Goal: Task Accomplishment & Management: Manage account settings

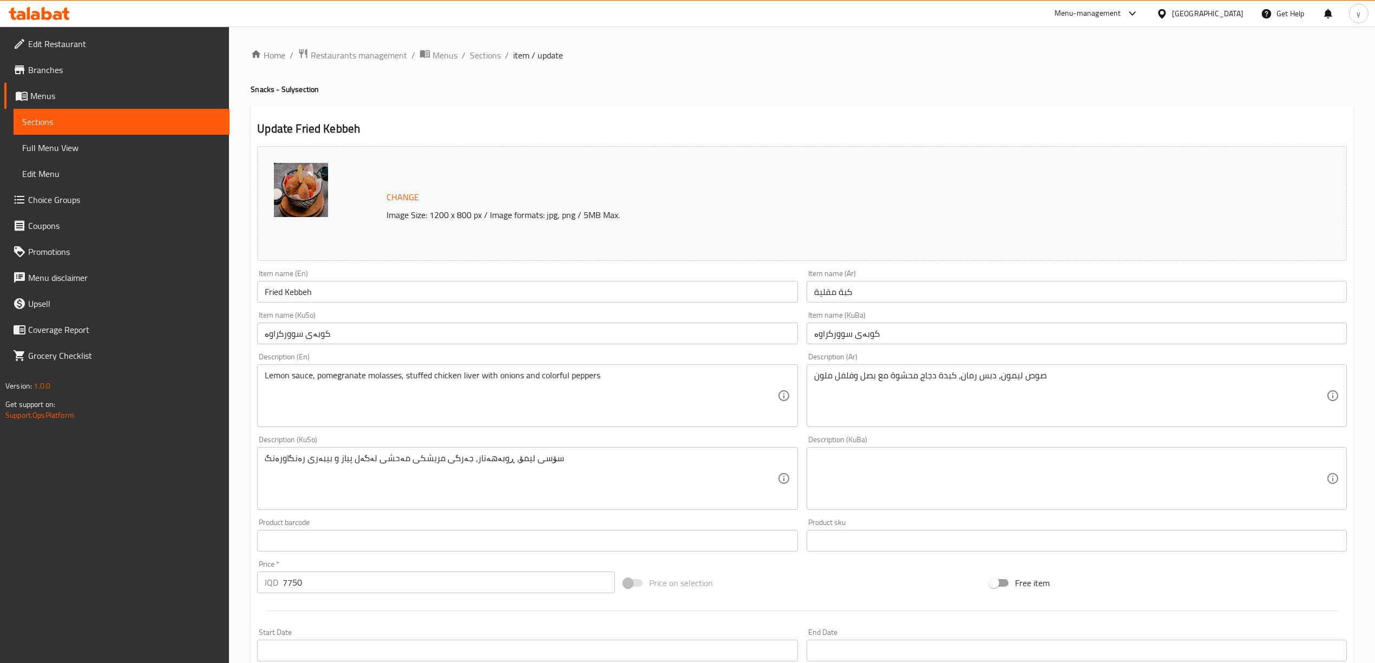
click at [60, 24] on div at bounding box center [39, 14] width 78 height 22
click at [60, 16] on icon at bounding box center [57, 15] width 9 height 9
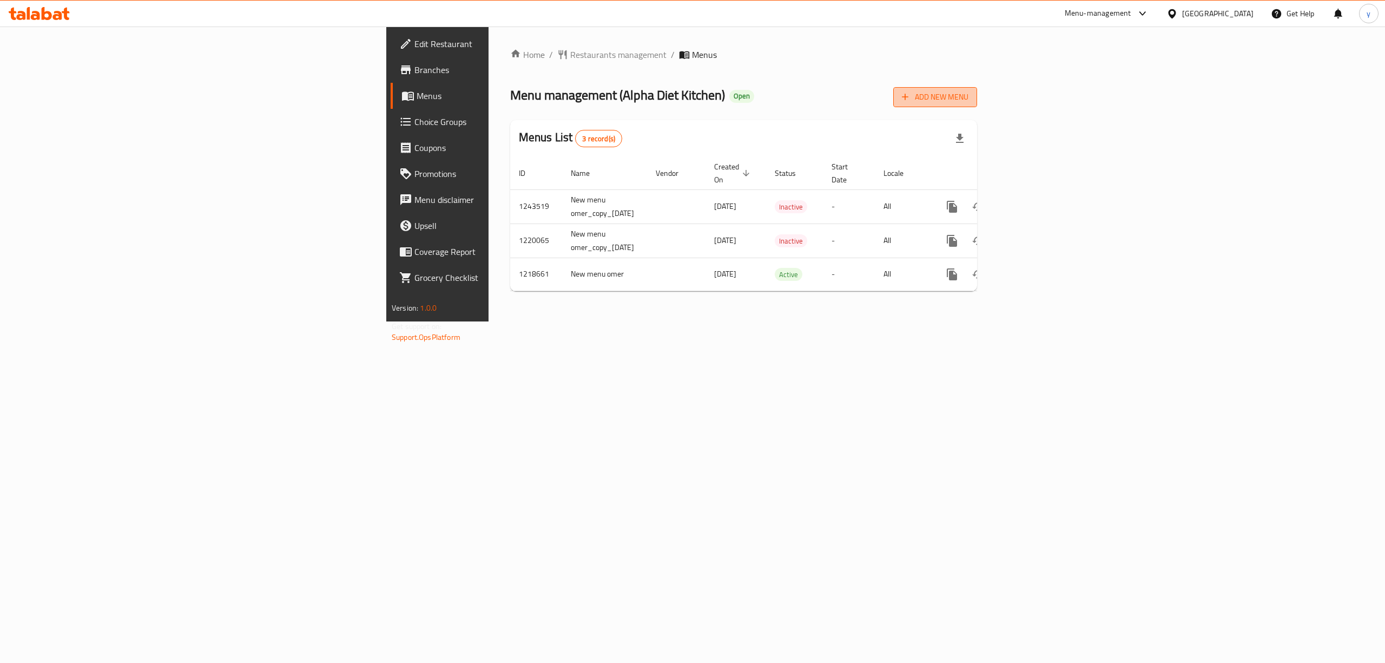
click at [977, 93] on button "Add New Menu" at bounding box center [936, 97] width 84 height 20
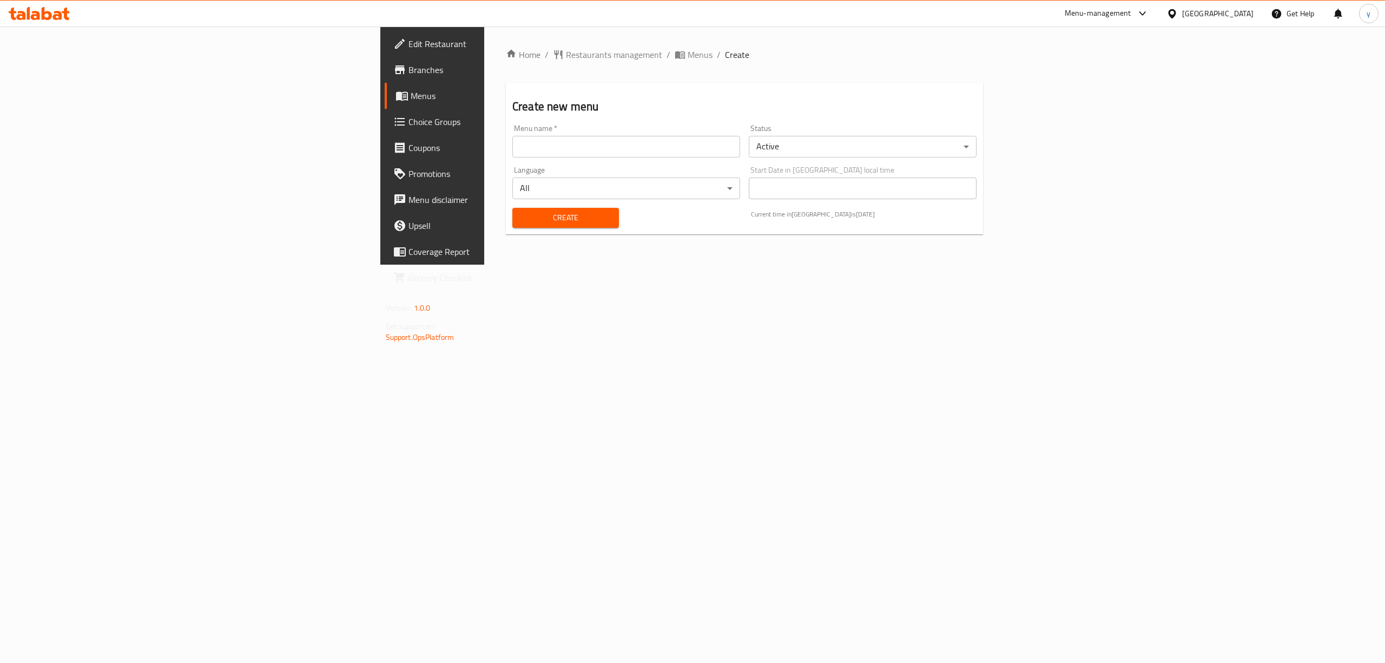
click at [620, 148] on input "text" at bounding box center [627, 147] width 228 height 22
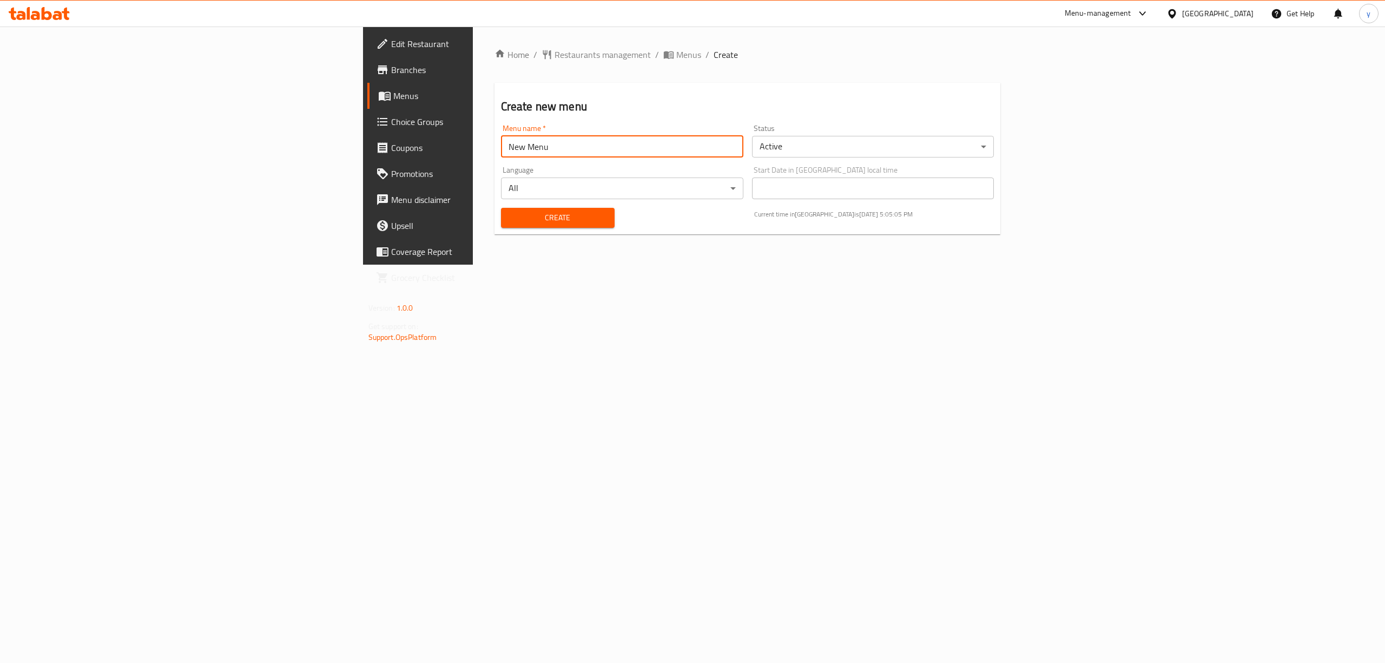
type input "New Menu"
click at [570, 262] on div "Home / Restaurants management / Menus / Create Create new menu Menu name   * Ne…" at bounding box center [748, 146] width 550 height 238
click at [501, 209] on button "Create" at bounding box center [558, 218] width 114 height 20
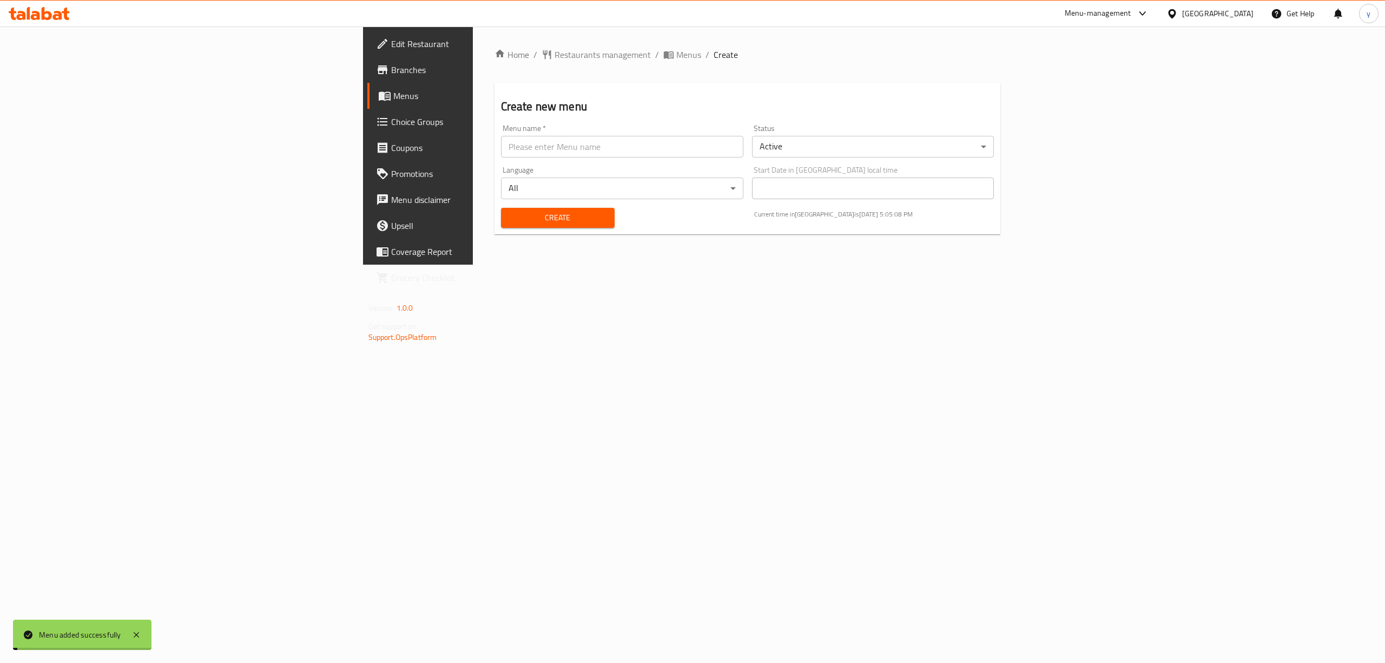
click at [676, 49] on span "Menus" at bounding box center [688, 54] width 25 height 13
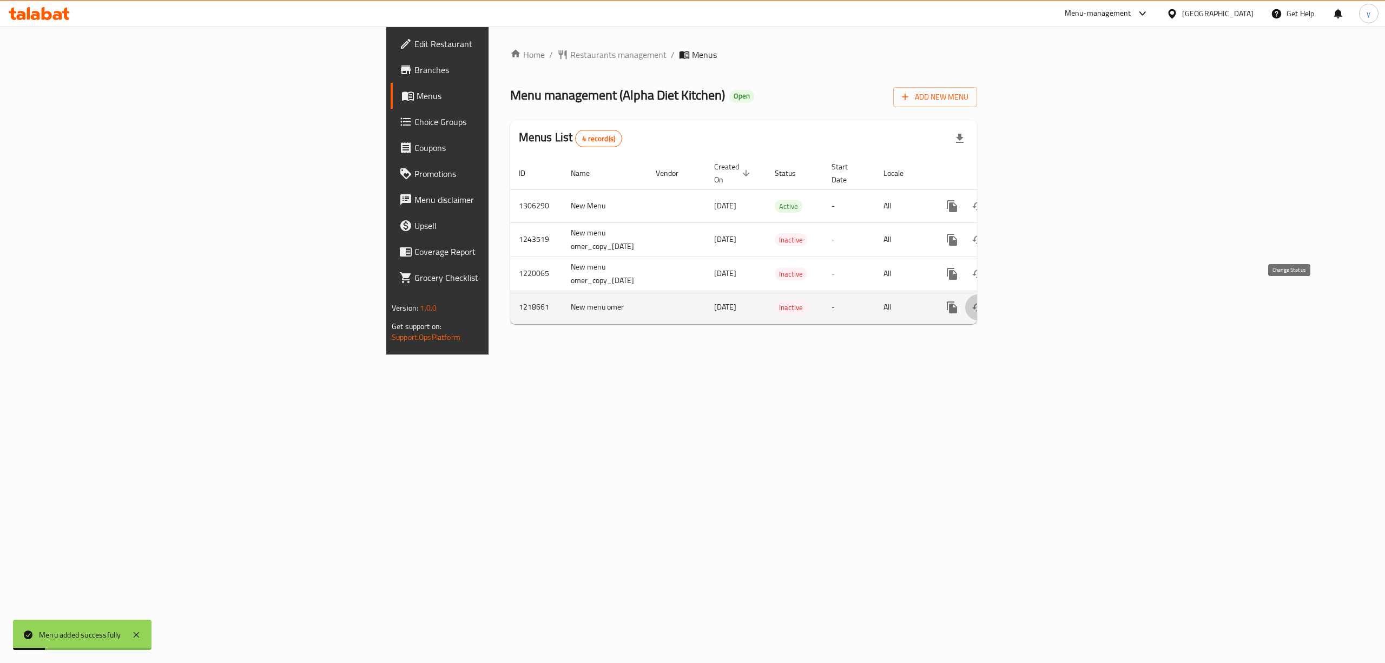
click at [985, 301] on icon "enhanced table" at bounding box center [978, 307] width 13 height 13
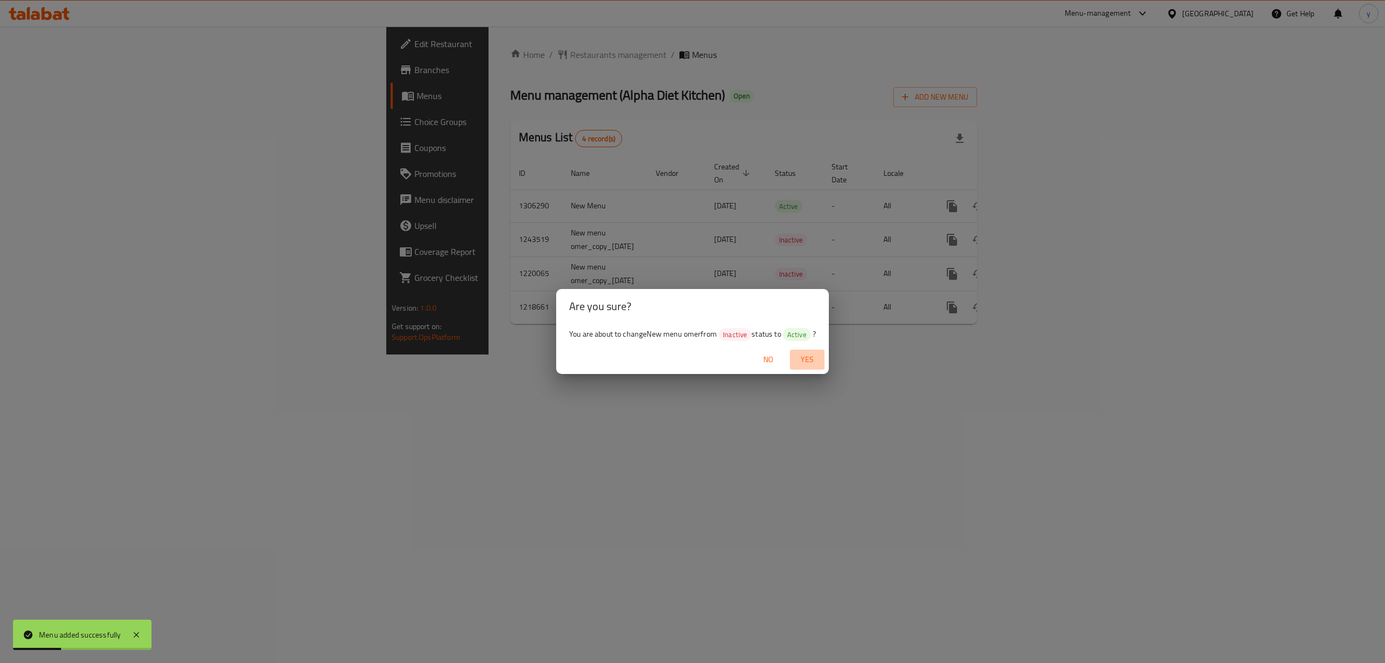
click at [801, 356] on span "Yes" at bounding box center [807, 360] width 26 height 14
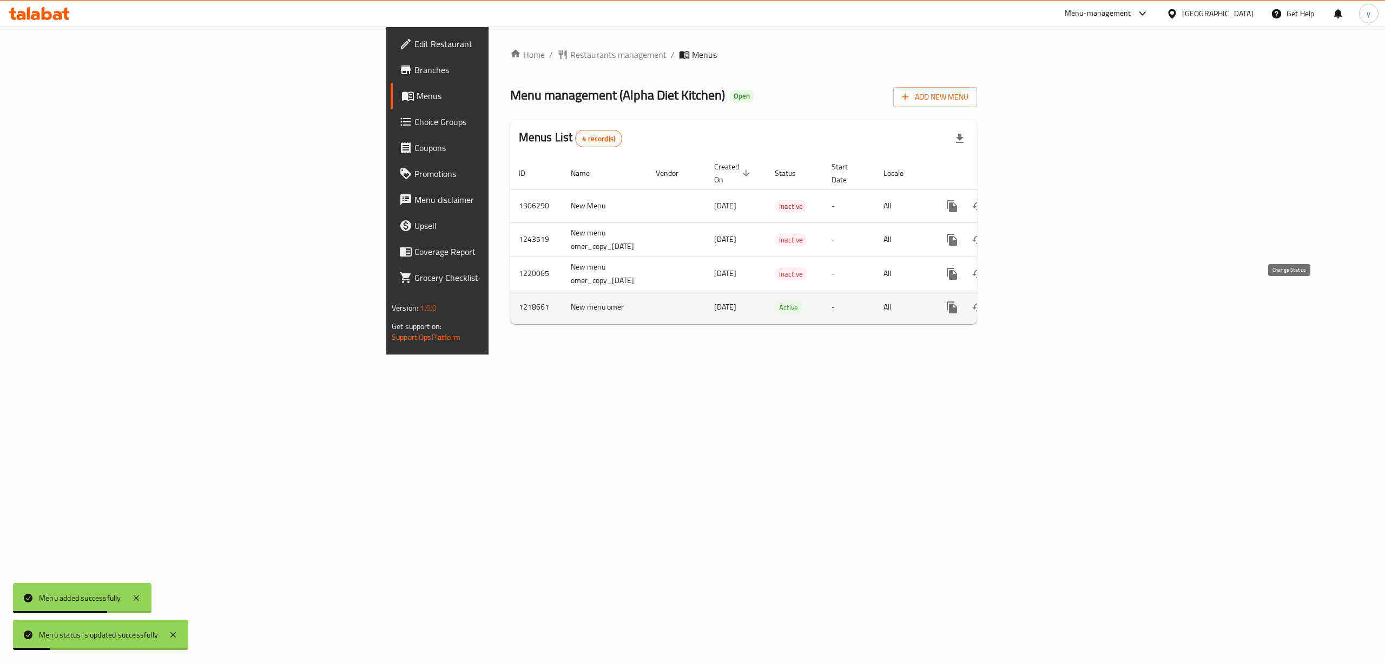
click at [991, 305] on button "enhanced table" at bounding box center [978, 307] width 26 height 26
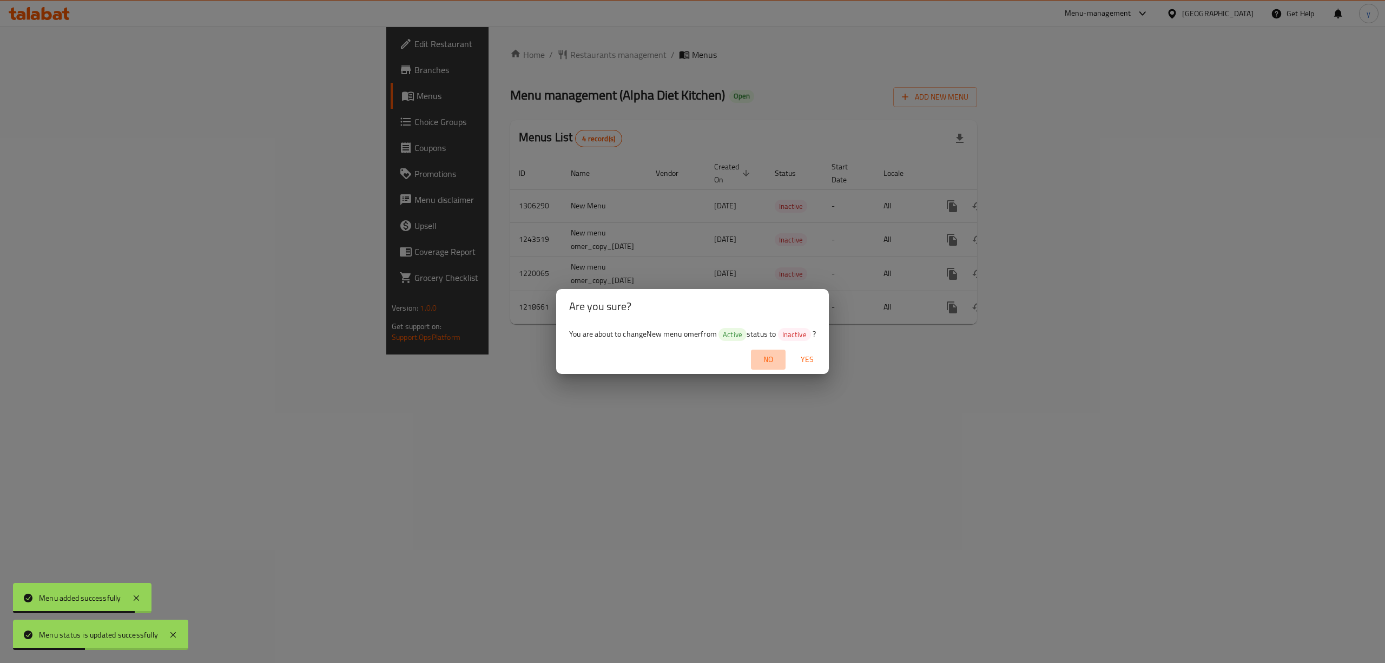
click at [777, 353] on span "No" at bounding box center [769, 360] width 26 height 14
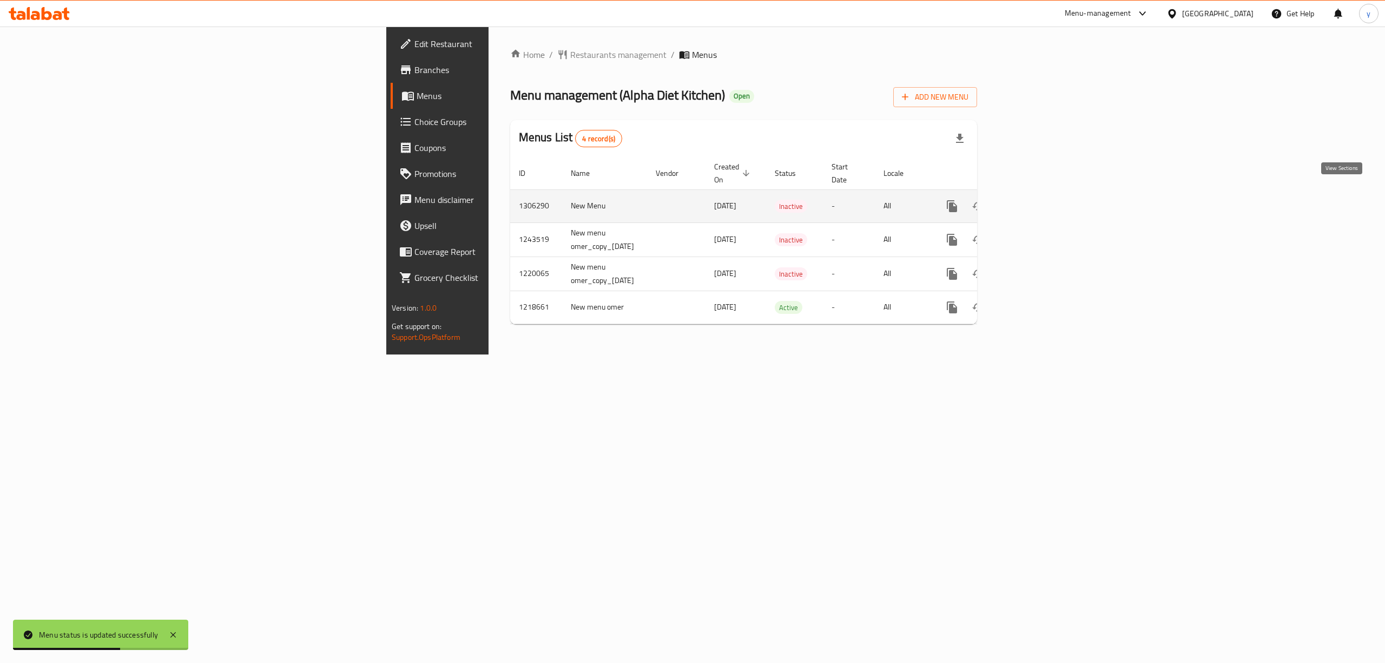
click at [1043, 202] on link "enhanced table" at bounding box center [1030, 206] width 26 height 26
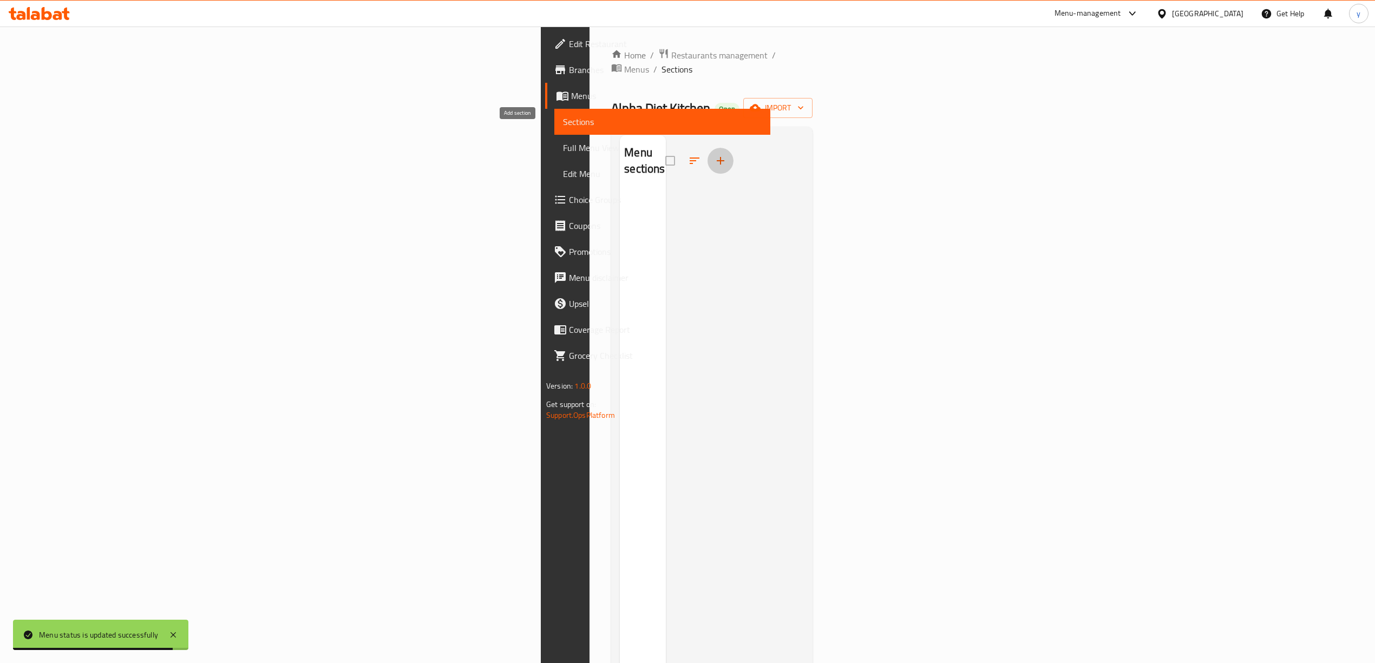
click at [714, 154] on icon "button" at bounding box center [720, 160] width 13 height 13
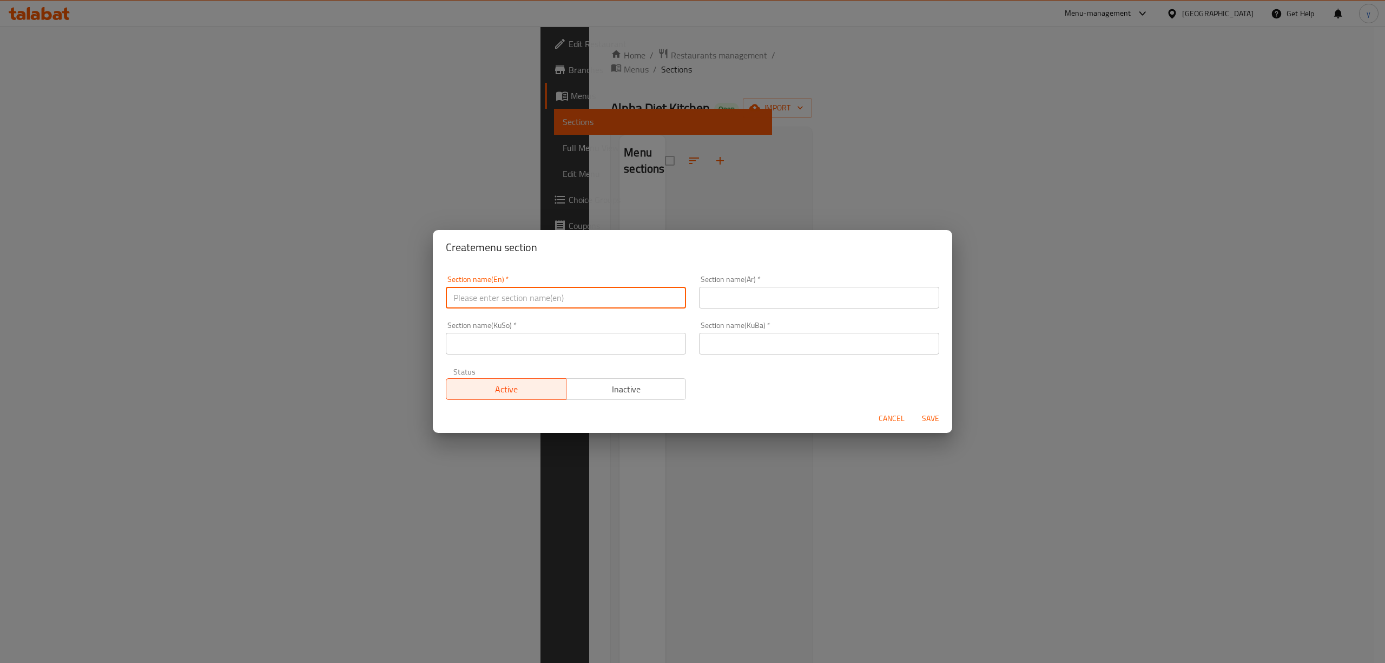
click at [535, 300] on input "text" at bounding box center [566, 298] width 240 height 22
type input "Beef Meals"
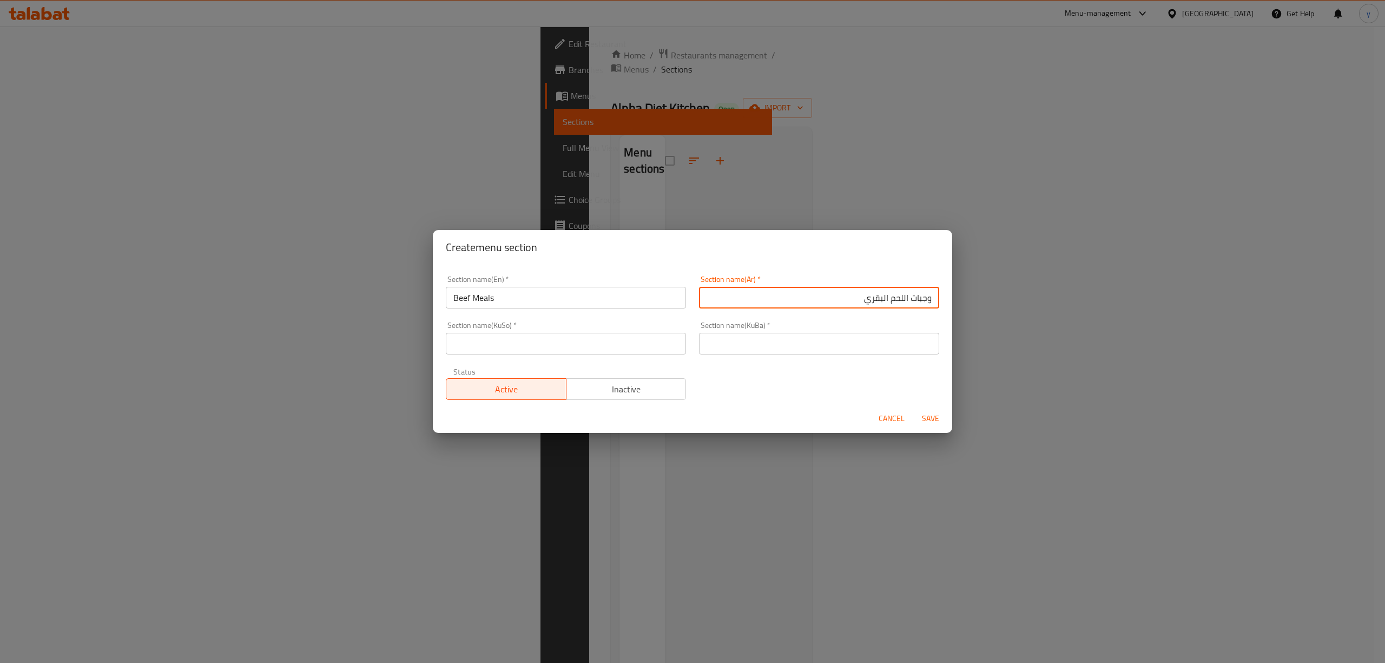
type input "وجبات اللحم البقري"
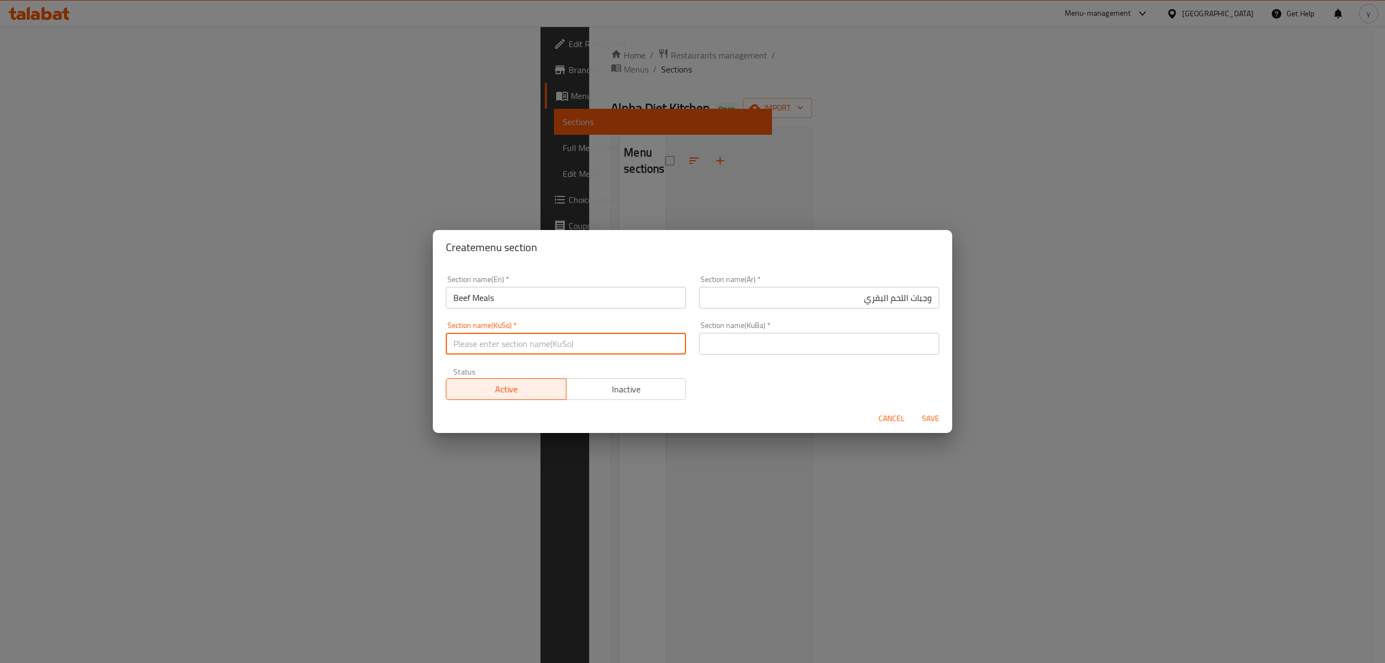
click at [592, 346] on input "text" at bounding box center [566, 344] width 240 height 22
click at [592, 345] on input "text" at bounding box center [566, 344] width 240 height 22
type input "ژەمەکانی گۆشتی مانگا"
click at [730, 338] on input "text" at bounding box center [819, 344] width 240 height 22
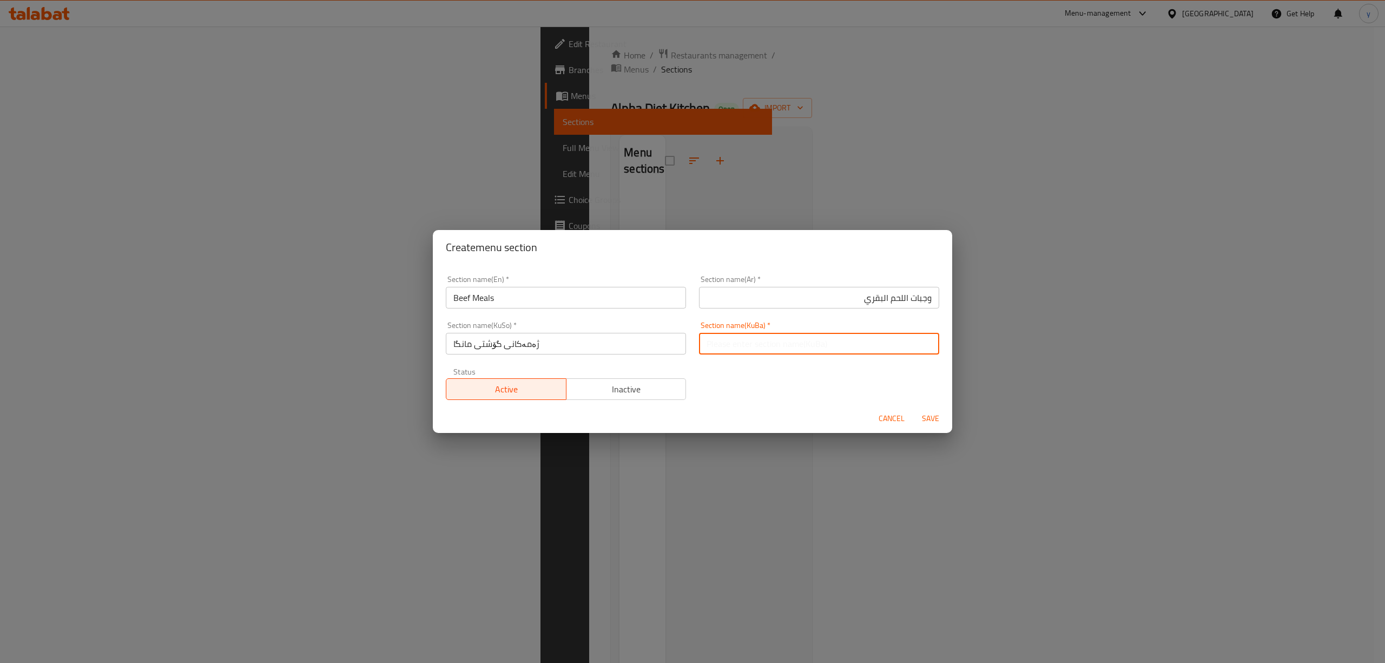
paste input "ژەمەکانی گۆشتی مانگا"
type input "ژەمەکانی گۆشتی مانگا"
click at [927, 416] on span "Save" at bounding box center [931, 419] width 26 height 14
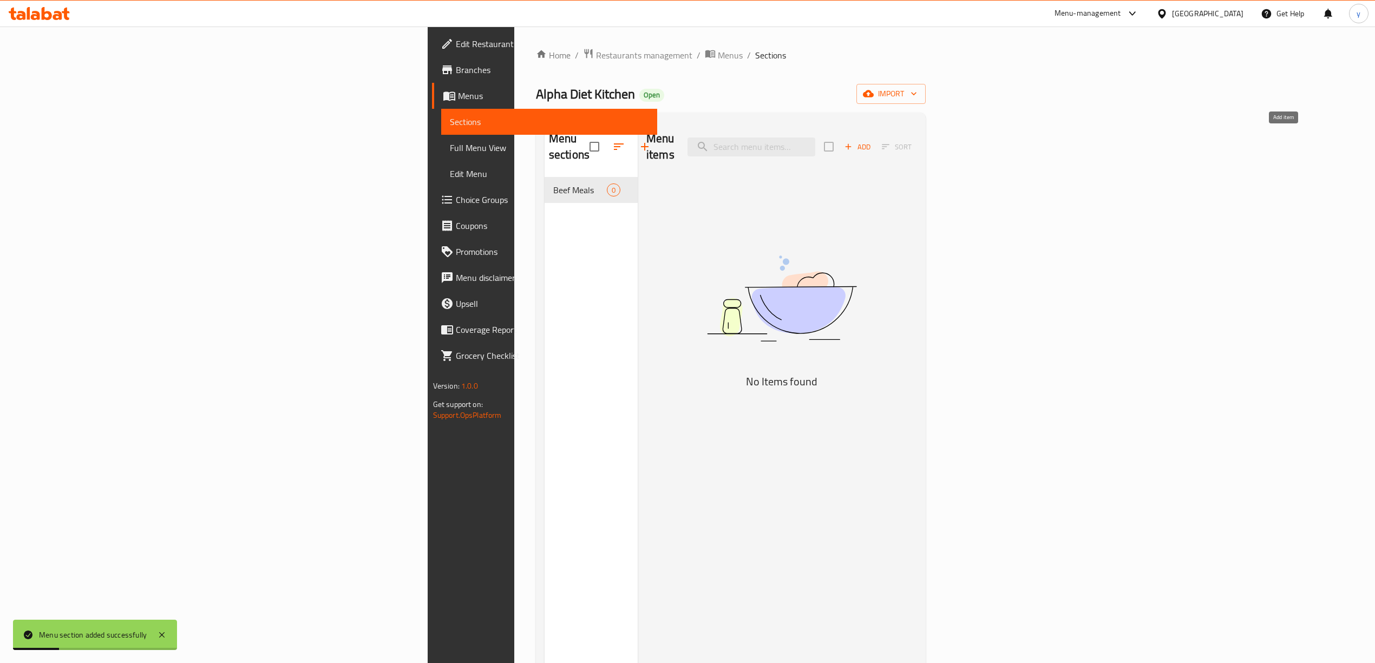
click at [853, 142] on icon "button" at bounding box center [848, 147] width 10 height 10
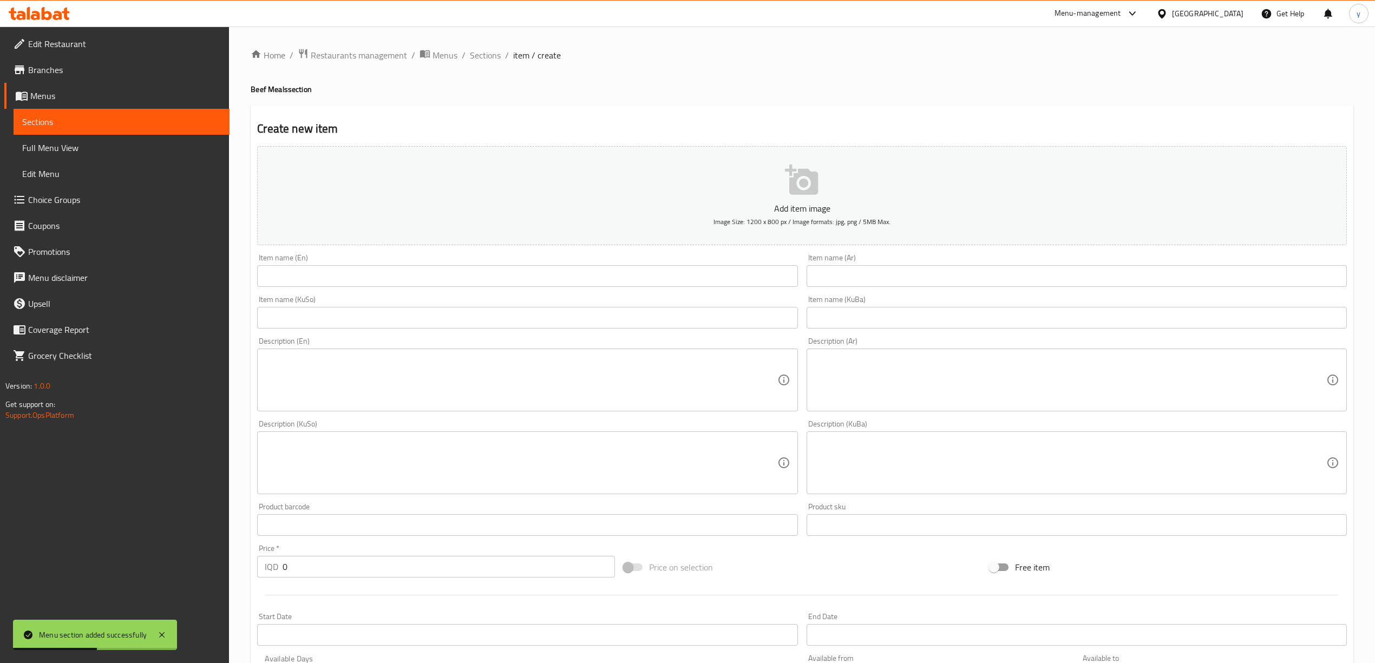
click at [384, 276] on input "text" at bounding box center [527, 276] width 540 height 22
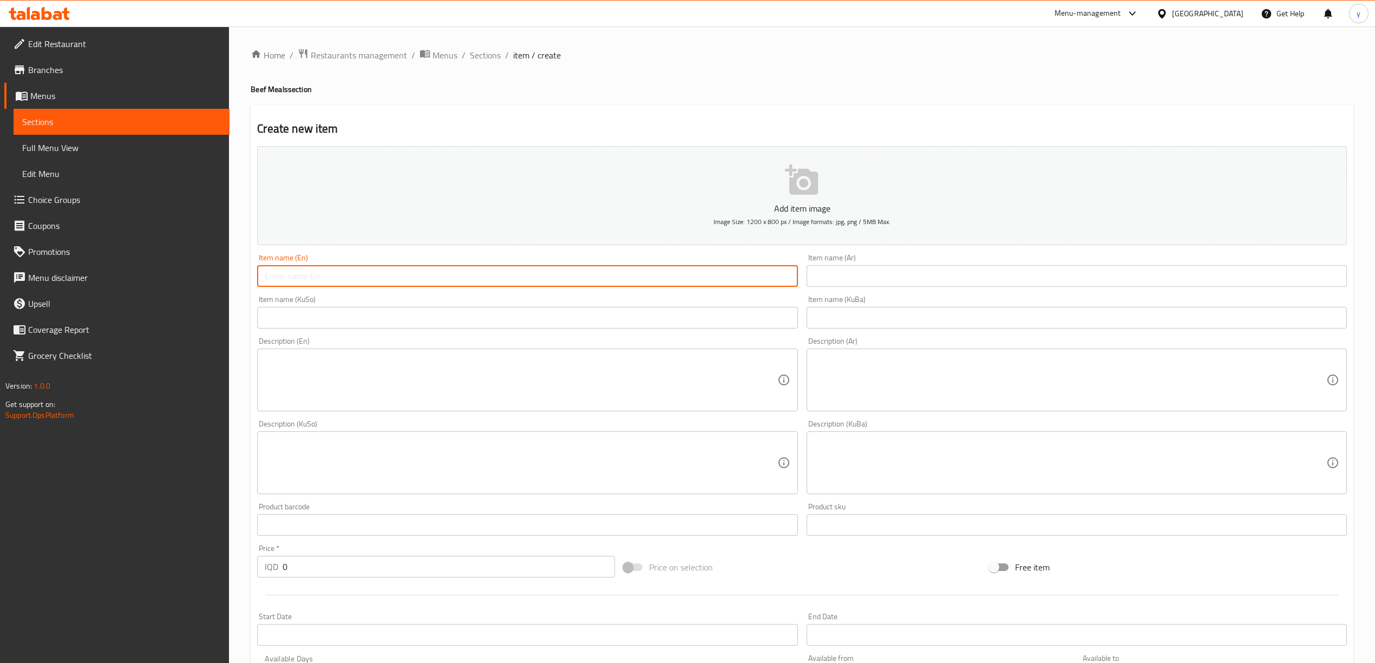
paste input "Meat Balls"
type input "Meat Balls"
click at [364, 360] on textarea at bounding box center [521, 379] width 512 height 51
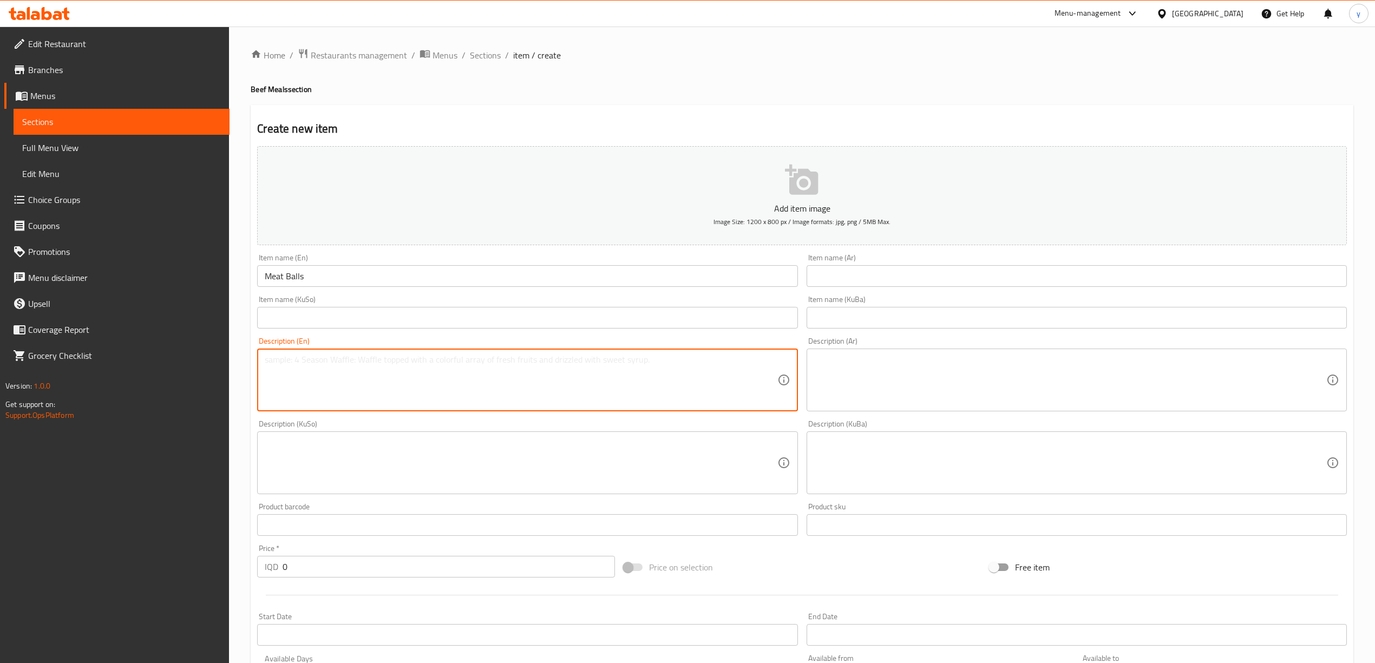
paste textarea "150 gr soft meat.tomato sause . 200 gr rice .black pepper , green pepper . Onion"
paste textarea "630"
click at [754, 376] on textarea "150 gr soft meat.tomato sause . 200 gr rice .black pepper , green pepper . Onio…" at bounding box center [521, 379] width 512 height 51
click at [606, 411] on div "150 gr soft meat.tomato sause . 200 gr rice .black pepper , green pepper . Onio…" at bounding box center [527, 380] width 540 height 63
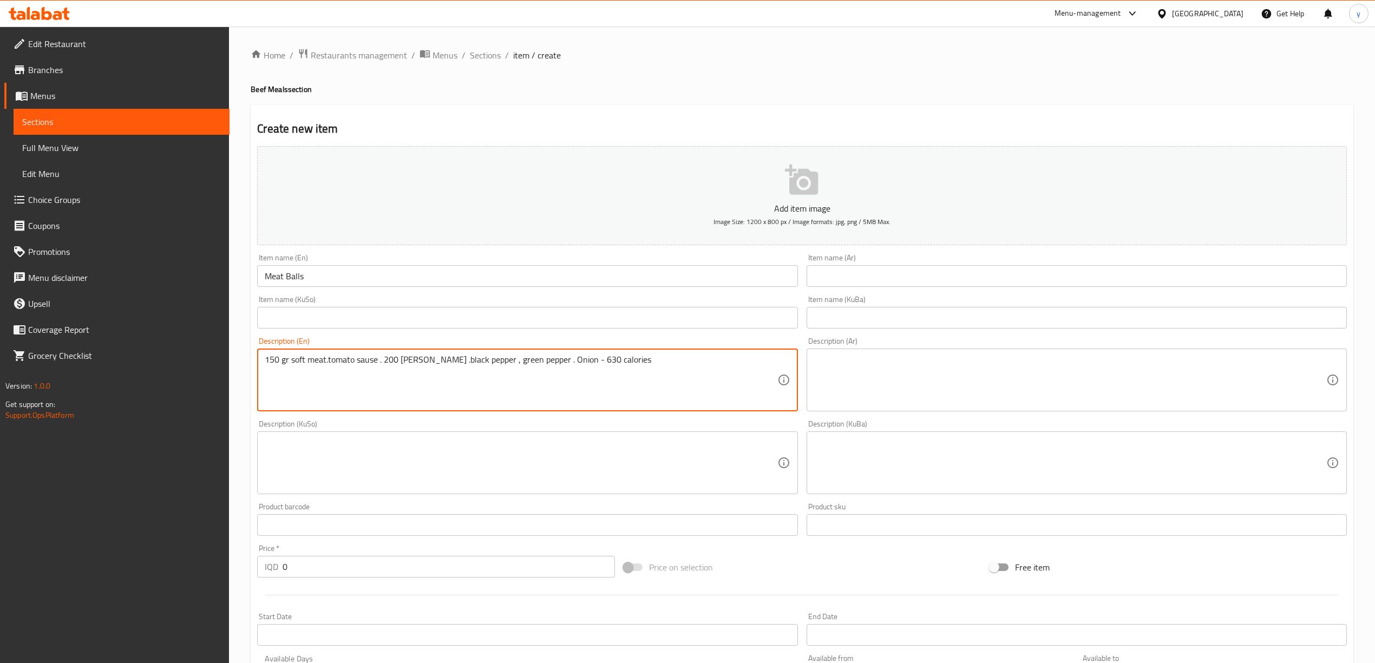
click at [458, 371] on textarea "150 gr soft meat.tomato sause . 200 gr rice .black pepper , green pepper . Onio…" at bounding box center [521, 379] width 512 height 51
click at [329, 359] on textarea "150 gr soft meat.tomato sause . 200 gr rice .black pepper , green pepper . Onio…" at bounding box center [521, 379] width 512 height 51
click at [325, 357] on textarea "150 gr soft meat.tomato sause . 200 gr rice .black pepper , green pepper . Onio…" at bounding box center [521, 379] width 512 height 51
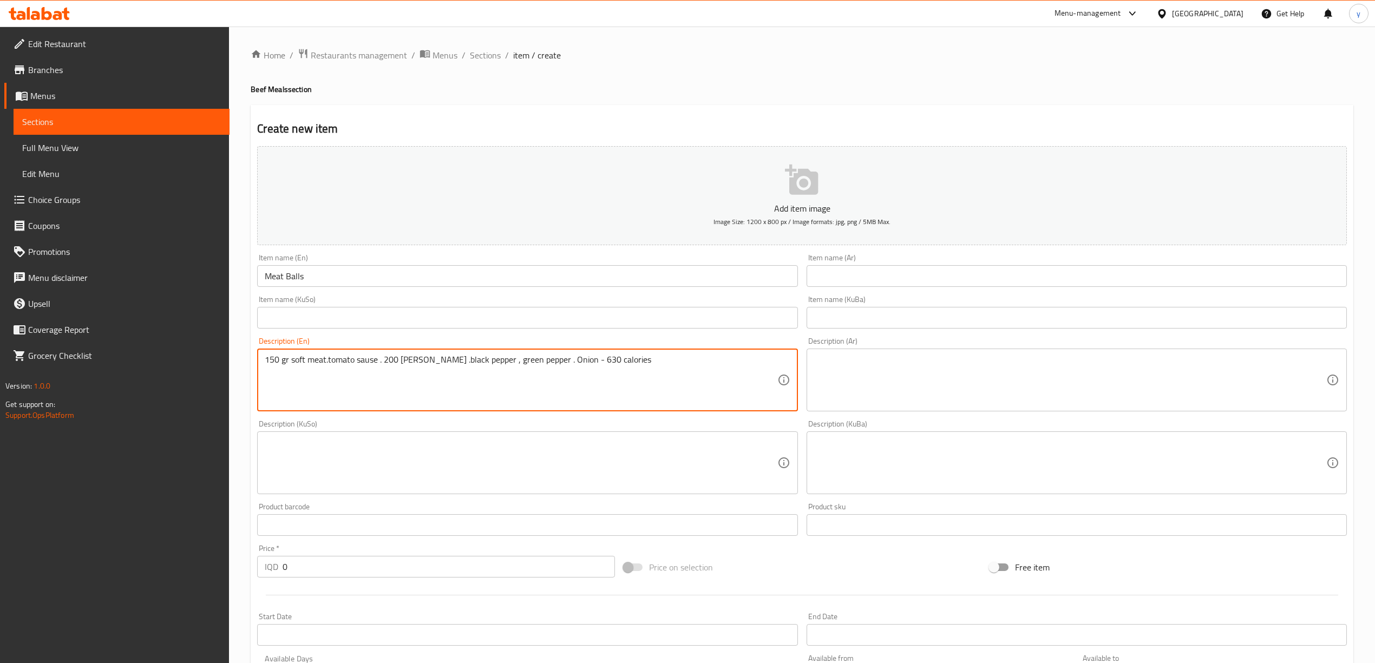
click at [325, 357] on textarea "150 gr soft meat.tomato sause . 200 gr rice .black pepper , green pepper . Onio…" at bounding box center [521, 379] width 512 height 51
paste textarea "Gram soft meat, tomato sauce, 200 gram rice, black pepper, green pepper and o"
type textarea "150 Gram soft meat, tomato sauce, 200 gram rice, black pepper, green pepper and…"
click at [890, 366] on textarea at bounding box center [1070, 379] width 512 height 51
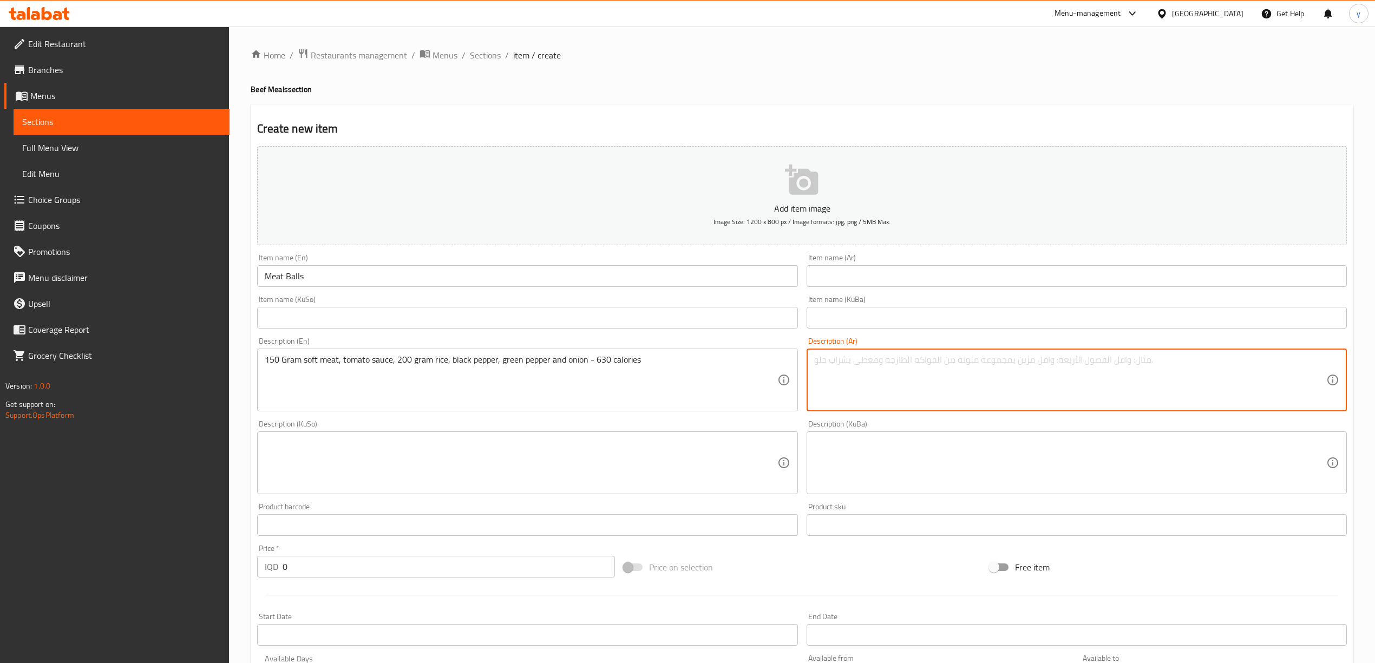
paste textarea "150 جرام لحم طري، صلصة طماطم، 200 جرام أرز، فلفل أسود، فلفل أخضر وبصل - 630 كال…"
type textarea "150 جرام لحم طري، صلصة طماطم، 200 جرام أرز، فلفل أسود، فلفل أخضر وبصل - 630 كال…"
click at [956, 273] on input "text" at bounding box center [1076, 276] width 540 height 22
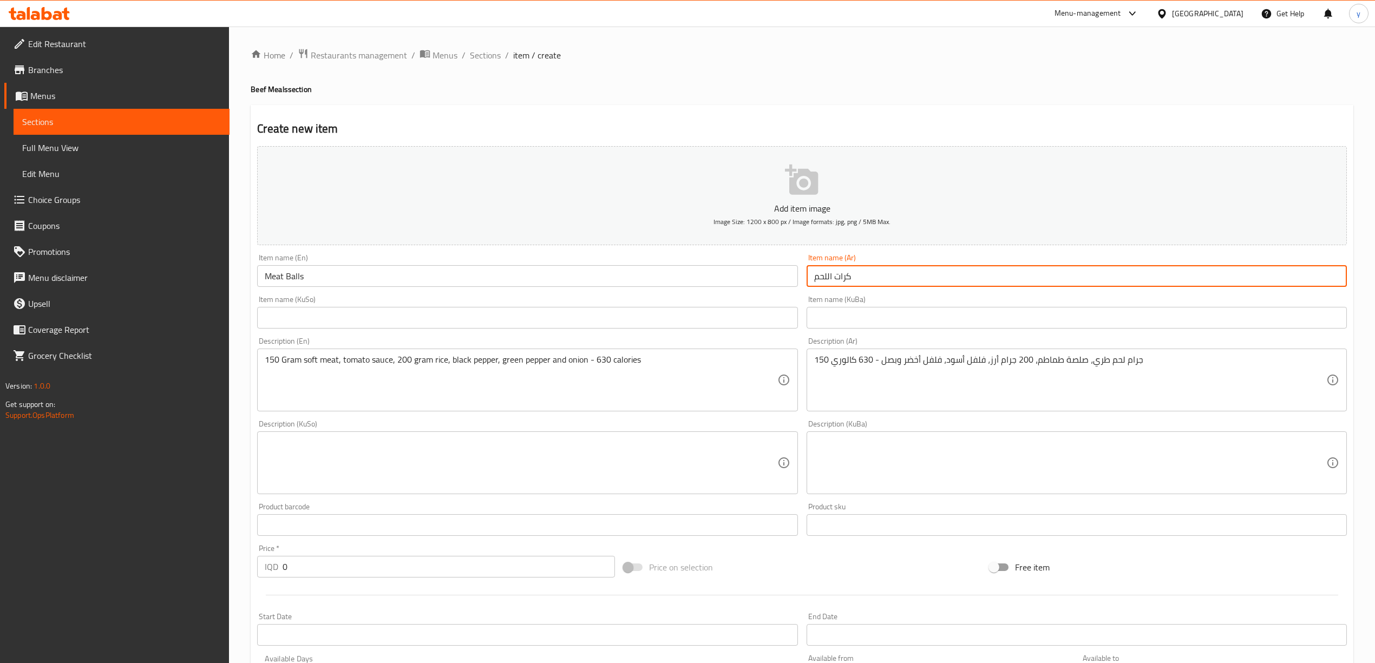
type input "كرات اللحم"
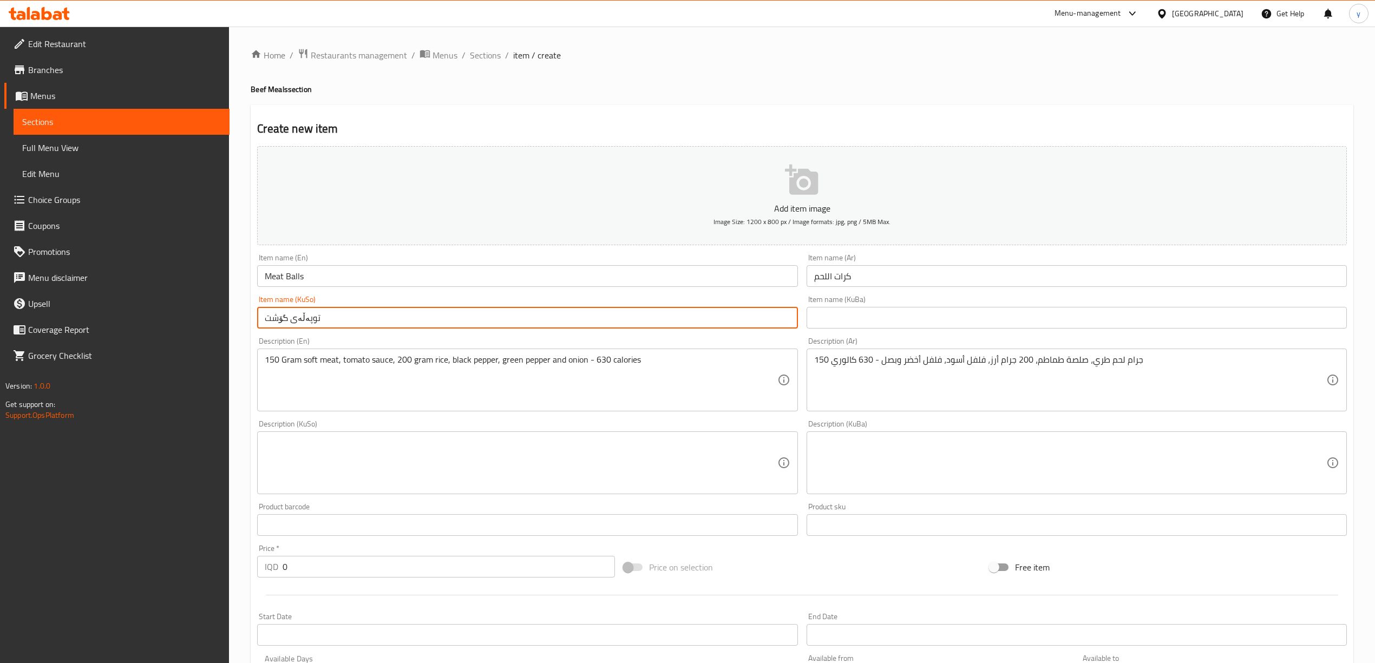
click at [307, 277] on input "Meat Balls" at bounding box center [527, 276] width 540 height 22
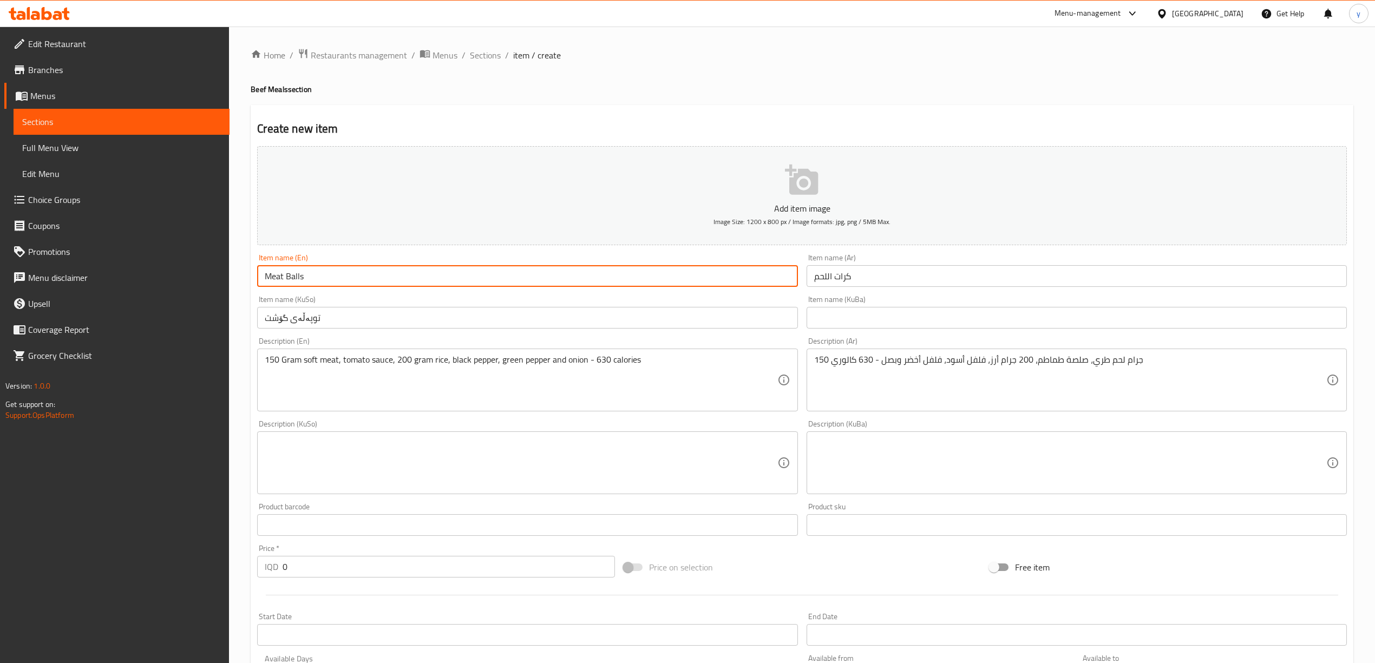
click at [307, 277] on input "Meat Balls" at bounding box center [527, 276] width 540 height 22
click at [299, 275] on input "Meat Balls" at bounding box center [527, 276] width 540 height 22
click at [302, 318] on input "توپەڵەی گۆشت" at bounding box center [527, 318] width 540 height 22
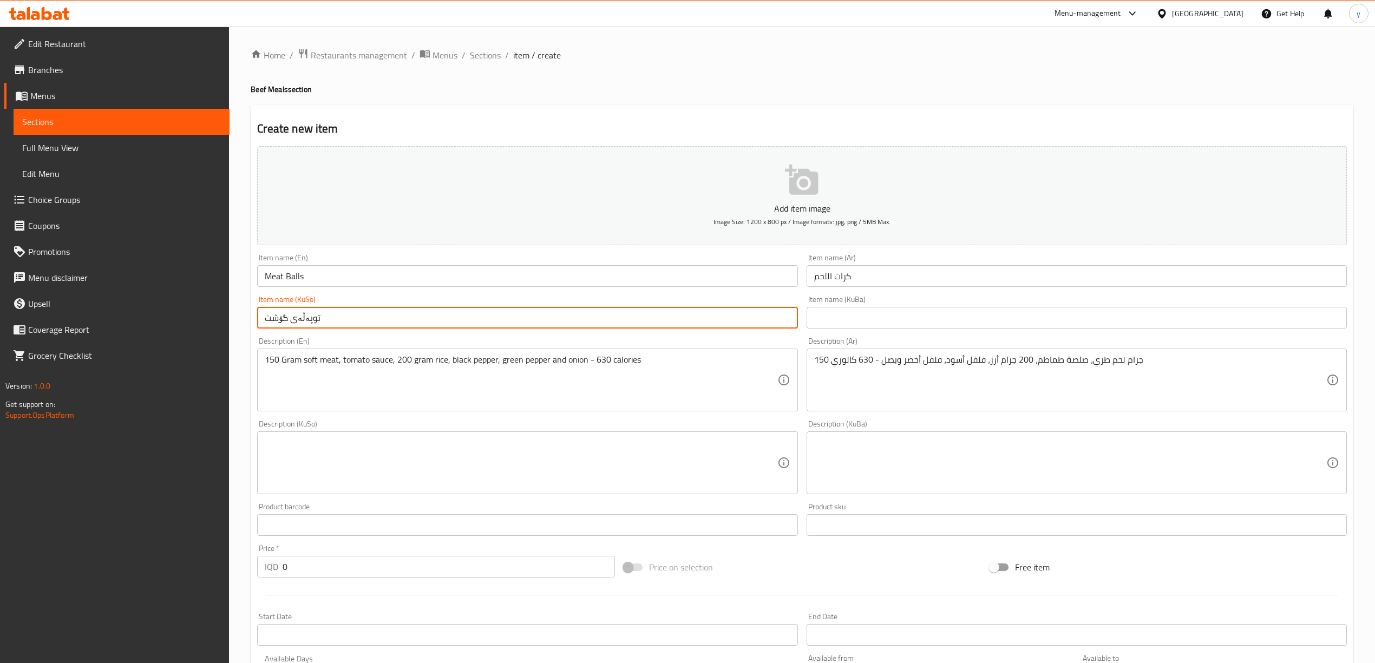
click at [302, 318] on input "توپەڵەی گۆشت" at bounding box center [527, 318] width 540 height 22
paste input "ۆ"
type input "تۆپەڵەی گۆشت"
click at [498, 452] on textarea at bounding box center [521, 462] width 512 height 51
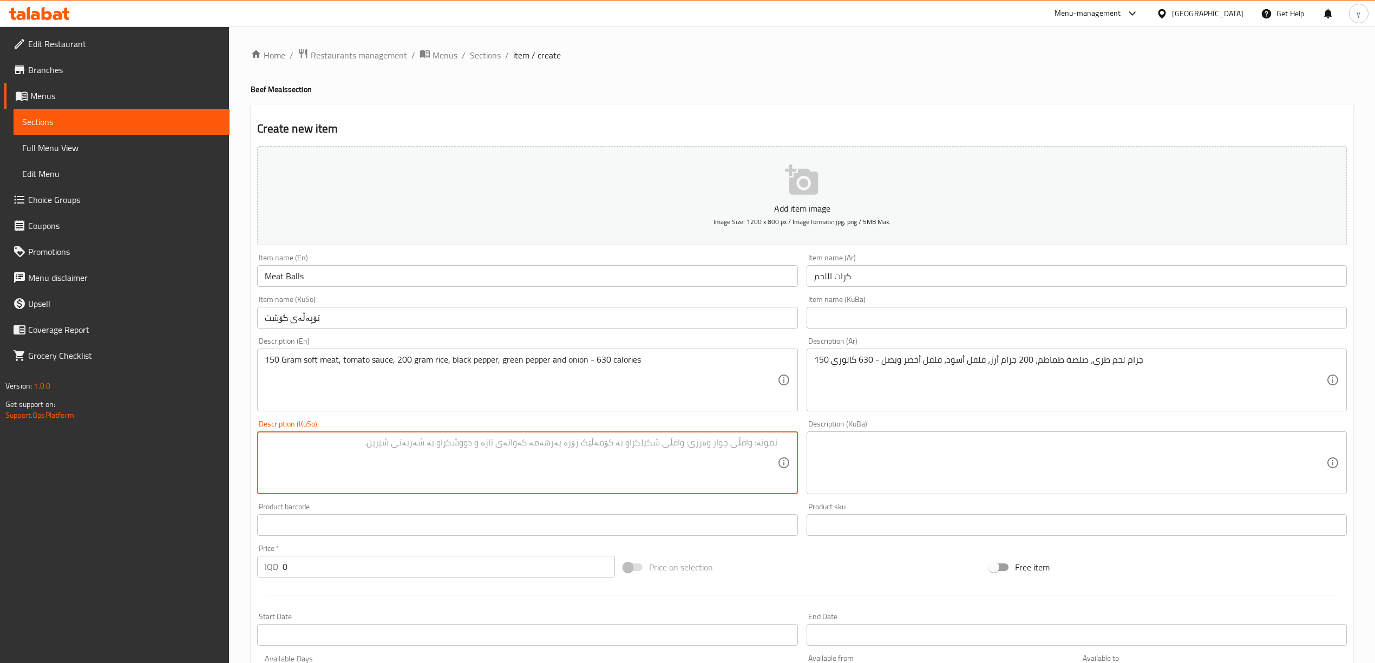
click at [837, 414] on div "Description (Ar) 150 جرام لحم طري، صلصة طماطم، 200 جرام أرز، فلفل أسود، فلفل أخ…" at bounding box center [1076, 374] width 549 height 83
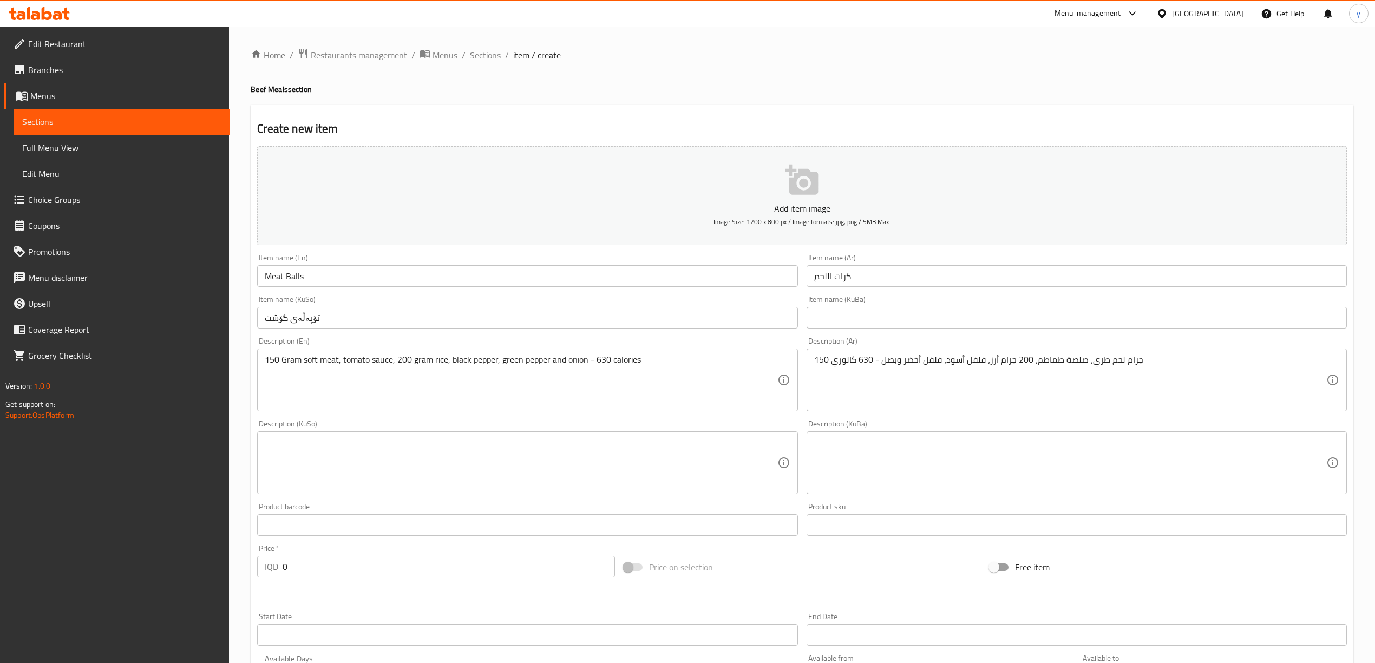
click at [510, 524] on input "text" at bounding box center [527, 525] width 540 height 22
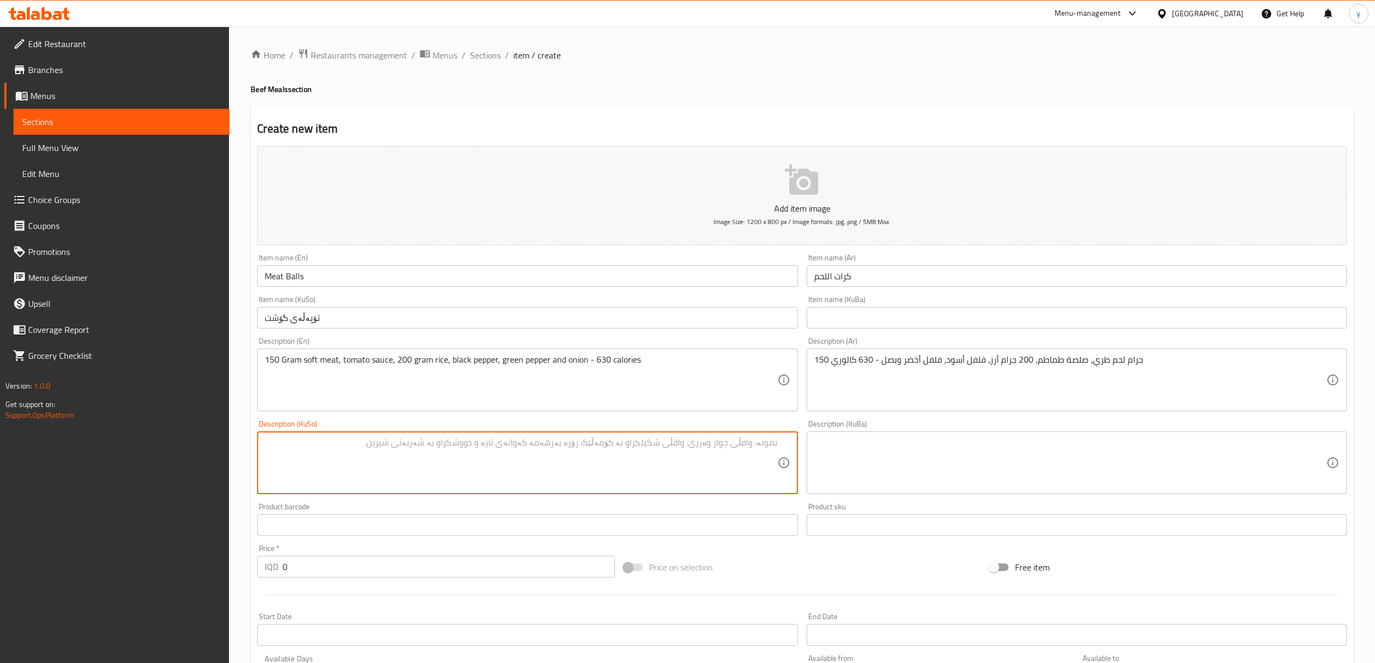
click at [610, 479] on textarea at bounding box center [521, 462] width 512 height 51
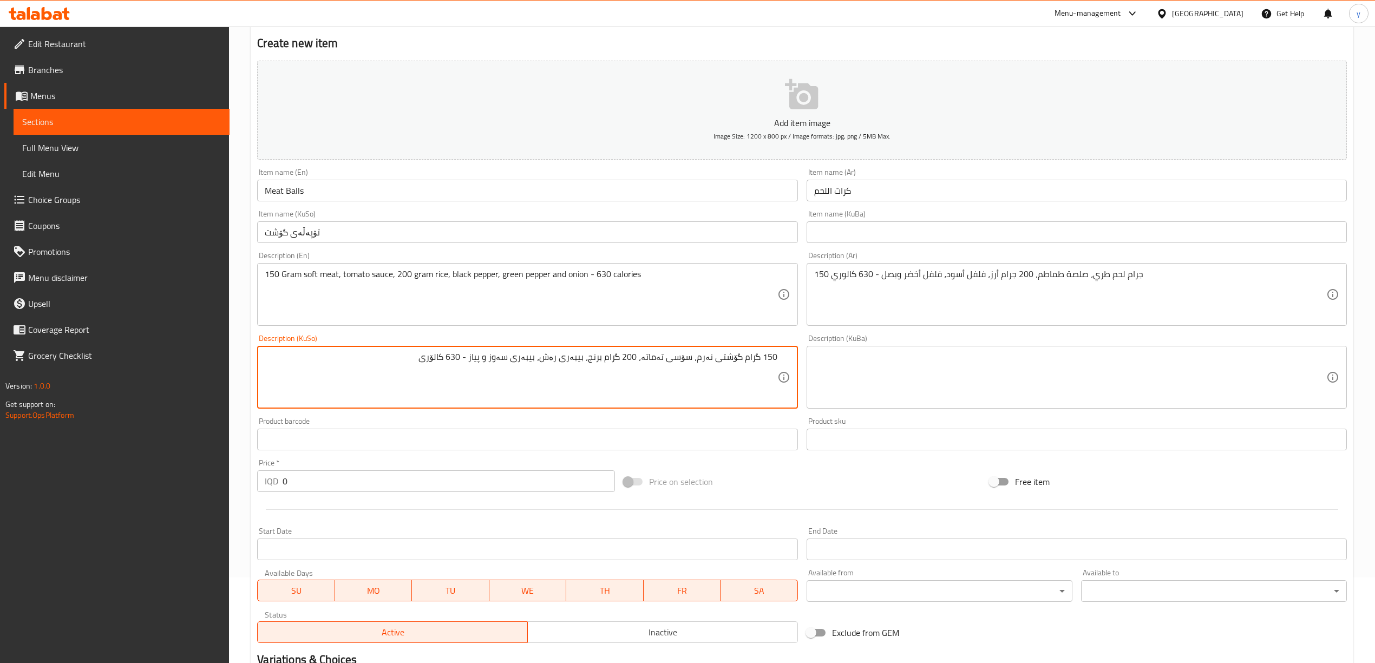
scroll to position [120, 0]
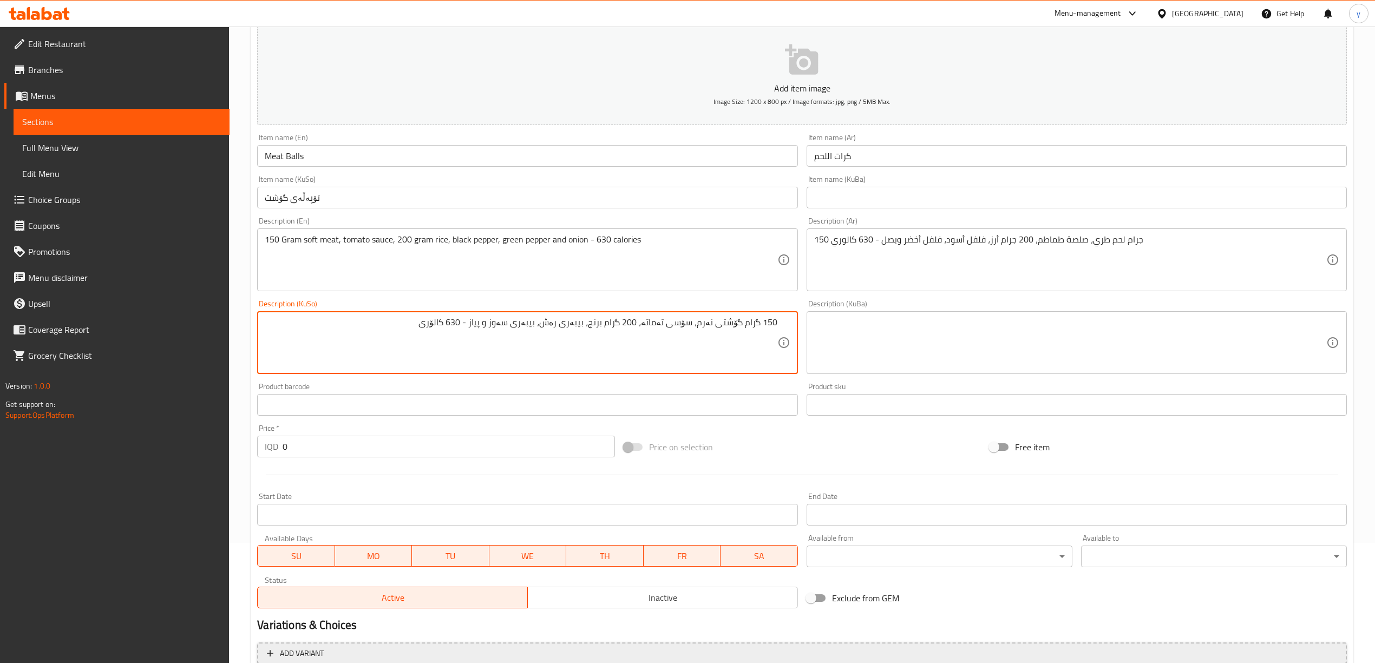
type textarea "150 گرام گۆشتی نەرم، سۆسی تەماتە، 200 گرام برنج، بیبەری رەش، بیبەری سەوز و پیاز…"
click at [299, 452] on input "0" at bounding box center [449, 447] width 332 height 22
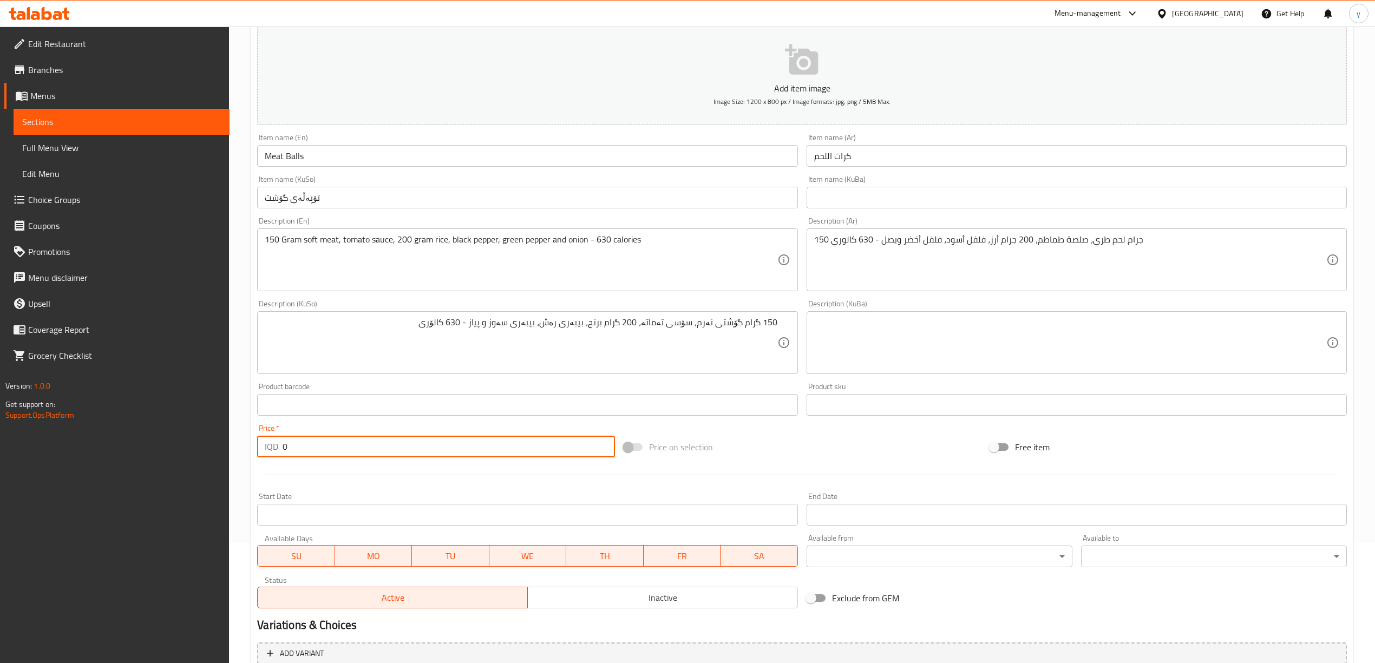
click at [299, 452] on input "0" at bounding box center [449, 447] width 332 height 22
paste input "1200"
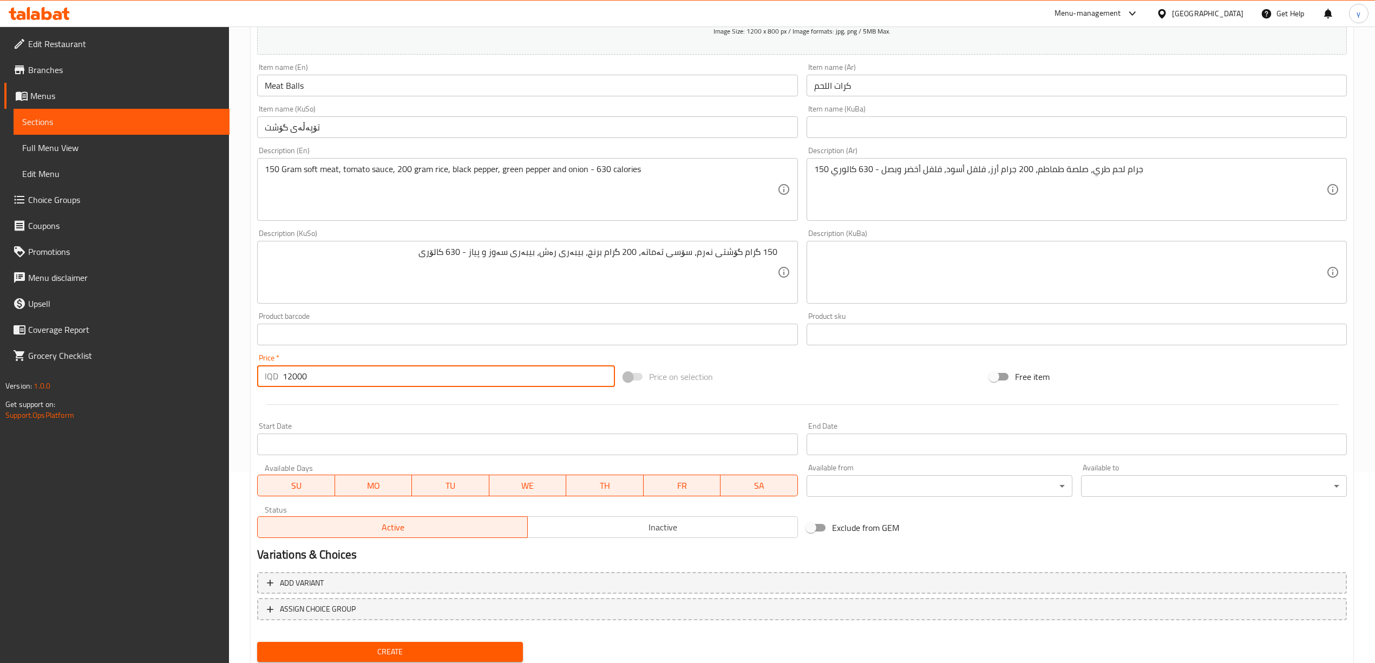
scroll to position [226, 0]
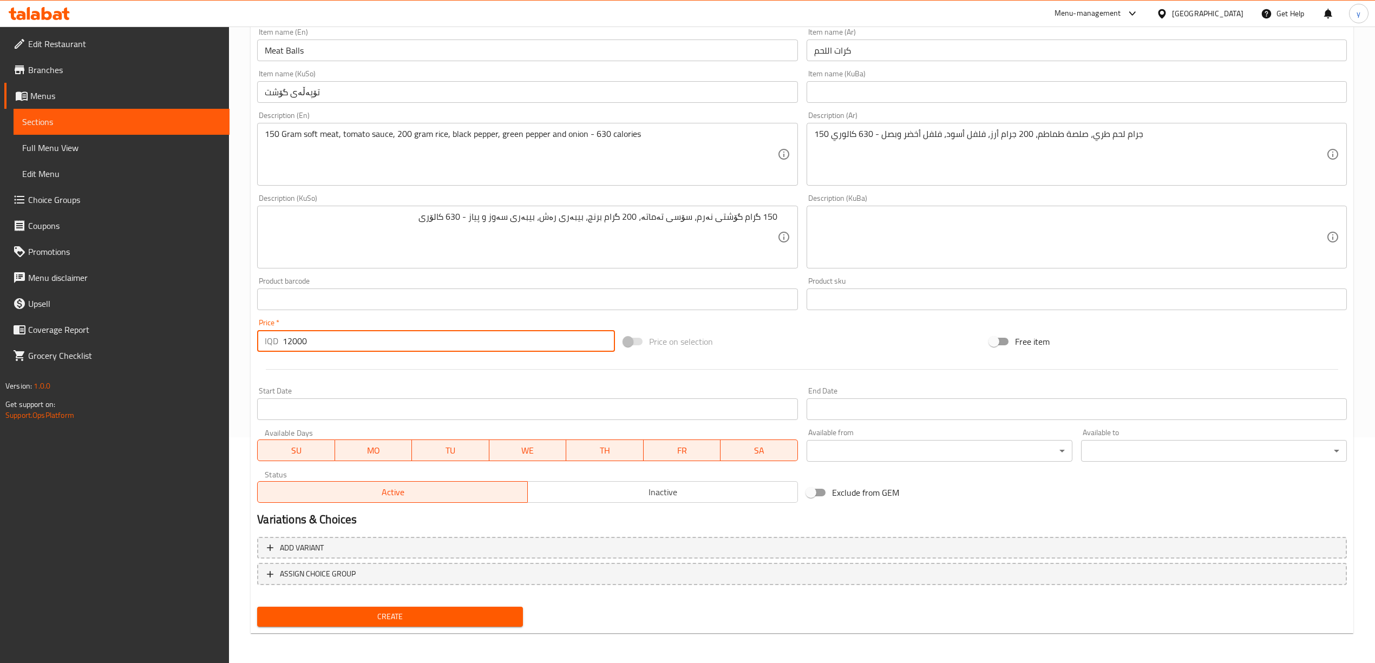
type input "12000"
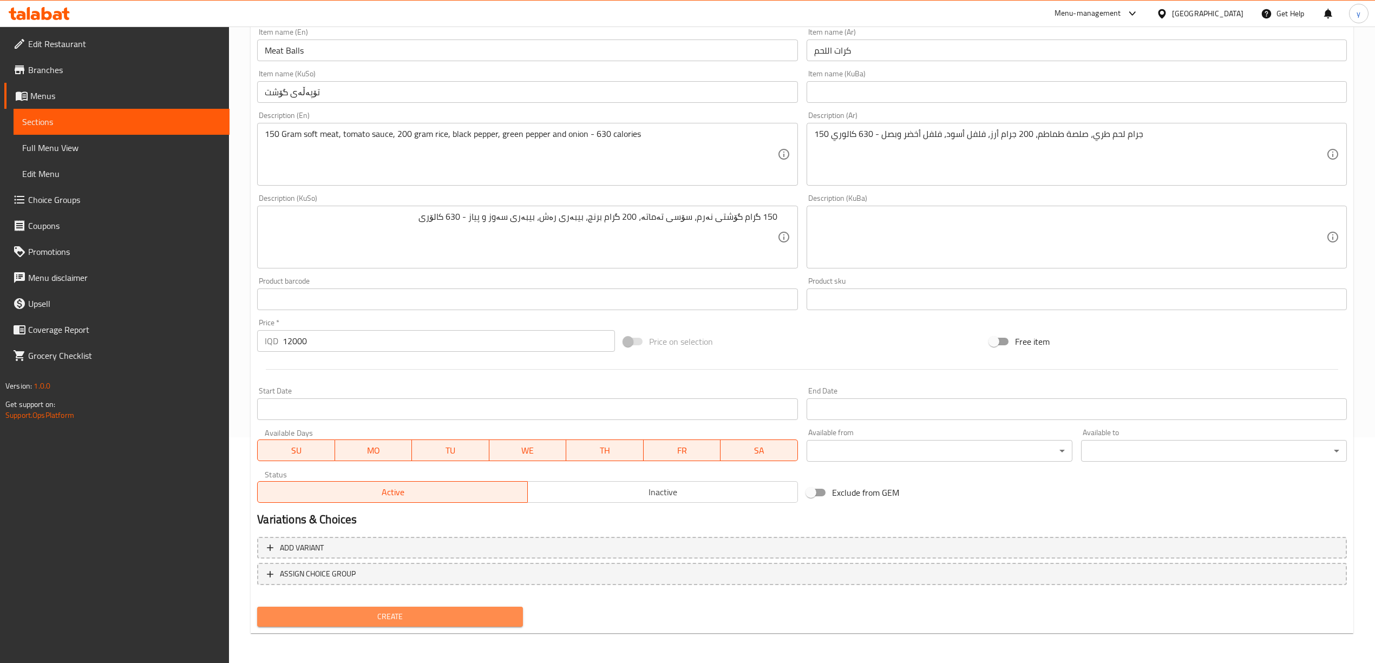
click at [405, 607] on button "Create" at bounding box center [390, 617] width 266 height 20
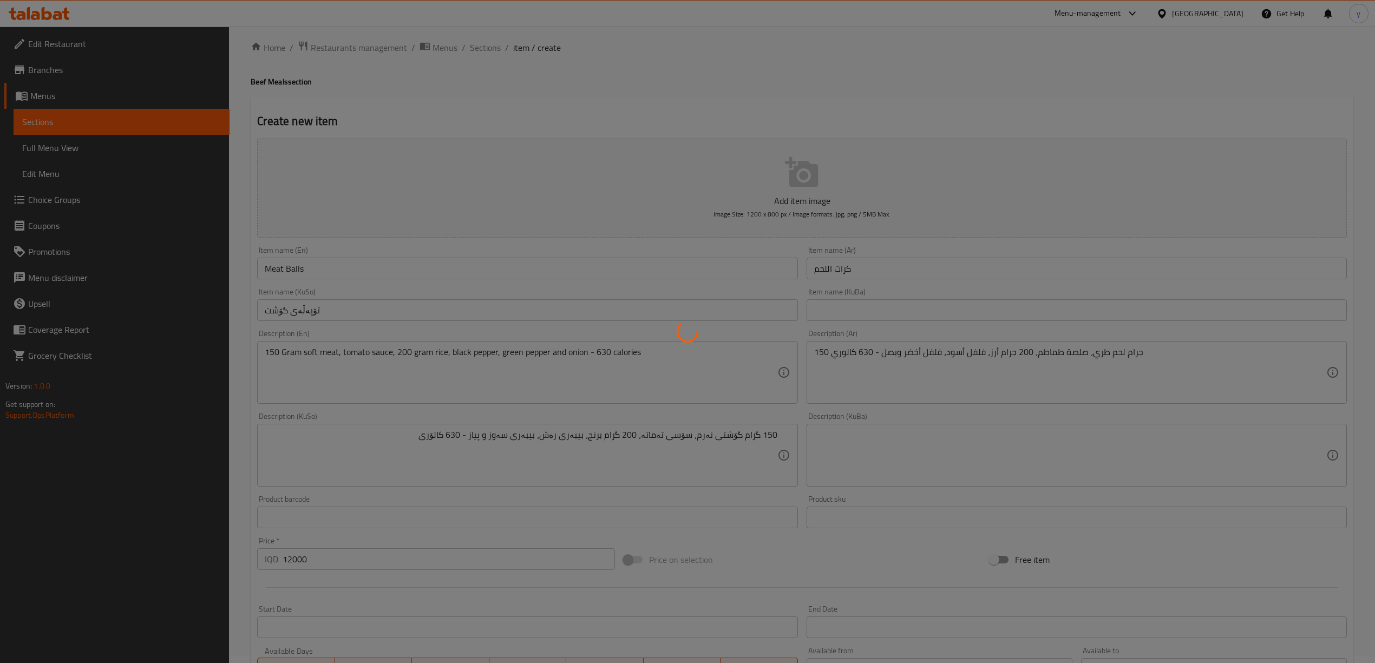
scroll to position [0, 0]
type input "0"
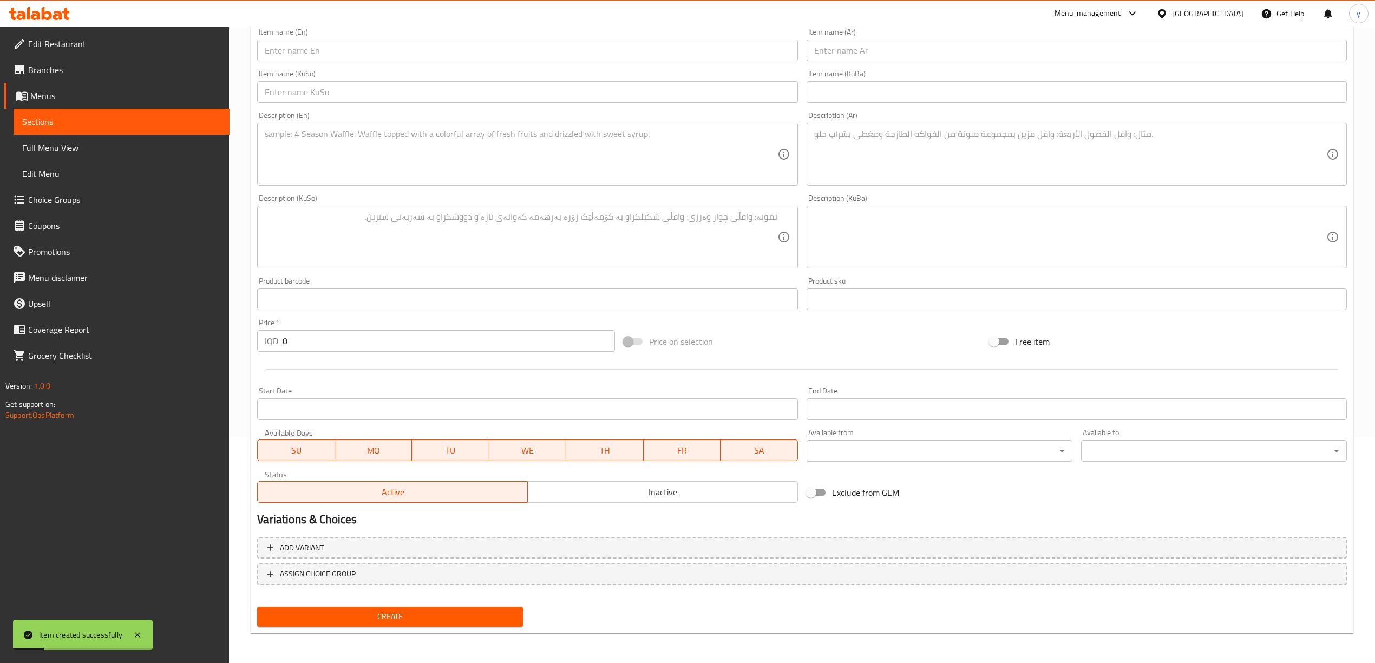
click at [297, 344] on input "0" at bounding box center [449, 341] width 332 height 22
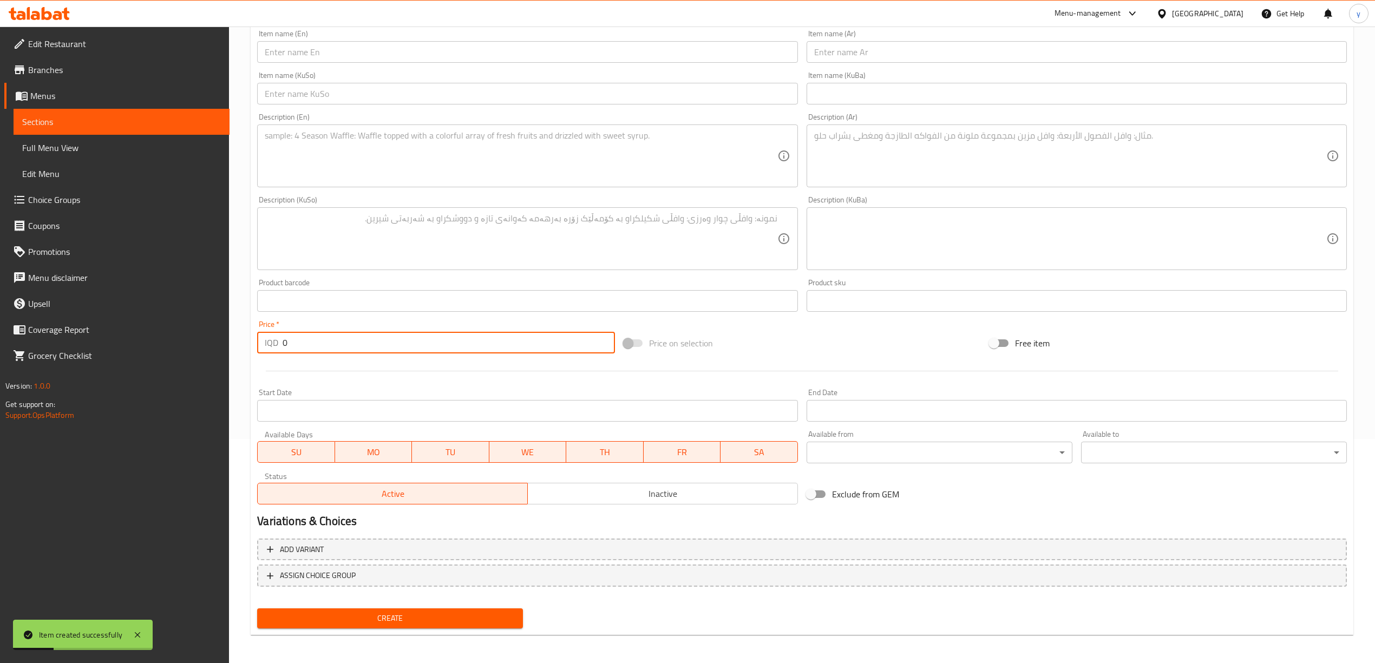
scroll to position [226, 0]
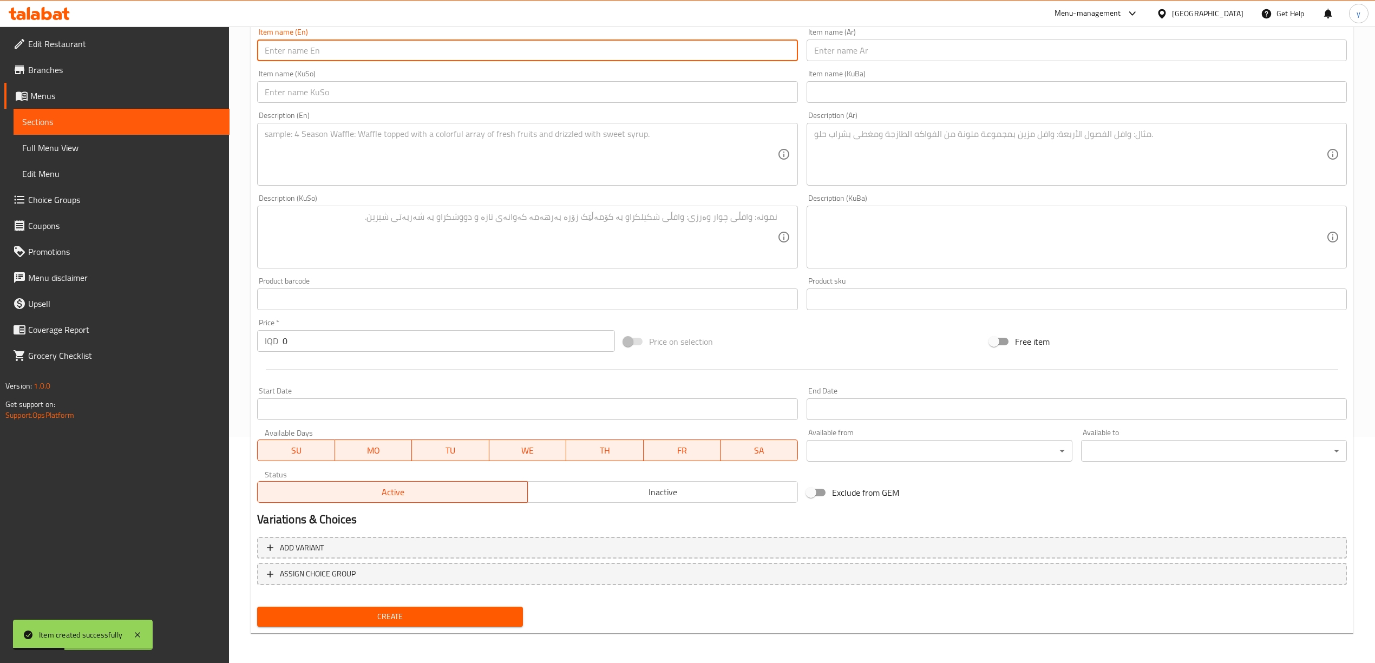
click at [359, 53] on input "text" at bounding box center [527, 51] width 540 height 22
paste input "Beef Steak Meal"
type input "Beef Steak Meal"
click at [544, 127] on div "Description (En)" at bounding box center [527, 154] width 540 height 63
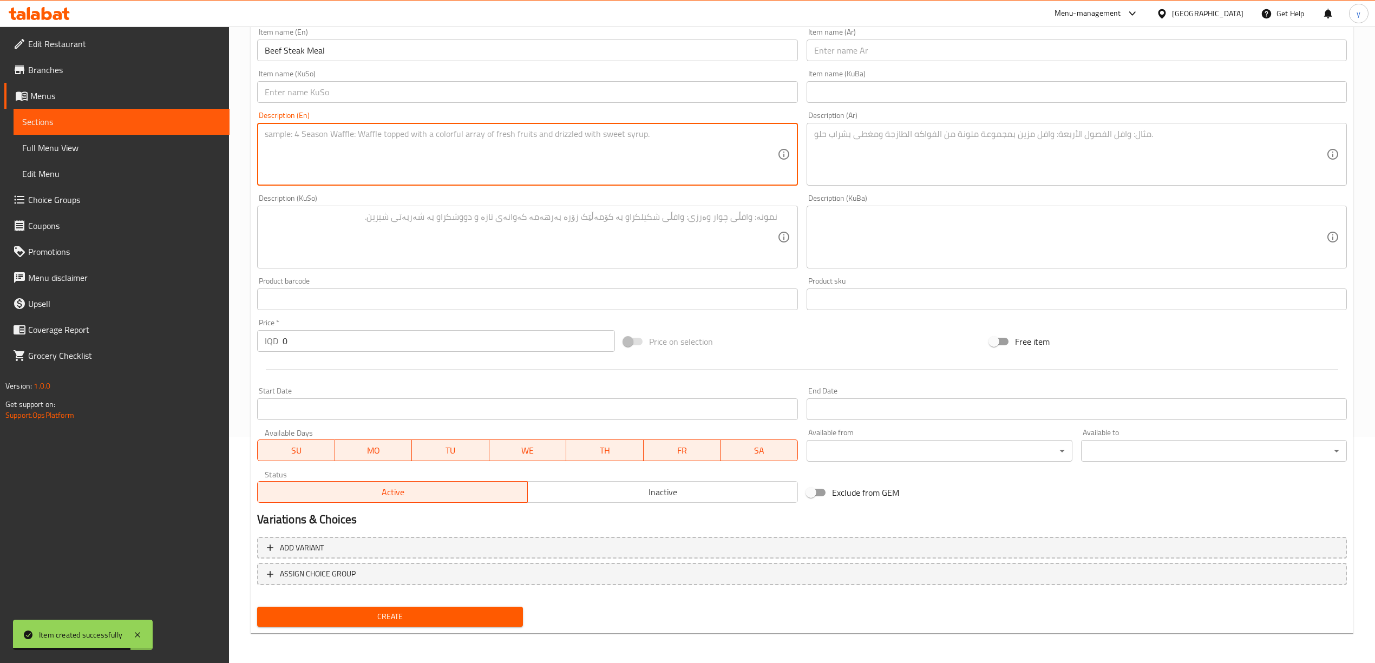
paste textarea "150 gr beef . 200 gr rice . Spichal sause .corn"
type textarea "150 gr beef . 200 gr rice . Spichal sause .corn"
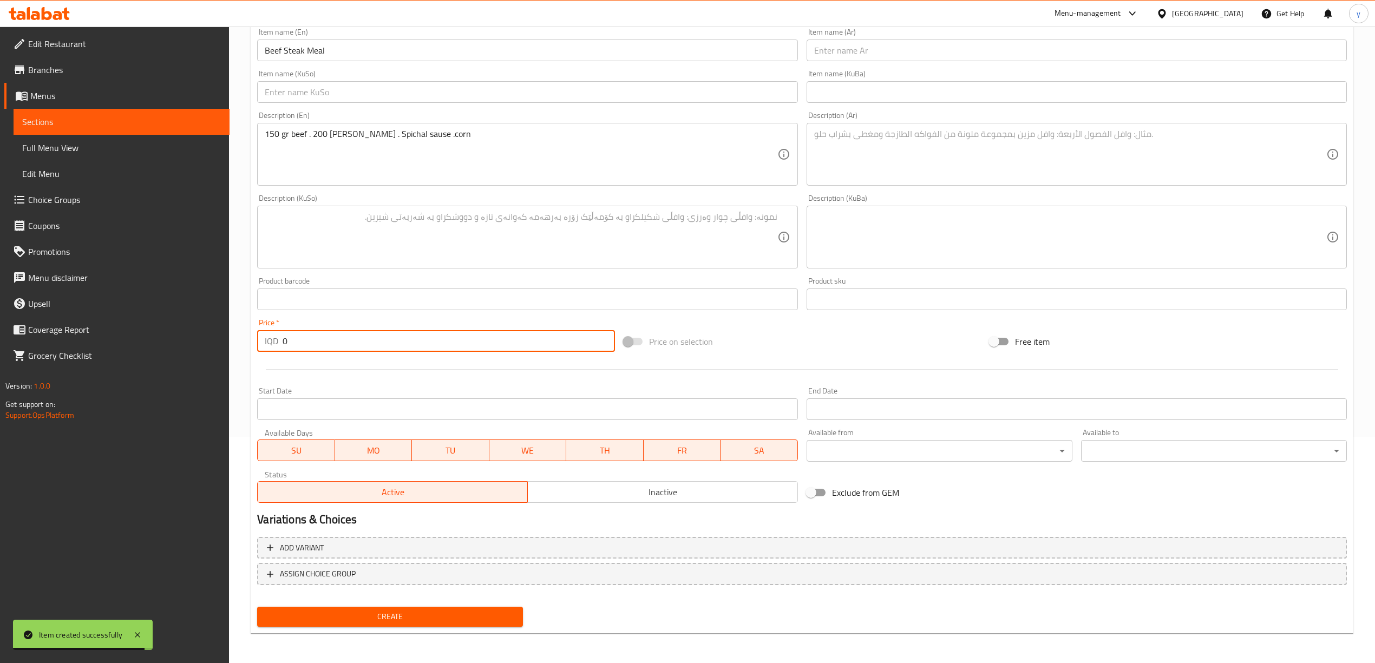
click at [298, 334] on input "0" at bounding box center [449, 341] width 332 height 22
paste input "1200"
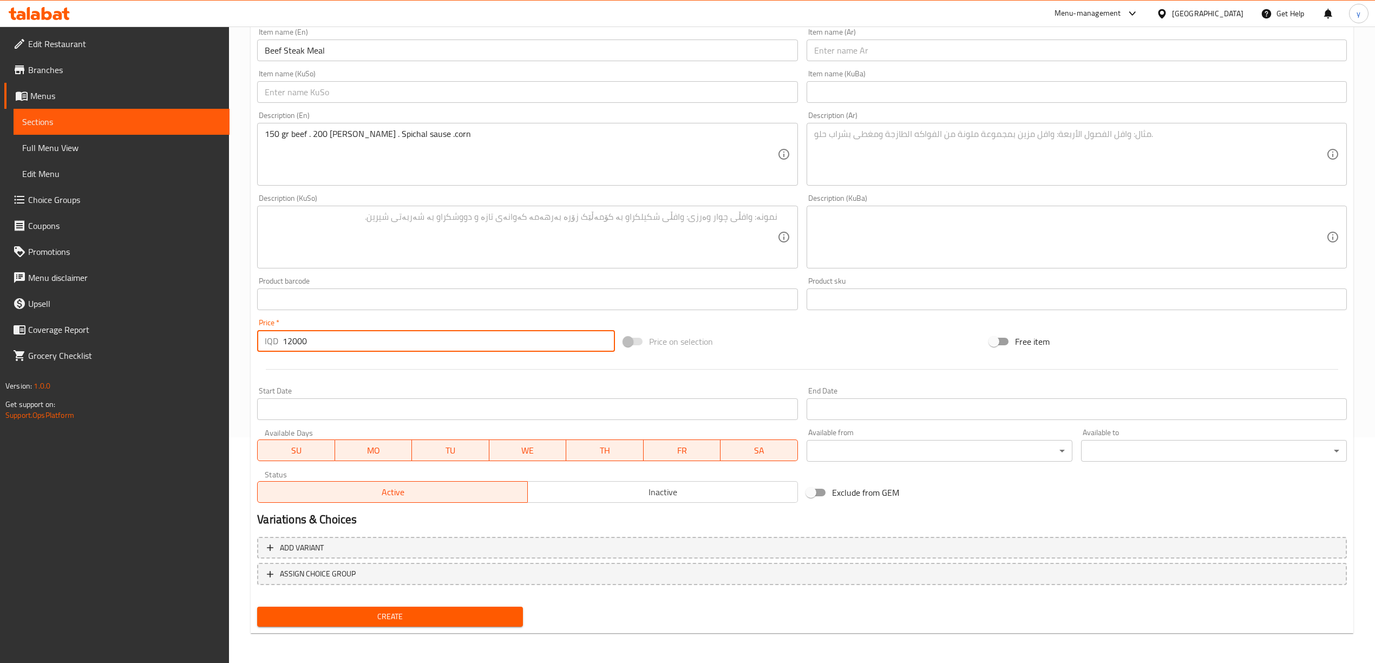
type input "12000"
click at [392, 81] on div "Item name (KuSo) Item name (KuSo)" at bounding box center [527, 86] width 540 height 33
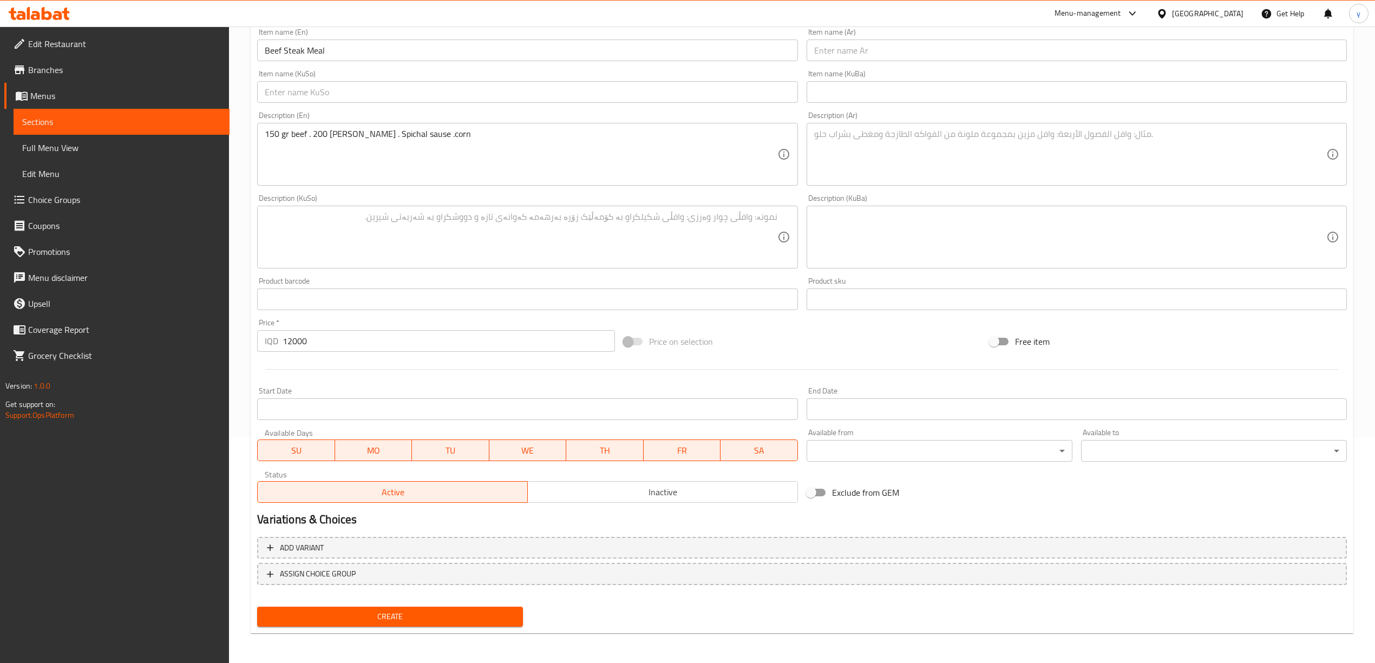
click at [392, 47] on input "Beef Steak Meal" at bounding box center [527, 51] width 540 height 22
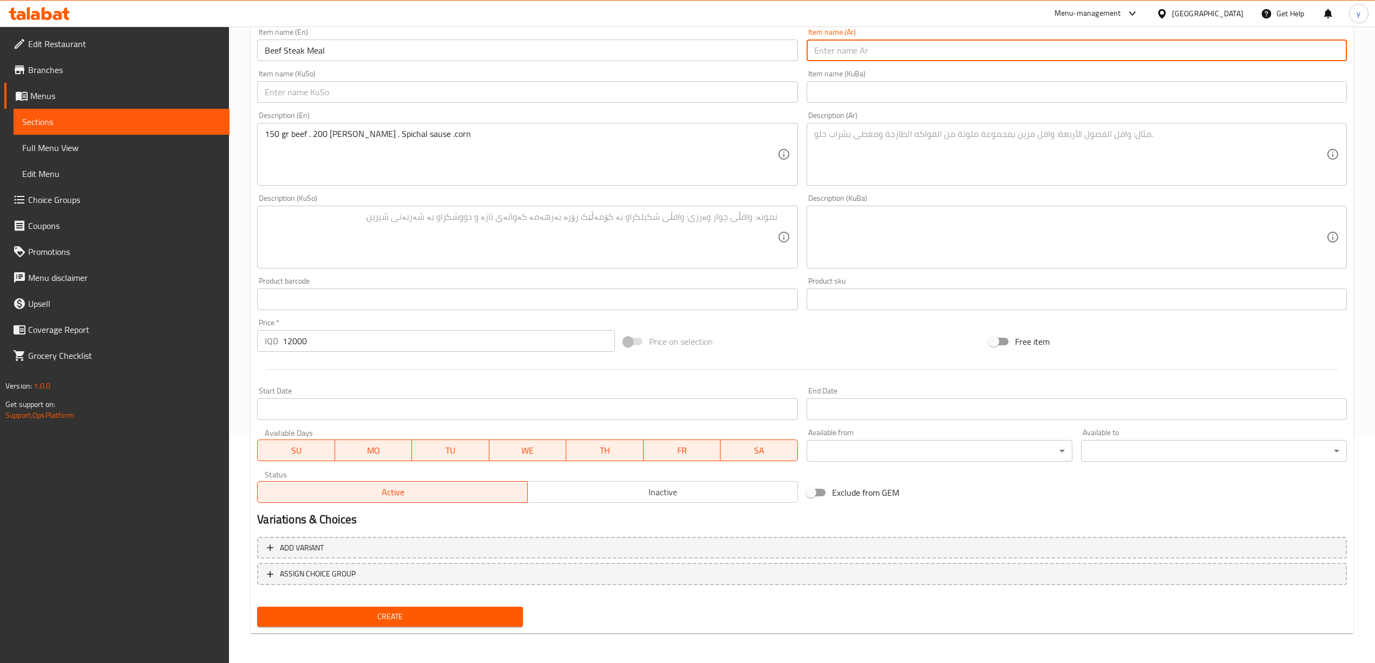
click at [980, 53] on input "text" at bounding box center [1076, 51] width 540 height 22
type input "وجبة ستيك لحم بقري"
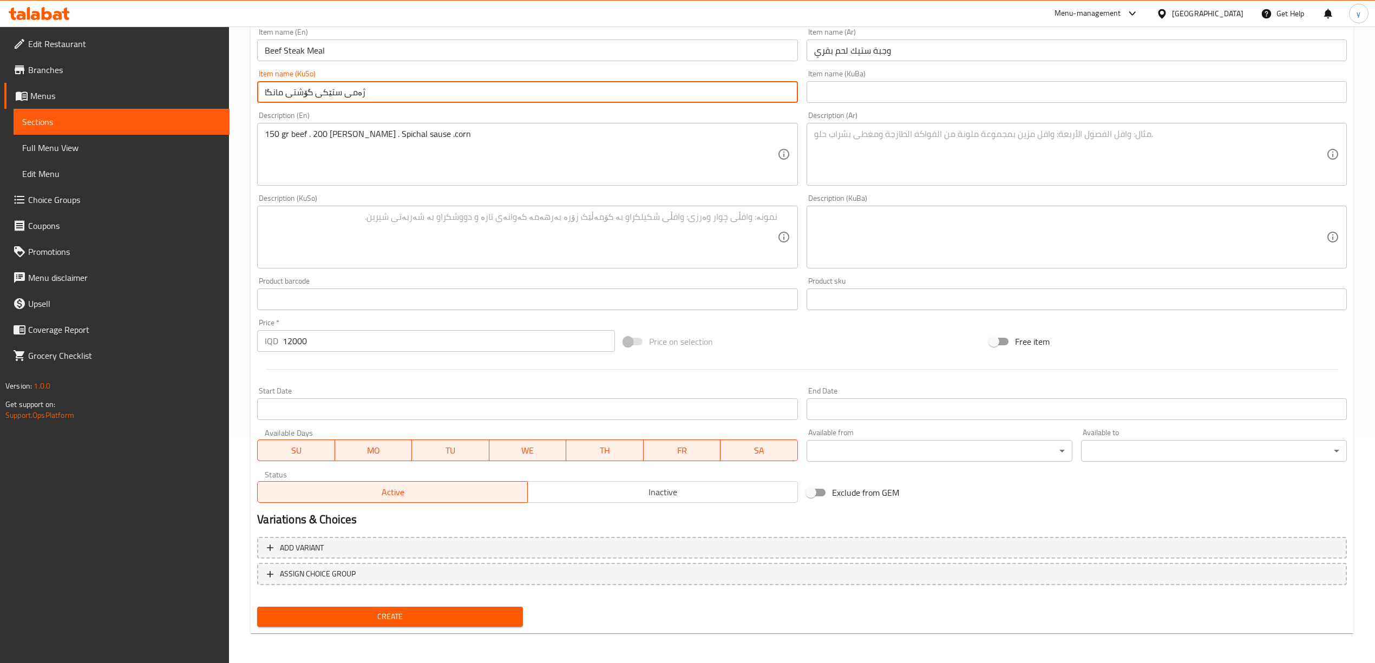
type input "ژەمی ستێکی گۆشتی مانگا"
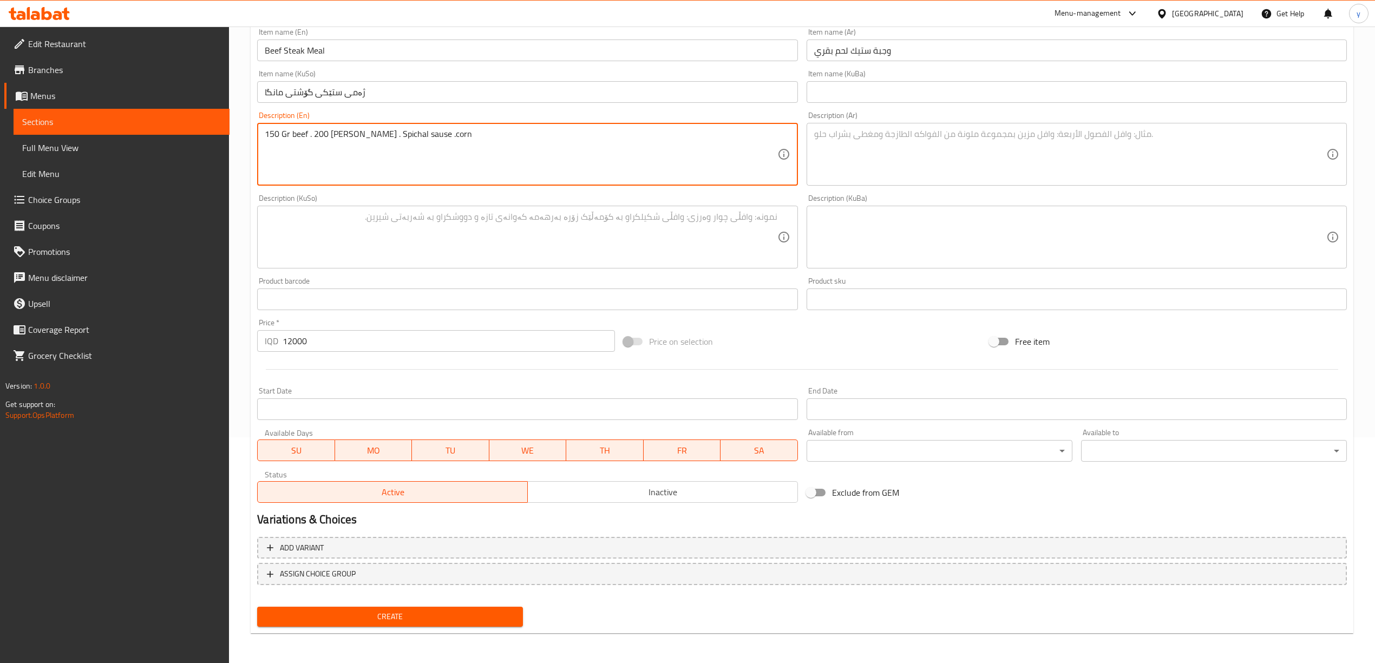
click at [289, 136] on textarea "150 Gr beef . 200 gr rice . Spichal sause .corn" at bounding box center [521, 154] width 512 height 51
click at [321, 139] on textarea "150 Gram beef . 200 gr rice . Spichal sause .corn" at bounding box center [521, 154] width 512 height 51
click at [319, 139] on textarea "150 Gram beef . 200 gr rice . Spichal sause .corn" at bounding box center [521, 154] width 512 height 51
click at [344, 135] on textarea "150 Gram beef, 200 gr rice . Spichal sause .corn" at bounding box center [521, 154] width 512 height 51
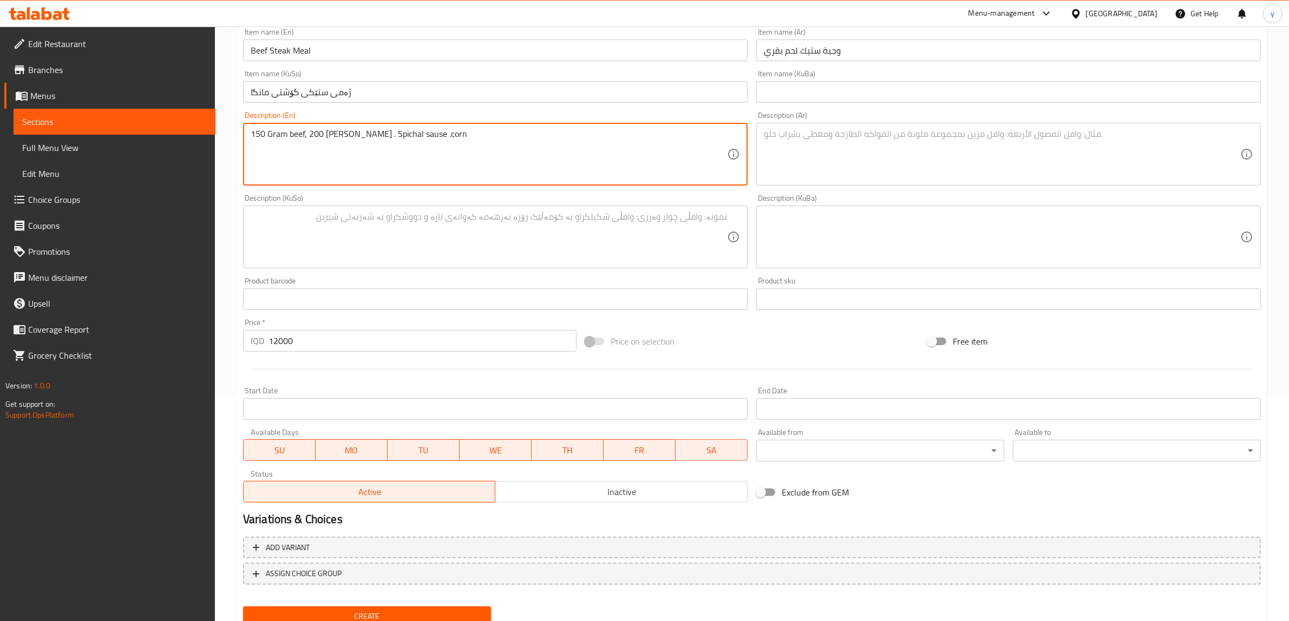
click at [334, 133] on textarea "150 Gram beef, 200 gr rice . Spichal sause .corn" at bounding box center [489, 154] width 476 height 51
click at [331, 134] on textarea "150 Gram beef, 200 gr rice . Spichal sause .corn" at bounding box center [489, 154] width 476 height 51
click at [361, 141] on textarea "150 Gram beef, 200 gram rice . Spichal sause .corn" at bounding box center [489, 154] width 476 height 51
click at [383, 131] on textarea "150 Gram beef, 200 gram rice, Spichal sause .corn" at bounding box center [489, 154] width 476 height 51
click at [373, 134] on textarea "150 Gram beef, 200 gram rice, Spical sause .corn" at bounding box center [489, 154] width 476 height 51
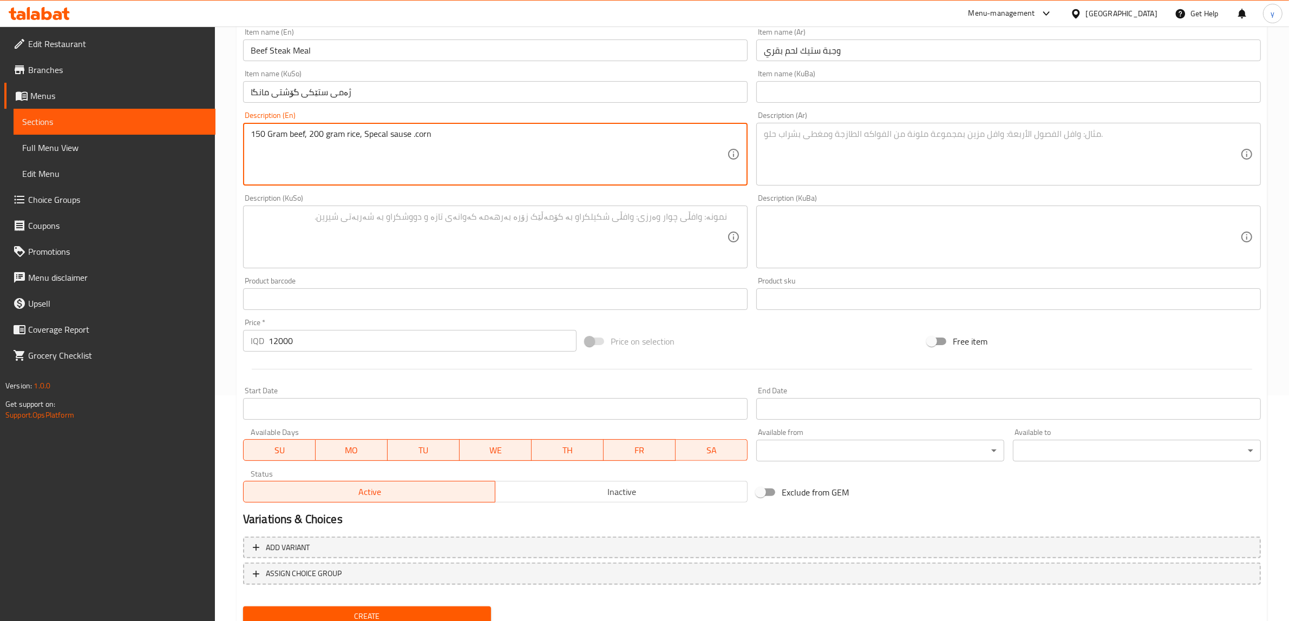
click at [379, 134] on textarea "150 Gram beef, 200 gram rice, Specal sause .corn" at bounding box center [489, 154] width 476 height 51
click at [402, 134] on textarea "150 Gram beef, 200 gram rice, Special sause .corn" at bounding box center [489, 154] width 476 height 51
click at [412, 136] on textarea "150 Gram beef, 200 gram rice, Special sauce .corn" at bounding box center [489, 154] width 476 height 51
paste textarea "560"
type textarea "150 Gram beef, 200 gram rice, Special sauce and corn - 560 calories"
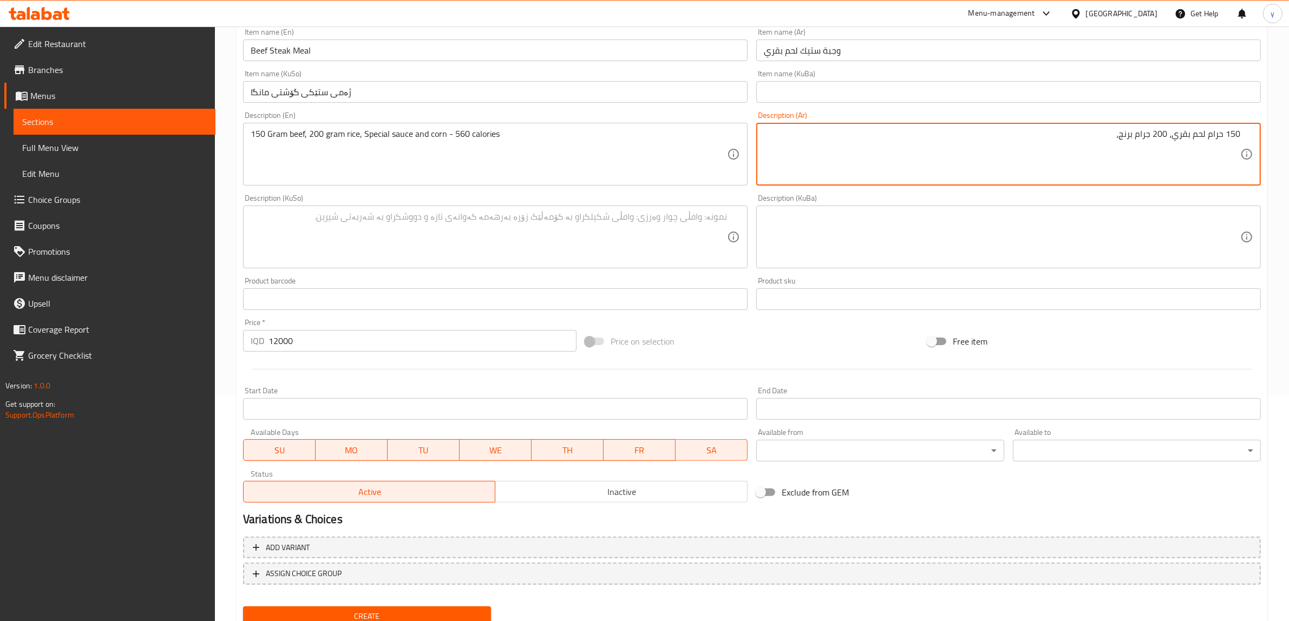
type textarea "150 حرام لحم بقري، 200 جرام برنج،"
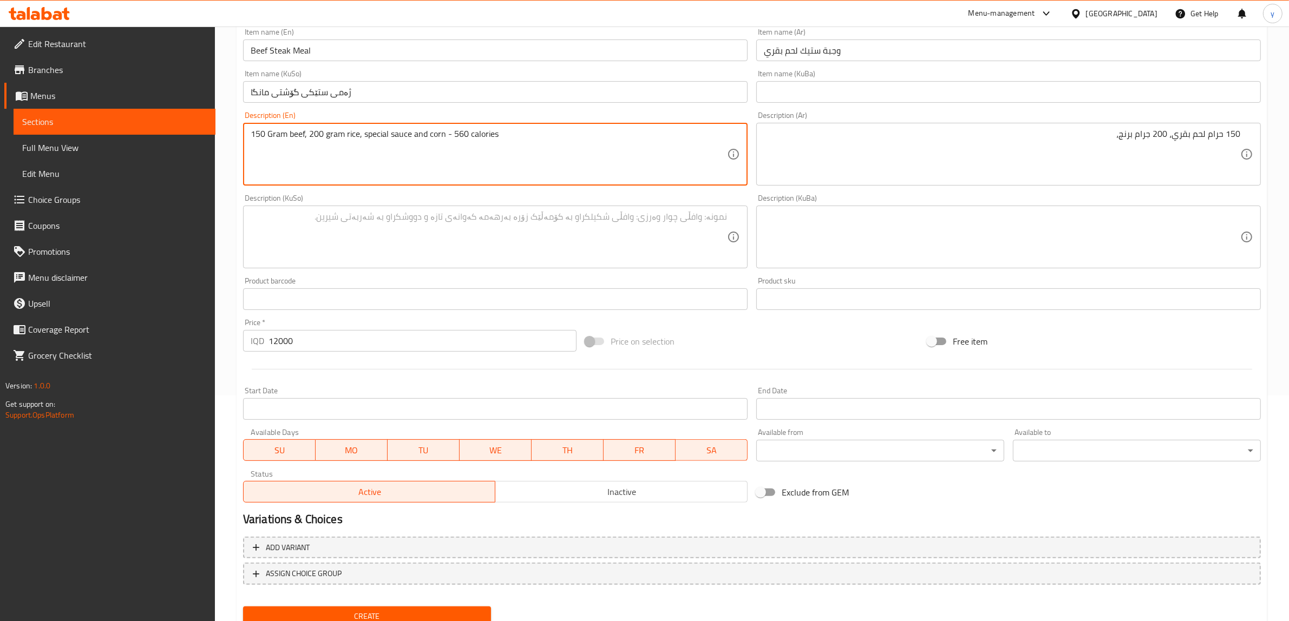
type textarea "150 Gram beef, 200 gram rice, special sauce and corn - 560 calories"
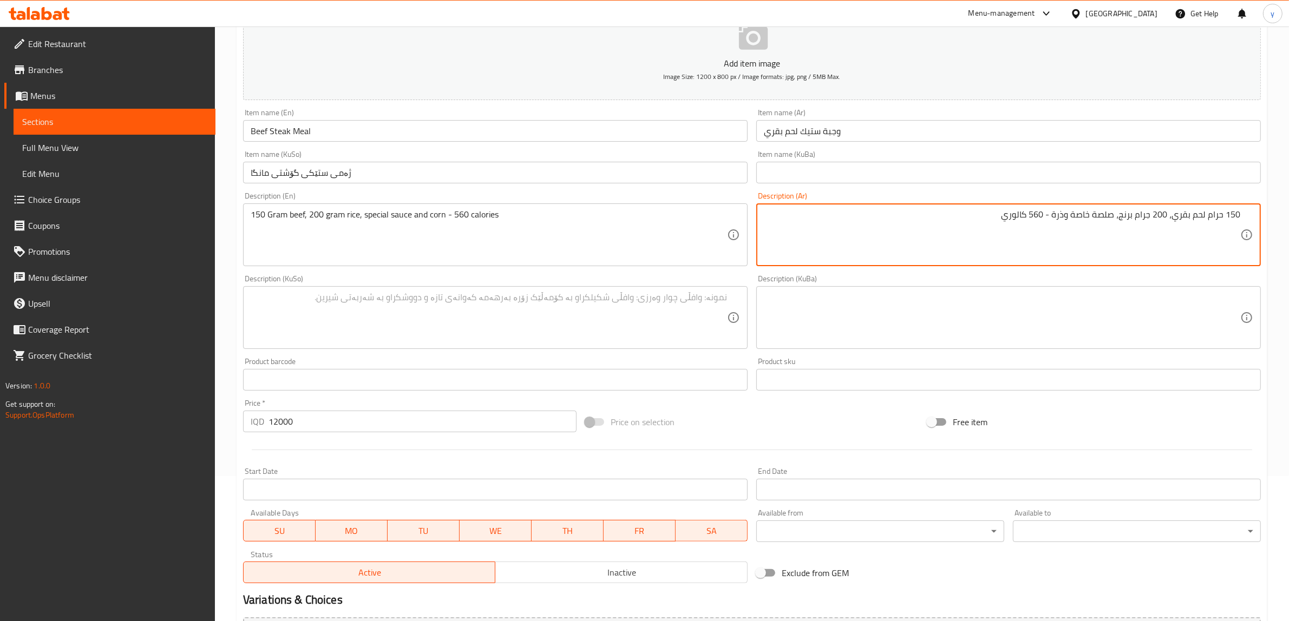
scroll to position [113, 0]
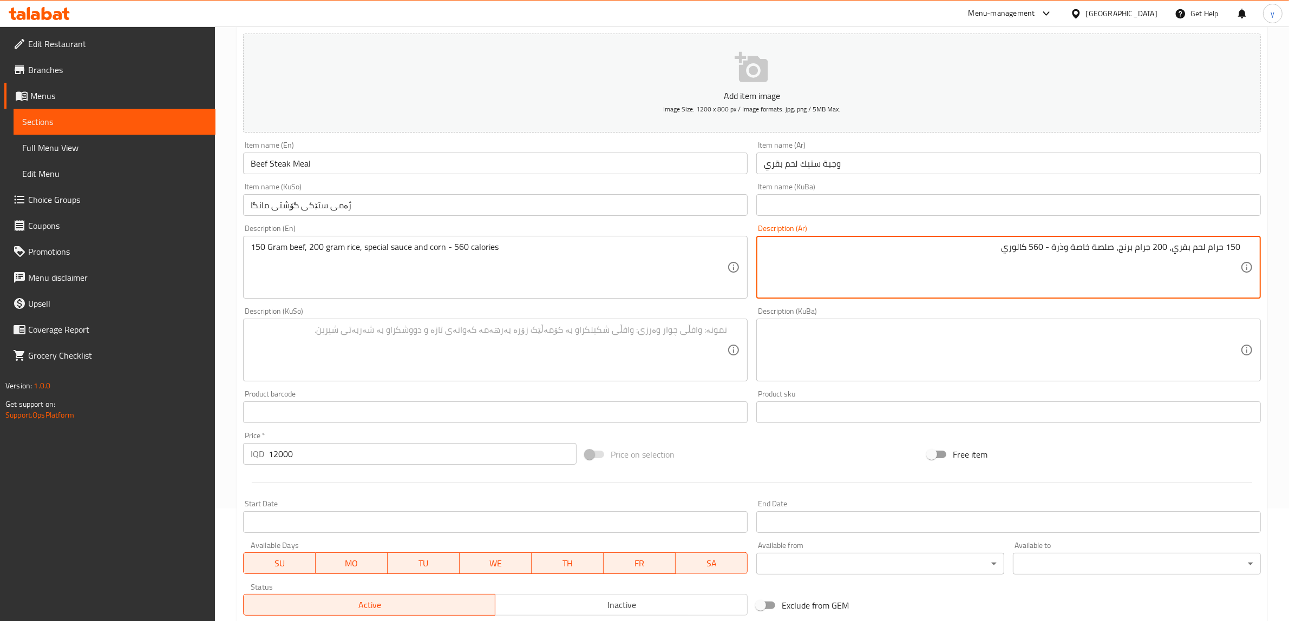
type textarea "150 حرام لحم بقري، 200 جرام برنج، صلصة خاصة وذرة - 560 كالوري"
click at [699, 358] on textarea at bounding box center [489, 350] width 476 height 51
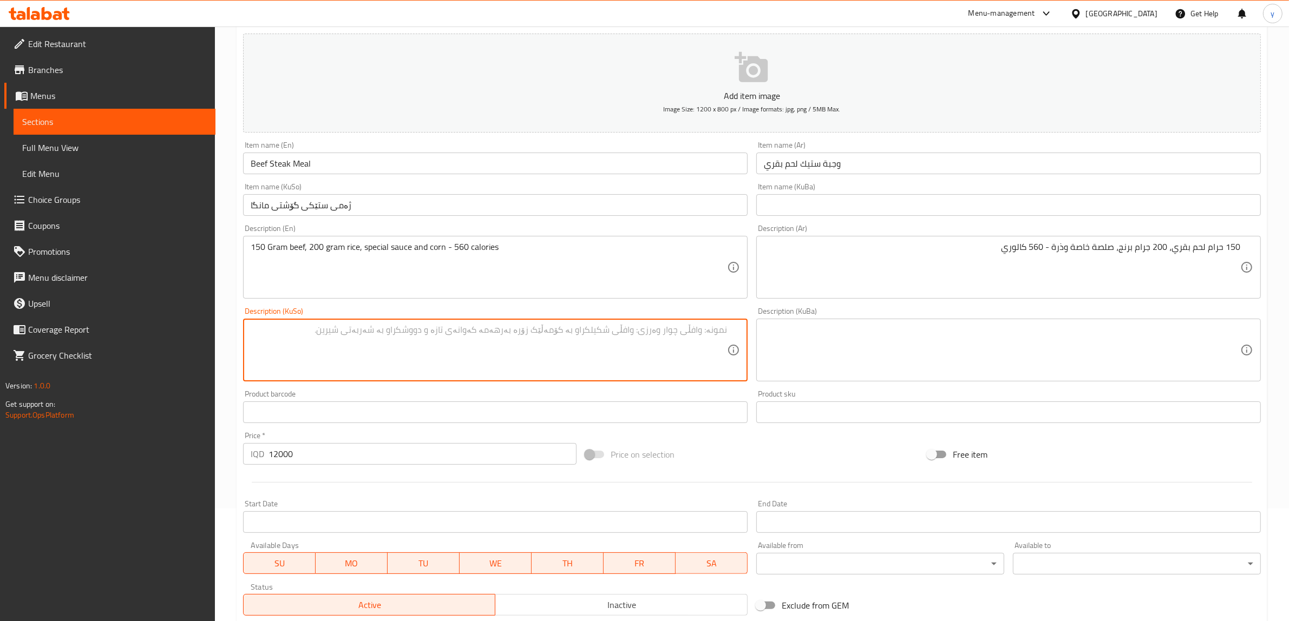
click at [697, 357] on textarea at bounding box center [489, 350] width 476 height 51
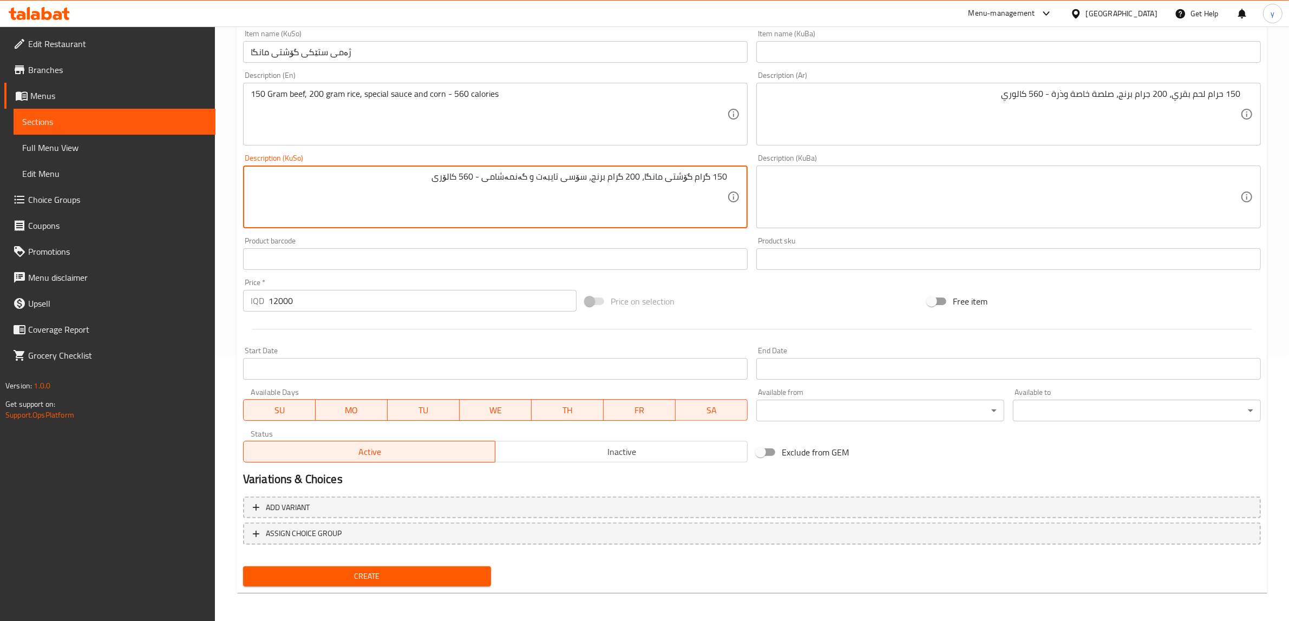
type textarea "150 گرام گۆشتی مانگا، 200 گرام برنج، سۆسی تایبەت و گەنمەشامی - 560 کالۆری"
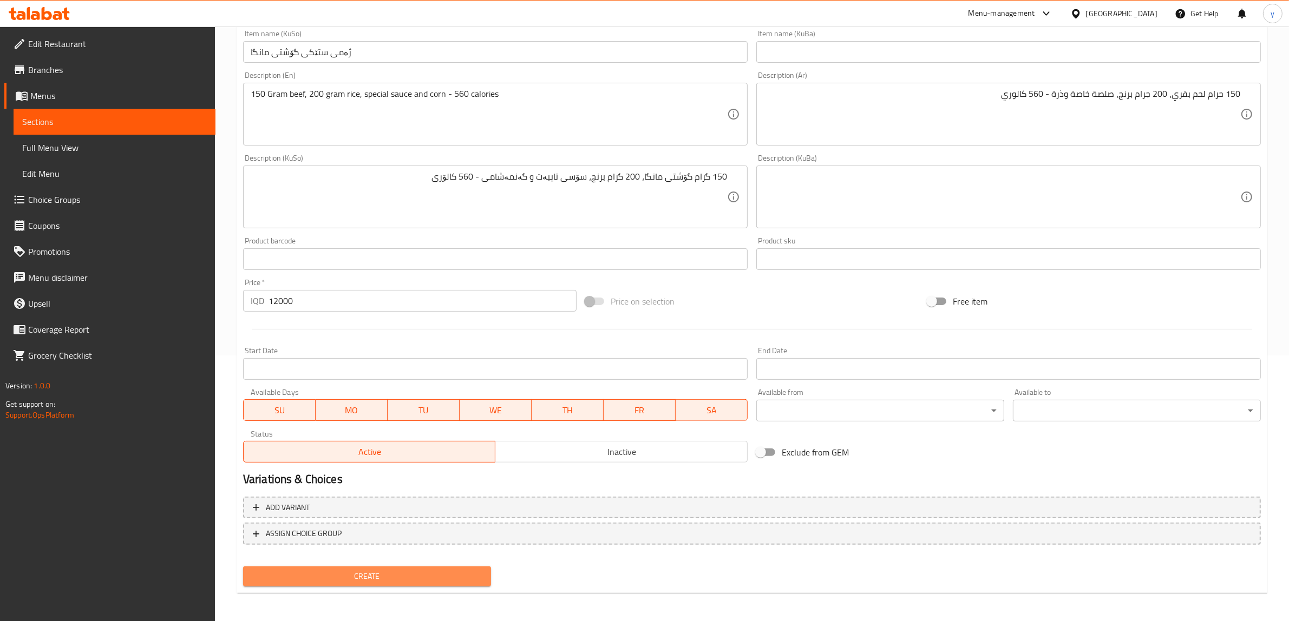
click at [357, 571] on span "Create" at bounding box center [367, 577] width 231 height 14
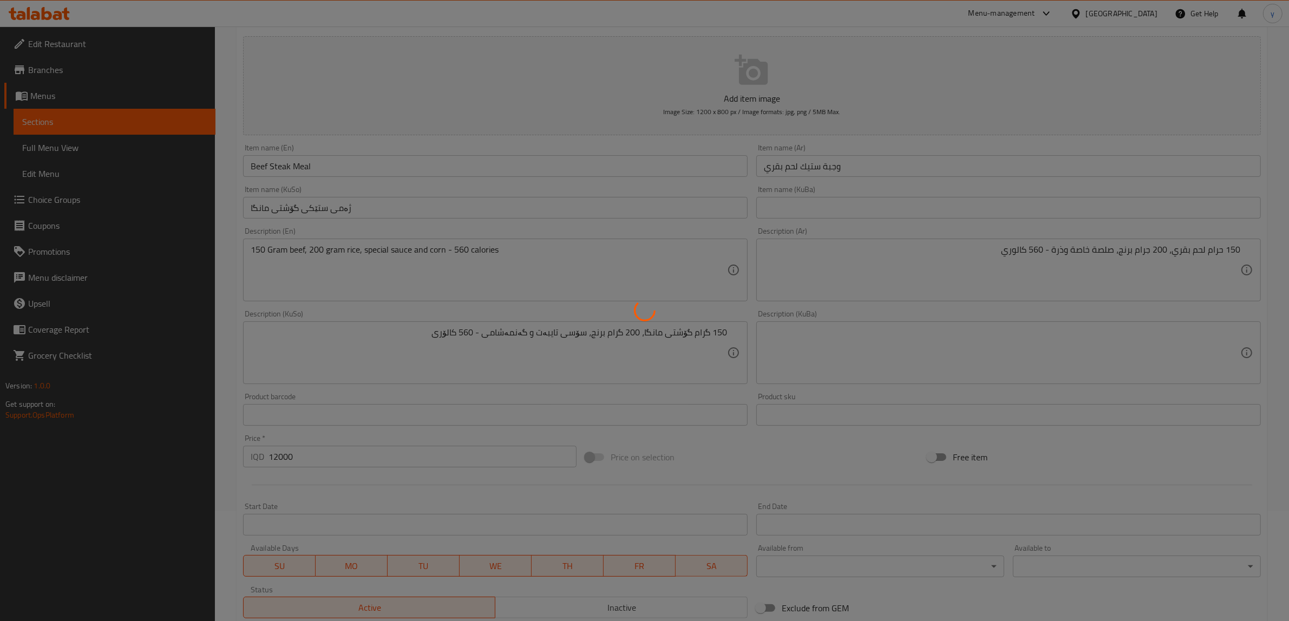
scroll to position [41, 0]
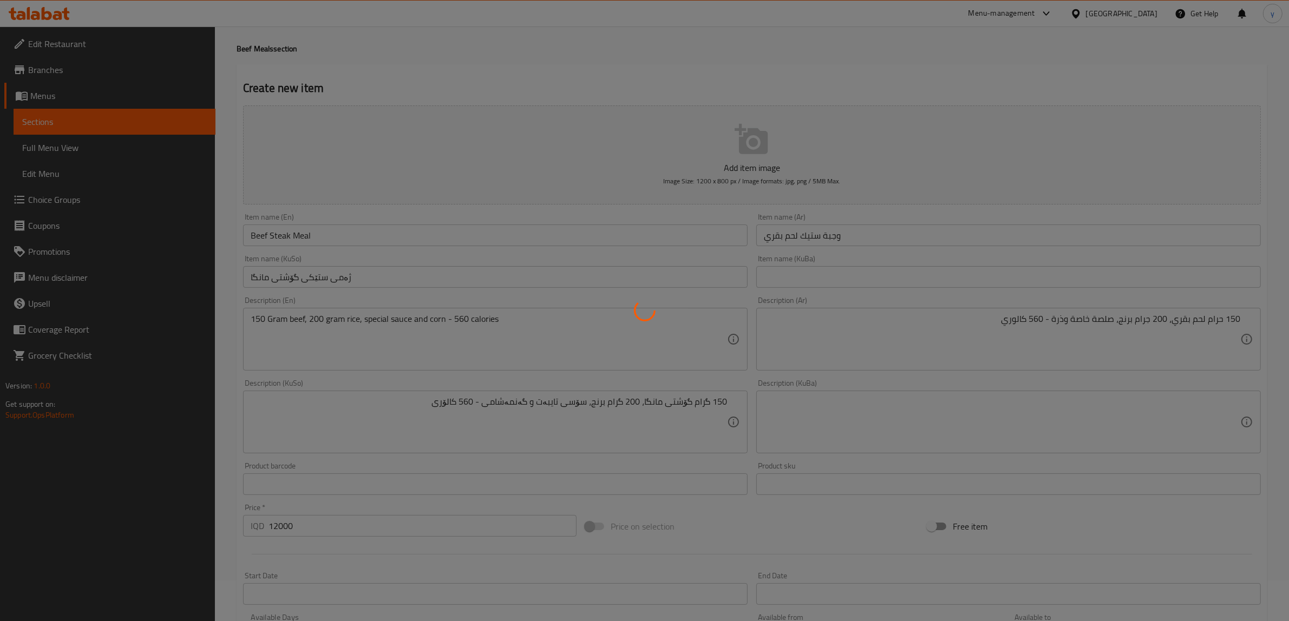
type input "0"
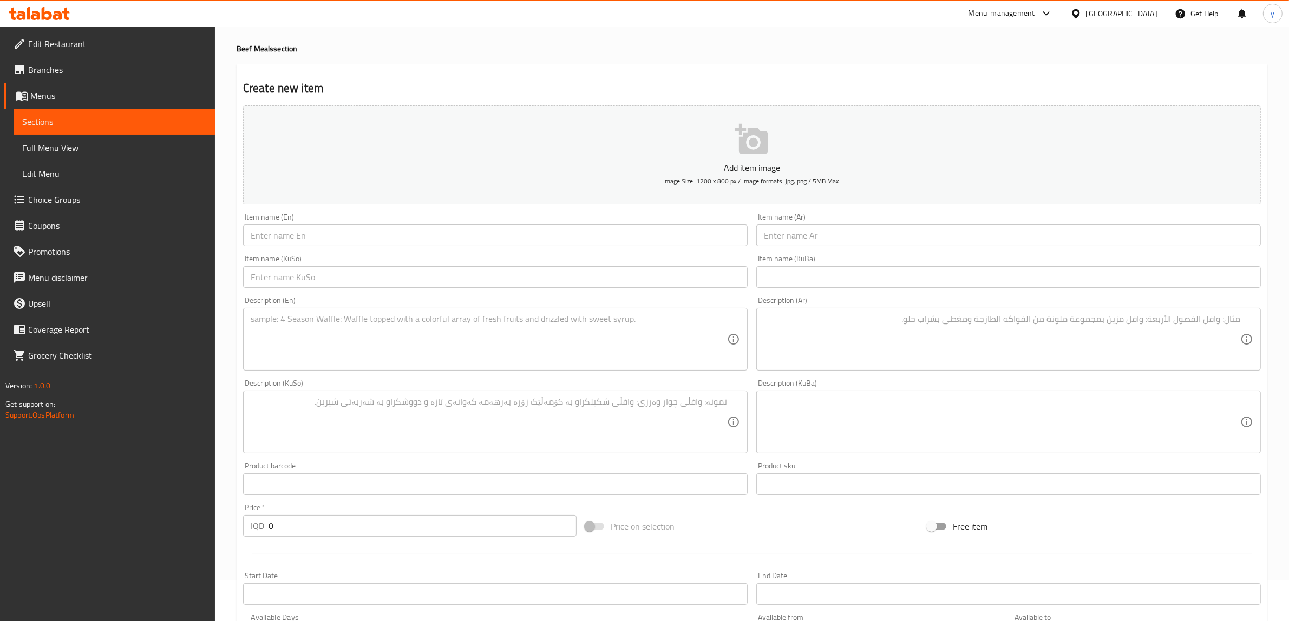
click at [379, 235] on input "text" at bounding box center [495, 236] width 504 height 22
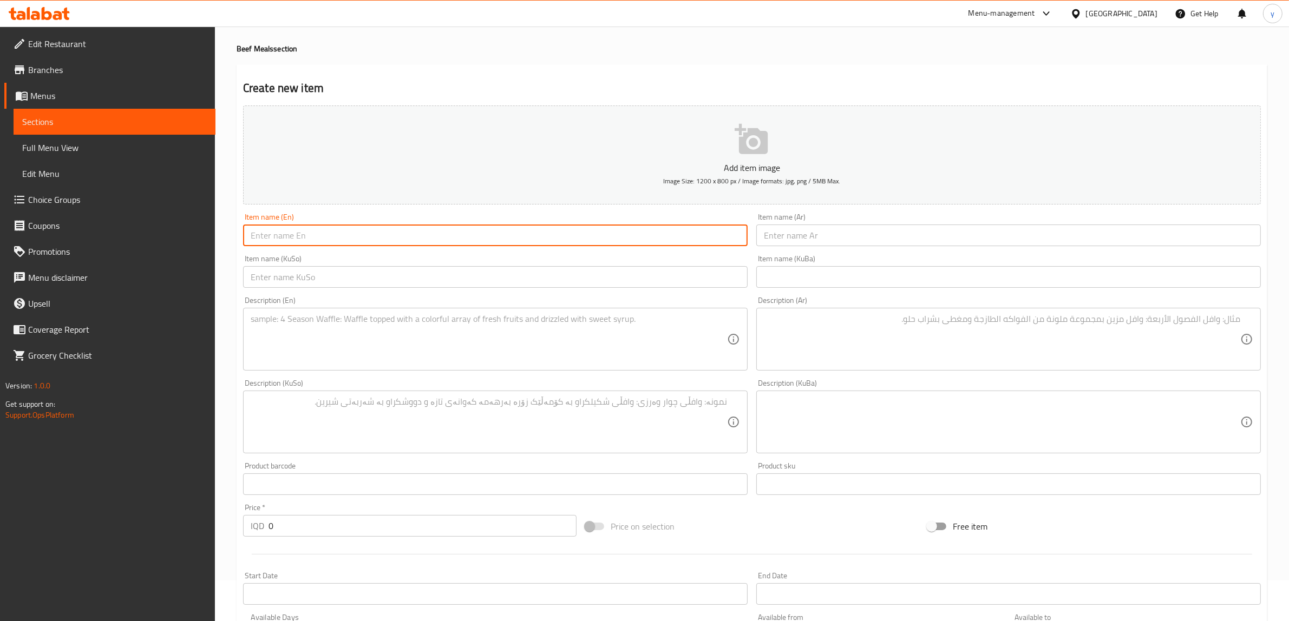
paste input "Meat Roalls"
type input "Meat Roalls"
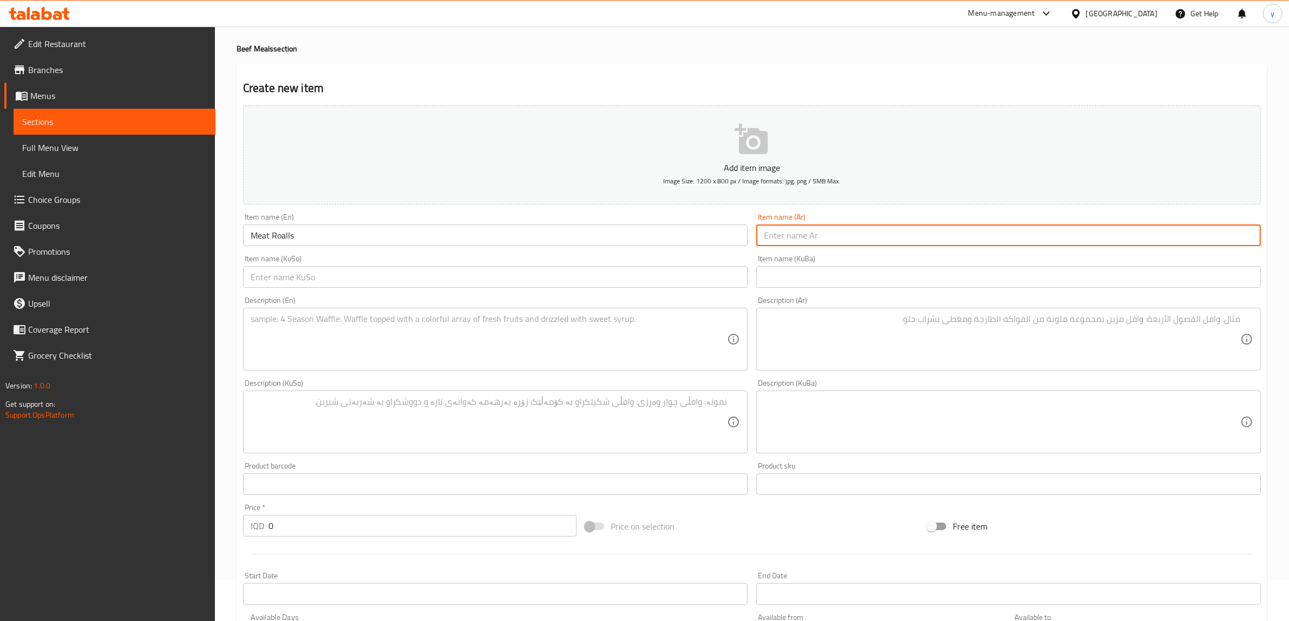
click at [794, 242] on input "text" at bounding box center [1008, 236] width 504 height 22
paste input "رول لحم"
type input "رول لحم"
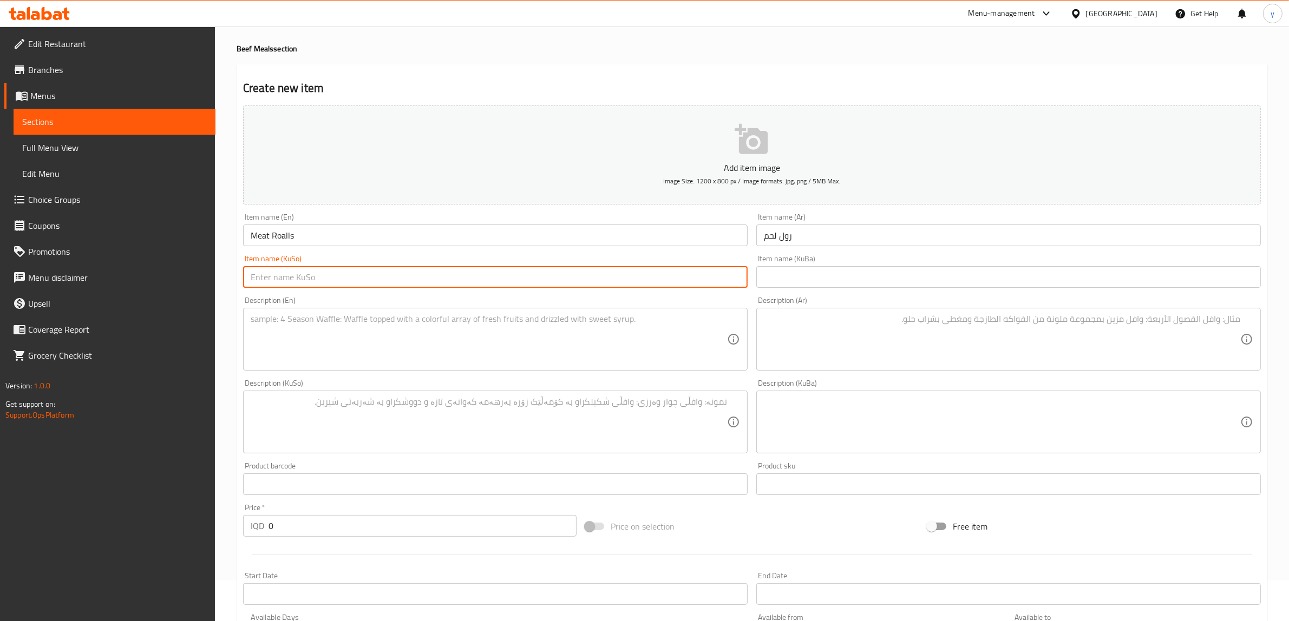
click at [680, 272] on input "text" at bounding box center [495, 277] width 504 height 22
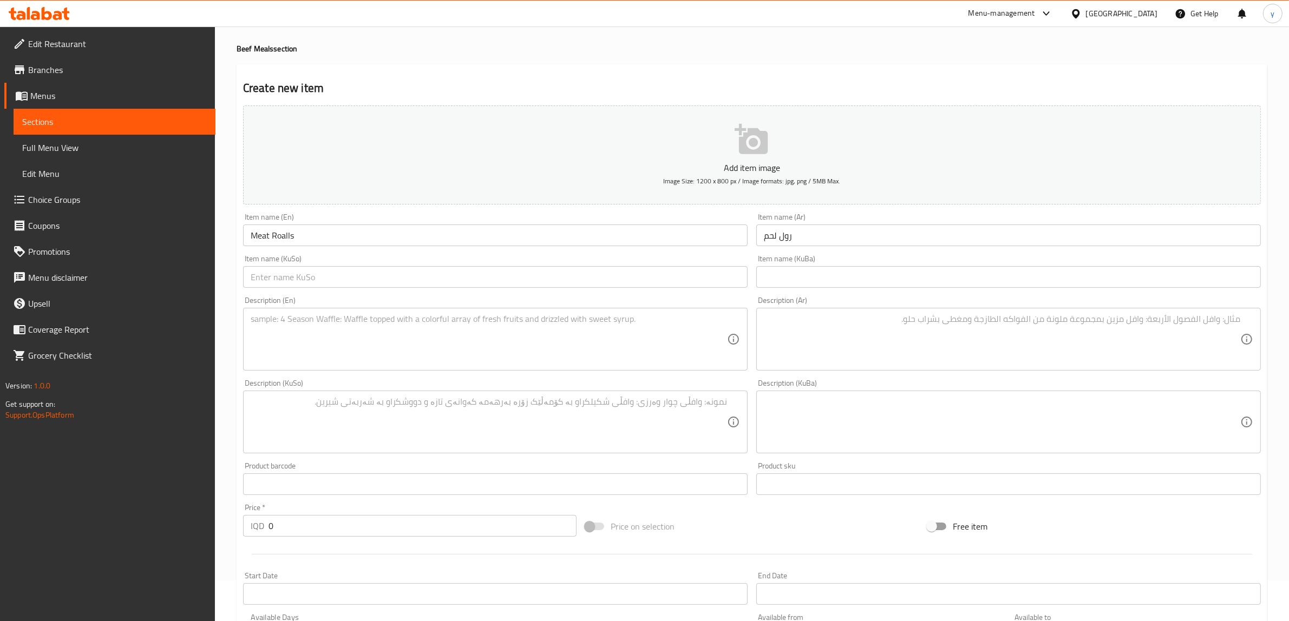
click at [369, 306] on div "Description (En) Description (En)" at bounding box center [495, 334] width 504 height 74
click at [359, 338] on textarea at bounding box center [489, 339] width 476 height 51
paste textarea "150 Gram soft meat, 200 gram rice, black pepper, mushroom sauce and onion - 630…"
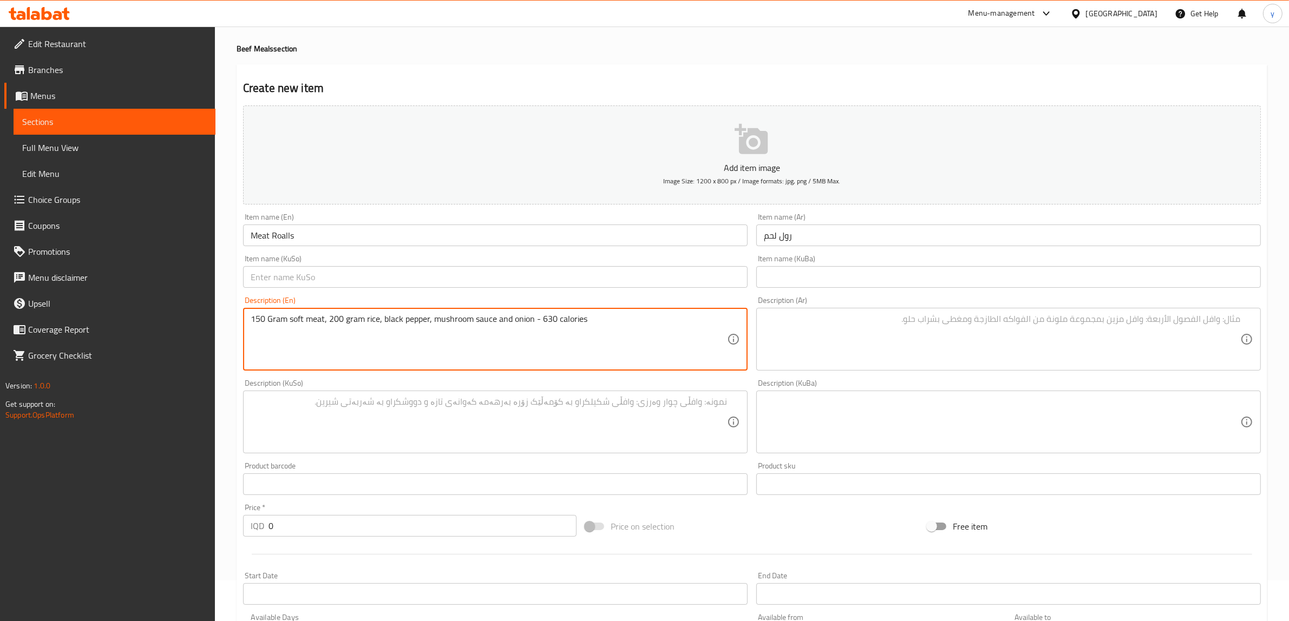
type textarea "150 Gram soft meat, 200 gram rice, black pepper, mushroom sauce and onion - 630…"
click at [877, 358] on textarea at bounding box center [1002, 339] width 476 height 51
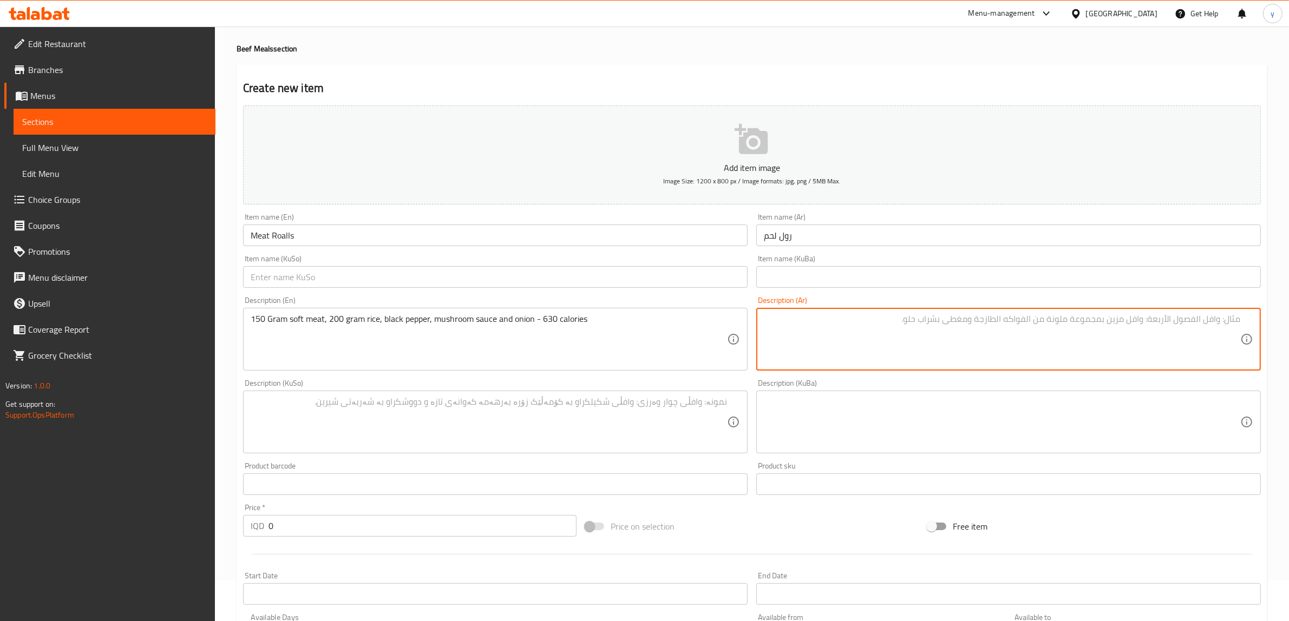
paste textarea "150 جرام لحم طري، 200 جرام أرز، فلفل أسود، صلصة افطر وبصل - 630 كالوري"
type textarea "150 جرام لحم طري، 200 جرام أرز، فلفل أسود، صلصة افطر وبصل - 630 كالوري"
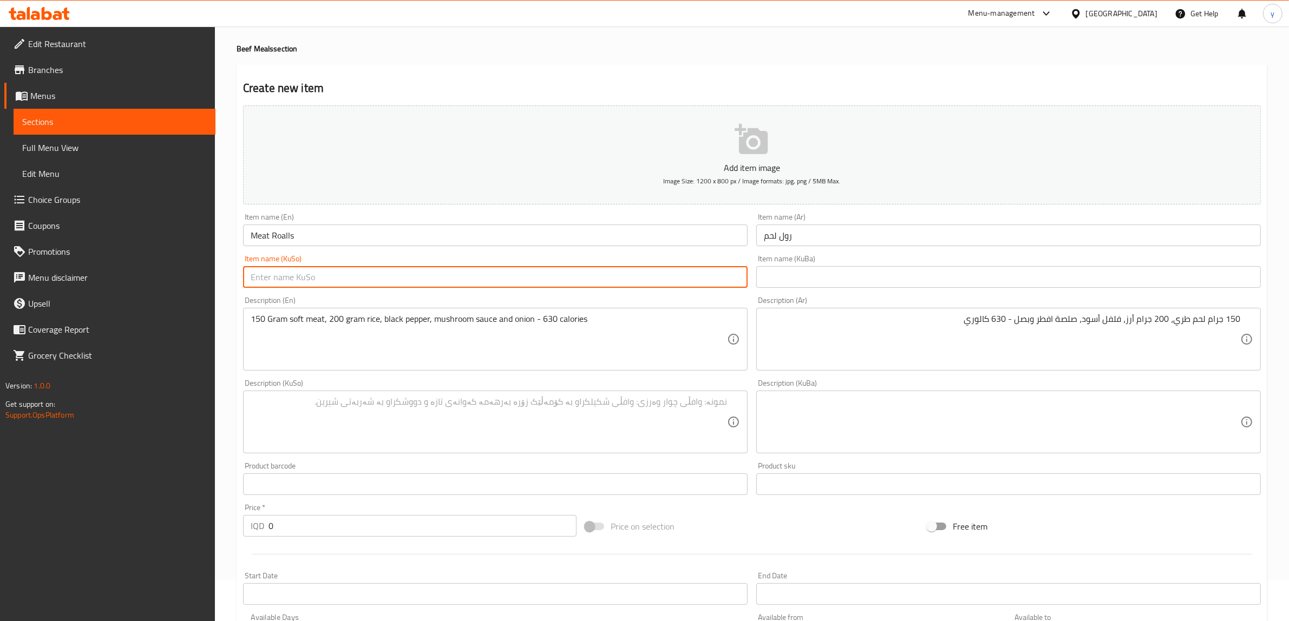
click at [655, 267] on input "text" at bounding box center [495, 277] width 504 height 22
type input "رۆلی گۆشت"
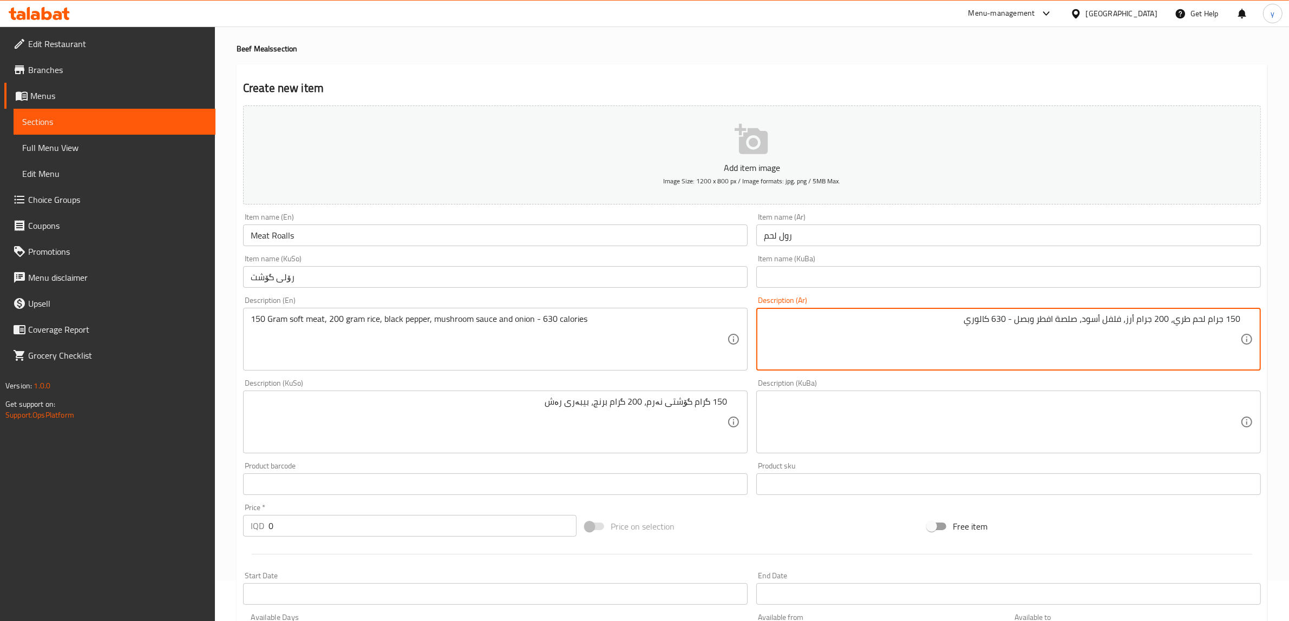
click at [1099, 321] on textarea "150 جرام لحم طري، 200 جرام أرز، فلفل أسود، صلصة افطر وبصل - 630 كالوري" at bounding box center [1002, 339] width 476 height 51
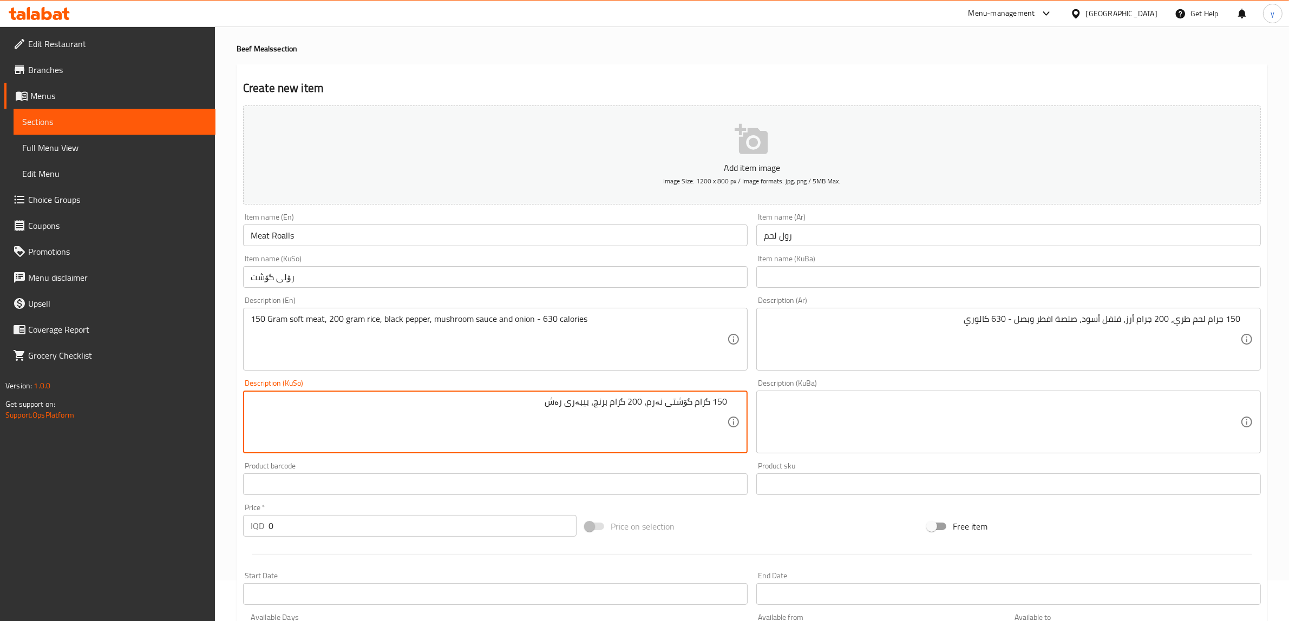
click at [561, 406] on textarea "150 گرام گۆشتی نەرم، 200 گرام برنج، بیبەری رەش" at bounding box center [489, 422] width 476 height 51
paste textarea "ڕ"
type textarea "150 گرام گۆشتی نەرم، 200 گرام برنج، بیبەری ڕەش، سۆسی قارچک و پیاز - 630 کالۆری"
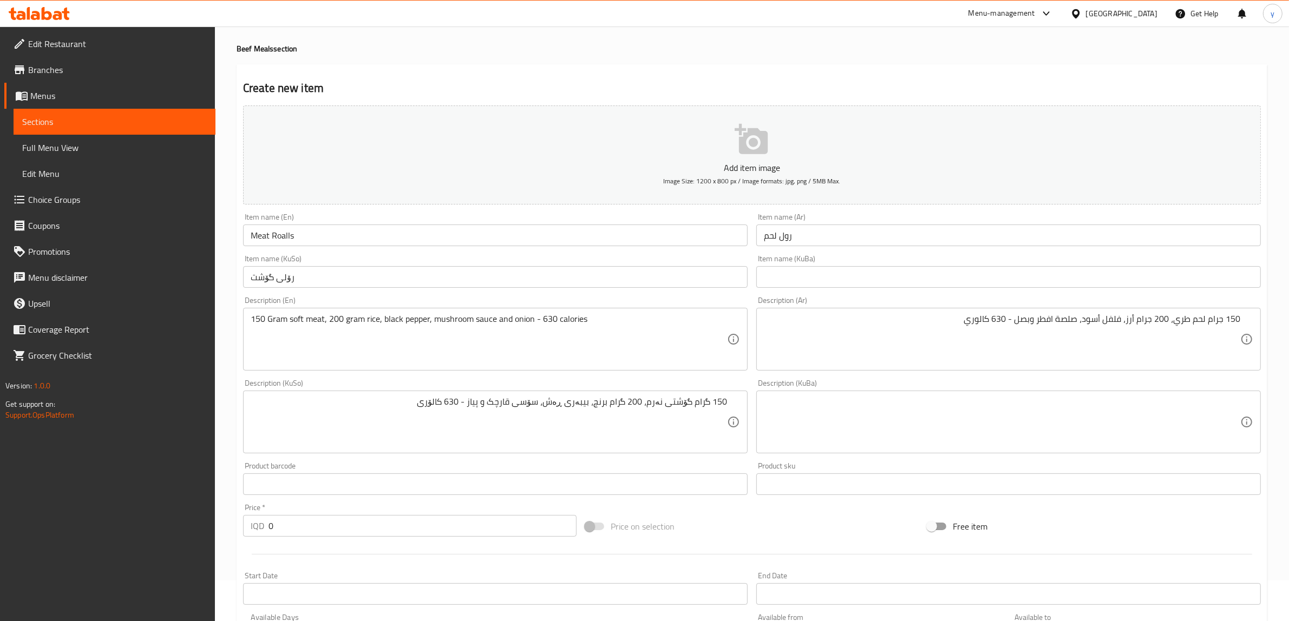
click at [299, 538] on div "Price   * IQD 0 Price *" at bounding box center [410, 521] width 342 height 42
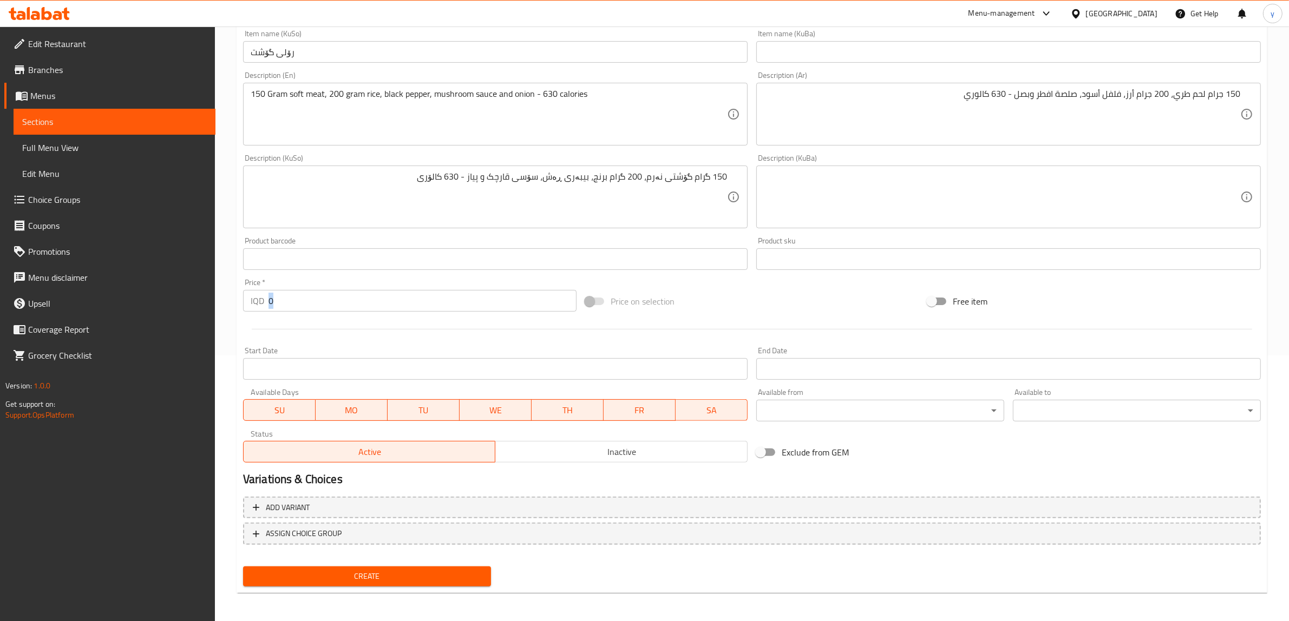
click at [295, 291] on input "0" at bounding box center [422, 301] width 308 height 22
drag, startPoint x: 295, startPoint y: 291, endPoint x: 295, endPoint y: 305, distance: 14.1
click at [295, 291] on input "0" at bounding box center [422, 301] width 308 height 22
click at [295, 305] on input "0" at bounding box center [422, 301] width 308 height 22
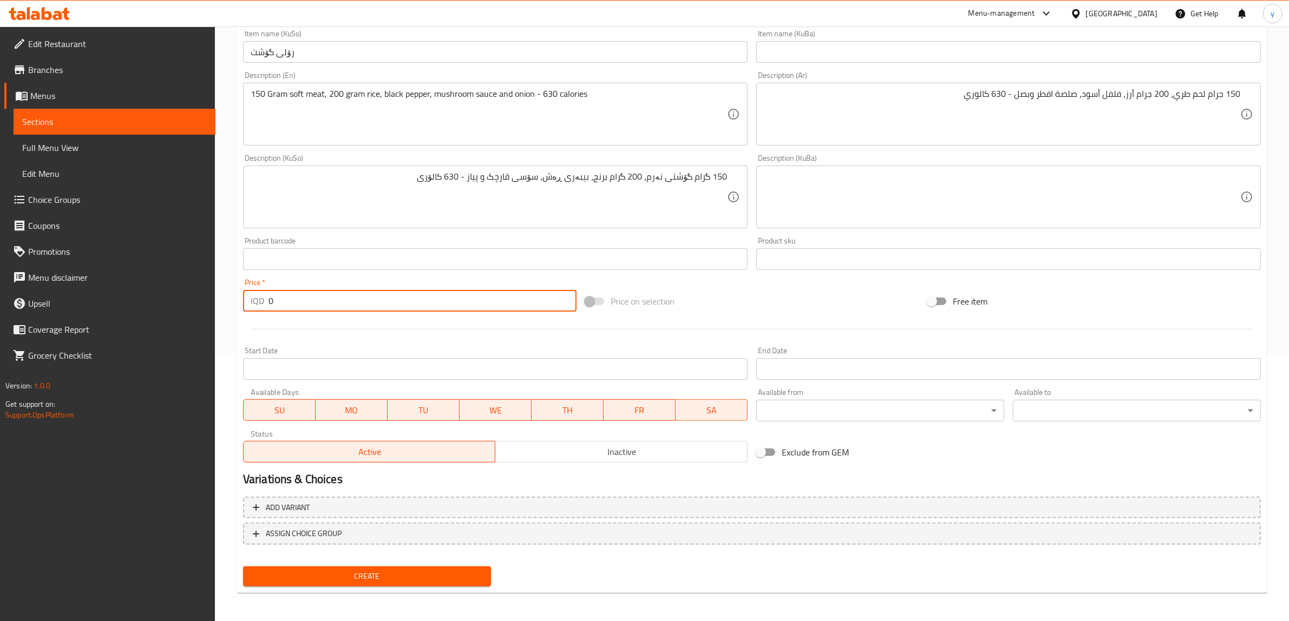
click at [295, 305] on input "0" at bounding box center [422, 301] width 308 height 22
paste input "2000"
type input "20000"
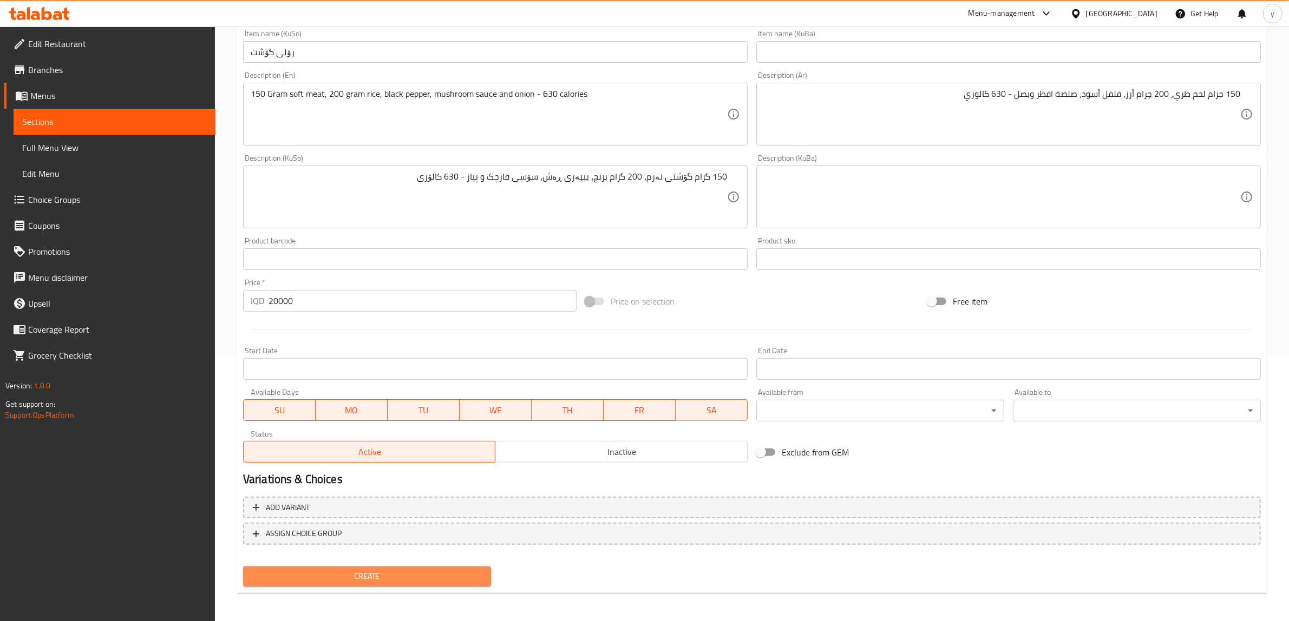
click at [323, 577] on span "Create" at bounding box center [367, 577] width 231 height 14
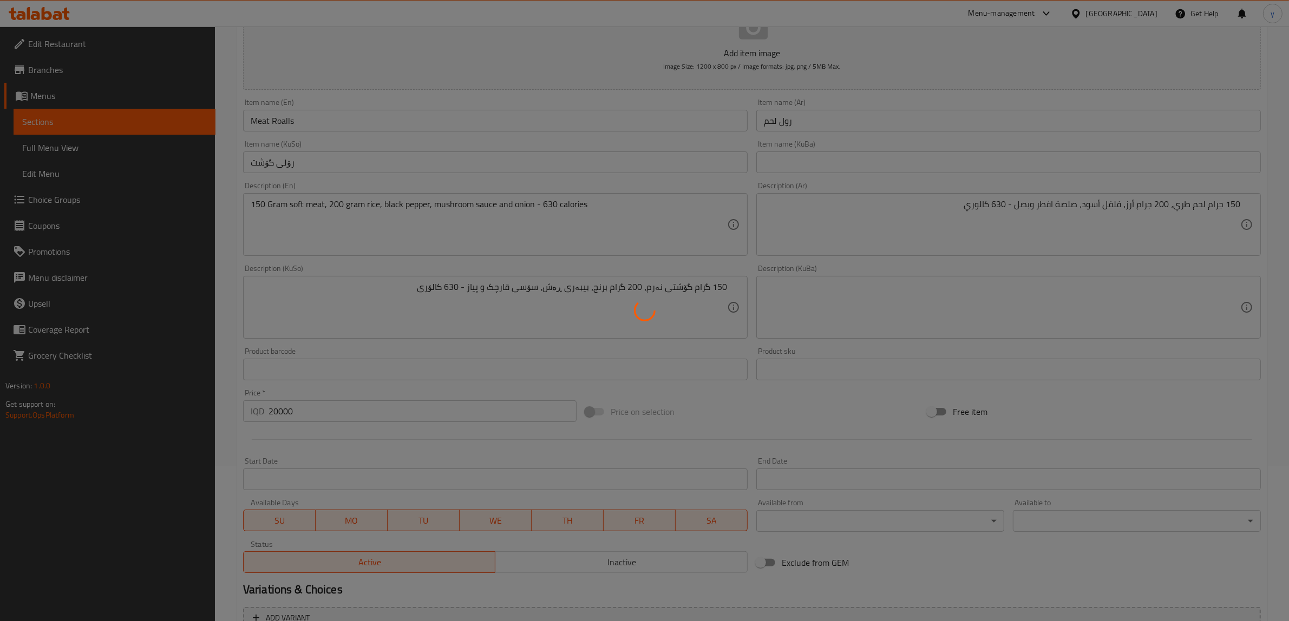
scroll to position [153, 0]
type input "0"
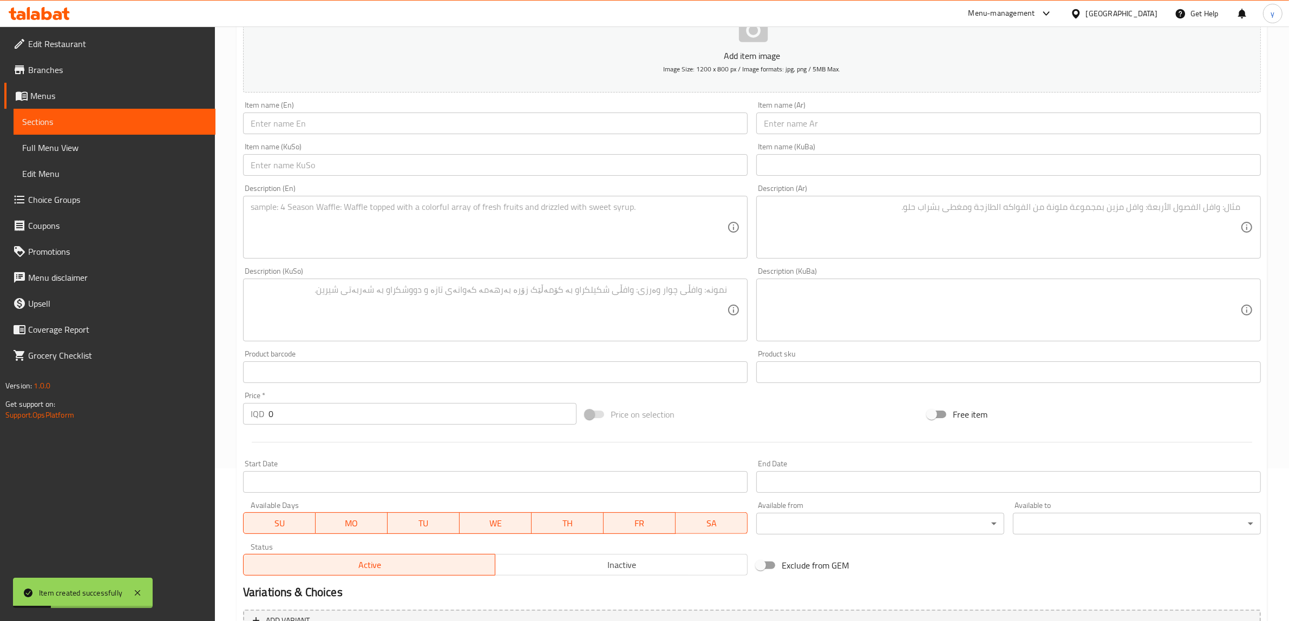
drag, startPoint x: 299, startPoint y: 104, endPoint x: 302, endPoint y: 120, distance: 16.6
click at [299, 112] on div "Item name (En) Item name (En)" at bounding box center [495, 117] width 504 height 33
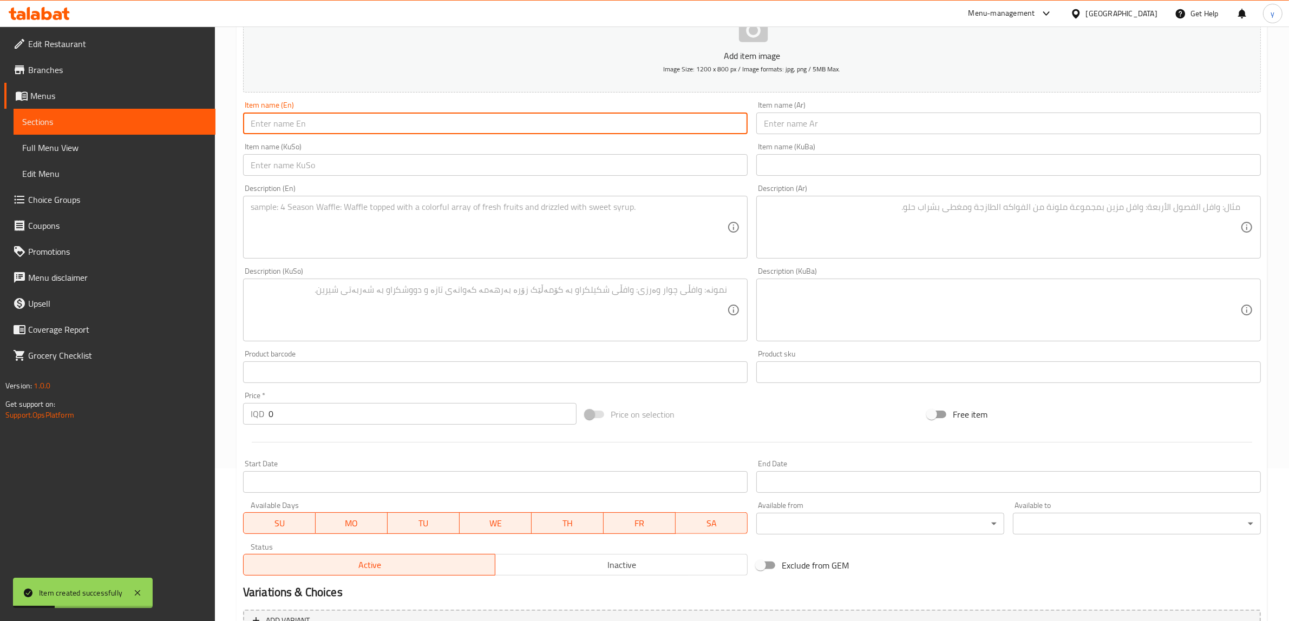
click at [302, 120] on input "text" at bounding box center [495, 124] width 504 height 22
paste input "Beef keema"
drag, startPoint x: 272, startPoint y: 123, endPoint x: 270, endPoint y: 129, distance: 6.1
click at [270, 129] on input "Beef keema" at bounding box center [495, 124] width 504 height 22
type input "Beef Keema"
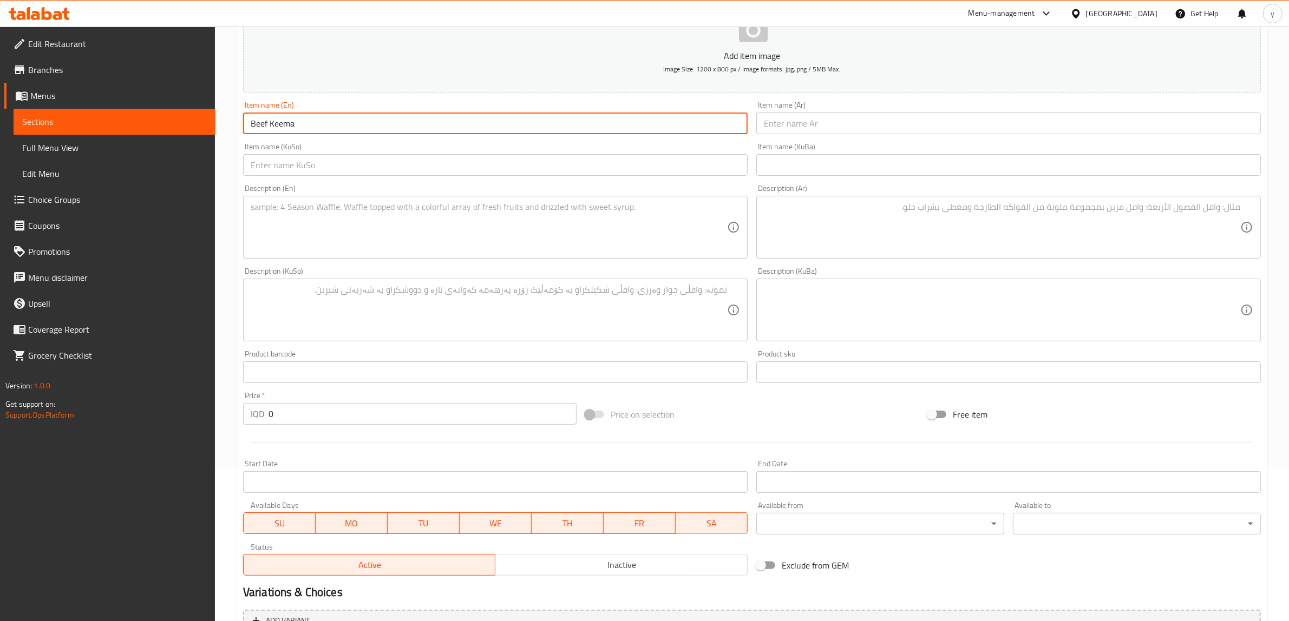
click at [803, 116] on input "text" at bounding box center [1008, 124] width 504 height 22
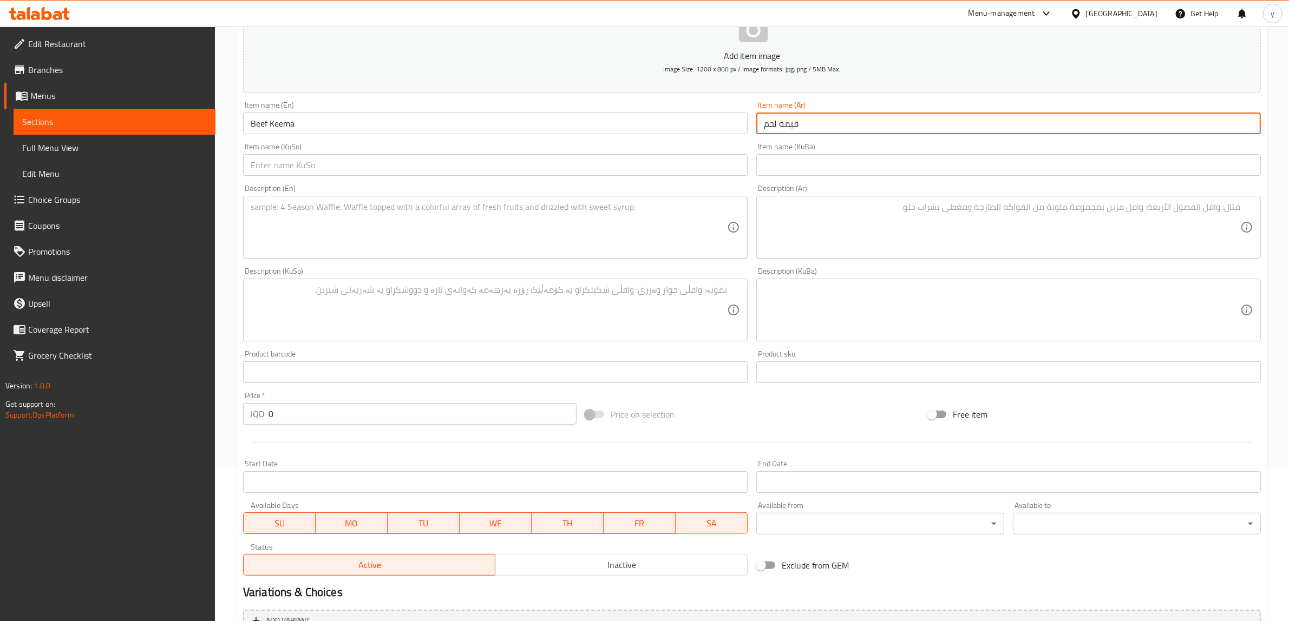
type input "قيمة لحم"
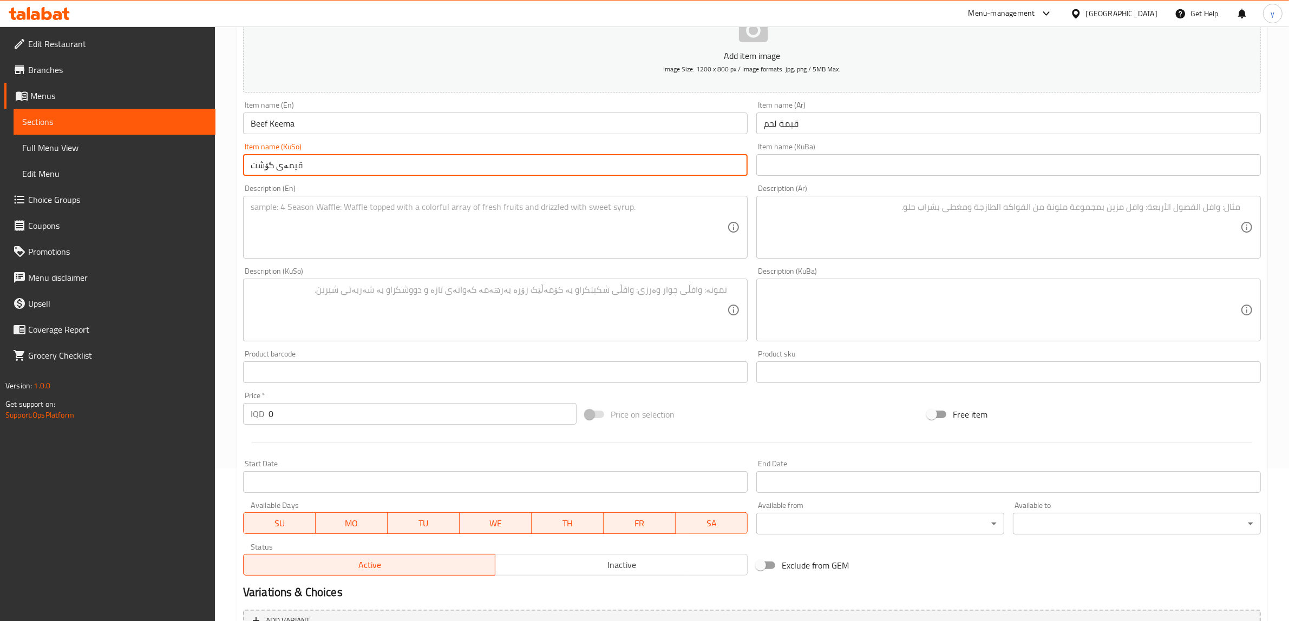
type input "قیمەی گۆشت"
click at [532, 204] on textarea at bounding box center [489, 227] width 476 height 51
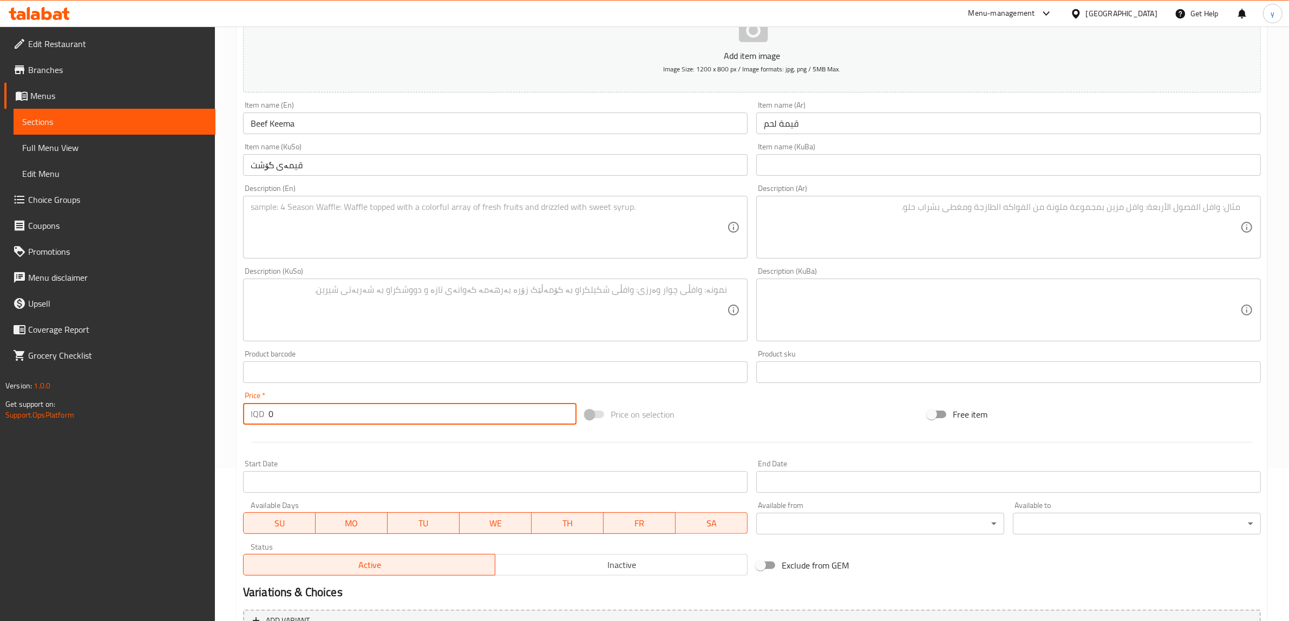
click at [372, 406] on input "0" at bounding box center [422, 414] width 308 height 22
paste input "1200"
type input "12000"
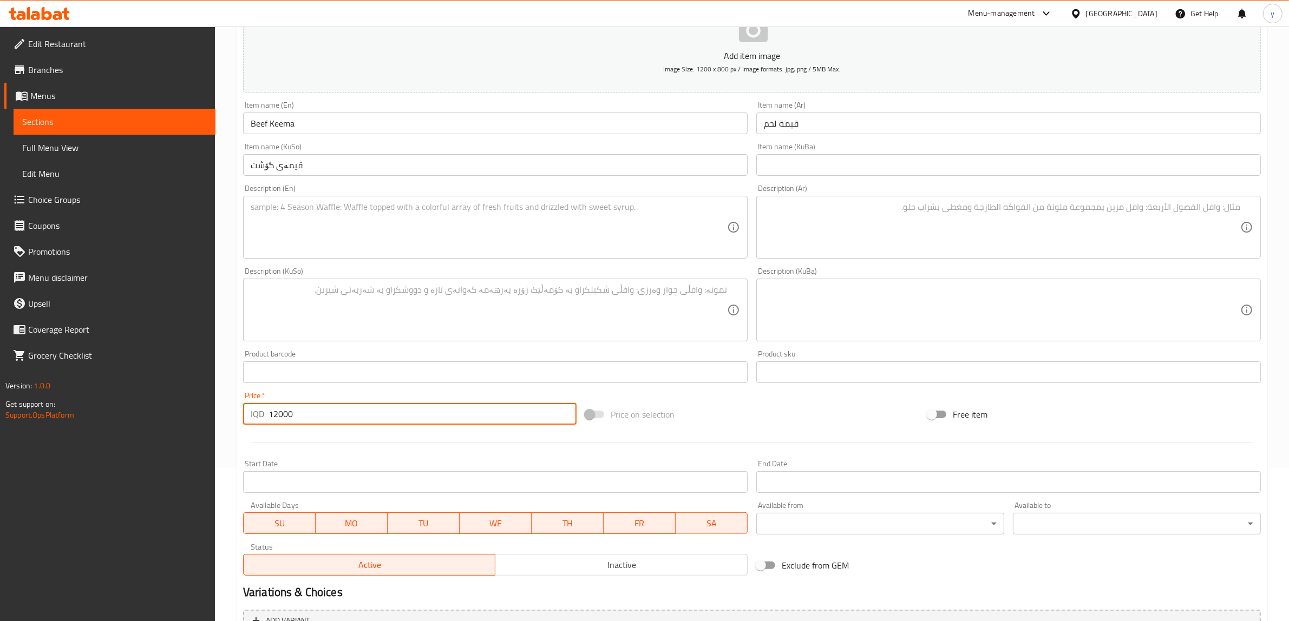
click at [317, 246] on textarea at bounding box center [489, 227] width 476 height 51
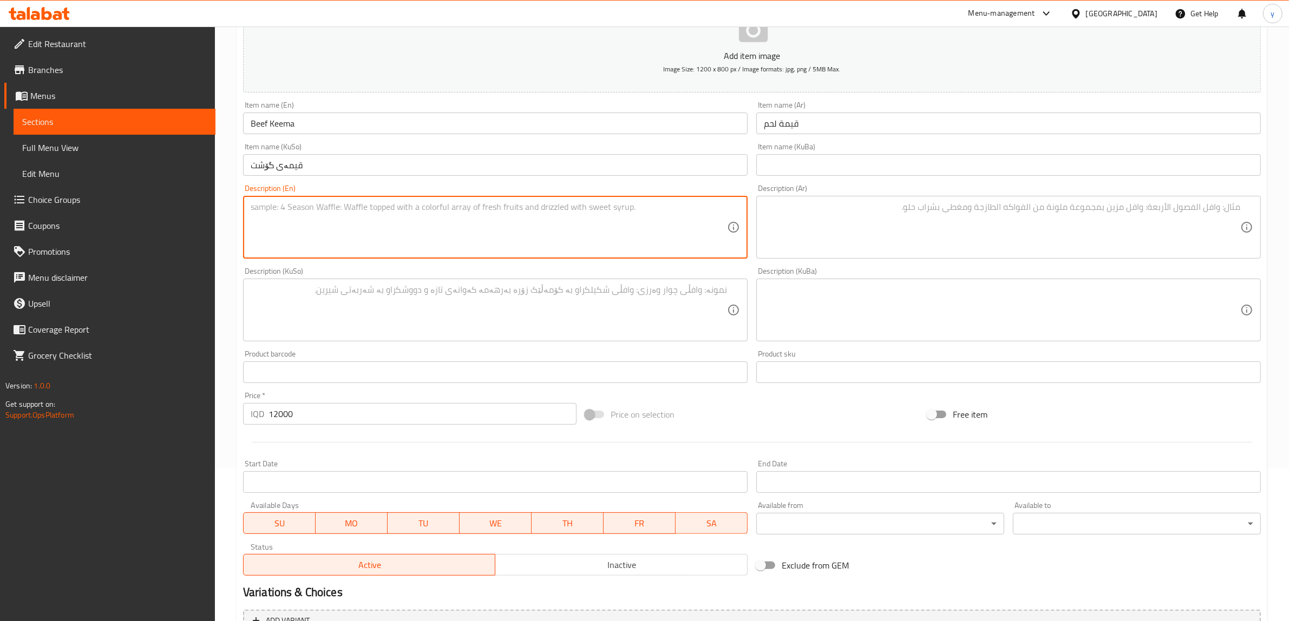
paste textarea "150 Gram soft meat, tomato sauce, 200 gram rice and black pepper - 460 calories"
type textarea "150 Gram soft meat, tomato sauce, 200 gram rice and black pepper - 460 calories"
click at [787, 215] on textarea at bounding box center [1002, 227] width 476 height 51
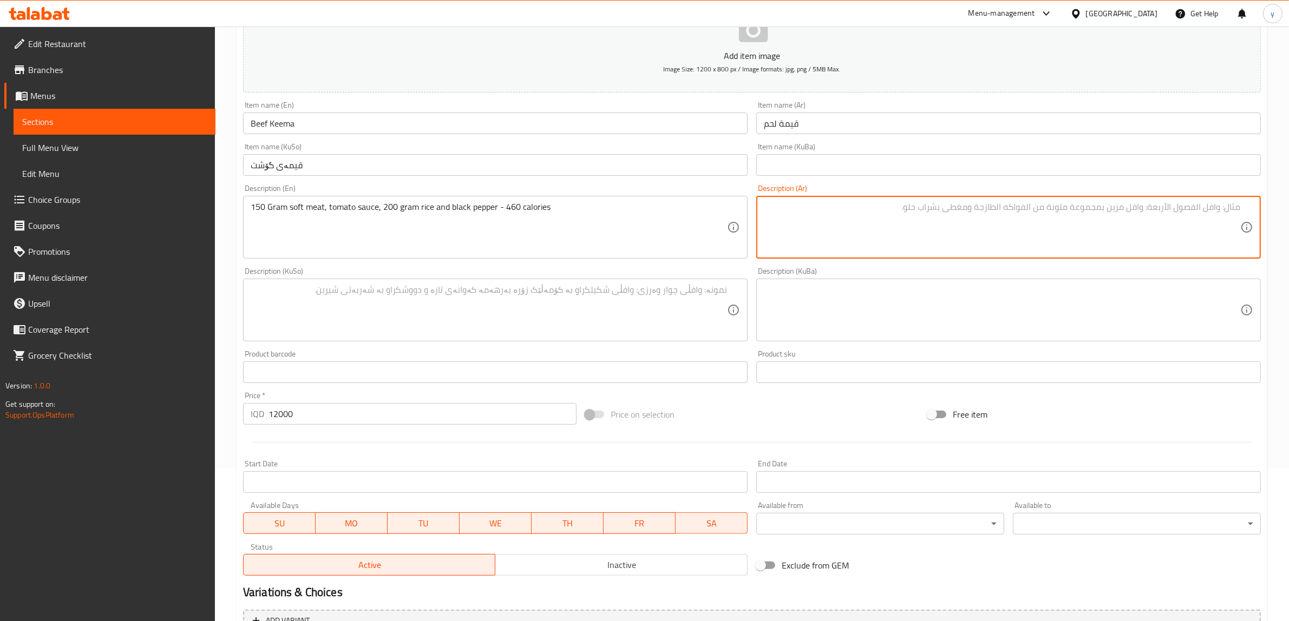
paste textarea "150 جرام لحم طري، صلصة طماطم، 200 جرام أرز وفلفل أسود - 460 كالوري"
type textarea "150 جرام لحم طري، صلصة طماطم، 200 جرام أرز وفلفل أسود - 460 كالوري"
click at [578, 330] on textarea at bounding box center [489, 310] width 476 height 51
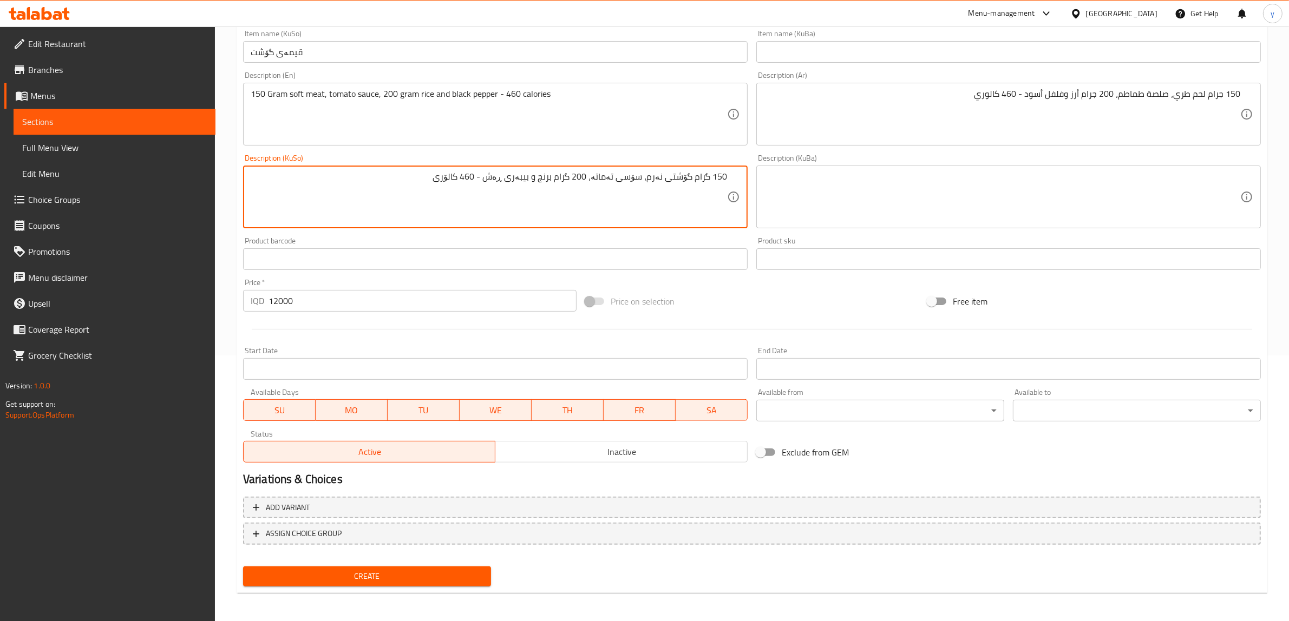
type textarea "150 گرام گۆشتی نەرم، سۆسی تەماتە، 200 گرام برنج و بیبەری ڕەش - 460 کالۆری"
click at [375, 572] on span "Create" at bounding box center [367, 577] width 231 height 14
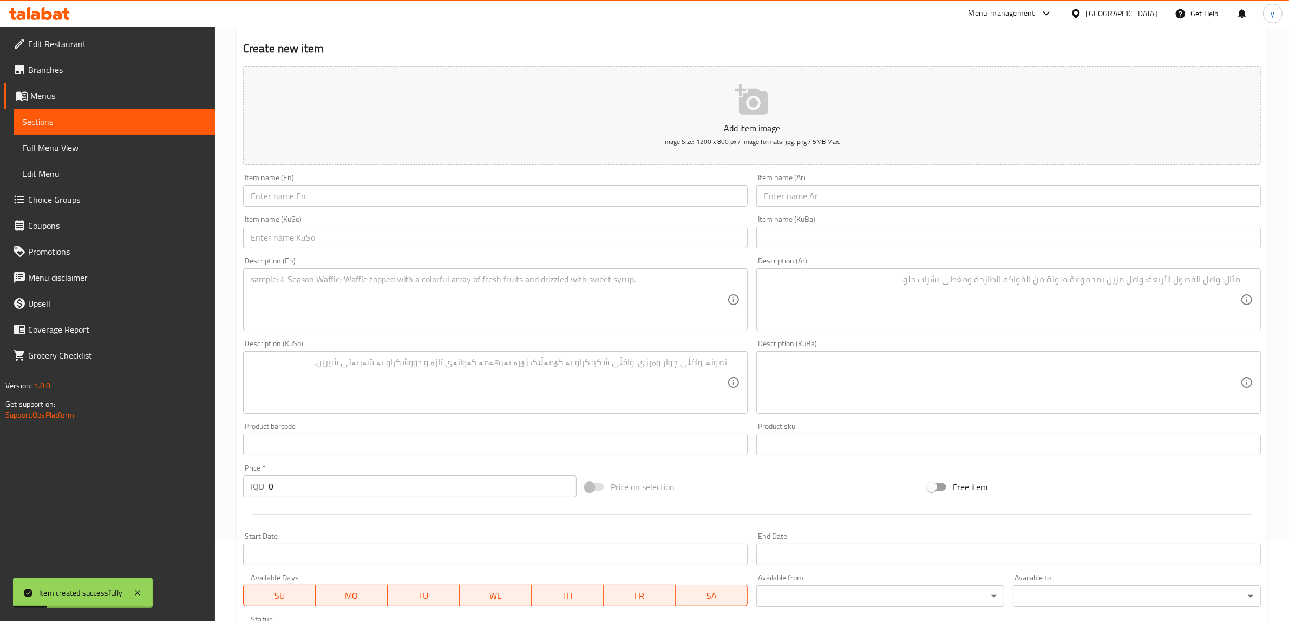
scroll to position [113, 0]
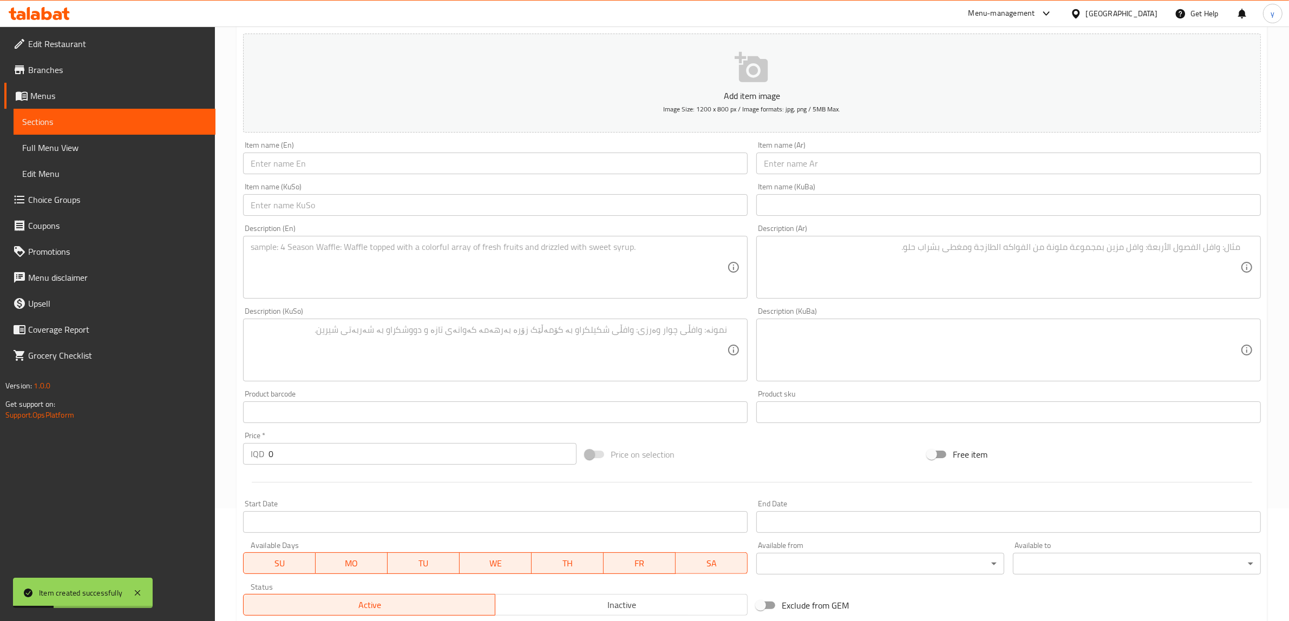
click at [270, 471] on div at bounding box center [752, 482] width 1026 height 27
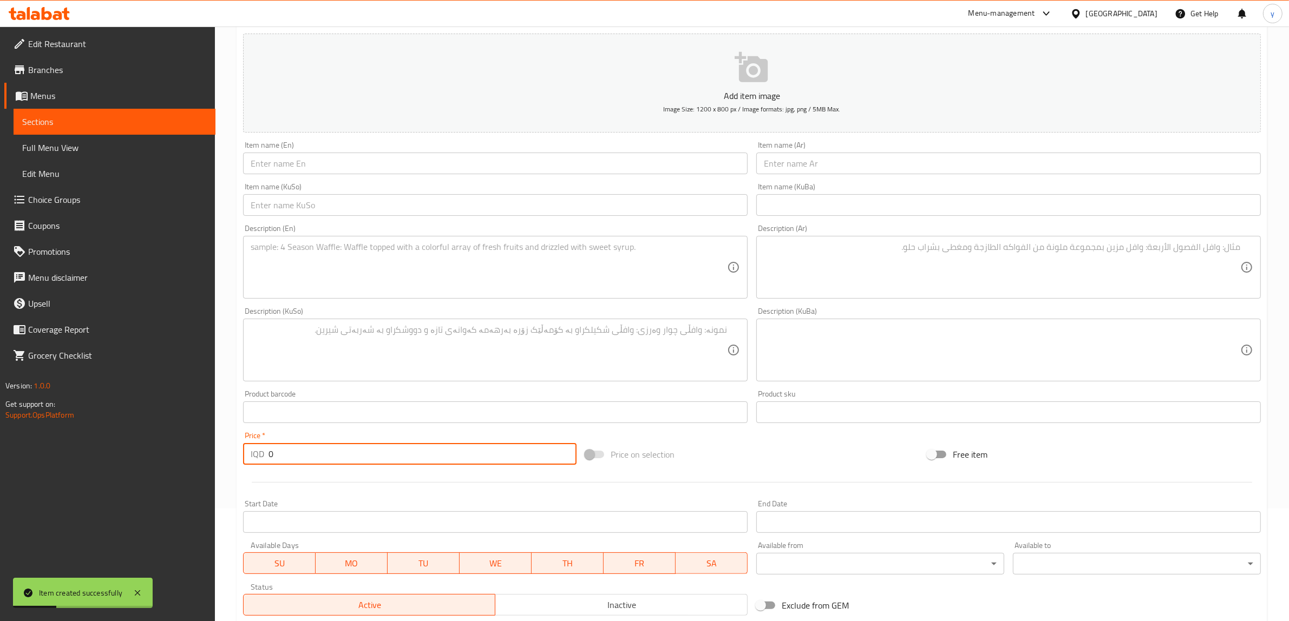
click at [271, 462] on input "0" at bounding box center [422, 454] width 308 height 22
paste input "55"
click at [279, 455] on input "550" at bounding box center [422, 454] width 308 height 22
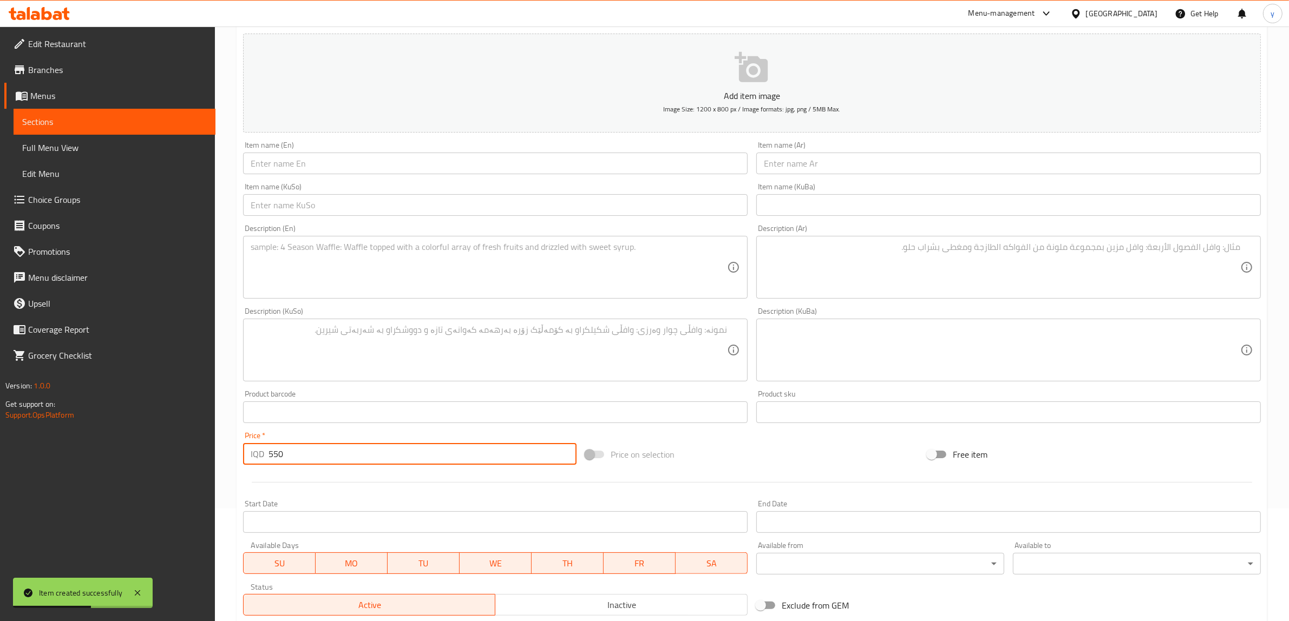
paste input "2000"
type input "20000"
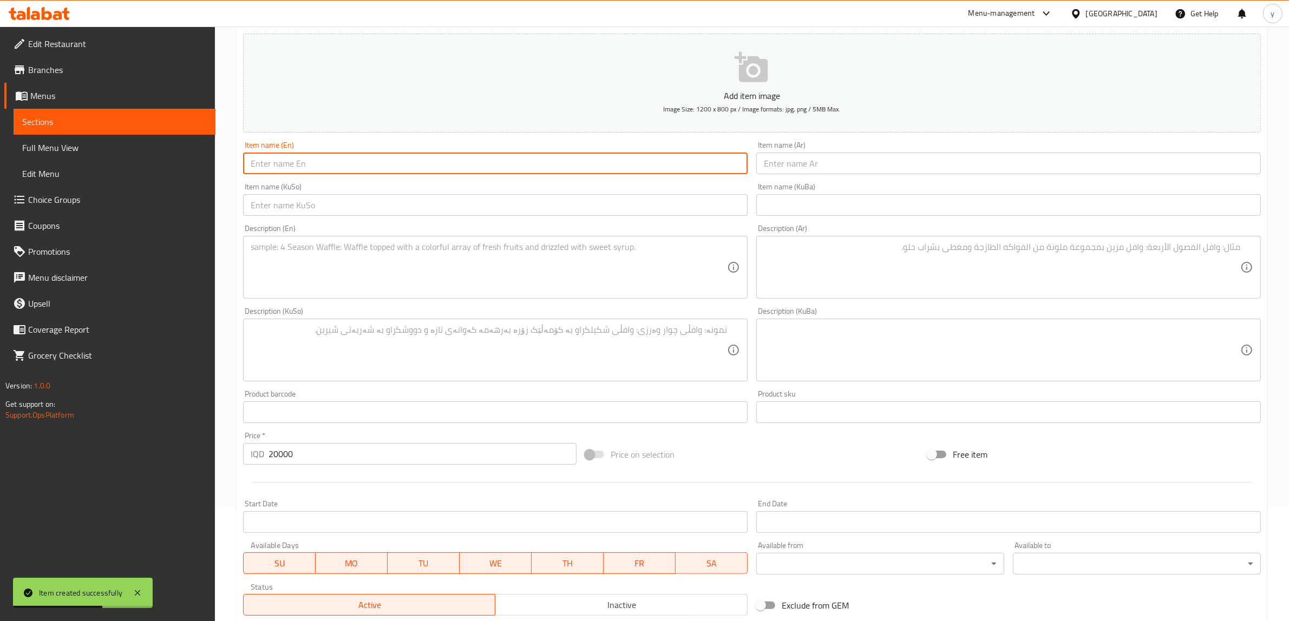
click at [328, 160] on input "text" at bounding box center [495, 164] width 504 height 22
paste input "beef full maels"
drag, startPoint x: 253, startPoint y: 164, endPoint x: 248, endPoint y: 167, distance: 6.1
click at [248, 167] on input "beef full meals" at bounding box center [495, 164] width 504 height 22
drag, startPoint x: 268, startPoint y: 163, endPoint x: 273, endPoint y: 160, distance: 5.6
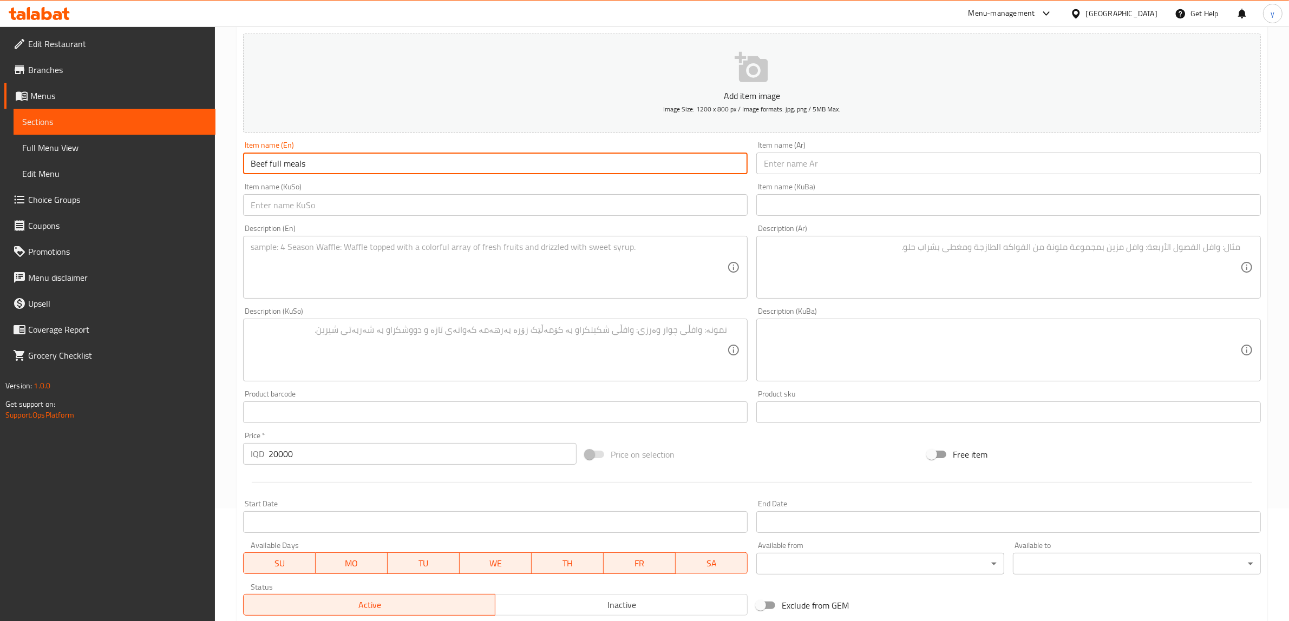
click at [273, 160] on input "Beef full meals" at bounding box center [495, 164] width 504 height 22
drag, startPoint x: 292, startPoint y: 163, endPoint x: 285, endPoint y: 167, distance: 8.0
click at [285, 167] on input "Beef Full meals" at bounding box center [495, 164] width 504 height 22
click at [406, 158] on input "Beef Full Meals" at bounding box center [495, 164] width 504 height 22
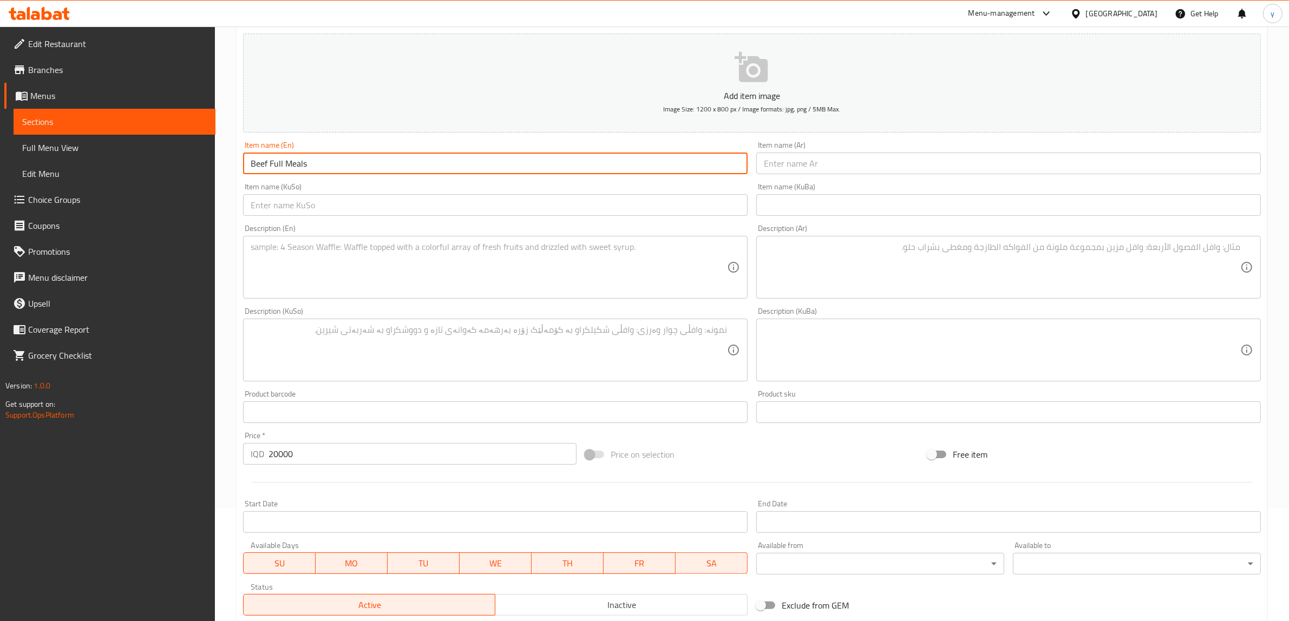
click at [406, 158] on input "Beef Full Meals" at bounding box center [495, 164] width 504 height 22
type input "Beef Full Meals"
click at [766, 133] on button "Add item image Image Size: 1200 x 800 px / Image formats: jpg, png / 5MB Max." at bounding box center [751, 83] width 1017 height 99
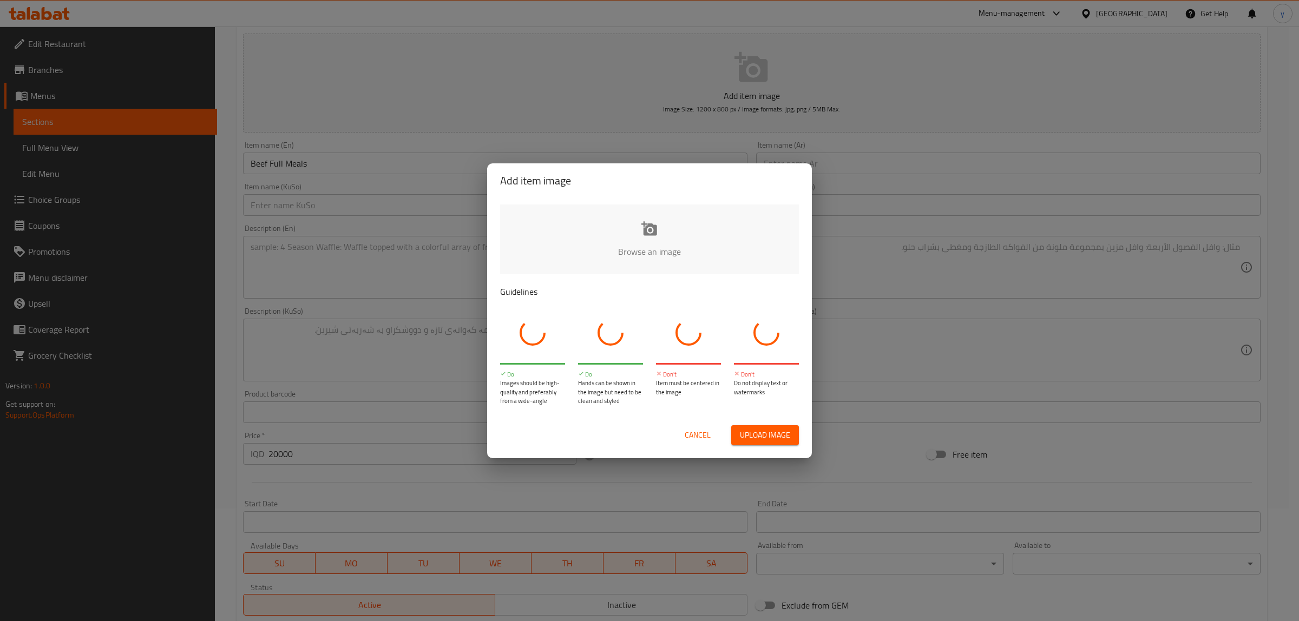
click at [815, 168] on div "Add item image Browse an image Guidelines Do Images should be high-quality and …" at bounding box center [649, 310] width 1299 height 621
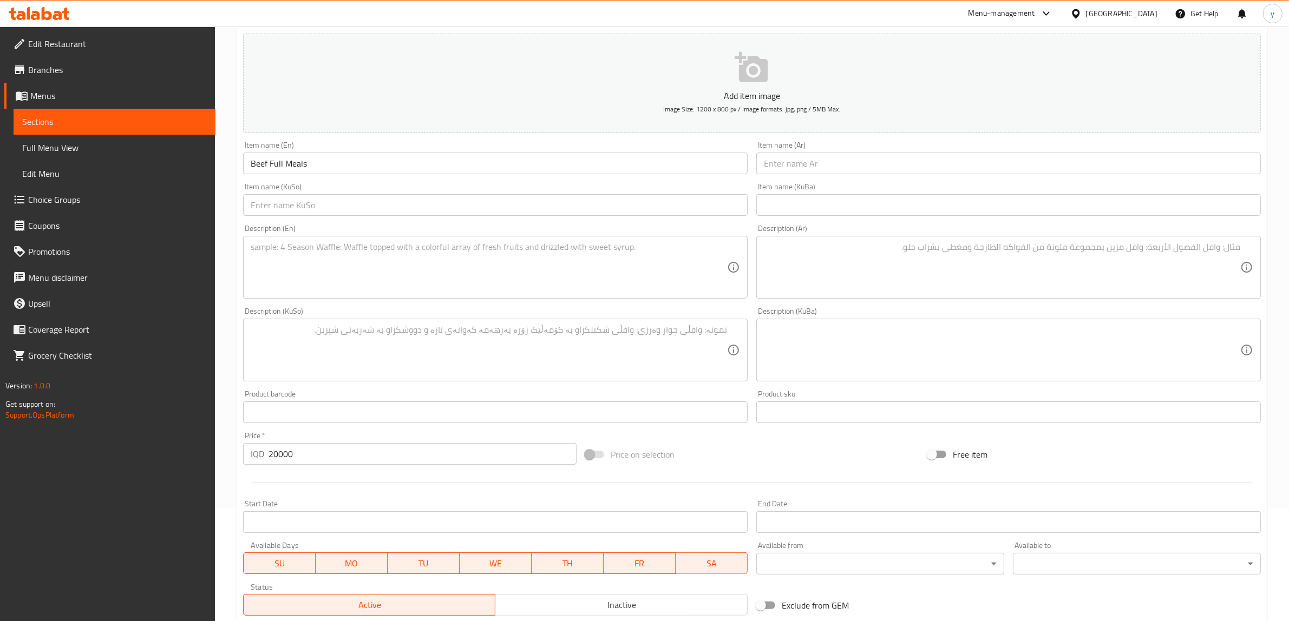
click at [853, 168] on input "text" at bounding box center [1008, 164] width 504 height 22
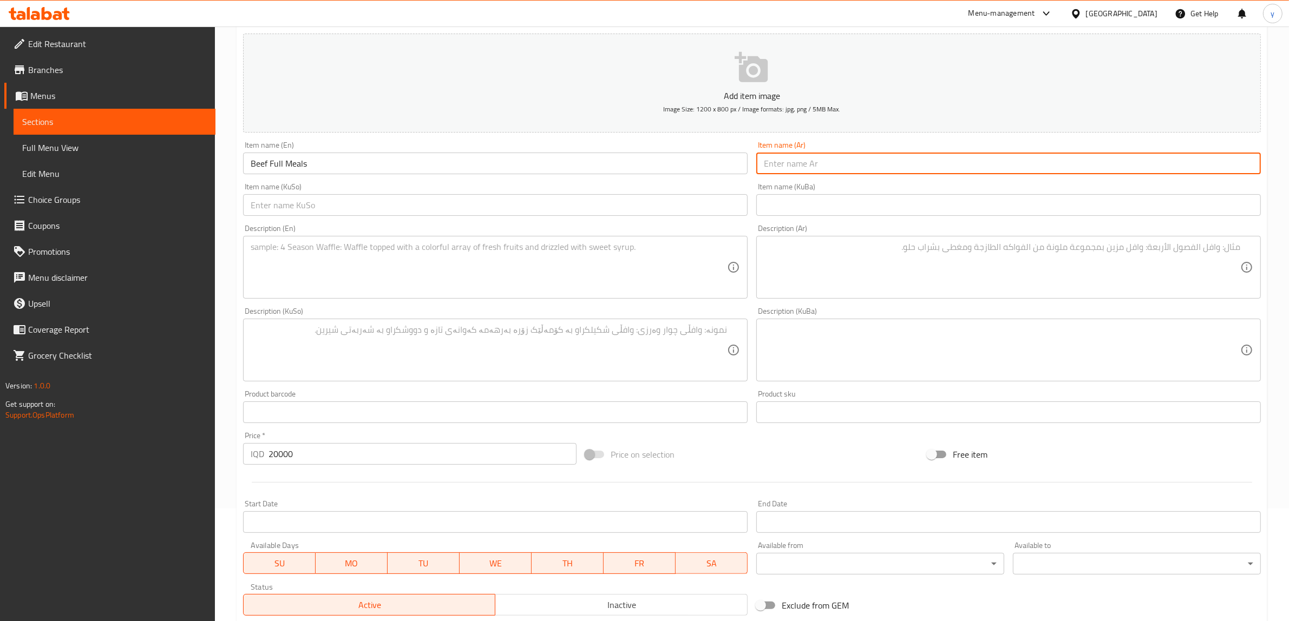
paste input "وجبة لحم بقري كاملة"
type input "وجبة لحم بقري كاملة"
click at [713, 219] on div "Item name (KuSo) Item name (KuSo)" at bounding box center [495, 200] width 513 height 42
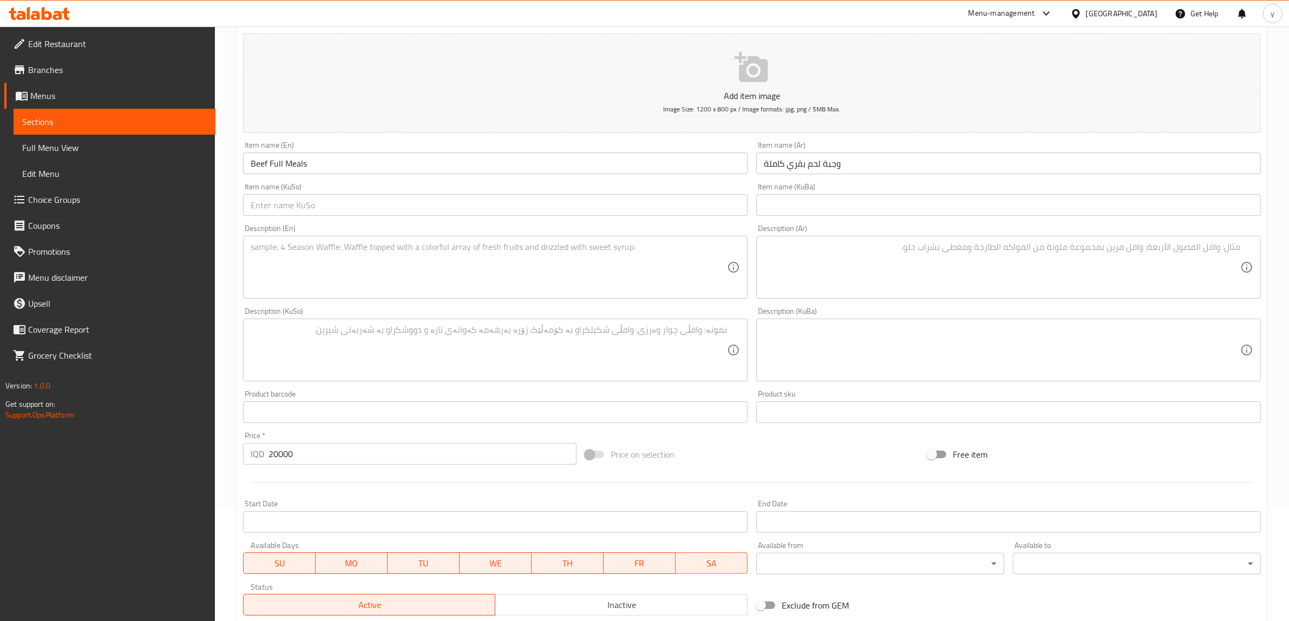
click at [712, 208] on input "text" at bounding box center [495, 205] width 504 height 22
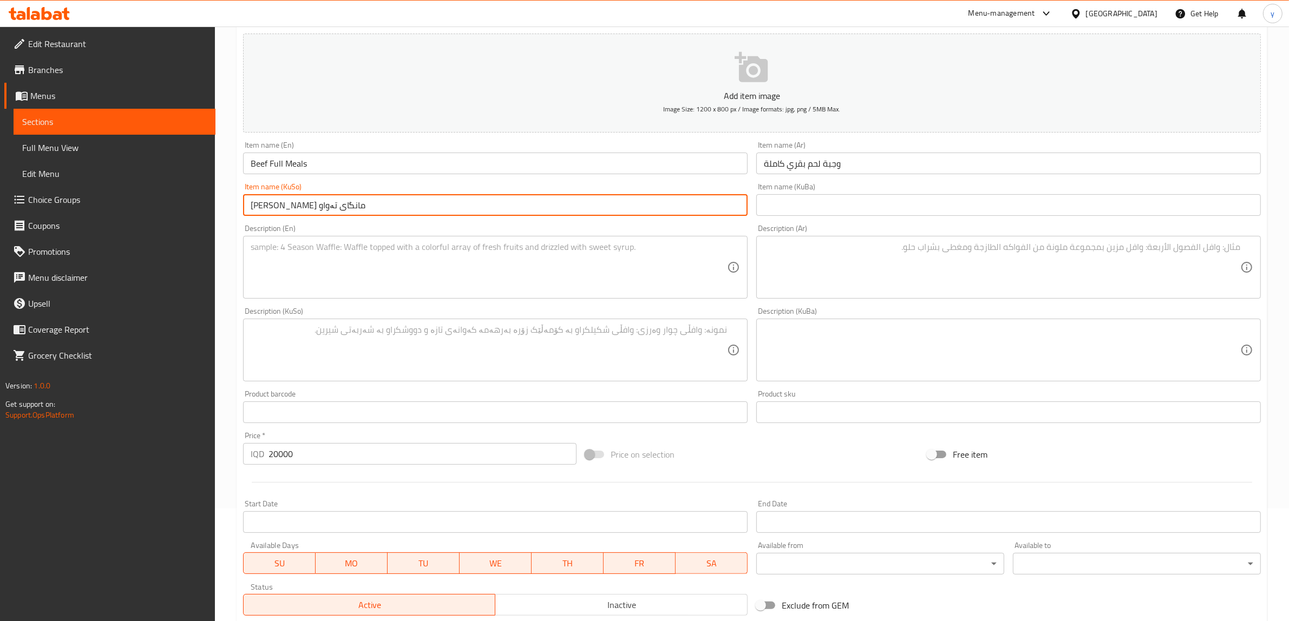
type input "[PERSON_NAME] مانگای تەواو"
click at [355, 274] on textarea at bounding box center [489, 267] width 476 height 51
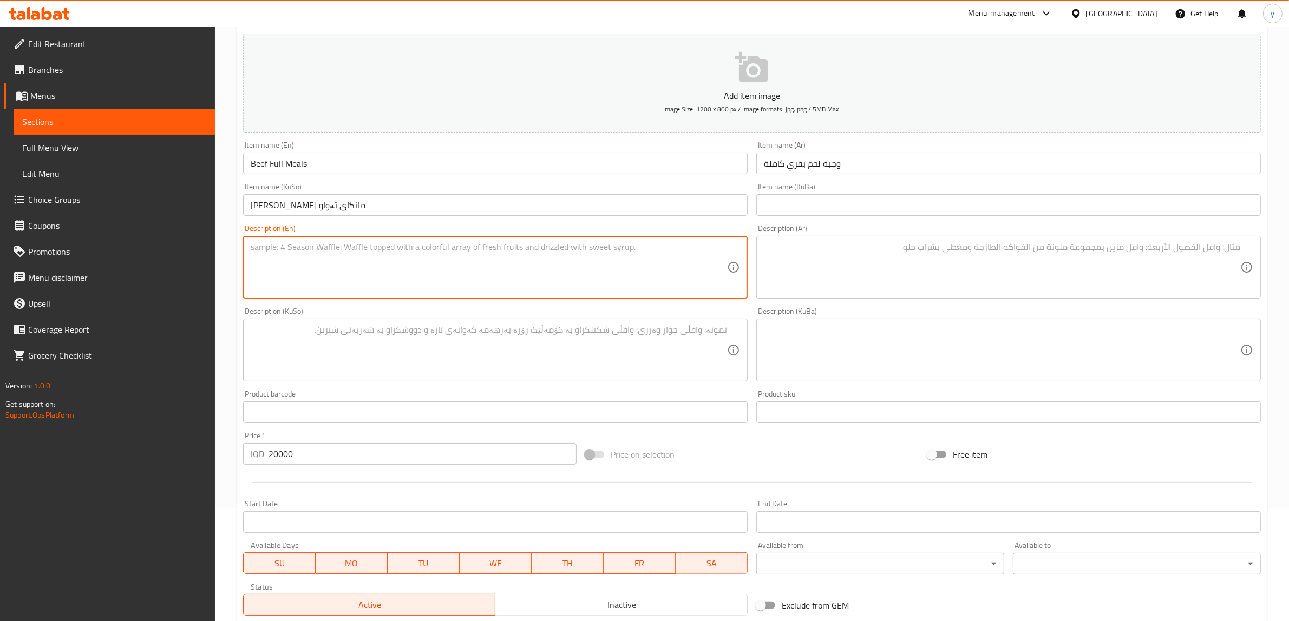
paste textarea "200 gram meet, 200 gram rice, 200 gram potato and mushroom sauce - 550 calories"
type textarea "200 gram meet, 200 gram rice, 200 gram potato and mushroom sauce - 550 calories"
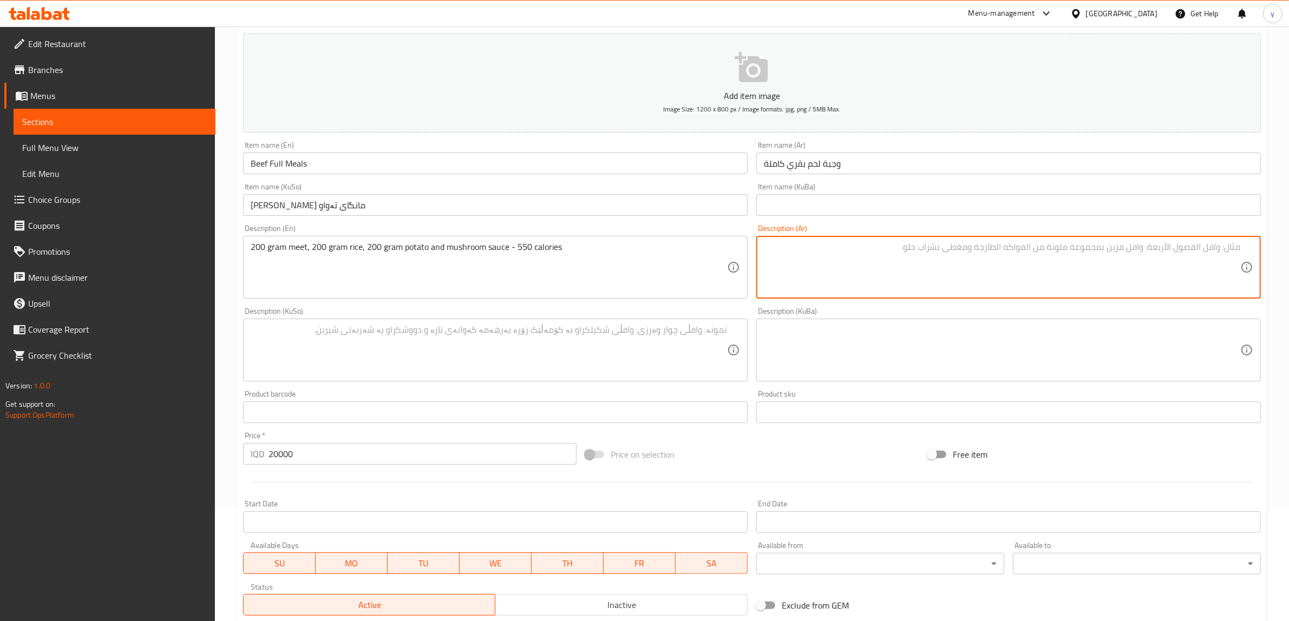
click at [856, 245] on textarea at bounding box center [1002, 267] width 476 height 51
paste textarea "200 جرام لحم، 200 جرام أرز، 200 جرام بطاطا وصلصة فطر - 550 كالوري"
type textarea "200 جرام لحم، 200 جرام أرز، 200 جرام بطاطا وصلصة فطر - 550 كالوري"
click at [659, 357] on textarea at bounding box center [489, 350] width 476 height 51
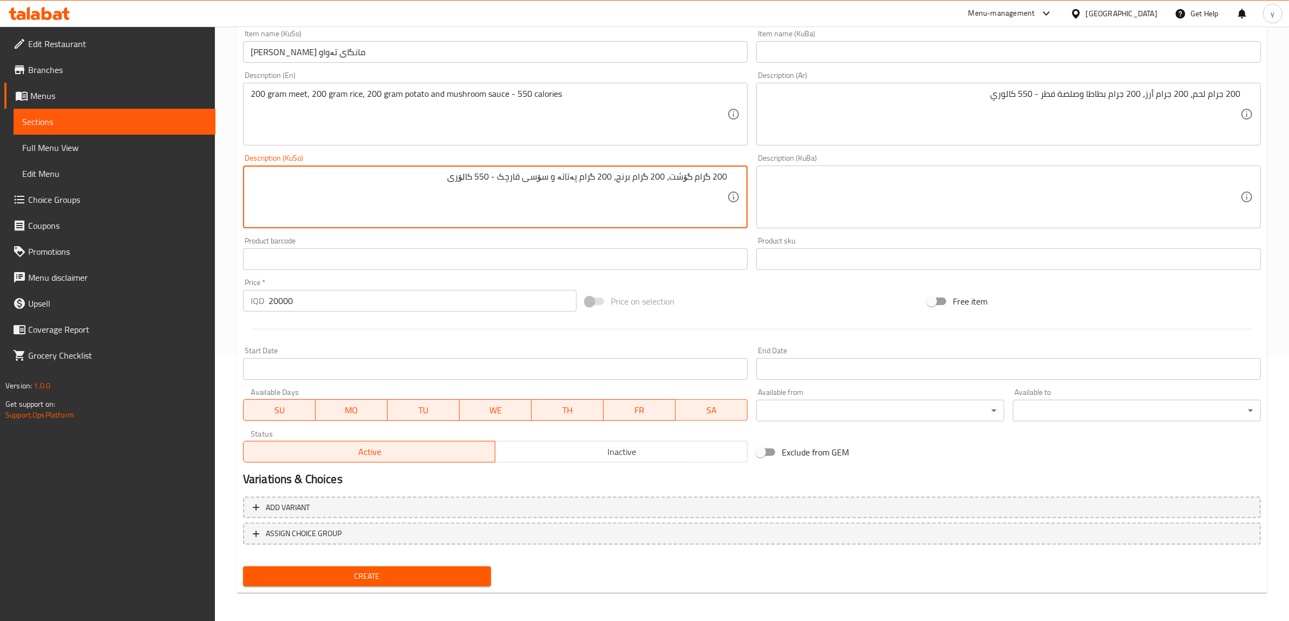
type textarea "200 گرام گۆشت، 200 گرام برنج، 200 گرام پەتاتە و سۆسی قارچک - 550 کالۆری"
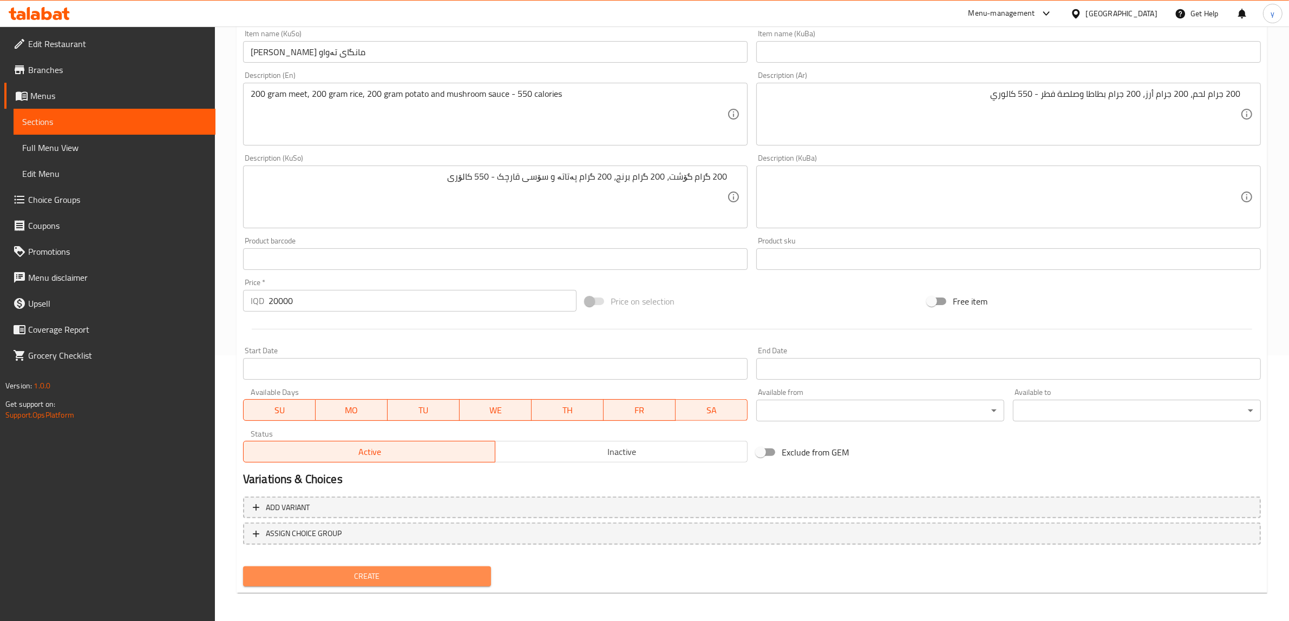
click at [399, 567] on button "Create" at bounding box center [367, 577] width 248 height 20
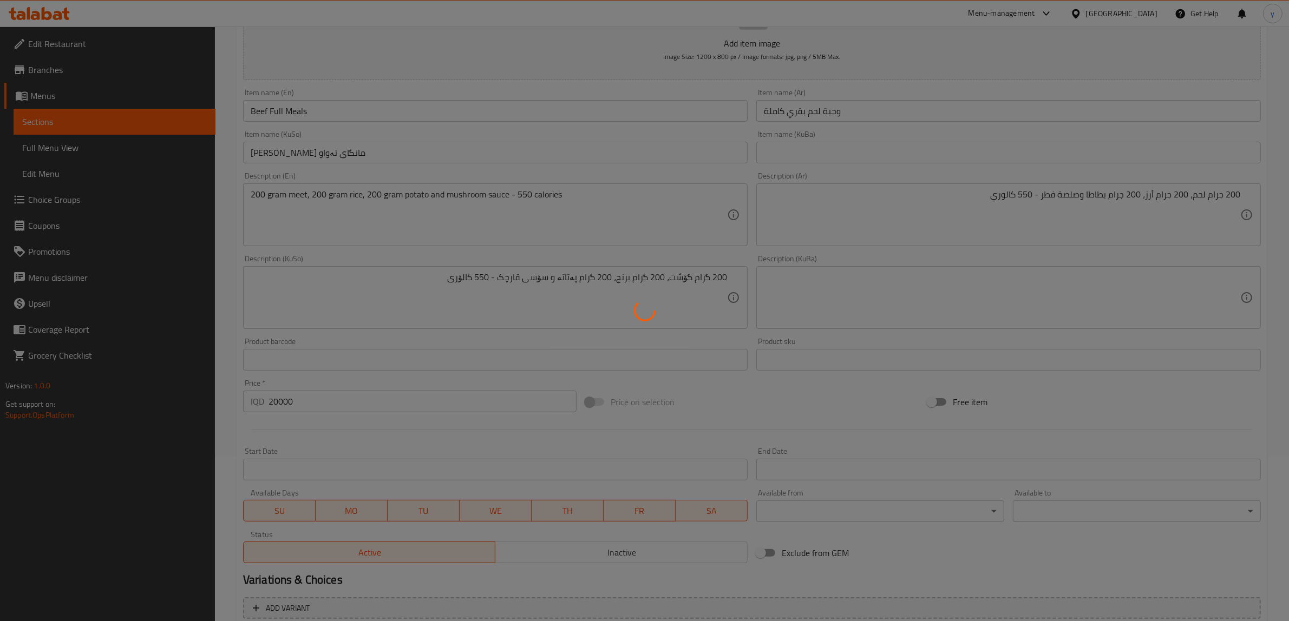
scroll to position [41, 0]
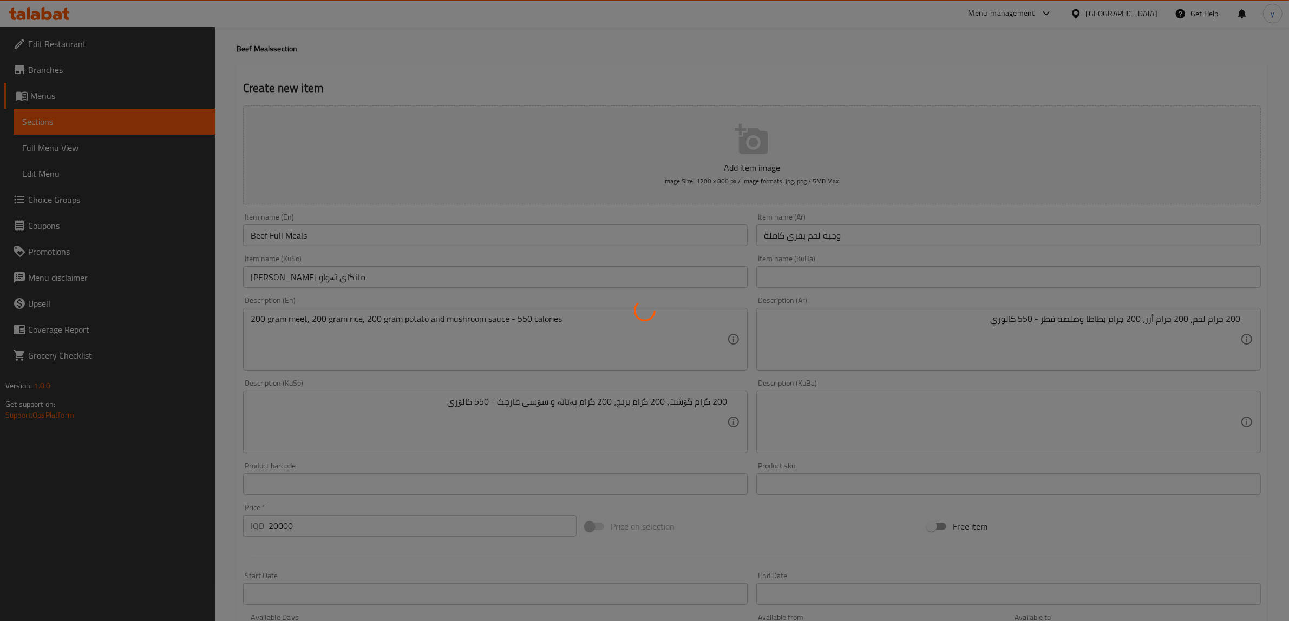
type input "0"
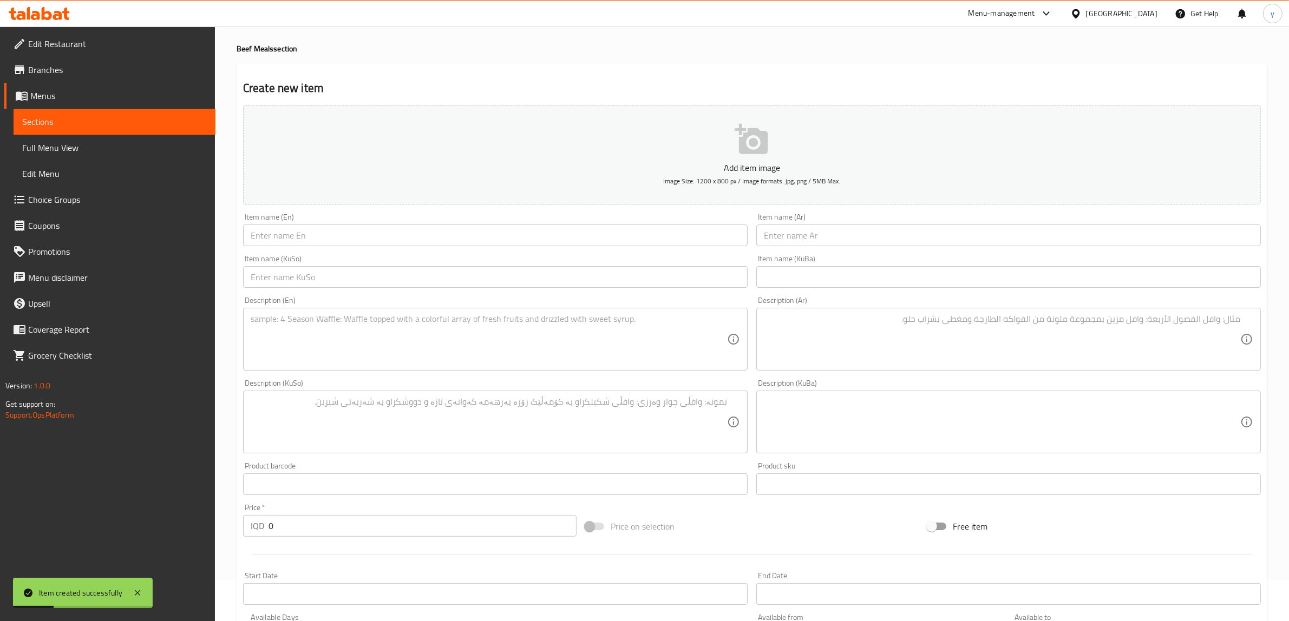
click at [346, 337] on textarea at bounding box center [489, 339] width 476 height 51
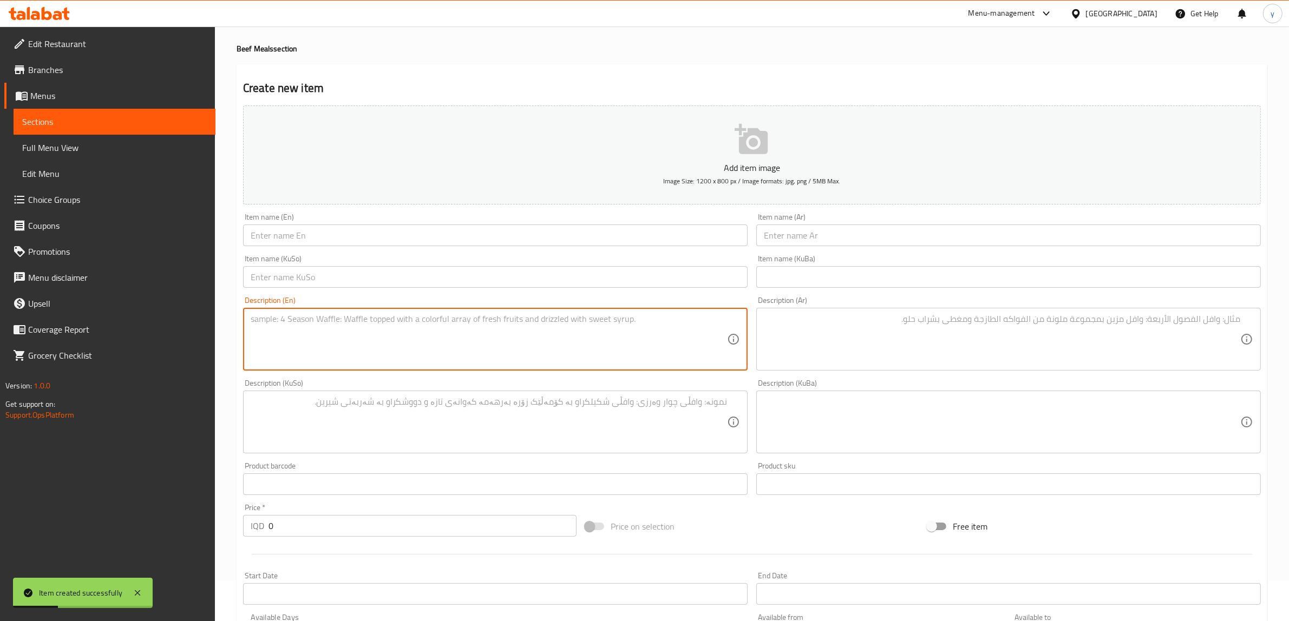
click at [301, 233] on input "text" at bounding box center [495, 236] width 504 height 22
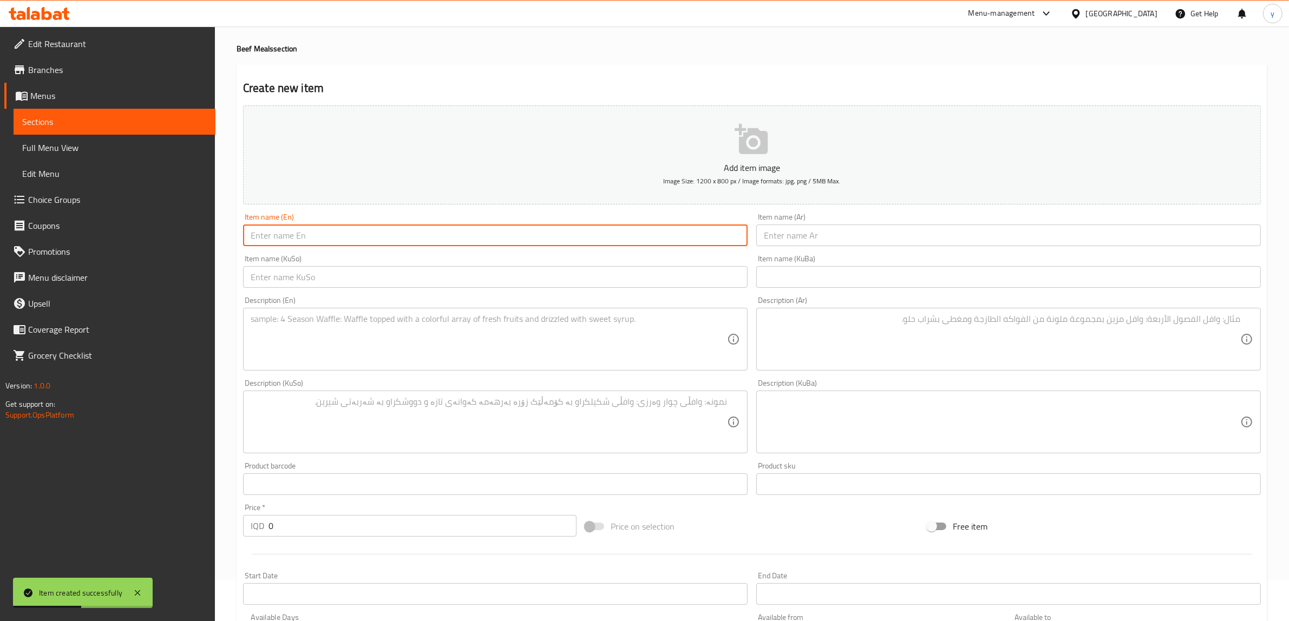
paste input "beef spinach"
type input "beef spinach"
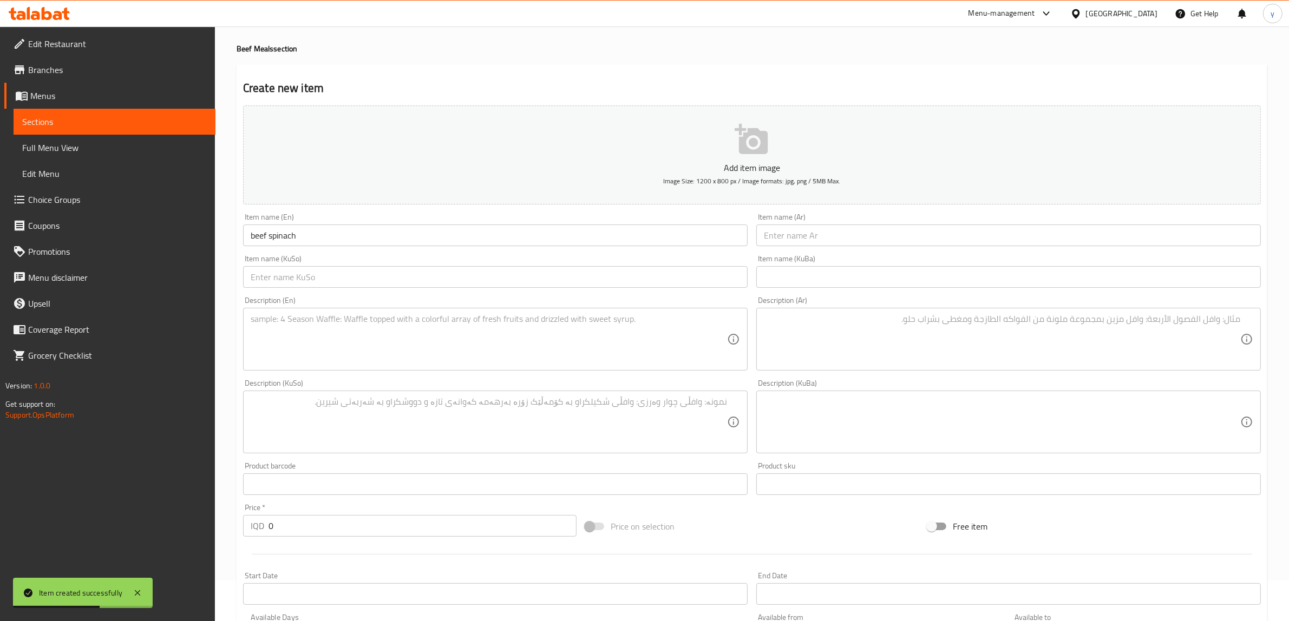
click at [295, 553] on div at bounding box center [752, 554] width 1026 height 27
click at [295, 537] on div "Price   * IQD 0 Price *" at bounding box center [410, 521] width 342 height 42
click at [295, 533] on input "0" at bounding box center [422, 526] width 308 height 22
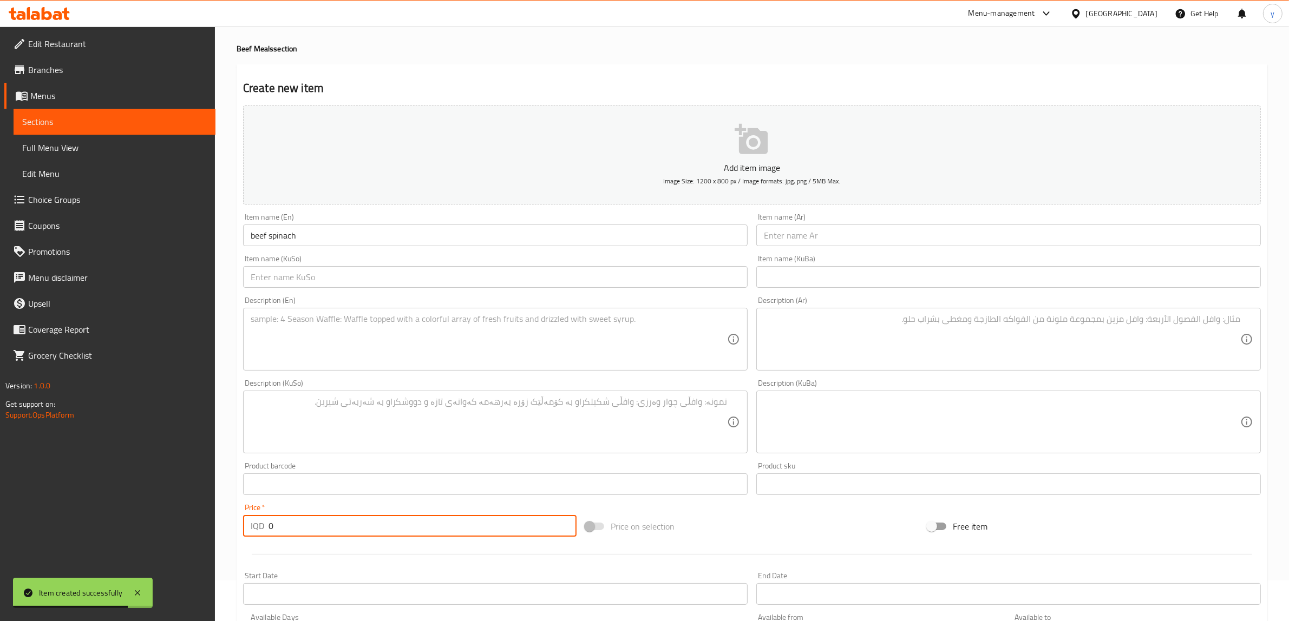
paste input "1300"
type input "13000"
click at [329, 339] on textarea at bounding box center [489, 339] width 476 height 51
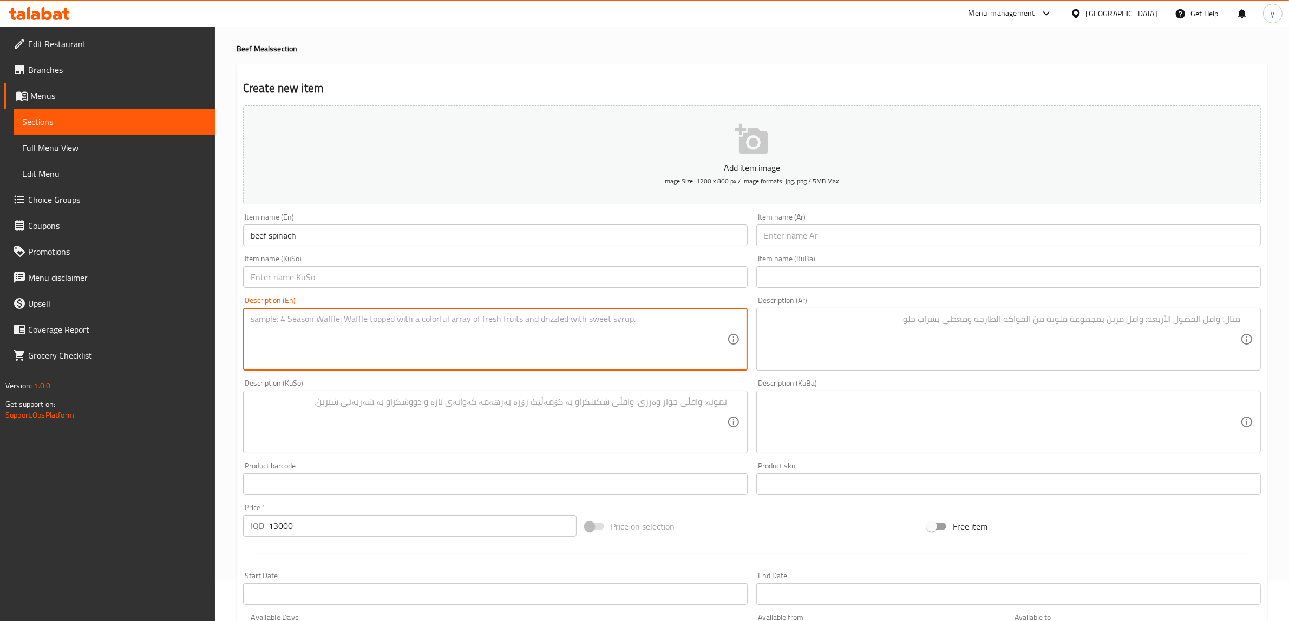
paste textarea "150 Gram beef and light spinach sauce - 670 calories"
type textarea "150 Gram beef and light spinach sauce - 670 calories"
click at [829, 330] on textarea at bounding box center [1002, 339] width 476 height 51
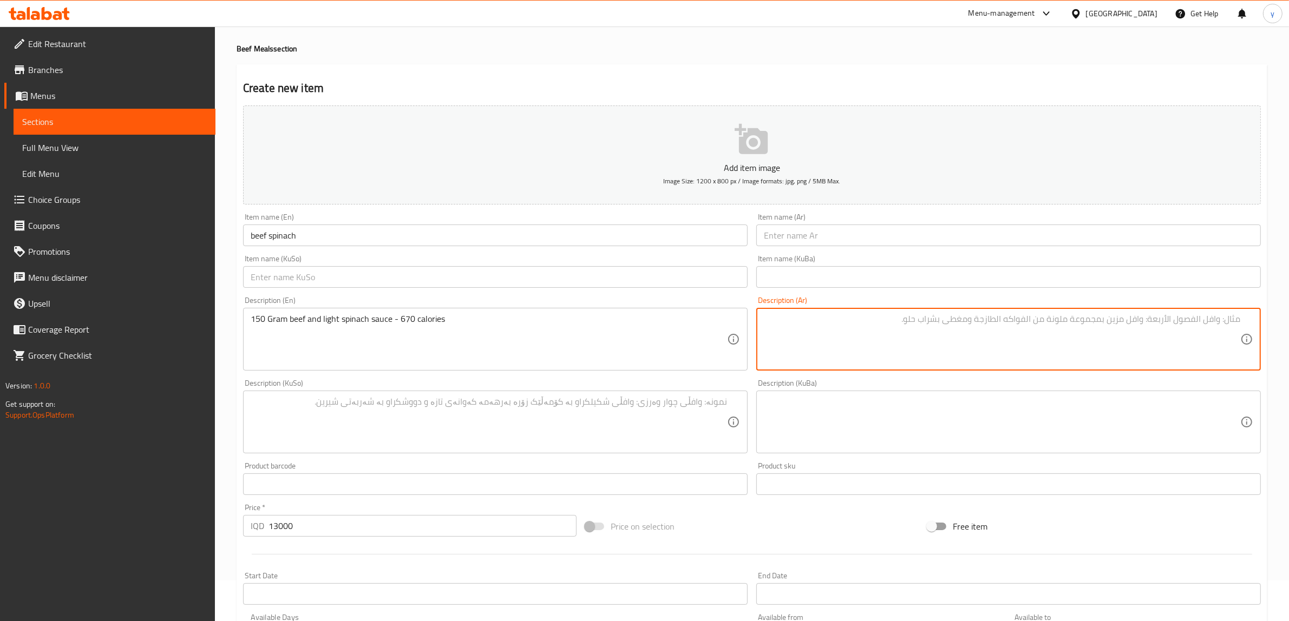
paste textarea "150 جرام لحم بقري وصلصة سبانخ خفيفة - 670 سعرة حرارية"
type textarea "150 جرام لحم بقري وصلصة سبانخ خفيفة - 670 سعرة حرارية"
click at [448, 261] on div "Item name (KuSo) Item name (KuSo)" at bounding box center [495, 271] width 504 height 33
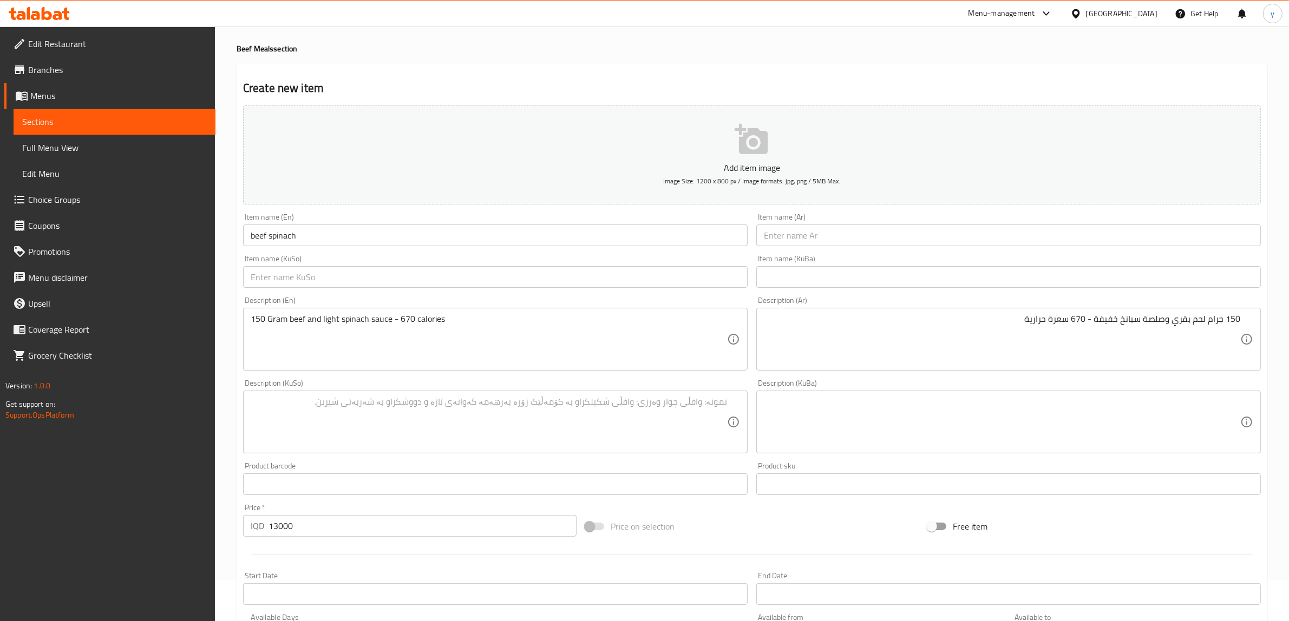
click at [452, 266] on div "Item name (KuSo) Item name (KuSo)" at bounding box center [495, 271] width 504 height 33
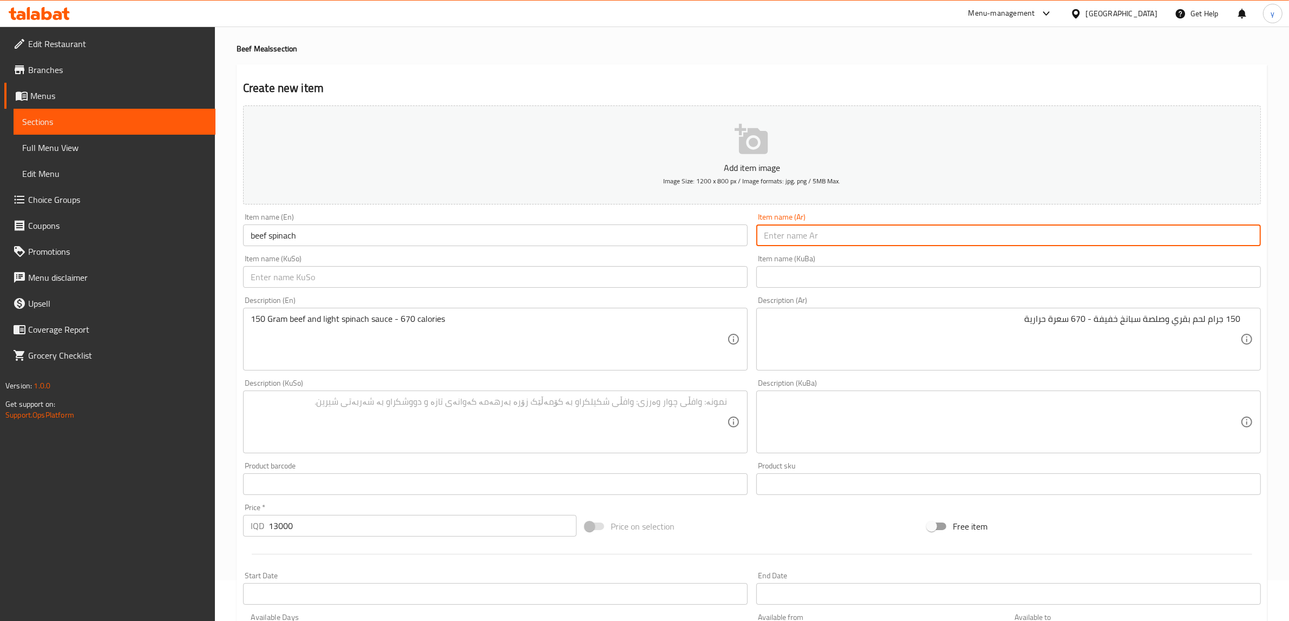
click at [833, 241] on input "text" at bounding box center [1008, 236] width 504 height 22
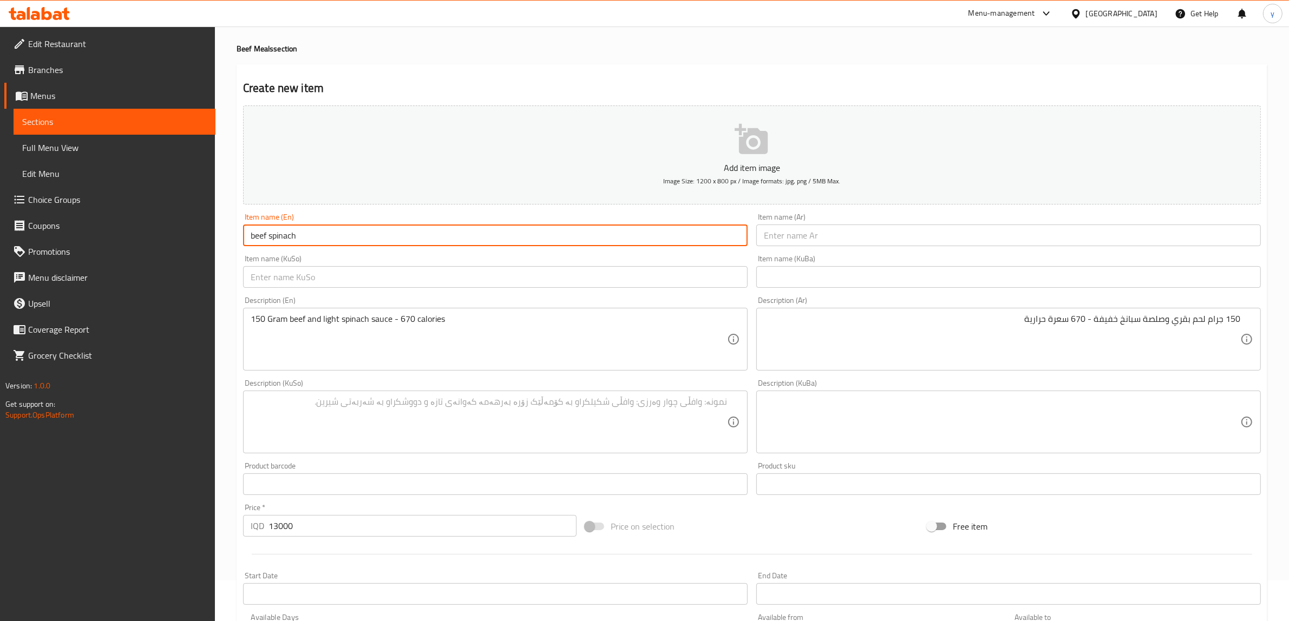
click at [270, 240] on input "beef spinach" at bounding box center [495, 236] width 504 height 22
drag, startPoint x: 255, startPoint y: 234, endPoint x: 249, endPoint y: 237, distance: 7.0
click at [249, 237] on input "beef Spinach" at bounding box center [495, 236] width 504 height 22
type input "Beef Spinach"
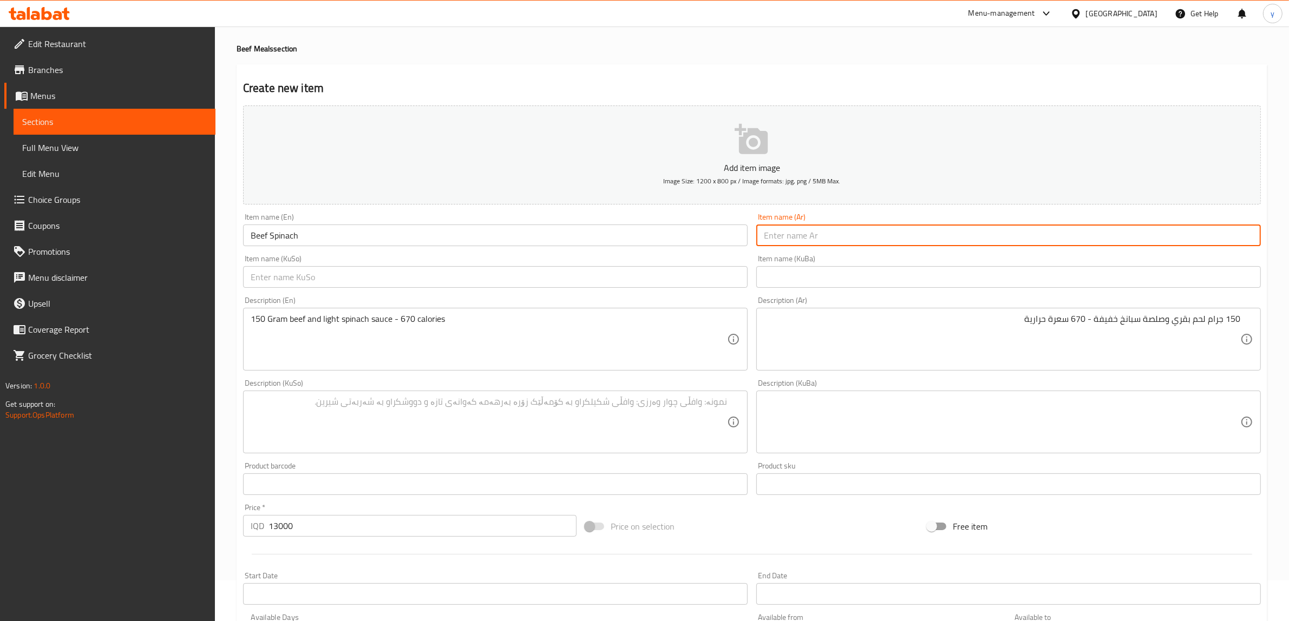
click at [838, 249] on div "Item name (Ar) Item name (Ar)" at bounding box center [1008, 230] width 513 height 42
click at [842, 233] on input "text" at bounding box center [1008, 236] width 504 height 22
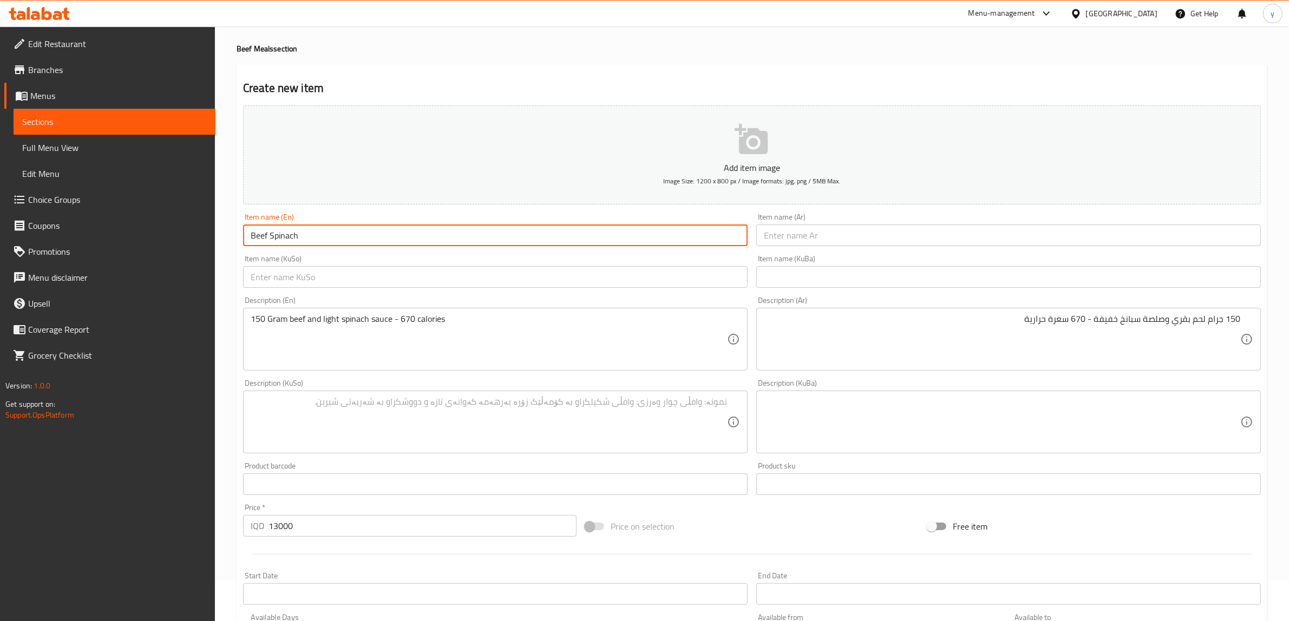
click at [310, 236] on input "Beef Spinach" at bounding box center [495, 236] width 504 height 22
click at [274, 235] on input "Beef Spinach" at bounding box center [495, 236] width 504 height 22
click at [271, 239] on input "Beef Spinach" at bounding box center [495, 236] width 504 height 22
click at [816, 236] on input "text" at bounding box center [1008, 236] width 504 height 22
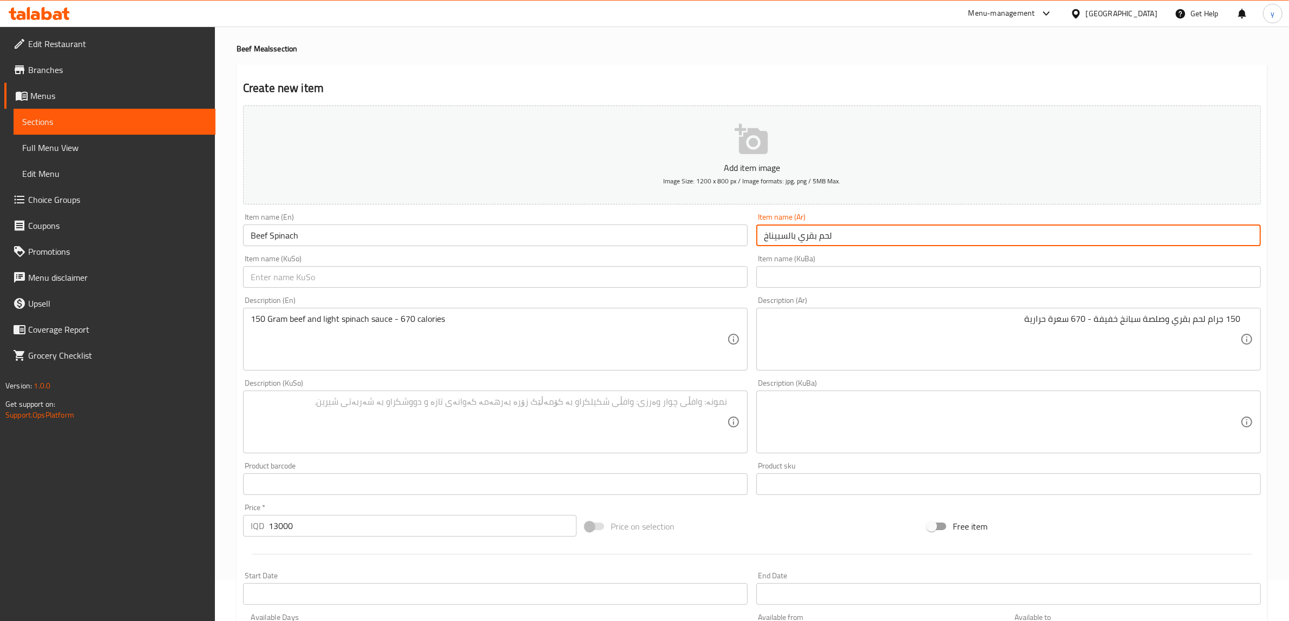
drag, startPoint x: 788, startPoint y: 237, endPoint x: 764, endPoint y: 242, distance: 25.1
click at [764, 242] on input "لحم بقري بالسبيناخ" at bounding box center [1008, 236] width 504 height 22
paste input "انخ"
type input "لحم بقري بالسبانخ"
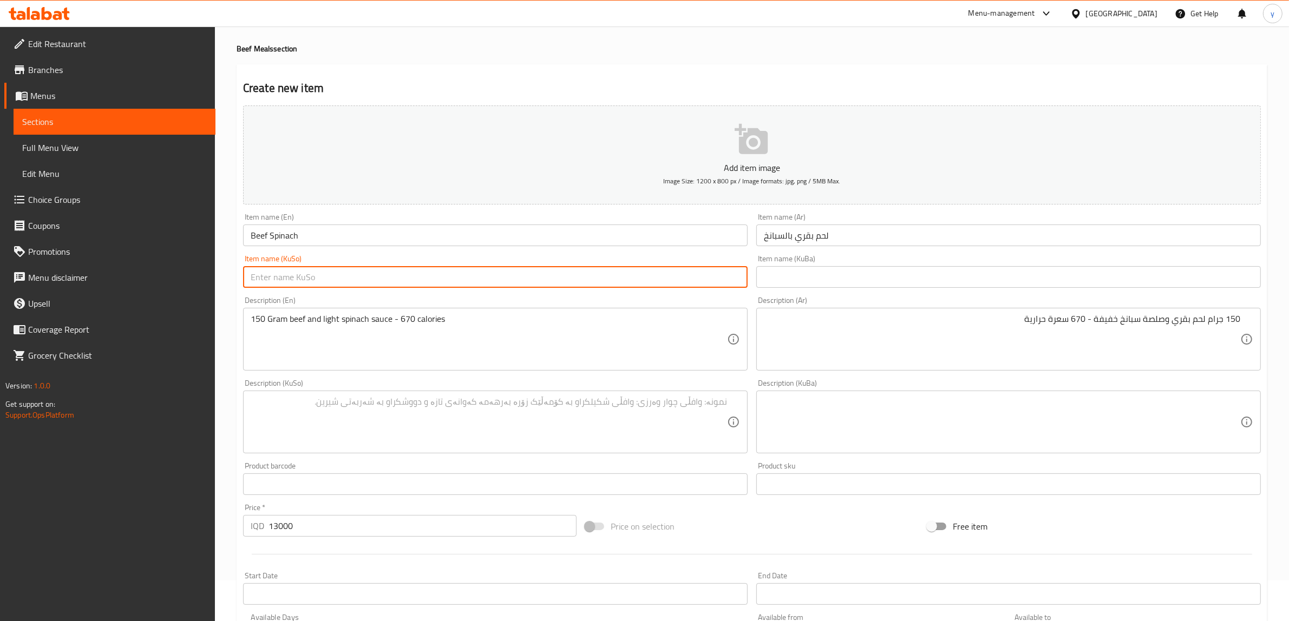
click at [705, 283] on input "text" at bounding box center [495, 277] width 504 height 22
paste input "سپێناخ"
type input "گۆشتی مانگا بە سپێناخ"
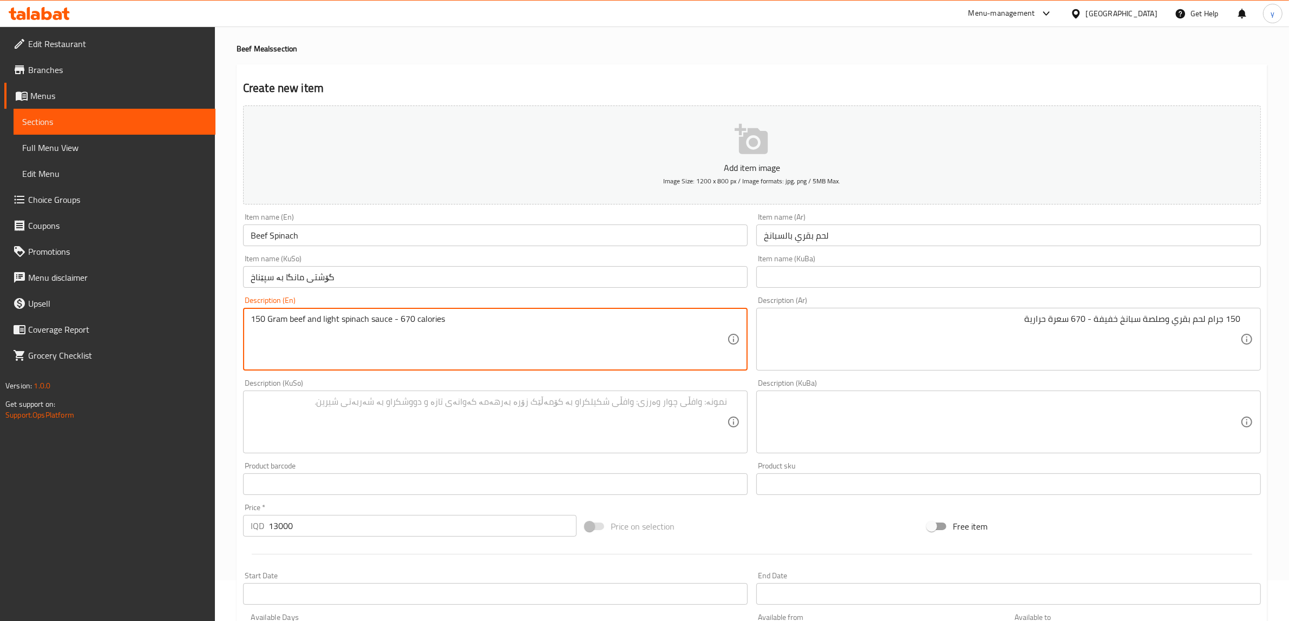
click at [655, 431] on textarea at bounding box center [489, 422] width 476 height 51
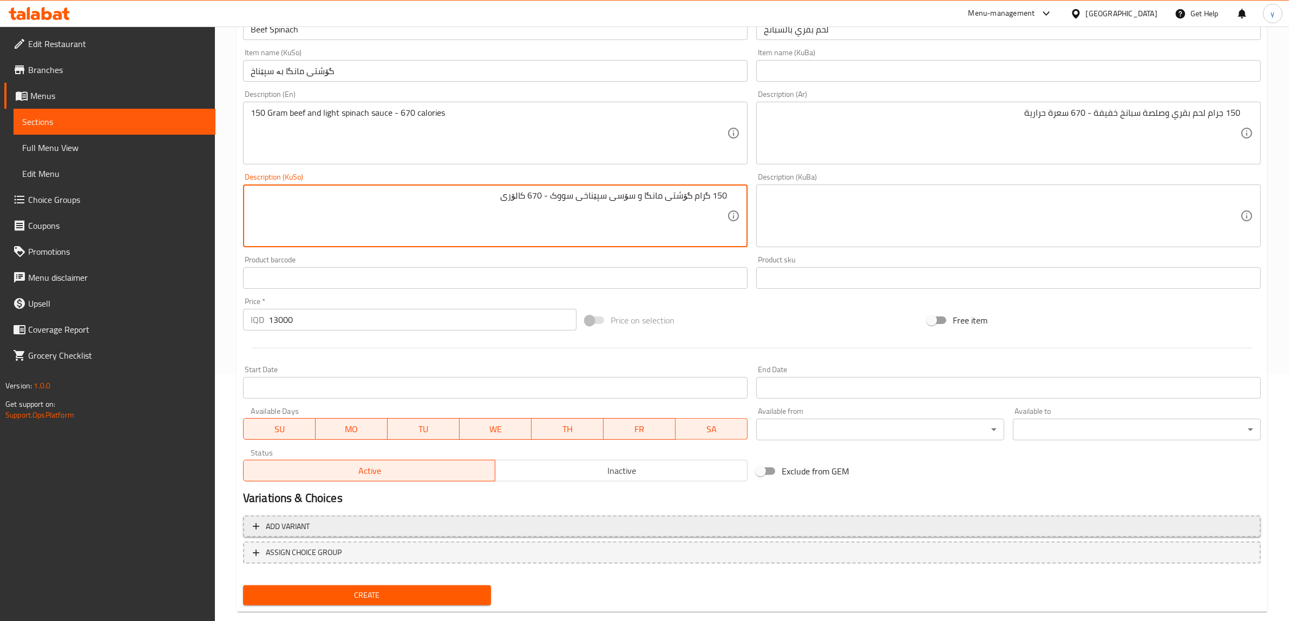
scroll to position [266, 0]
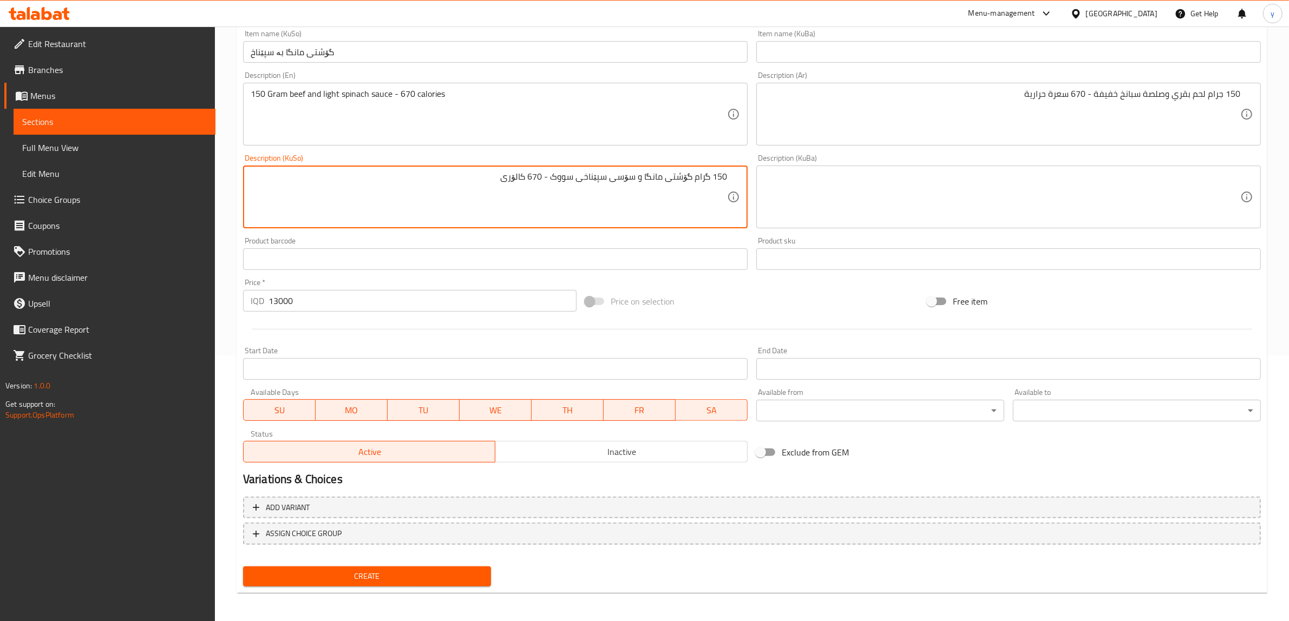
type textarea "150 گرام گۆشتی مانگا و سۆسی سپێناخی سووک - 670 کالۆری"
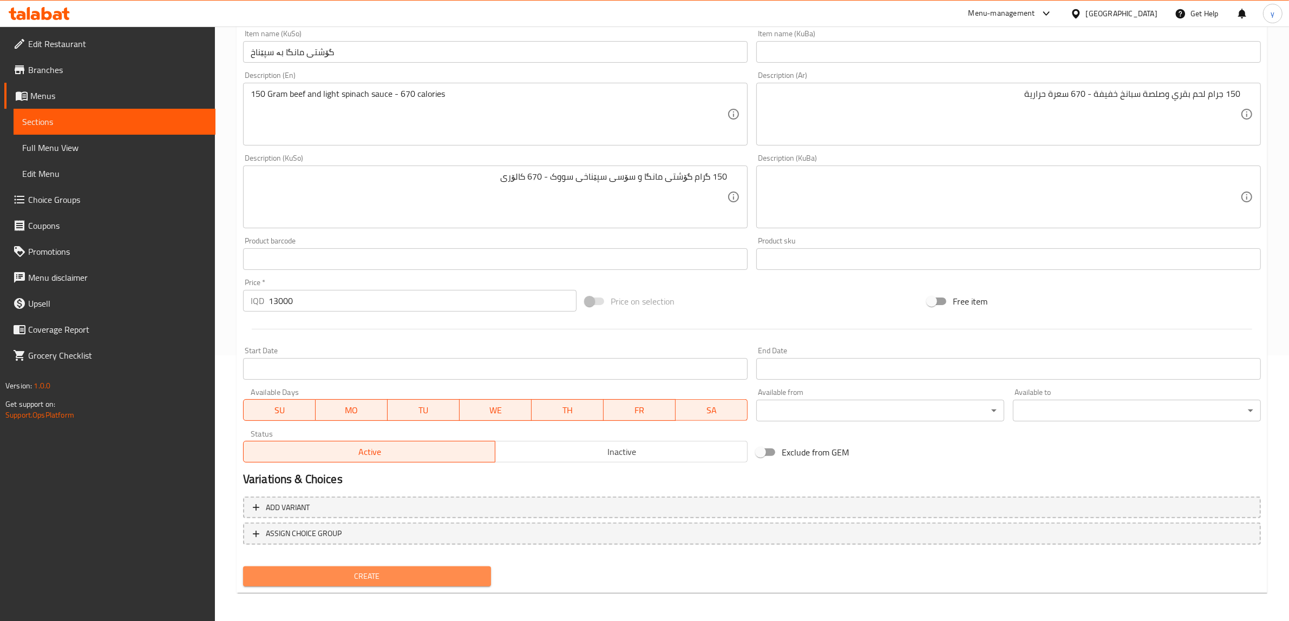
click at [372, 570] on span "Create" at bounding box center [367, 577] width 231 height 14
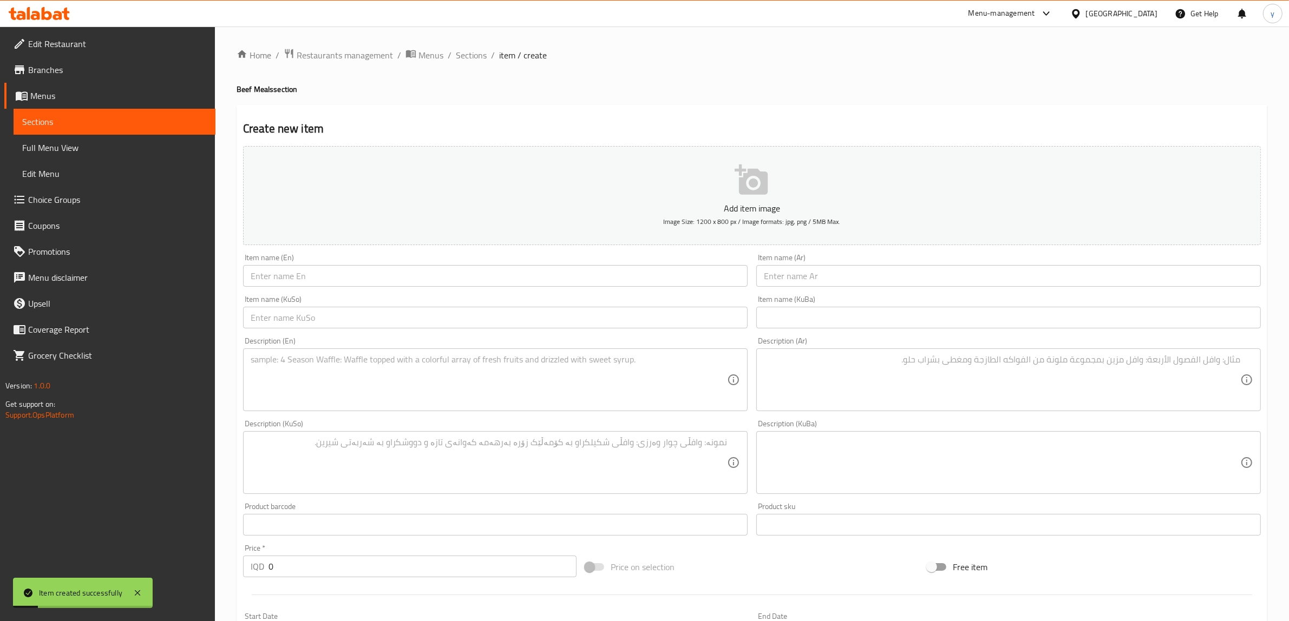
scroll to position [113, 0]
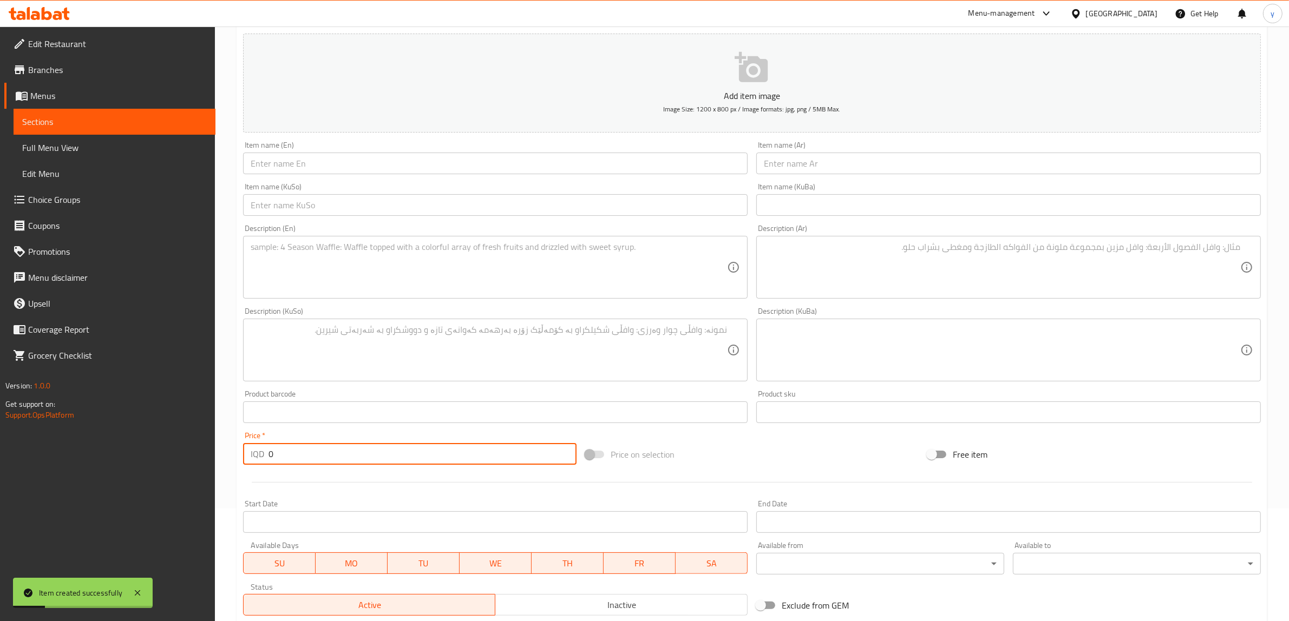
click at [261, 461] on div "IQD 0 Price *" at bounding box center [409, 454] width 333 height 22
paste input "60"
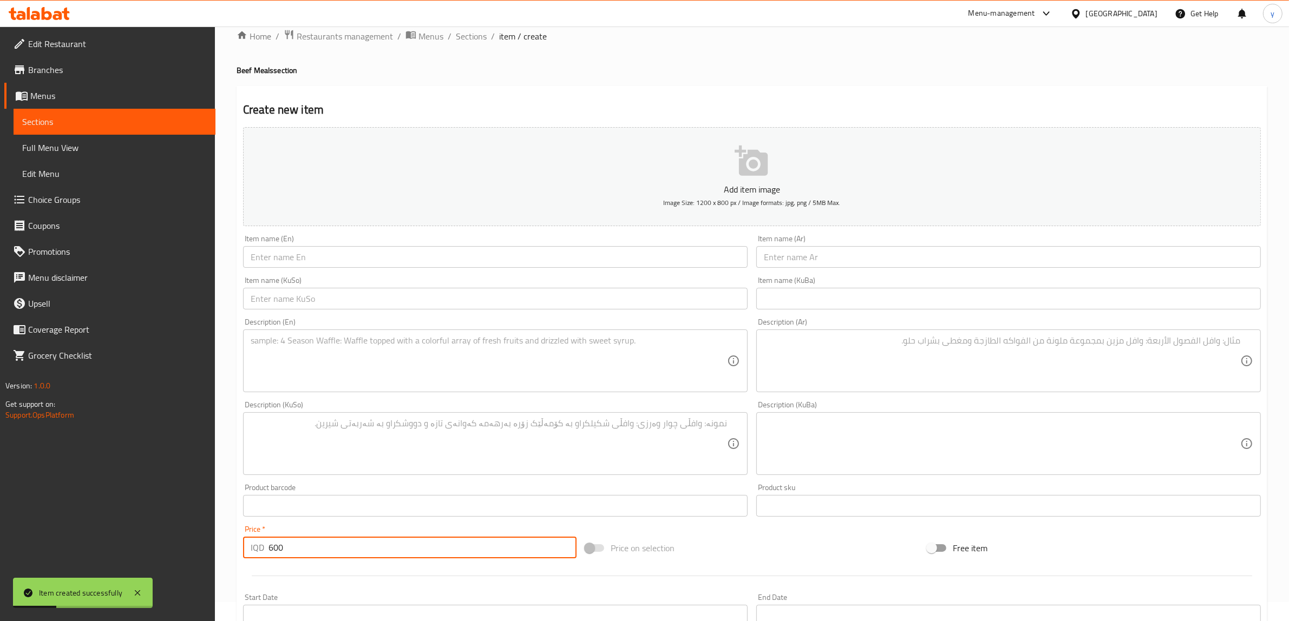
scroll to position [0, 0]
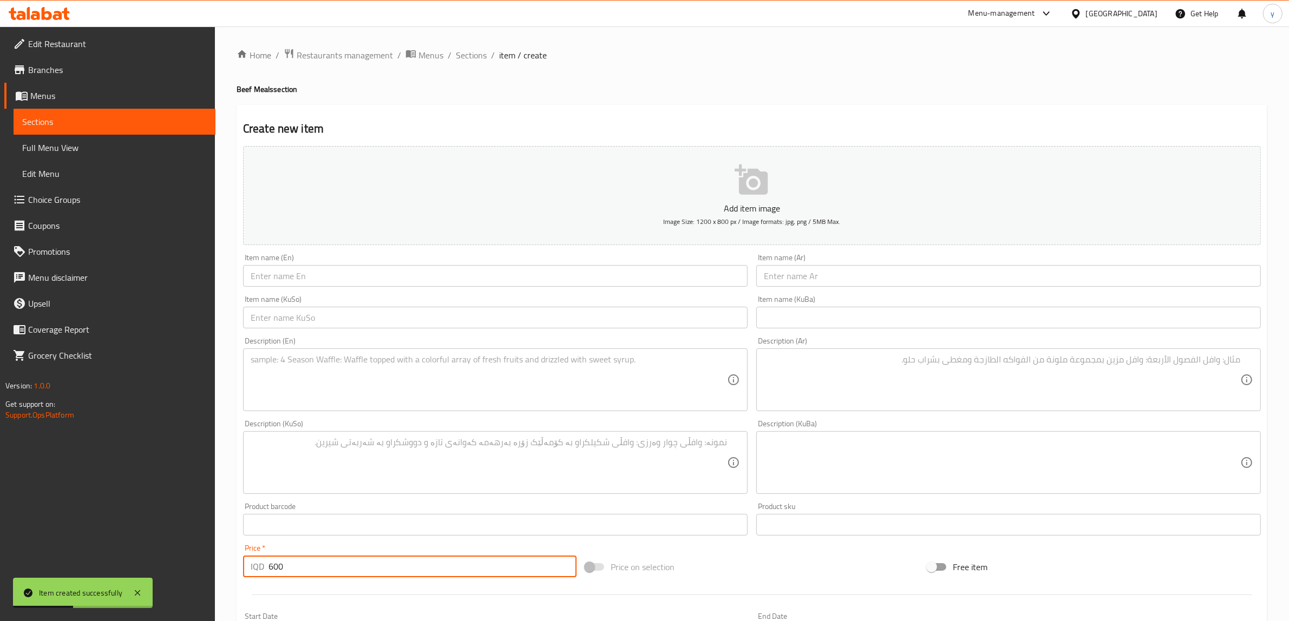
click at [277, 568] on input "600" at bounding box center [422, 567] width 308 height 22
paste input "140"
type input "14000"
click at [339, 291] on div "Item name (KuSo) Item name (KuSo)" at bounding box center [495, 312] width 513 height 42
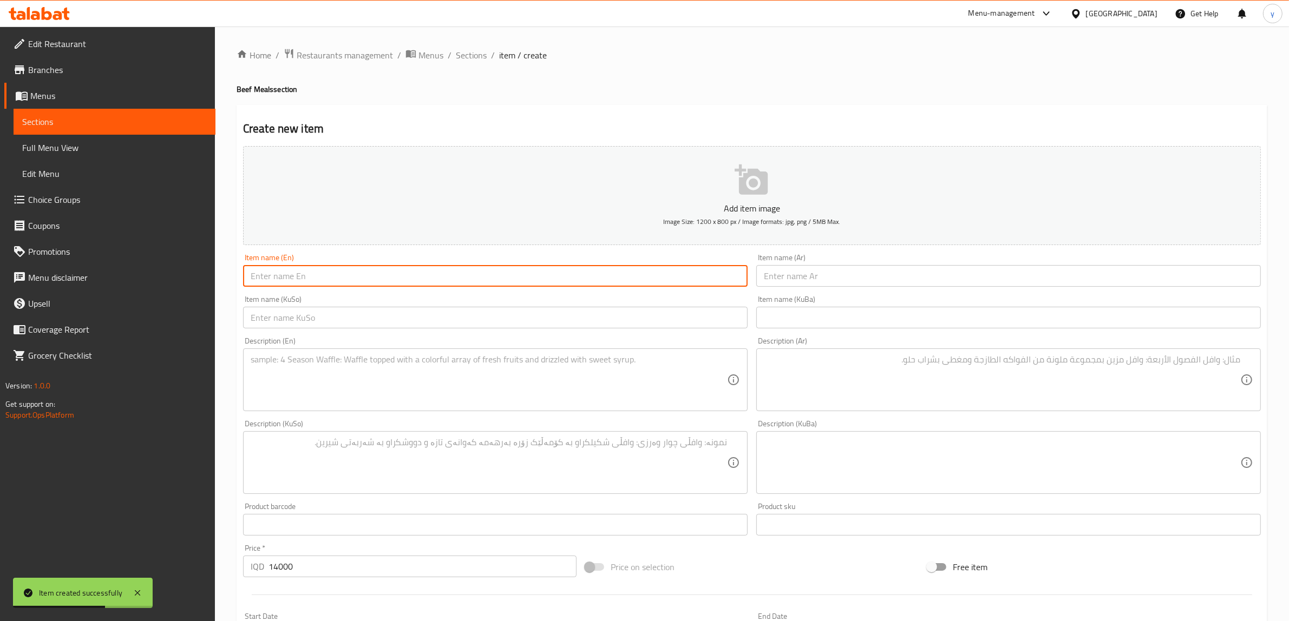
click at [341, 279] on input "text" at bounding box center [495, 276] width 504 height 22
paste input "beef smok"
drag, startPoint x: 272, startPoint y: 280, endPoint x: 268, endPoint y: 287, distance: 8.0
click at [268, 287] on div "Item name (En) beef smok Item name (En)" at bounding box center [495, 270] width 513 height 42
click at [254, 279] on input "beef Smok" at bounding box center [495, 276] width 504 height 22
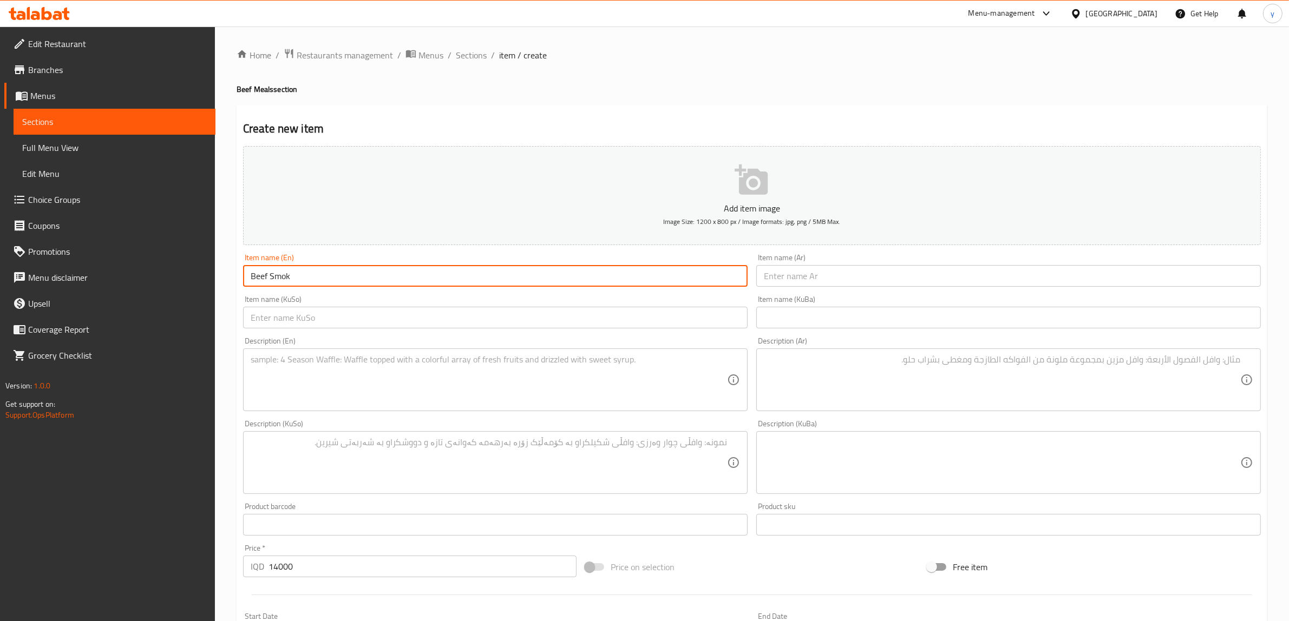
type input "Beef Smok"
click at [785, 276] on input "text" at bounding box center [1008, 276] width 504 height 22
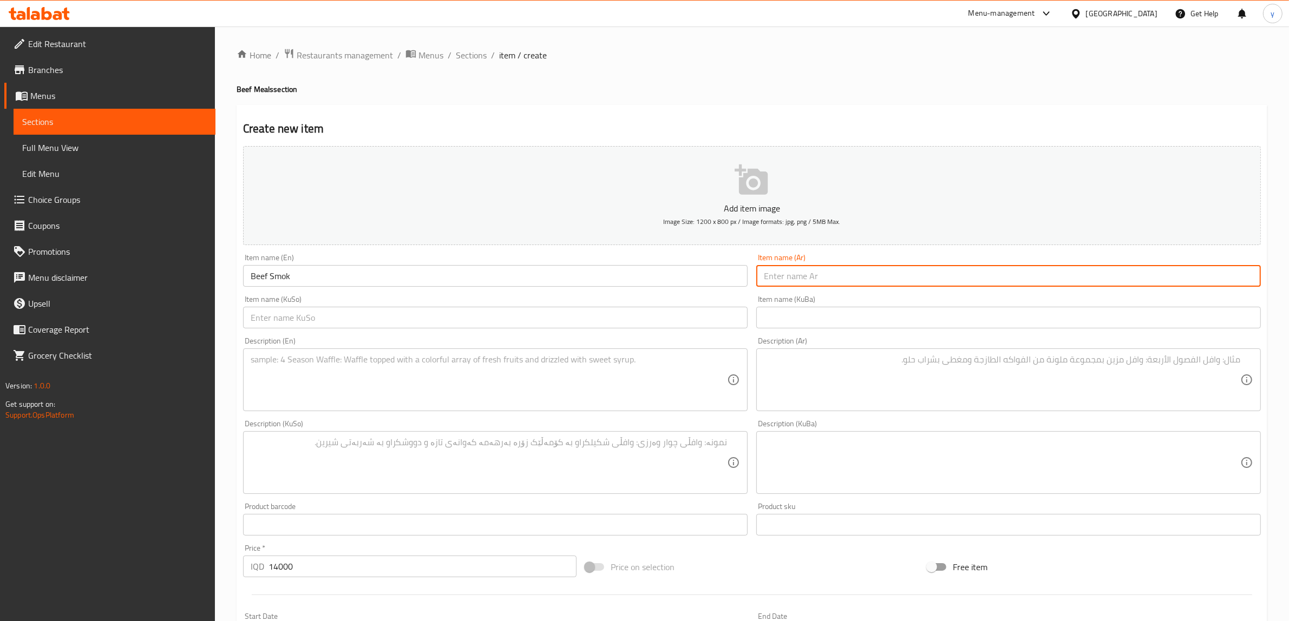
drag, startPoint x: 785, startPoint y: 276, endPoint x: 758, endPoint y: 245, distance: 41.0
click at [758, 245] on button "Add item image Image Size: 1200 x 800 px / Image formats: jpg, png / 5MB Max." at bounding box center [751, 195] width 1017 height 99
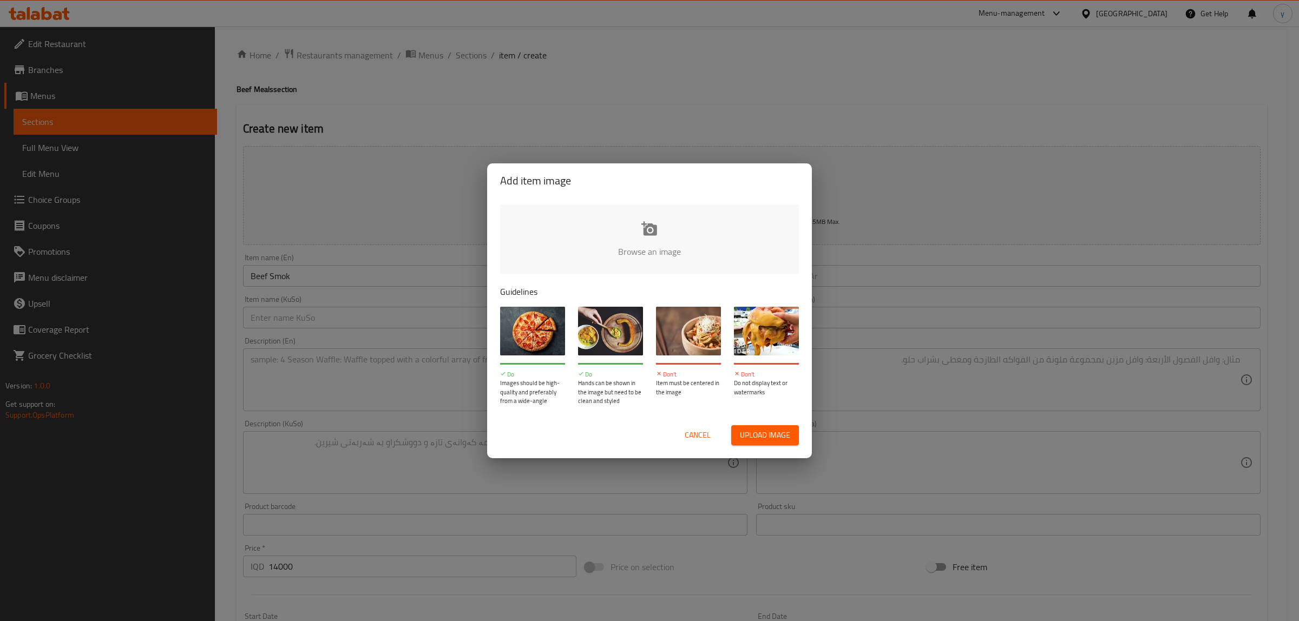
click at [877, 291] on div "Add item image Browse an image Guidelines Do Images should be high-quality and …" at bounding box center [649, 310] width 1299 height 621
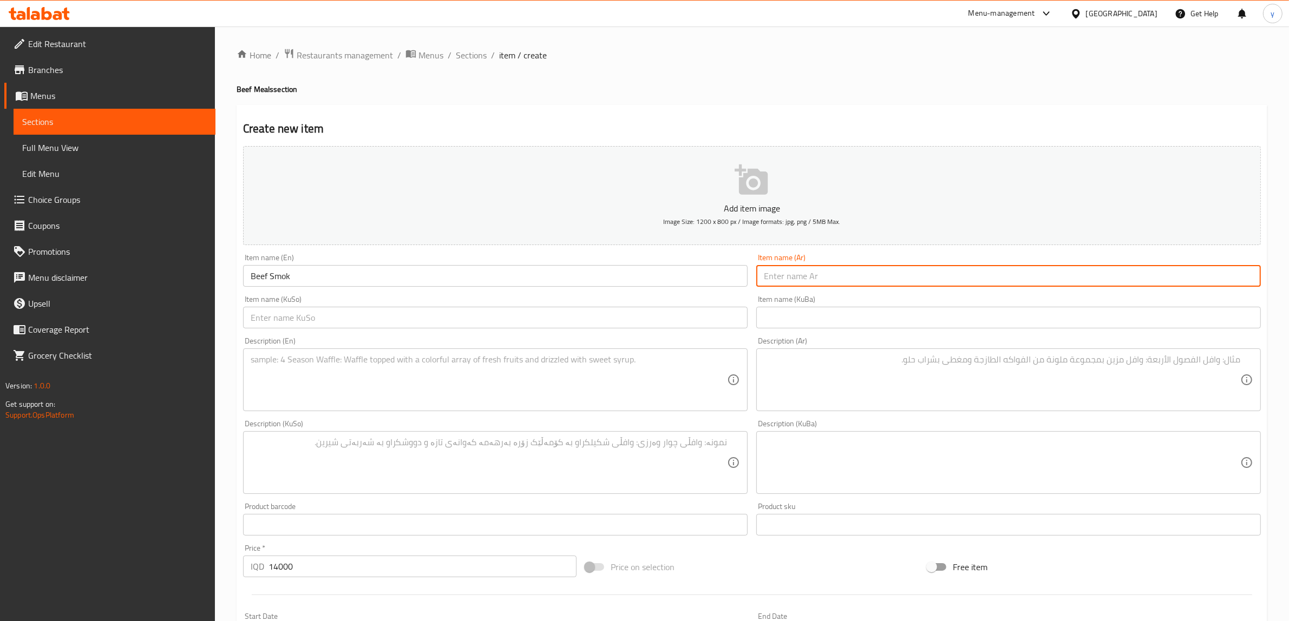
click at [816, 281] on input "text" at bounding box center [1008, 276] width 504 height 22
type input "بحم يقري مدخن"
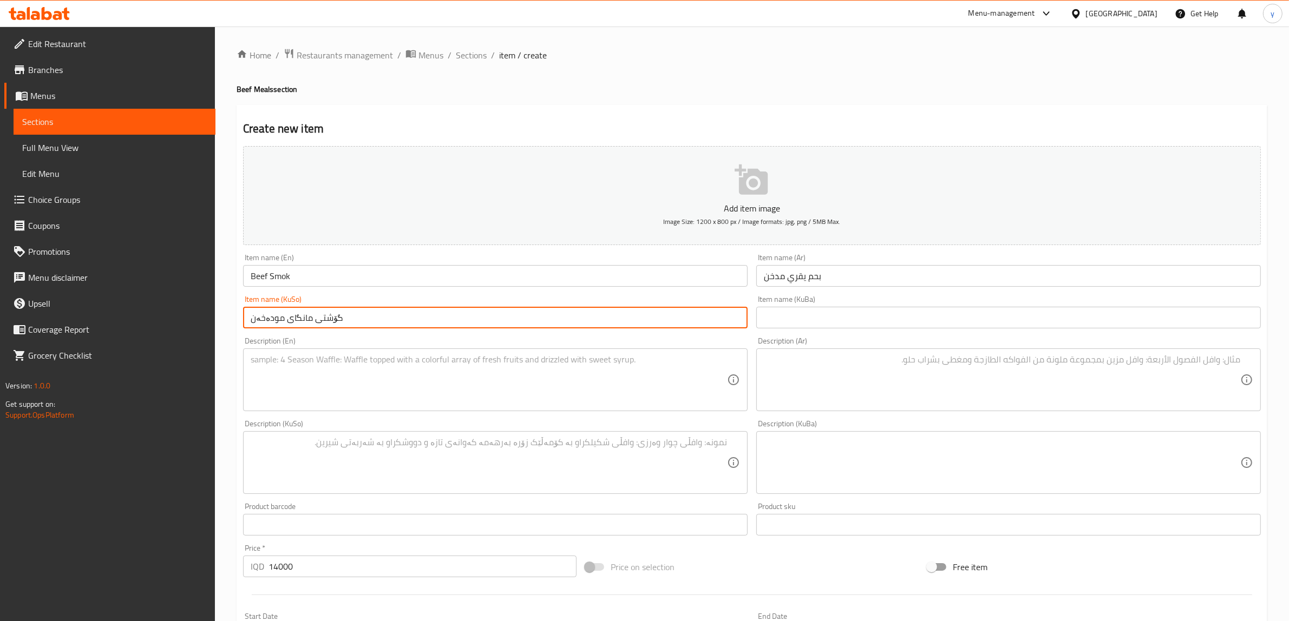
type input "گۆشتی مانگای مودەخەن"
click at [338, 369] on textarea at bounding box center [489, 379] width 476 height 51
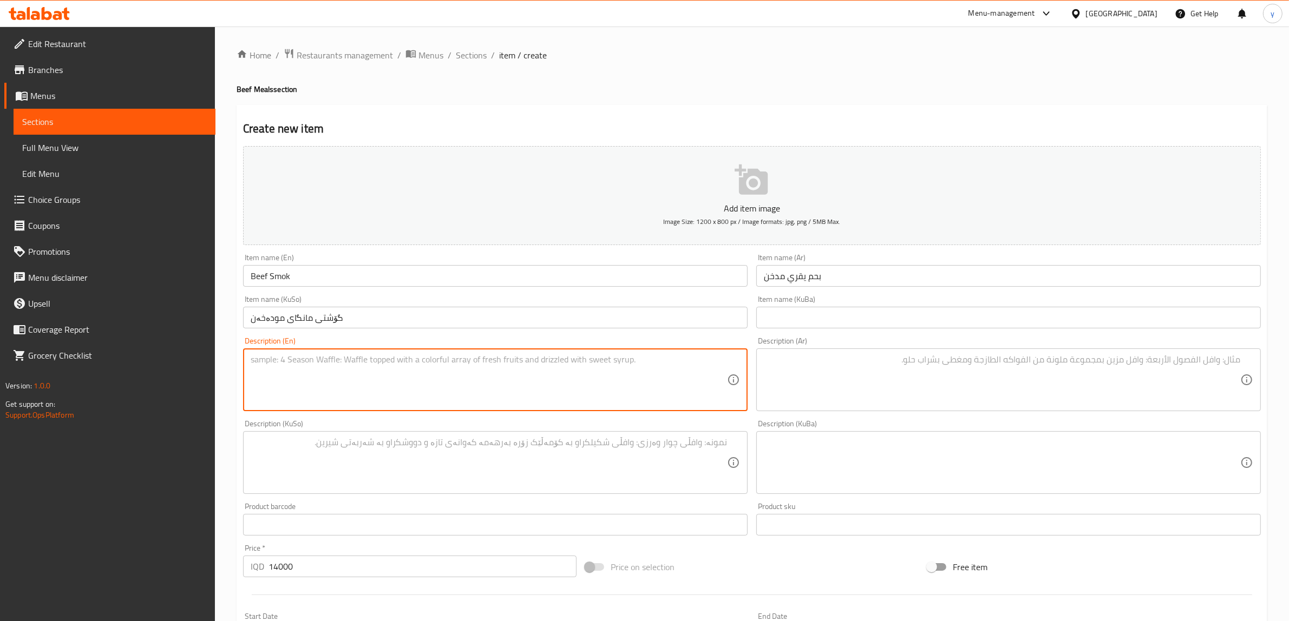
paste textarea "150 Gram beef, demcles sauce, smok sauce and 200 gram rice - 600 calories"
type textarea "150 Gram beef, demcles sauce, smok sauce and 200 gram rice - 600 calories"
click at [932, 365] on textarea at bounding box center [1002, 379] width 476 height 51
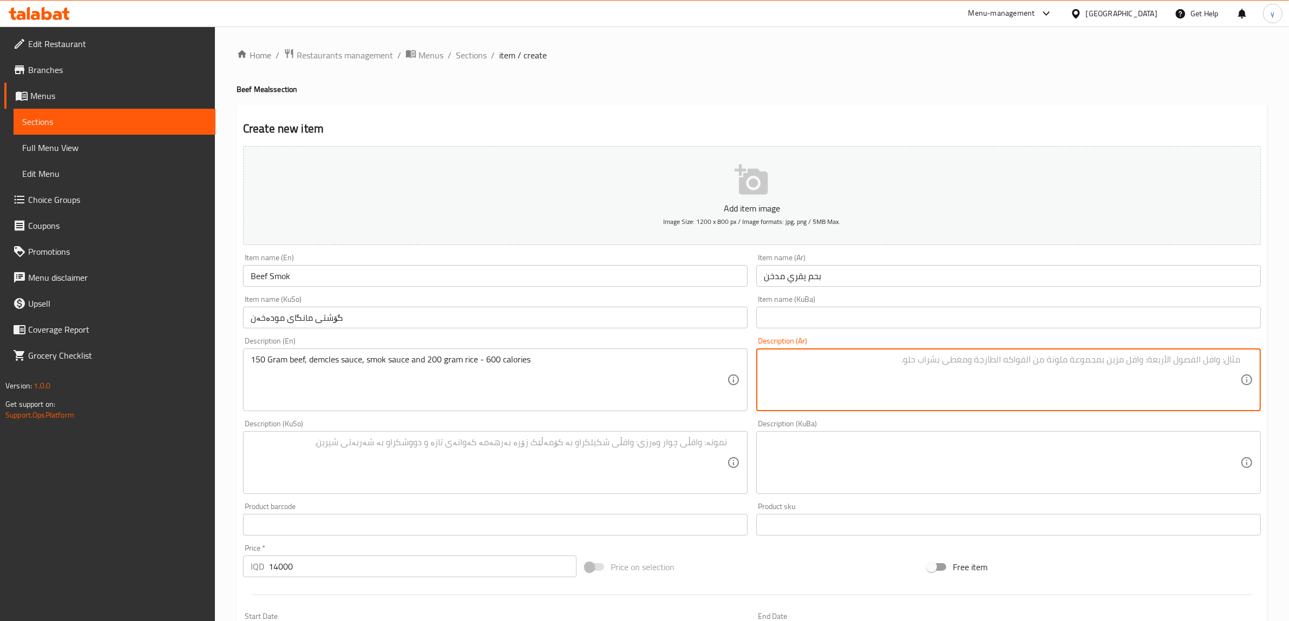
paste textarea "150 جرام لحم بقري، صلصة ديمي جلاس، صلصة مدخنة و 200 جرام أرز - 600 كالوري"
type textarea "150 جرام لحم بقري، صلصة ديمي جلاس، صلصة مدخنة و 200 جرام أرز - 600 كالوري"
click at [474, 462] on textarea at bounding box center [489, 462] width 476 height 51
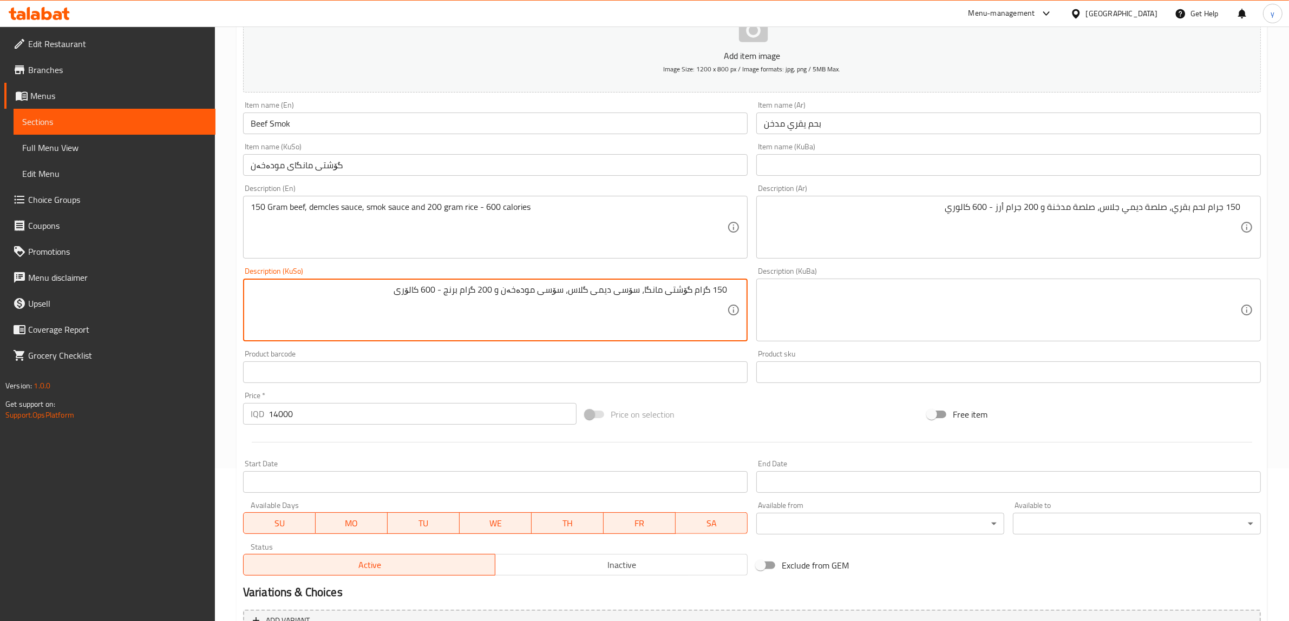
scroll to position [266, 0]
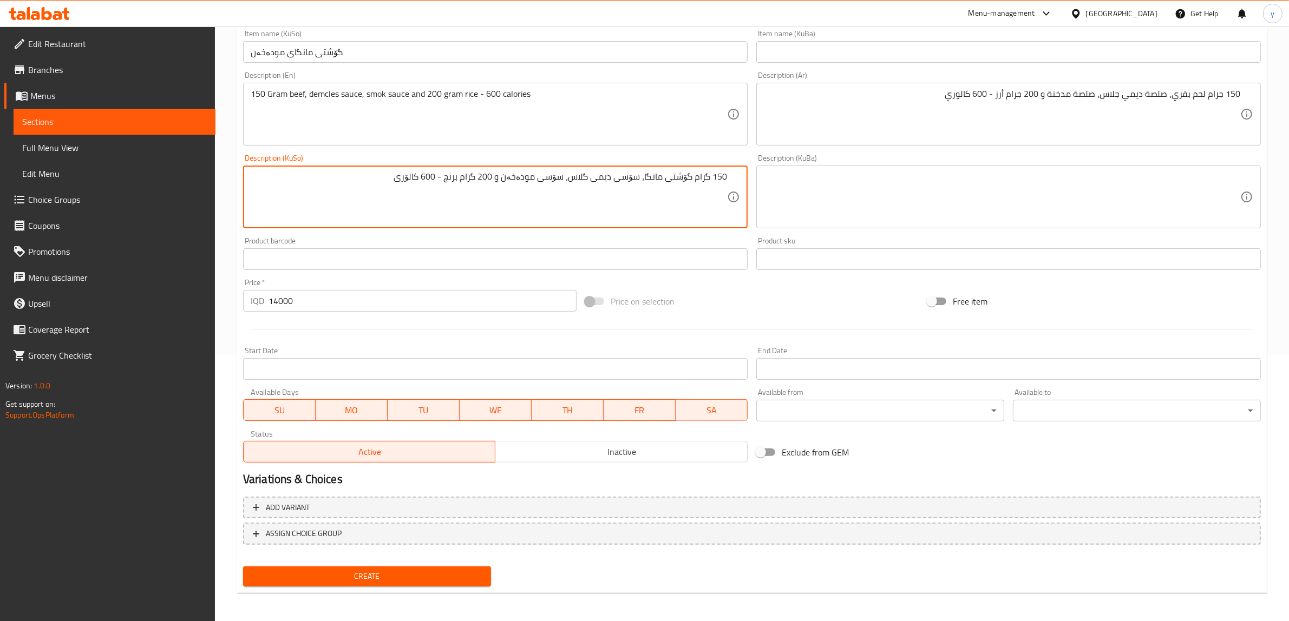
type textarea "150 گرام گۆشتی مانگا، سۆسی دیمی گلاس، سۆسی مودەخەن و 200 گرام برنج - 600 کالۆری"
click at [359, 570] on span "Create" at bounding box center [367, 577] width 231 height 14
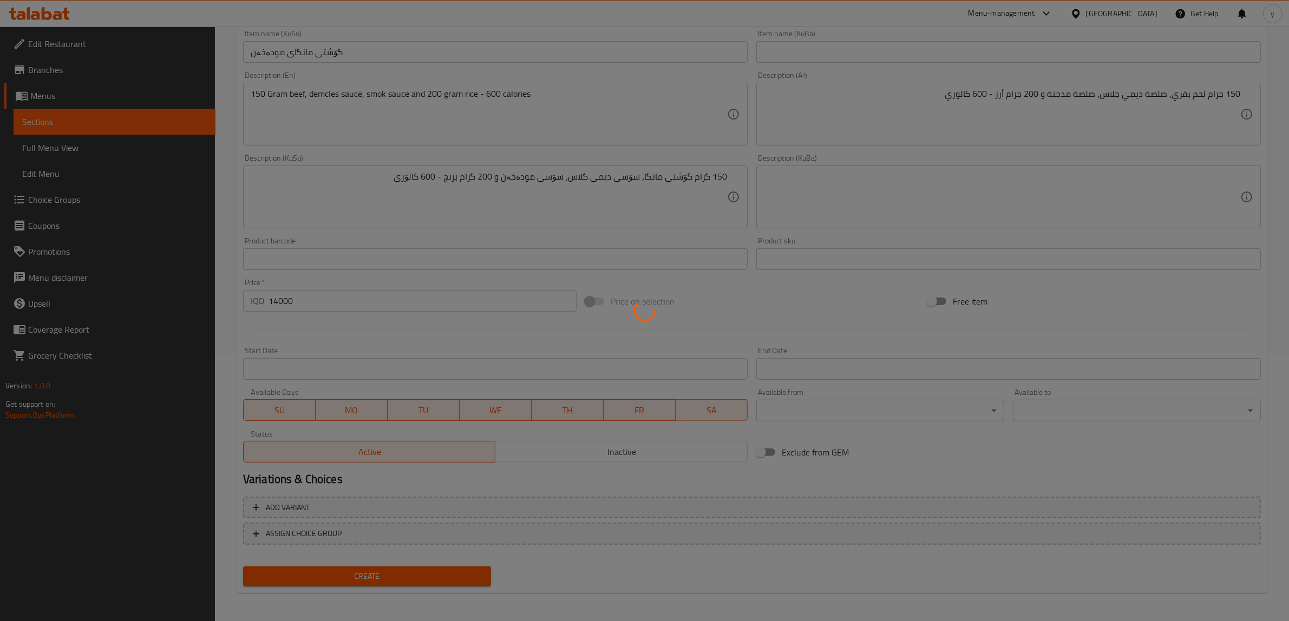
type input "0"
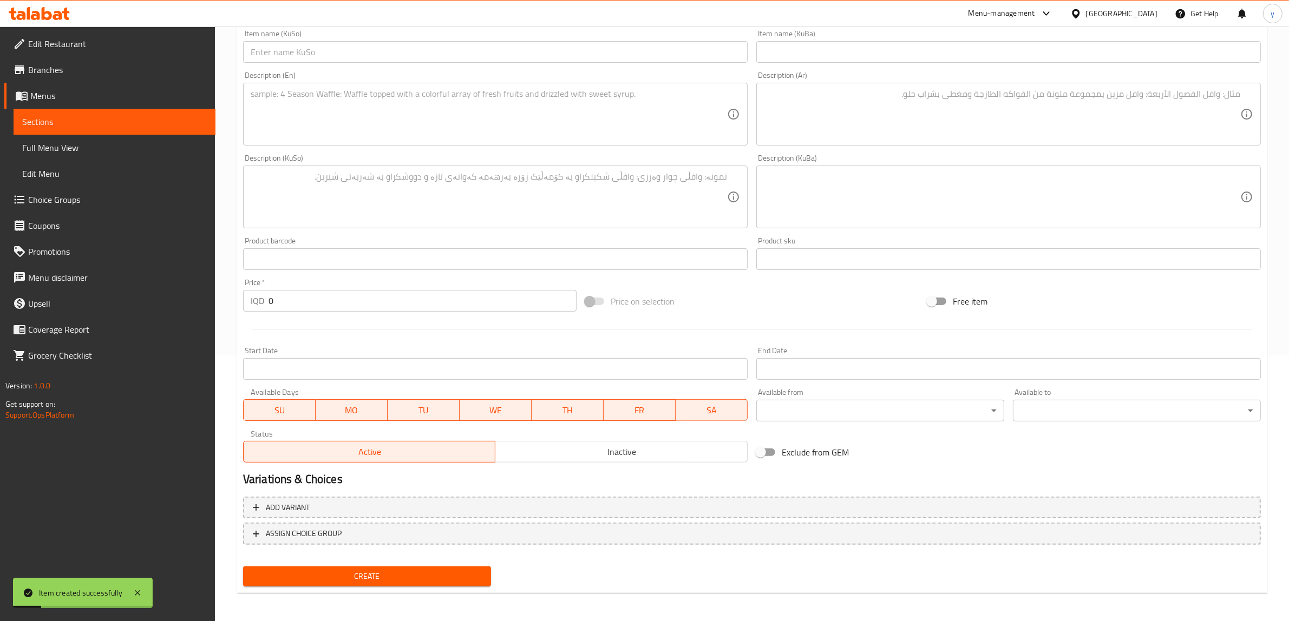
scroll to position [41, 0]
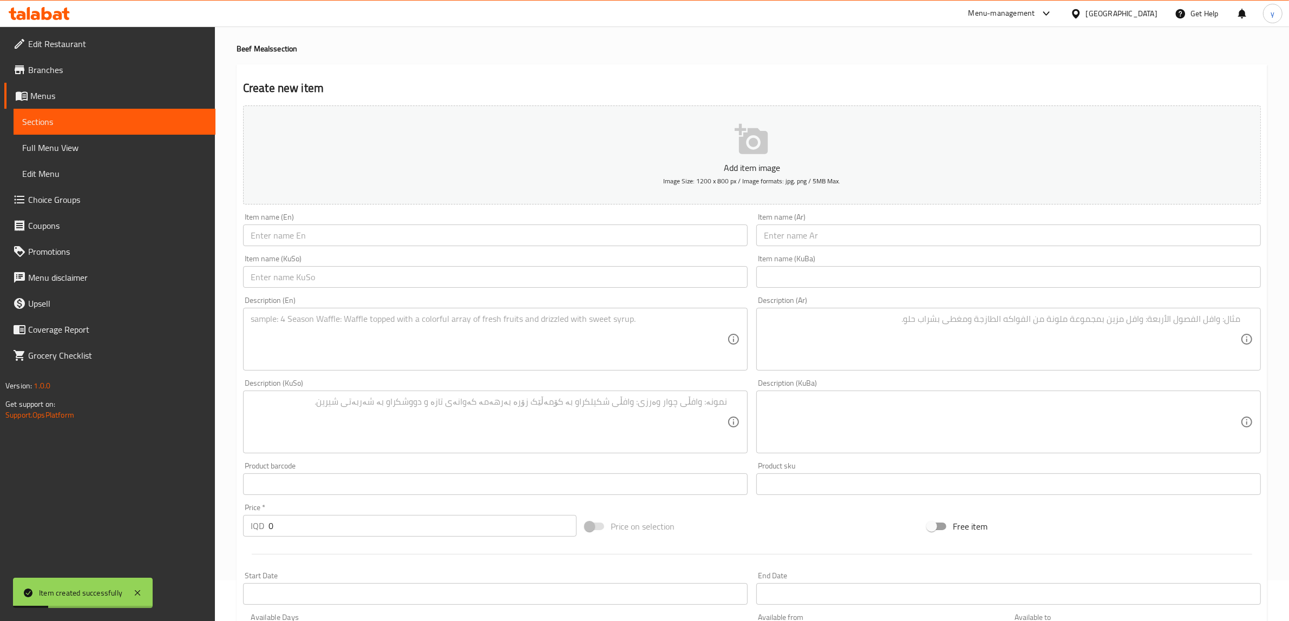
drag, startPoint x: 333, startPoint y: 218, endPoint x: 336, endPoint y: 241, distance: 23.0
click at [333, 226] on div "Item name (En) Item name (En)" at bounding box center [495, 229] width 504 height 33
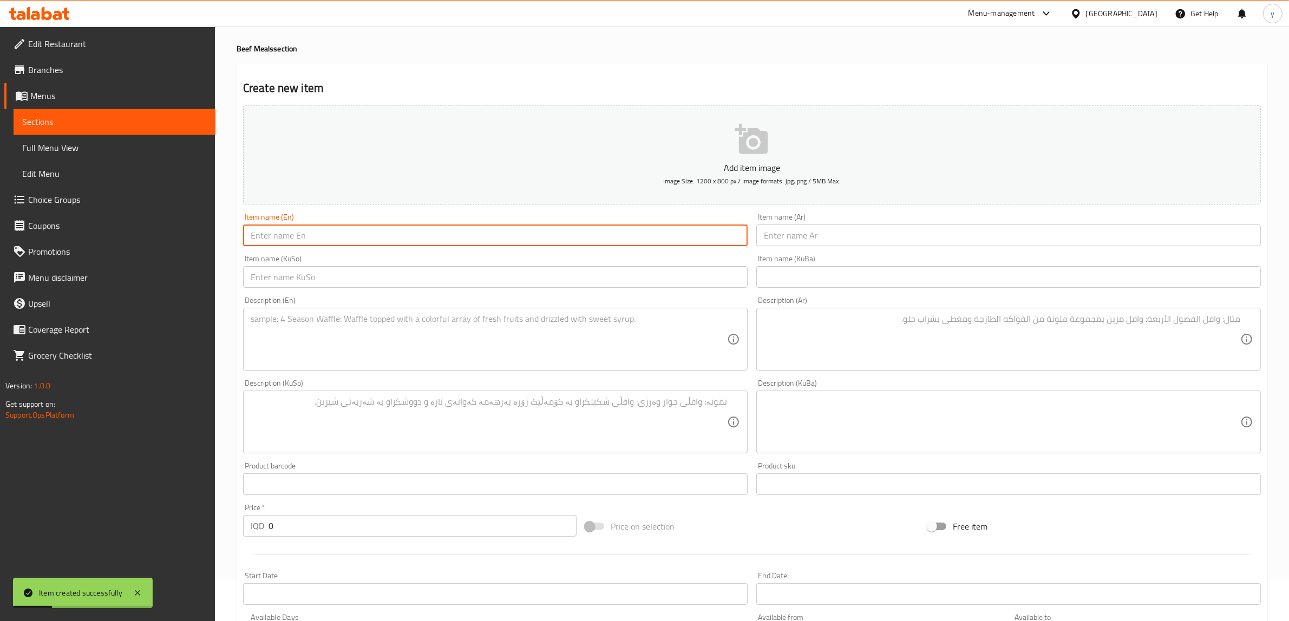
click at [336, 241] on input "text" at bounding box center [495, 236] width 504 height 22
paste input "beef trafull"
type input "beef trafull"
click at [854, 226] on input "text" at bounding box center [1008, 236] width 504 height 22
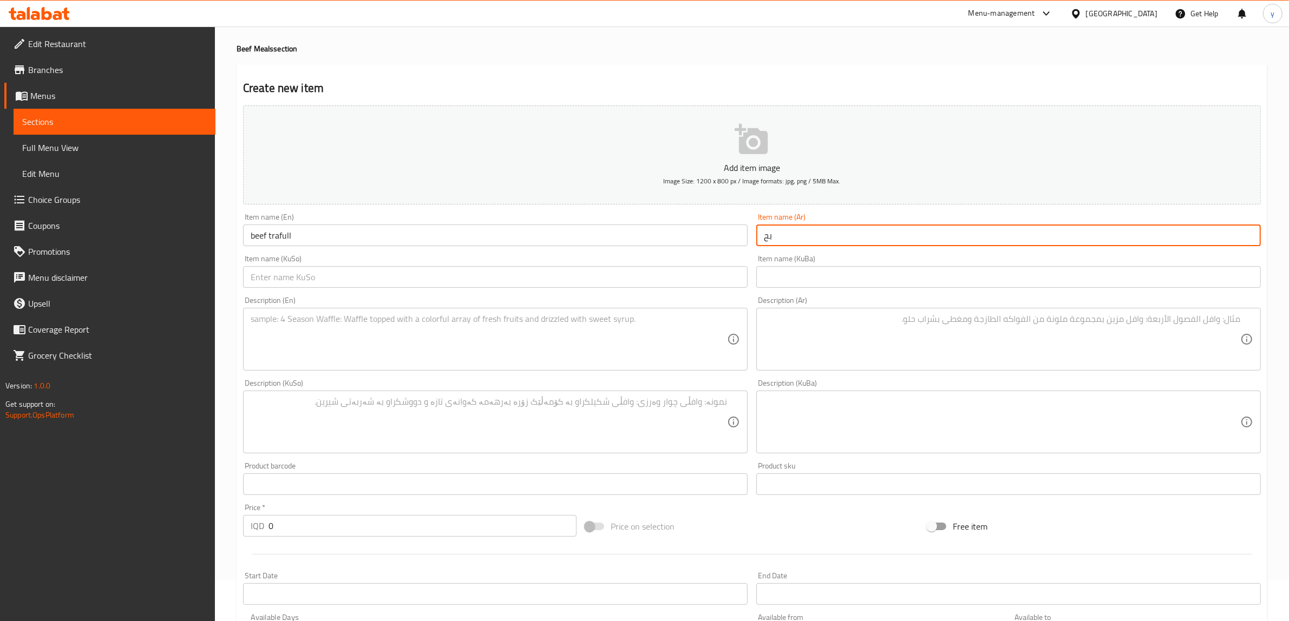
type input "ب"
type input "لحم يقري ترفل"
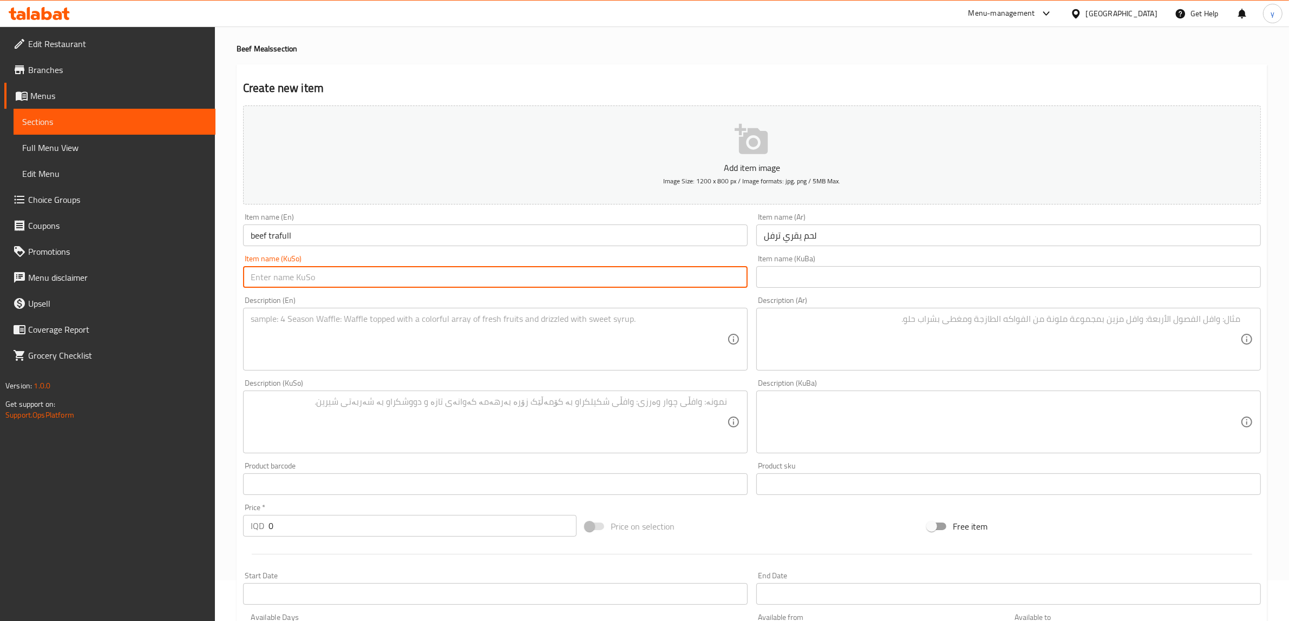
drag, startPoint x: 850, startPoint y: 241, endPoint x: 701, endPoint y: 272, distance: 152.0
click at [701, 272] on input "text" at bounding box center [495, 277] width 504 height 22
click at [704, 272] on input "text" at bounding box center [495, 277] width 504 height 22
click at [318, 318] on textarea at bounding box center [489, 339] width 476 height 51
click at [258, 274] on input "گۆشتی مانگای ترەفل" at bounding box center [495, 277] width 504 height 22
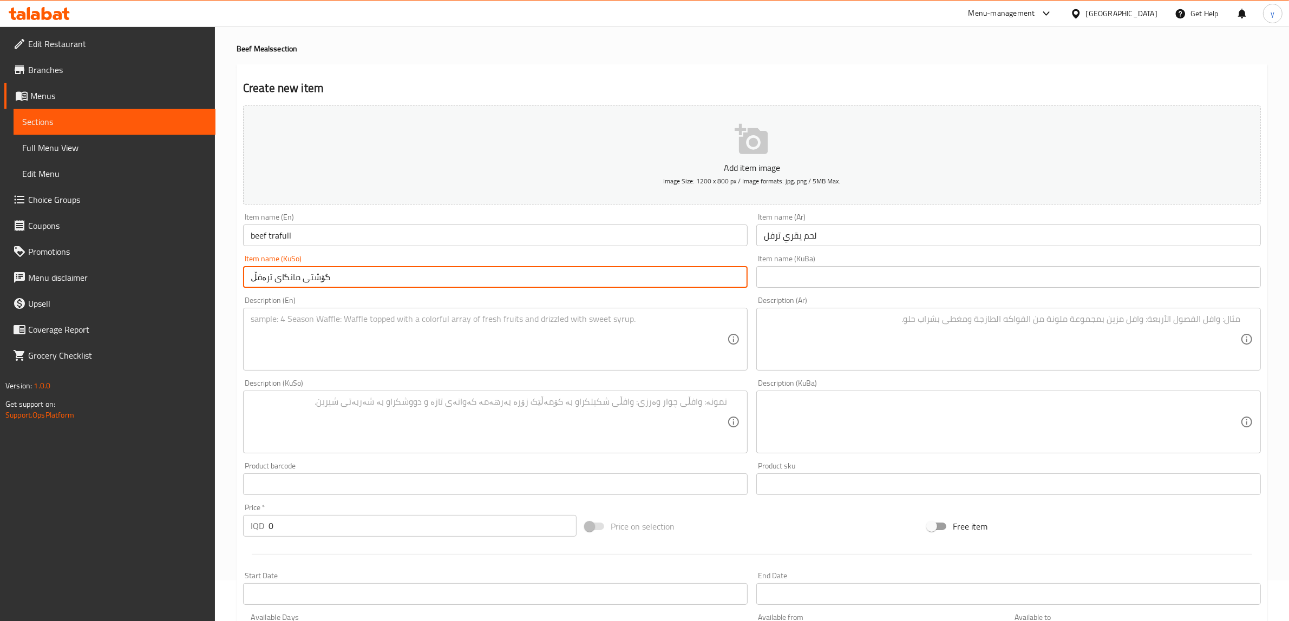
type input "گۆشتی مانگای ترەفڵ"
click at [395, 325] on textarea at bounding box center [489, 339] width 476 height 51
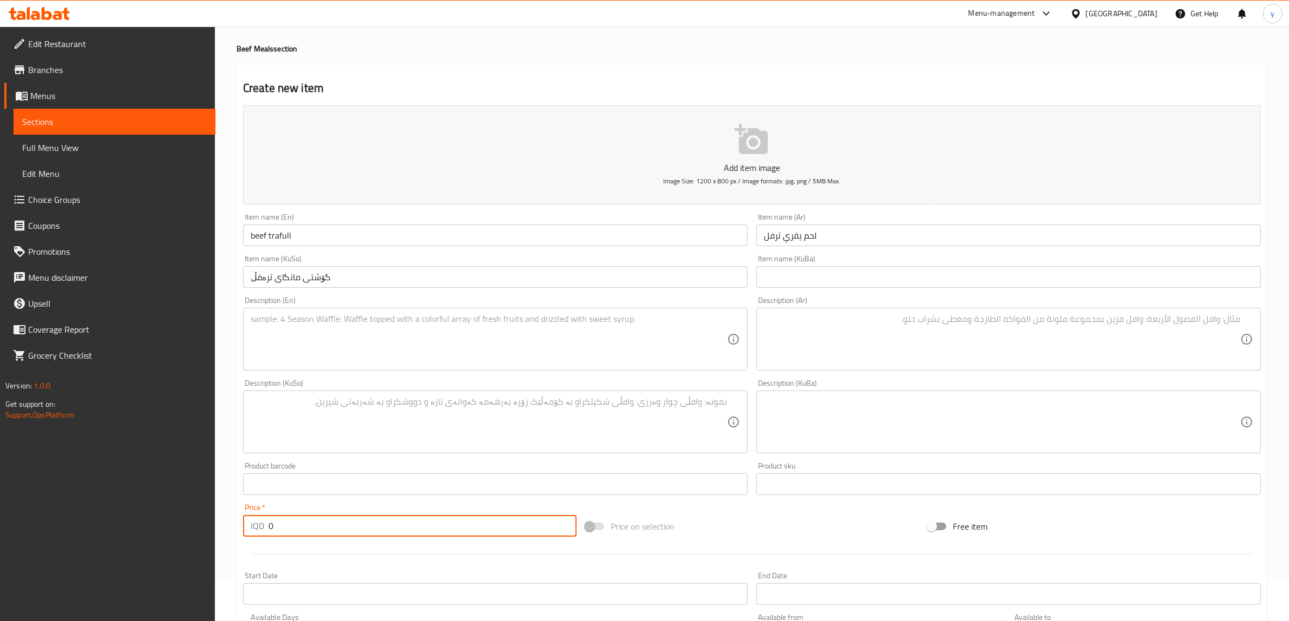
drag, startPoint x: 277, startPoint y: 528, endPoint x: 263, endPoint y: 530, distance: 14.3
click at [263, 530] on div "IQD 0 Price *" at bounding box center [409, 526] width 333 height 22
paste input "1600"
type input "16000"
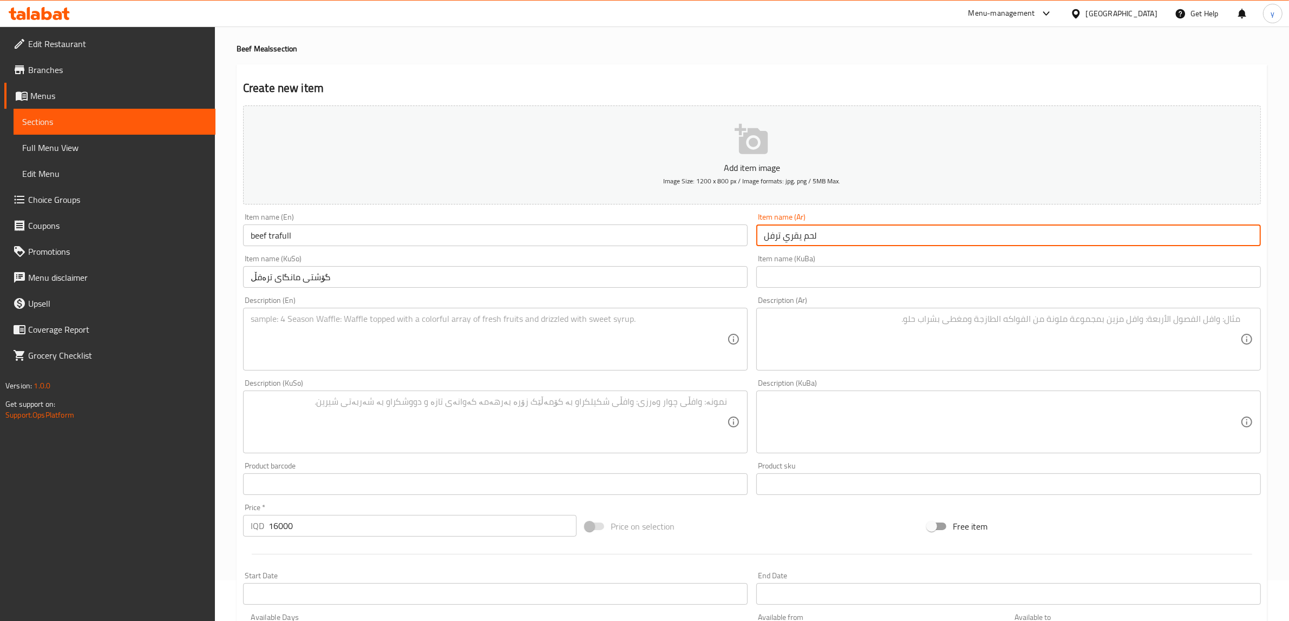
click at [780, 244] on input "لحم يقري ترفل" at bounding box center [1008, 236] width 504 height 22
paste input "ا"
paste input "150 gram beef, trafull sauce, mushroom, onion and special spicy - 780 calories"
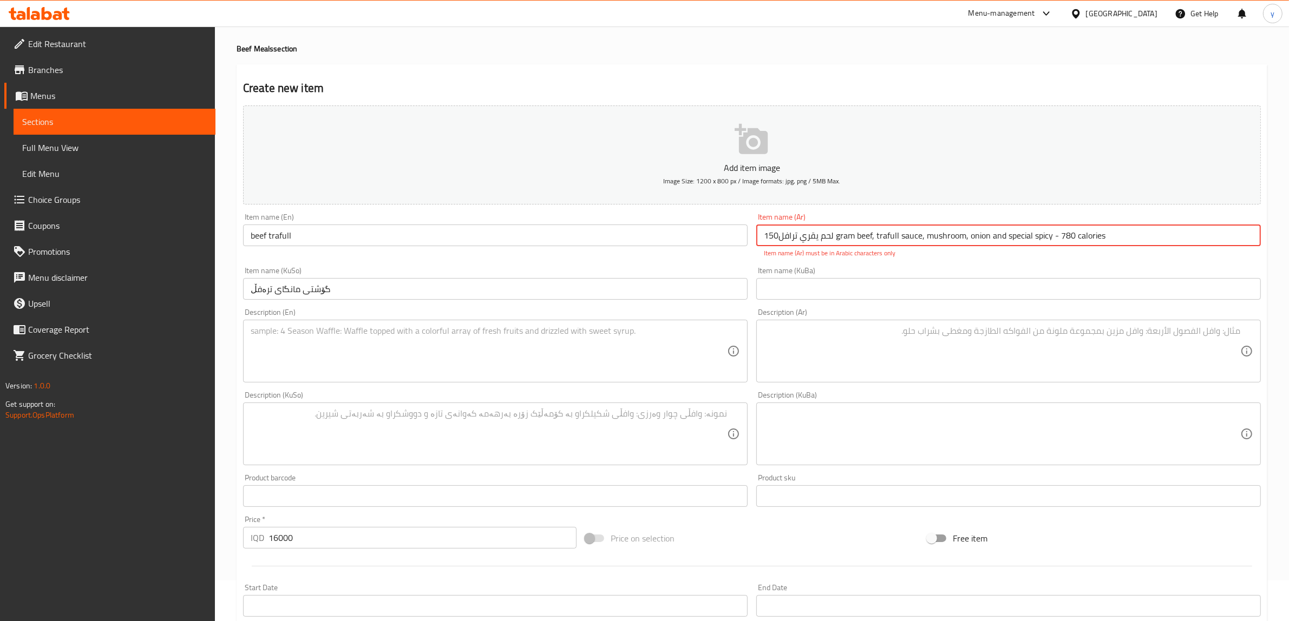
type input "لحم يقري ترافل"
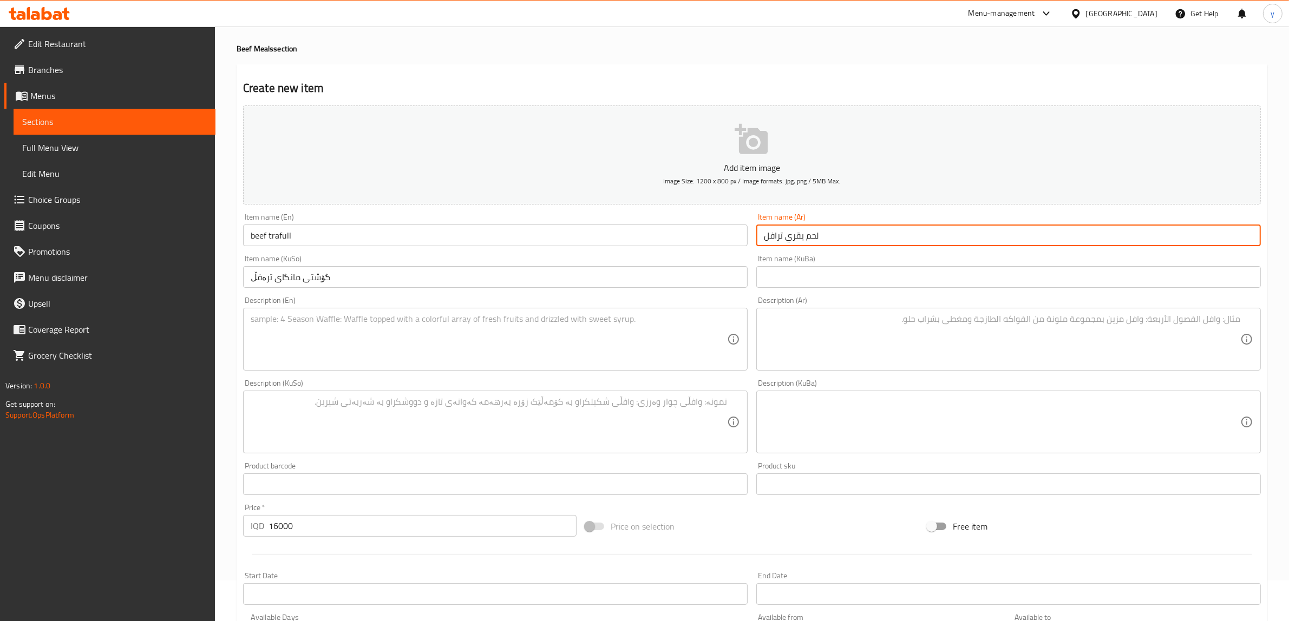
click at [412, 320] on textarea at bounding box center [489, 339] width 476 height 51
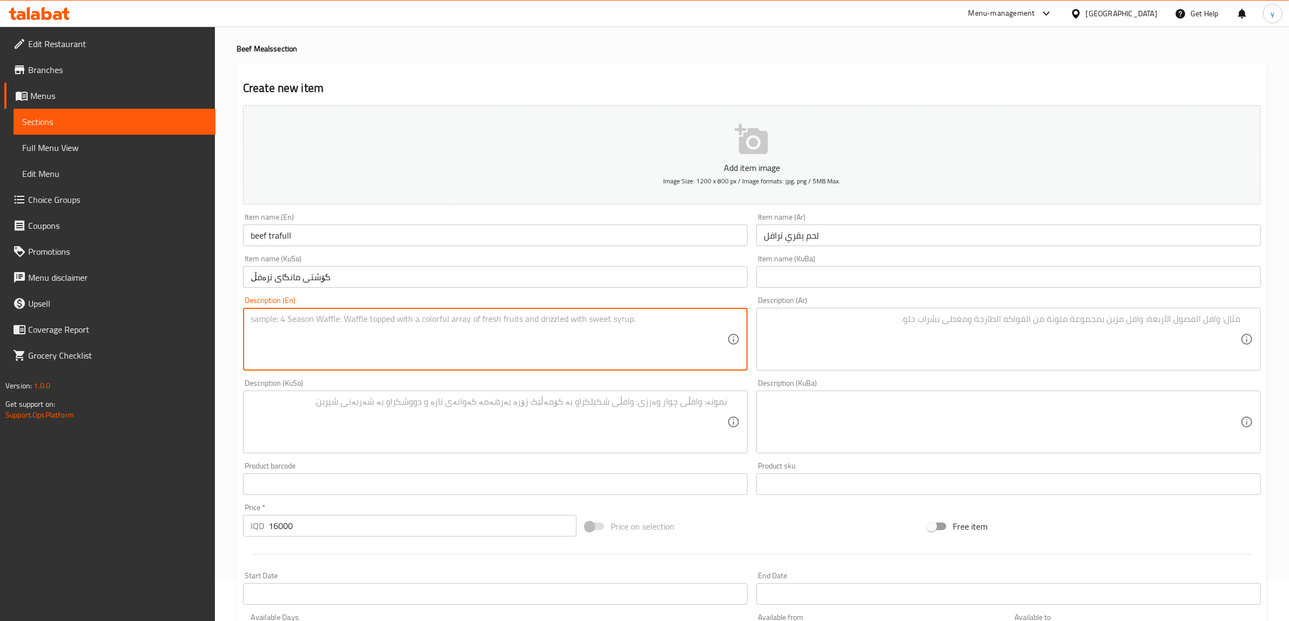
paste textarea "150 gram beef, trafull sauce, mushroom, onion and special spicy - 780 calories"
type textarea "150 gram beef, trafull sauce, mushroom, onion and special spicy - 780 calories"
click at [840, 334] on textarea at bounding box center [1002, 339] width 476 height 51
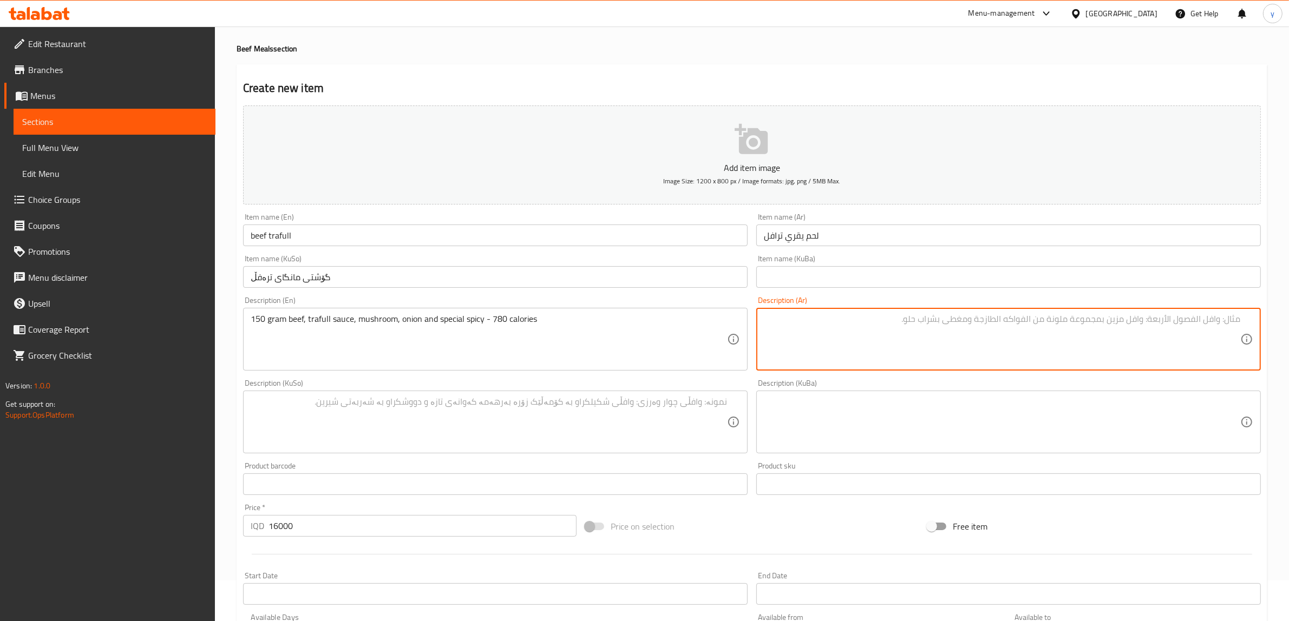
paste textarea "150 جرام لحم بقري، صلصة ترافل، فطر، بصل وحار خاص - 780 كالوري"
type textarea "150 جرام لحم بقري، صلصة ترافل، فطر، بصل وحار خاص - 780 كالوري"
click at [559, 406] on textarea at bounding box center [489, 422] width 476 height 51
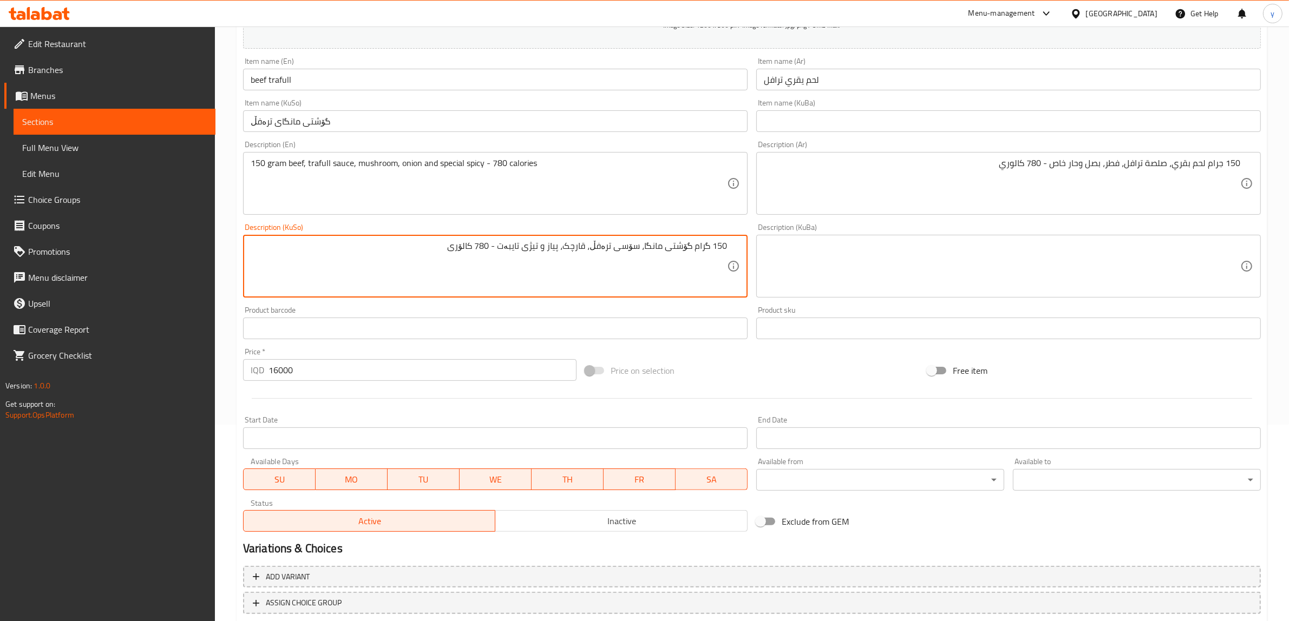
scroll to position [266, 0]
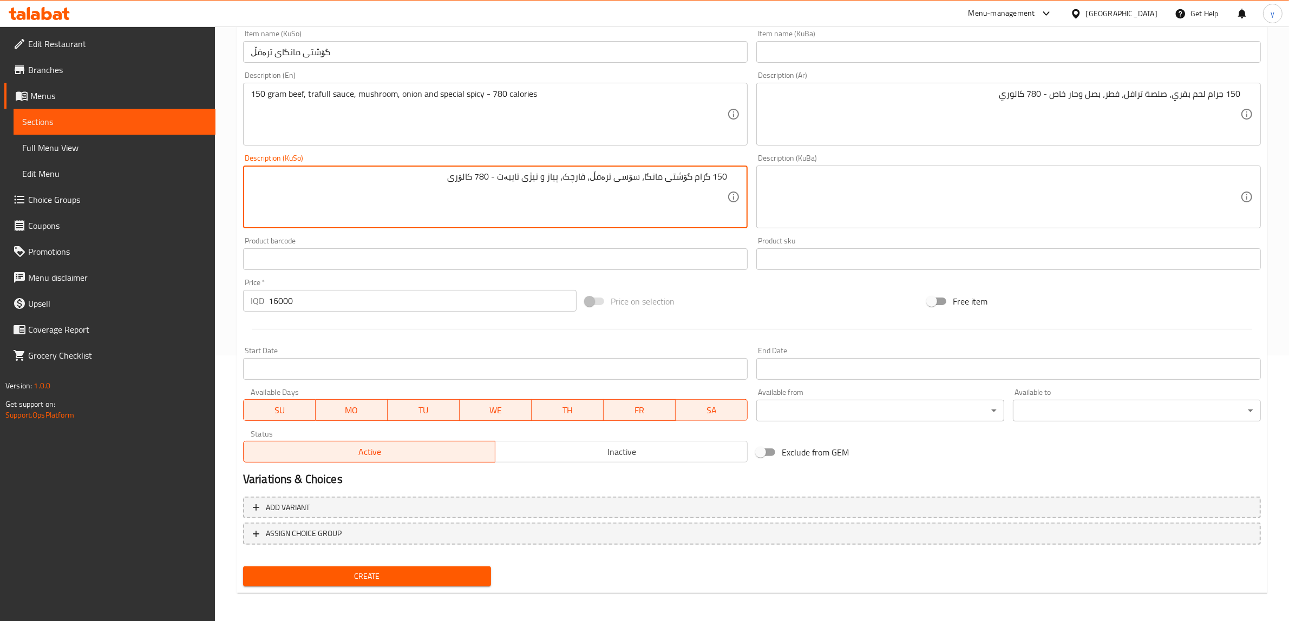
type textarea "150 گرام گۆشتی مانگا، سۆسی ترەفڵ، قارچک، پیاز و تیژی تایبەت - 780 کالۆری"
click at [385, 567] on button "Create" at bounding box center [367, 577] width 248 height 20
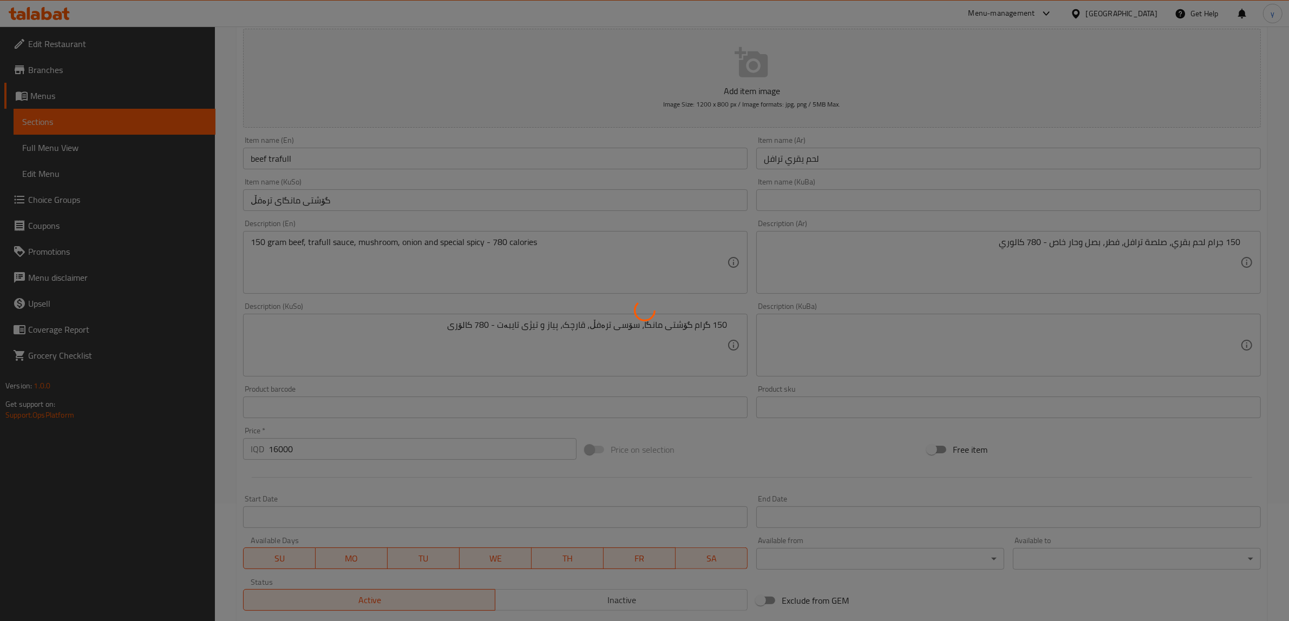
scroll to position [0, 0]
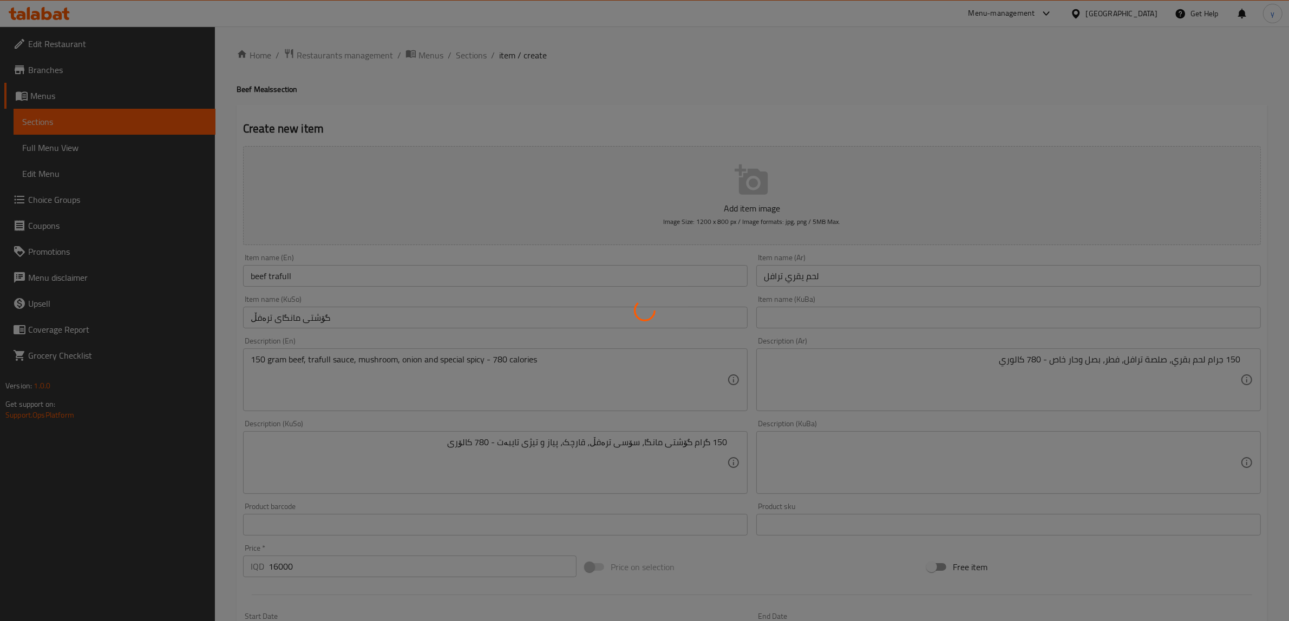
type input "0"
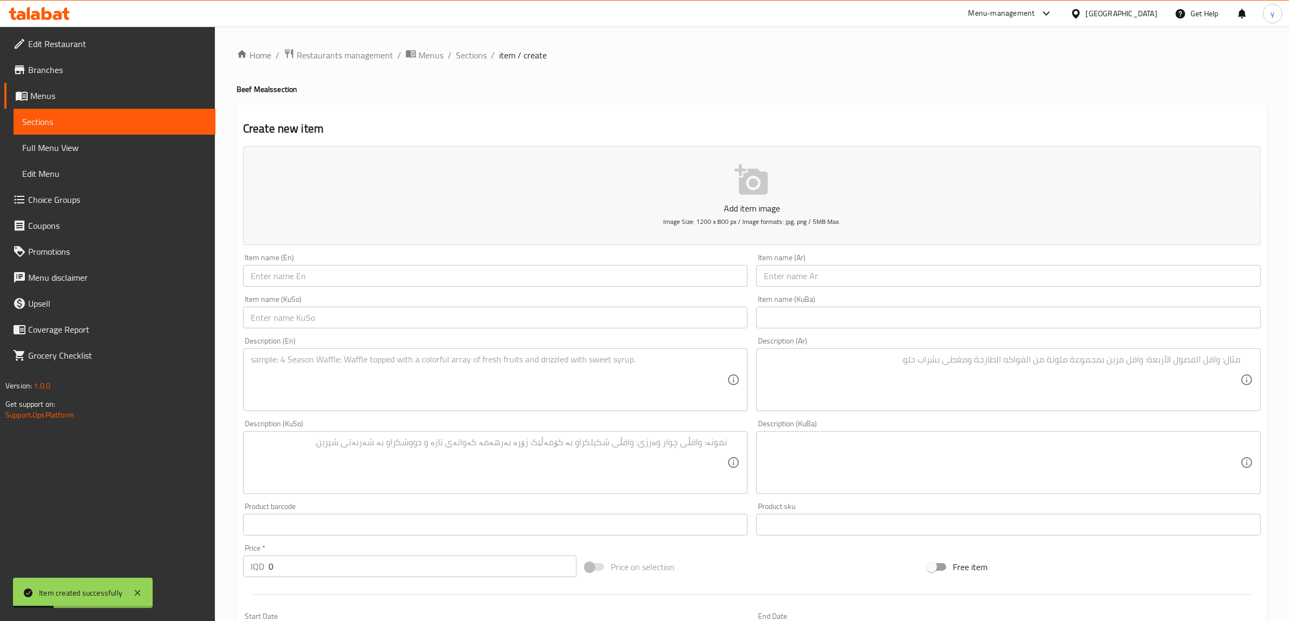
click at [399, 274] on input "text" at bounding box center [495, 276] width 504 height 22
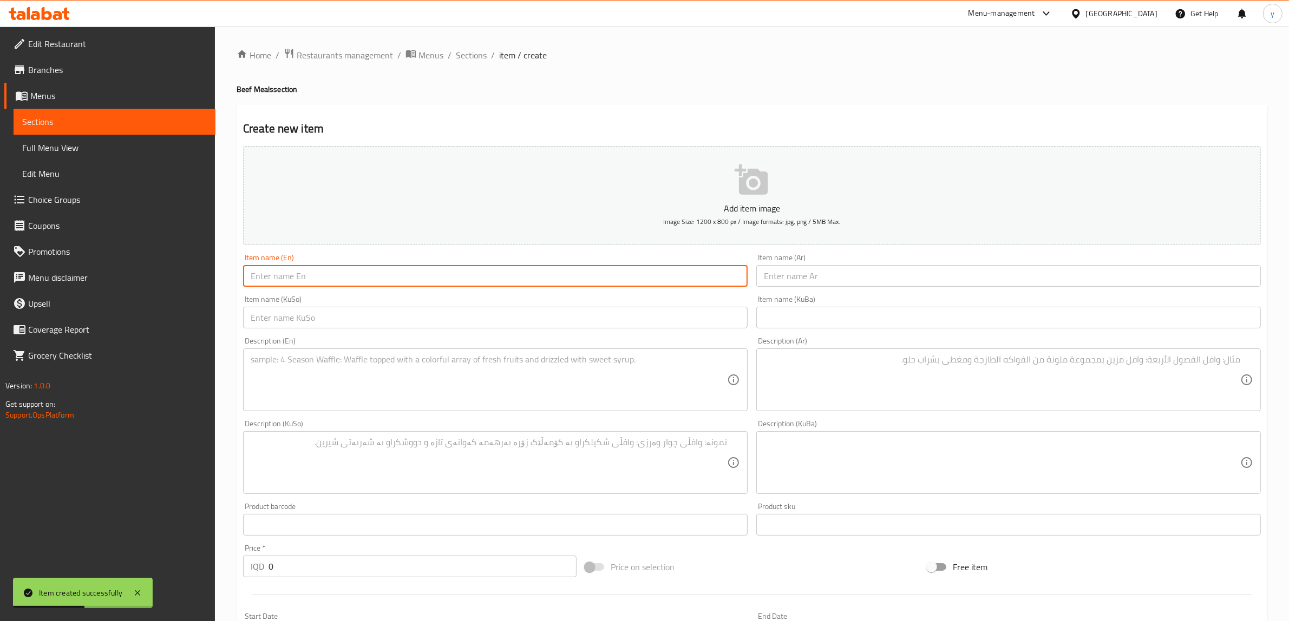
paste input "beef olive"
drag, startPoint x: 255, startPoint y: 275, endPoint x: 247, endPoint y: 280, distance: 9.5
click at [247, 280] on input "beef Olive" at bounding box center [495, 276] width 504 height 22
type input "Beef Olive"
click at [778, 280] on input "text" at bounding box center [1008, 276] width 504 height 22
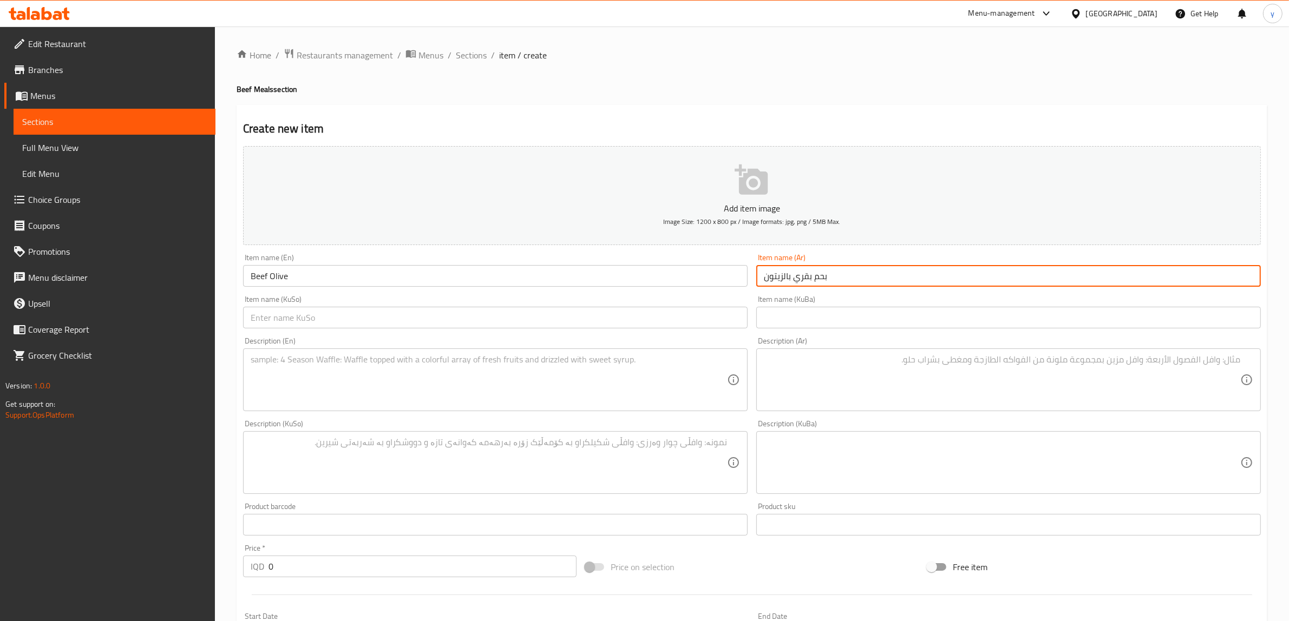
click at [828, 273] on input "بحم بقري بالزيتون" at bounding box center [1008, 276] width 504 height 22
type input "لحم بقري بالزيتون"
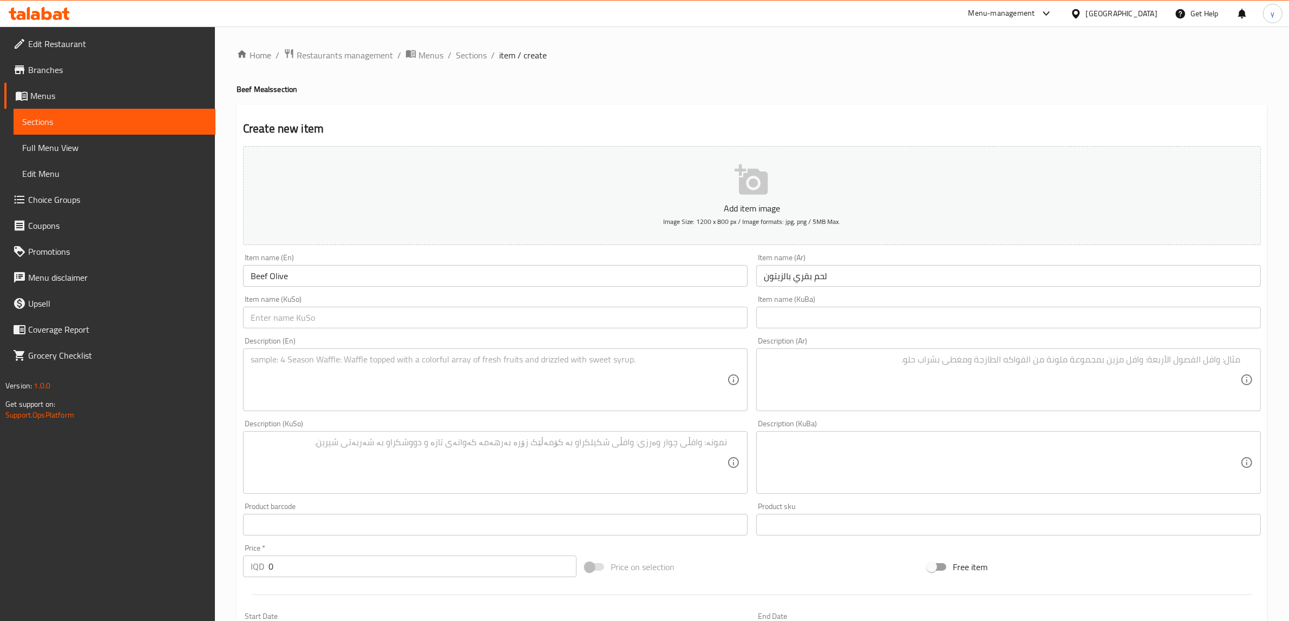
drag, startPoint x: 718, startPoint y: 299, endPoint x: 718, endPoint y: 307, distance: 8.1
click at [718, 300] on div "Item name (KuSo) Item name (KuSo)" at bounding box center [495, 311] width 504 height 33
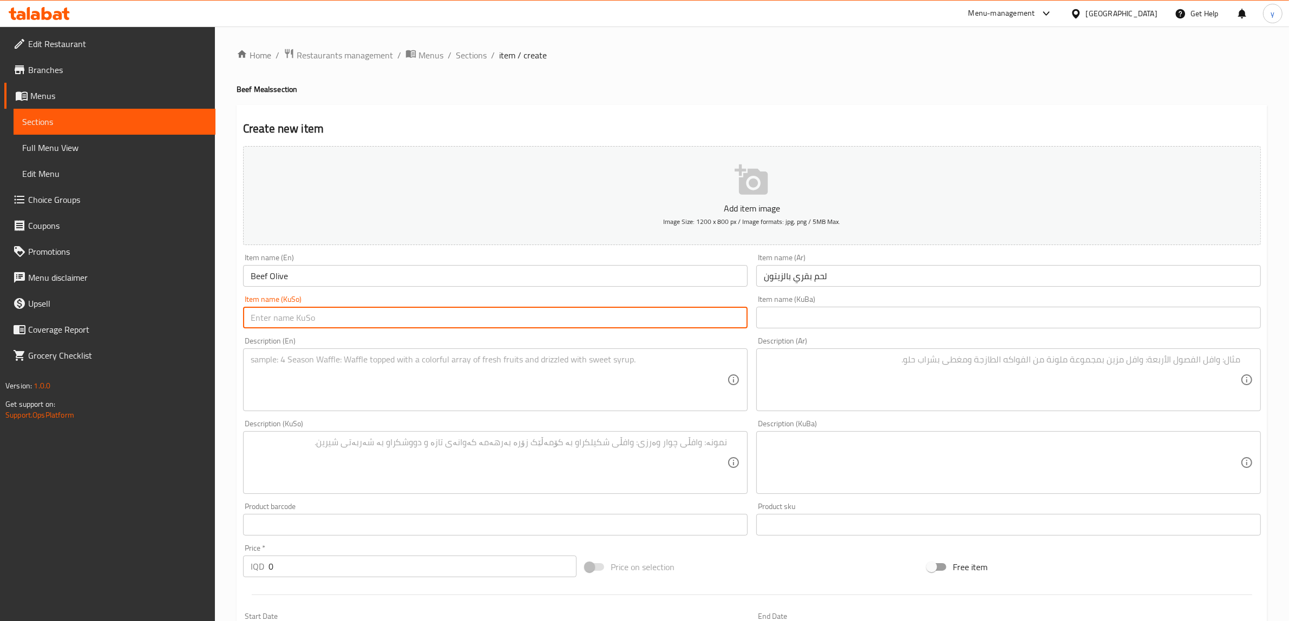
click at [716, 315] on input "text" at bounding box center [495, 318] width 504 height 22
type input "گۆشتی مانگا بە زەیتون"
click at [533, 382] on textarea at bounding box center [489, 379] width 476 height 51
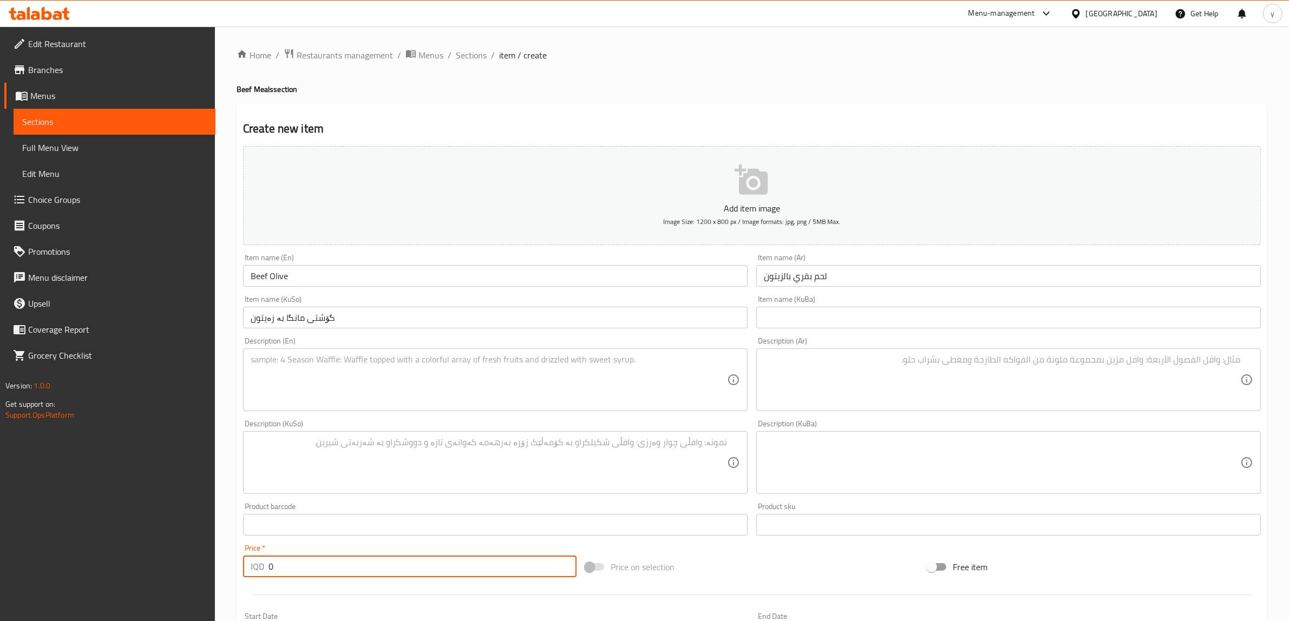
drag, startPoint x: 274, startPoint y: 572, endPoint x: 248, endPoint y: 586, distance: 29.5
click at [248, 586] on div "Add item image Image Size: 1200 x 800 px / Image formats: jpg, png / 5MB Max. I…" at bounding box center [752, 437] width 1026 height 591
paste input "1300"
type input "13000"
click at [318, 385] on textarea at bounding box center [489, 379] width 476 height 51
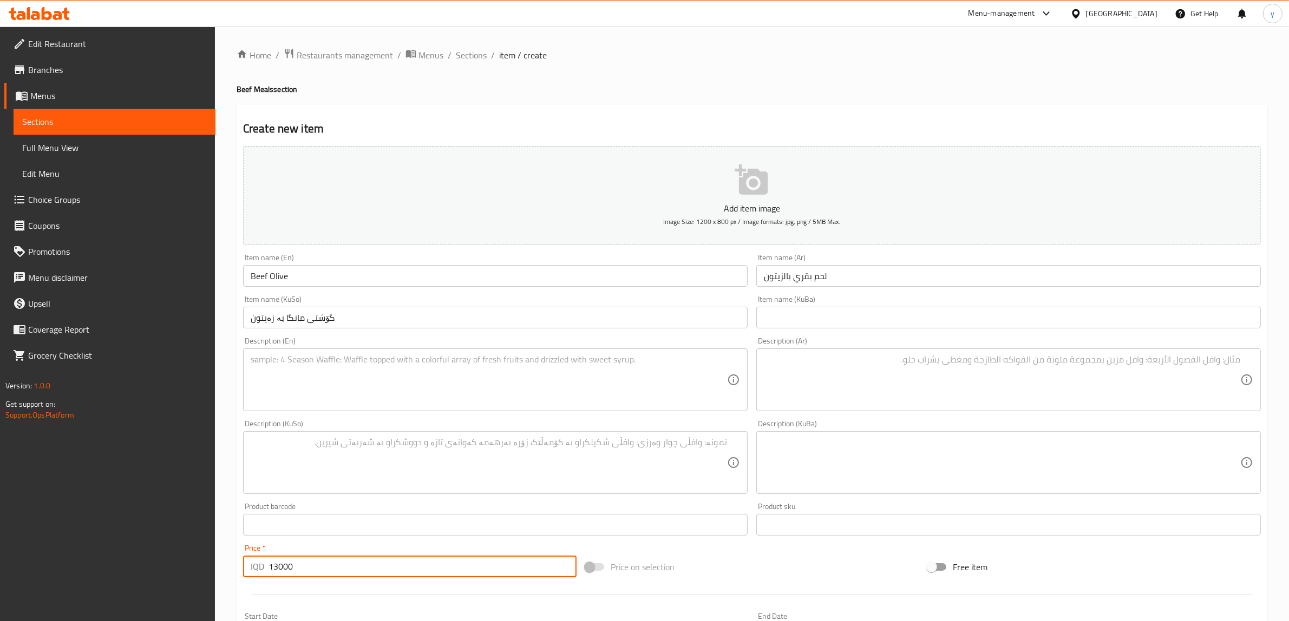
paste textarea "150 Gram beef, olive, demcles sauce and broccoli - 660 calories"
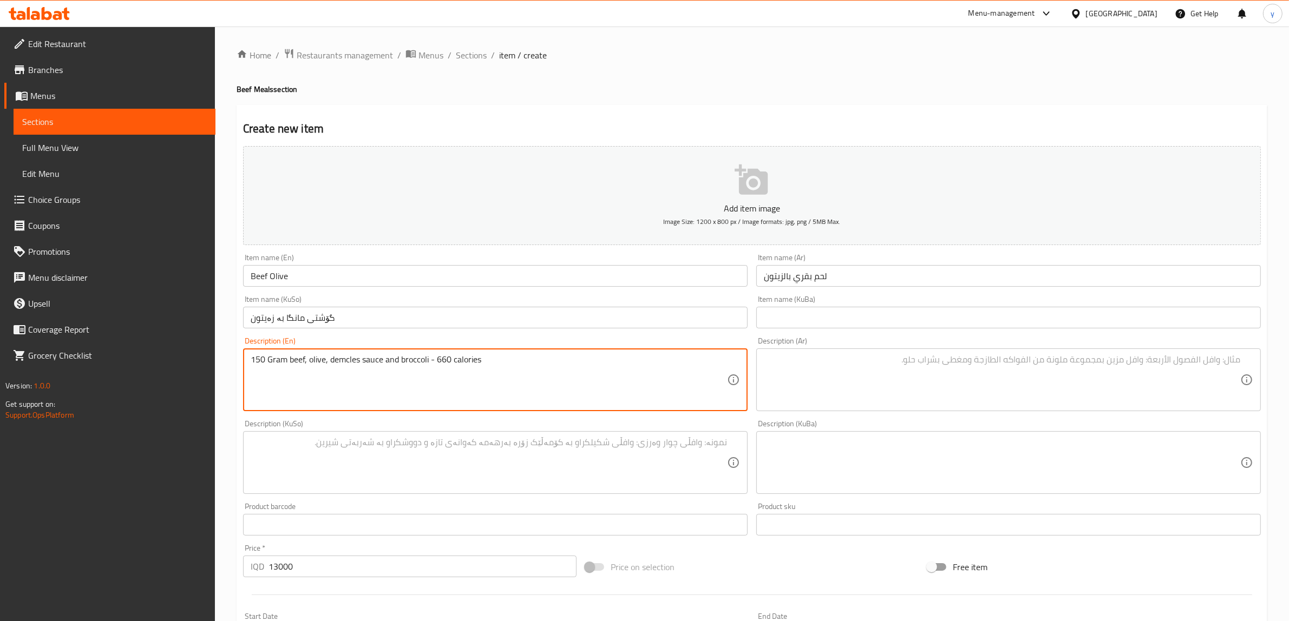
type textarea "150 Gram beef, olive, demcles sauce and broccoli - 660 calories"
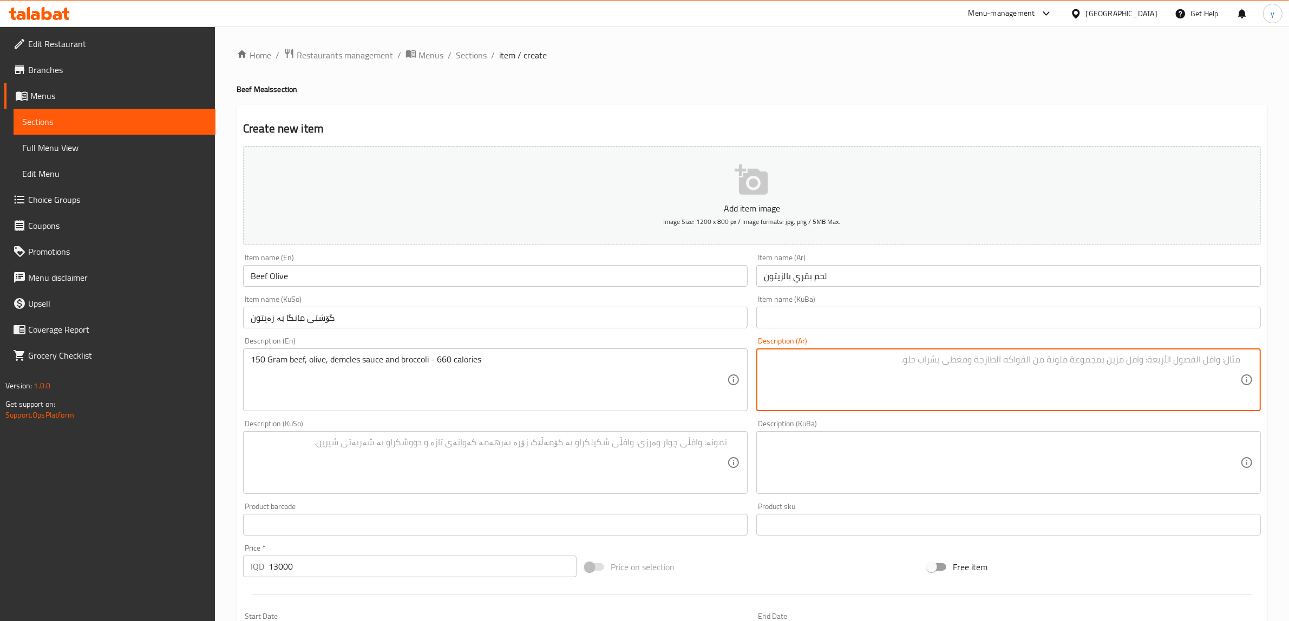
click at [1069, 392] on textarea at bounding box center [1002, 379] width 476 height 51
paste textarea "150 جرام لحم بقري، زيتون، صلصة ديمي جلاس وبروكولي - 660 كالوري"
type textarea "150 جرام لحم بقري، زيتون، صلصة ديمي جلاس وبروكولي - 660 كالوري"
click at [656, 496] on div "Description (KuSo) Description (KuSo)" at bounding box center [495, 457] width 513 height 83
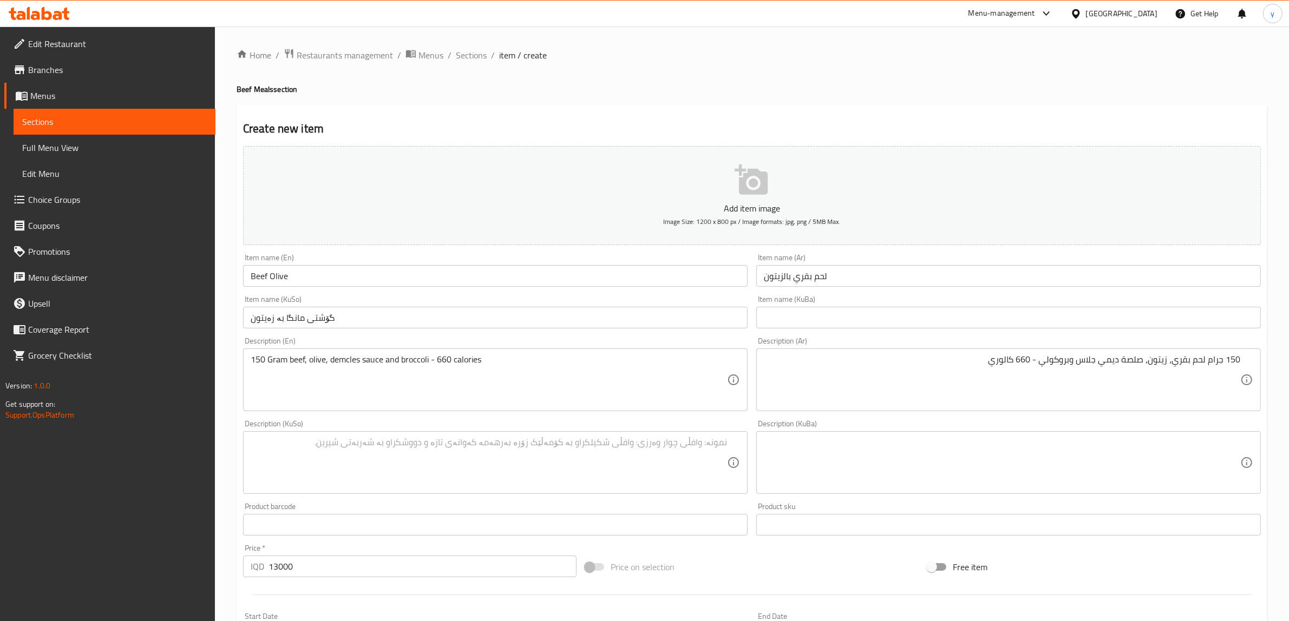
click at [658, 475] on textarea at bounding box center [489, 462] width 476 height 51
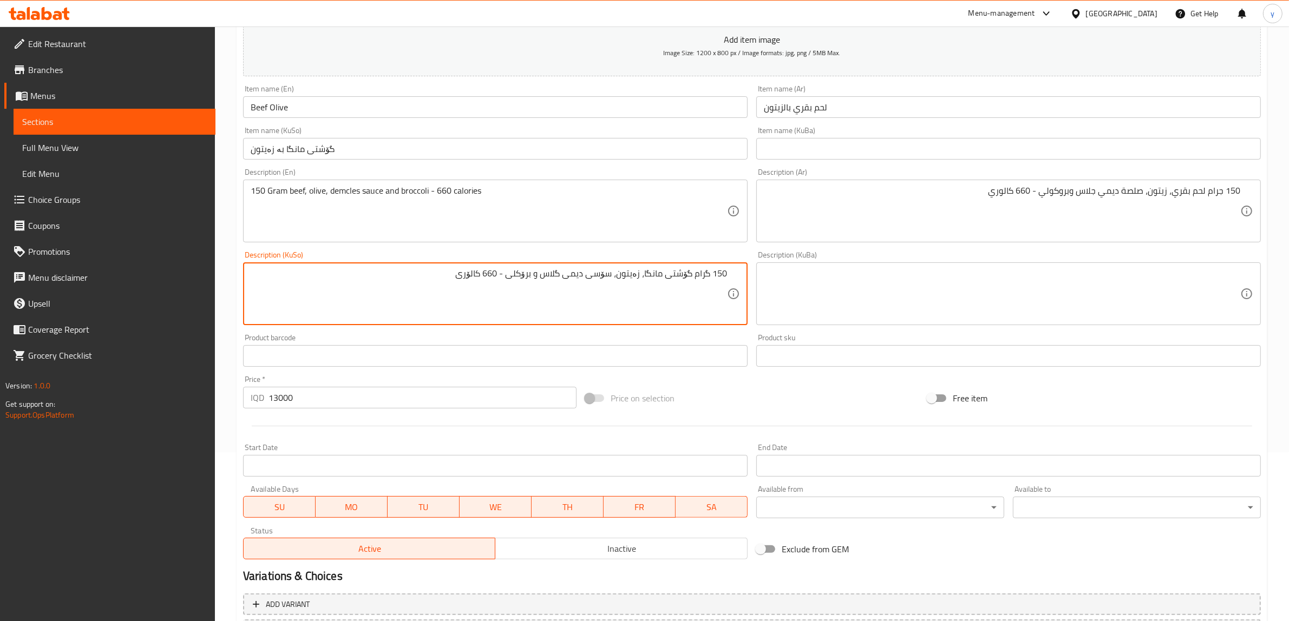
scroll to position [266, 0]
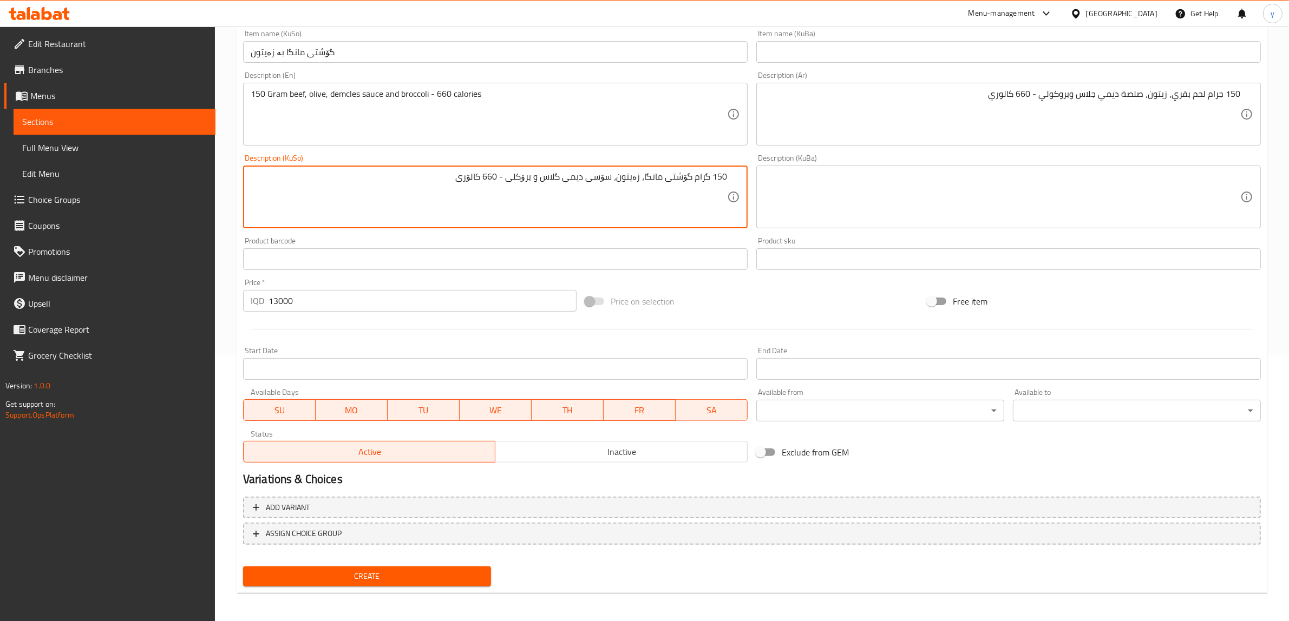
type textarea "150 گرام گۆشتی مانگا، زەیتون، سۆسی دیمی گلاس و برۆکلی - 660 کالۆری"
click at [341, 582] on button "Create" at bounding box center [367, 577] width 248 height 20
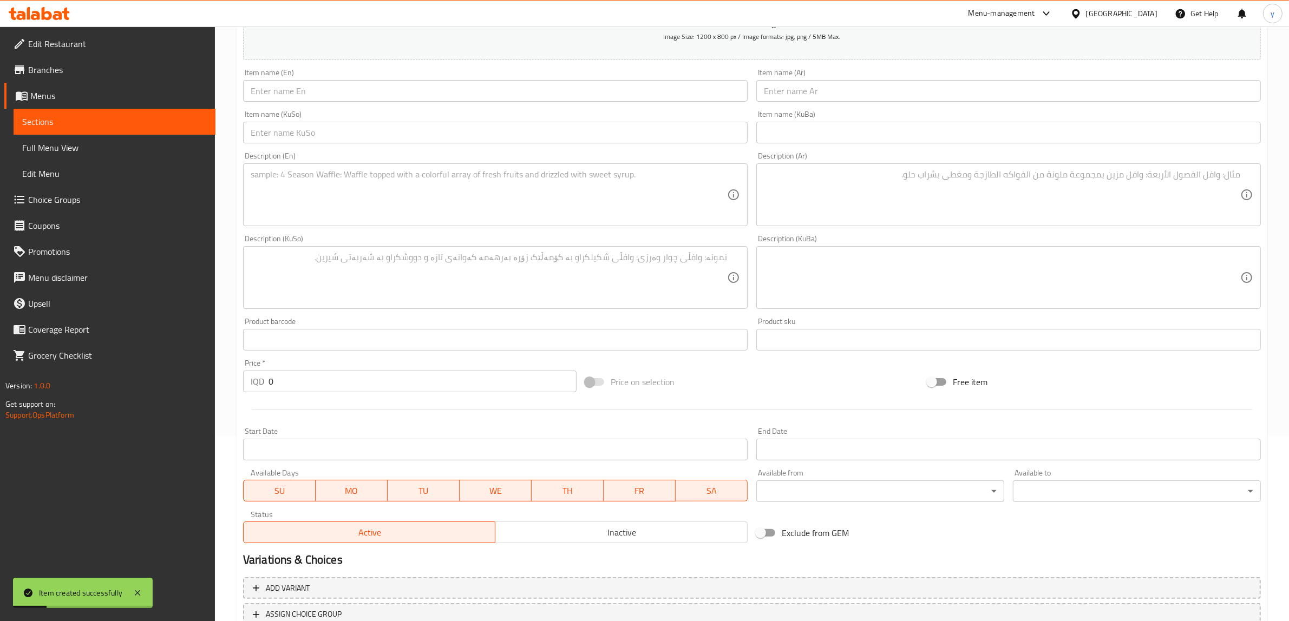
scroll to position [153, 0]
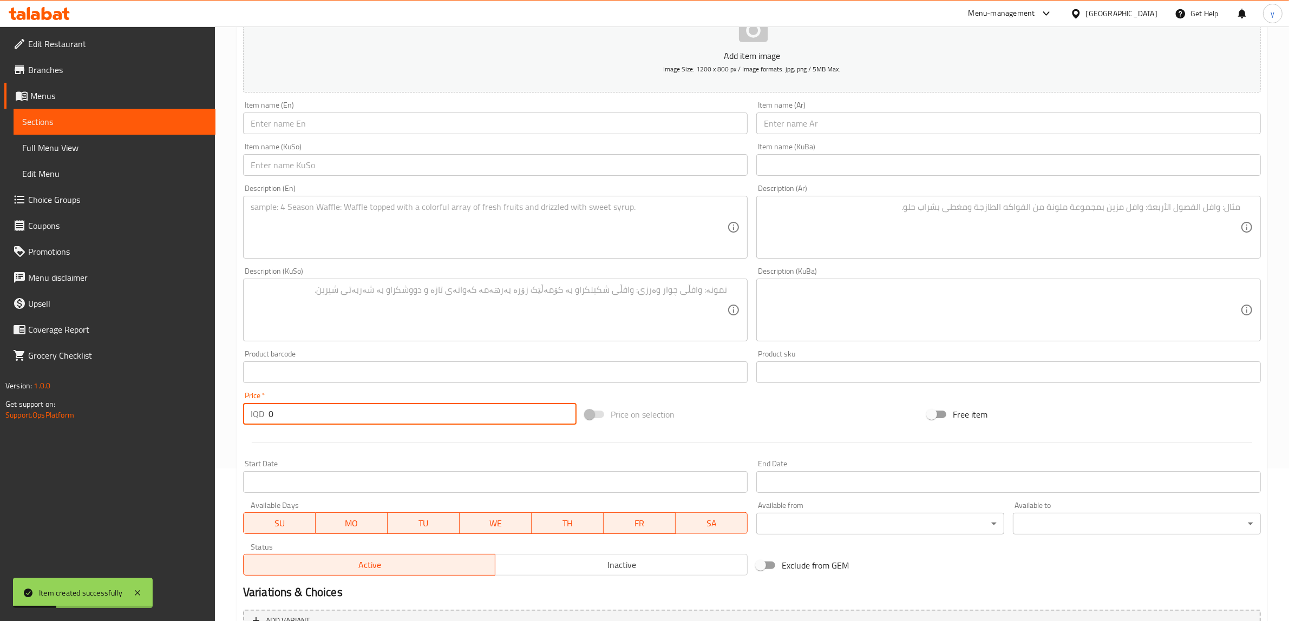
drag, startPoint x: 285, startPoint y: 412, endPoint x: 252, endPoint y: 424, distance: 34.6
click at [252, 424] on div "IQD 0 Price *" at bounding box center [409, 414] width 333 height 22
paste input "1300"
type input "13000"
click at [301, 144] on div "Item name (KuSo) Item name (KuSo)" at bounding box center [495, 159] width 504 height 33
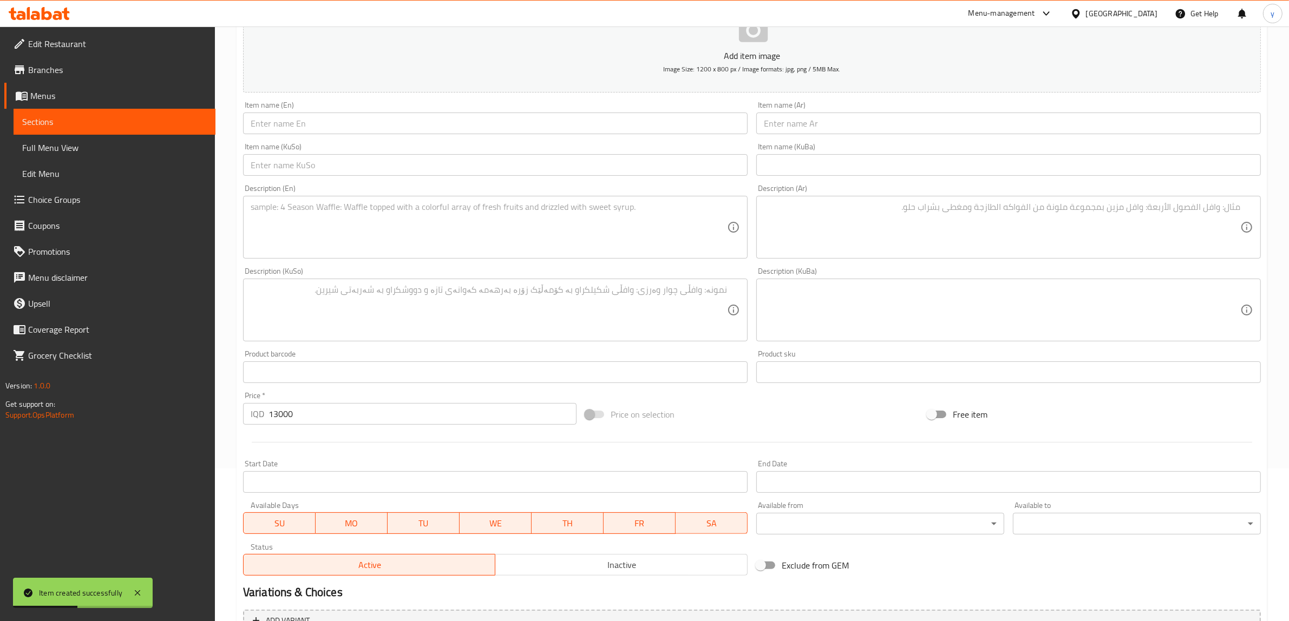
click at [311, 124] on input "text" at bounding box center [495, 124] width 504 height 22
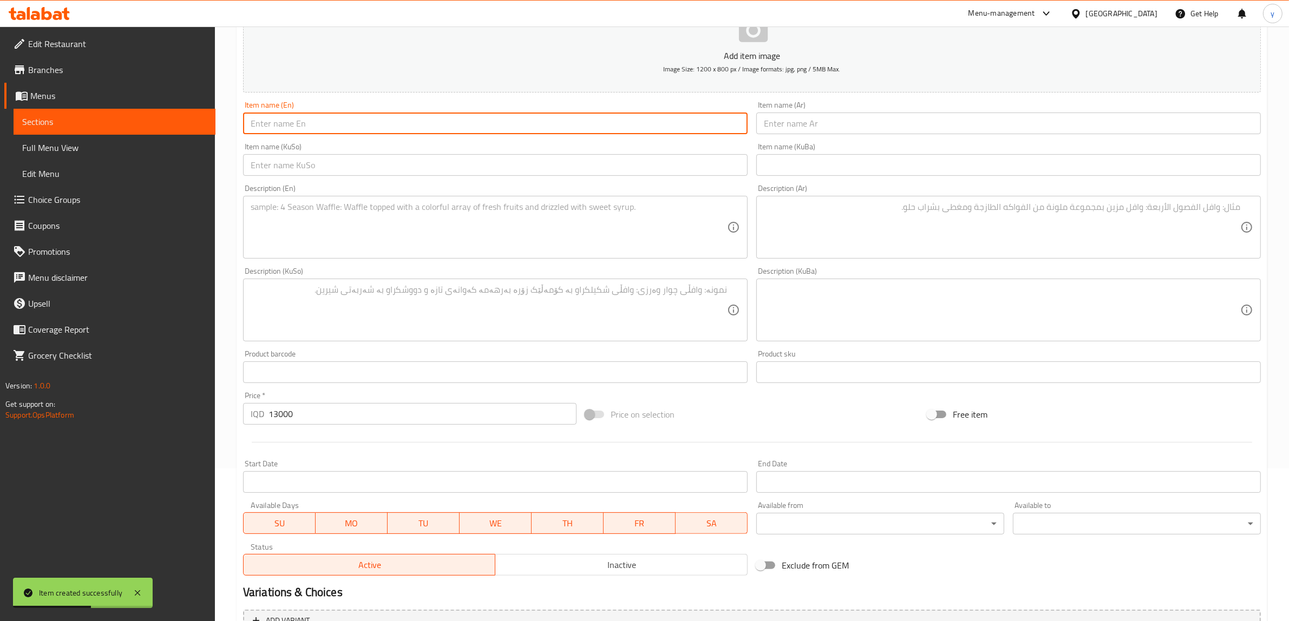
paste input "limon beef"
click at [256, 126] on input "limon beef" at bounding box center [495, 124] width 504 height 22
click at [294, 125] on input "lemon beef" at bounding box center [495, 124] width 504 height 22
click at [276, 130] on input "lemon beef" at bounding box center [495, 124] width 504 height 22
click at [252, 126] on input "lemon Beef" at bounding box center [495, 124] width 504 height 22
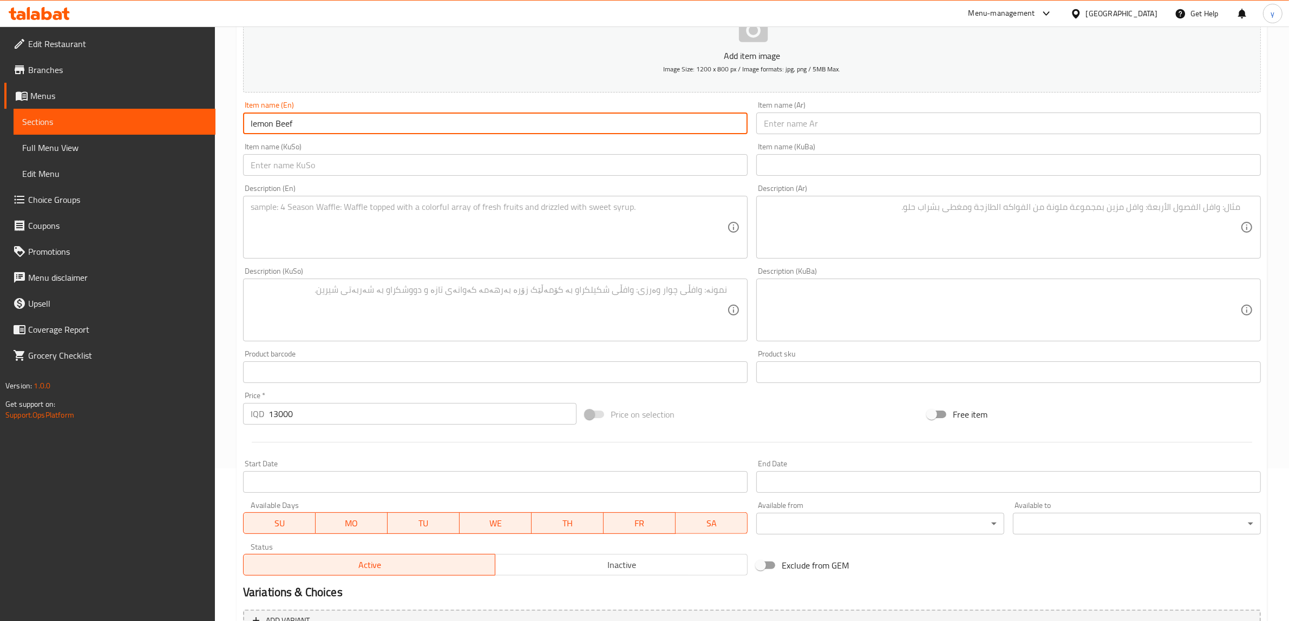
click at [266, 123] on input "lemon Beef" at bounding box center [495, 124] width 504 height 22
drag, startPoint x: 253, startPoint y: 125, endPoint x: 245, endPoint y: 129, distance: 8.5
click at [245, 129] on input "lemon Beef" at bounding box center [495, 124] width 504 height 22
type input "Lemon Beef"
click at [878, 136] on div "Item name (Ar) Item name (Ar)" at bounding box center [1008, 118] width 513 height 42
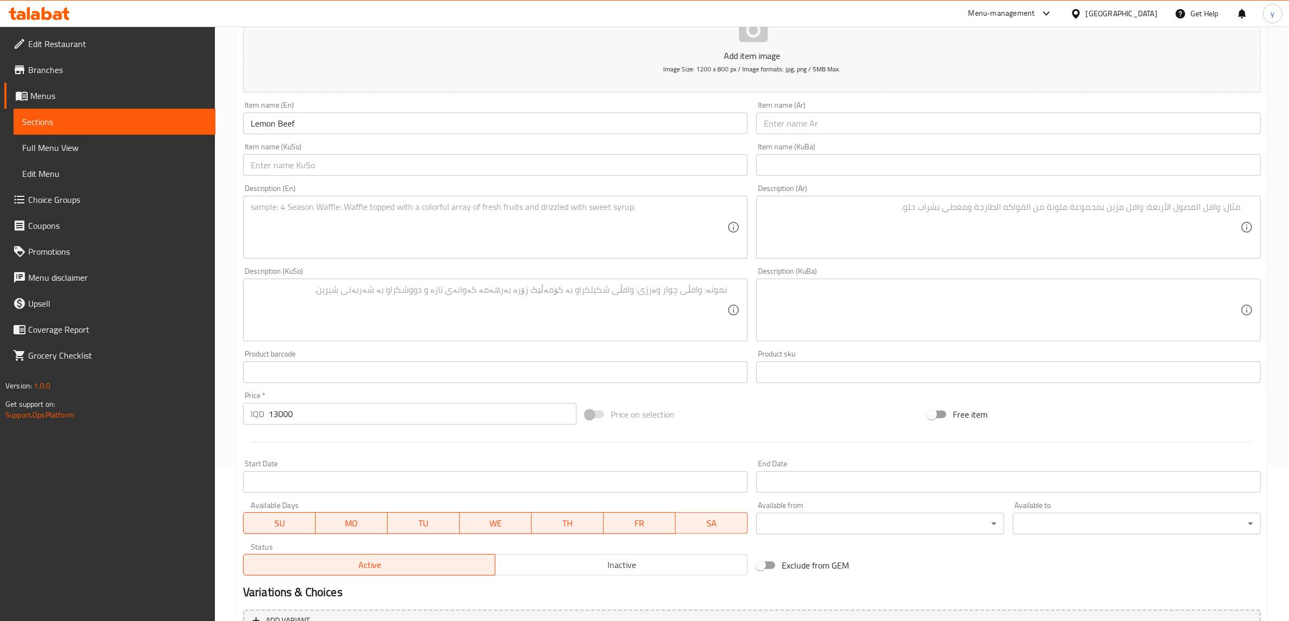
click at [886, 129] on input "text" at bounding box center [1008, 124] width 504 height 22
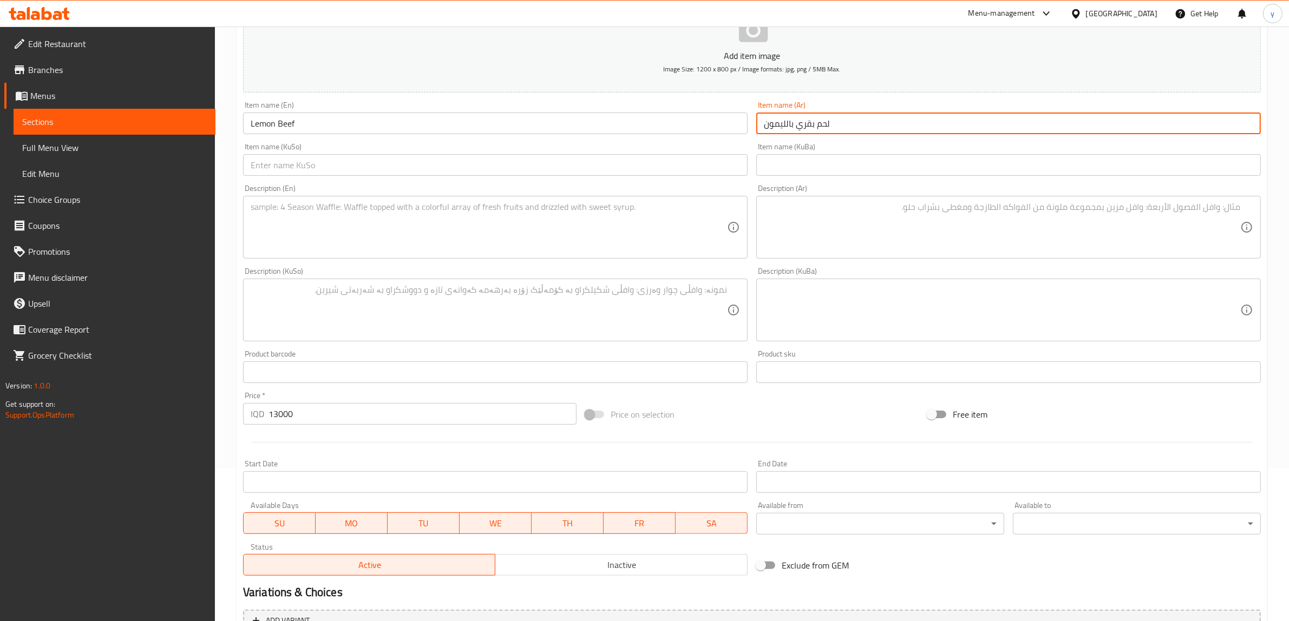
type input "لحم بقري بالليمون"
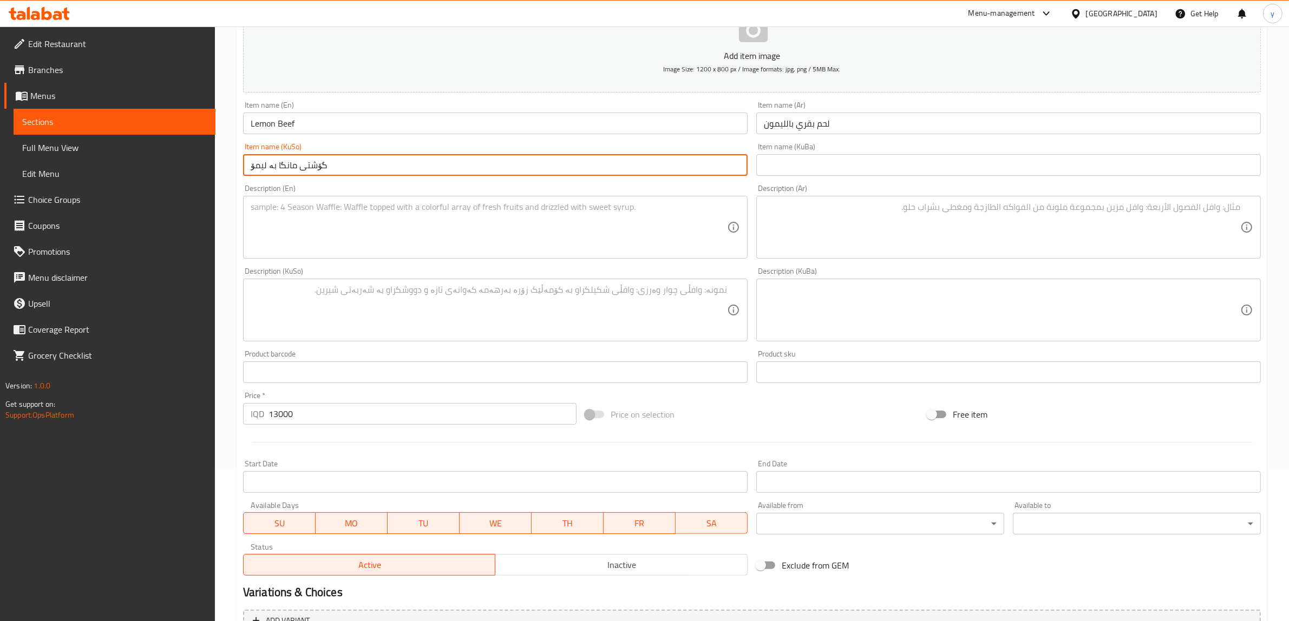
type input "گۆشتی مانگا بە لیمۆ"
click at [437, 225] on textarea at bounding box center [489, 227] width 476 height 51
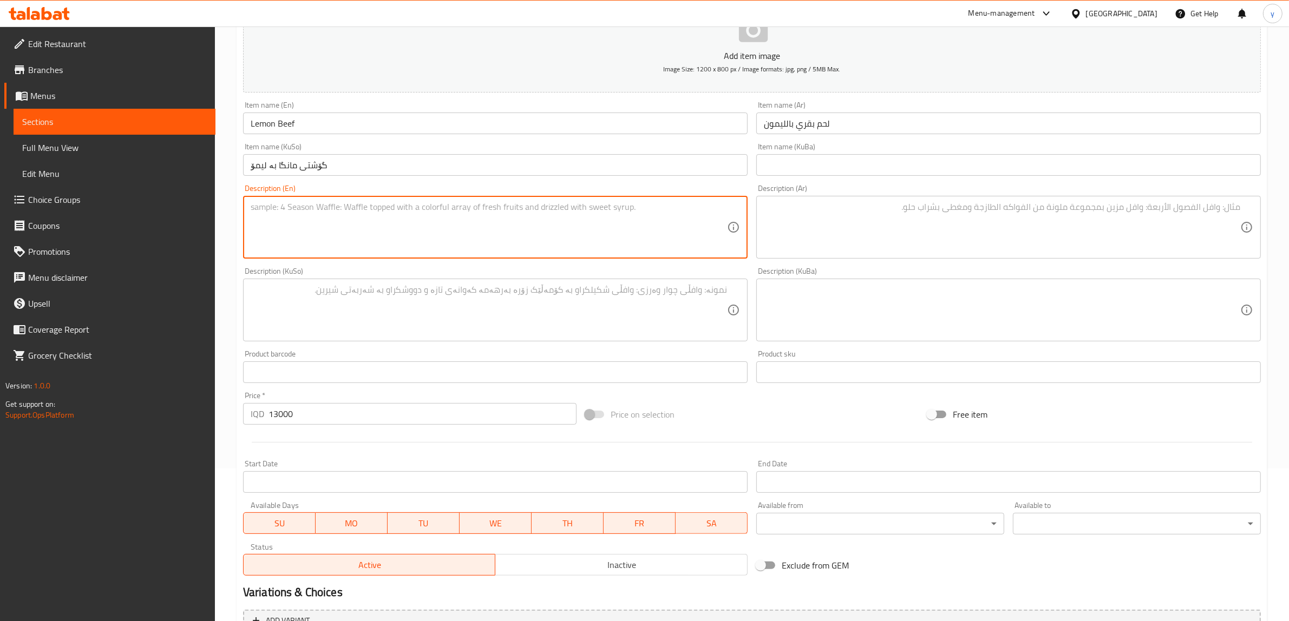
paste textarea "150 Gram beef, garlic and lemon sauce - 550 calories"
type textarea "150 Gram beef, garlic and lemon sauce - 550 calories"
click at [862, 222] on textarea at bounding box center [1002, 227] width 476 height 51
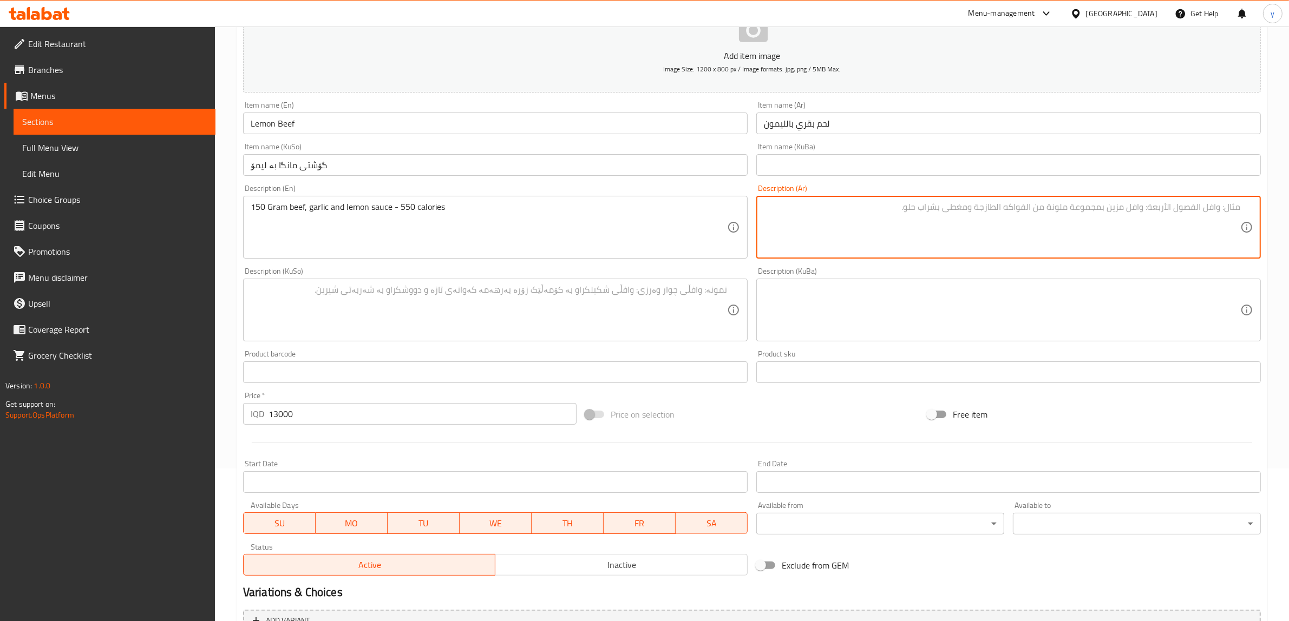
paste textarea "150 جرام لحم بقري، ثوم وصلصة ليمون - 550 كالوري"
type textarea "150 جرام لحم بقري، ثوم وصلصة ليمون - 550 كالوري"
click at [680, 315] on textarea at bounding box center [489, 310] width 476 height 51
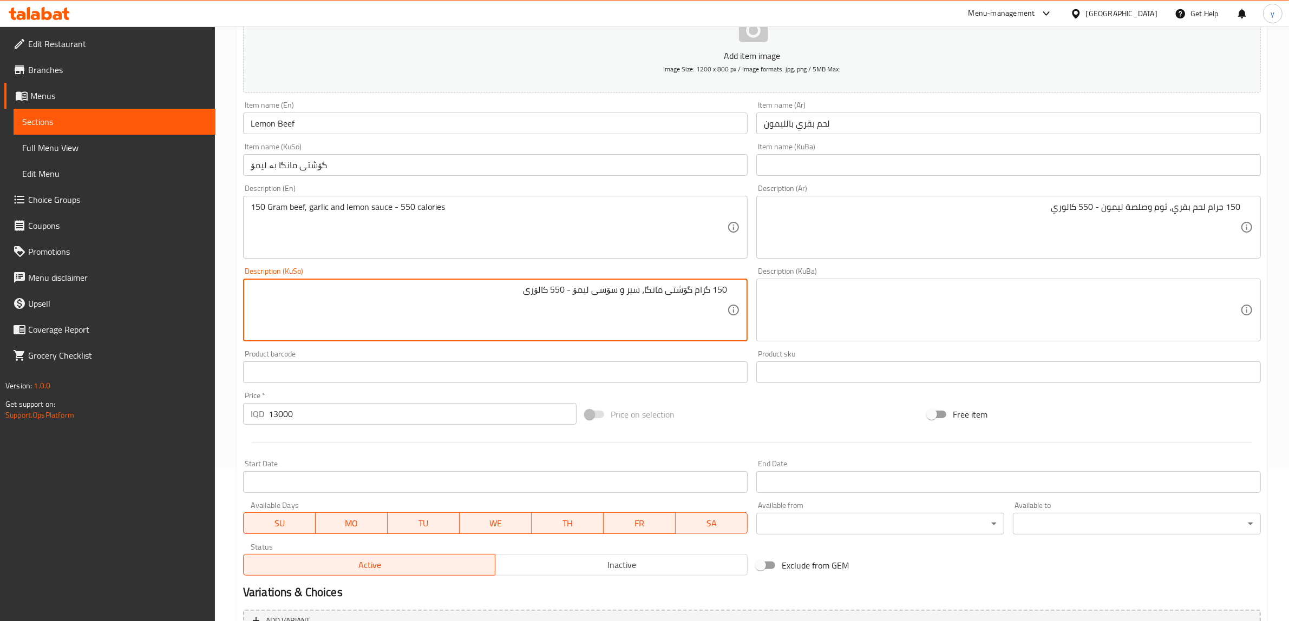
type textarea "150 گرام گۆشتی مانگا، سیر و سۆسی لیمۆ - 550 کالۆری"
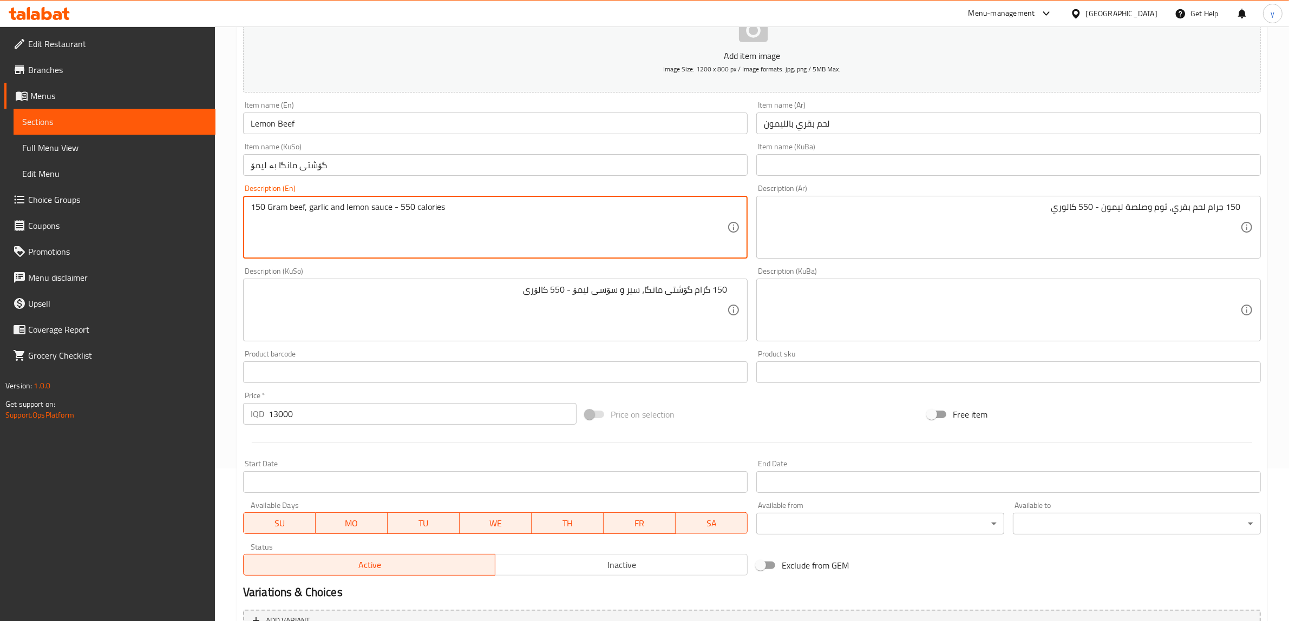
scroll to position [266, 0]
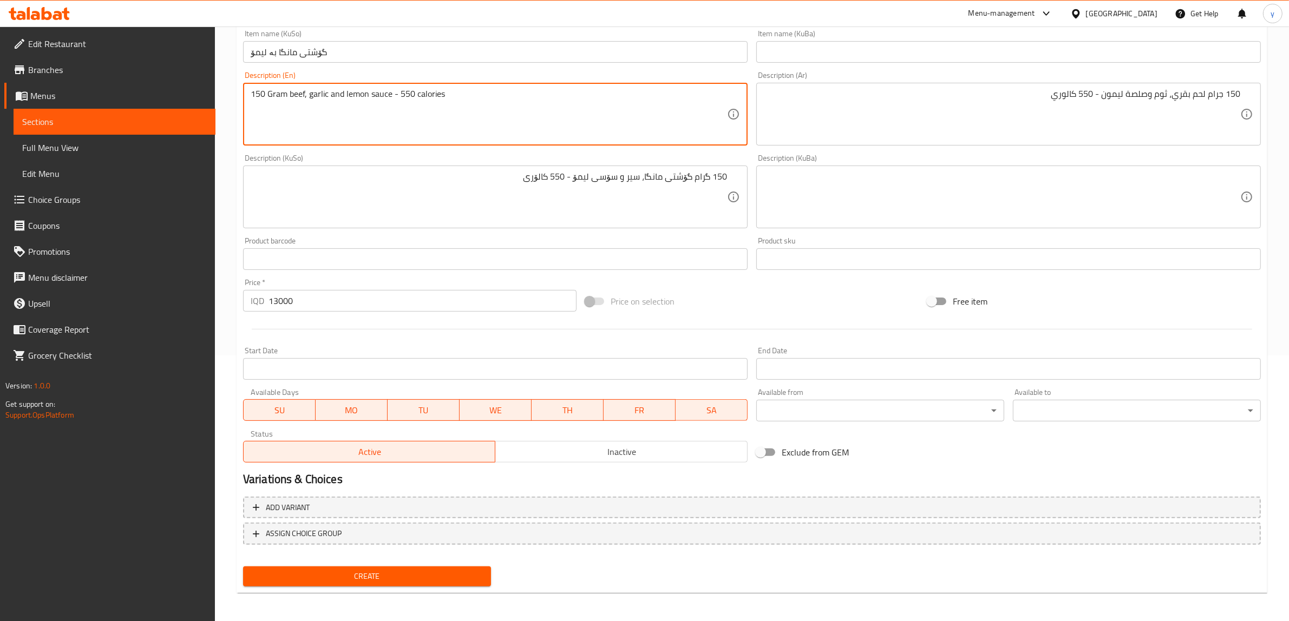
click at [420, 567] on button "Create" at bounding box center [367, 577] width 248 height 20
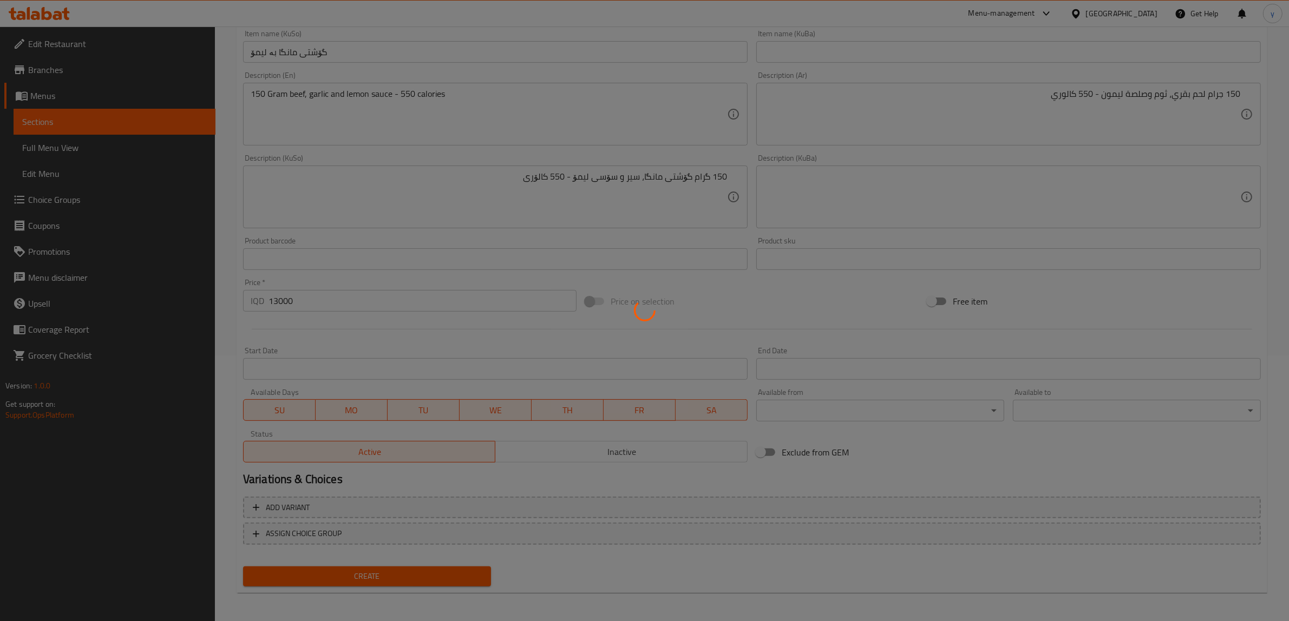
type input "0"
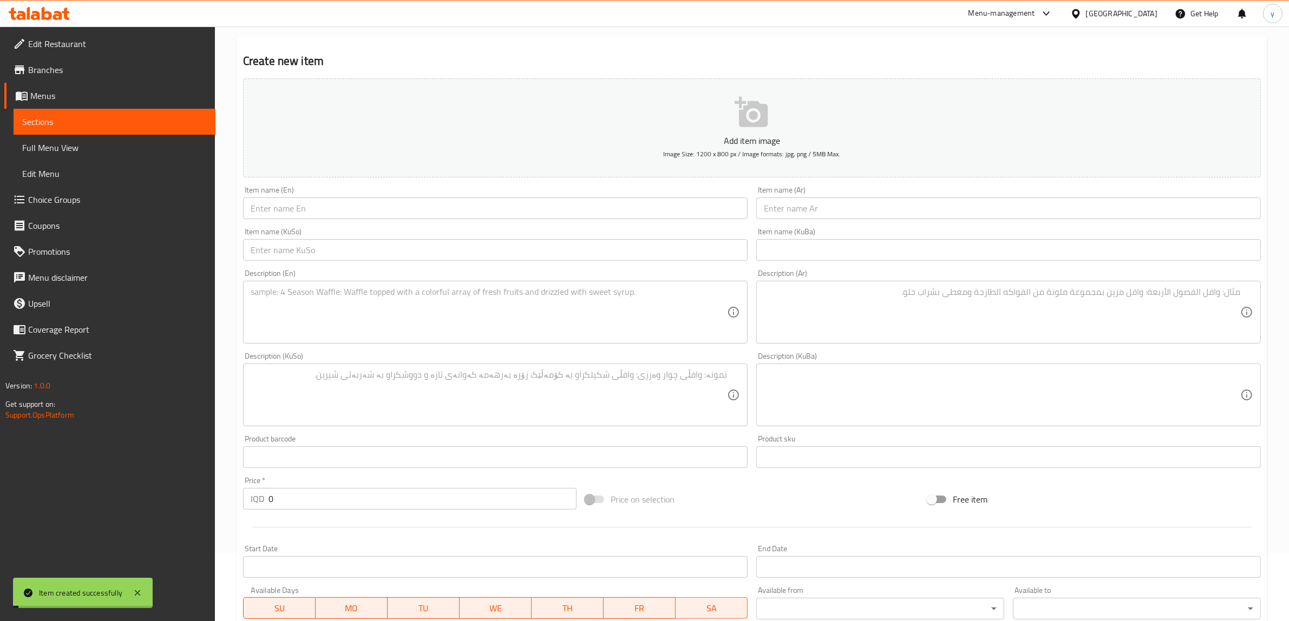
scroll to position [41, 0]
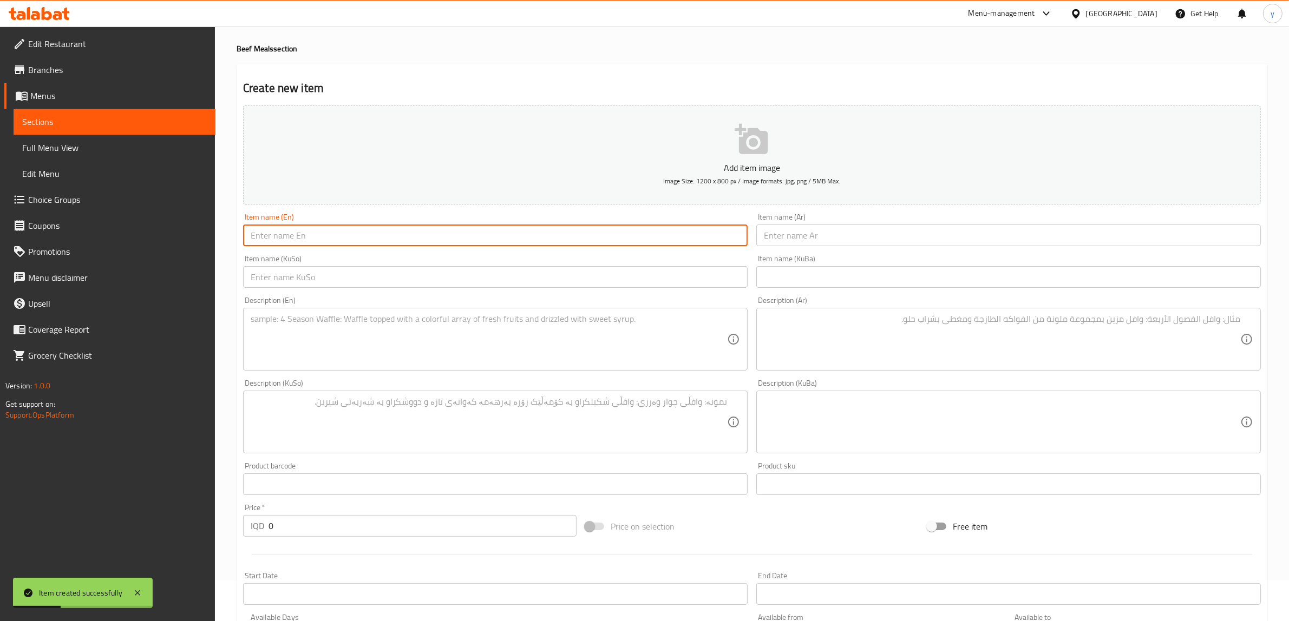
drag, startPoint x: 345, startPoint y: 241, endPoint x: 334, endPoint y: 247, distance: 12.6
click at [345, 241] on input "text" at bounding box center [495, 236] width 504 height 22
paste input "beef trufll"
click at [268, 242] on input "beef trufll" at bounding box center [495, 236] width 504 height 22
drag, startPoint x: 258, startPoint y: 234, endPoint x: 249, endPoint y: 239, distance: 9.7
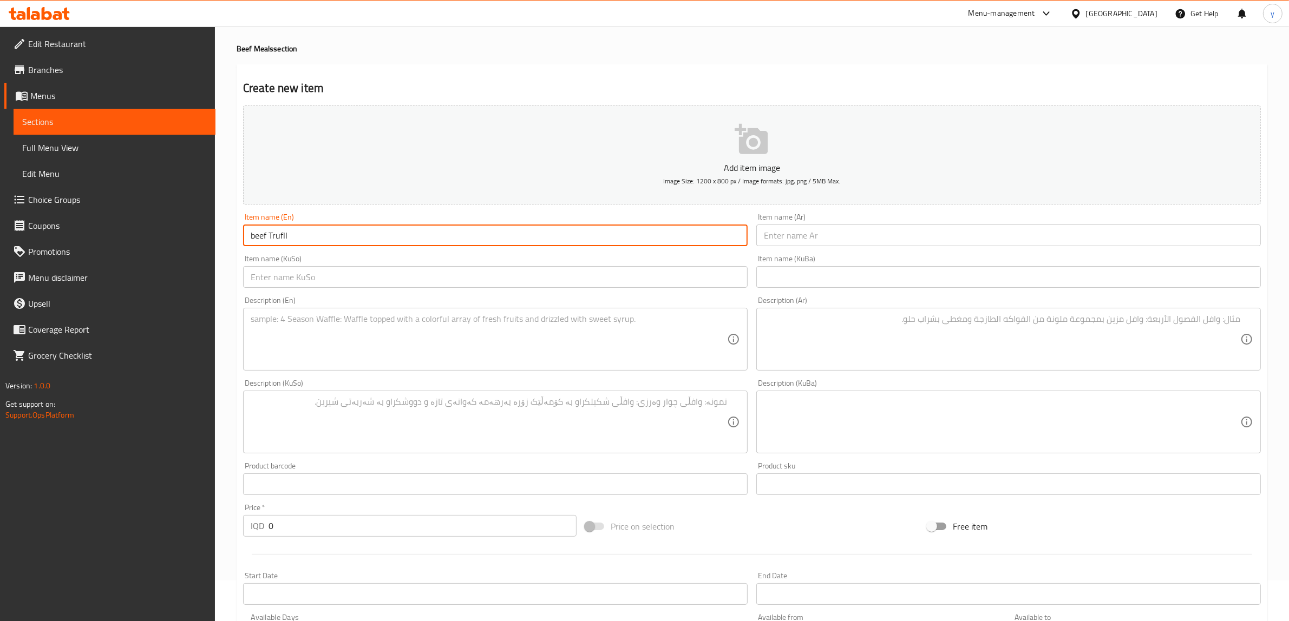
click at [249, 239] on input "beef Trufll" at bounding box center [495, 236] width 504 height 22
click at [272, 239] on input "beef Trufll" at bounding box center [495, 236] width 504 height 22
drag, startPoint x: 257, startPoint y: 241, endPoint x: 249, endPoint y: 245, distance: 8.5
click at [249, 245] on input "beef Trufll" at bounding box center [495, 236] width 504 height 22
type input "Beef Trufll"
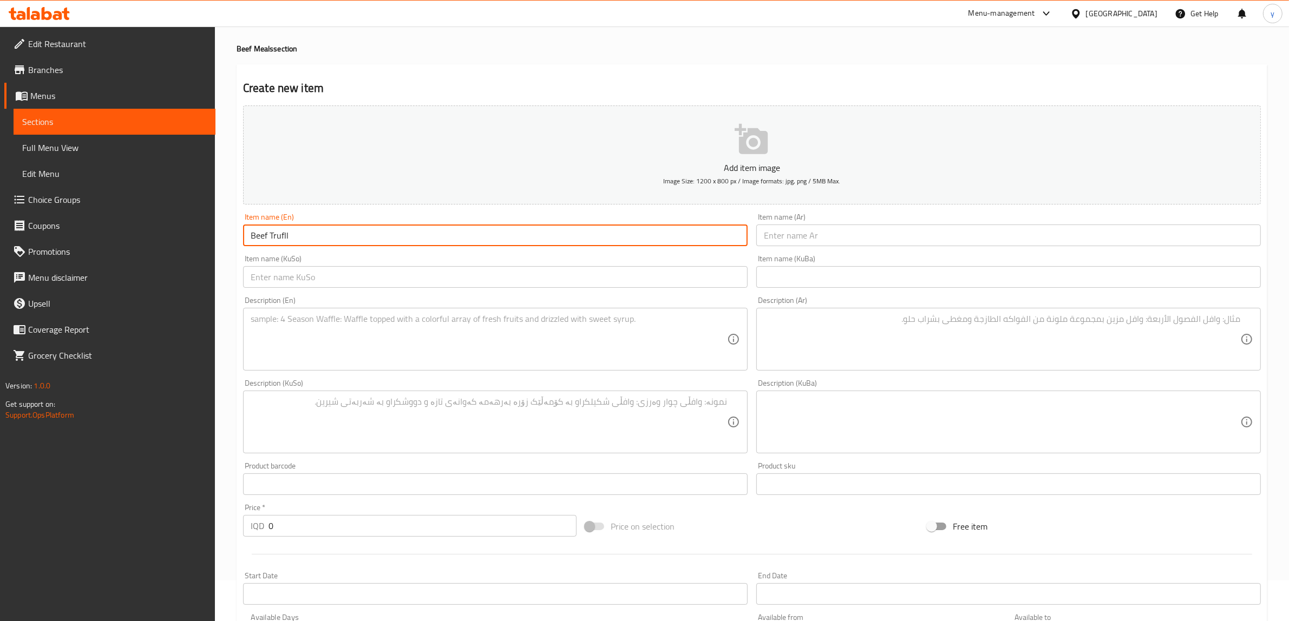
click at [889, 245] on input "text" at bounding box center [1008, 236] width 504 height 22
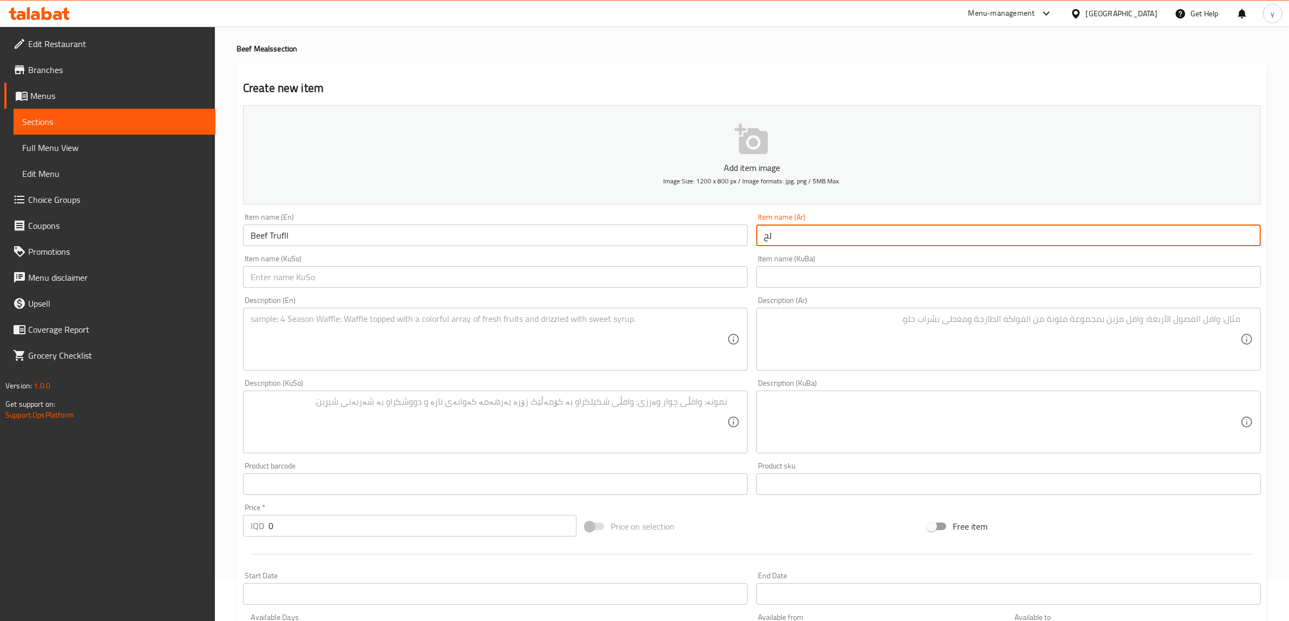
type input "ل"
type input "تروفل"
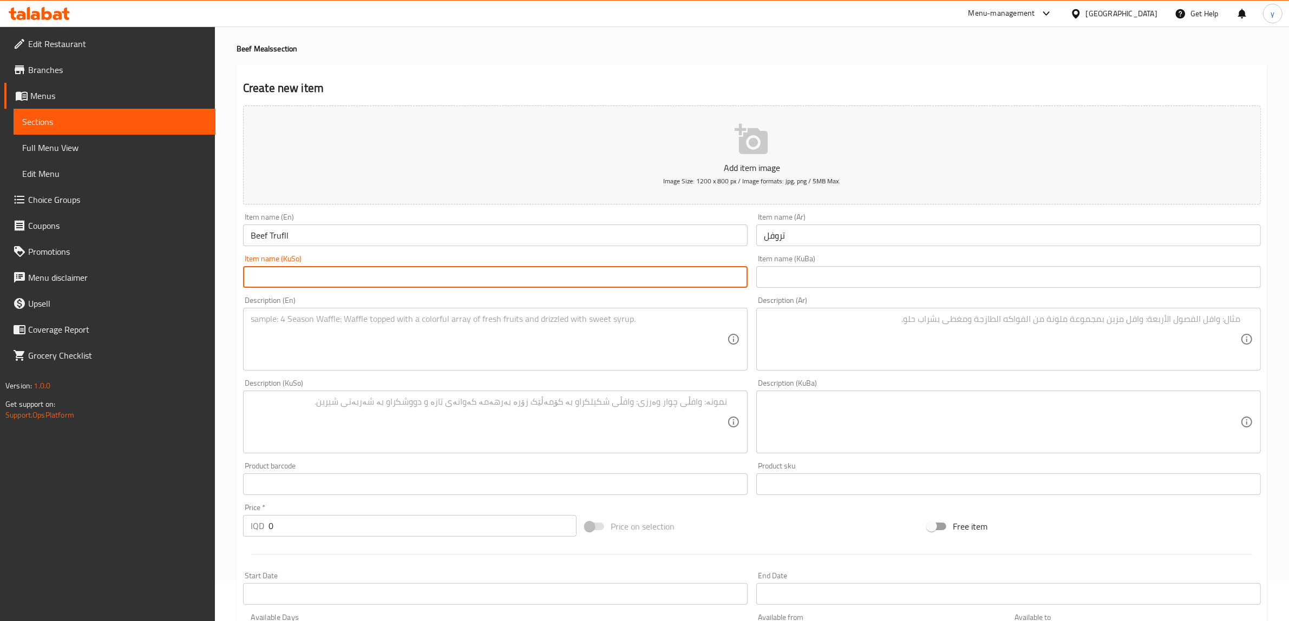
click at [915, 228] on input "تروفل" at bounding box center [1008, 236] width 504 height 22
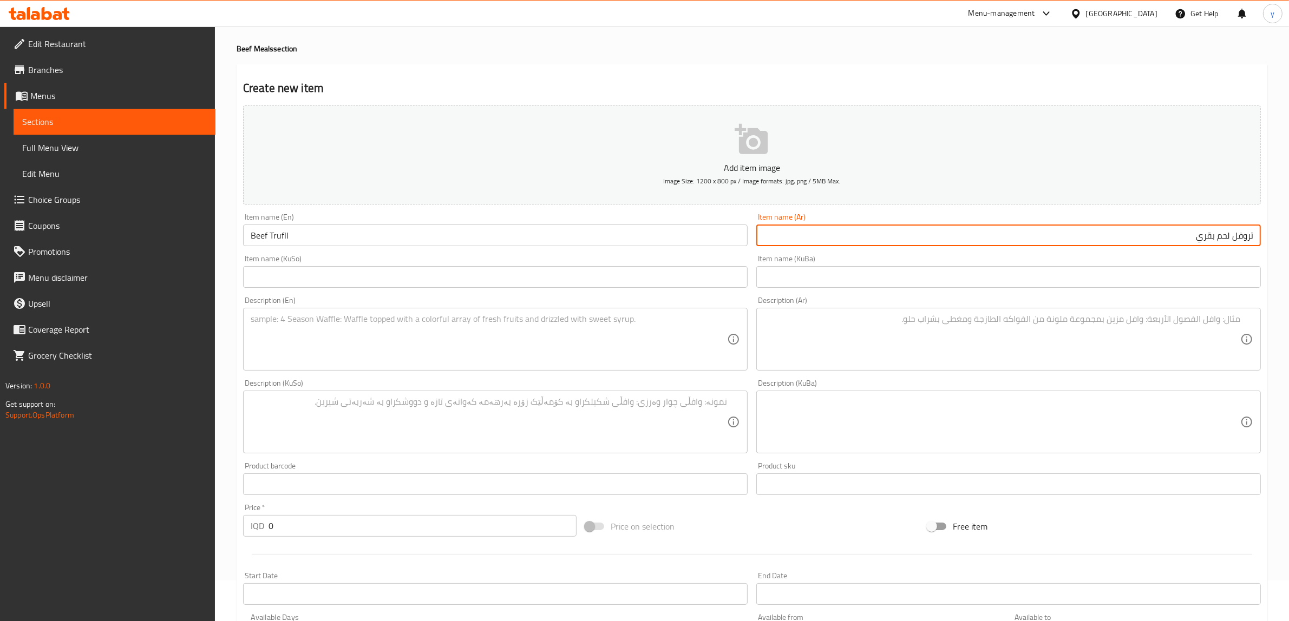
type input "تروفل لحم بقري"
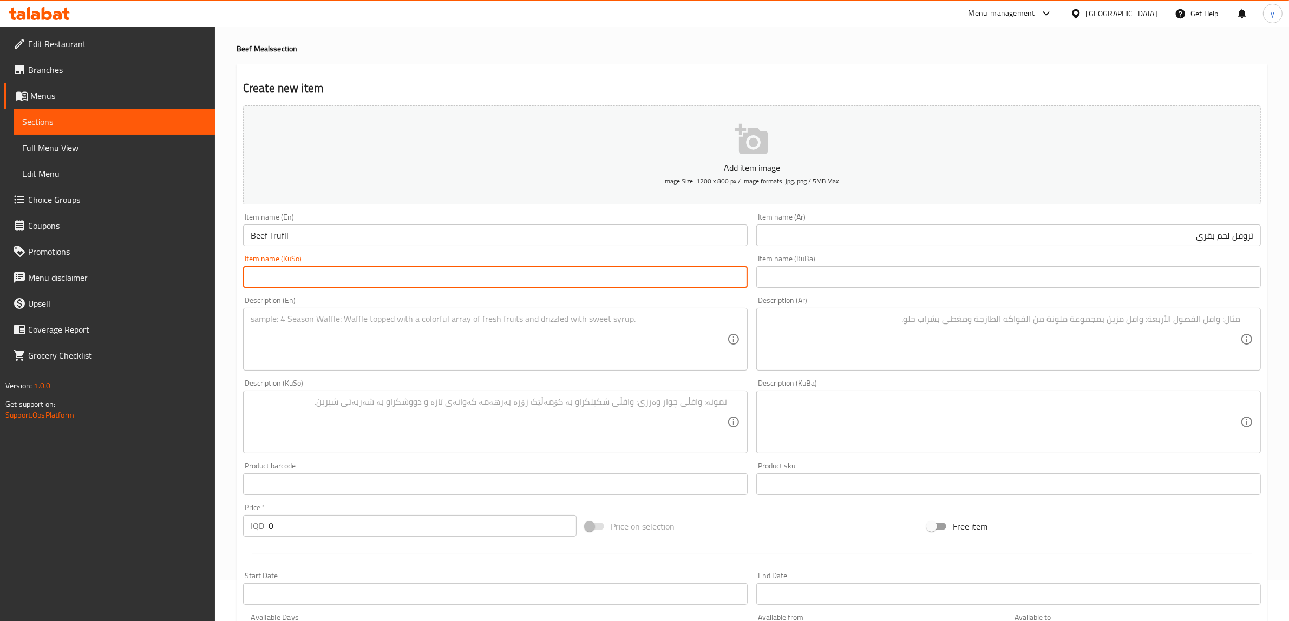
drag, startPoint x: 915, startPoint y: 228, endPoint x: 695, endPoint y: 270, distance: 223.0
click at [695, 270] on input "text" at bounding box center [495, 277] width 504 height 22
click at [689, 279] on input "text" at bounding box center [495, 277] width 504 height 22
type input "تروفڵی گۆشتی مانگا"
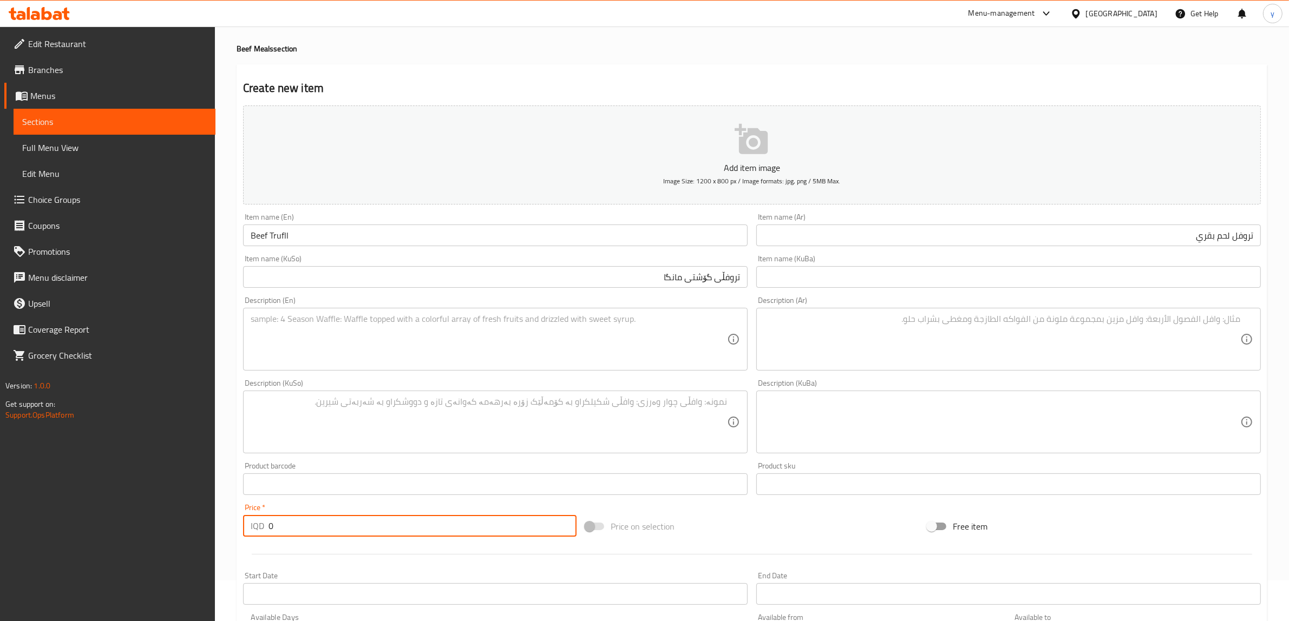
drag, startPoint x: 273, startPoint y: 518, endPoint x: 264, endPoint y: 525, distance: 11.3
click at [264, 525] on div "IQD 0 Price *" at bounding box center [409, 526] width 333 height 22
paste input "1500"
type input "15000"
click at [554, 319] on textarea at bounding box center [489, 339] width 476 height 51
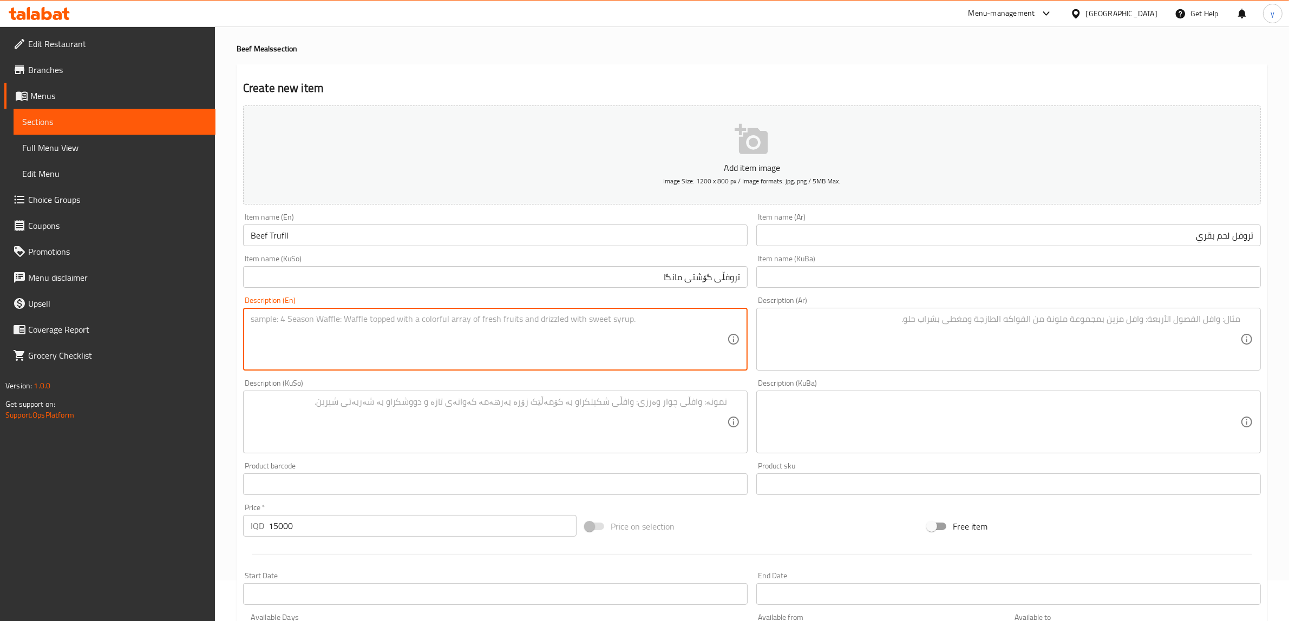
paste textarea "150 Gram beef, trufll sauce, Parmesan cheese, onion and mushroom - 540 calories"
type textarea "150 Gram beef, trufll sauce, Parmesan cheese, onion and mushroom - 540 calories"
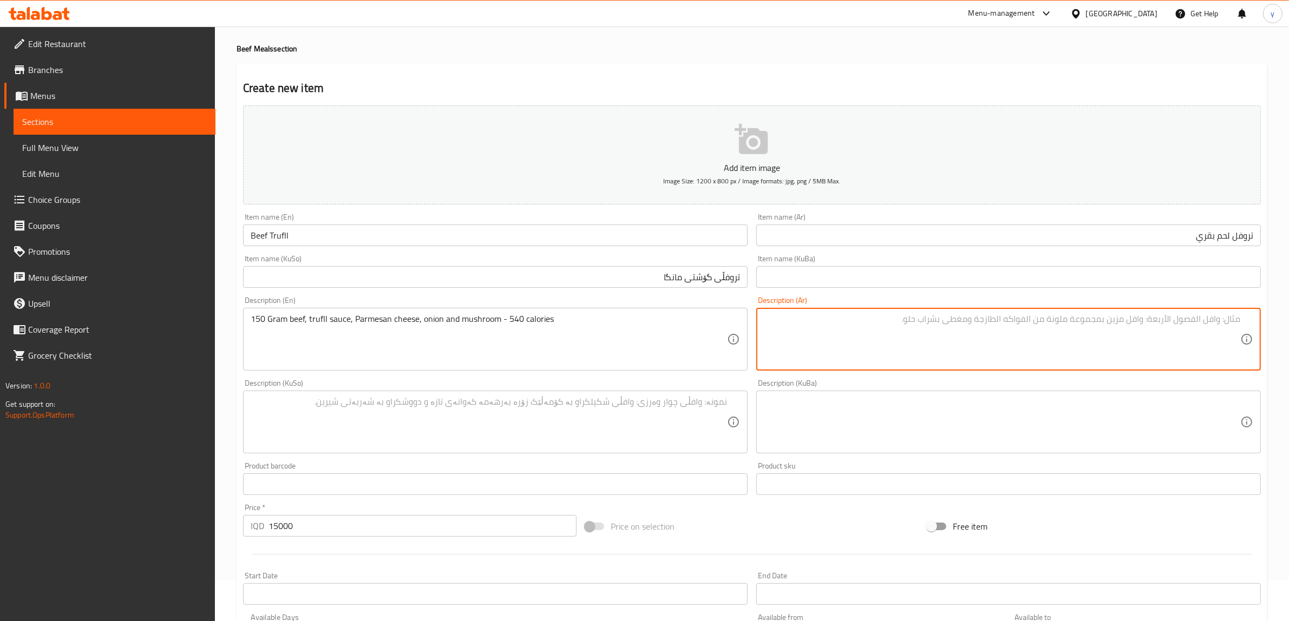
click at [829, 325] on textarea at bounding box center [1002, 339] width 476 height 51
paste textarea "150 جرام لحم بقري، صلصة تروفل، جبنة بارميزان، بصل وفطر - 540 كالوري"
type textarea "150 جرام لحم بقري، صلصة تروفل، جبنة بارميزان، بصل وفطر - 540 كالوري"
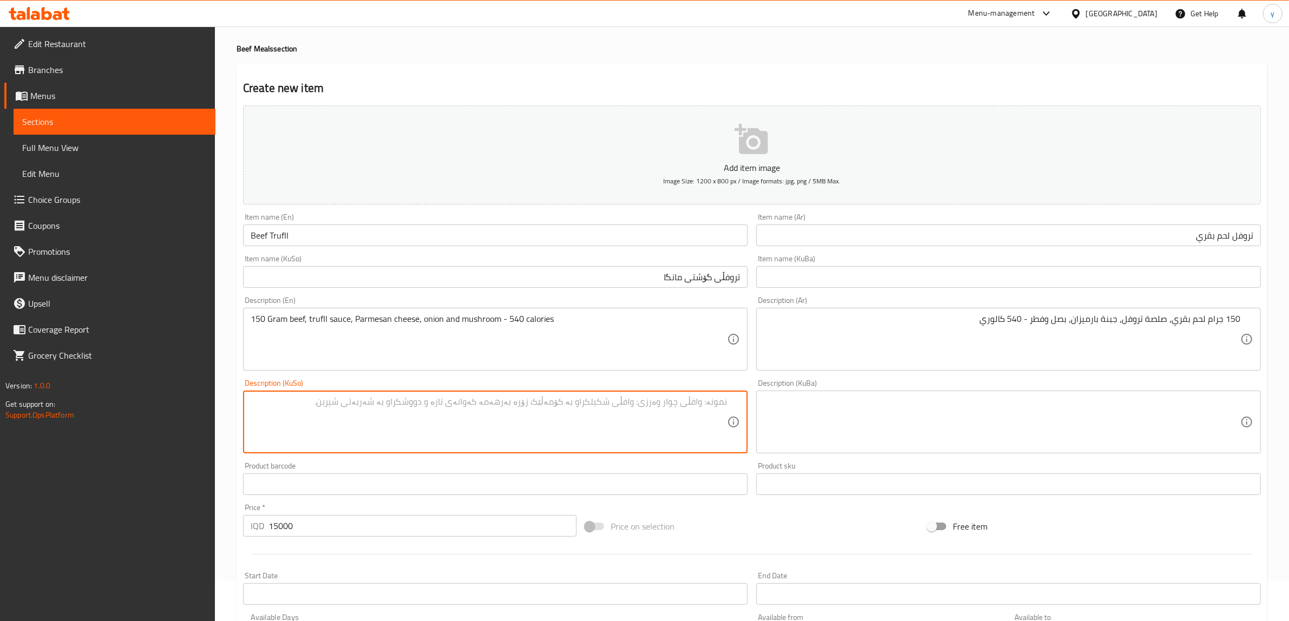
click at [633, 424] on textarea at bounding box center [489, 422] width 476 height 51
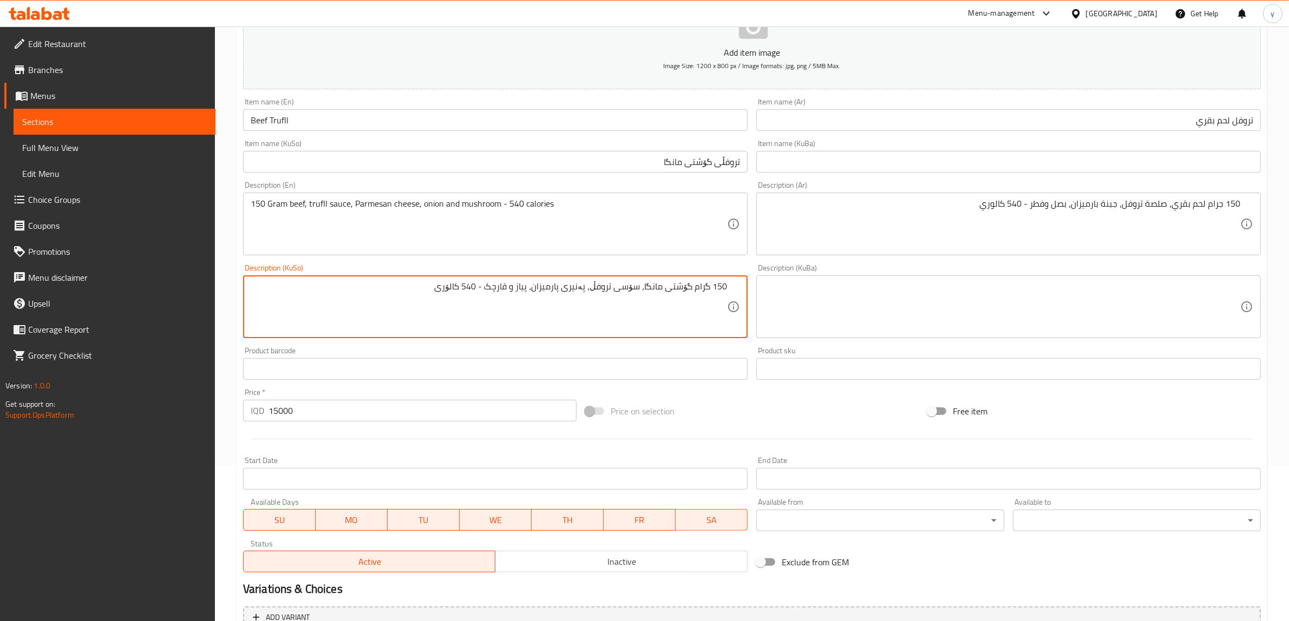
scroll to position [266, 0]
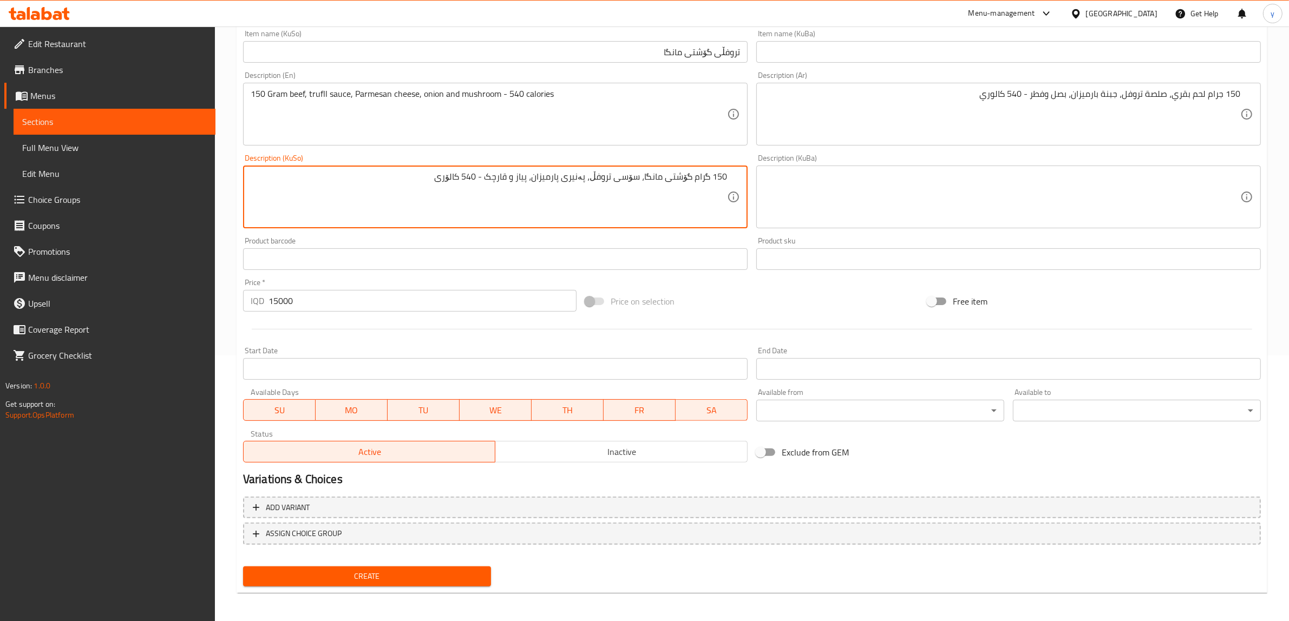
type textarea "150 گرام گۆشتی مانگا، سۆسی تروفڵ، پەنیری پارمیزان، پیاز و قارچک - 540 کالۆری"
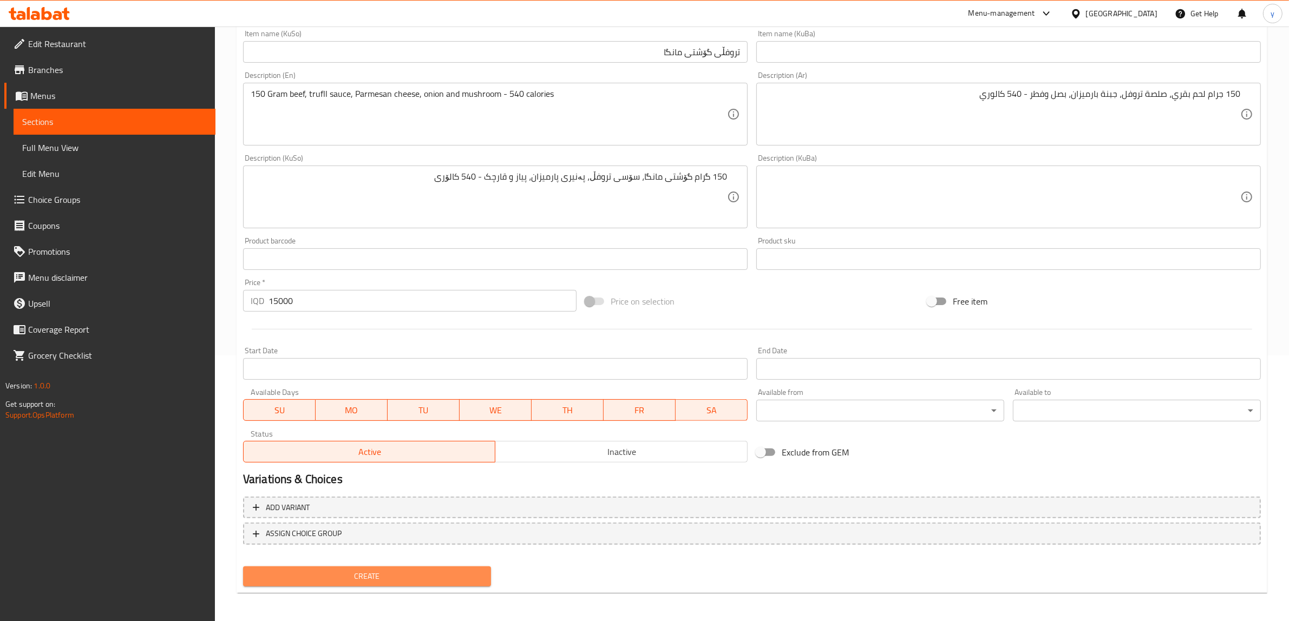
click at [380, 575] on span "Create" at bounding box center [367, 577] width 231 height 14
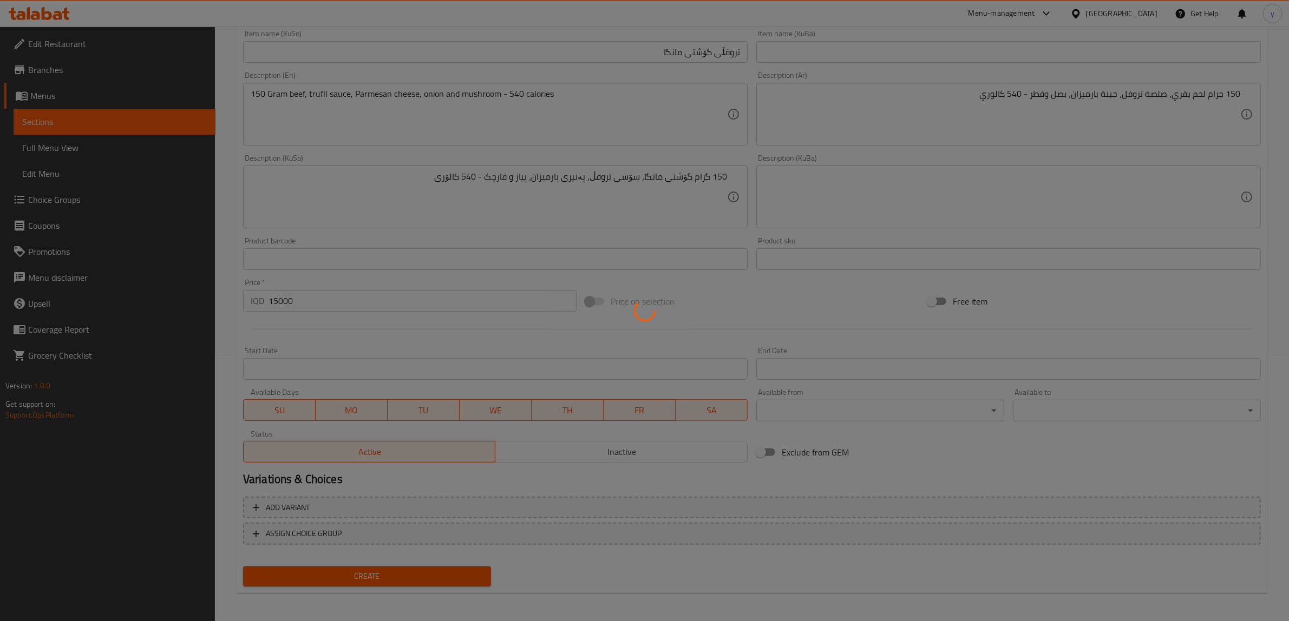
type input "0"
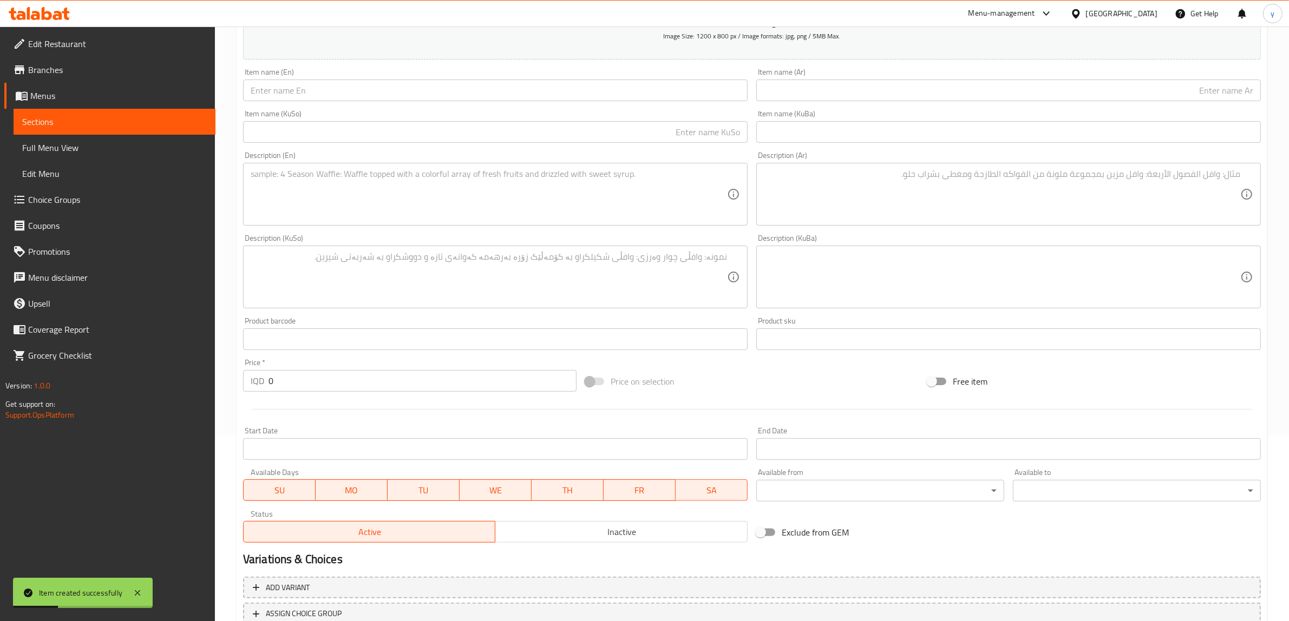
scroll to position [153, 0]
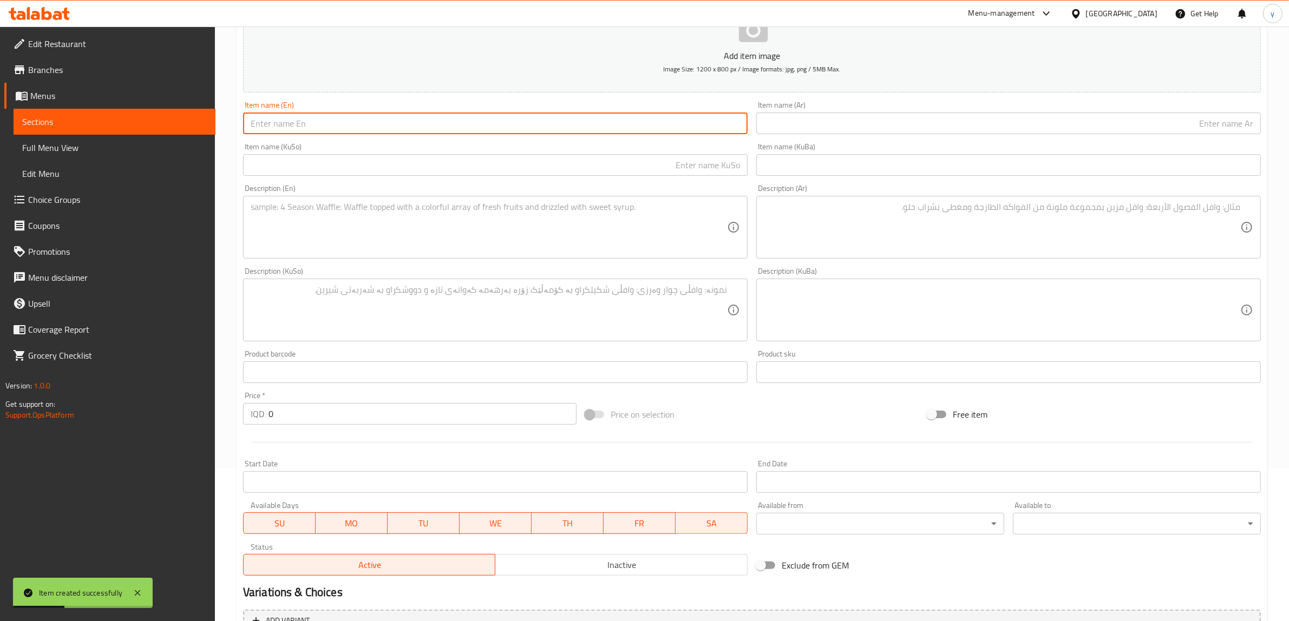
click at [288, 117] on input "text" at bounding box center [495, 124] width 504 height 22
paste input "beef briany"
drag, startPoint x: 272, startPoint y: 126, endPoint x: 268, endPoint y: 130, distance: 5.8
click at [268, 130] on input "beef briany" at bounding box center [495, 124] width 504 height 22
drag, startPoint x: 253, startPoint y: 121, endPoint x: 245, endPoint y: 127, distance: 10.0
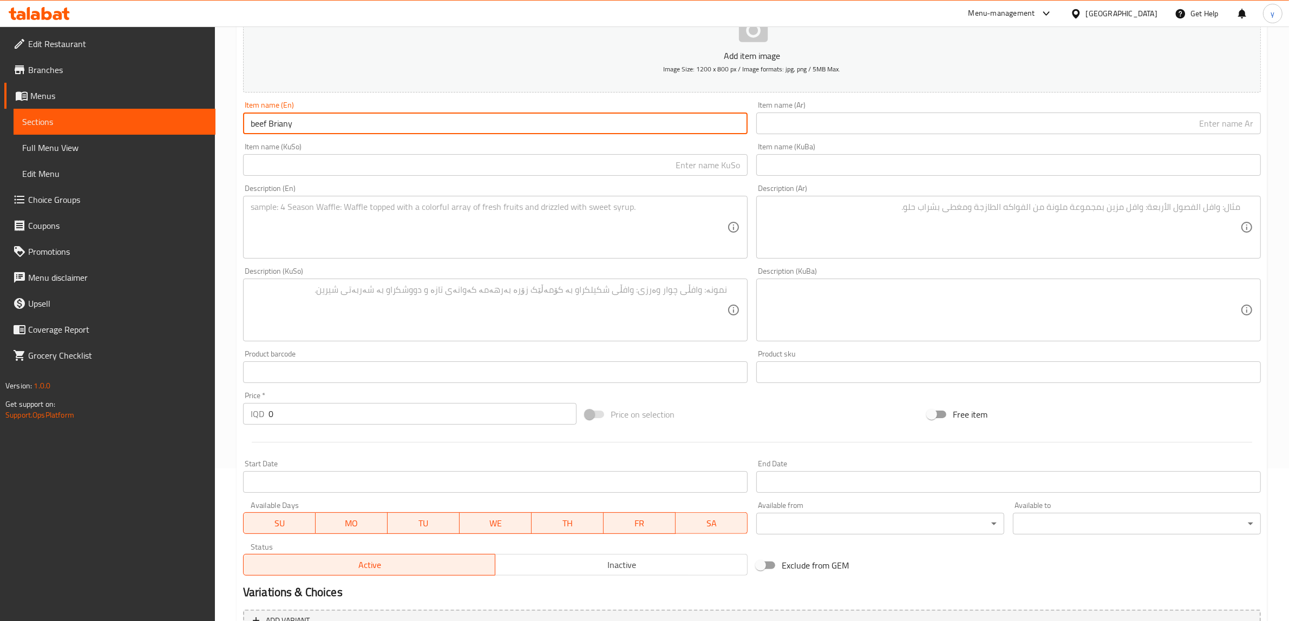
click at [245, 127] on input "beef Briany" at bounding box center [495, 124] width 504 height 22
click at [299, 126] on input "Beef Briany" at bounding box center [495, 124] width 504 height 22
type input "Beef Briany"
click at [781, 120] on input "text" at bounding box center [1008, 124] width 504 height 22
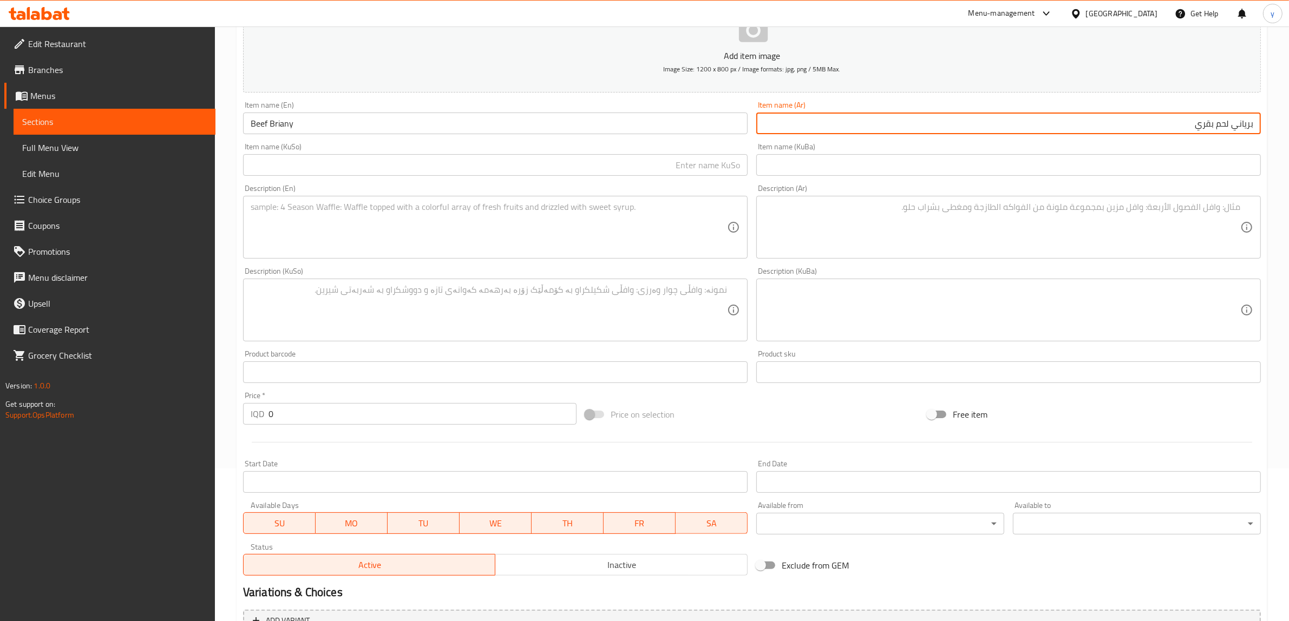
type input "برياني لحم بقري"
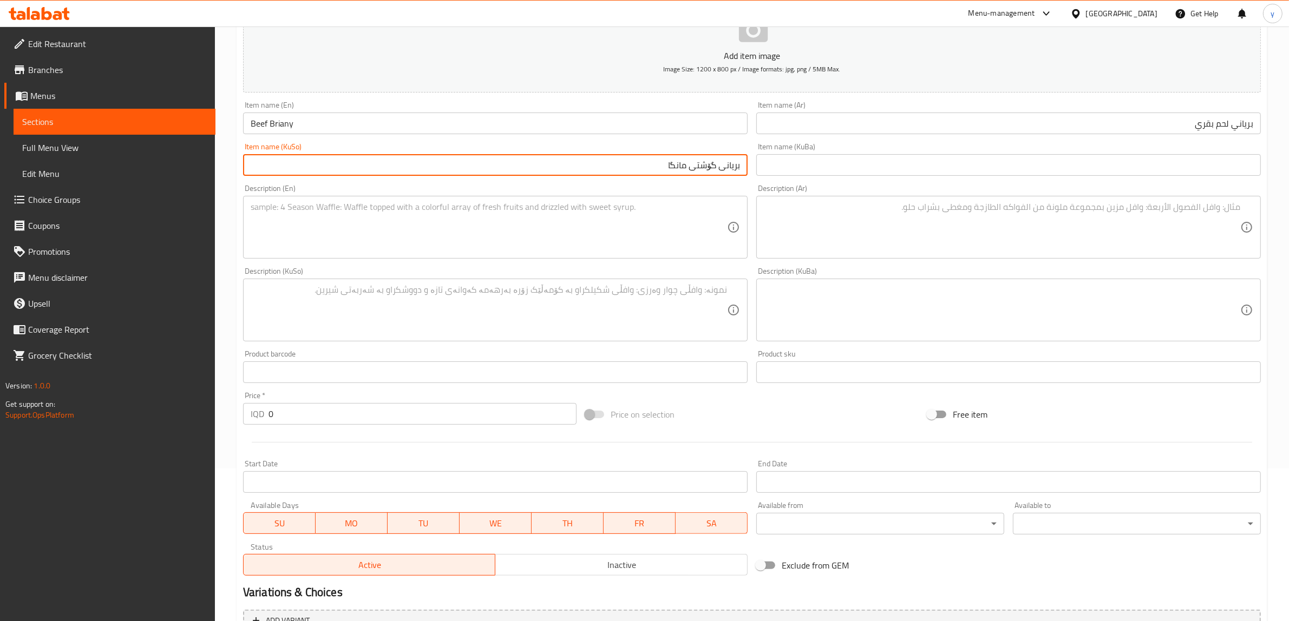
type input "بریانی گۆشتی مانگا"
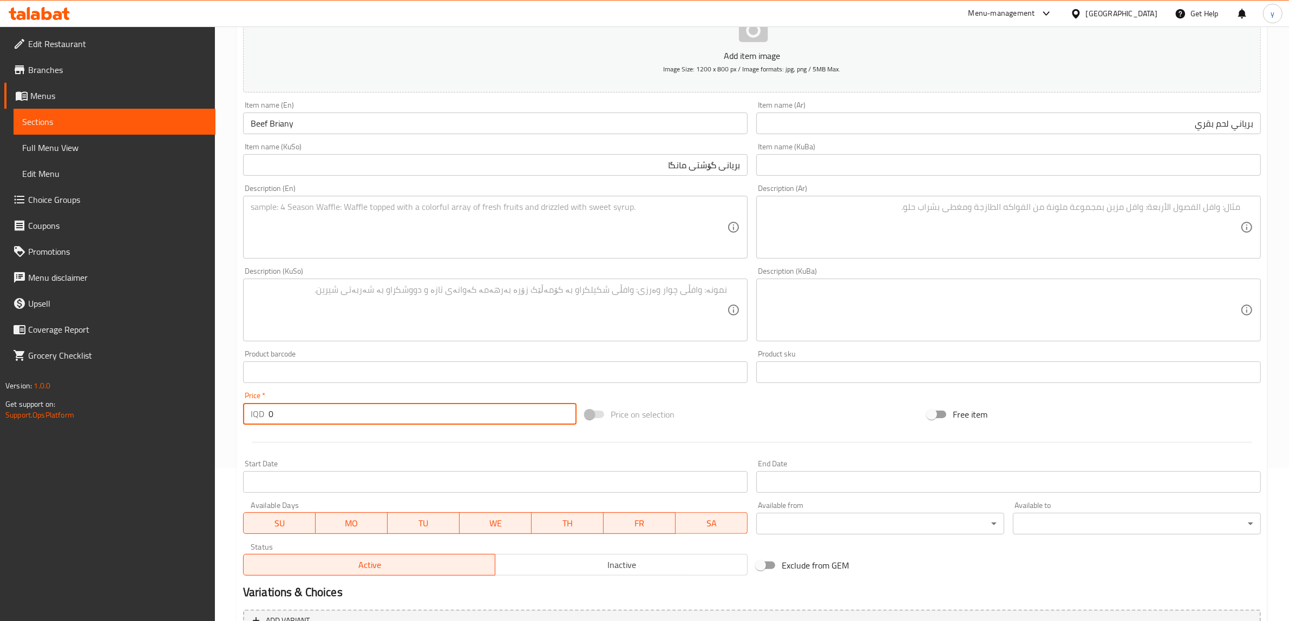
drag, startPoint x: 268, startPoint y: 410, endPoint x: 285, endPoint y: 409, distance: 16.2
click at [285, 409] on input "0" at bounding box center [422, 414] width 308 height 22
paste input "1200"
type input "12000"
click at [501, 263] on div "Description (KuSo) Description (KuSo)" at bounding box center [495, 304] width 513 height 83
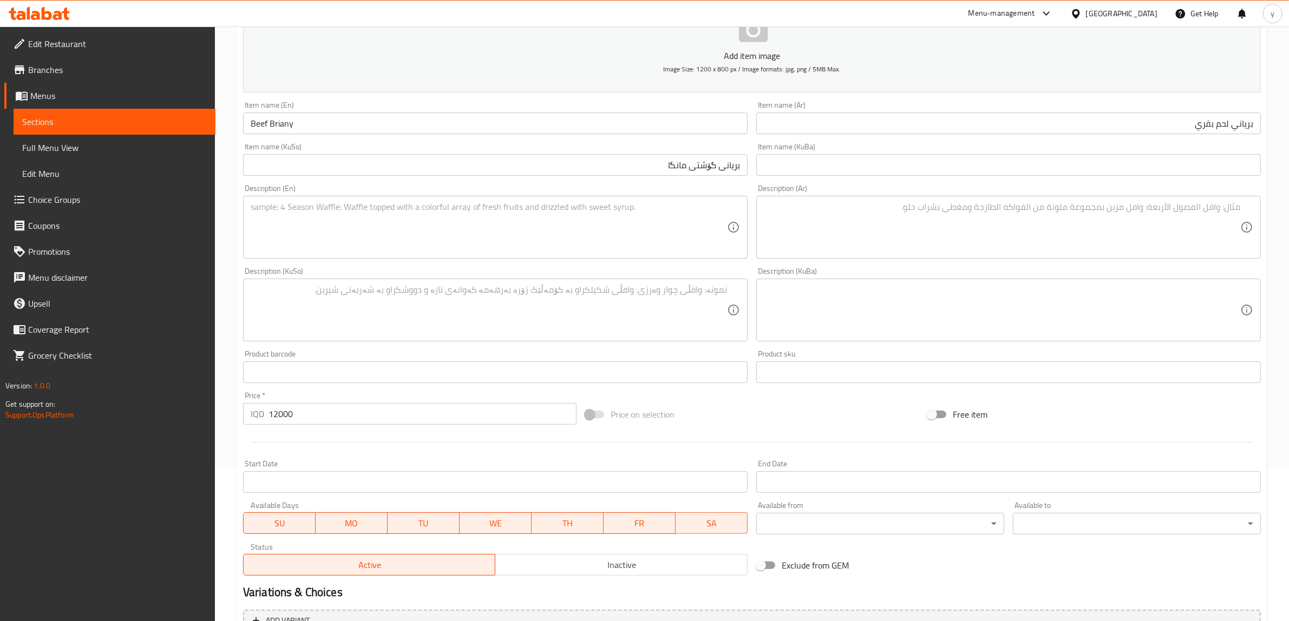
click at [517, 232] on textarea at bounding box center [489, 227] width 476 height 51
paste textarea "150 Gram beef, vegetable cocktail, yellow rice and yogurt - 500 calories"
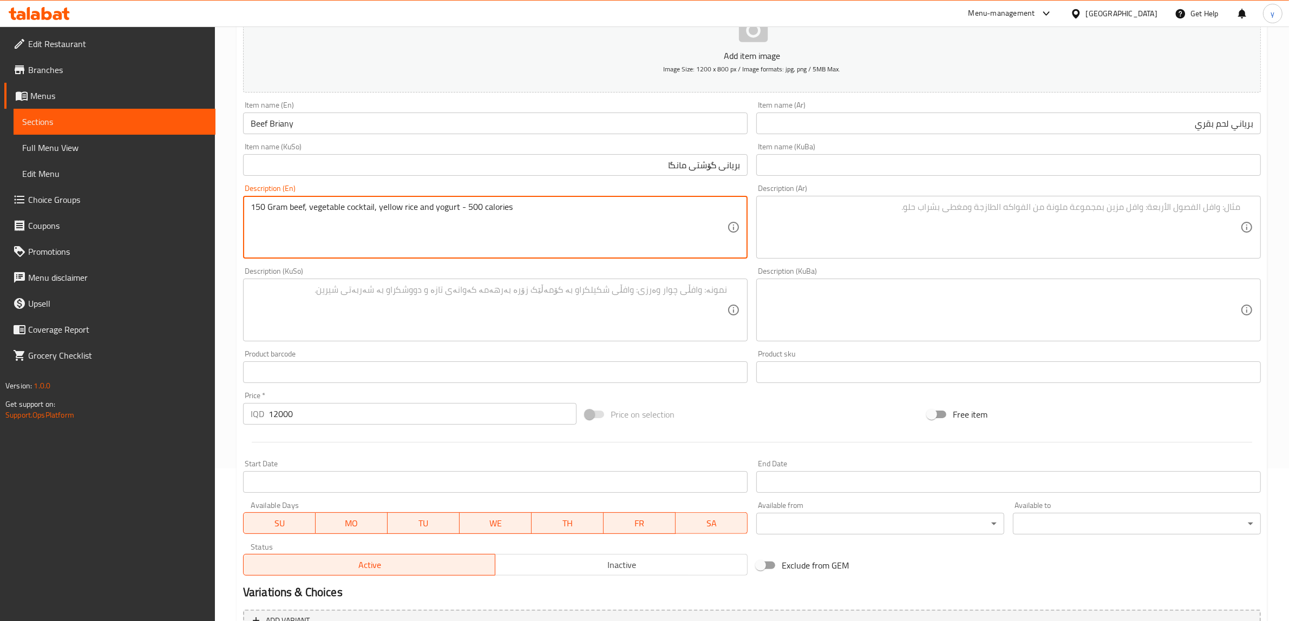
type textarea "150 Gram beef, vegetable cocktail, yellow rice and yogurt - 500 calories"
click at [937, 213] on textarea at bounding box center [1002, 227] width 476 height 51
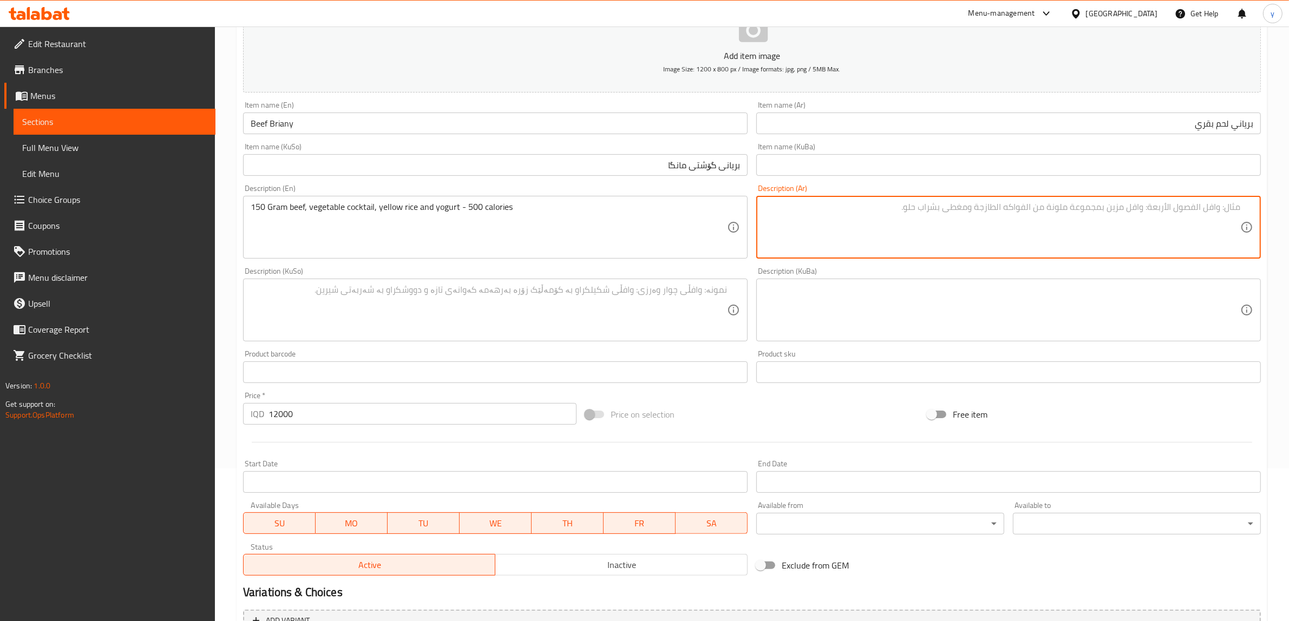
paste textarea "150 جرام لحم بقري، كوكتيل خضار، أرز أصفر وزبادي - 500 كالوري"
type textarea "150 جرام لحم بقري، كوكتيل خضار، أرز أصفر وزبادي - 500 كالوري"
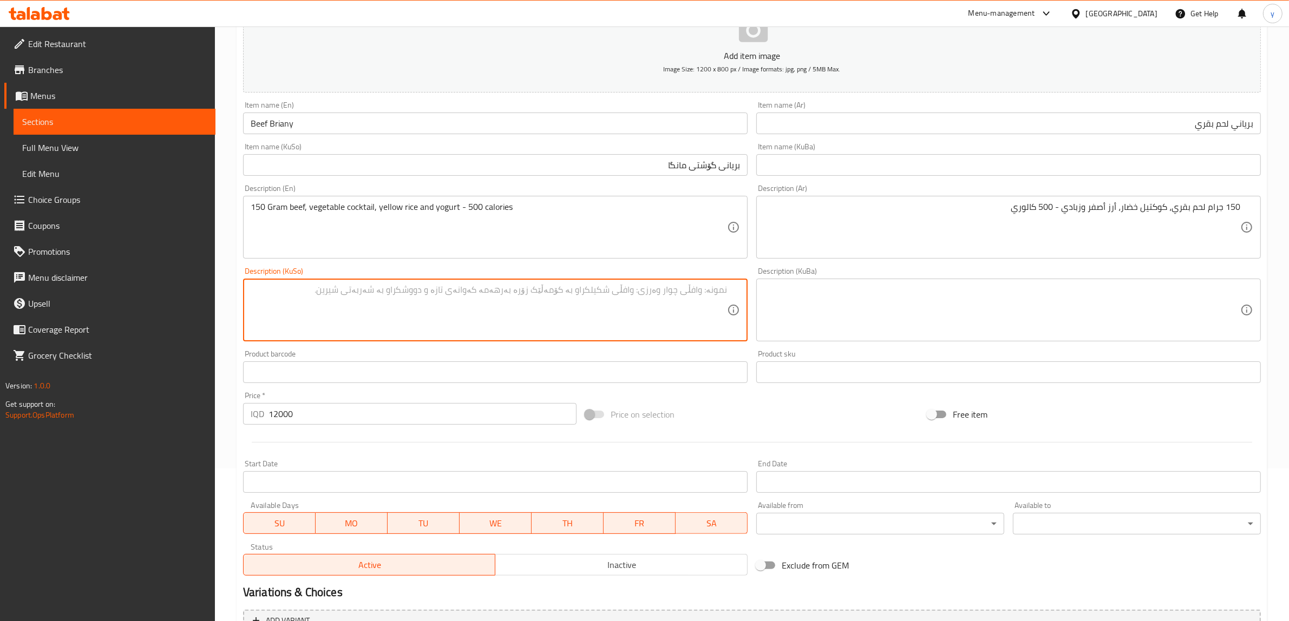
click at [714, 302] on textarea at bounding box center [489, 310] width 476 height 51
click at [673, 297] on textarea "150 گرام گۆشت مانگا، کۆکتێلی سەوزەوات، برنجی زەرد و ماست" at bounding box center [489, 310] width 476 height 51
click at [667, 294] on textarea "150 گرام گۆشت مانگا، کۆکتێلی سەوزەوات، برنجی زەرد و ماست" at bounding box center [489, 310] width 476 height 51
click at [673, 291] on textarea "150 گرام گۆشت مانگا، کۆکتێلی سەوزەوات، برنجی زەرد و ماست" at bounding box center [489, 310] width 476 height 51
click at [669, 292] on textarea "150 گرام گۆشت مانگا، کۆکتێلی سەوزەوات، برنجی زەرد و ماست" at bounding box center [489, 310] width 476 height 51
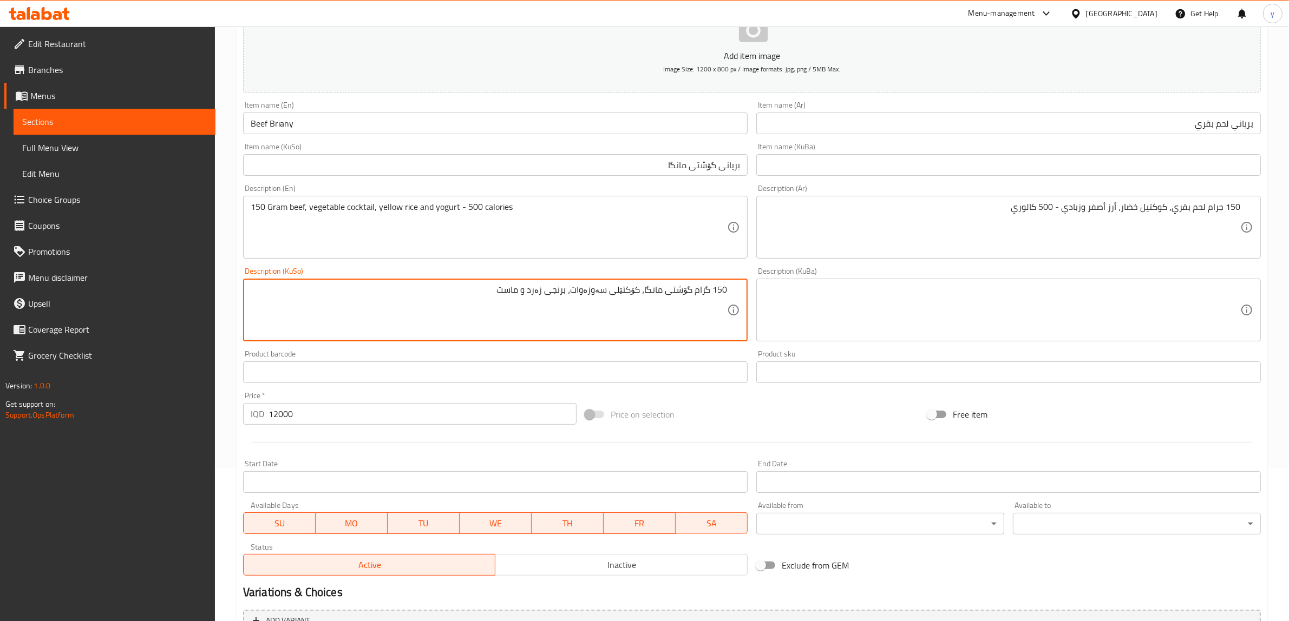
click at [498, 290] on textarea "150 گرام گۆشتی مانگا، کۆکتێلی سەوزەوات، برنجی زەرد و ماست" at bounding box center [489, 310] width 476 height 51
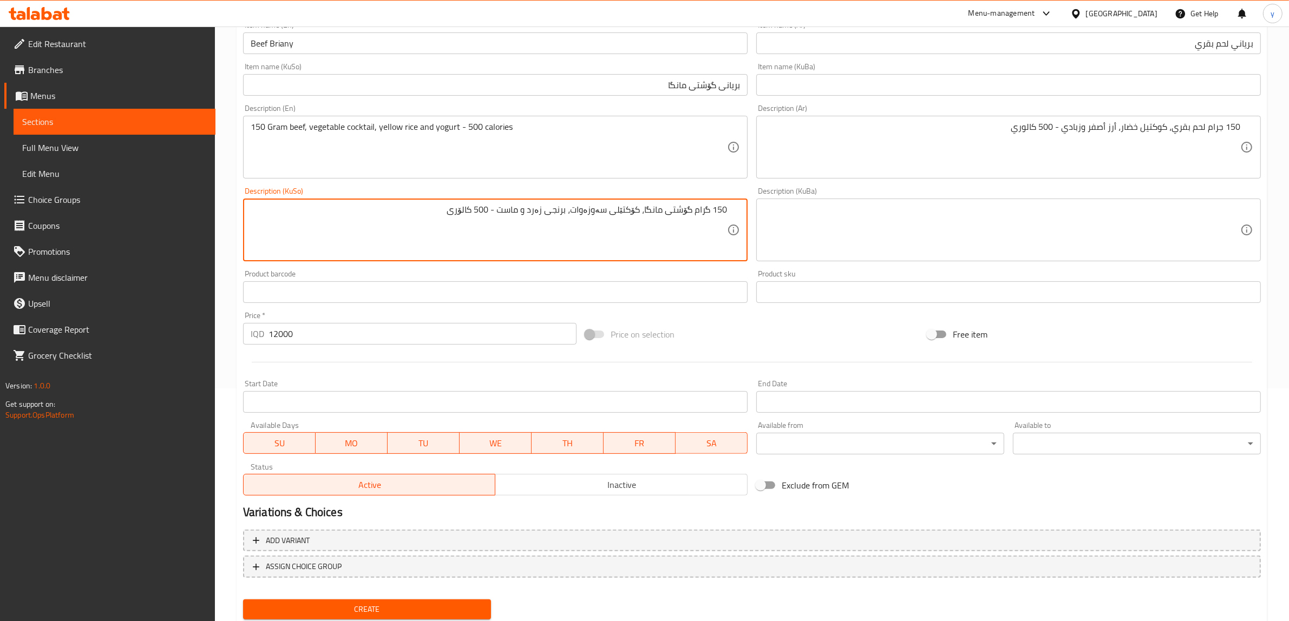
scroll to position [266, 0]
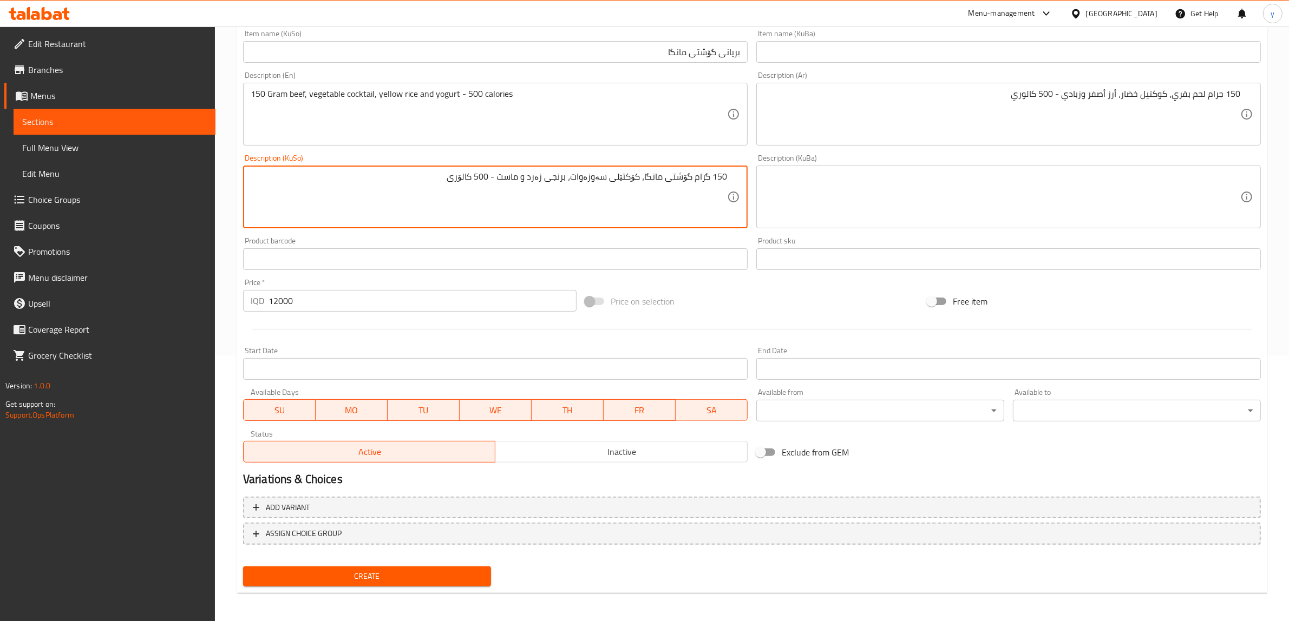
type textarea "150 گرام گۆشتی مانگا، کۆکتێلی سەوزەوات، برنجی زەرد و ماست - 500 کالۆری"
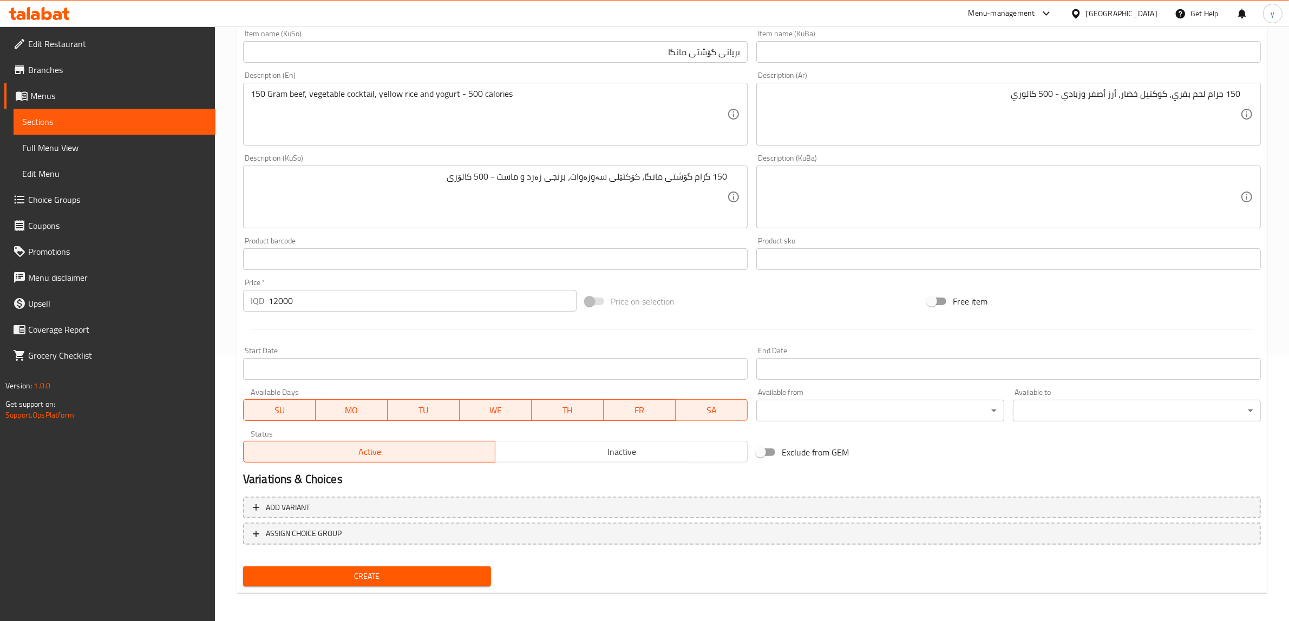
click at [349, 564] on div "Create" at bounding box center [367, 576] width 257 height 29
click at [362, 575] on span "Create" at bounding box center [367, 577] width 231 height 14
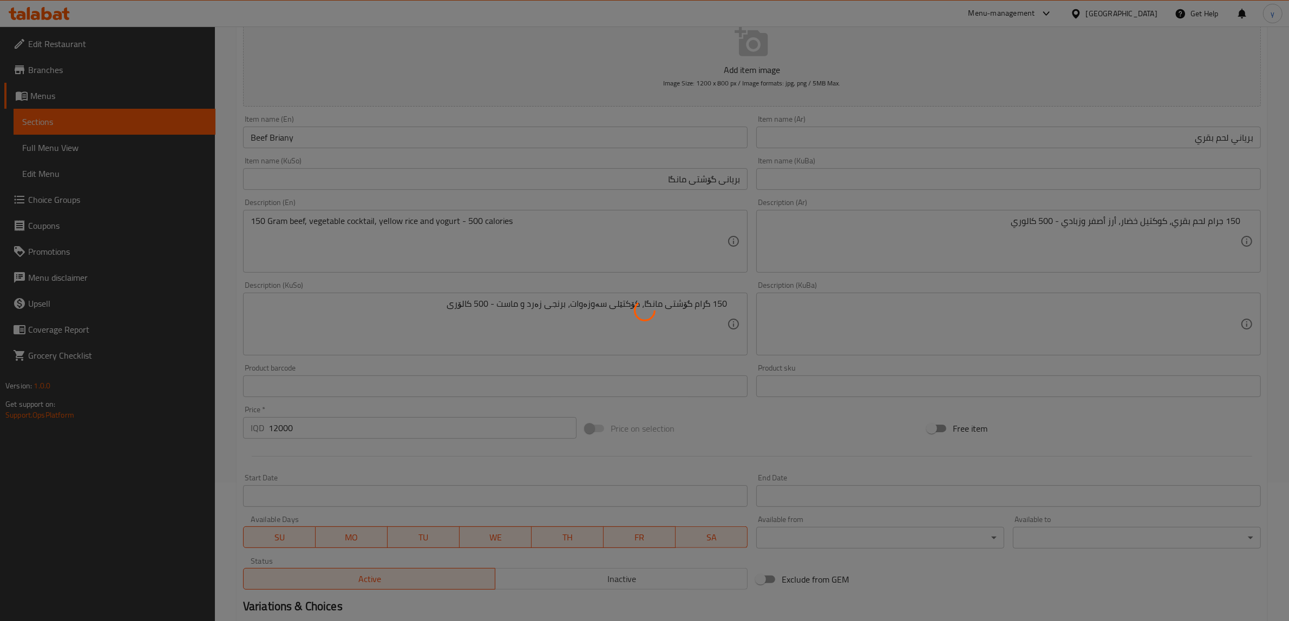
scroll to position [0, 0]
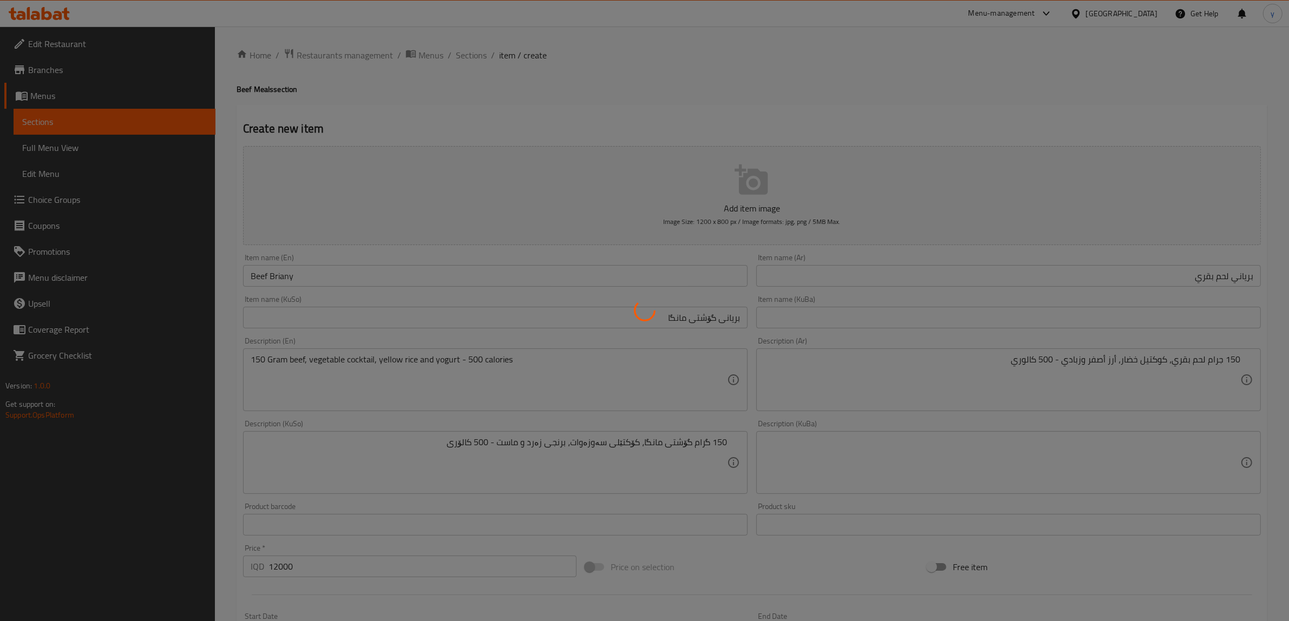
type input "0"
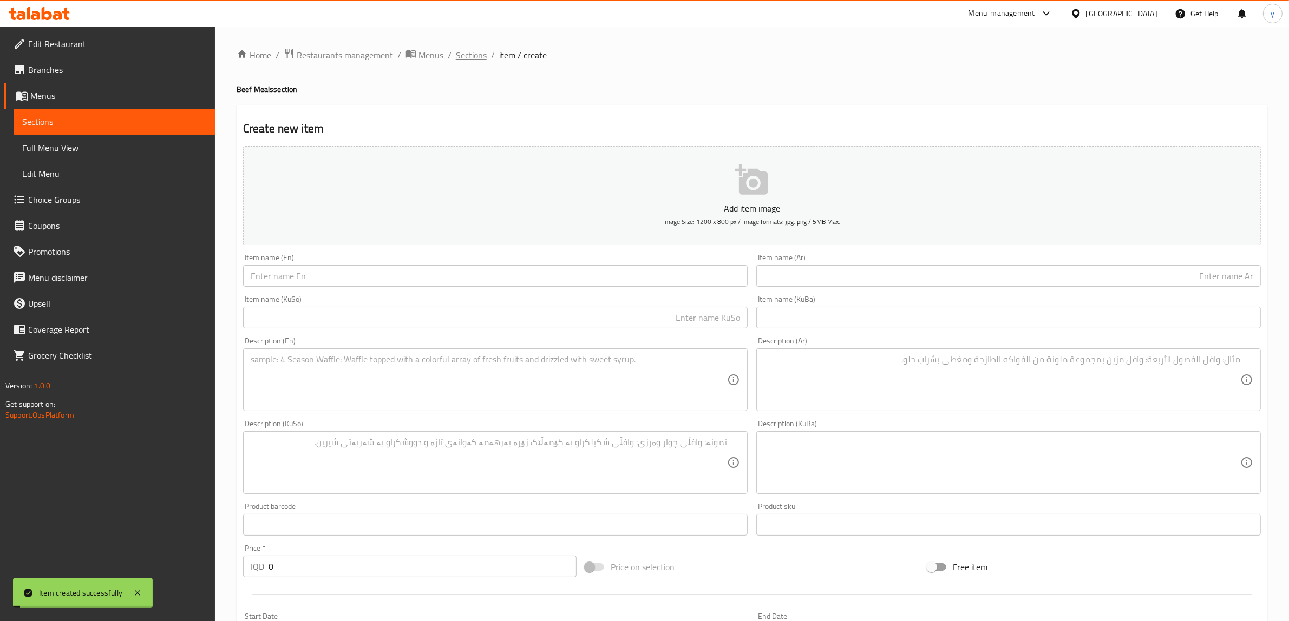
click at [463, 58] on span "Sections" at bounding box center [471, 55] width 31 height 13
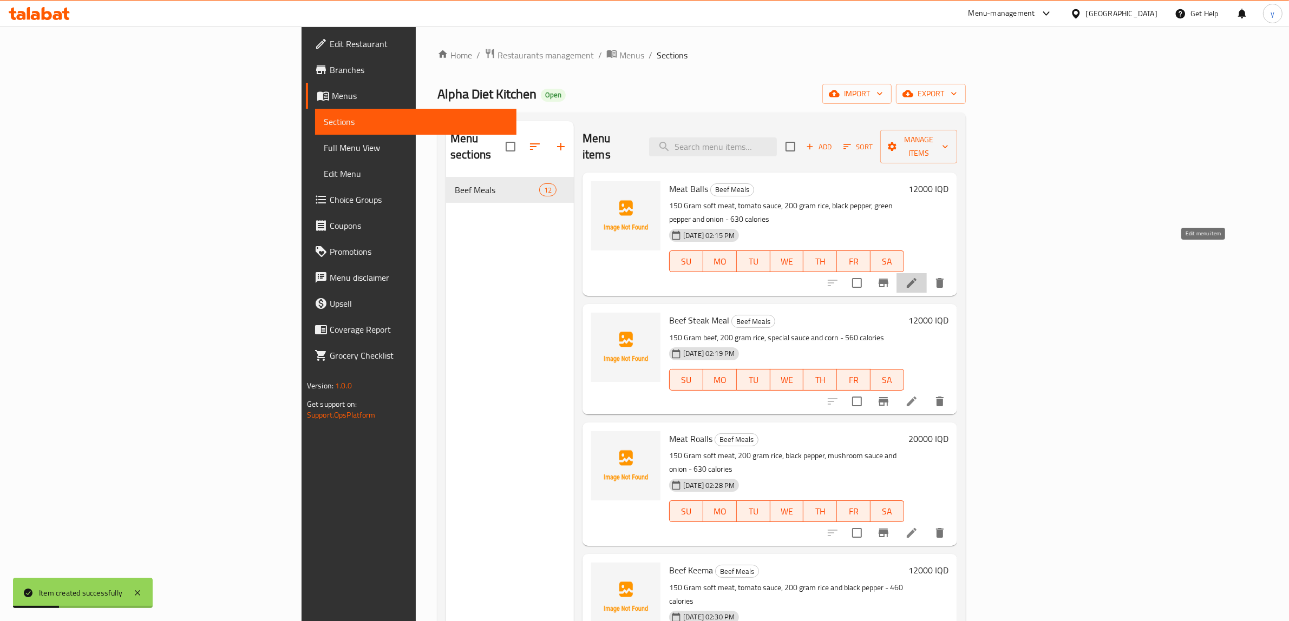
click at [916, 278] on icon at bounding box center [912, 283] width 10 height 10
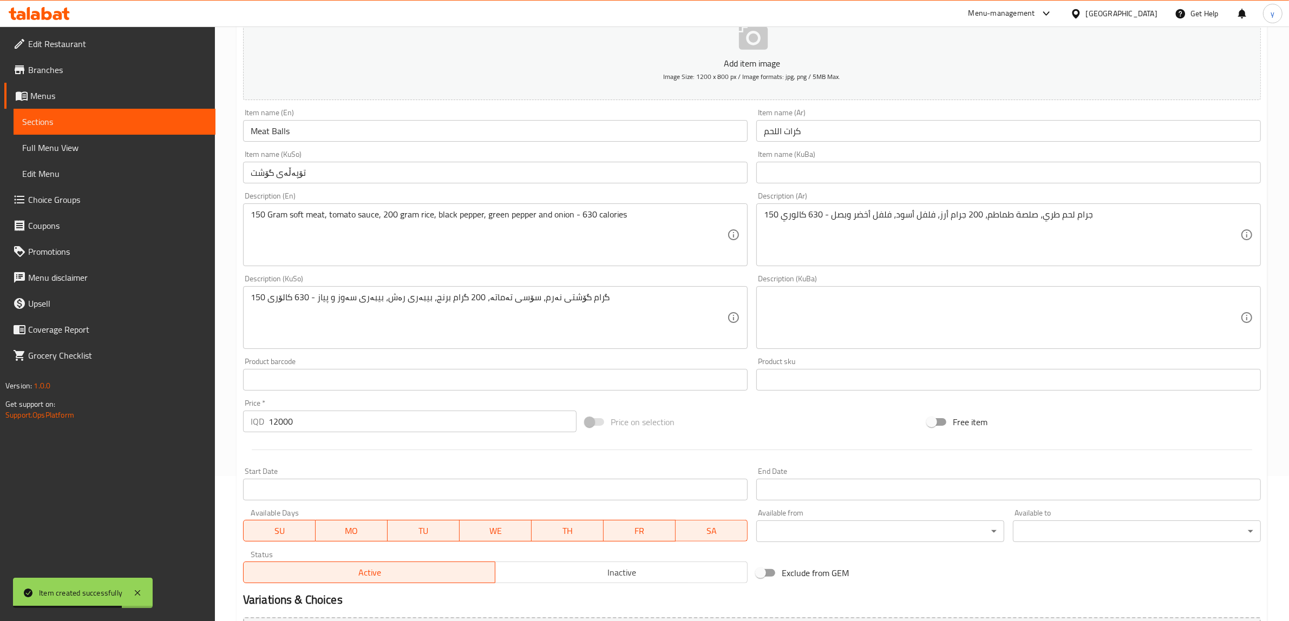
scroll to position [113, 0]
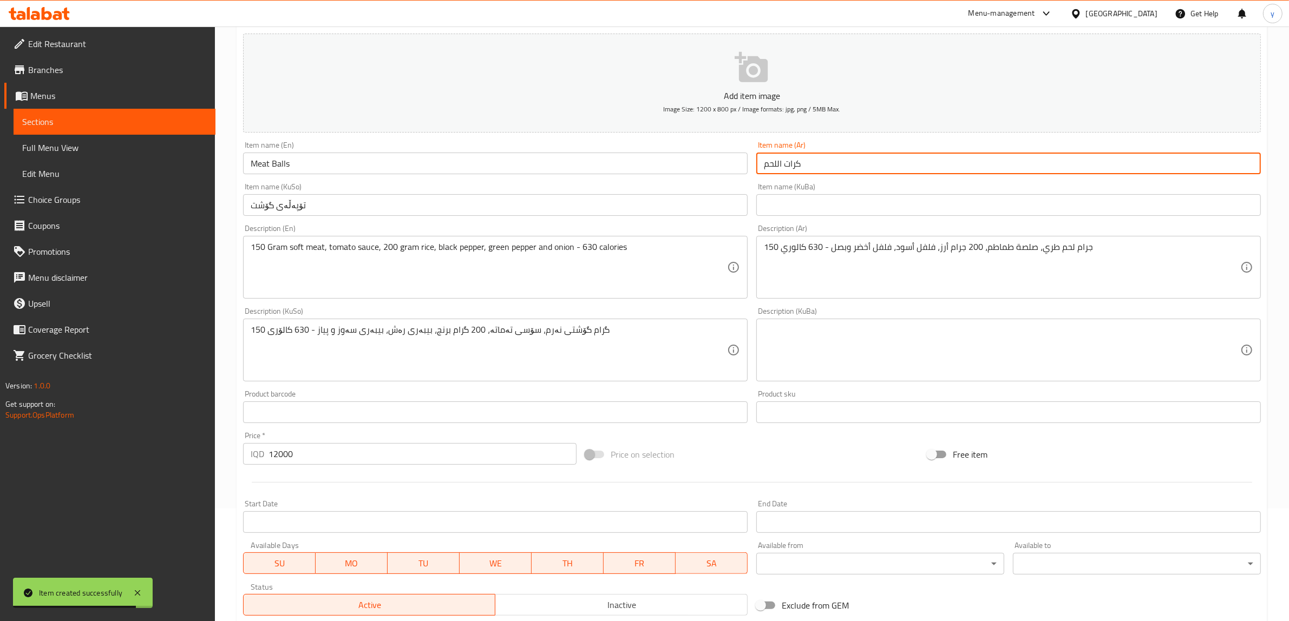
click at [779, 163] on input "كرات اللحم" at bounding box center [1008, 164] width 504 height 22
click at [778, 163] on input "كرات اللحم" at bounding box center [1008, 164] width 504 height 22
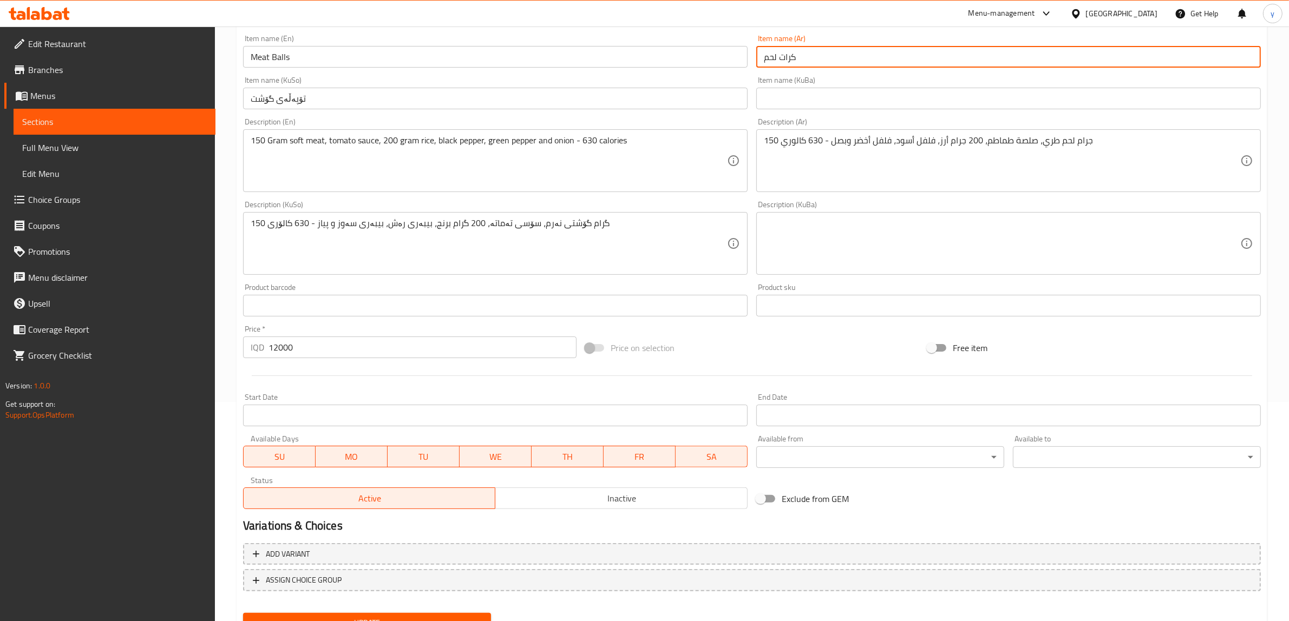
scroll to position [225, 0]
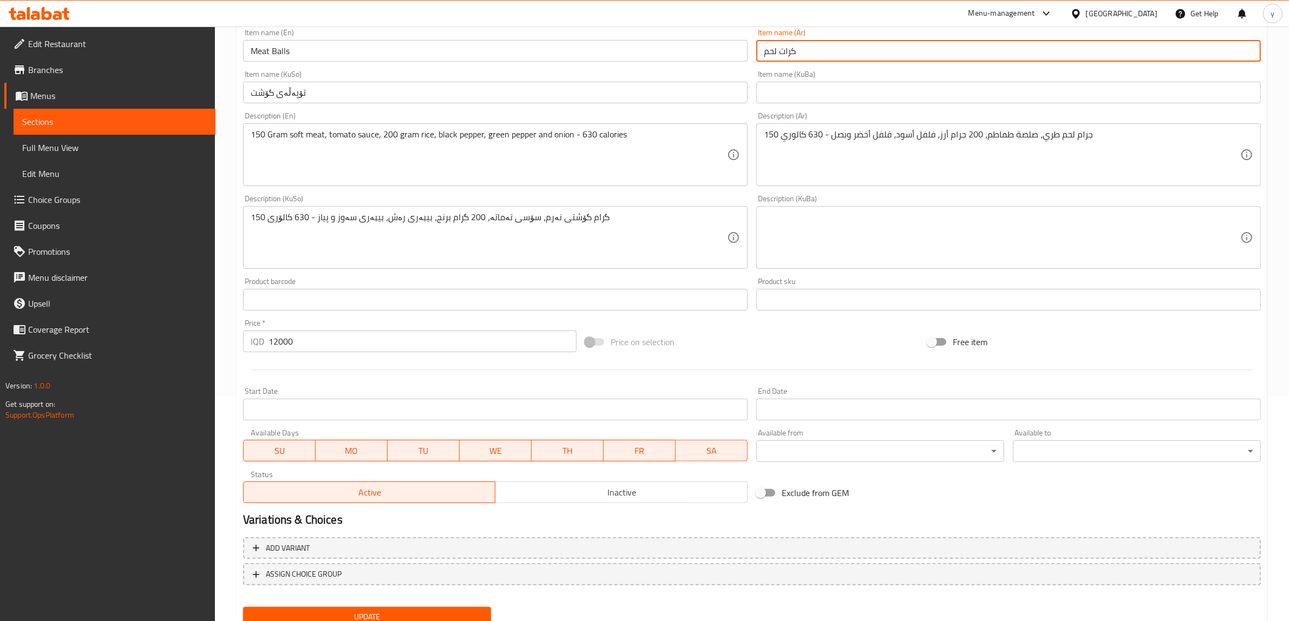
type input "كرات لحم"
click at [391, 599] on div "Add variant ASSIGN CHOICE GROUP" at bounding box center [752, 568] width 1026 height 70
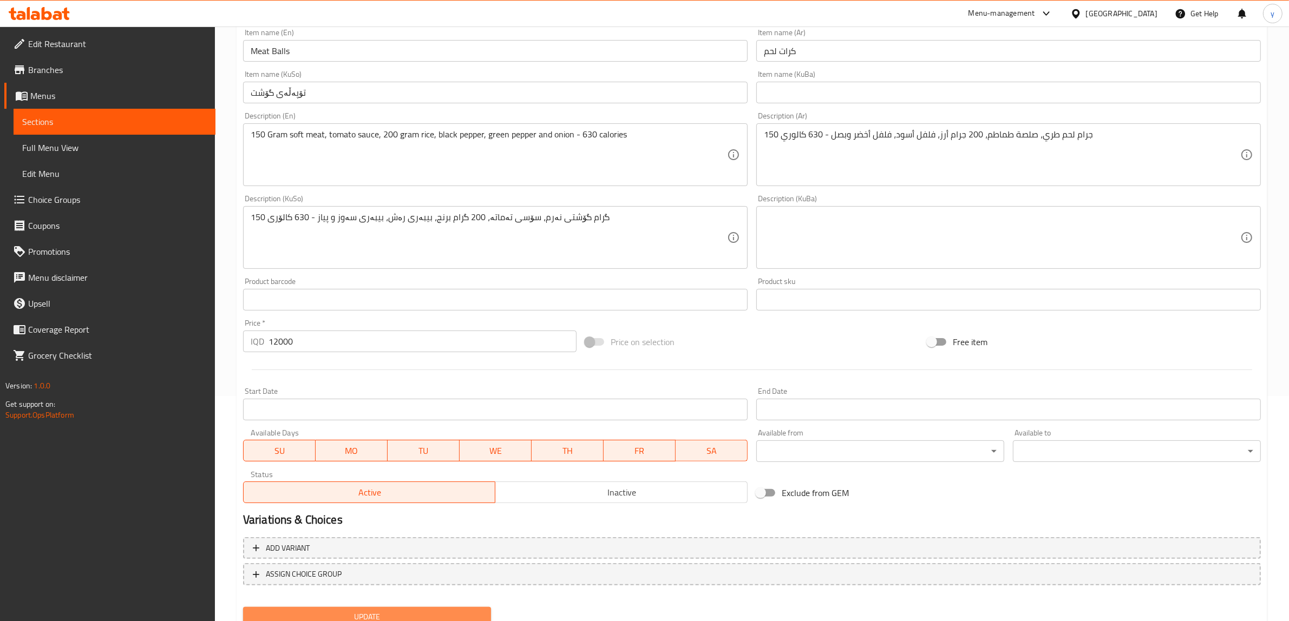
click at [394, 607] on button "Update" at bounding box center [367, 617] width 248 height 20
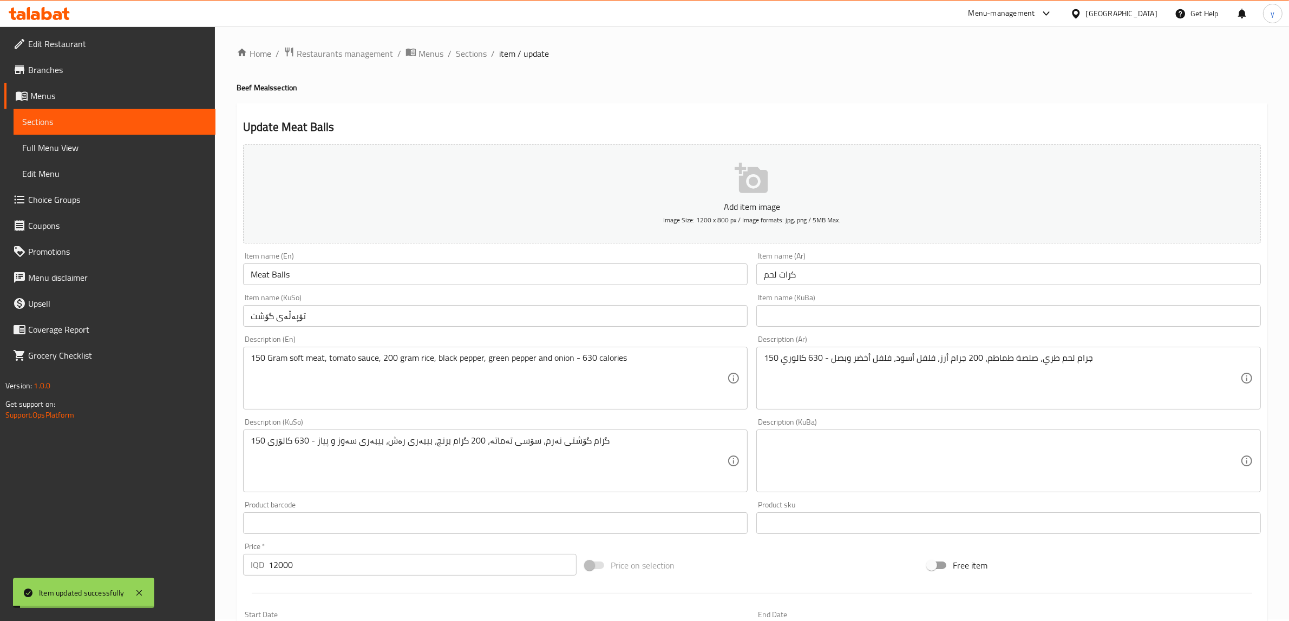
scroll to position [0, 0]
click at [493, 58] on ol "Home / Restaurants management / Menus / Sections / item / update" at bounding box center [752, 55] width 1030 height 14
click at [442, 53] on span "Menus" at bounding box center [430, 55] width 25 height 13
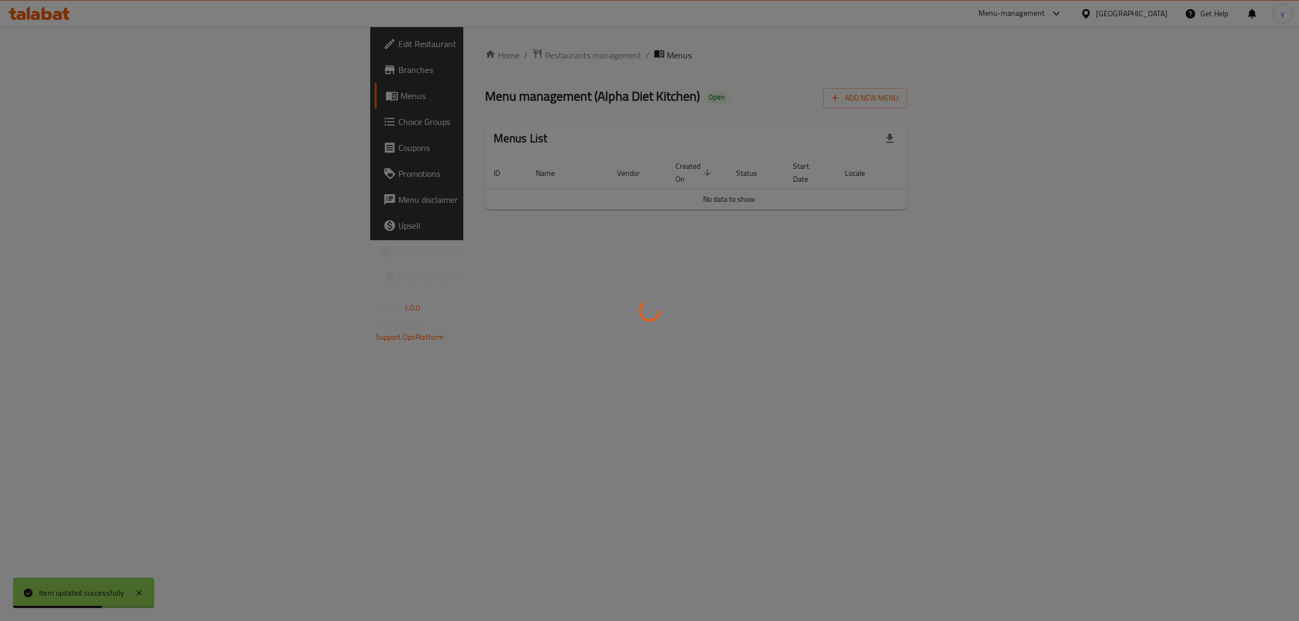
click at [461, 58] on div at bounding box center [649, 310] width 1299 height 621
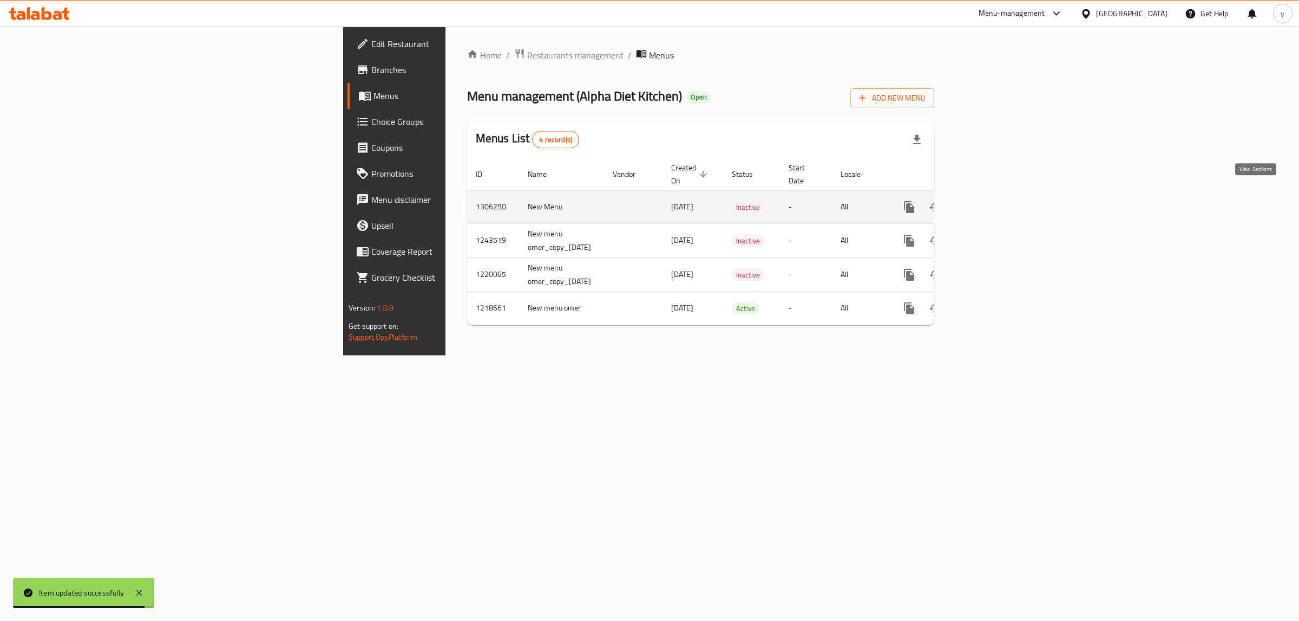
click at [1000, 194] on link "enhanced table" at bounding box center [987, 207] width 26 height 26
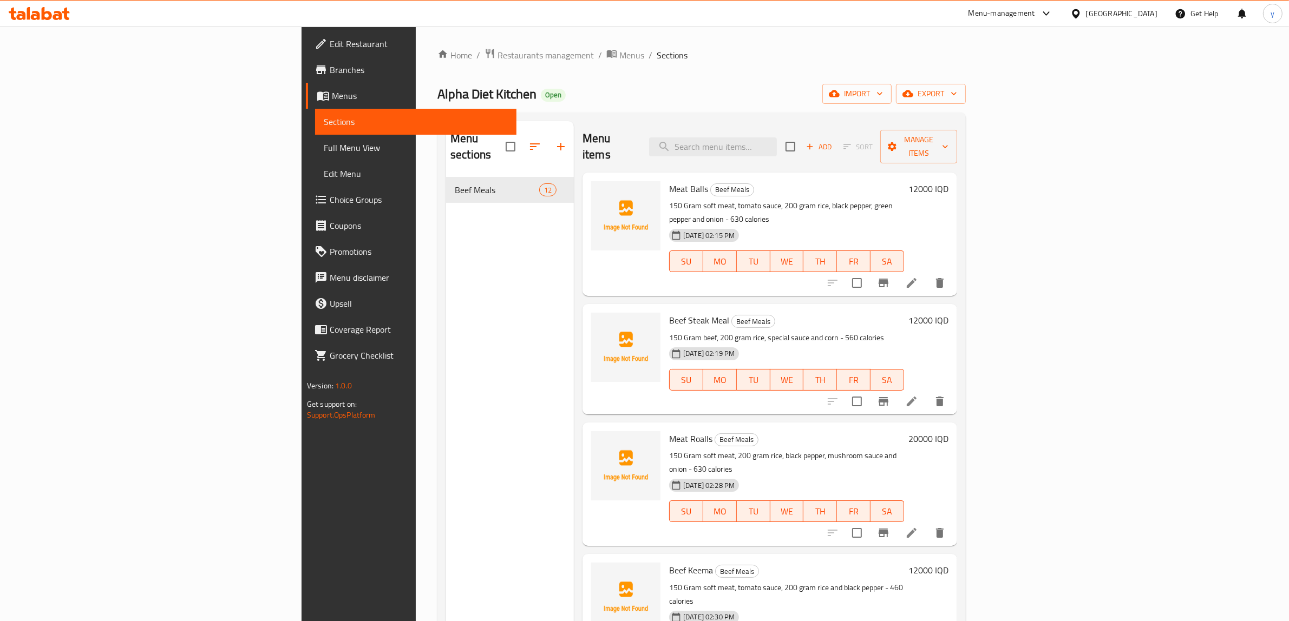
click at [554, 140] on icon "button" at bounding box center [560, 146] width 13 height 13
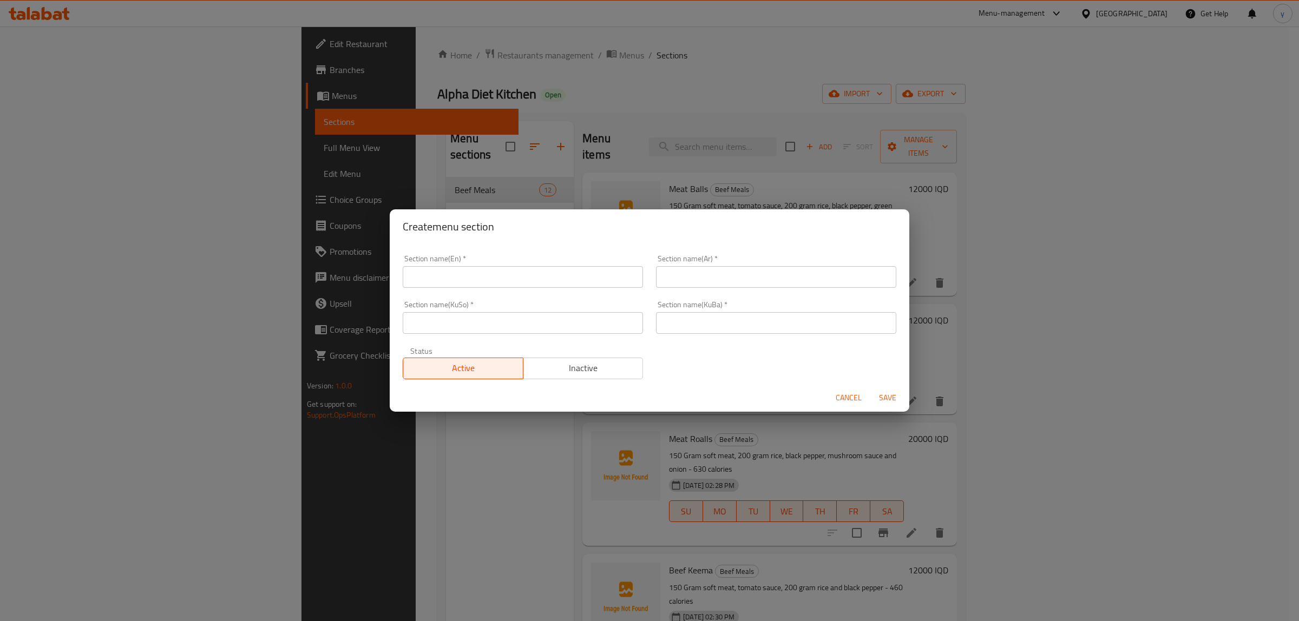
click at [440, 266] on input "text" at bounding box center [523, 277] width 240 height 22
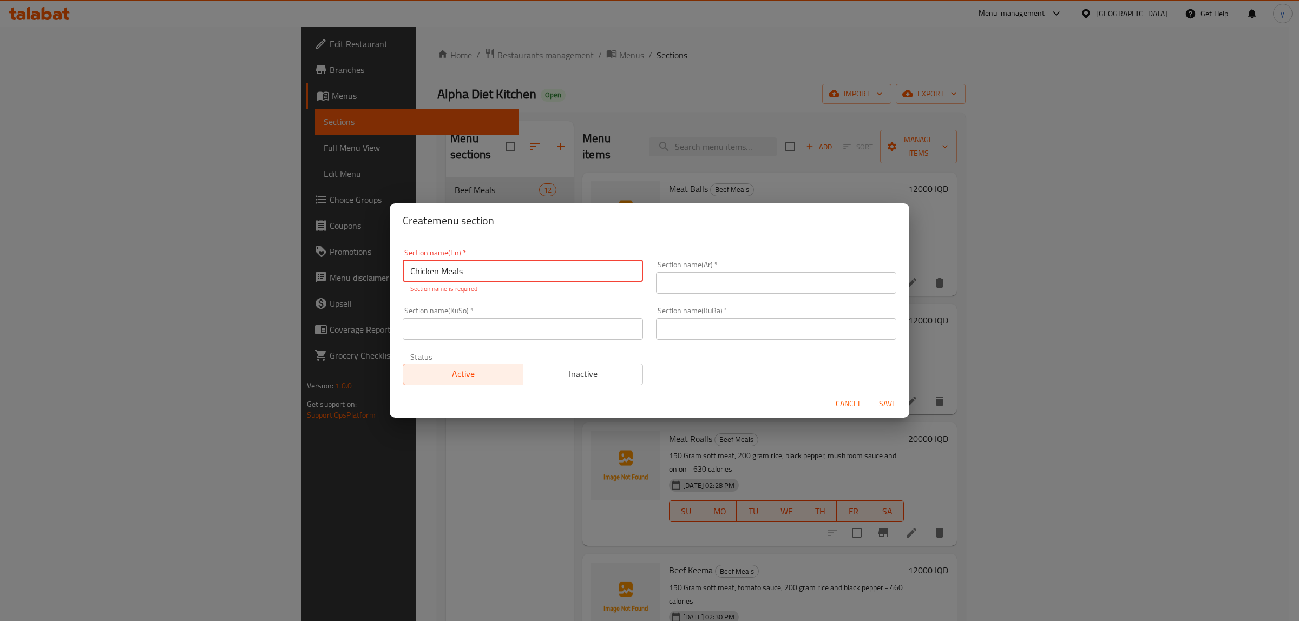
type input "Chicken Meals"
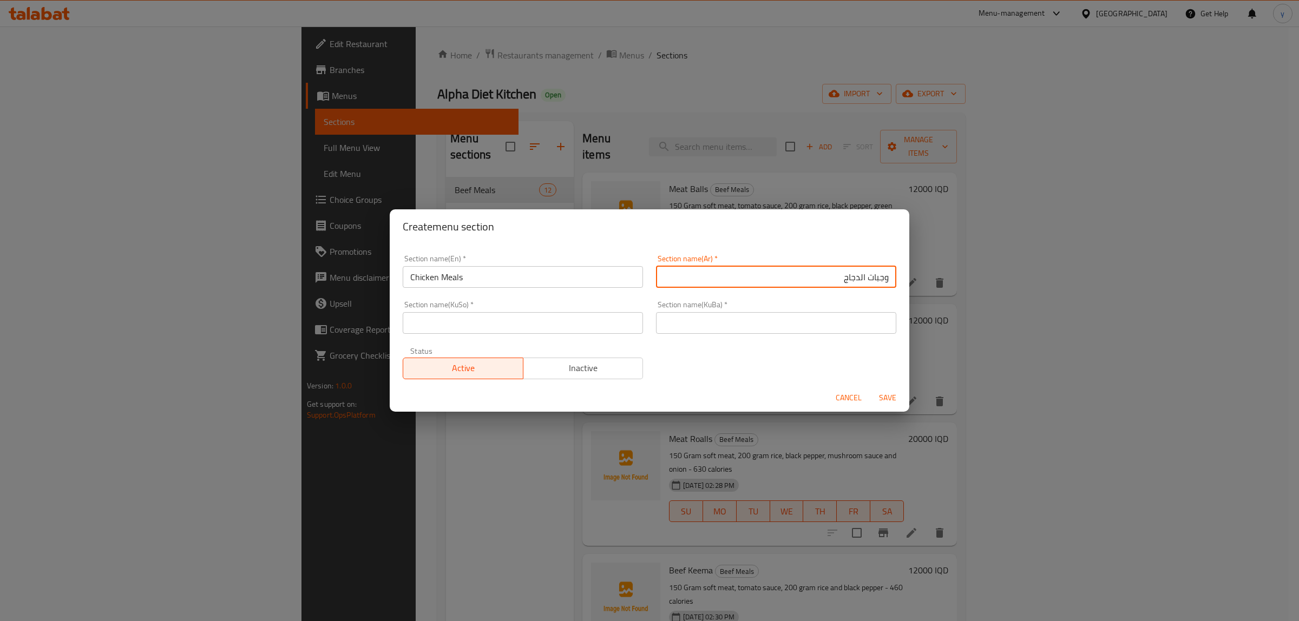
type input "وجبات الدجاج"
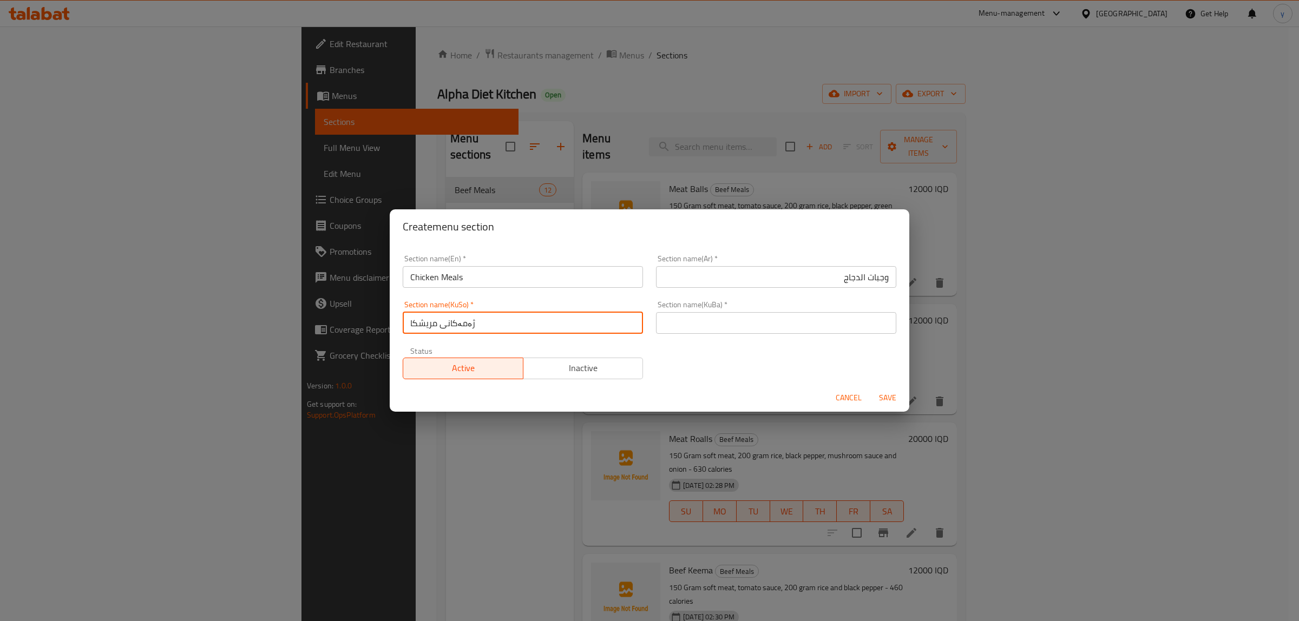
type input "ژەمەکانی مریشک"
click at [725, 322] on input "text" at bounding box center [776, 323] width 240 height 22
paste input "ژەمەکانی مریشک"
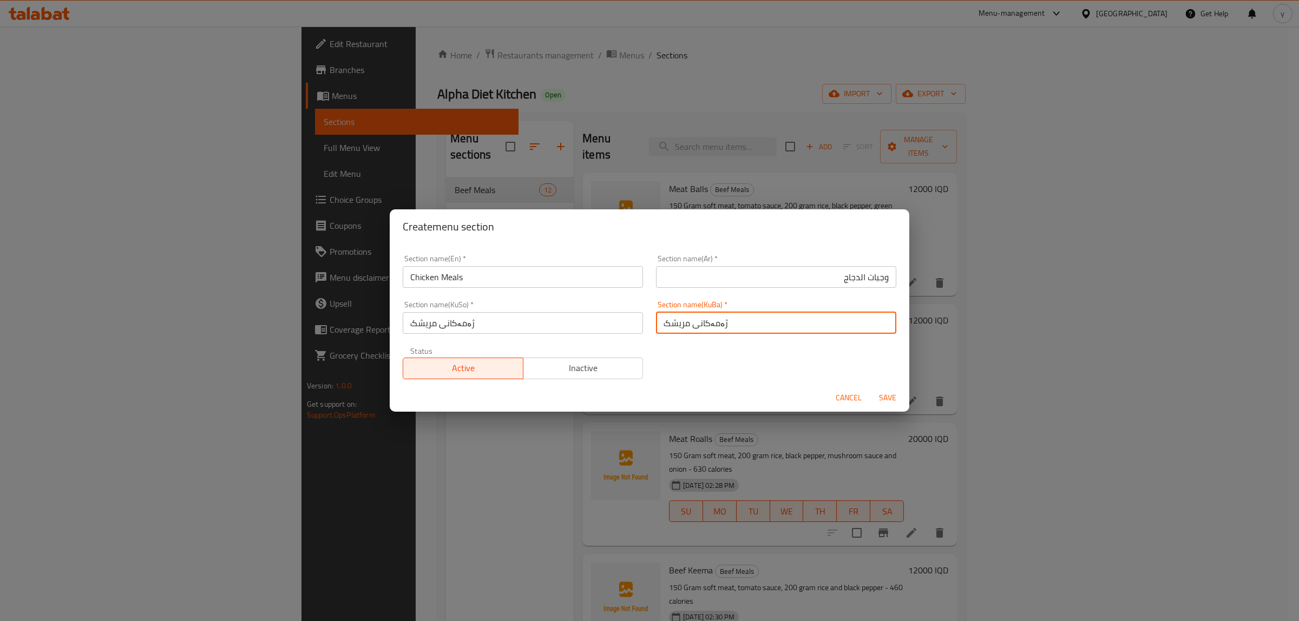
type input "ژەمەکانی مریشک"
click at [894, 391] on span "Save" at bounding box center [888, 398] width 26 height 14
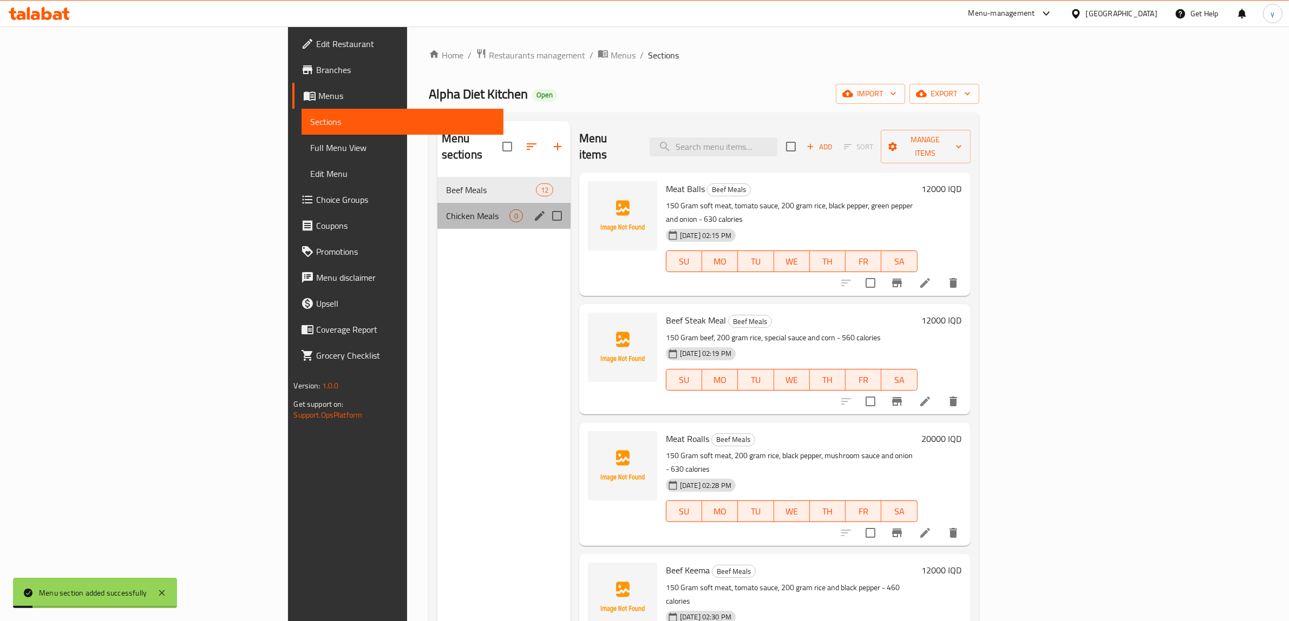
click at [437, 203] on div "Chicken Meals 0" at bounding box center [503, 216] width 133 height 26
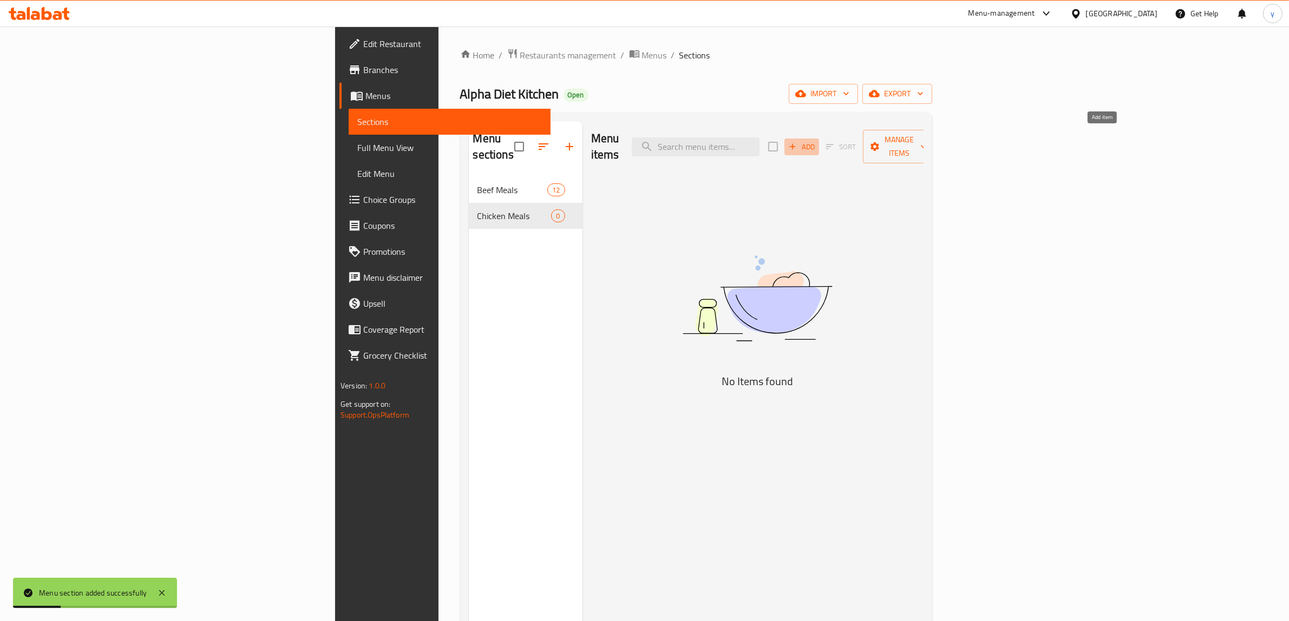
click at [816, 143] on span "Add" at bounding box center [801, 147] width 29 height 12
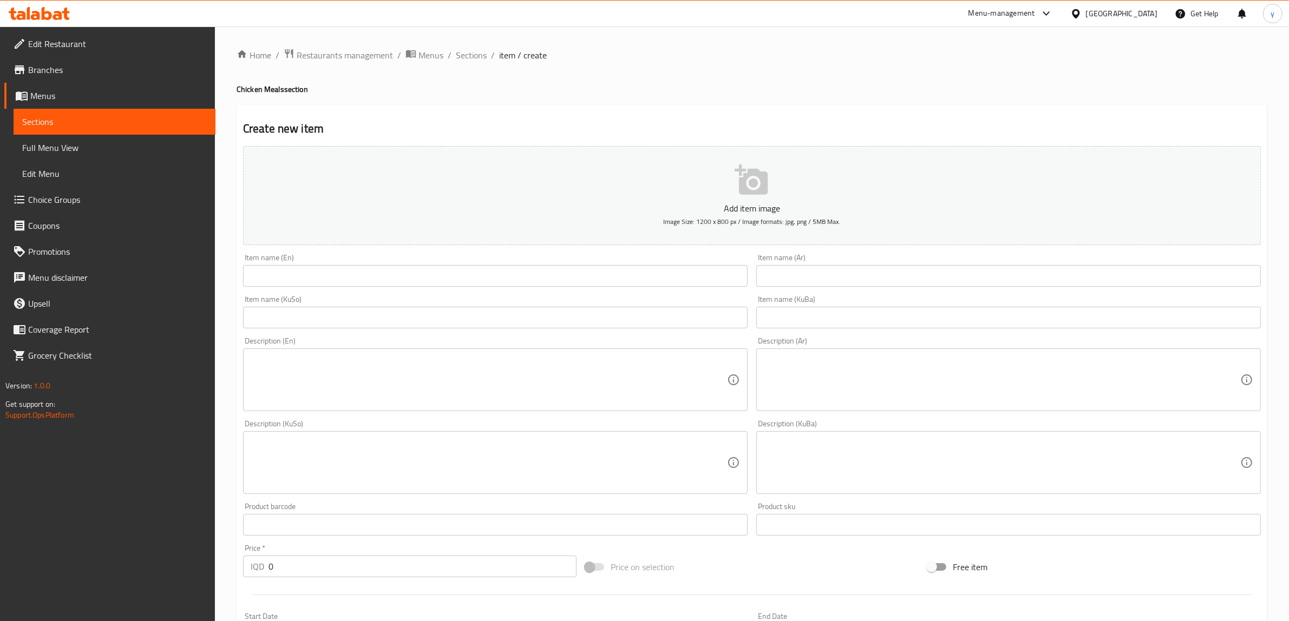
click at [817, 269] on input "text" at bounding box center [1008, 276] width 504 height 22
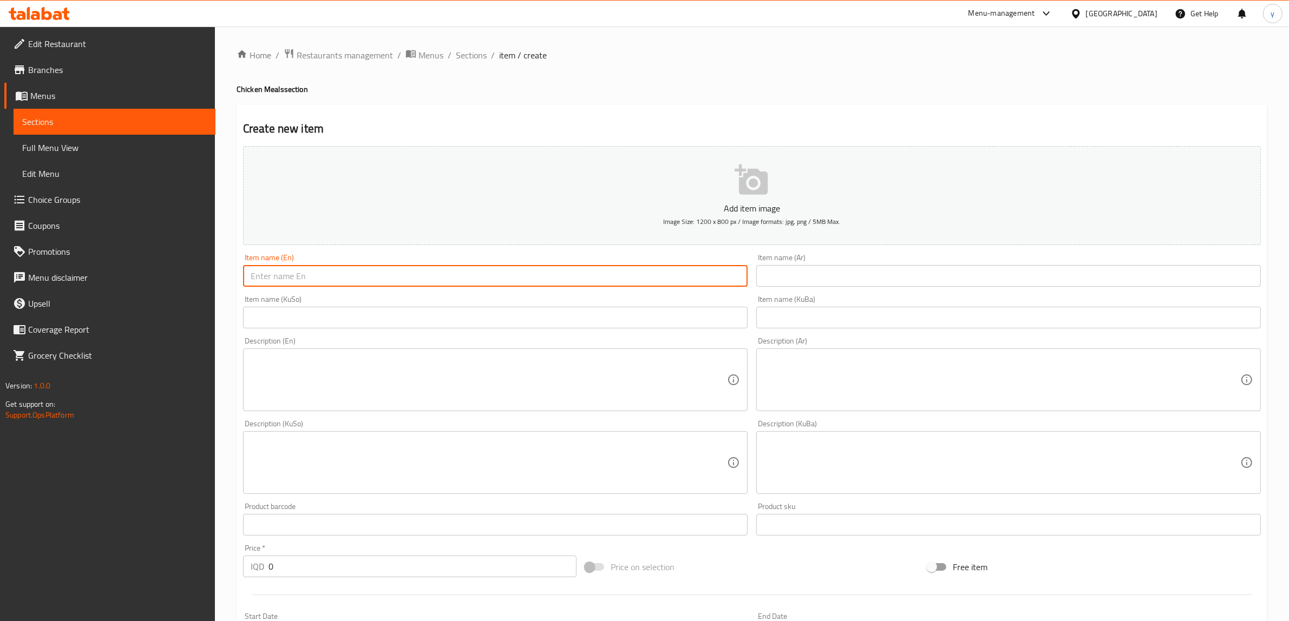
click at [437, 276] on input "text" at bounding box center [495, 276] width 504 height 22
click at [344, 279] on input "text" at bounding box center [495, 276] width 504 height 22
paste input "Chicken Steak"
type input "Chicken Steak"
click at [614, 390] on textarea at bounding box center [489, 379] width 476 height 51
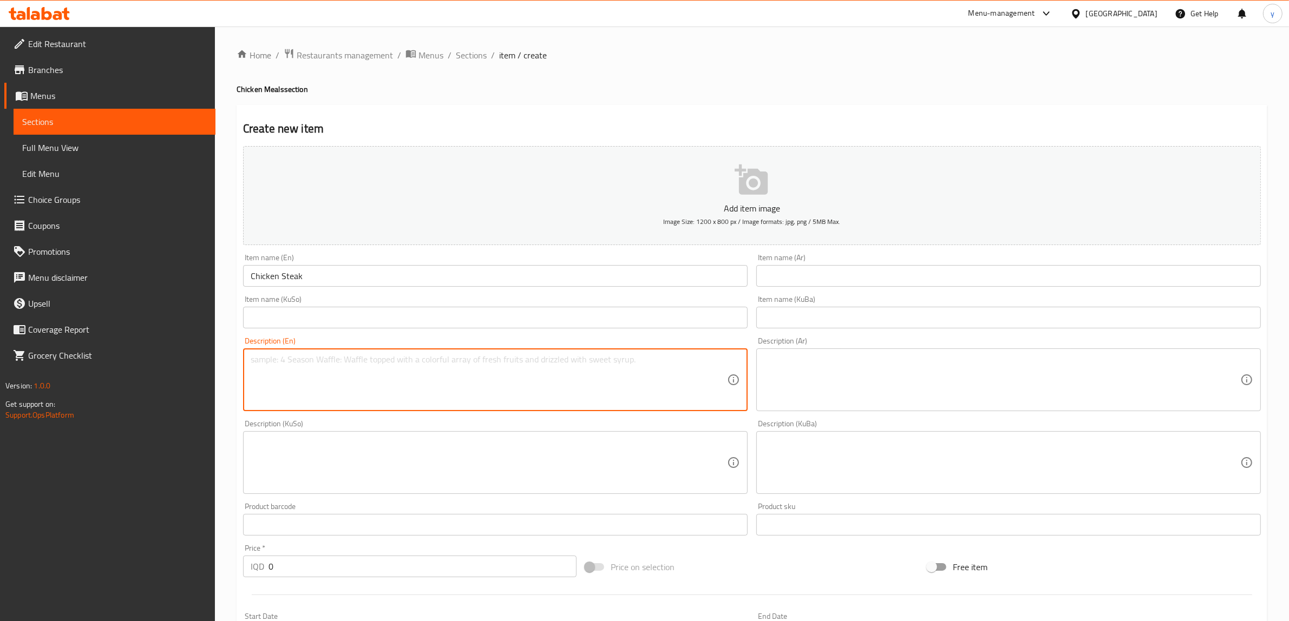
paste textarea "150 Gram chicken, 200 gram rice and lettuce - 490 calories"
type textarea "150 Gram chicken, 200 gram rice and lettuce - 490 calories"
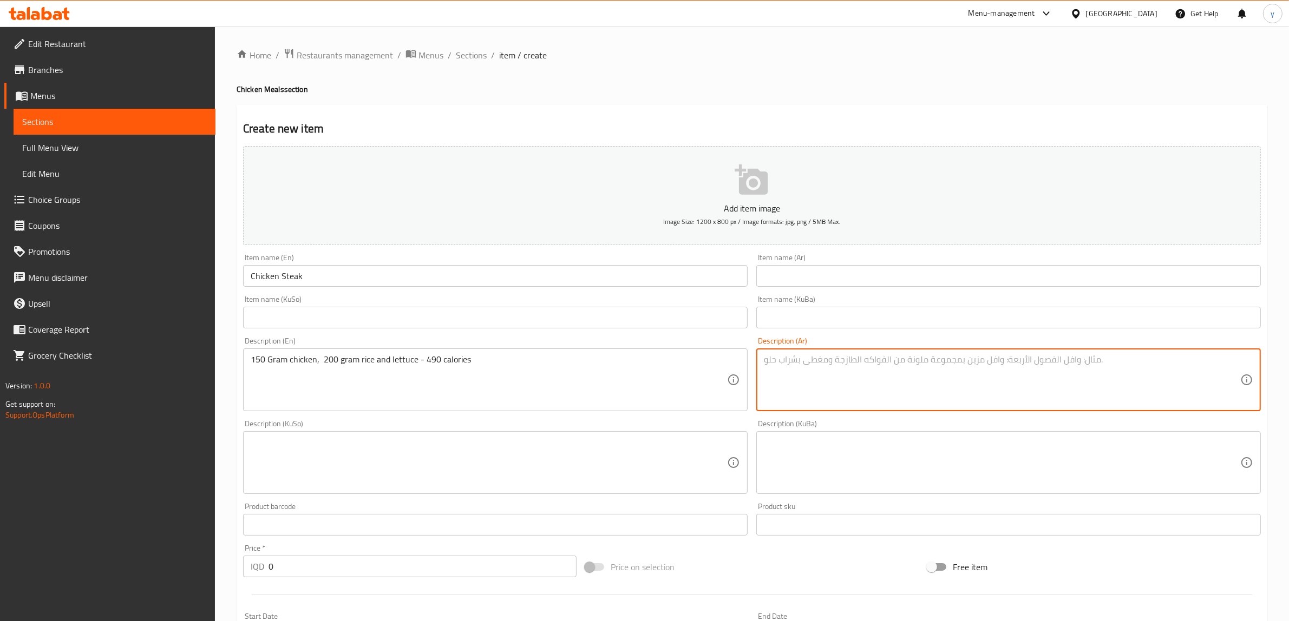
click at [898, 364] on textarea at bounding box center [1002, 379] width 476 height 51
paste textarea "150 جرام دجاج، 200 جرام أرز وخس - 490 كالوري"
type textarea "150 جرام دجاج، 200 جرام أرز وخس - 490 كالوري"
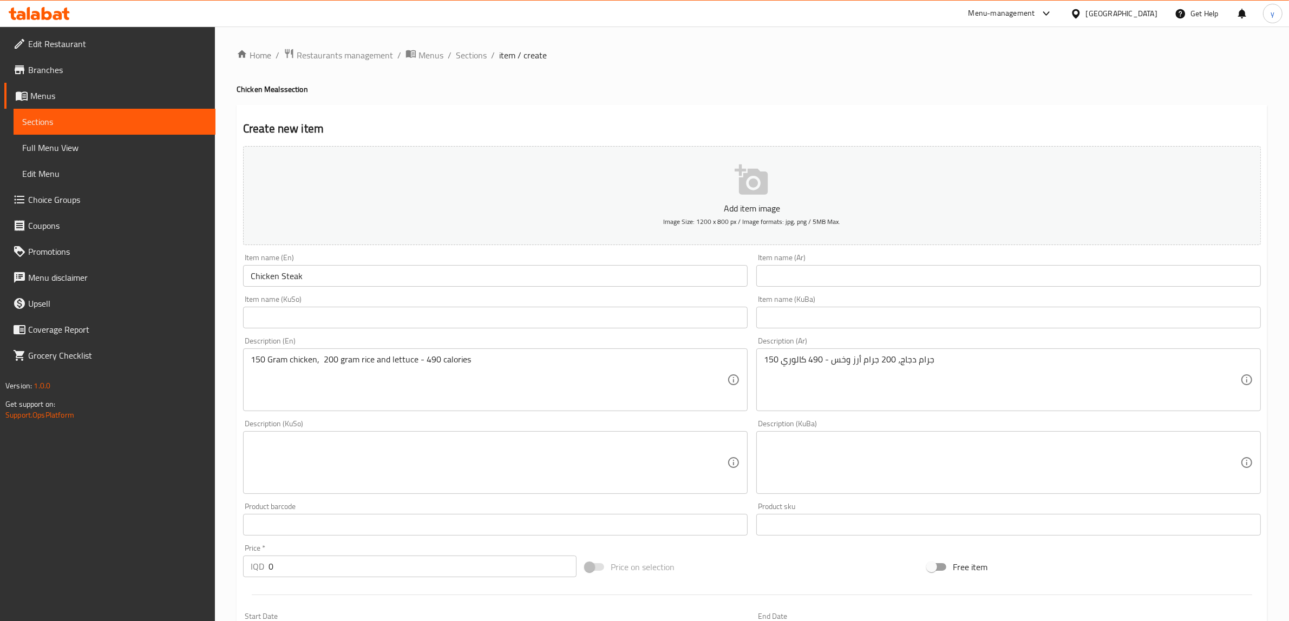
click at [794, 261] on div "Item name (Ar) Item name (Ar)" at bounding box center [1008, 270] width 504 height 33
click at [787, 278] on input "text" at bounding box center [1008, 276] width 504 height 22
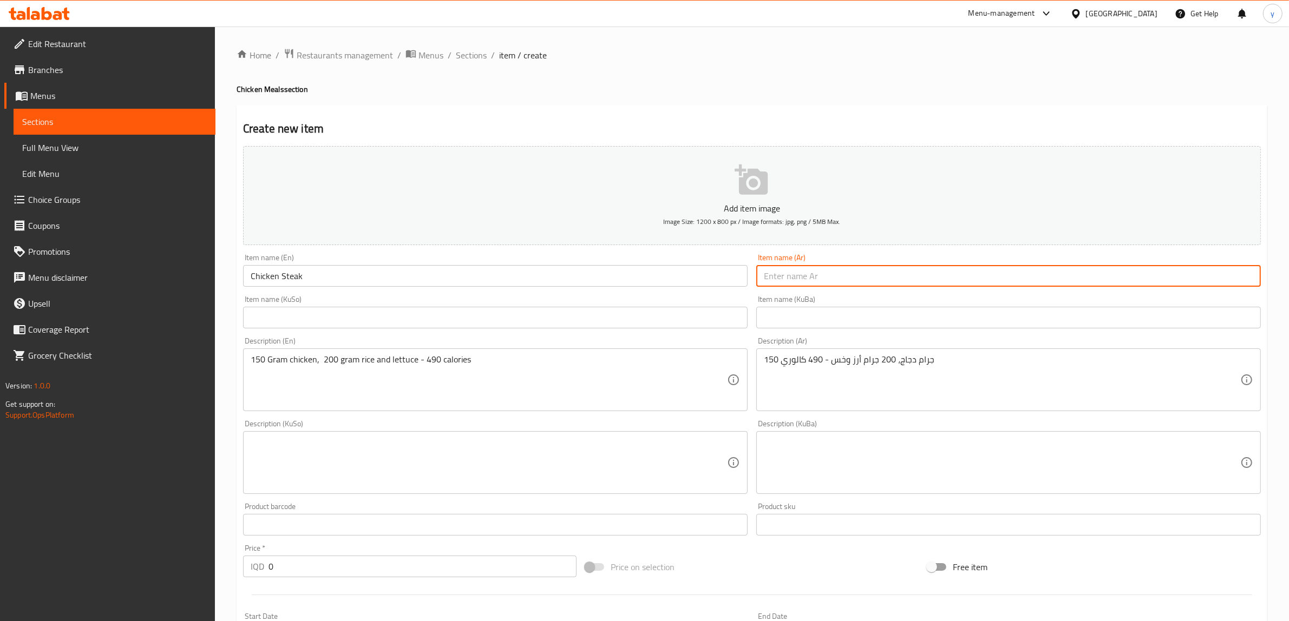
click at [792, 278] on input "text" at bounding box center [1008, 276] width 504 height 22
type input "ستيك دجاج"
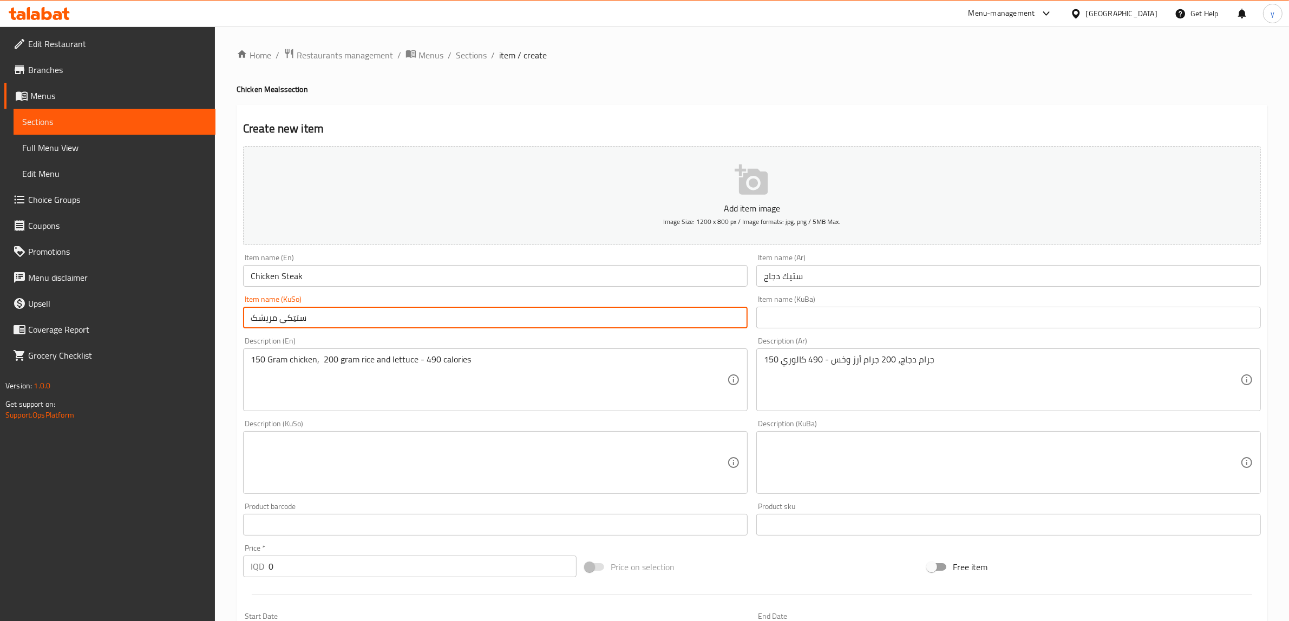
type input "ستێکی مریشک"
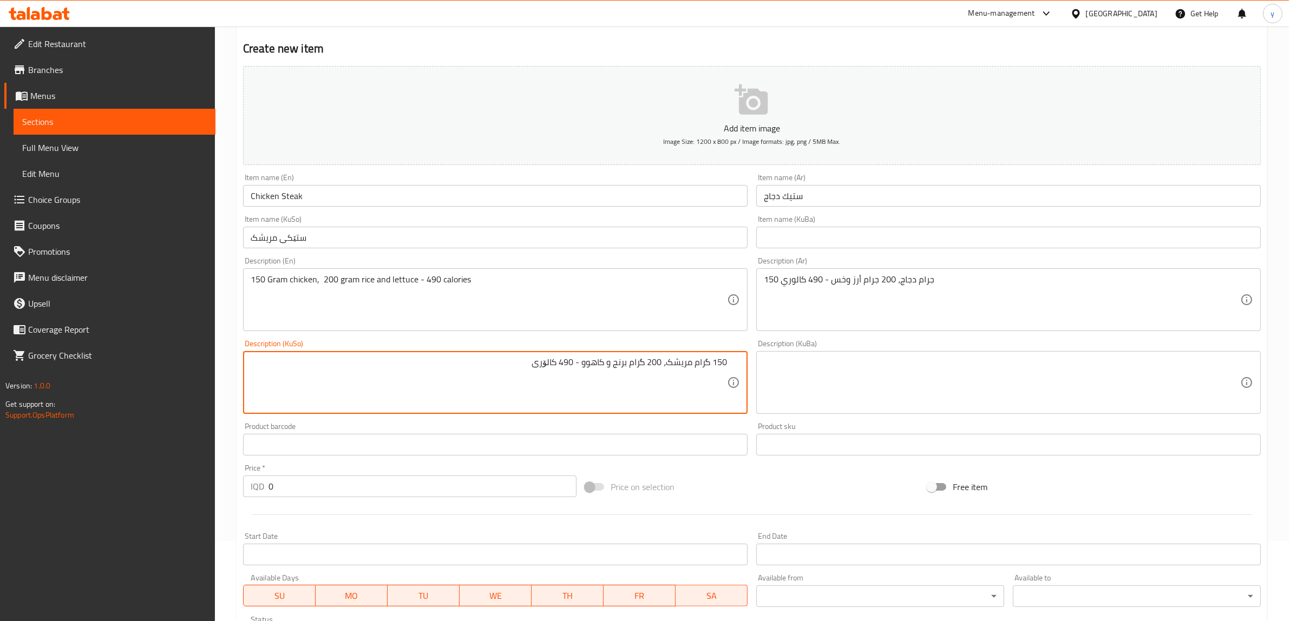
scroll to position [113, 0]
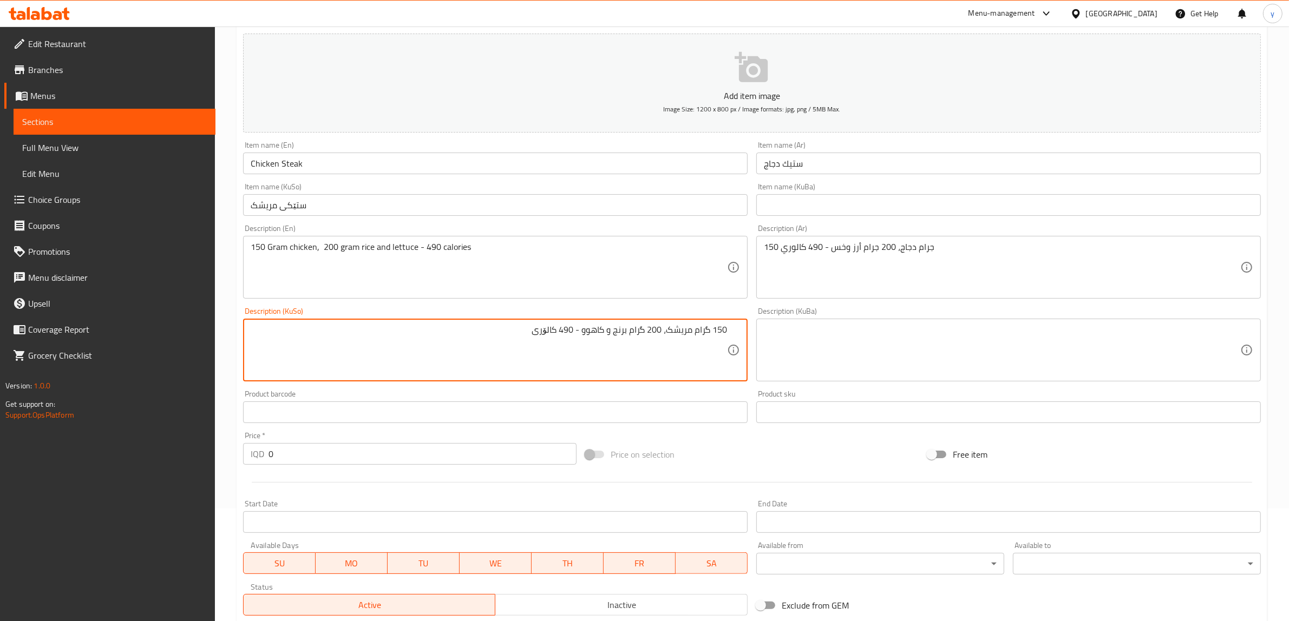
type textarea "150 گرام مریشک، 200 گرام برنج و کاهوو - 490 کالۆری"
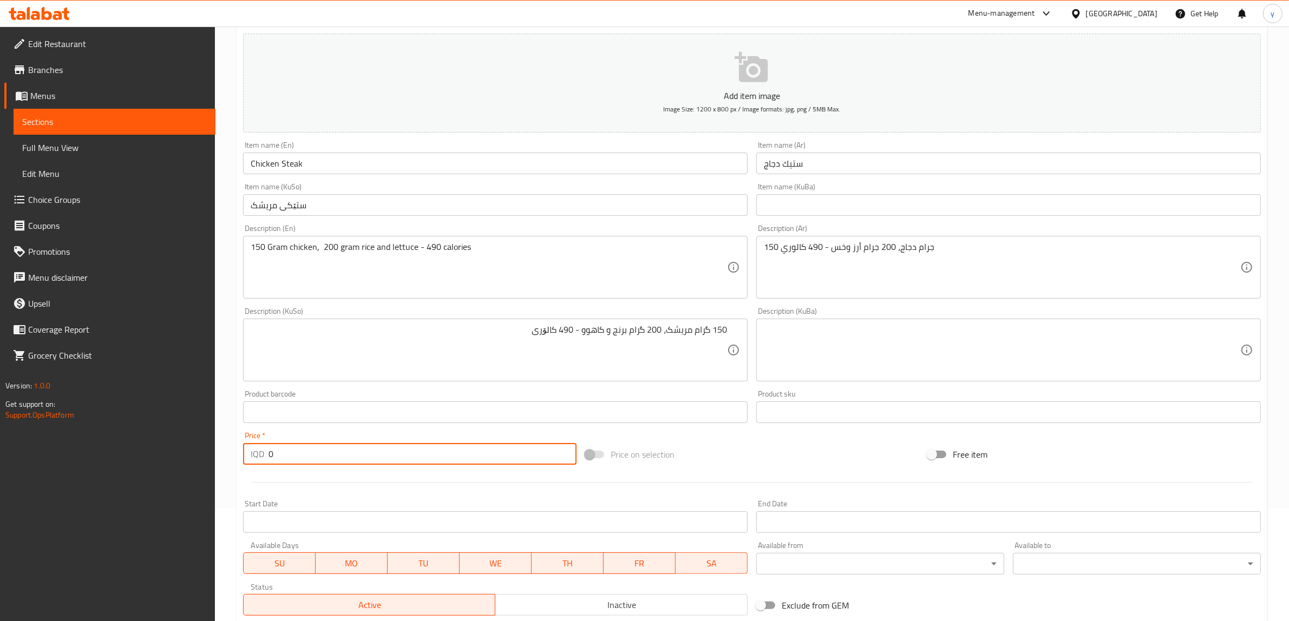
drag, startPoint x: 298, startPoint y: 443, endPoint x: 273, endPoint y: 452, distance: 26.7
click at [273, 452] on div "Price   * IQD 0 Price *" at bounding box center [409, 448] width 333 height 33
drag, startPoint x: 273, startPoint y: 452, endPoint x: 261, endPoint y: 458, distance: 13.3
click at [261, 458] on div "IQD 0 Price *" at bounding box center [409, 454] width 333 height 22
paste input "1000"
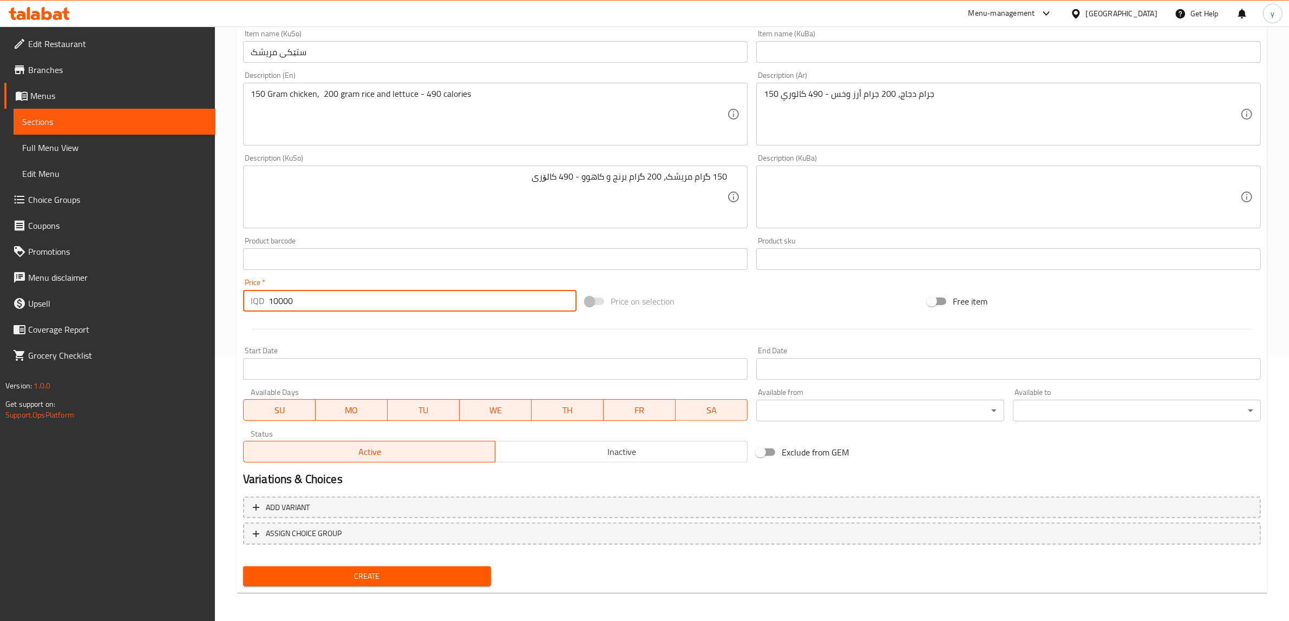
type input "10000"
click at [337, 576] on span "Create" at bounding box center [367, 577] width 231 height 14
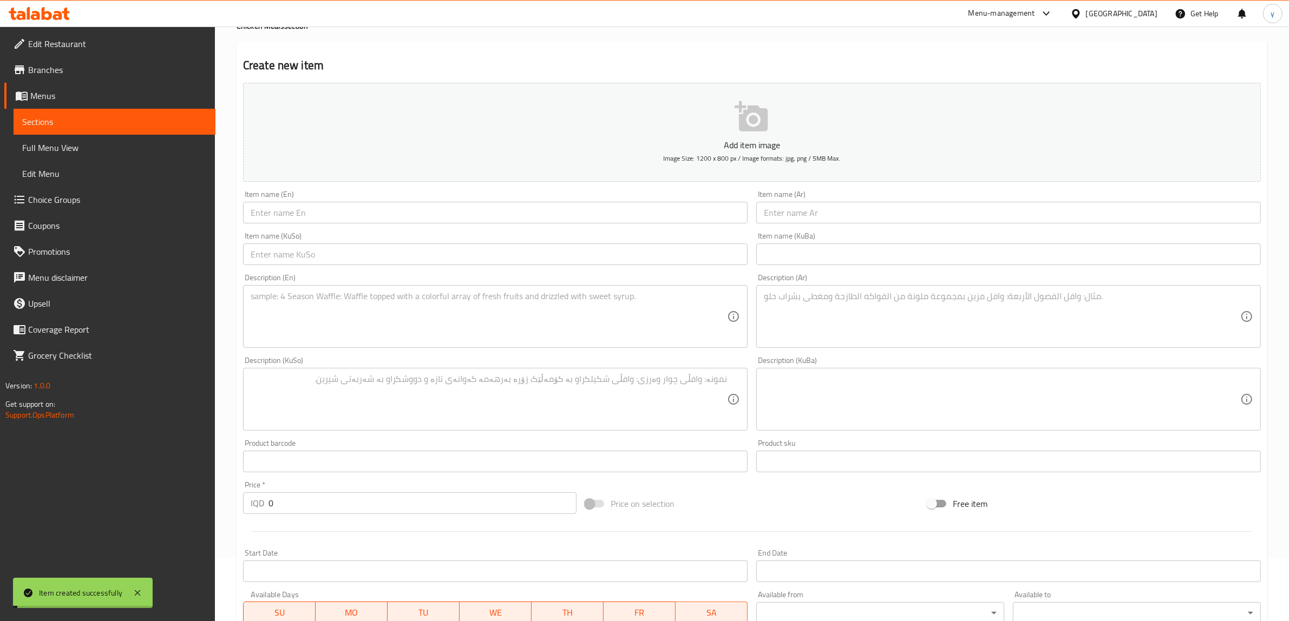
scroll to position [0, 0]
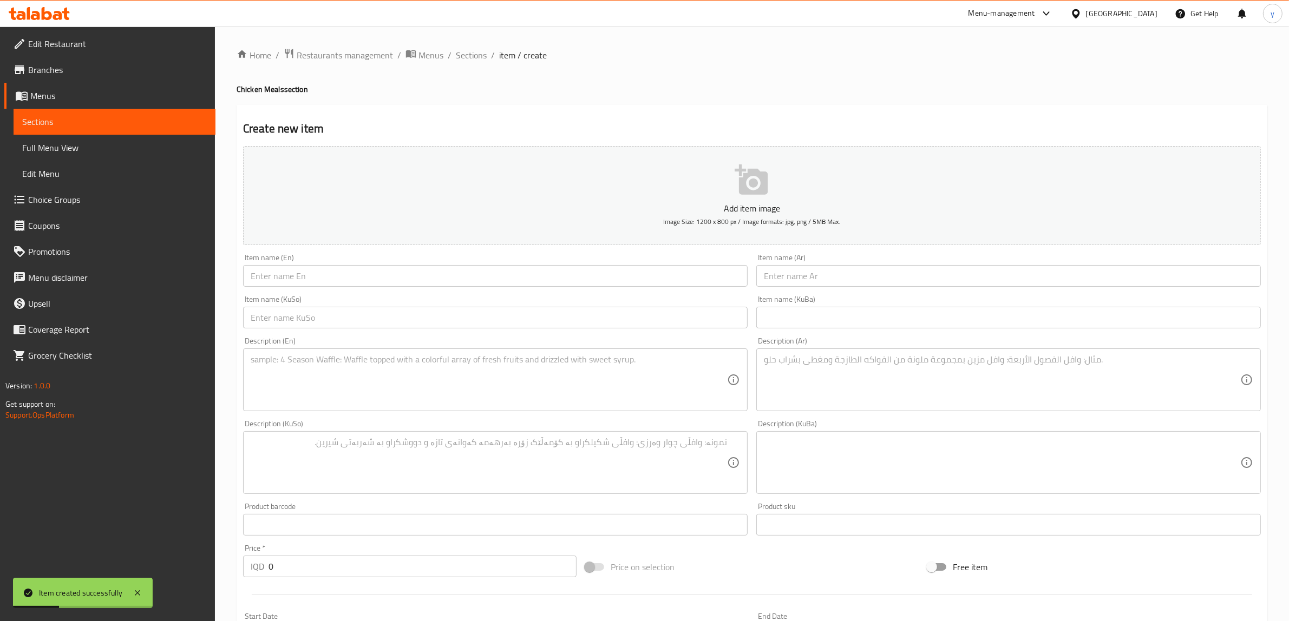
drag, startPoint x: 277, startPoint y: 548, endPoint x: 279, endPoint y: 569, distance: 20.6
click at [277, 559] on div "Price   * IQD 0 Price *" at bounding box center [409, 560] width 333 height 33
drag, startPoint x: 279, startPoint y: 569, endPoint x: 266, endPoint y: 569, distance: 13.0
click at [266, 569] on div "IQD 0 Price *" at bounding box center [409, 567] width 333 height 22
paste input "1100"
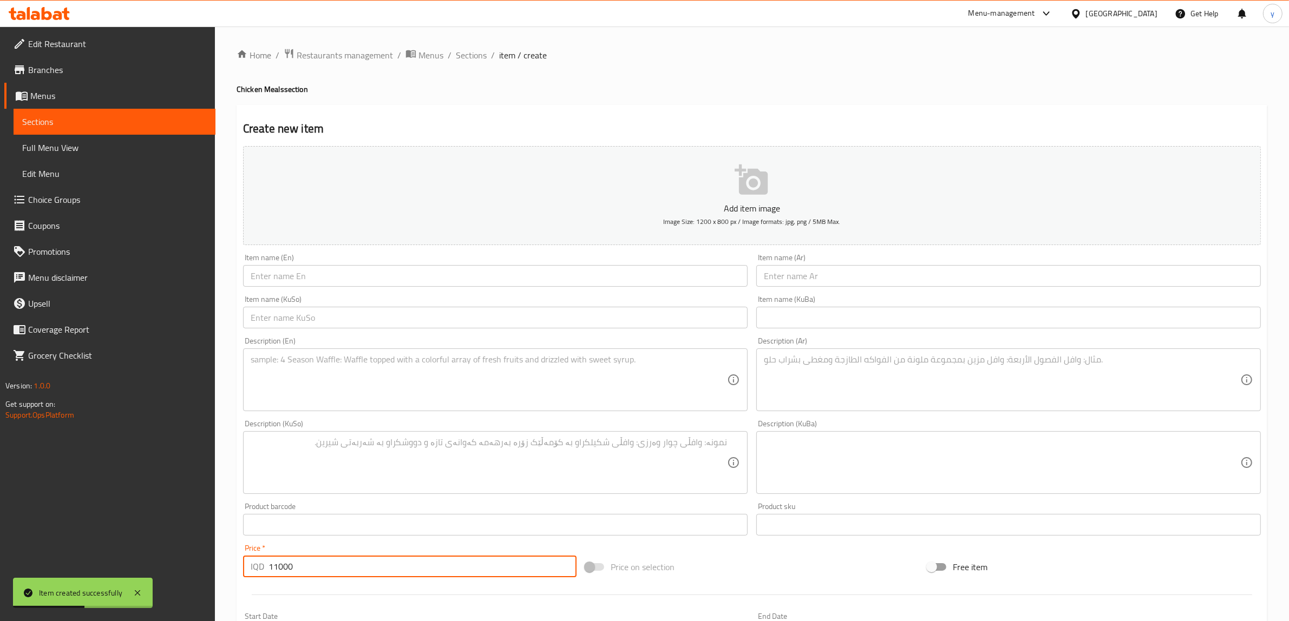
type input "11000"
click at [319, 277] on input "text" at bounding box center [495, 276] width 504 height 22
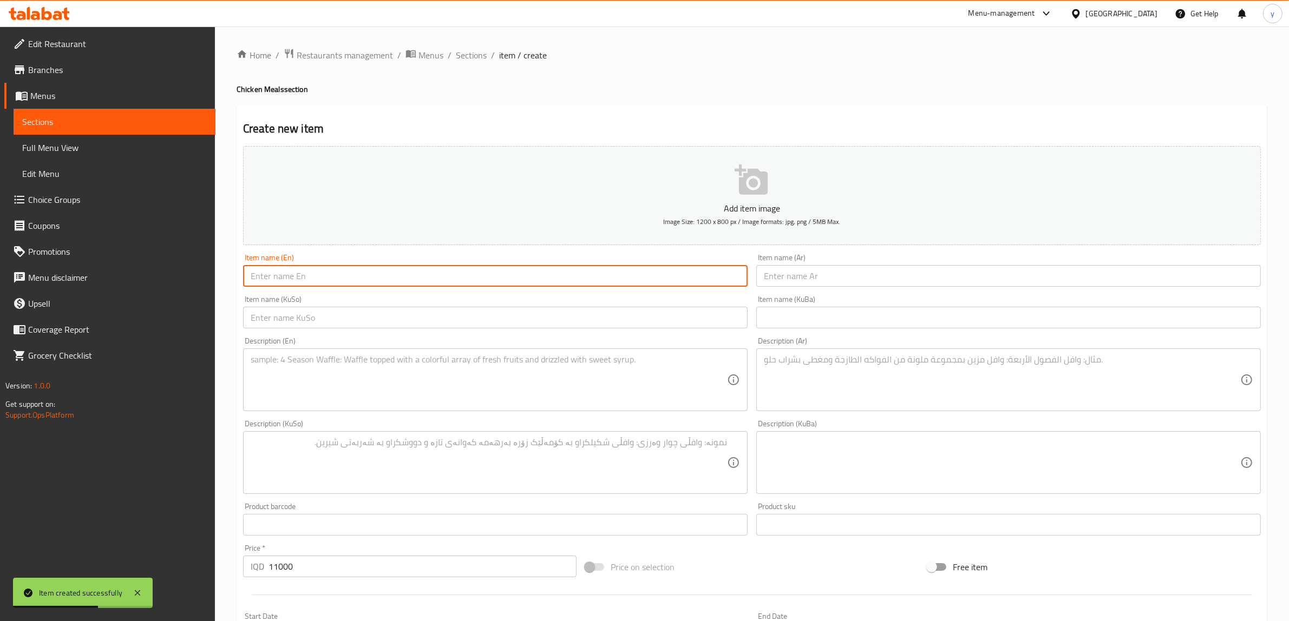
paste input "Chicken Fahita Meal"
click at [336, 360] on textarea at bounding box center [489, 379] width 476 height 51
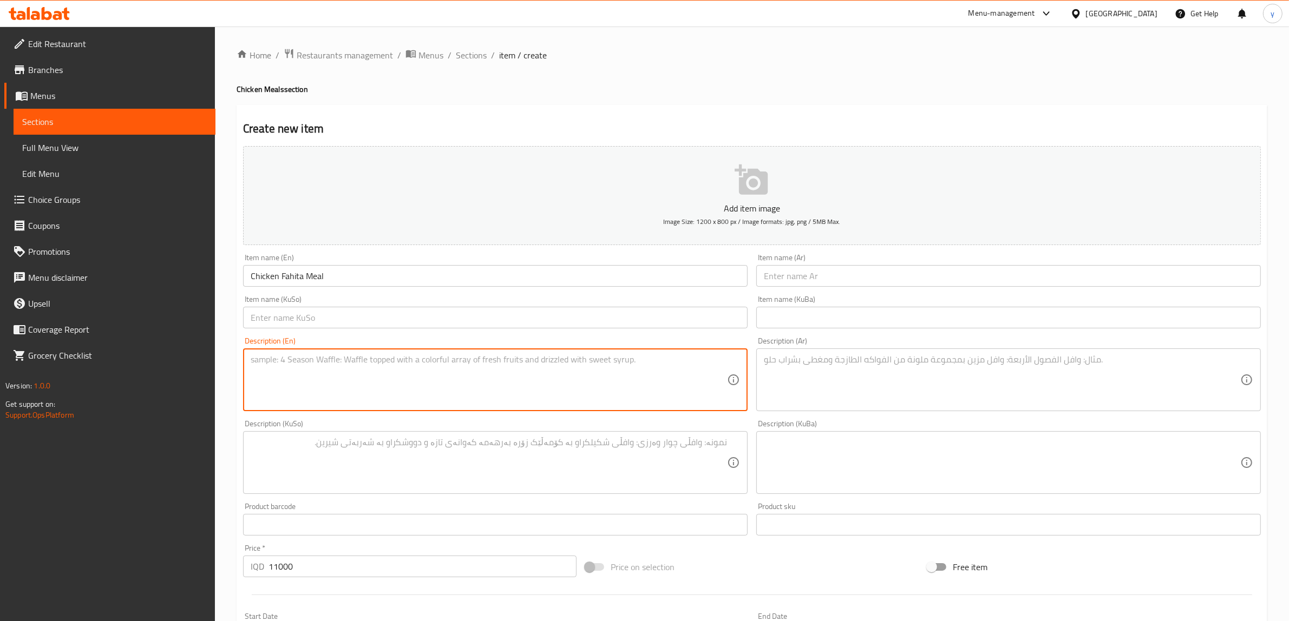
paste textarea "150 Gram chicken, 200 gram rice, lettuce, green pepper, red pepper, onion and c…"
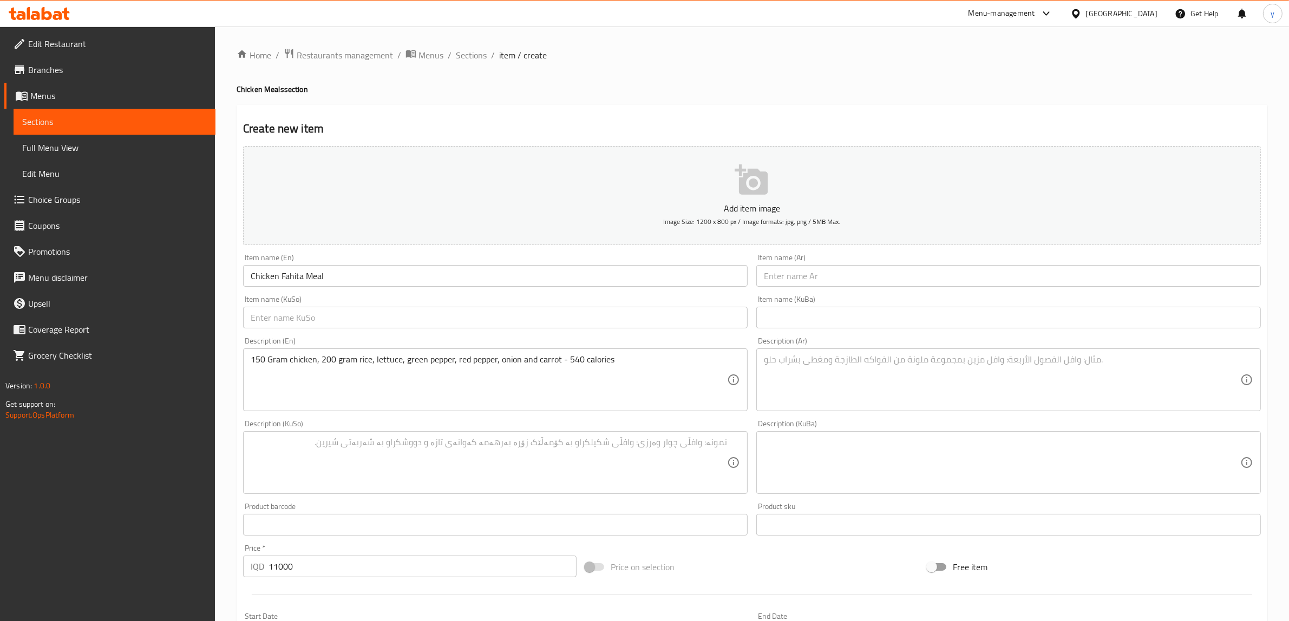
click at [905, 353] on div "Description (Ar)" at bounding box center [1008, 380] width 504 height 63
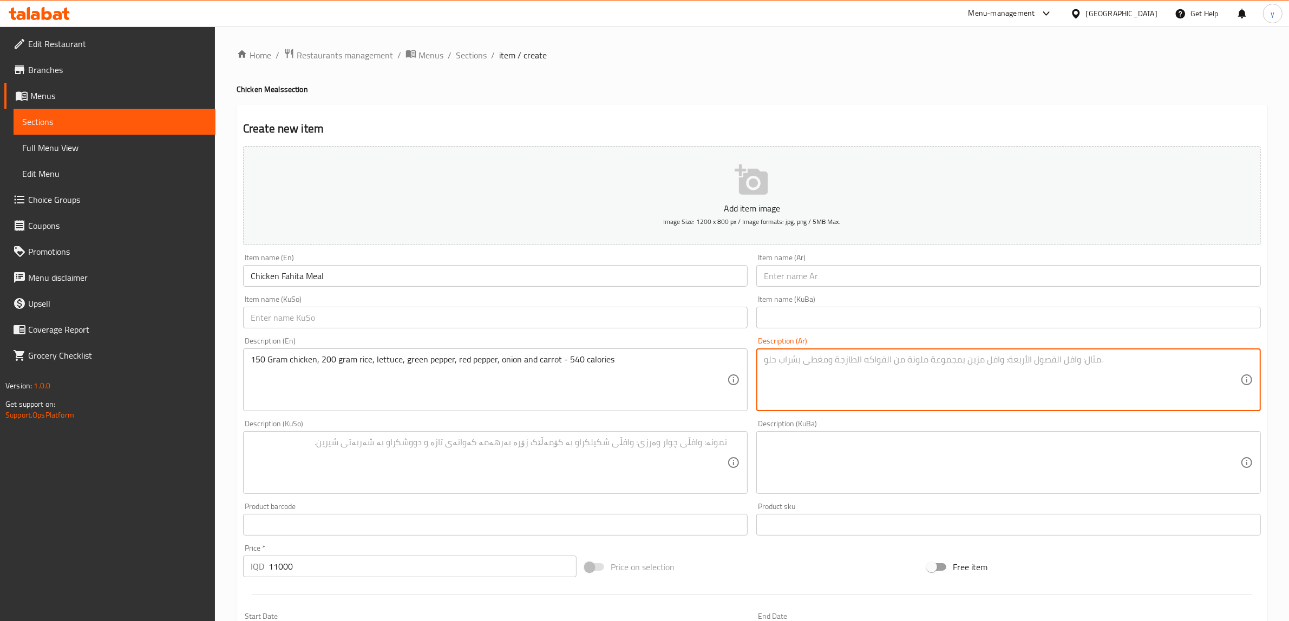
paste textarea "150 جرام دجاج، 200 جرام أرز، خس، فلفل أخضر، فلفل أحمر، بصل وجزر - 540 كالوري"
click at [931, 277] on input "text" at bounding box center [1008, 276] width 504 height 22
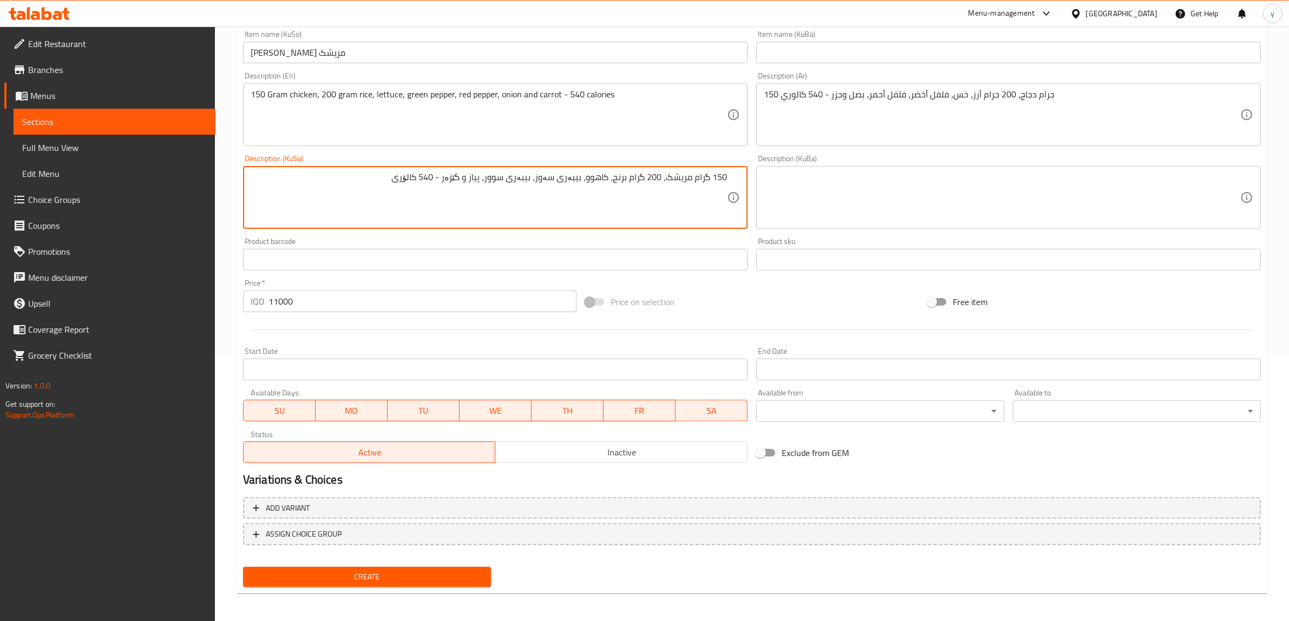
scroll to position [266, 0]
click at [417, 575] on span "Create" at bounding box center [367, 577] width 231 height 14
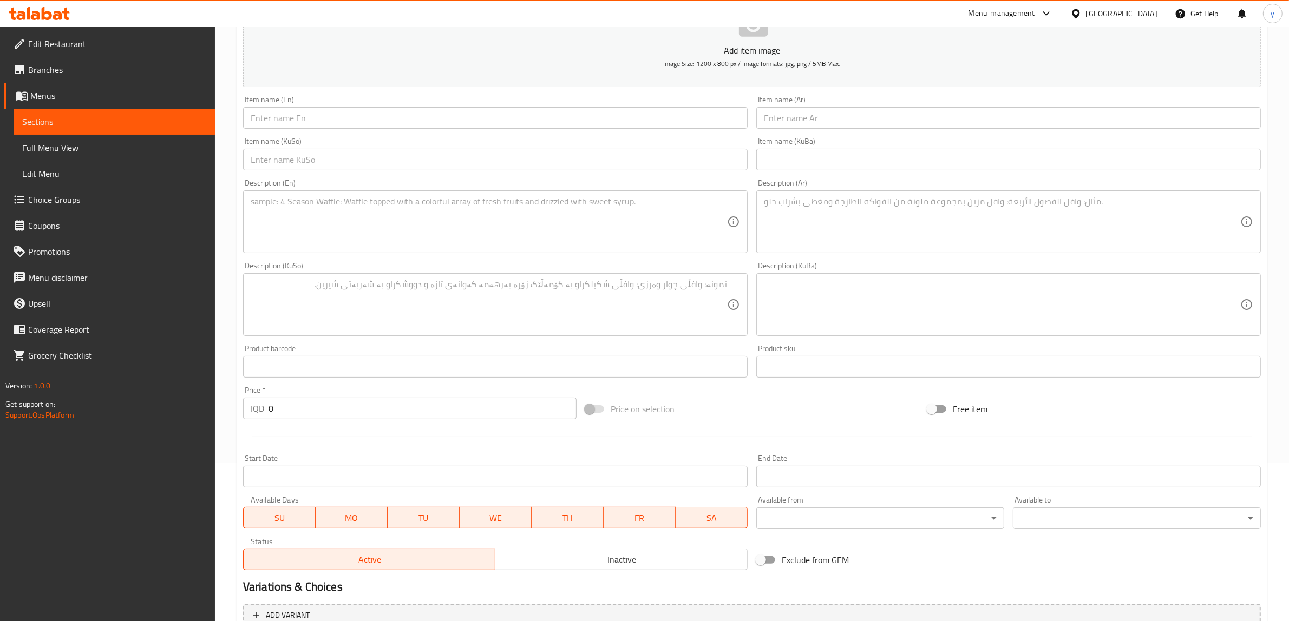
scroll to position [41, 0]
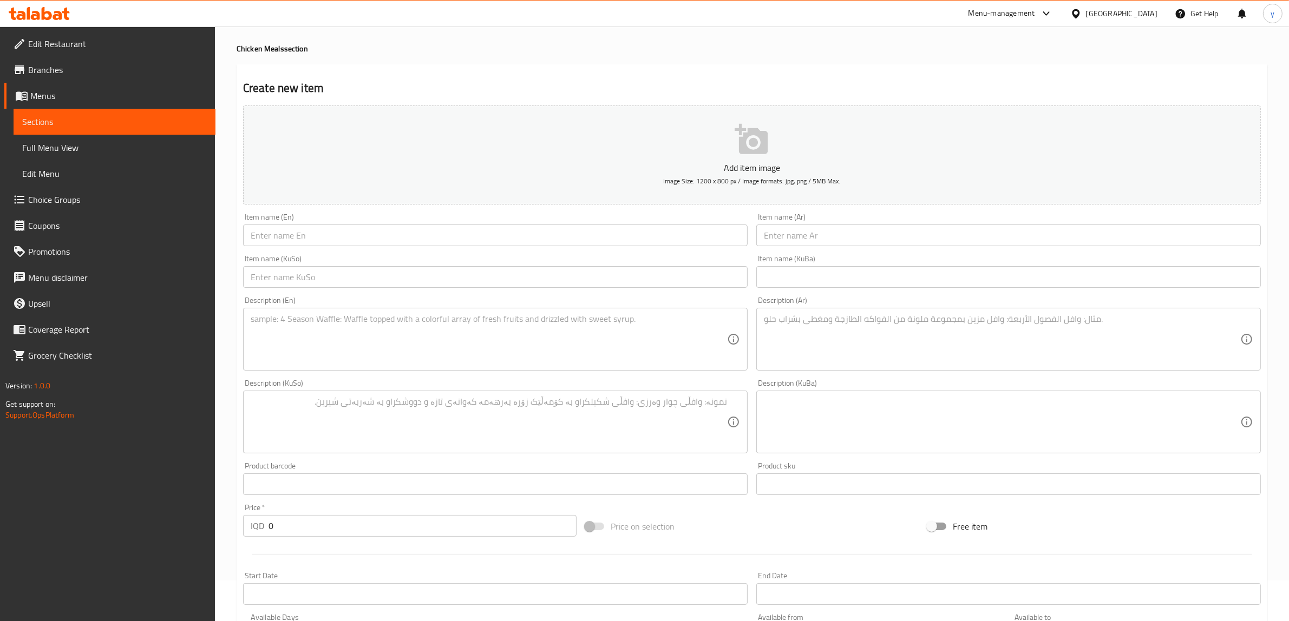
click at [357, 215] on div "Item name (En) Item name (En)" at bounding box center [495, 229] width 504 height 33
drag, startPoint x: 382, startPoint y: 232, endPoint x: 364, endPoint y: 245, distance: 22.0
click at [382, 232] on input "text" at bounding box center [495, 236] width 504 height 22
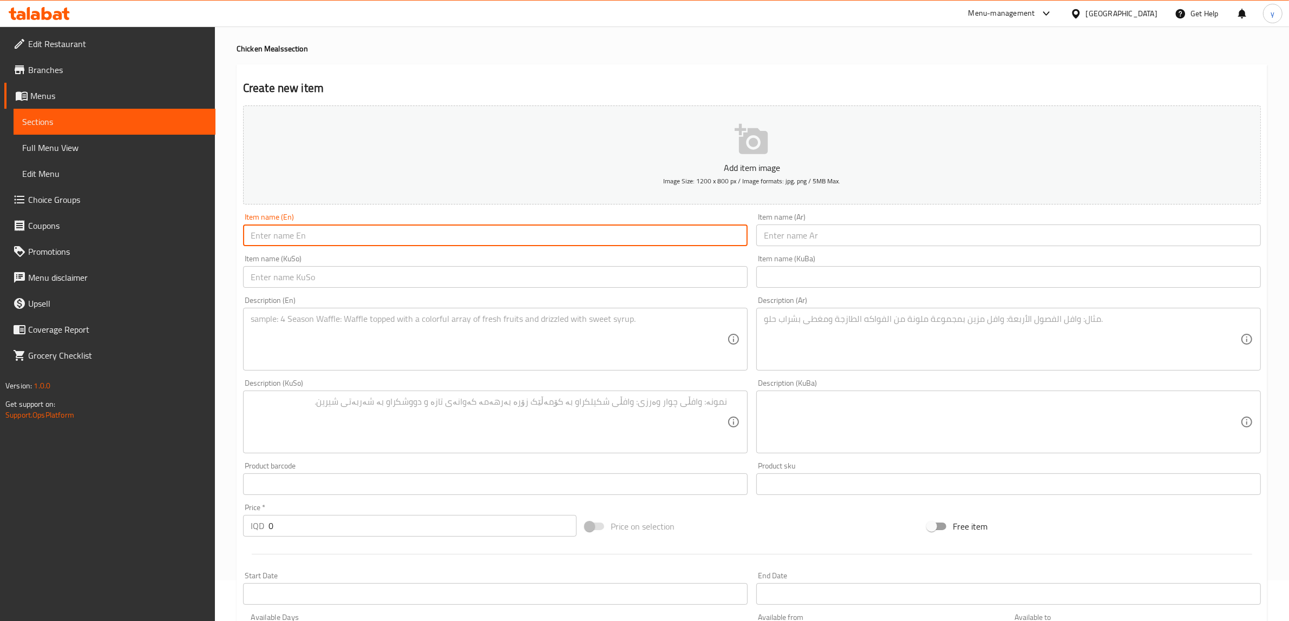
paste input "Chicken Curry"
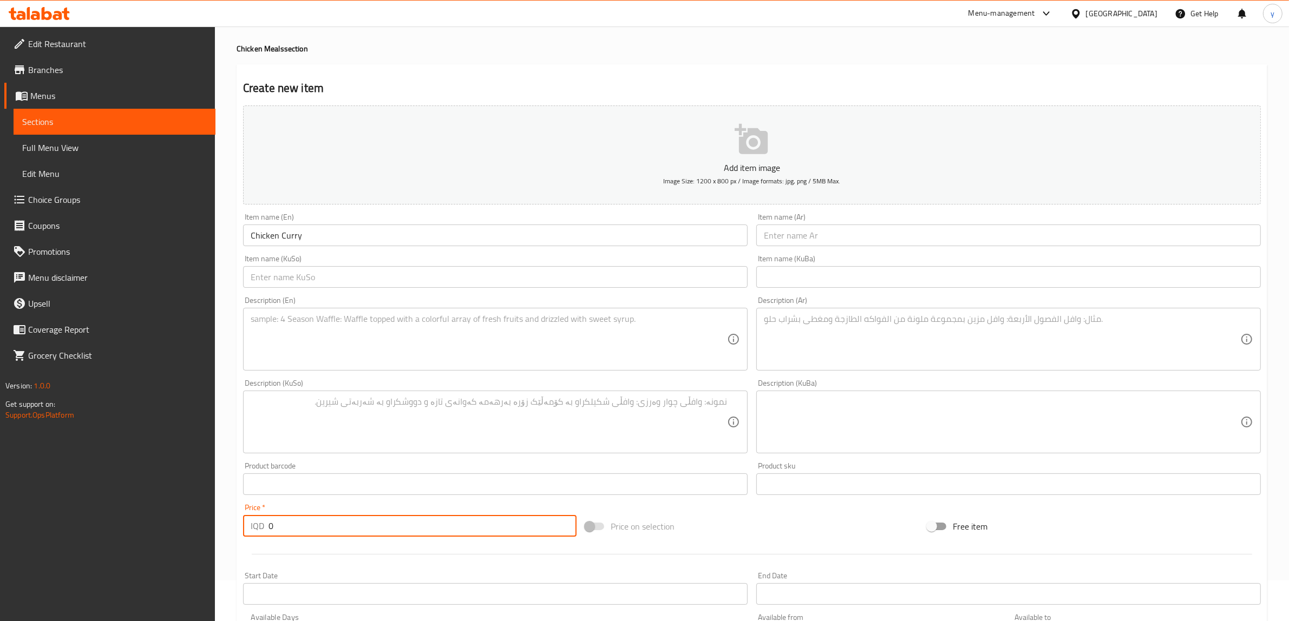
drag, startPoint x: 283, startPoint y: 521, endPoint x: 265, endPoint y: 522, distance: 17.4
click at [255, 535] on div "IQD 0 Price *" at bounding box center [409, 526] width 333 height 22
paste input "1100"
click at [340, 325] on textarea at bounding box center [489, 339] width 476 height 51
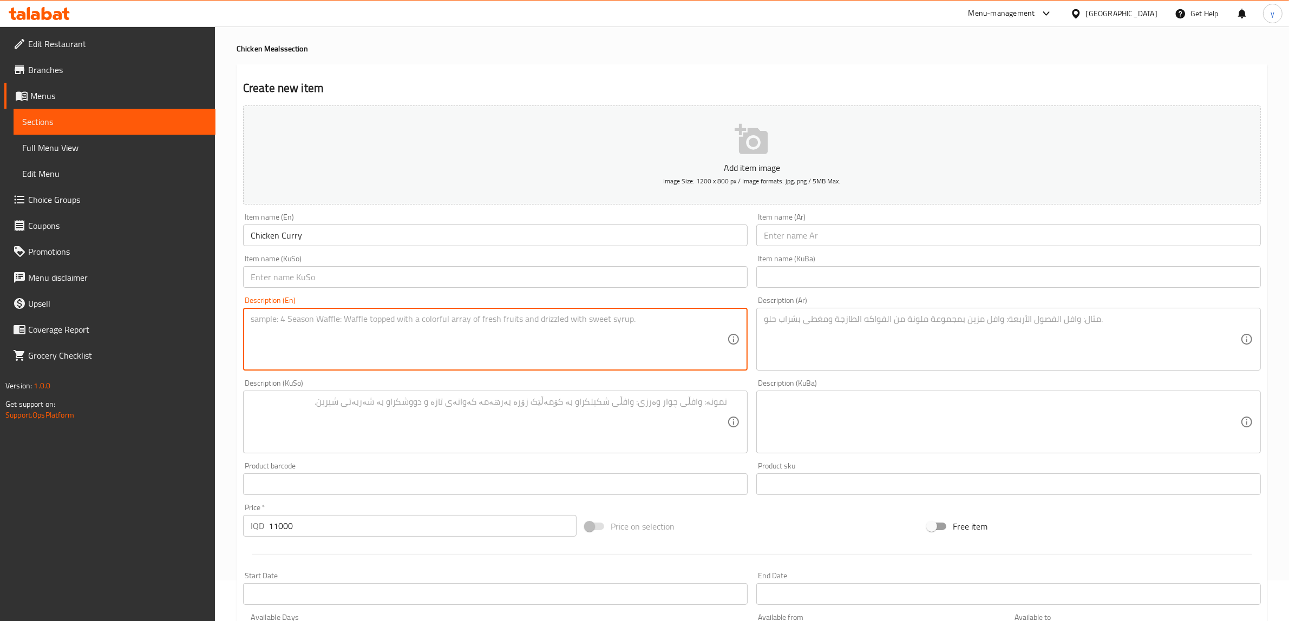
paste textarea "150 Gram chicken, 200 gram rice, mushroom sauce, curry sauce, onion and carrot …"
click at [793, 341] on textarea at bounding box center [1002, 339] width 476 height 51
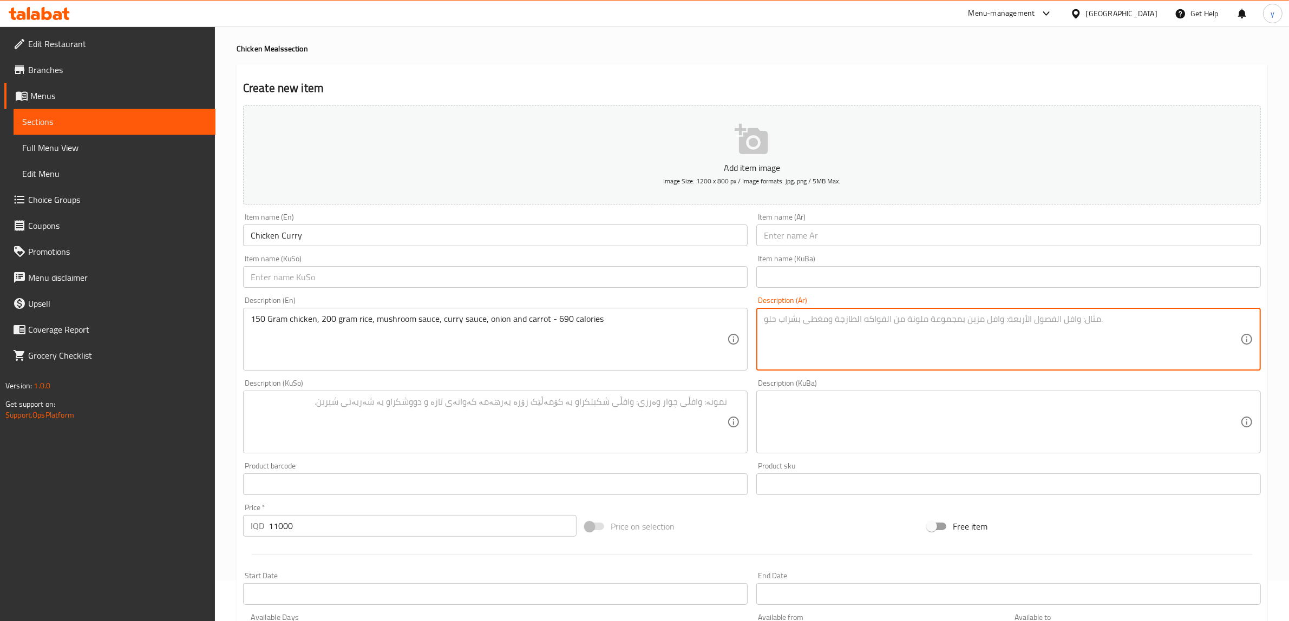
paste textarea "150 جرام دجاج، 200 جرام أرز، صلصة فطر، صلصة كاري، بصل وجزر - 690 كالوري"
click at [578, 395] on div "Description (KuSo)" at bounding box center [495, 422] width 504 height 63
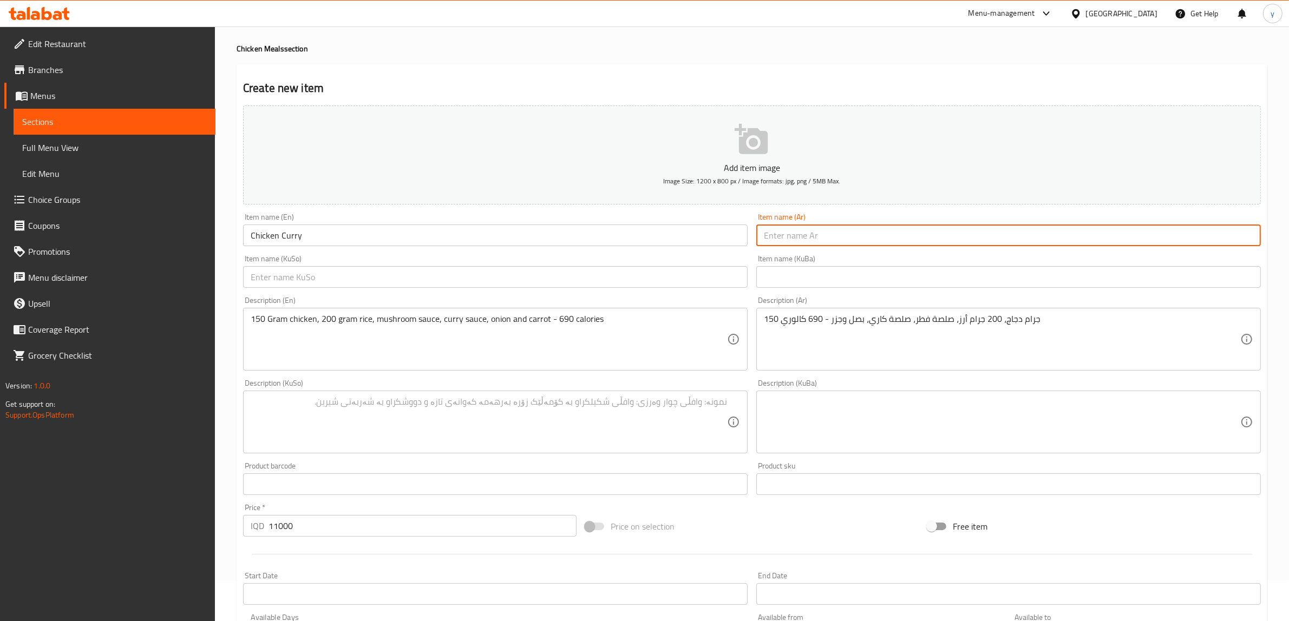
click at [793, 233] on input "text" at bounding box center [1008, 236] width 504 height 22
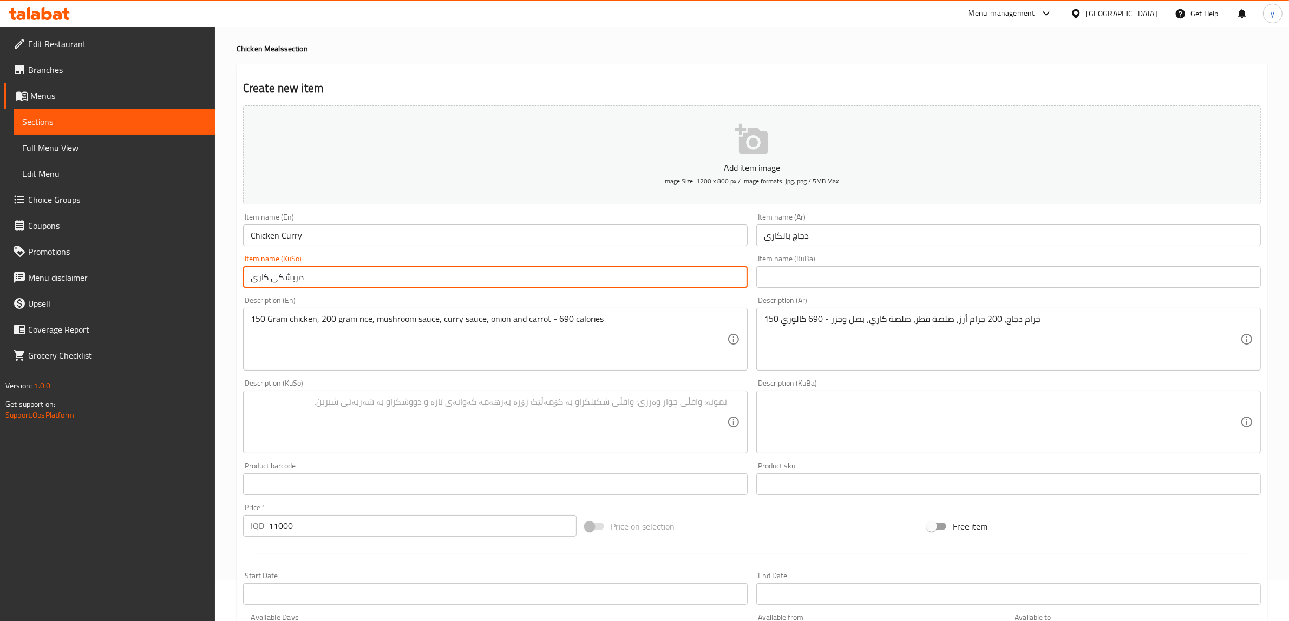
click at [269, 277] on input "مریشكی کاری" at bounding box center [495, 277] width 504 height 22
click at [269, 282] on input "مریشكی بە کاری" at bounding box center [495, 277] width 504 height 22
click at [740, 374] on div "Description (En) 150 Gram chicken, 200 gram rice, mushroom sauce, curry sauce, …" at bounding box center [495, 333] width 513 height 83
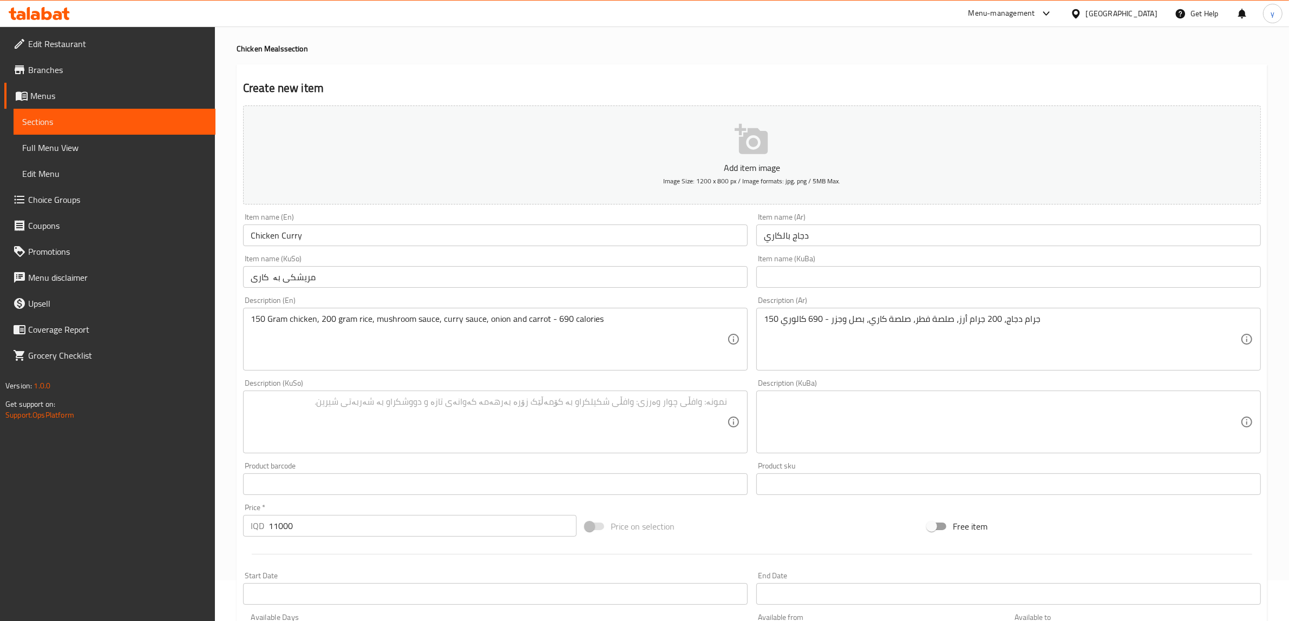
click at [593, 452] on div "Description (KuSo)" at bounding box center [495, 422] width 504 height 63
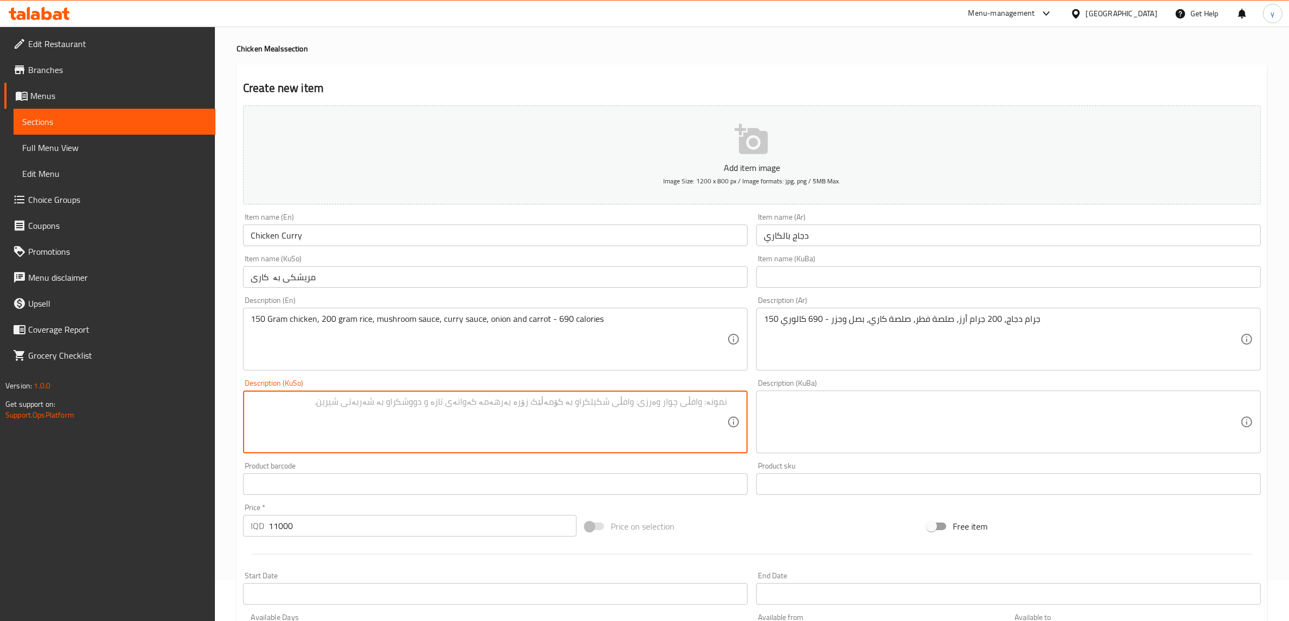
click at [647, 428] on textarea at bounding box center [489, 422] width 476 height 51
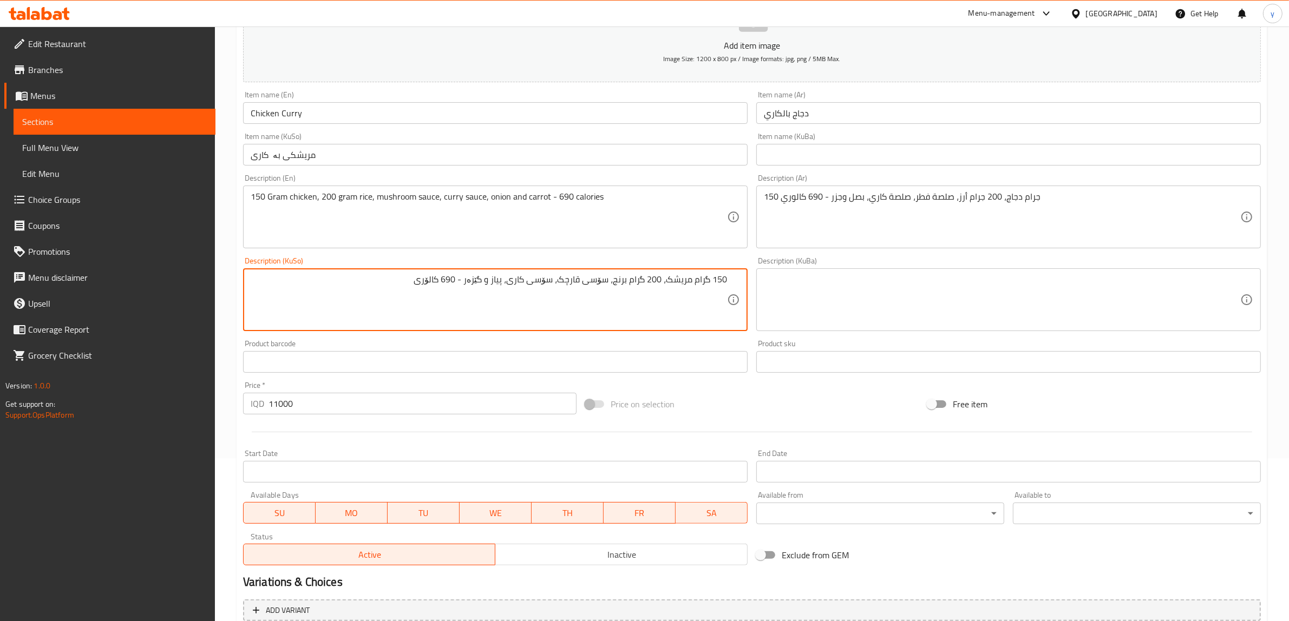
scroll to position [266, 0]
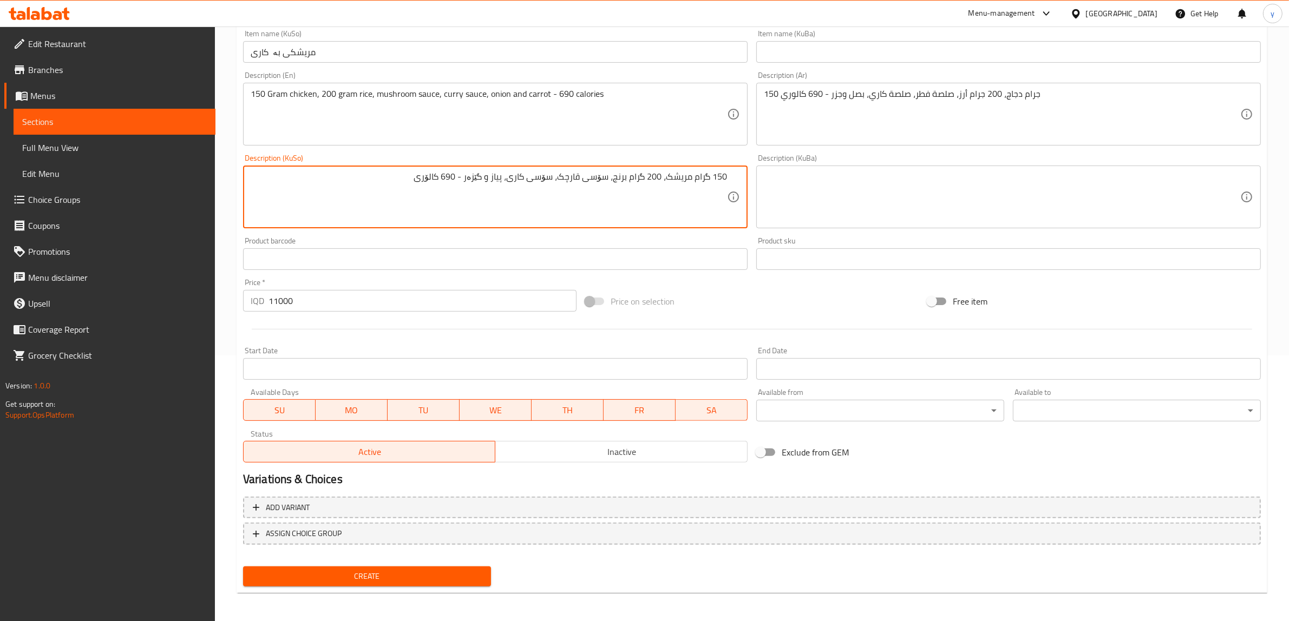
click at [420, 570] on span "Create" at bounding box center [367, 577] width 231 height 14
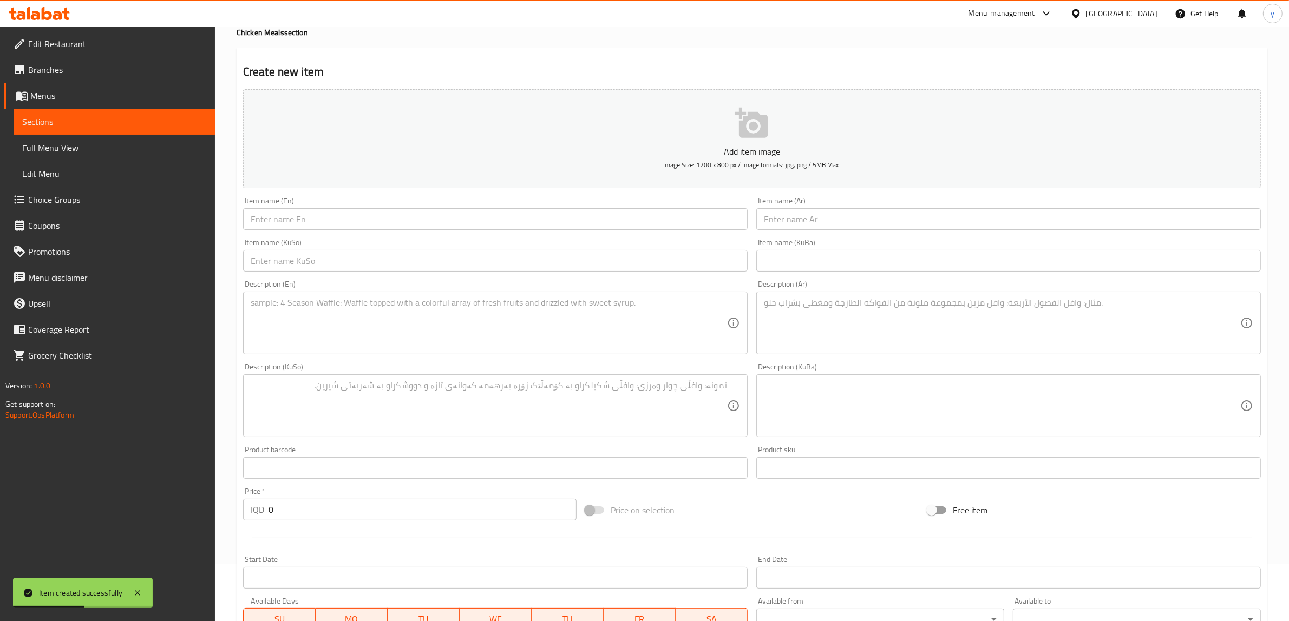
scroll to position [41, 0]
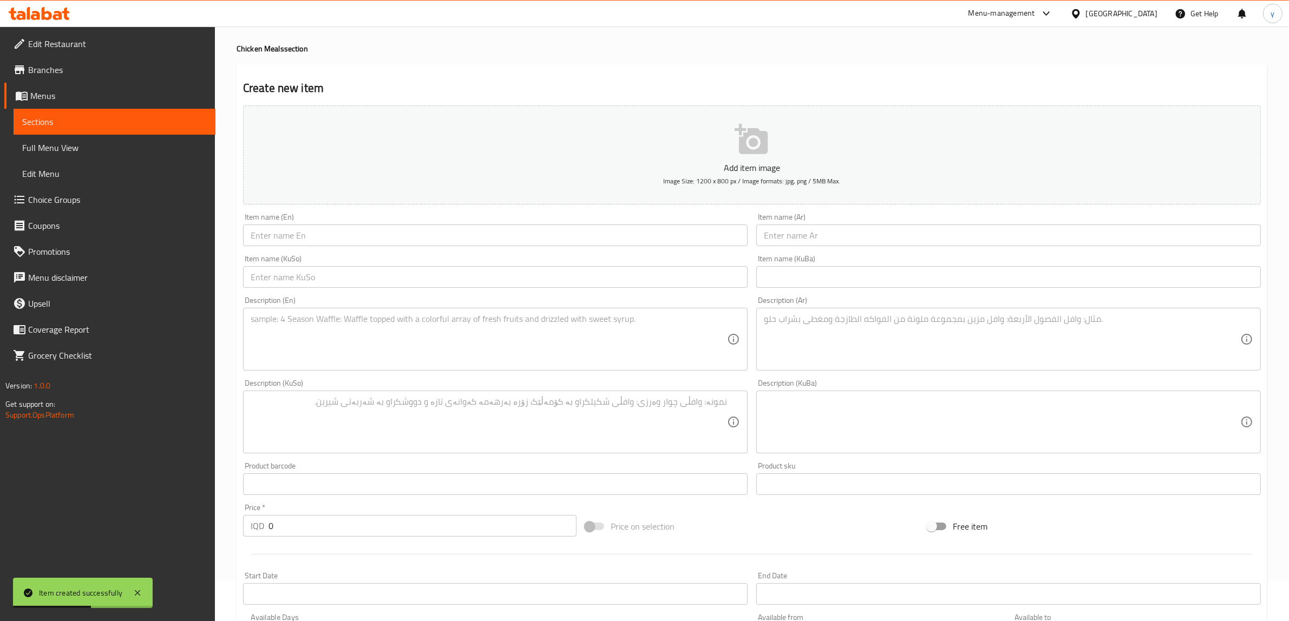
click at [316, 244] on input "text" at bounding box center [495, 236] width 504 height 22
click at [572, 223] on div "Item name (En) Item name (En)" at bounding box center [495, 229] width 504 height 33
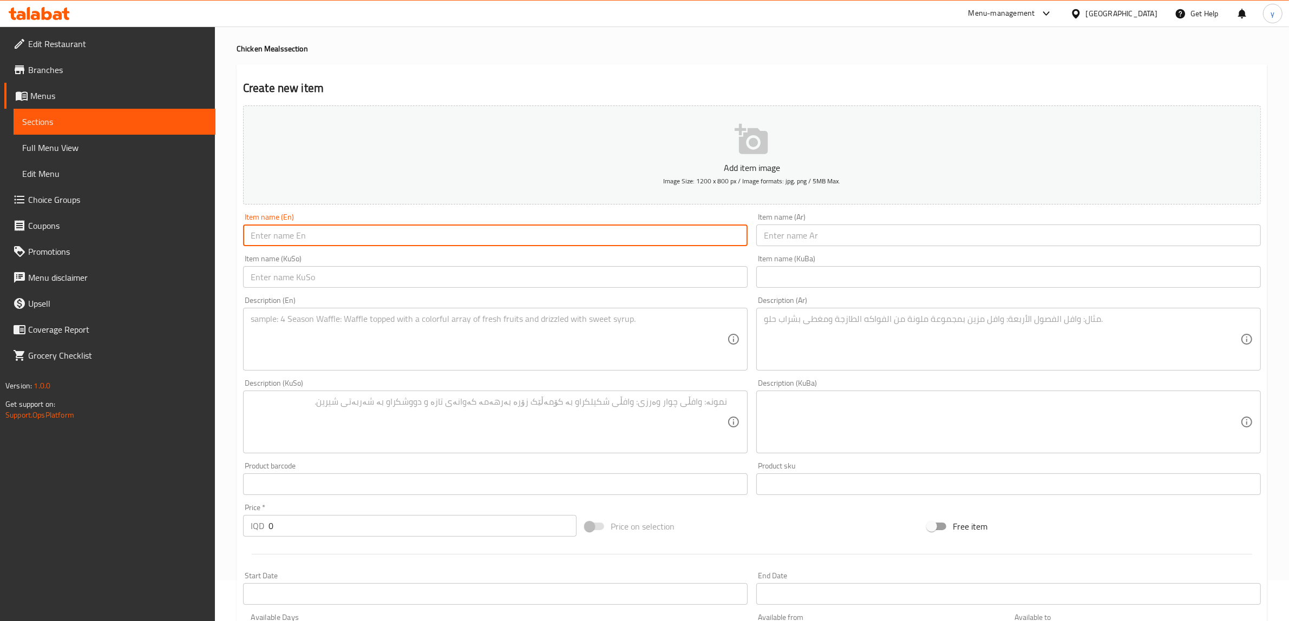
click at [570, 228] on input "text" at bounding box center [495, 236] width 504 height 22
paste input "Chicken Mushroom"
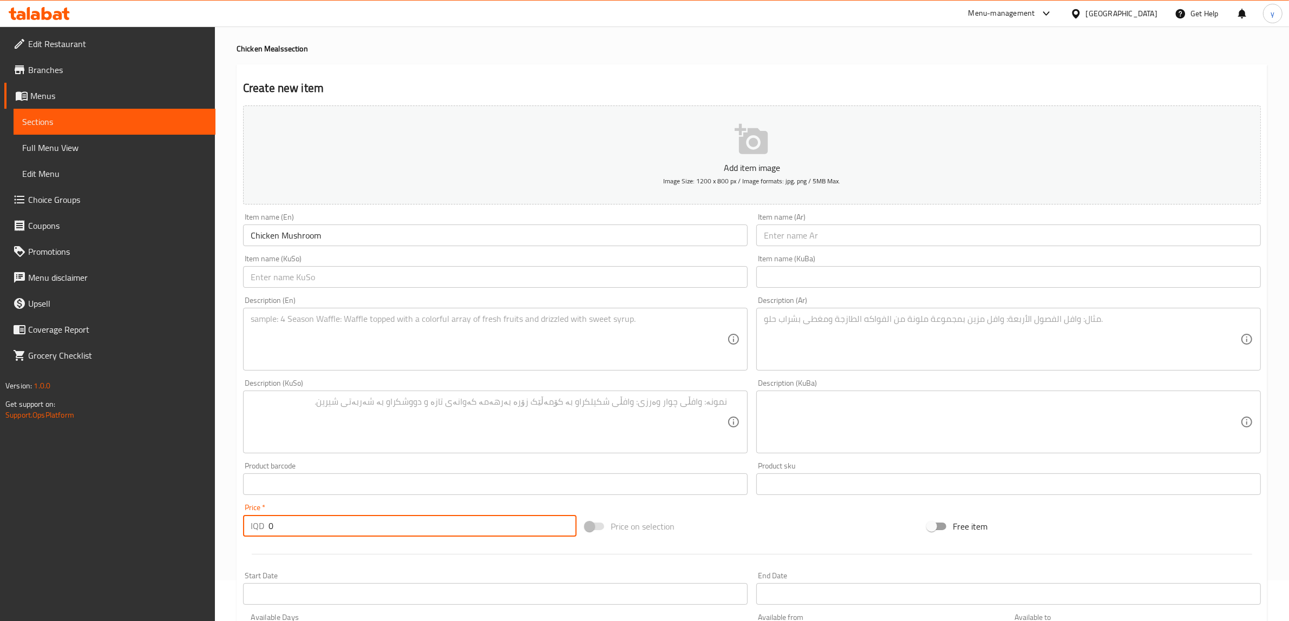
drag, startPoint x: 279, startPoint y: 528, endPoint x: 257, endPoint y: 532, distance: 22.6
click at [257, 532] on div "IQD 0 Price *" at bounding box center [409, 526] width 333 height 22
paste input "1100"
click at [369, 369] on div "Description (En)" at bounding box center [495, 339] width 504 height 63
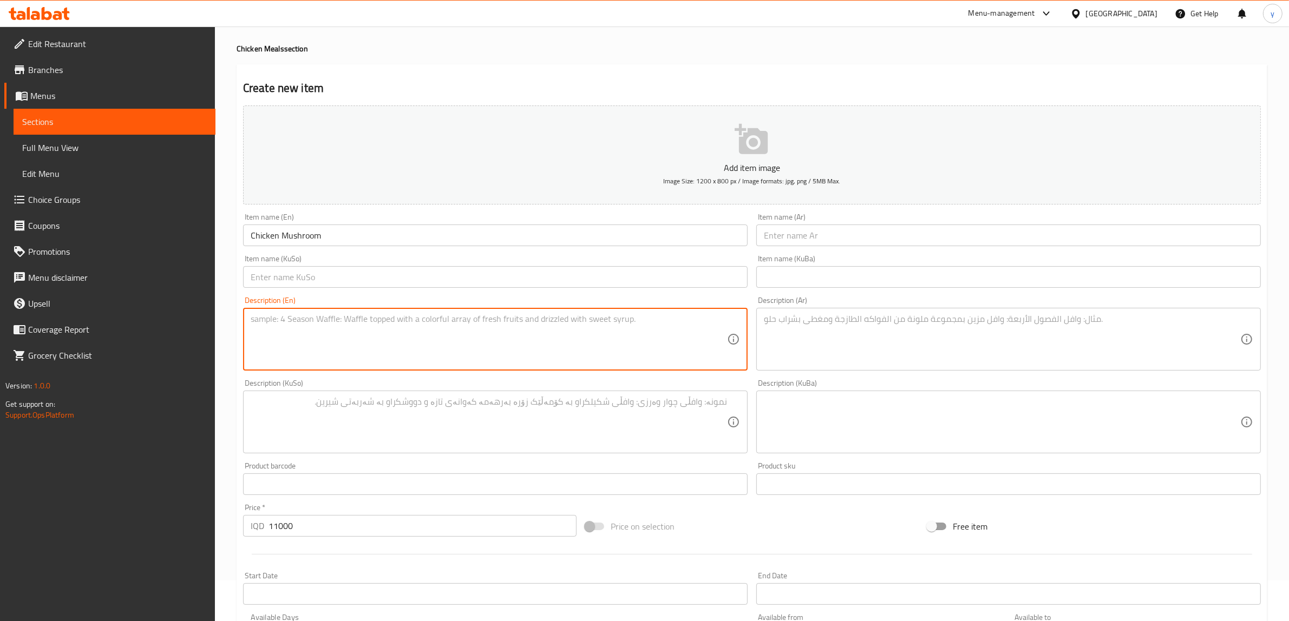
click at [378, 334] on textarea at bounding box center [489, 339] width 476 height 51
paste textarea "150 Gram chicken, 200 gram rice, mushroom sauce, onion sauce and green pepper -…"
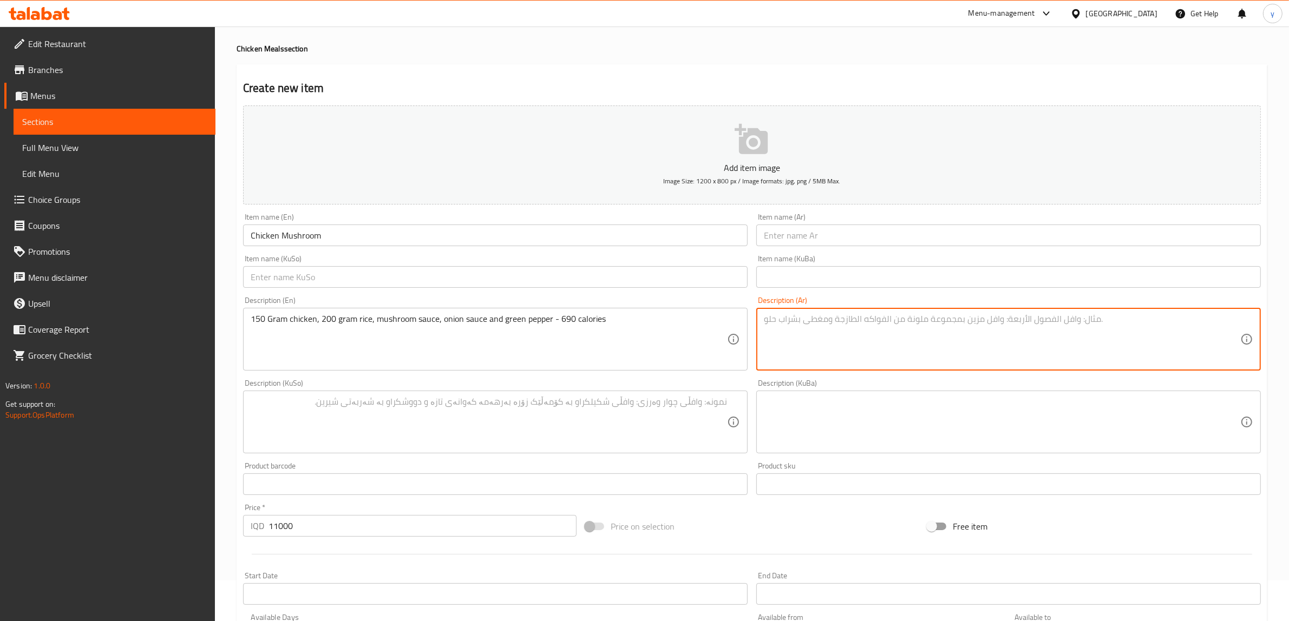
click at [832, 332] on textarea at bounding box center [1002, 339] width 476 height 51
paste textarea "150 جرام دجاج، 200 جرام أرز، صلصة فطر، صلصة بصل وفلفل أخضر - 690 كالوري"
click at [797, 230] on input "text" at bounding box center [1008, 236] width 504 height 22
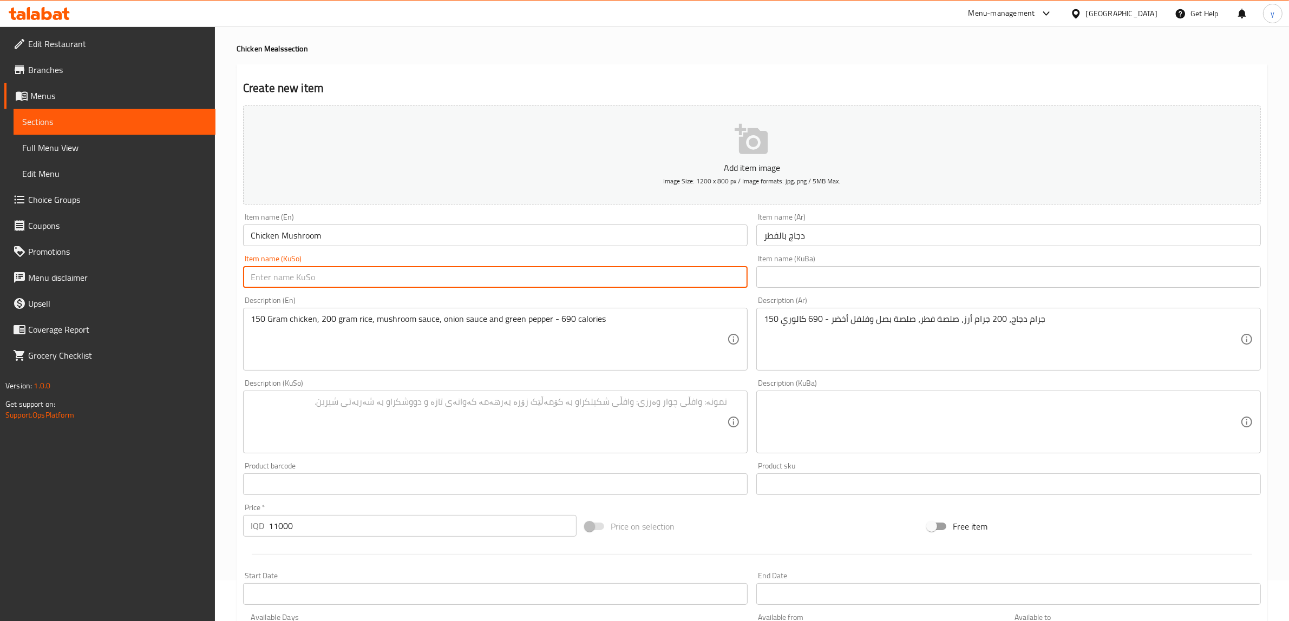
click at [691, 404] on textarea at bounding box center [489, 422] width 476 height 51
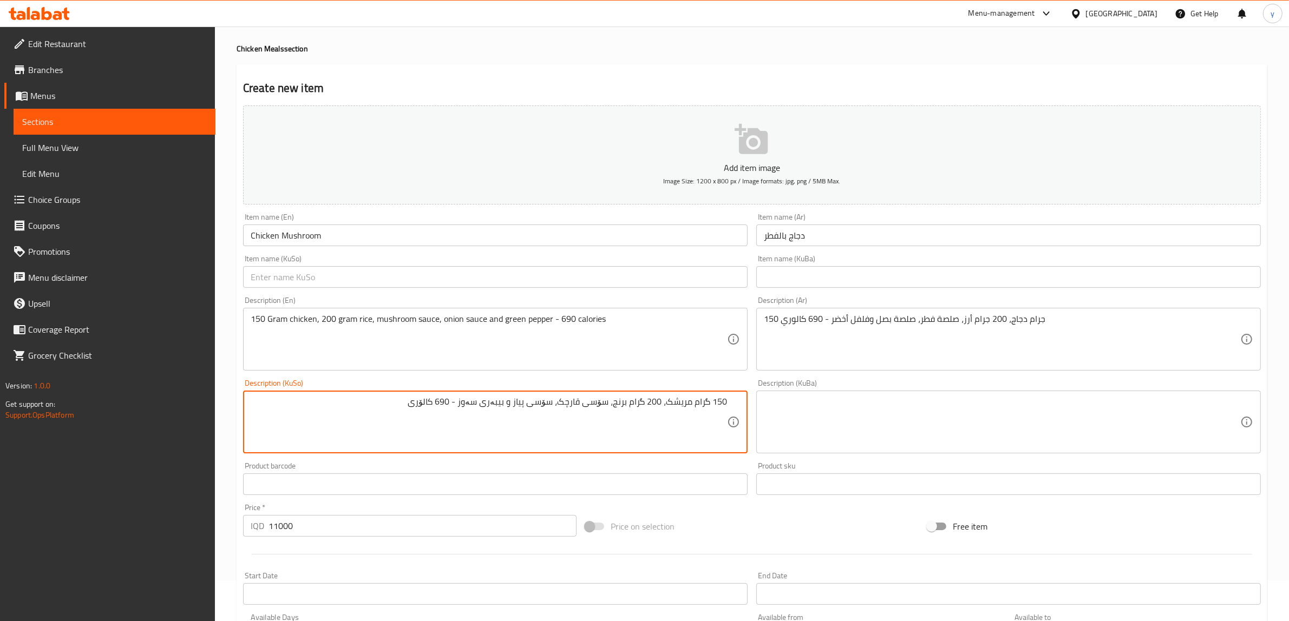
click at [593, 272] on input "text" at bounding box center [495, 277] width 504 height 22
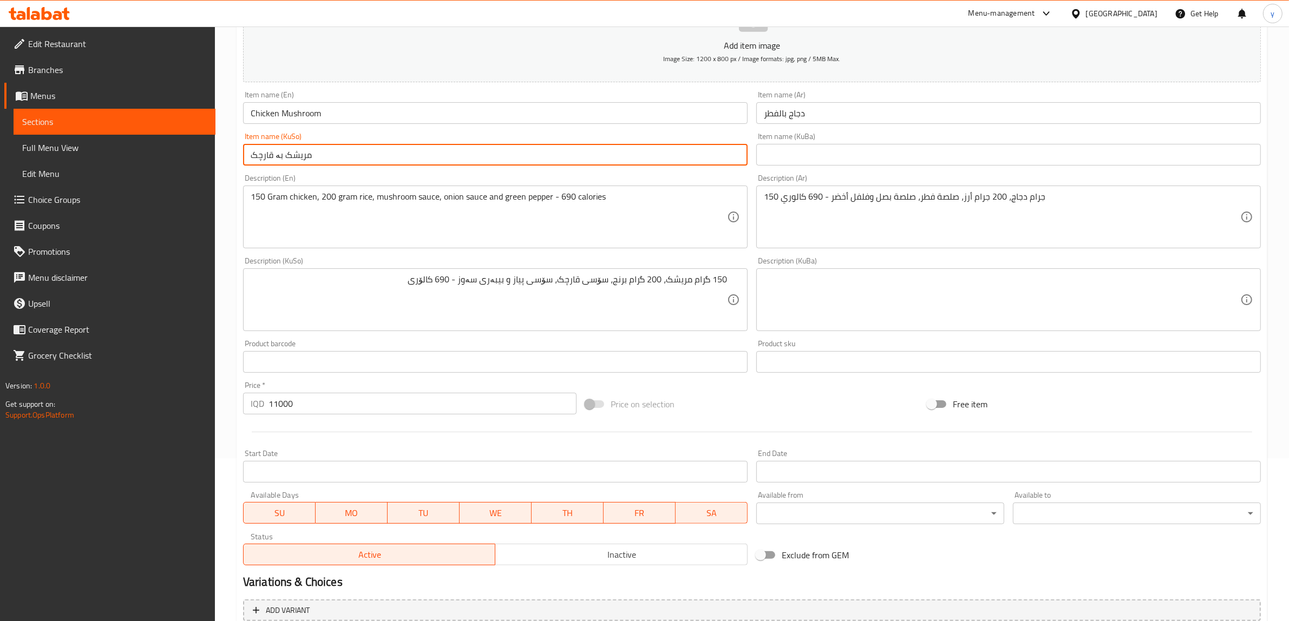
scroll to position [266, 0]
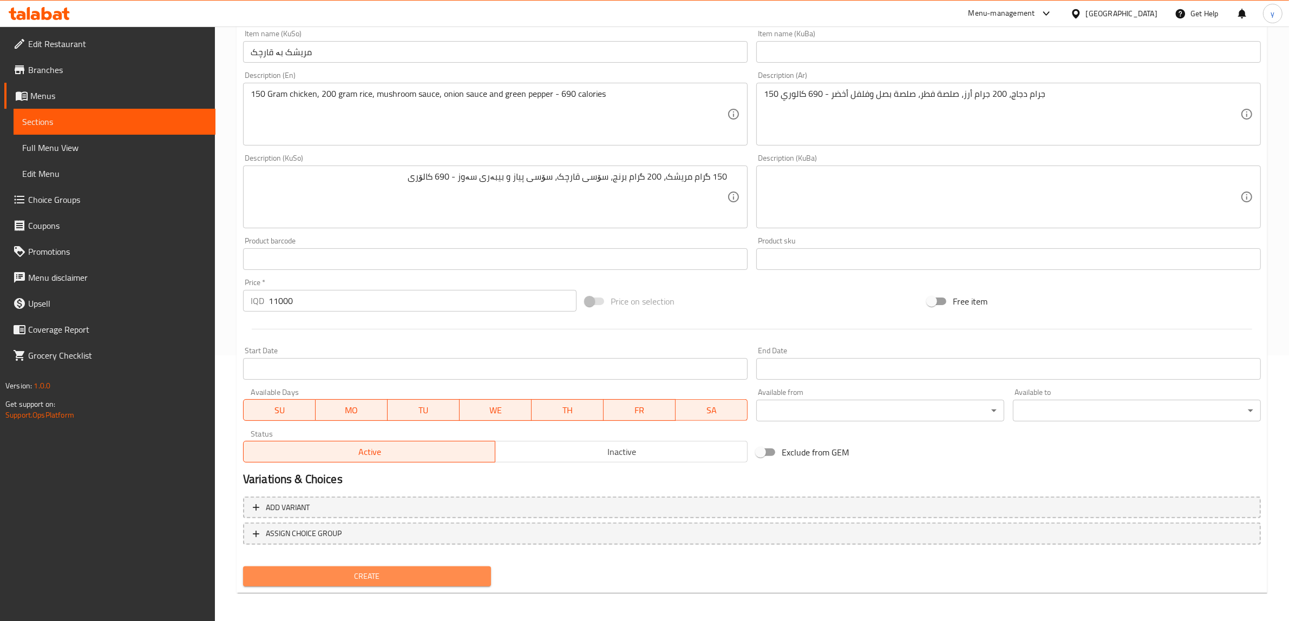
click at [404, 577] on span "Create" at bounding box center [367, 577] width 231 height 14
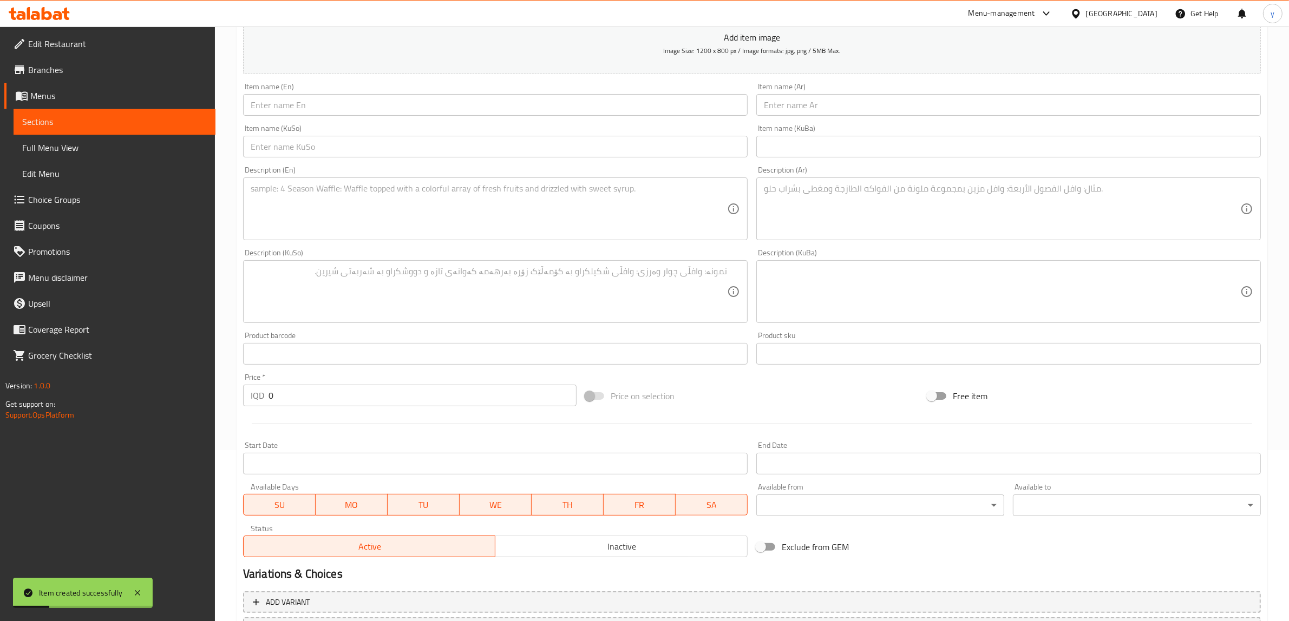
scroll to position [153, 0]
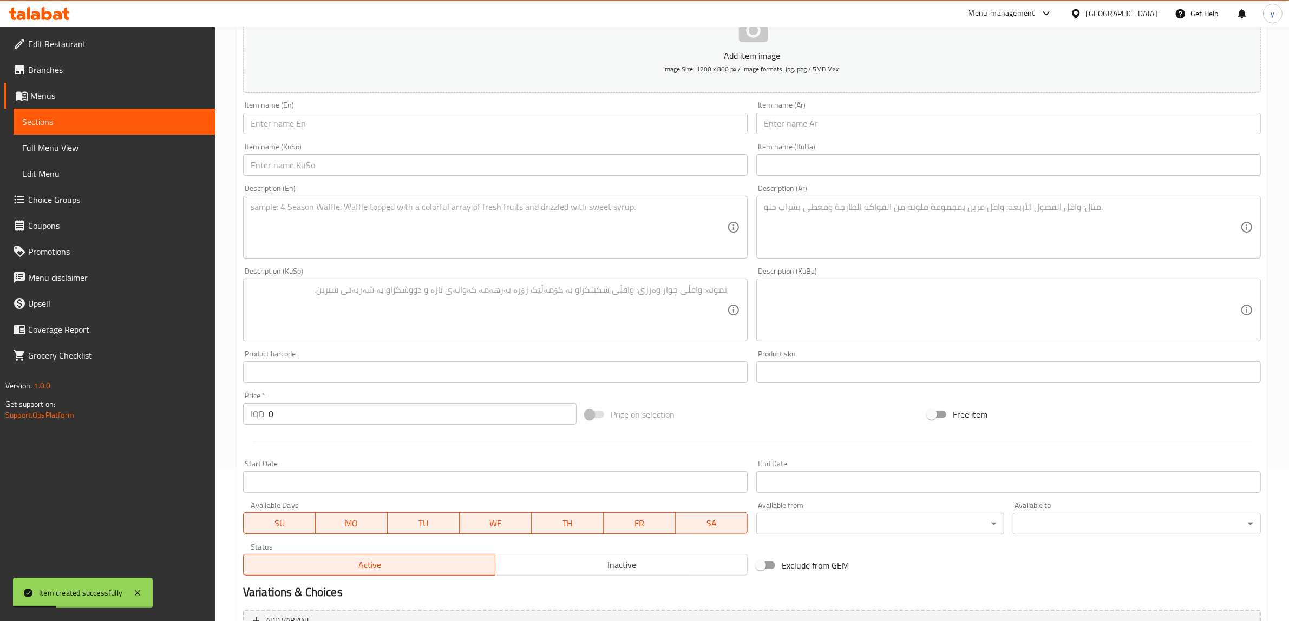
drag, startPoint x: 309, startPoint y: 114, endPoint x: 312, endPoint y: 128, distance: 14.4
click at [309, 114] on input "text" at bounding box center [495, 124] width 504 height 22
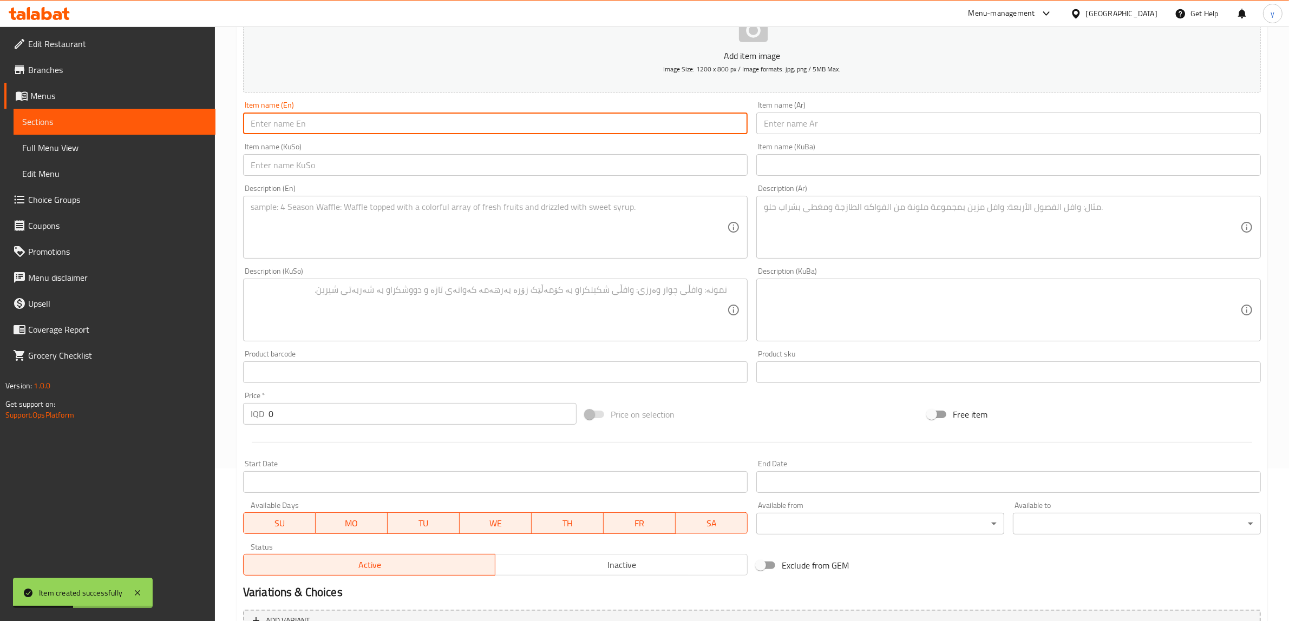
paste input "Chicken pineapple"
click at [336, 212] on textarea at bounding box center [489, 227] width 476 height 51
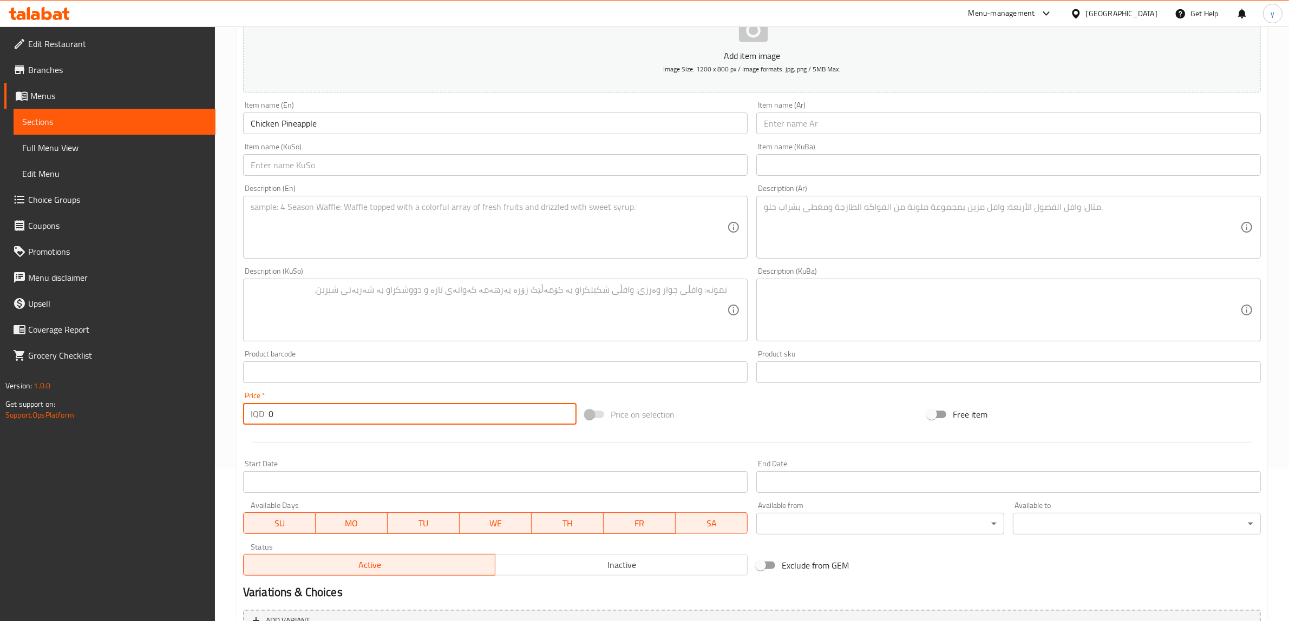
drag, startPoint x: 409, startPoint y: 423, endPoint x: 261, endPoint y: 429, distance: 148.4
click at [261, 429] on div "Add item image Image Size: 1200 x 800 px / Image formats: jpg, png / 5MB Max. I…" at bounding box center [752, 284] width 1026 height 591
paste input "1100"
click at [412, 226] on textarea at bounding box center [489, 227] width 476 height 51
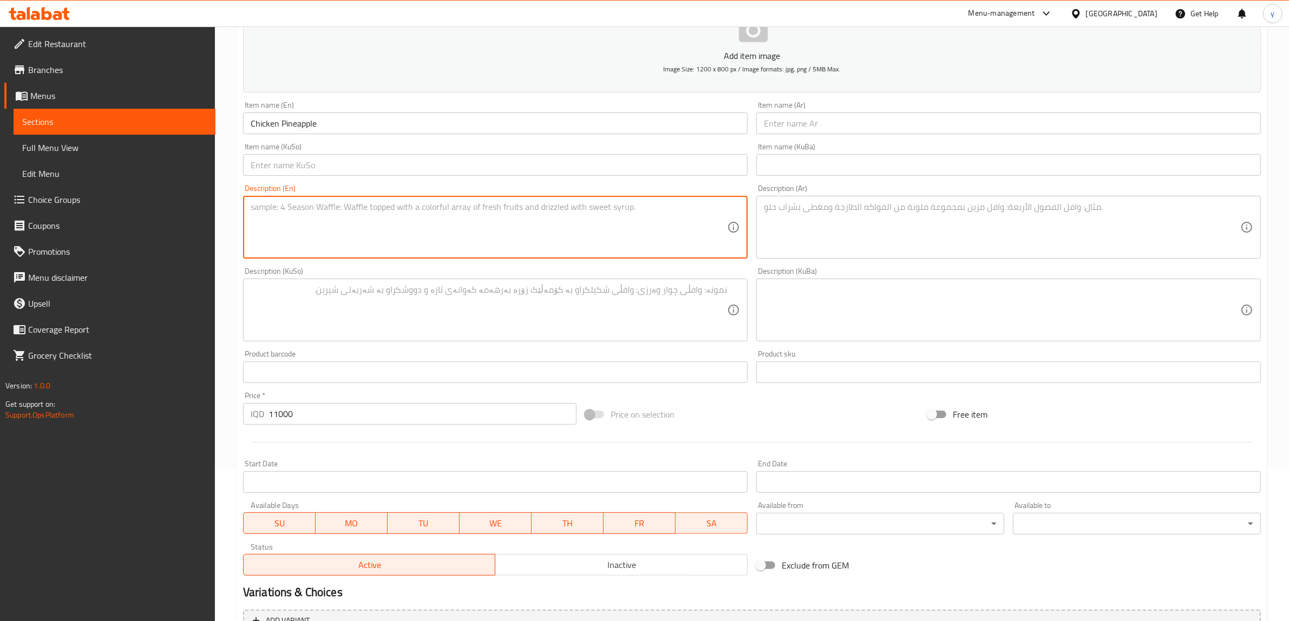
paste textarea "150 Gram chicken, 200 gram rice, mushroom sauce, curry sauce, onion and carrot …"
click at [789, 216] on textarea at bounding box center [1002, 227] width 476 height 51
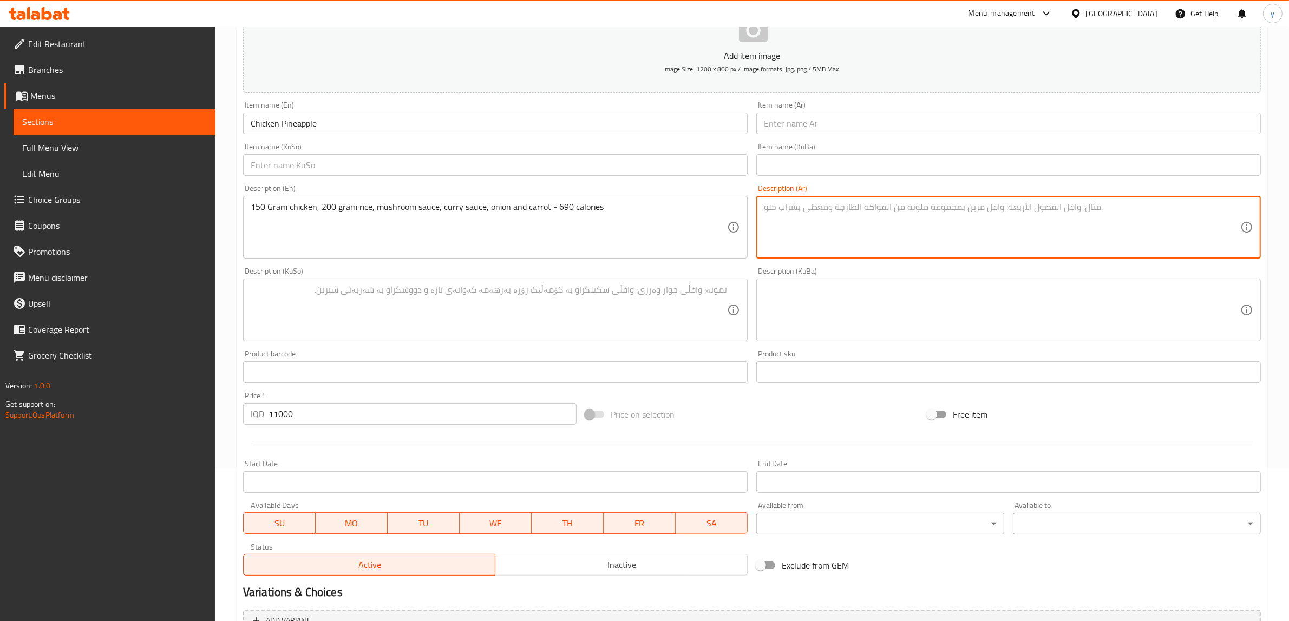
paste textarea "150 جرام دجاج، 200 جرام أرز، صلصة فطر، صلصة كاري، بصل وجزر - 690 كالوري"
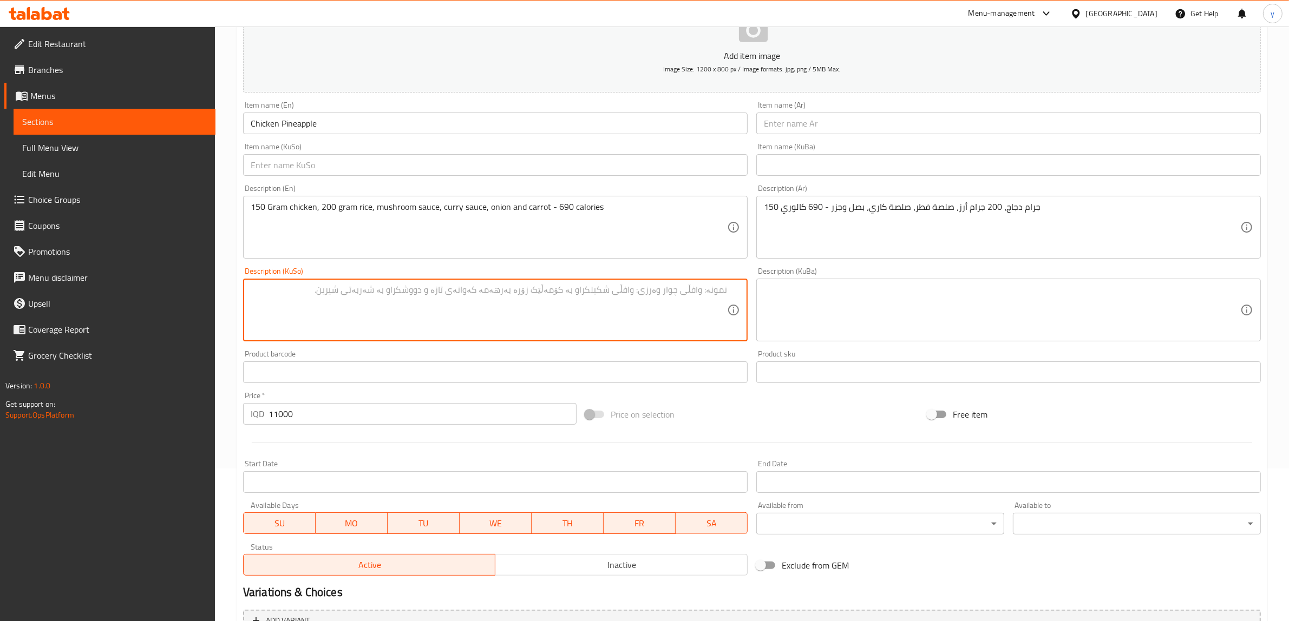
click at [678, 316] on textarea at bounding box center [489, 310] width 476 height 51
click at [694, 288] on textarea at bounding box center [489, 310] width 476 height 51
click at [817, 117] on input "text" at bounding box center [1008, 124] width 504 height 22
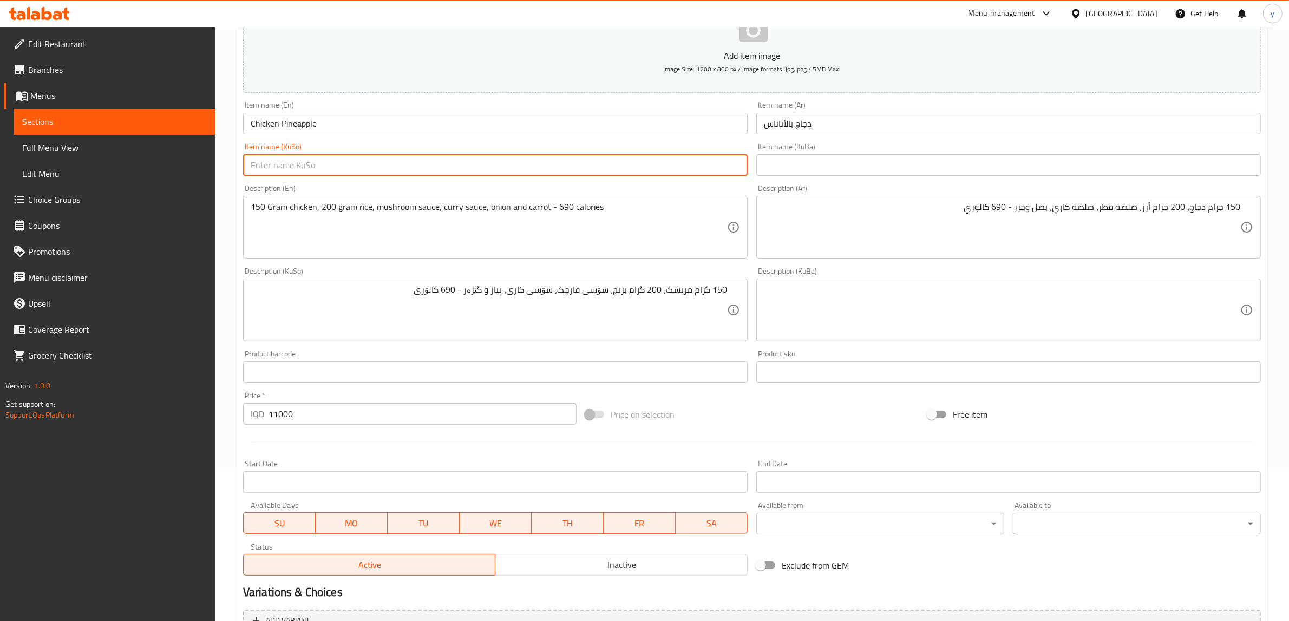
click at [702, 157] on input "text" at bounding box center [495, 165] width 504 height 22
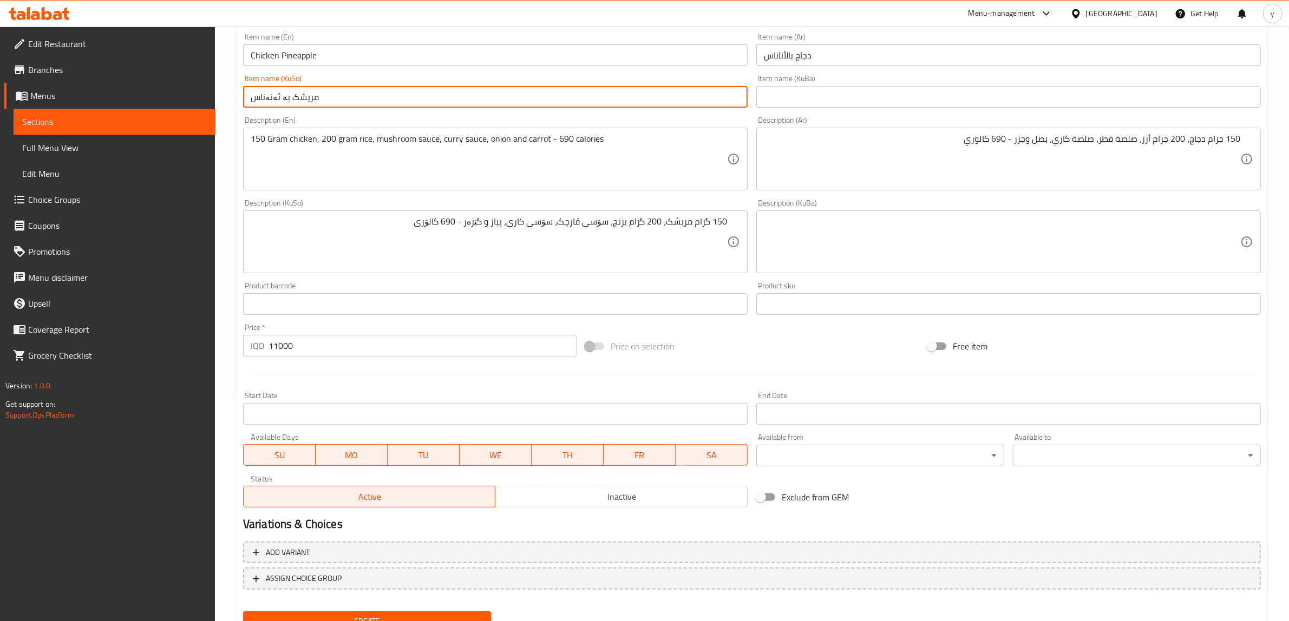
scroll to position [266, 0]
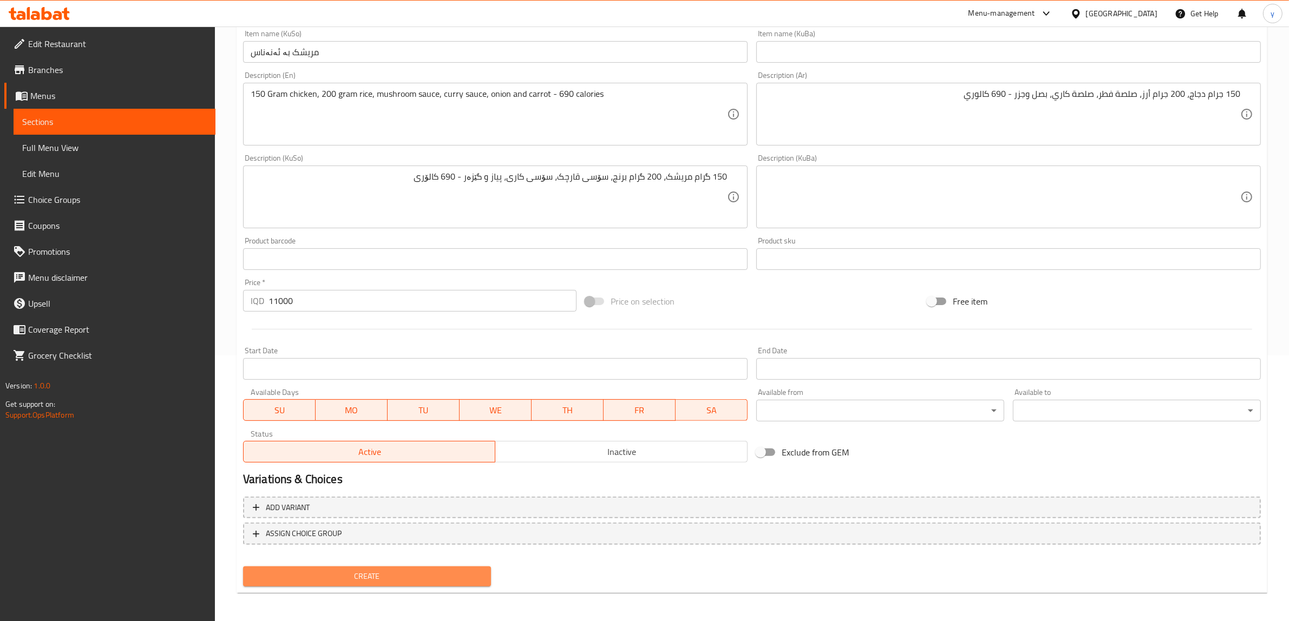
click at [369, 583] on button "Create" at bounding box center [367, 577] width 248 height 20
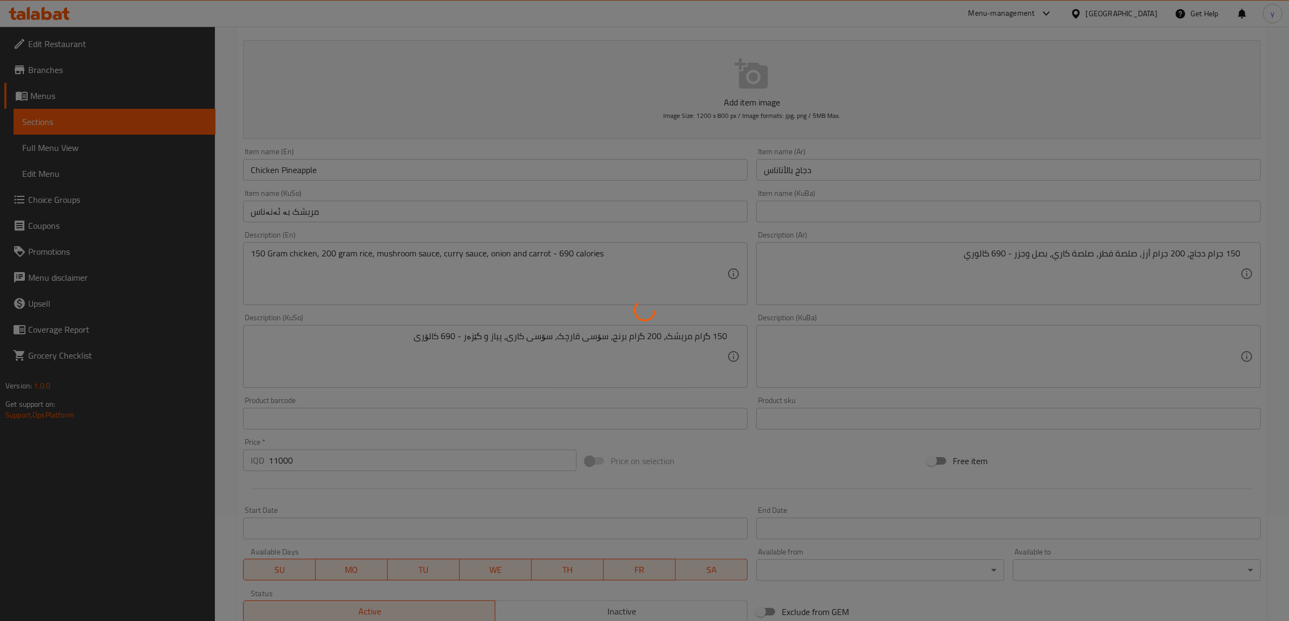
scroll to position [41, 0]
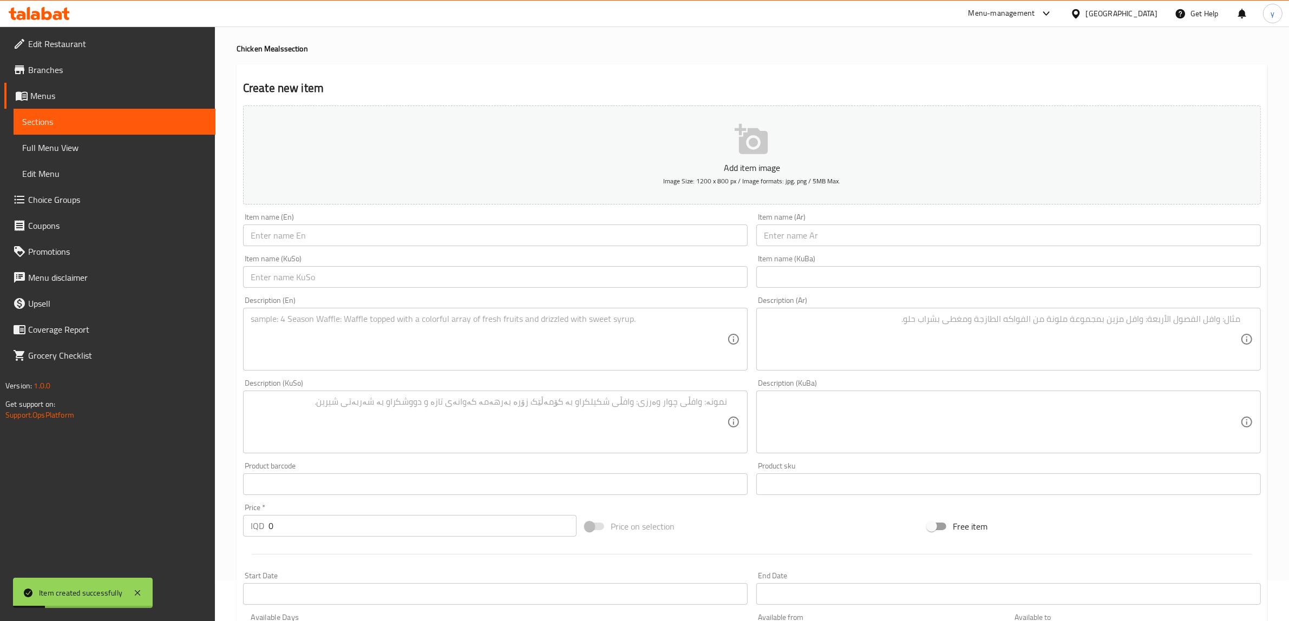
click at [358, 228] on input "text" at bounding box center [495, 236] width 504 height 22
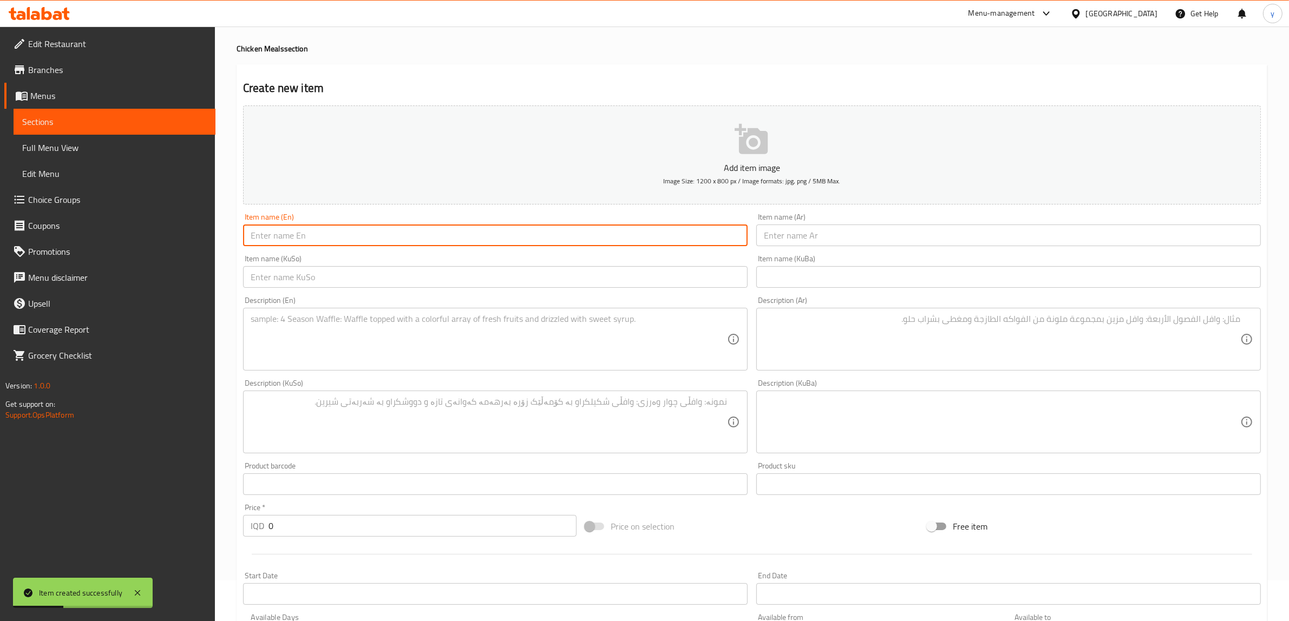
paste input "Lemon Chicken"
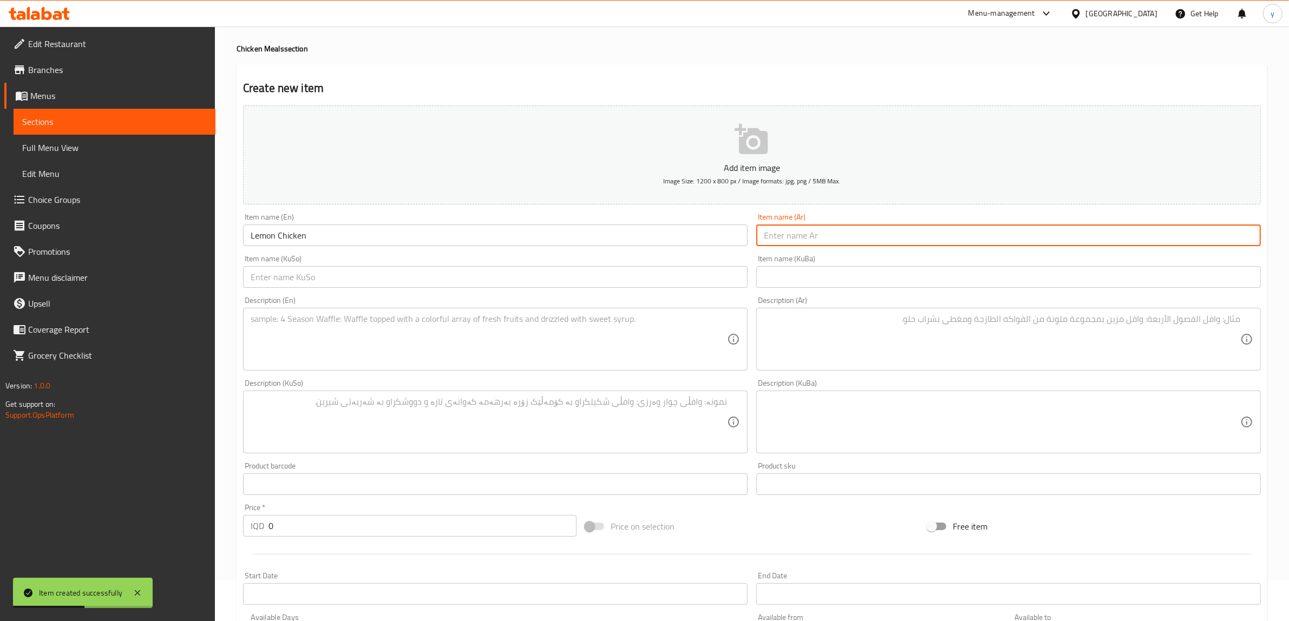
drag, startPoint x: 896, startPoint y: 242, endPoint x: 886, endPoint y: 247, distance: 10.9
click at [896, 242] on input "text" at bounding box center [1008, 236] width 504 height 22
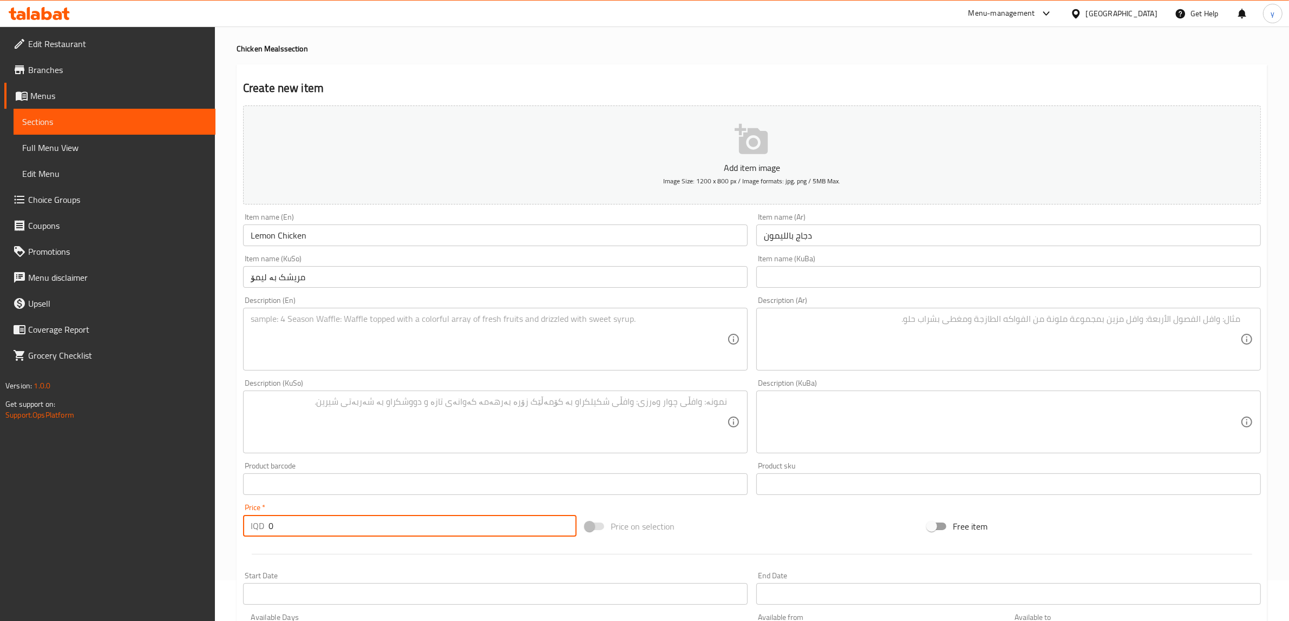
drag, startPoint x: 279, startPoint y: 534, endPoint x: 269, endPoint y: 540, distance: 11.6
click at [269, 540] on div "Price   * IQD 0 Price *" at bounding box center [410, 521] width 342 height 42
paste input "1100"
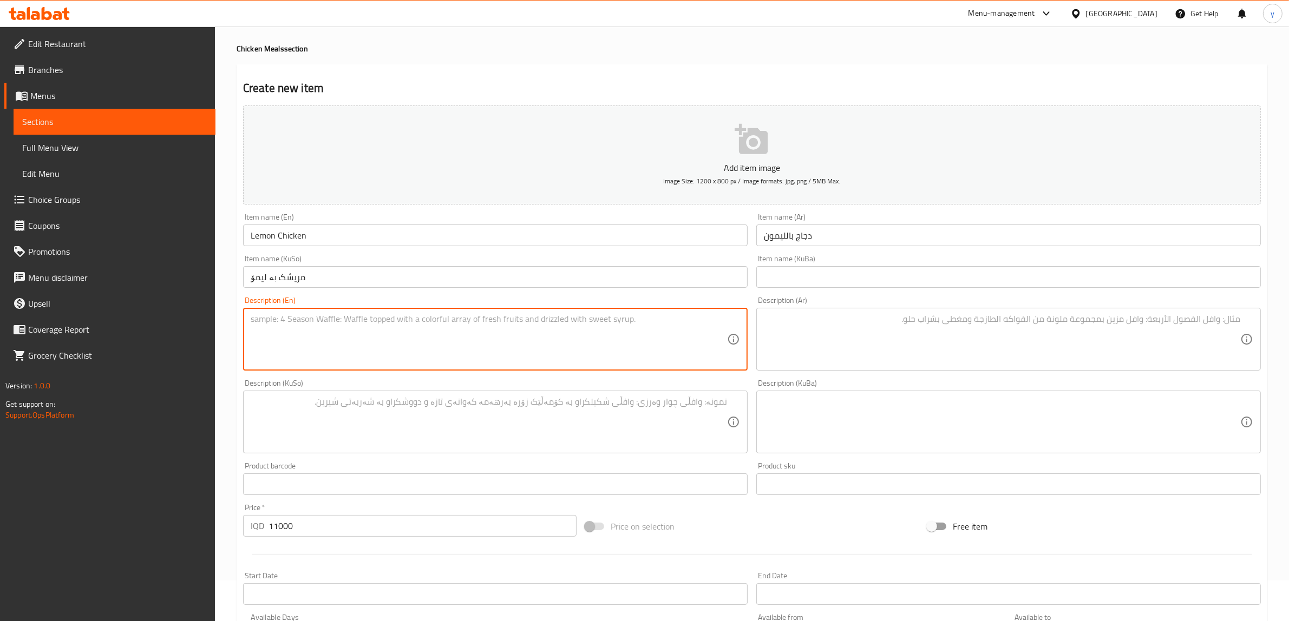
click at [350, 328] on textarea at bounding box center [489, 339] width 476 height 51
paste textarea "150 Gram chicken, lemon sauce, fresh mushroom and 200 gram rice - 500 calories"
click at [844, 353] on textarea at bounding box center [1002, 339] width 476 height 51
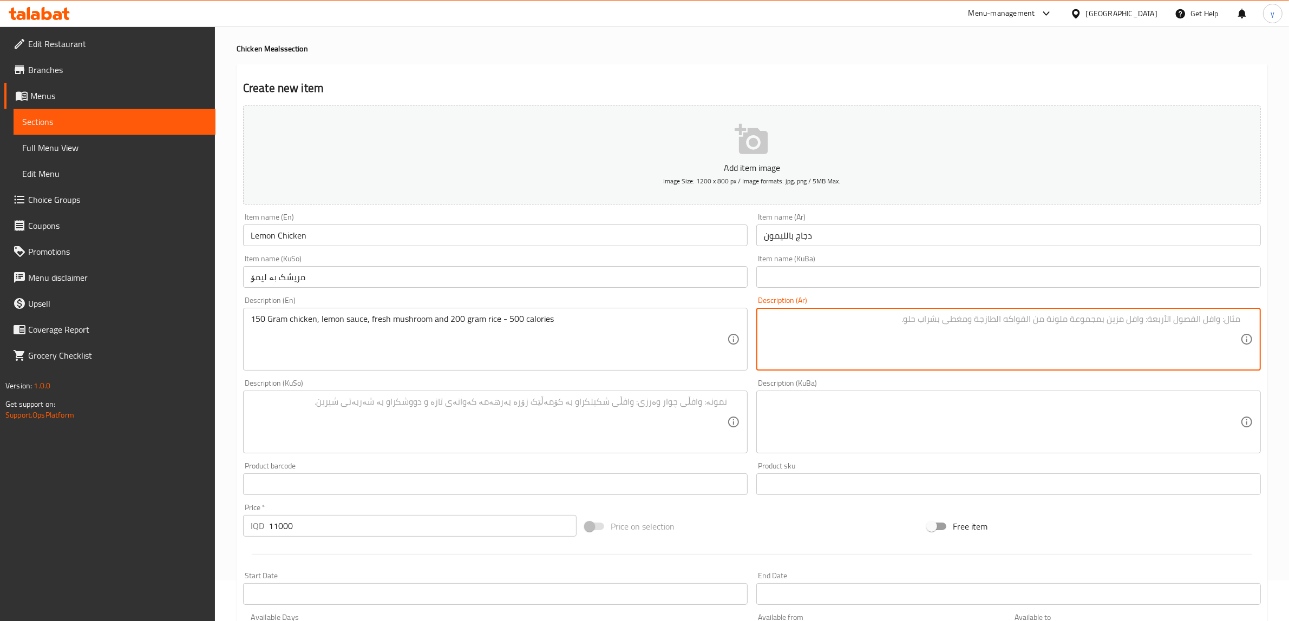
paste textarea "150 جرام دجاج، صلصة ليمون، فطر طازج و 200 جرام أرز - 500 كالوري"
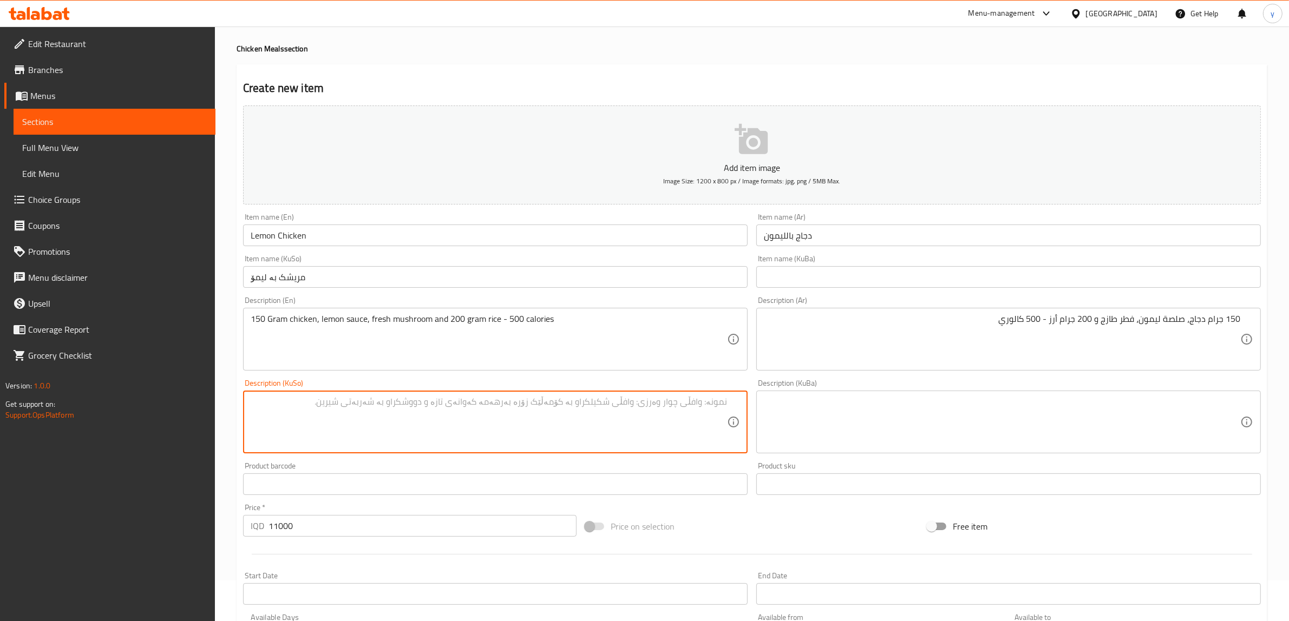
click at [688, 423] on textarea at bounding box center [489, 422] width 476 height 51
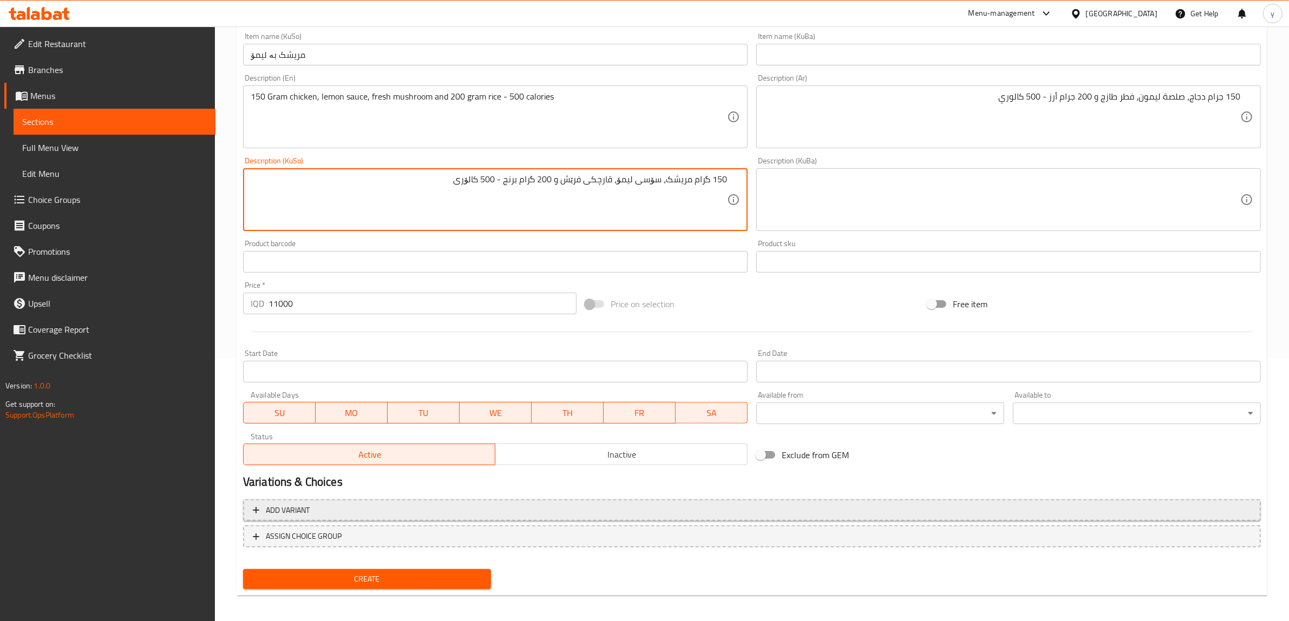
scroll to position [266, 0]
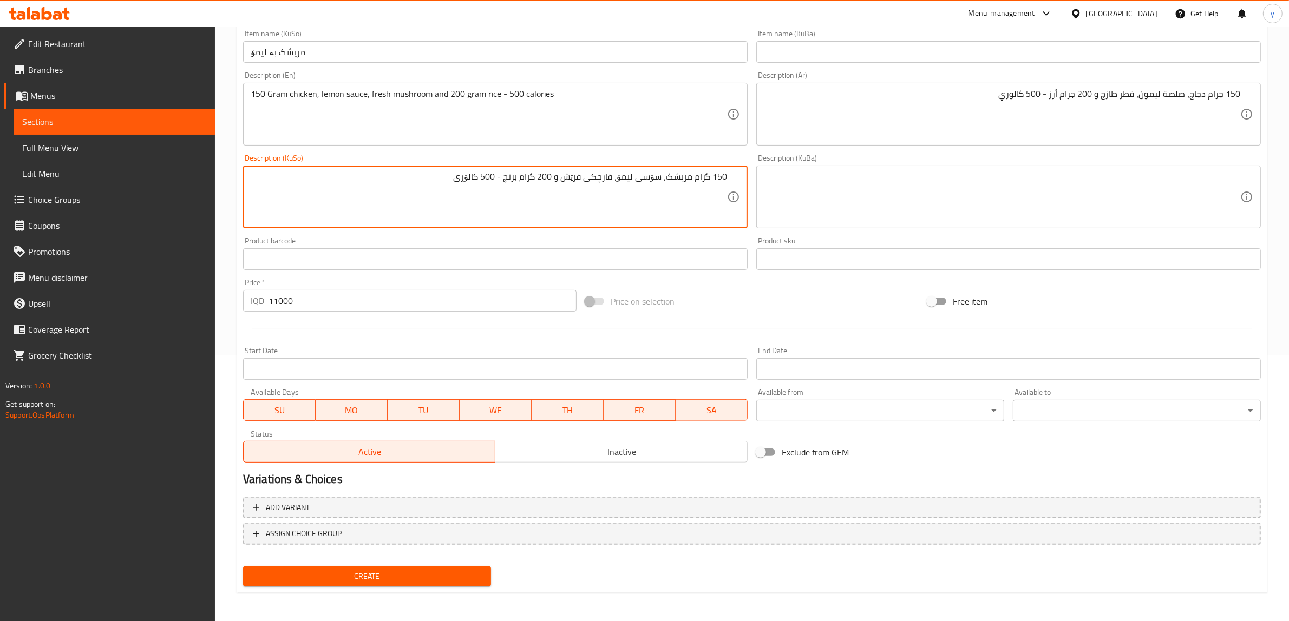
click at [382, 574] on span "Create" at bounding box center [367, 577] width 231 height 14
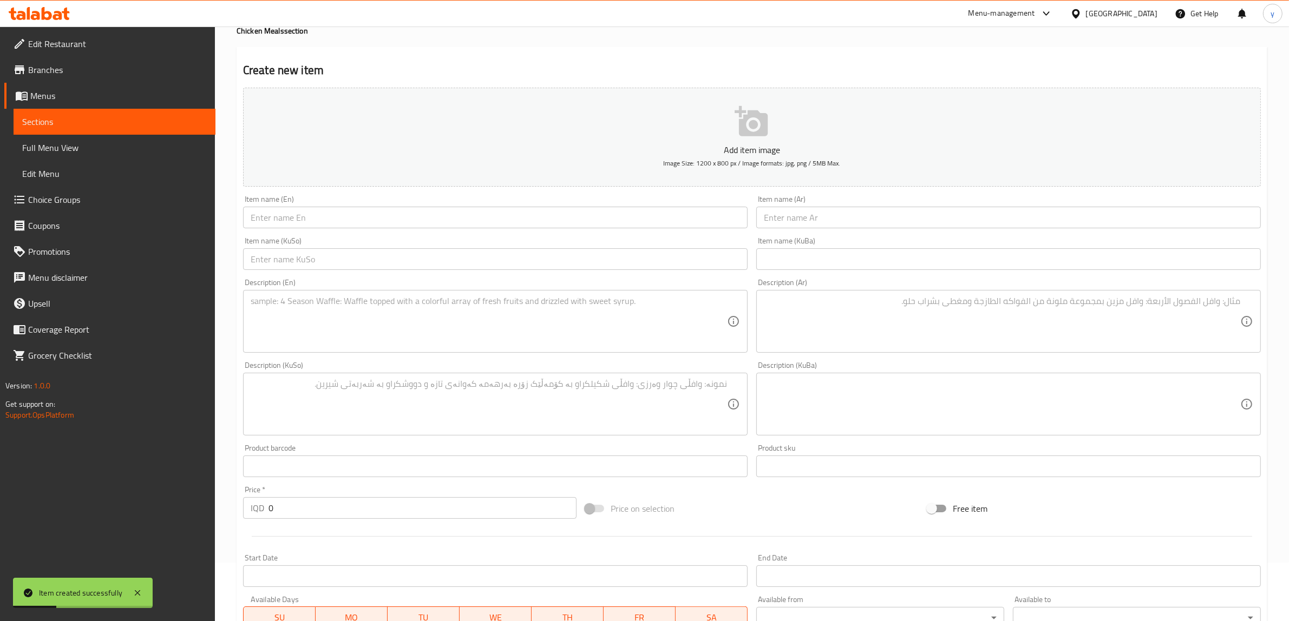
scroll to position [0, 0]
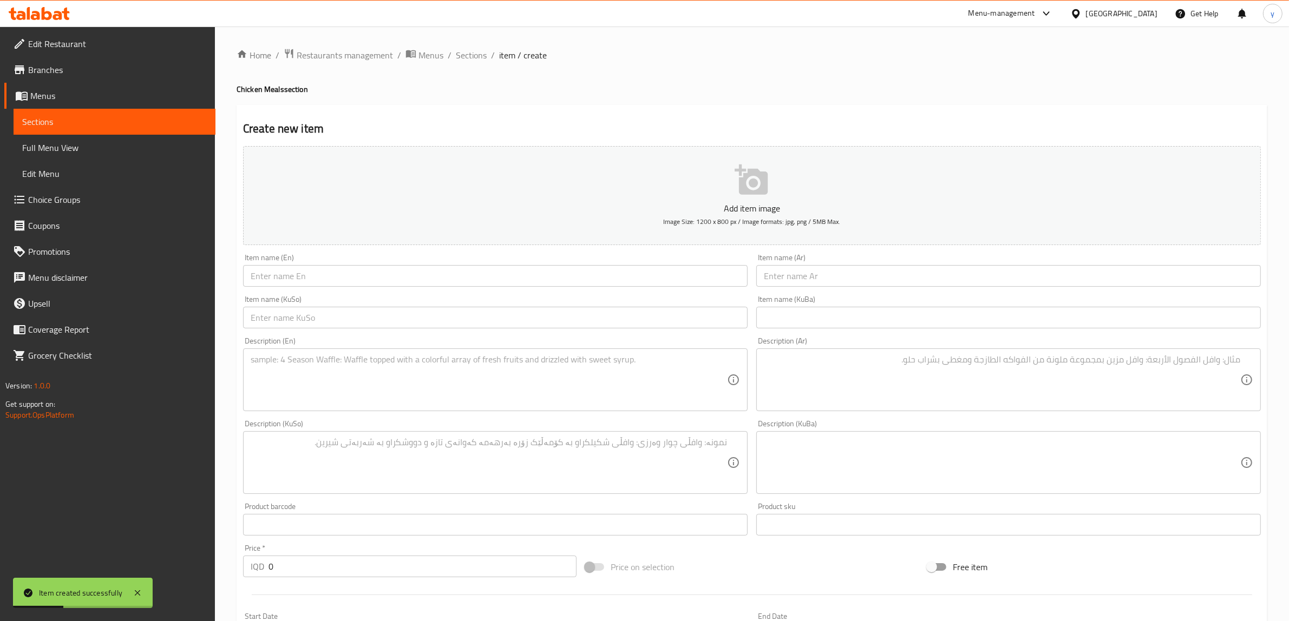
click at [315, 280] on input "text" at bounding box center [495, 276] width 504 height 22
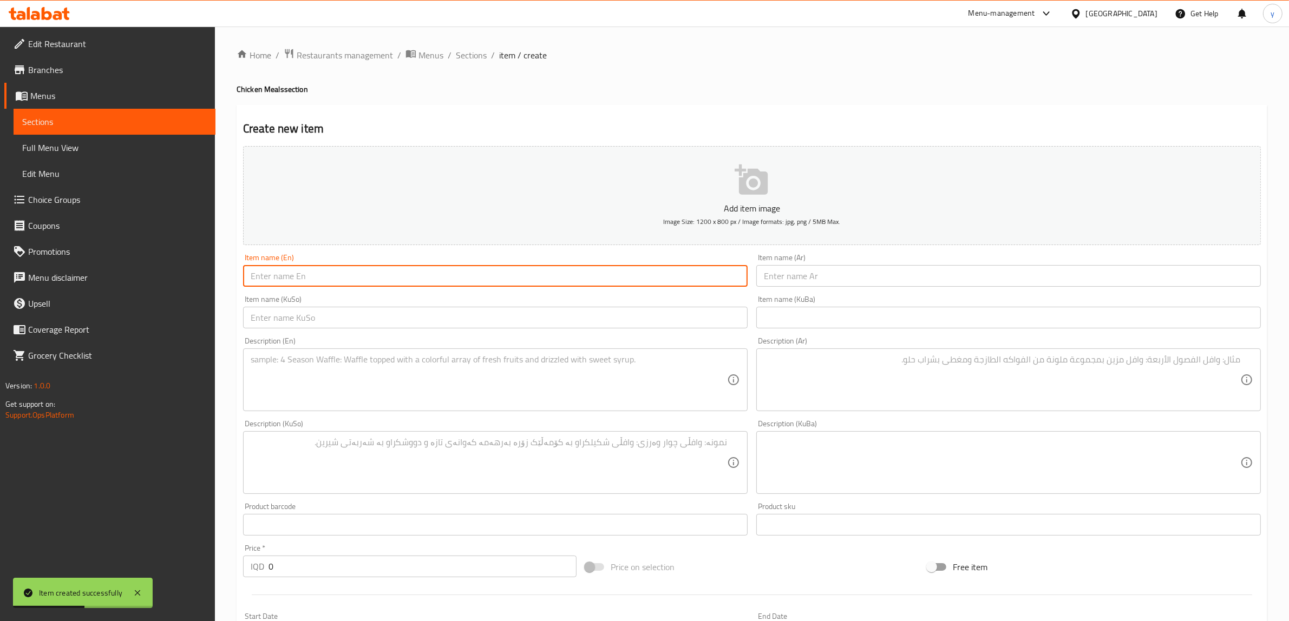
paste input "chicken BBQ"
click at [252, 280] on input "chicken BBQ" at bounding box center [495, 276] width 504 height 22
click at [809, 272] on input "text" at bounding box center [1008, 276] width 504 height 22
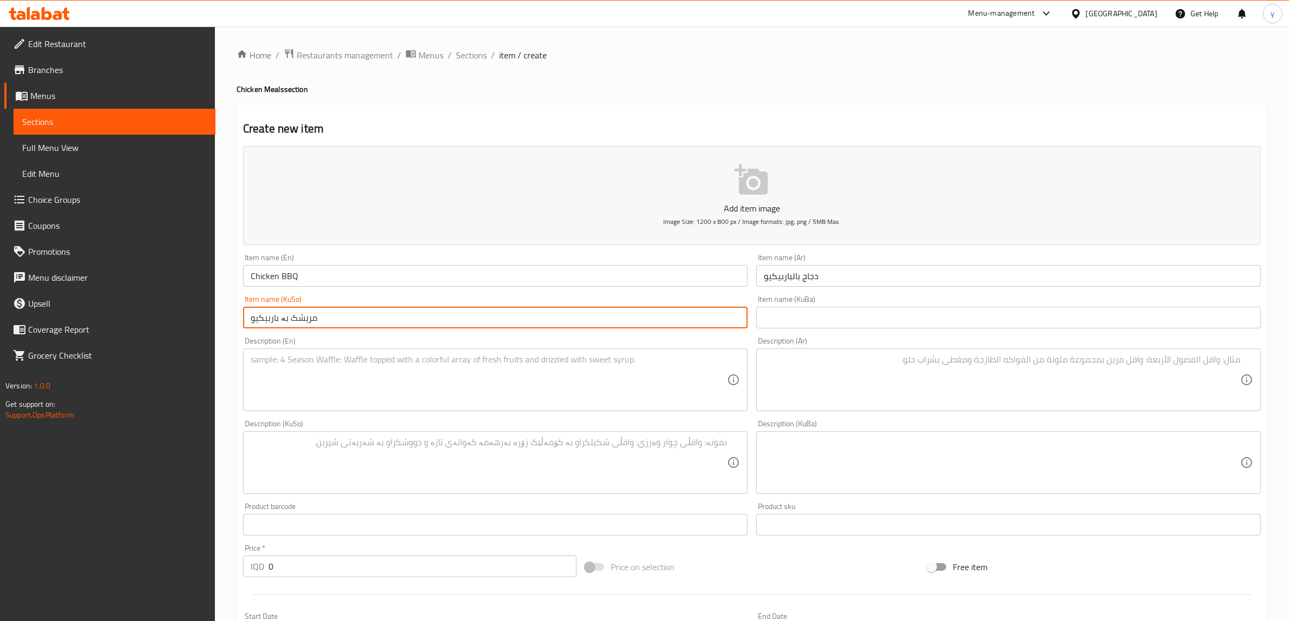
click at [640, 402] on textarea at bounding box center [489, 379] width 476 height 51
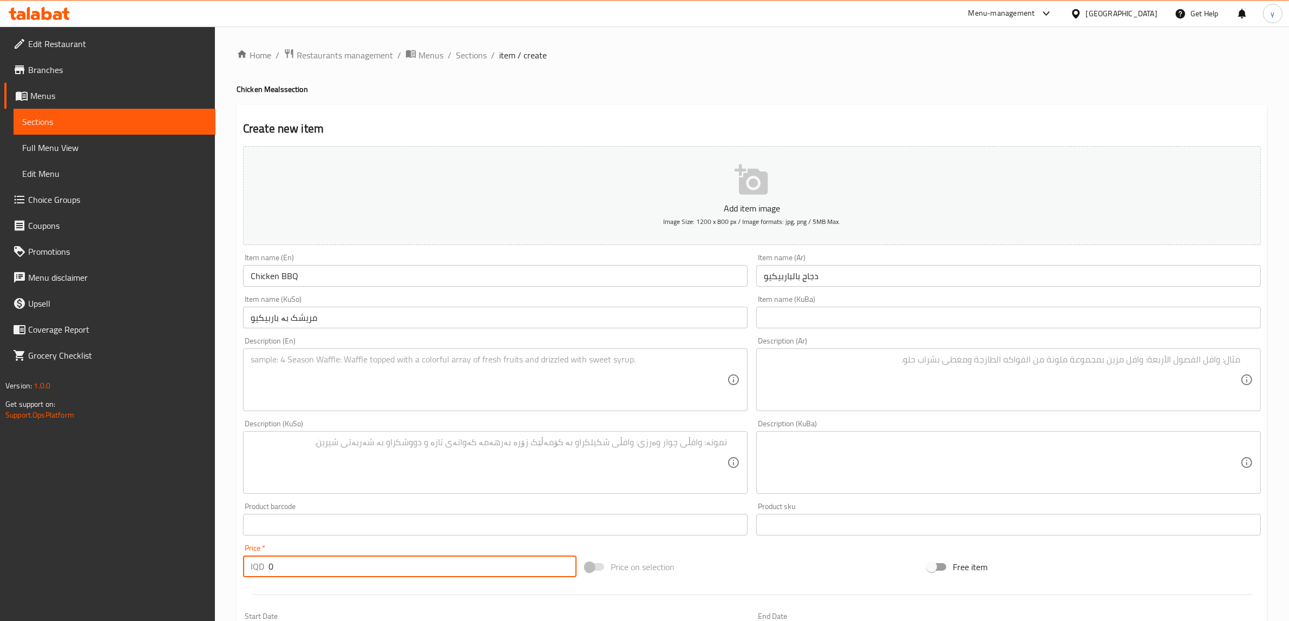
drag, startPoint x: 272, startPoint y: 575, endPoint x: 258, endPoint y: 577, distance: 14.2
click at [258, 577] on div "IQD 0 Price *" at bounding box center [409, 567] width 333 height 22
paste input "1100"
click at [326, 390] on textarea at bounding box center [489, 379] width 476 height 51
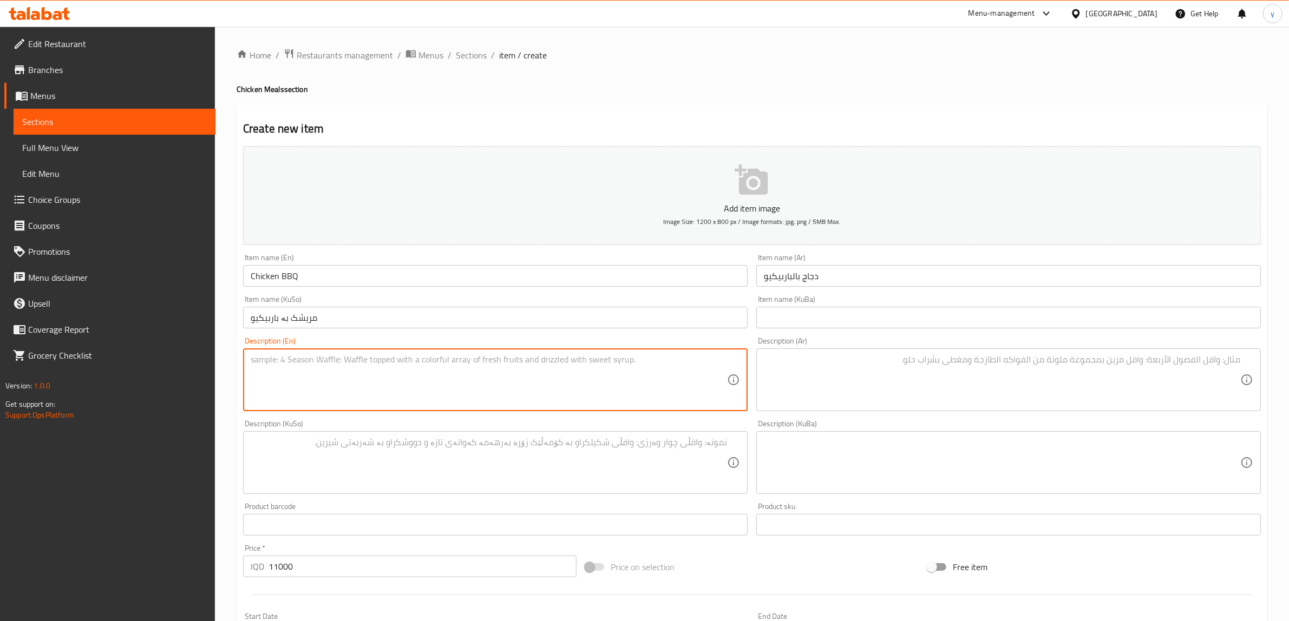
paste textarea "150 Gram chicken, barbeque sauce, honey, ketchup and 200 gram rice"
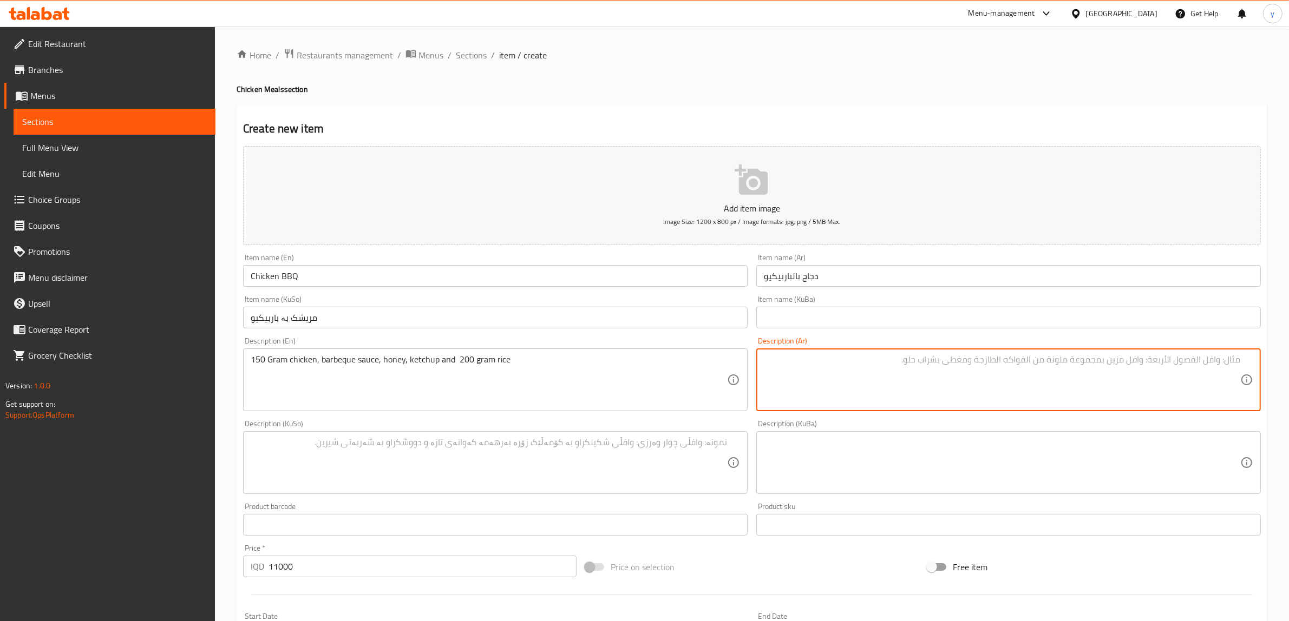
click at [789, 360] on textarea at bounding box center [1002, 379] width 476 height 51
paste textarea "150 جرام دجاج، صلصة باربيكيو، عسل، كاتشب و200 جرام أرز"
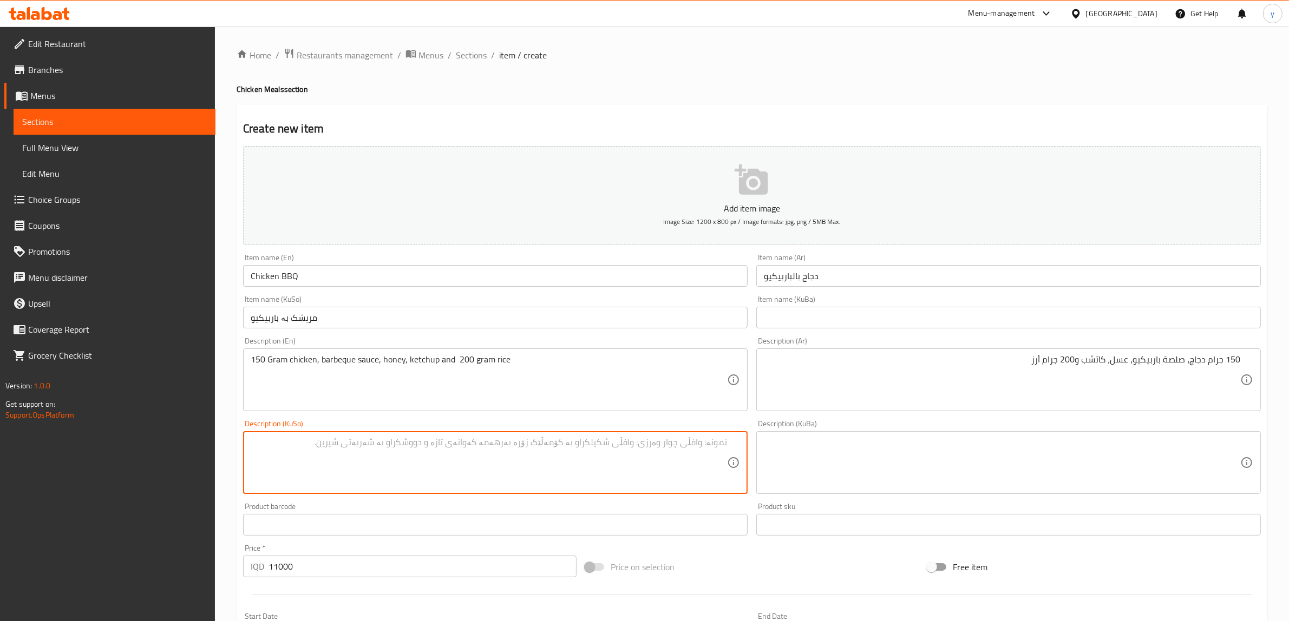
click at [630, 450] on textarea at bounding box center [489, 462] width 476 height 51
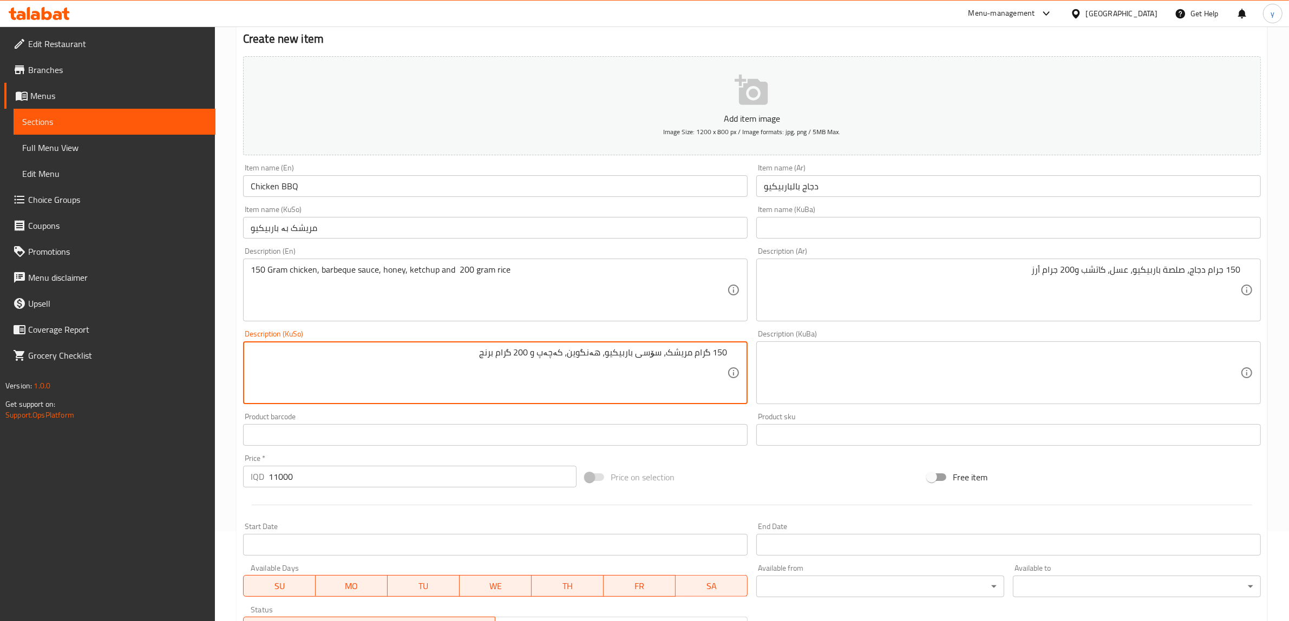
scroll to position [266, 0]
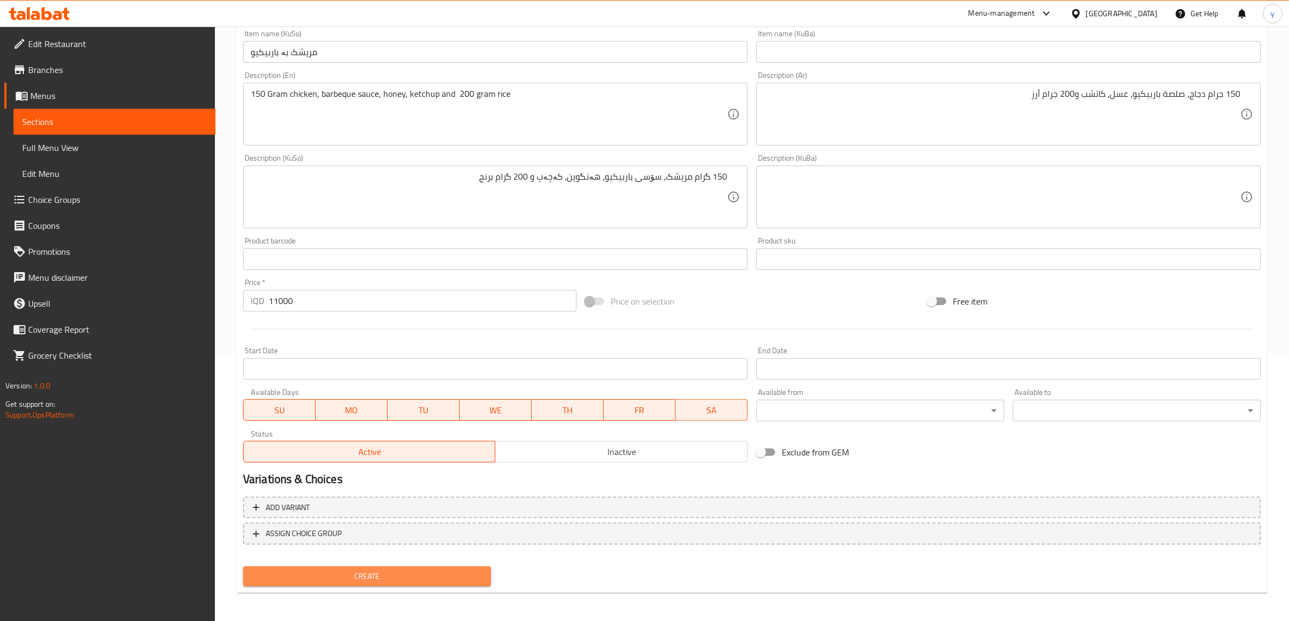
click at [320, 576] on span "Create" at bounding box center [367, 577] width 231 height 14
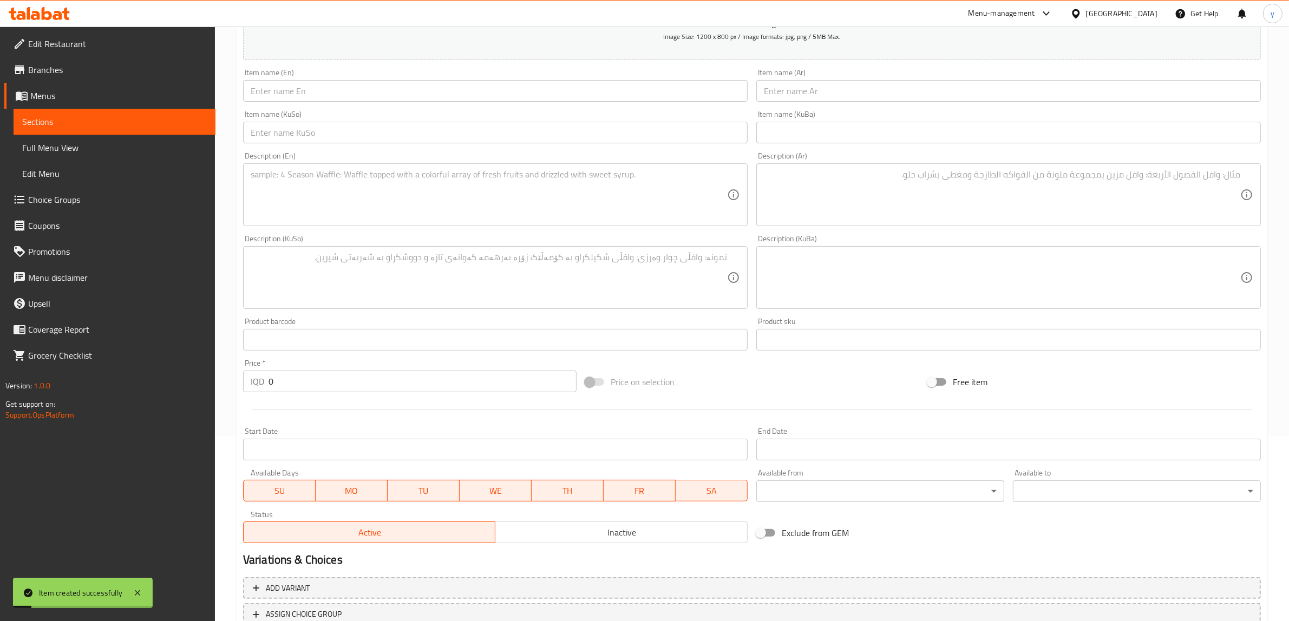
scroll to position [153, 0]
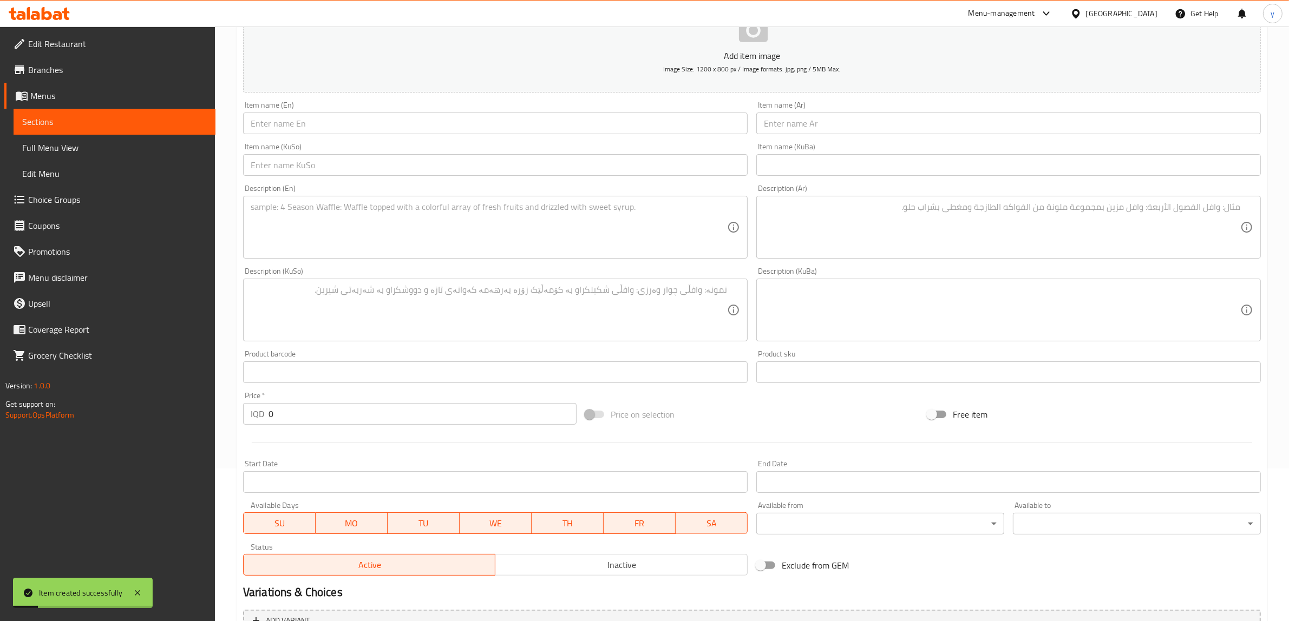
click at [358, 120] on input "text" at bounding box center [495, 124] width 504 height 22
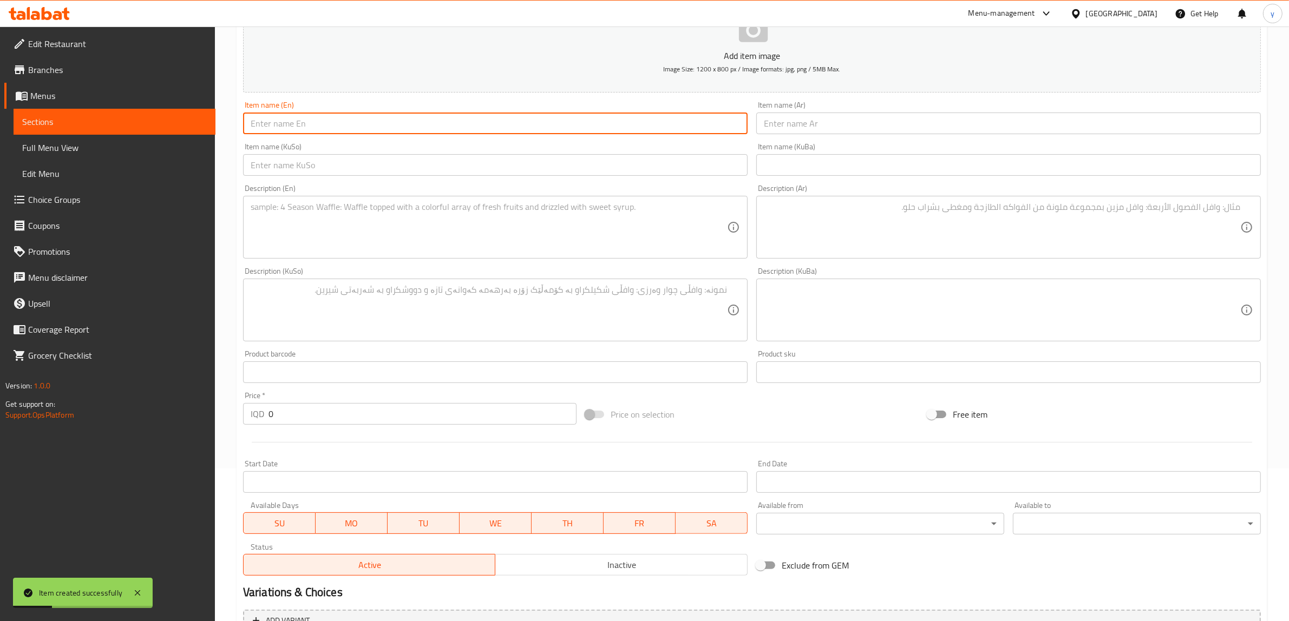
paste input "chicken picata"
click at [280, 127] on input "chicken picata" at bounding box center [495, 124] width 504 height 22
drag, startPoint x: 253, startPoint y: 123, endPoint x: 247, endPoint y: 127, distance: 6.9
click at [247, 127] on input "chicken Picata" at bounding box center [495, 124] width 504 height 22
drag, startPoint x: 295, startPoint y: 129, endPoint x: 283, endPoint y: 153, distance: 27.6
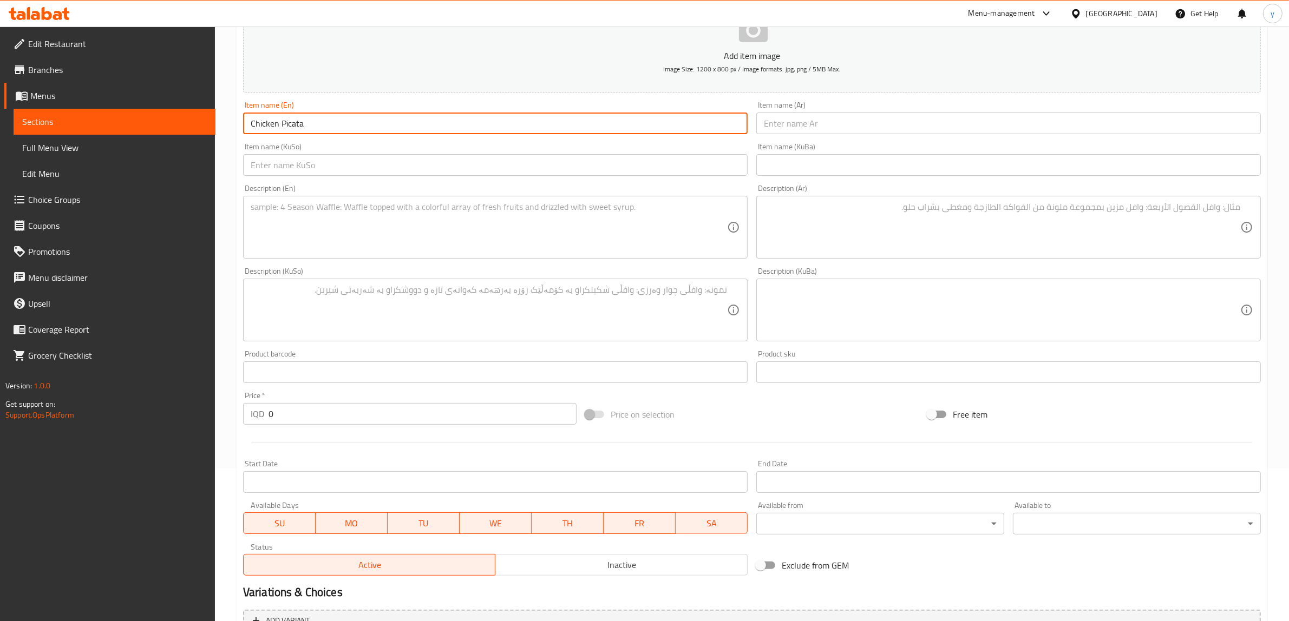
click at [283, 153] on div "Item name (KuSo) Item name (KuSo)" at bounding box center [495, 159] width 504 height 33
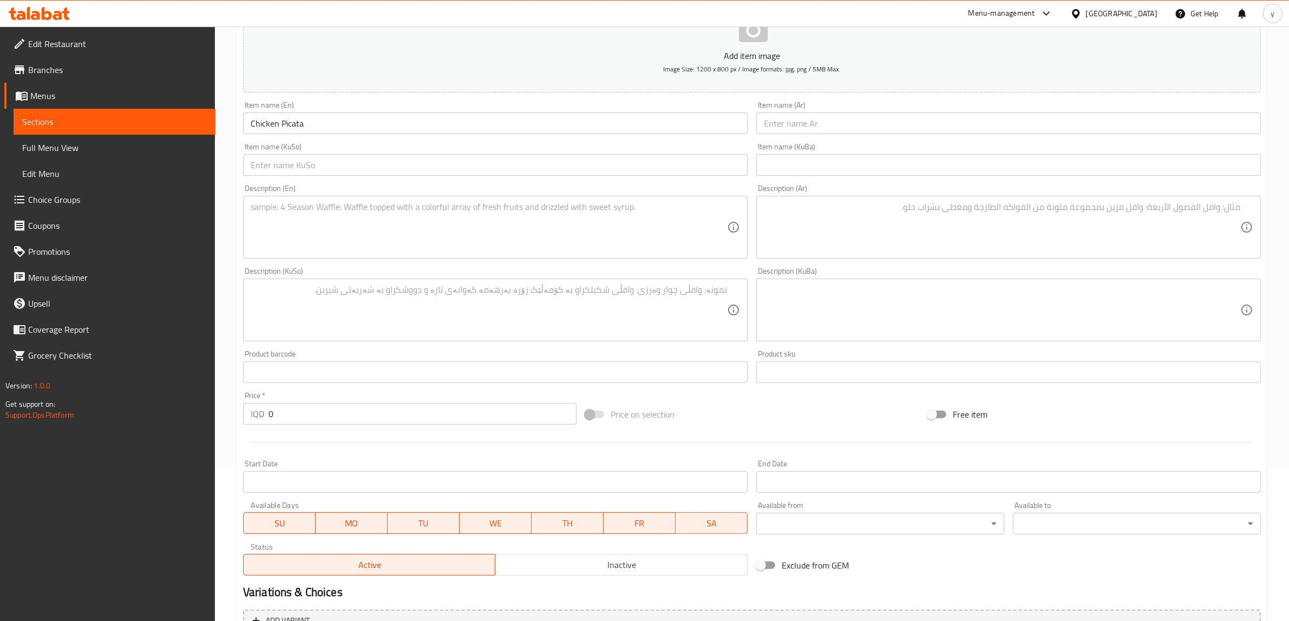
click at [308, 158] on input "text" at bounding box center [495, 165] width 504 height 22
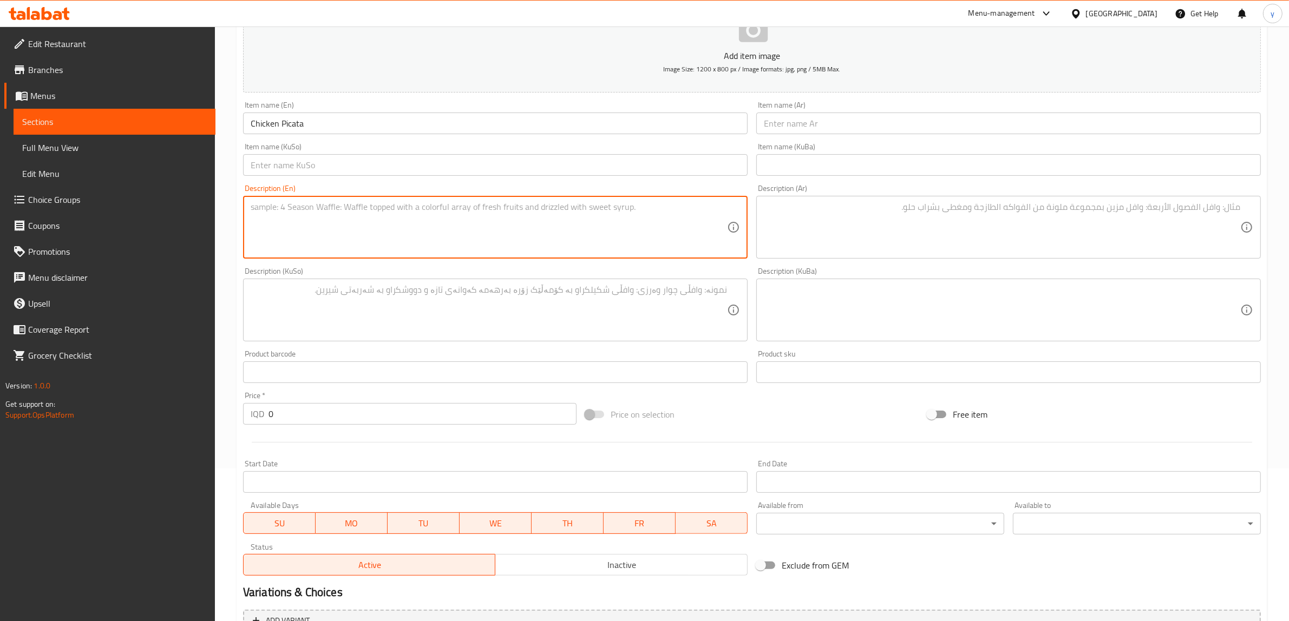
click at [562, 241] on textarea at bounding box center [489, 227] width 476 height 51
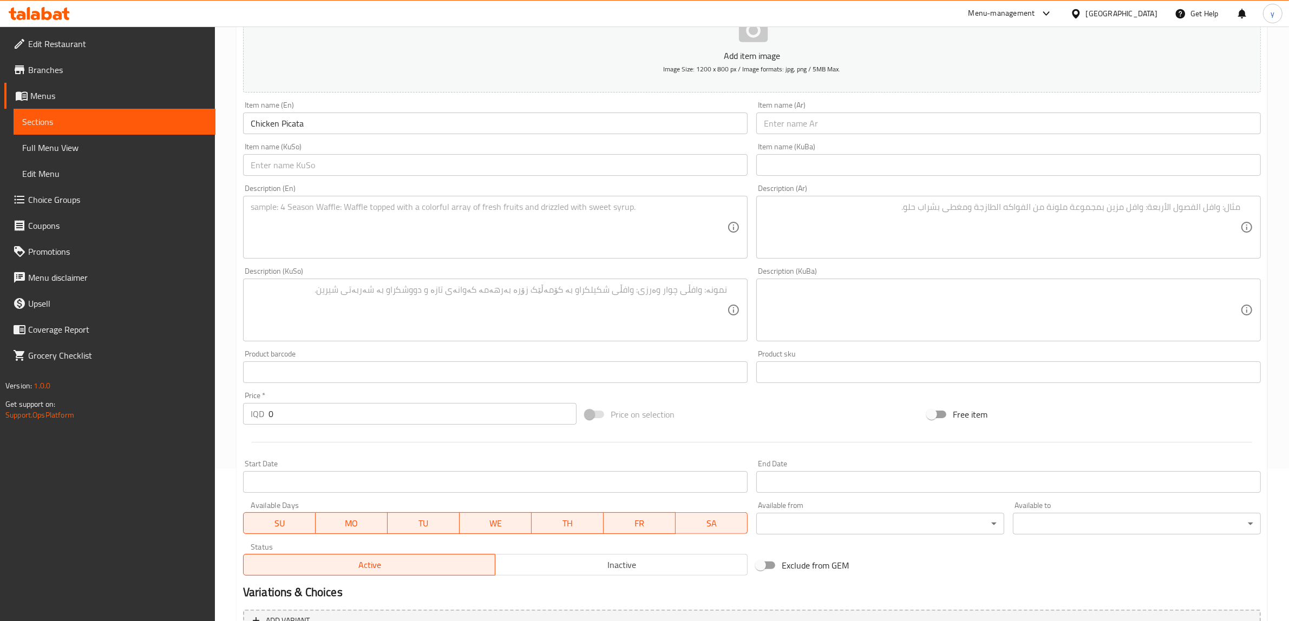
click at [333, 222] on textarea at bounding box center [489, 227] width 476 height 51
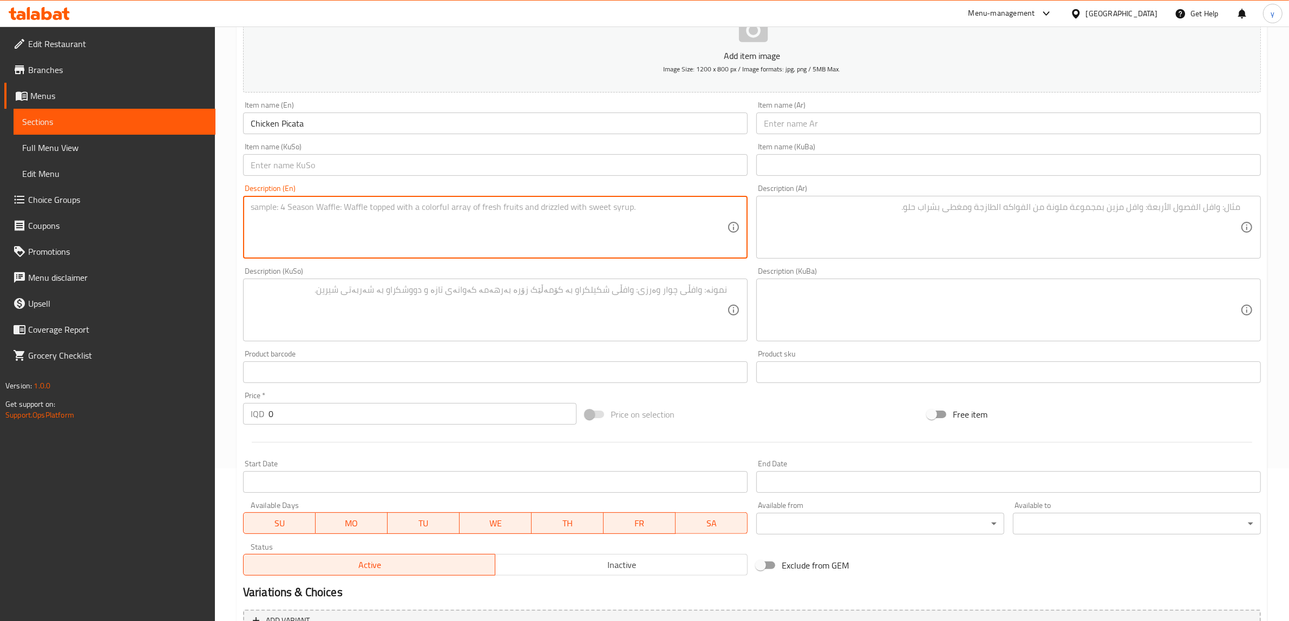
paste textarea "150 Gram chicken, lemon sauce, fresh mushroom, 200 gram rice and cherry red pep…"
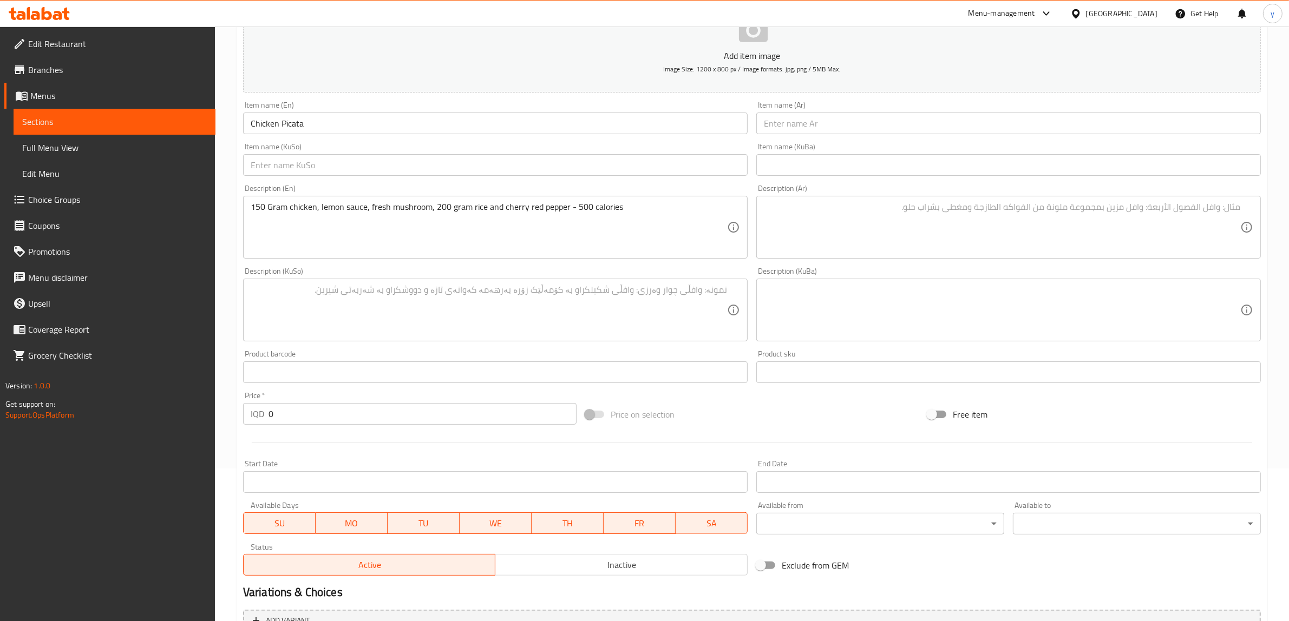
click at [950, 200] on div "Description (Ar)" at bounding box center [1008, 227] width 504 height 63
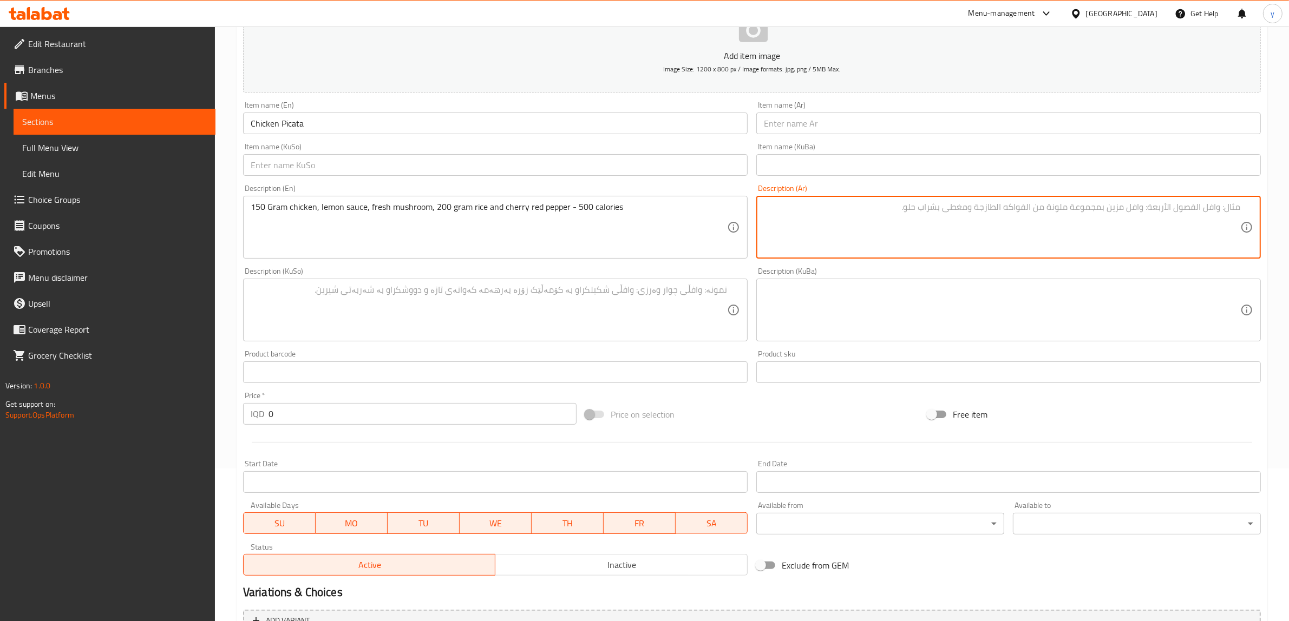
paste textarea "150 جرام دجاج، صلصة ليمون، فطر طازج، 200 جرام أرز وفلفل أحمر كرزي - 500 كالوري"
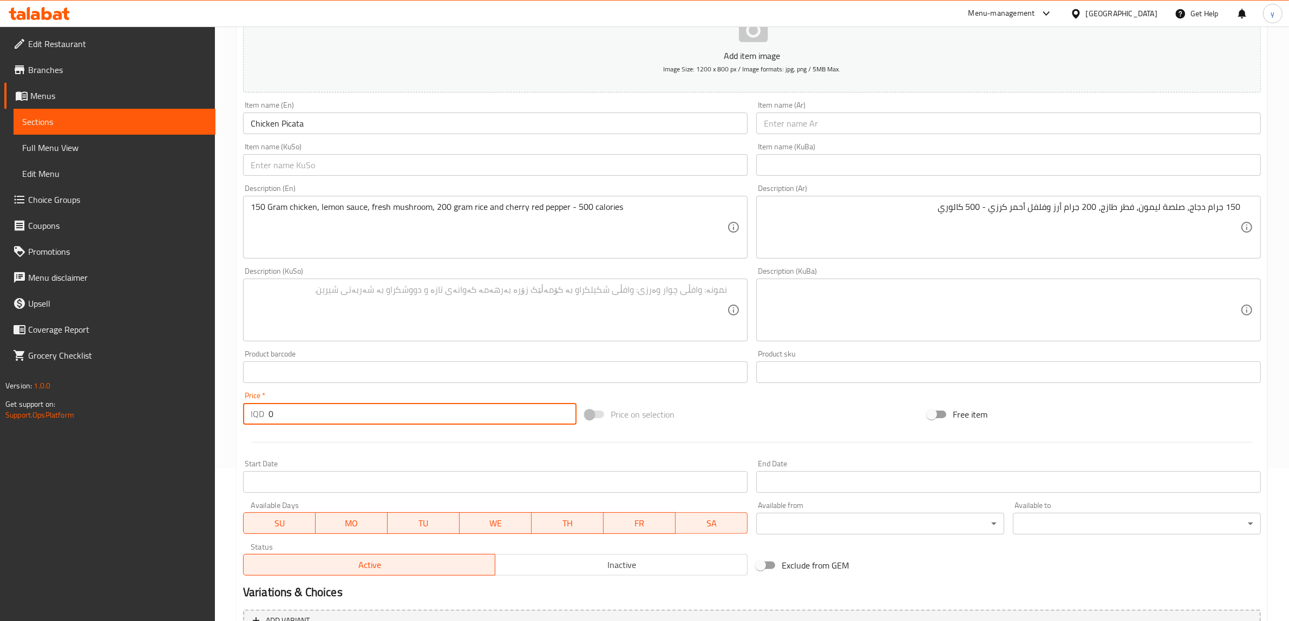
drag, startPoint x: 271, startPoint y: 415, endPoint x: 256, endPoint y: 422, distance: 16.9
click at [256, 422] on div "IQD 0 Price *" at bounding box center [409, 414] width 333 height 22
paste input "1100"
drag, startPoint x: 320, startPoint y: 163, endPoint x: 358, endPoint y: 169, distance: 38.4
click at [320, 163] on input "text" at bounding box center [495, 165] width 504 height 22
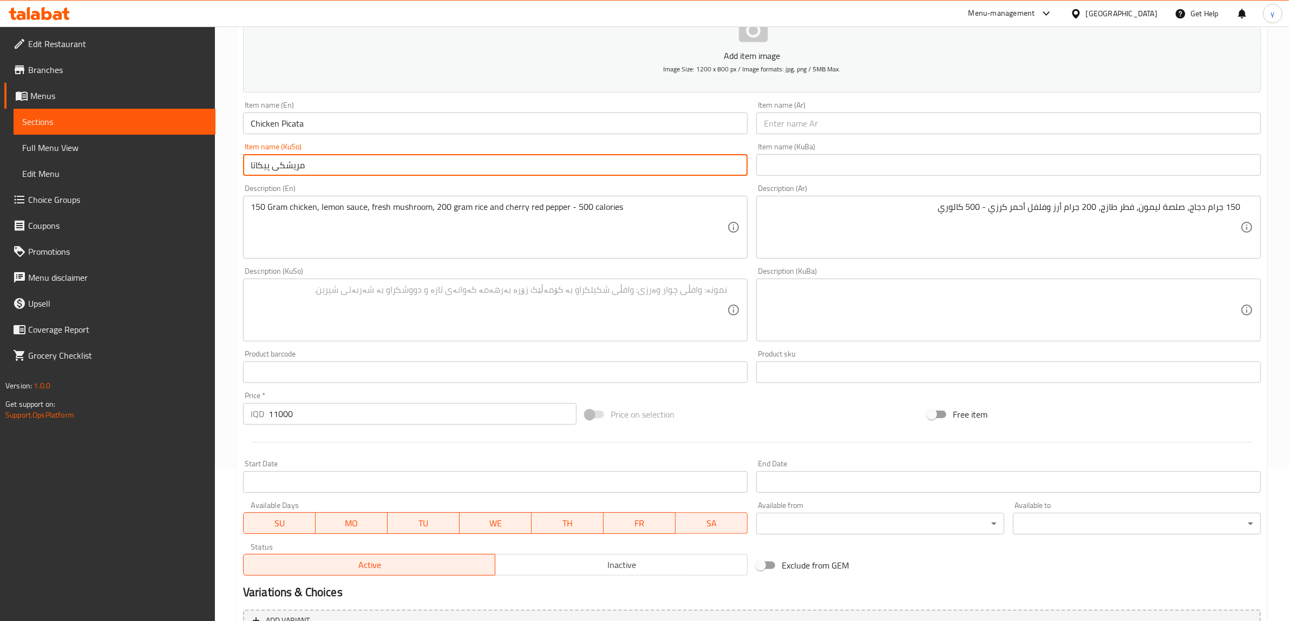
click at [860, 130] on input "text" at bounding box center [1008, 124] width 504 height 22
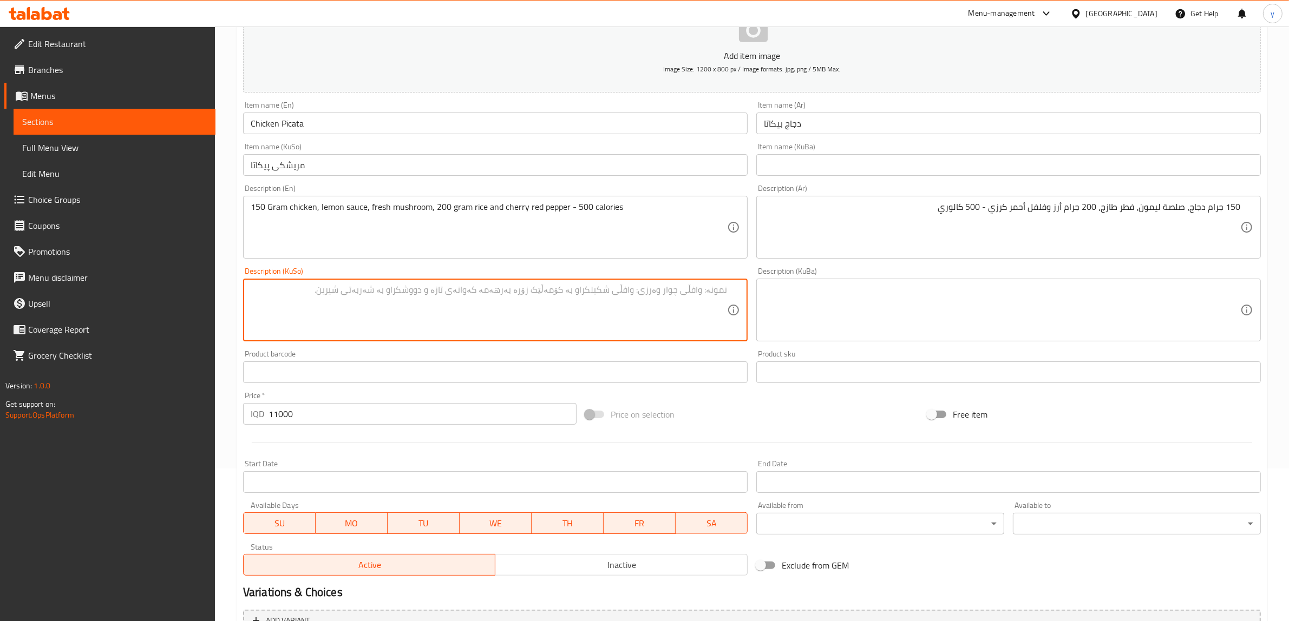
click at [569, 299] on textarea at bounding box center [489, 310] width 476 height 51
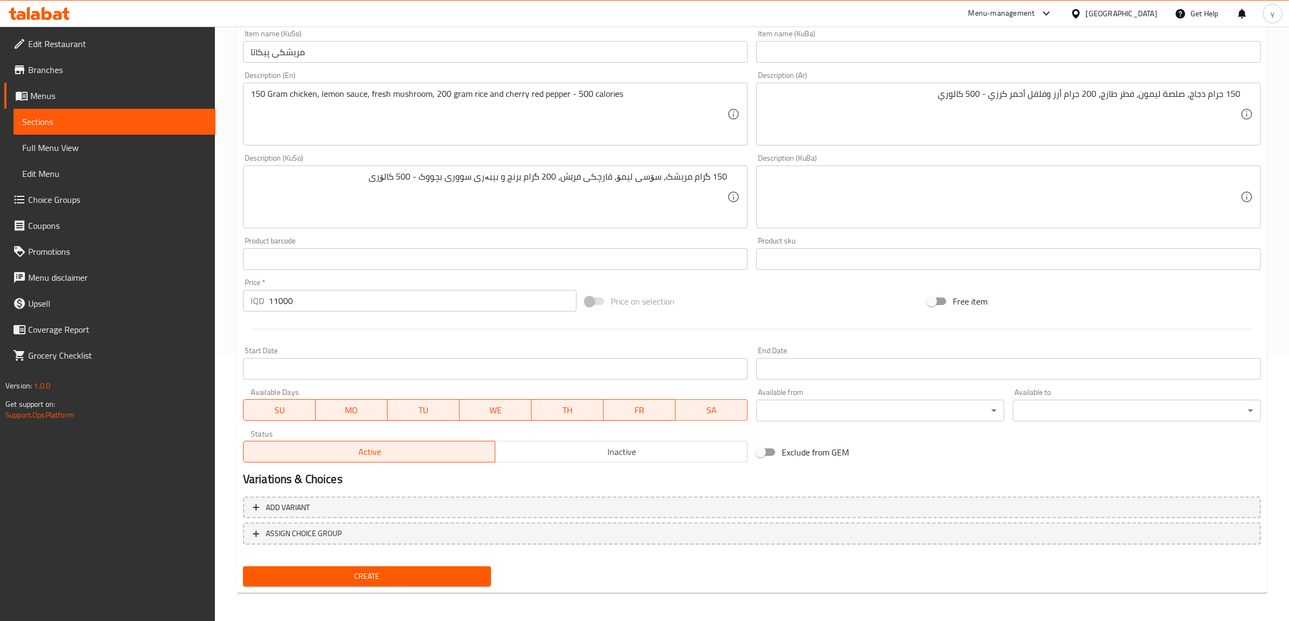
click at [433, 585] on div "Create" at bounding box center [367, 576] width 257 height 29
click at [436, 570] on span "Create" at bounding box center [367, 577] width 231 height 14
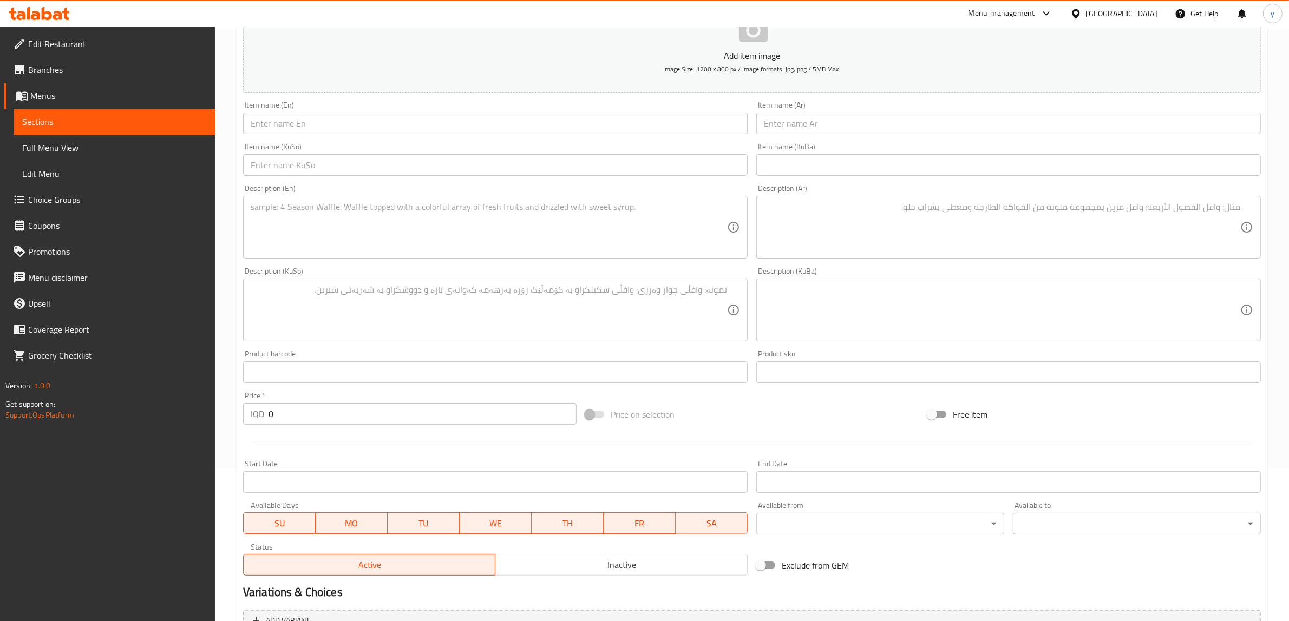
drag, startPoint x: 329, startPoint y: 125, endPoint x: 327, endPoint y: 134, distance: 8.8
click at [329, 125] on input "text" at bounding box center [495, 124] width 504 height 22
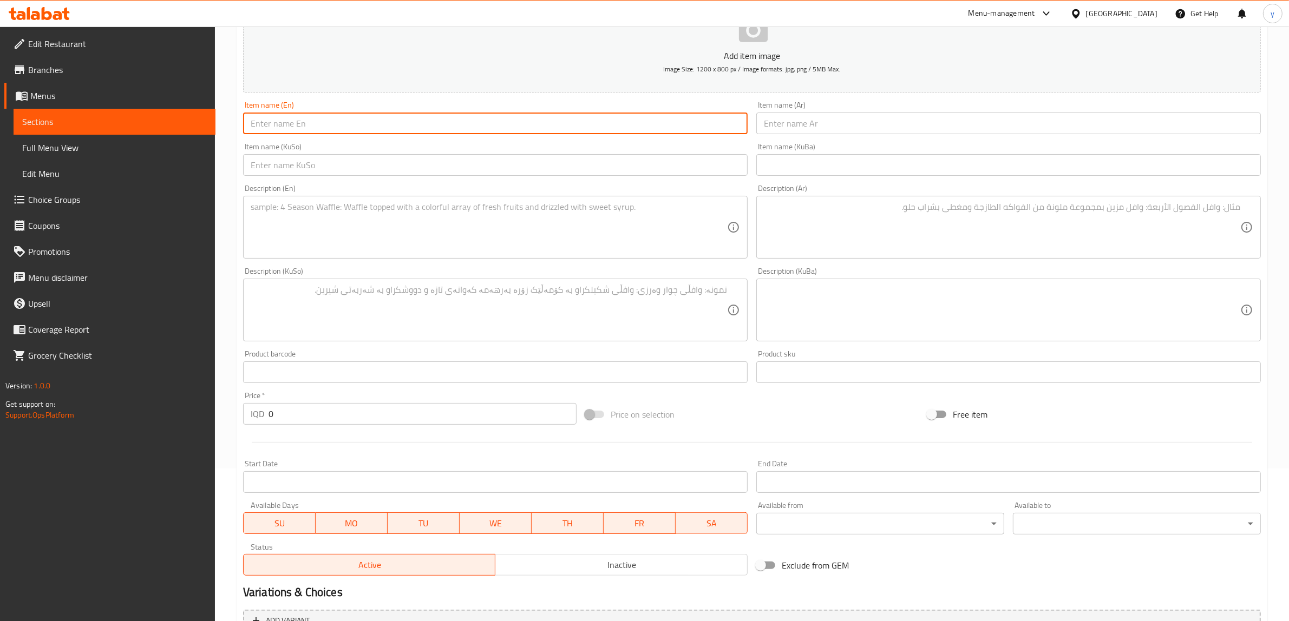
paste input "chicken triaky"
click at [279, 123] on input "chicken triaky" at bounding box center [495, 124] width 504 height 22
drag, startPoint x: 253, startPoint y: 119, endPoint x: 245, endPoint y: 123, distance: 8.5
click at [245, 123] on input "chicken Triaky" at bounding box center [495, 124] width 504 height 22
click at [779, 118] on input "text" at bounding box center [1008, 124] width 504 height 22
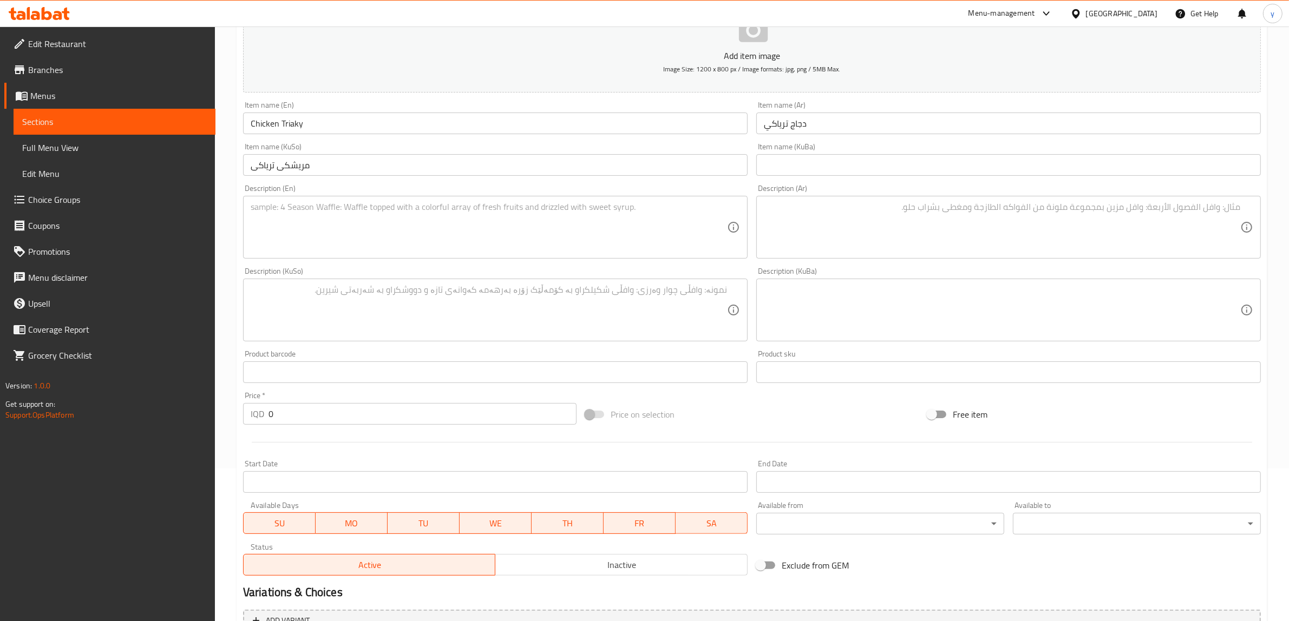
drag, startPoint x: 266, startPoint y: 413, endPoint x: 292, endPoint y: 412, distance: 26.5
click at [292, 412] on div "IQD 0 Price *" at bounding box center [409, 414] width 333 height 22
drag, startPoint x: 285, startPoint y: 413, endPoint x: 270, endPoint y: 419, distance: 17.0
click at [270, 419] on input "0" at bounding box center [422, 414] width 308 height 22
paste input "1100"
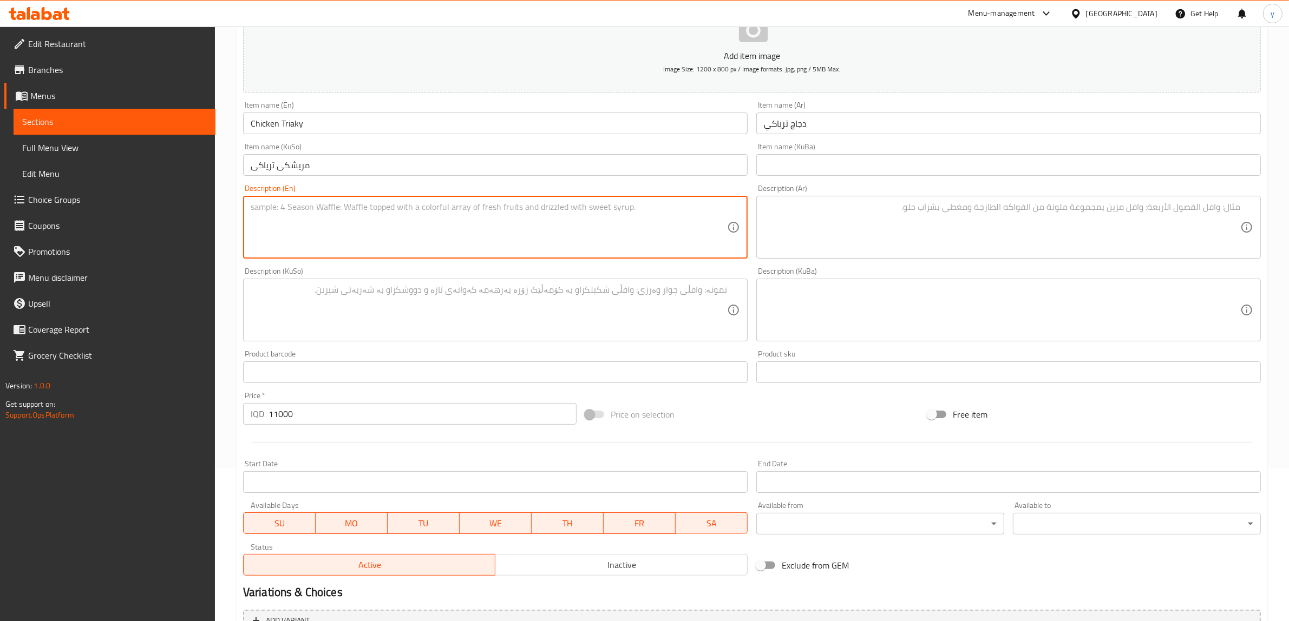
click at [352, 217] on textarea at bounding box center [489, 227] width 476 height 51
paste textarea "soya sauce, red pepper, barbeque sauce, honey and chilly sauce"
click at [807, 212] on textarea at bounding box center [1002, 227] width 476 height 51
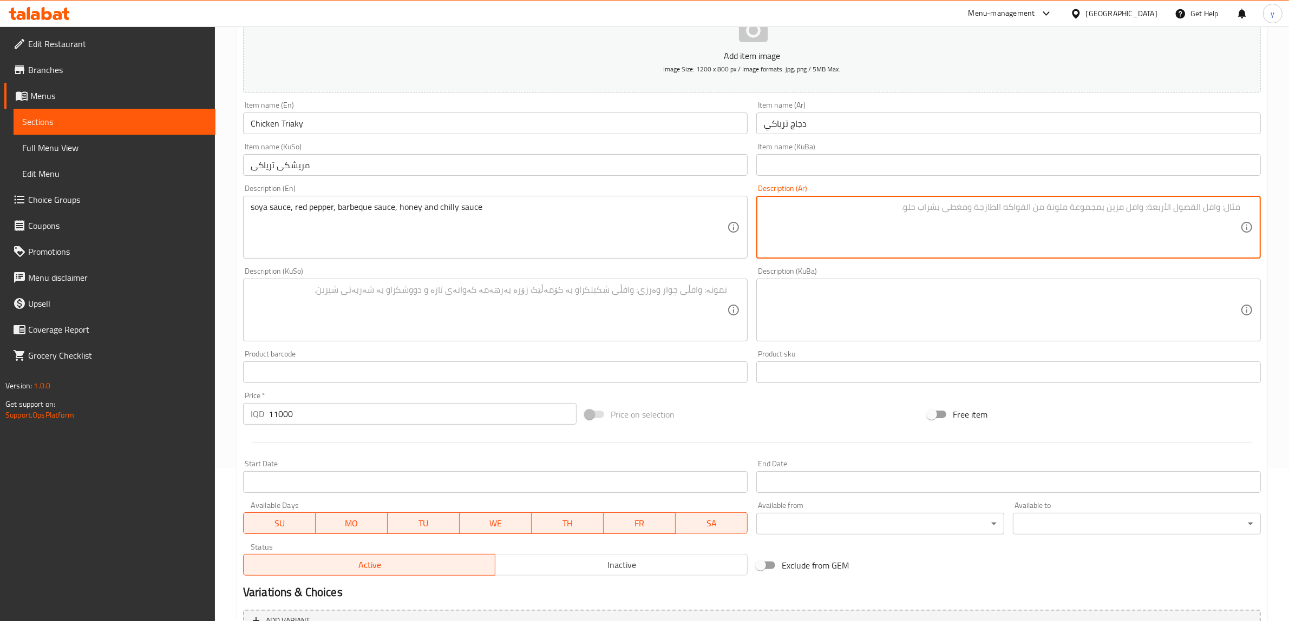
paste textarea "صلصة صويا، فلفل أحمر، صلصة باربيكيو، عسل وصلصة حارة"
click at [702, 293] on textarea at bounding box center [489, 310] width 476 height 51
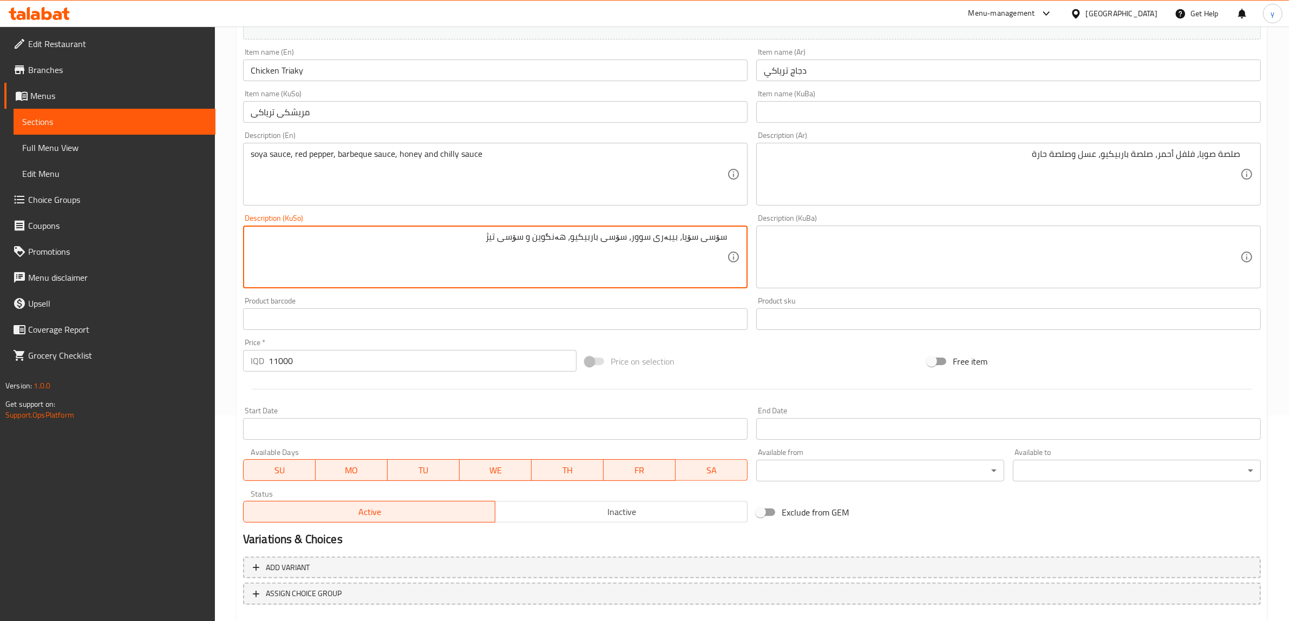
scroll to position [266, 0]
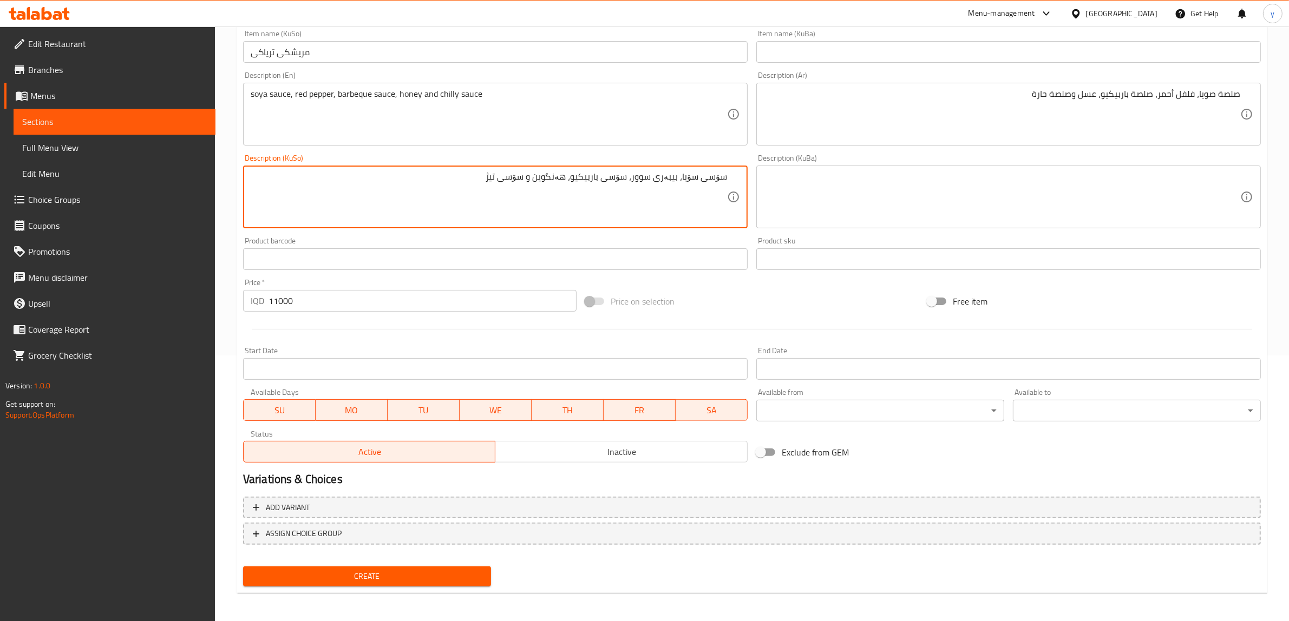
click at [390, 579] on span "Create" at bounding box center [367, 577] width 231 height 14
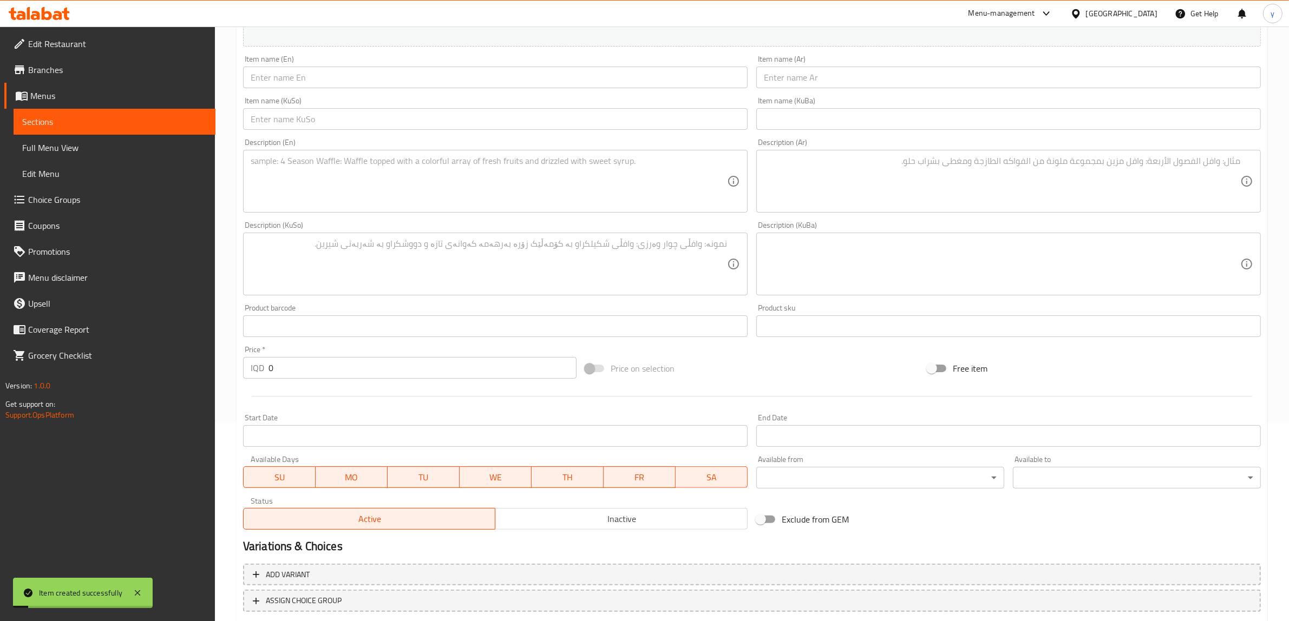
scroll to position [153, 0]
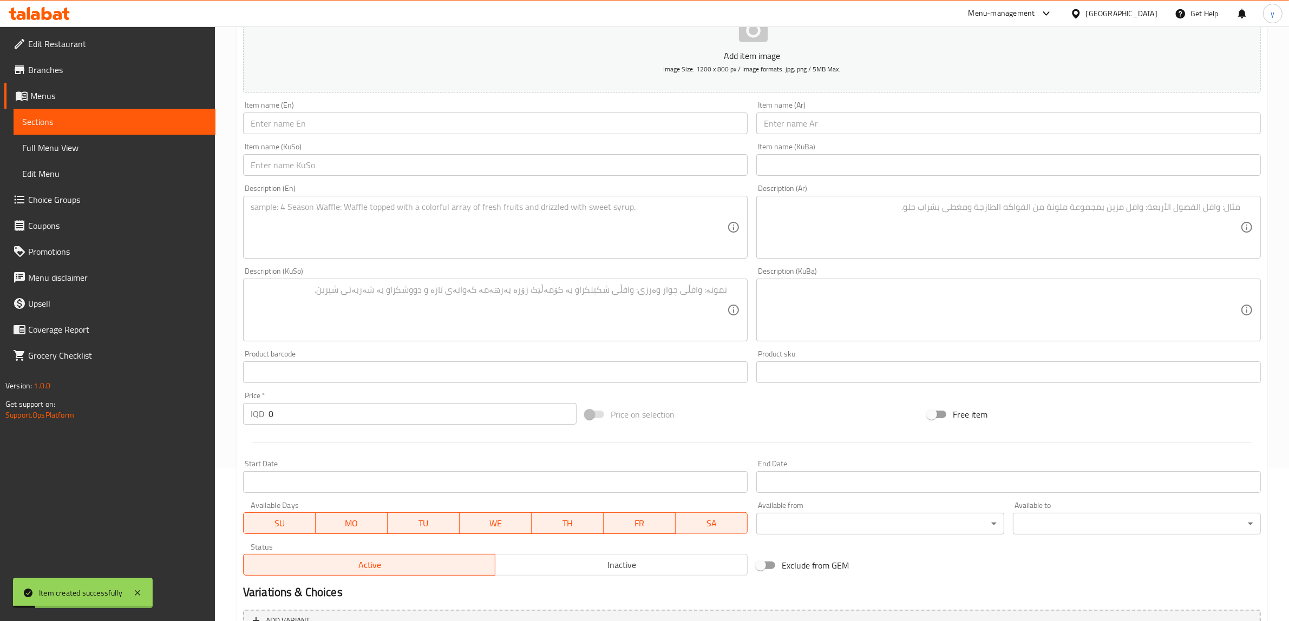
drag, startPoint x: 309, startPoint y: 121, endPoint x: 309, endPoint y: 131, distance: 10.3
click at [309, 121] on input "text" at bounding box center [495, 124] width 504 height 22
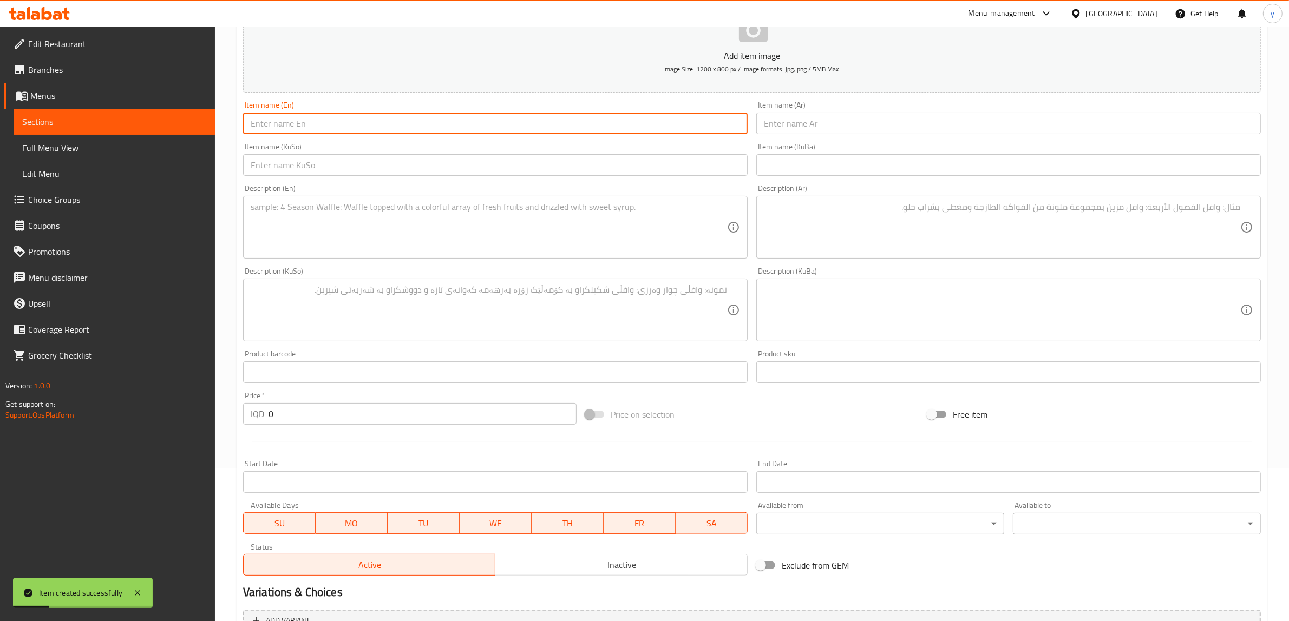
paste input "Chicken Balls"
drag, startPoint x: 277, startPoint y: 379, endPoint x: 275, endPoint y: 415, distance: 36.3
click at [274, 398] on div "Add item image Image Size: 1200 x 800 px / Image formats: jpg, png / 5MB Max. I…" at bounding box center [752, 284] width 1026 height 591
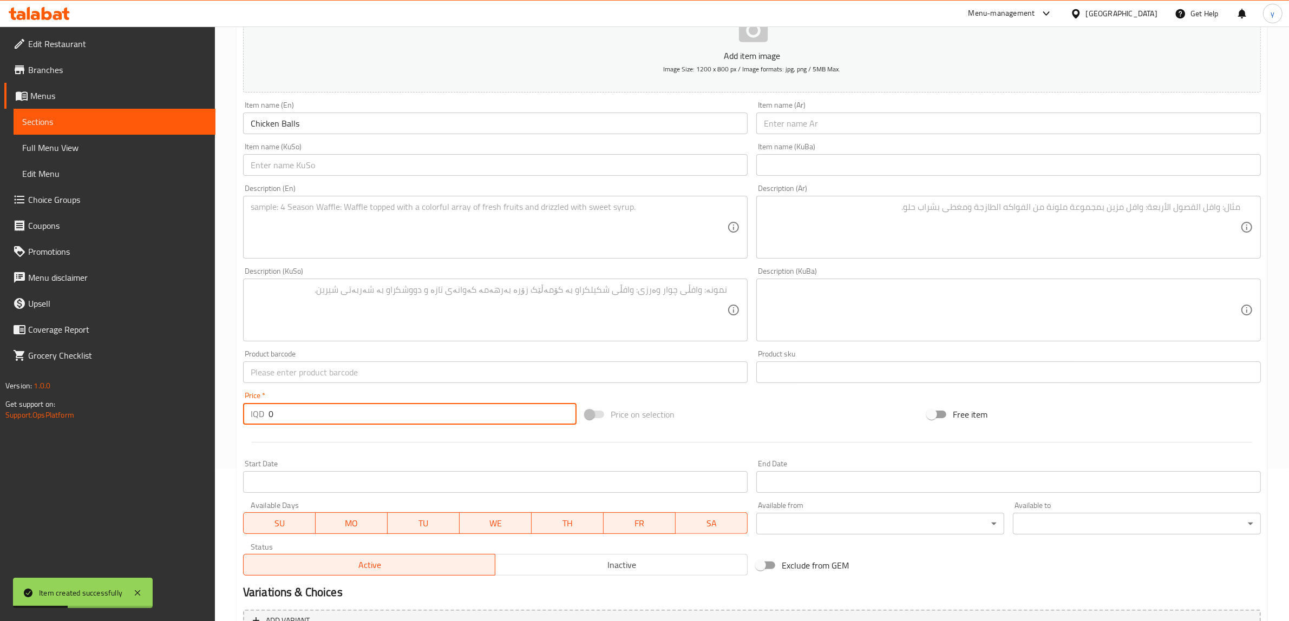
drag, startPoint x: 275, startPoint y: 415, endPoint x: 264, endPoint y: 422, distance: 13.4
click at [264, 422] on div "IQD 0 Price *" at bounding box center [409, 414] width 333 height 22
paste
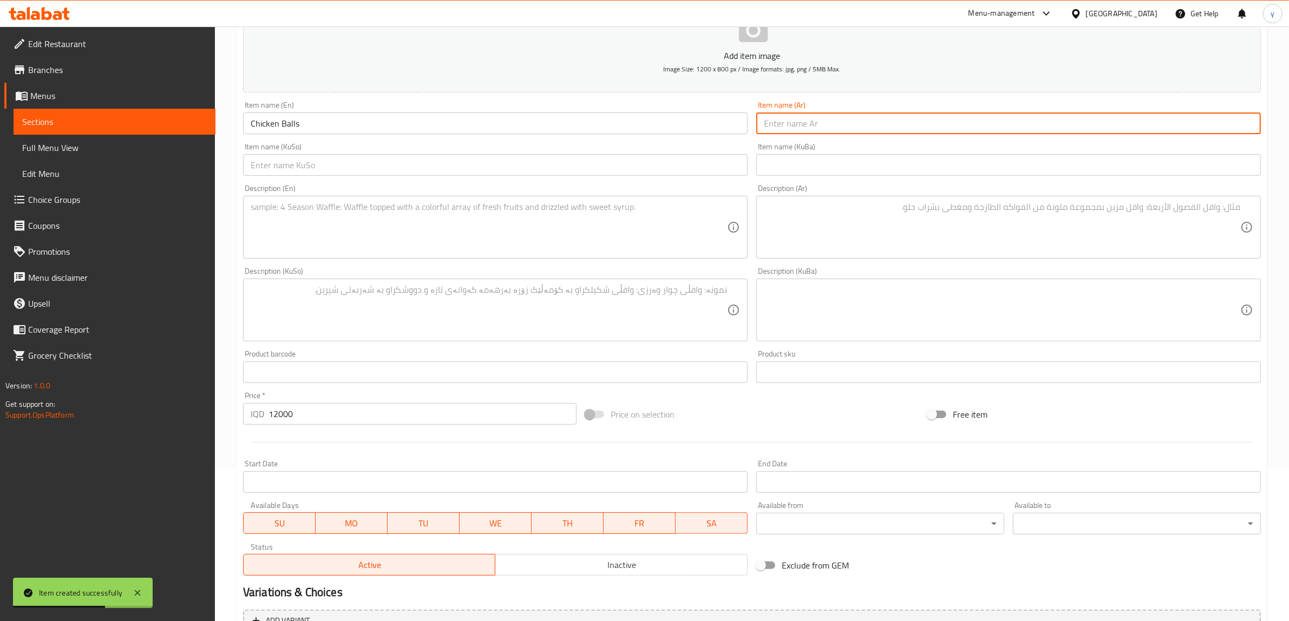
click at [831, 122] on input "text" at bounding box center [1008, 124] width 504 height 22
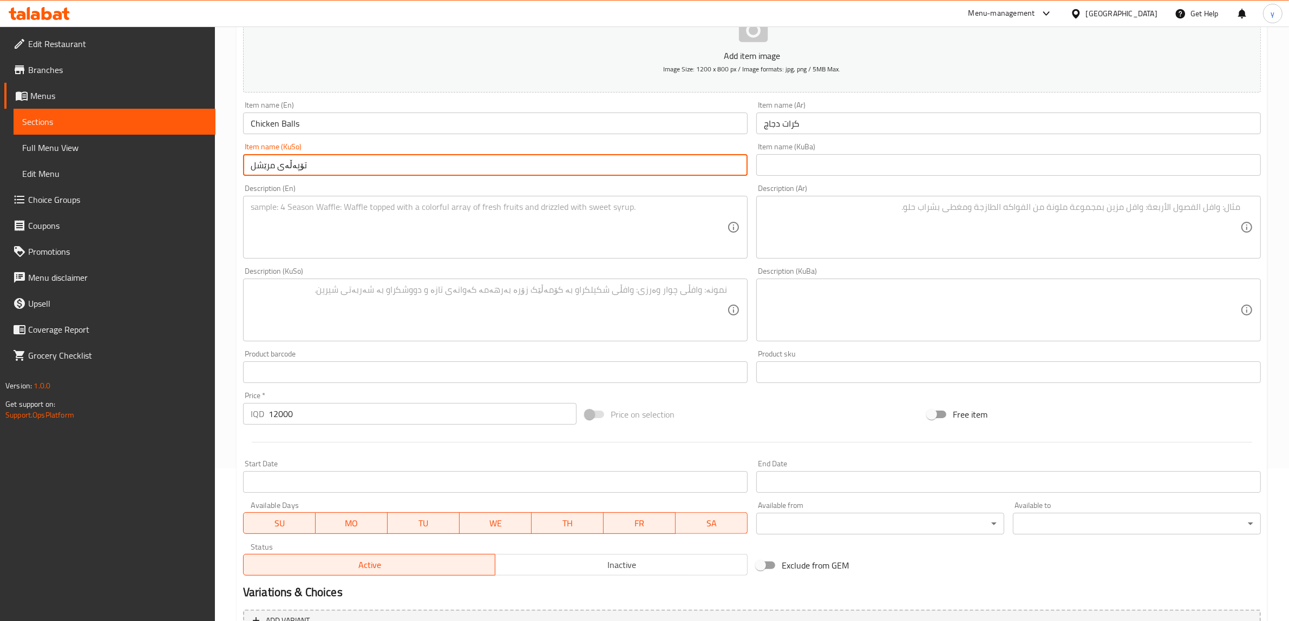
click at [252, 167] on input "تۆپەڵەی مرێشل" at bounding box center [495, 165] width 504 height 22
drag, startPoint x: 274, startPoint y: 163, endPoint x: 252, endPoint y: 174, distance: 24.0
click at [252, 174] on input "تۆپەڵەی مرێشل" at bounding box center [495, 165] width 504 height 22
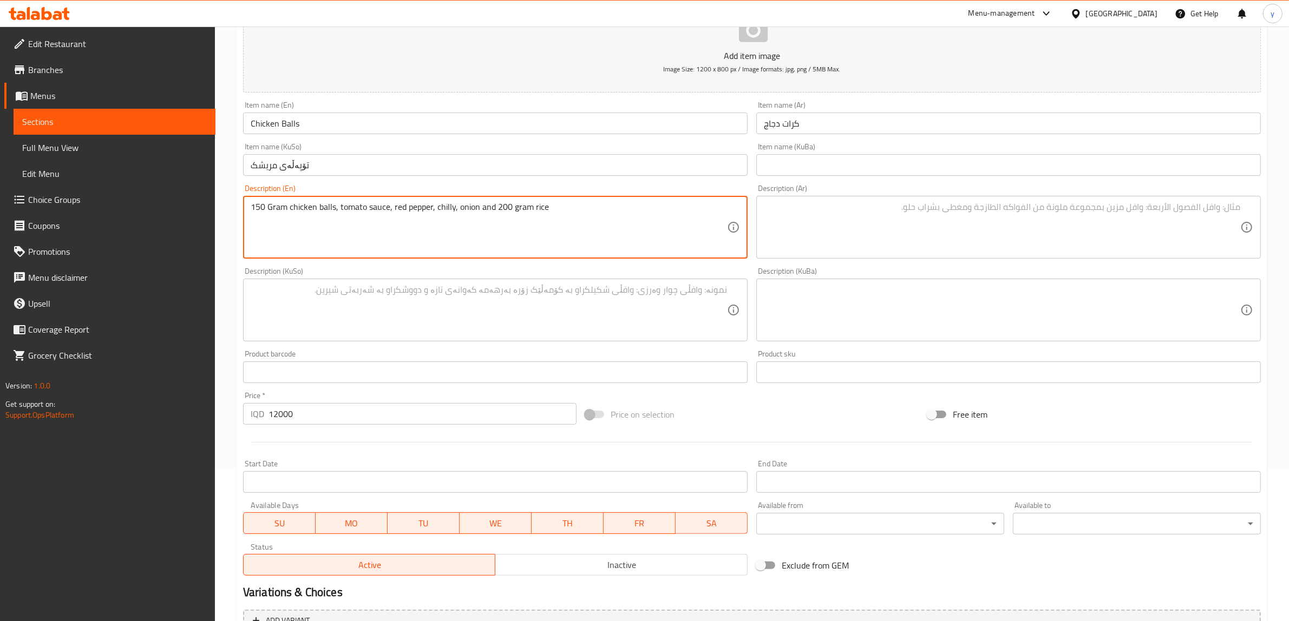
click at [824, 205] on textarea at bounding box center [1002, 227] width 476 height 51
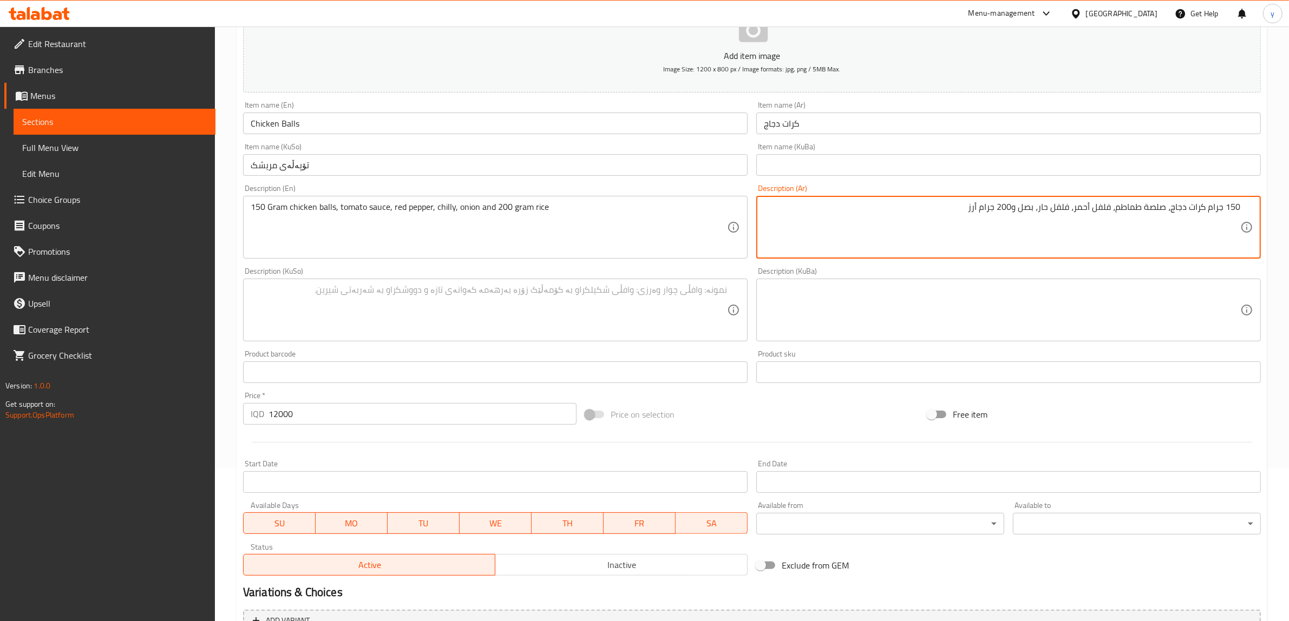
click at [670, 313] on textarea at bounding box center [489, 310] width 476 height 51
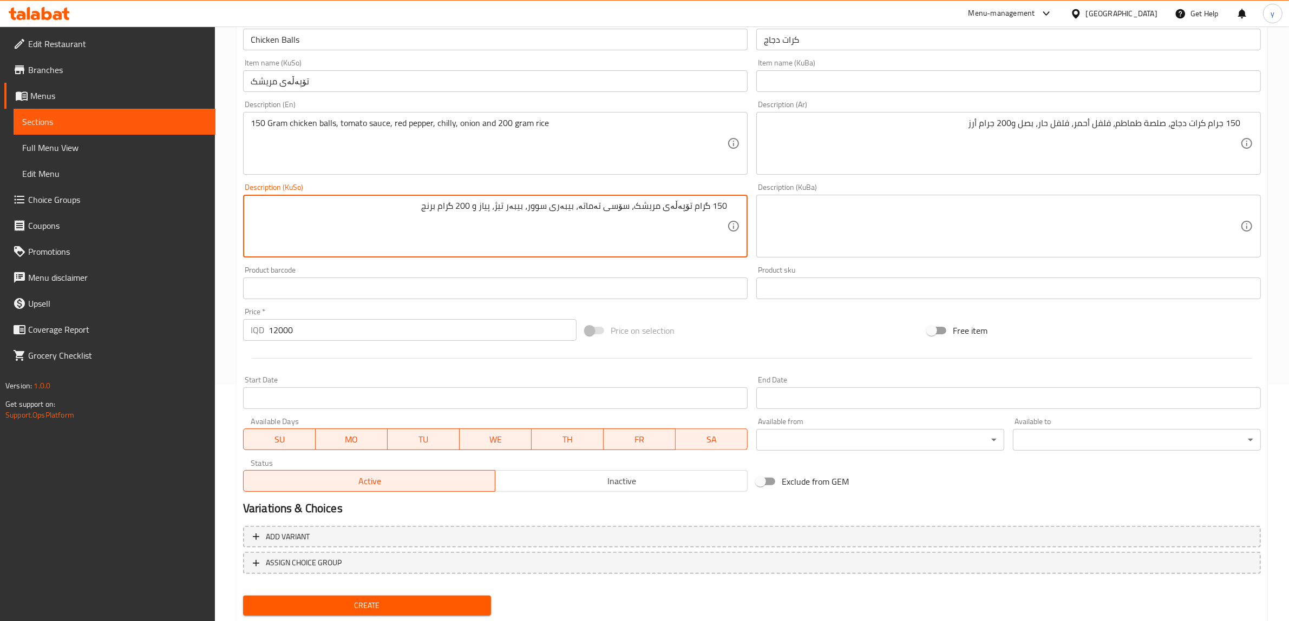
scroll to position [266, 0]
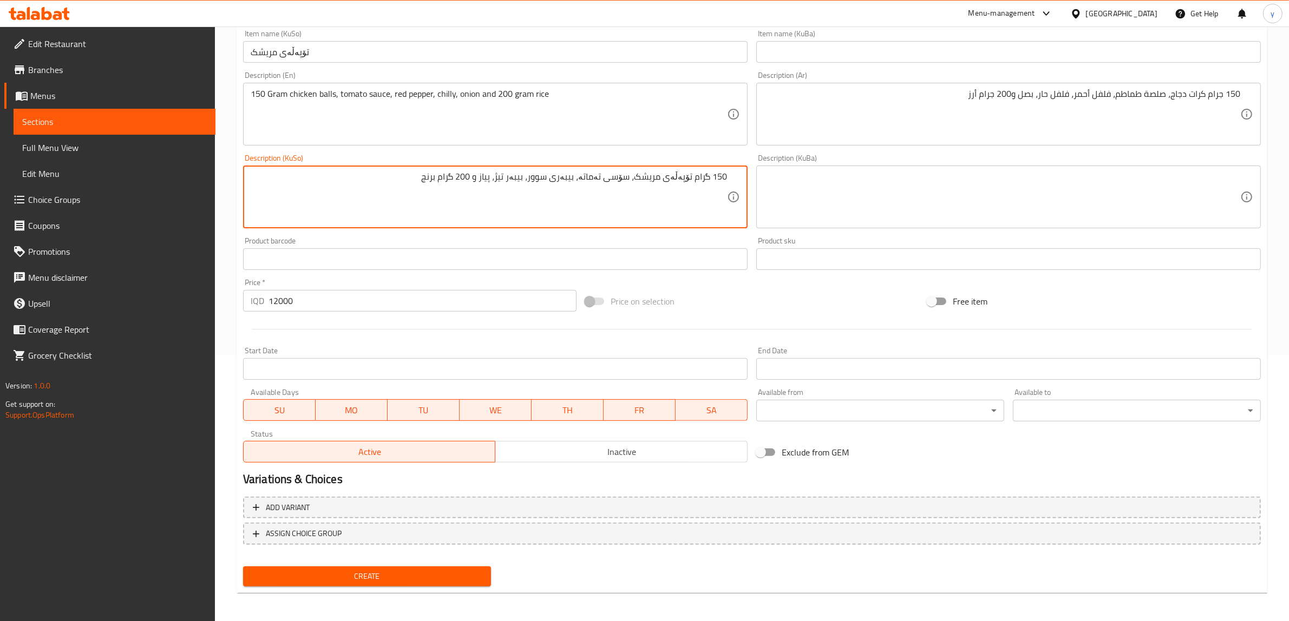
click at [463, 574] on span "Create" at bounding box center [367, 577] width 231 height 14
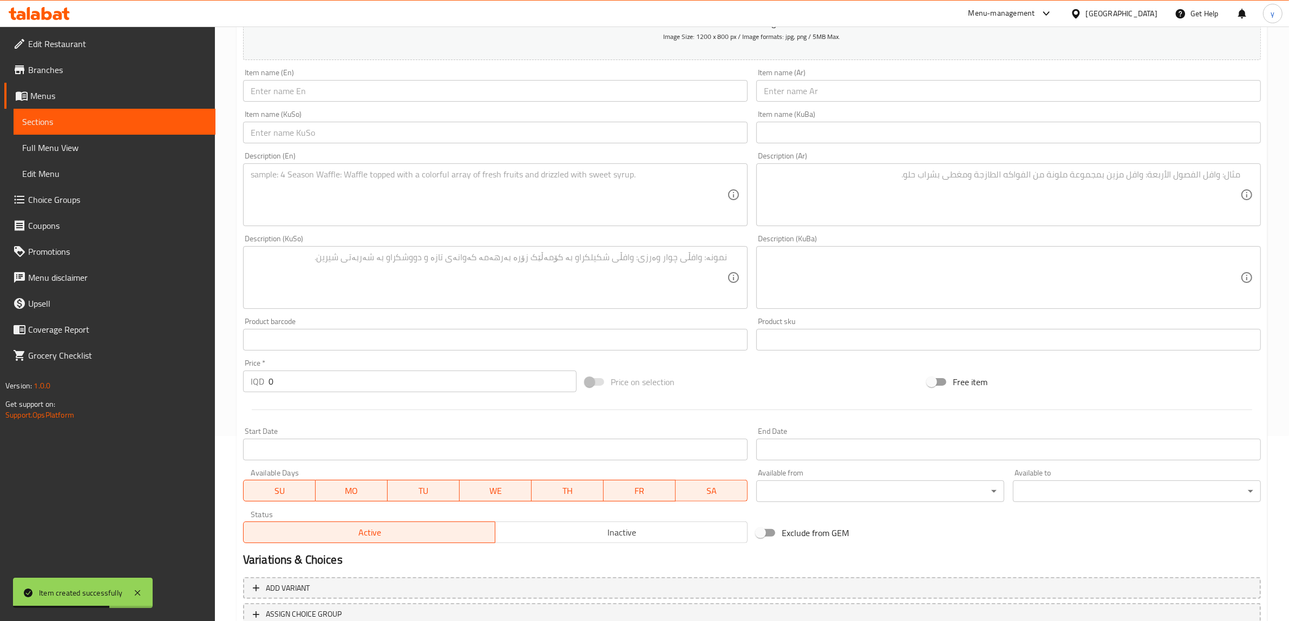
scroll to position [153, 0]
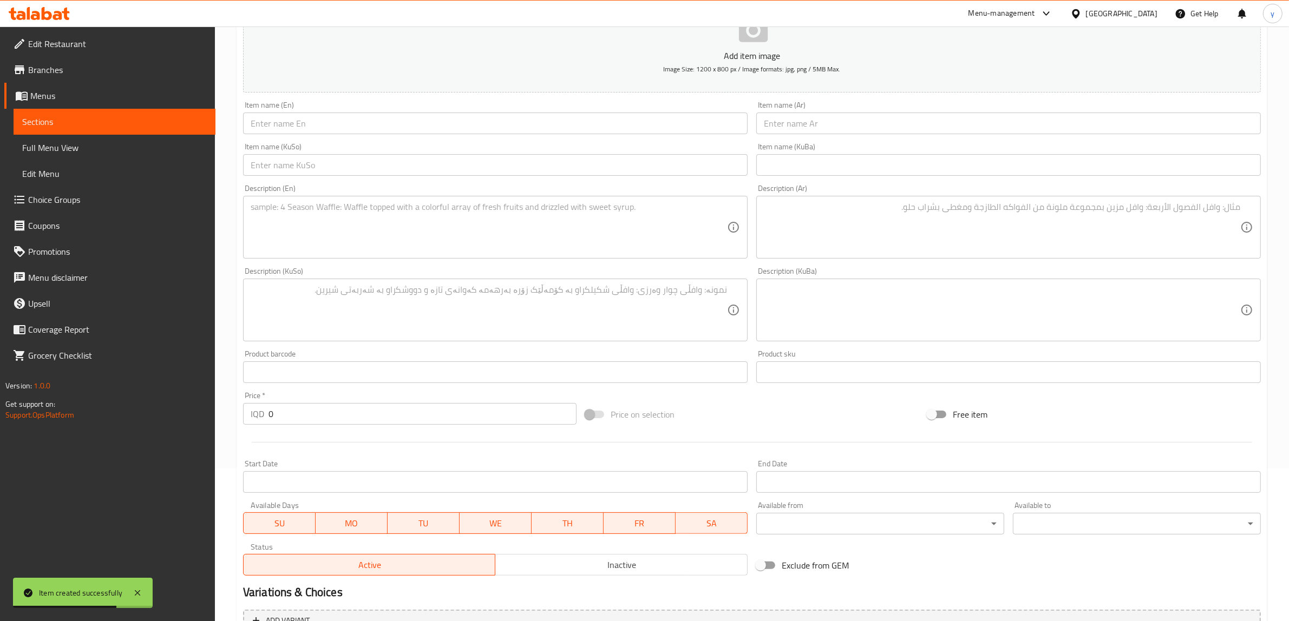
click at [358, 129] on input "text" at bounding box center [495, 124] width 504 height 22
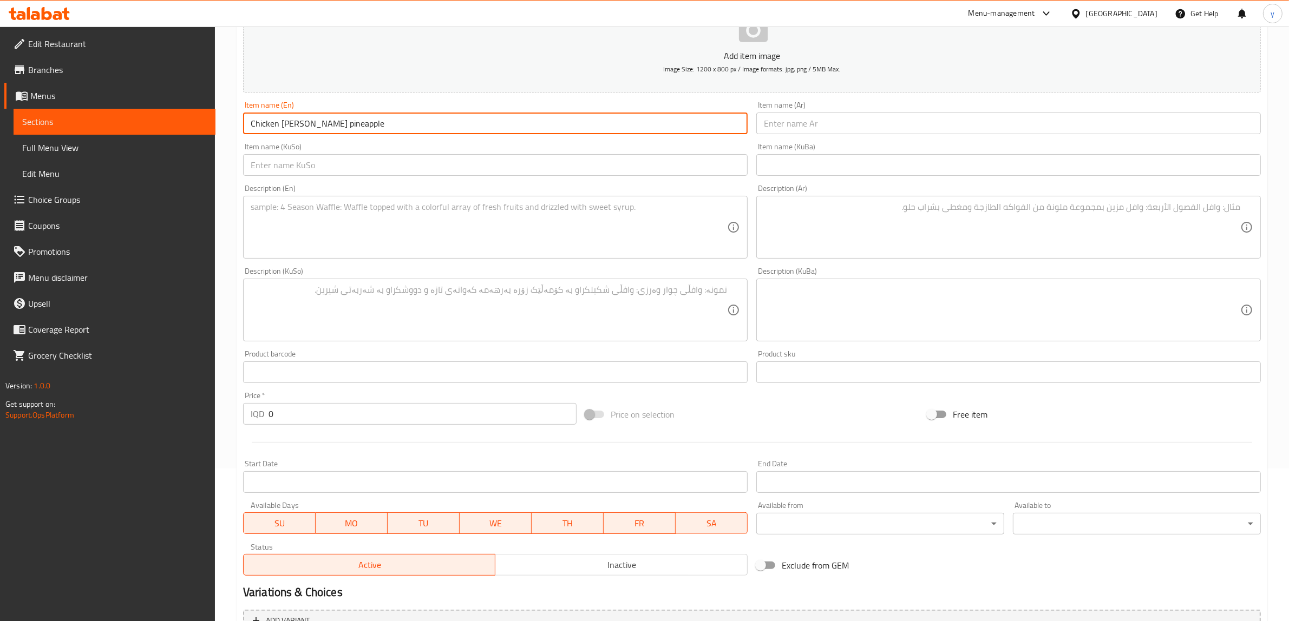
click at [303, 124] on input "Chicken Curry pineapple" at bounding box center [495, 124] width 504 height 22
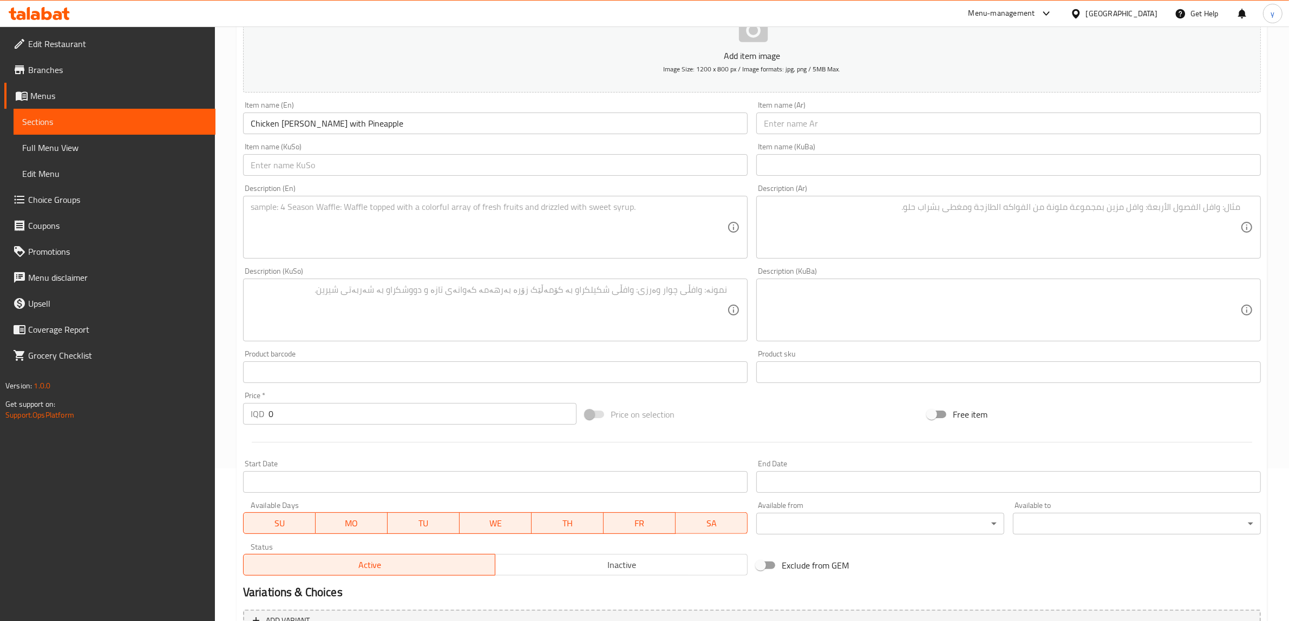
click at [828, 111] on div "Item name (Ar) Item name (Ar)" at bounding box center [1008, 117] width 504 height 33
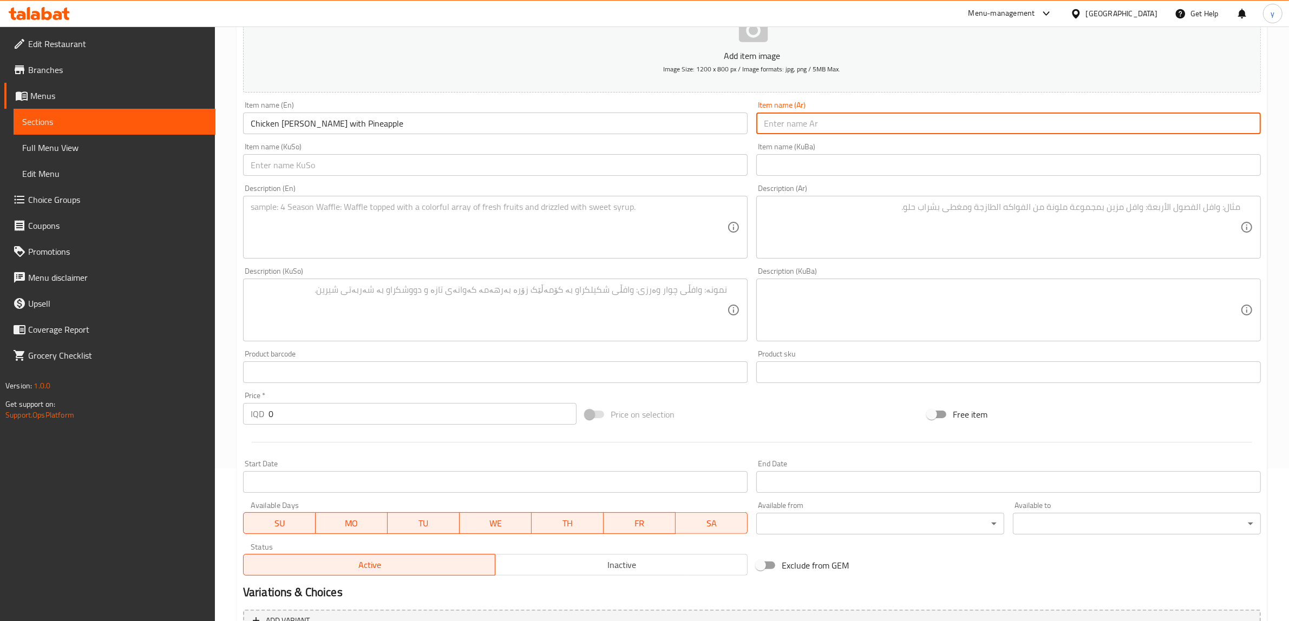
click at [837, 115] on input "text" at bounding box center [1008, 124] width 504 height 22
click at [314, 126] on input "Chicken Curry with Pineapple" at bounding box center [495, 124] width 504 height 22
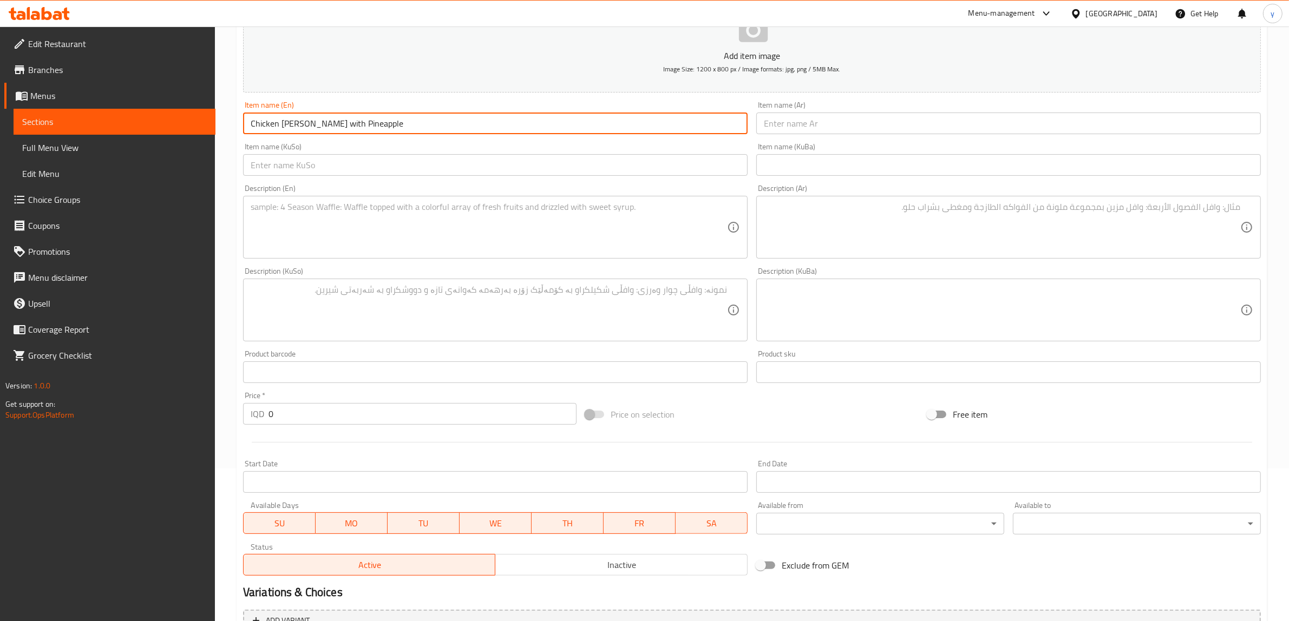
click at [314, 126] on input "Chicken Curry with Pineapple" at bounding box center [495, 124] width 504 height 22
click at [881, 132] on input "text" at bounding box center [1008, 124] width 504 height 22
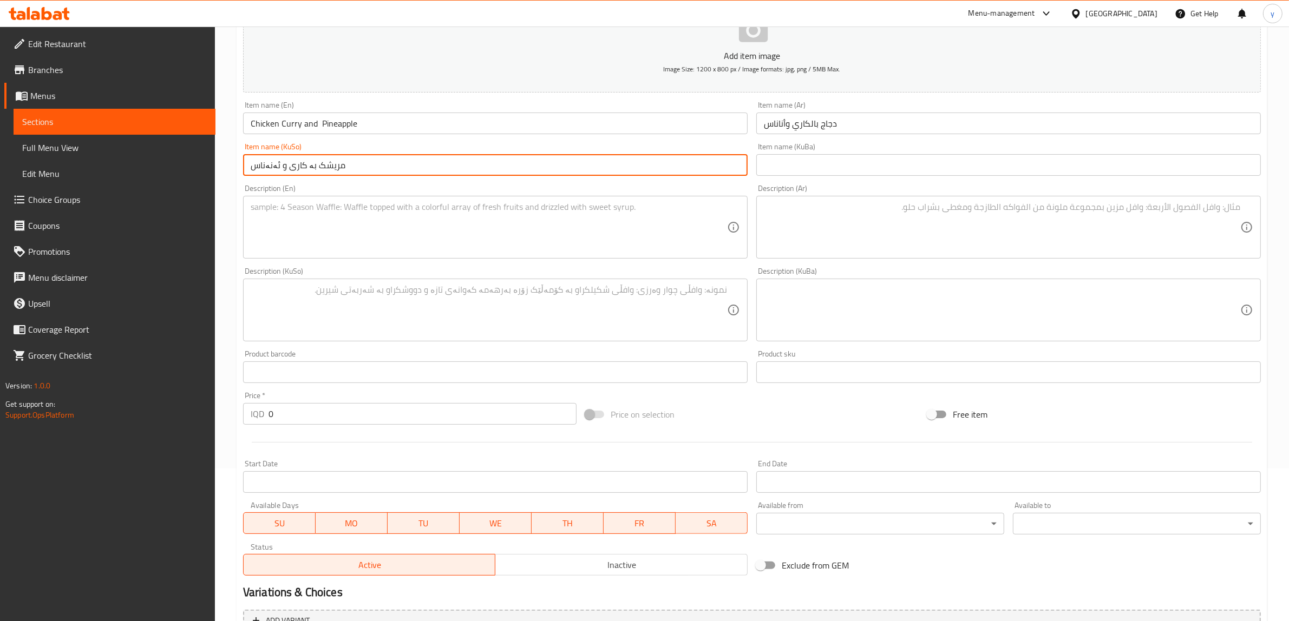
click at [615, 252] on textarea at bounding box center [489, 227] width 476 height 51
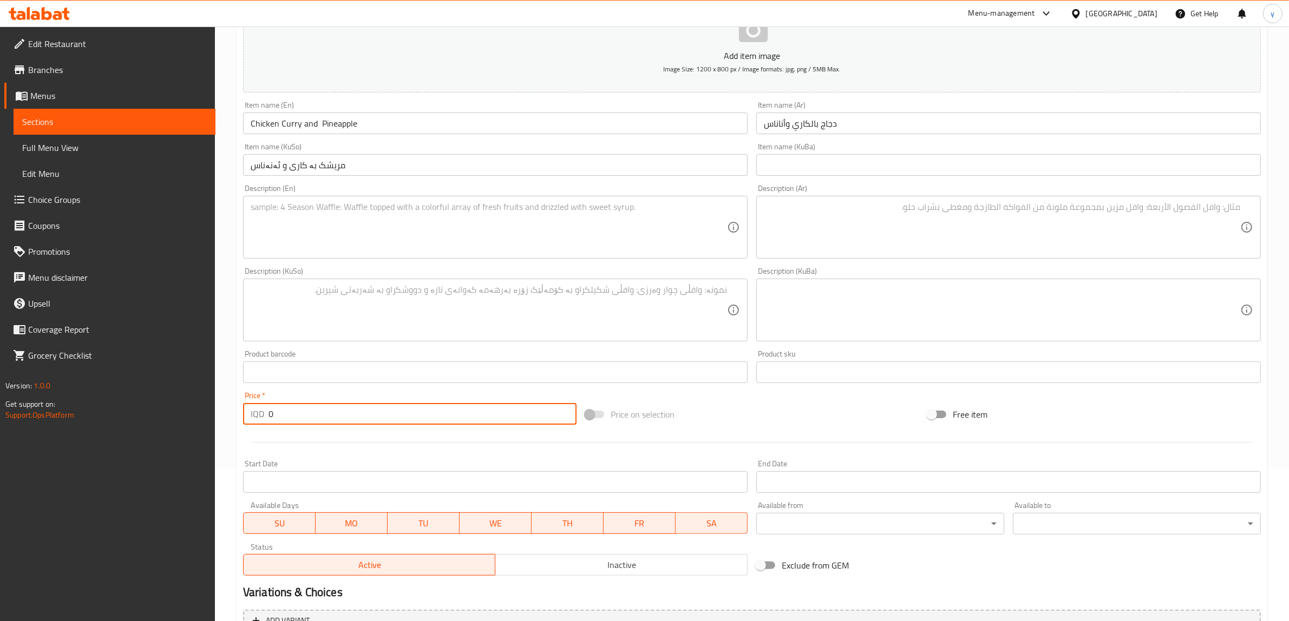
drag, startPoint x: 291, startPoint y: 412, endPoint x: 247, endPoint y: 431, distance: 48.3
click at [247, 431] on div "Add item image Image Size: 1200 x 800 px / Image formats: jpg, png / 5MB Max. I…" at bounding box center [752, 284] width 1026 height 591
click at [419, 234] on textarea at bounding box center [489, 227] width 476 height 51
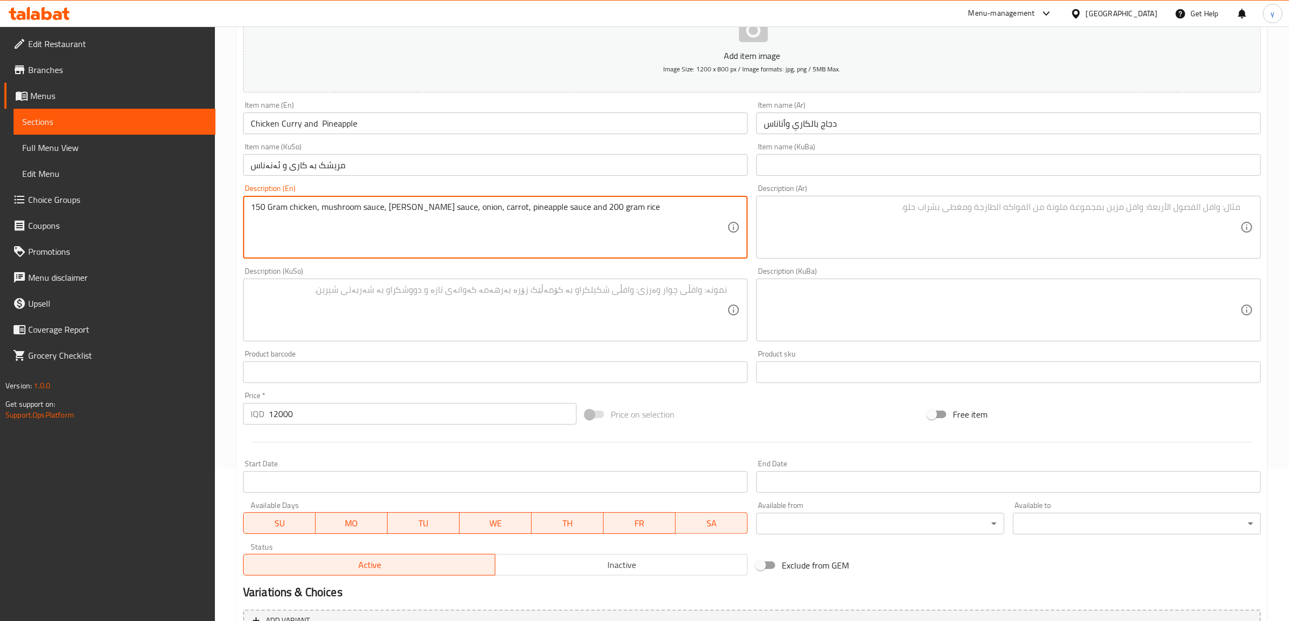
click at [794, 224] on textarea at bounding box center [1002, 227] width 476 height 51
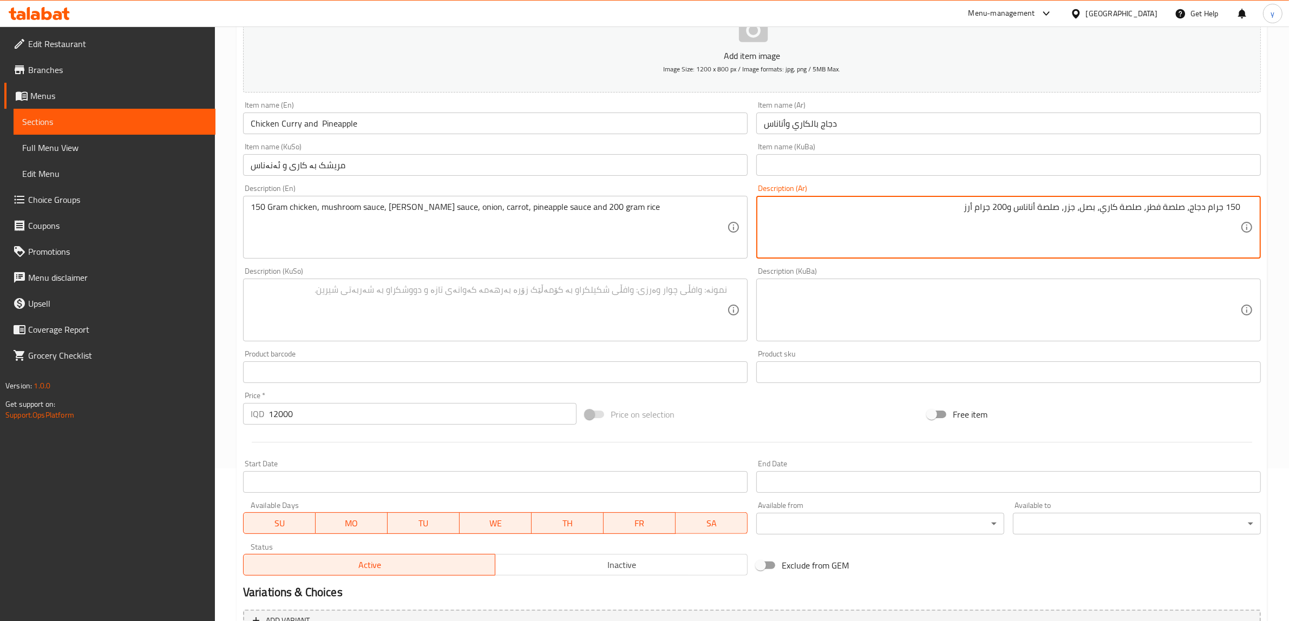
click at [714, 333] on textarea at bounding box center [489, 310] width 476 height 51
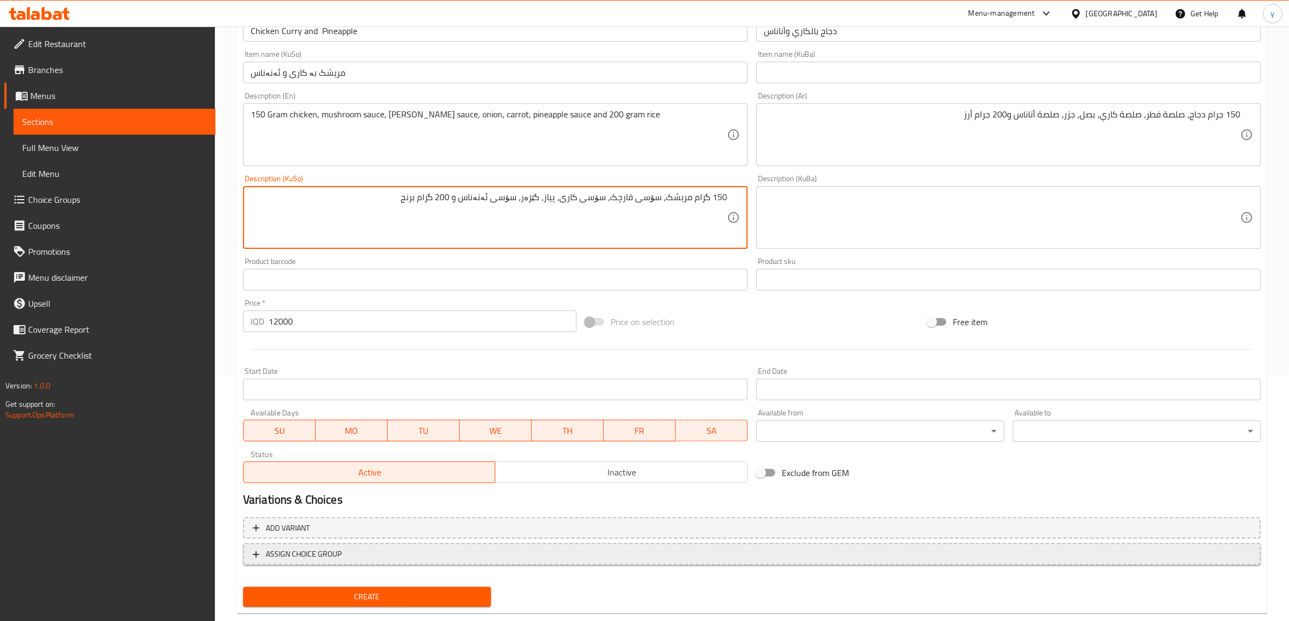
scroll to position [266, 0]
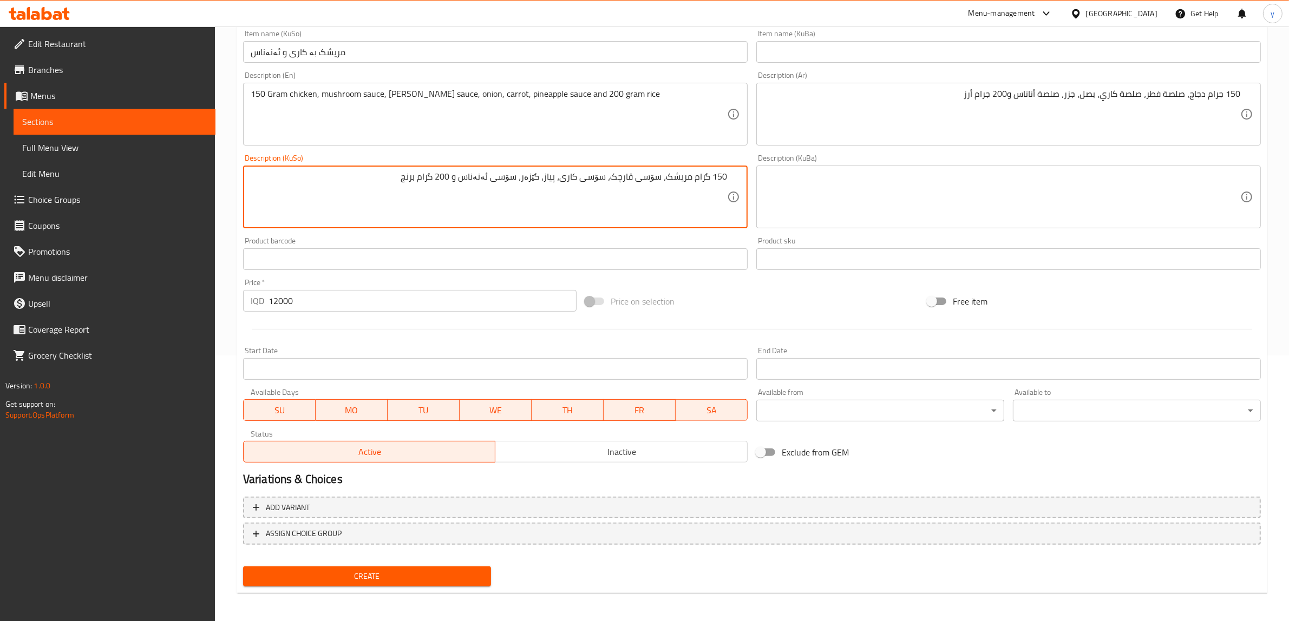
click at [421, 575] on span "Create" at bounding box center [367, 577] width 231 height 14
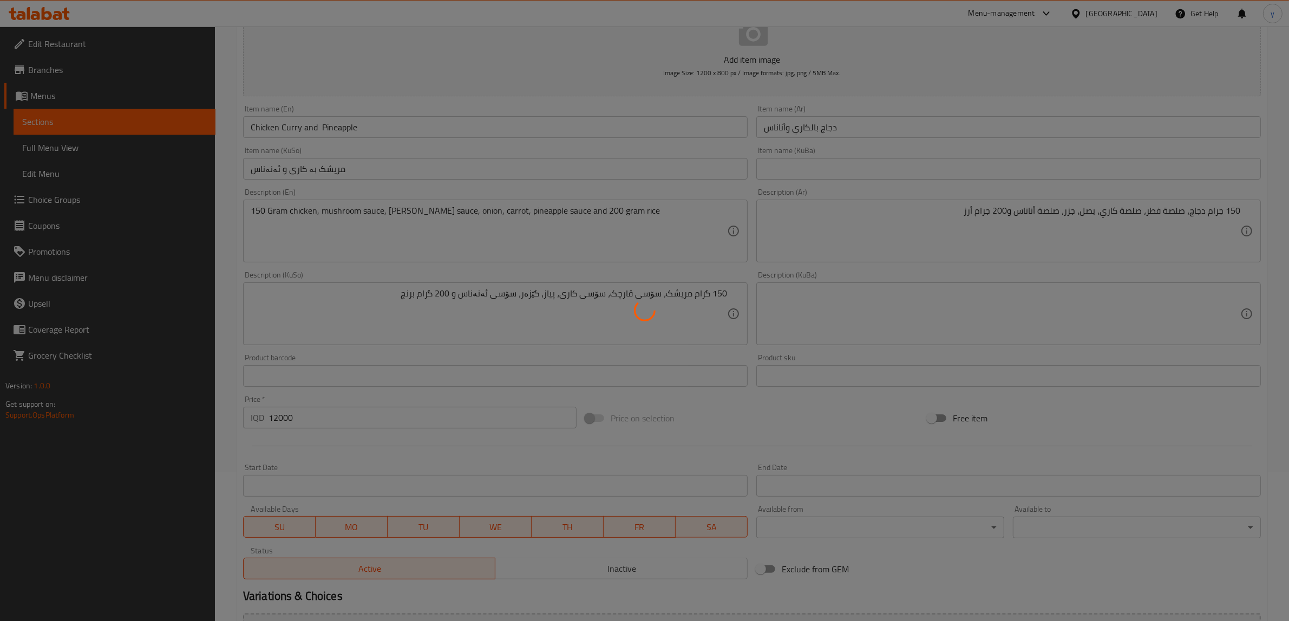
scroll to position [41, 0]
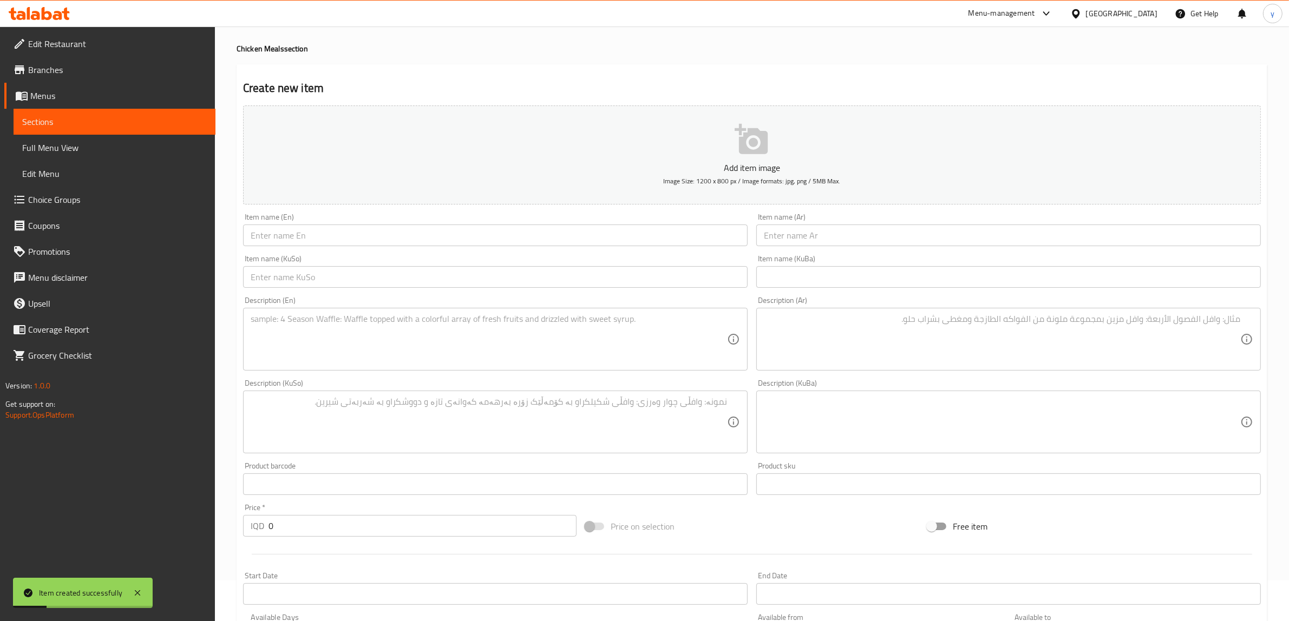
click at [307, 81] on h2 "Create new item" at bounding box center [751, 88] width 1017 height 16
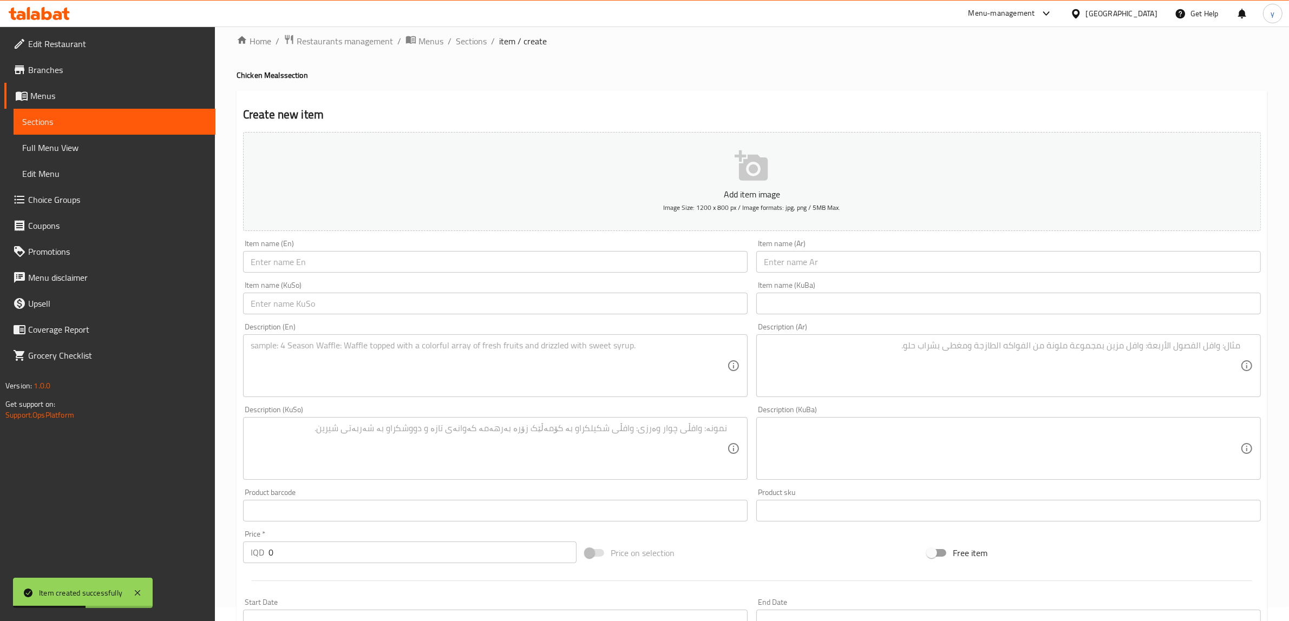
scroll to position [0, 0]
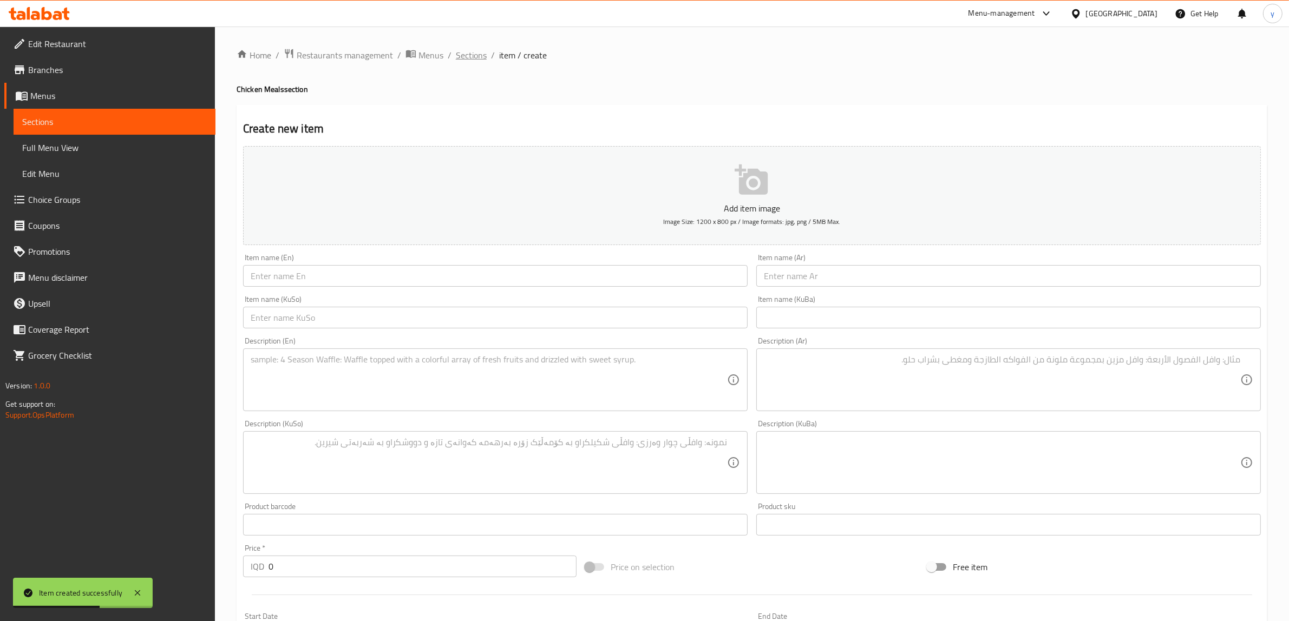
click at [475, 49] on span "Sections" at bounding box center [471, 55] width 31 height 13
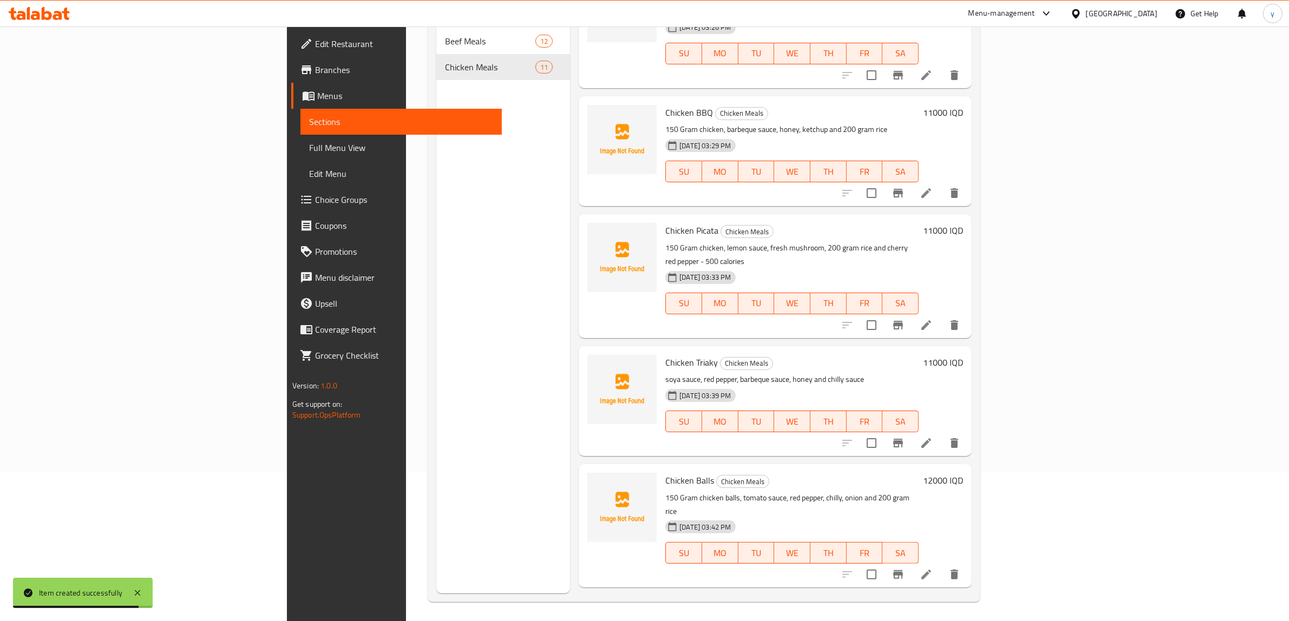
scroll to position [152, 0]
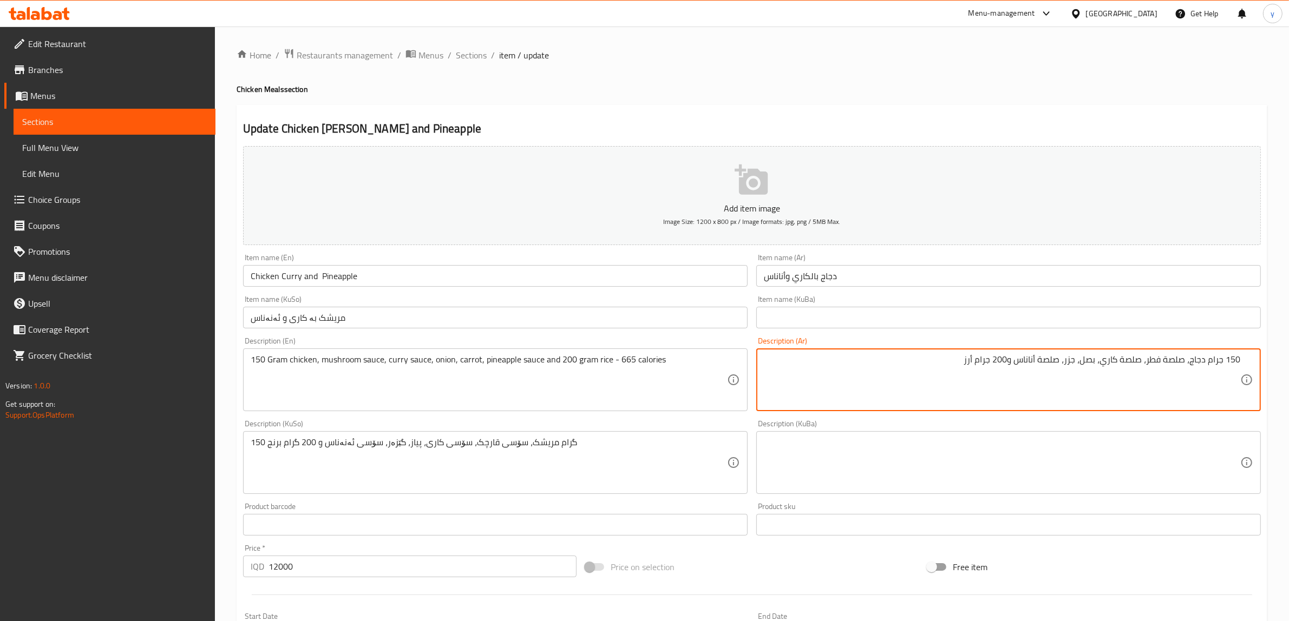
click at [935, 350] on div "150 جرام دجاج، صلصة فطر، صلصة كاري، بصل، جزر، صلصة أناناس و200 جرام أرز Descrip…" at bounding box center [1008, 380] width 504 height 63
click at [942, 358] on textarea "150 جرام دجاج، صلصة فطر، صلصة كاري، بصل، جزر، صلصة أناناس و200 جرام أرز" at bounding box center [1002, 379] width 476 height 51
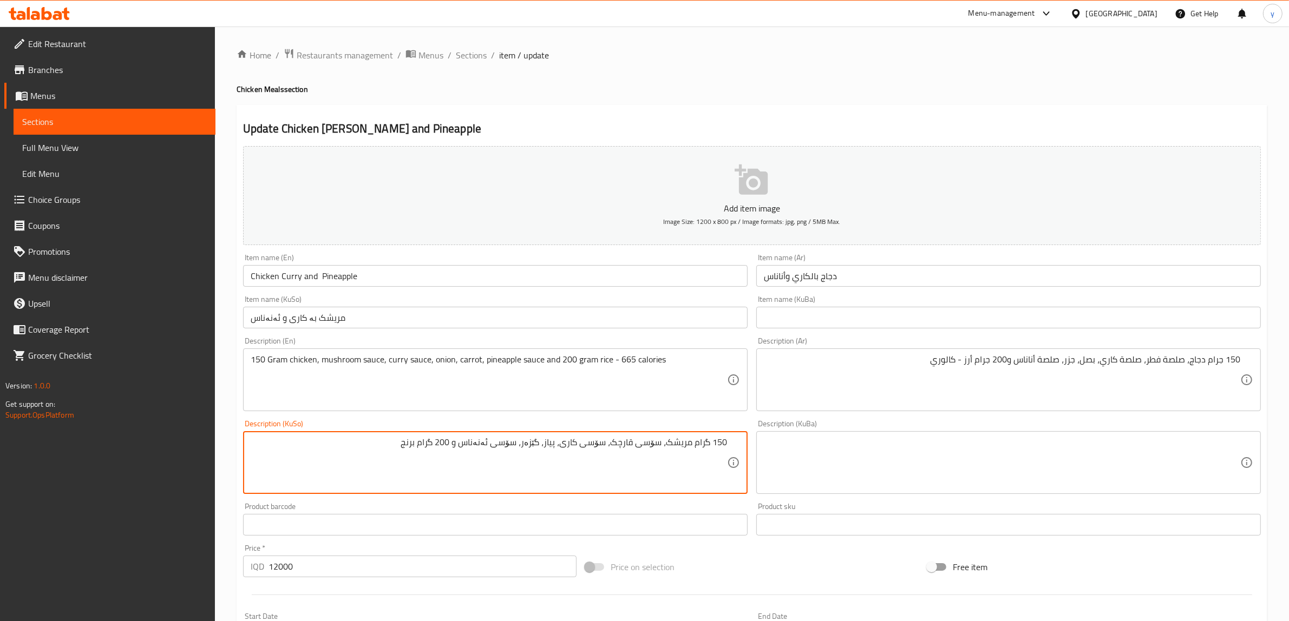
click at [385, 431] on div "150 گرام مریشک، سۆسی قارچک، سۆسی کاری، پیاز، گێزەر، سۆسی ئەنەناس و 200 گرام برن…" at bounding box center [495, 462] width 504 height 63
click at [393, 453] on textarea "150 گرام مریشک، سۆسی قارچک، سۆسی کاری، پیاز، گێزەر، سۆسی ئەنەناس و 200 گرام برنج" at bounding box center [489, 462] width 476 height 51
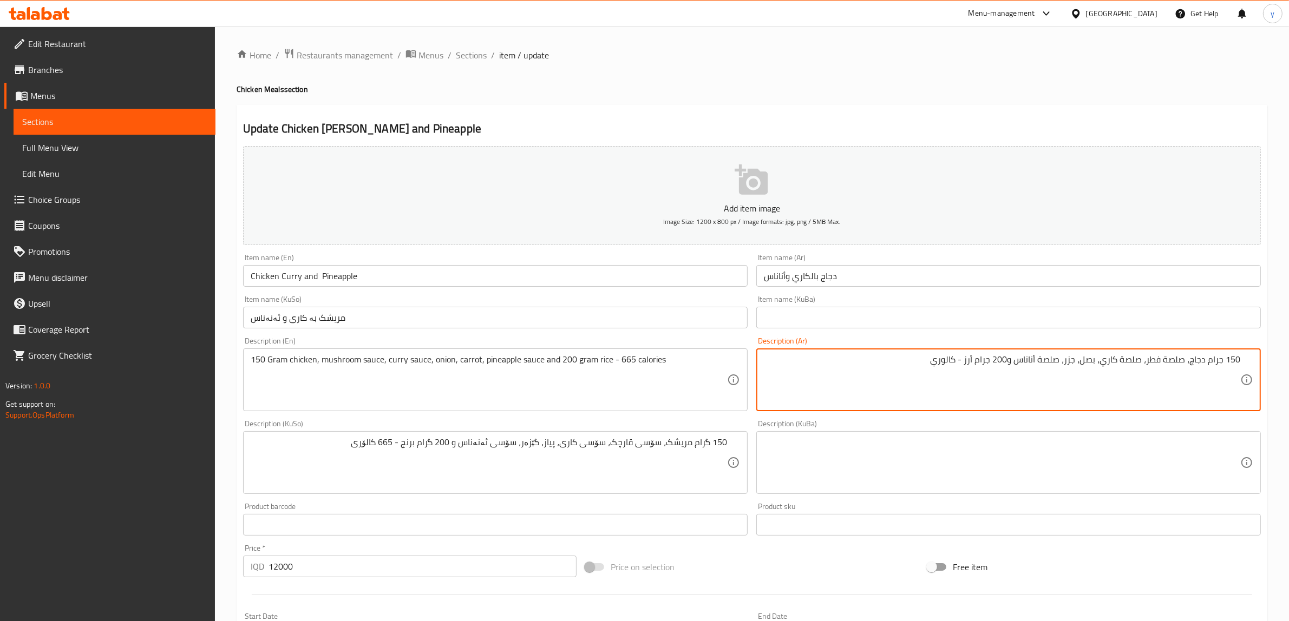
click at [958, 362] on textarea "150 جرام دجاج، صلصة فطر، صلصة كاري، بصل، جزر، صلصة أناناس و200 جرام أرز - كالوري" at bounding box center [1002, 379] width 476 height 51
click at [958, 363] on textarea "150 جرام دجاج، صلصة فطر، صلصة كاري، بصل، جزر، صلصة أناناس و200 جرام أرز - كالوري" at bounding box center [1002, 379] width 476 height 51
click at [962, 364] on textarea "150 جرام دجاج، صلصة فطر، صلصة كاري، بصل، جزر، صلصة أناناس و200 جرام أرز - كالوري" at bounding box center [1002, 379] width 476 height 51
click at [961, 363] on textarea "150 جرام دجاج، صلصة فطر، صلصة كاري، بصل، جزر، صلصة أناناس و200 جرام أرز - كالوري" at bounding box center [1002, 379] width 476 height 51
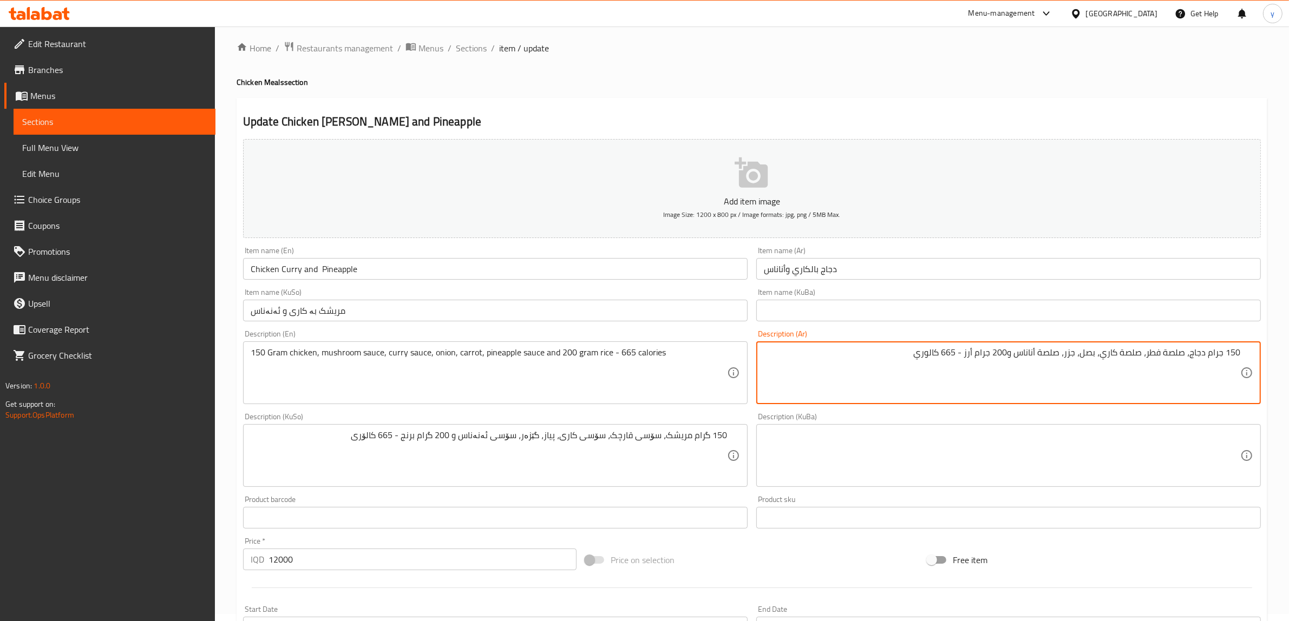
scroll to position [266, 0]
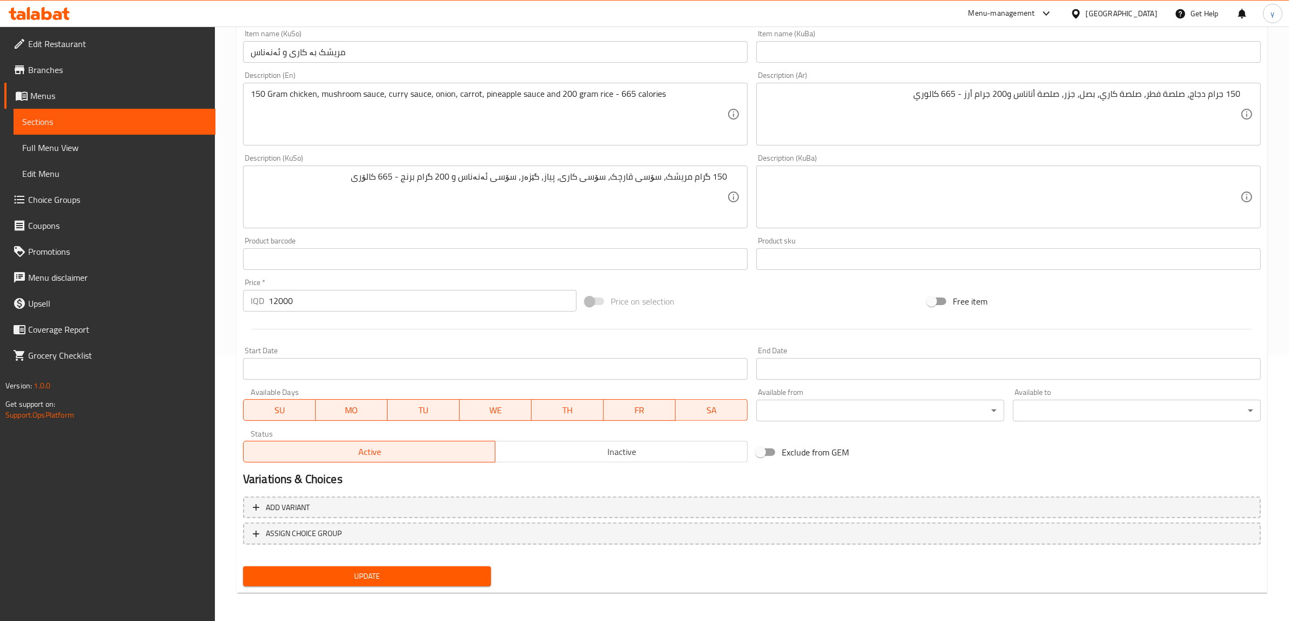
click at [405, 562] on div "Update" at bounding box center [367, 576] width 257 height 29
click at [411, 563] on div "Update" at bounding box center [367, 576] width 257 height 29
click at [416, 570] on span "Update" at bounding box center [367, 577] width 231 height 14
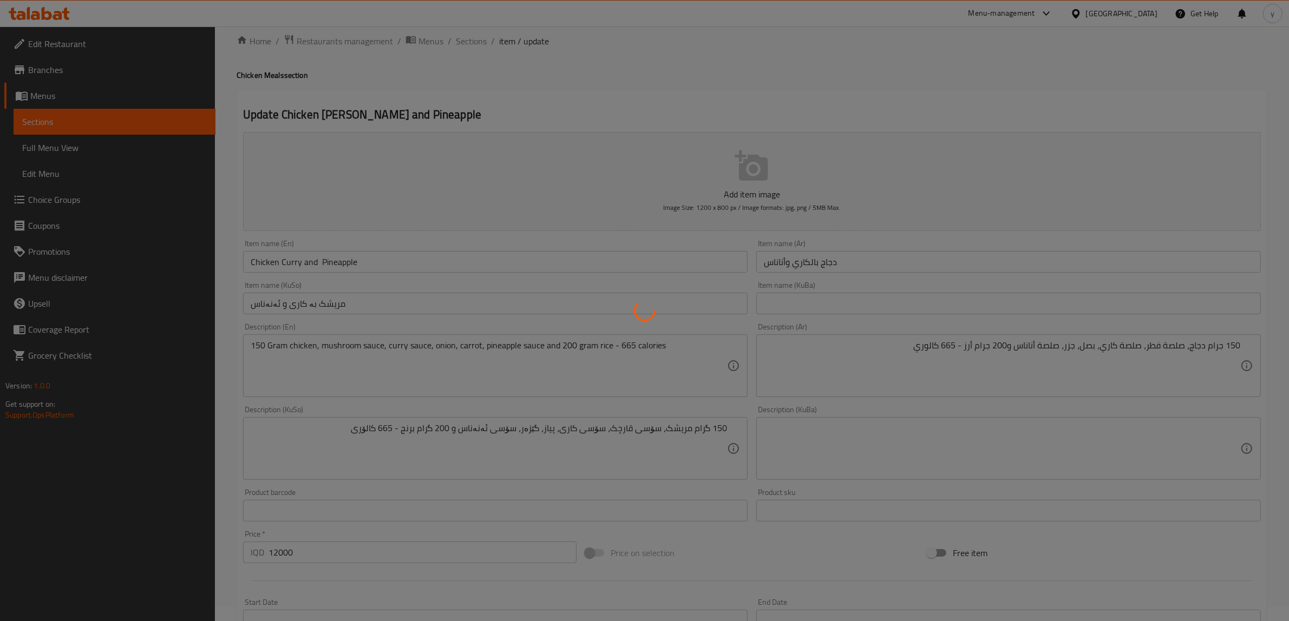
scroll to position [0, 0]
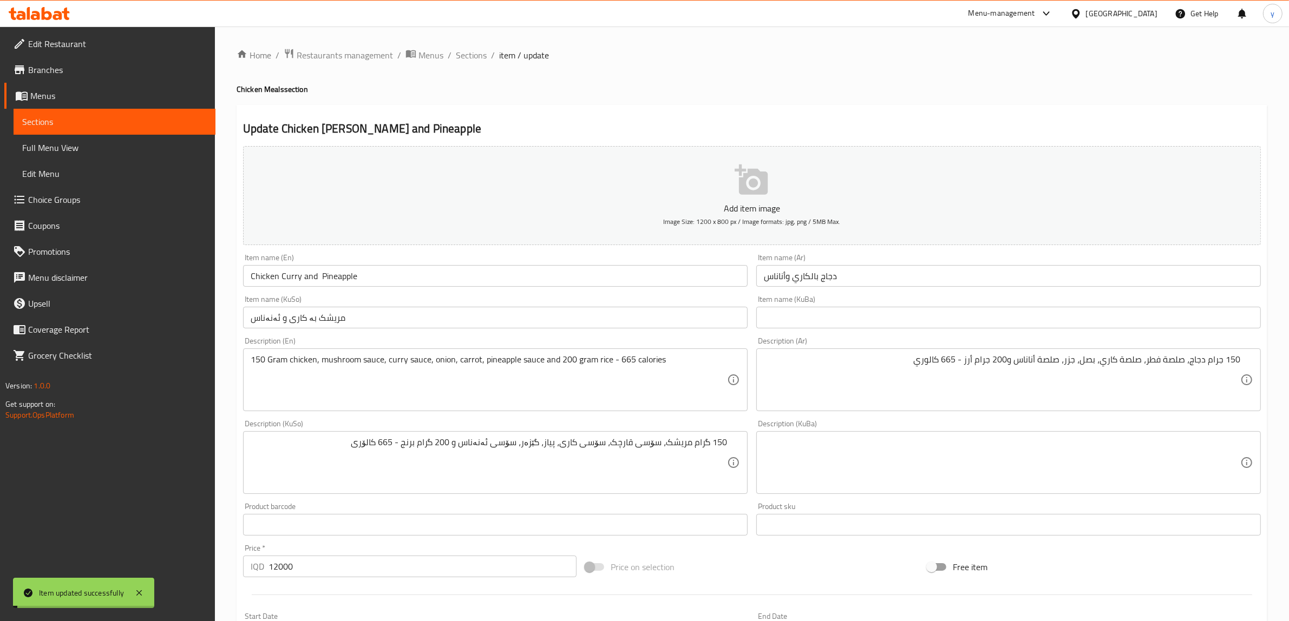
click at [471, 55] on span "Sections" at bounding box center [471, 55] width 31 height 13
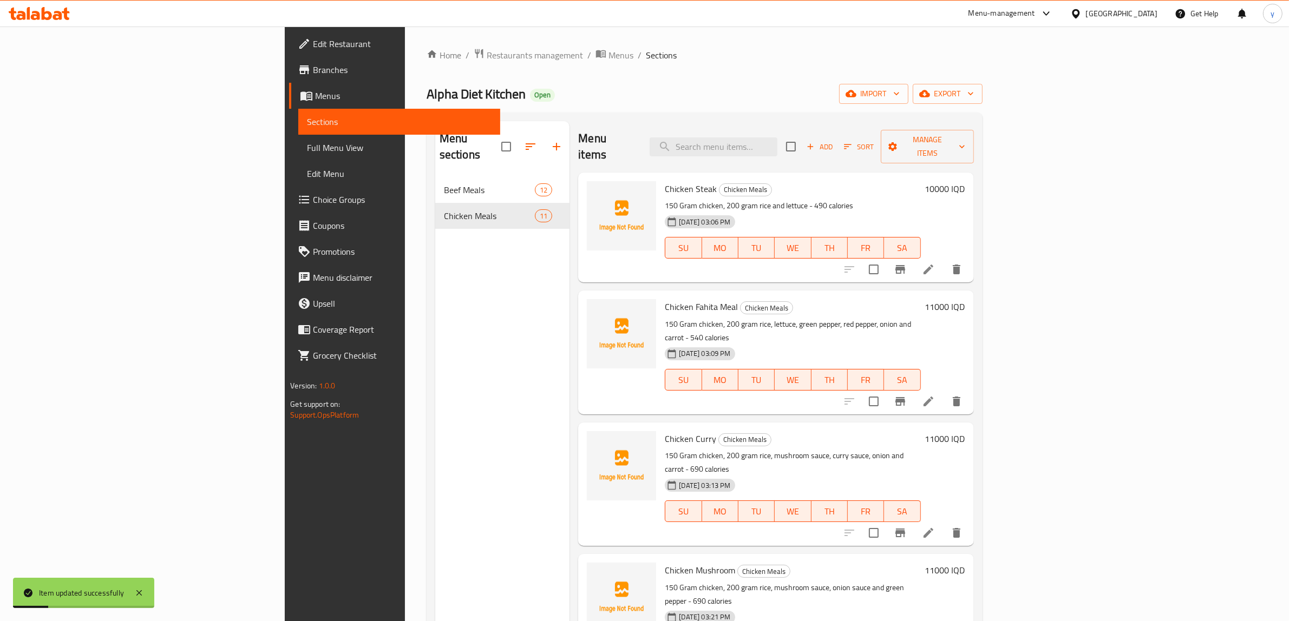
drag, startPoint x: 1208, startPoint y: 212, endPoint x: 1214, endPoint y: 229, distance: 18.1
click at [965, 221] on div "10000 IQD" at bounding box center [943, 227] width 44 height 93
drag, startPoint x: 878, startPoint y: 308, endPoint x: 868, endPoint y: 314, distance: 11.9
click at [878, 318] on p "150 Gram chicken, 200 gram rice, lettuce, green pepper, red pepper, onion and c…" at bounding box center [792, 331] width 255 height 27
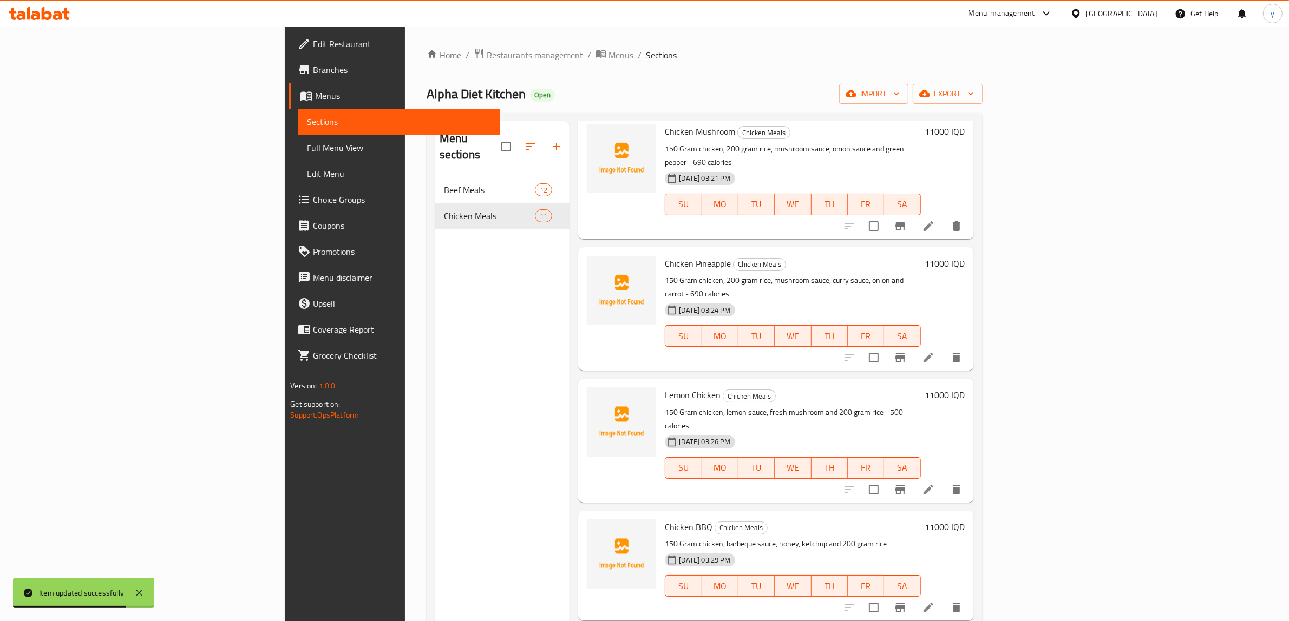
scroll to position [563, 0]
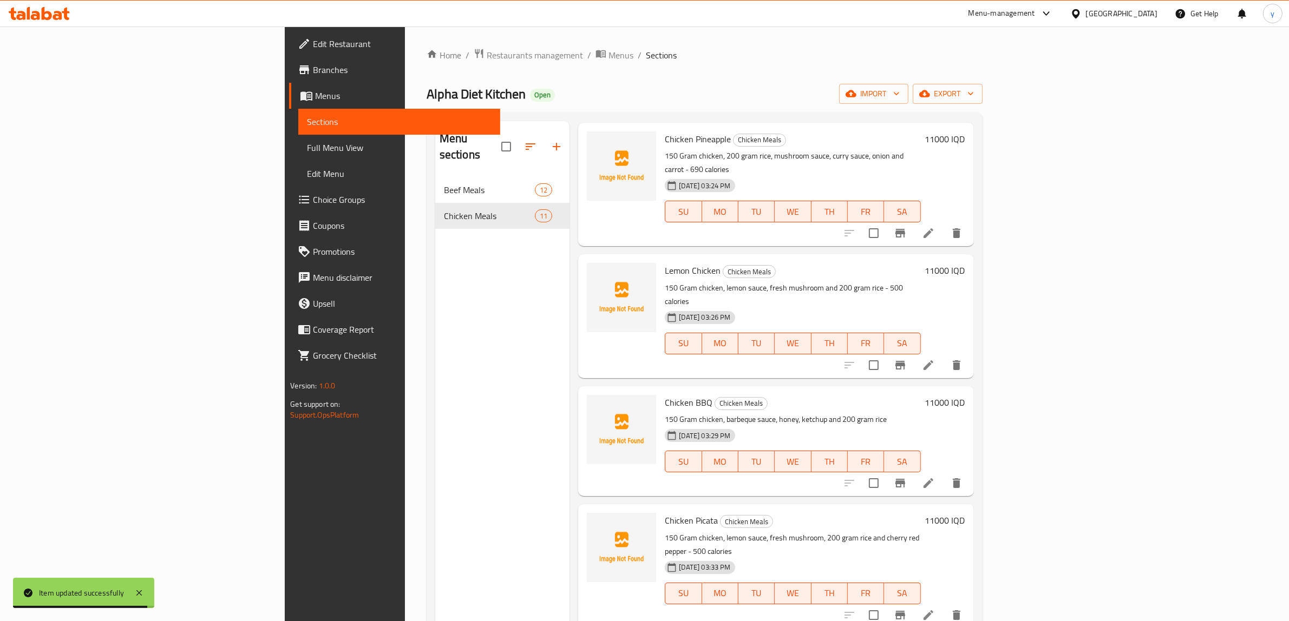
click at [943, 356] on li at bounding box center [928, 365] width 30 height 19
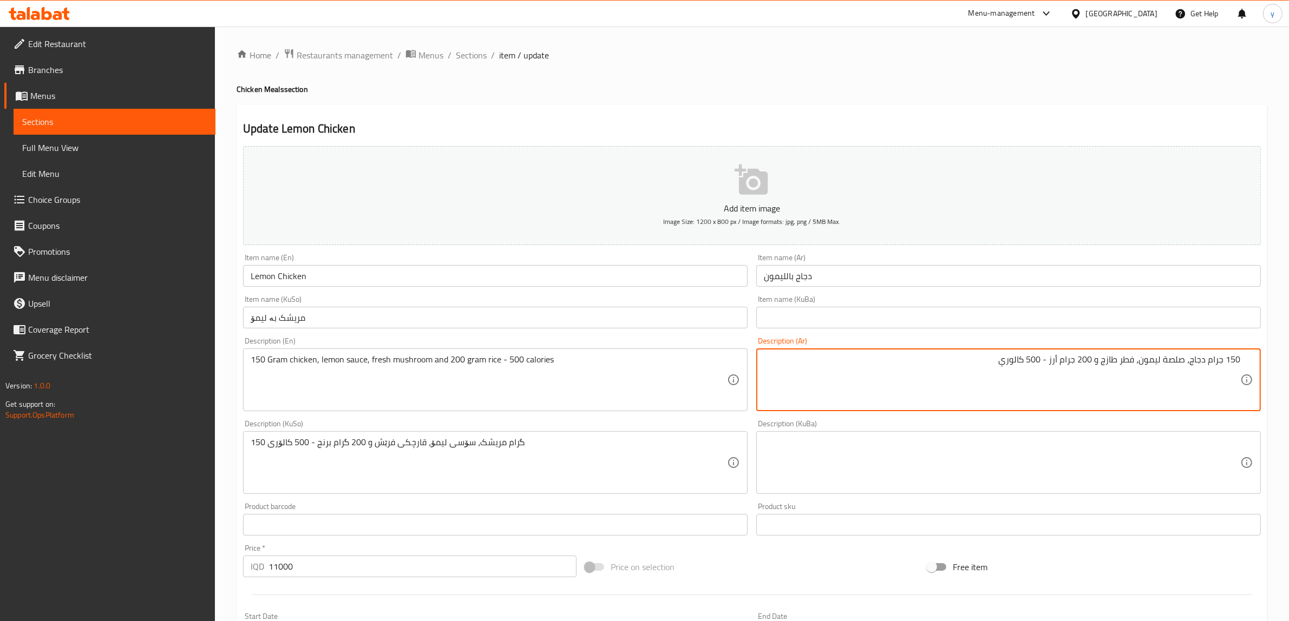
click at [1094, 358] on textarea "150 جرام دجاج، صلصة ليمون، فطر طازج و 200 جرام أرز - 500 كالوري" at bounding box center [1002, 379] width 476 height 51
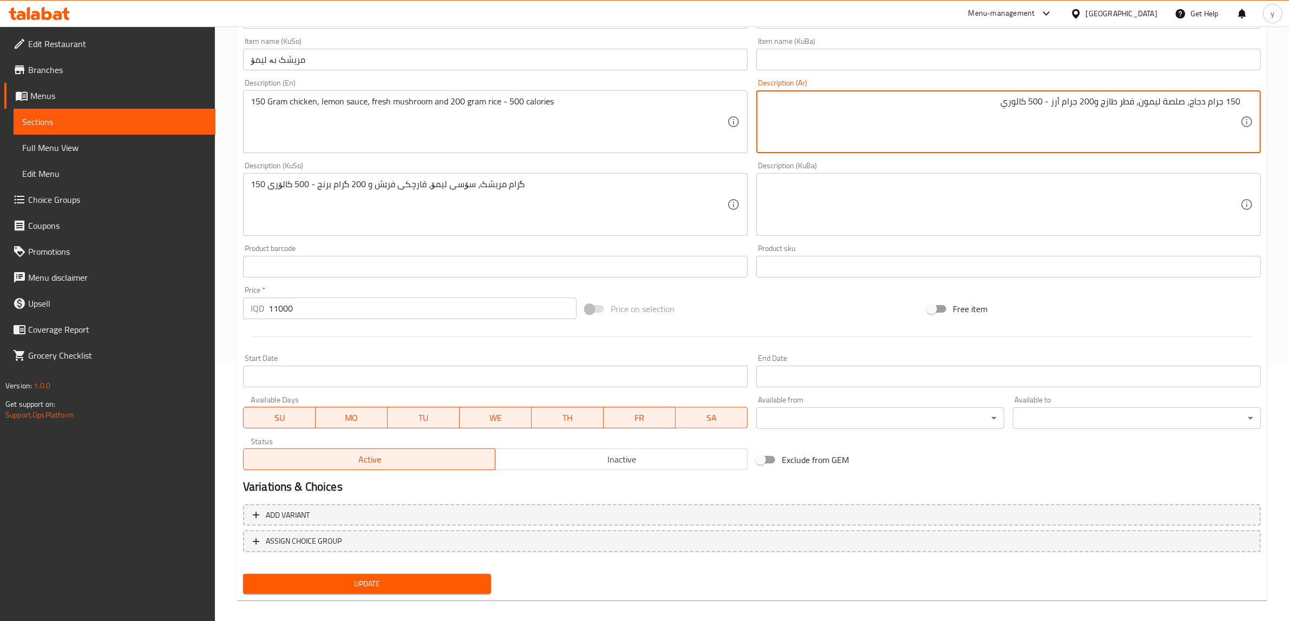
scroll to position [266, 0]
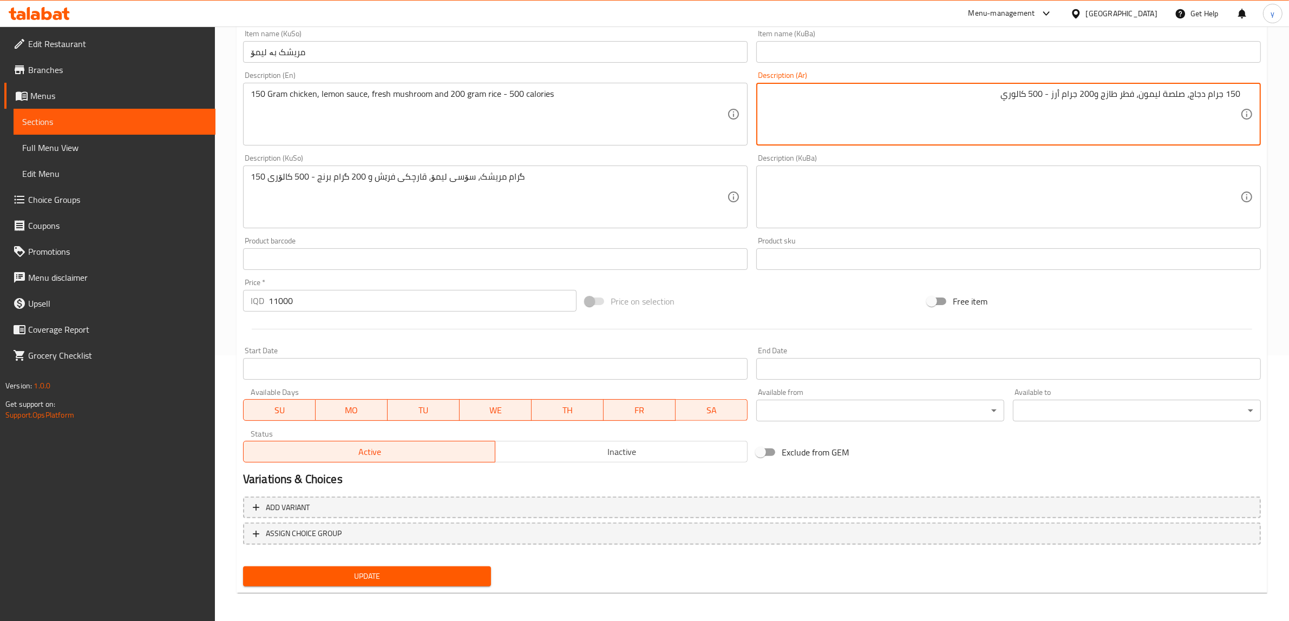
click at [410, 572] on span "Update" at bounding box center [367, 577] width 231 height 14
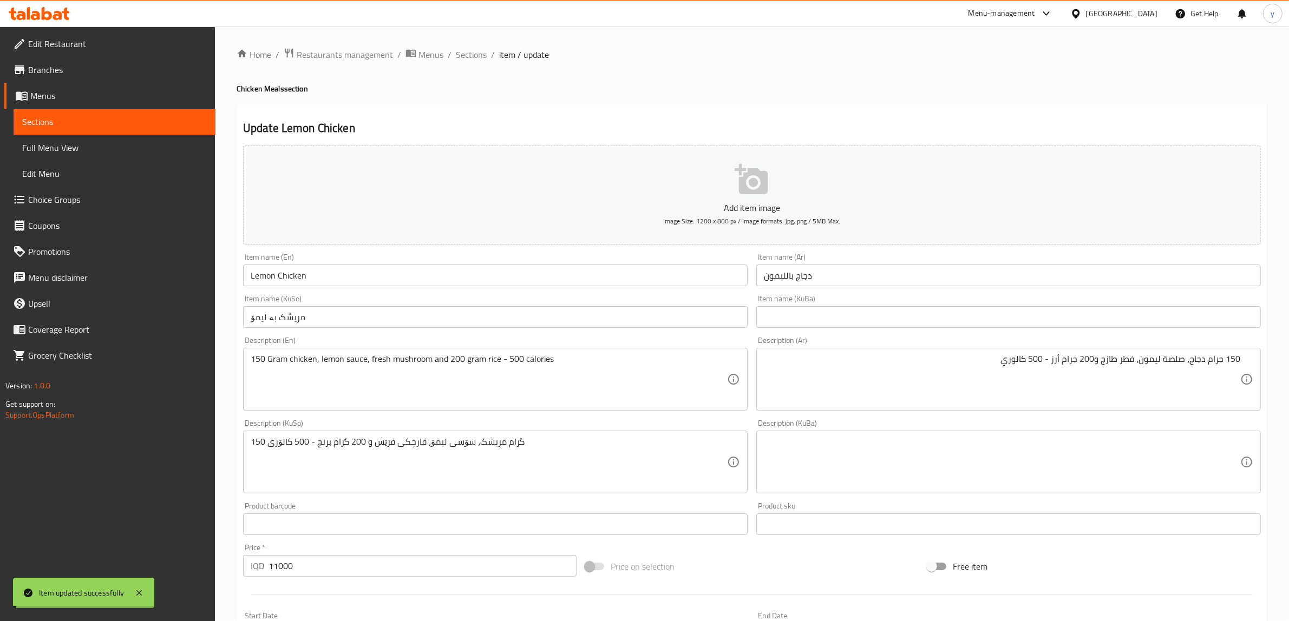
scroll to position [0, 0]
click at [474, 57] on span "Sections" at bounding box center [471, 55] width 31 height 13
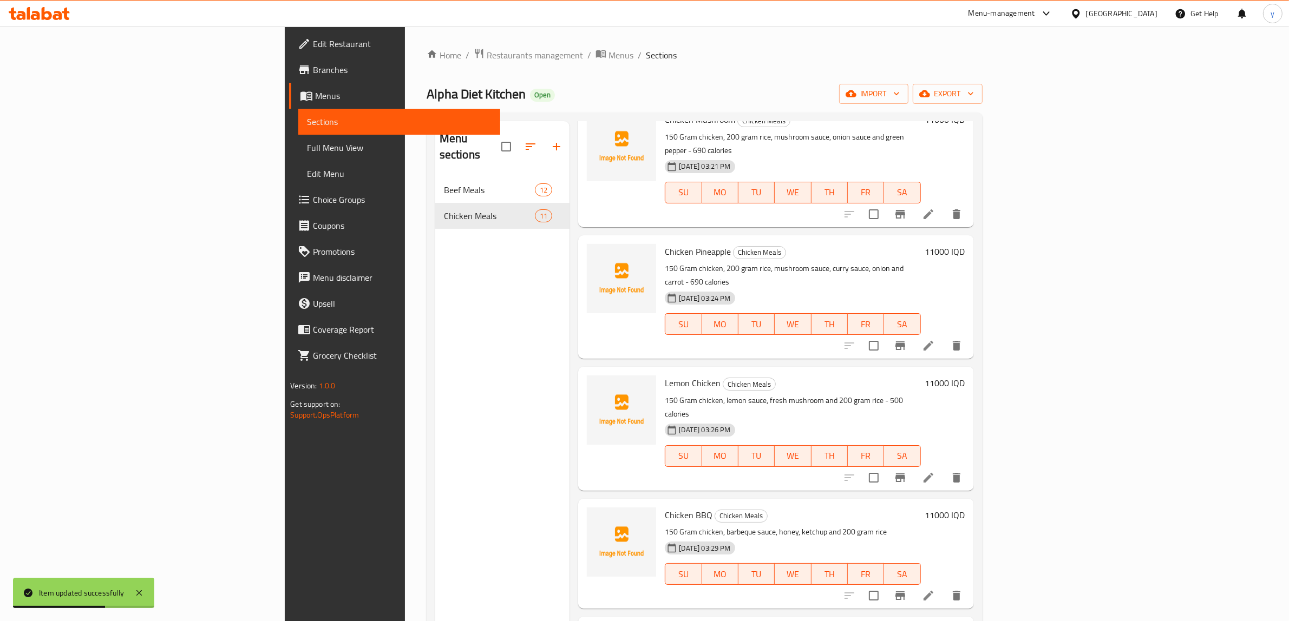
scroll to position [563, 0]
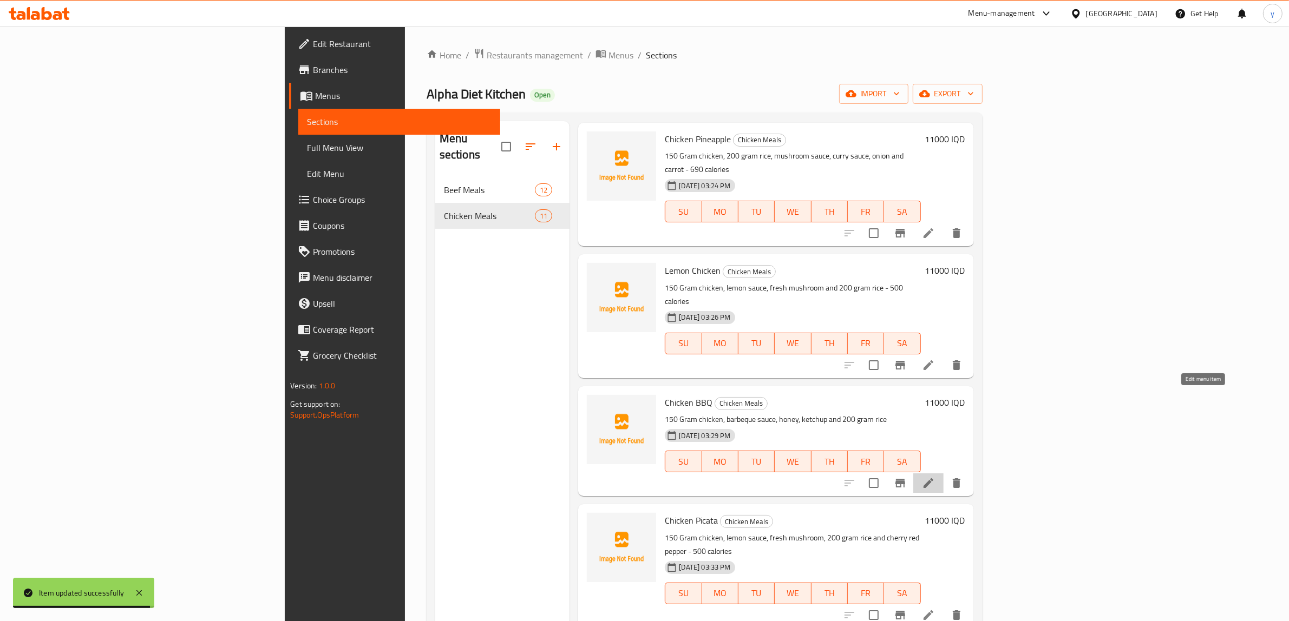
click at [933, 478] on icon at bounding box center [928, 483] width 10 height 10
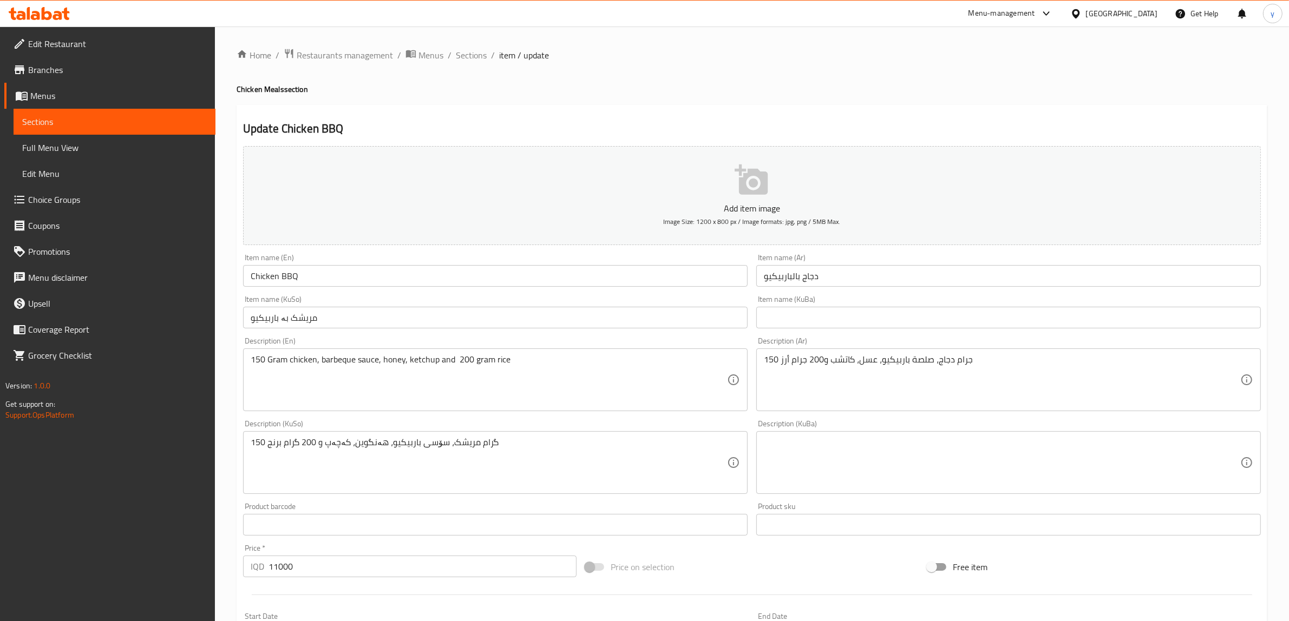
click at [475, 63] on div "Home / Restaurants management / Menus / Sections / item / update Chicken Meals …" at bounding box center [752, 457] width 1030 height 819
click at [478, 50] on span "Sections" at bounding box center [471, 55] width 31 height 13
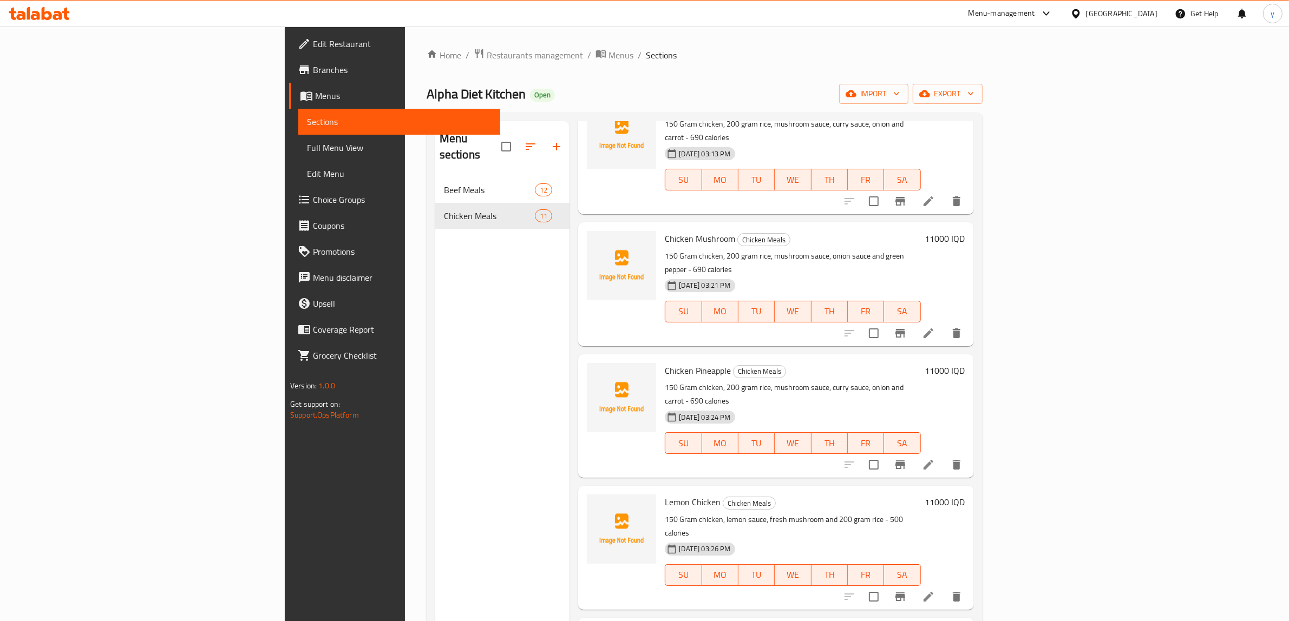
scroll to position [338, 0]
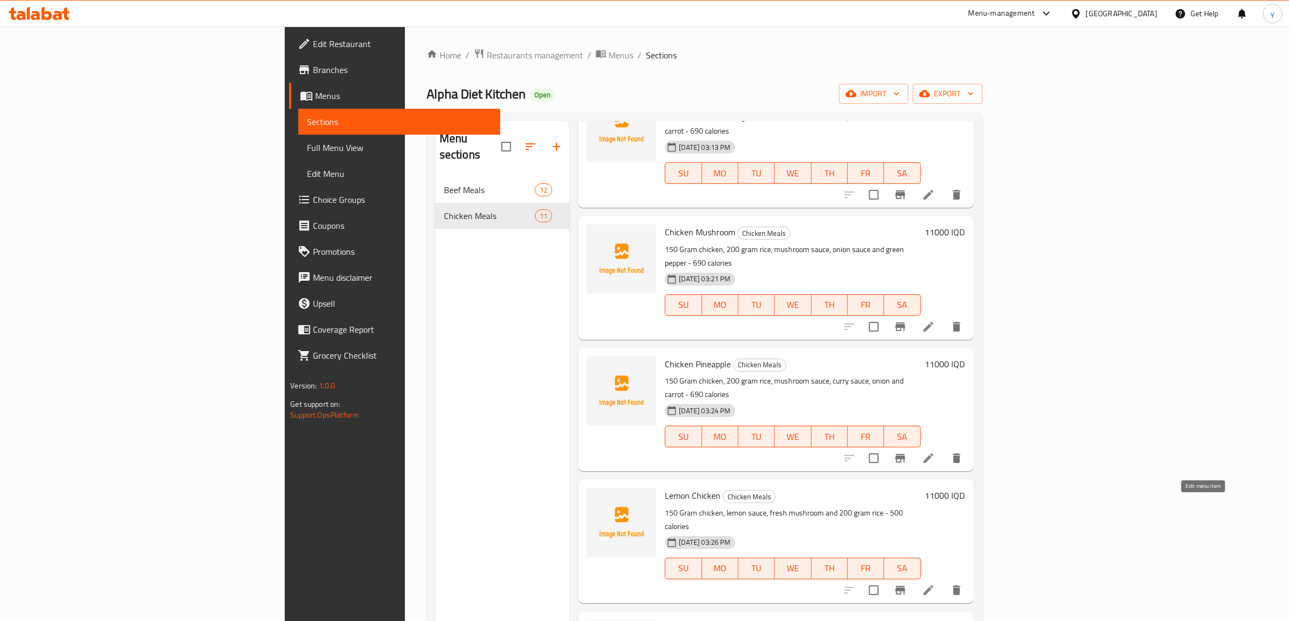
click at [933, 586] on icon at bounding box center [928, 591] width 10 height 10
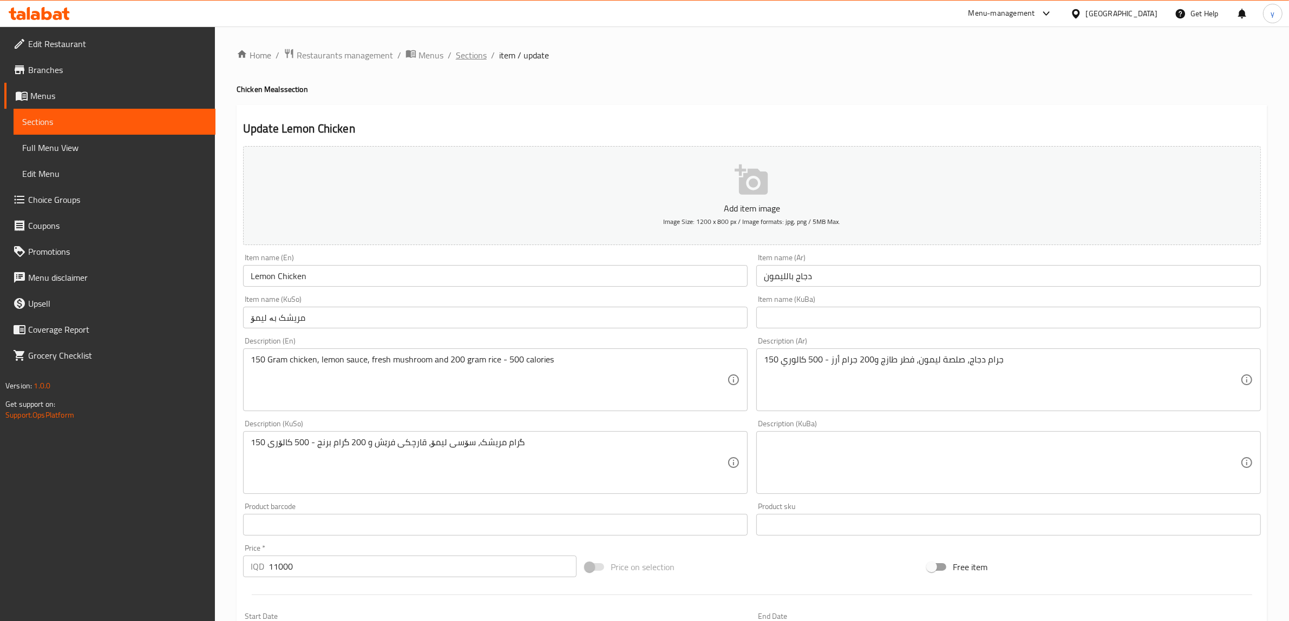
click at [468, 56] on span "Sections" at bounding box center [471, 55] width 31 height 13
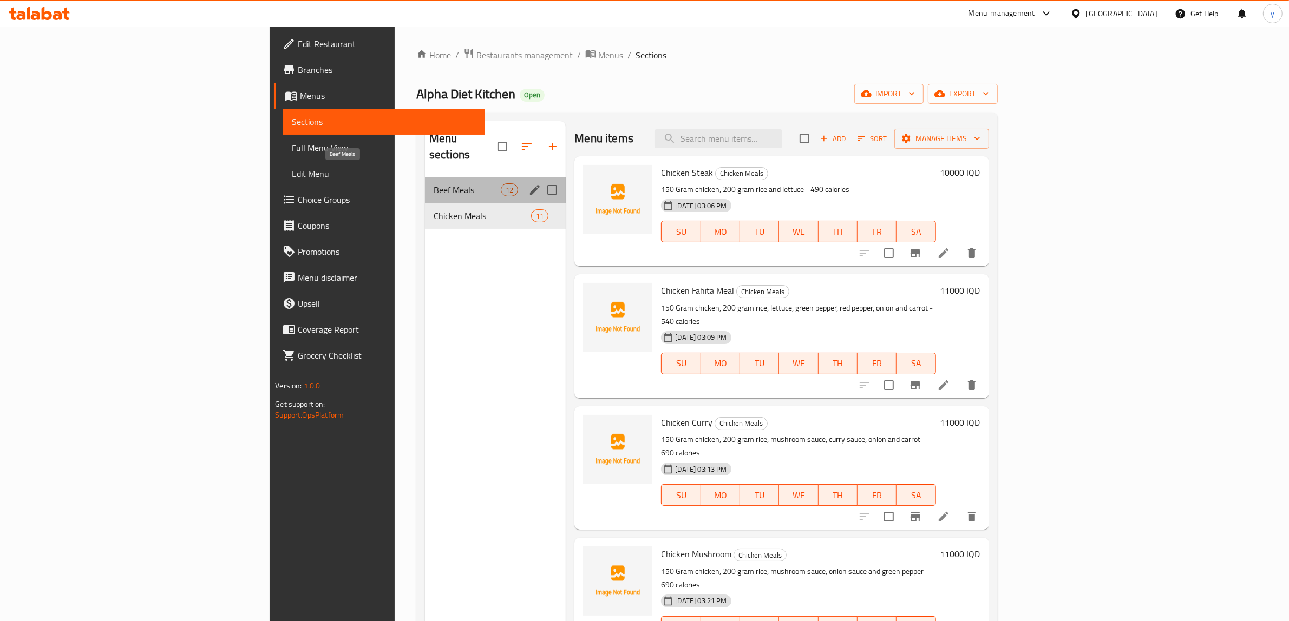
click at [433, 183] on span "Beef Meals" at bounding box center [466, 189] width 67 height 13
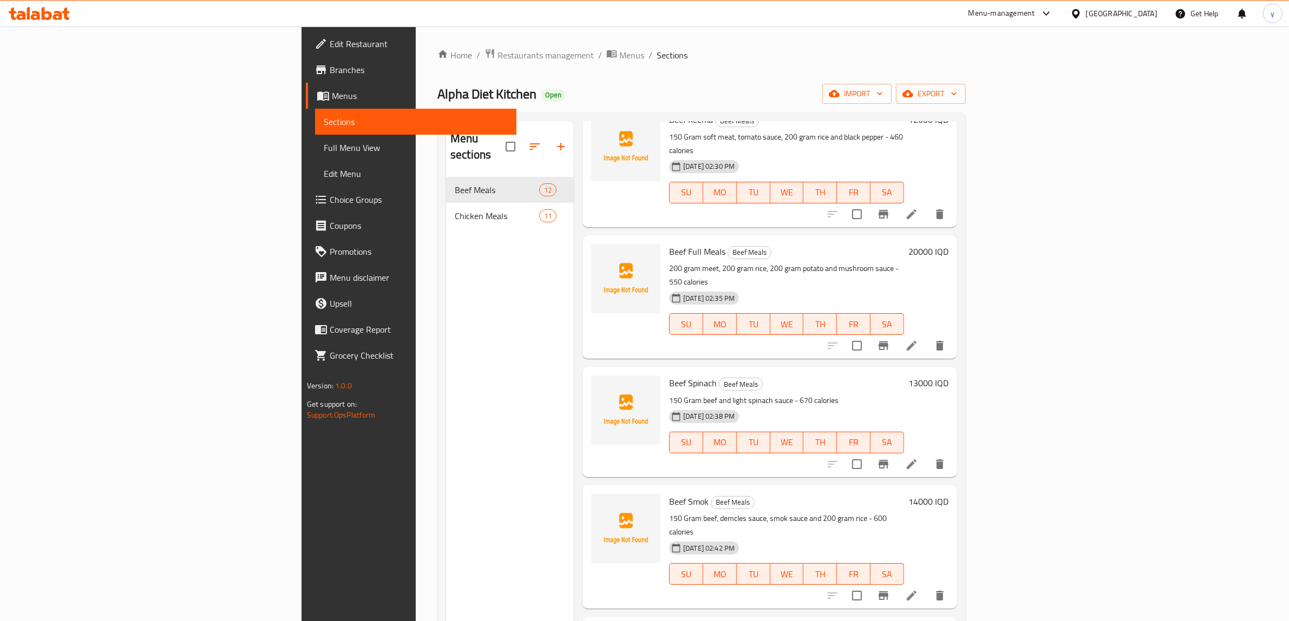
scroll to position [563, 0]
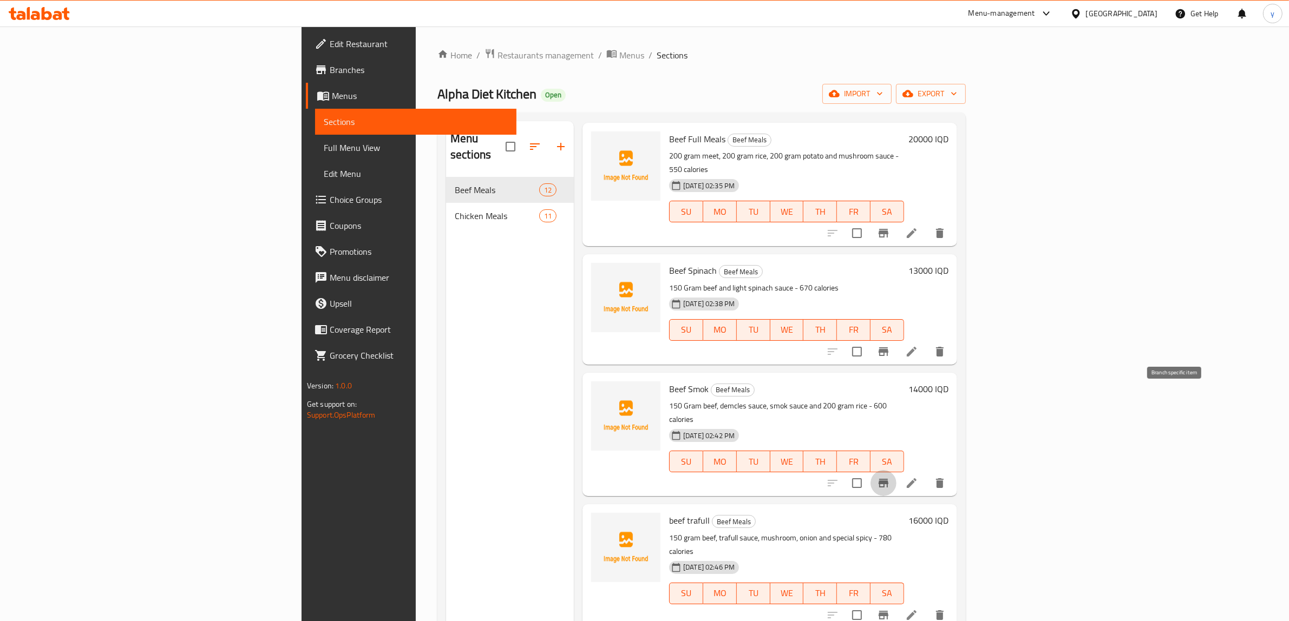
drag, startPoint x: 1183, startPoint y: 396, endPoint x: 1199, endPoint y: 398, distance: 15.8
click at [953, 470] on div at bounding box center [885, 483] width 133 height 26
click at [918, 477] on icon at bounding box center [911, 483] width 13 height 13
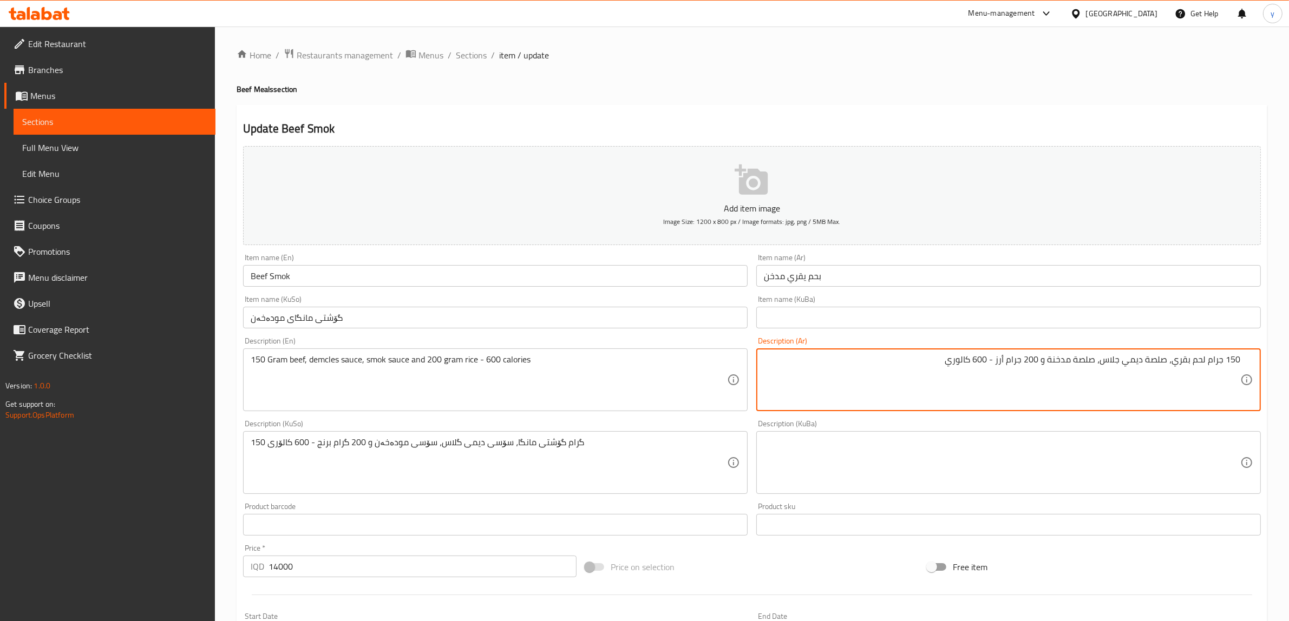
click at [1042, 362] on textarea "150 جرام لحم بقري، صلصة ديمي جلاس، صلصة مدخنة و 200 جرام أرز - 600 كالوري" at bounding box center [1002, 379] width 476 height 51
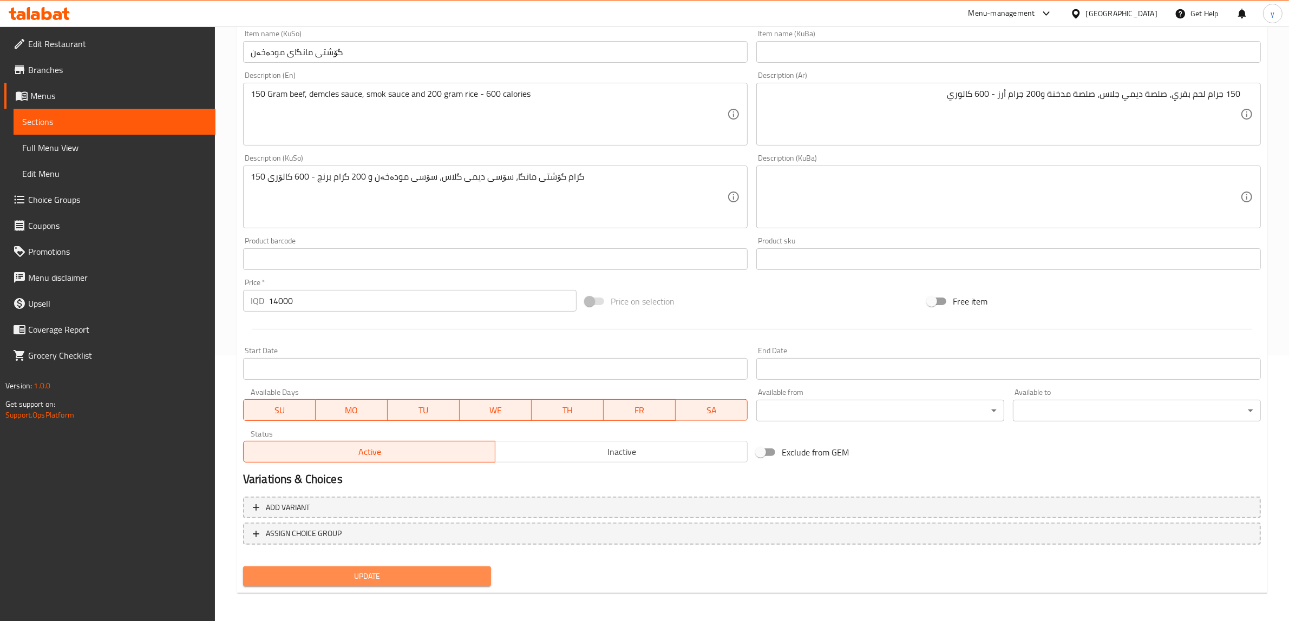
click at [459, 577] on span "Update" at bounding box center [367, 577] width 231 height 14
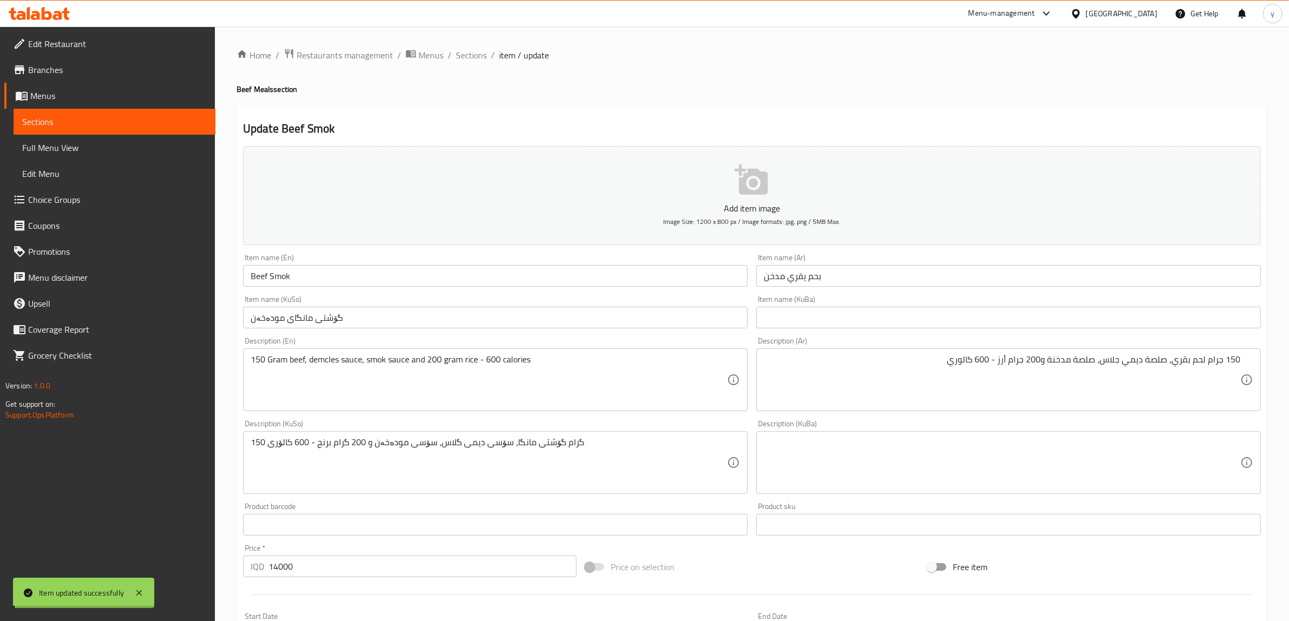
click at [472, 39] on div "Home / Restaurants management / Menus / Sections / item / update Beef Meals sec…" at bounding box center [752, 458] width 1074 height 863
click at [474, 41] on div "Home / Restaurants management / Menus / Sections / item / update Beef Meals sec…" at bounding box center [752, 458] width 1074 height 863
click at [477, 49] on span "Sections" at bounding box center [471, 55] width 31 height 13
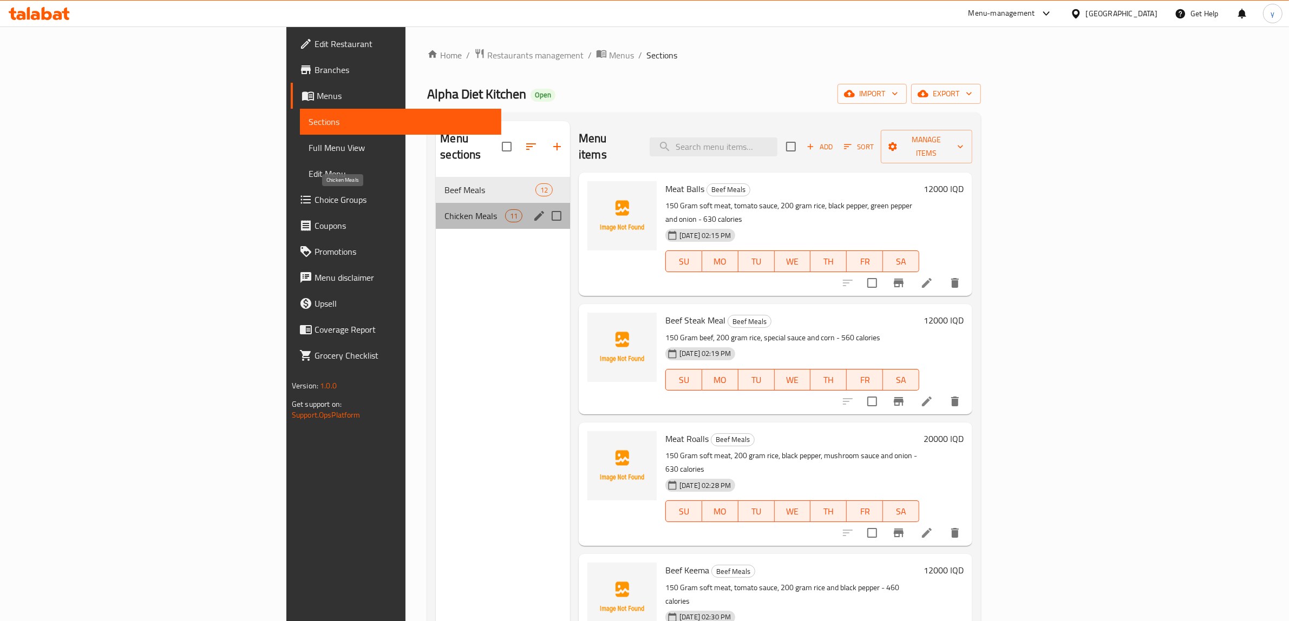
click at [444, 209] on span "Chicken Meals" at bounding box center [474, 215] width 60 height 13
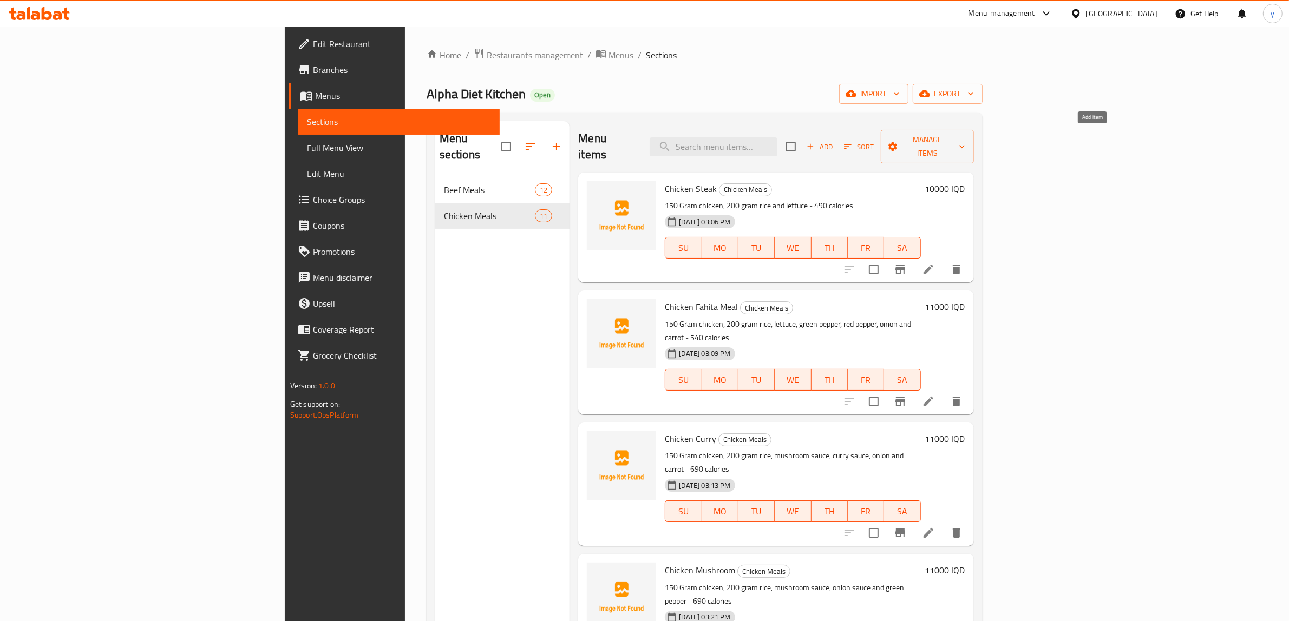
click at [837, 147] on button "Add" at bounding box center [819, 147] width 35 height 17
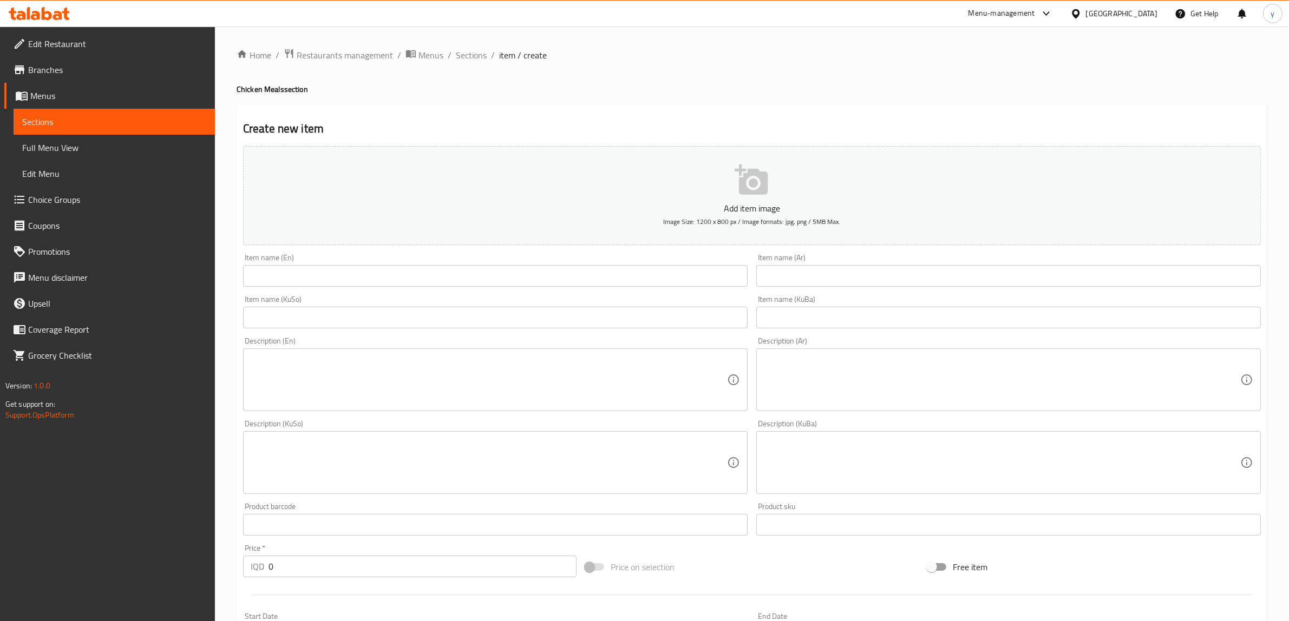
click at [672, 270] on input "text" at bounding box center [495, 276] width 504 height 22
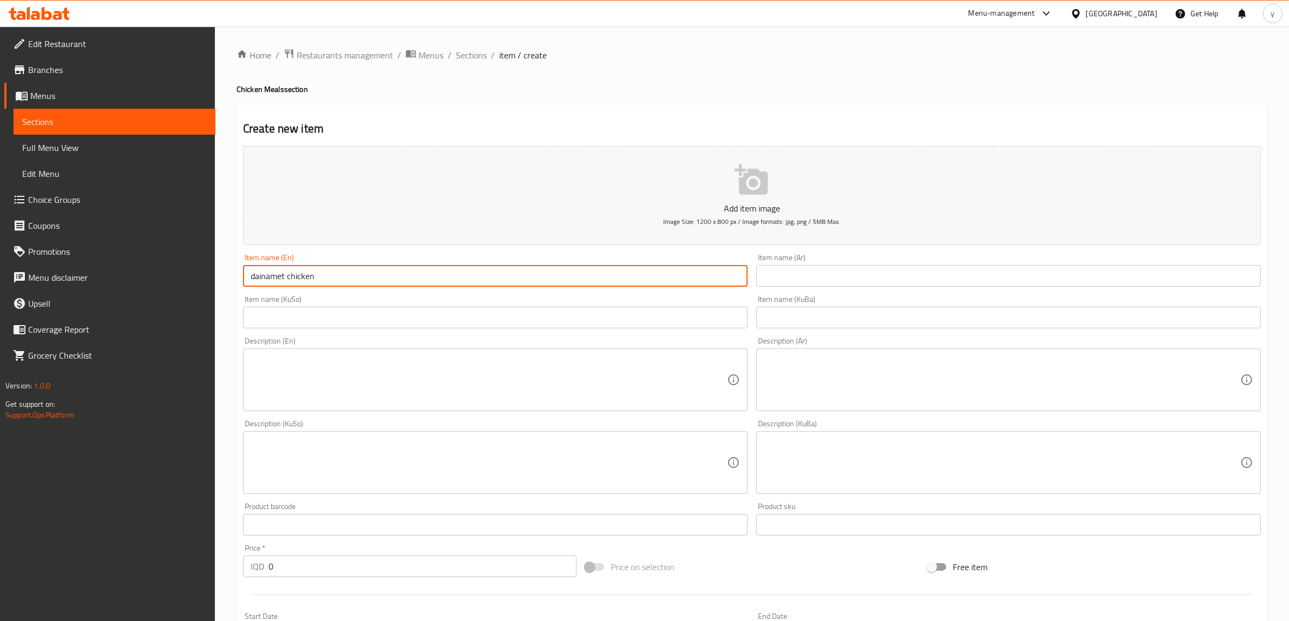
drag, startPoint x: 254, startPoint y: 274, endPoint x: 249, endPoint y: 279, distance: 6.9
click at [249, 279] on input "dainamet chicken" at bounding box center [495, 276] width 504 height 22
click at [291, 274] on input "Dainamet chicken" at bounding box center [495, 276] width 504 height 22
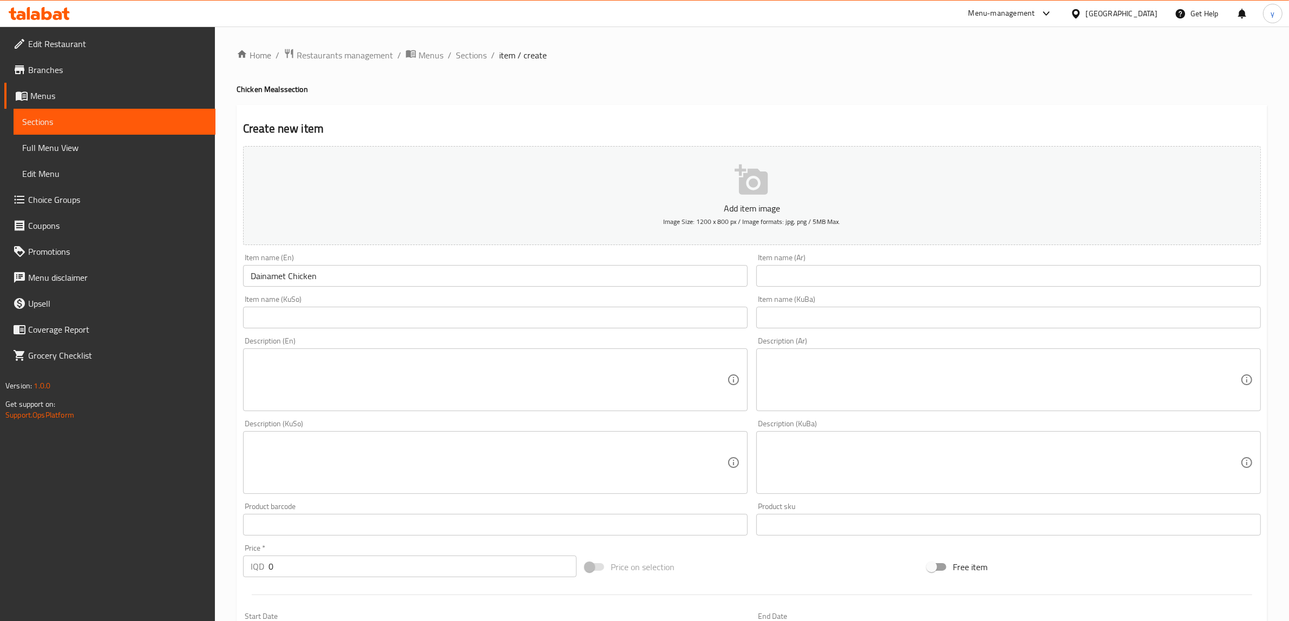
click at [857, 261] on div "Item name (Ar) Item name (Ar)" at bounding box center [1008, 270] width 504 height 33
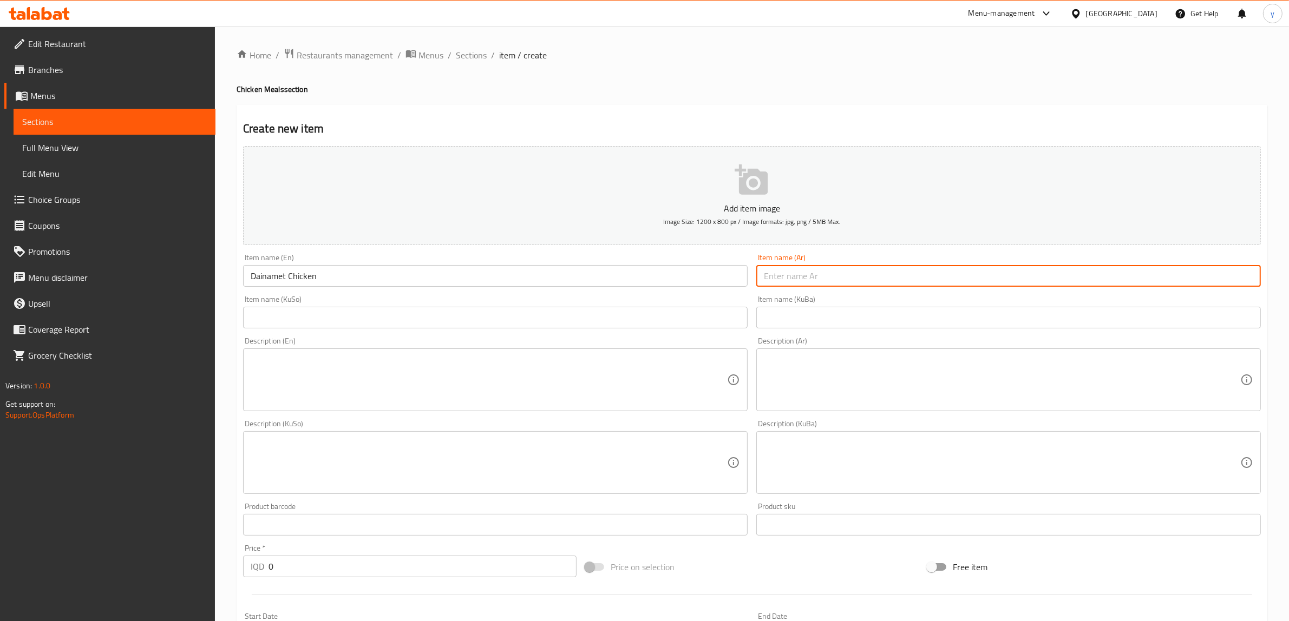
drag, startPoint x: 862, startPoint y: 273, endPoint x: 850, endPoint y: 282, distance: 14.7
click at [862, 273] on input "text" at bounding box center [1008, 276] width 504 height 22
click at [418, 277] on input "Dainamet Chicken" at bounding box center [495, 276] width 504 height 22
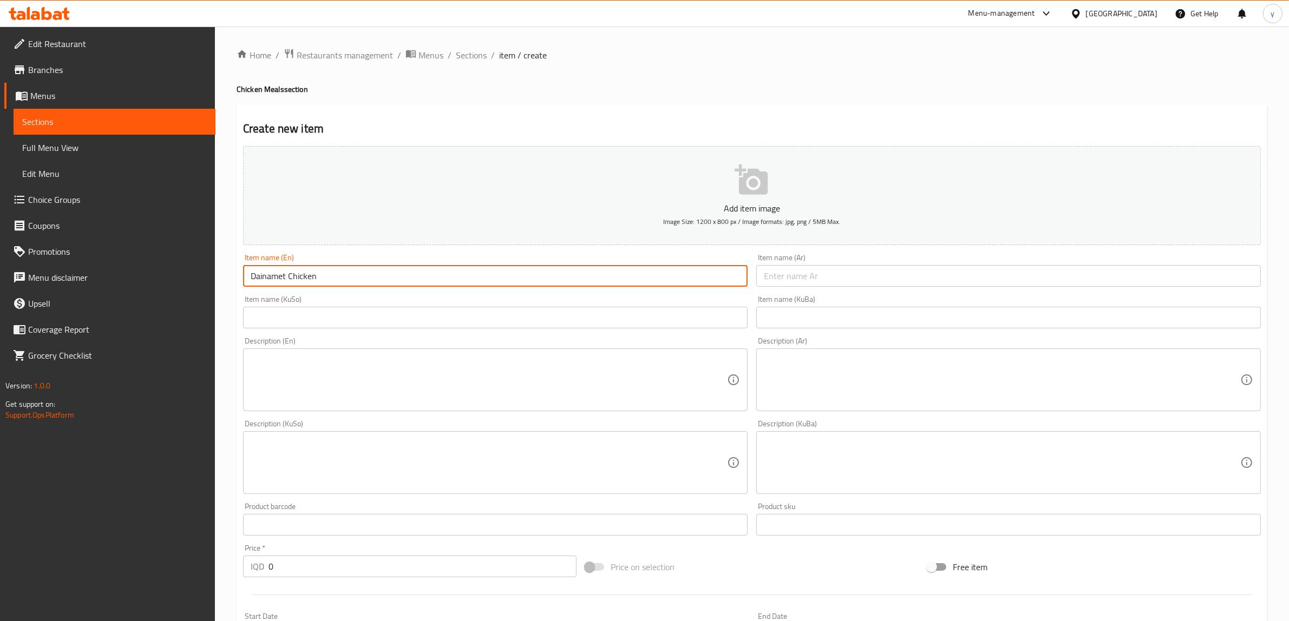
click at [418, 277] on input "Dainamet Chicken" at bounding box center [495, 276] width 504 height 22
click at [362, 328] on input "text" at bounding box center [495, 318] width 504 height 22
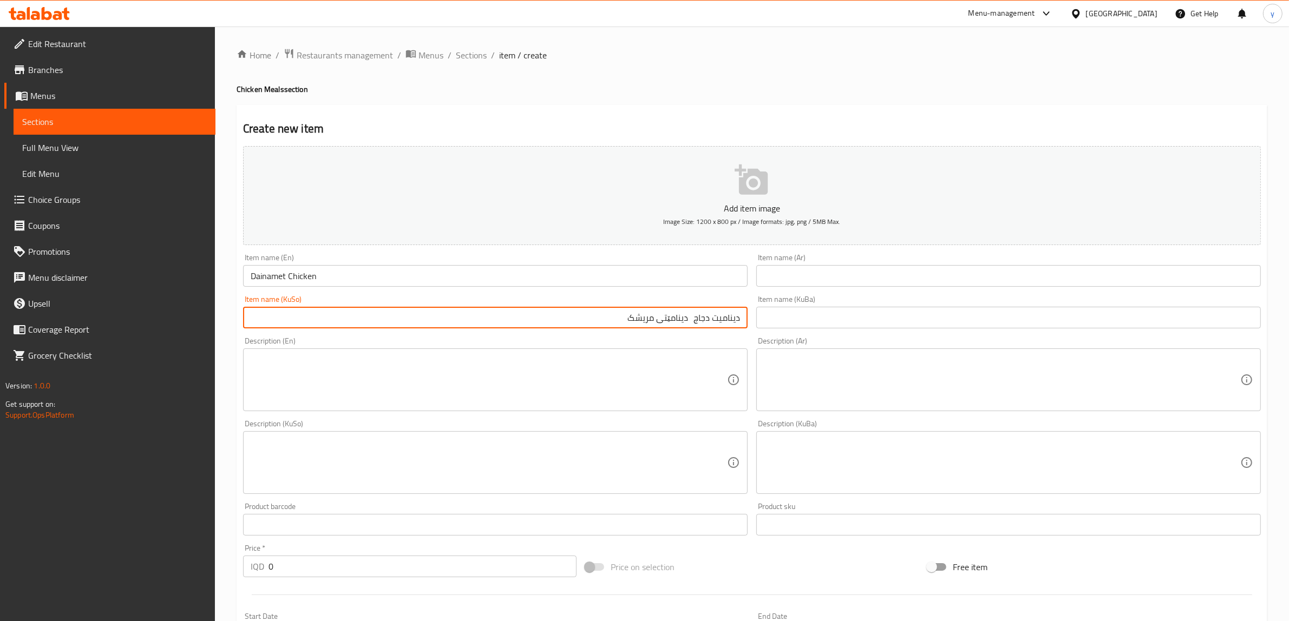
drag, startPoint x: 694, startPoint y: 317, endPoint x: 751, endPoint y: 312, distance: 57.6
click at [751, 312] on div "Add item image Image Size: 1200 x 800 px / Image formats: jpg, png / 5MB Max. I…" at bounding box center [752, 437] width 1026 height 591
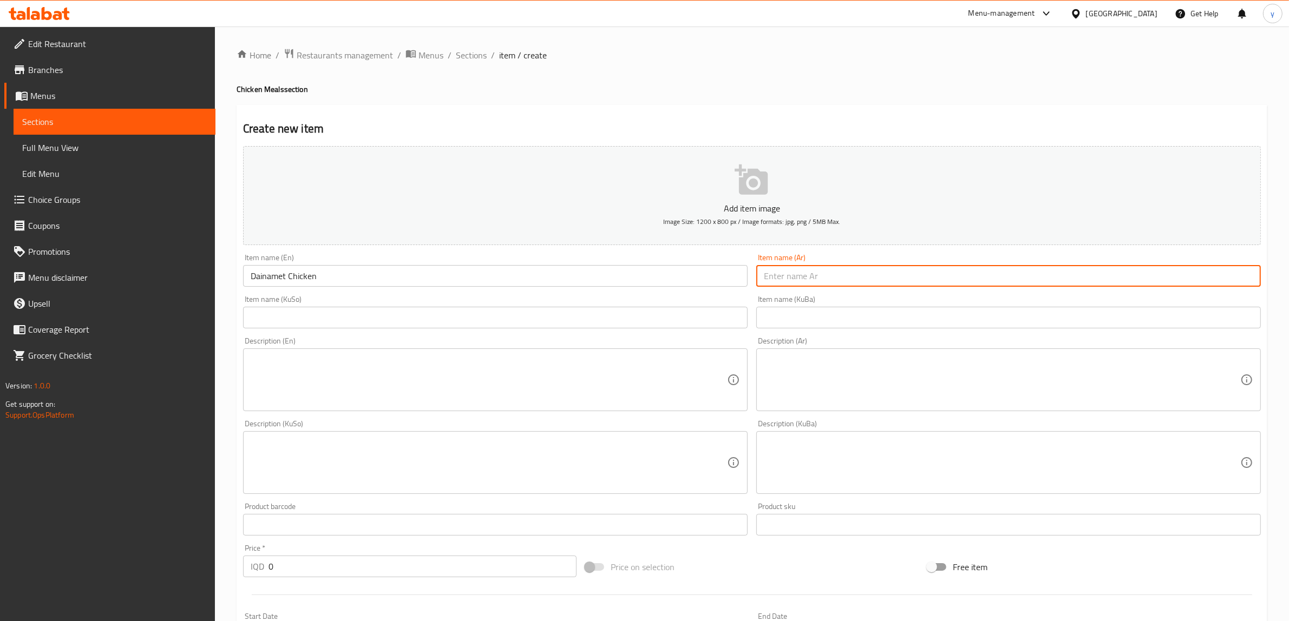
click at [805, 270] on input "text" at bounding box center [1008, 276] width 504 height 22
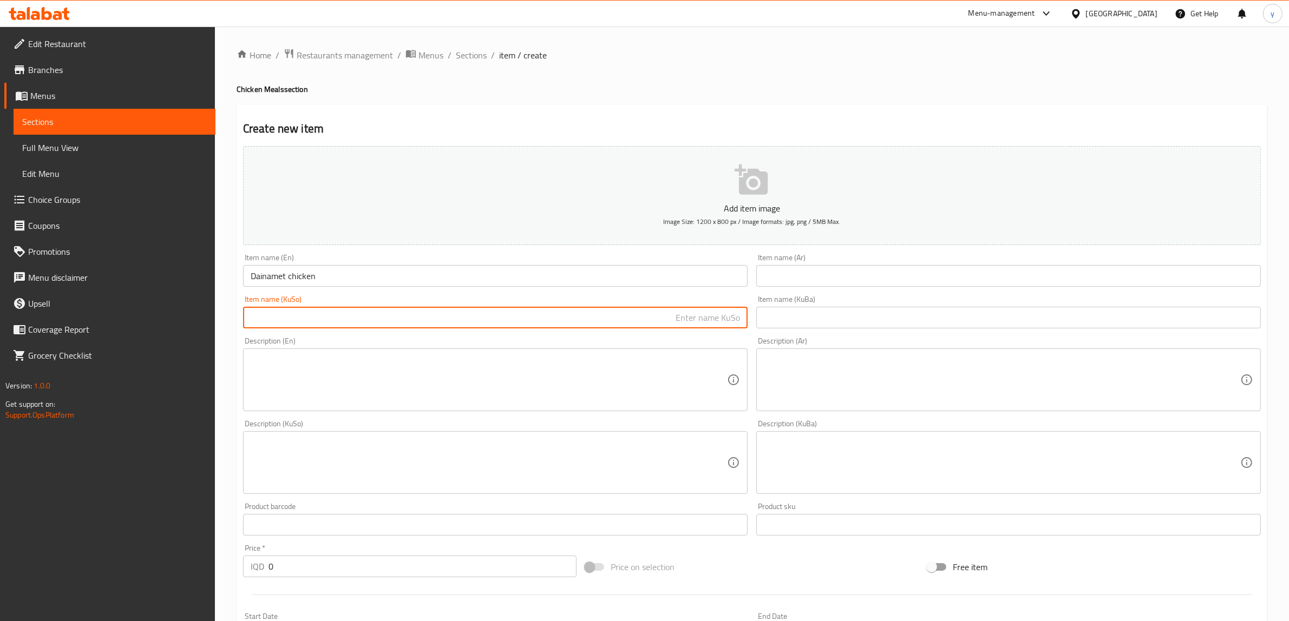
click at [715, 319] on input "text" at bounding box center [495, 318] width 504 height 22
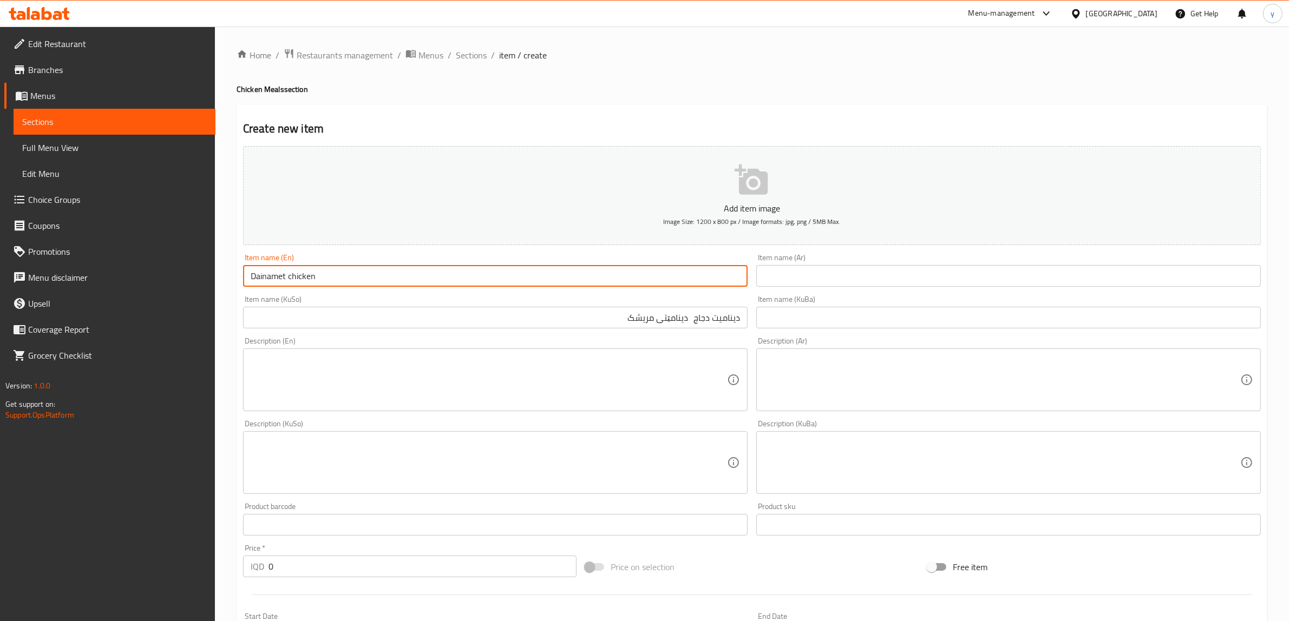
click at [287, 278] on input "Dainamet chicken" at bounding box center [495, 276] width 504 height 22
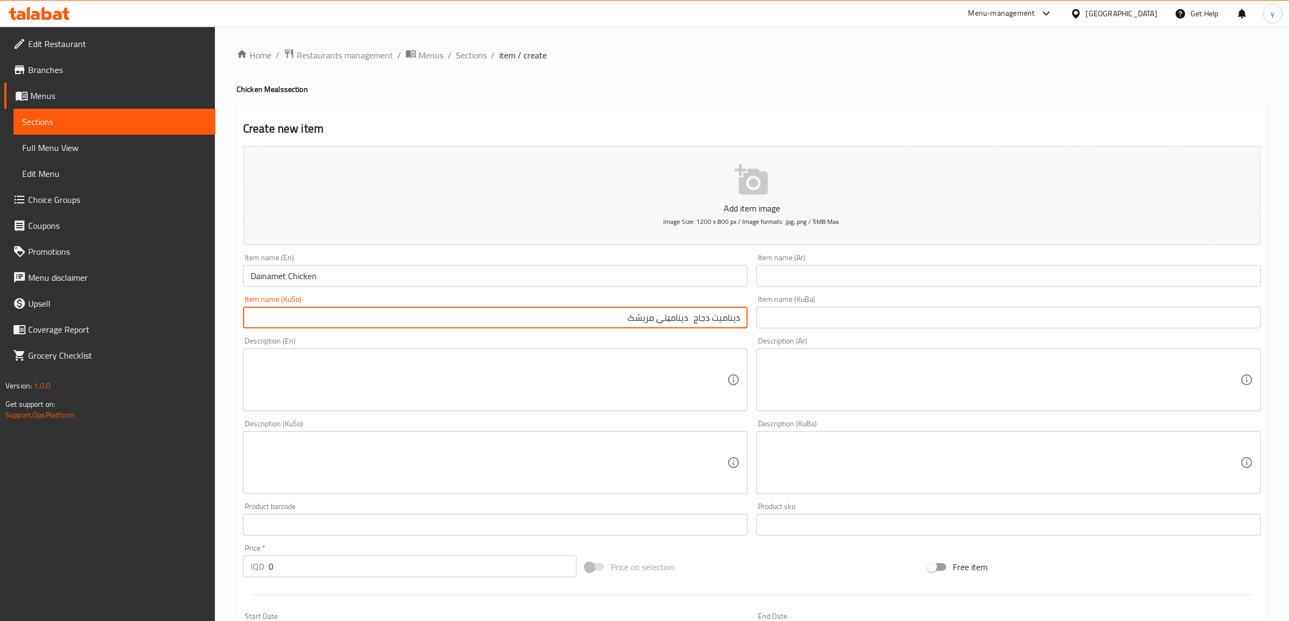
drag, startPoint x: 693, startPoint y: 320, endPoint x: 764, endPoint y: 320, distance: 70.9
click at [764, 320] on div "Add item image Image Size: 1200 x 800 px / Image formats: jpg, png / 5MB Max. I…" at bounding box center [752, 437] width 1026 height 591
click at [797, 274] on input "text" at bounding box center [1008, 276] width 504 height 22
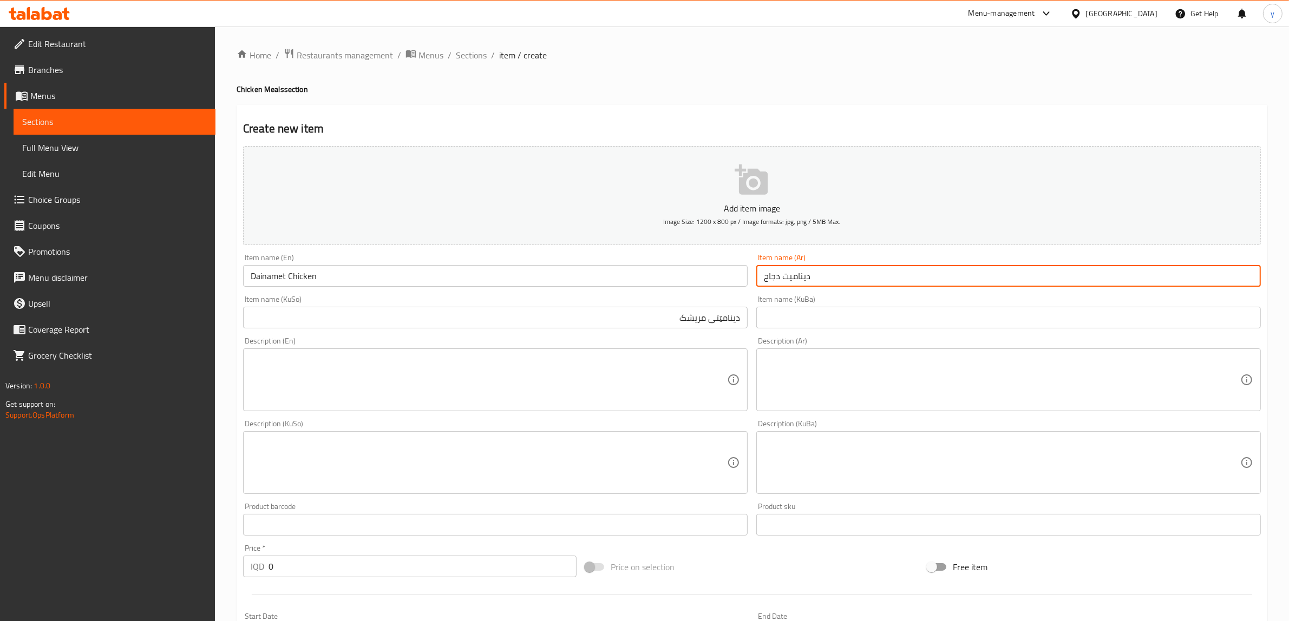
click at [785, 276] on input "ديناميت دجاج" at bounding box center [1008, 276] width 504 height 22
drag, startPoint x: 1226, startPoint y: 274, endPoint x: 1197, endPoint y: 290, distance: 32.9
click at [1197, 290] on div "Item name (Ar) ديناميت دجاج Item name (Ar)" at bounding box center [1008, 270] width 513 height 42
click at [1256, 280] on input "ديناميت" at bounding box center [1008, 276] width 504 height 22
click at [1191, 283] on input "دجاج ديناميت" at bounding box center [1008, 276] width 504 height 22
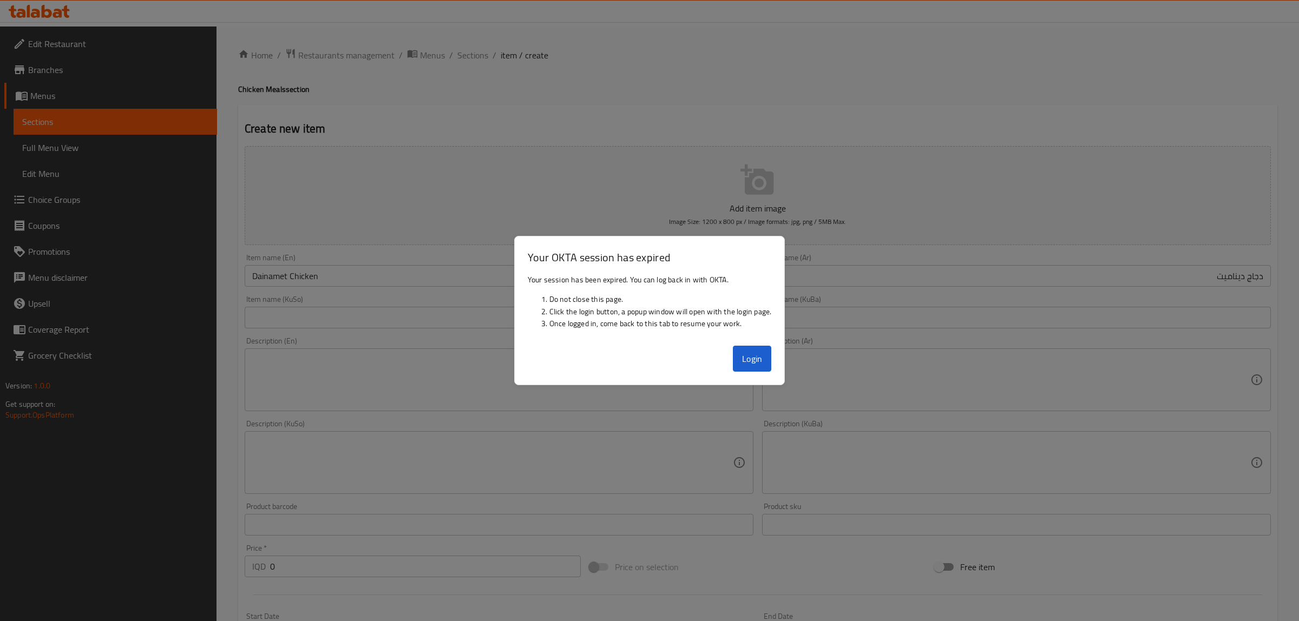
click at [1253, 275] on div at bounding box center [649, 310] width 1299 height 621
click at [756, 357] on button "Login" at bounding box center [752, 359] width 39 height 26
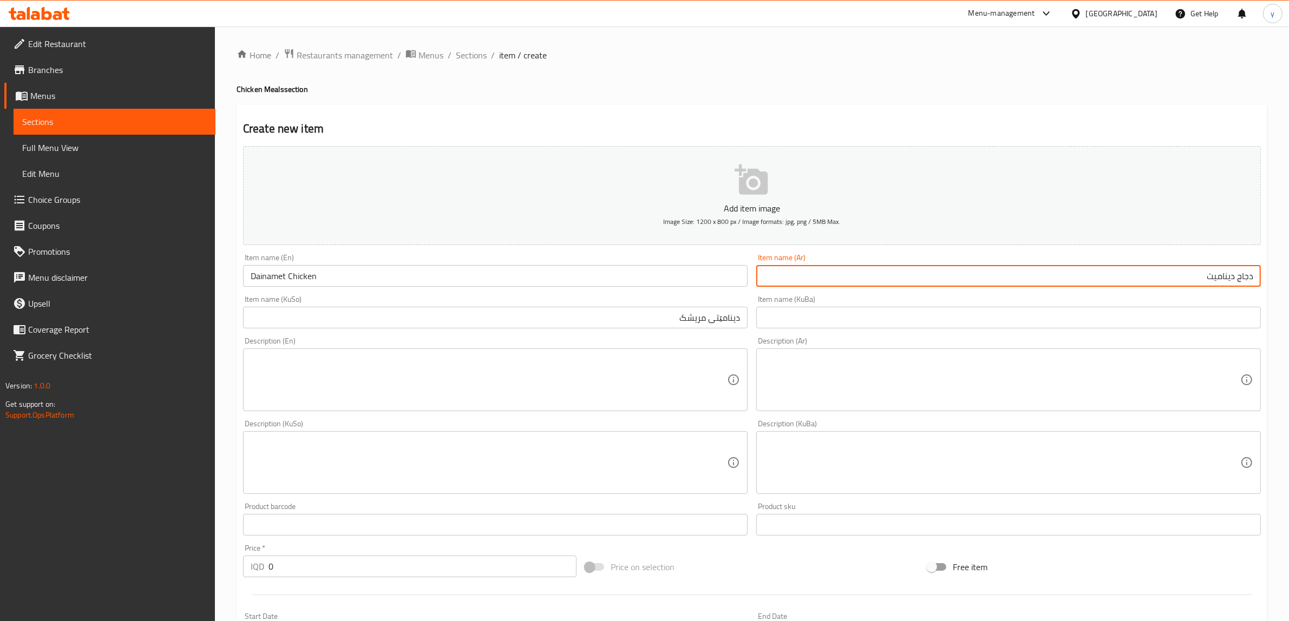
click at [1000, 277] on input "دجاج ديناميت" at bounding box center [1008, 276] width 504 height 22
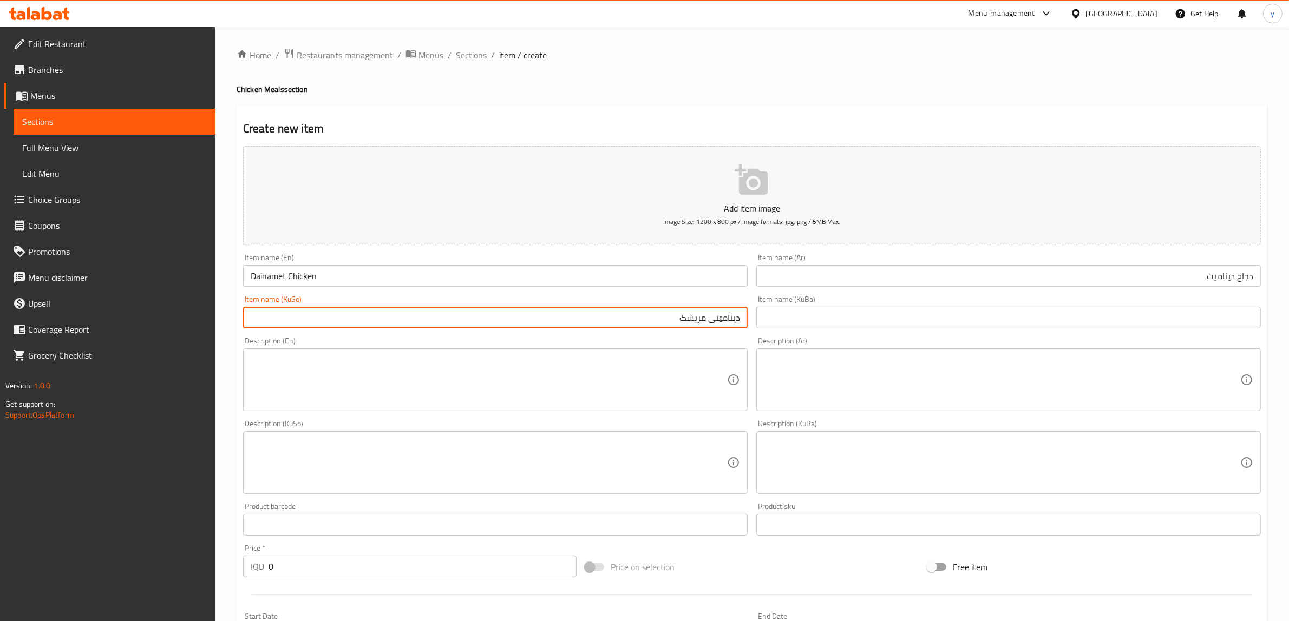
drag, startPoint x: 724, startPoint y: 323, endPoint x: 789, endPoint y: 311, distance: 65.5
click at [789, 311] on div "Add item image Image Size: 1200 x 800 px / Image formats: jpg, png / 5MB Max. I…" at bounding box center [752, 437] width 1026 height 591
click at [653, 312] on input "دینامێتی مریشک" at bounding box center [495, 318] width 504 height 22
drag, startPoint x: 707, startPoint y: 322, endPoint x: 773, endPoint y: 319, distance: 66.1
click at [773, 319] on div "Add item image Image Size: 1200 x 800 px / Image formats: jpg, png / 5MB Max. I…" at bounding box center [752, 437] width 1026 height 591
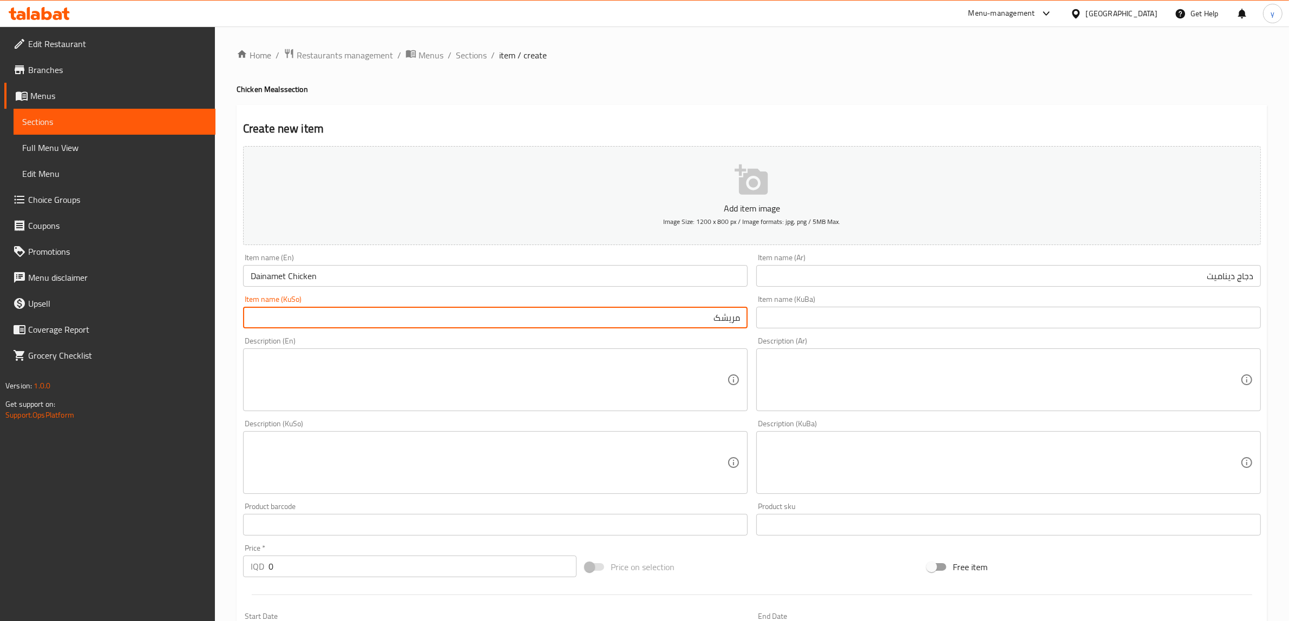
click at [710, 320] on input "مریشک" at bounding box center [495, 318] width 504 height 22
click at [702, 327] on input "مریشکی" at bounding box center [495, 318] width 504 height 22
click at [694, 370] on textarea at bounding box center [489, 379] width 476 height 51
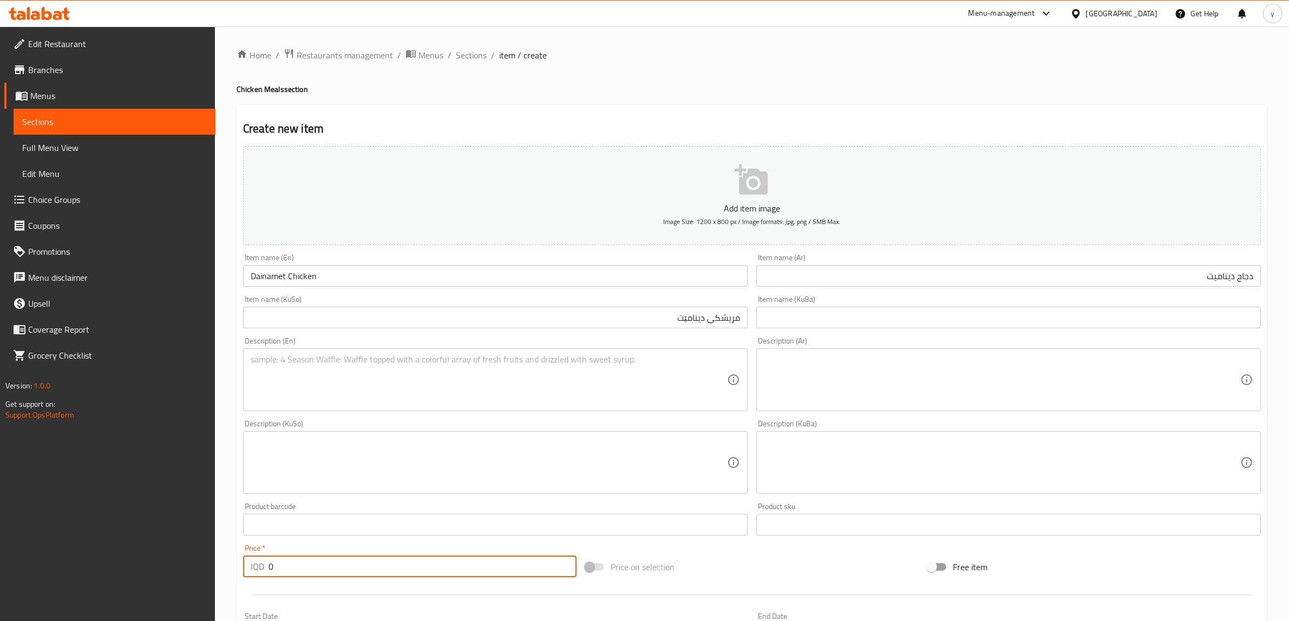
drag, startPoint x: 274, startPoint y: 561, endPoint x: 309, endPoint y: 553, distance: 36.1
click at [267, 564] on div "IQD 0 Price *" at bounding box center [409, 567] width 333 height 22
drag, startPoint x: 282, startPoint y: 569, endPoint x: 268, endPoint y: 574, distance: 15.1
click at [268, 574] on input "755" at bounding box center [422, 567] width 308 height 22
click at [410, 378] on textarea at bounding box center [489, 379] width 476 height 51
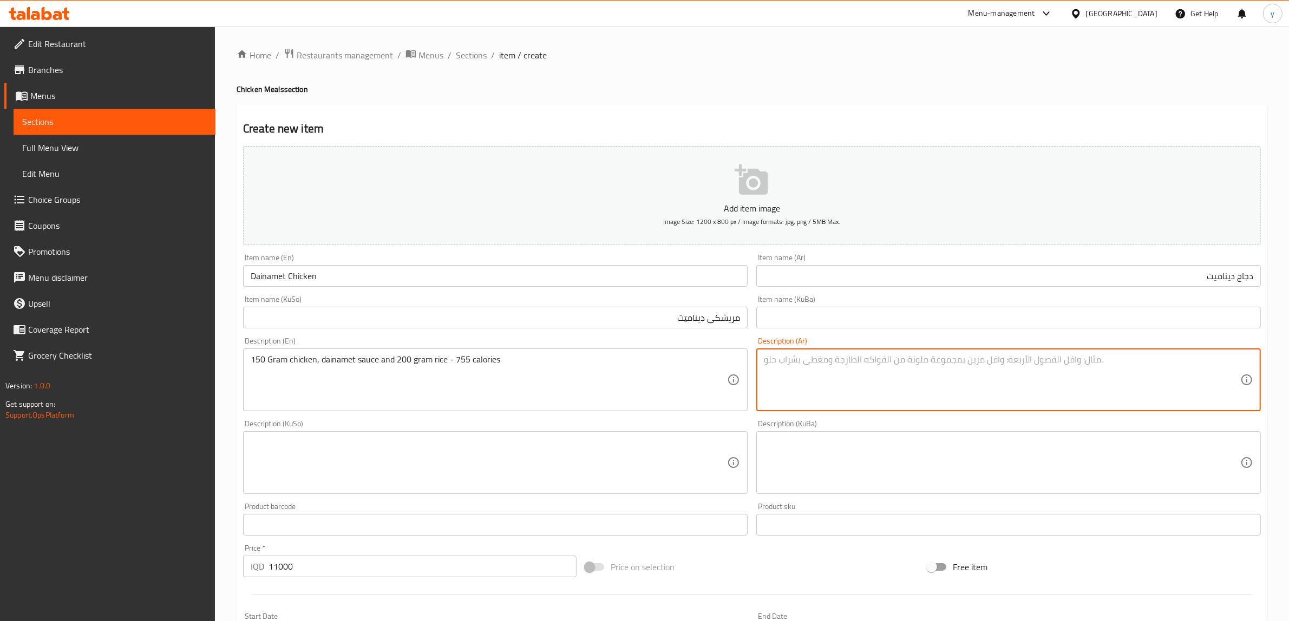
click at [904, 368] on textarea at bounding box center [1002, 379] width 476 height 51
click at [630, 450] on textarea at bounding box center [489, 462] width 476 height 51
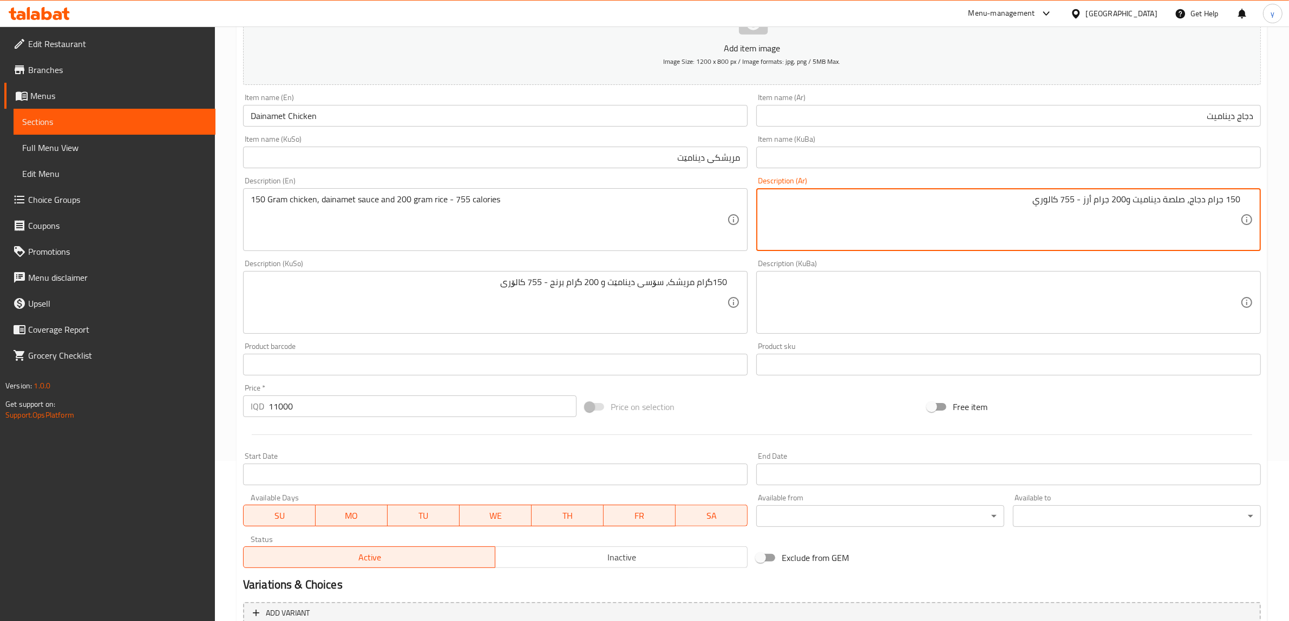
scroll to position [266, 0]
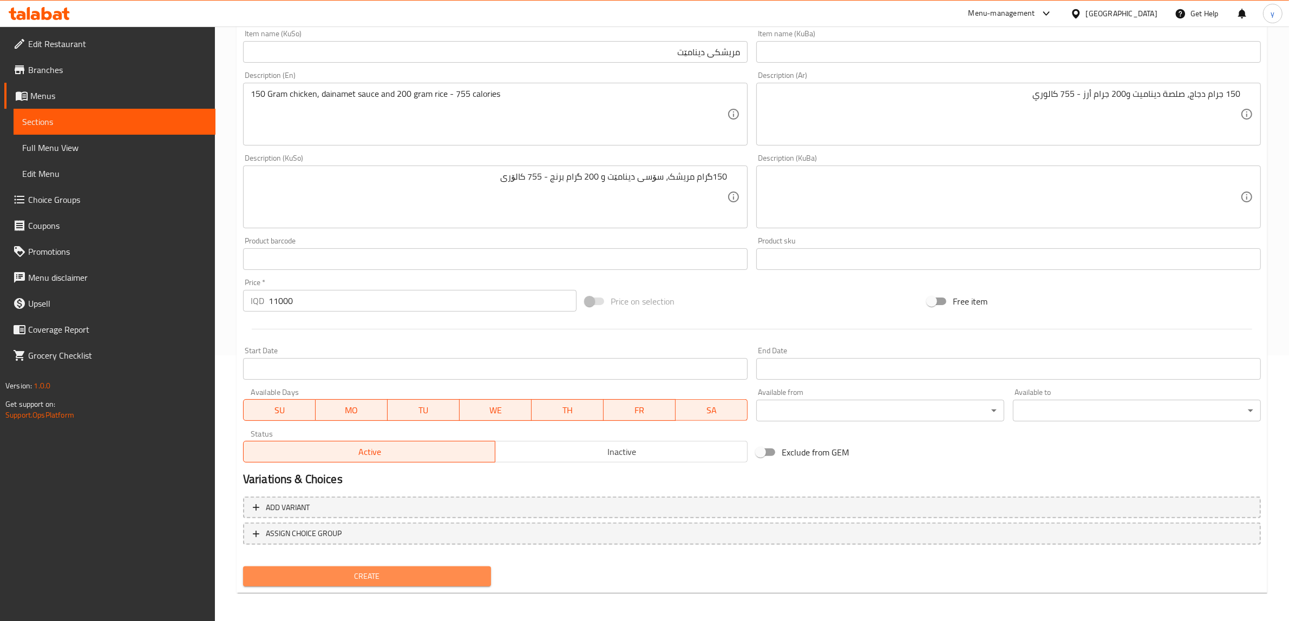
click at [363, 580] on span "Create" at bounding box center [367, 577] width 231 height 14
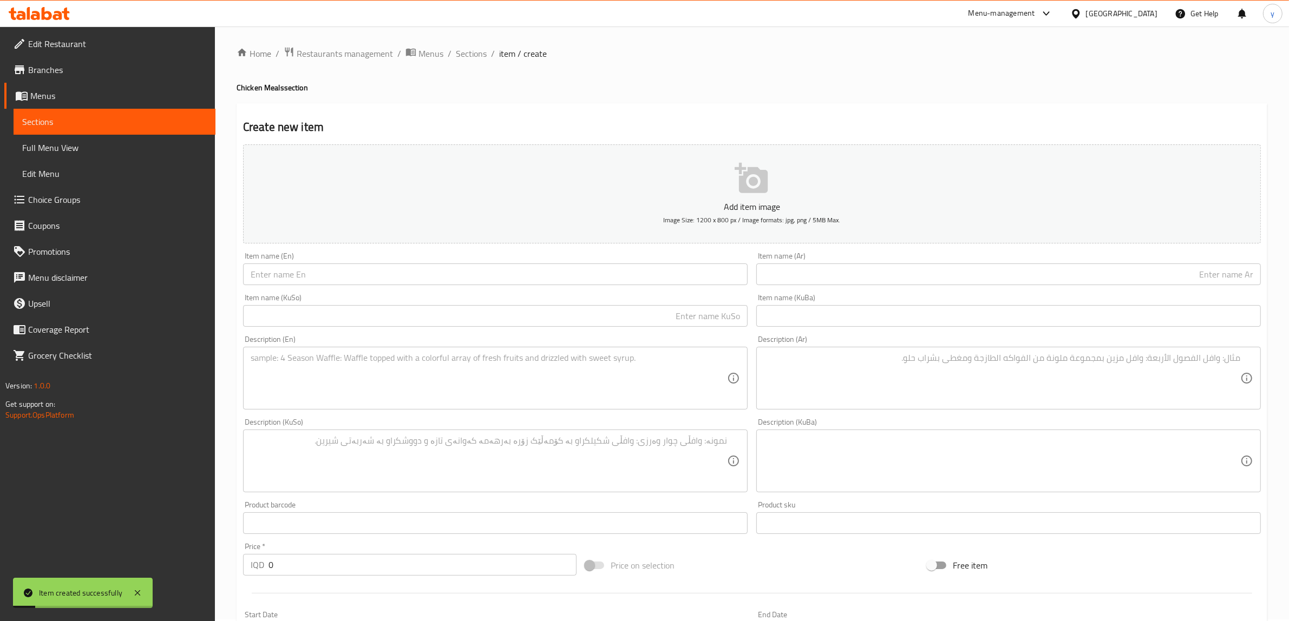
scroll to position [0, 0]
drag, startPoint x: 278, startPoint y: 569, endPoint x: 250, endPoint y: 574, distance: 28.1
click at [250, 574] on div "IQD 0 Price *" at bounding box center [409, 567] width 333 height 22
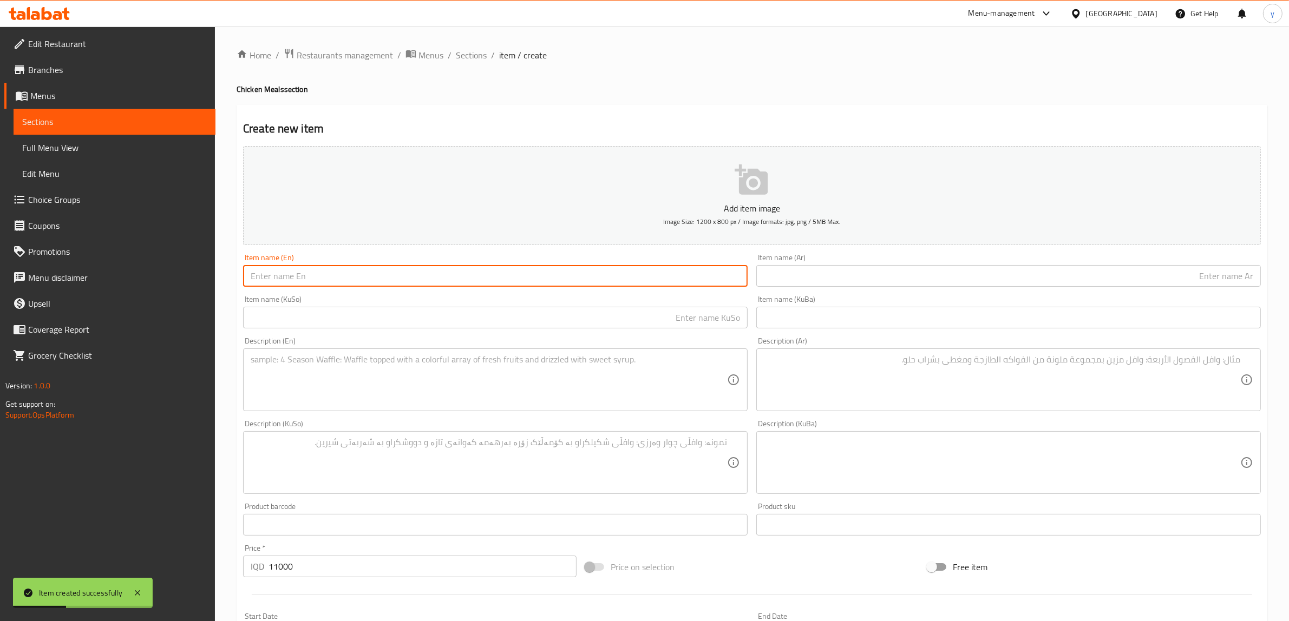
click at [321, 286] on input "text" at bounding box center [495, 276] width 504 height 22
drag, startPoint x: 257, startPoint y: 279, endPoint x: 251, endPoint y: 281, distance: 7.0
click at [251, 281] on input "poffalo chicken" at bounding box center [495, 276] width 504 height 22
click at [312, 279] on input "Poffalo chicken" at bounding box center [495, 276] width 504 height 22
click at [291, 277] on input "Poffalo chicken" at bounding box center [495, 276] width 504 height 22
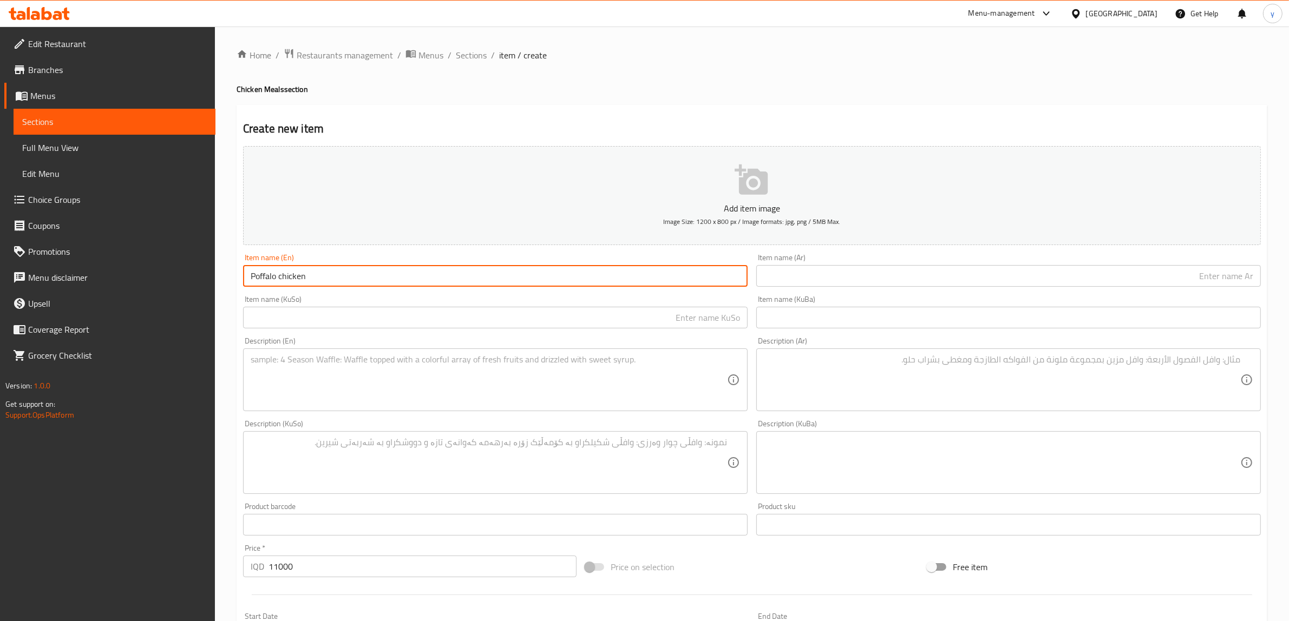
drag, startPoint x: 291, startPoint y: 277, endPoint x: 279, endPoint y: 284, distance: 14.1
click at [279, 284] on input "Poffalo chicken" at bounding box center [495, 276] width 504 height 22
click at [277, 284] on input "Poffalo chicken" at bounding box center [495, 276] width 504 height 22
click at [288, 279] on input "Poffalo chicken" at bounding box center [495, 276] width 504 height 22
click at [283, 281] on input "Poffalo chicken" at bounding box center [495, 276] width 504 height 22
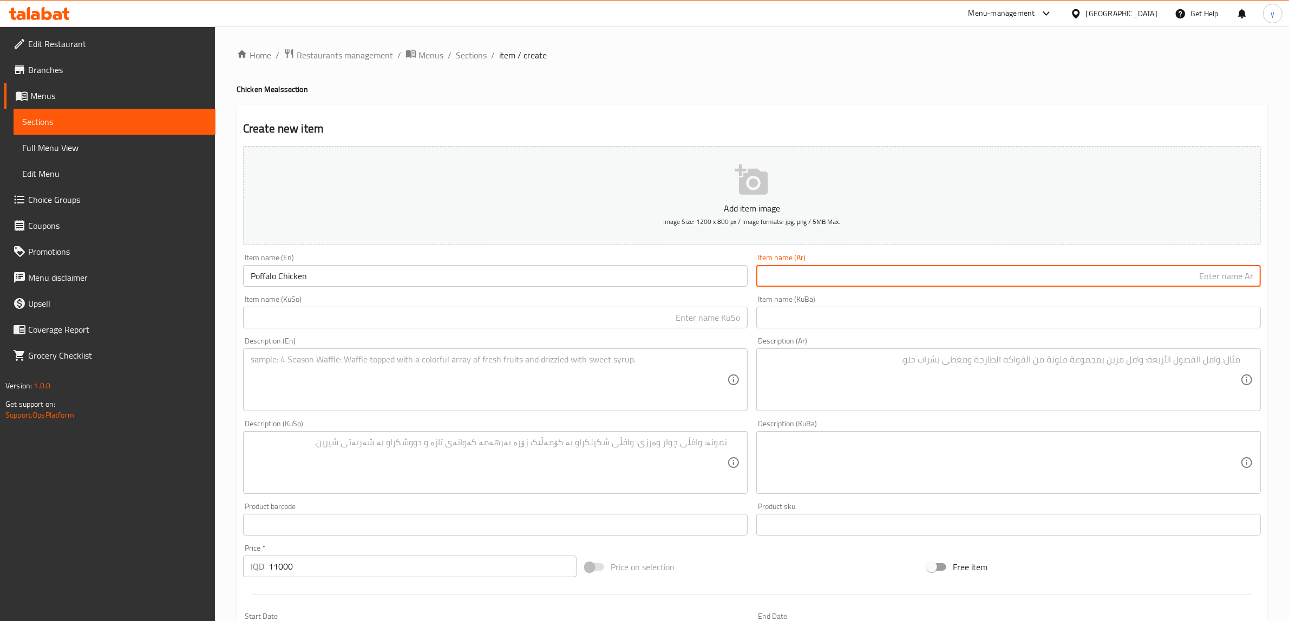
click at [802, 270] on input "text" at bounding box center [1008, 276] width 504 height 22
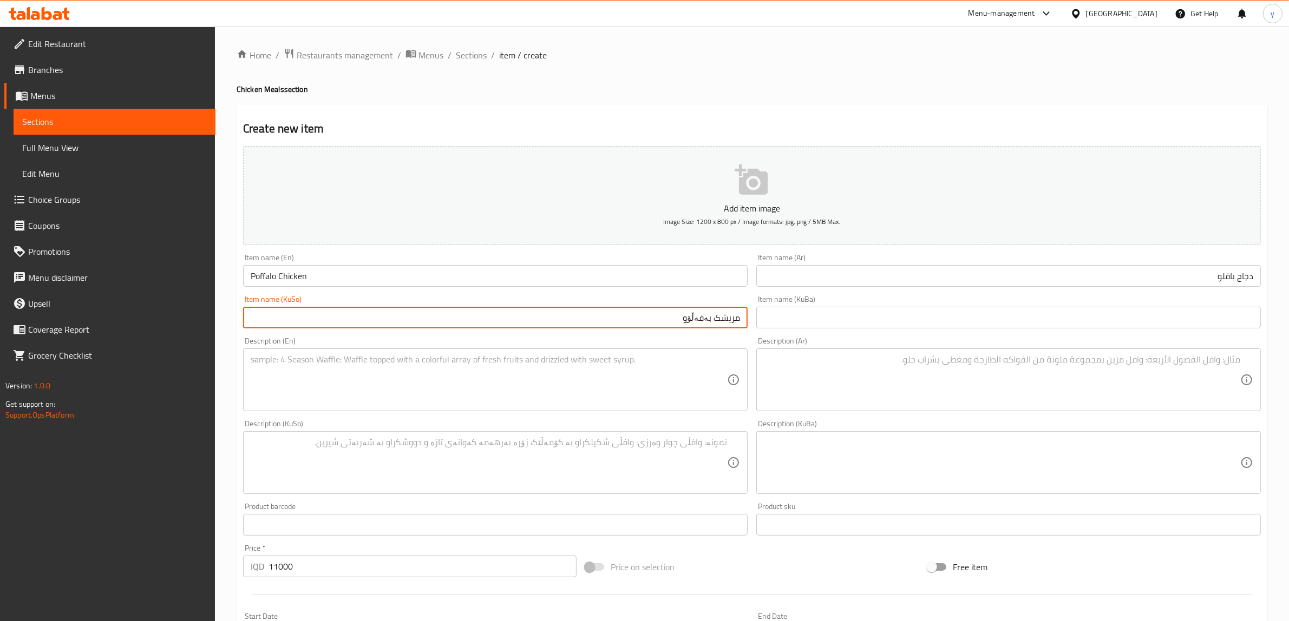
click at [662, 383] on textarea at bounding box center [489, 379] width 476 height 51
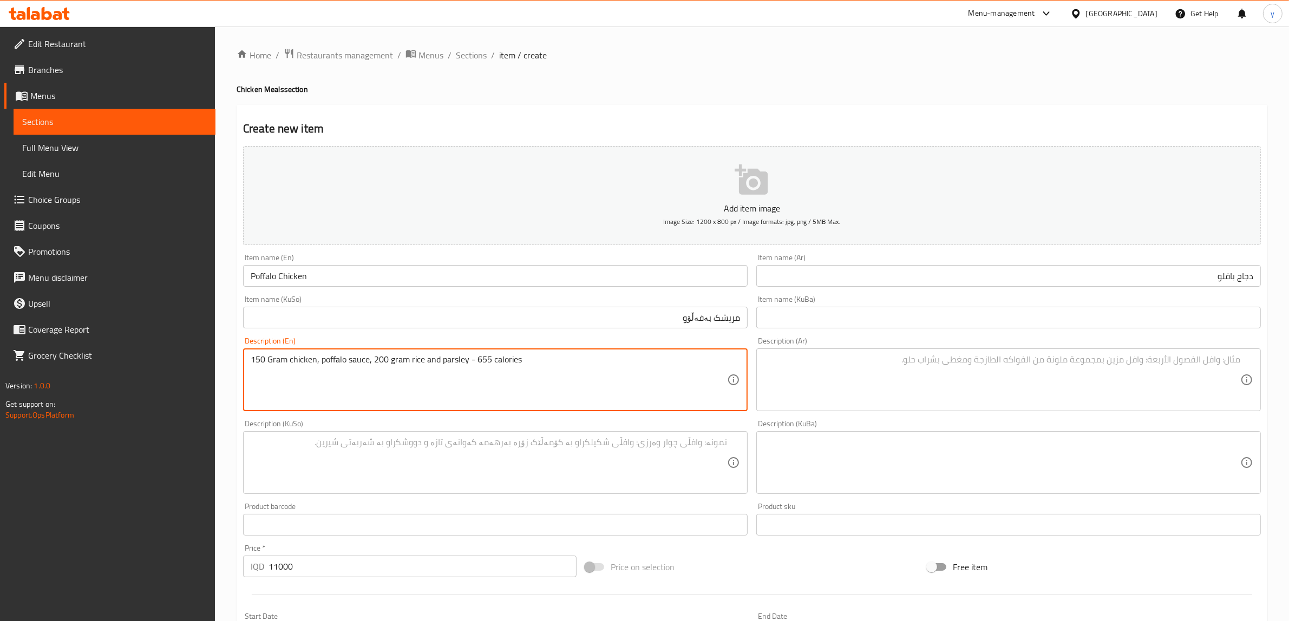
click at [858, 389] on textarea at bounding box center [1002, 379] width 476 height 51
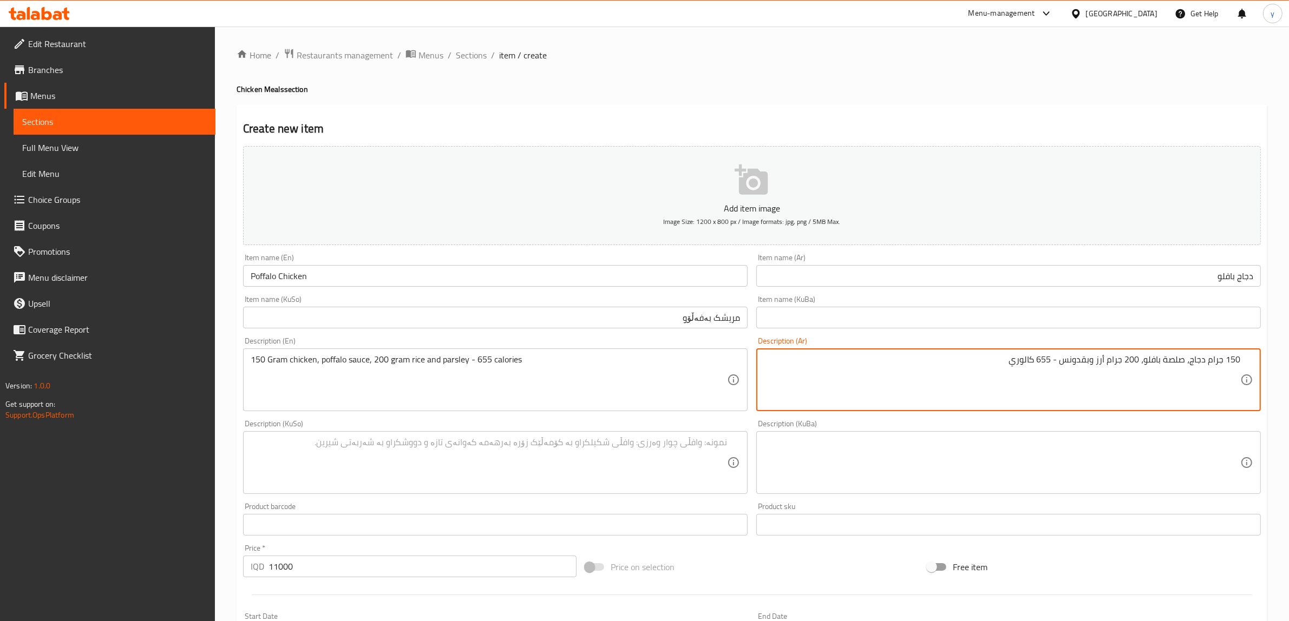
click at [609, 458] on textarea at bounding box center [489, 462] width 476 height 51
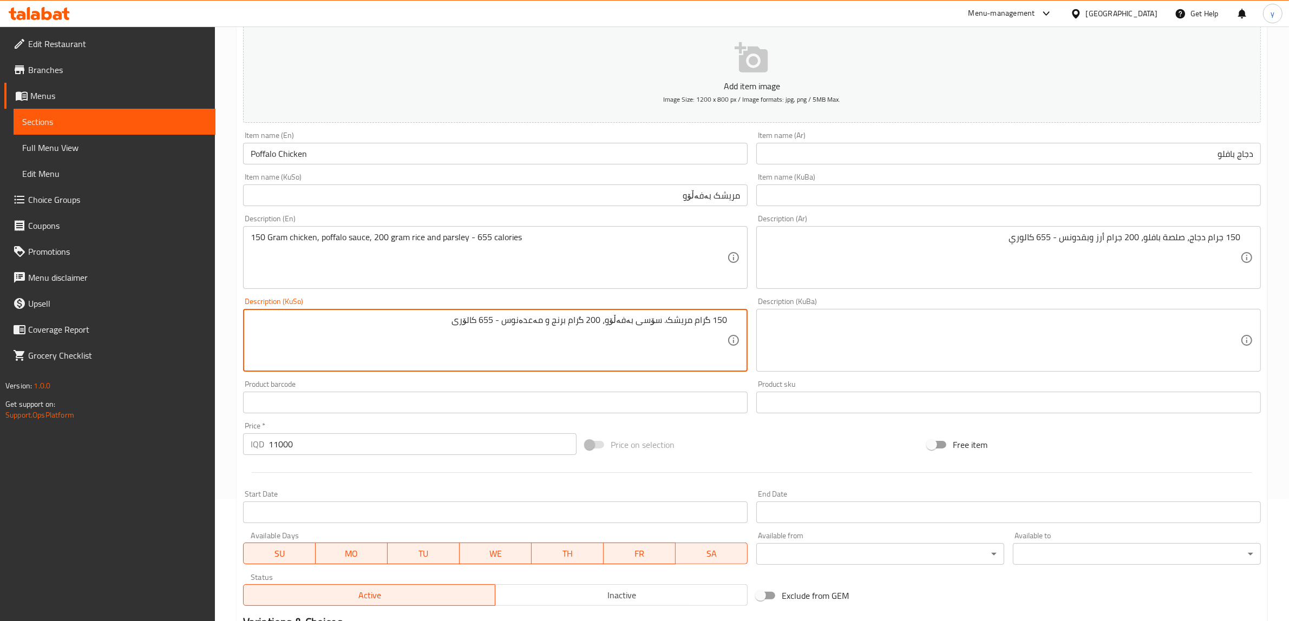
scroll to position [225, 0]
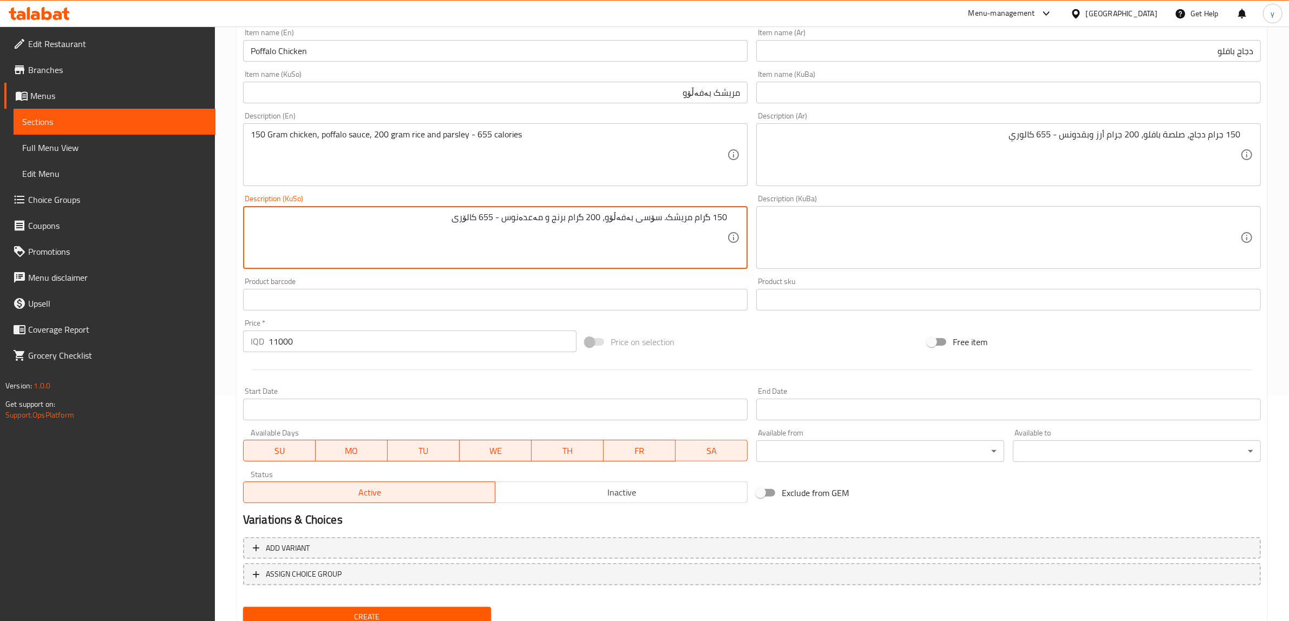
click at [407, 613] on span "Create" at bounding box center [367, 617] width 231 height 14
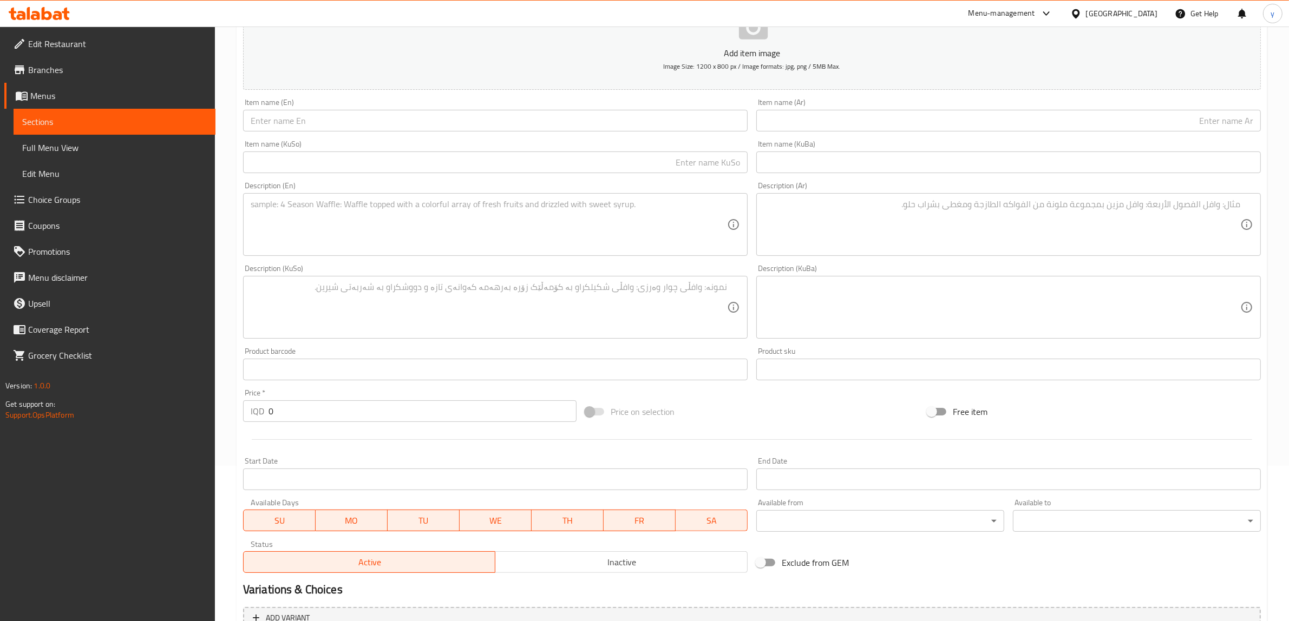
scroll to position [0, 0]
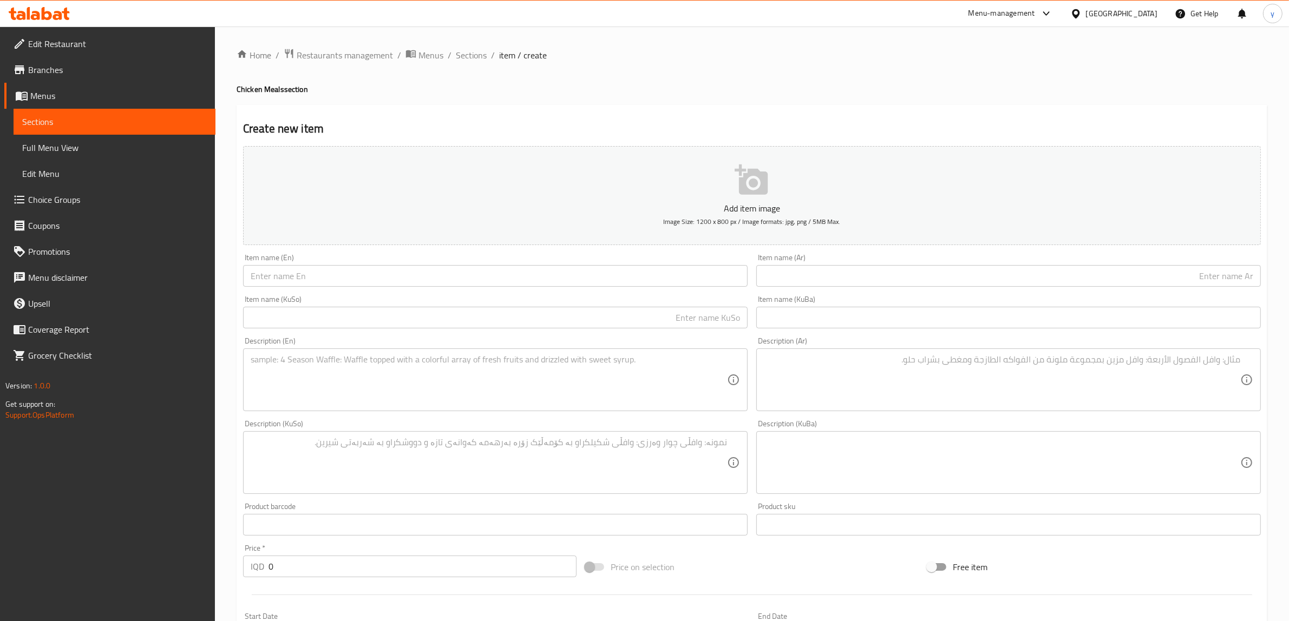
click at [345, 387] on textarea at bounding box center [489, 379] width 476 height 51
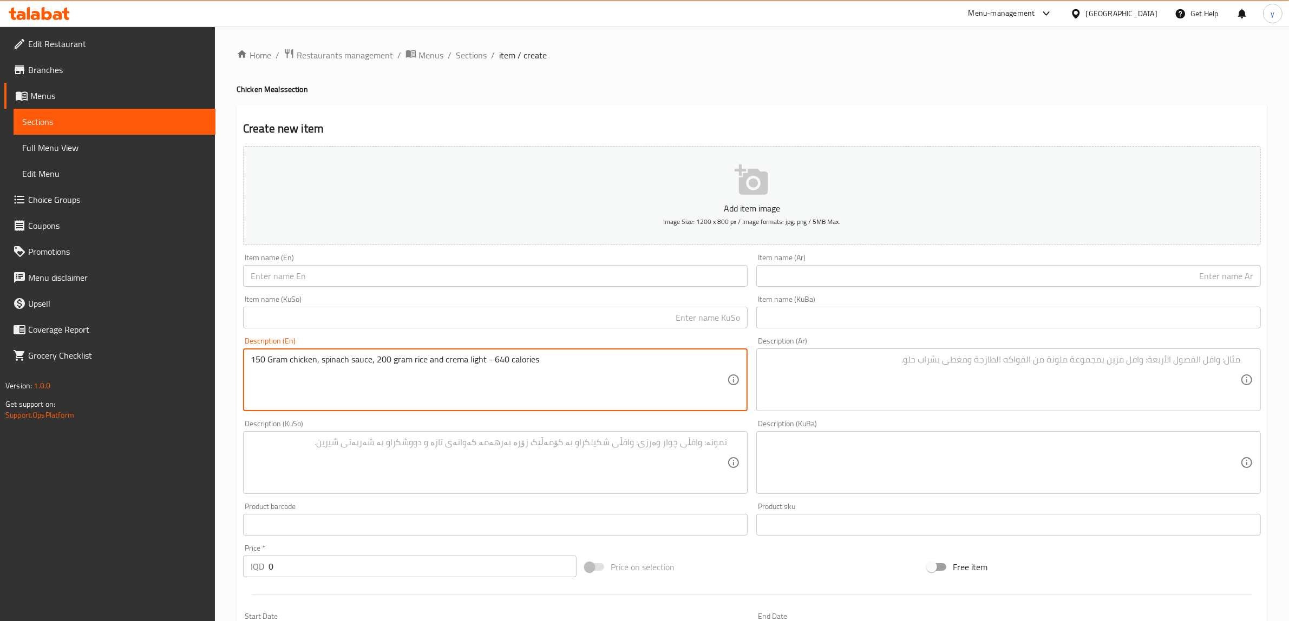
click at [855, 372] on textarea at bounding box center [1002, 379] width 476 height 51
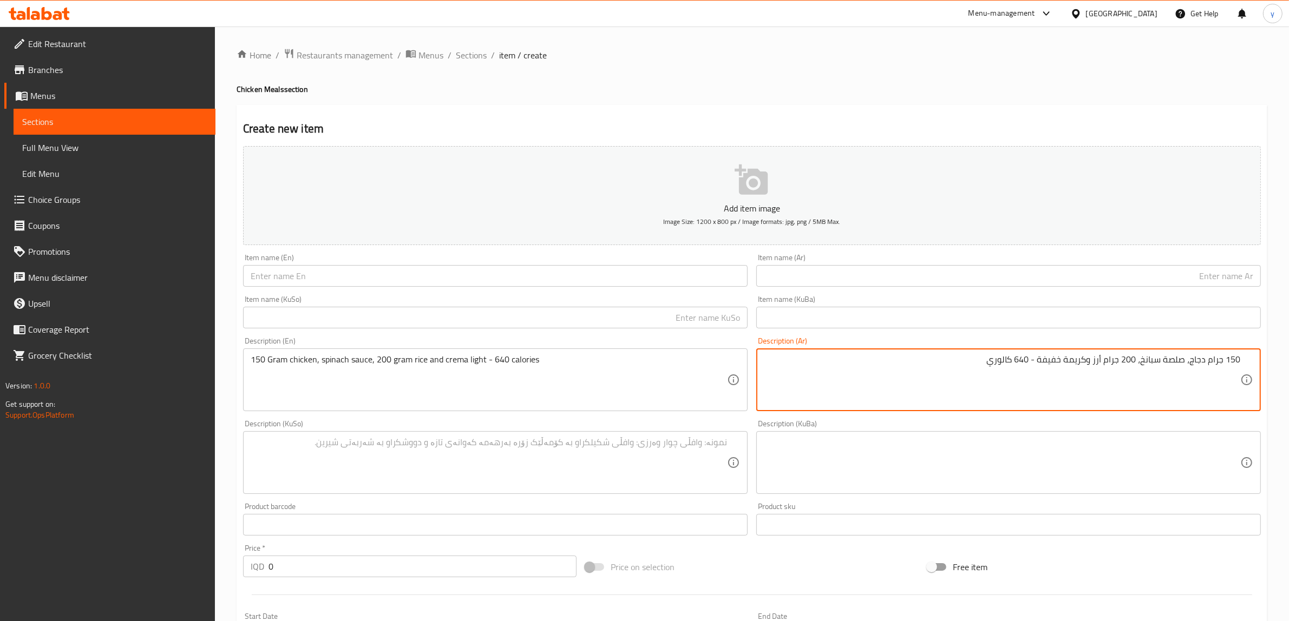
click at [618, 470] on textarea at bounding box center [489, 462] width 476 height 51
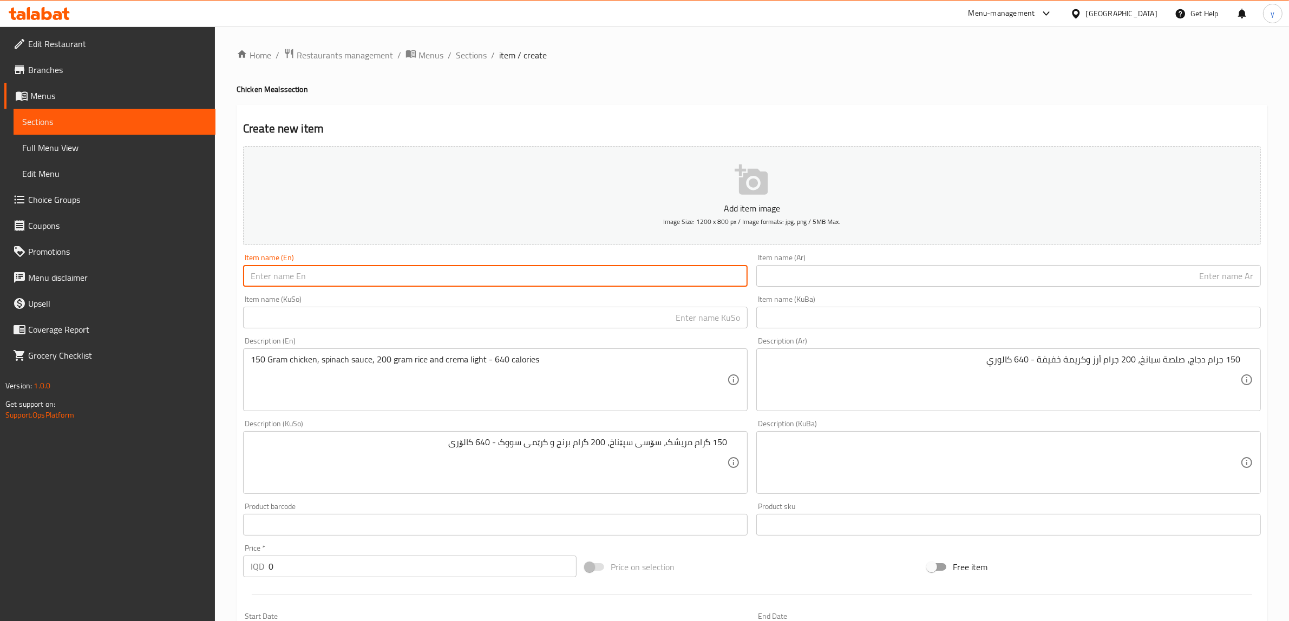
click at [363, 277] on input "text" at bounding box center [495, 276] width 504 height 22
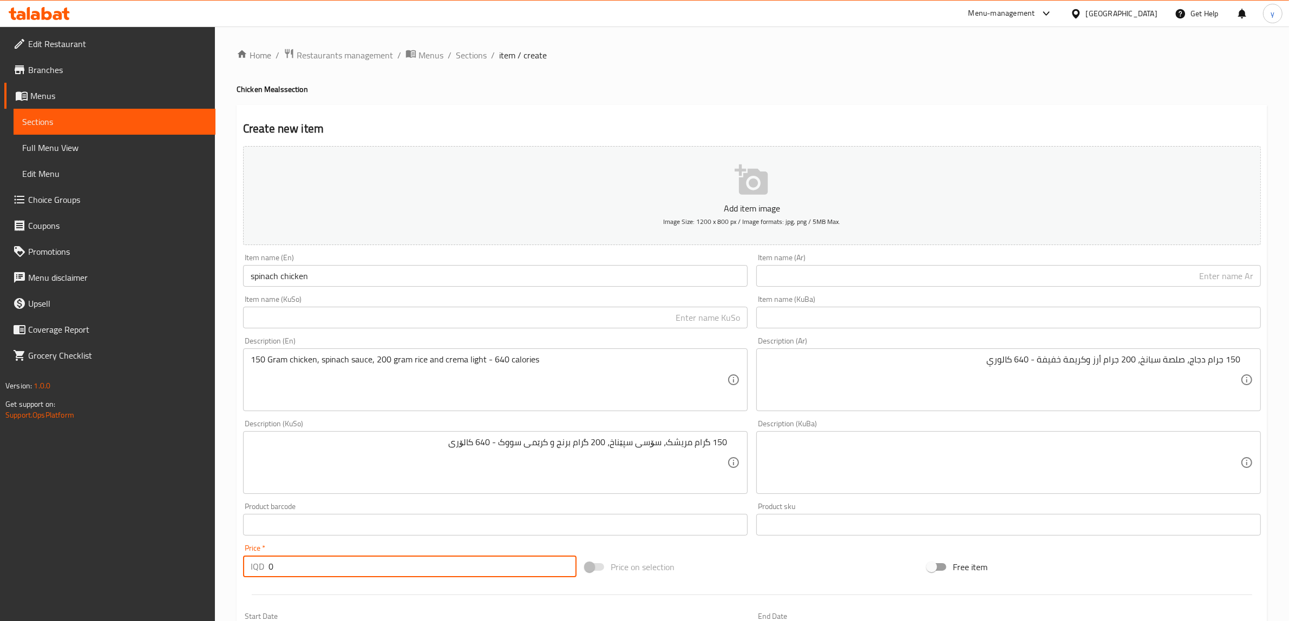
drag, startPoint x: 290, startPoint y: 560, endPoint x: 266, endPoint y: 567, distance: 24.3
click at [266, 567] on div "IQD 0 Price *" at bounding box center [409, 567] width 333 height 22
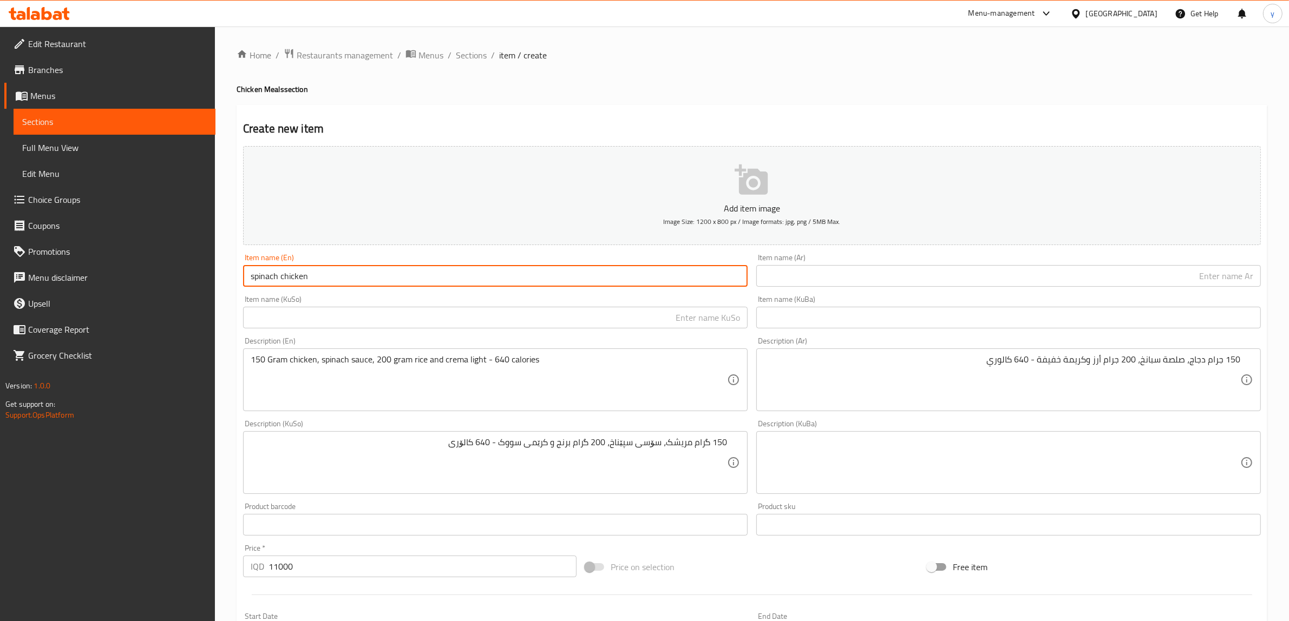
drag, startPoint x: 253, startPoint y: 279, endPoint x: 246, endPoint y: 282, distance: 7.7
click at [246, 282] on input "spinach chicken" at bounding box center [495, 276] width 504 height 22
drag, startPoint x: 286, startPoint y: 278, endPoint x: 280, endPoint y: 281, distance: 7.1
click at [280, 281] on input "Spinach chicken" at bounding box center [495, 276] width 504 height 22
click at [790, 277] on input "text" at bounding box center [1008, 276] width 504 height 22
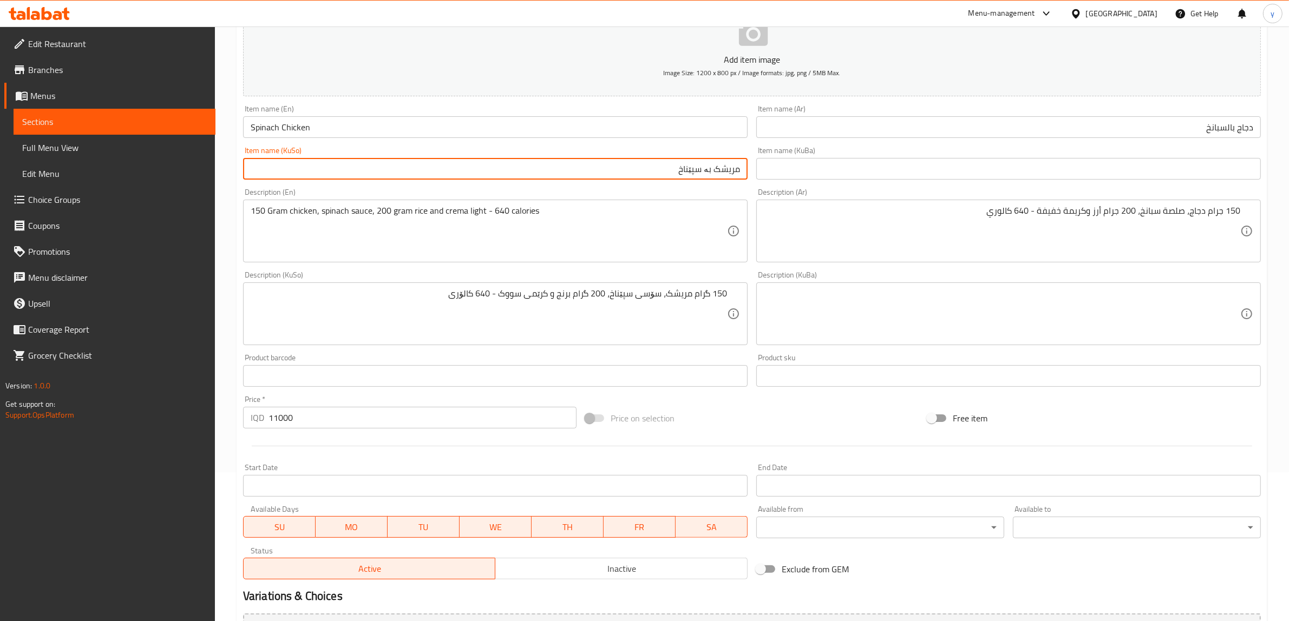
scroll to position [266, 0]
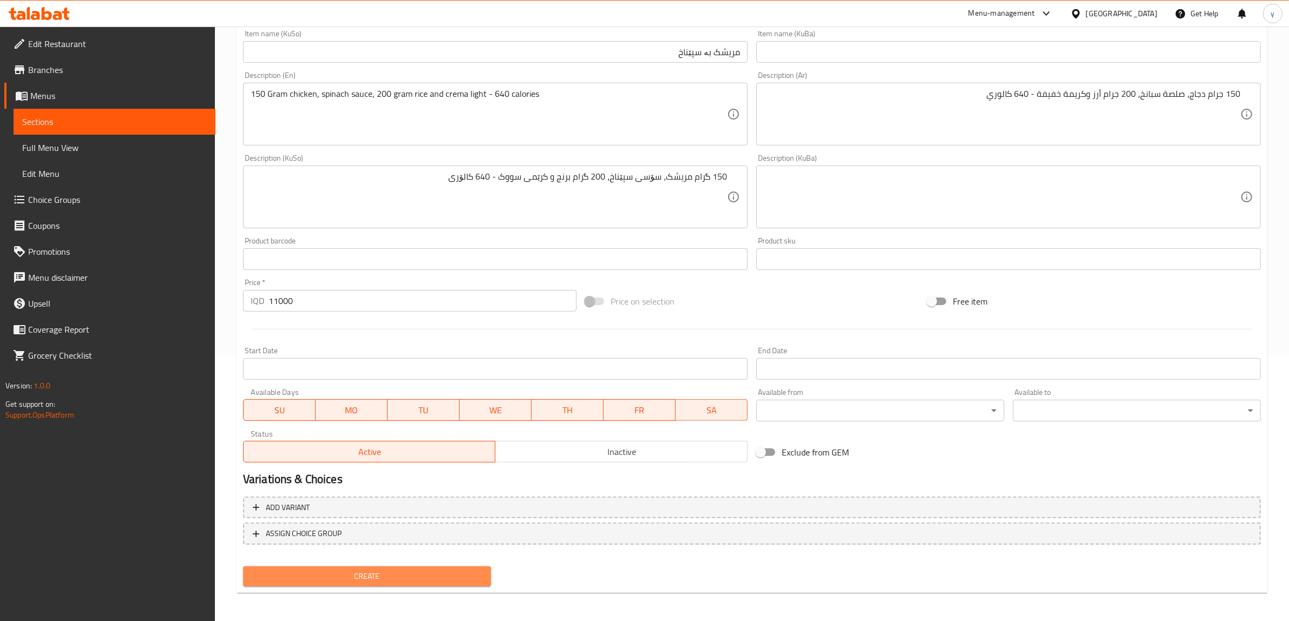
click at [425, 572] on span "Create" at bounding box center [367, 577] width 231 height 14
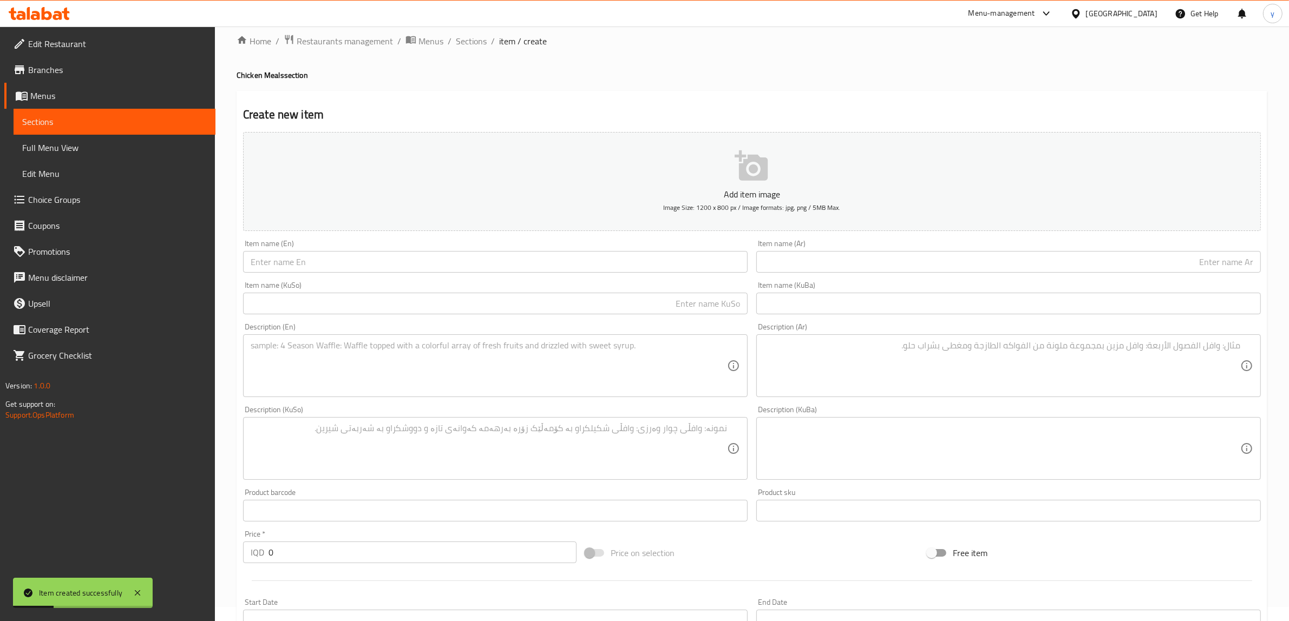
scroll to position [0, 0]
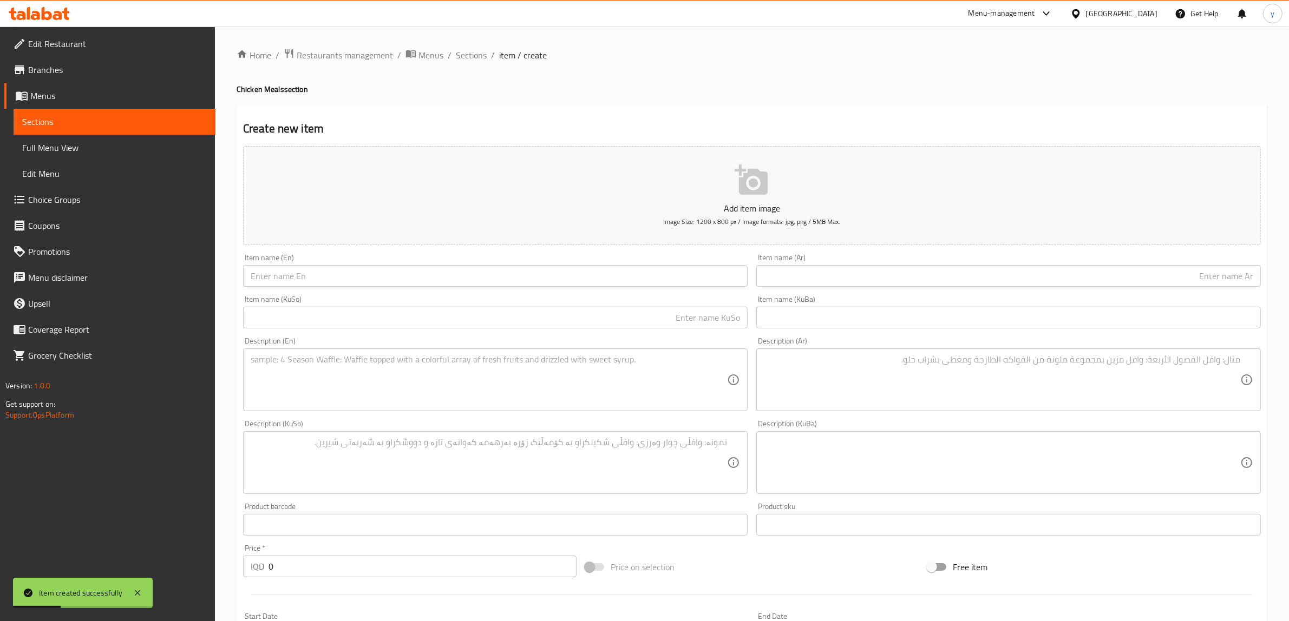
click at [341, 277] on input "text" at bounding box center [495, 276] width 504 height 22
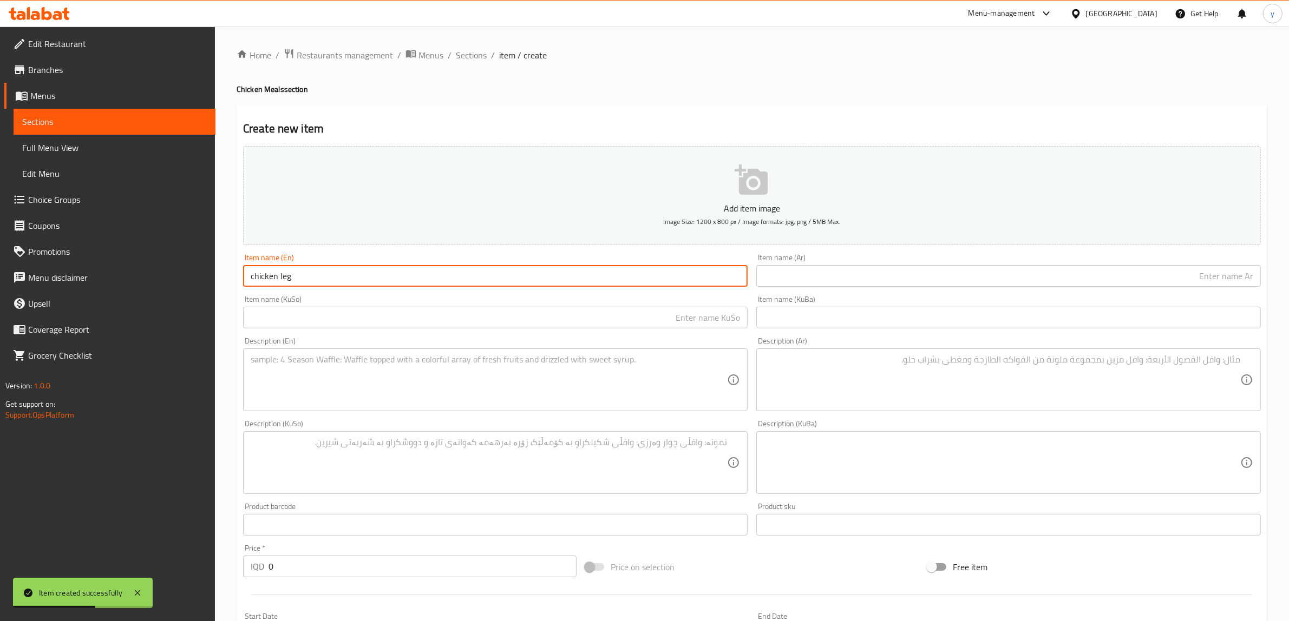
click at [283, 279] on input "chicken leg" at bounding box center [495, 276] width 504 height 22
click at [288, 279] on input "chicken leg" at bounding box center [495, 276] width 504 height 22
click at [279, 283] on input "chicken leg" at bounding box center [495, 276] width 504 height 22
drag, startPoint x: 254, startPoint y: 277, endPoint x: 248, endPoint y: 280, distance: 7.3
click at [248, 280] on input "chicken Leg" at bounding box center [495, 276] width 504 height 22
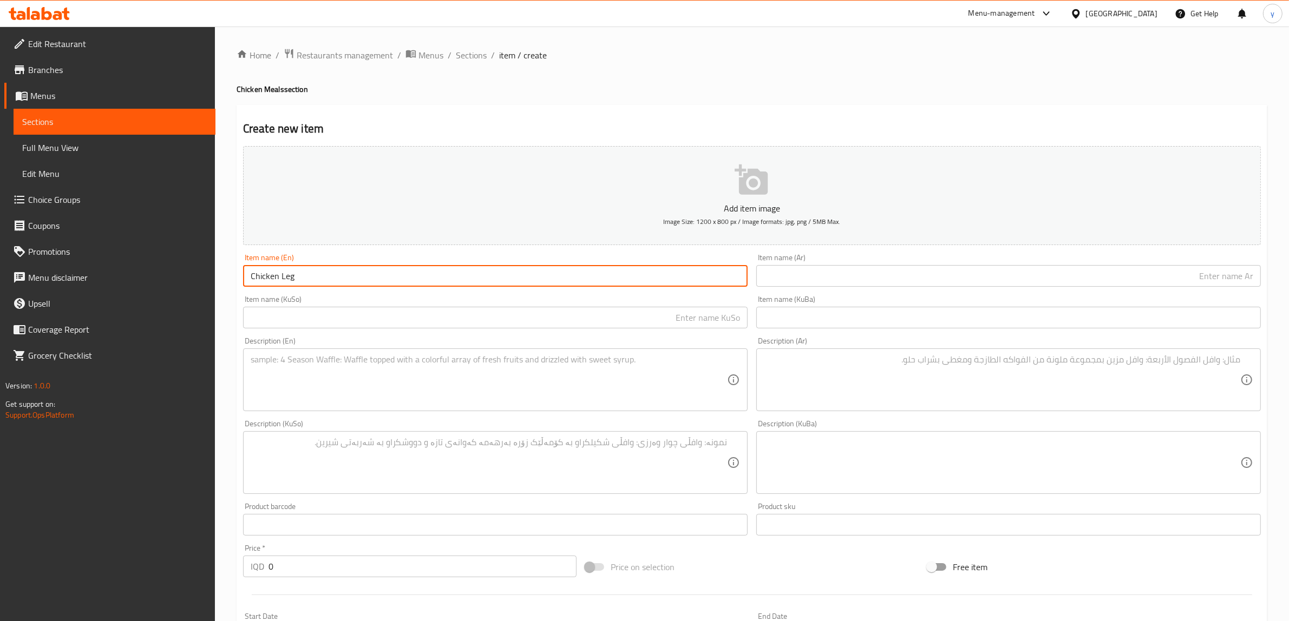
click at [288, 277] on input "Chicken Leg" at bounding box center [495, 276] width 504 height 22
click at [877, 280] on input "text" at bounding box center [1008, 276] width 504 height 22
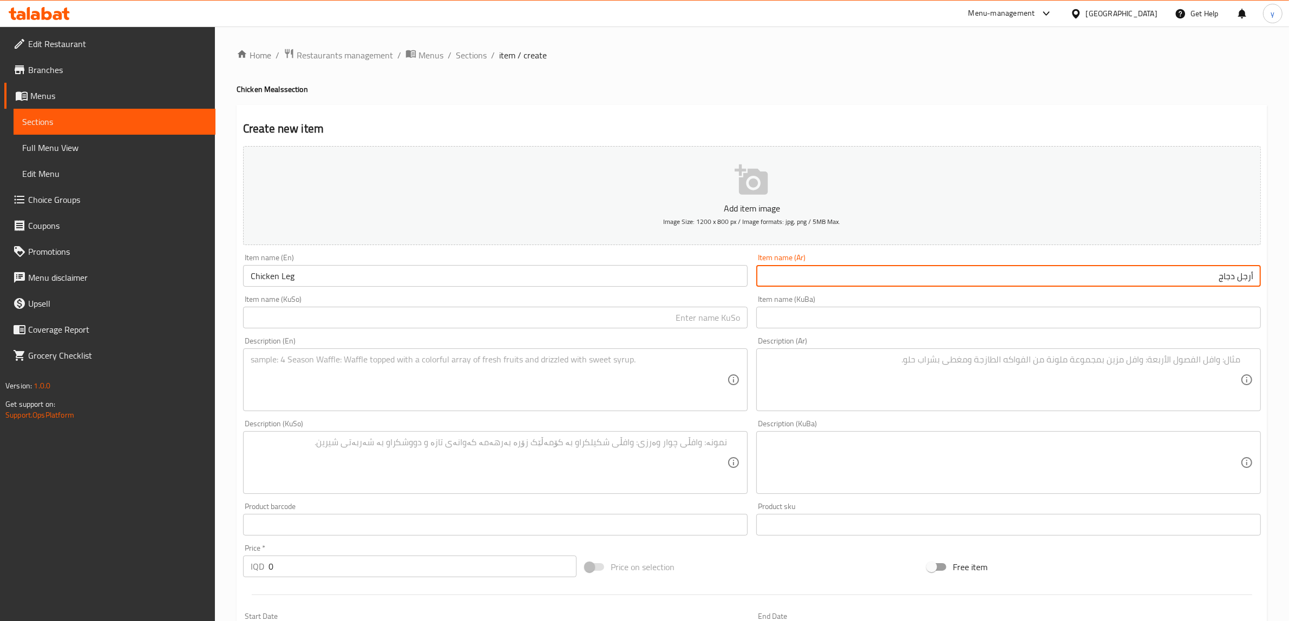
click at [631, 309] on input "text" at bounding box center [495, 318] width 504 height 22
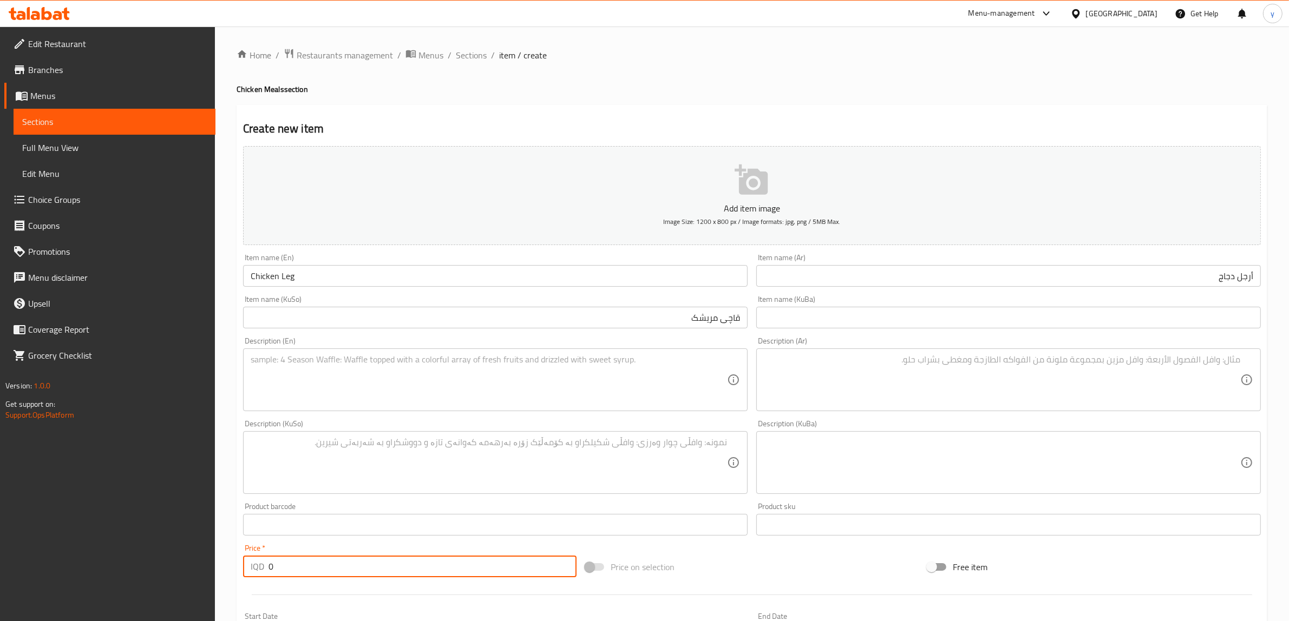
click at [271, 568] on input "0" at bounding box center [422, 567] width 308 height 22
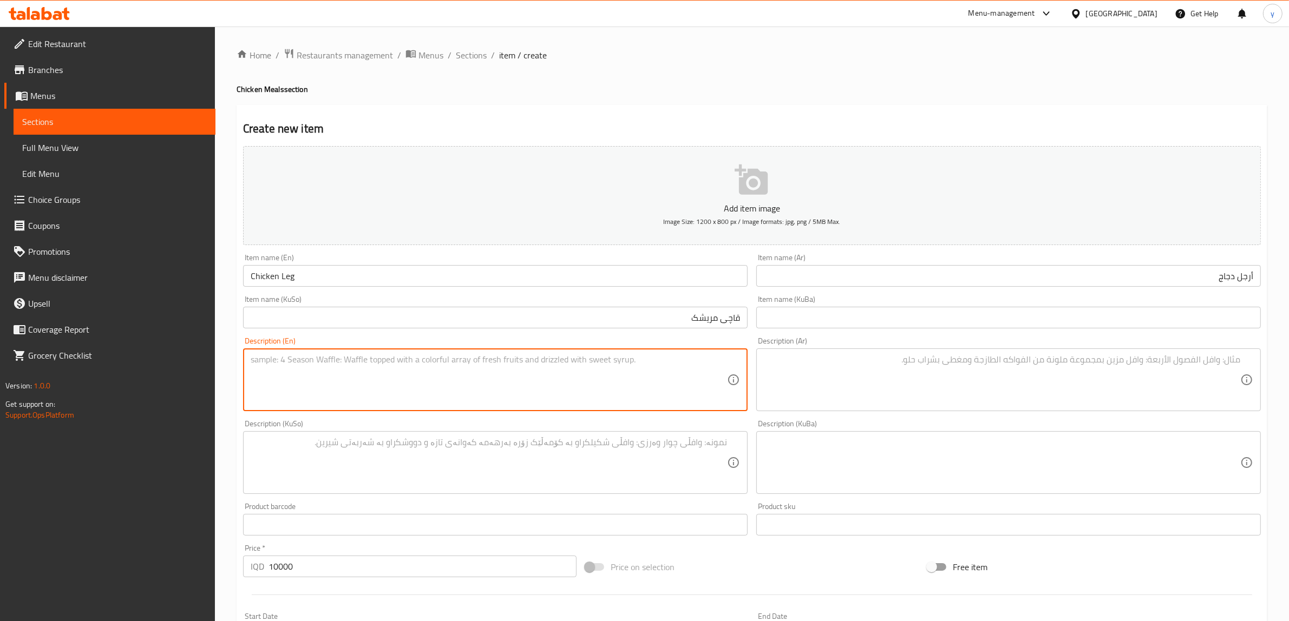
click at [639, 377] on textarea at bounding box center [489, 379] width 476 height 51
click at [972, 391] on textarea at bounding box center [1002, 379] width 476 height 51
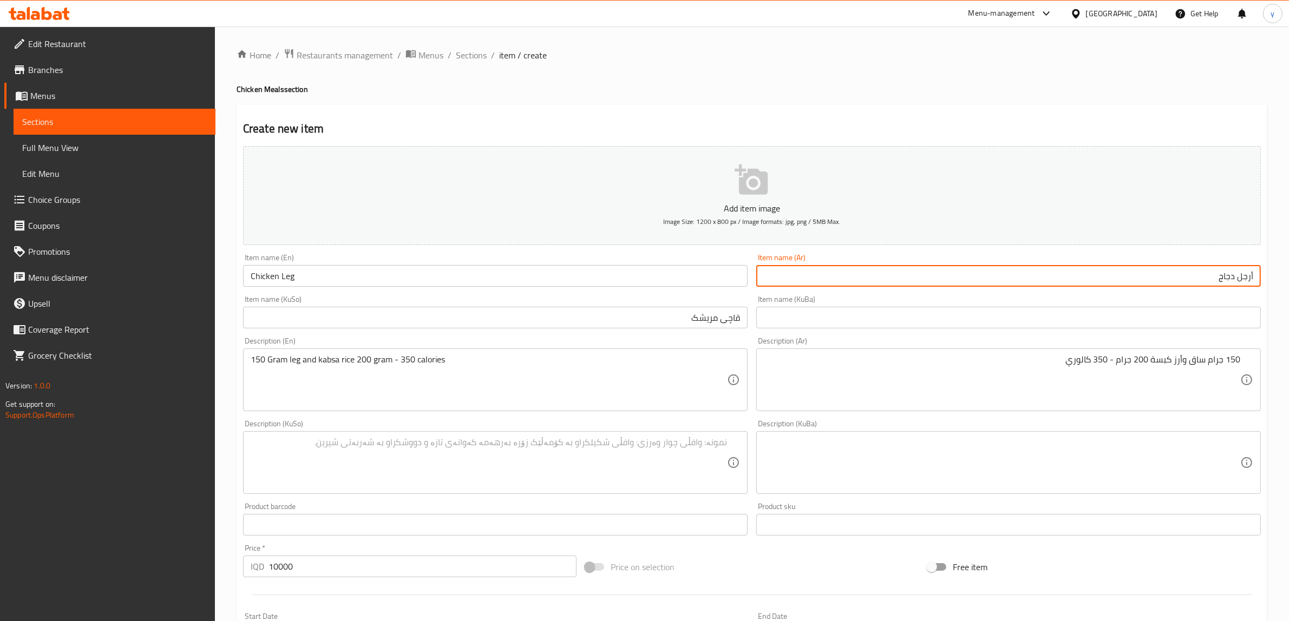
drag, startPoint x: 1239, startPoint y: 285, endPoint x: 1270, endPoint y: 281, distance: 30.5
click at [1270, 281] on div "Home / Restaurants management / Menus / Sections / item / create Chicken Meals …" at bounding box center [752, 458] width 1074 height 863
click at [452, 465] on textarea at bounding box center [489, 462] width 476 height 51
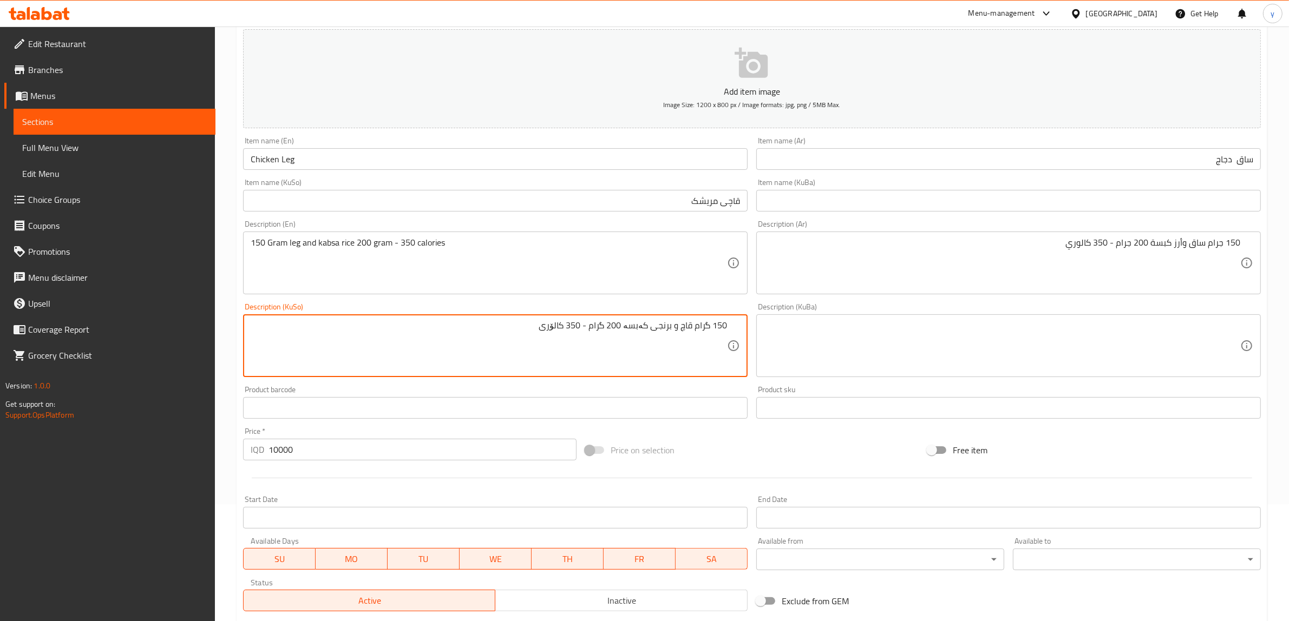
scroll to position [266, 0]
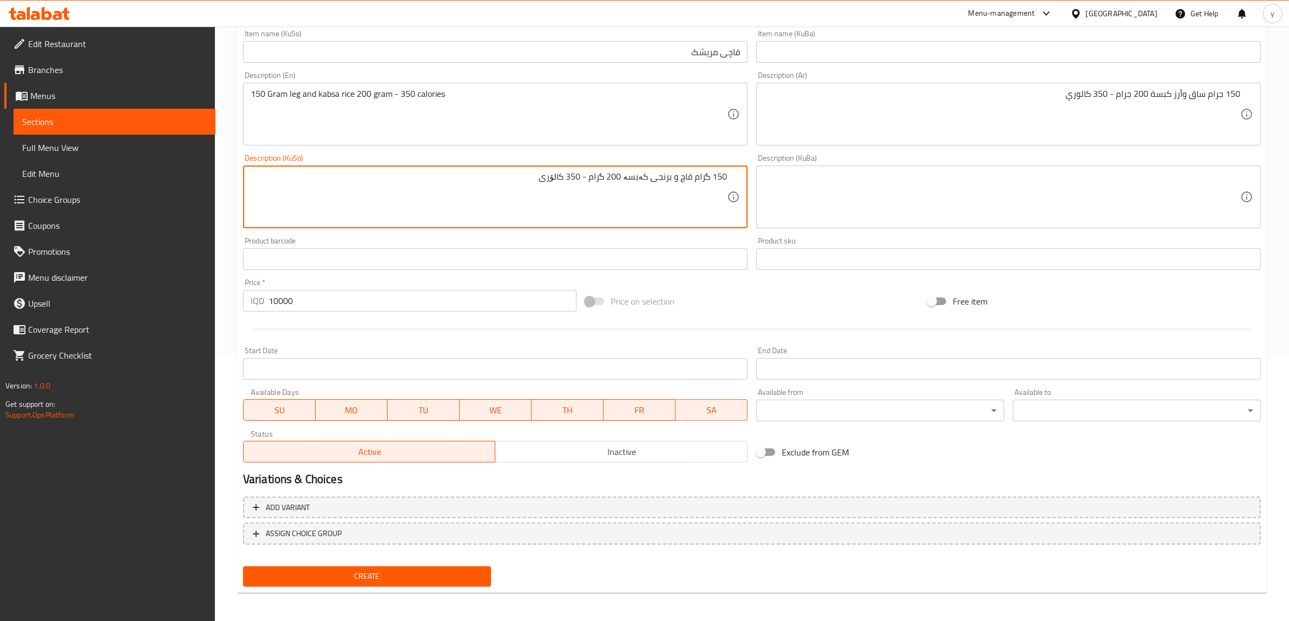
click at [322, 581] on span "Create" at bounding box center [367, 577] width 231 height 14
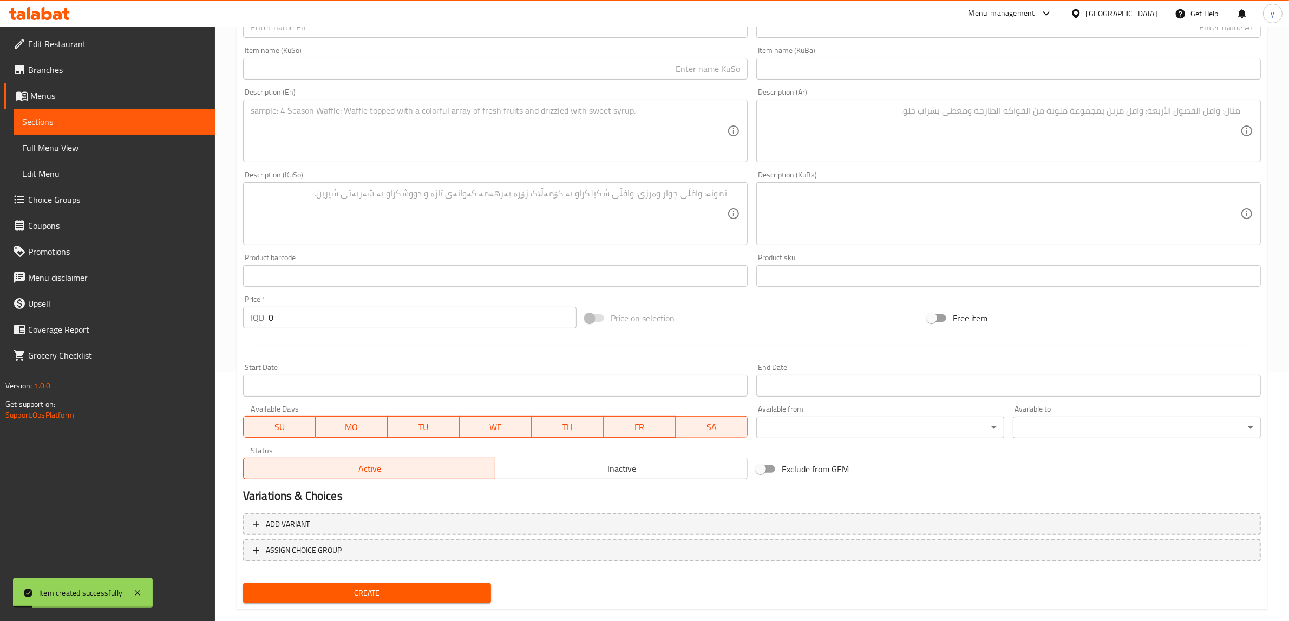
scroll to position [153, 0]
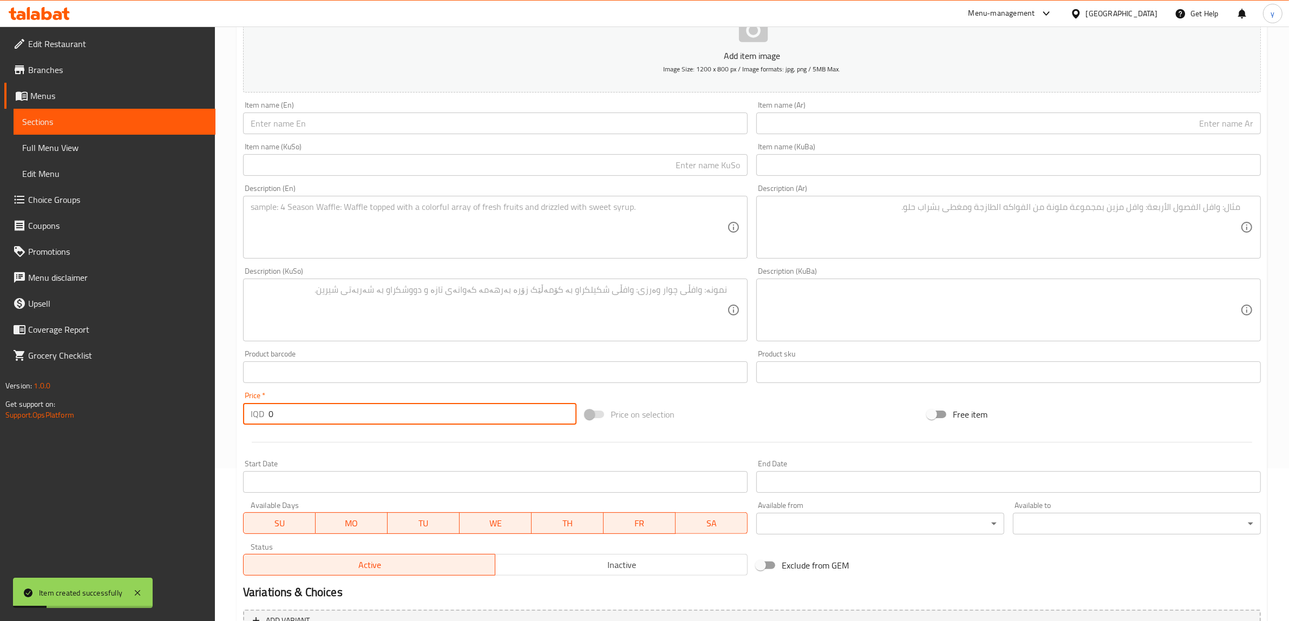
drag, startPoint x: 279, startPoint y: 421, endPoint x: 249, endPoint y: 431, distance: 31.5
click at [249, 431] on div "Add item image Image Size: 1200 x 800 px / Image formats: jpg, png / 5MB Max. I…" at bounding box center [752, 284] width 1026 height 591
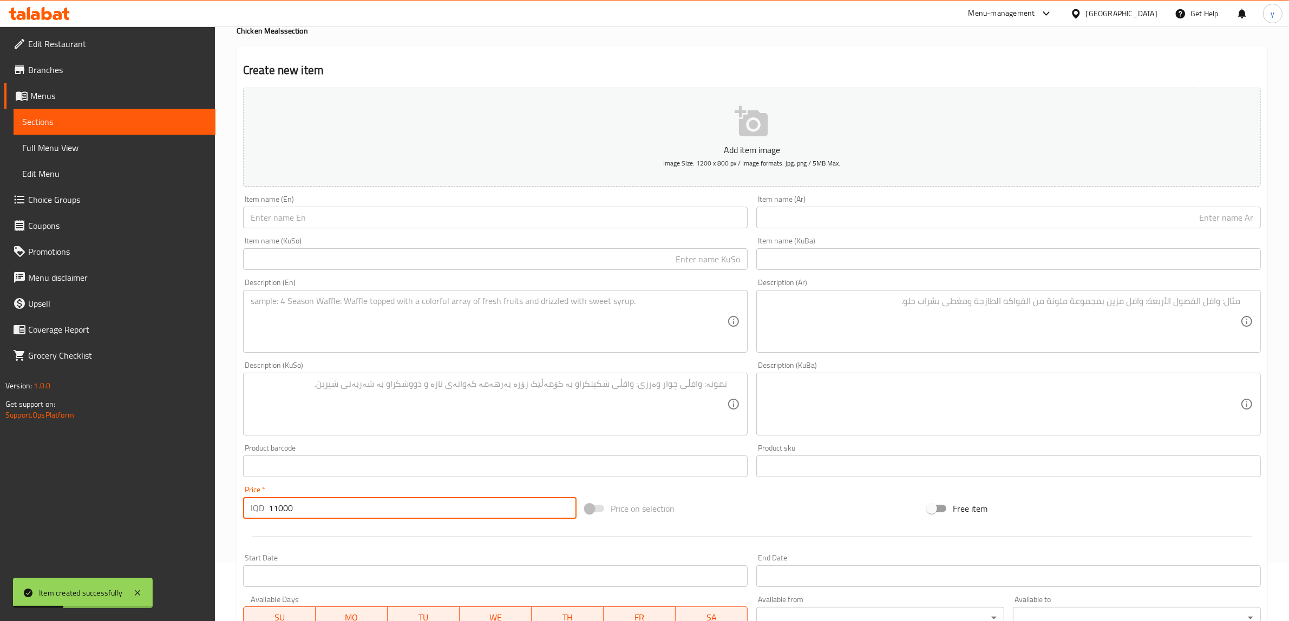
scroll to position [41, 0]
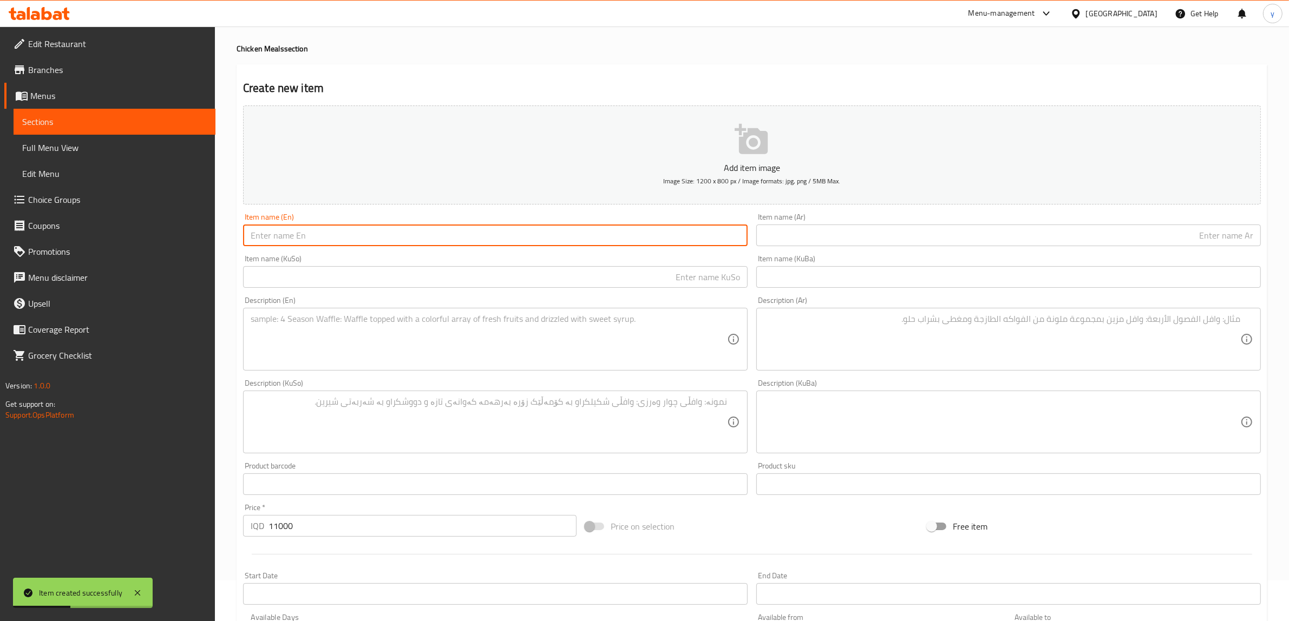
click at [382, 234] on input "text" at bounding box center [495, 236] width 504 height 22
click at [279, 238] on input "chicken olive" at bounding box center [495, 236] width 504 height 22
click at [253, 233] on input "chicken Olive" at bounding box center [495, 236] width 504 height 22
click at [799, 231] on input "text" at bounding box center [1008, 236] width 504 height 22
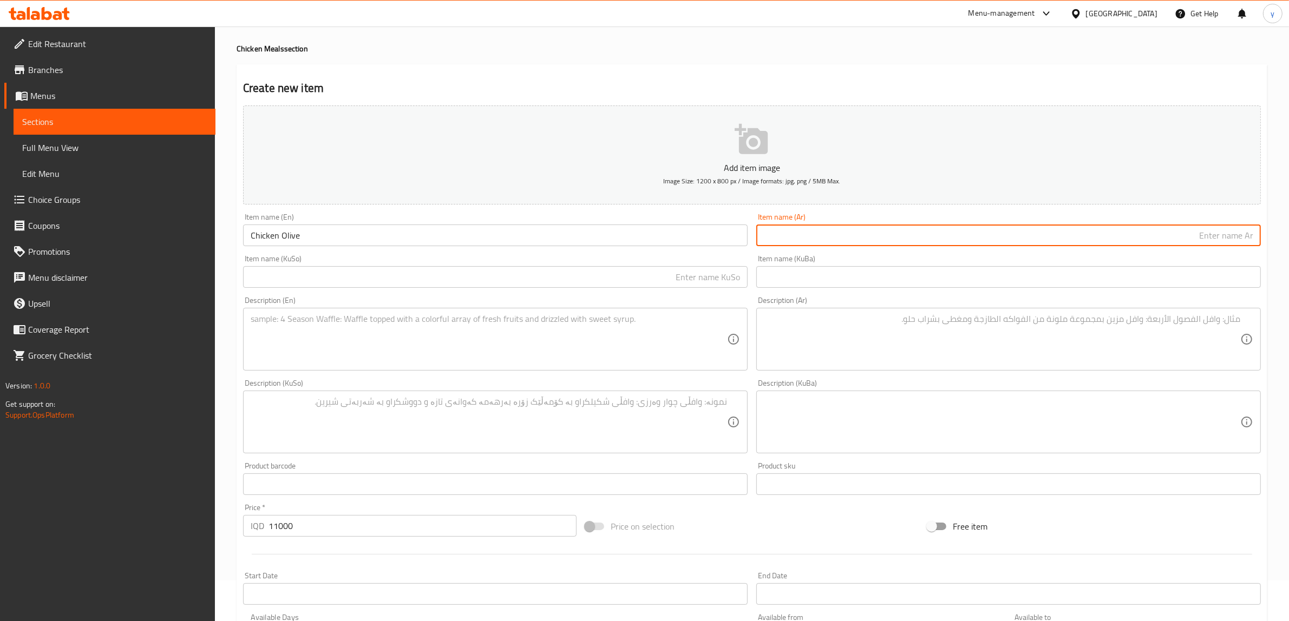
click at [538, 323] on textarea at bounding box center [489, 339] width 476 height 51
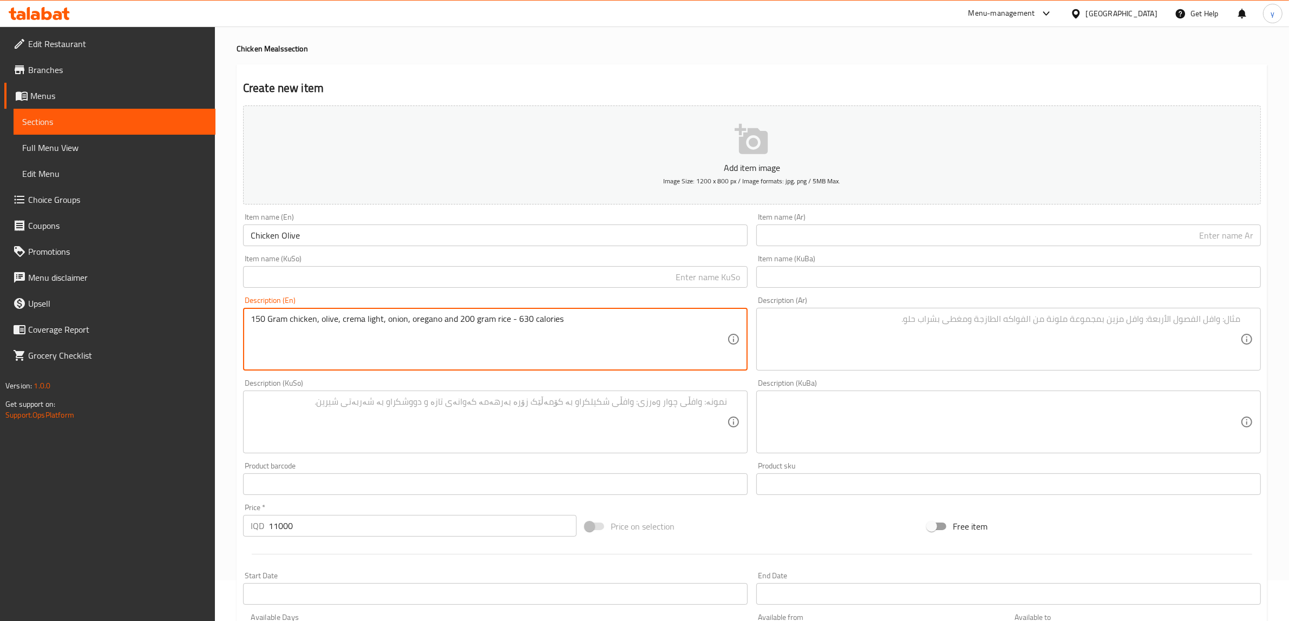
click at [779, 364] on textarea at bounding box center [1002, 339] width 476 height 51
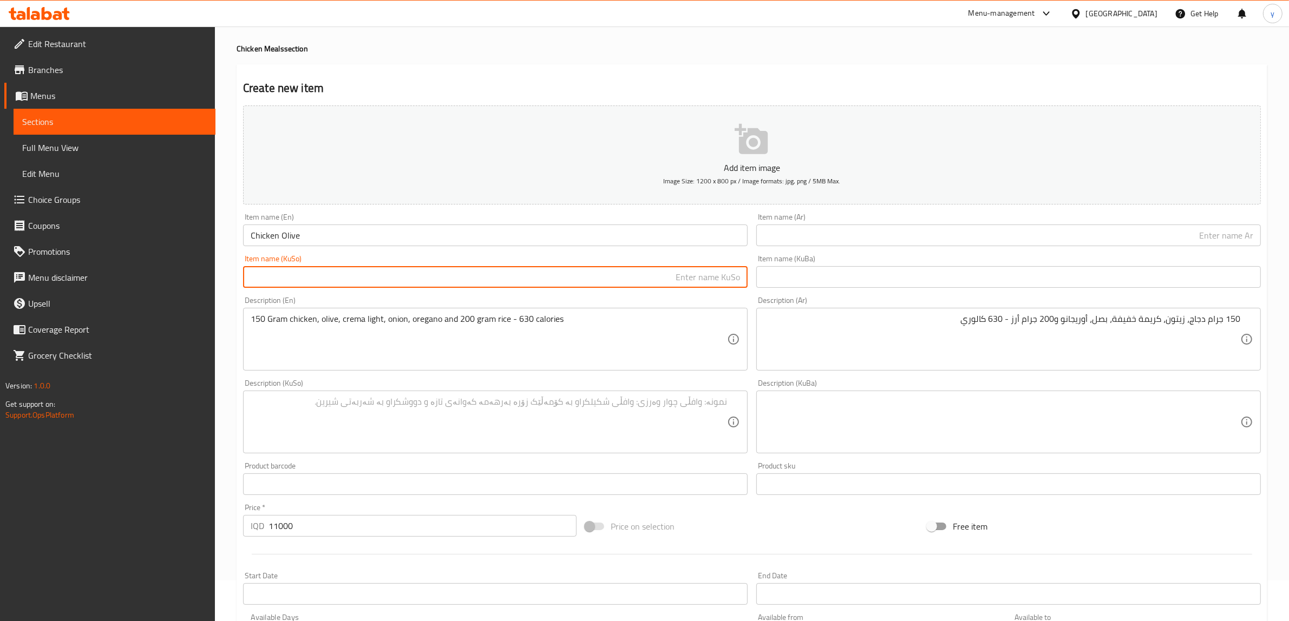
click at [564, 280] on input "text" at bounding box center [495, 277] width 504 height 22
click at [878, 247] on div "Item name (Ar) Item name (Ar)" at bounding box center [1008, 230] width 513 height 42
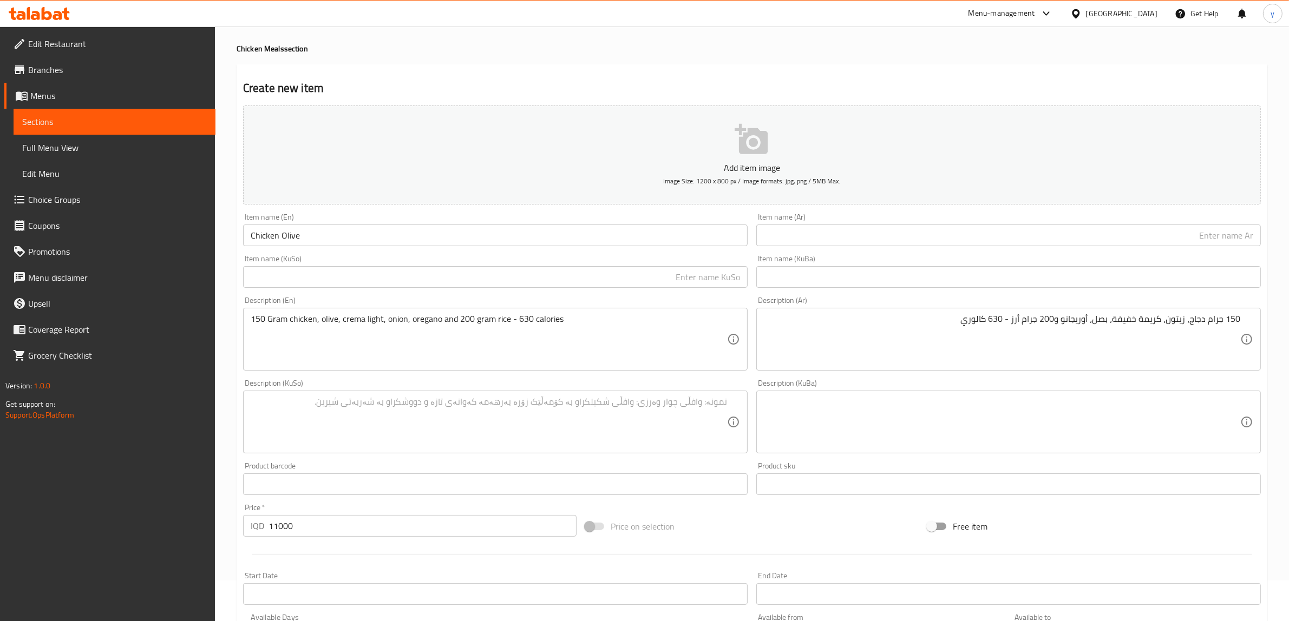
click at [886, 241] on input "text" at bounding box center [1008, 236] width 504 height 22
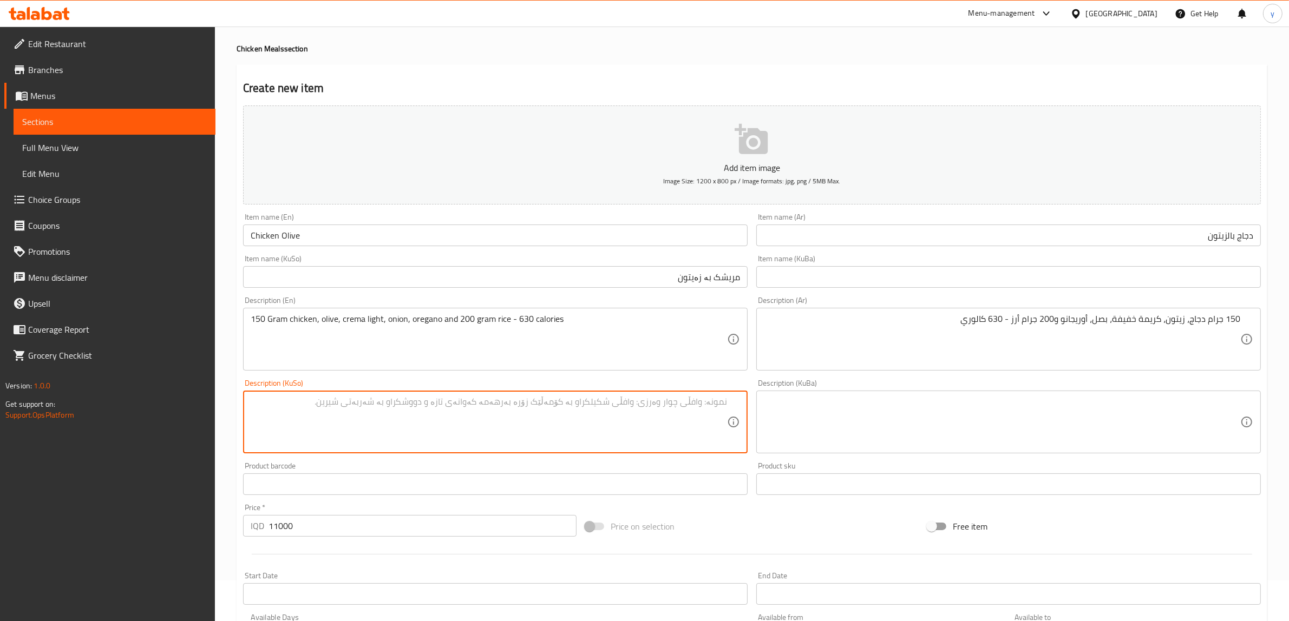
click at [535, 419] on textarea at bounding box center [489, 422] width 476 height 51
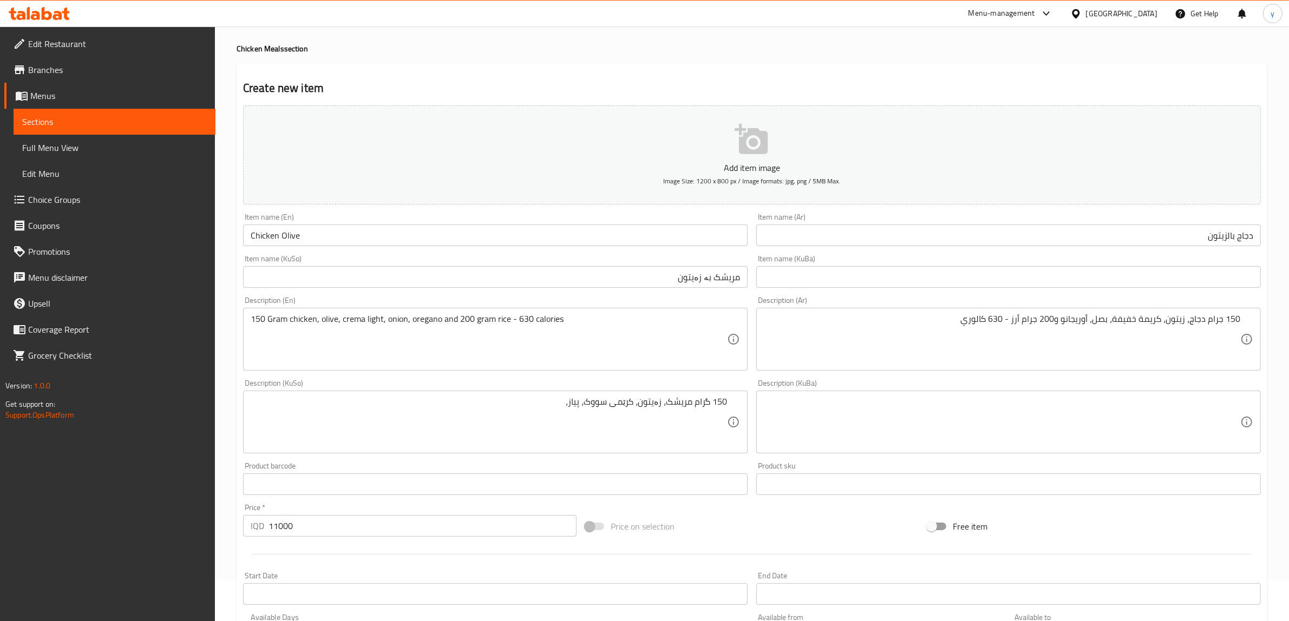
click at [556, 410] on textarea "150 گرام مریشک، زەیتون، کرێمی سووک، پیاز،" at bounding box center [489, 422] width 476 height 51
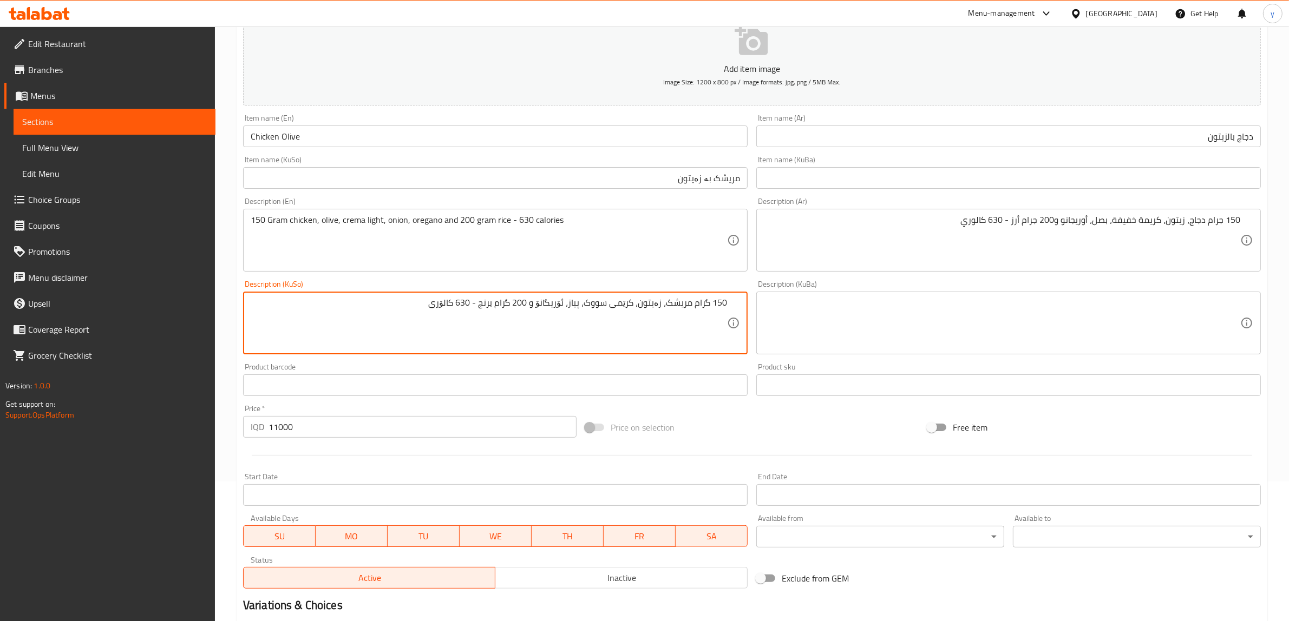
scroll to position [266, 0]
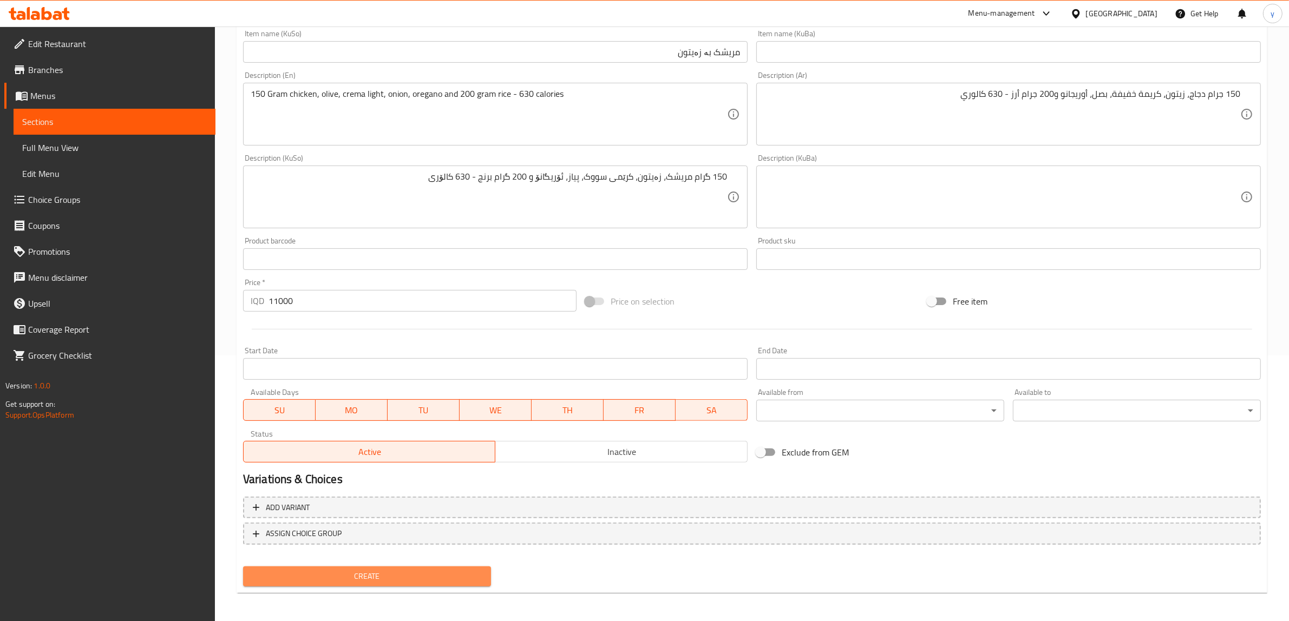
click at [352, 581] on span "Create" at bounding box center [367, 577] width 231 height 14
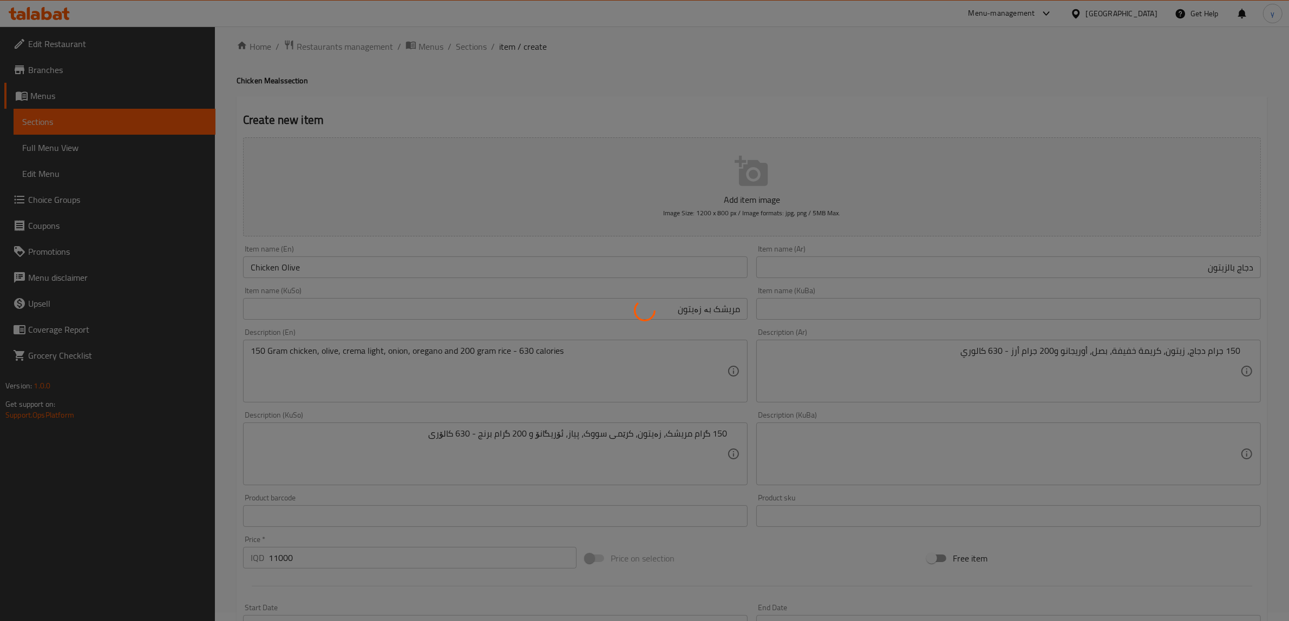
scroll to position [0, 0]
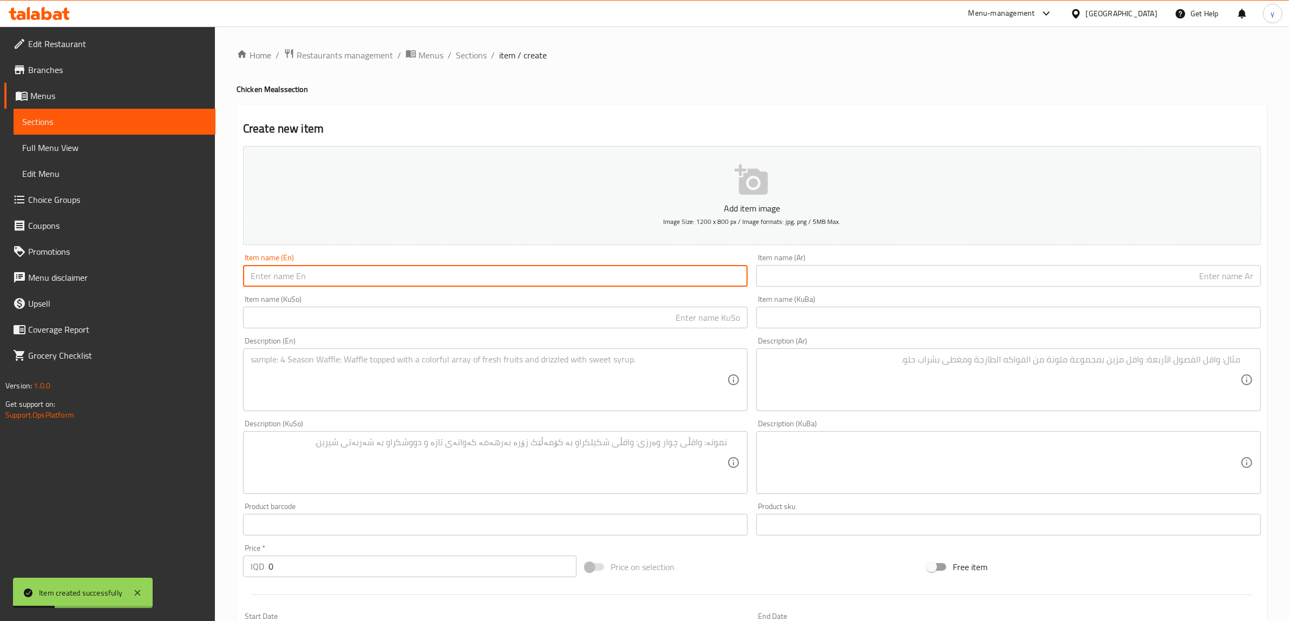
click at [356, 277] on input "text" at bounding box center [495, 276] width 504 height 22
drag, startPoint x: 283, startPoint y: 278, endPoint x: 280, endPoint y: 284, distance: 7.0
click at [280, 284] on input "Chicken full maels" at bounding box center [495, 276] width 504 height 22
click at [296, 279] on input "Chicken Full maels" at bounding box center [495, 276] width 504 height 22
click at [326, 274] on input "Chicken Full Maels" at bounding box center [495, 276] width 504 height 22
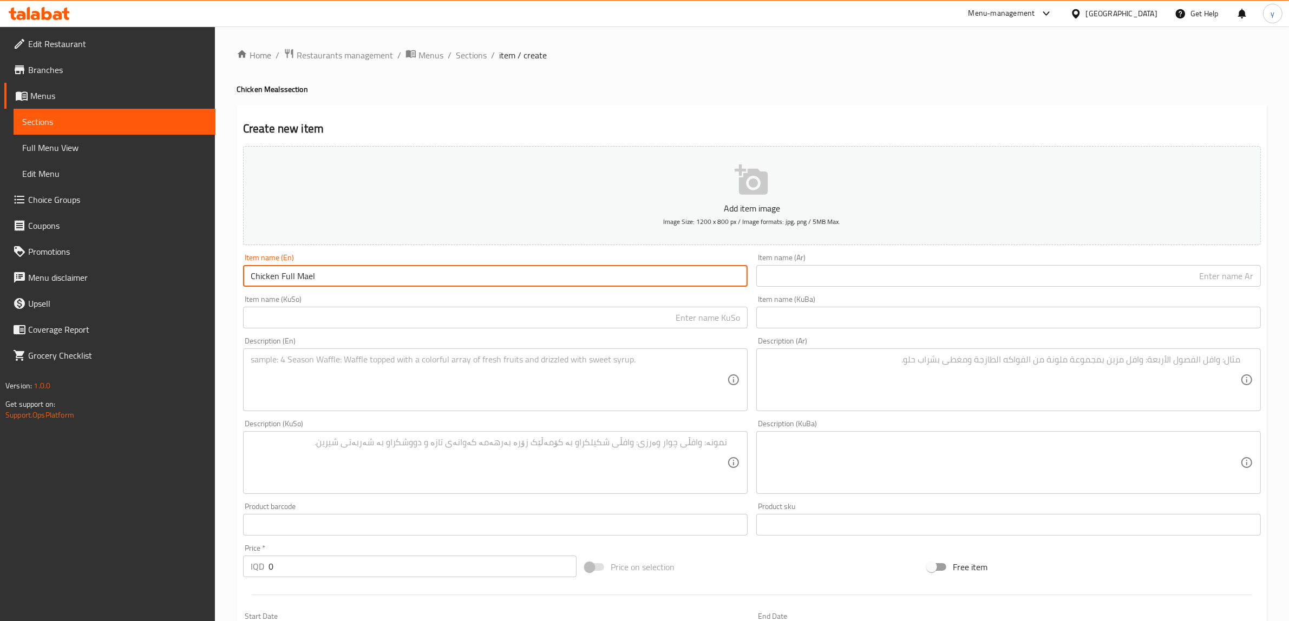
click at [307, 276] on input "Chicken Full Mael" at bounding box center [495, 276] width 504 height 22
drag, startPoint x: 309, startPoint y: 278, endPoint x: 304, endPoint y: 281, distance: 6.6
click at [304, 281] on input "Chicken Full Mael" at bounding box center [495, 276] width 504 height 22
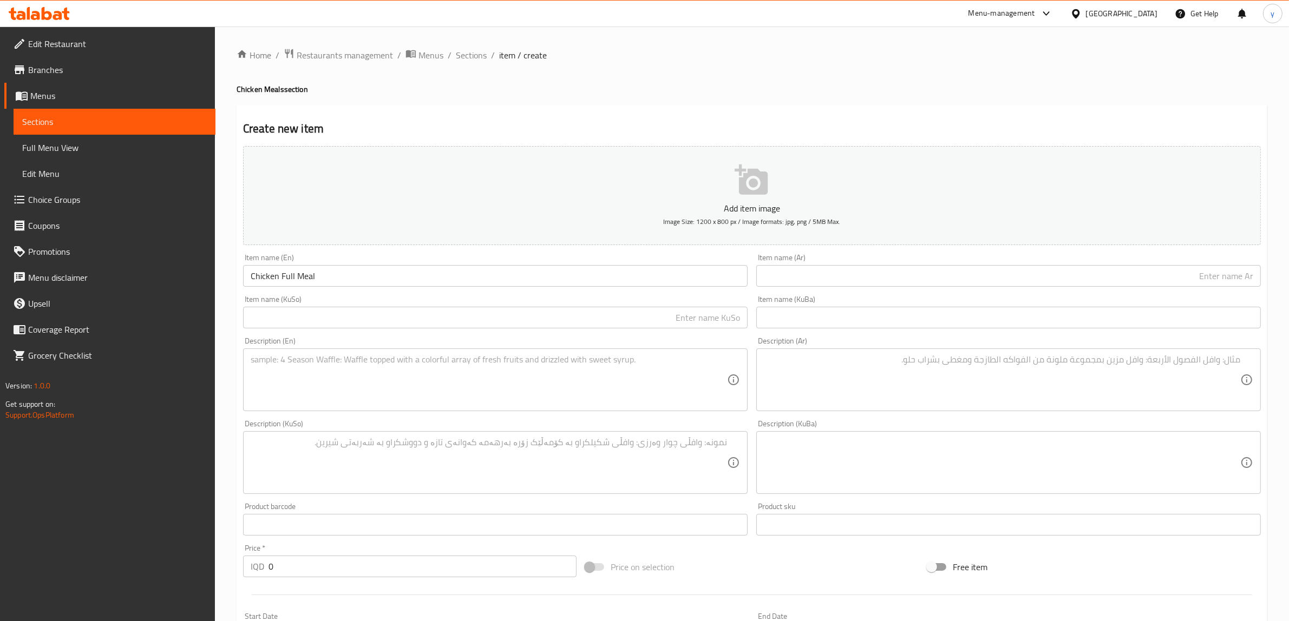
click at [869, 287] on div "Item name (Ar) Item name (Ar)" at bounding box center [1008, 270] width 513 height 42
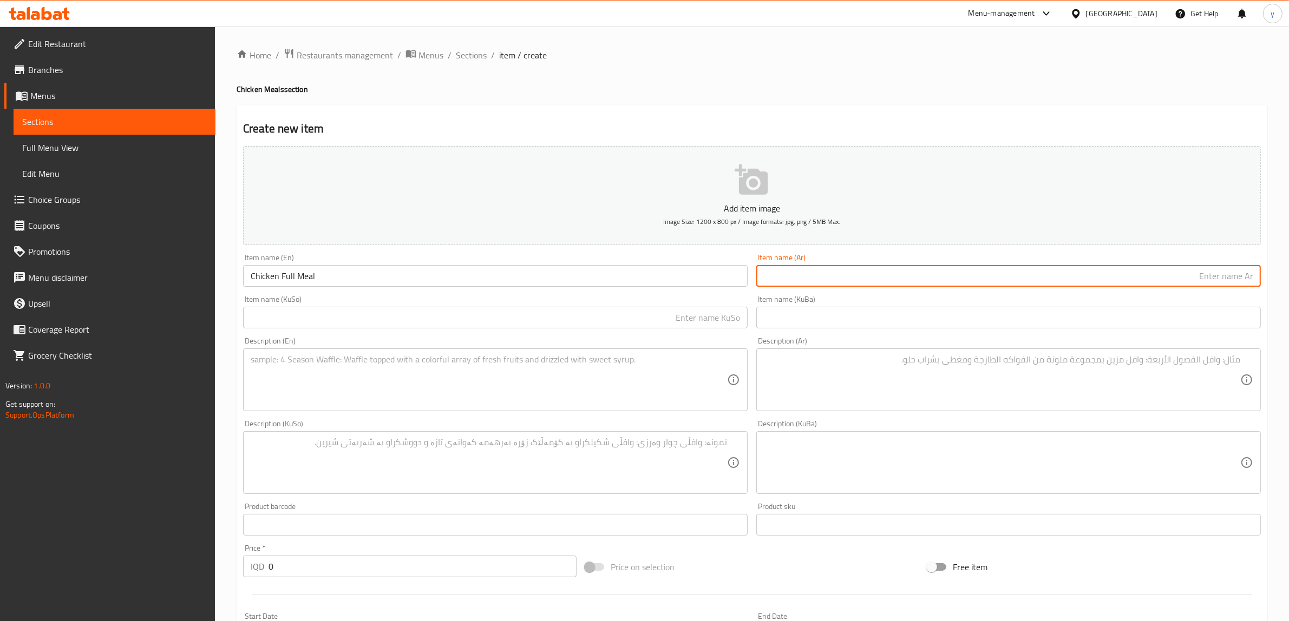
click at [885, 272] on input "text" at bounding box center [1008, 276] width 504 height 22
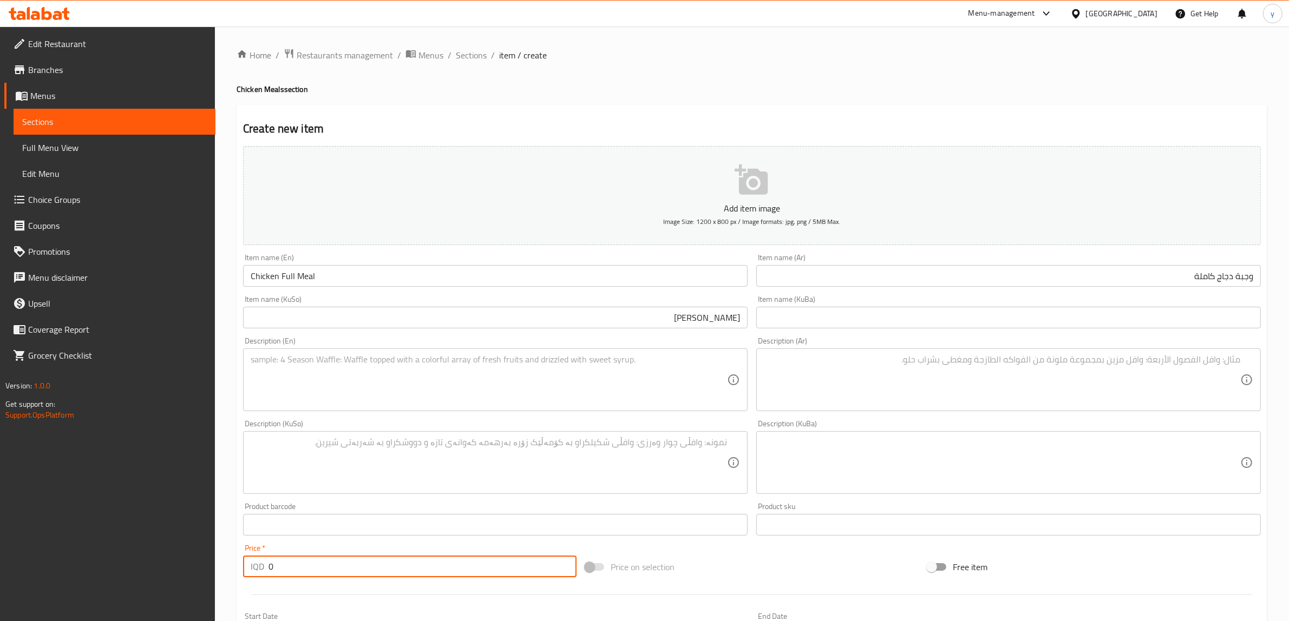
drag, startPoint x: 286, startPoint y: 566, endPoint x: 267, endPoint y: 572, distance: 19.9
click at [267, 572] on div "IQD 0 Price *" at bounding box center [409, 567] width 333 height 22
click at [650, 387] on textarea at bounding box center [489, 379] width 476 height 51
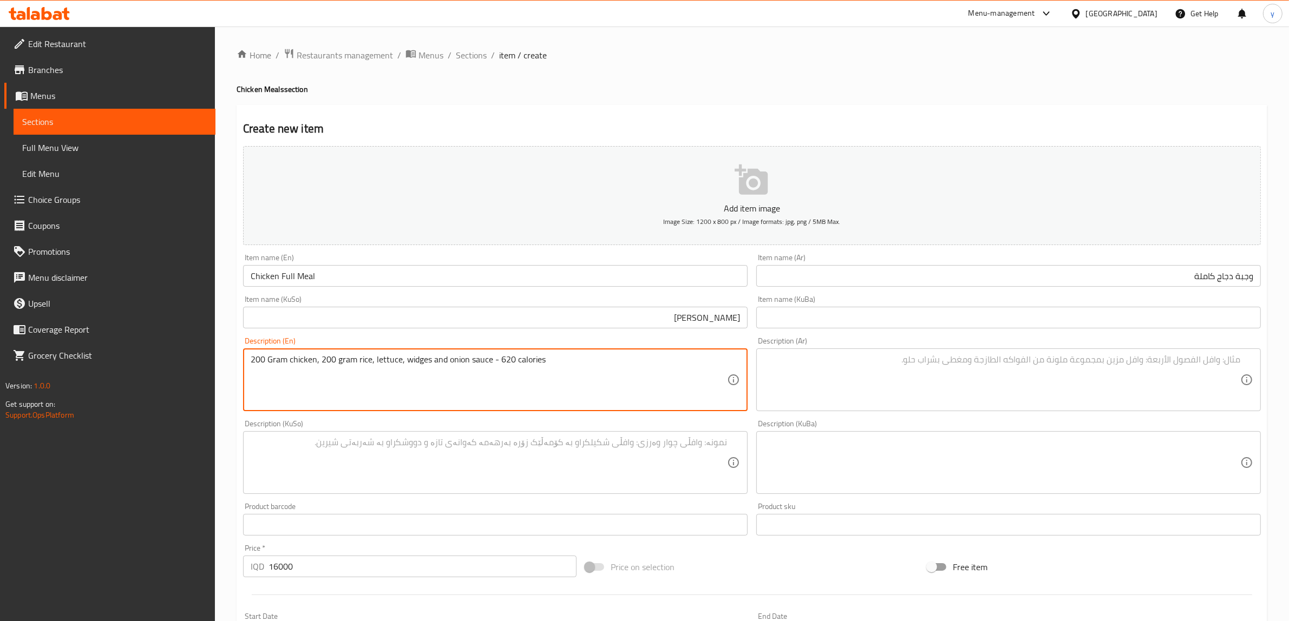
click at [994, 383] on textarea at bounding box center [1002, 379] width 476 height 51
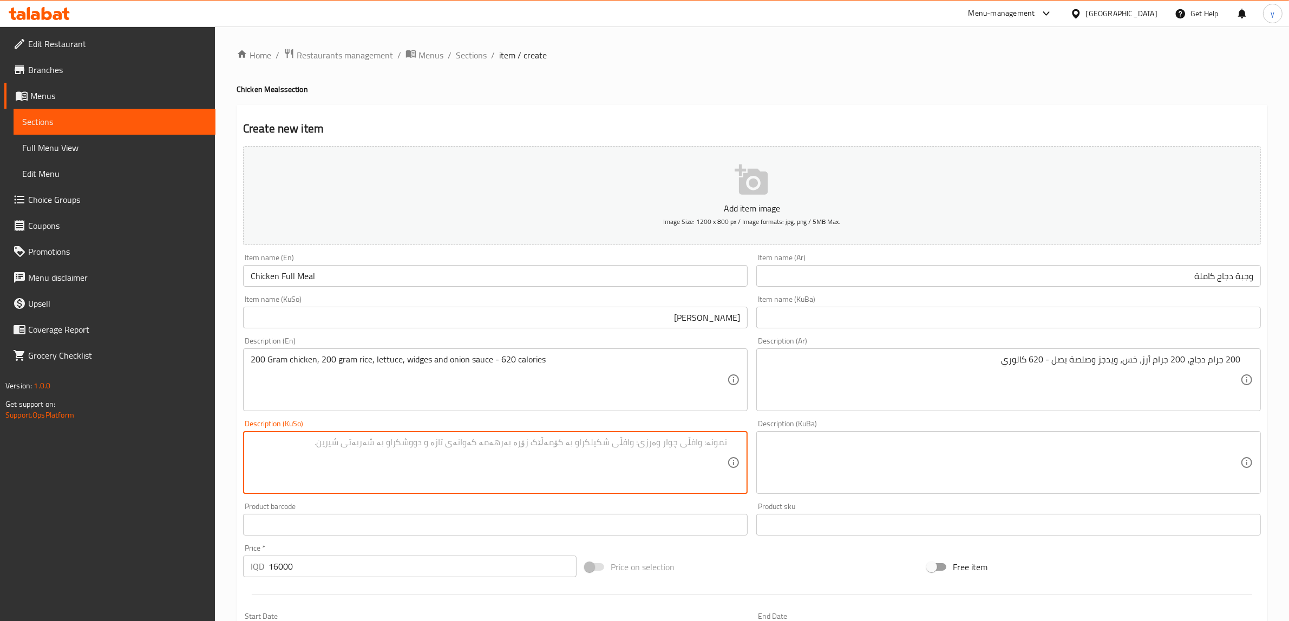
click at [702, 438] on textarea at bounding box center [489, 462] width 476 height 51
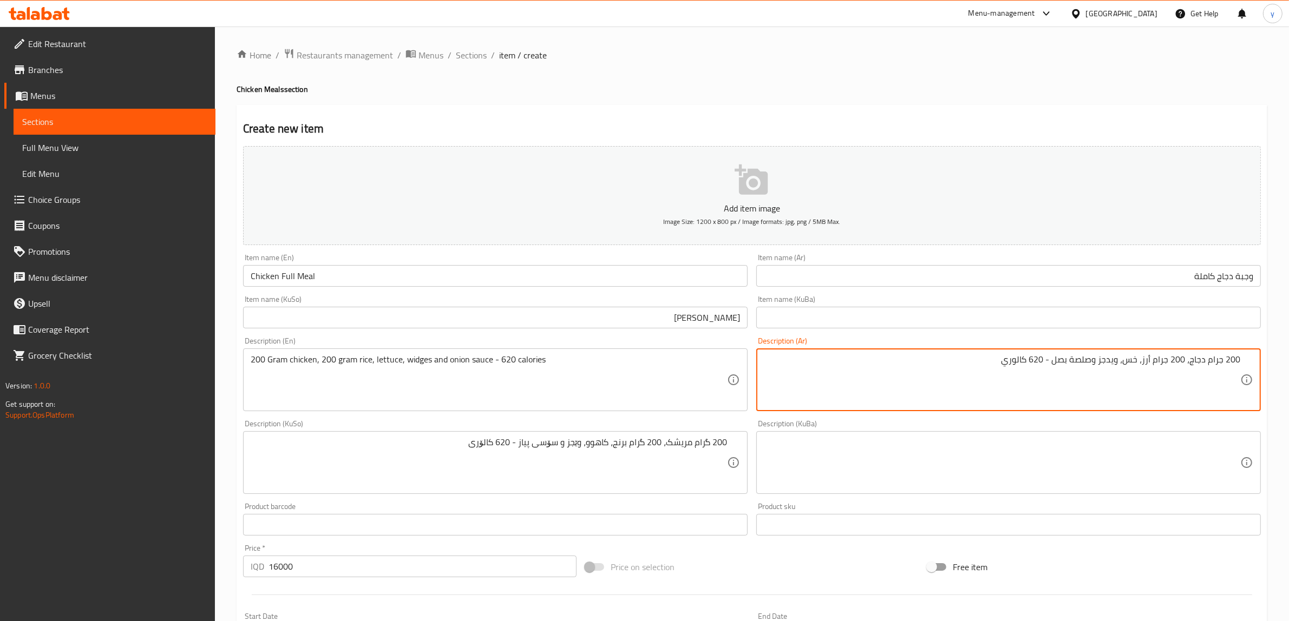
drag, startPoint x: 1123, startPoint y: 363, endPoint x: 1102, endPoint y: 371, distance: 22.6
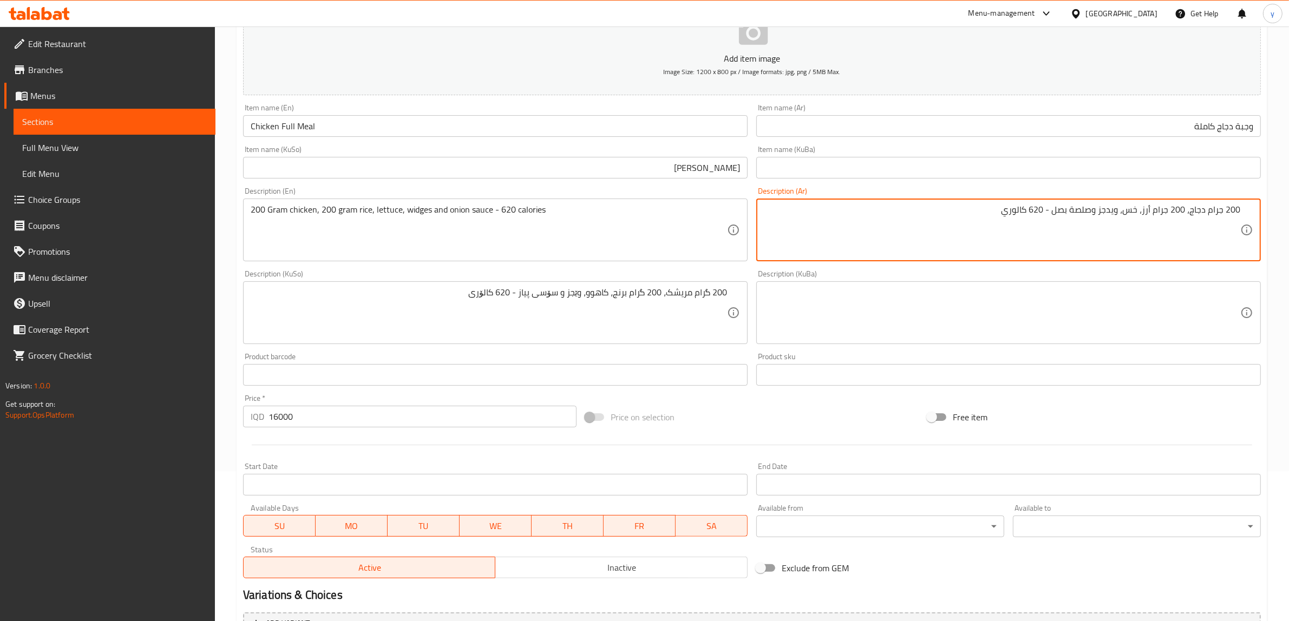
scroll to position [266, 0]
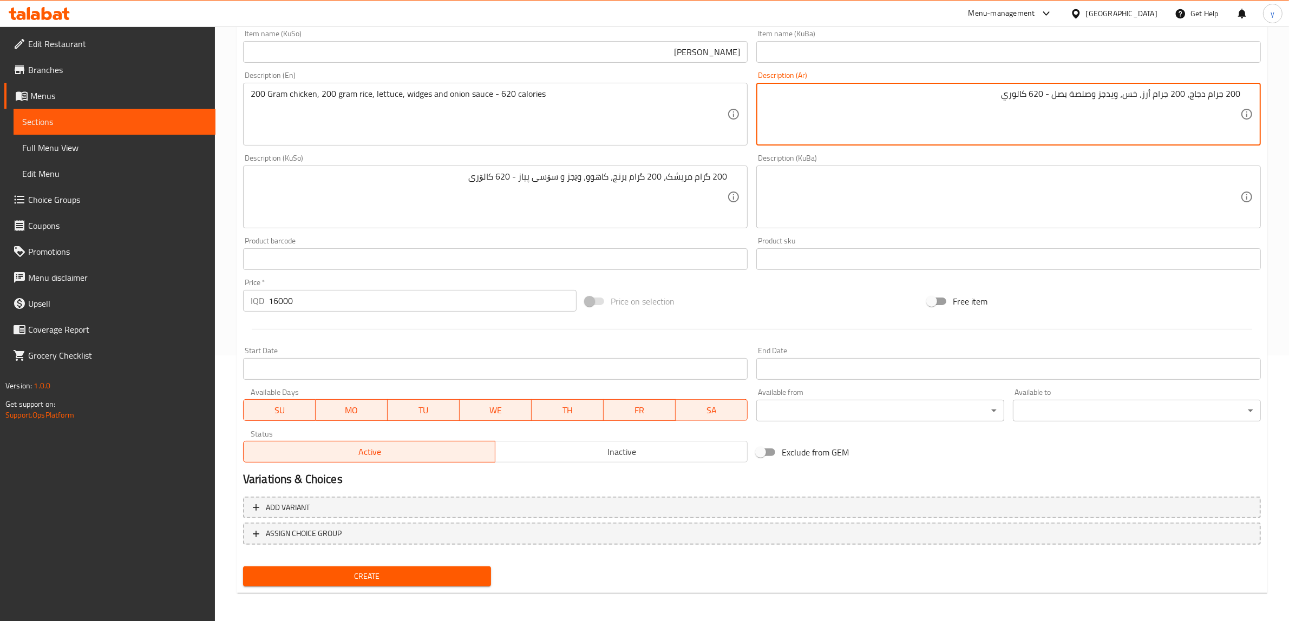
click at [429, 570] on span "Create" at bounding box center [367, 577] width 231 height 14
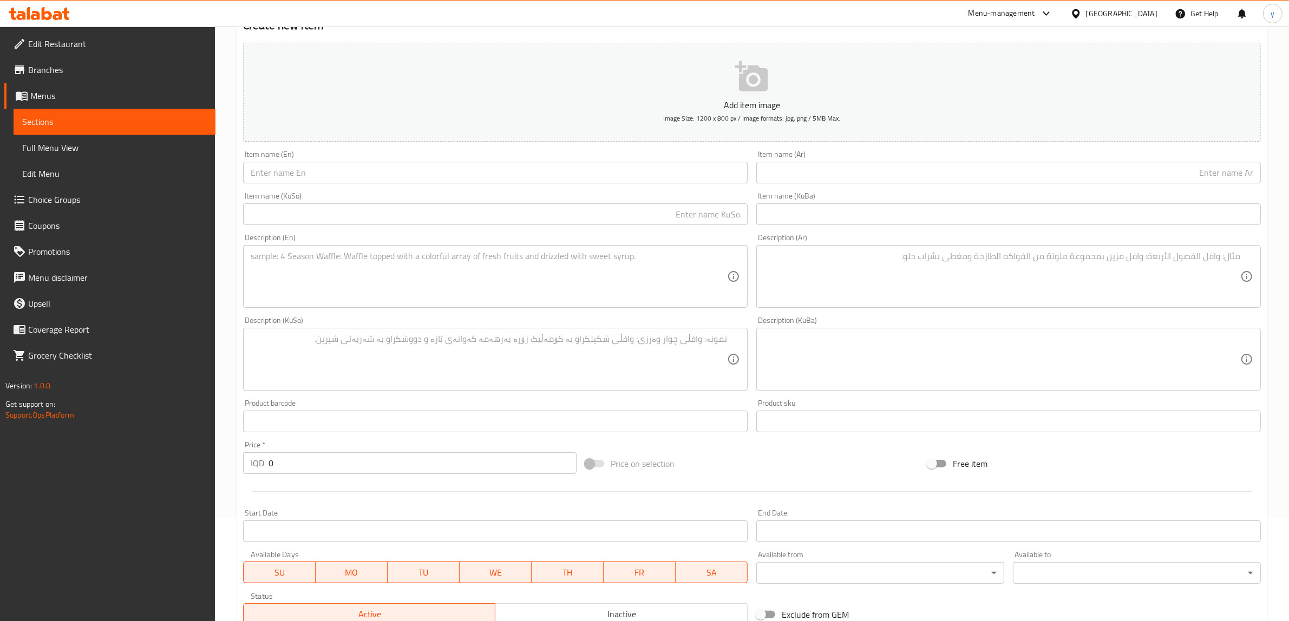
scroll to position [0, 0]
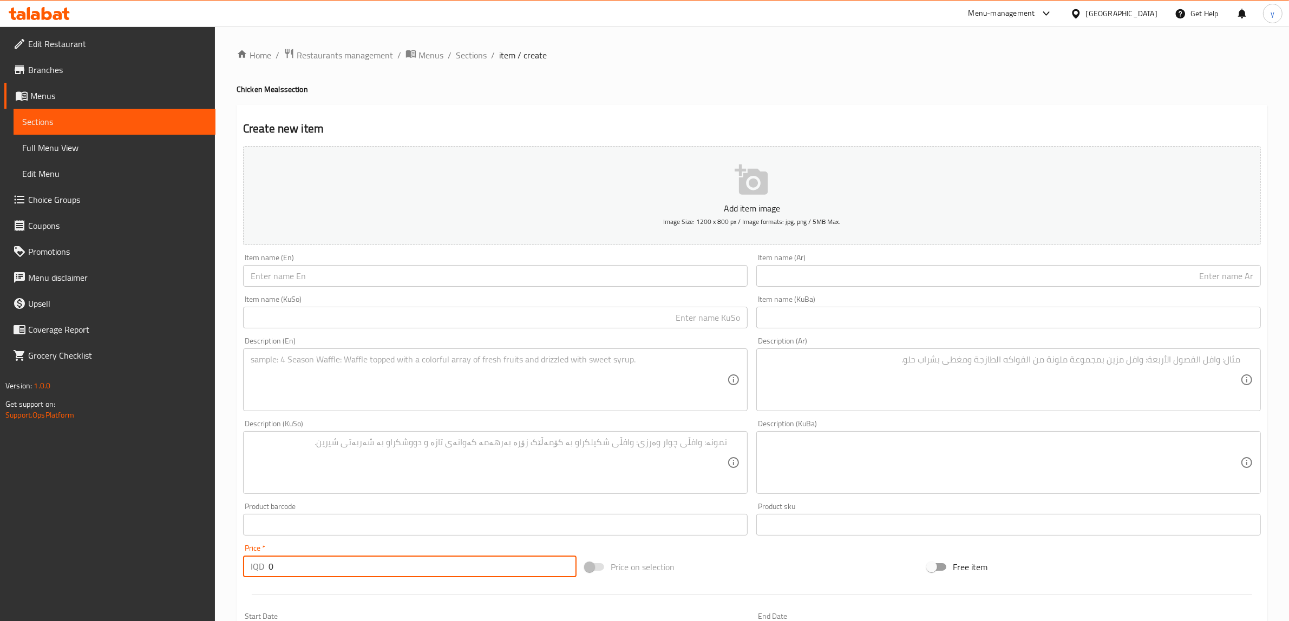
drag, startPoint x: 276, startPoint y: 563, endPoint x: 252, endPoint y: 572, distance: 25.8
click at [252, 572] on div "IQD 0 Price *" at bounding box center [409, 567] width 333 height 22
click at [341, 277] on input "text" at bounding box center [495, 276] width 504 height 22
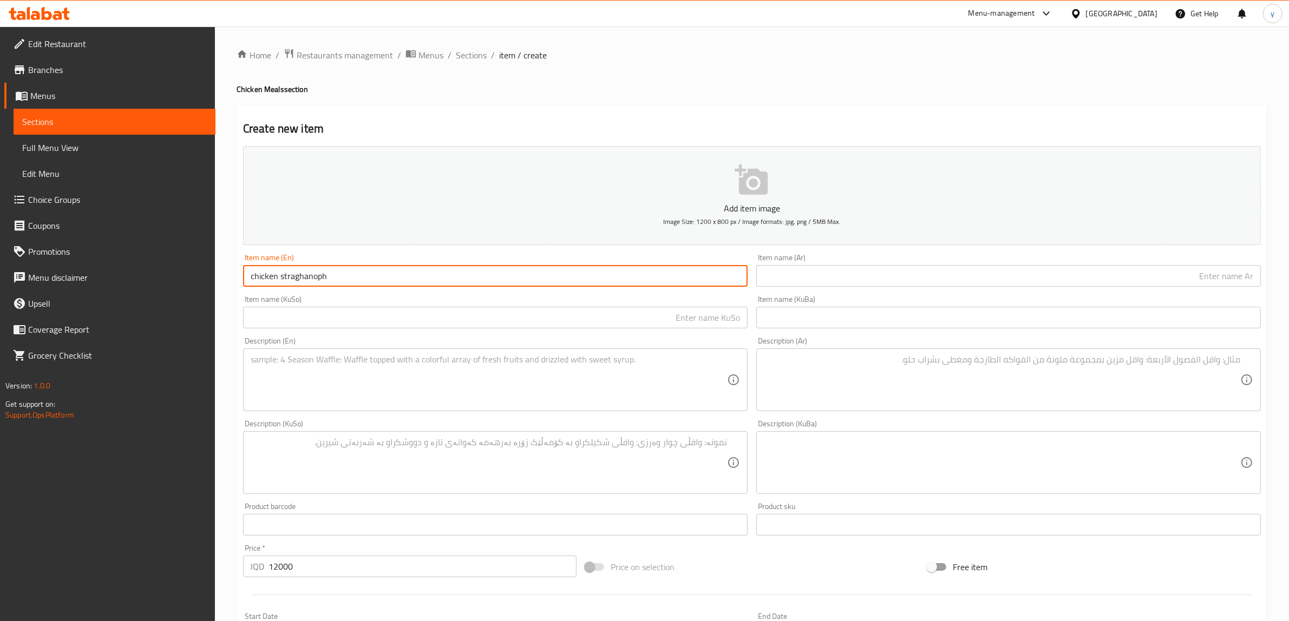
click at [845, 272] on input "text" at bounding box center [1008, 276] width 504 height 22
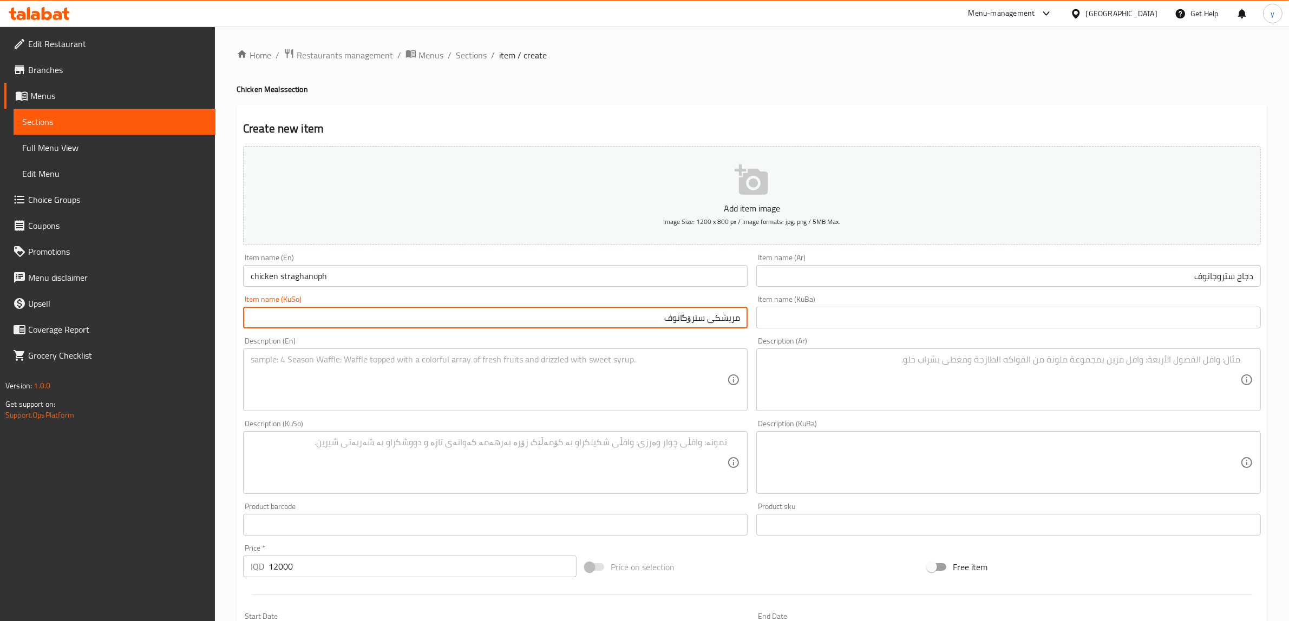
click at [414, 414] on div "Description (En) Description (En)" at bounding box center [495, 374] width 513 height 83
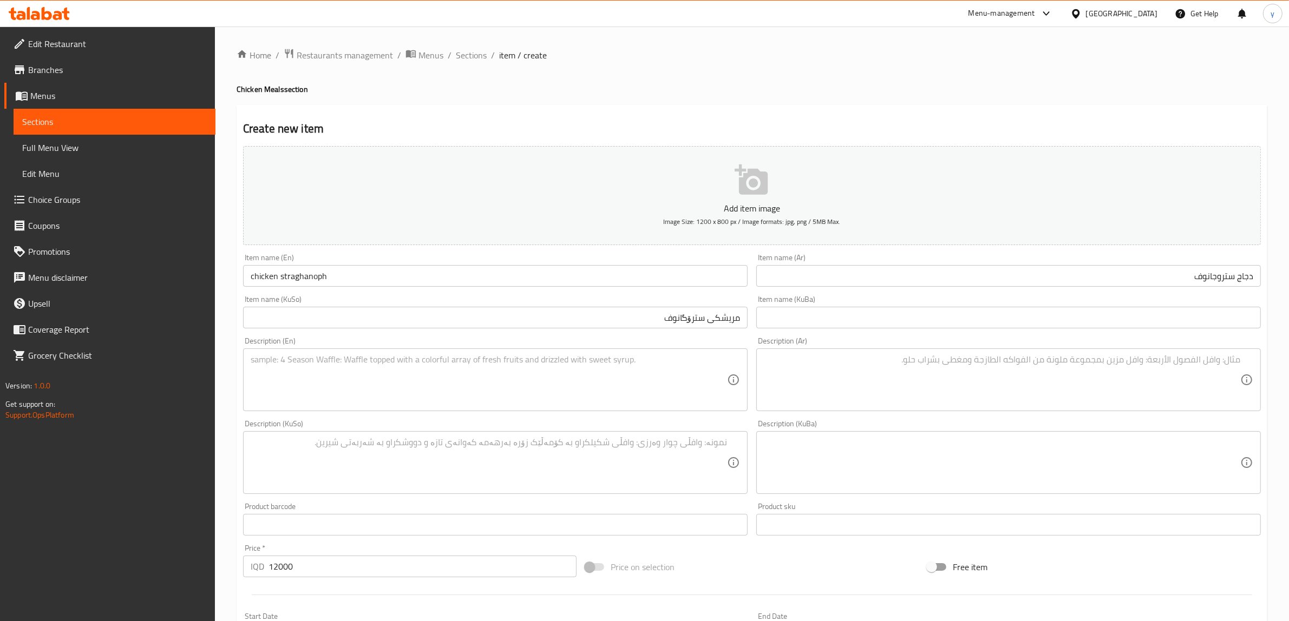
click at [421, 380] on textarea at bounding box center [489, 379] width 476 height 51
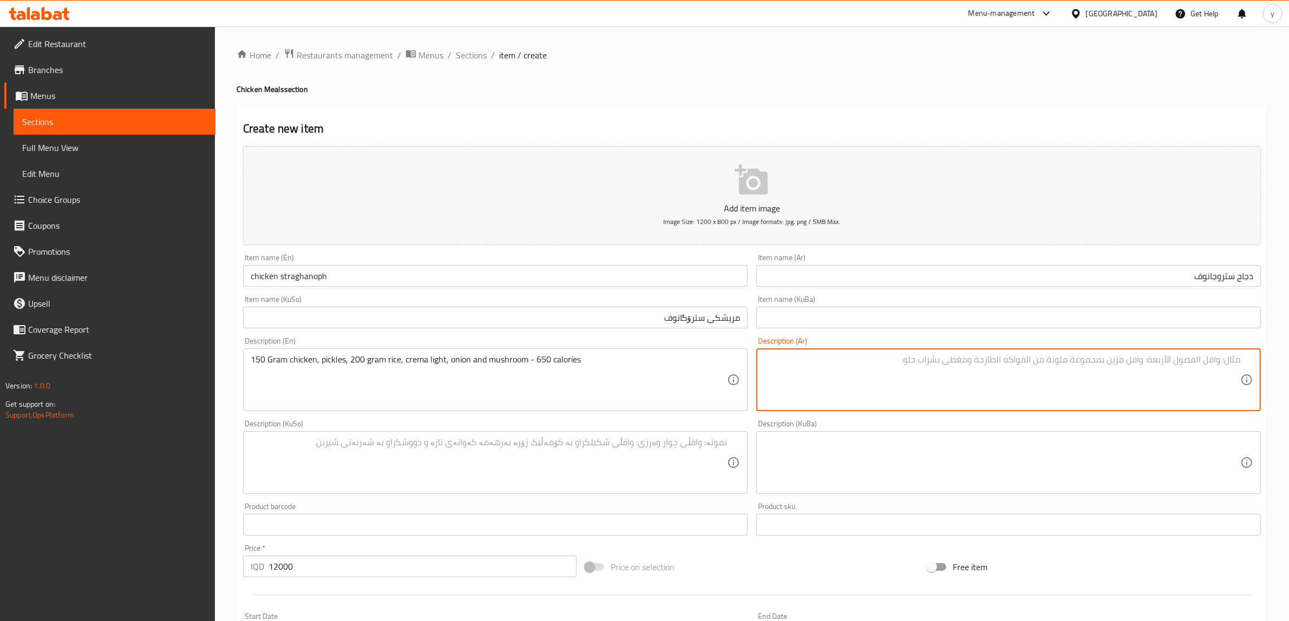
click at [807, 368] on textarea at bounding box center [1002, 379] width 476 height 51
click at [594, 431] on div "Description (KuSo)" at bounding box center [495, 462] width 504 height 63
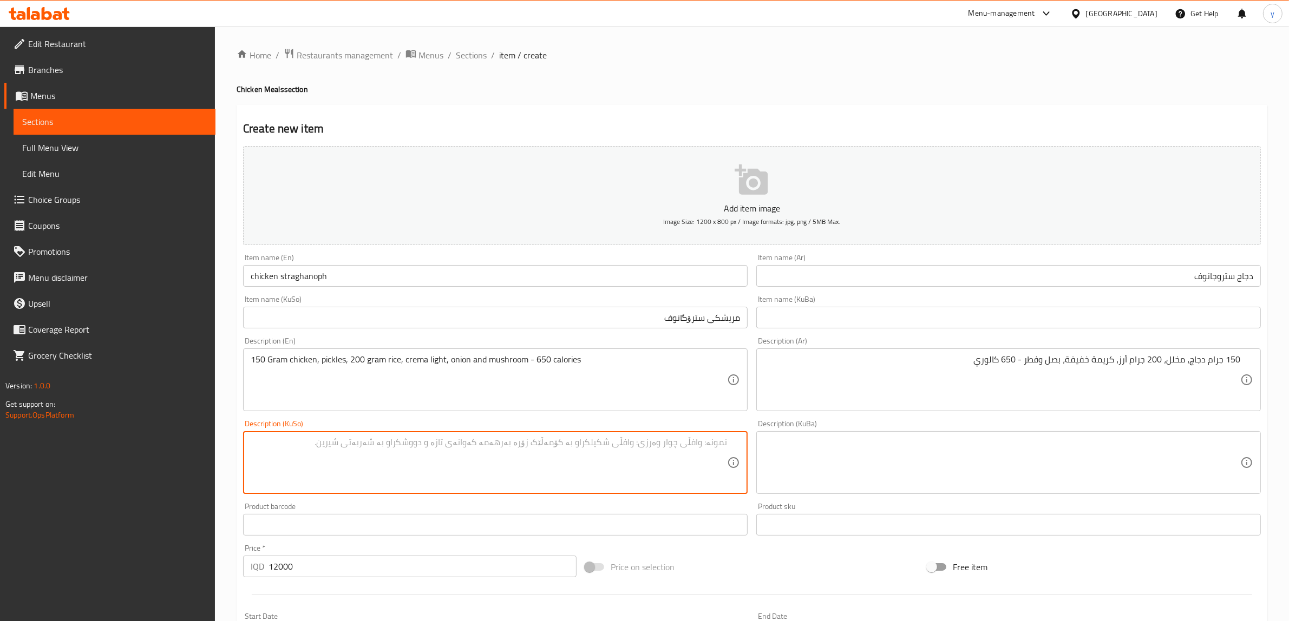
click at [605, 455] on textarea at bounding box center [489, 462] width 476 height 51
click at [402, 428] on div "Description (KuSo) 150 گرام مریشک، تورشی، 200 گرام برنج، کرێمی سووک، پیاز وقارچ…" at bounding box center [495, 457] width 504 height 74
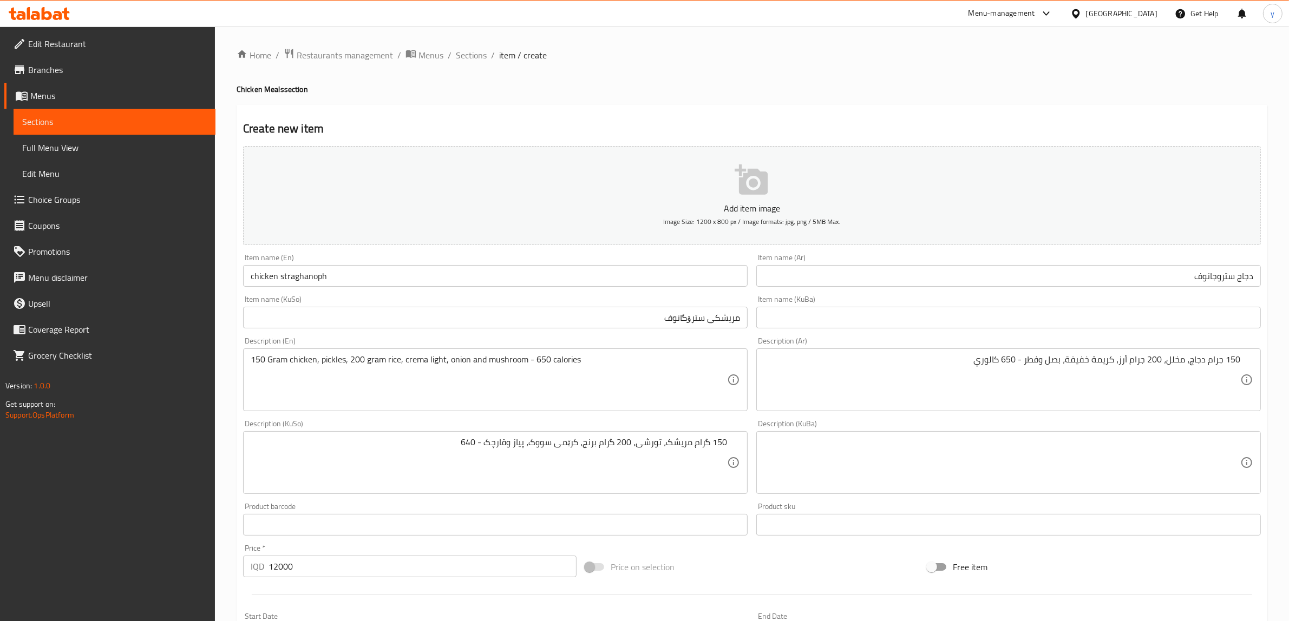
click at [406, 438] on div "150 گرام مریشک، تورشی، 200 گرام برنج، کرێمی سووک، پیاز وقارچک - 640 Description…" at bounding box center [495, 462] width 504 height 63
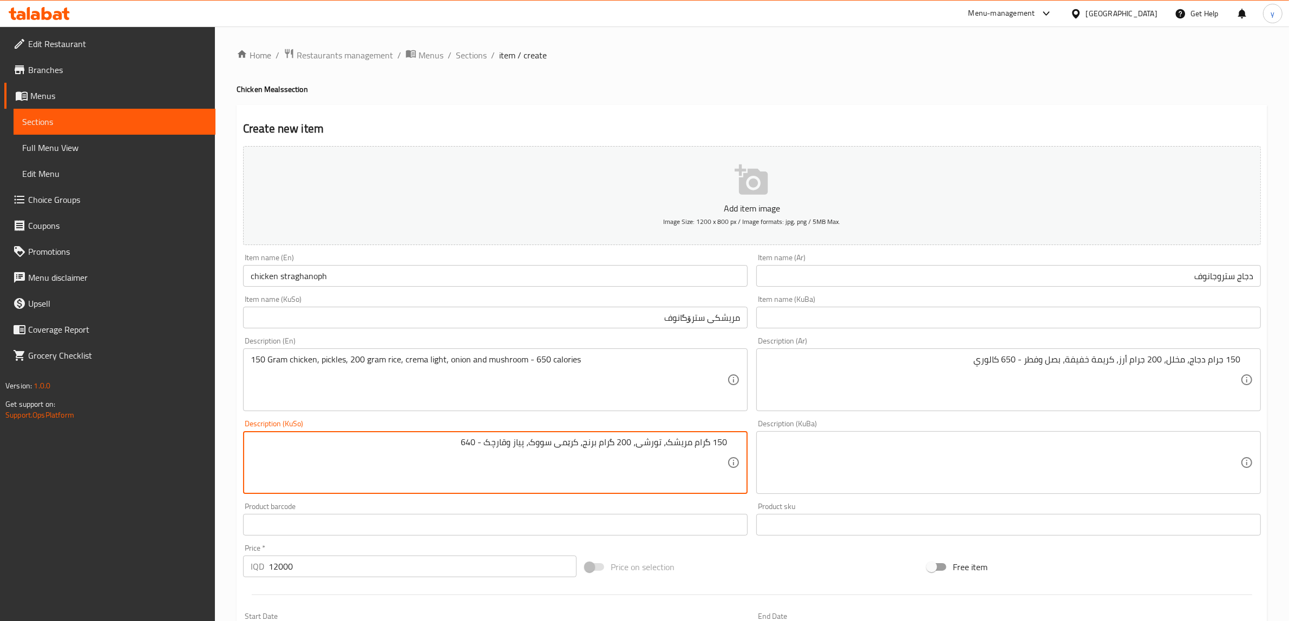
click at [412, 448] on textarea "150 گرام مریشک، تورشی، 200 گرام برنج، کرێمی سووک، پیاز وقارچک - 640" at bounding box center [489, 462] width 476 height 51
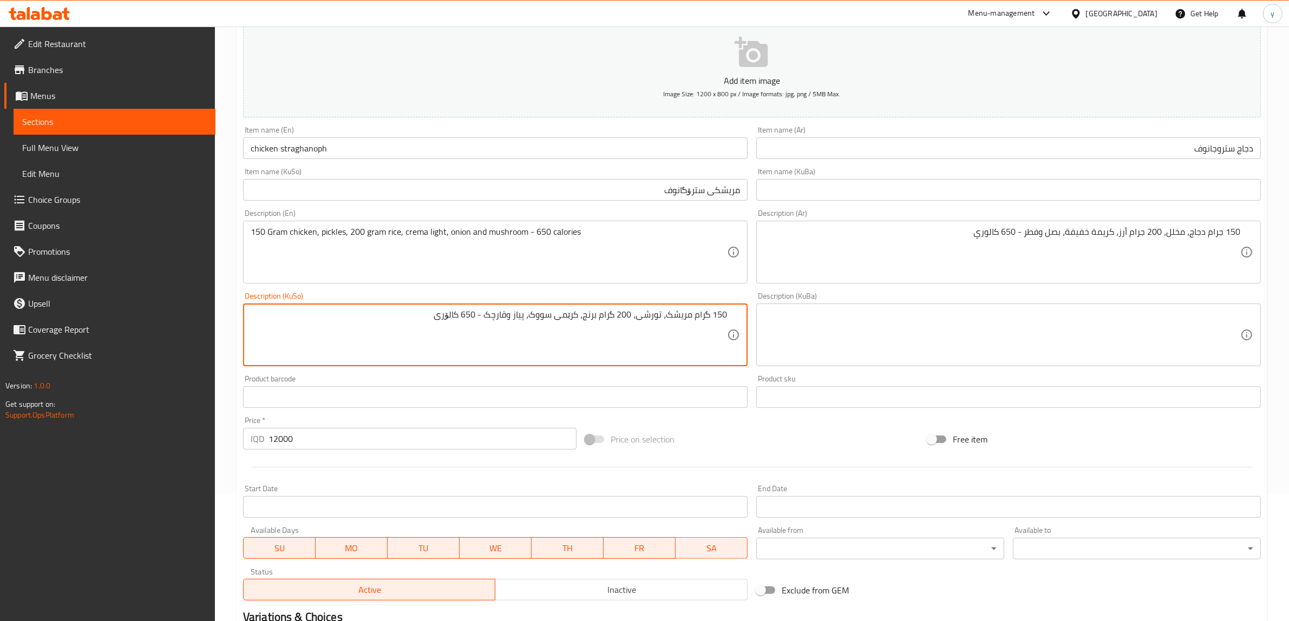
scroll to position [266, 0]
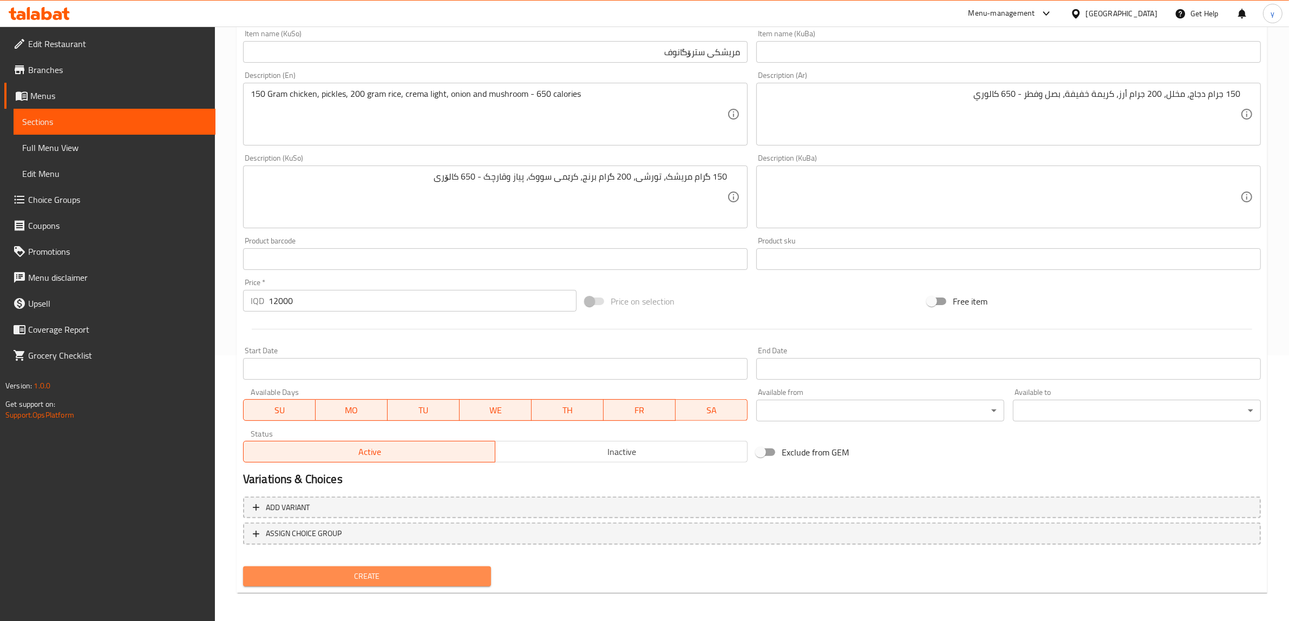
click at [459, 573] on span "Create" at bounding box center [367, 577] width 231 height 14
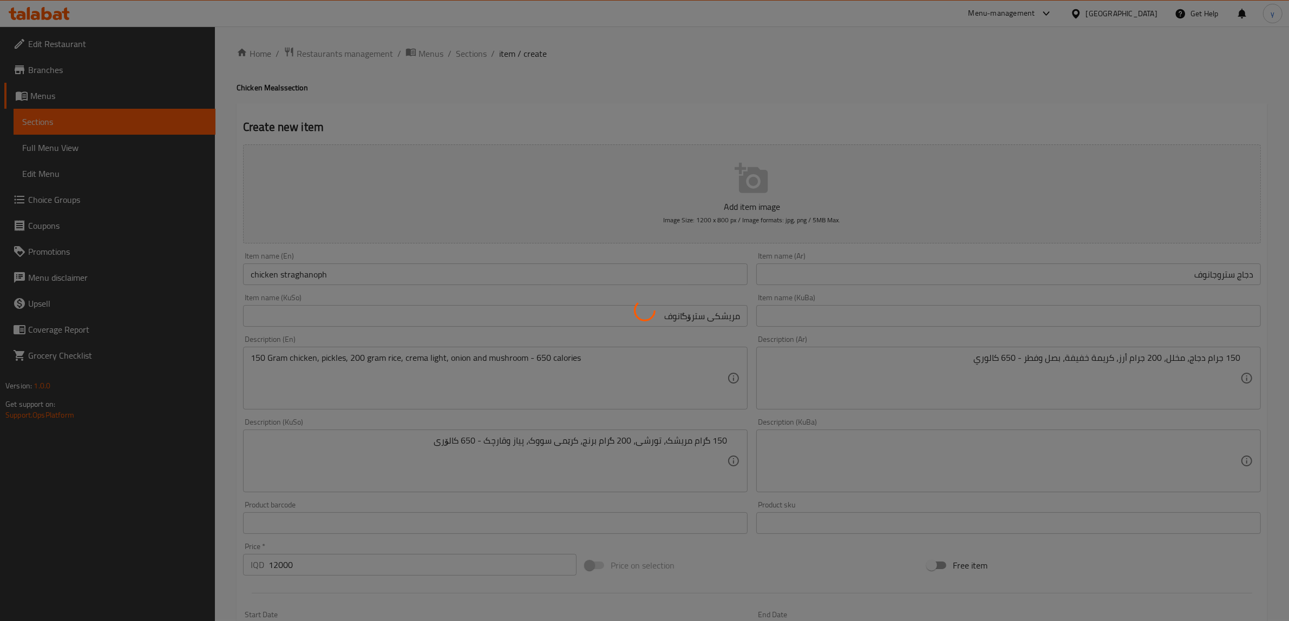
scroll to position [0, 0]
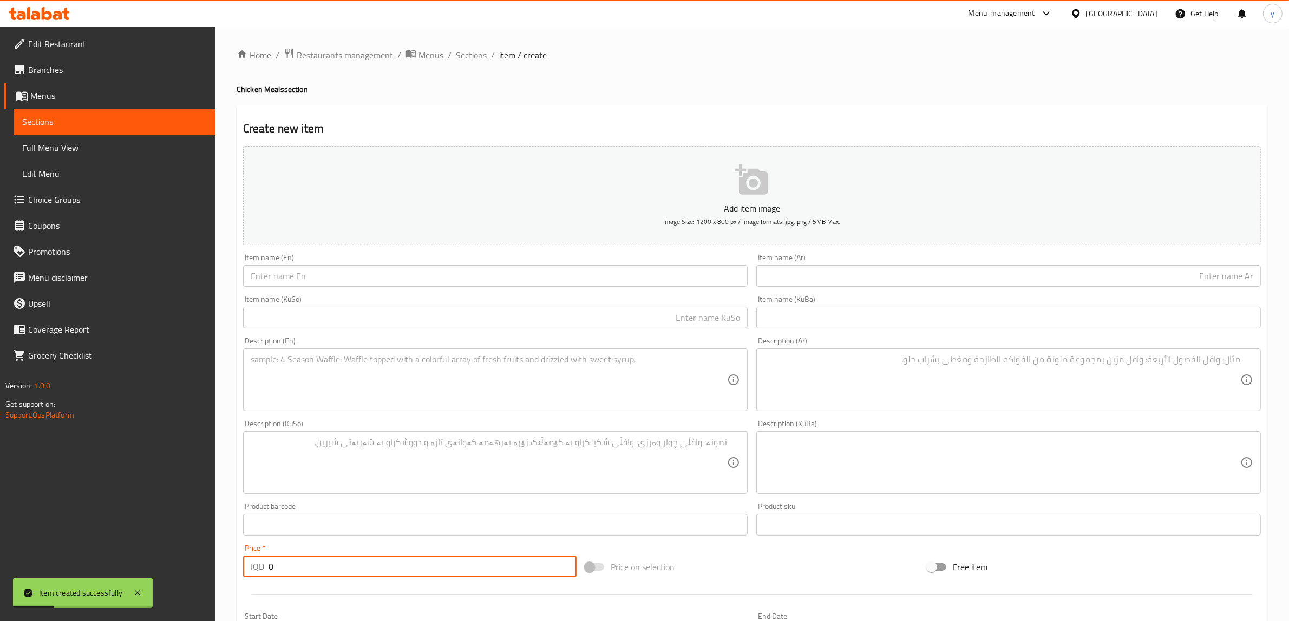
drag, startPoint x: 279, startPoint y: 558, endPoint x: 269, endPoint y: 563, distance: 11.6
click at [269, 563] on input "0" at bounding box center [422, 567] width 308 height 22
click at [280, 271] on input "text" at bounding box center [495, 276] width 504 height 22
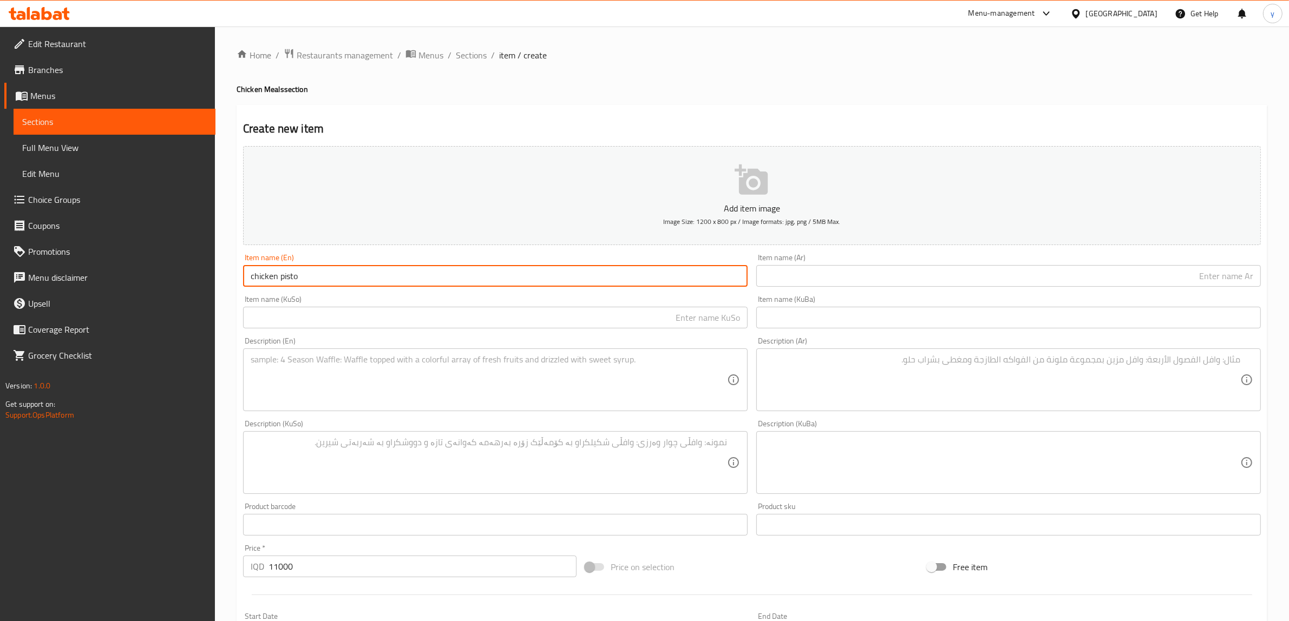
click at [279, 279] on input "chicken pisto" at bounding box center [495, 276] width 504 height 22
drag, startPoint x: 253, startPoint y: 276, endPoint x: 248, endPoint y: 279, distance: 5.9
click at [248, 279] on input "chicken Pisto" at bounding box center [495, 276] width 504 height 22
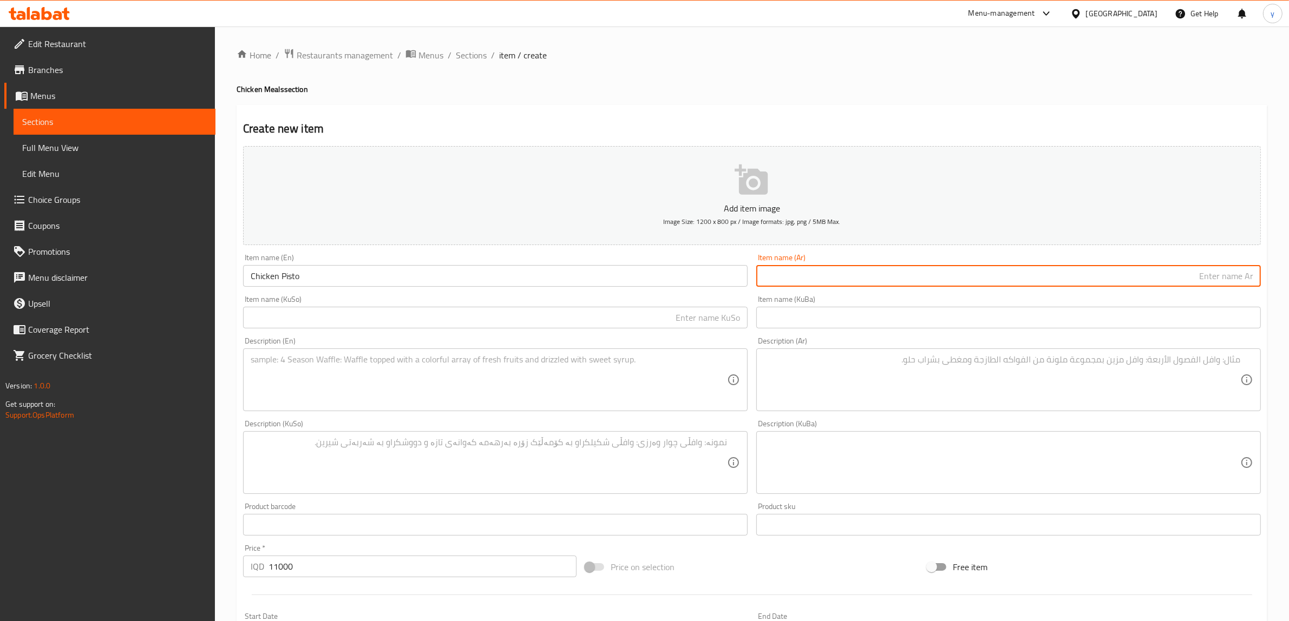
click at [817, 285] on input "text" at bounding box center [1008, 276] width 504 height 22
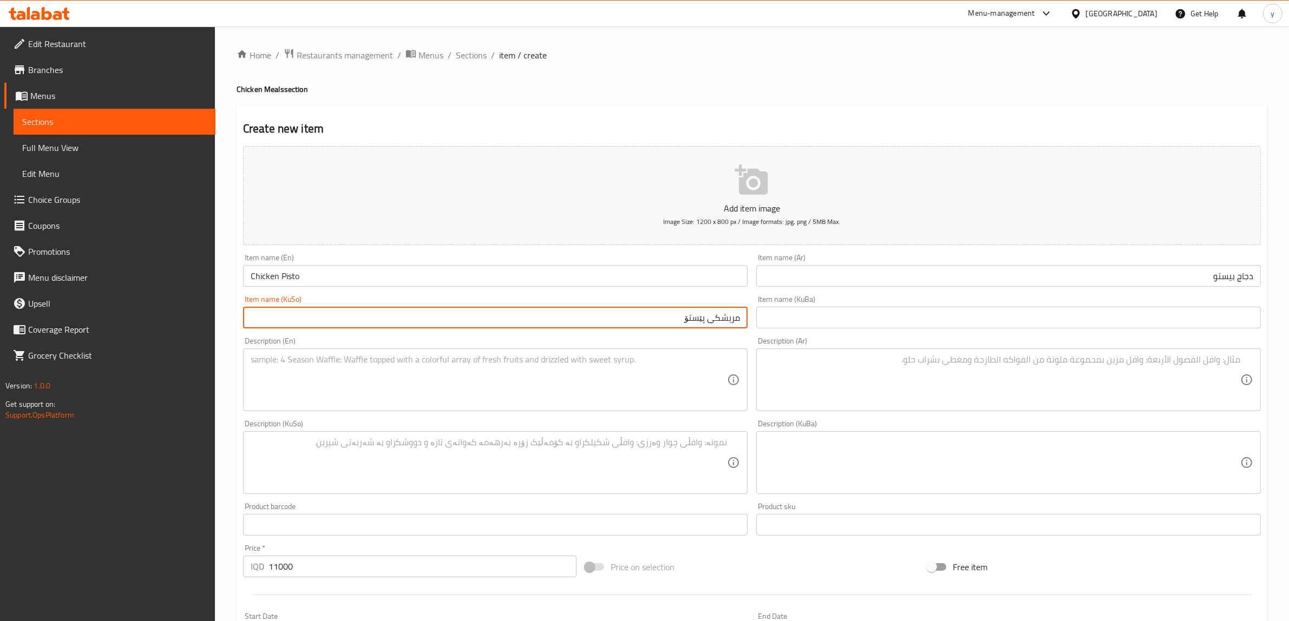
click at [683, 377] on textarea at bounding box center [489, 379] width 476 height 51
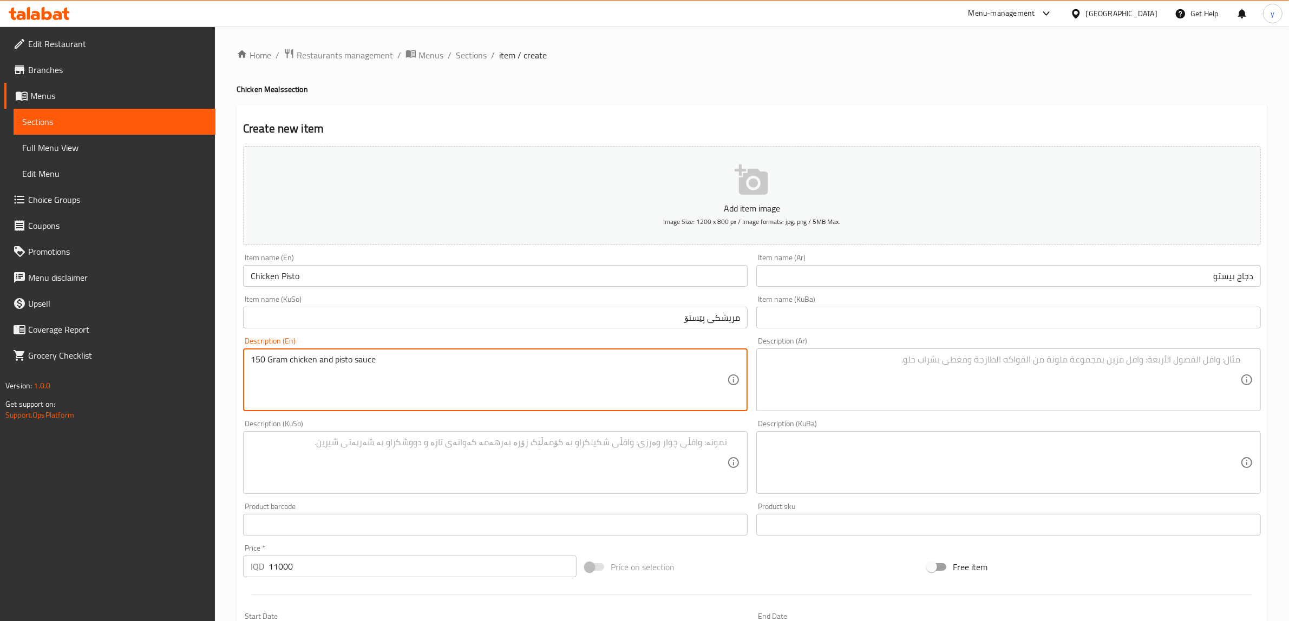
click at [854, 357] on textarea at bounding box center [1002, 379] width 476 height 51
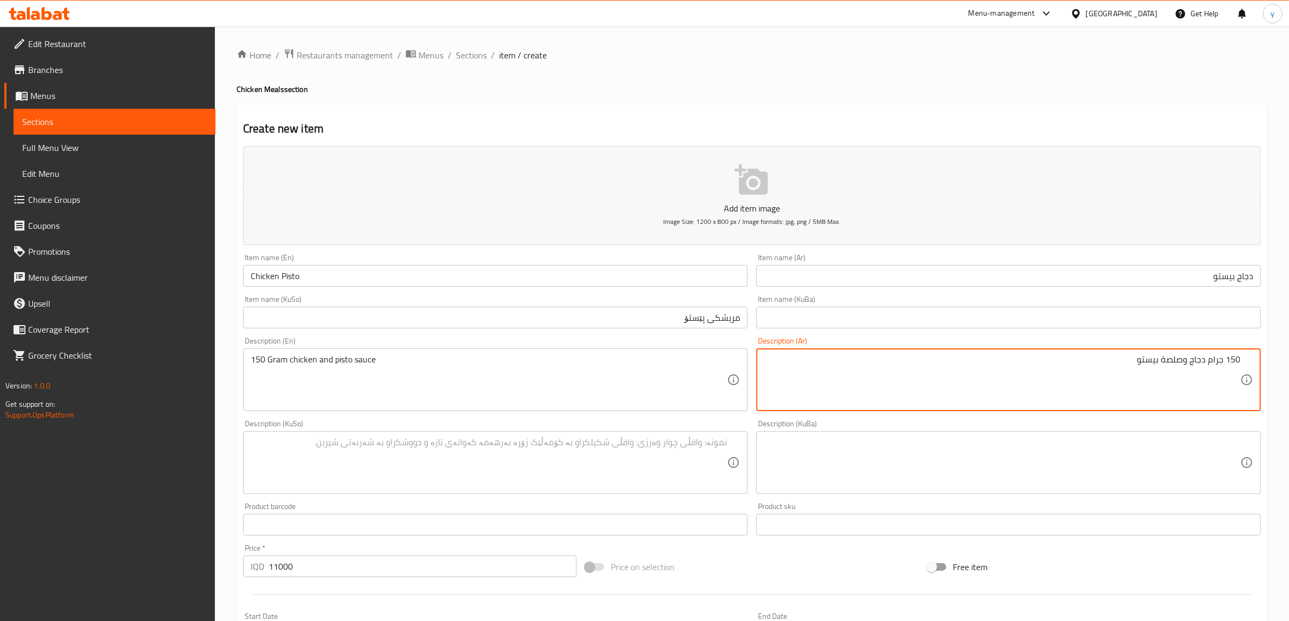
click at [553, 484] on textarea at bounding box center [489, 462] width 476 height 51
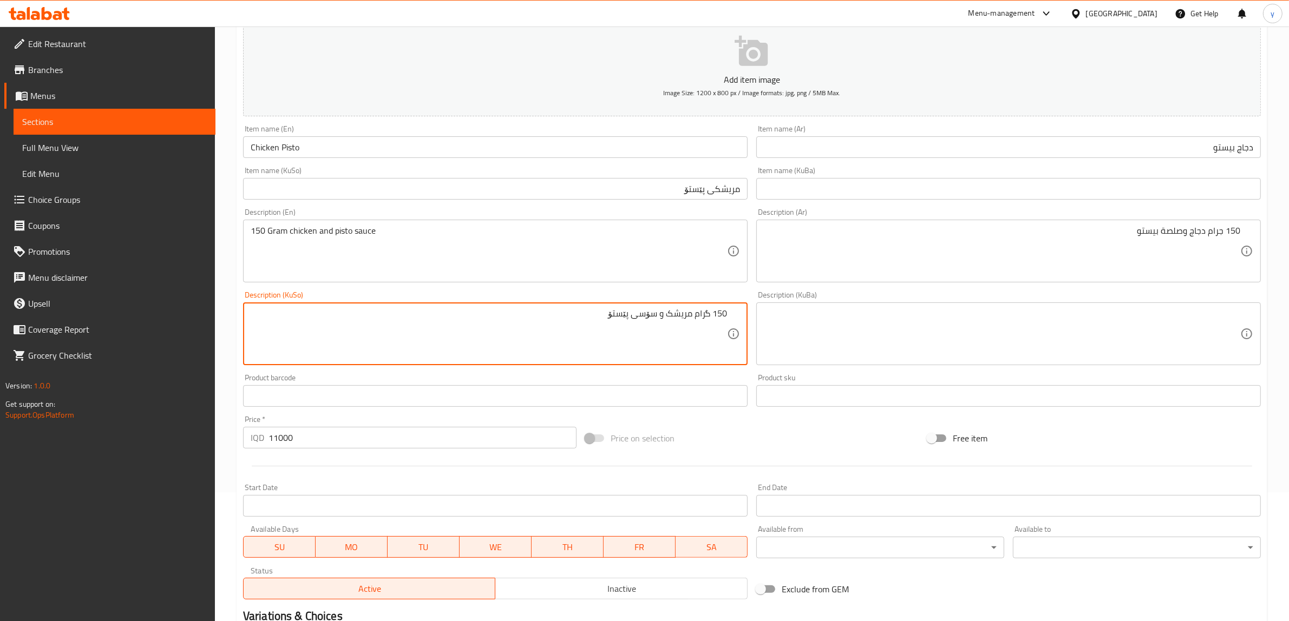
scroll to position [266, 0]
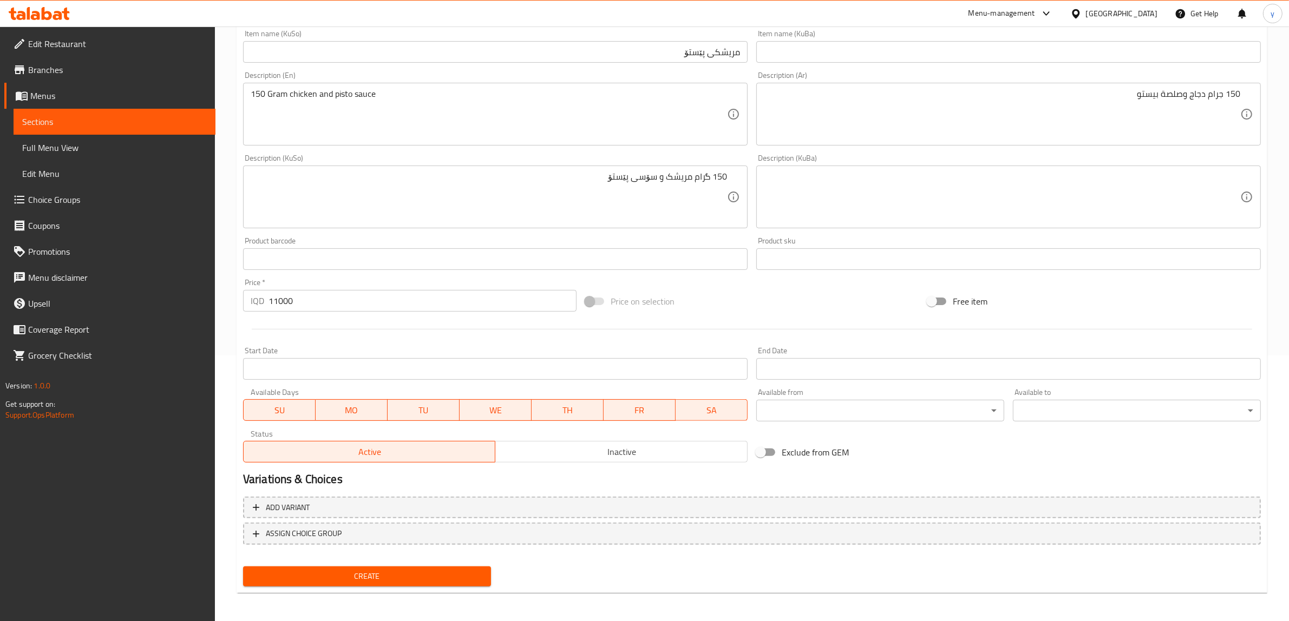
click at [390, 591] on div "Create new item Add item image Image Size: 1200 x 800 px / Image formats: jpg, …" at bounding box center [752, 216] width 1030 height 754
click at [398, 577] on span "Create" at bounding box center [367, 577] width 231 height 14
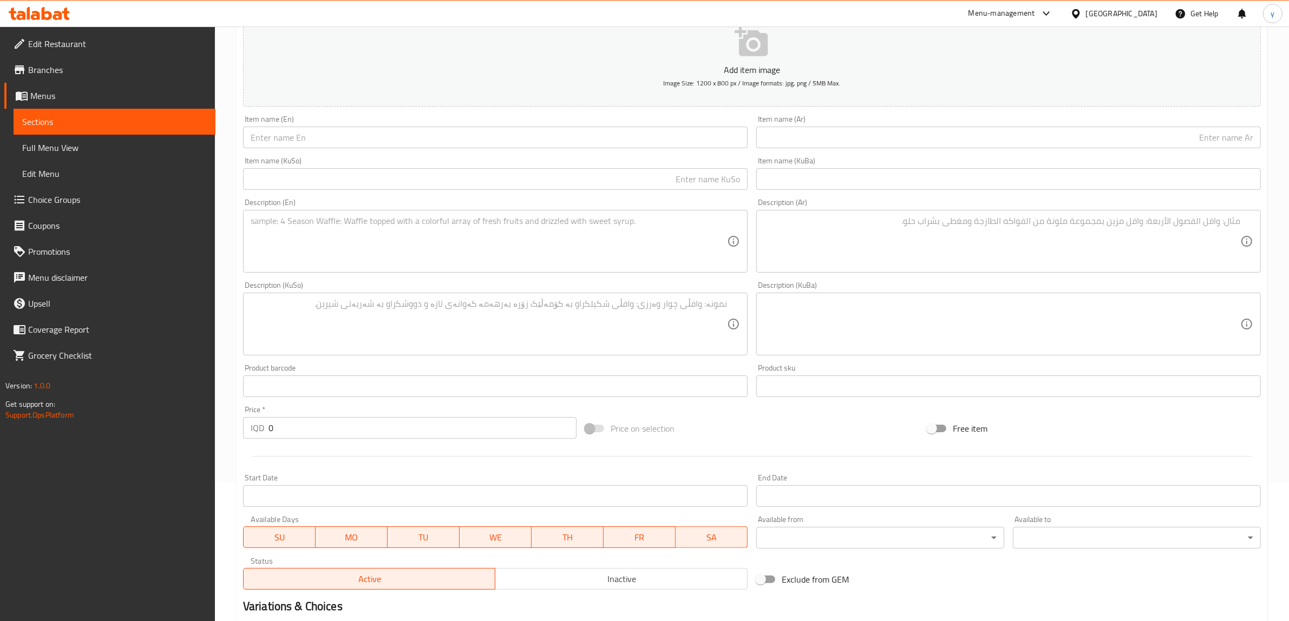
scroll to position [0, 0]
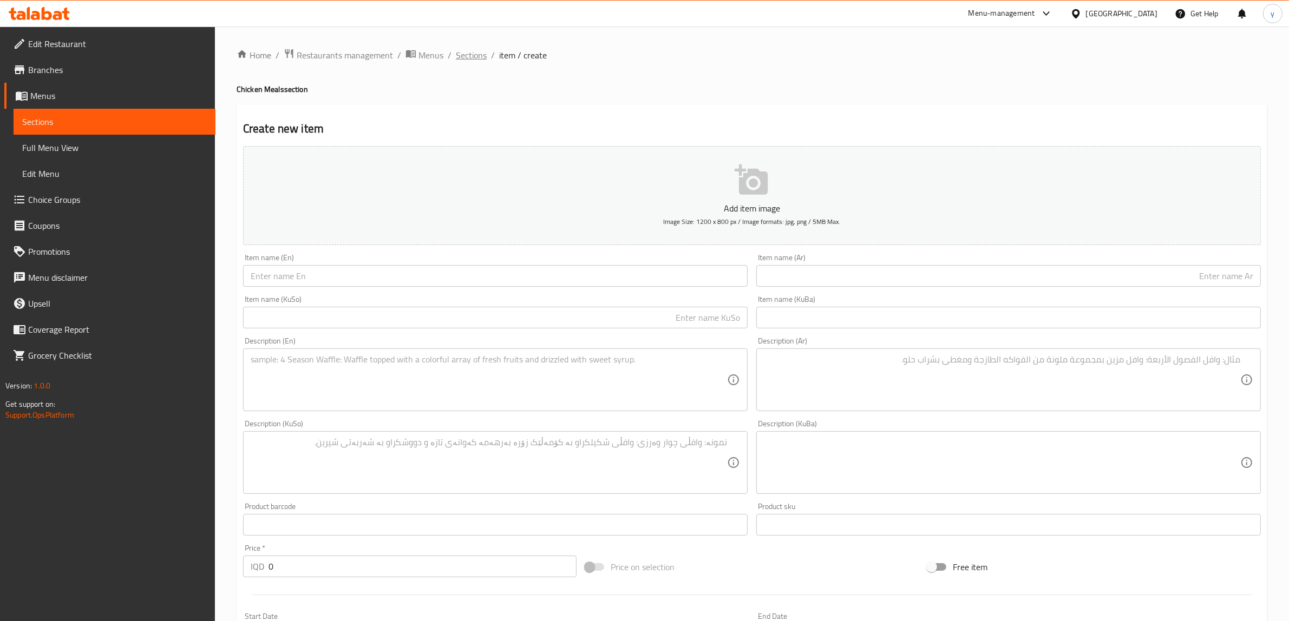
click at [459, 50] on span "Sections" at bounding box center [471, 55] width 31 height 13
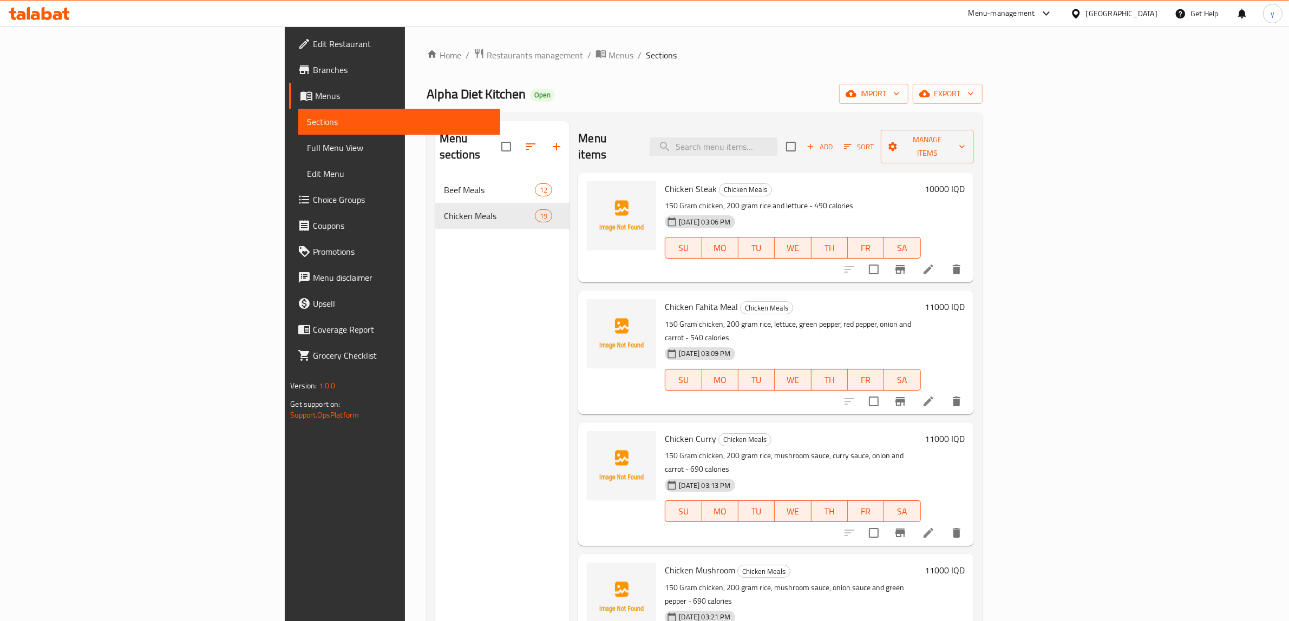
click at [543, 134] on button "button" at bounding box center [556, 147] width 26 height 26
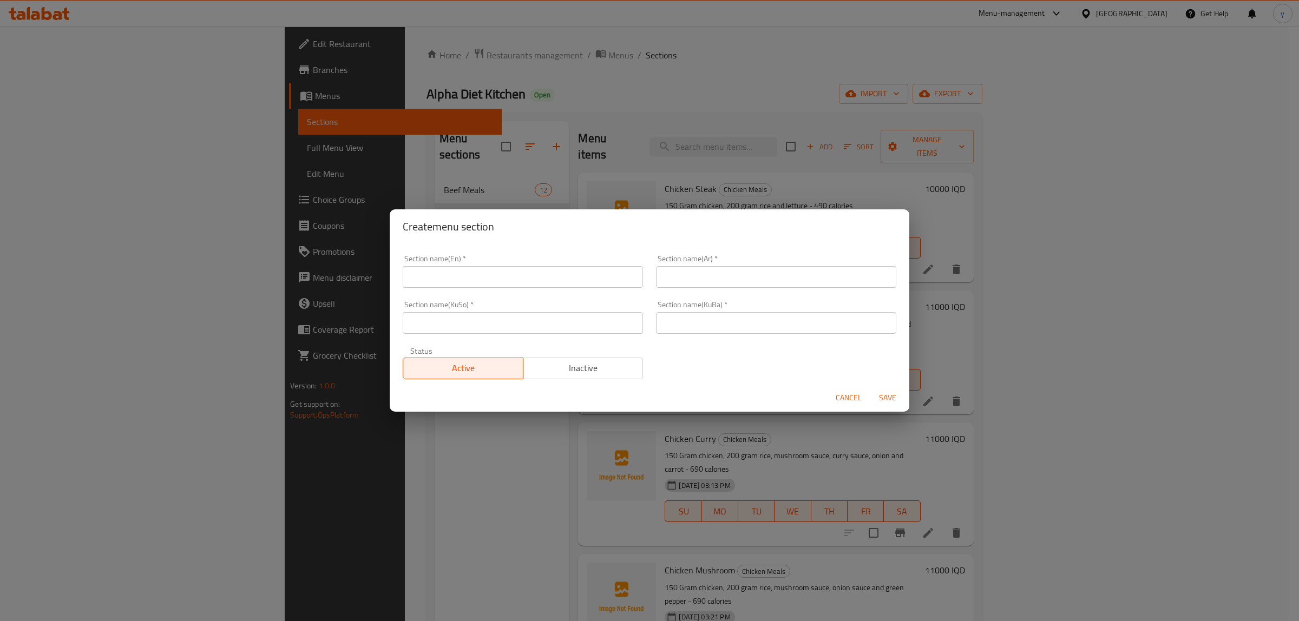
click at [500, 274] on input "text" at bounding box center [523, 277] width 240 height 22
click at [675, 281] on input "الياستا" at bounding box center [776, 277] width 240 height 22
click at [501, 322] on input "text" at bounding box center [523, 323] width 240 height 22
click at [885, 407] on button "Save" at bounding box center [887, 398] width 35 height 20
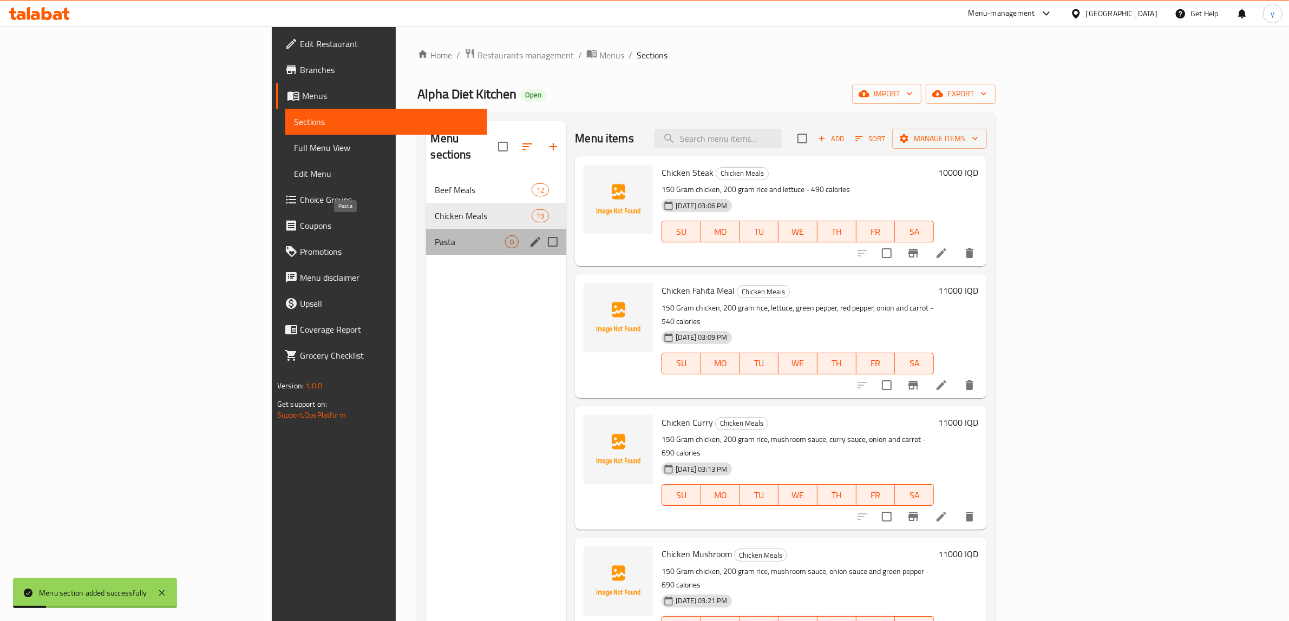
click at [435, 235] on span "Pasta" at bounding box center [470, 241] width 70 height 13
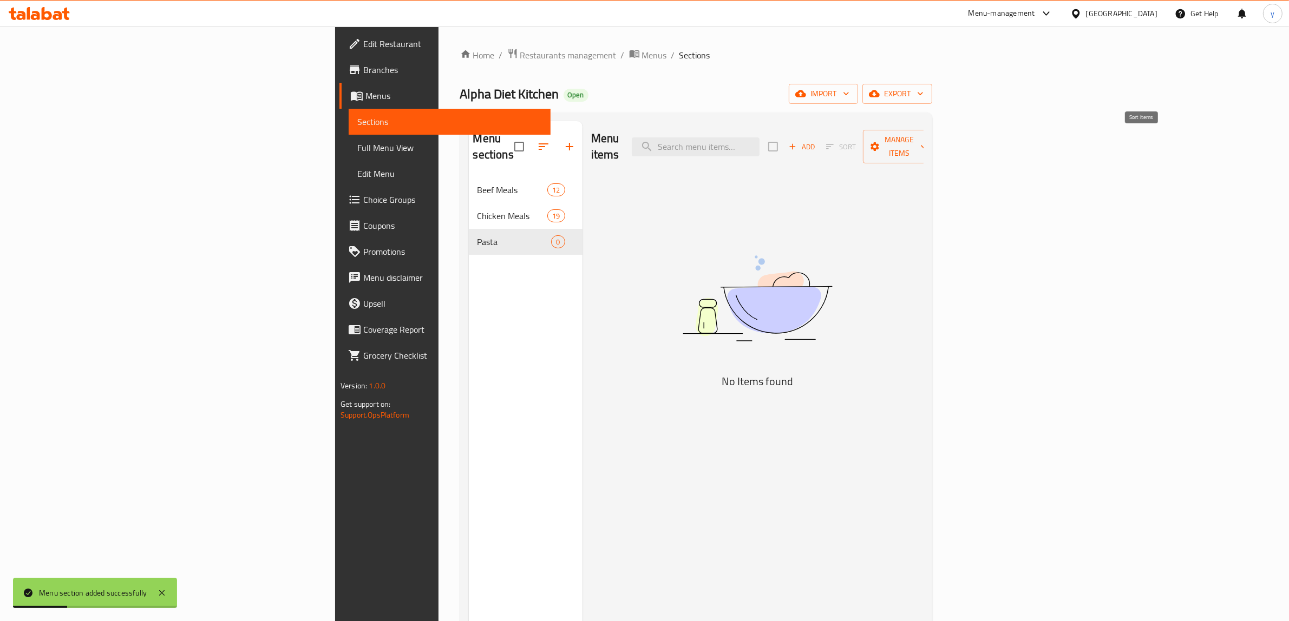
click at [863, 142] on span "Sort" at bounding box center [841, 147] width 44 height 17
click at [816, 142] on span "Add" at bounding box center [801, 147] width 29 height 12
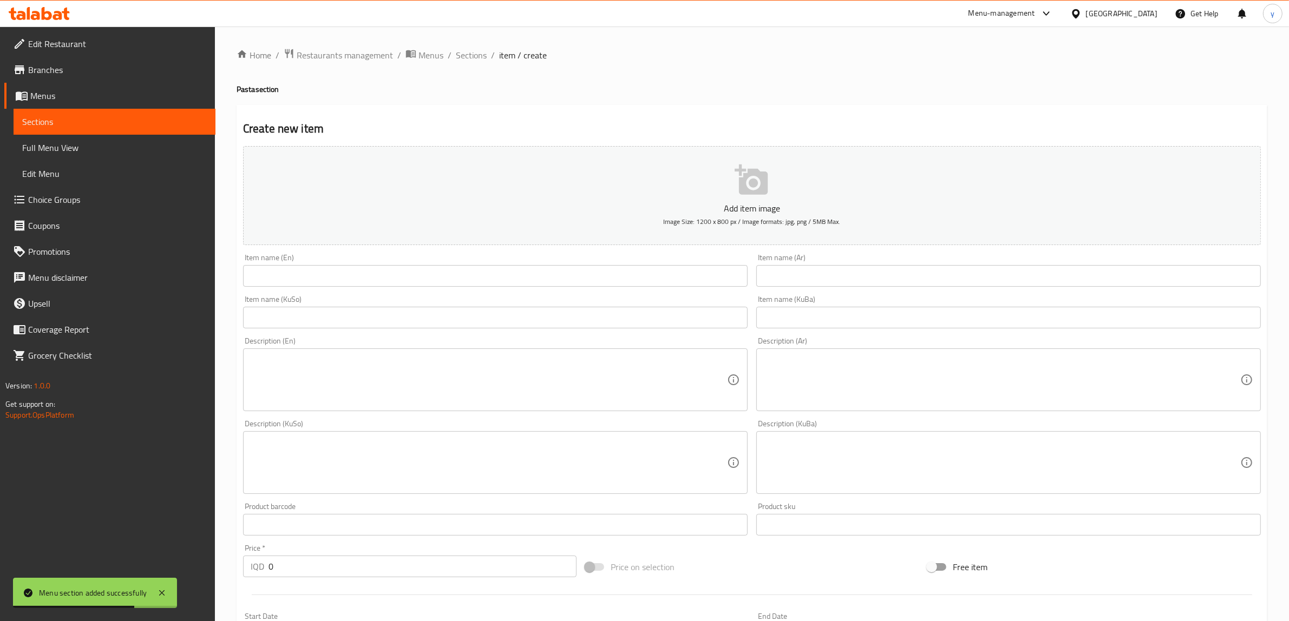
click at [530, 292] on div "Item name (KuSo) Item name (KuSo)" at bounding box center [495, 312] width 513 height 42
click at [530, 264] on div "Item name (En) Item name (En)" at bounding box center [495, 270] width 504 height 33
click at [522, 272] on input "text" at bounding box center [495, 276] width 504 height 22
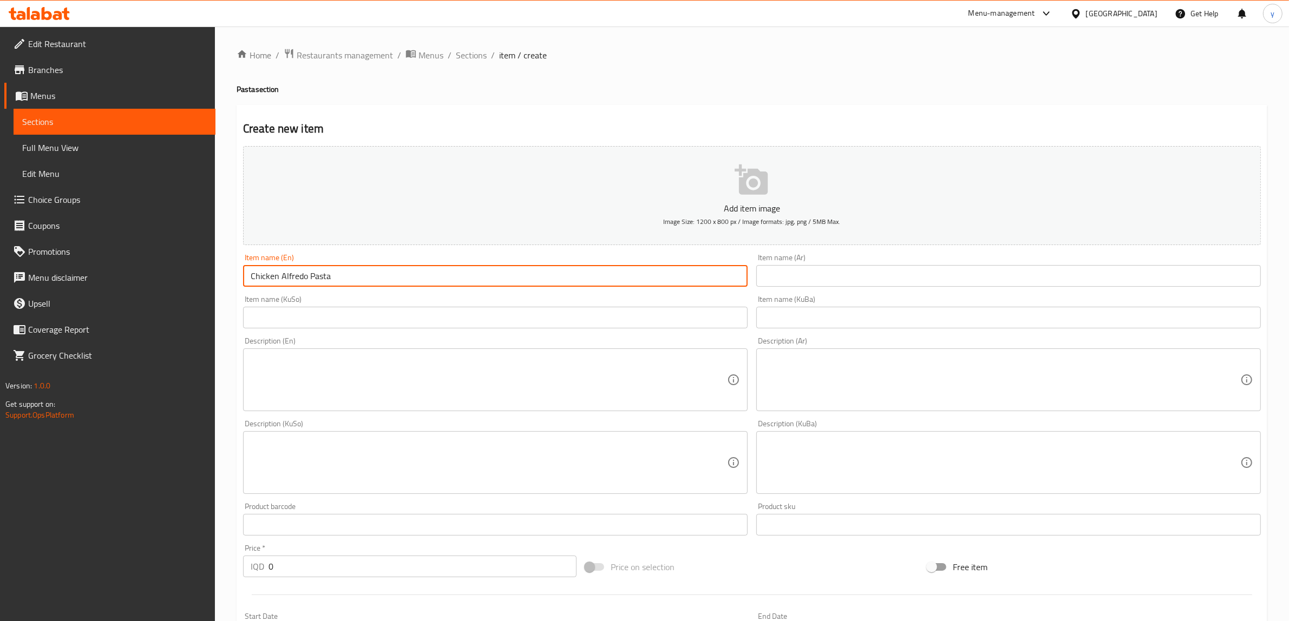
click at [486, 320] on input "text" at bounding box center [495, 318] width 504 height 22
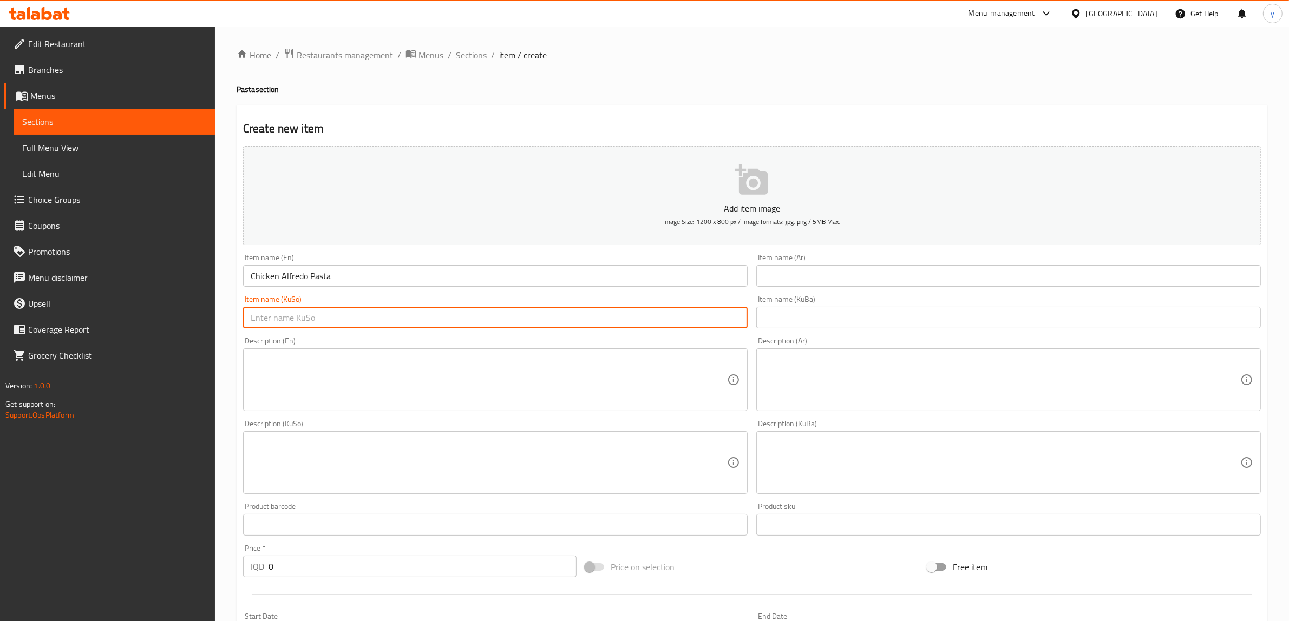
click at [451, 389] on textarea at bounding box center [489, 379] width 476 height 51
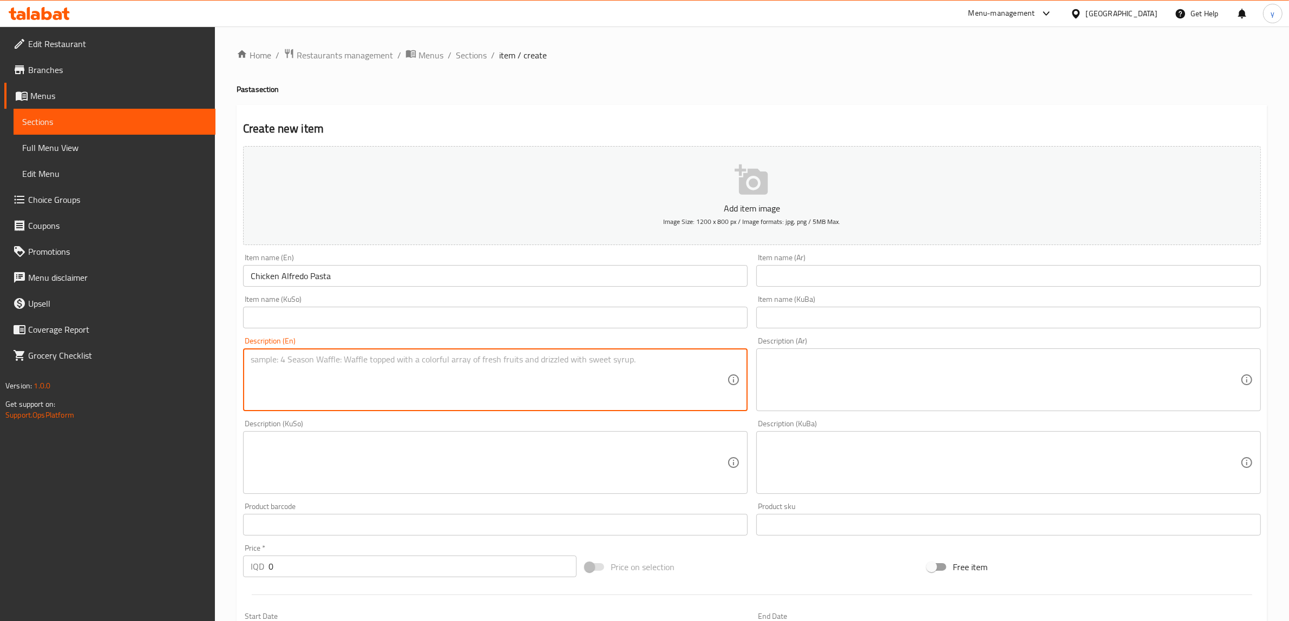
click at [294, 284] on input "Chicken Alfredo Pasta" at bounding box center [495, 276] width 504 height 22
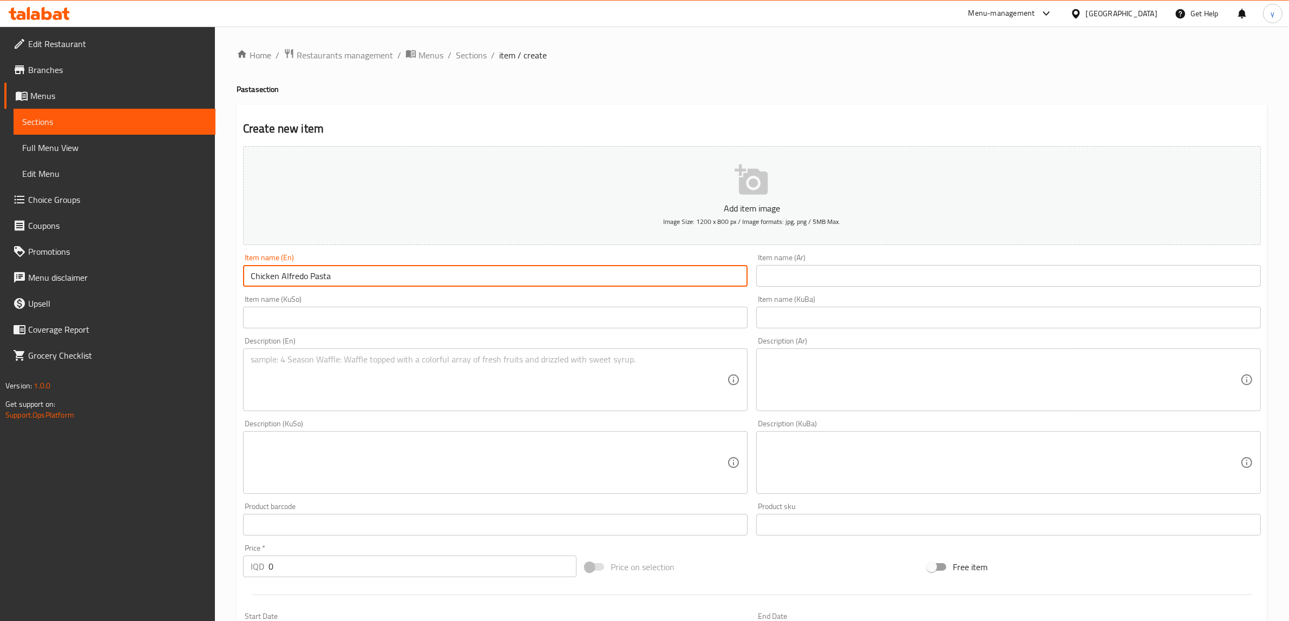
click at [294, 284] on input "Chicken Alfredo Pasta" at bounding box center [495, 276] width 504 height 22
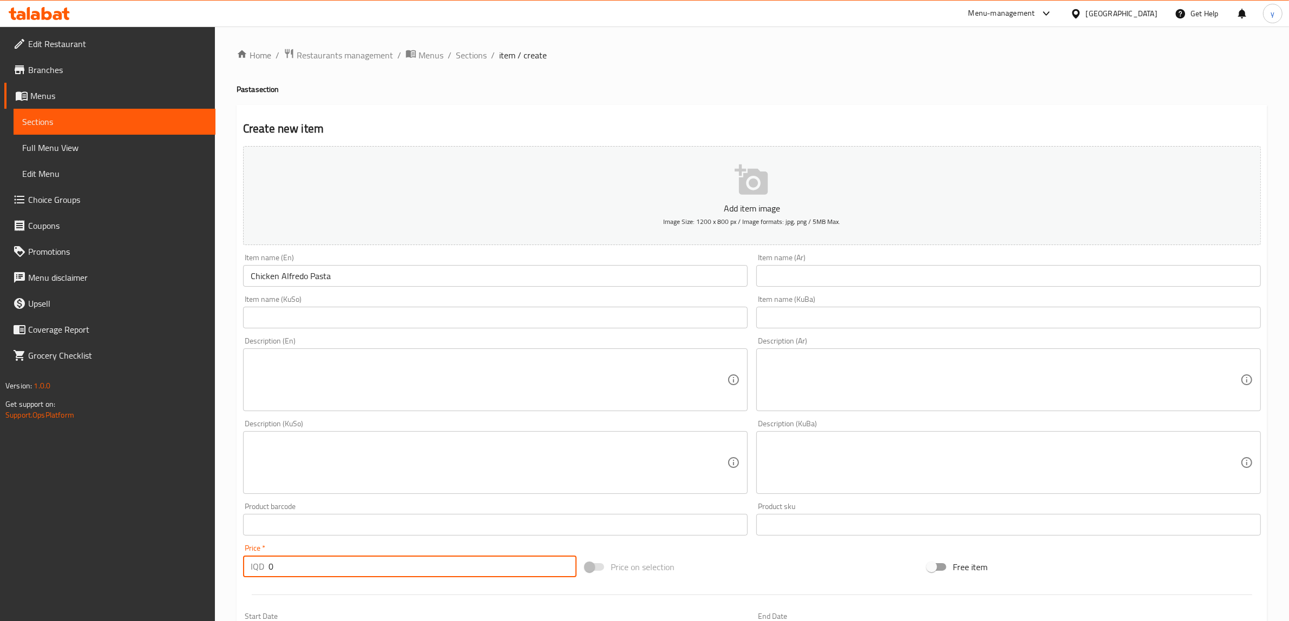
drag, startPoint x: 279, startPoint y: 569, endPoint x: 268, endPoint y: 569, distance: 11.4
click at [268, 569] on input "0" at bounding box center [422, 567] width 308 height 22
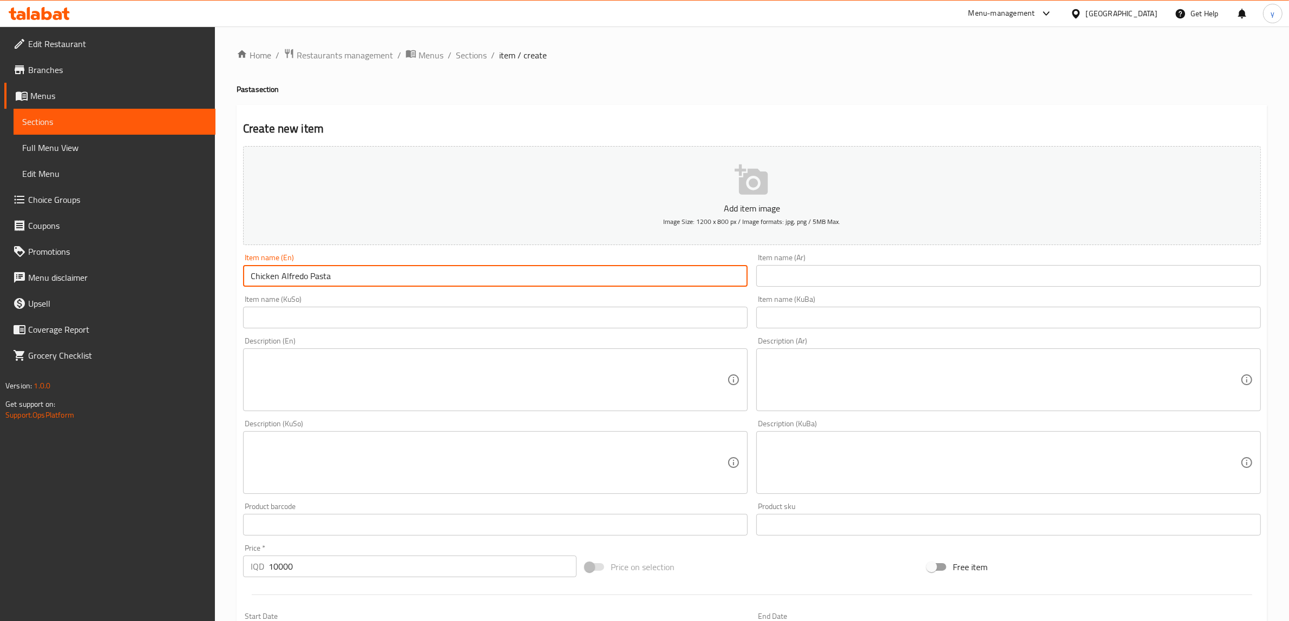
click at [292, 268] on input "Chicken Alfredo Pasta" at bounding box center [495, 276] width 504 height 22
click at [291, 272] on input "Chicken Alfredo Pasta" at bounding box center [495, 276] width 504 height 22
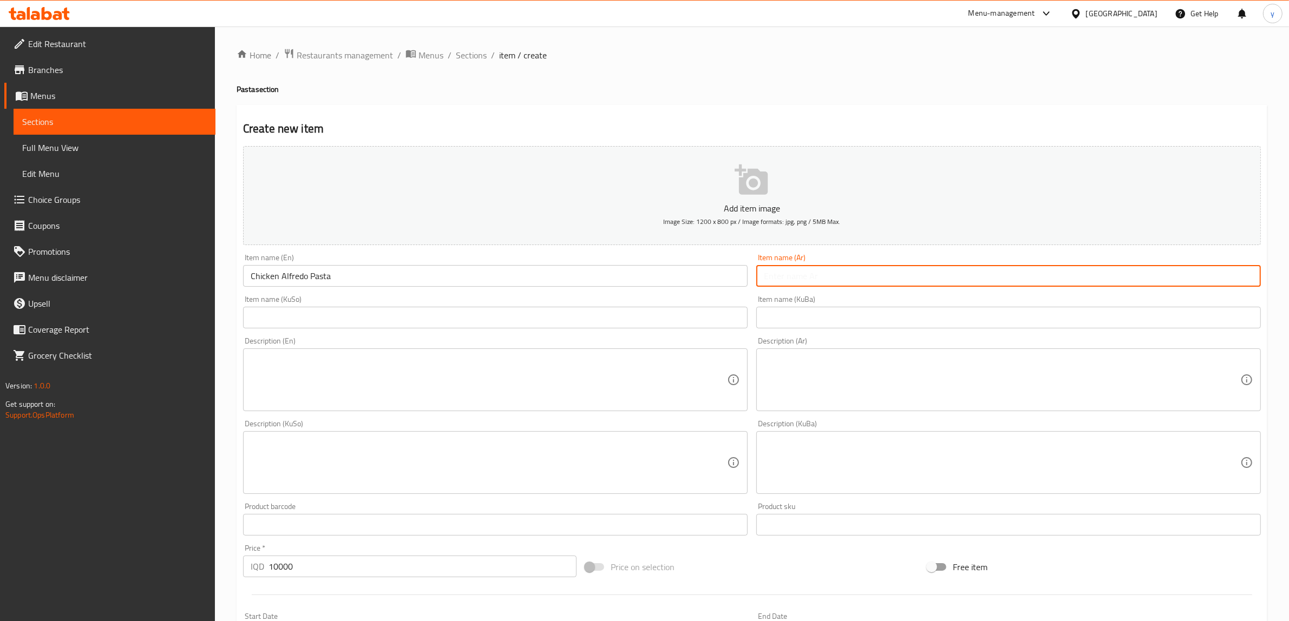
click at [828, 283] on input "text" at bounding box center [1008, 276] width 504 height 22
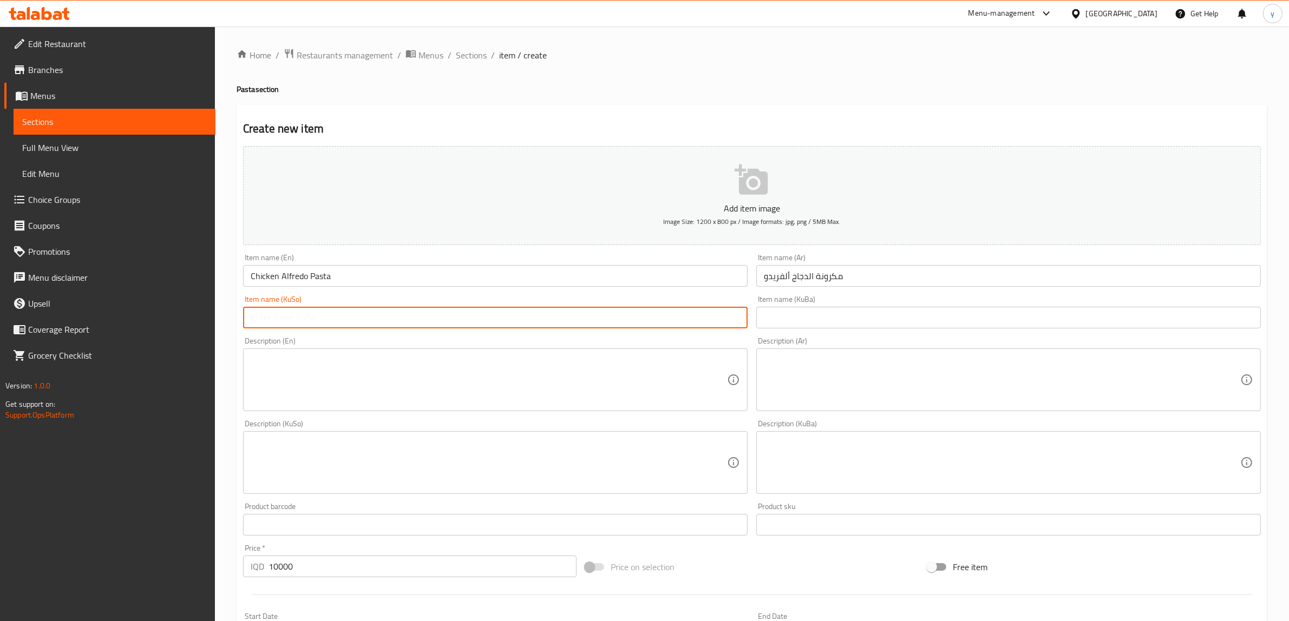
click at [701, 318] on input "text" at bounding box center [495, 318] width 504 height 22
click at [625, 366] on textarea at bounding box center [489, 379] width 476 height 51
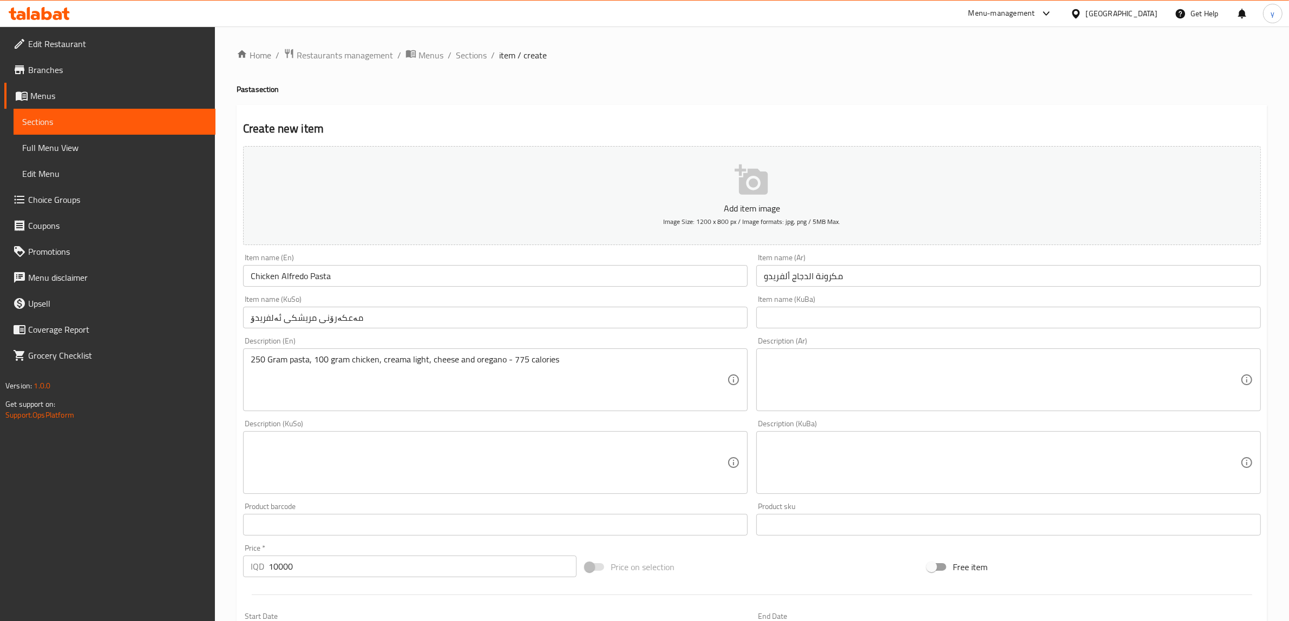
click at [793, 346] on div "Description (Ar) Description (Ar)" at bounding box center [1008, 374] width 504 height 74
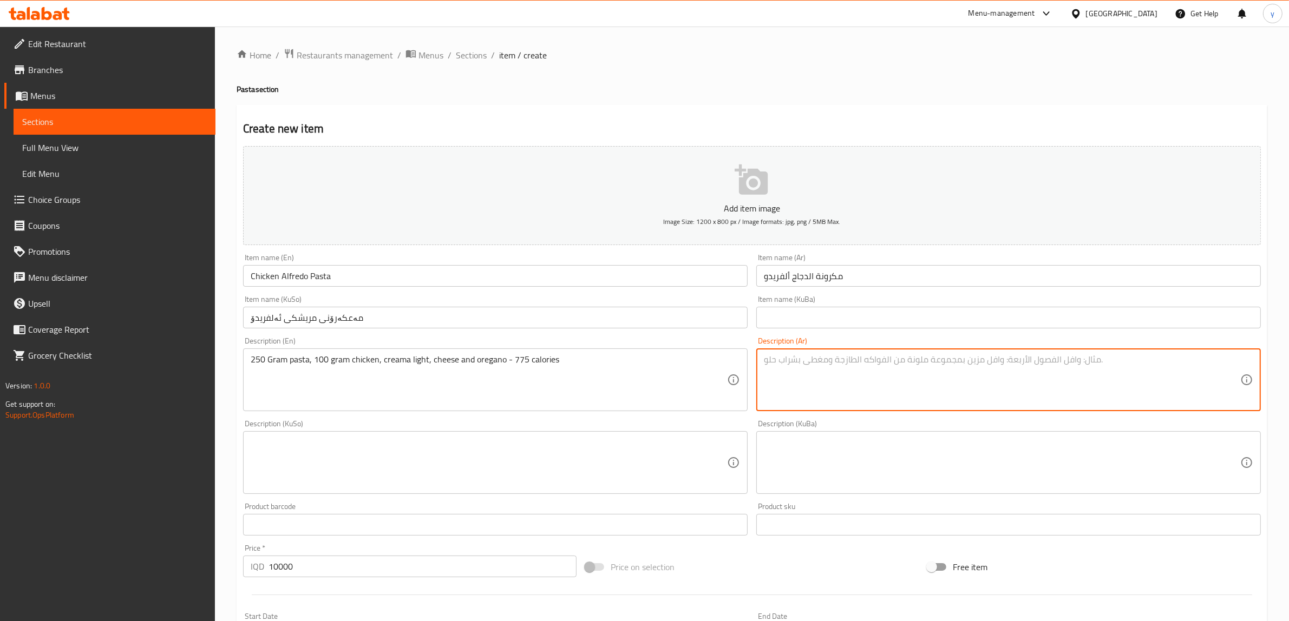
click at [869, 390] on textarea at bounding box center [1002, 379] width 476 height 51
click at [663, 452] on textarea at bounding box center [489, 462] width 476 height 51
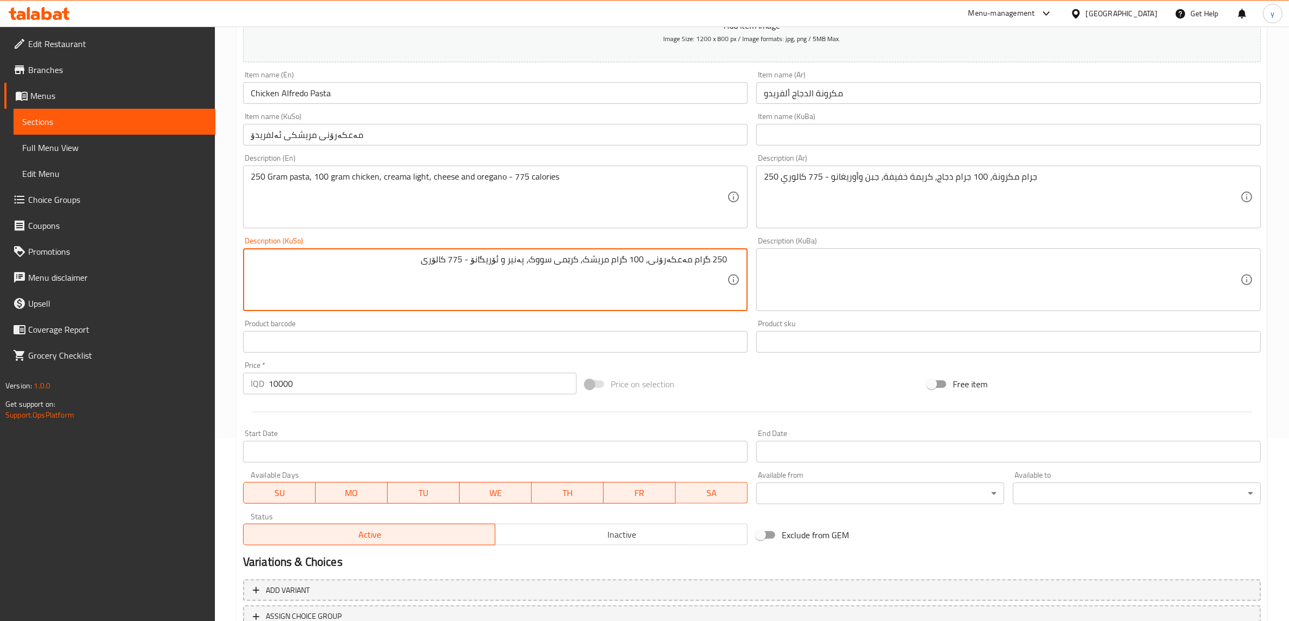
scroll to position [266, 0]
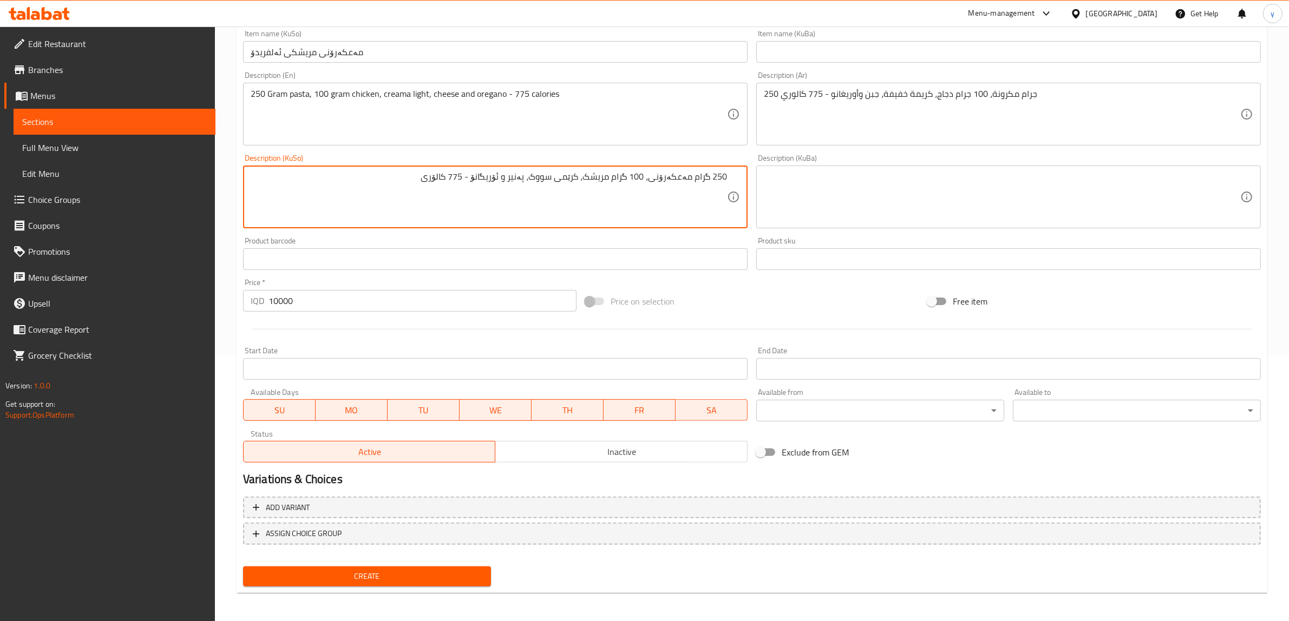
click at [402, 562] on div "Create" at bounding box center [367, 576] width 257 height 29
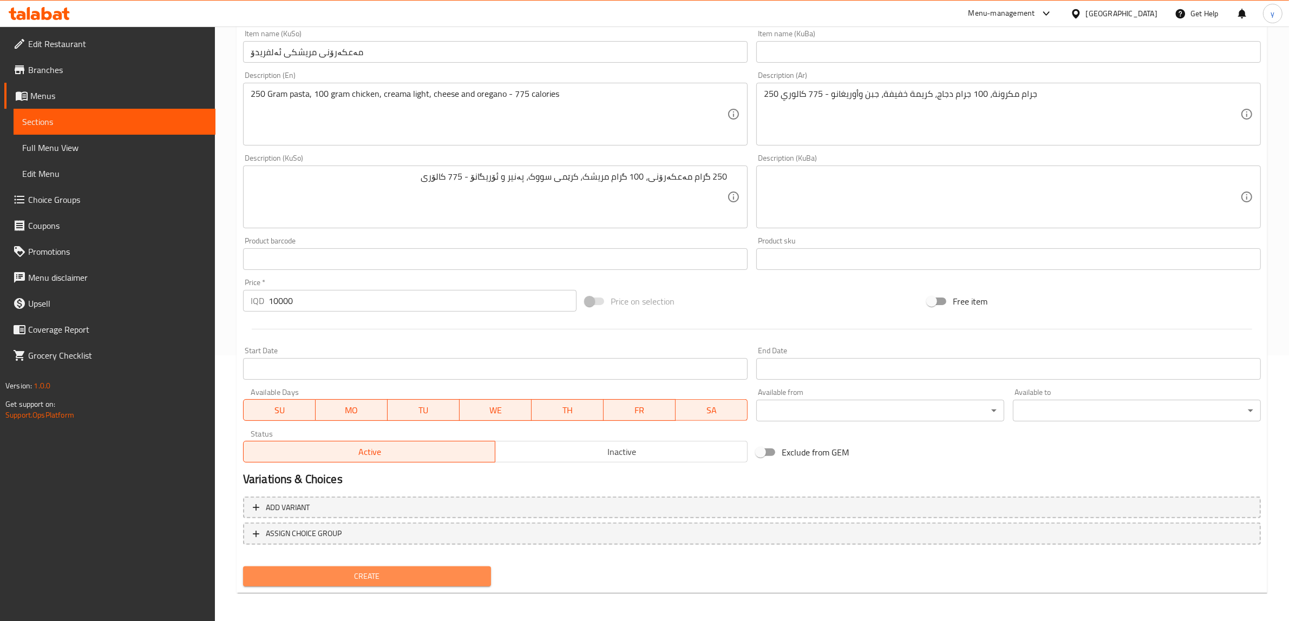
click at [399, 567] on button "Create" at bounding box center [367, 577] width 248 height 20
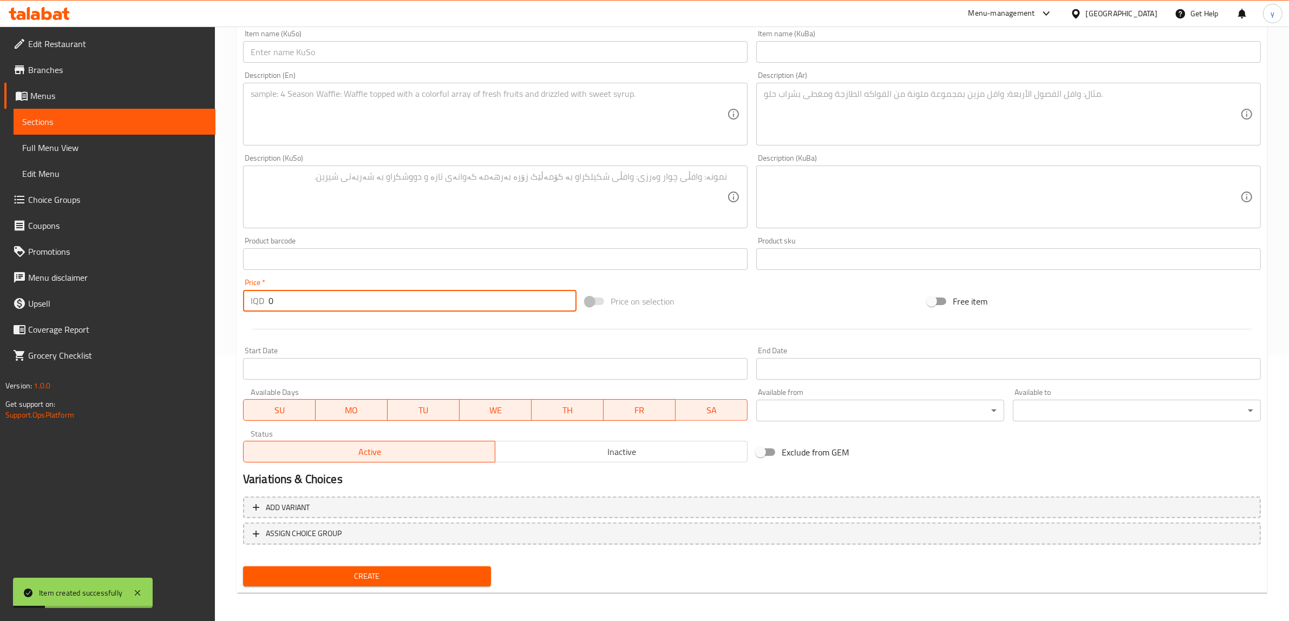
drag, startPoint x: 276, startPoint y: 297, endPoint x: 252, endPoint y: 310, distance: 27.9
click at [252, 310] on div "IQD 0 Price *" at bounding box center [409, 301] width 333 height 22
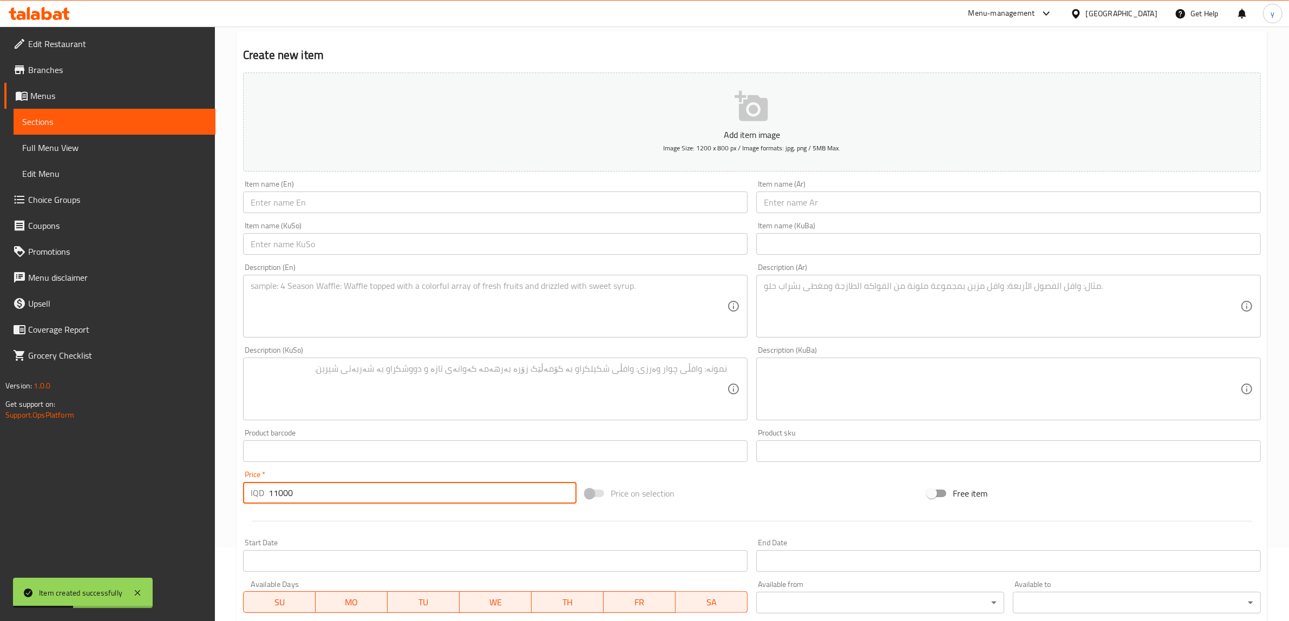
scroll to position [0, 0]
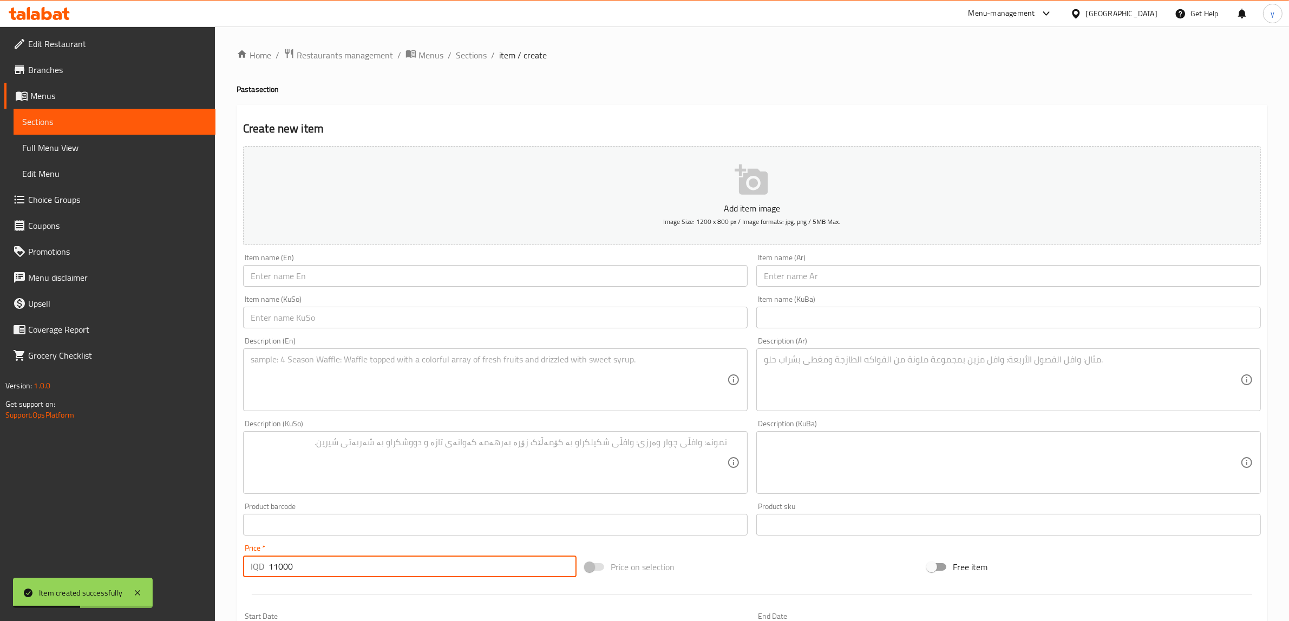
click at [344, 274] on input "text" at bounding box center [495, 276] width 504 height 22
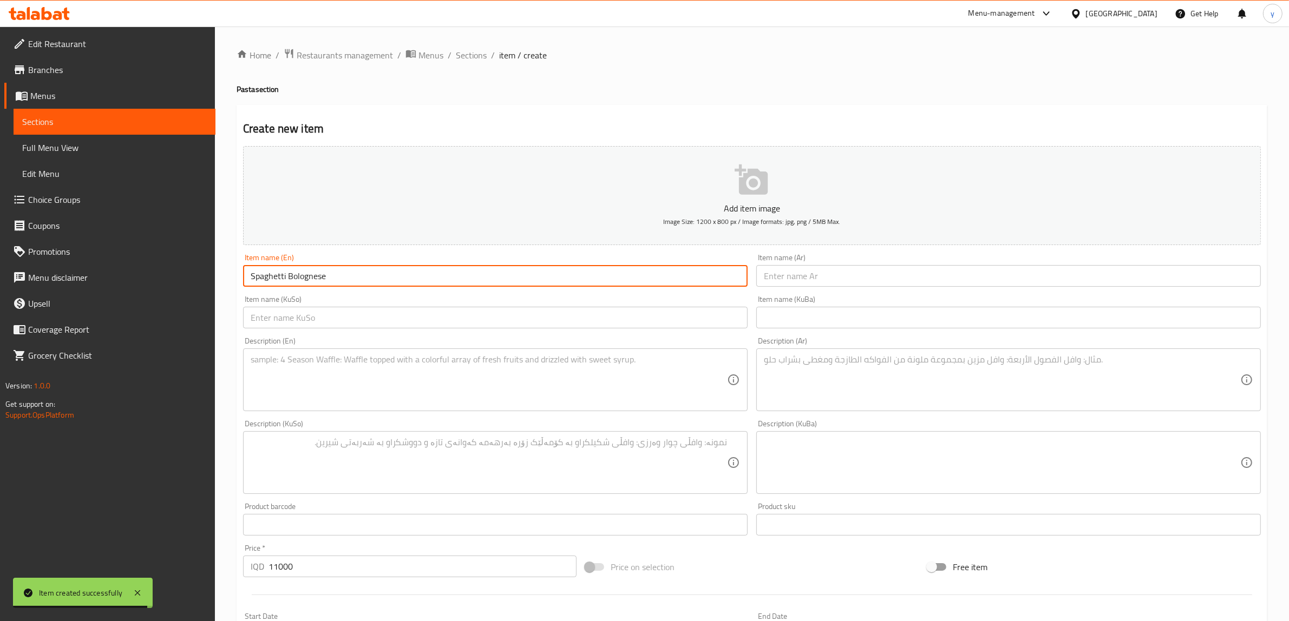
click at [510, 274] on input "Spaghetti Bolognese" at bounding box center [495, 276] width 504 height 22
click at [483, 286] on input "Spaghetti Bolognese" at bounding box center [495, 276] width 504 height 22
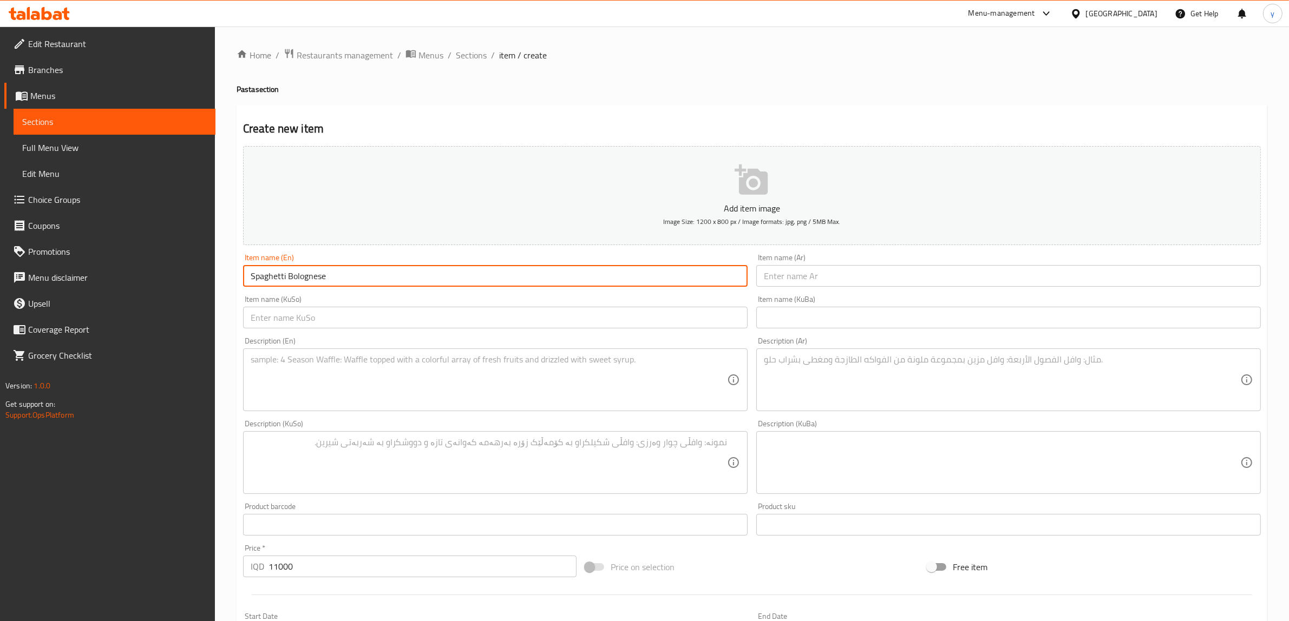
click at [490, 279] on input "Spaghetti Bolognese" at bounding box center [495, 276] width 504 height 22
drag, startPoint x: 752, startPoint y: 268, endPoint x: 781, endPoint y: 270, distance: 28.7
click at [753, 268] on div "Item name (Ar) Item name (Ar)" at bounding box center [1008, 270] width 513 height 42
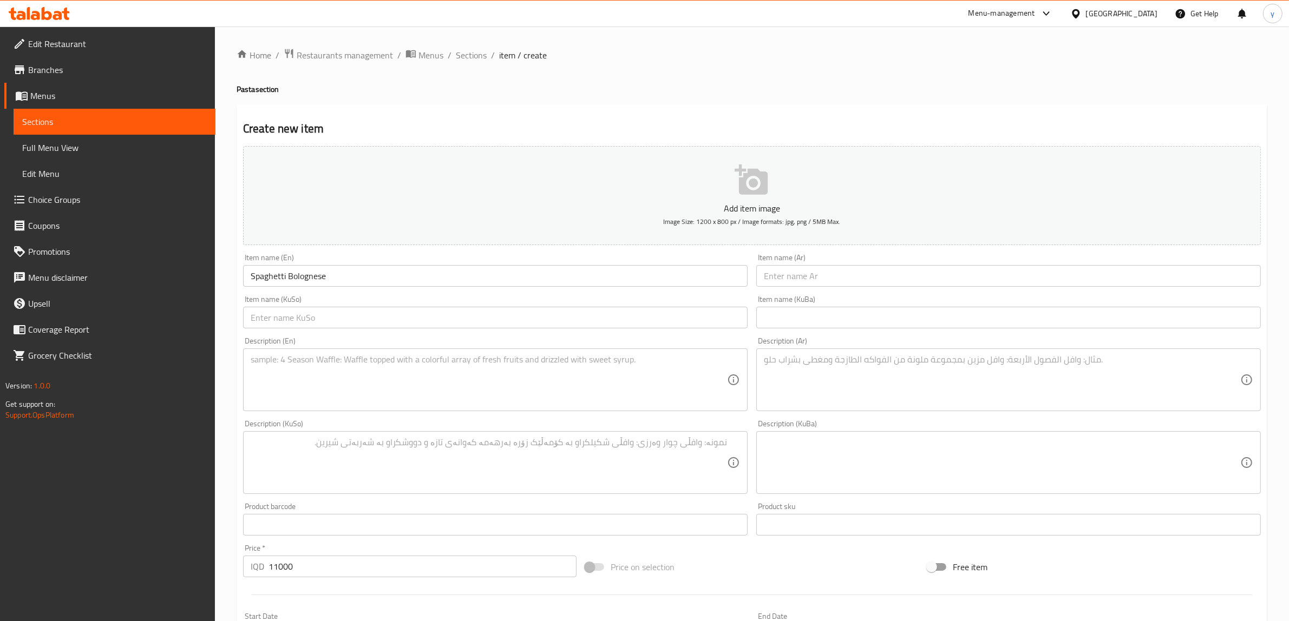
drag, startPoint x: 781, startPoint y: 270, endPoint x: 784, endPoint y: 276, distance: 7.0
click at [781, 270] on input "text" at bounding box center [1008, 276] width 504 height 22
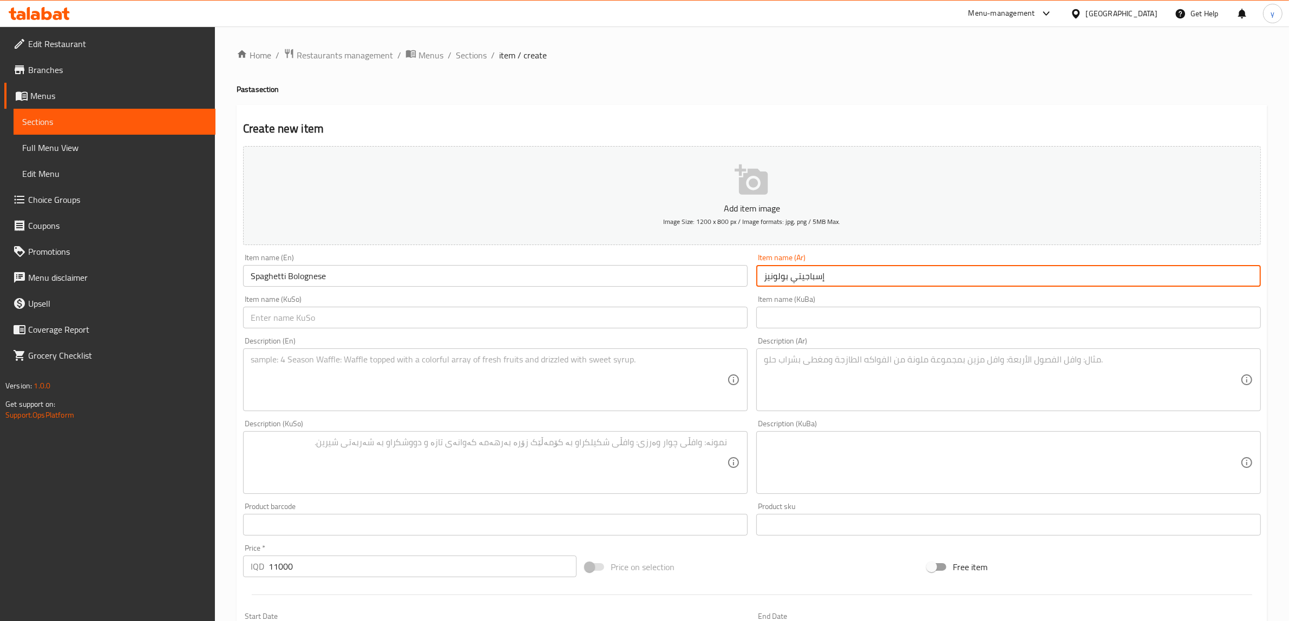
click at [594, 309] on input "text" at bounding box center [495, 318] width 504 height 22
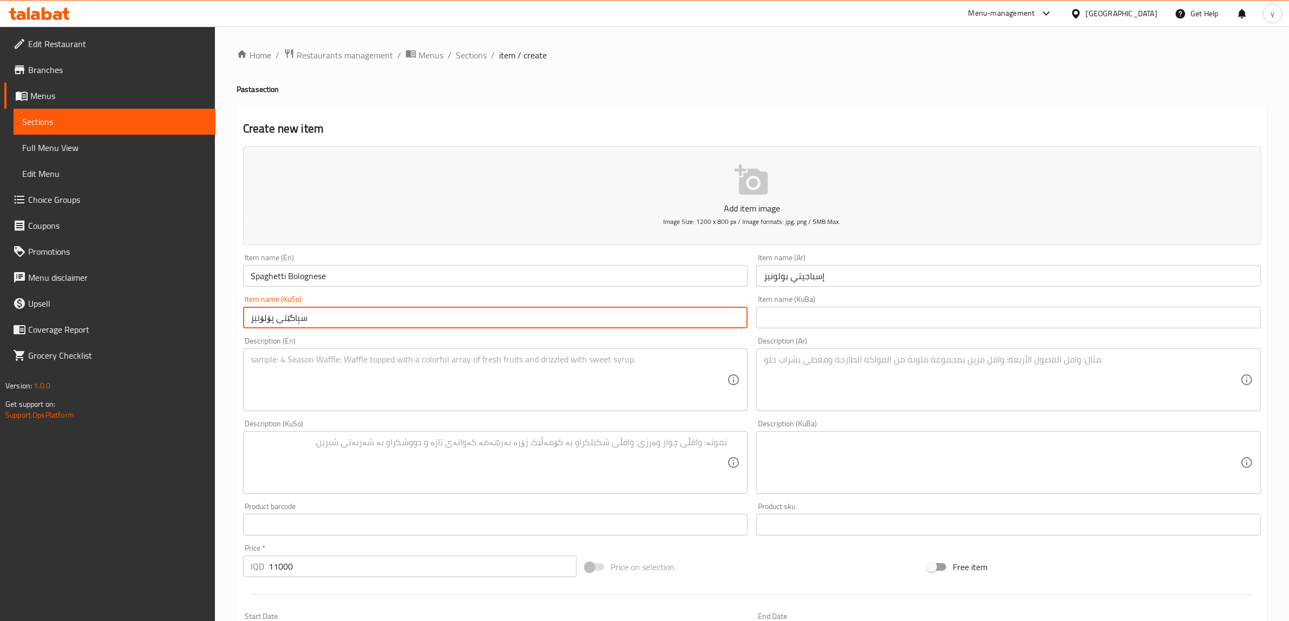
click at [526, 405] on textarea at bounding box center [489, 379] width 476 height 51
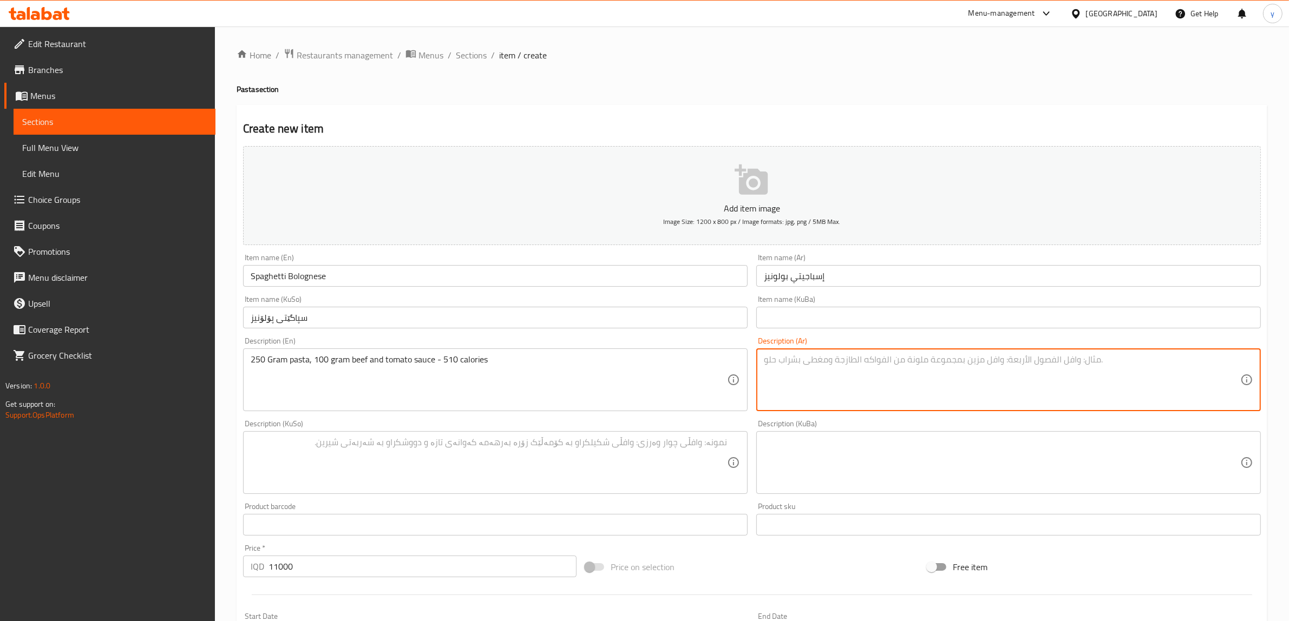
click at [870, 372] on textarea at bounding box center [1002, 379] width 476 height 51
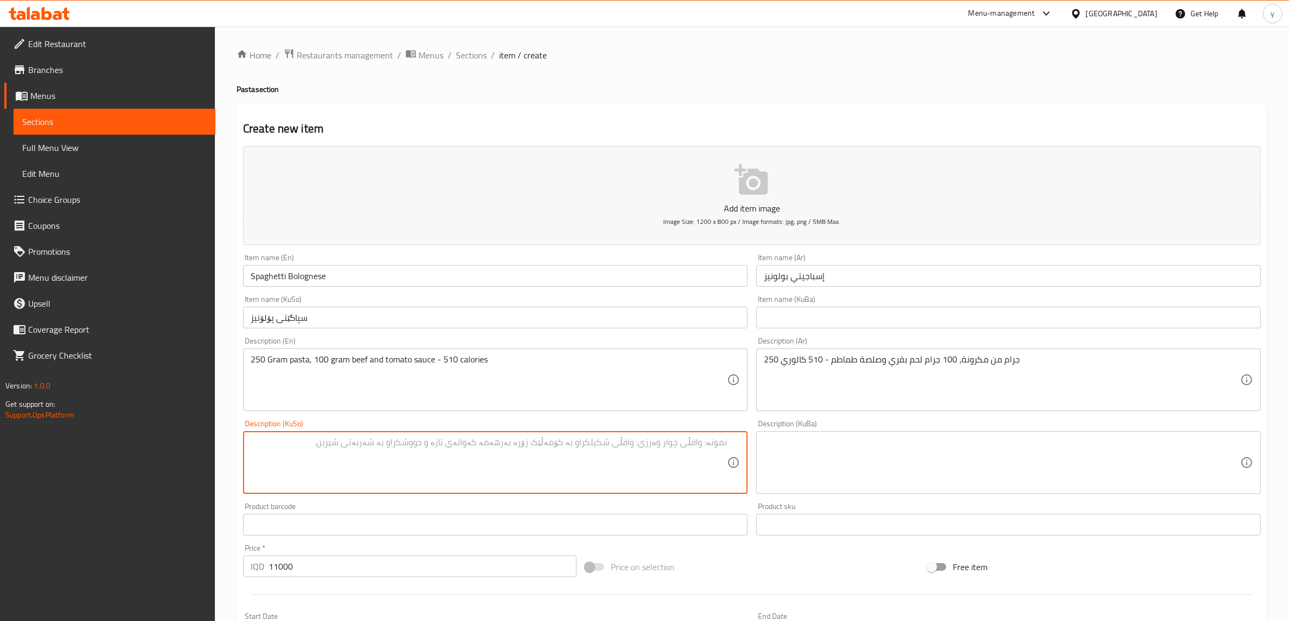
click at [675, 445] on textarea at bounding box center [489, 462] width 476 height 51
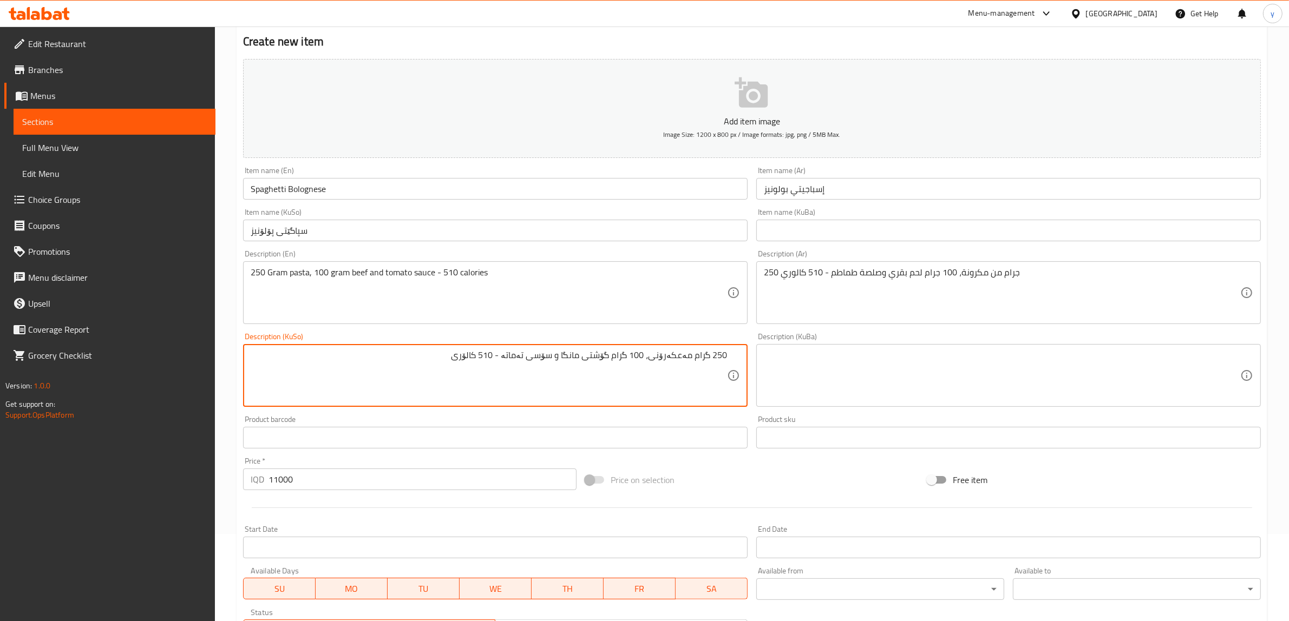
scroll to position [266, 0]
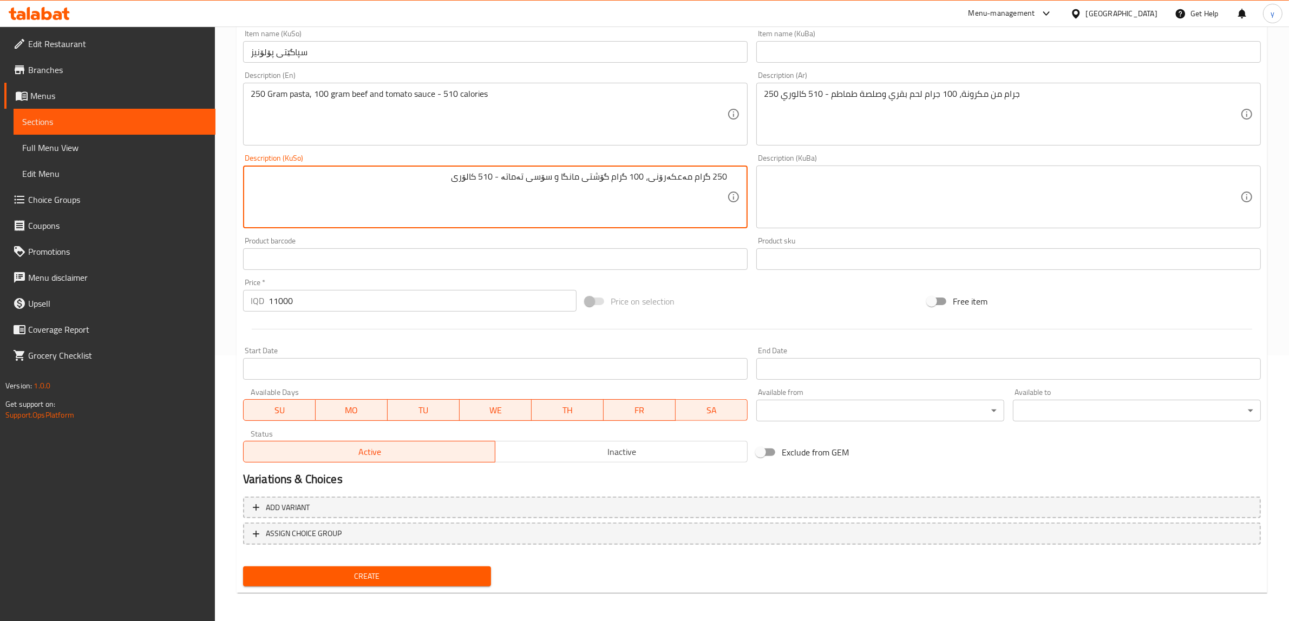
click at [345, 575] on span "Create" at bounding box center [367, 577] width 231 height 14
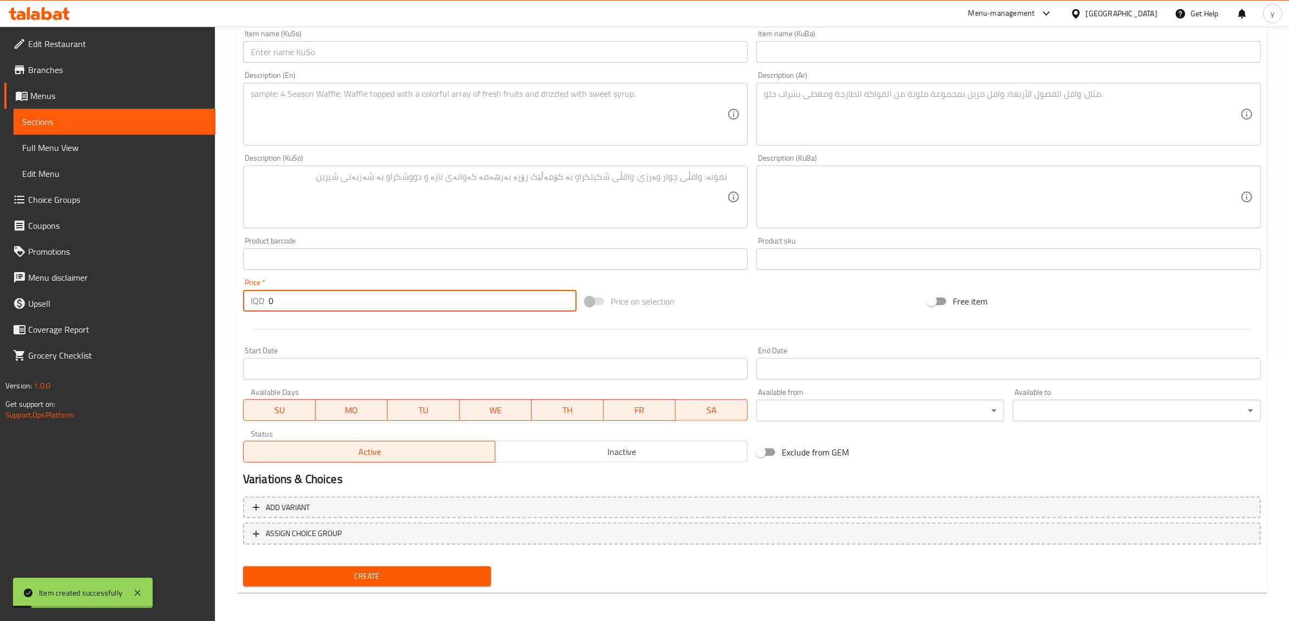
drag, startPoint x: 285, startPoint y: 293, endPoint x: 258, endPoint y: 310, distance: 31.6
click at [255, 306] on div "IQD 0 Price *" at bounding box center [409, 301] width 333 height 22
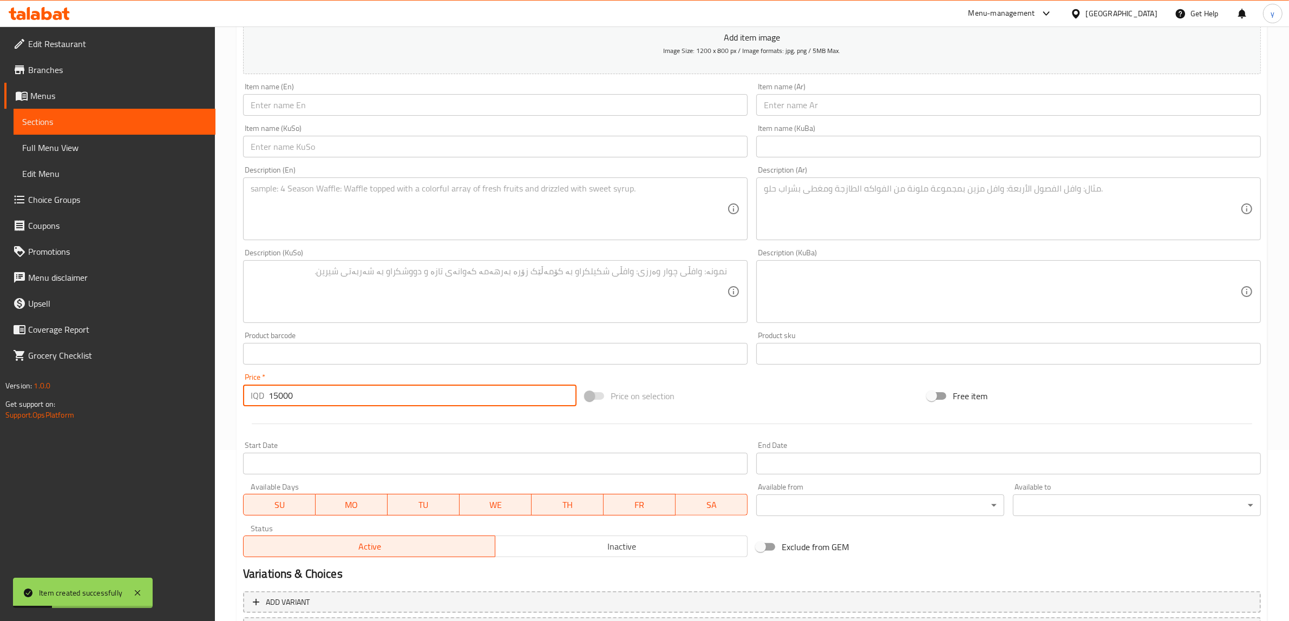
scroll to position [153, 0]
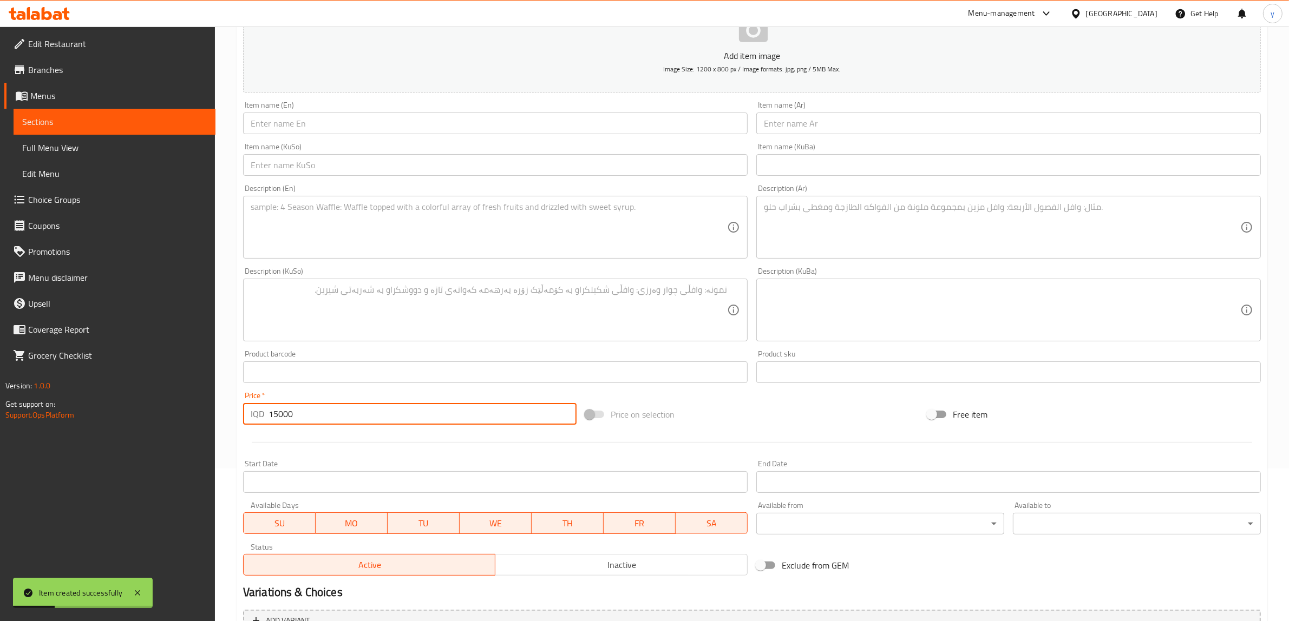
click at [306, 115] on input "text" at bounding box center [495, 124] width 504 height 22
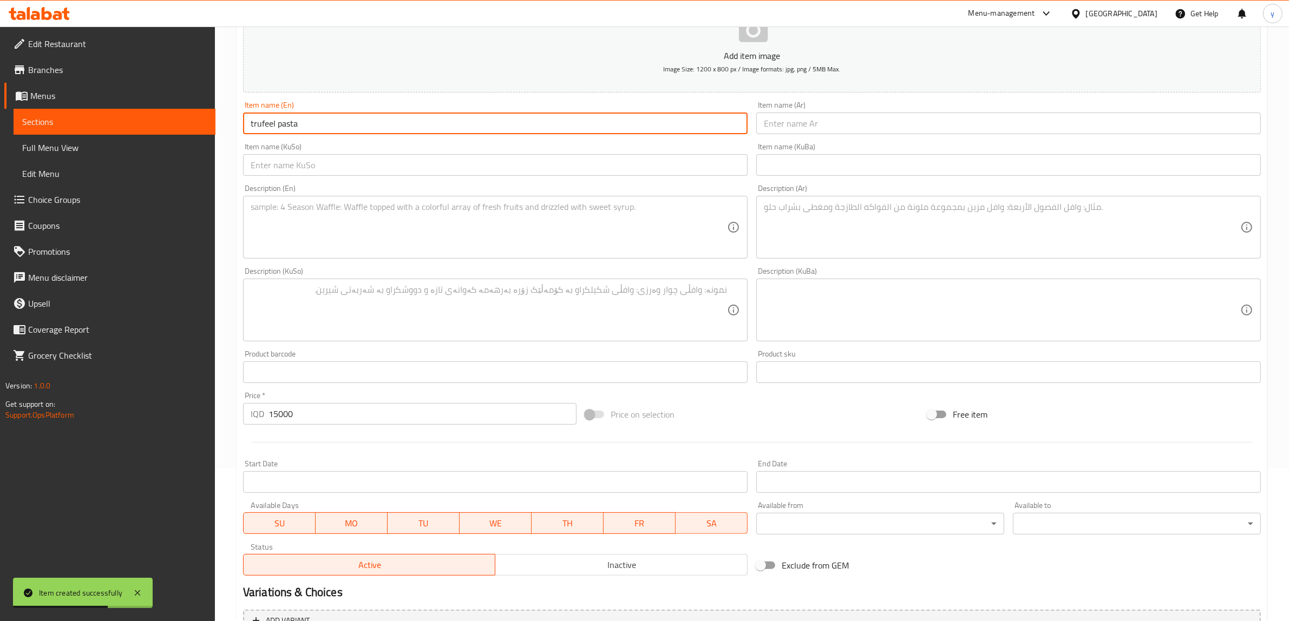
click at [249, 128] on input "trufeel pasta" at bounding box center [495, 124] width 504 height 22
click at [280, 126] on input "Trufeel pasta" at bounding box center [495, 124] width 504 height 22
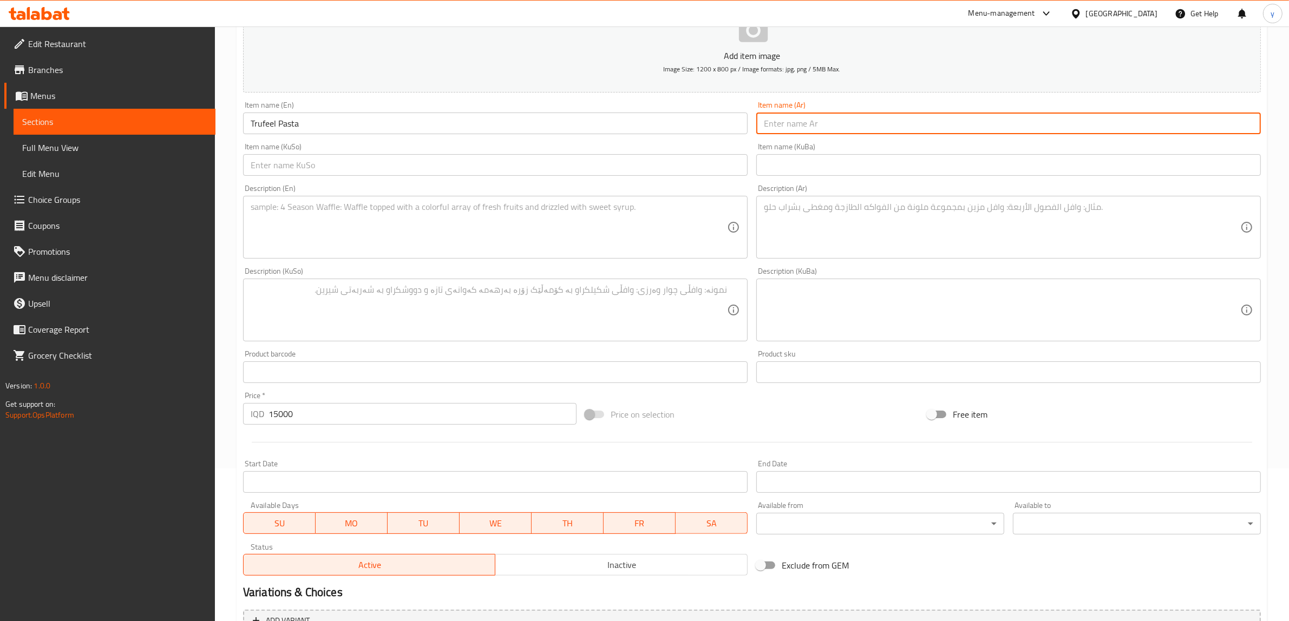
click at [842, 118] on input "text" at bounding box center [1008, 124] width 504 height 22
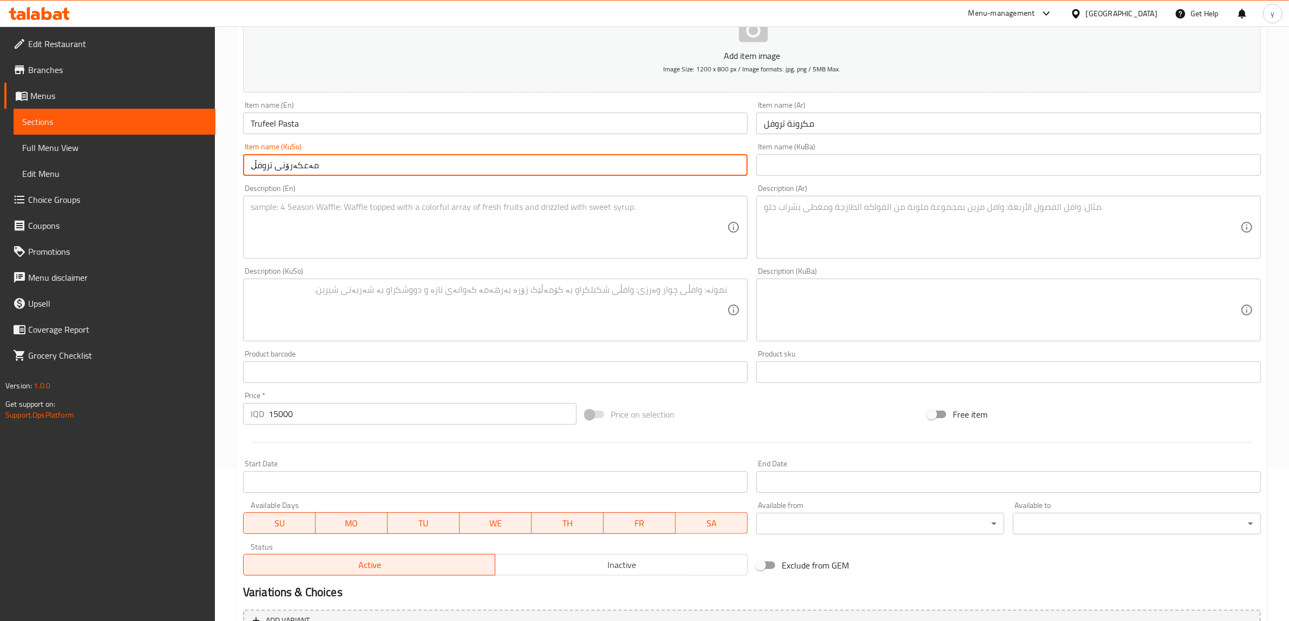
click at [490, 219] on textarea at bounding box center [489, 227] width 476 height 51
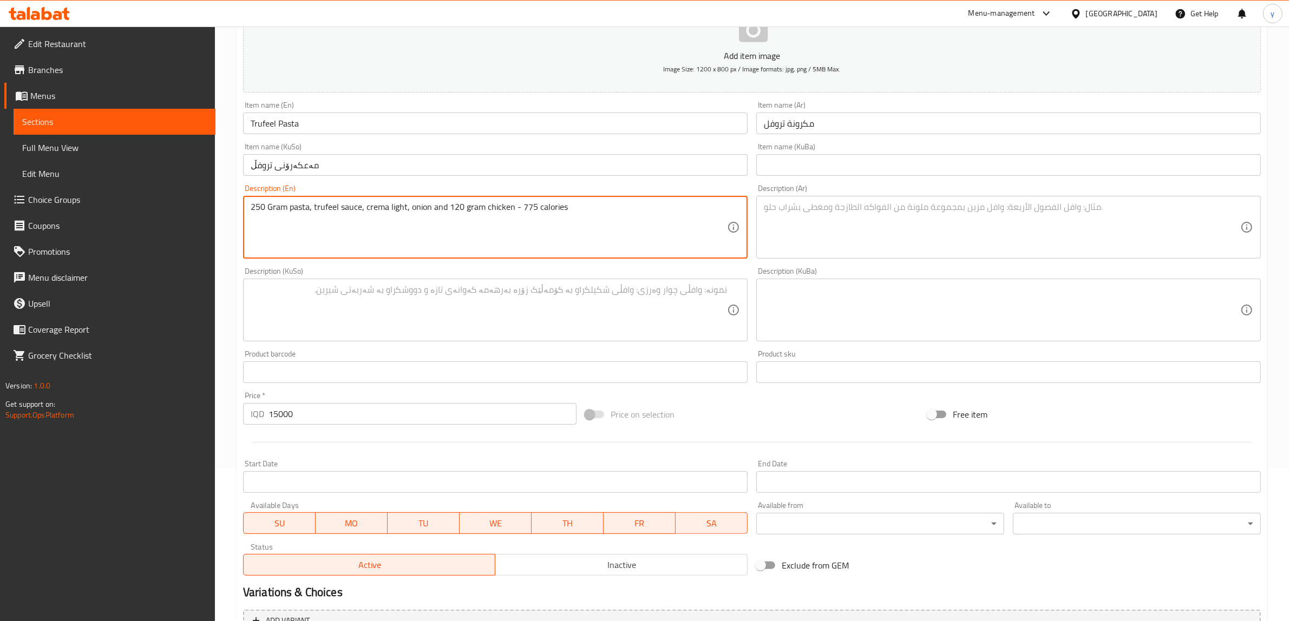
click at [875, 255] on div "Description (Ar)" at bounding box center [1008, 227] width 504 height 63
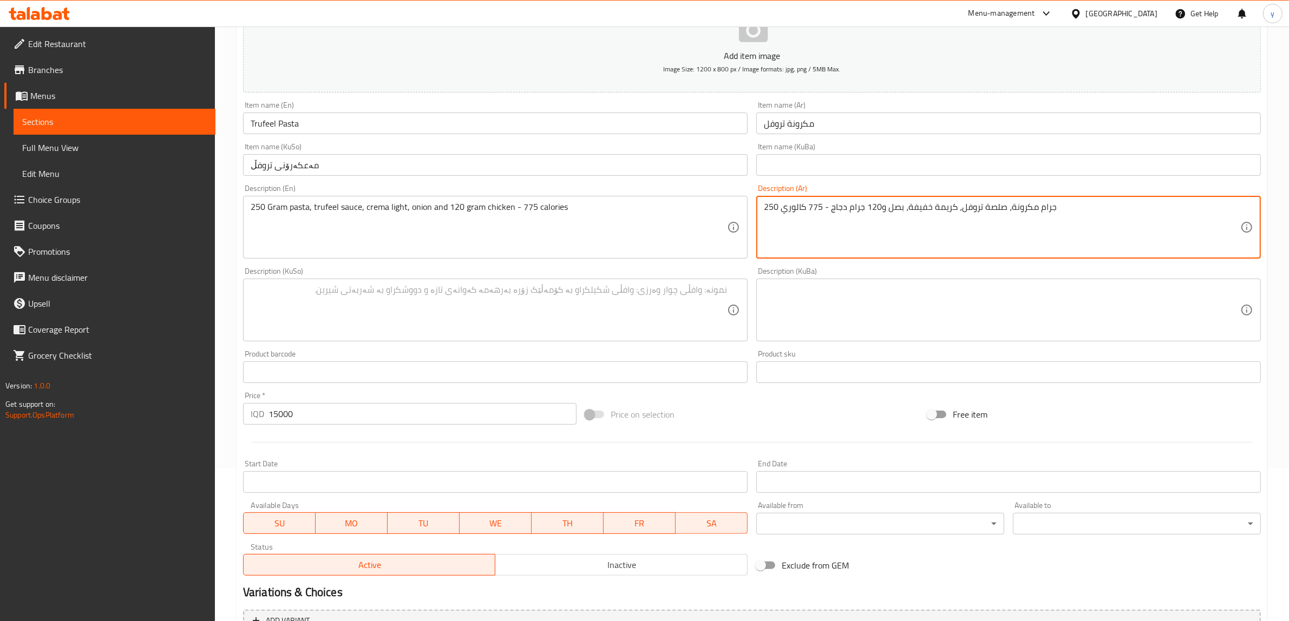
click at [678, 293] on textarea at bounding box center [489, 310] width 476 height 51
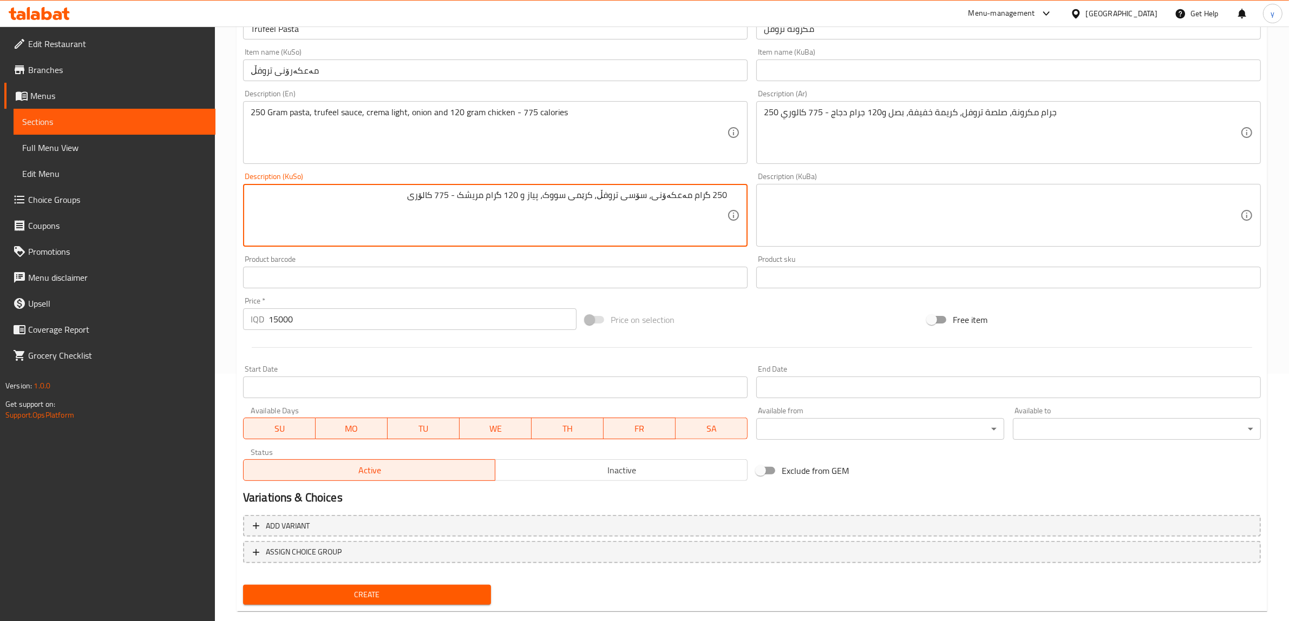
scroll to position [266, 0]
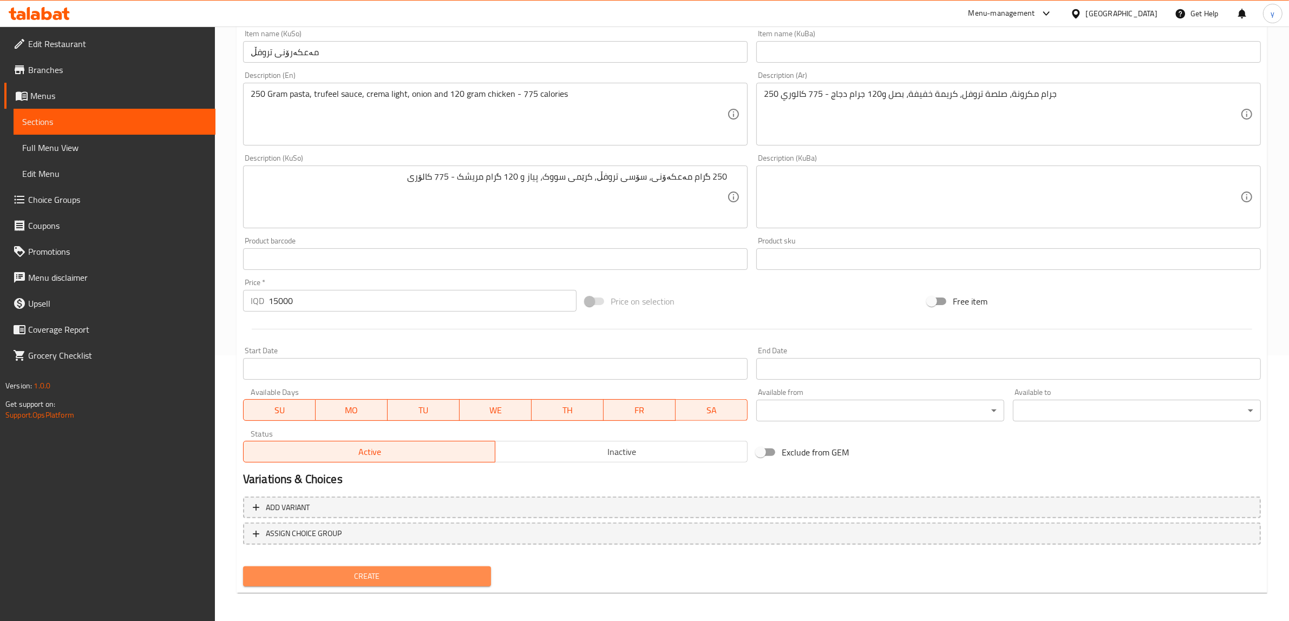
click at [361, 570] on span "Create" at bounding box center [367, 577] width 231 height 14
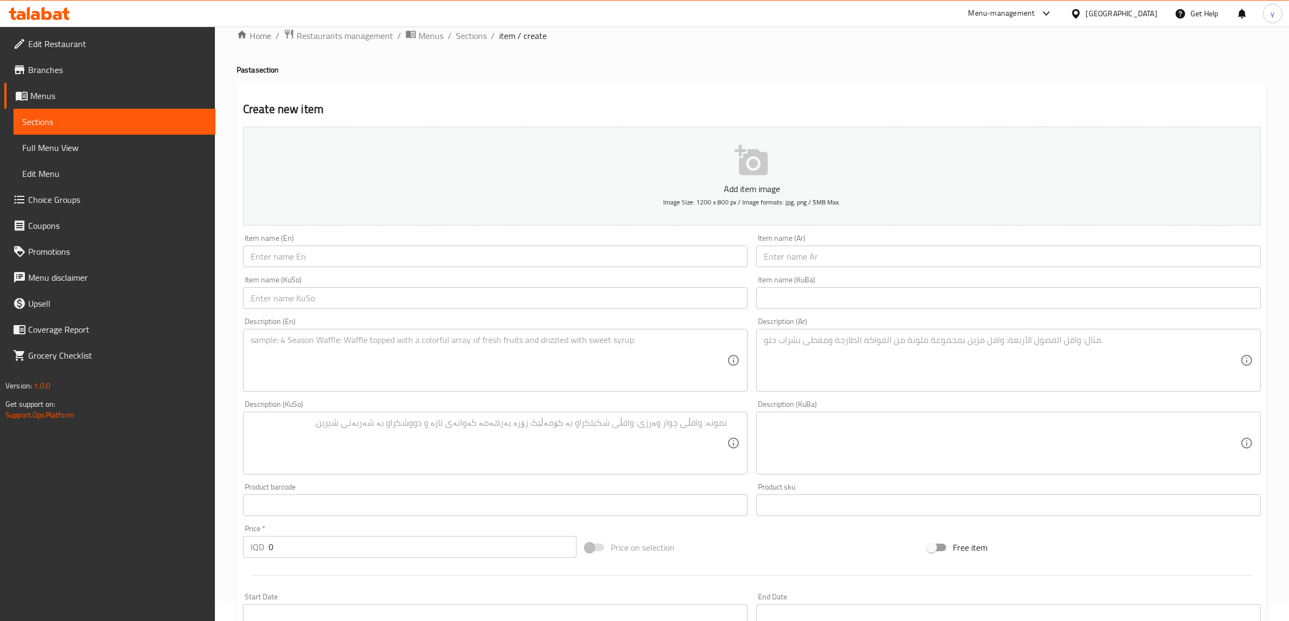
scroll to position [0, 0]
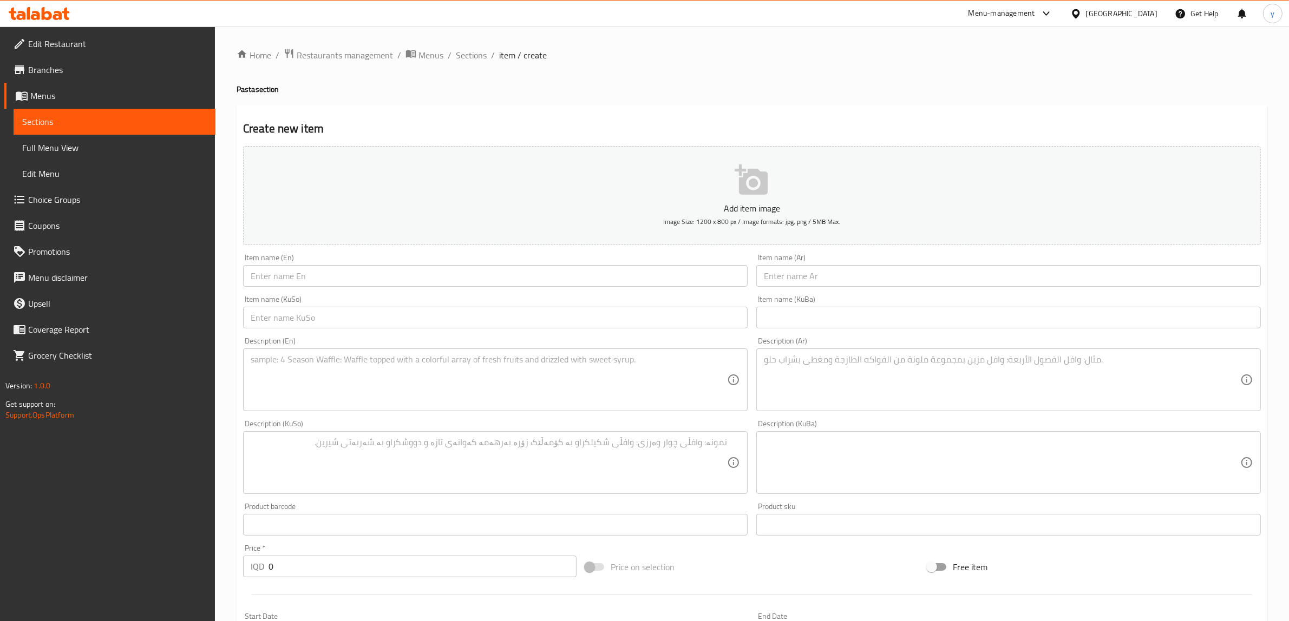
click at [543, 271] on input "text" at bounding box center [495, 276] width 504 height 22
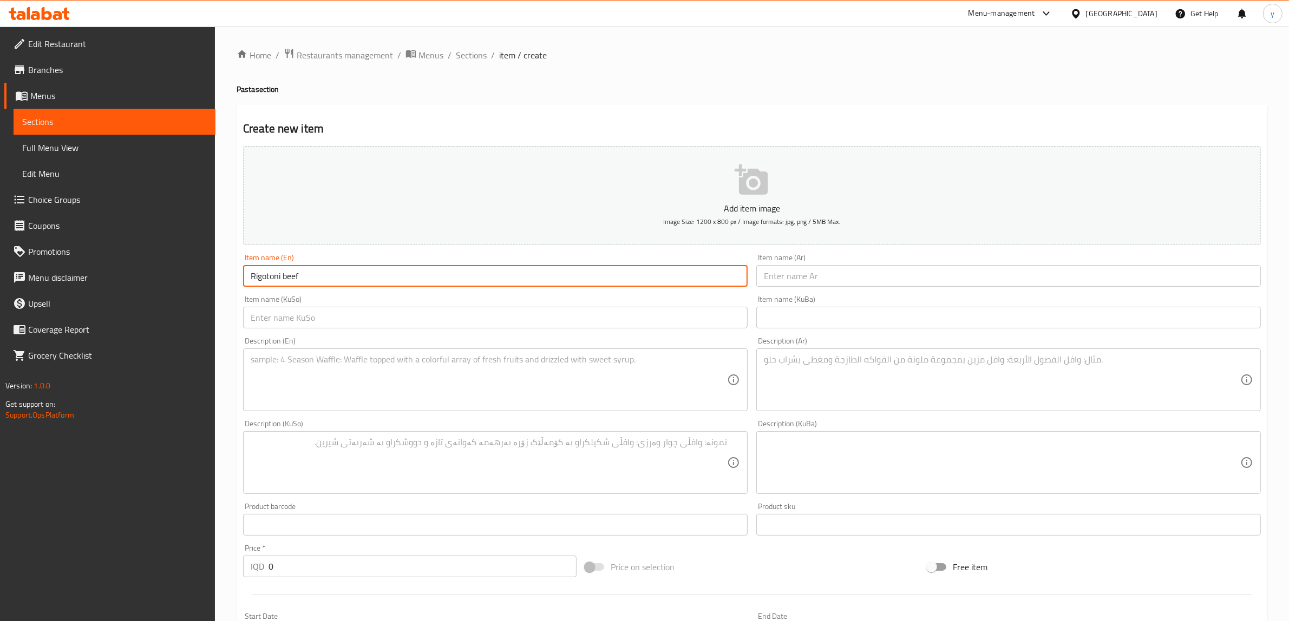
click at [282, 281] on input "Rigotoni beef" at bounding box center [495, 276] width 504 height 22
click at [969, 285] on input "text" at bounding box center [1008, 276] width 504 height 22
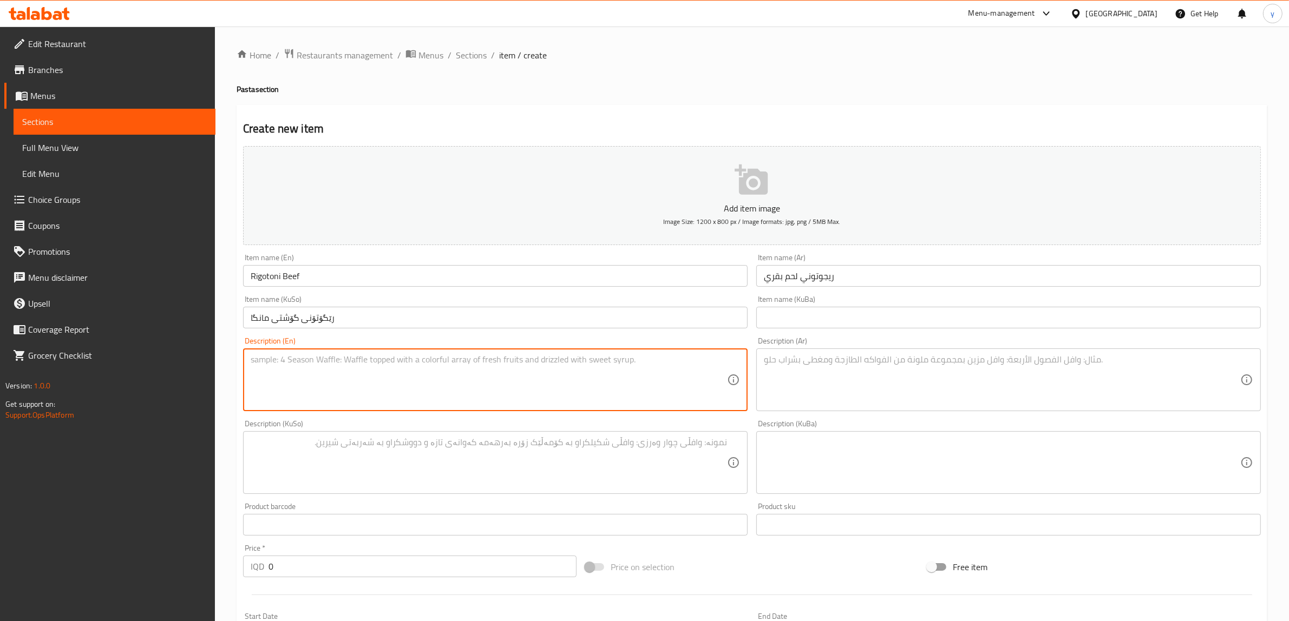
click at [618, 404] on textarea at bounding box center [489, 379] width 476 height 51
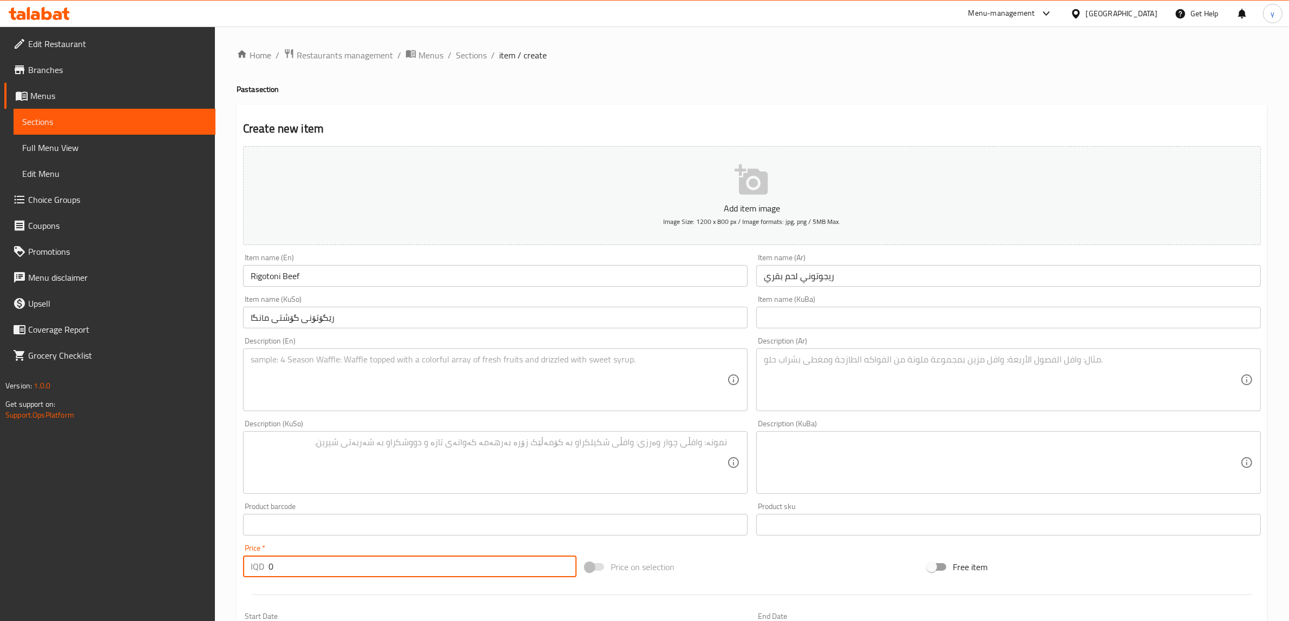
drag, startPoint x: 293, startPoint y: 567, endPoint x: 270, endPoint y: 569, distance: 23.4
click at [270, 569] on input "0" at bounding box center [422, 567] width 308 height 22
click at [607, 390] on textarea at bounding box center [489, 379] width 476 height 51
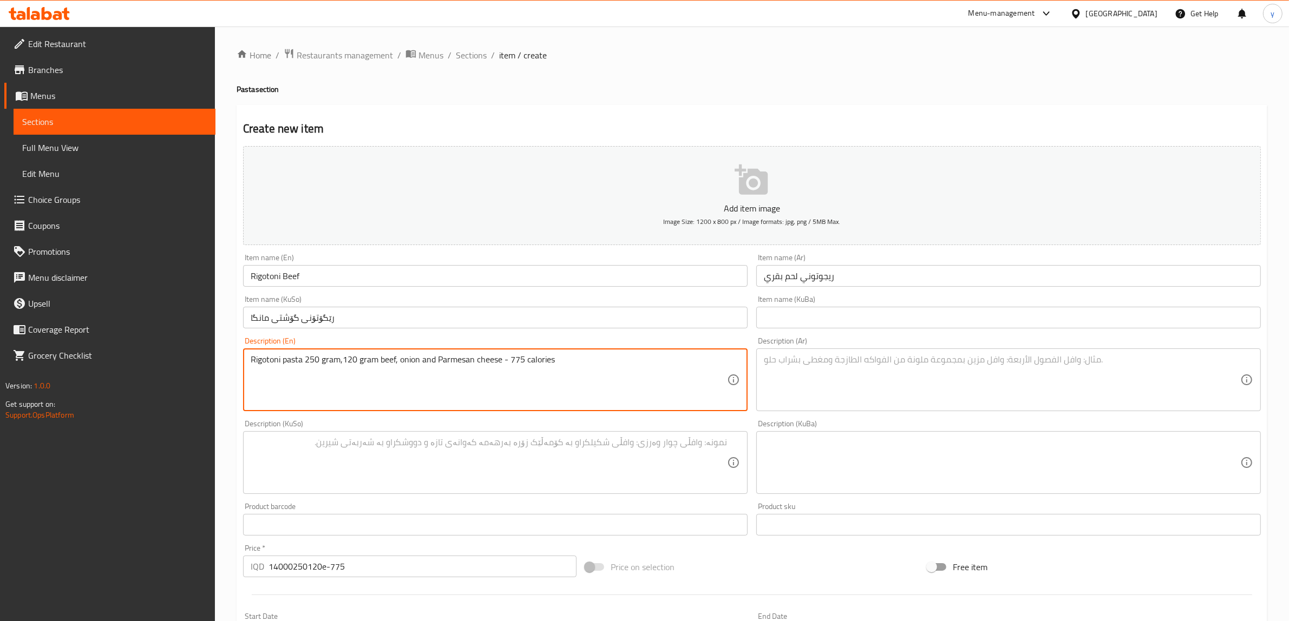
click at [797, 380] on textarea at bounding box center [1002, 379] width 476 height 51
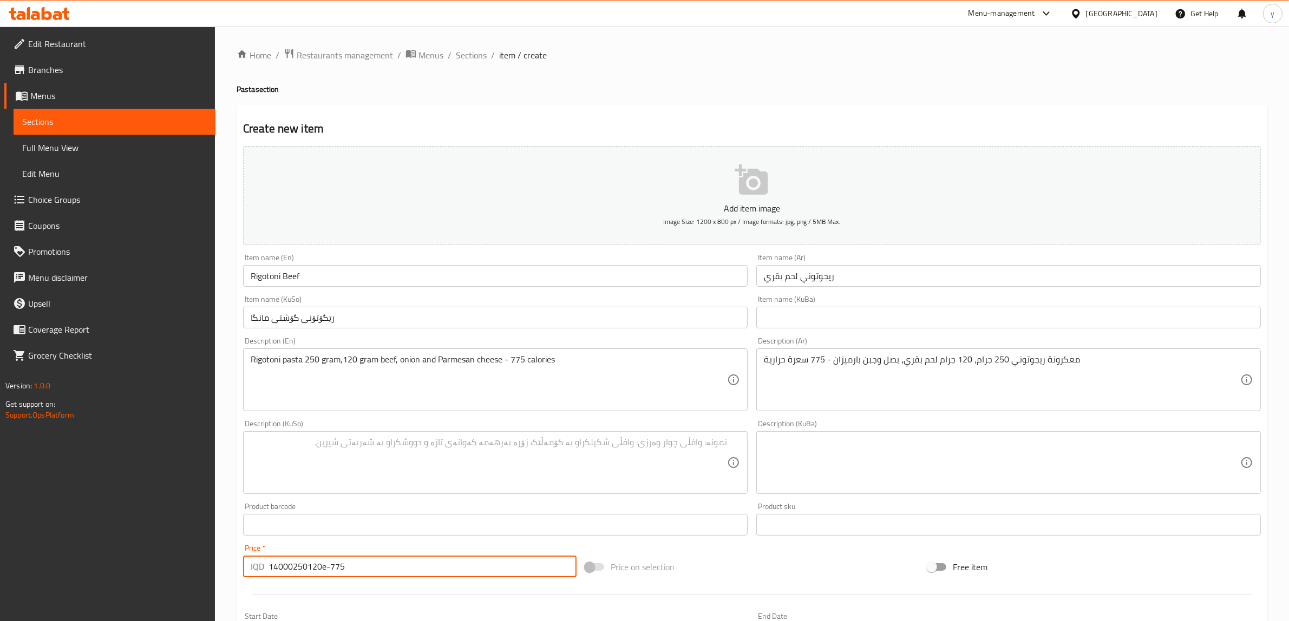
drag, startPoint x: 365, startPoint y: 568, endPoint x: 229, endPoint y: 567, distance: 136.4
click at [225, 577] on div "Home / Restaurants management / Menus / Sections / item / create Pasta section …" at bounding box center [752, 458] width 1074 height 863
click at [379, 465] on textarea at bounding box center [489, 462] width 476 height 51
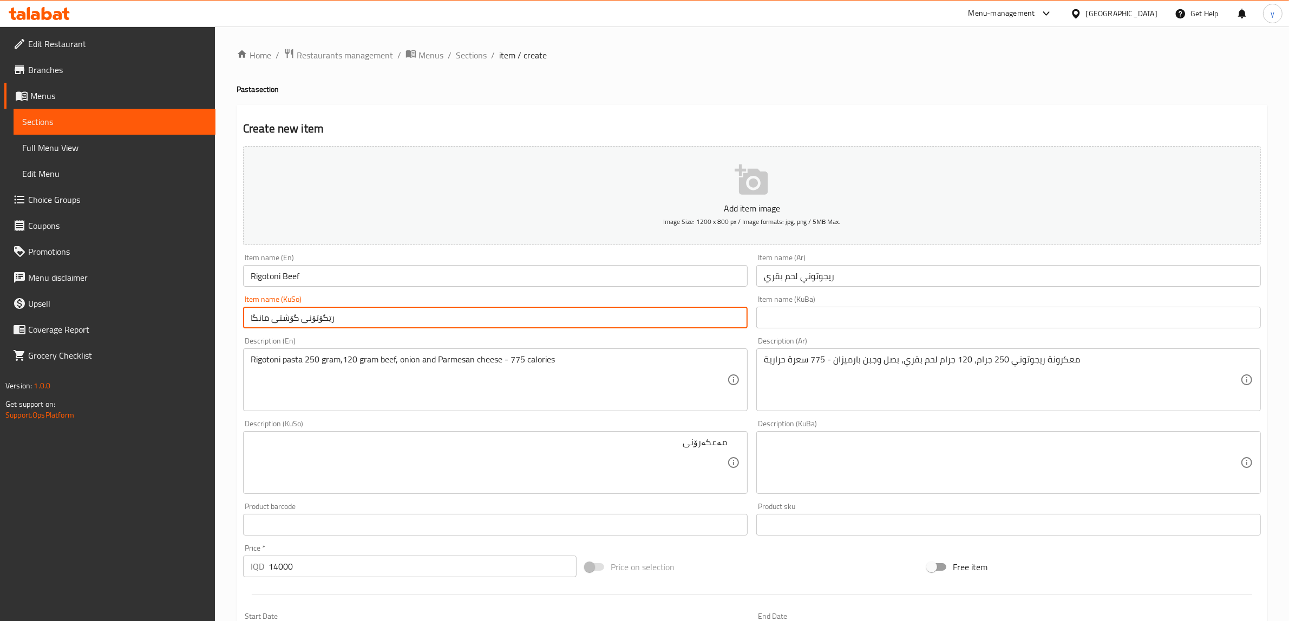
click at [327, 317] on input "رێگۆتۆنی گۆشتی مانگا" at bounding box center [495, 318] width 504 height 22
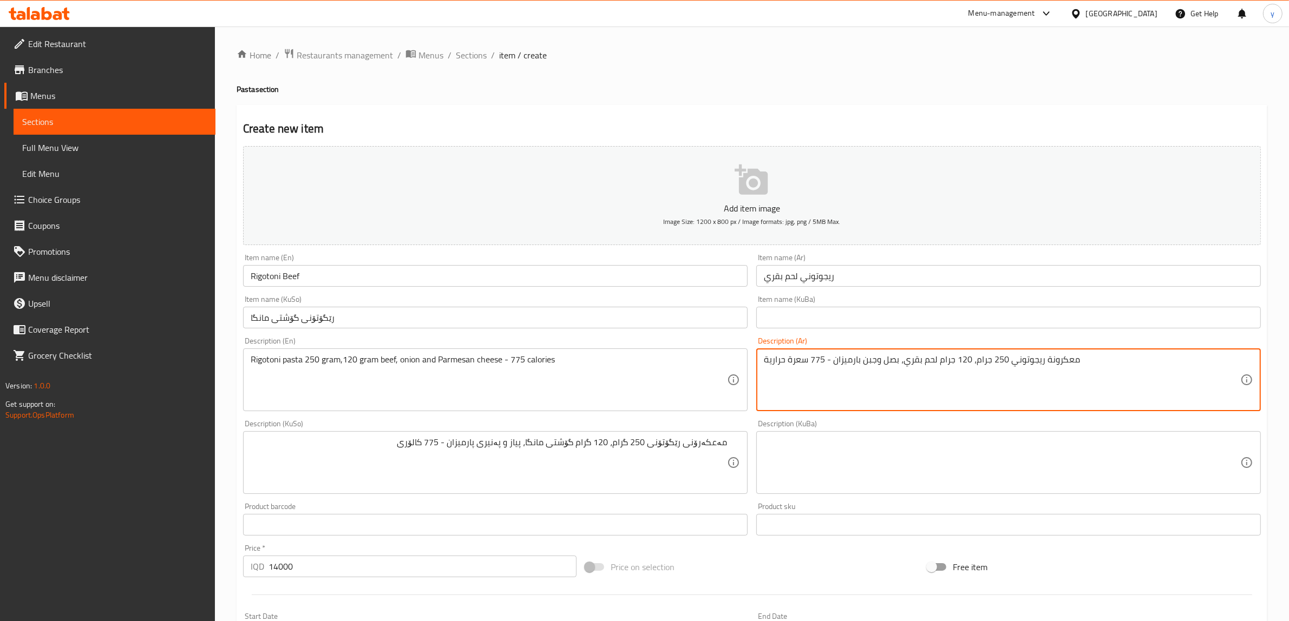
drag, startPoint x: 807, startPoint y: 359, endPoint x: 745, endPoint y: 364, distance: 63.0
click at [745, 364] on div "Add item image Image Size: 1200 x 800 px / Image formats: jpg, png / 5MB Max. I…" at bounding box center [752, 437] width 1026 height 591
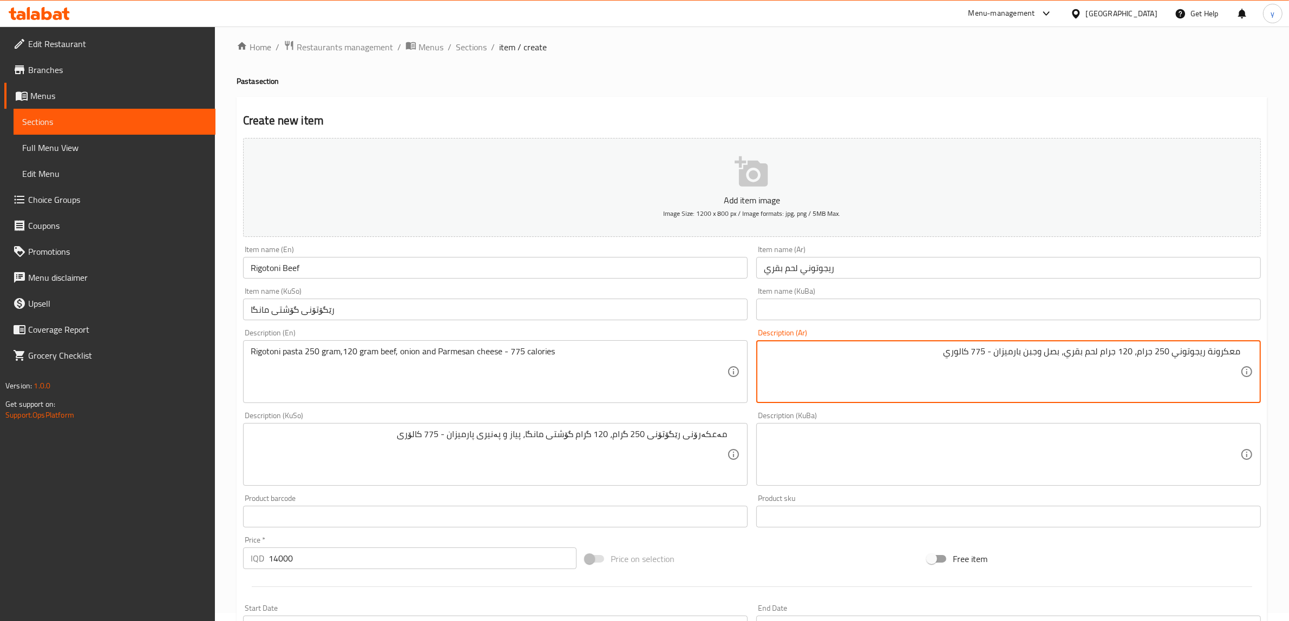
scroll to position [225, 0]
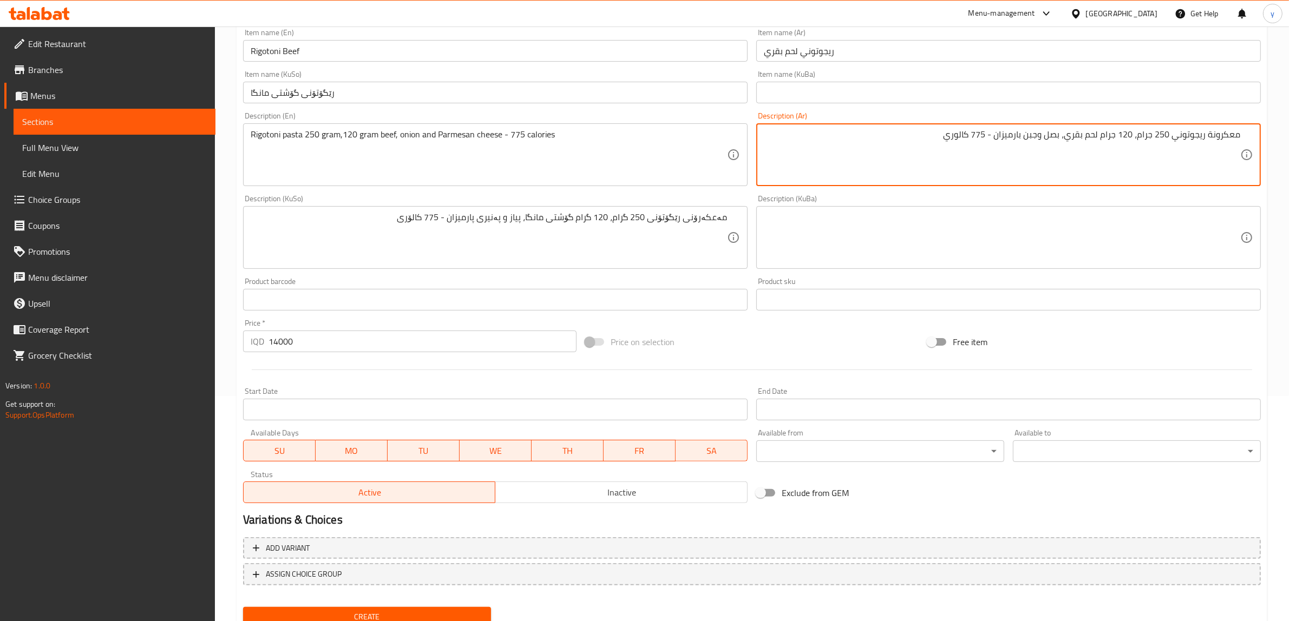
click at [379, 603] on div "Create" at bounding box center [367, 617] width 257 height 29
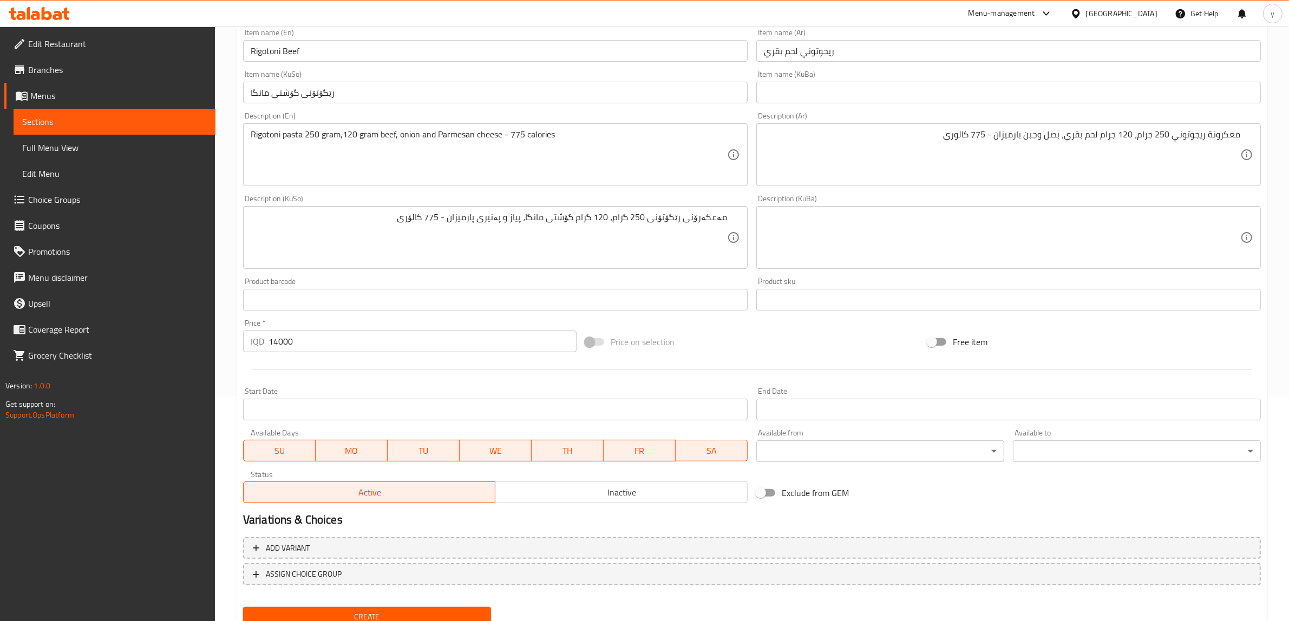
click at [377, 610] on span "Create" at bounding box center [367, 617] width 231 height 14
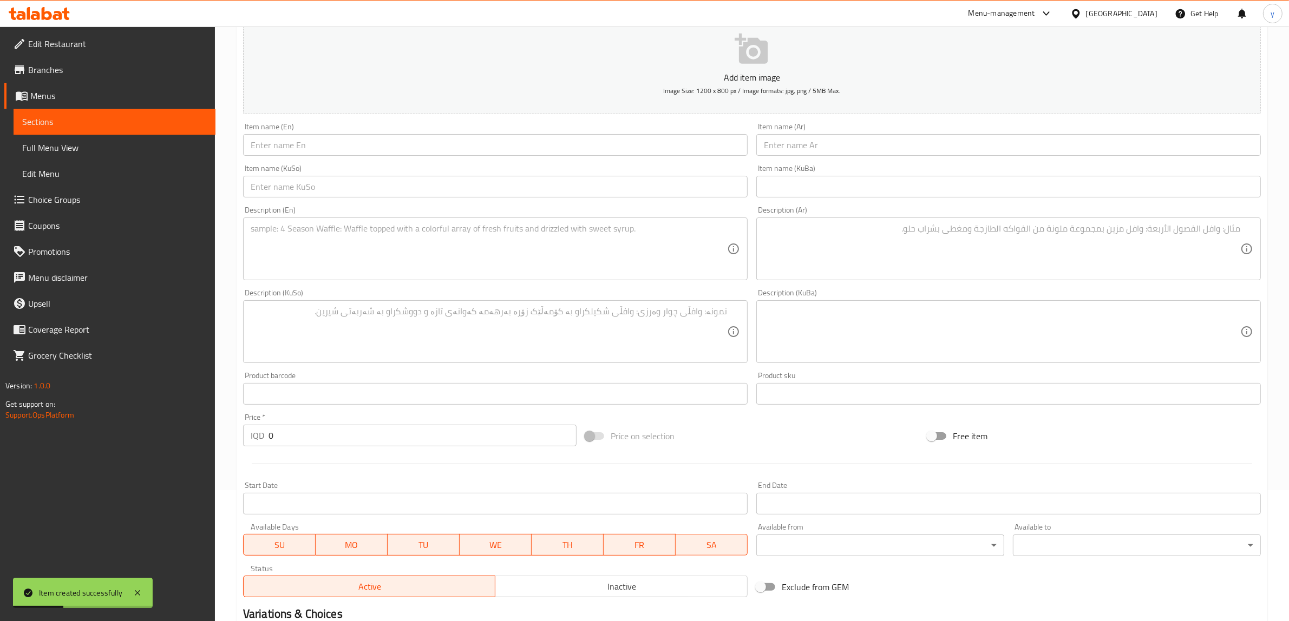
scroll to position [113, 0]
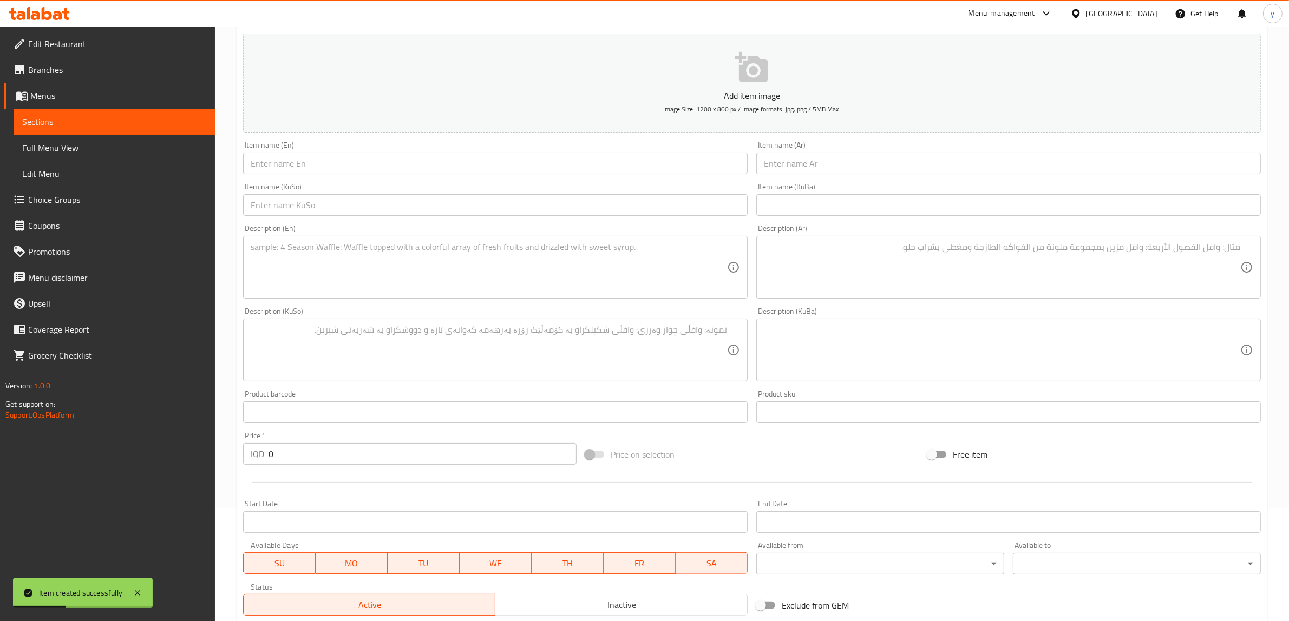
click at [307, 169] on input "text" at bounding box center [495, 164] width 504 height 22
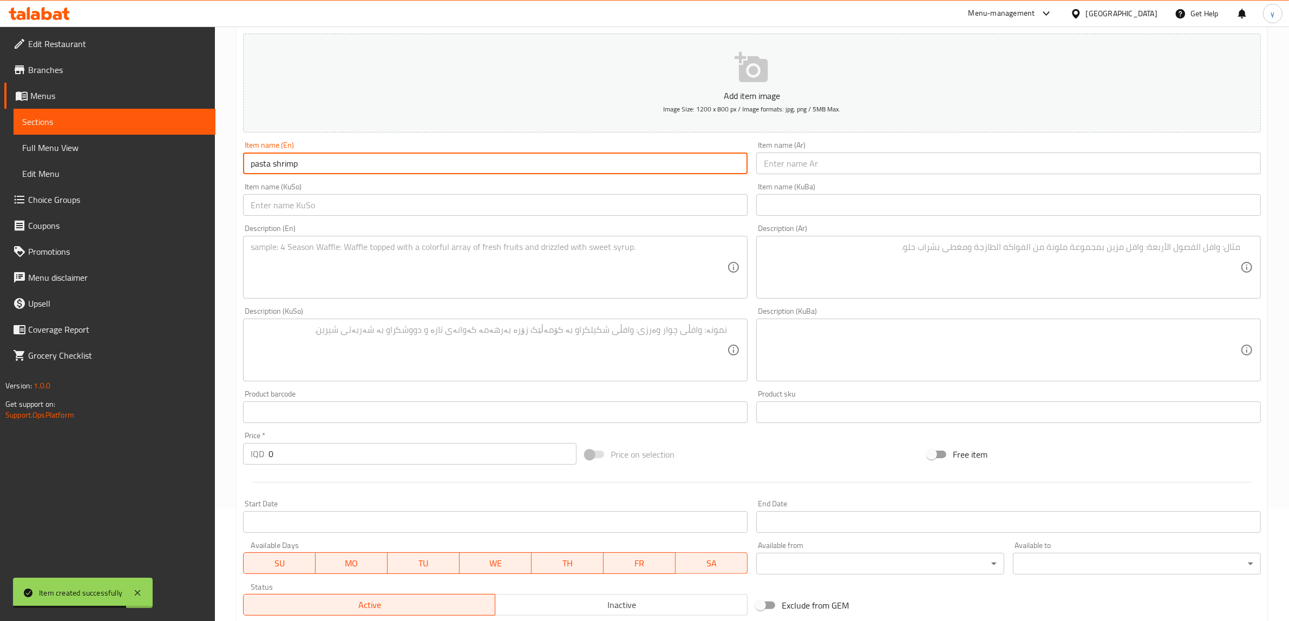
click at [249, 164] on input "pasta shrimp" at bounding box center [495, 164] width 504 height 22
click at [276, 163] on input "Pasta shrimp" at bounding box center [495, 164] width 504 height 22
click at [818, 165] on input "text" at bounding box center [1008, 164] width 504 height 22
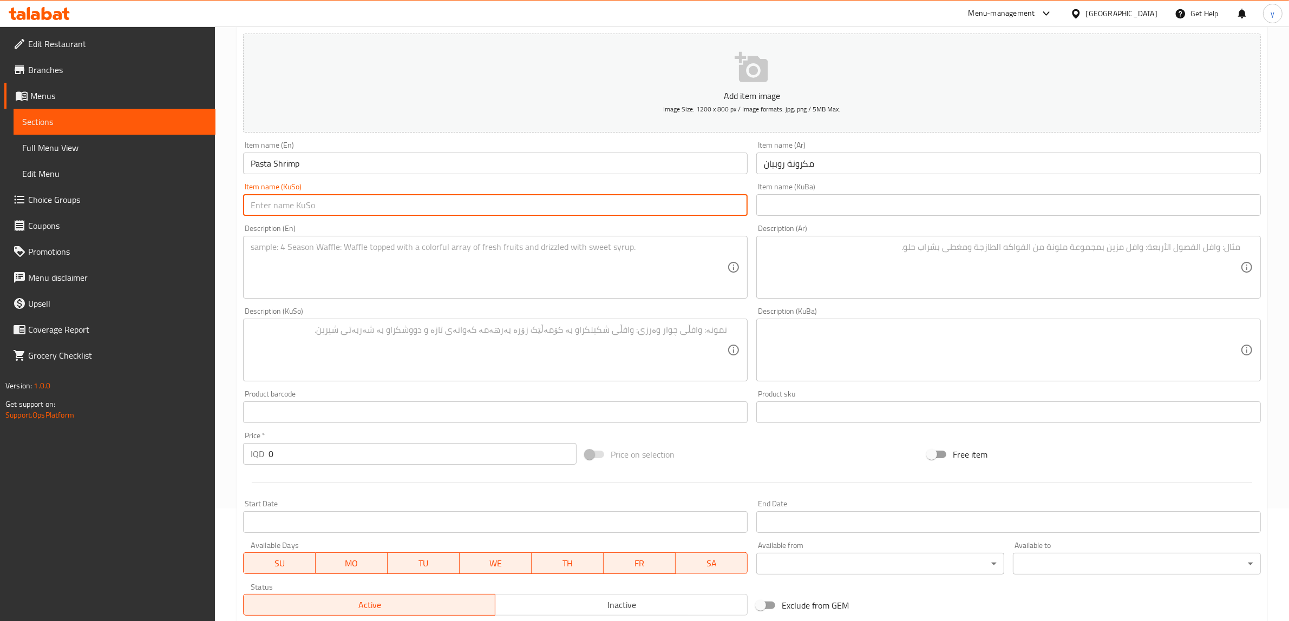
drag, startPoint x: 752, startPoint y: 222, endPoint x: 721, endPoint y: 206, distance: 34.9
click at [721, 206] on input "text" at bounding box center [495, 205] width 504 height 22
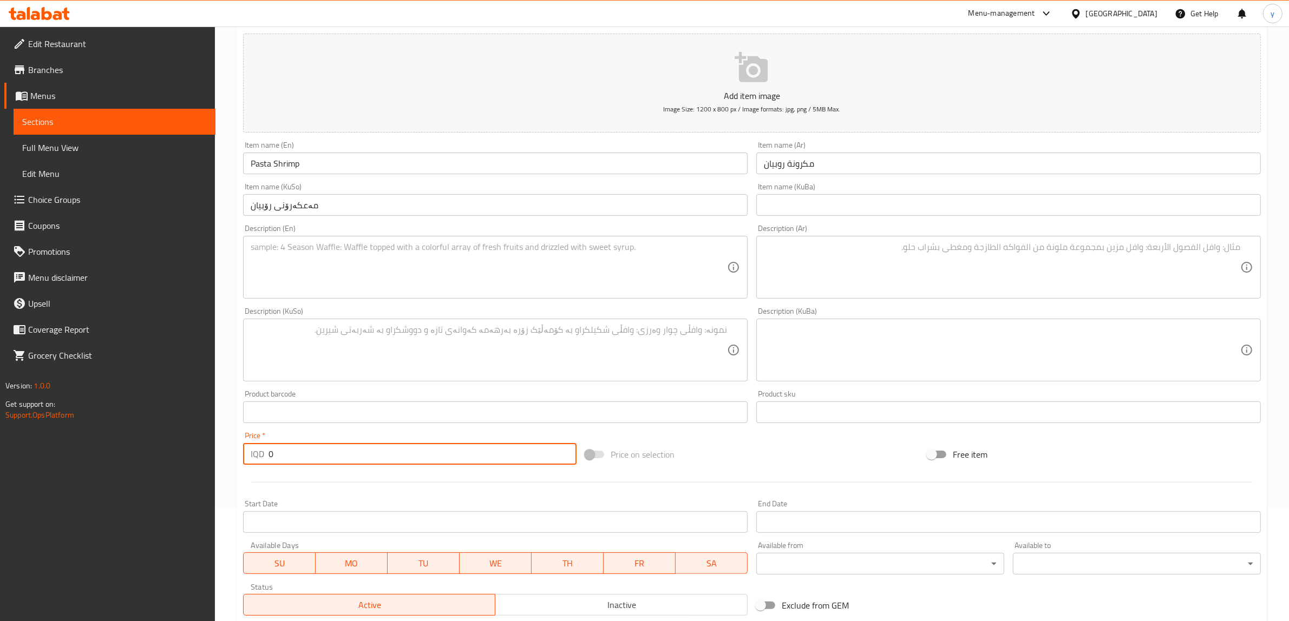
drag, startPoint x: 268, startPoint y: 457, endPoint x: 281, endPoint y: 455, distance: 13.7
click at [281, 455] on input "0" at bounding box center [422, 454] width 308 height 22
click at [441, 270] on textarea at bounding box center [489, 267] width 476 height 51
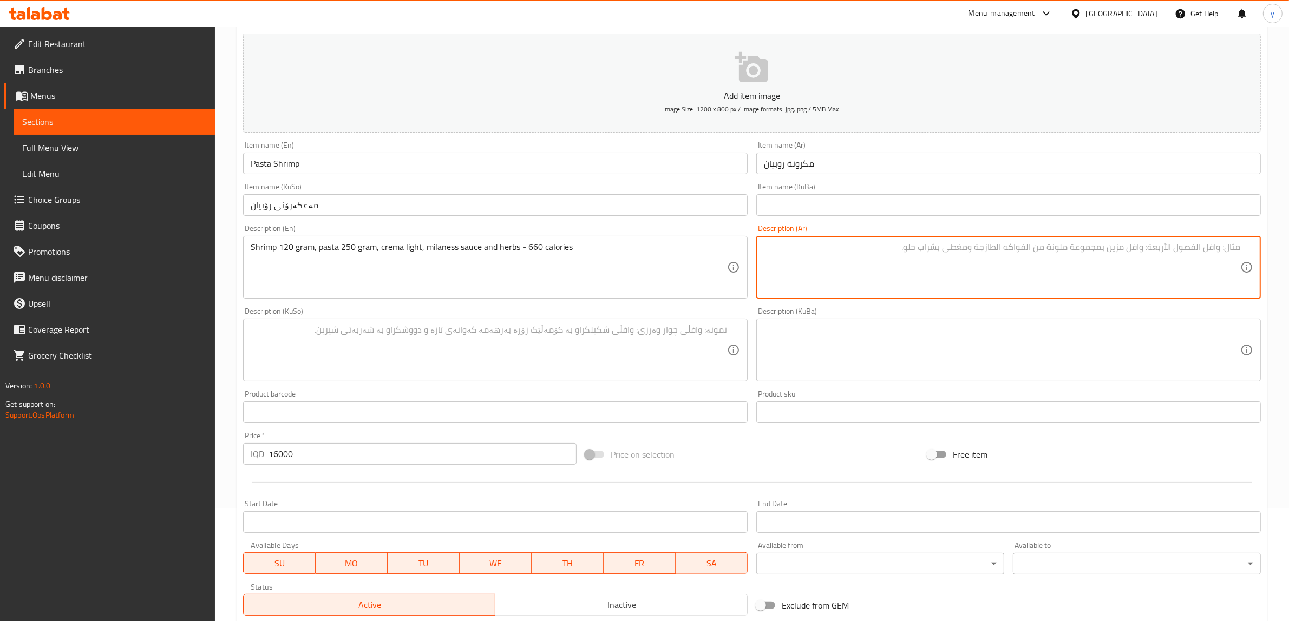
click at [848, 266] on textarea at bounding box center [1002, 267] width 476 height 51
click at [678, 346] on textarea at bounding box center [489, 350] width 476 height 51
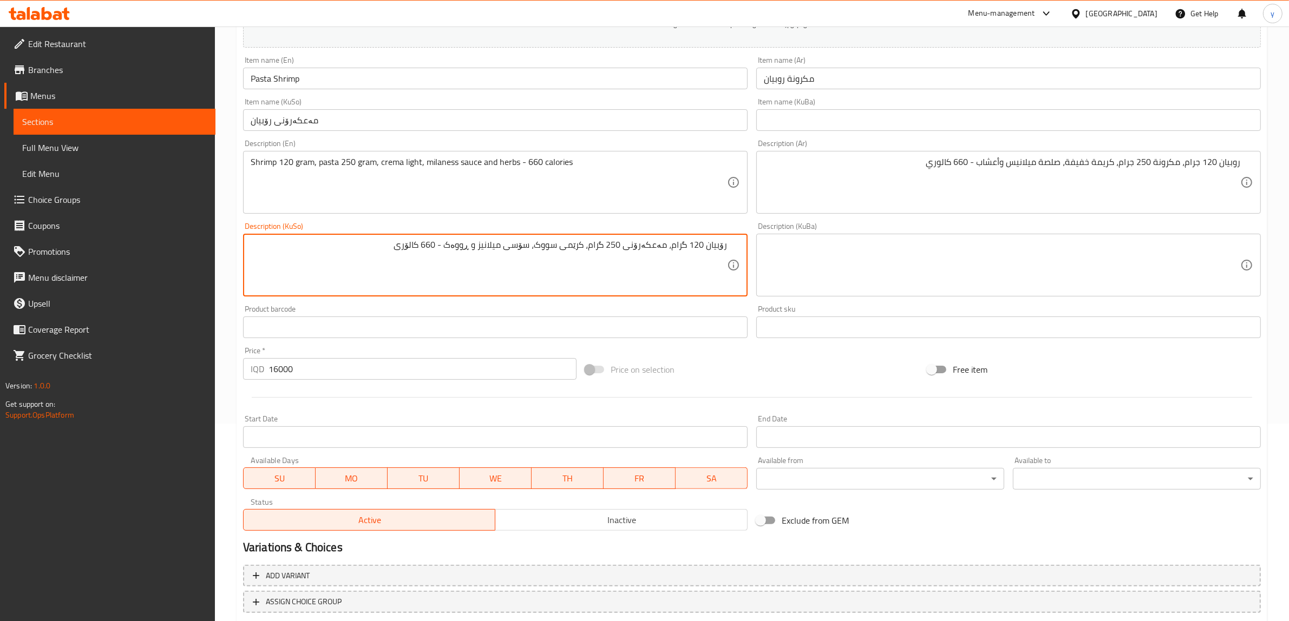
scroll to position [266, 0]
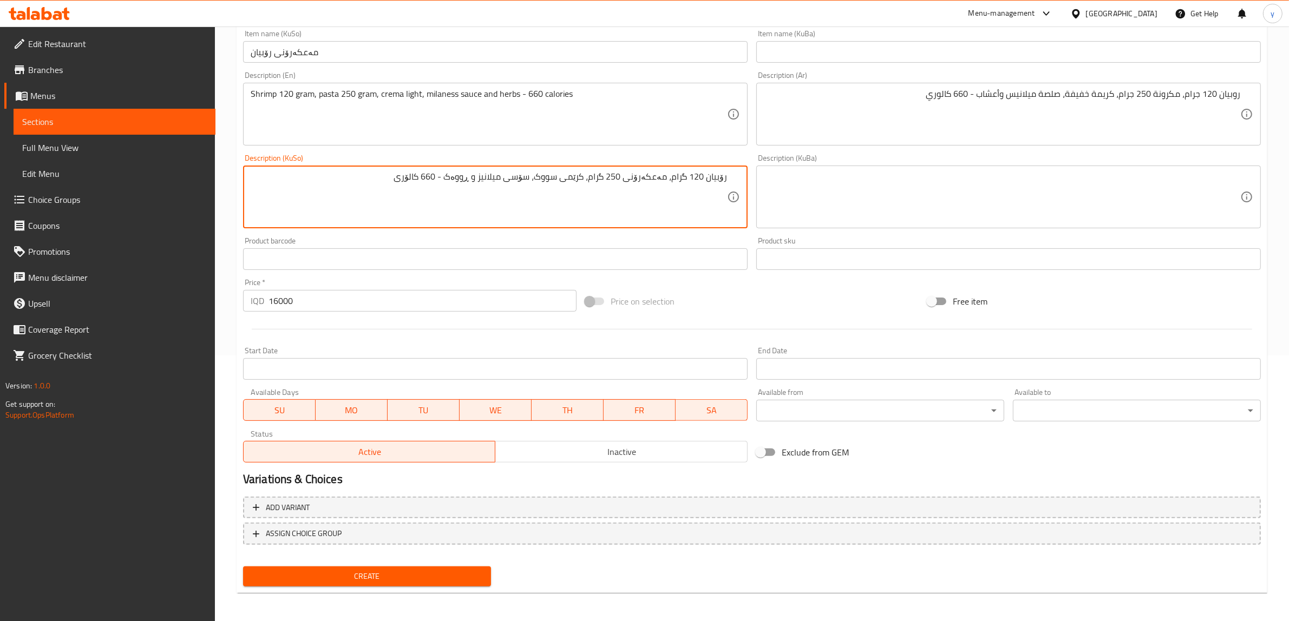
click at [392, 580] on span "Create" at bounding box center [367, 577] width 231 height 14
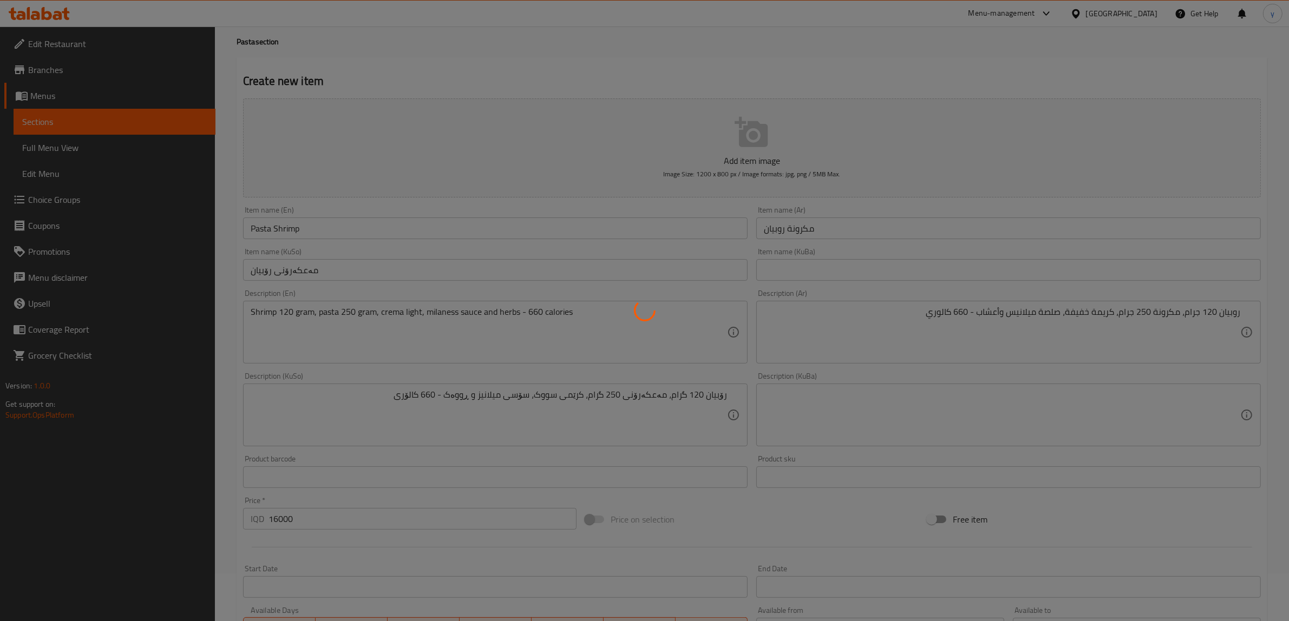
scroll to position [41, 0]
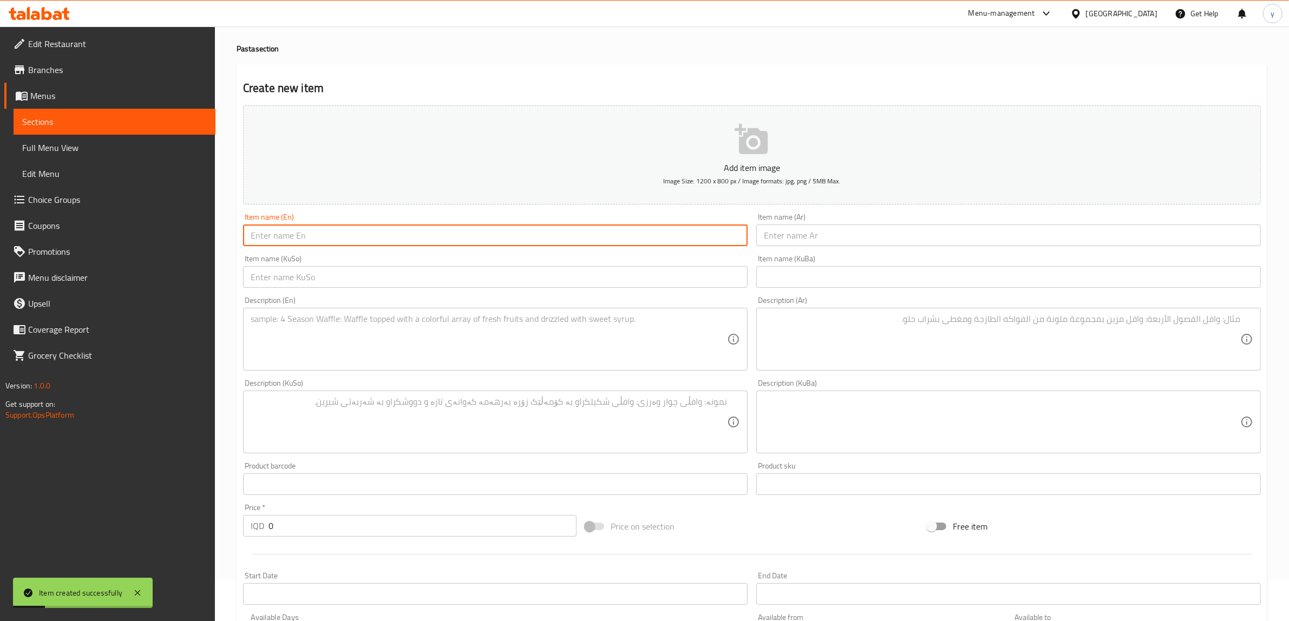
click at [295, 238] on input "text" at bounding box center [495, 236] width 504 height 22
click at [255, 238] on input "rigotoni pasta pisto" at bounding box center [495, 236] width 504 height 22
click at [260, 235] on input "rigotoni pasta pisto" at bounding box center [495, 236] width 504 height 22
click at [249, 241] on input "rigotoni pasta pisto" at bounding box center [495, 236] width 504 height 22
click at [310, 239] on input "Rigotoni pasta pisto" at bounding box center [495, 236] width 504 height 22
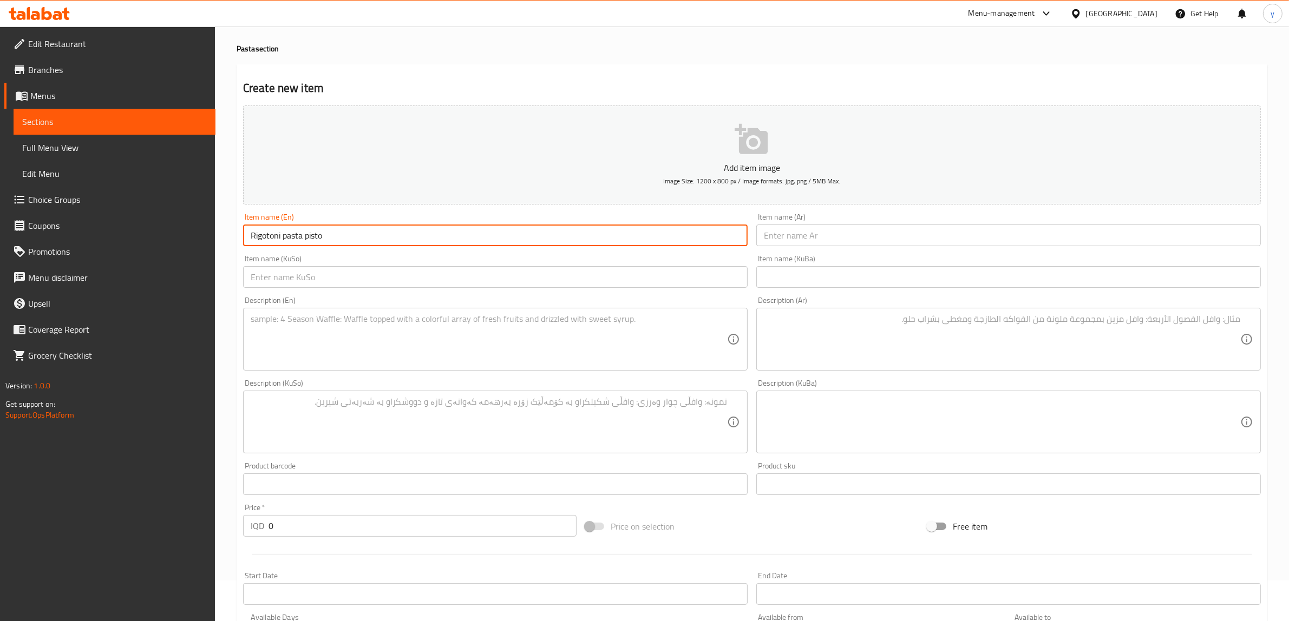
click at [305, 242] on input "Rigotoni pasta pisto" at bounding box center [495, 236] width 504 height 22
click at [283, 239] on input "Rigotoni pasta Pisto" at bounding box center [495, 236] width 504 height 22
click at [793, 216] on div "Item name (Ar) Item name (Ar)" at bounding box center [1008, 229] width 504 height 33
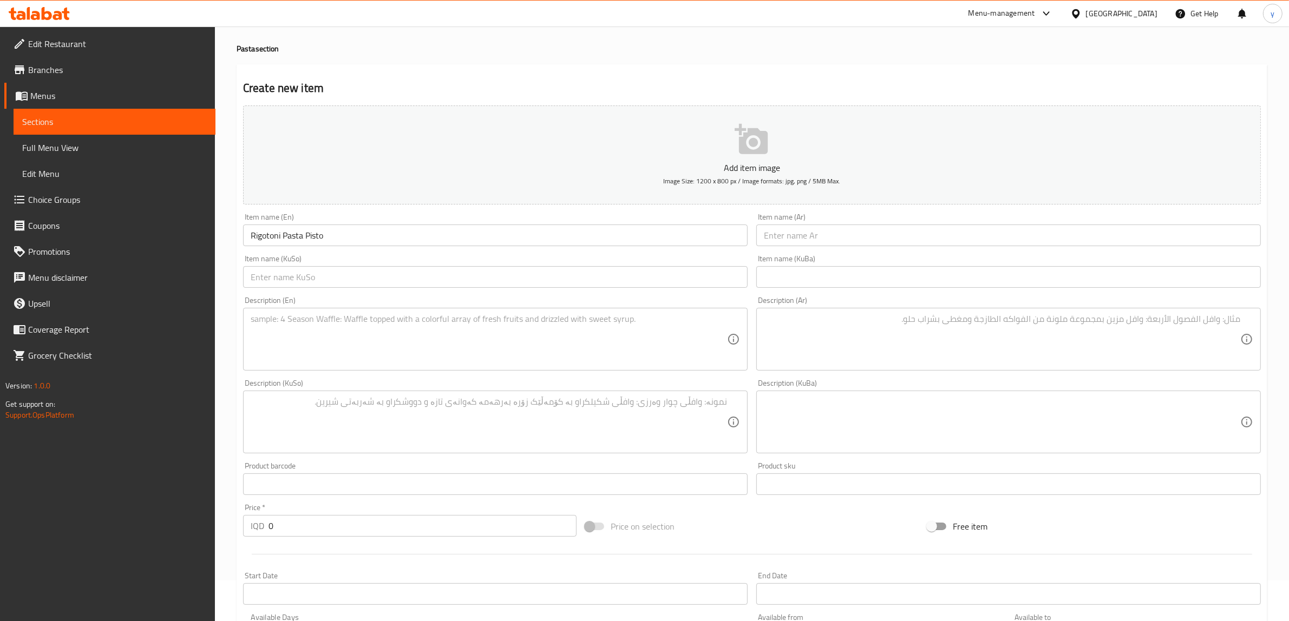
click at [809, 234] on input "text" at bounding box center [1008, 236] width 504 height 22
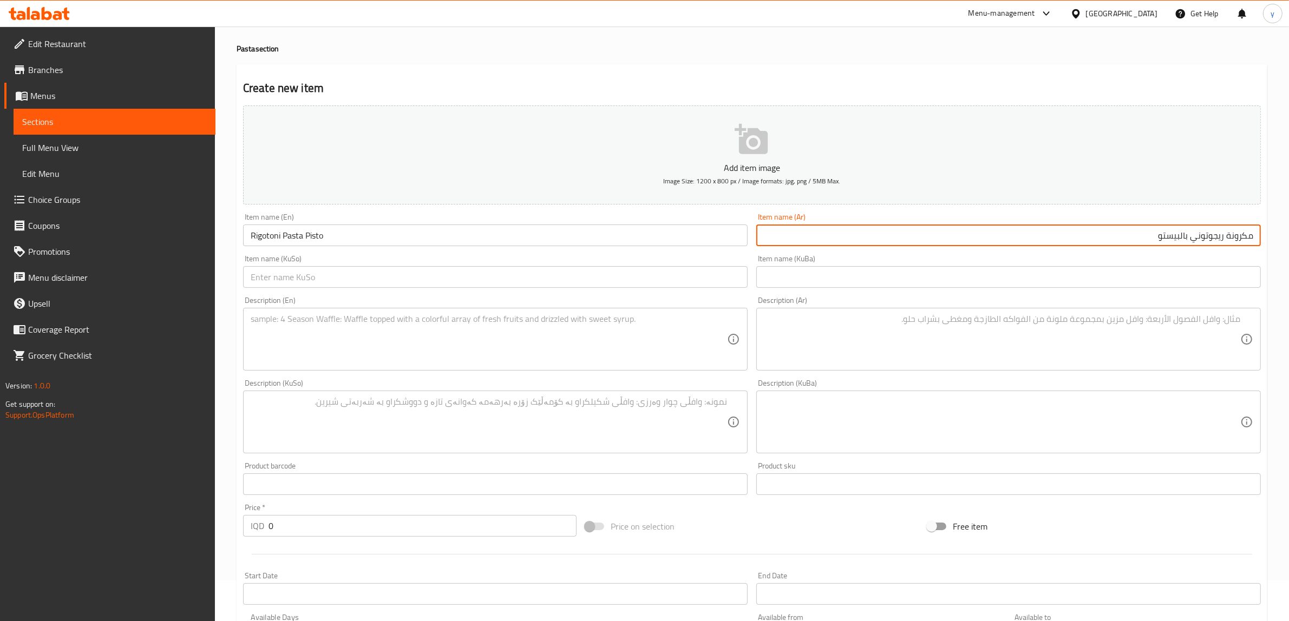
click at [304, 236] on input "Rigotoni Pasta Pisto" at bounding box center [495, 236] width 504 height 22
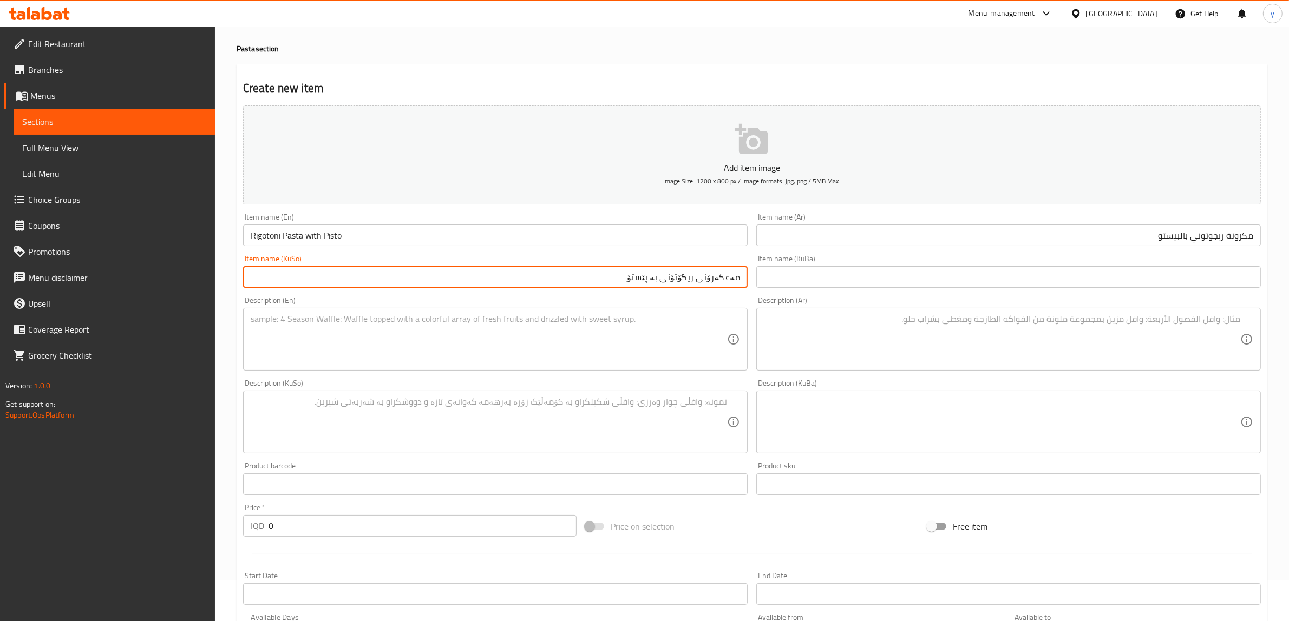
click at [379, 334] on textarea at bounding box center [489, 339] width 476 height 51
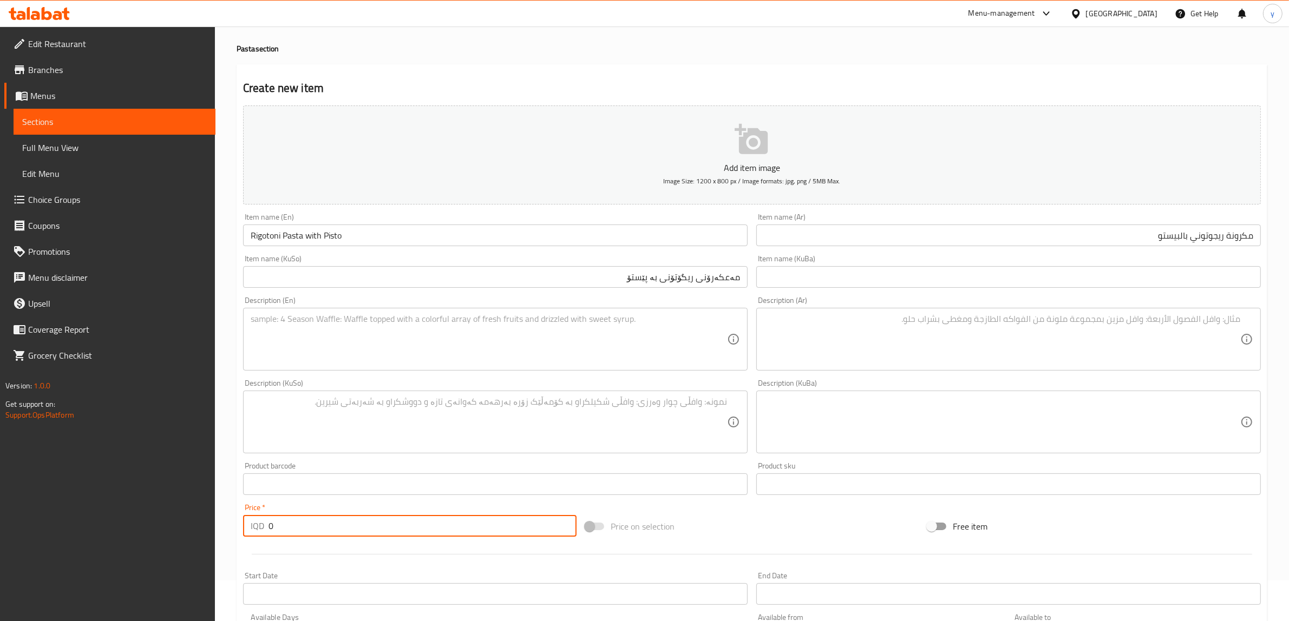
drag, startPoint x: 285, startPoint y: 526, endPoint x: 274, endPoint y: 530, distance: 11.7
click at [274, 530] on input "0" at bounding box center [422, 526] width 308 height 22
drag, startPoint x: 283, startPoint y: 521, endPoint x: 258, endPoint y: 528, distance: 25.7
click at [258, 528] on div "IQD 0 Price *" at bounding box center [409, 526] width 333 height 22
click at [298, 332] on textarea at bounding box center [489, 339] width 476 height 51
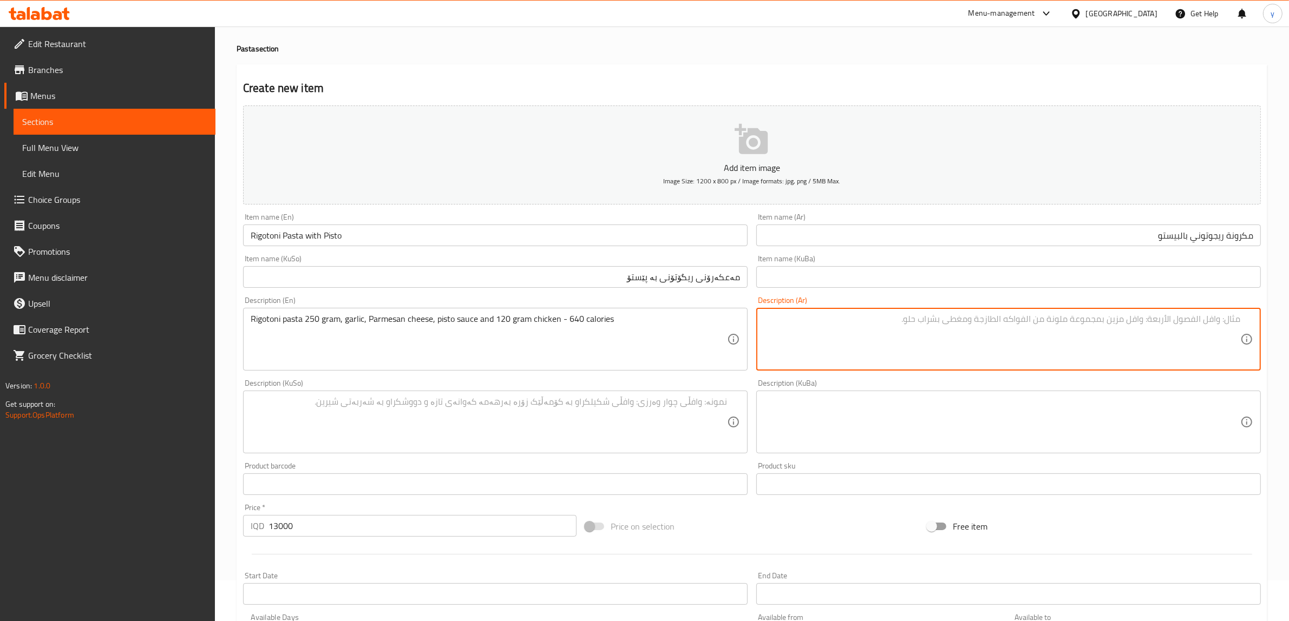
click at [885, 350] on textarea at bounding box center [1002, 339] width 476 height 51
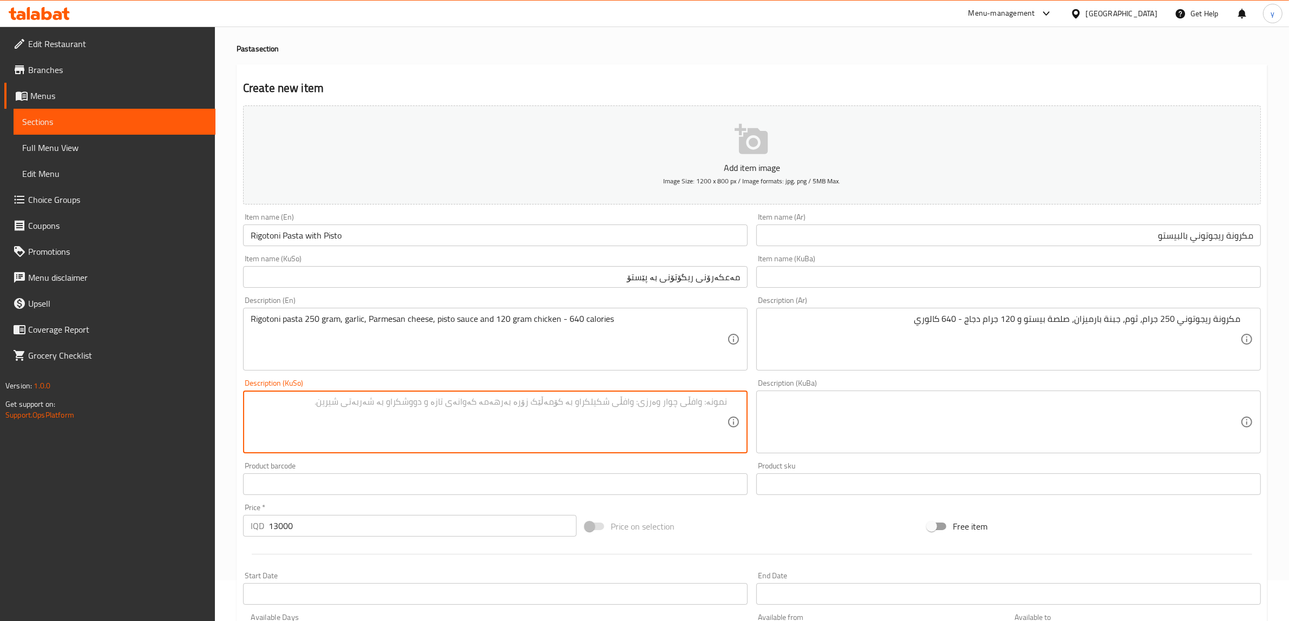
click at [629, 399] on textarea at bounding box center [489, 422] width 476 height 51
click at [678, 283] on input "مەعکەرۆنی ریگۆتۆنی بە پێستۆ" at bounding box center [495, 277] width 504 height 22
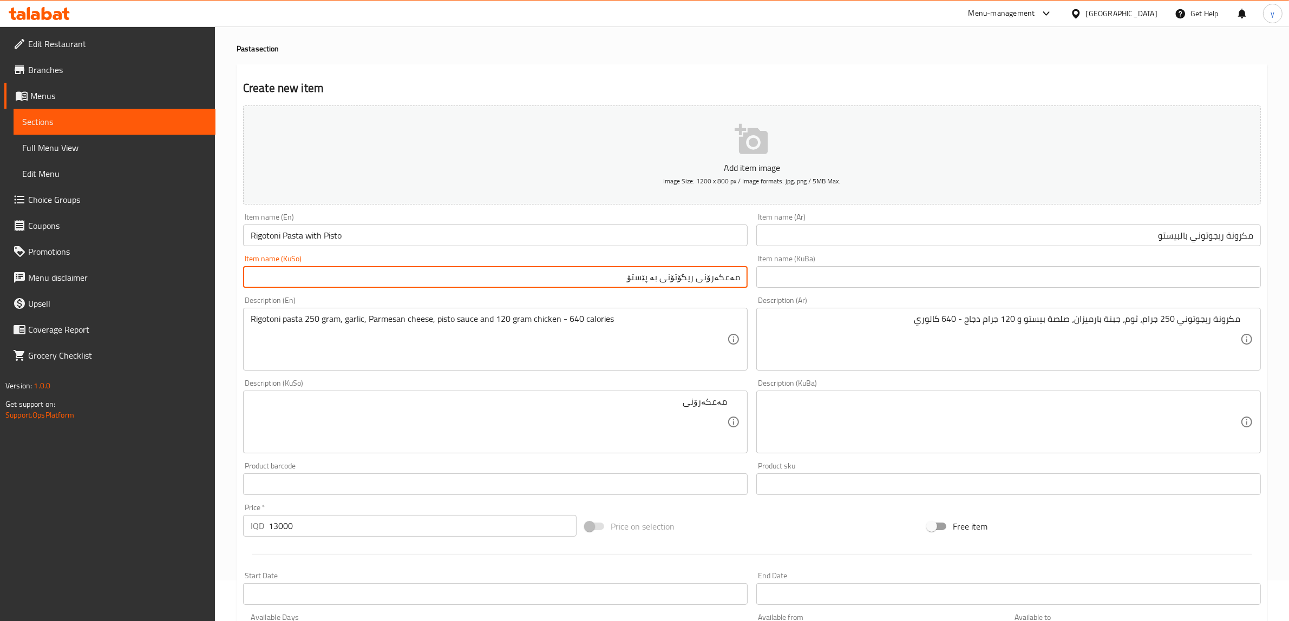
click at [678, 283] on input "مەعکەرۆنی ریگۆتۆنی بە پێستۆ" at bounding box center [495, 277] width 504 height 22
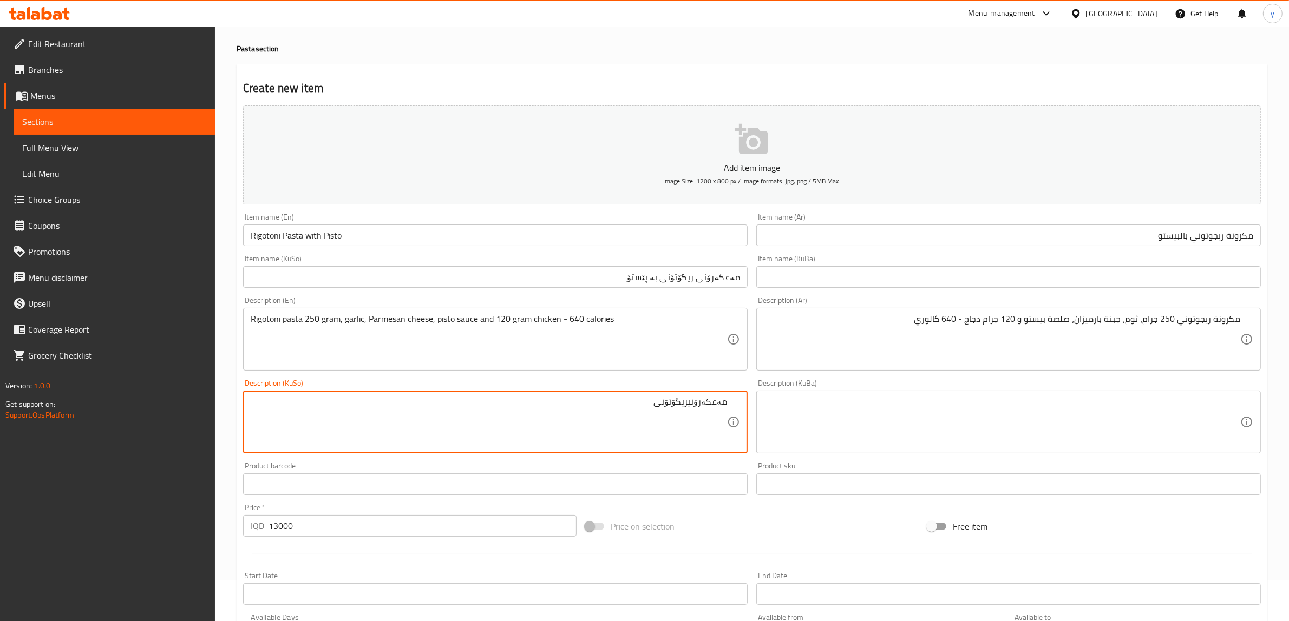
click at [691, 398] on textarea "مەعکەرۆنیریگۆتۆنی" at bounding box center [489, 422] width 476 height 51
click at [637, 419] on textarea "مەعکەرۆنی ریگۆتۆنی" at bounding box center [489, 422] width 476 height 51
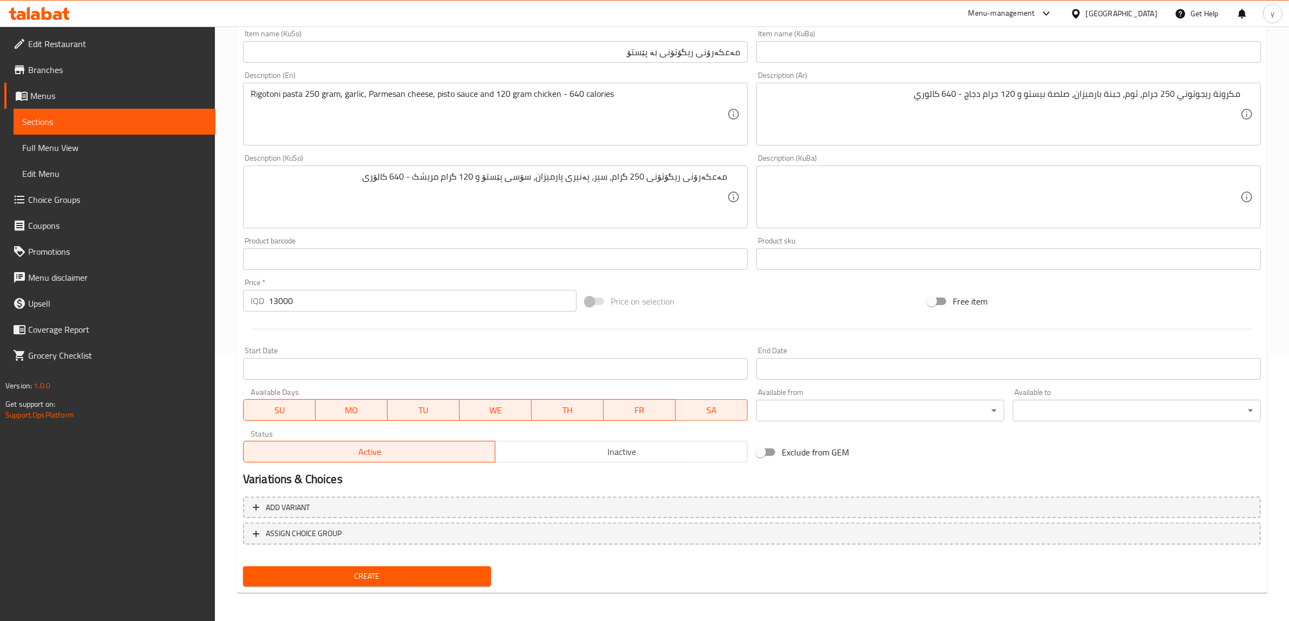
click at [445, 562] on div "Create" at bounding box center [367, 576] width 257 height 29
click at [448, 570] on span "Create" at bounding box center [367, 577] width 231 height 14
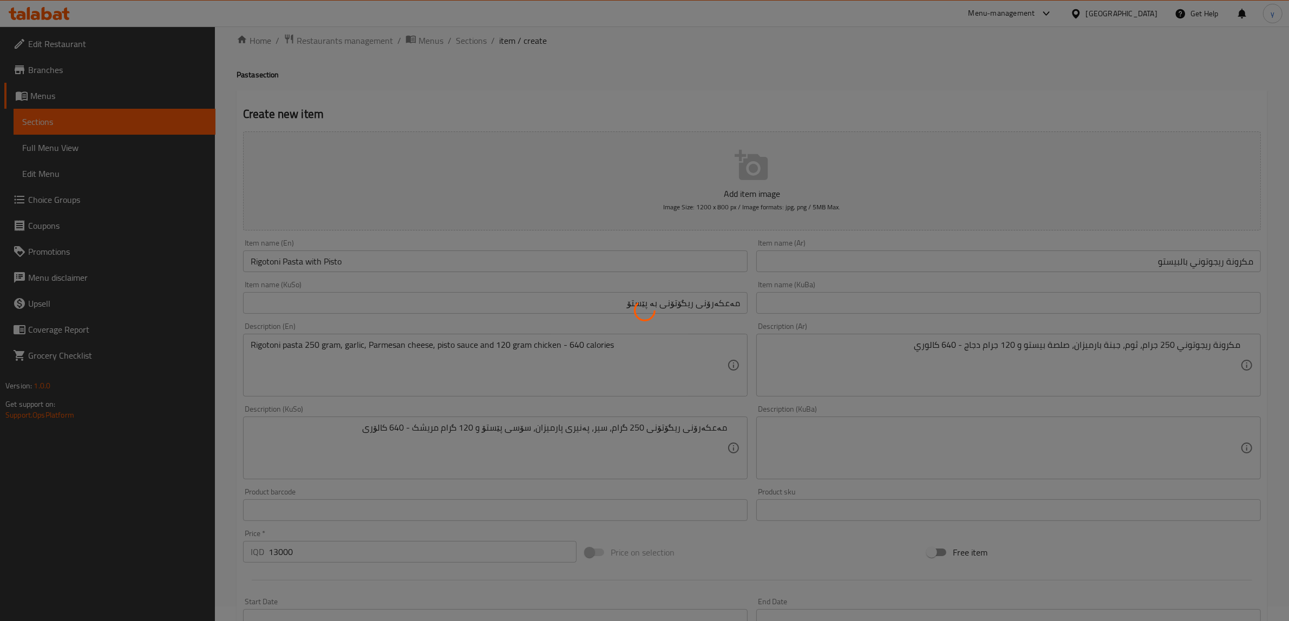
scroll to position [0, 0]
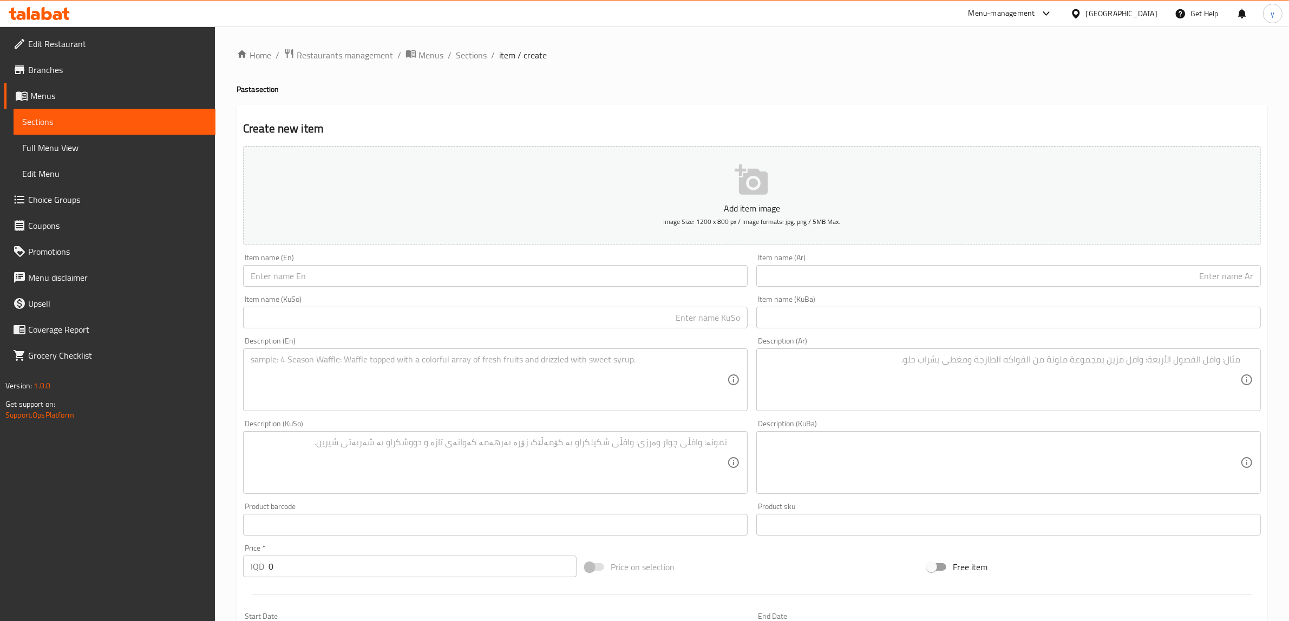
click at [419, 361] on textarea at bounding box center [489, 379] width 476 height 51
click at [476, 55] on span "Sections" at bounding box center [471, 55] width 31 height 13
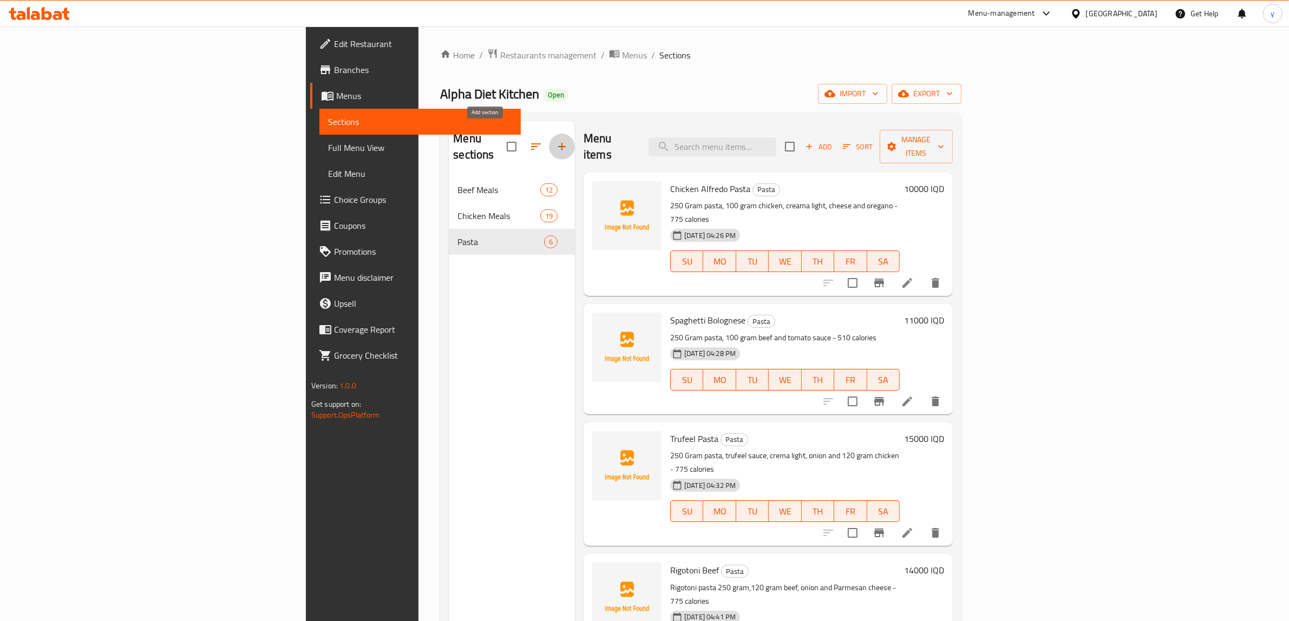
click at [549, 134] on button "button" at bounding box center [562, 147] width 26 height 26
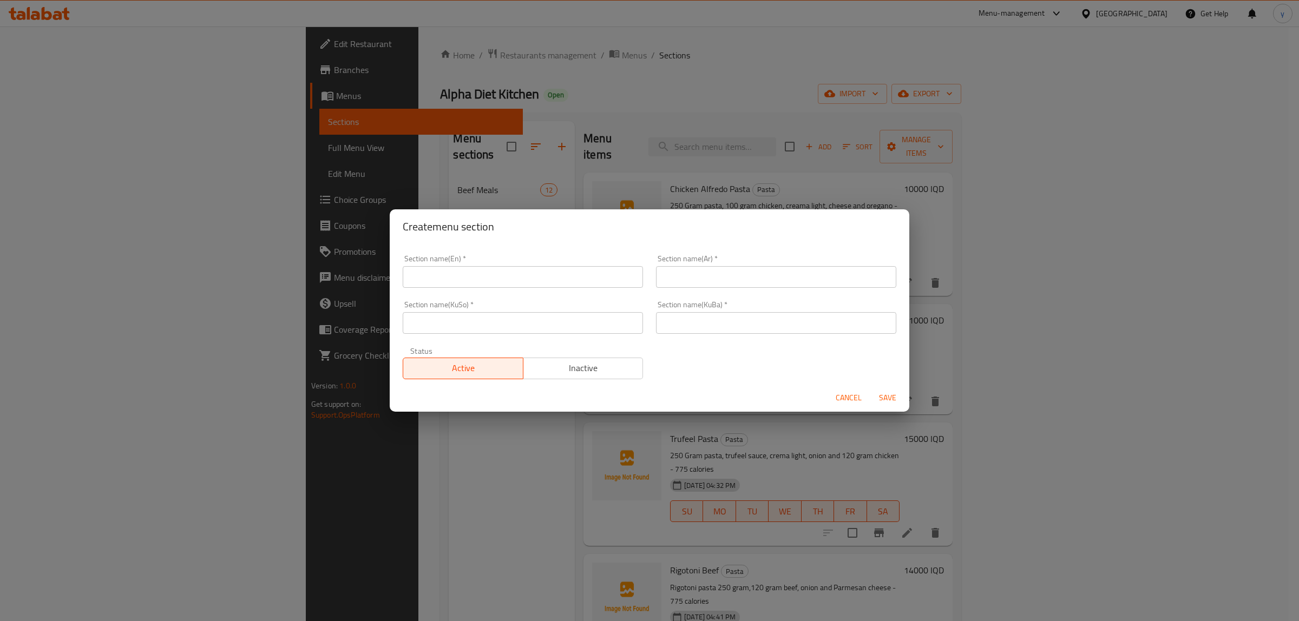
click at [501, 283] on input "text" at bounding box center [523, 277] width 240 height 22
click at [677, 275] on input "text" at bounding box center [776, 277] width 240 height 22
click at [699, 327] on input "text" at bounding box center [776, 323] width 240 height 22
click at [878, 391] on span "Save" at bounding box center [888, 398] width 26 height 14
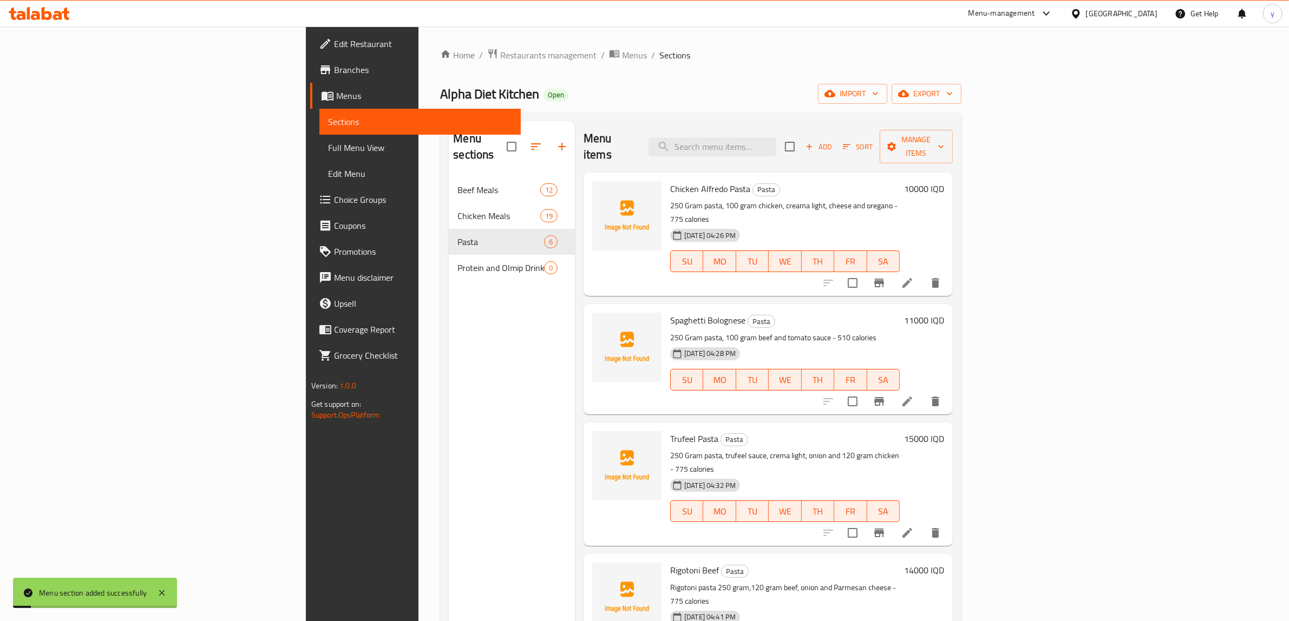
click at [449, 267] on nav "Beef Meals 12 Chicken Meals 19 Pasta 6 Protein and Olmip Drinks 0" at bounding box center [512, 229] width 126 height 113
click at [449, 263] on div "Protein and Olmip Drinks 0" at bounding box center [512, 268] width 126 height 26
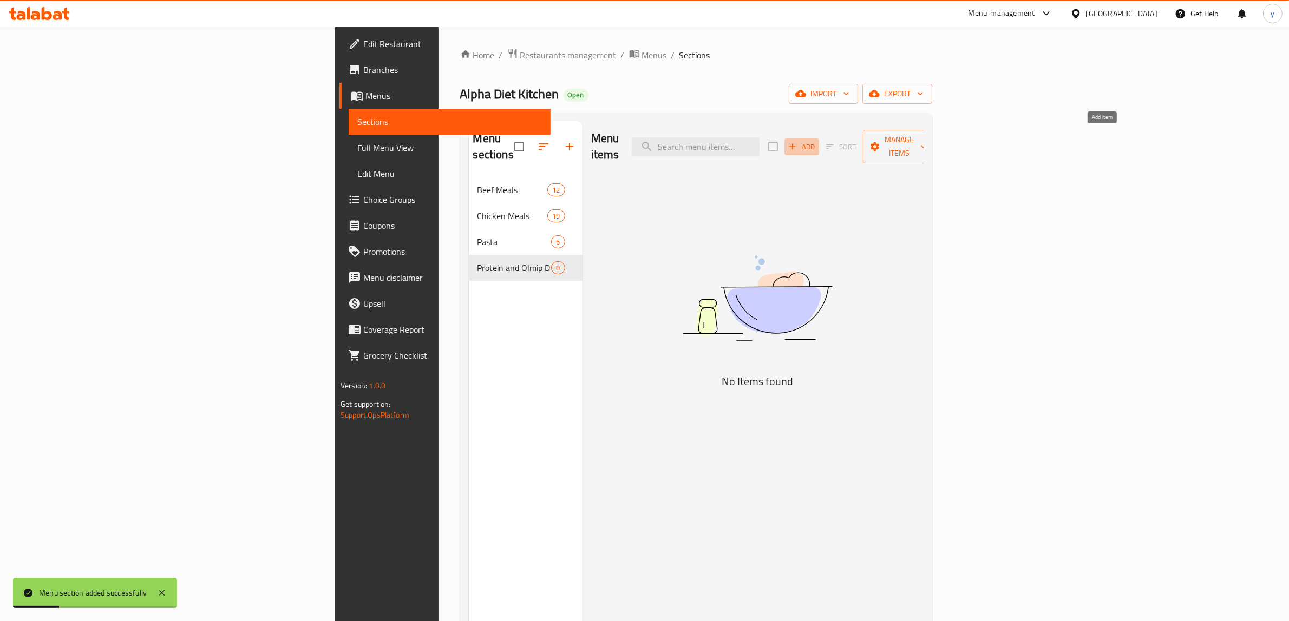
click at [816, 141] on span "Add" at bounding box center [801, 147] width 29 height 12
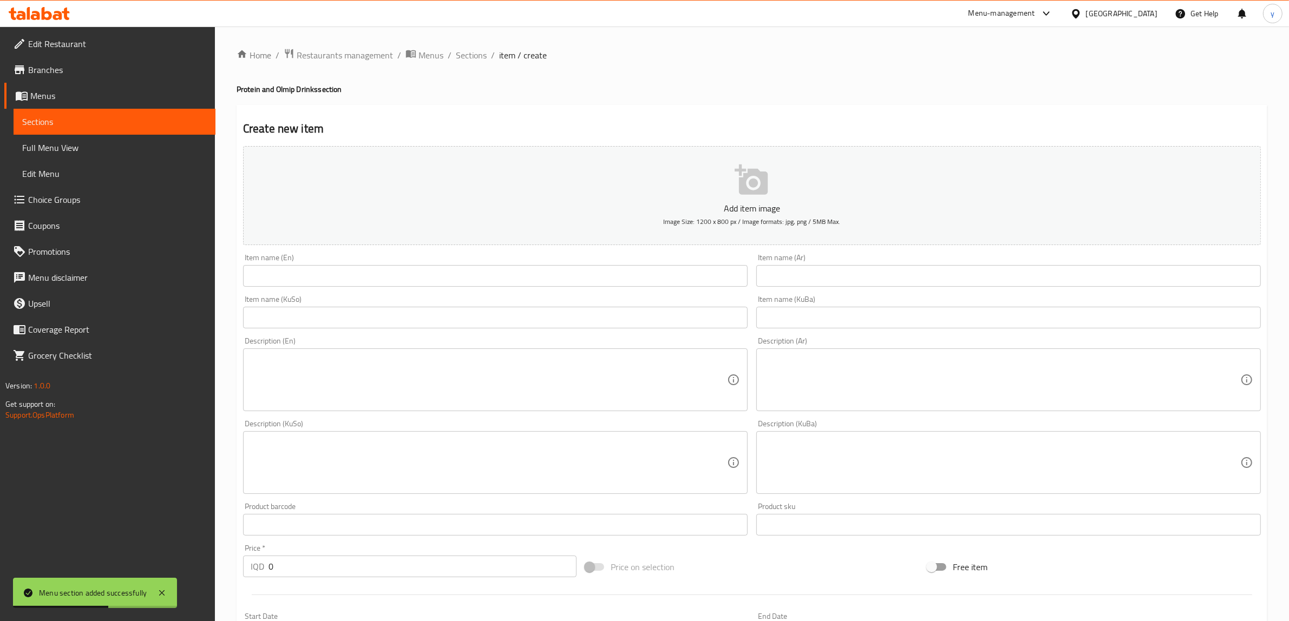
click at [382, 287] on input "text" at bounding box center [495, 276] width 504 height 22
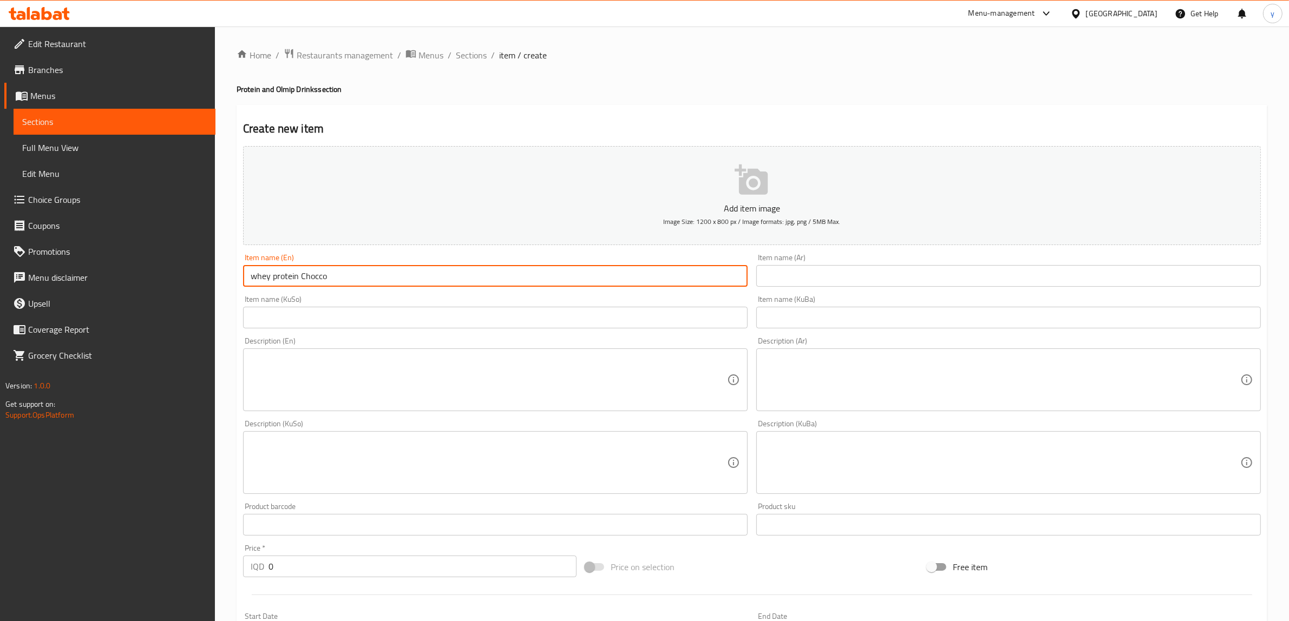
drag, startPoint x: 278, startPoint y: 277, endPoint x: 274, endPoint y: 284, distance: 8.0
click at [274, 284] on input "whey protein Chocco" at bounding box center [495, 276] width 504 height 22
click at [252, 279] on input "whey Protein Chocco" at bounding box center [495, 276] width 504 height 22
click at [794, 268] on input "text" at bounding box center [1008, 276] width 504 height 22
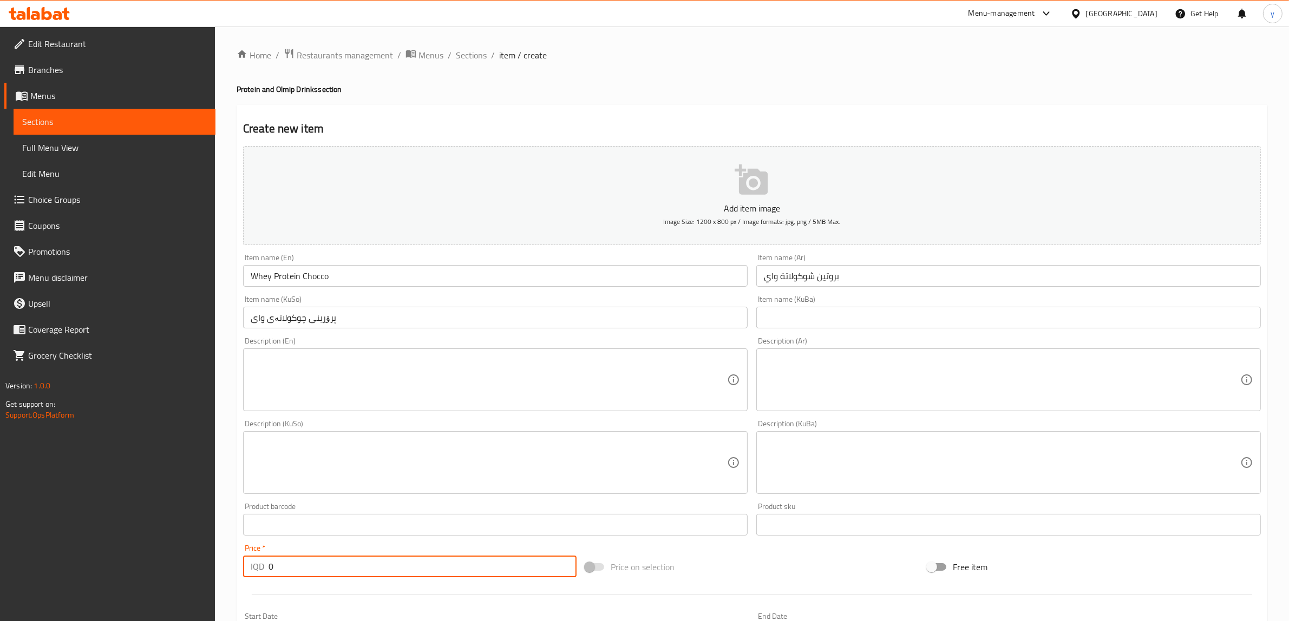
click at [268, 575] on input "0" at bounding box center [422, 567] width 308 height 22
click at [462, 372] on textarea at bounding box center [489, 379] width 476 height 51
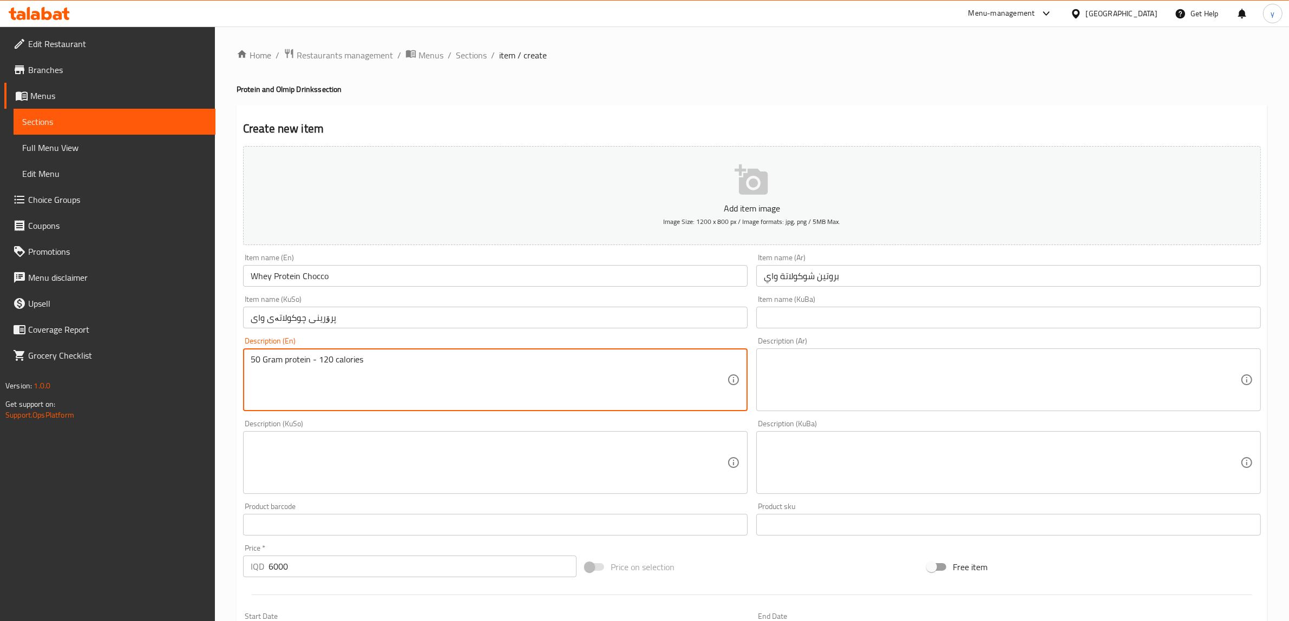
click at [1004, 377] on textarea at bounding box center [1002, 379] width 476 height 51
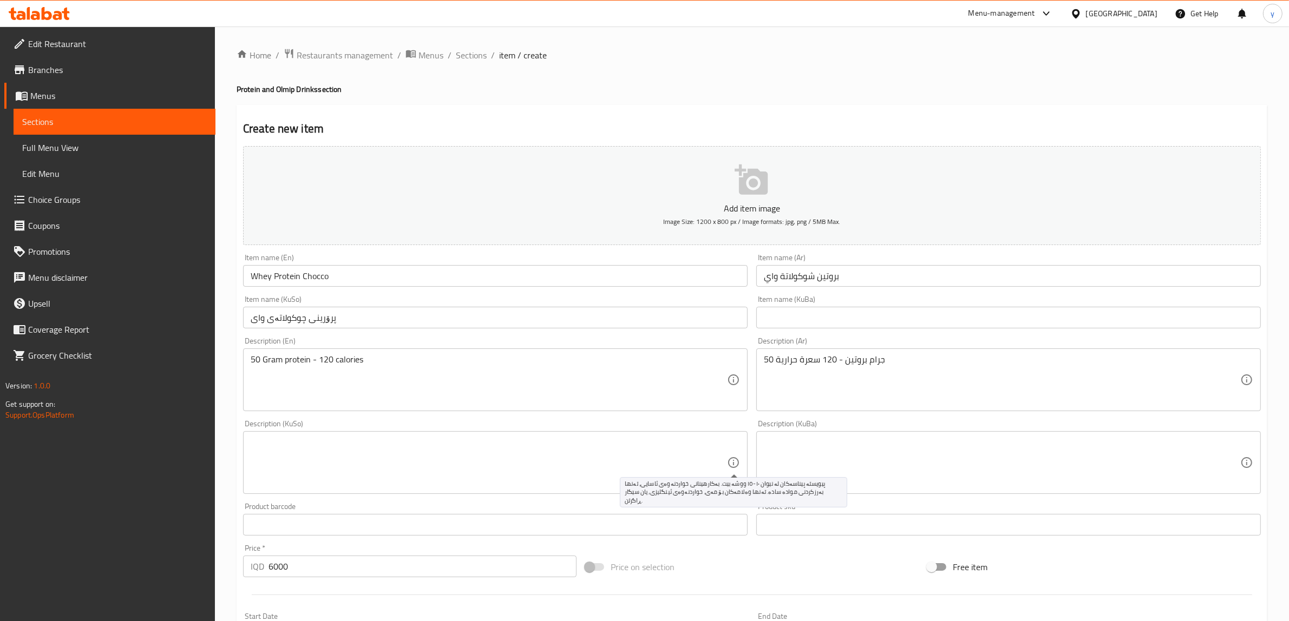
click at [730, 460] on icon at bounding box center [733, 462] width 11 height 11
click at [688, 468] on textarea at bounding box center [489, 462] width 476 height 51
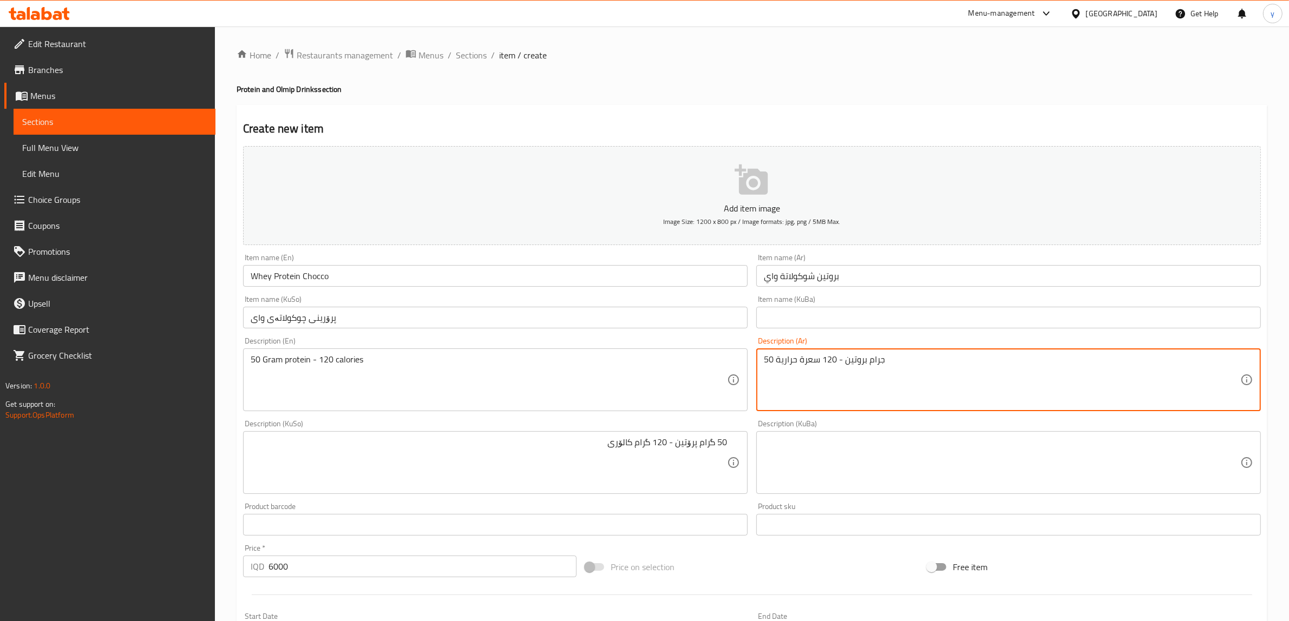
click at [792, 371] on textarea "50 جرام بروتين - 120 سعرة حرارية" at bounding box center [1002, 379] width 476 height 51
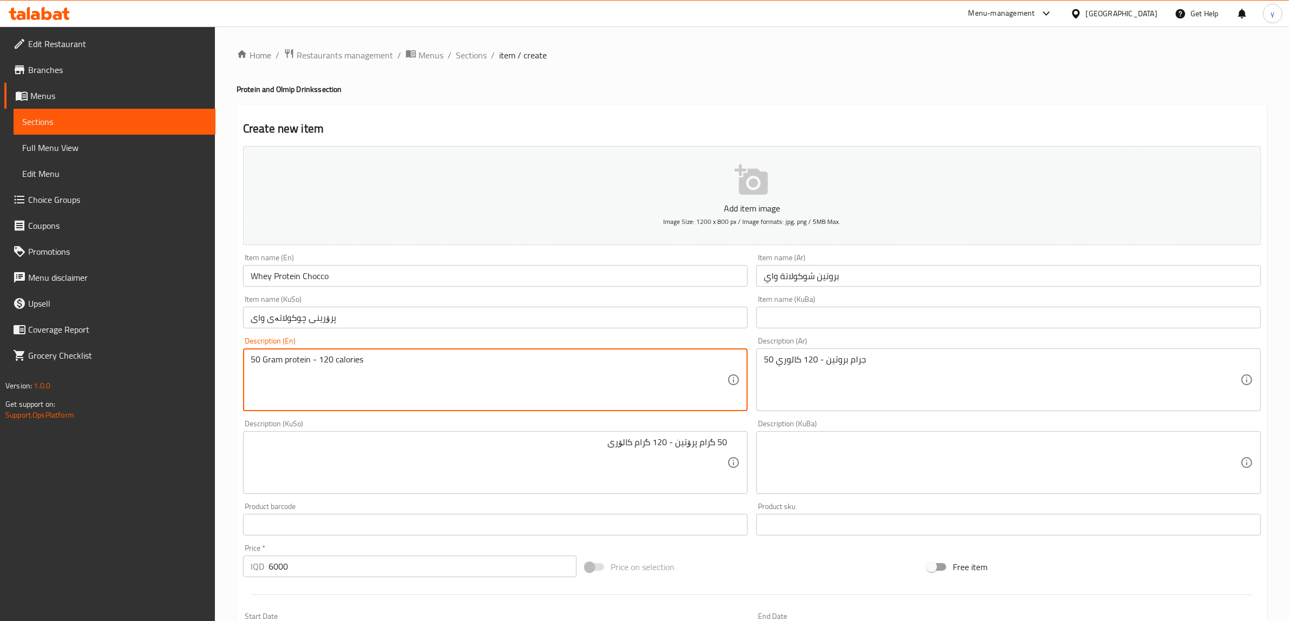
click at [466, 360] on textarea "50 Gram protein - 120 calories" at bounding box center [489, 379] width 476 height 51
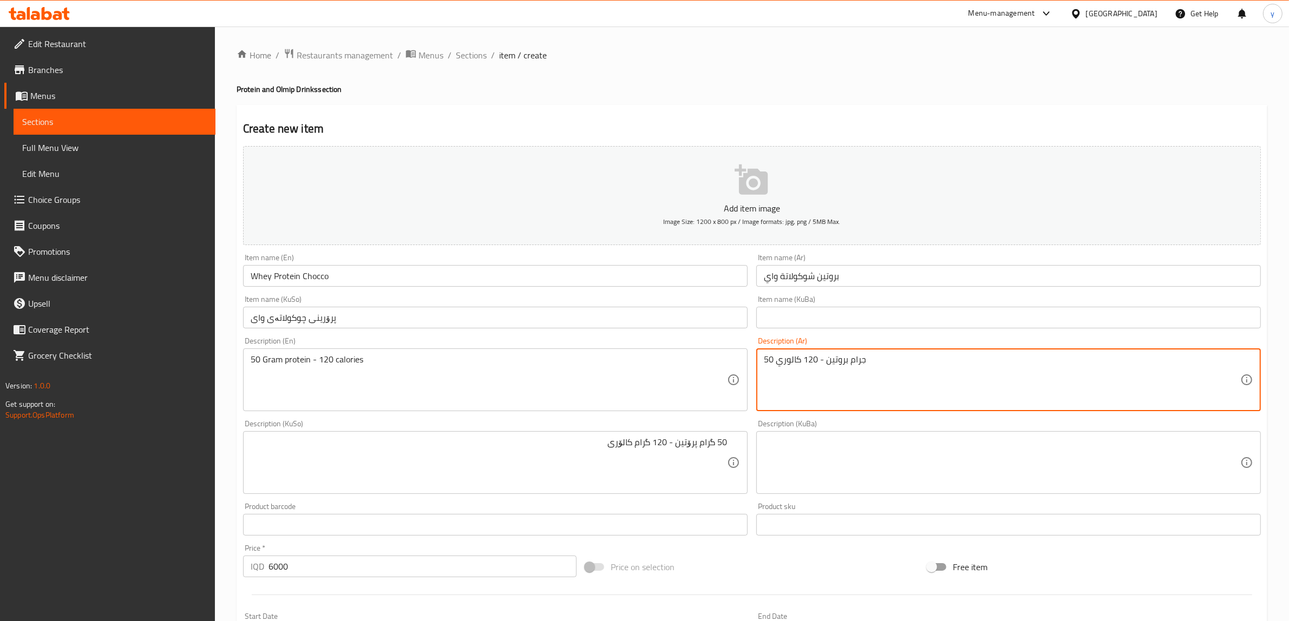
click at [870, 366] on textarea "50 جرام بروتين - 120 كالوري" at bounding box center [1002, 379] width 476 height 51
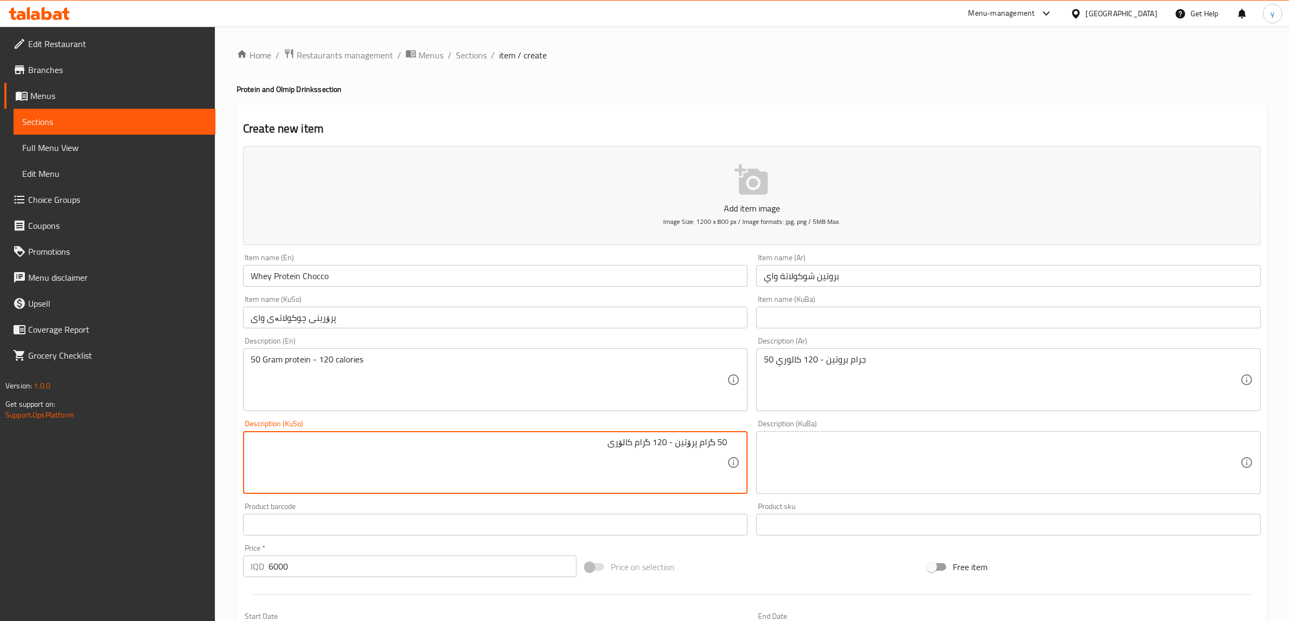
click at [628, 455] on textarea "50 گرام پرۆتین - 120 گرام کالۆری" at bounding box center [489, 462] width 476 height 51
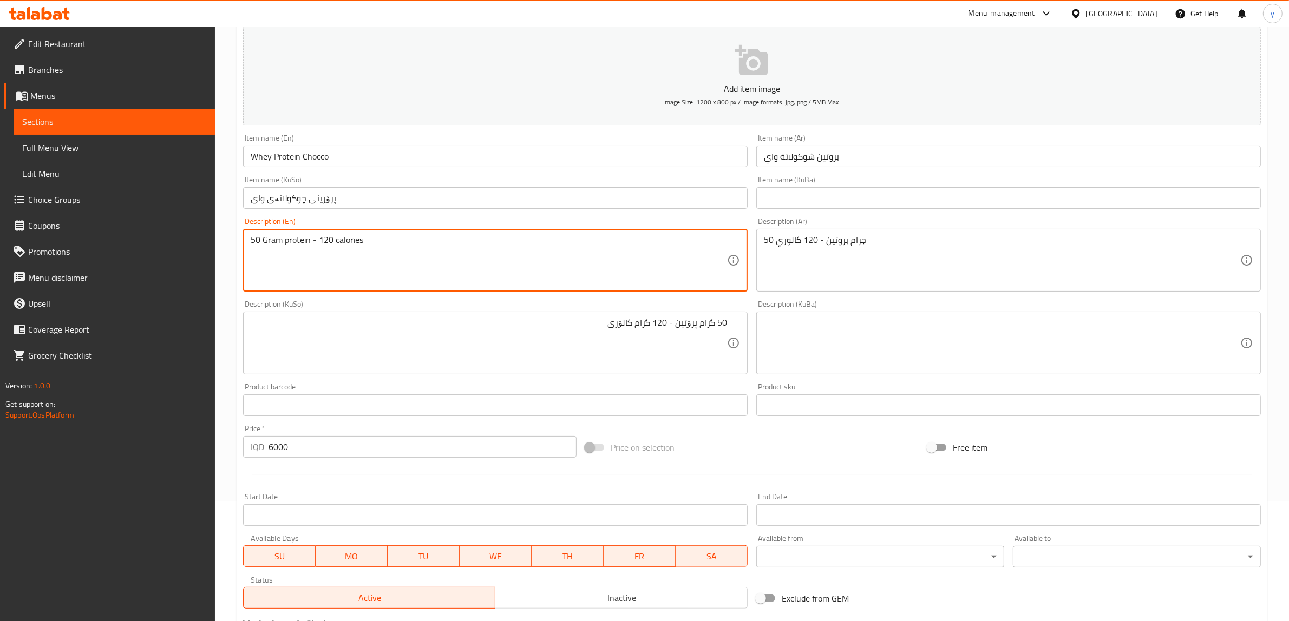
scroll to position [266, 0]
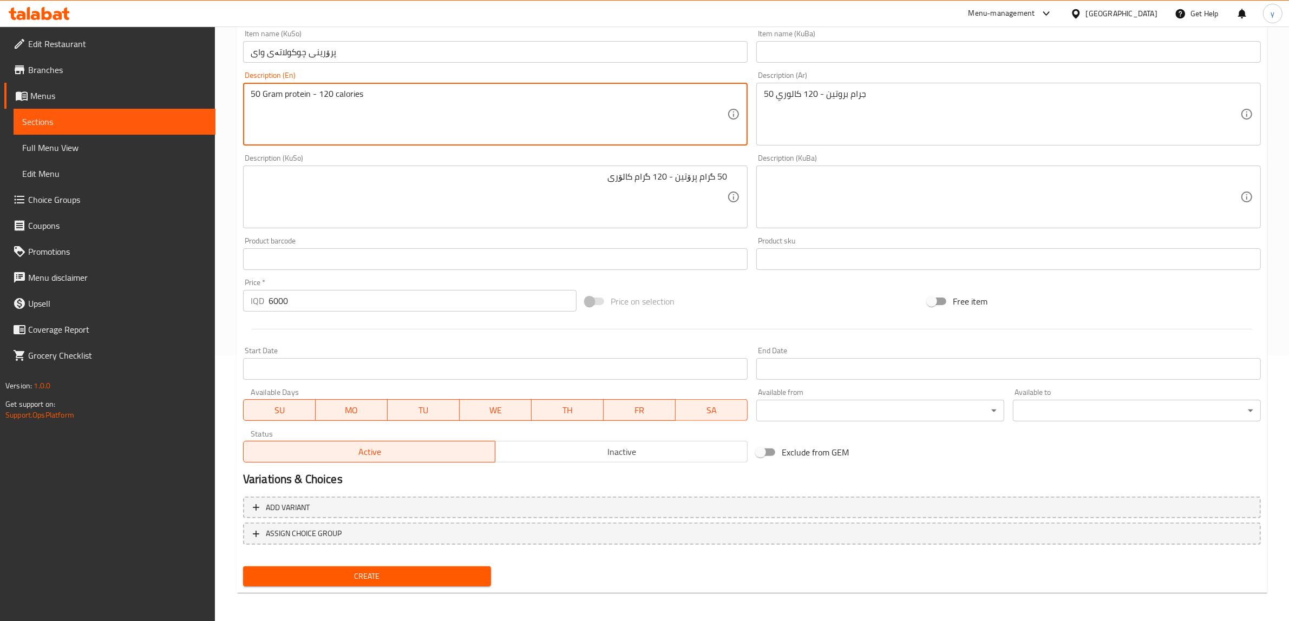
click at [372, 562] on div "Create" at bounding box center [367, 576] width 257 height 29
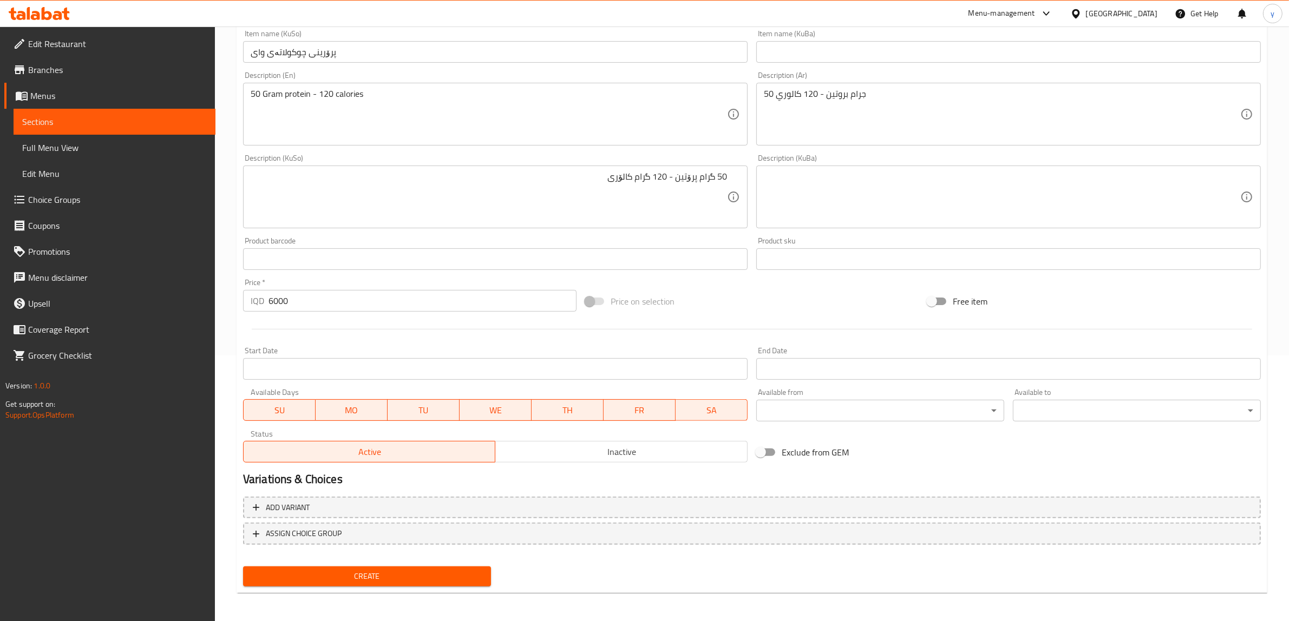
click at [371, 563] on div "Create" at bounding box center [367, 576] width 257 height 29
click at [371, 573] on span "Create" at bounding box center [367, 577] width 231 height 14
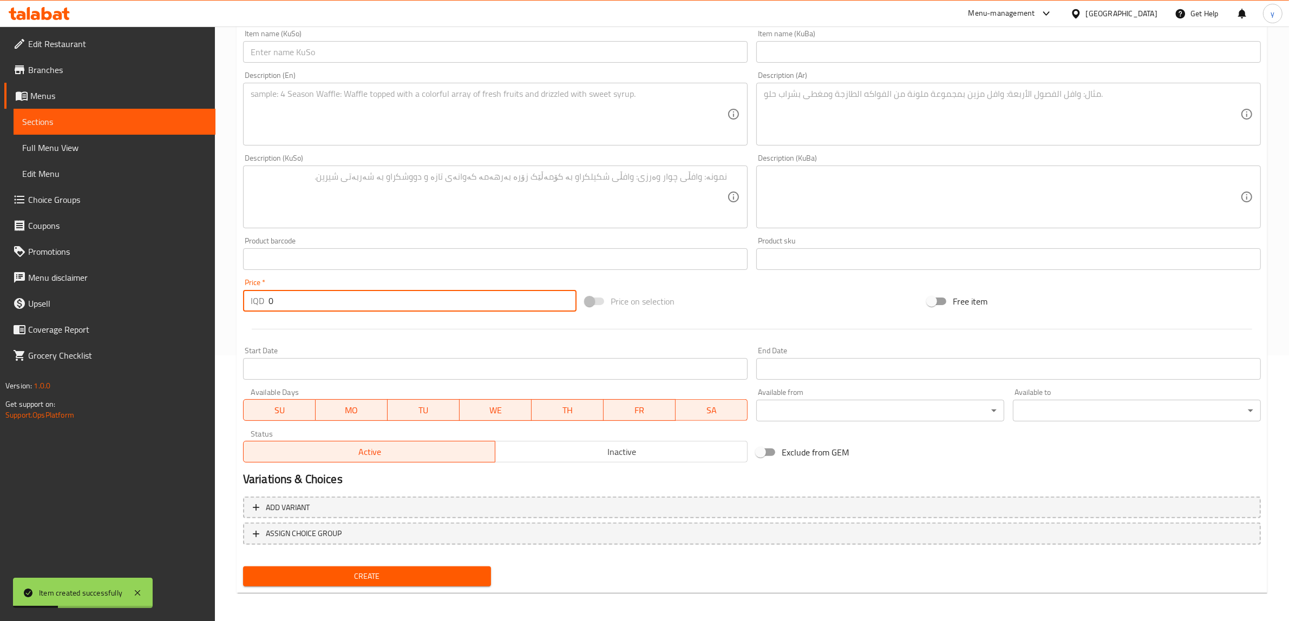
drag, startPoint x: 301, startPoint y: 304, endPoint x: 258, endPoint y: 311, distance: 43.9
click at [258, 311] on div "IQD 0 Price *" at bounding box center [409, 301] width 333 height 22
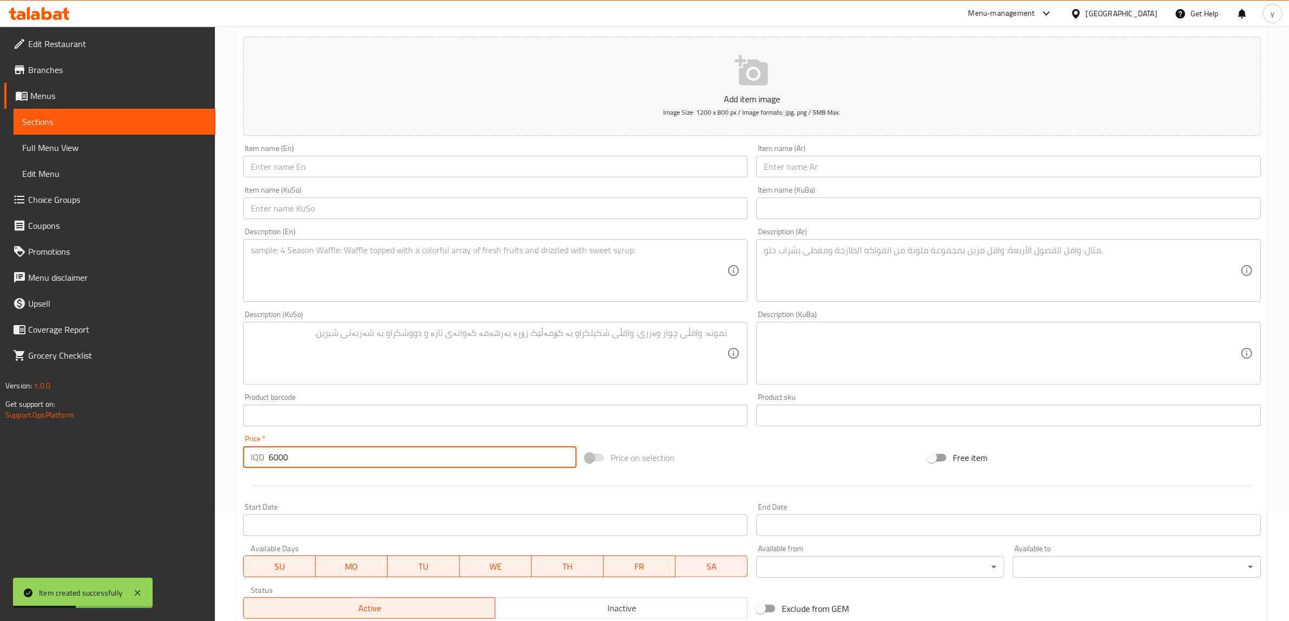
scroll to position [0, 0]
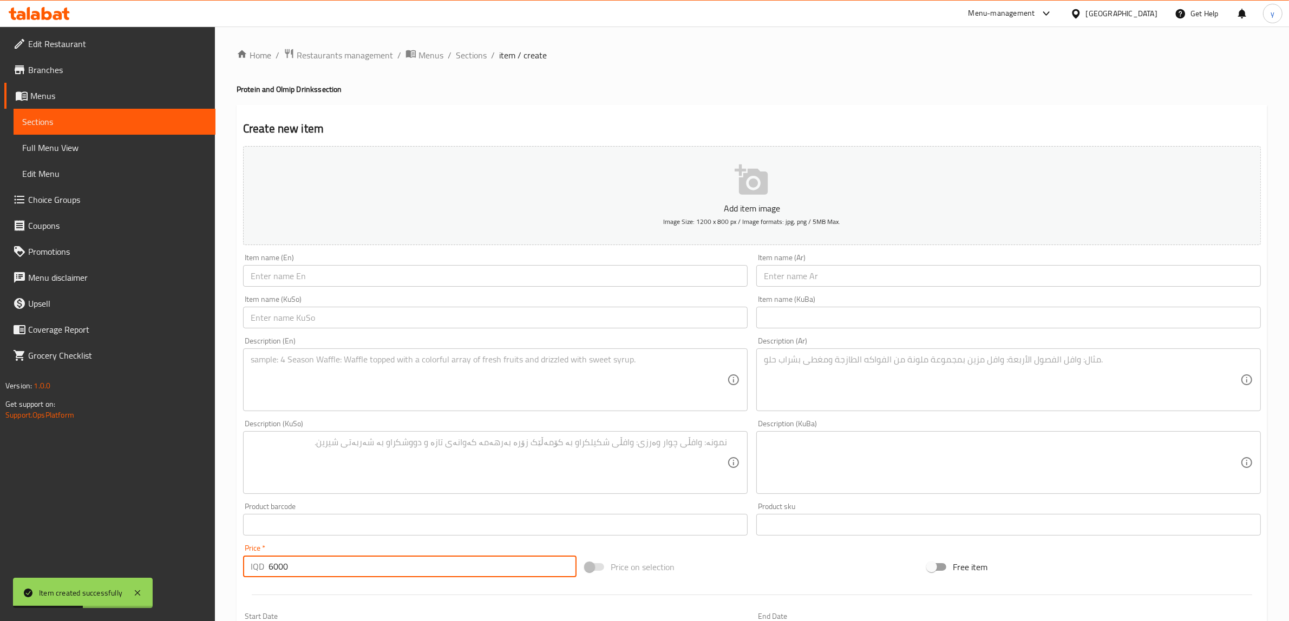
click at [317, 291] on div "Item name (KuSo) Item name (KuSo)" at bounding box center [495, 312] width 513 height 42
click at [317, 279] on input "text" at bounding box center [495, 276] width 504 height 22
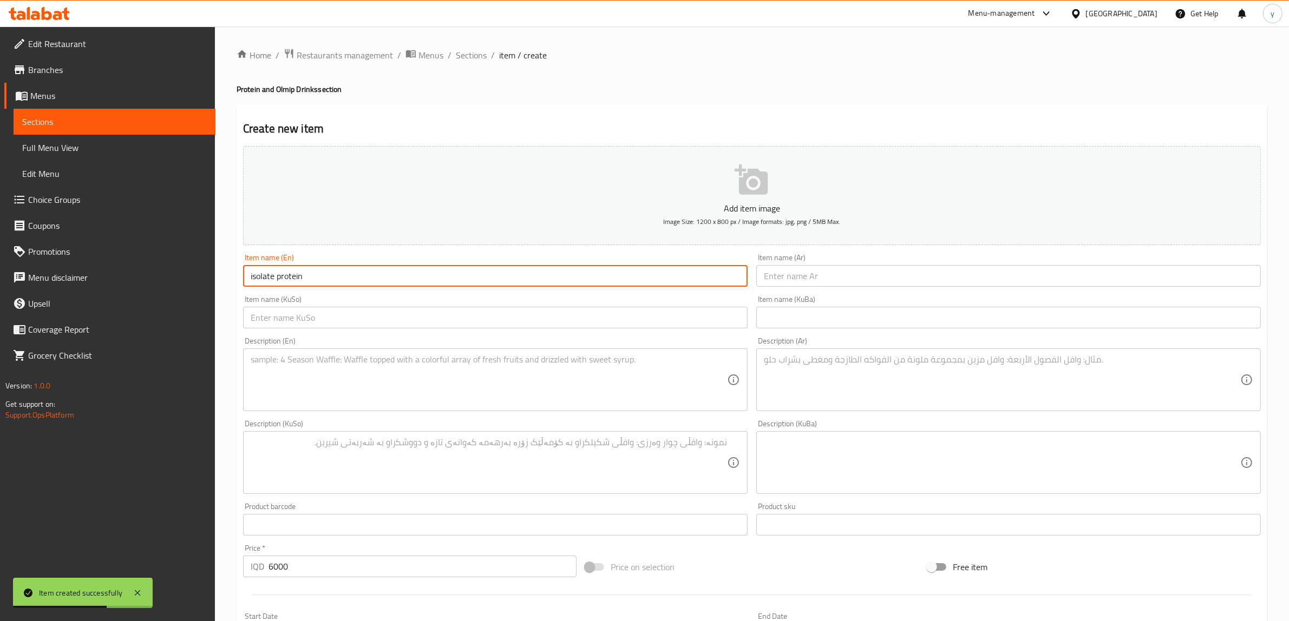
click at [304, 371] on textarea at bounding box center [489, 379] width 476 height 51
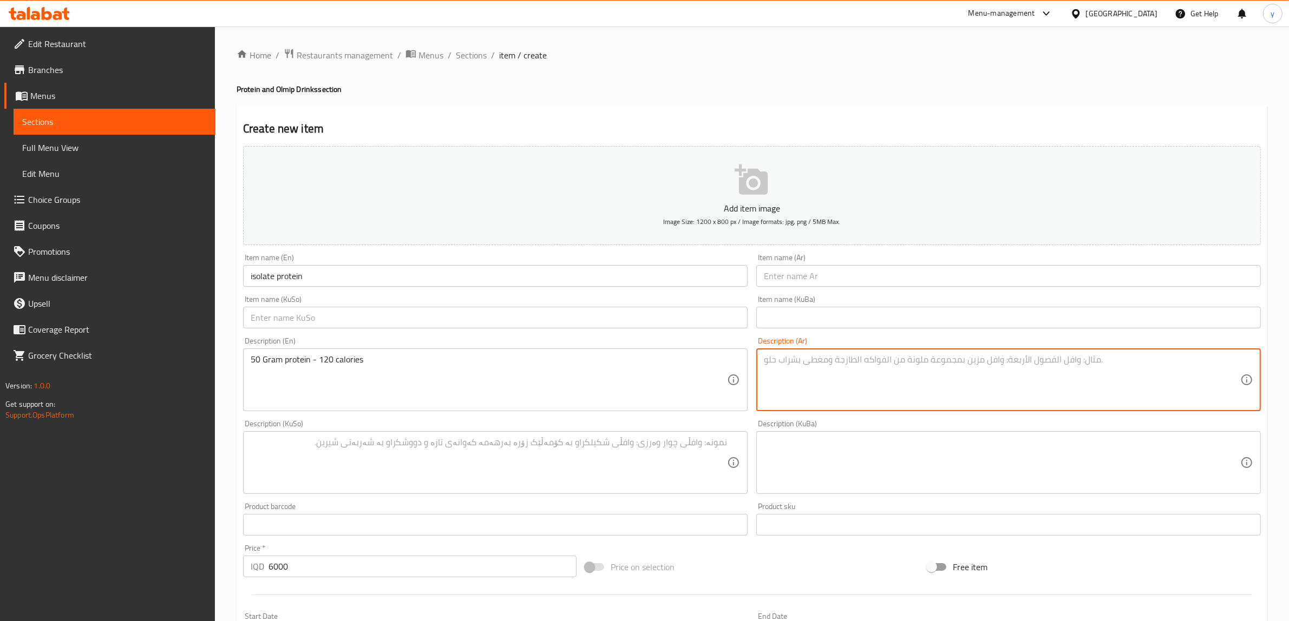
click at [919, 364] on textarea at bounding box center [1002, 379] width 476 height 51
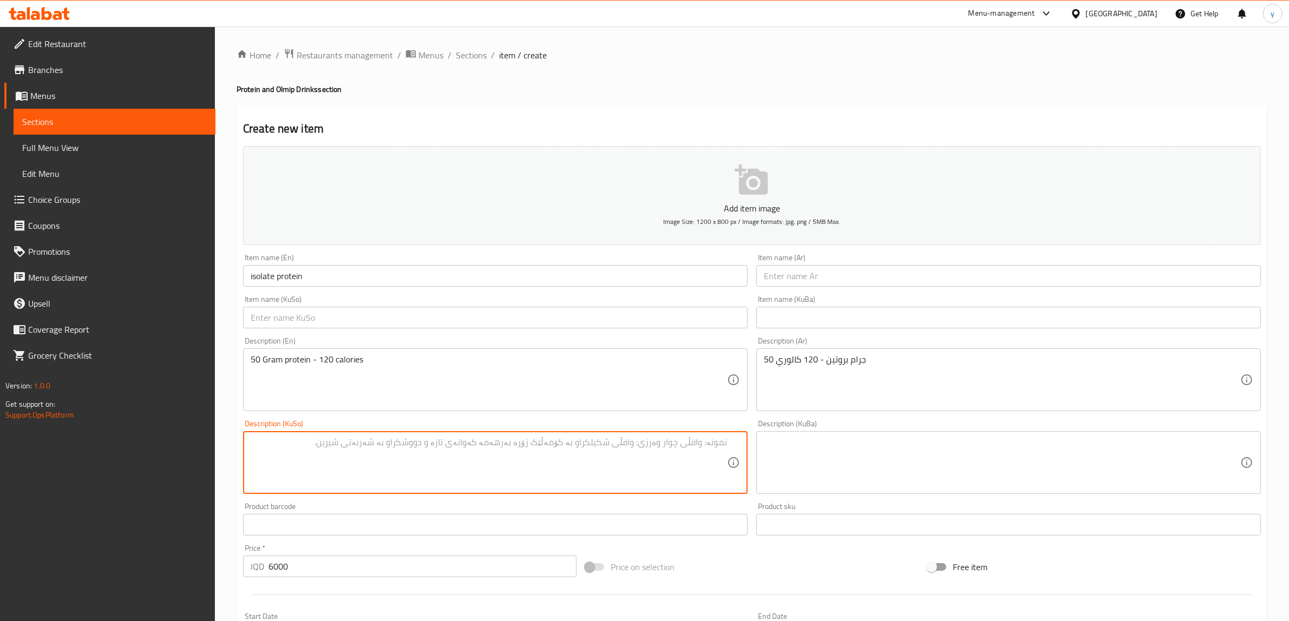
click at [501, 448] on textarea at bounding box center [489, 462] width 476 height 51
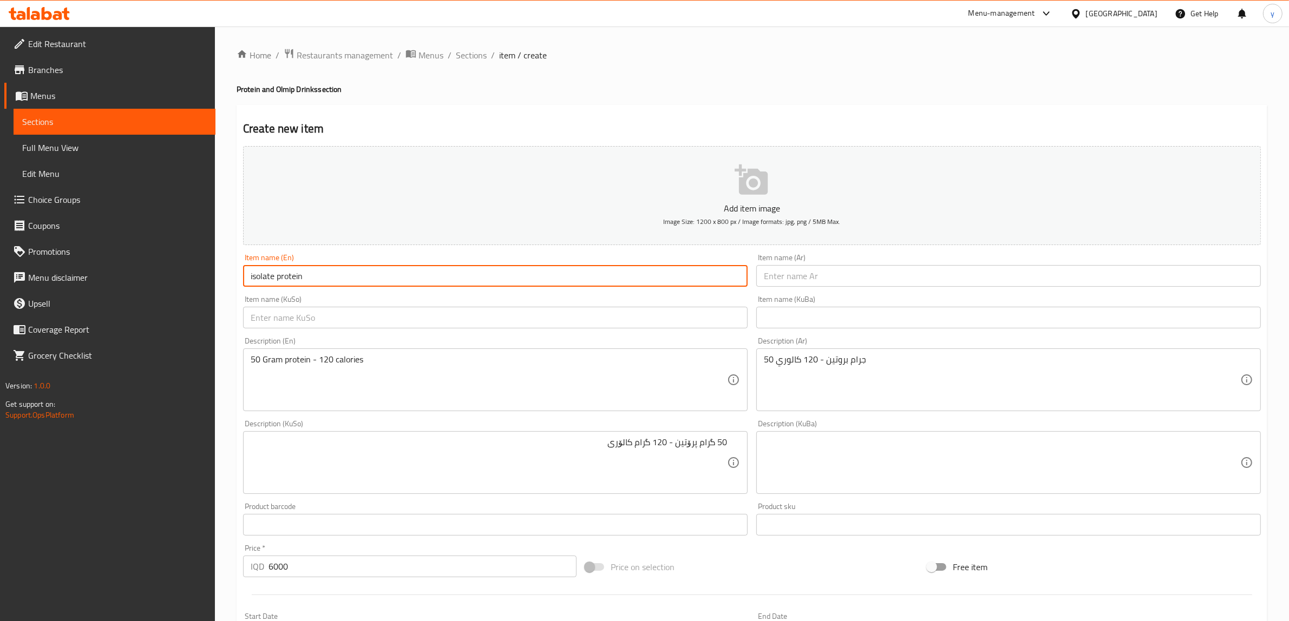
click at [247, 282] on input "isolate protein" at bounding box center [495, 276] width 504 height 22
click at [280, 273] on input "Isolate protein" at bounding box center [495, 276] width 504 height 22
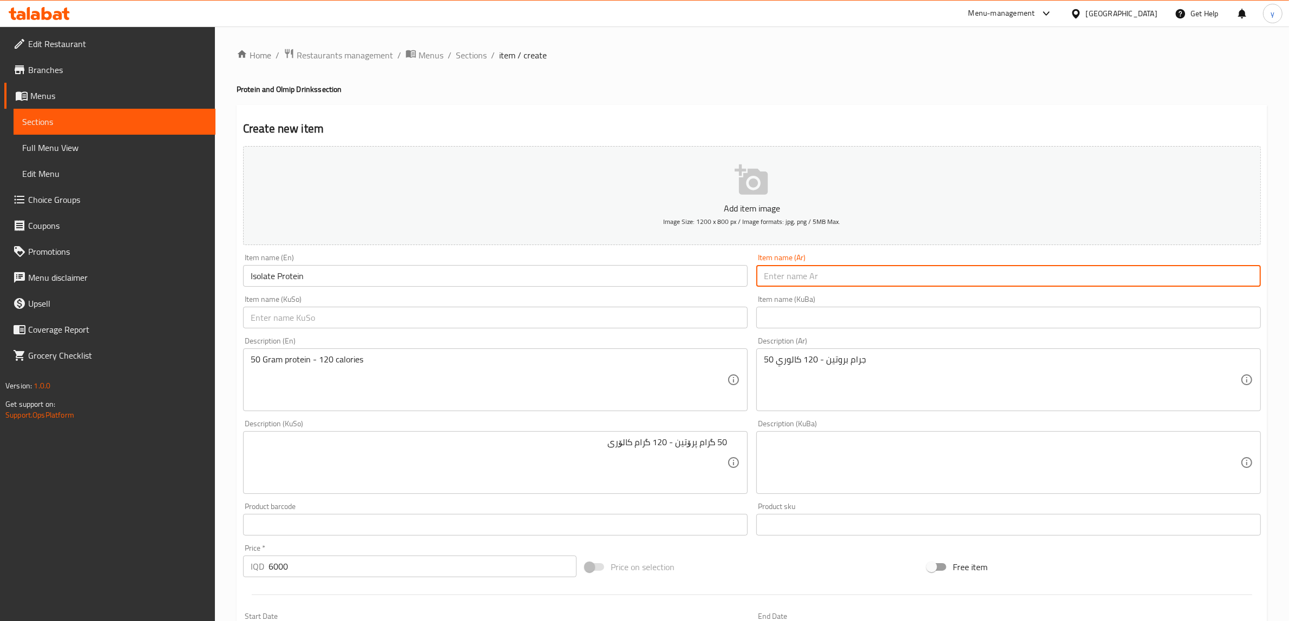
click at [818, 270] on input "text" at bounding box center [1008, 276] width 504 height 22
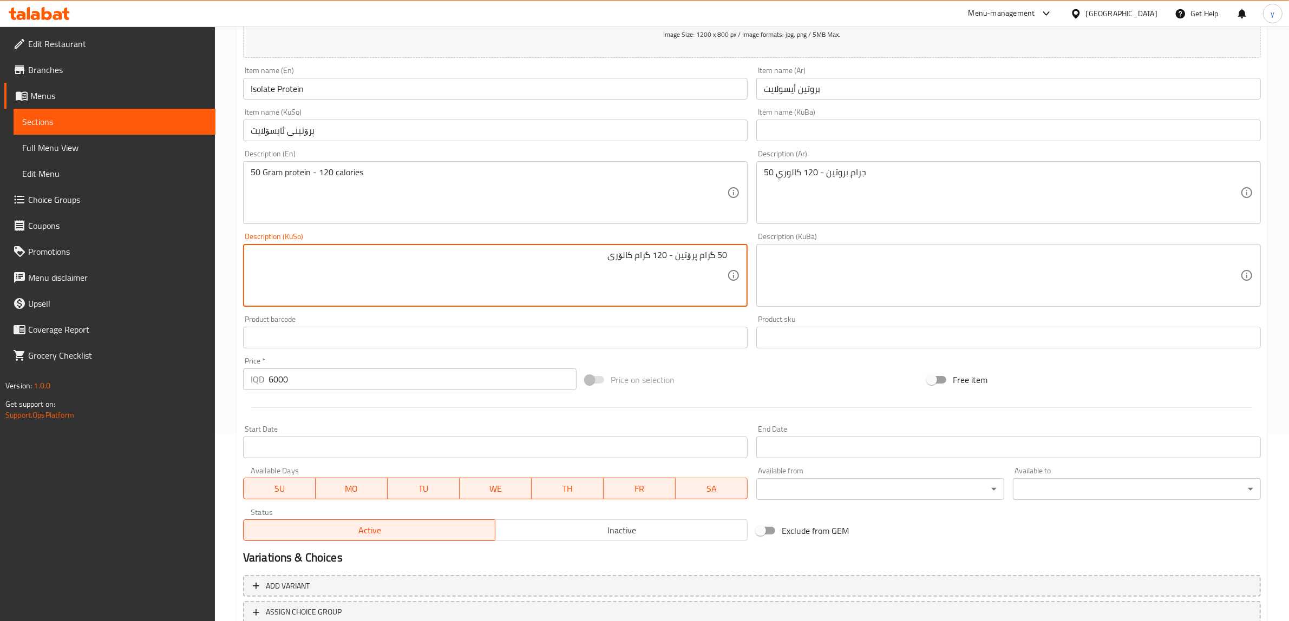
scroll to position [266, 0]
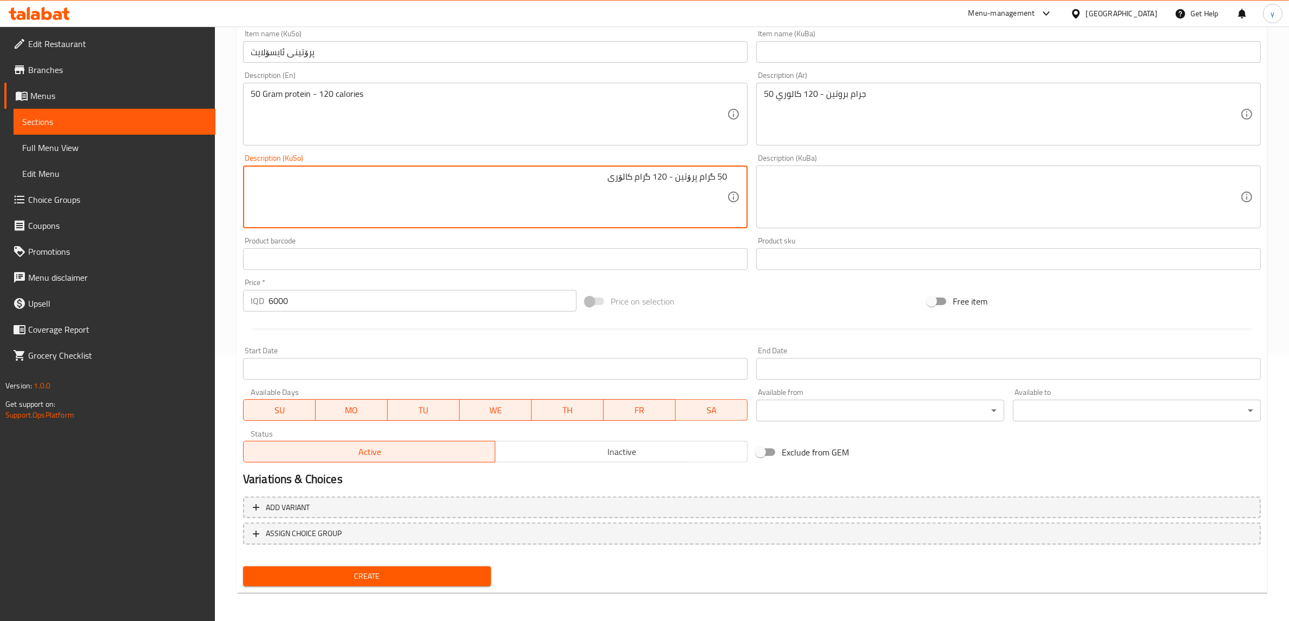
click at [390, 567] on button "Create" at bounding box center [367, 577] width 248 height 20
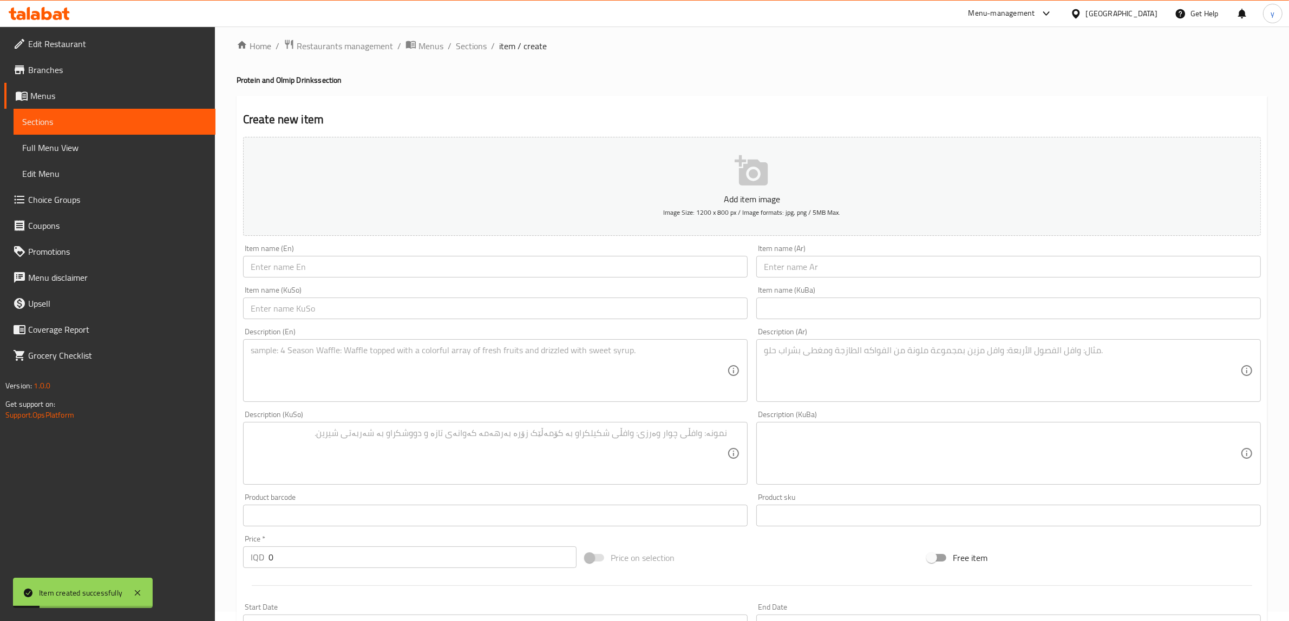
scroll to position [0, 0]
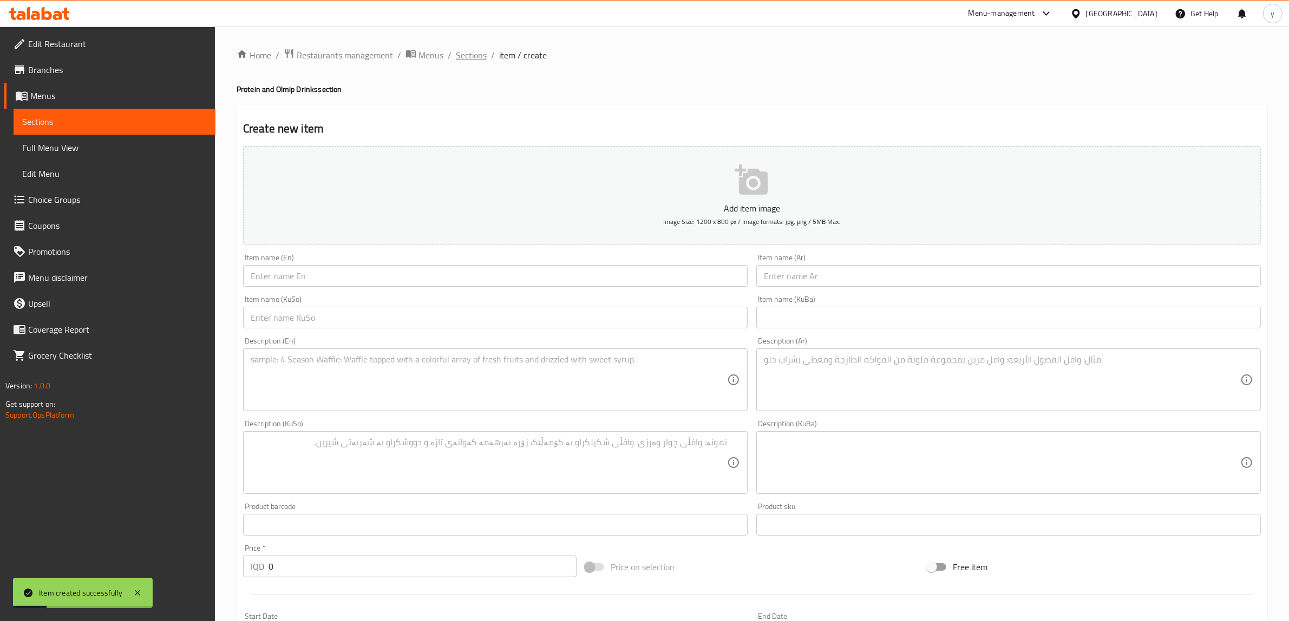
click at [461, 53] on span "Sections" at bounding box center [471, 55] width 31 height 13
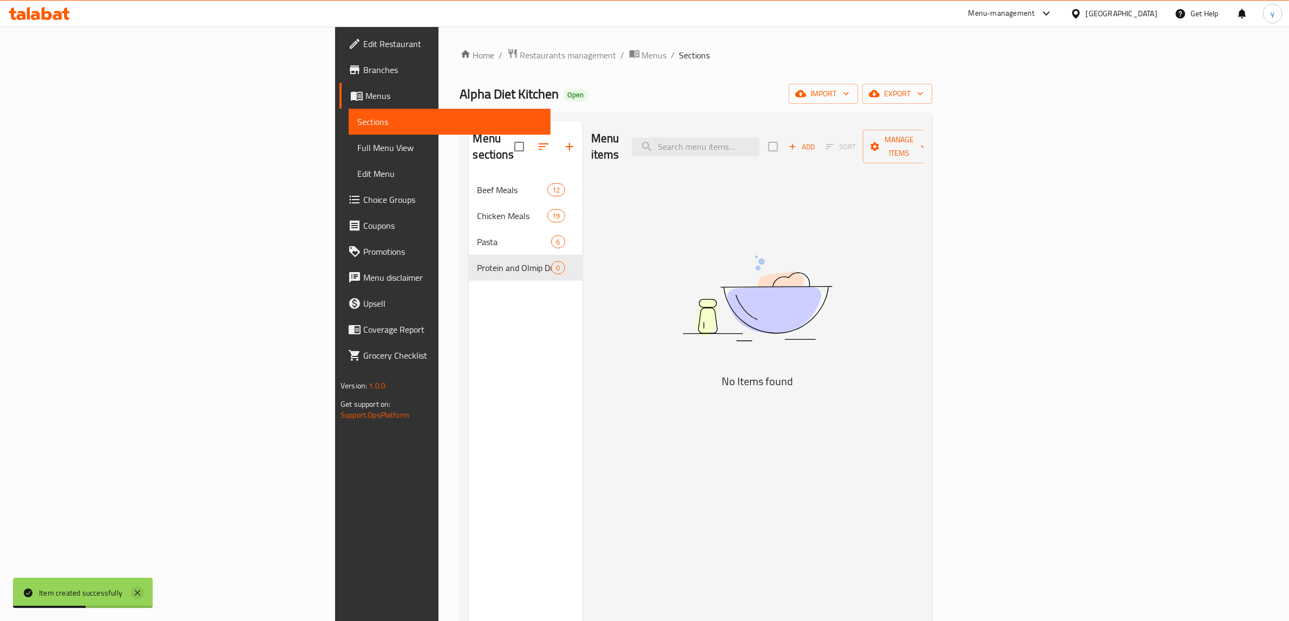
click at [136, 590] on icon at bounding box center [137, 593] width 13 height 13
click at [469, 477] on div "Menu sections Beef Meals 12 Chicken Meals 19 Pasta 6 Protein and Olmip Drinks 0" at bounding box center [526, 431] width 114 height 621
click at [597, 369] on div "Menu items Add Sort Manage items No Items found" at bounding box center [752, 431] width 341 height 621
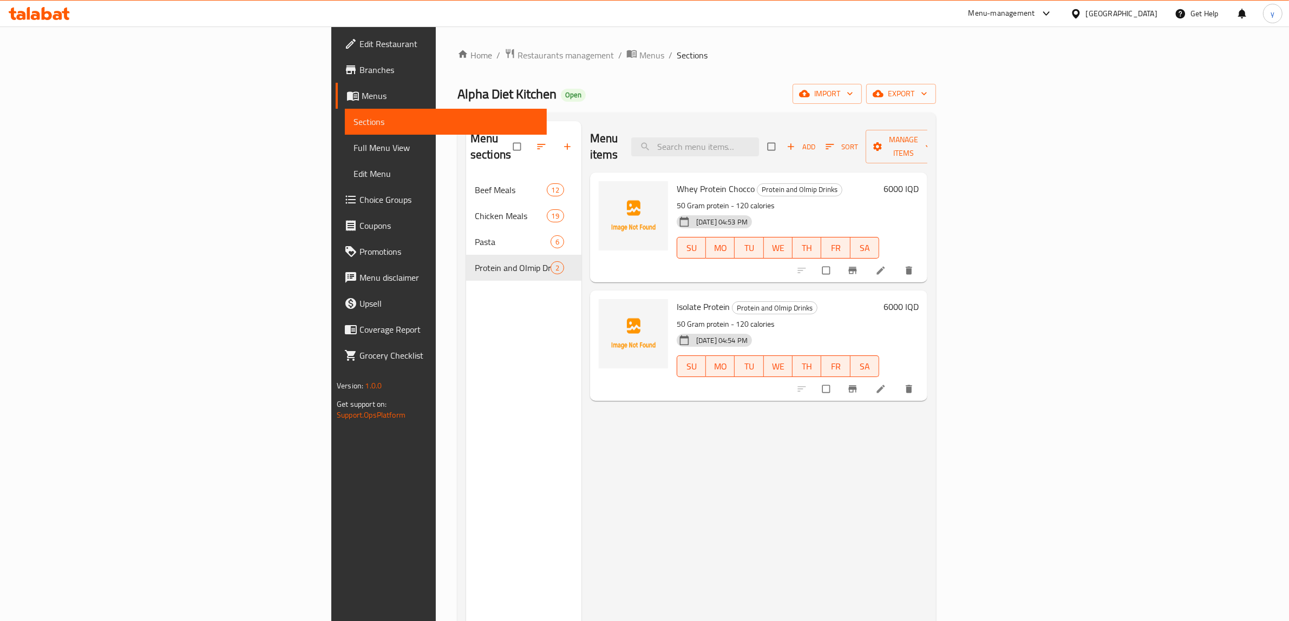
click at [897, 380] on li at bounding box center [881, 388] width 30 height 17
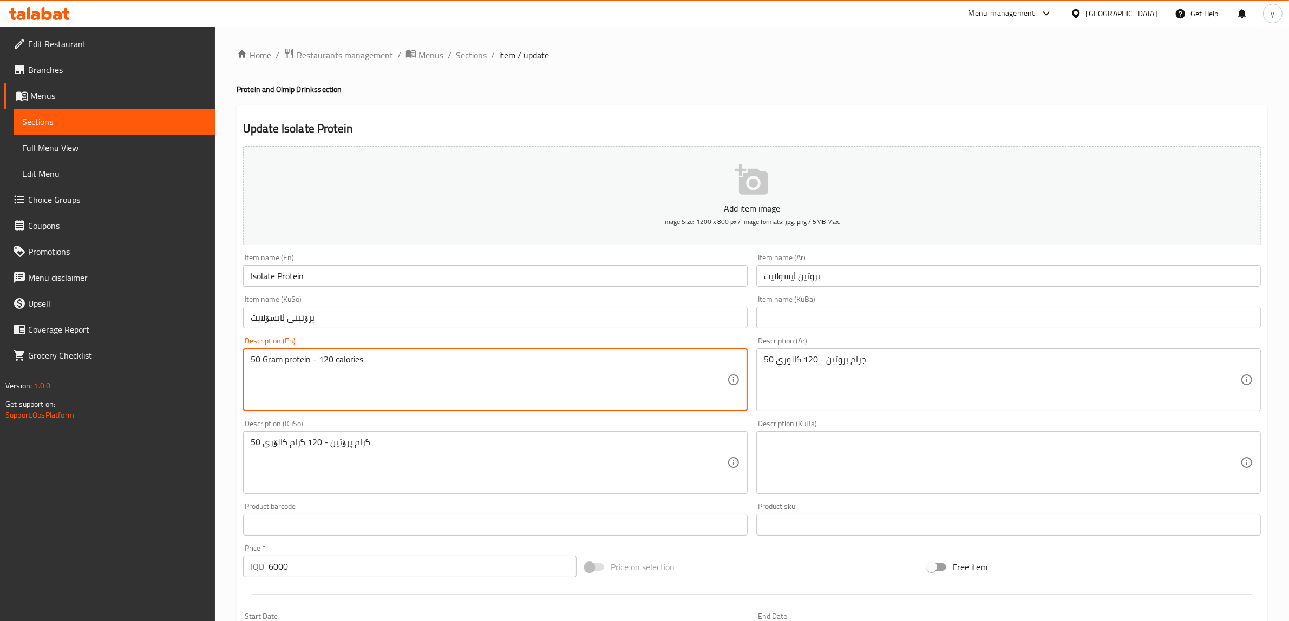
drag, startPoint x: 326, startPoint y: 364, endPoint x: 318, endPoint y: 367, distance: 8.7
type textarea "50 Gram protein - 90 calories"
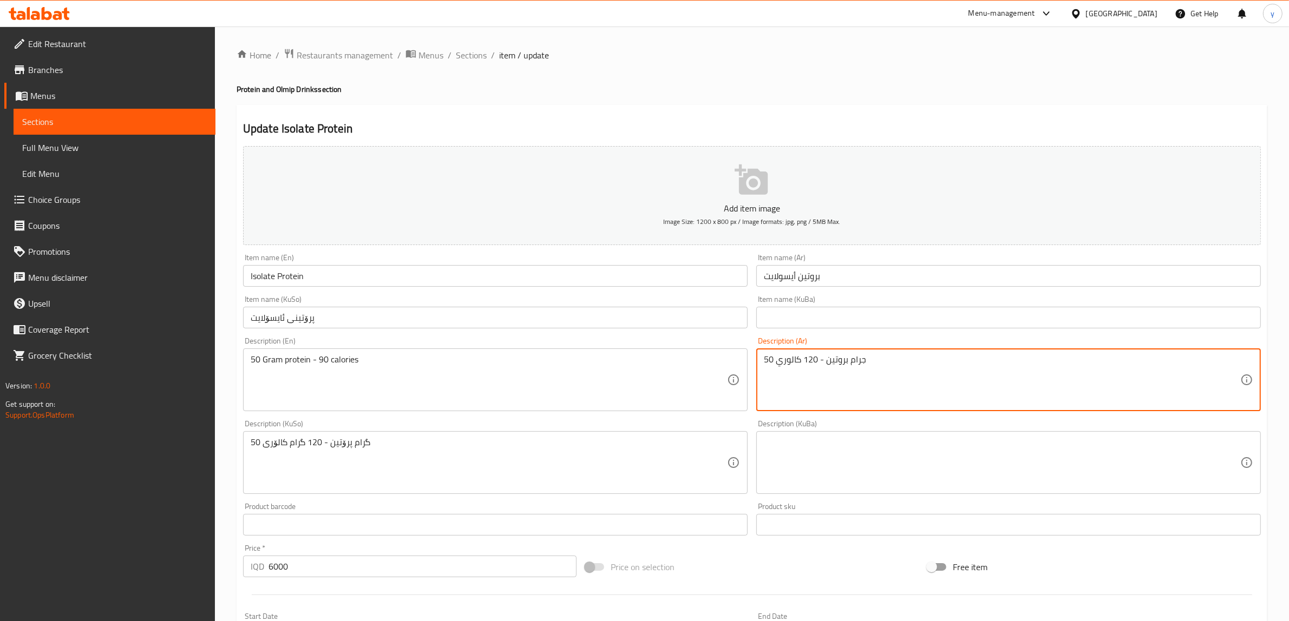
click at [809, 359] on textarea "50 جرام بروتين - 120 كالوري" at bounding box center [1002, 379] width 476 height 51
drag, startPoint x: 1174, startPoint y: 359, endPoint x: 1169, endPoint y: 362, distance: 6.1
click at [1169, 362] on textarea "50 جرام بروتين - 120 كالوري" at bounding box center [1002, 379] width 476 height 51
type textarea "50 جرام بروتين - 90 كالوري"
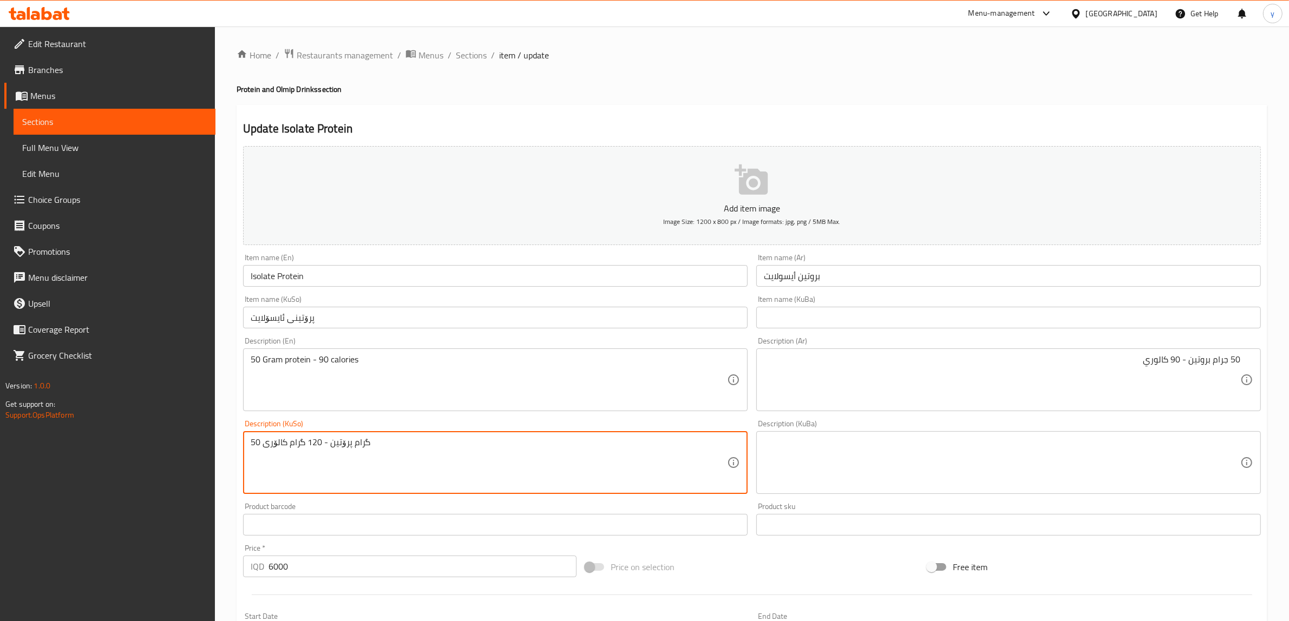
drag, startPoint x: 317, startPoint y: 442, endPoint x: 306, endPoint y: 444, distance: 11.0
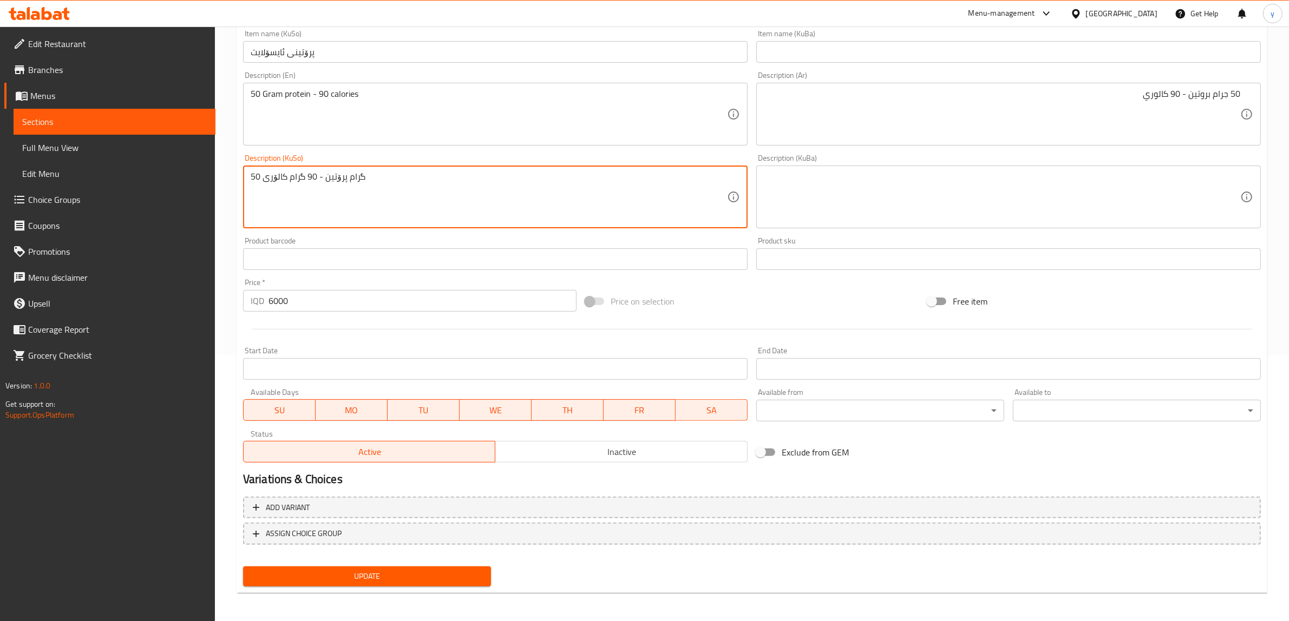
type textarea "50 گرام پرۆتین - 90 گرام کالۆری"
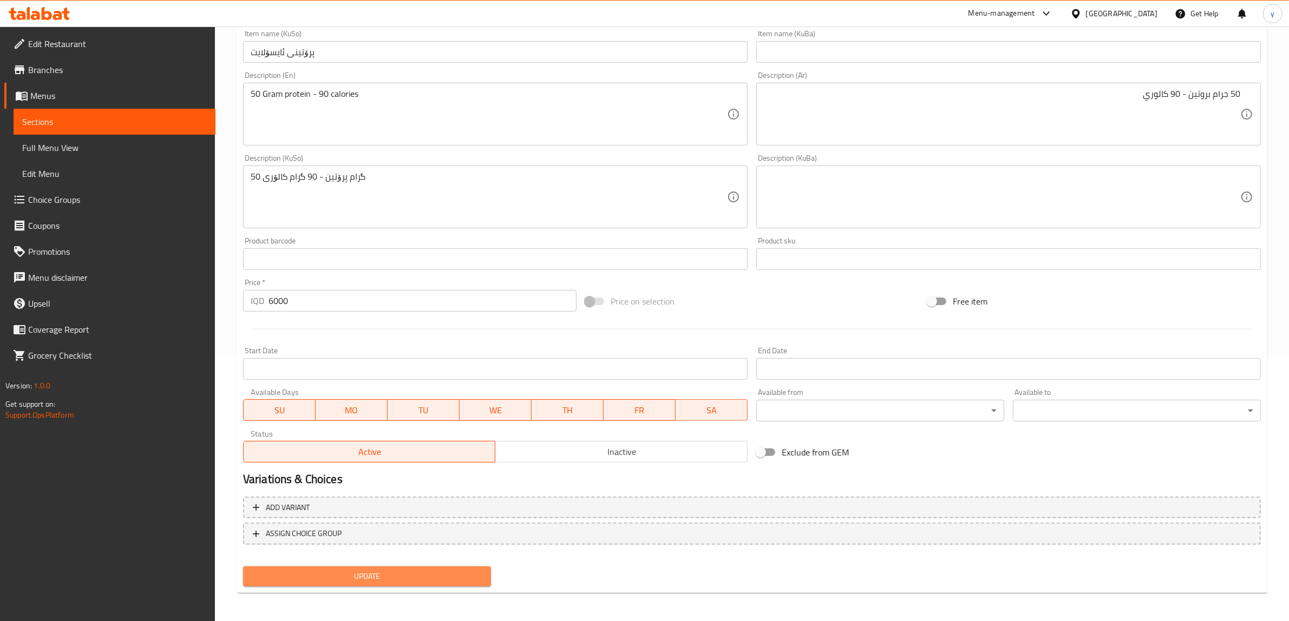
click at [341, 571] on span "Update" at bounding box center [367, 577] width 231 height 14
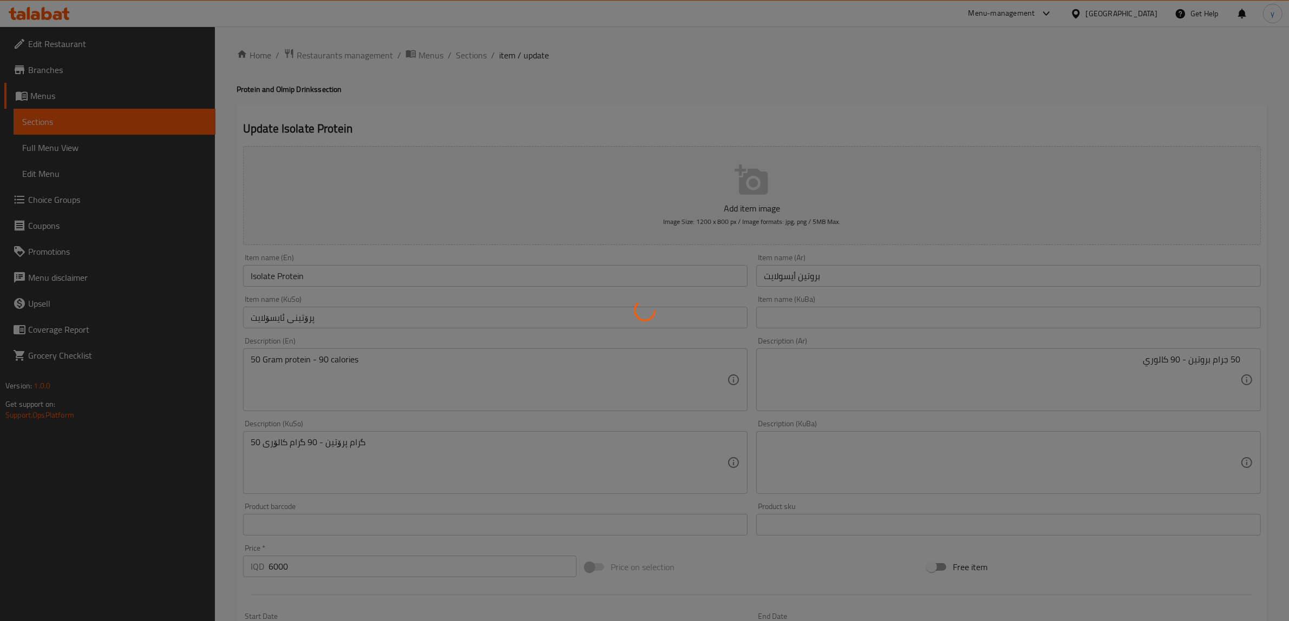
click at [463, 60] on div at bounding box center [644, 310] width 1289 height 621
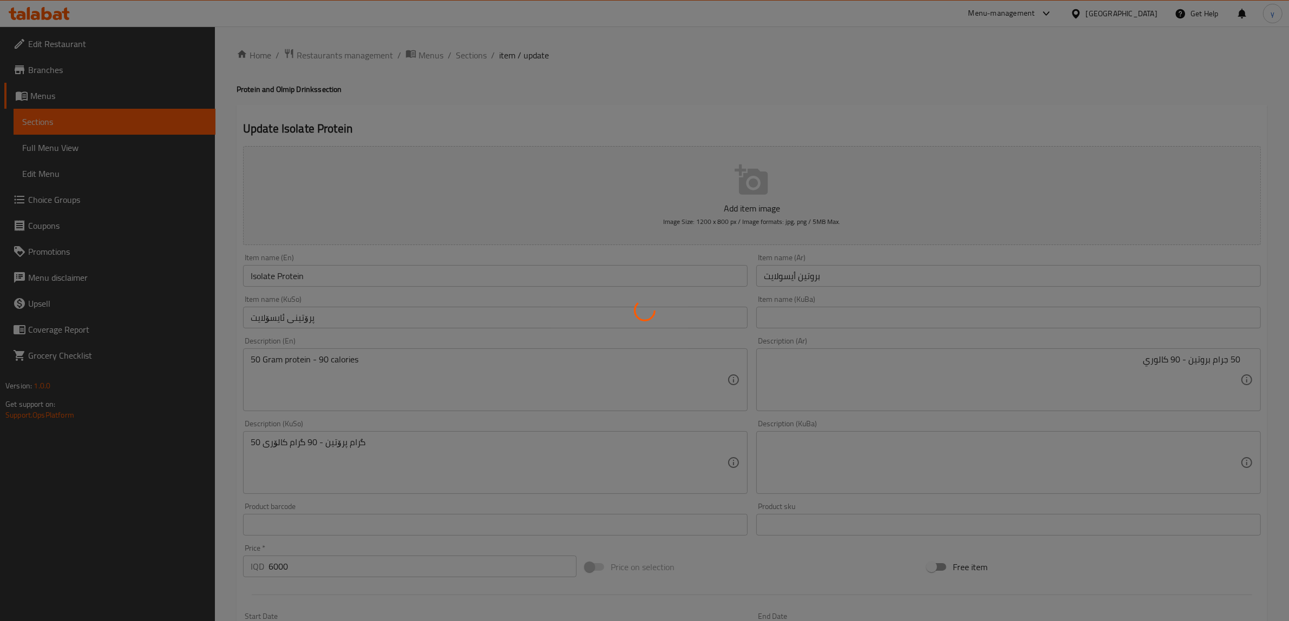
click at [463, 60] on div at bounding box center [644, 310] width 1289 height 621
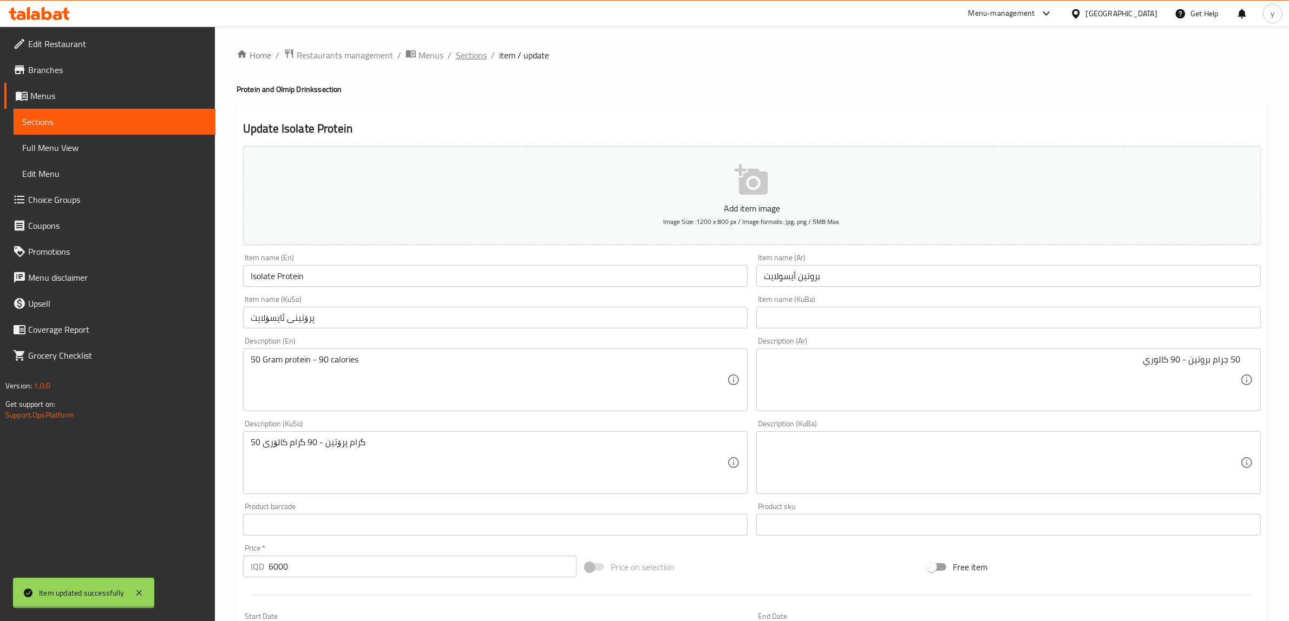
click at [463, 60] on div "Home / Restaurants management / Menus / Sections / item / update Protein and Ol…" at bounding box center [752, 457] width 1030 height 819
click at [463, 60] on span "Sections" at bounding box center [471, 55] width 31 height 13
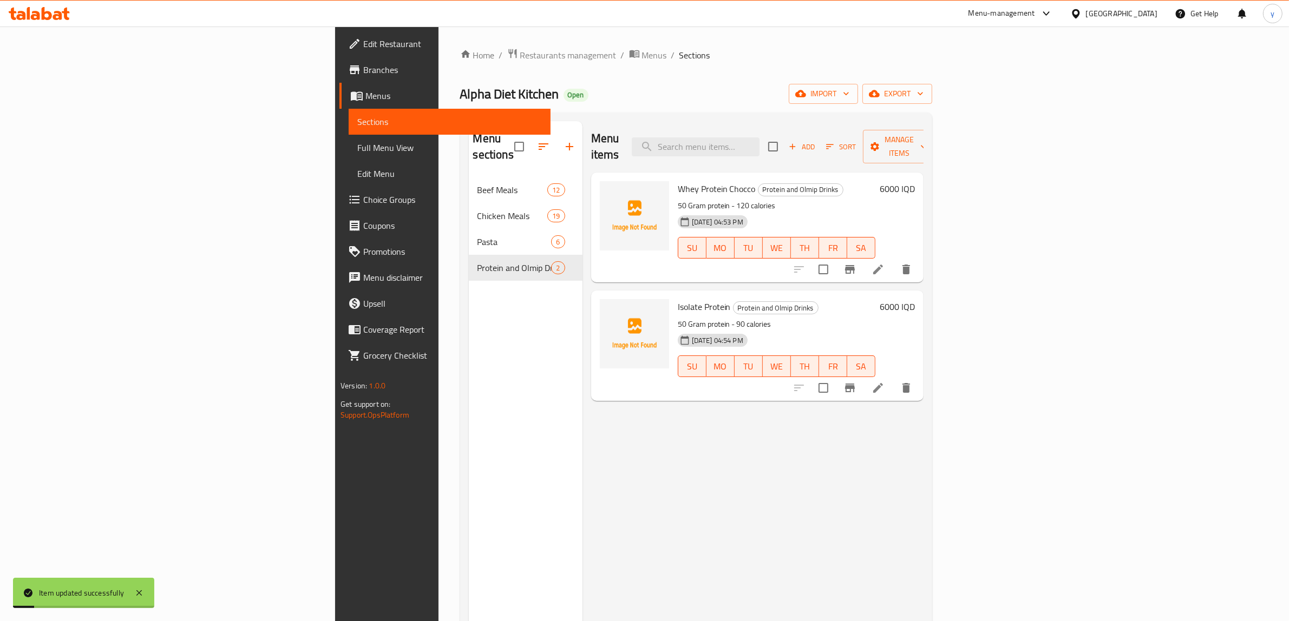
click at [923, 125] on div "Menu items Add Sort Manage items" at bounding box center [757, 146] width 332 height 51
click at [816, 141] on span "Add" at bounding box center [801, 147] width 29 height 12
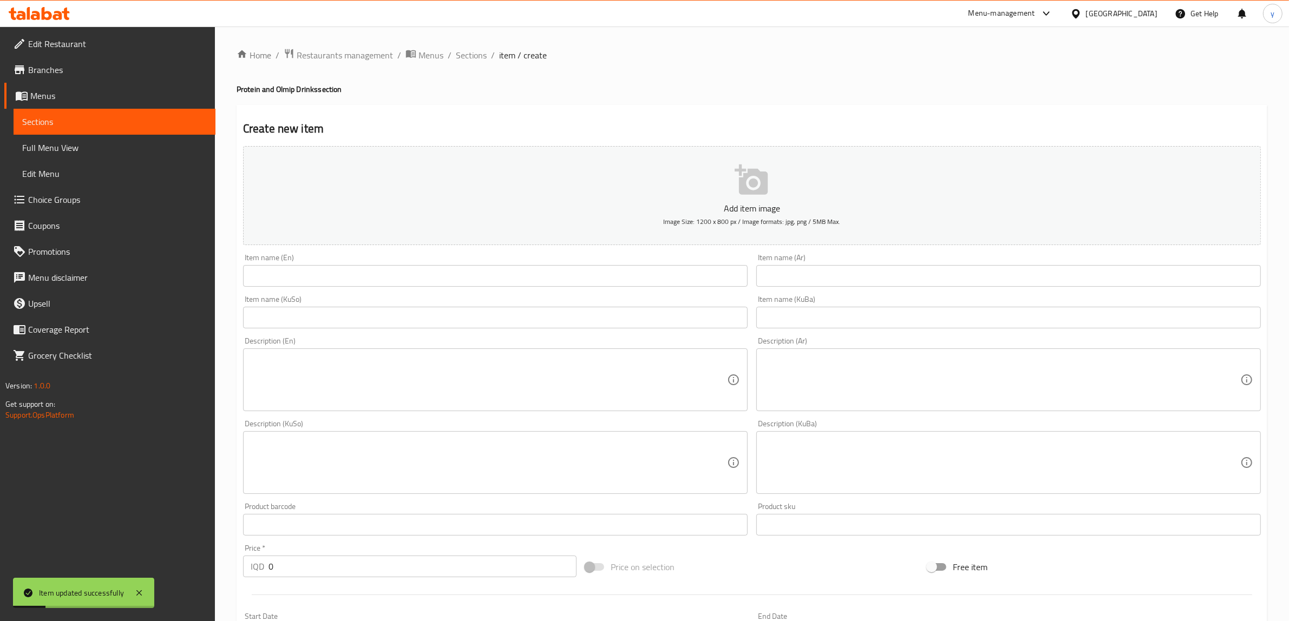
click at [385, 274] on input "text" at bounding box center [495, 276] width 504 height 22
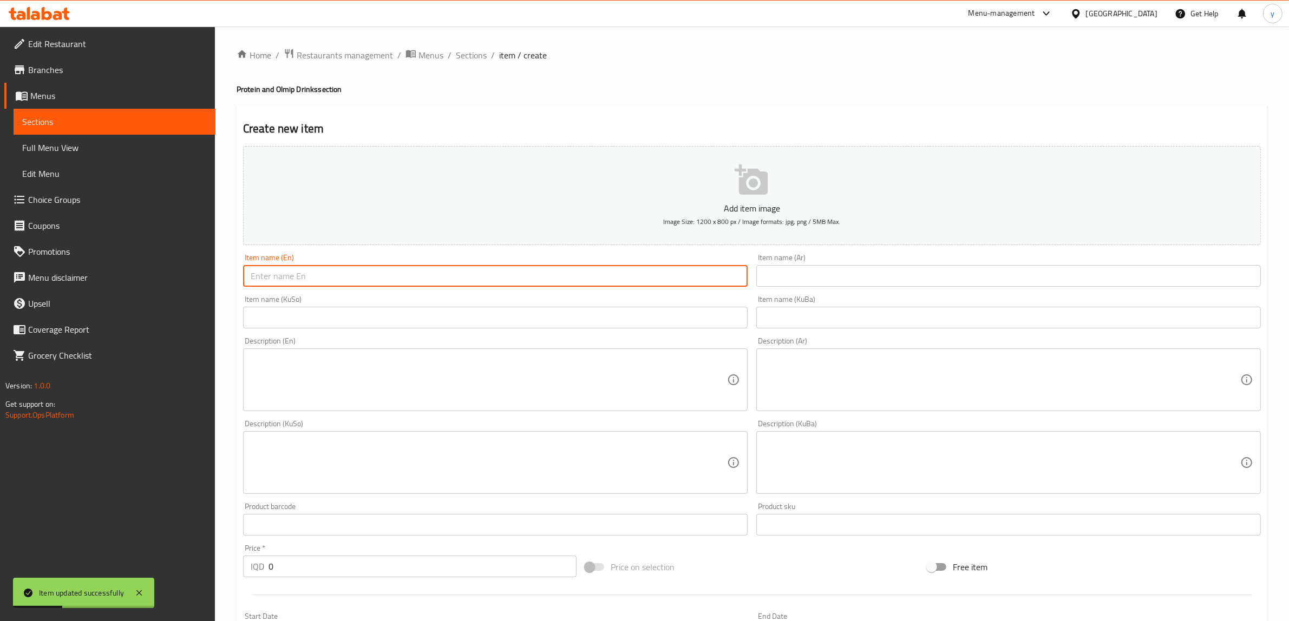
paste input "whey protein shake"
type input "whey protein shake"
click at [356, 371] on textarea at bounding box center [489, 379] width 476 height 51
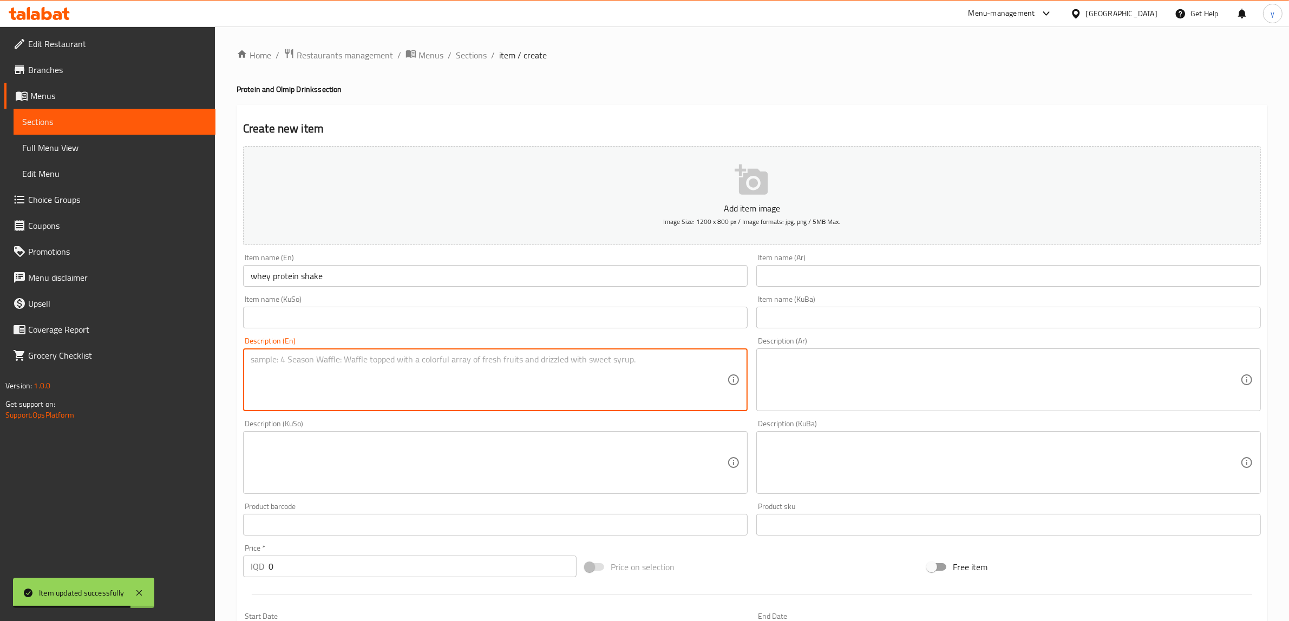
paste textarea "50 Gram protein - 120 calories"
type textarea "50 Gram protein - 120 calories"
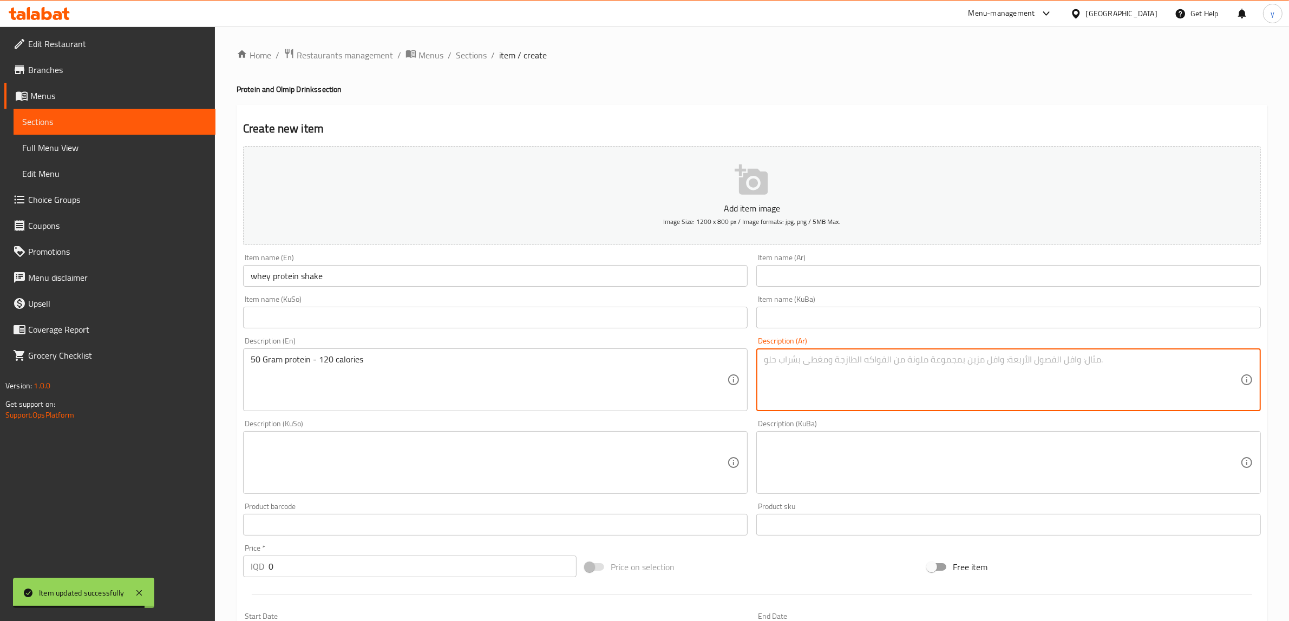
click at [937, 369] on textarea at bounding box center [1002, 379] width 476 height 51
paste textarea "50 جرام بروتين - 120 كالوري"
type textarea "50 جرام بروتين - 120 كالوري"
click at [632, 418] on div "Description (KuSo) Description (KuSo)" at bounding box center [495, 457] width 513 height 83
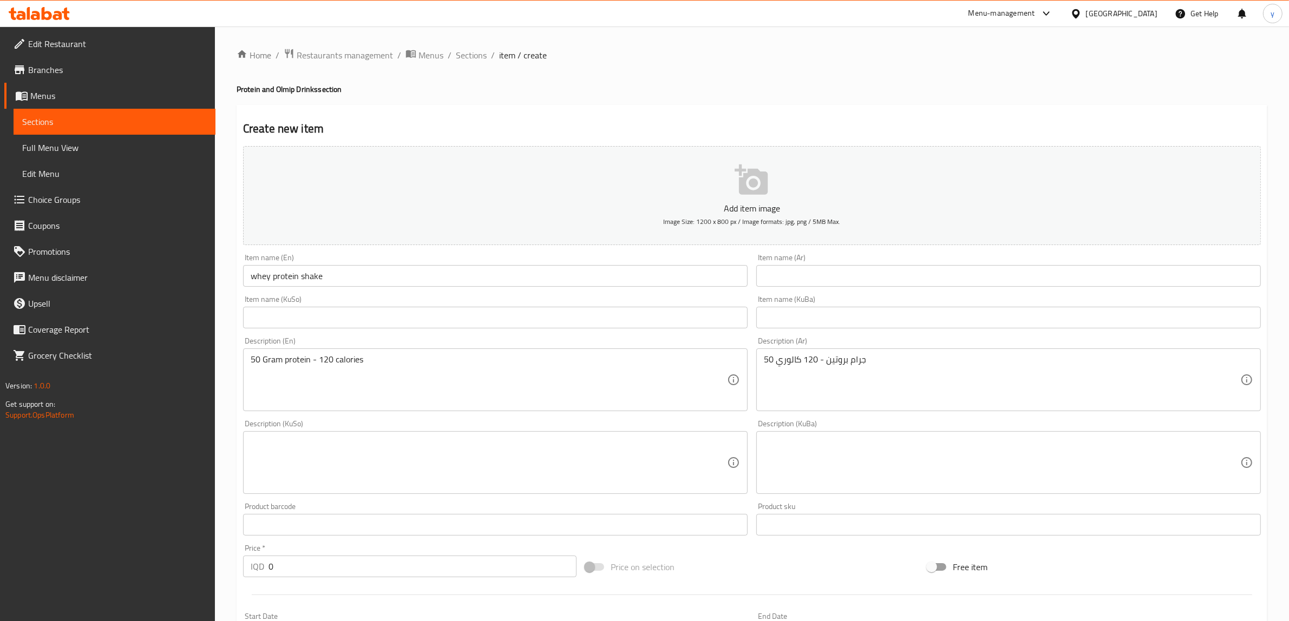
click at [597, 455] on textarea at bounding box center [489, 462] width 476 height 51
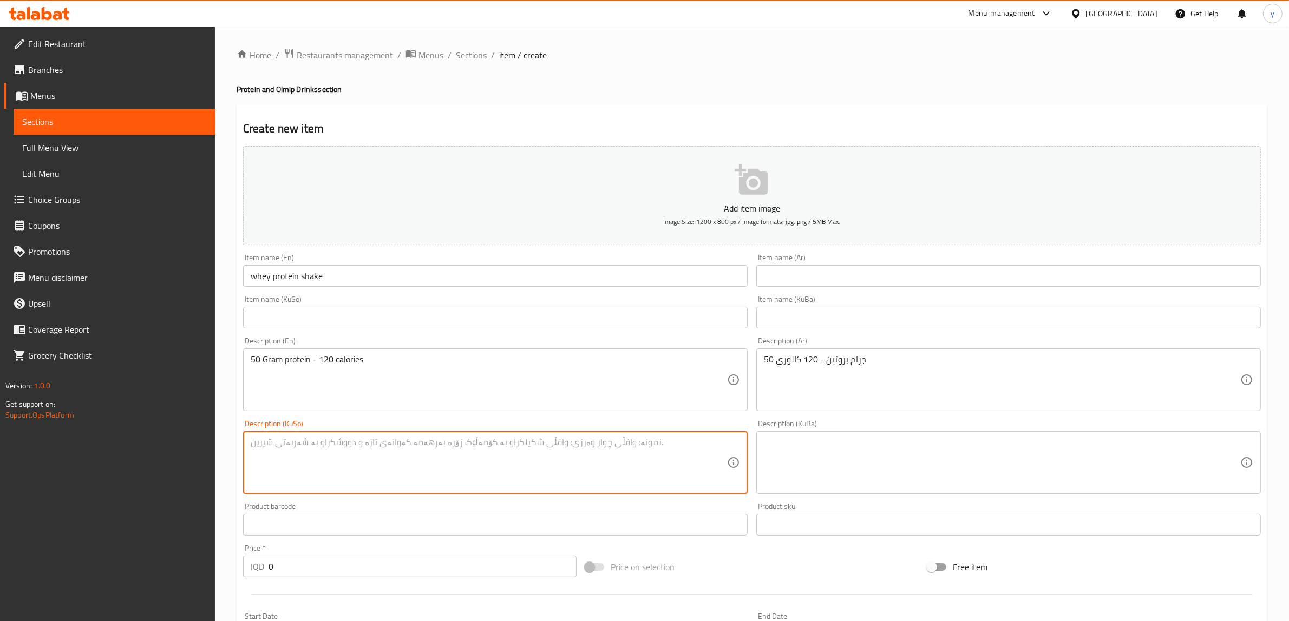
paste textarea "50 گرام پرۆتین - 120 گرام کالۆری"
type textarea "50 گرام پرۆتین - 120 گرام کالۆری"
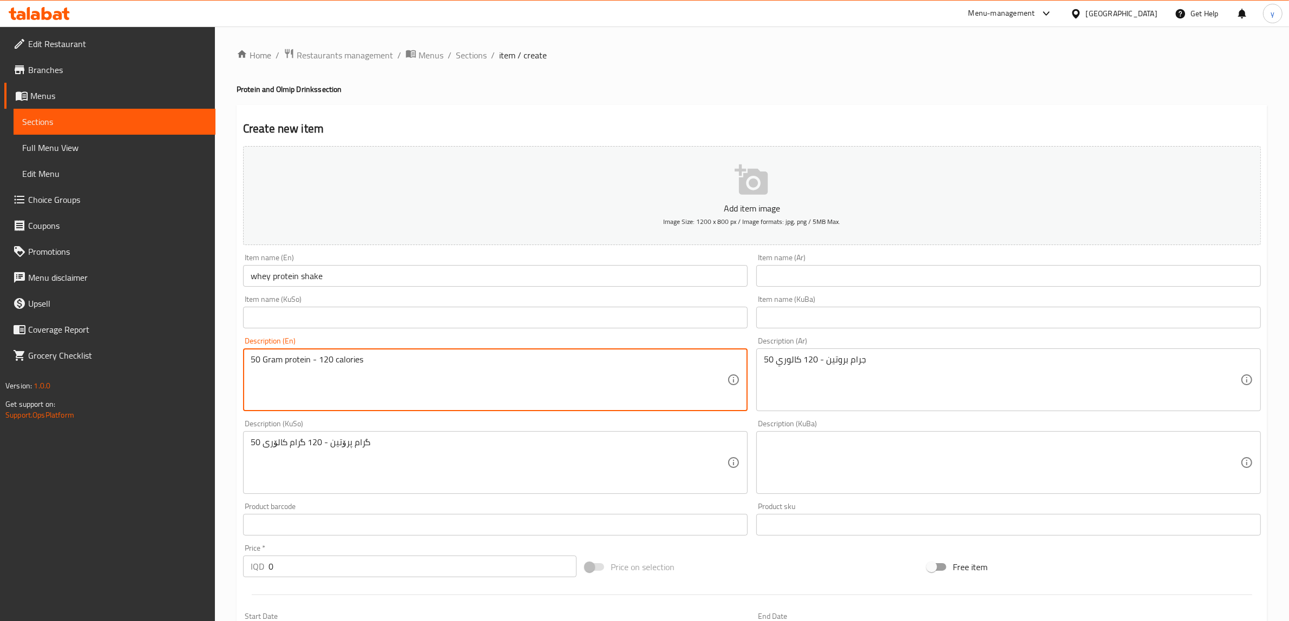
click at [327, 356] on textarea "50 Gram protein - 120 calories" at bounding box center [489, 379] width 476 height 51
click at [818, 267] on input "text" at bounding box center [1008, 276] width 504 height 22
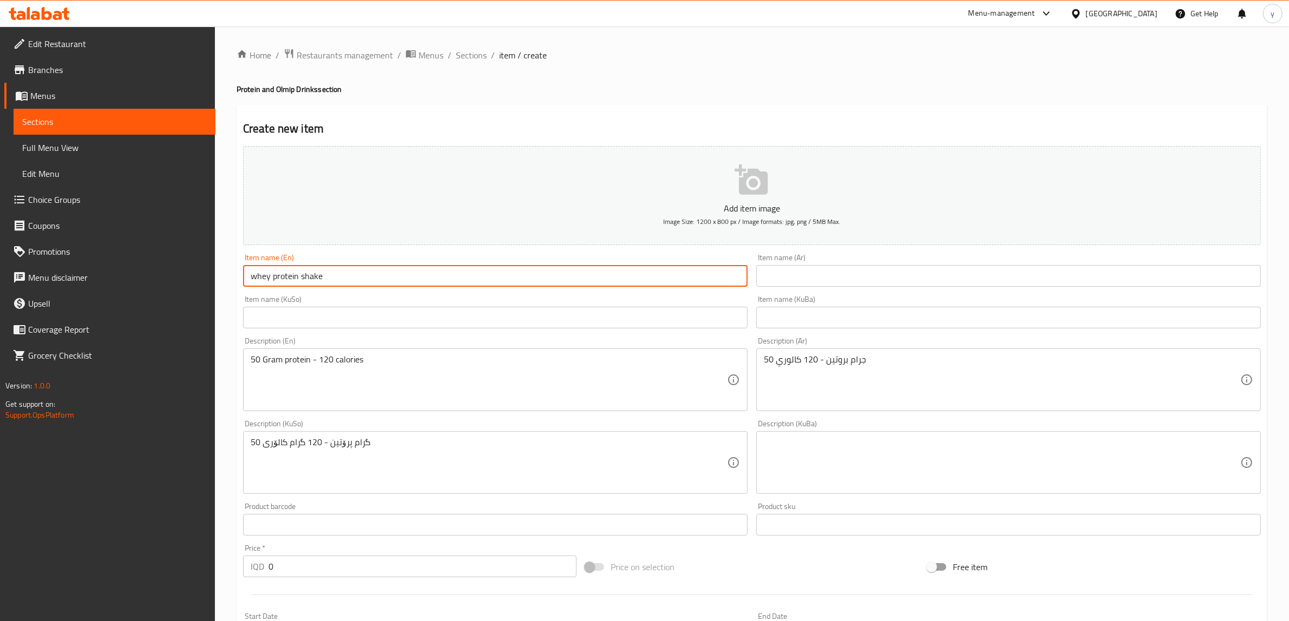
click at [254, 280] on input "whey protein shake" at bounding box center [495, 276] width 504 height 22
click at [275, 279] on input "Whey protein shake" at bounding box center [495, 276] width 504 height 22
drag, startPoint x: 308, startPoint y: 276, endPoint x: 304, endPoint y: 279, distance: 5.6
click at [304, 279] on input "Whey Protein shake" at bounding box center [495, 276] width 504 height 22
type input "Whey Protein Shake"
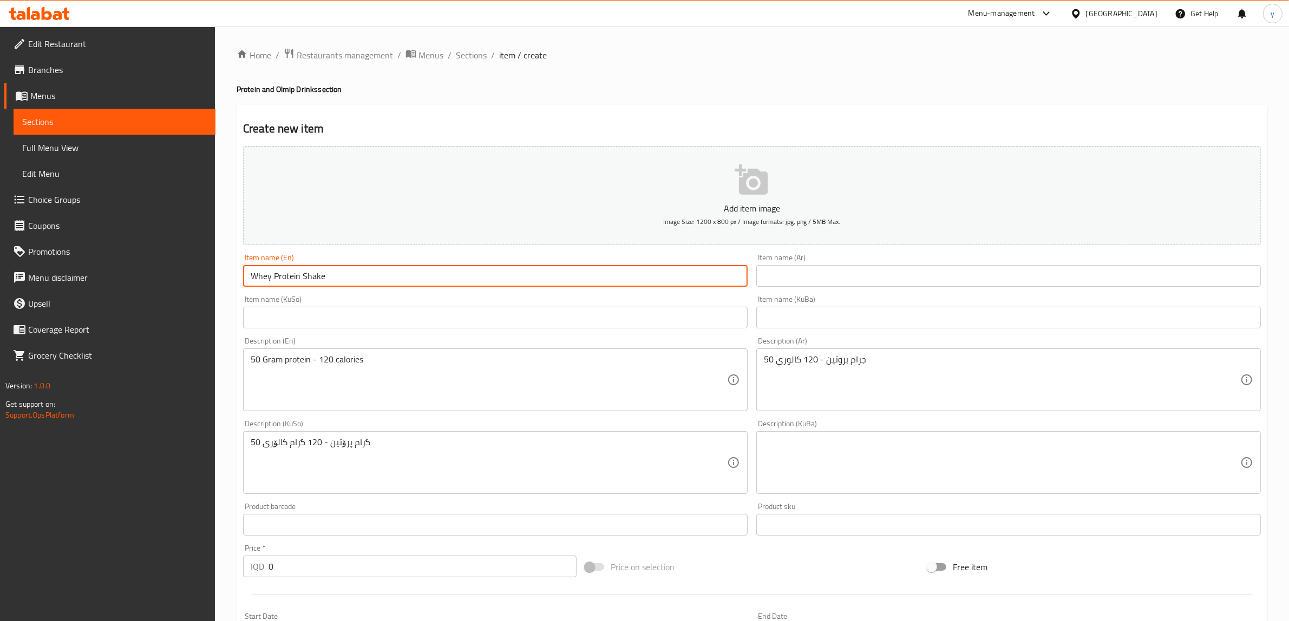
click at [797, 272] on input "text" at bounding box center [1008, 276] width 504 height 22
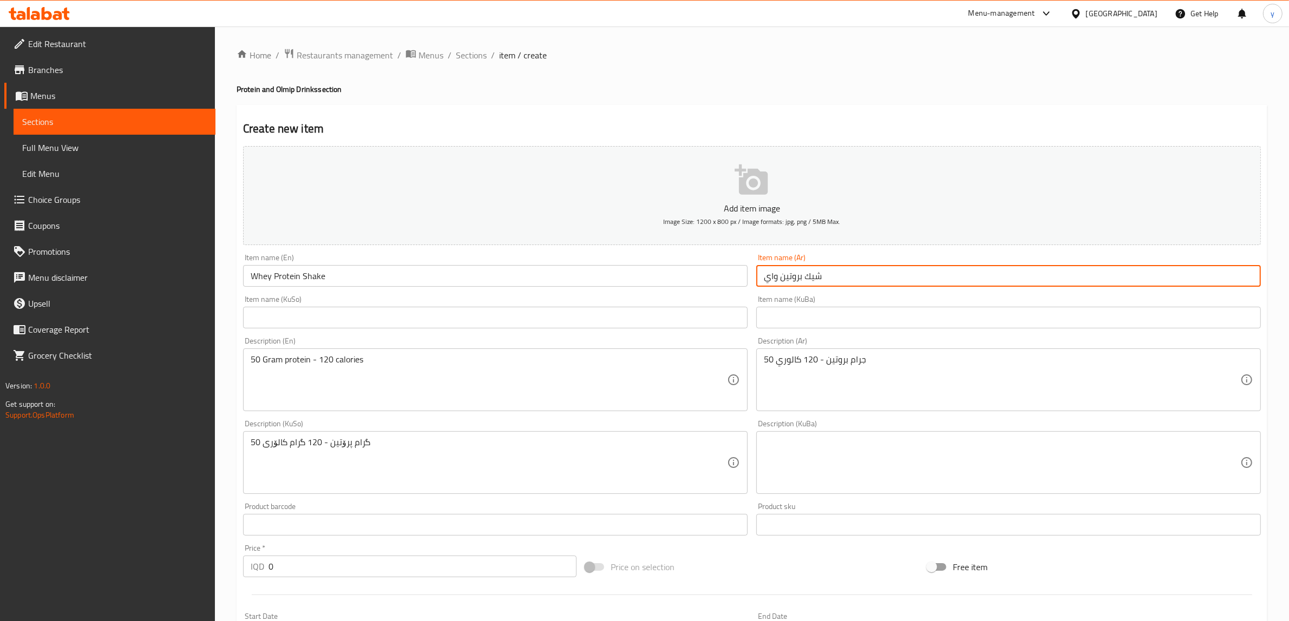
type input "شيك بروتين واي"
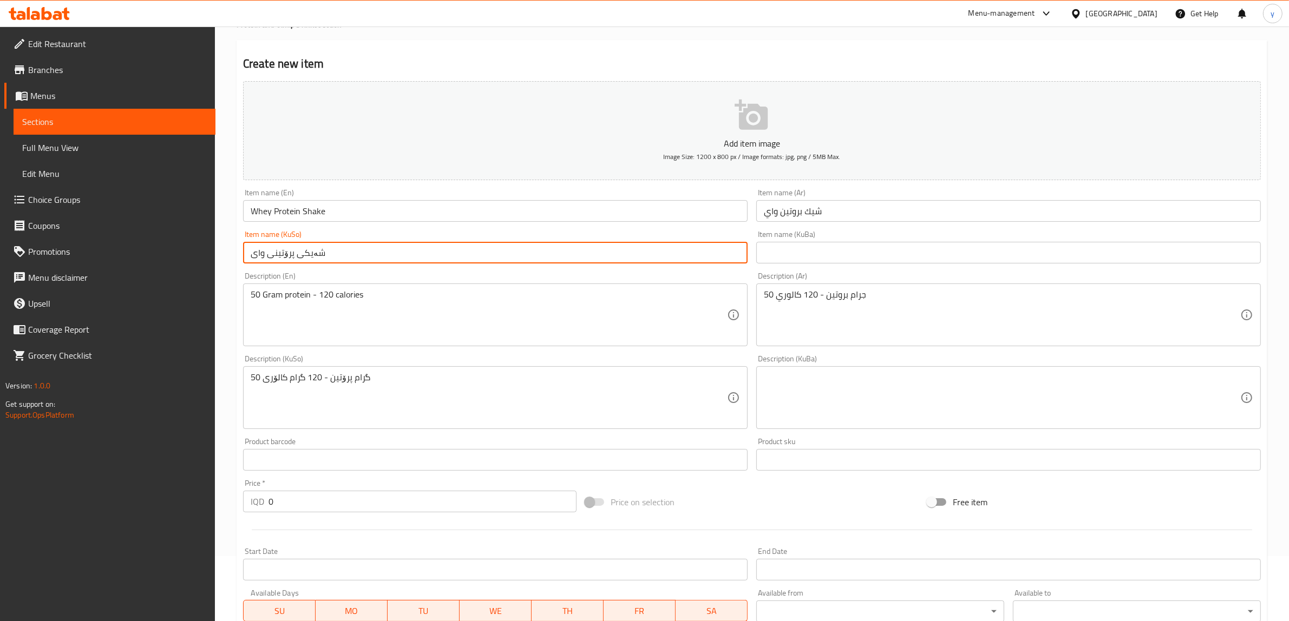
scroll to position [113, 0]
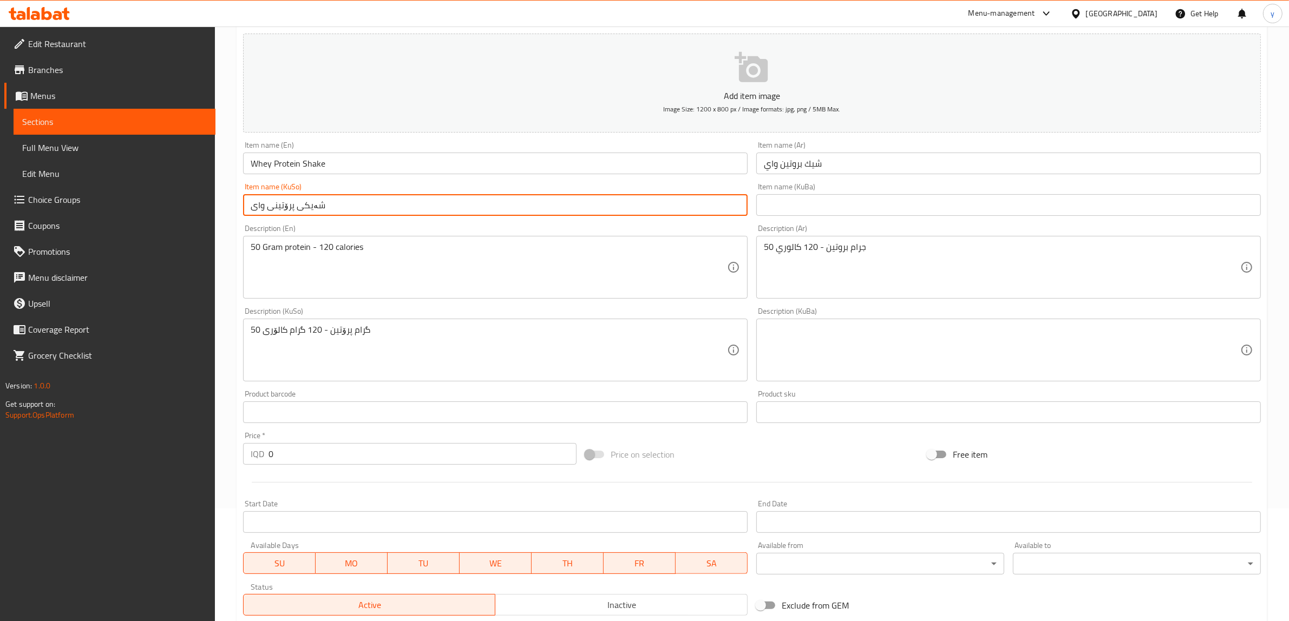
type input "شەیکی پرۆتینی وای"
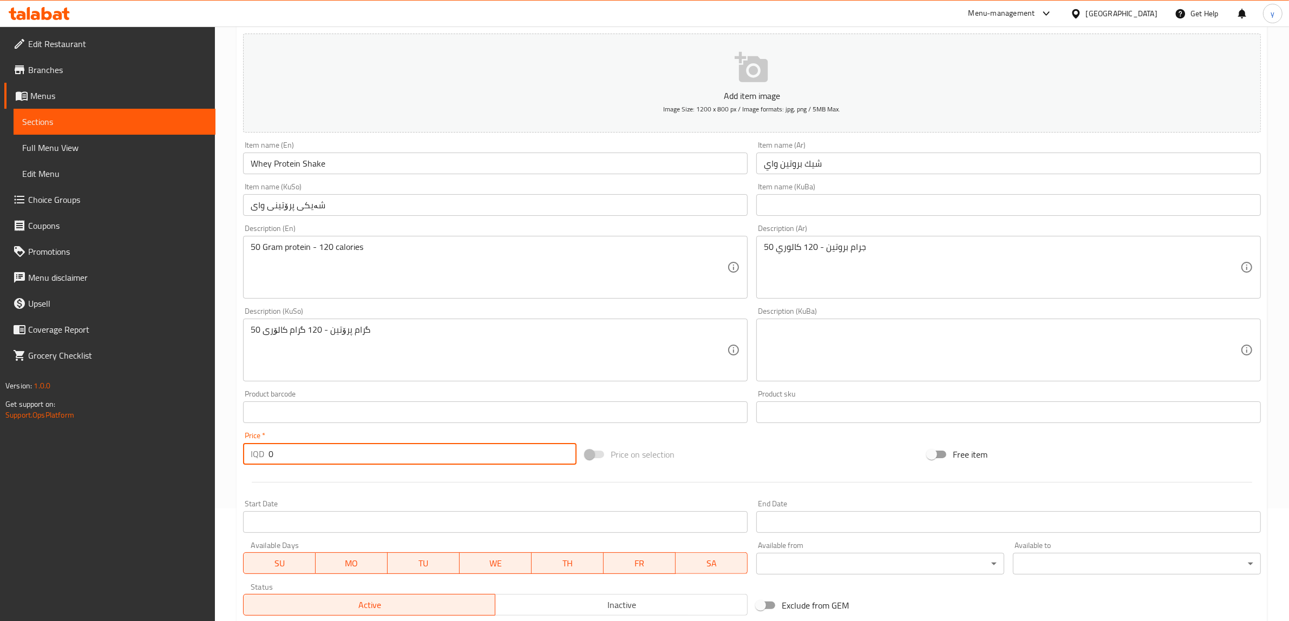
drag, startPoint x: 273, startPoint y: 455, endPoint x: 263, endPoint y: 466, distance: 15.3
click at [261, 463] on div "IQD 0 Price *" at bounding box center [409, 454] width 333 height 22
paste input "600"
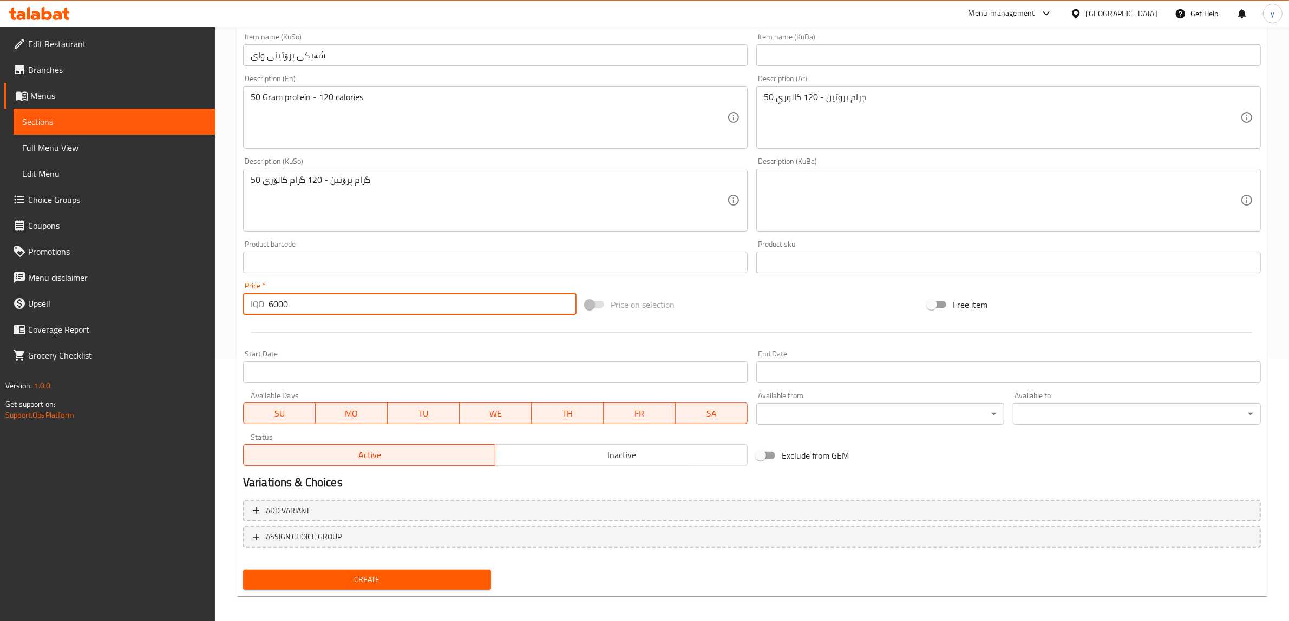
scroll to position [266, 0]
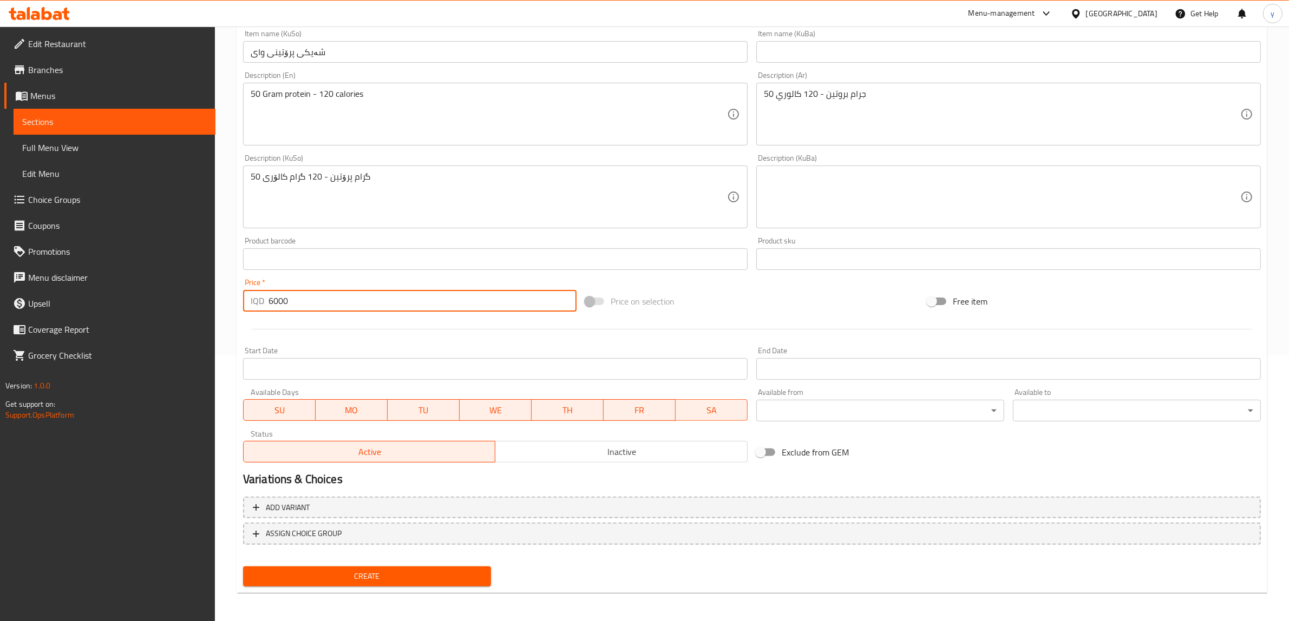
type input "6000"
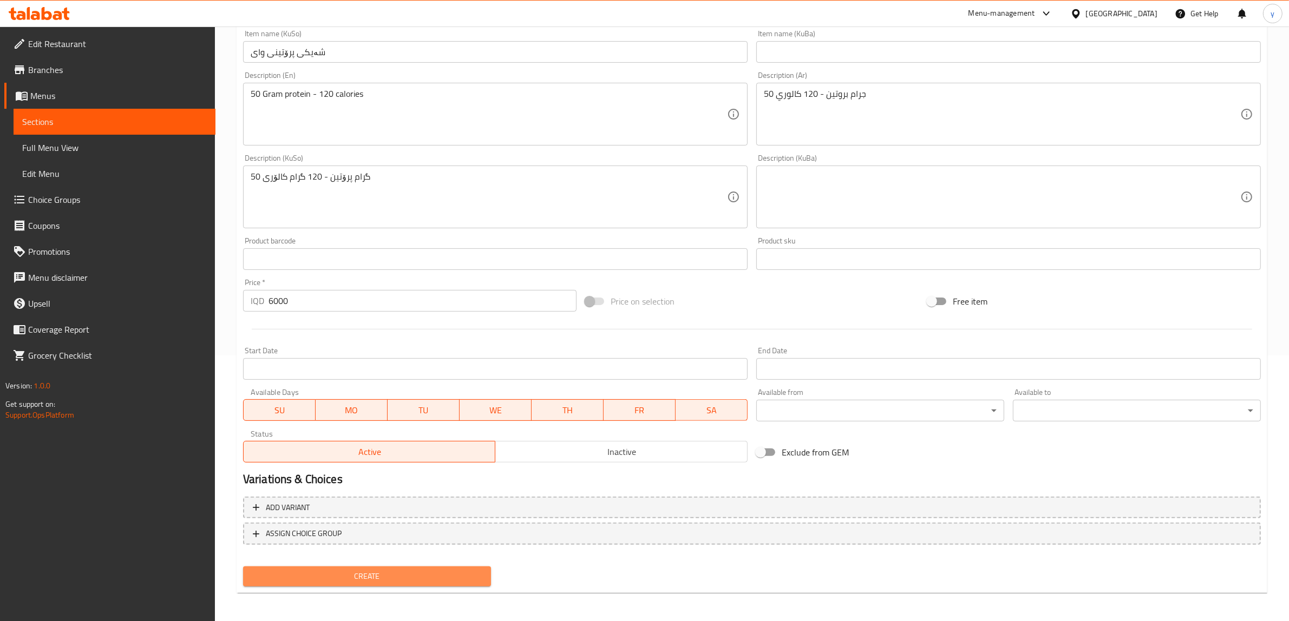
click at [382, 567] on button "Create" at bounding box center [367, 577] width 248 height 20
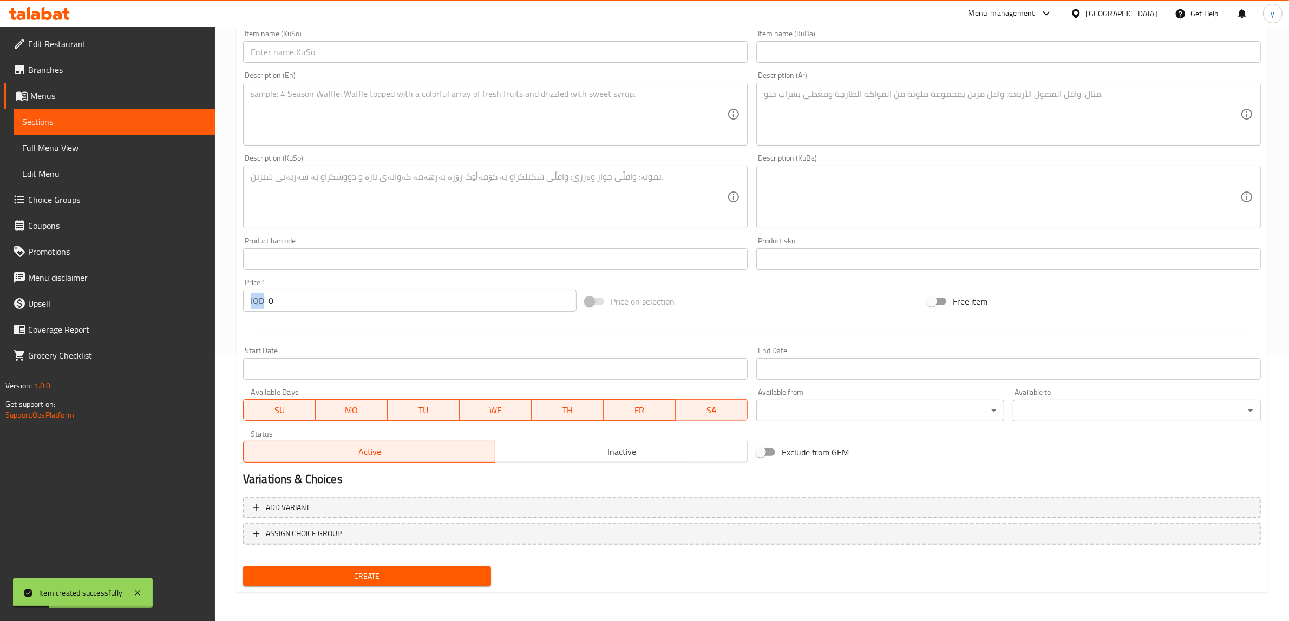
drag, startPoint x: 293, startPoint y: 312, endPoint x: 288, endPoint y: 293, distance: 19.0
click at [267, 307] on div "Price   * IQD 0 Price *" at bounding box center [410, 295] width 342 height 42
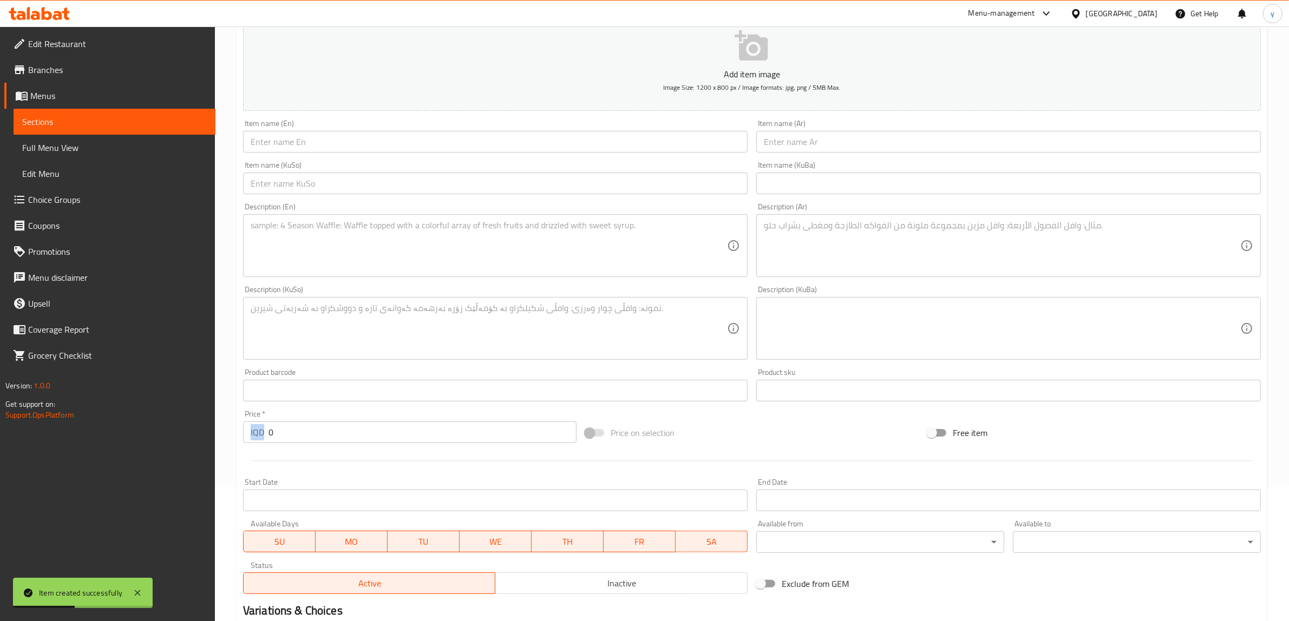
scroll to position [41, 0]
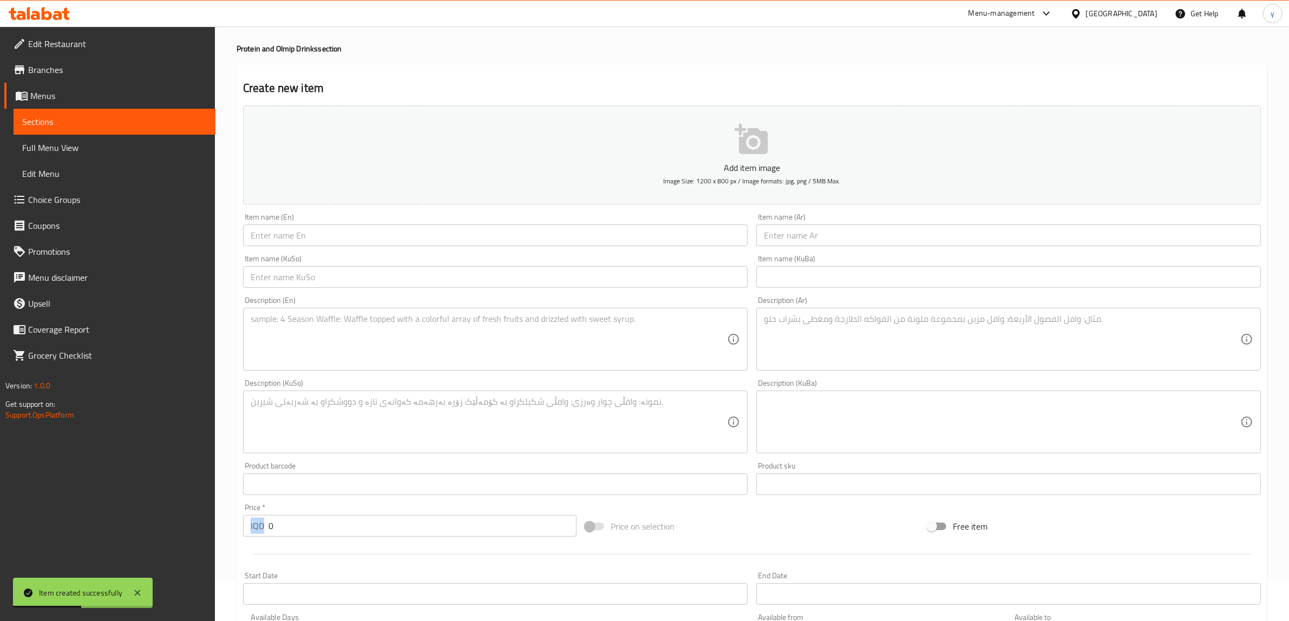
click at [309, 521] on input "0" at bounding box center [422, 526] width 308 height 22
click at [307, 523] on input "0" at bounding box center [422, 526] width 308 height 22
paste input "250"
type input "2500"
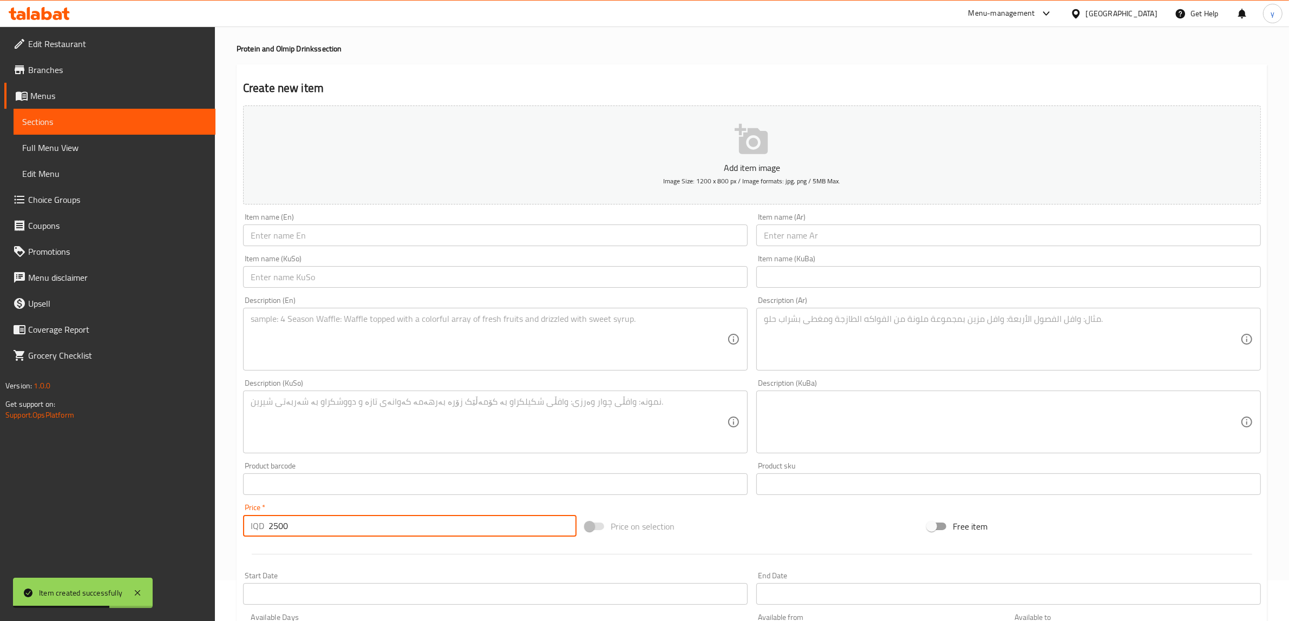
click at [364, 220] on div "Item name (En) Item name (En)" at bounding box center [495, 229] width 504 height 33
drag, startPoint x: 366, startPoint y: 225, endPoint x: 367, endPoint y: 233, distance: 8.7
click at [366, 225] on input "text" at bounding box center [495, 236] width 504 height 22
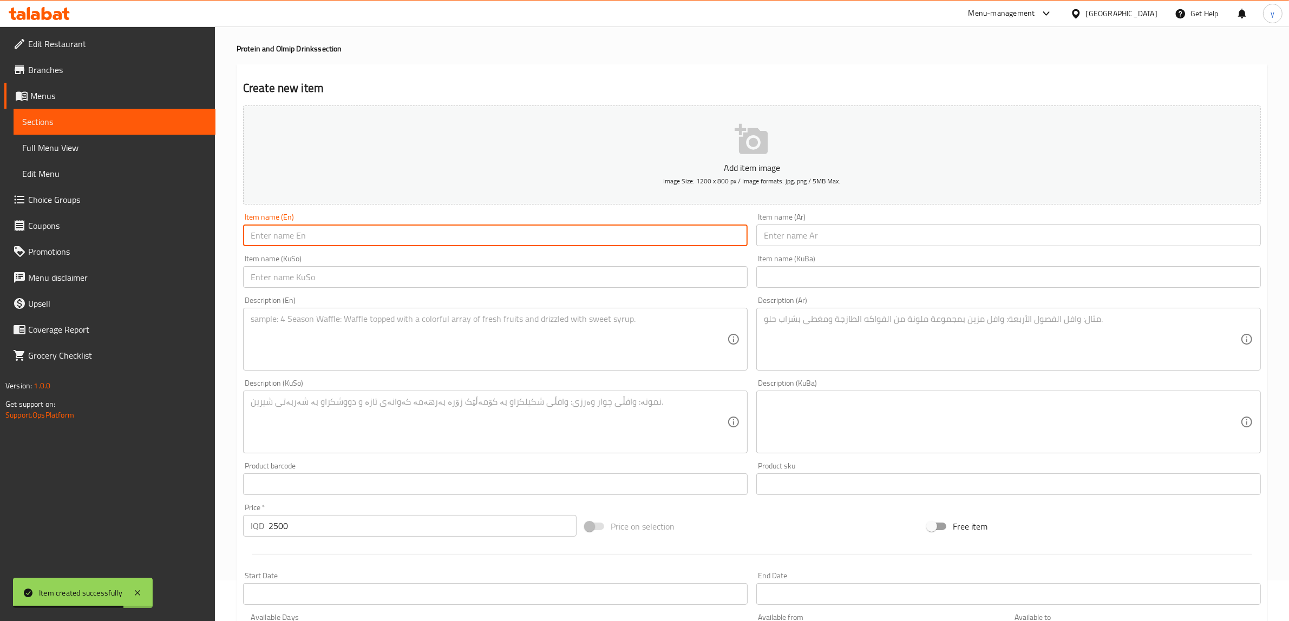
paste input "protein muffin banana"
drag, startPoint x: 255, startPoint y: 237, endPoint x: 248, endPoint y: 242, distance: 9.6
click at [248, 242] on input "protein muffin banana" at bounding box center [495, 236] width 504 height 22
drag, startPoint x: 283, startPoint y: 237, endPoint x: 278, endPoint y: 241, distance: 6.9
click at [278, 241] on input "Protein muffin banana" at bounding box center [495, 236] width 504 height 22
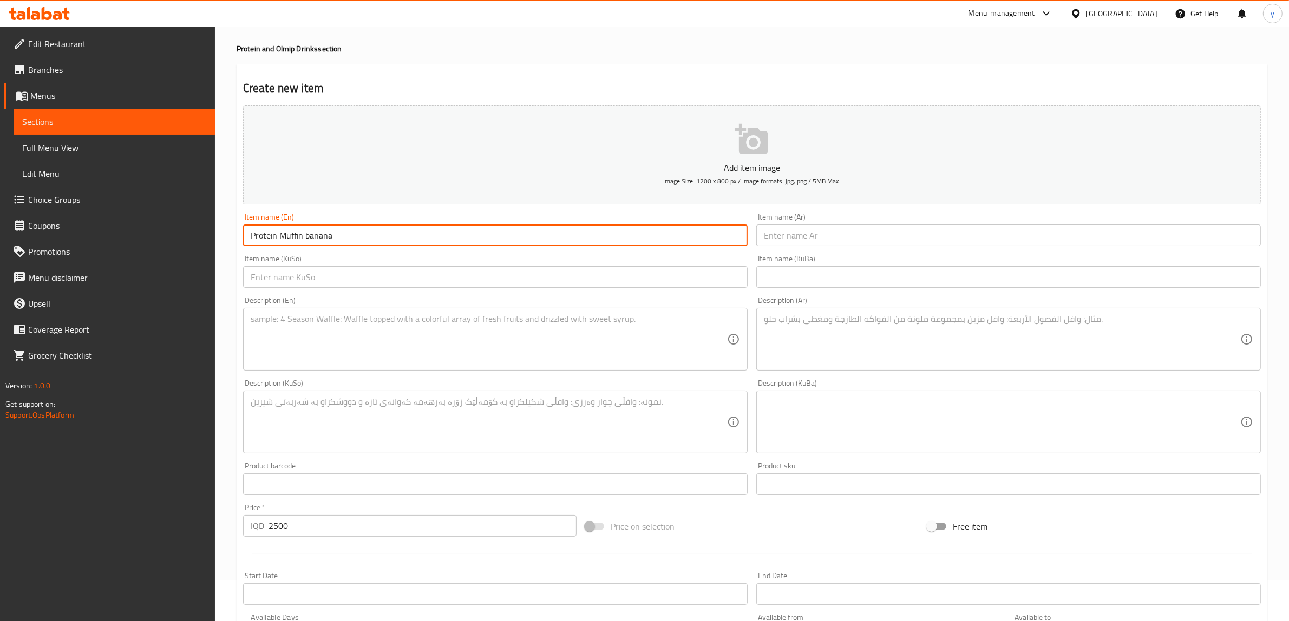
click at [306, 235] on input "Protein Muffin banana" at bounding box center [495, 236] width 504 height 22
type input "Protein Muffin Banana"
click at [794, 239] on input "text" at bounding box center [1008, 236] width 504 height 22
click at [303, 237] on input "Protein Muffin Banana" at bounding box center [495, 236] width 504 height 22
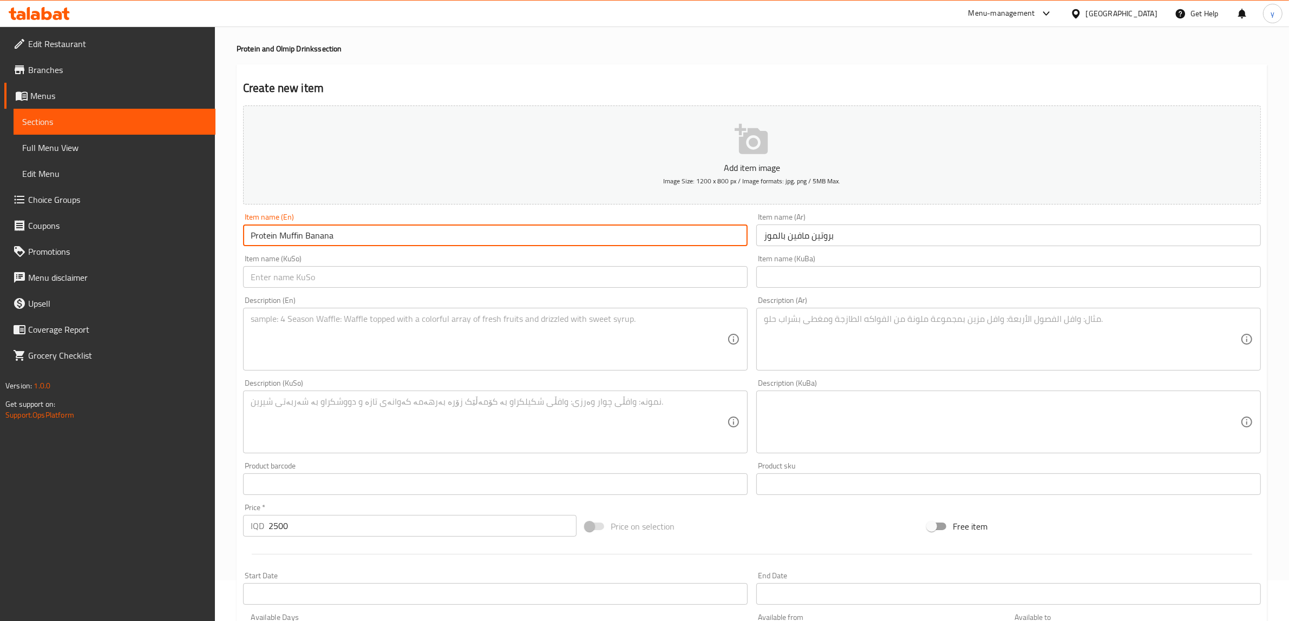
click at [296, 239] on input "Protein Muffin Banana" at bounding box center [495, 236] width 504 height 22
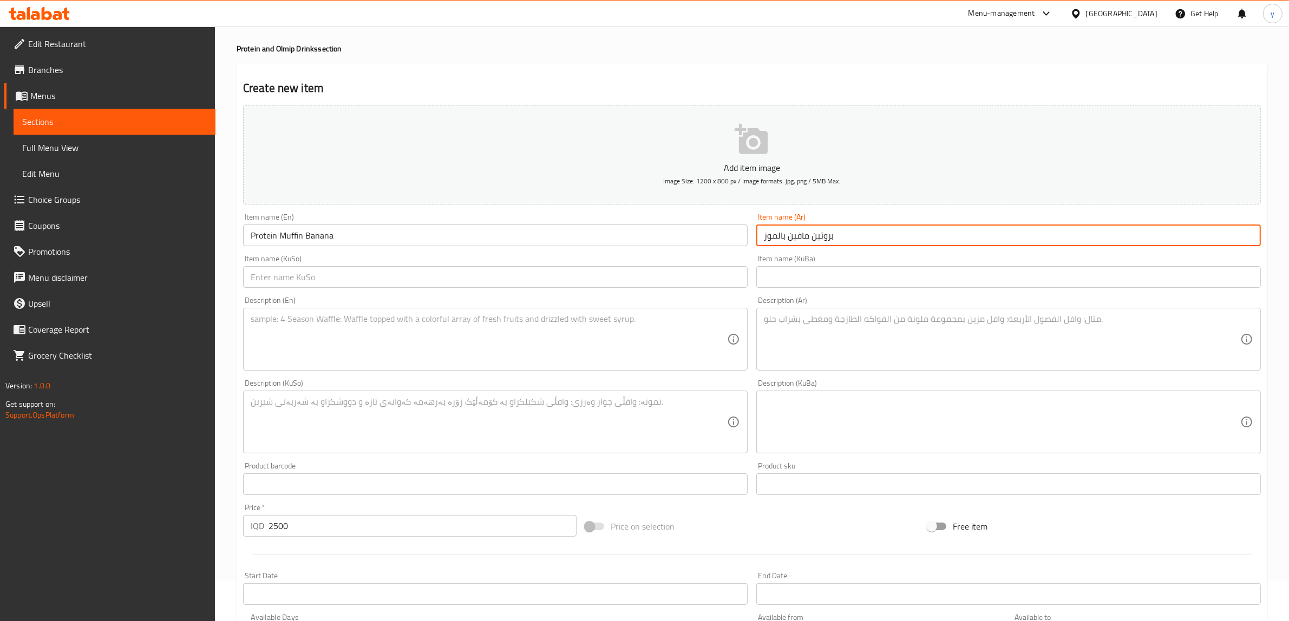
click at [794, 239] on input "بروتين مافين بالموز" at bounding box center [1008, 236] width 504 height 22
type input "بروتين مافن بالموز"
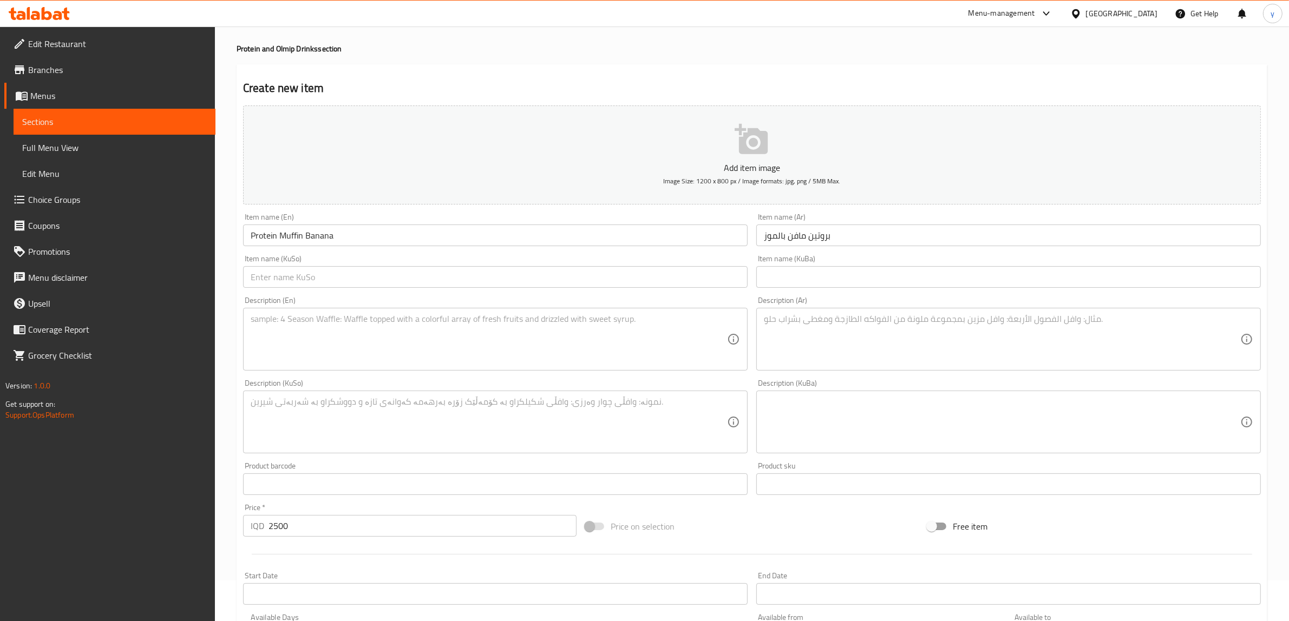
click at [601, 288] on div "Item name (KuSo) Item name (KuSo)" at bounding box center [495, 272] width 513 height 42
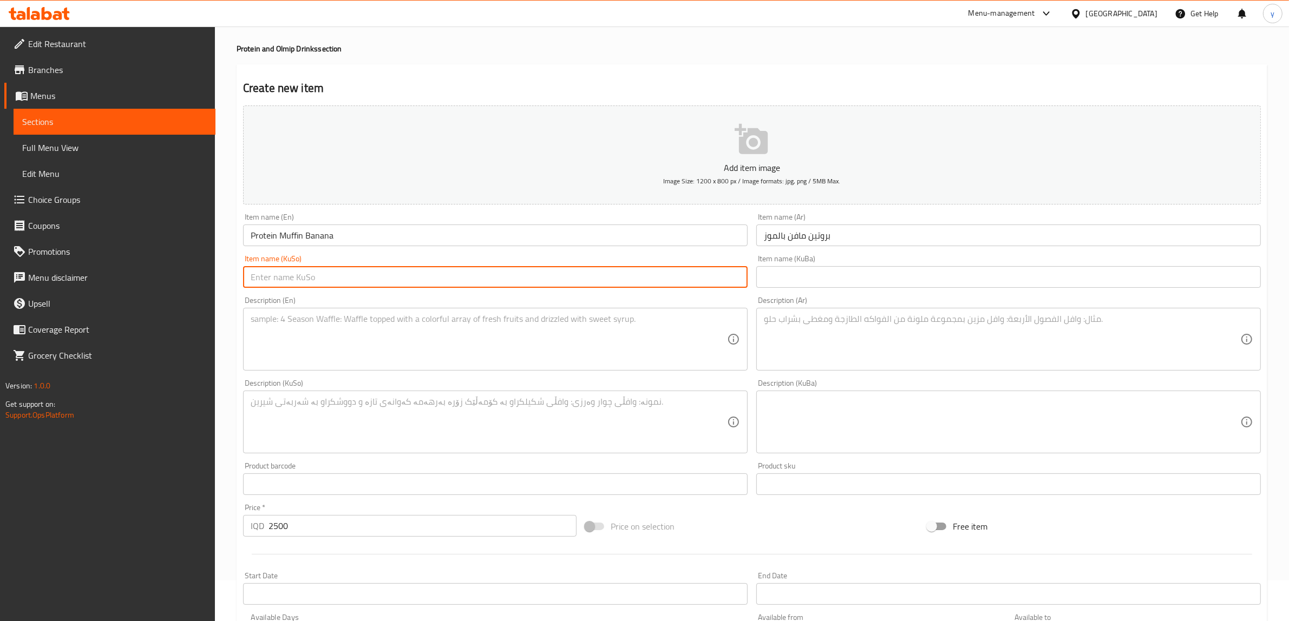
click at [617, 276] on input "text" at bounding box center [495, 277] width 504 height 22
type input "پرۆتینی مەفن بە مۆز"
click at [575, 328] on textarea at bounding box center [489, 339] width 476 height 51
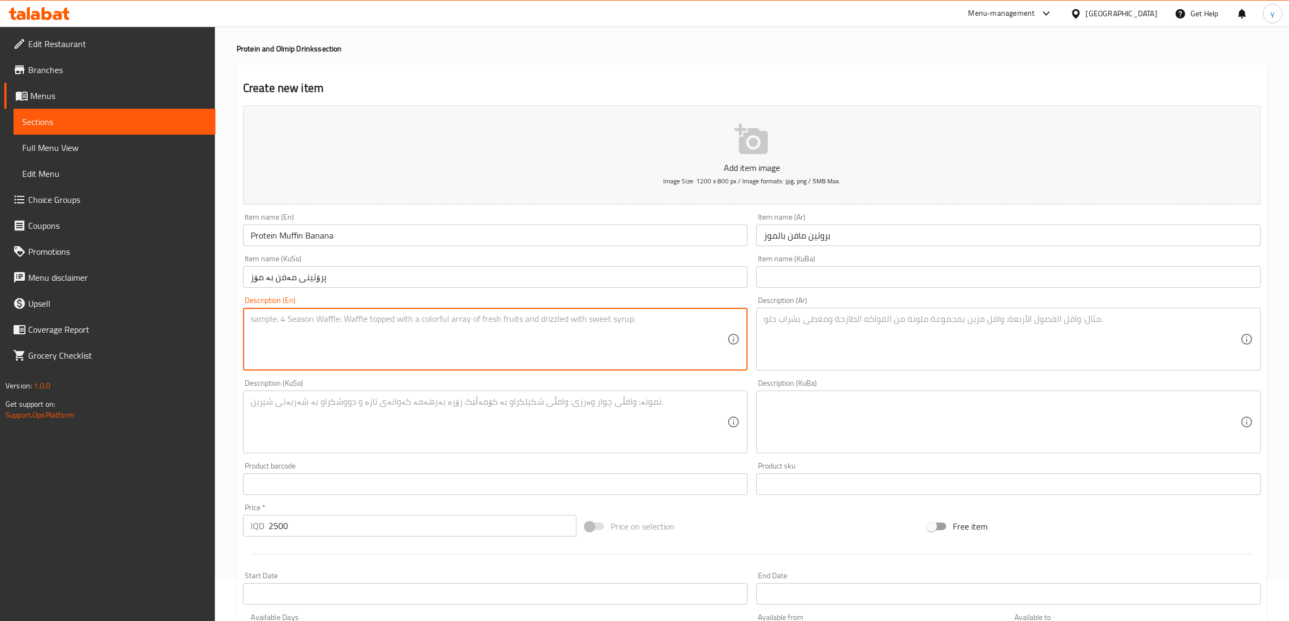
paste textarea "20 Gram protein, banana soft and Oats - 100 calories"
type textarea "20 Gram protein, banana soft and Oats - 100 calories"
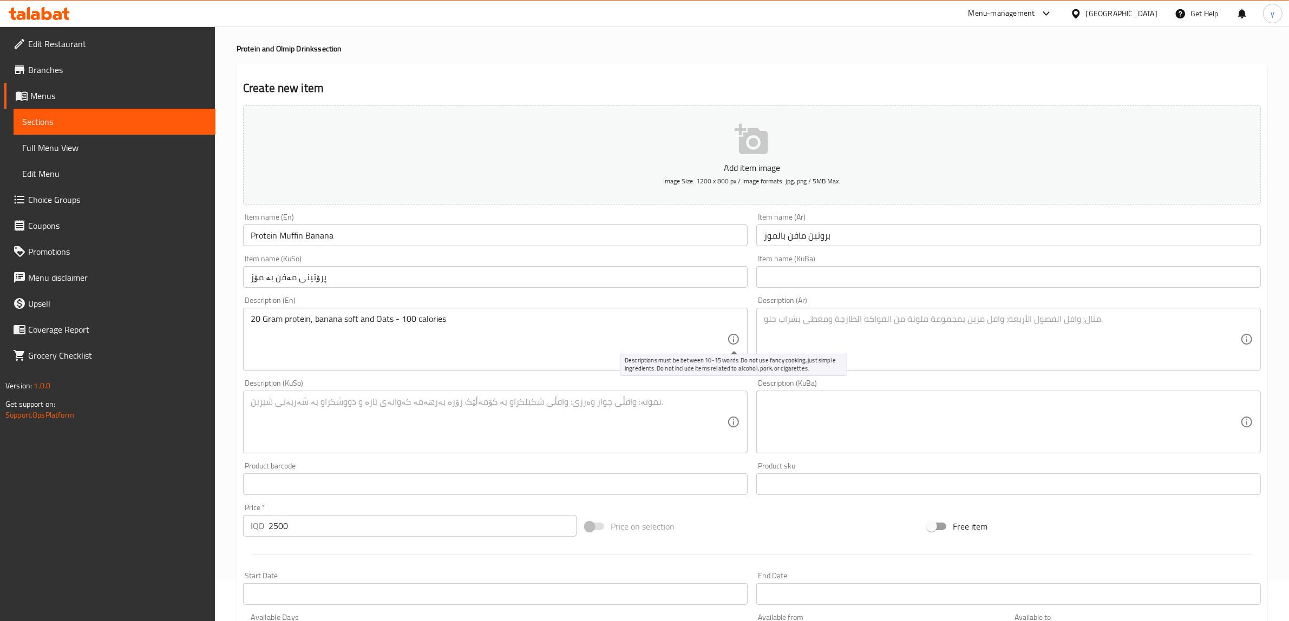
click at [739, 333] on icon at bounding box center [733, 339] width 13 height 13
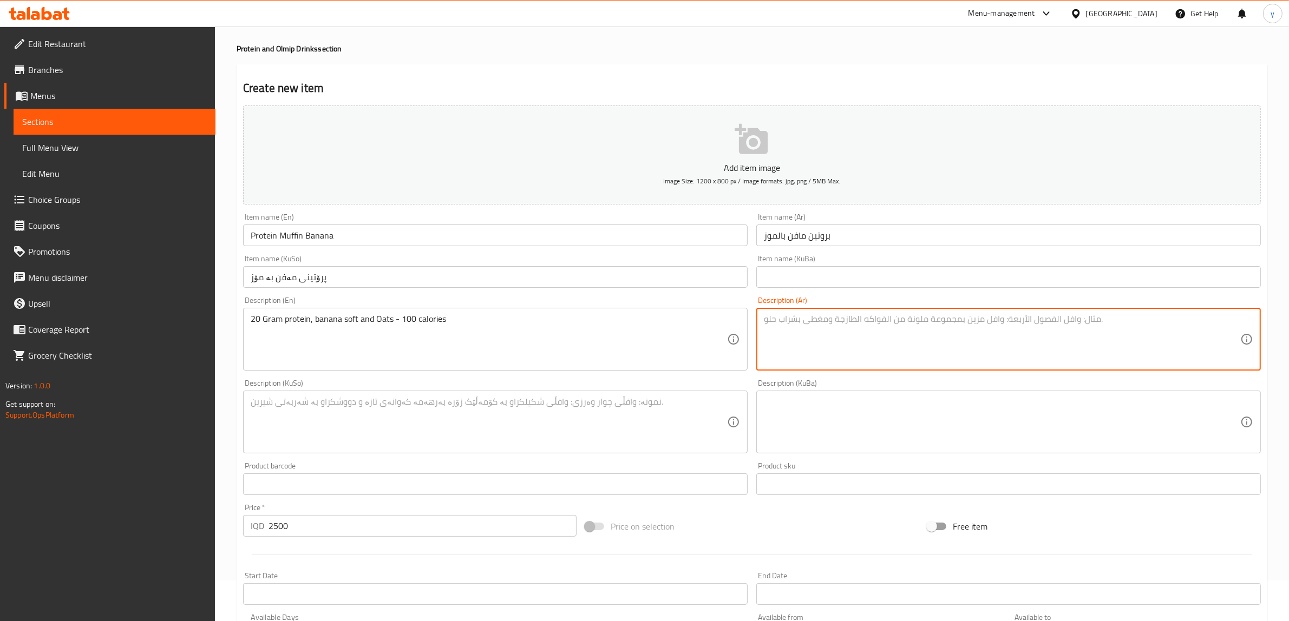
click at [837, 350] on textarea at bounding box center [1002, 339] width 476 height 51
paste textarea "20 جرام بروتين، موز طري وشوفان - 100 سعرة حرارية"
type textarea "20 جرام بروتين، موز طري وشوفان - 100 سعرة حرارية"
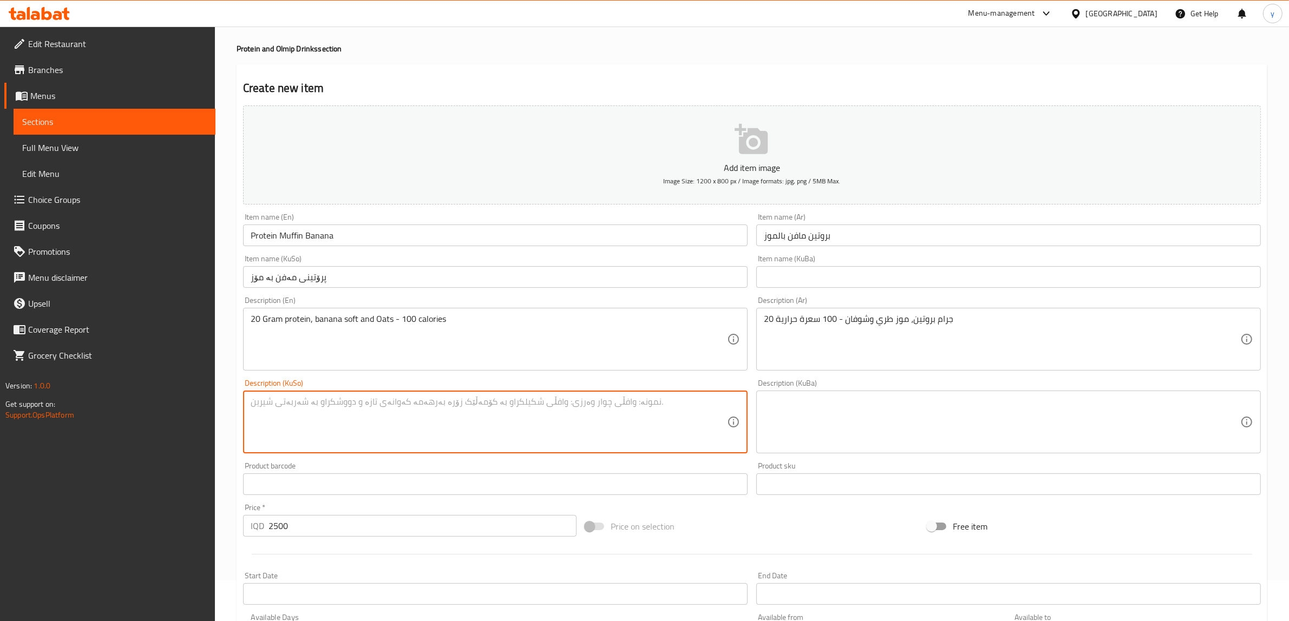
click at [636, 418] on textarea at bounding box center [489, 422] width 476 height 51
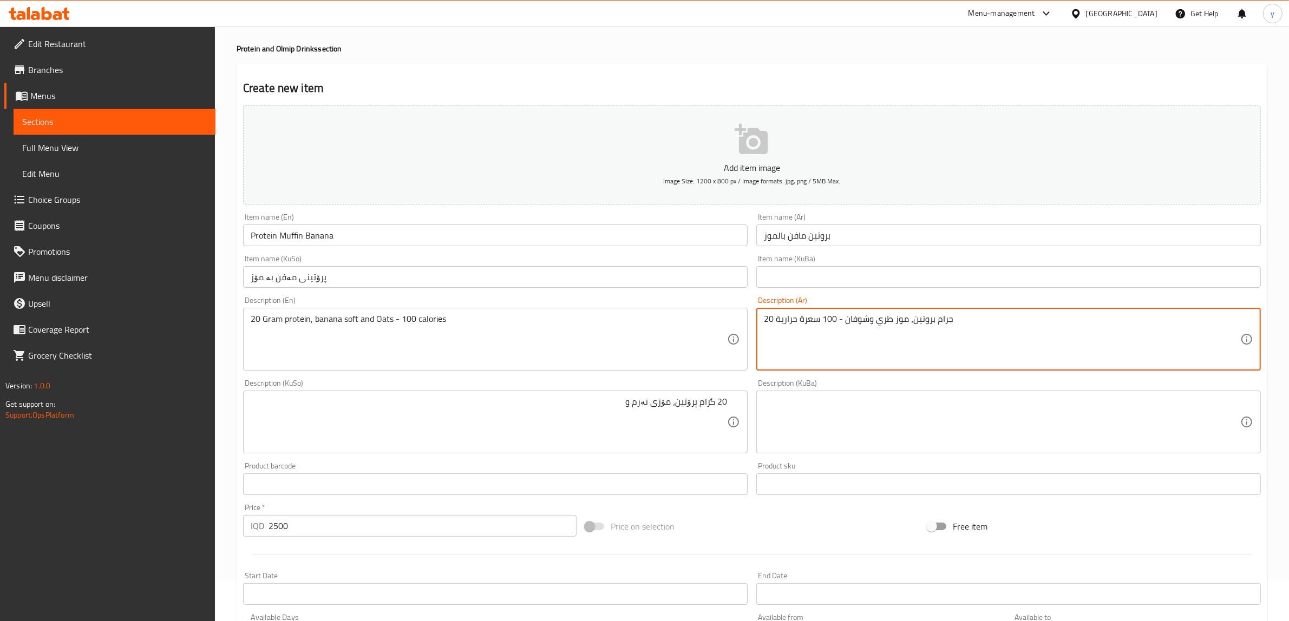
drag, startPoint x: 866, startPoint y: 317, endPoint x: 844, endPoint y: 327, distance: 24.5
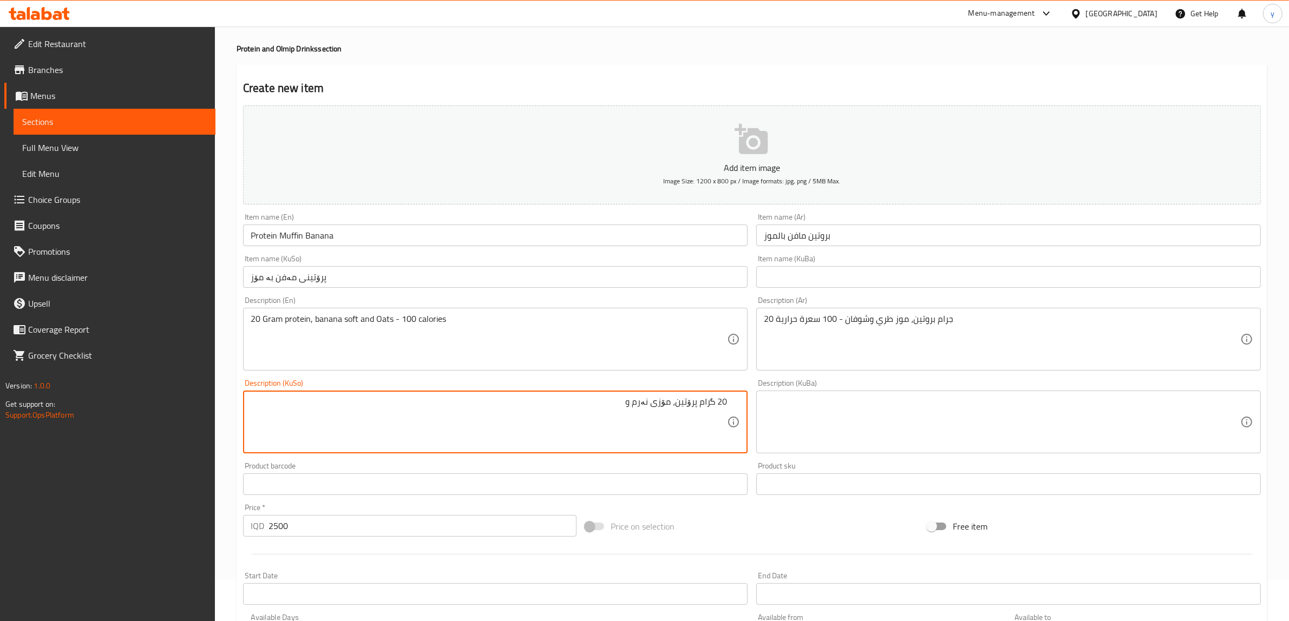
paste textarea "شۆڤان"
type textarea "20 گرام پرۆتین، مۆزی نەرم و شۆڤان - 100 کالۆری"
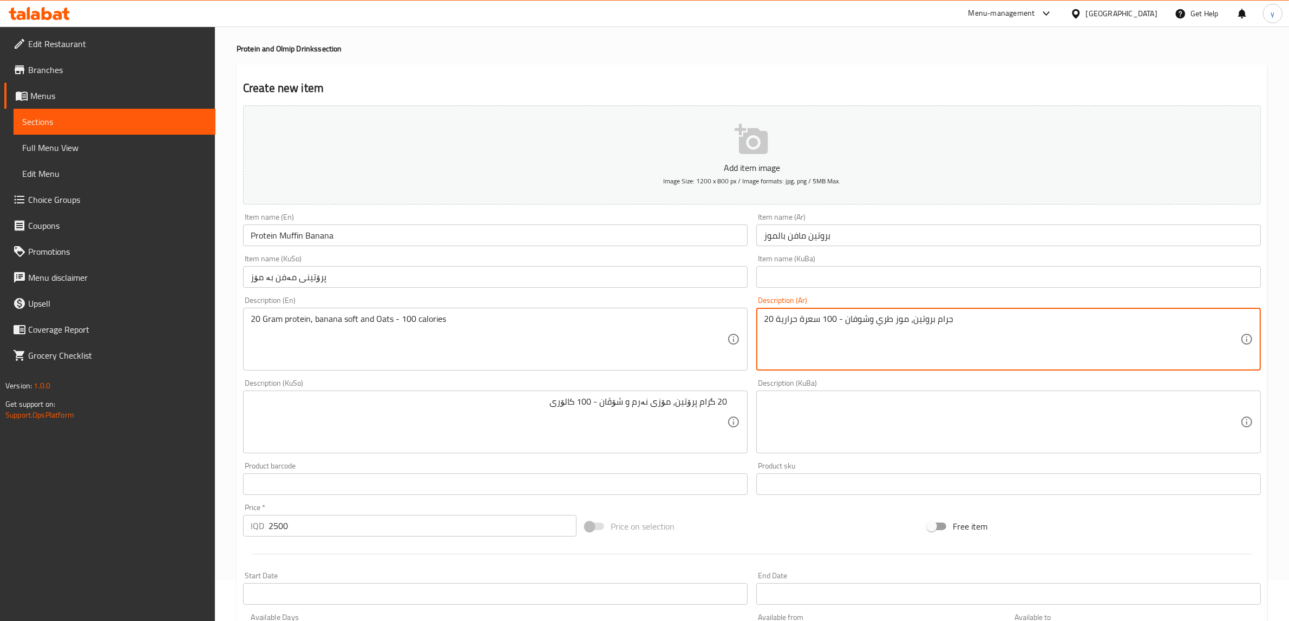
drag, startPoint x: 819, startPoint y: 318, endPoint x: 776, endPoint y: 327, distance: 44.3
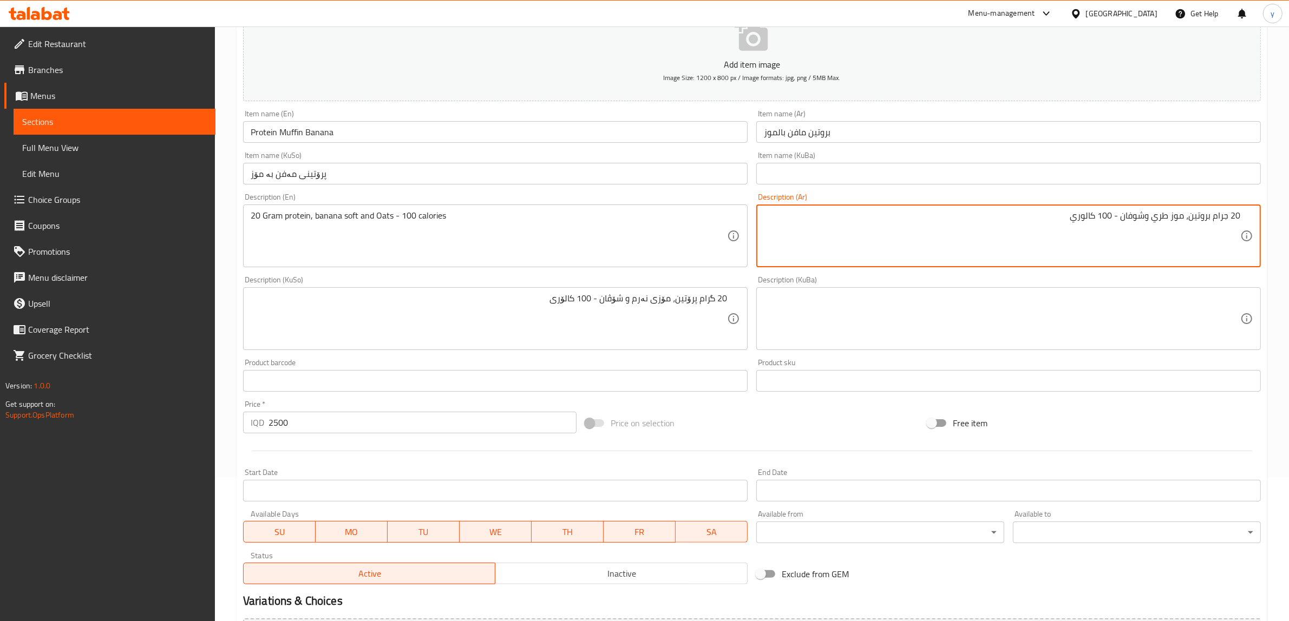
scroll to position [266, 0]
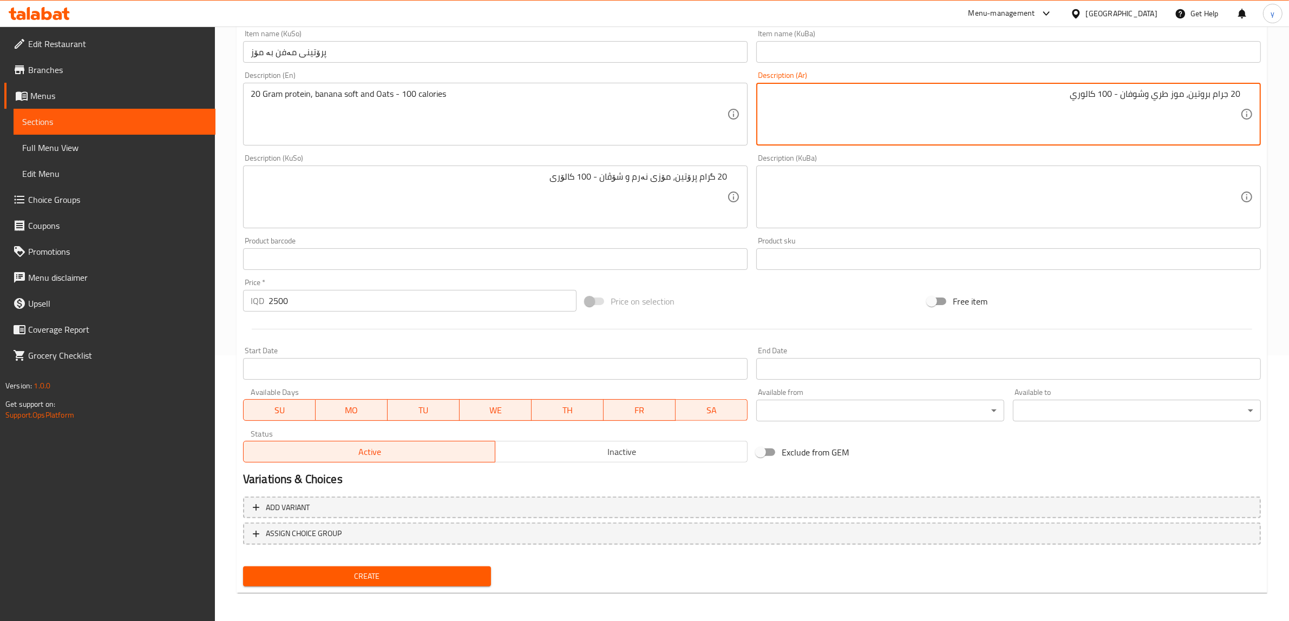
type textarea "20 جرام بروتين، موز طري وشوفان - 100 كالوري"
click at [428, 570] on span "Create" at bounding box center [367, 577] width 231 height 14
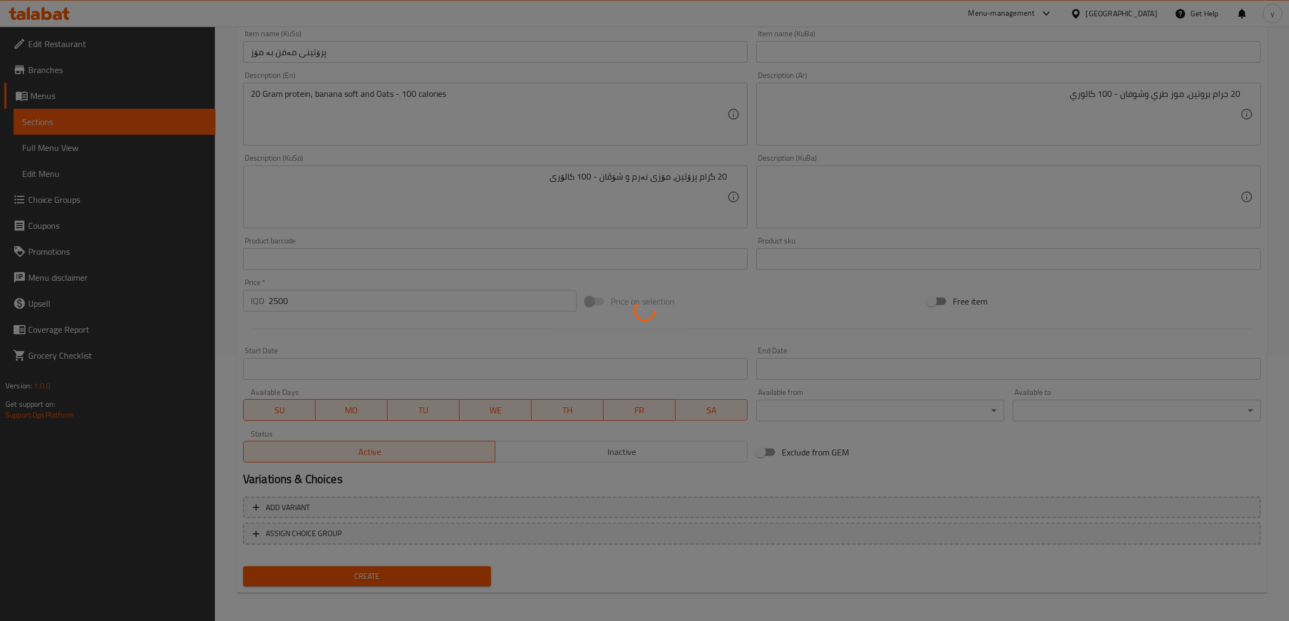
type input "0"
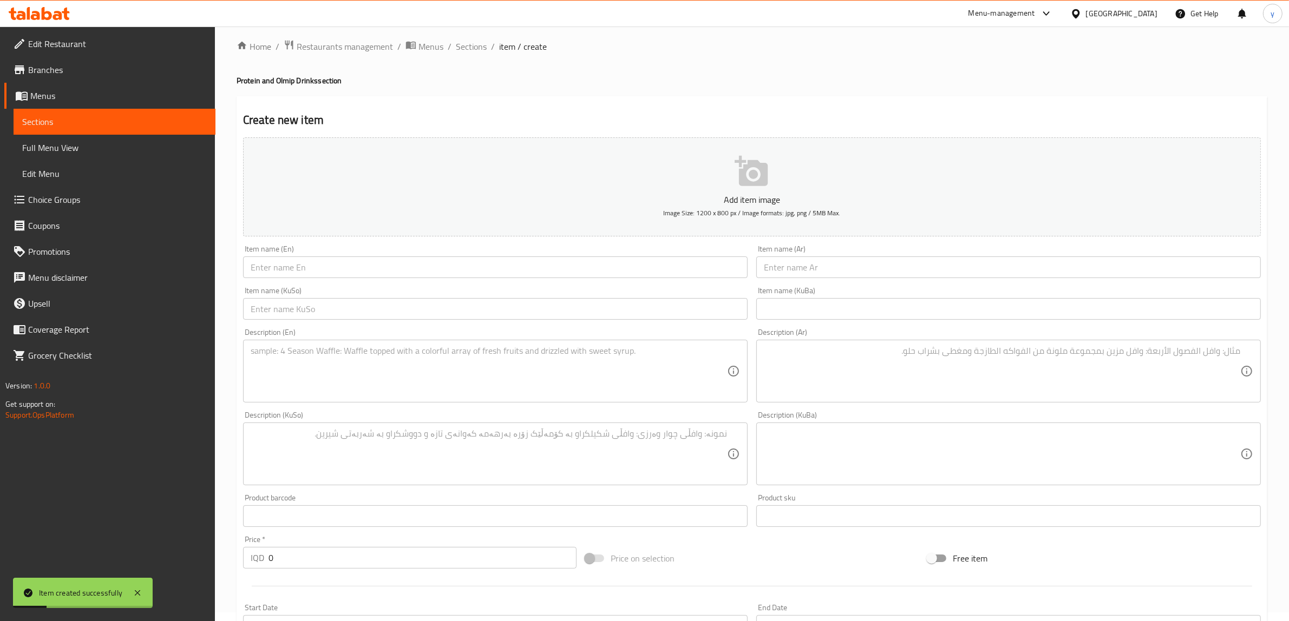
scroll to position [0, 0]
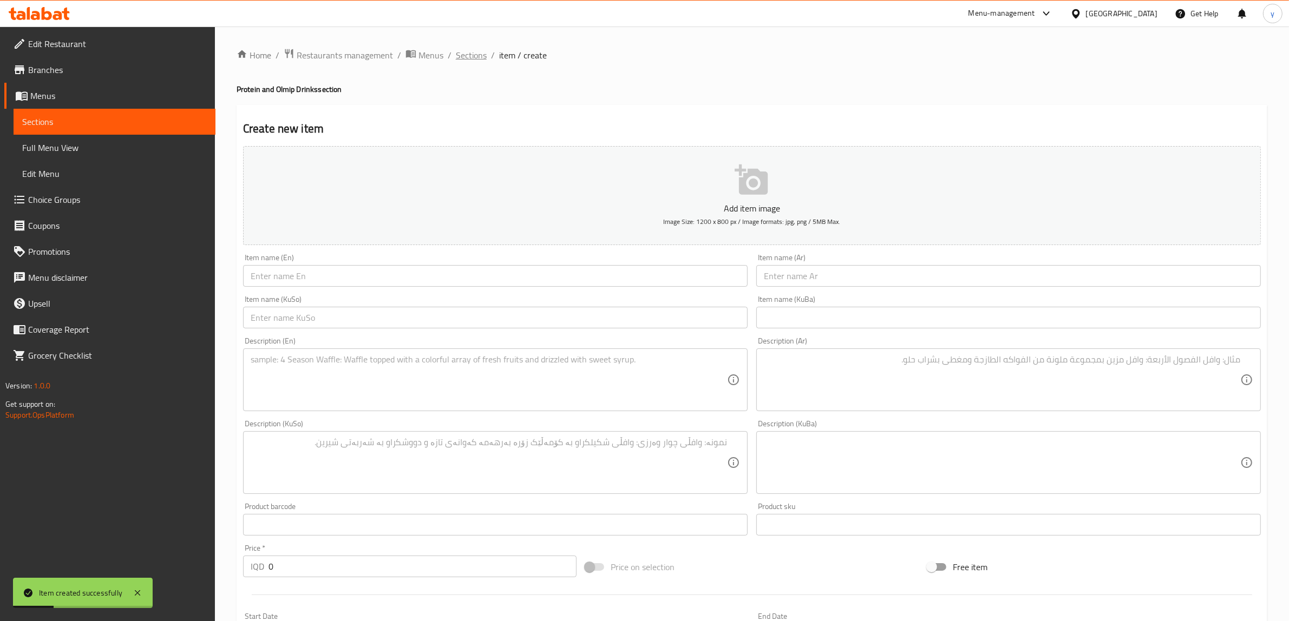
click at [461, 60] on span "Sections" at bounding box center [471, 55] width 31 height 13
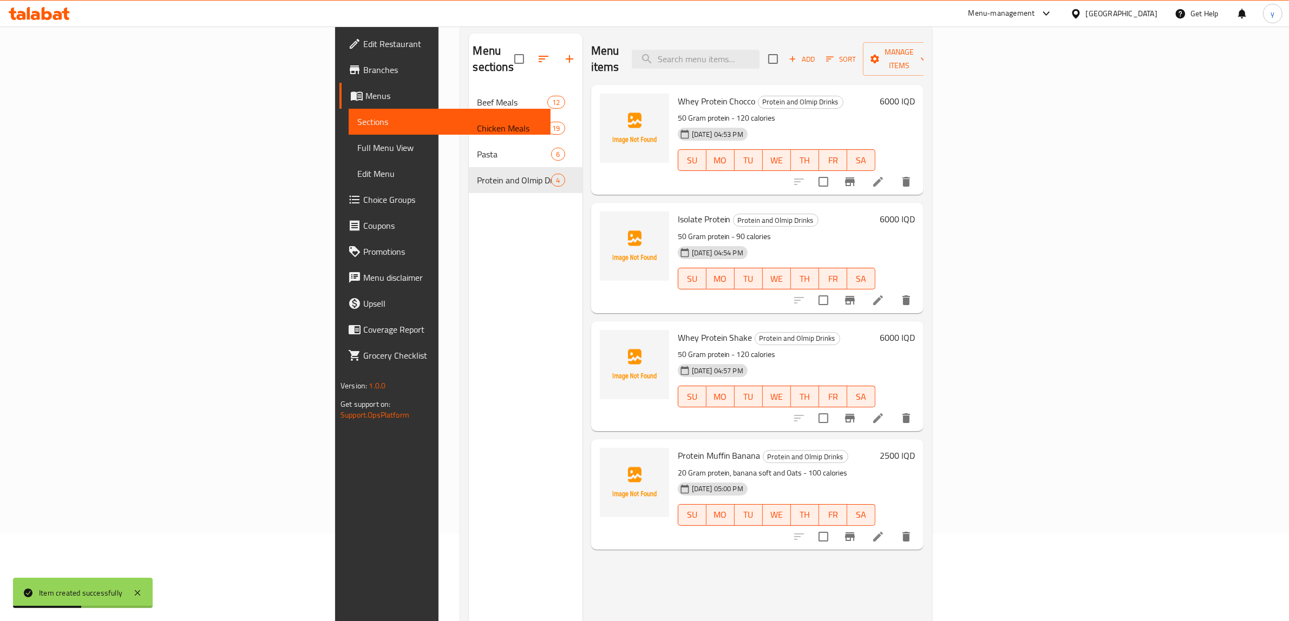
scroll to position [152, 0]
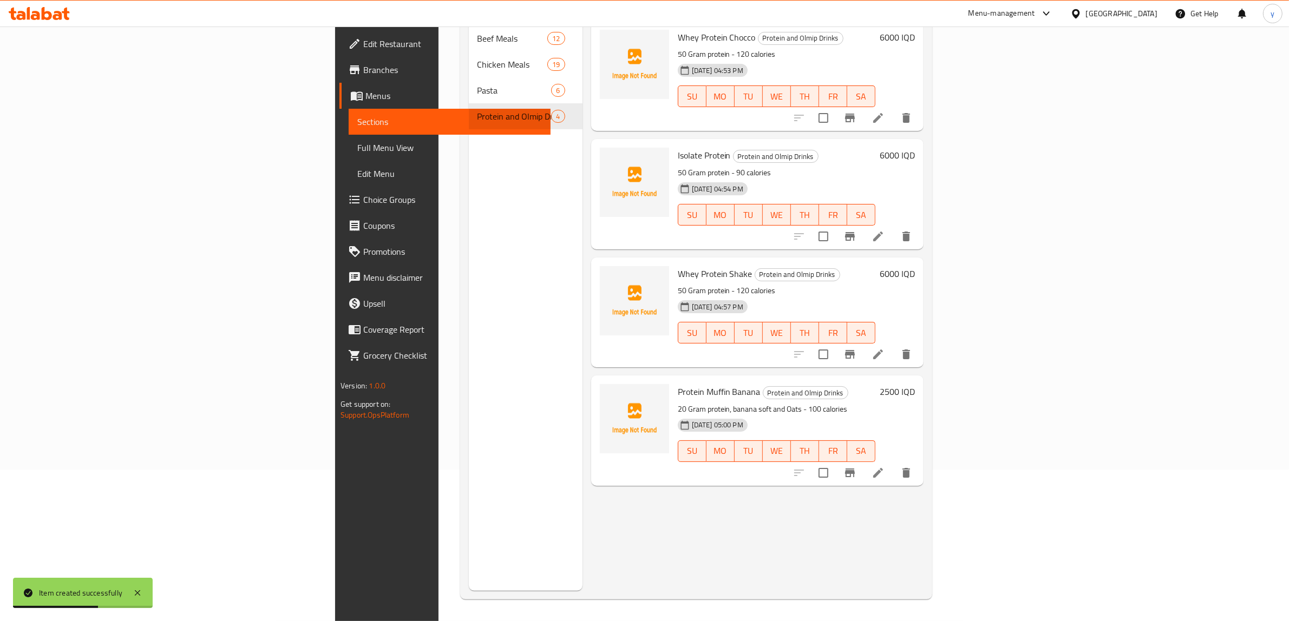
click at [884, 467] on icon at bounding box center [877, 473] width 13 height 13
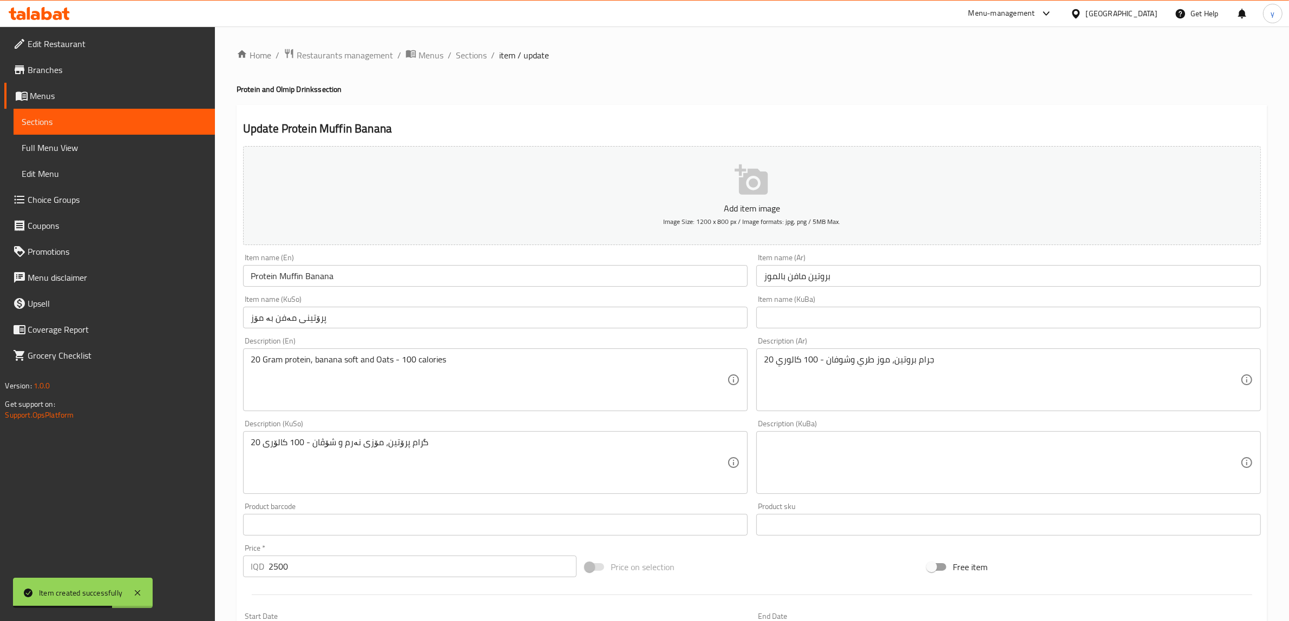
click at [459, 273] on input "Protein Muffin Banana" at bounding box center [495, 276] width 504 height 22
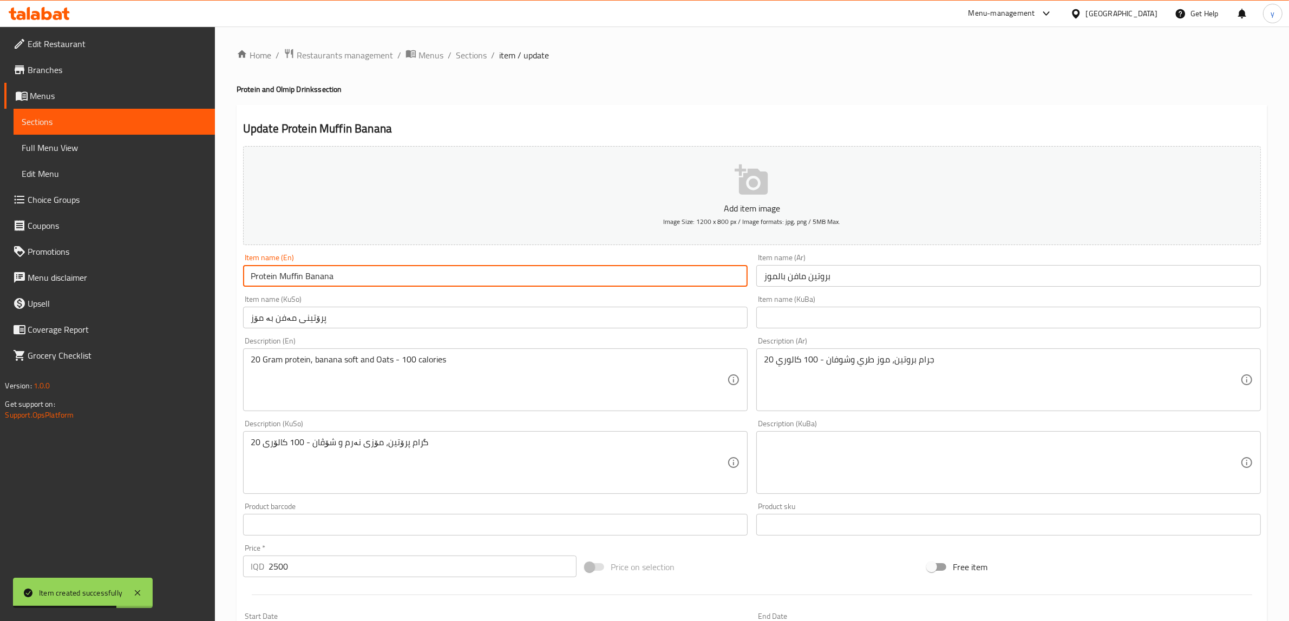
click at [459, 273] on input "Protein Muffin Banana" at bounding box center [495, 276] width 504 height 22
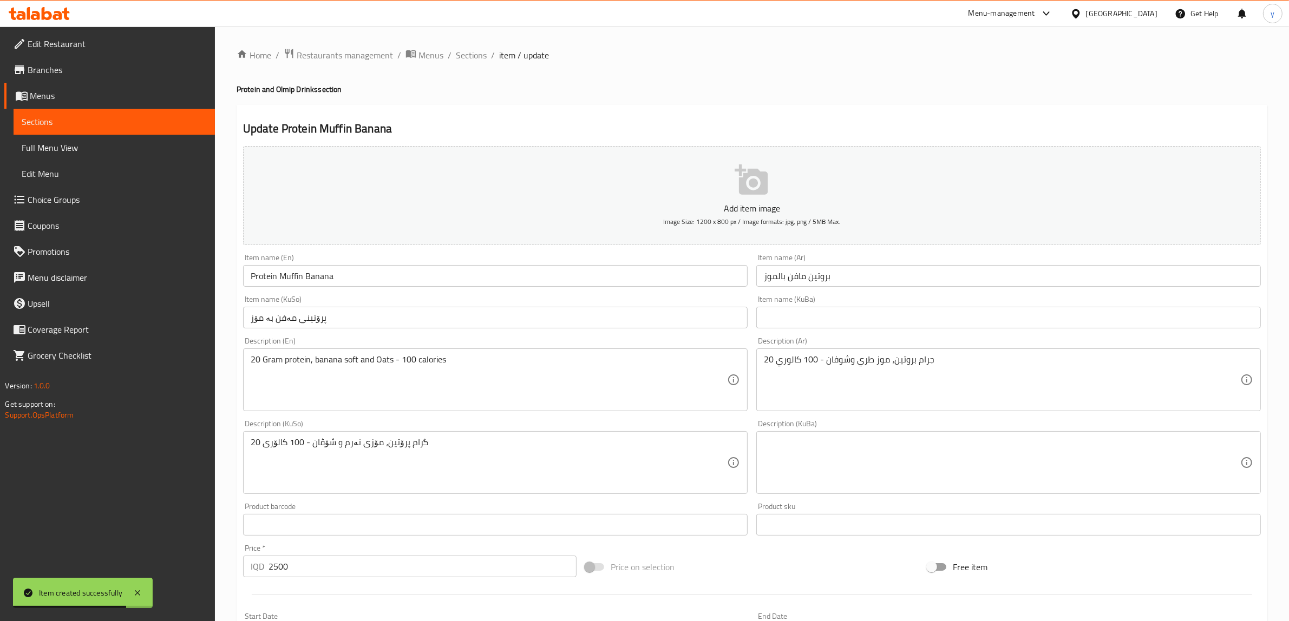
click at [380, 331] on div "Item name (KuSo) پرۆتینی مەفن بە مۆز Item name (KuSo)" at bounding box center [495, 312] width 513 height 42
click at [386, 325] on input "پرۆتینی مەفن بە مۆز" at bounding box center [495, 318] width 504 height 22
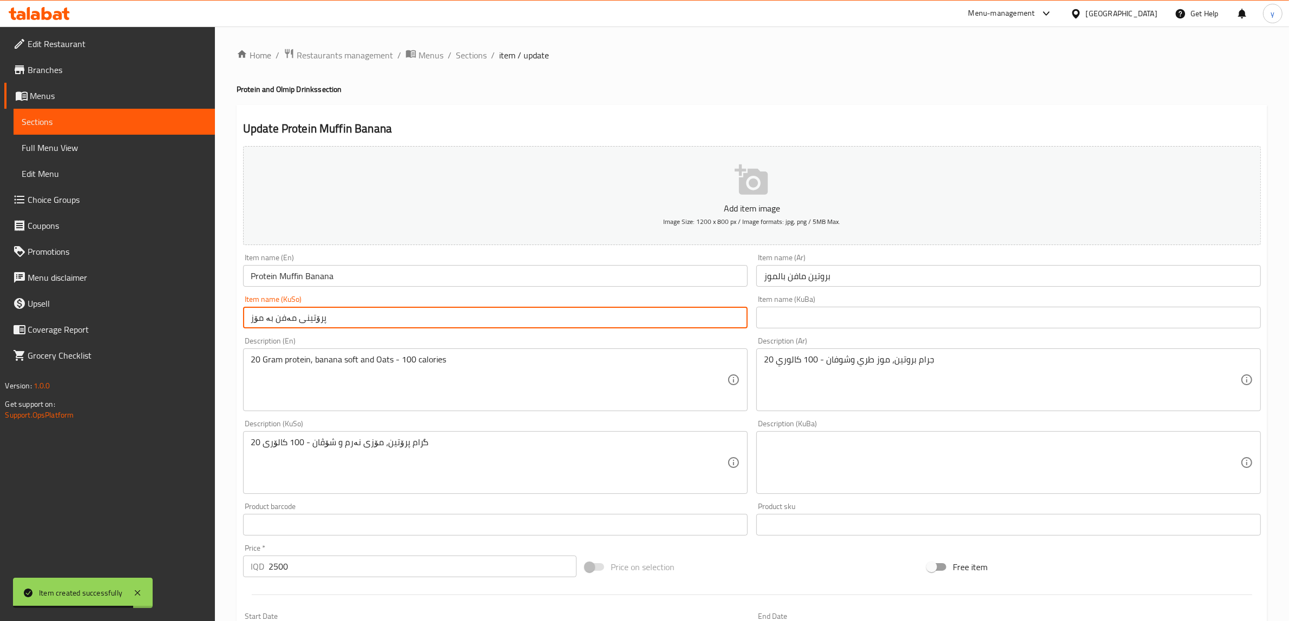
click at [386, 325] on input "پرۆتینی مەفن بە مۆز" at bounding box center [495, 318] width 504 height 22
click at [881, 278] on input "بروتين مافن بالموز" at bounding box center [1008, 276] width 504 height 22
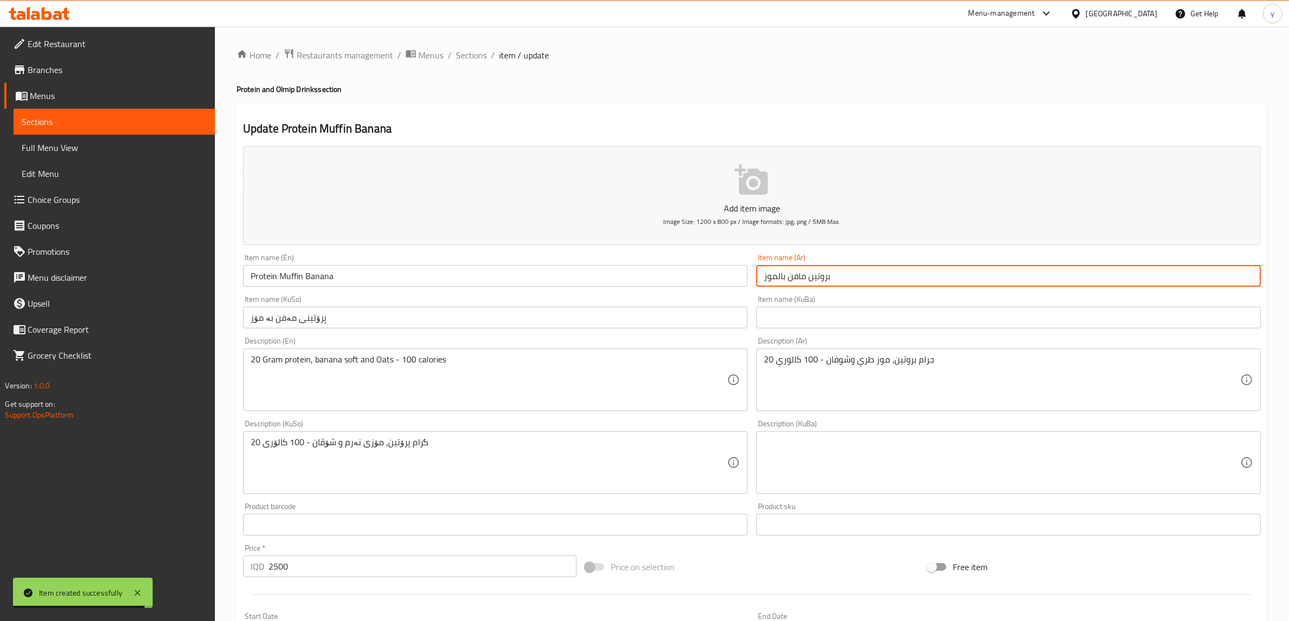
click at [881, 278] on input "بروتين مافن بالموز" at bounding box center [1008, 276] width 504 height 22
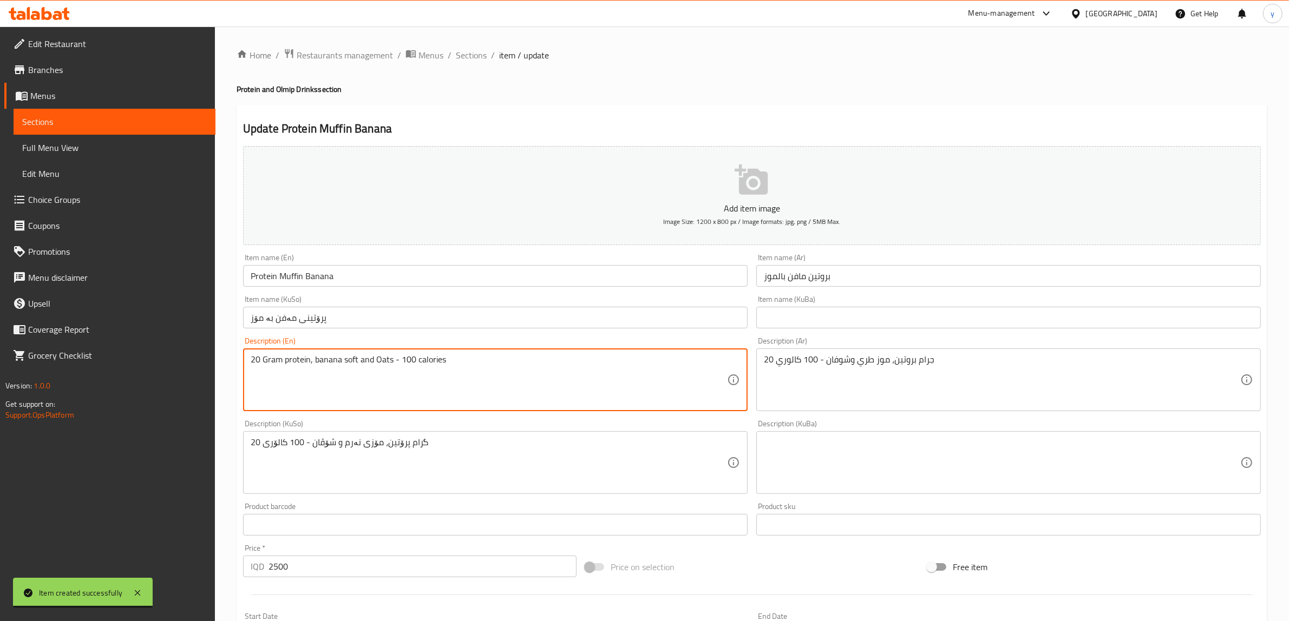
click at [623, 360] on textarea "20 Gram protein, banana soft and Oats - 100 calories" at bounding box center [489, 379] width 476 height 51
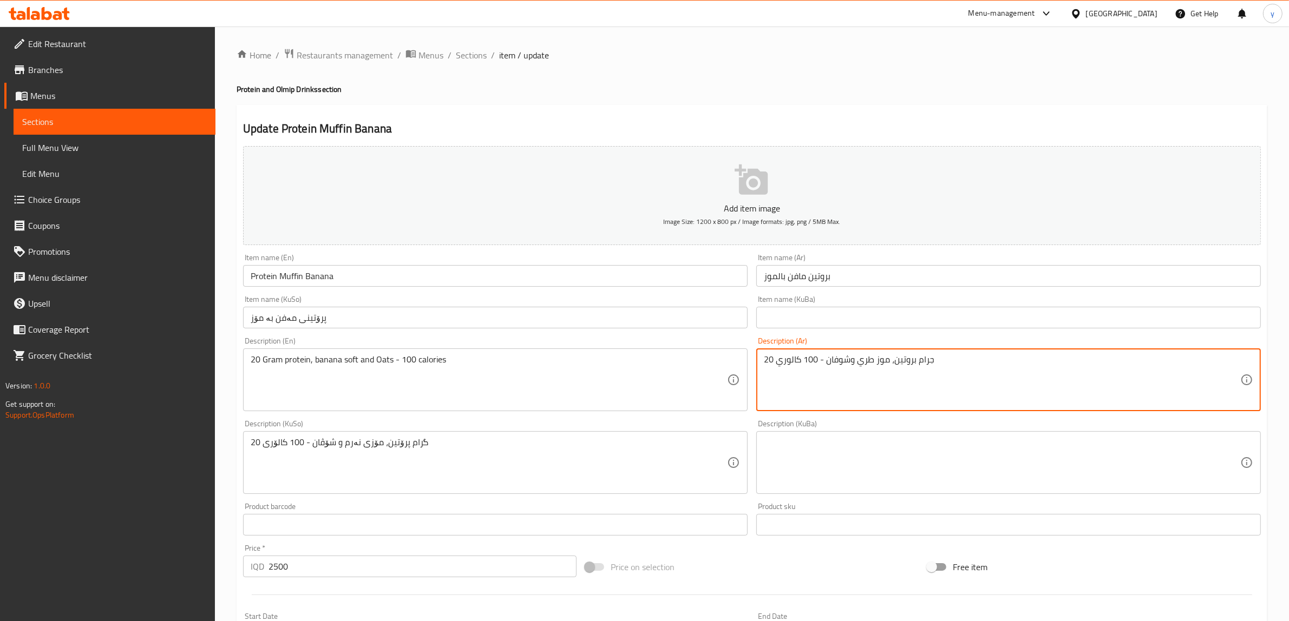
click at [826, 363] on textarea "20 جرام بروتين، موز طري وشوفان - 100 كالوري" at bounding box center [1002, 379] width 476 height 51
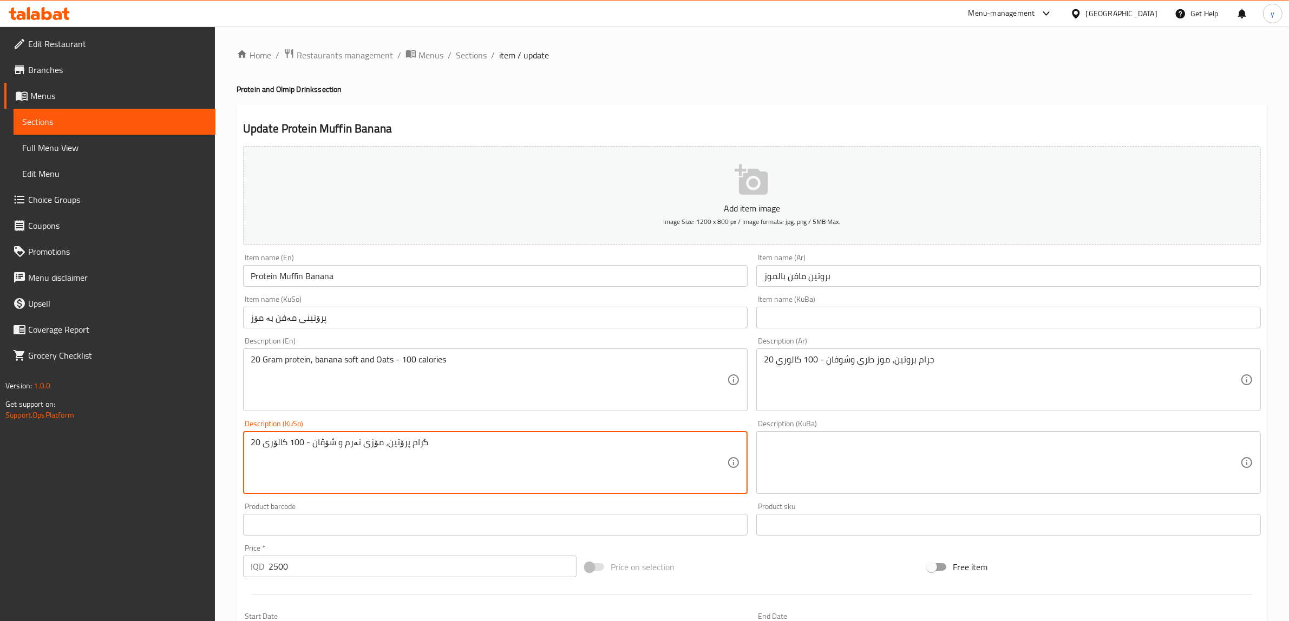
click at [542, 455] on textarea "20 گرام پرۆتین، مۆزی نەرم و شۆڤان - 100 کالۆری" at bounding box center [489, 462] width 476 height 51
click at [469, 55] on span "Sections" at bounding box center [471, 55] width 31 height 13
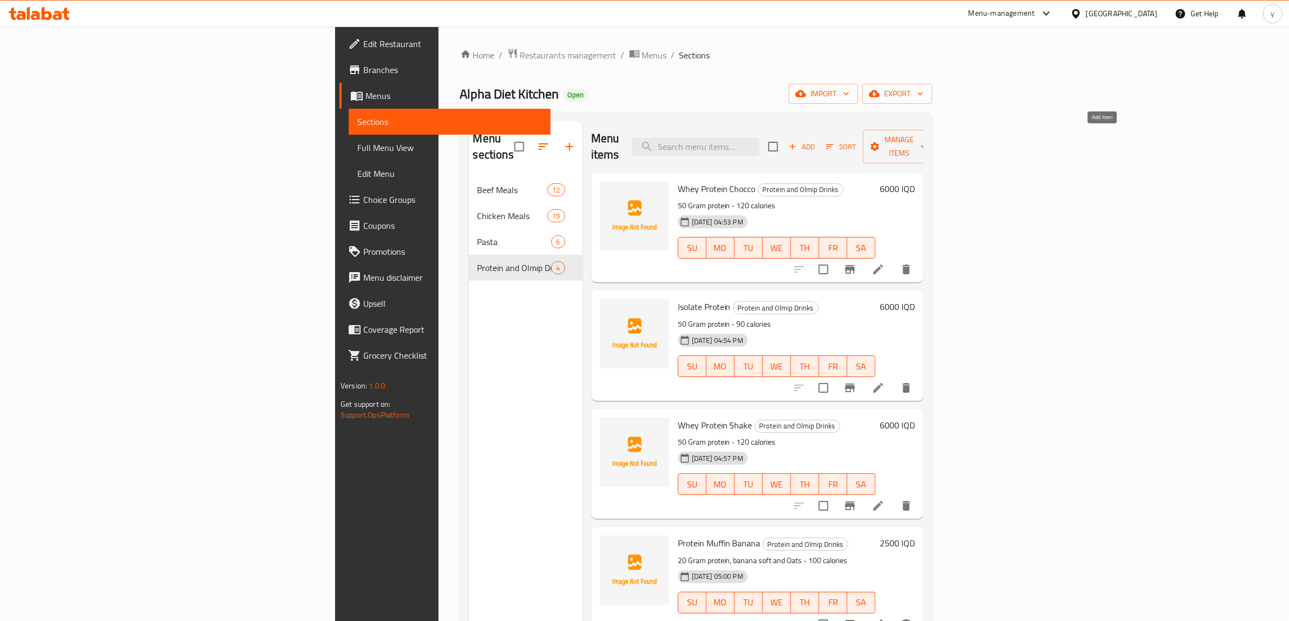
click at [816, 144] on span "Add" at bounding box center [801, 147] width 29 height 12
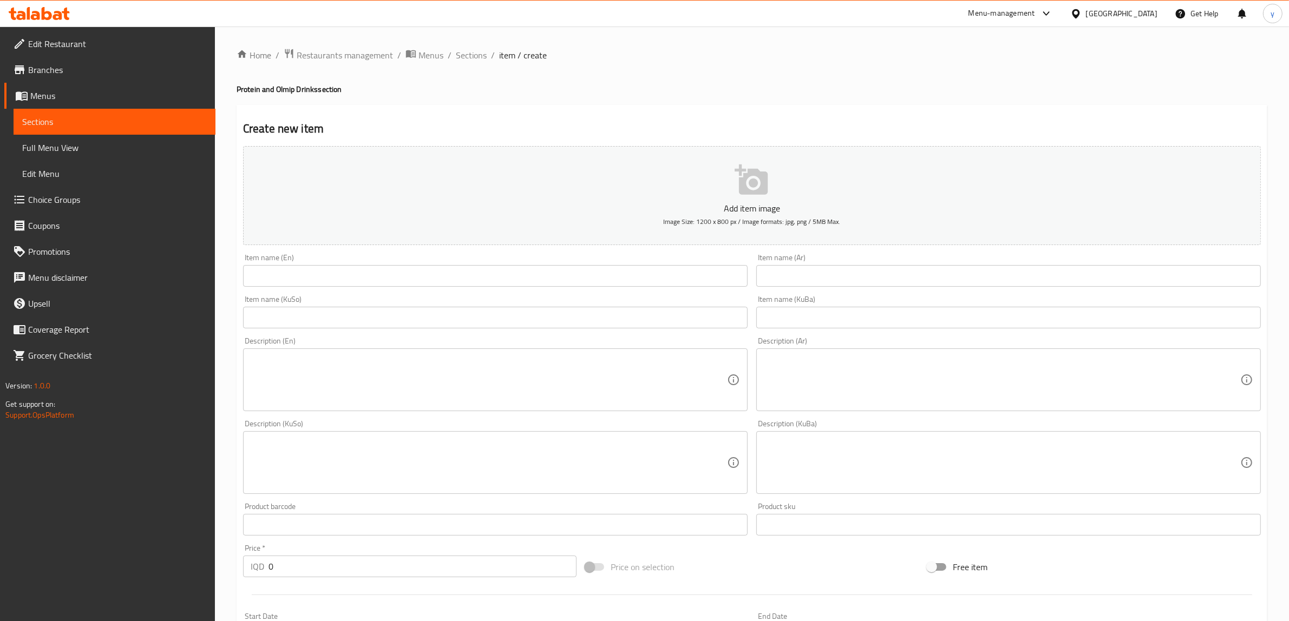
click at [497, 399] on textarea at bounding box center [489, 379] width 476 height 51
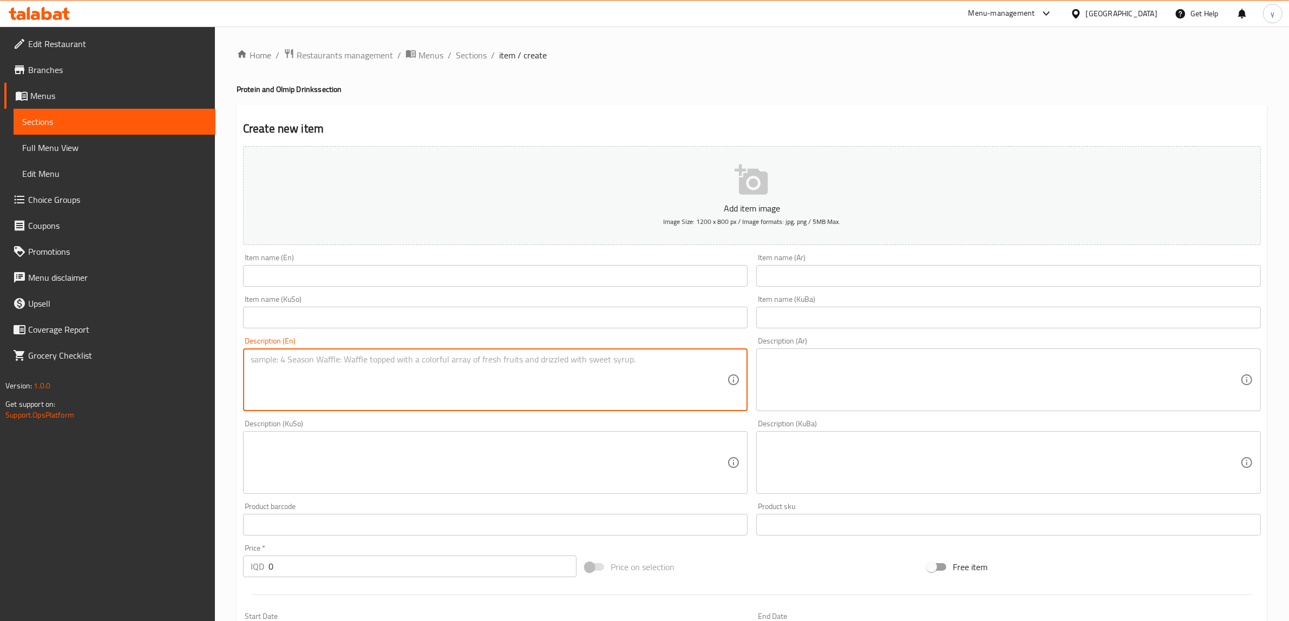
click at [428, 486] on textarea at bounding box center [489, 462] width 476 height 51
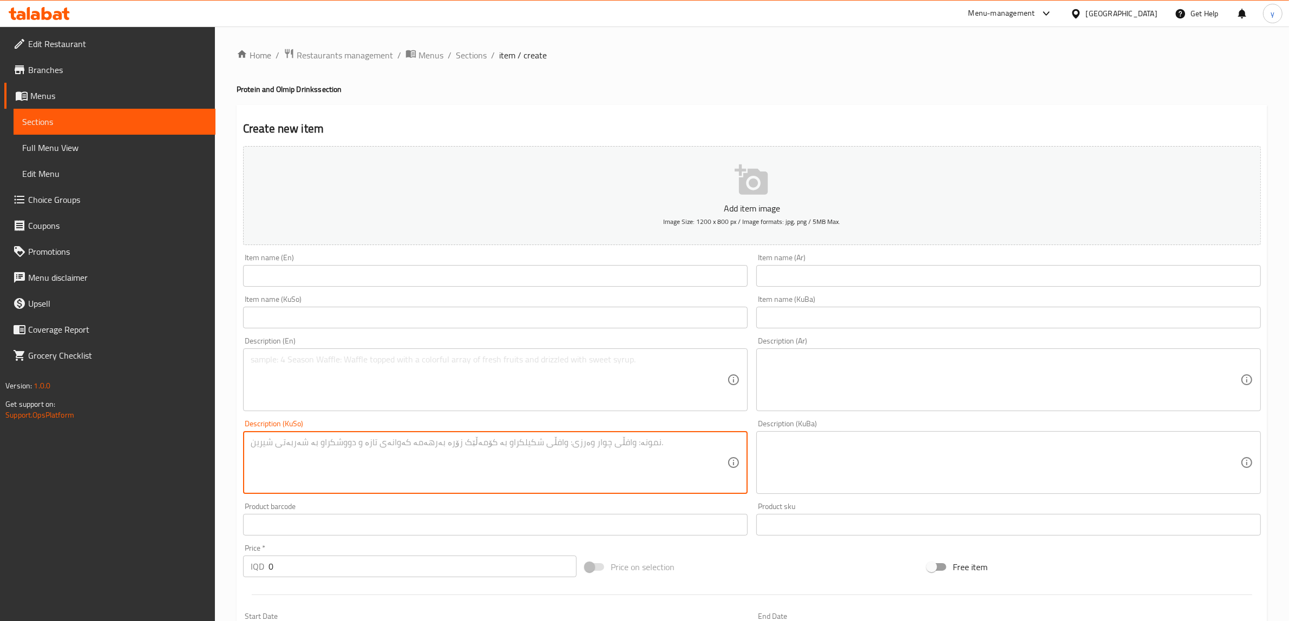
paste textarea "20 گرام پرۆتین، مۆزی نەرم و شۆڤان - 100 کالۆری"
type textarea "20 گرام پرۆتین، مۆزی نەرم و شۆڤان - 100 کالۆری"
click at [923, 392] on textarea at bounding box center [1002, 379] width 476 height 51
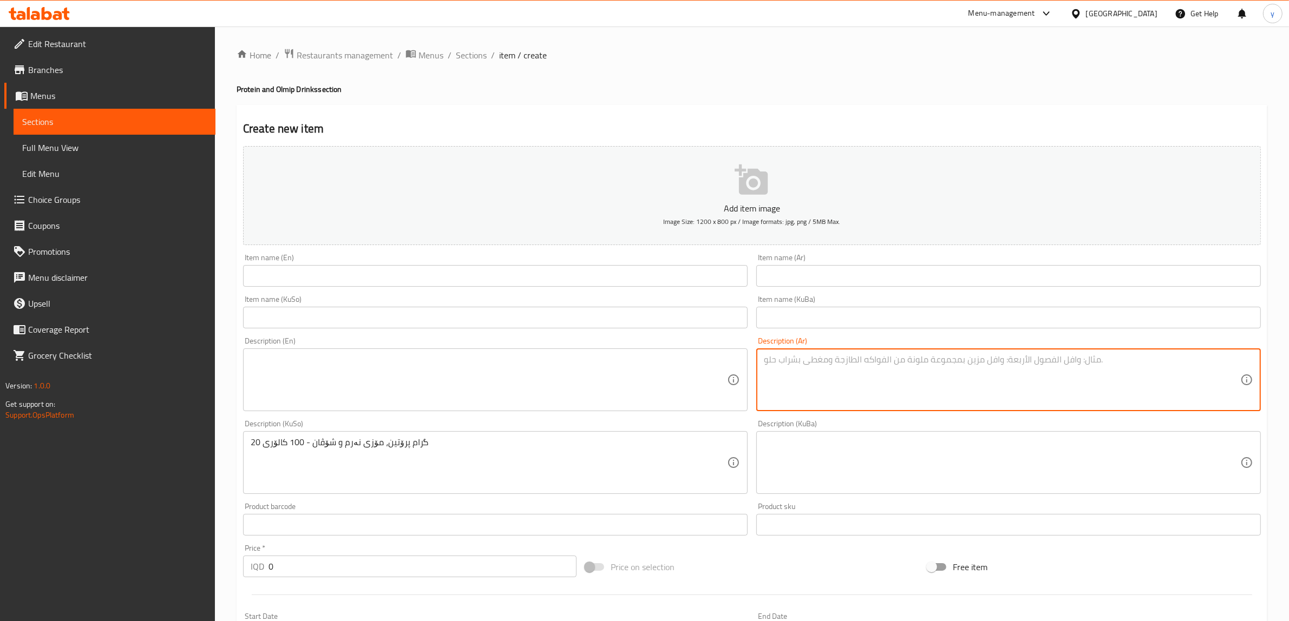
paste textarea "20 جرام بروتين، موز طري وشوفان - 100 كالوري"
type textarea "20 جرام بروتين، موز طري وشوفان - 100 كالوري"
click at [674, 401] on textarea at bounding box center [489, 379] width 476 height 51
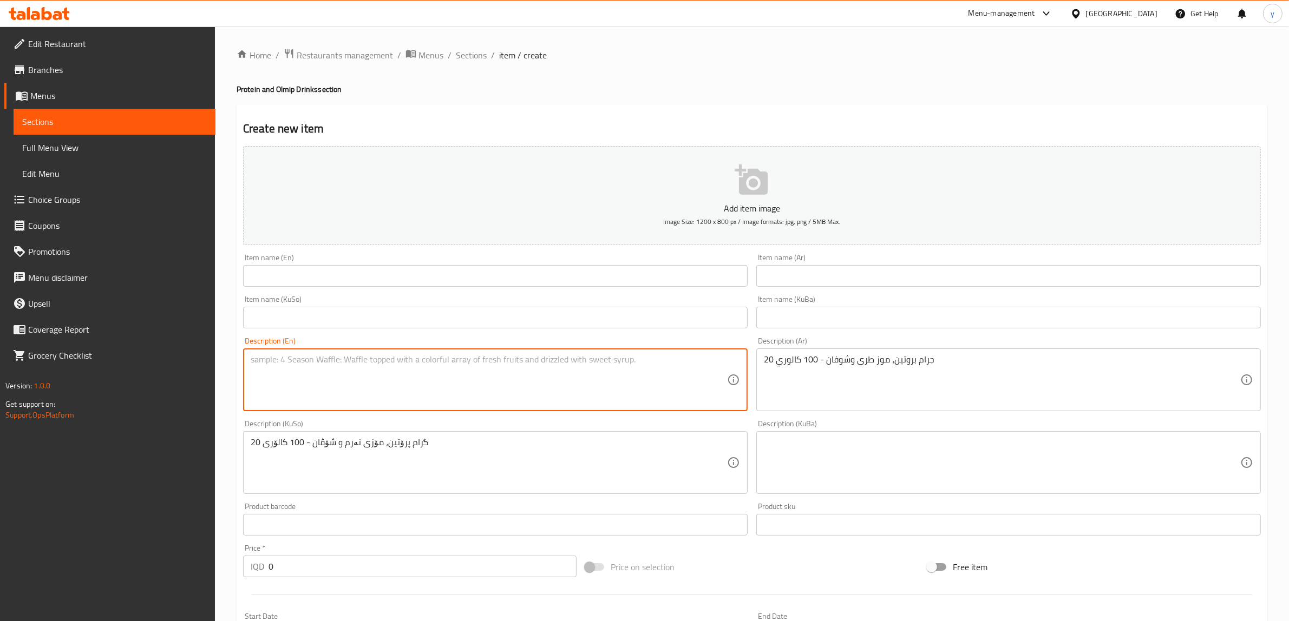
paste textarea "20 Gram protein, banana soft and Oats - 100 calories"
type textarea "20 Gram protein, banana soft and Oats - 100 calories"
click at [468, 280] on input "text" at bounding box center [495, 276] width 504 height 22
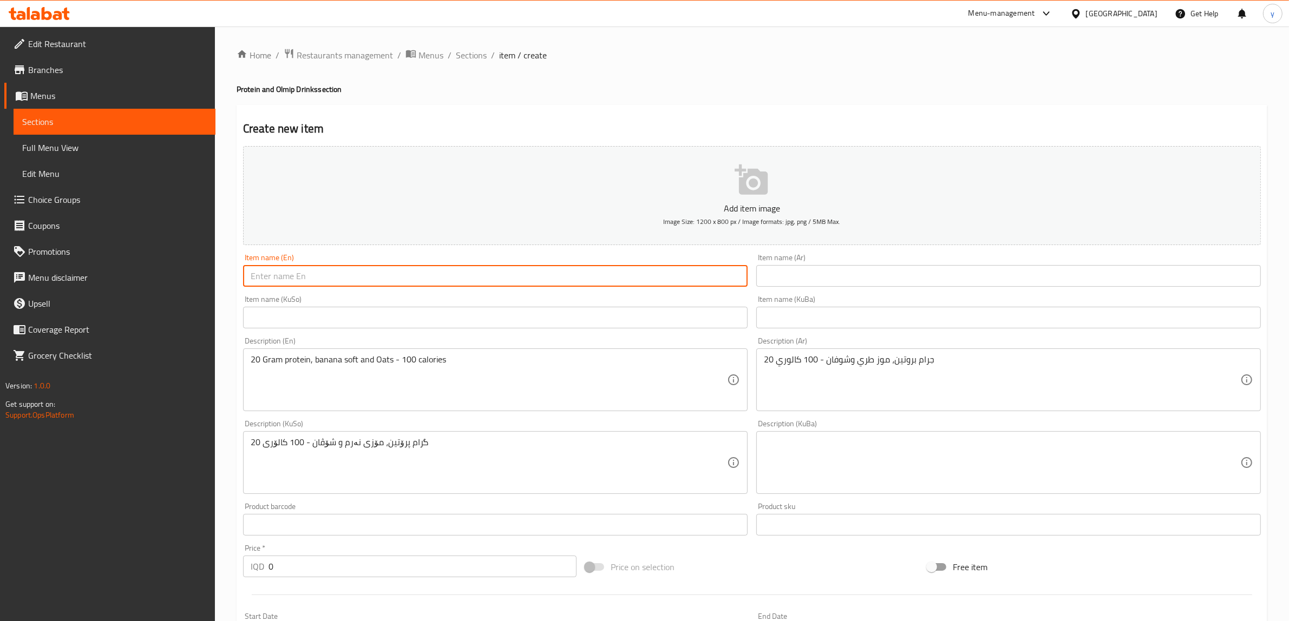
paste input "Protein Muffin Banana"
type input "Protein Muffin Banana"
click at [371, 315] on input "text" at bounding box center [495, 318] width 504 height 22
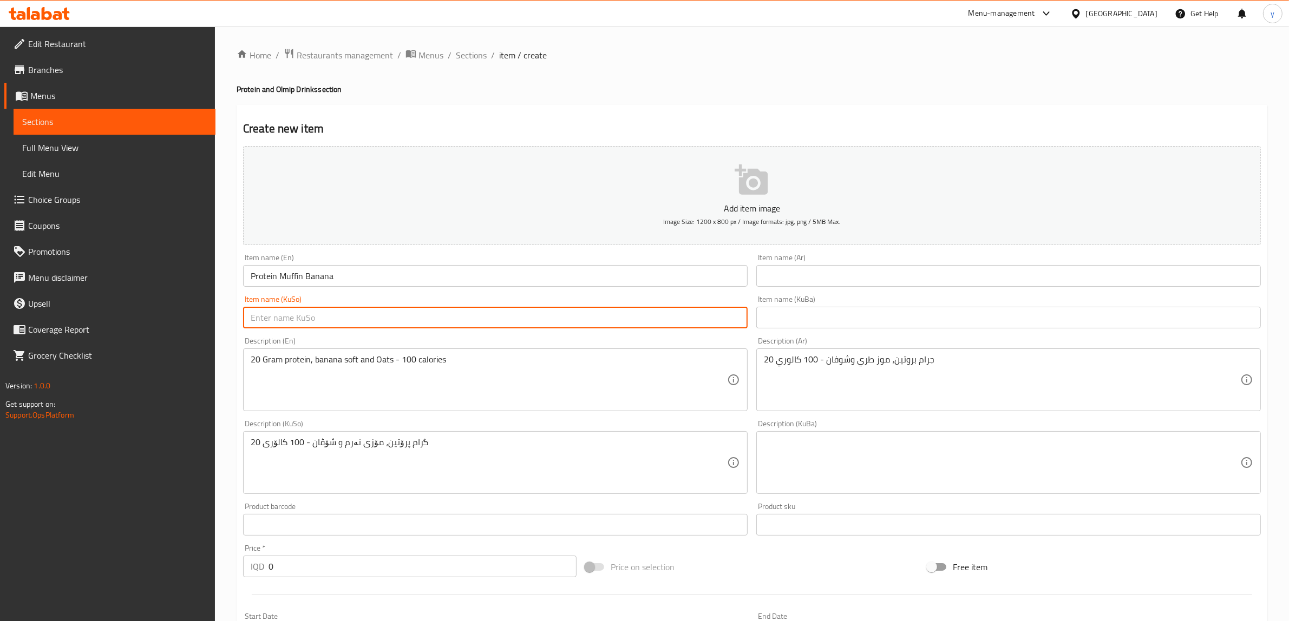
paste input "پرۆتینی مەفن بە مۆز"
type input "پرۆتینی مەفن بە مۆز"
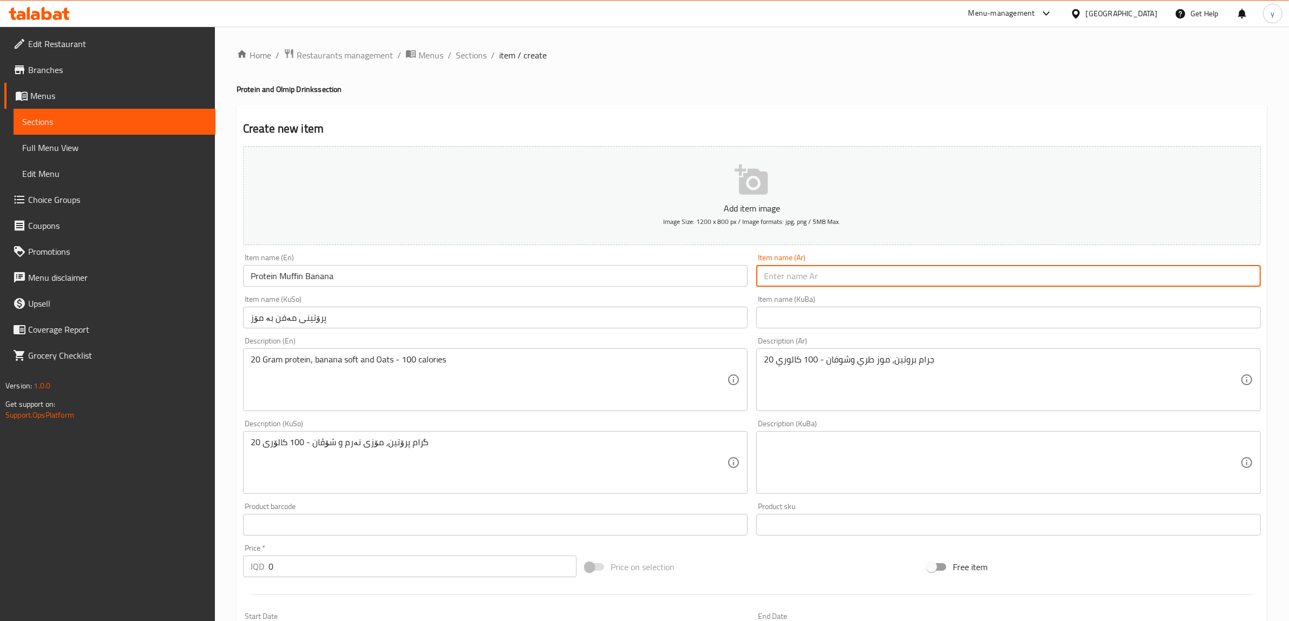
click at [809, 274] on input "text" at bounding box center [1008, 276] width 504 height 22
paste input "بروتين مافن بالموز"
type input "بروتين مافن بالموز"
click at [312, 278] on input "Protein Muffin Banana" at bounding box center [495, 276] width 504 height 22
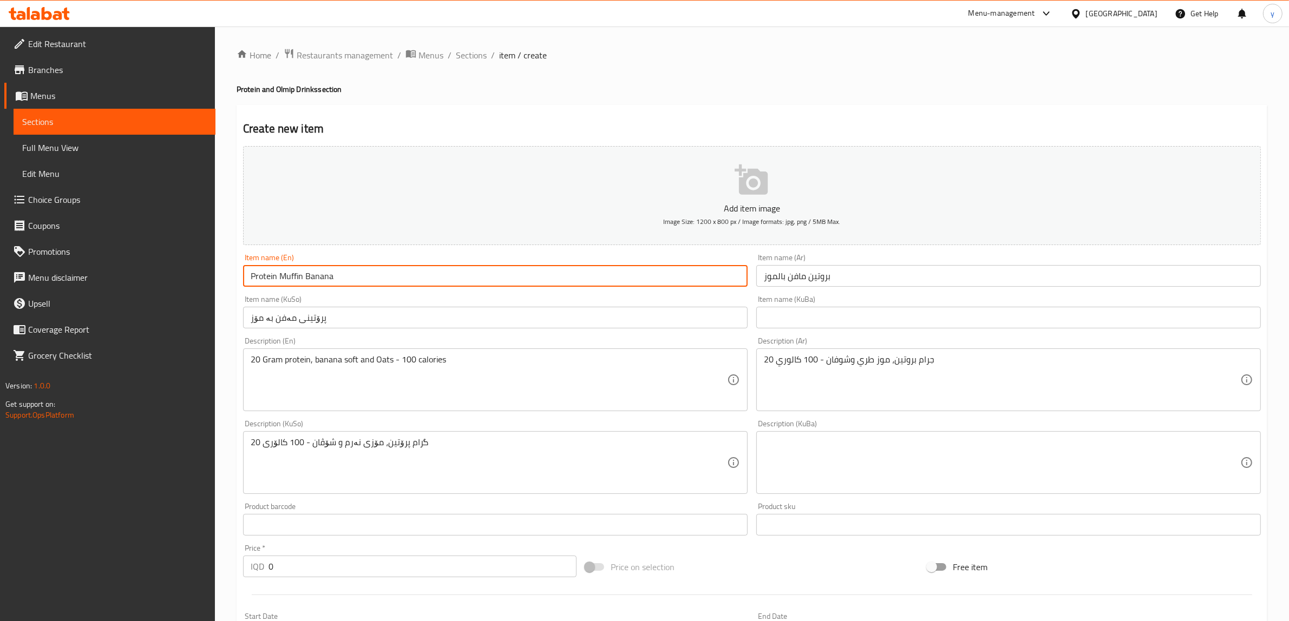
paste input "choco"
click at [308, 279] on input "Protein Muffin choco" at bounding box center [495, 276] width 504 height 22
type input "Protein Muffin Choco"
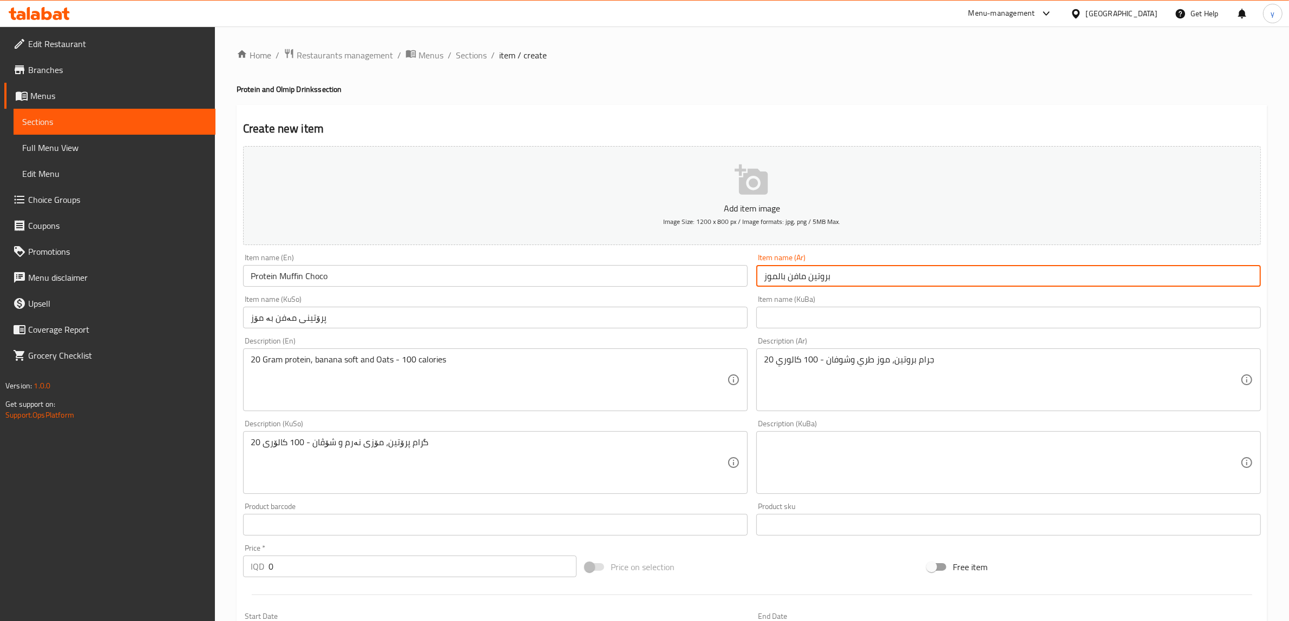
click at [837, 268] on input "بروتين مافن بالموز" at bounding box center [1008, 276] width 504 height 22
click at [783, 272] on input "بروتين مافن بالموز" at bounding box center [1008, 276] width 504 height 22
type input "بروتين مافن بالشوكولاتة"
click at [650, 329] on div "Item name (KuSo) پرۆتینی مەفن بە مۆز Item name (KuSo)" at bounding box center [495, 312] width 513 height 42
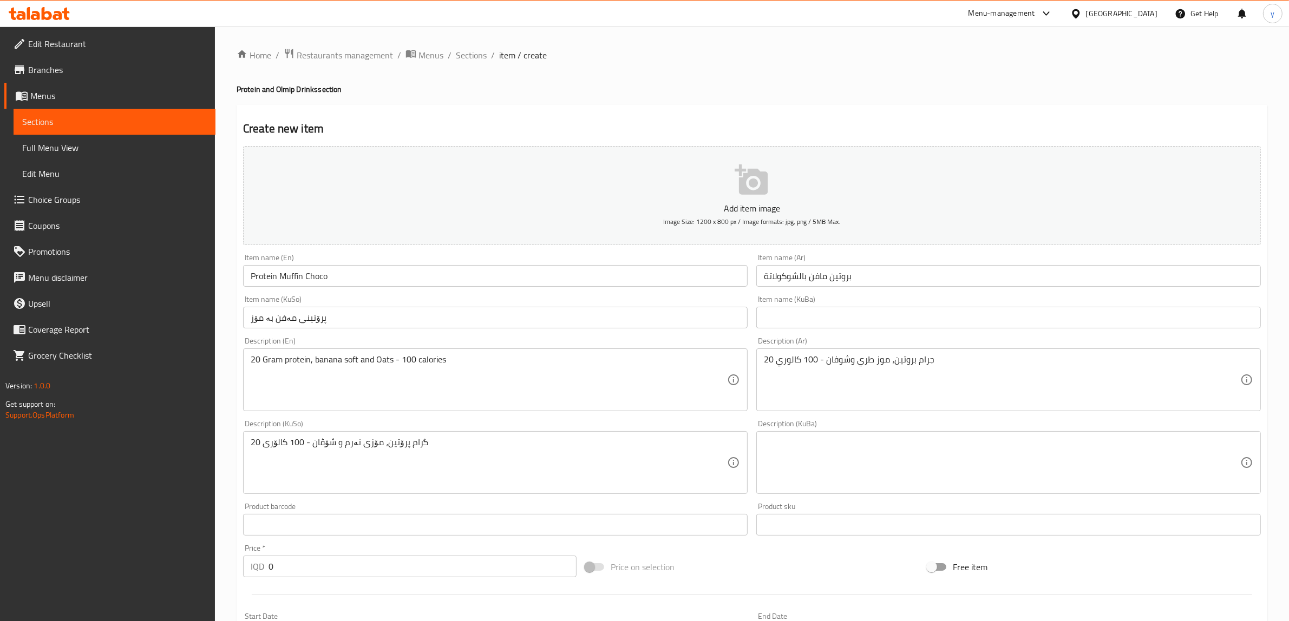
click at [650, 317] on input "پرۆتینی مەفن بە مۆز" at bounding box center [495, 318] width 504 height 22
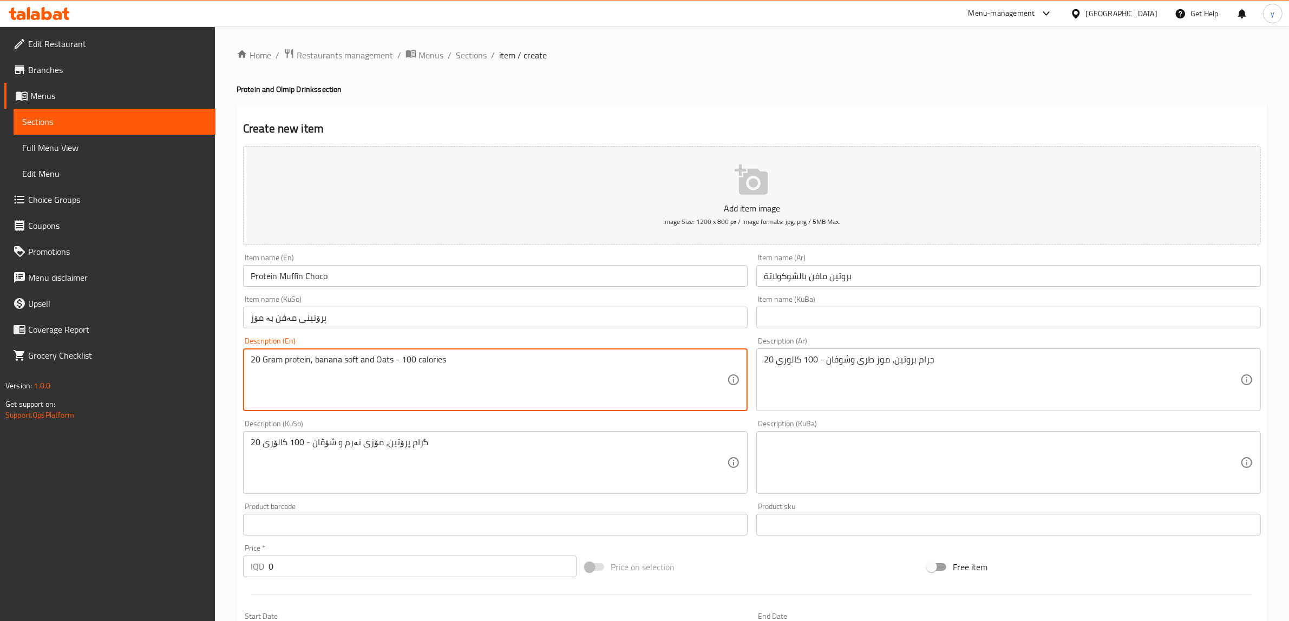
click at [389, 359] on textarea "20 Gram protein, banana soft and Oats - 100 calories" at bounding box center [489, 379] width 476 height 51
click at [380, 357] on textarea "20 Gram protein, banana soft and Oats - 100 calories" at bounding box center [489, 379] width 476 height 51
paste textarea "Darck choco"
drag, startPoint x: 466, startPoint y: 362, endPoint x: 418, endPoint y: 358, distance: 48.3
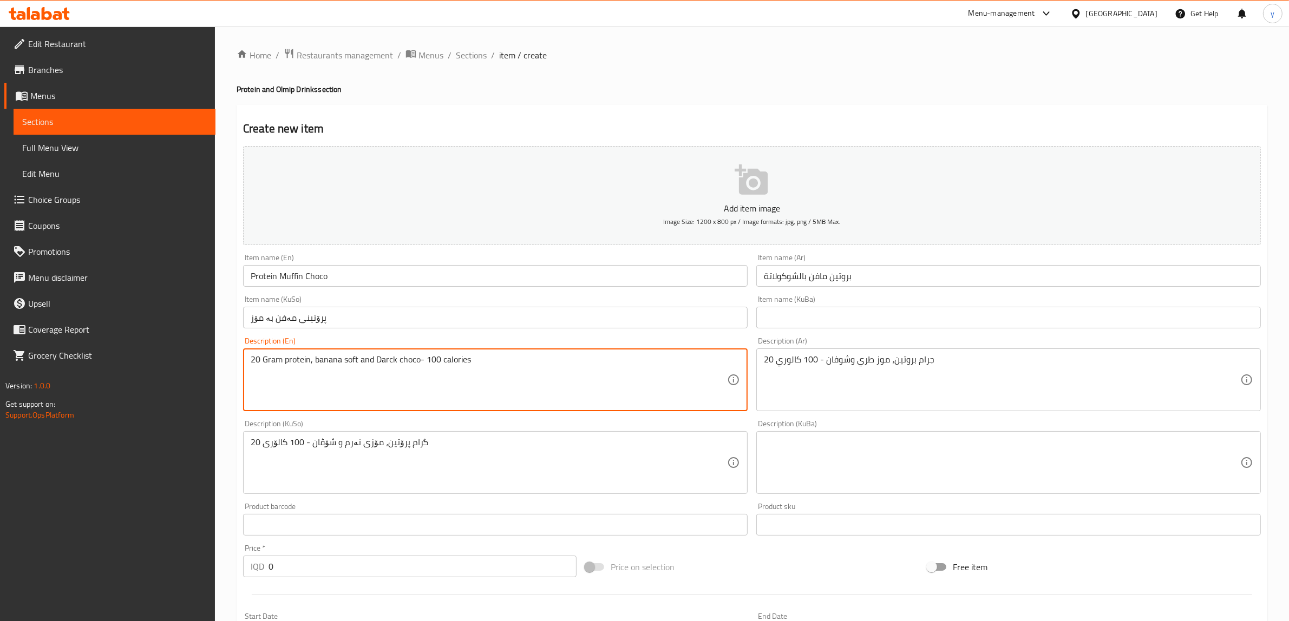
click at [418, 358] on textarea "20 Gram protein, banana soft and Darck choco- 100 calories" at bounding box center [489, 379] width 476 height 51
click at [452, 366] on textarea "20 Gram protein, banana soft and Darck chocos" at bounding box center [489, 379] width 476 height 51
click at [376, 358] on textarea "20 Gram protein, banana soft and Darck choco" at bounding box center [489, 379] width 476 height 51
click at [385, 359] on textarea "20 Gram protein, banana soft and darck choco" at bounding box center [489, 379] width 476 height 51
type textarea "20 Gram protein, banana soft and dark choco"
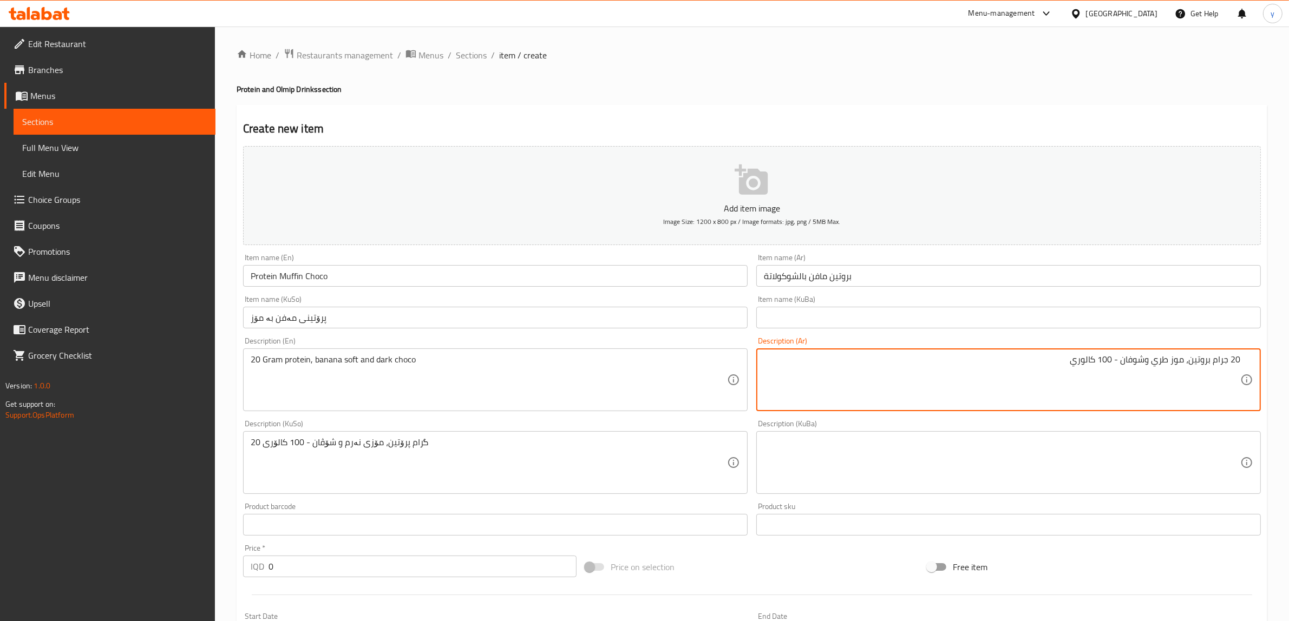
drag, startPoint x: 1153, startPoint y: 363, endPoint x: 1184, endPoint y: 363, distance: 31.4
click at [1184, 363] on textarea "20 جرام بروتين، موز طري وشوفان - 100 كالوري" at bounding box center [1002, 379] width 476 height 51
drag, startPoint x: 1099, startPoint y: 360, endPoint x: 1019, endPoint y: 374, distance: 81.2
click at [1019, 374] on textarea "20 جرام بروتين، شوكولاتة داكنة وشوفان - 100 كالوري" at bounding box center [1002, 379] width 476 height 51
type textarea "20 جرام بروتين، شوكولاتة داكنة وشوفان"
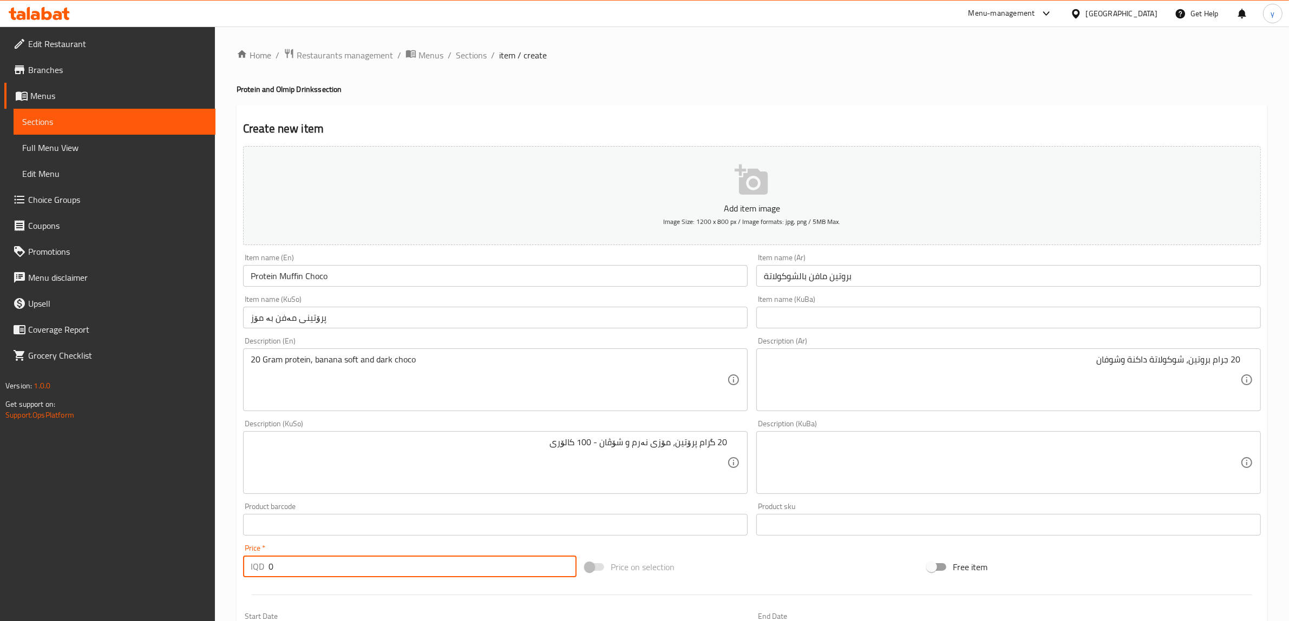
drag, startPoint x: 300, startPoint y: 562, endPoint x: 246, endPoint y: 572, distance: 55.0
click at [245, 572] on div "IQD 0 Price *" at bounding box center [409, 567] width 333 height 22
type input "2500"
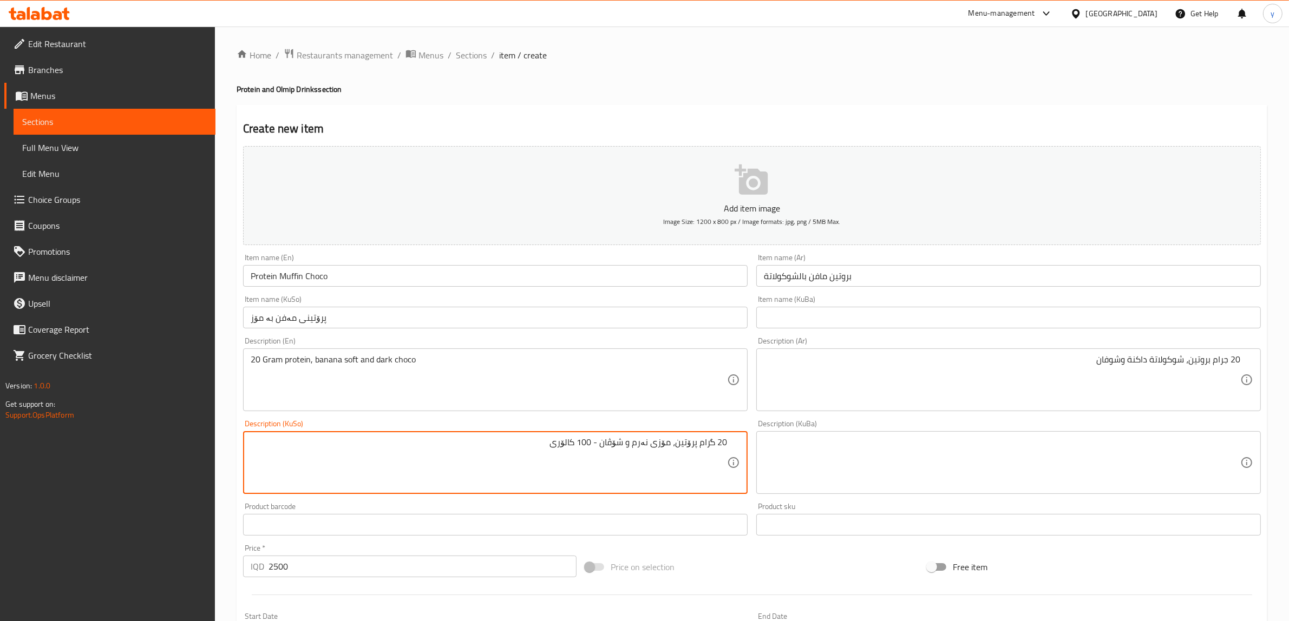
drag, startPoint x: 669, startPoint y: 443, endPoint x: 637, endPoint y: 454, distance: 34.2
drag, startPoint x: 590, startPoint y: 442, endPoint x: 518, endPoint y: 454, distance: 73.0
click at [518, 454] on textarea "20 گرام پرۆتین، چوکولاتەی تۆخ و شۆڤان - 100 کالۆری" at bounding box center [489, 462] width 476 height 51
type textarea "20 گرام پرۆتین، چوکولاتەی تۆخ و شۆڤان"
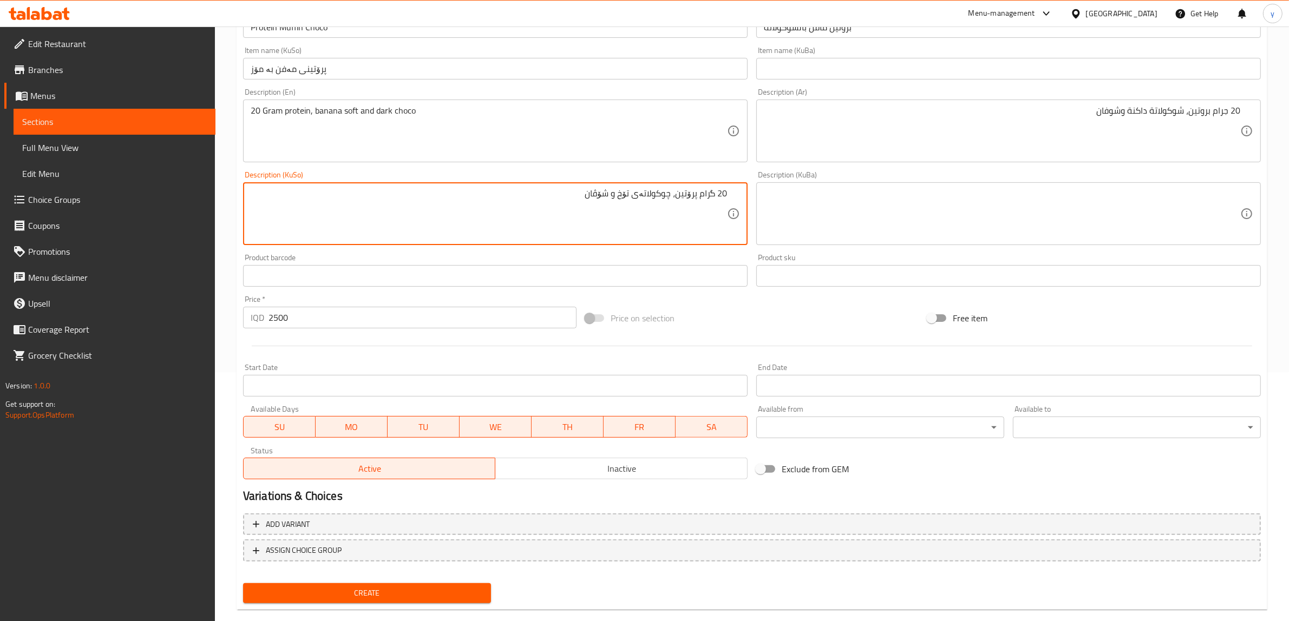
scroll to position [266, 0]
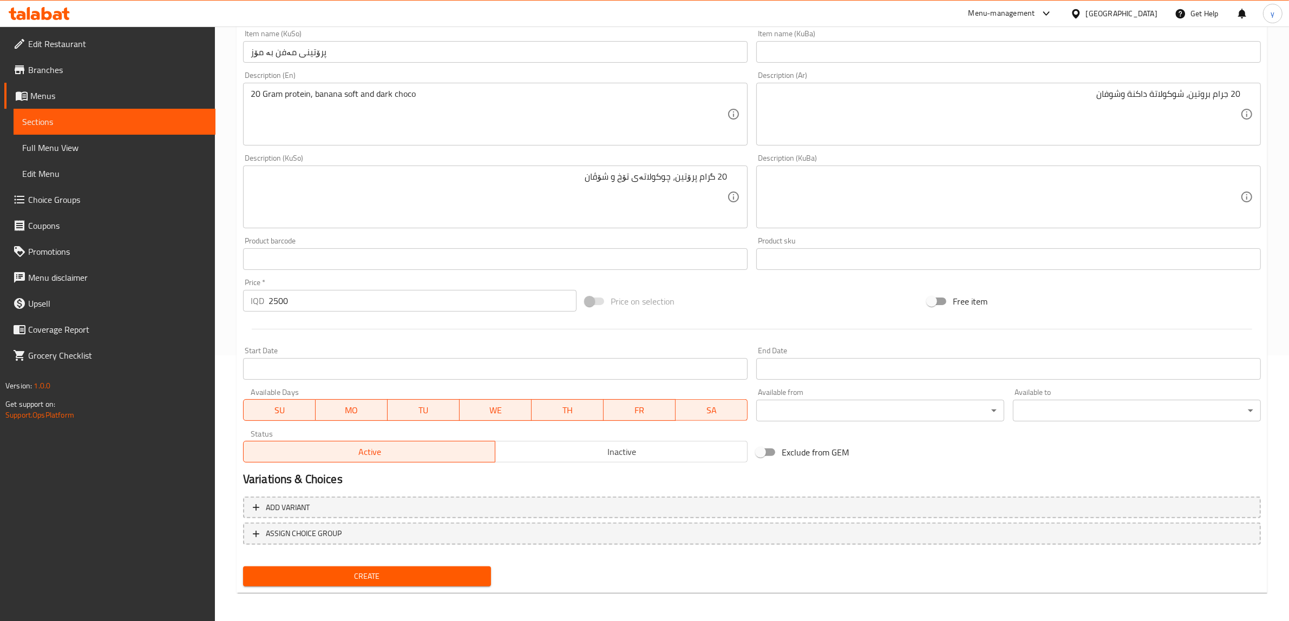
click at [291, 563] on div "Create" at bounding box center [367, 576] width 257 height 29
click at [313, 576] on span "Create" at bounding box center [367, 577] width 231 height 14
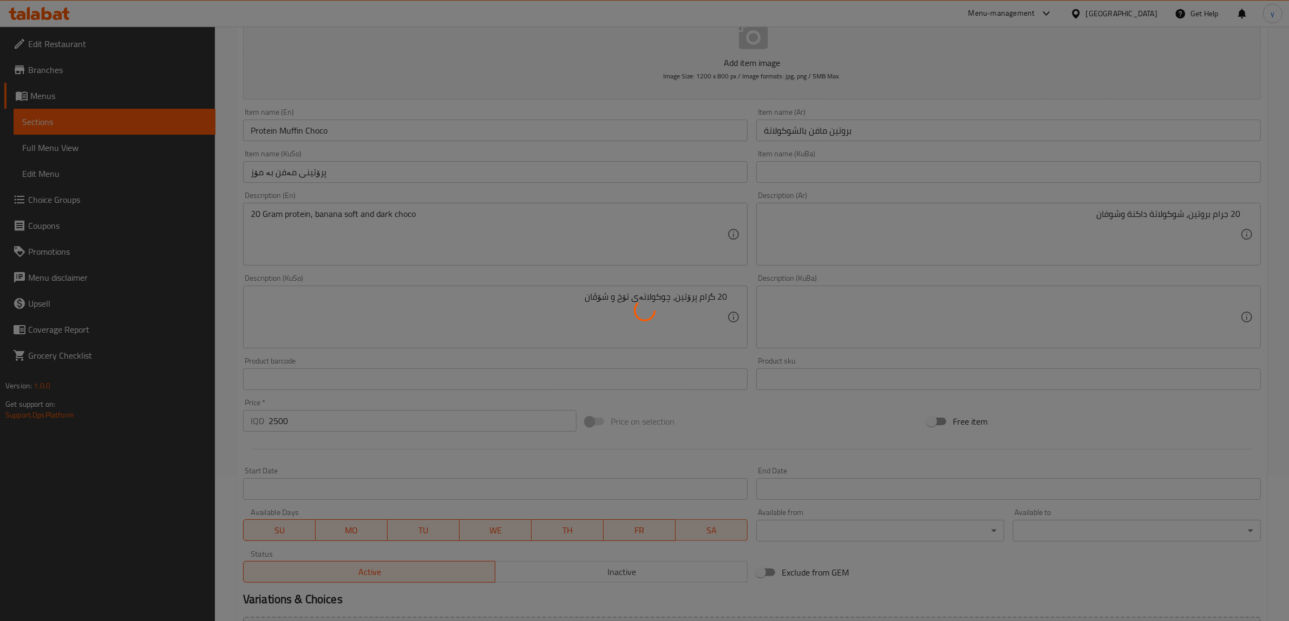
type input "0"
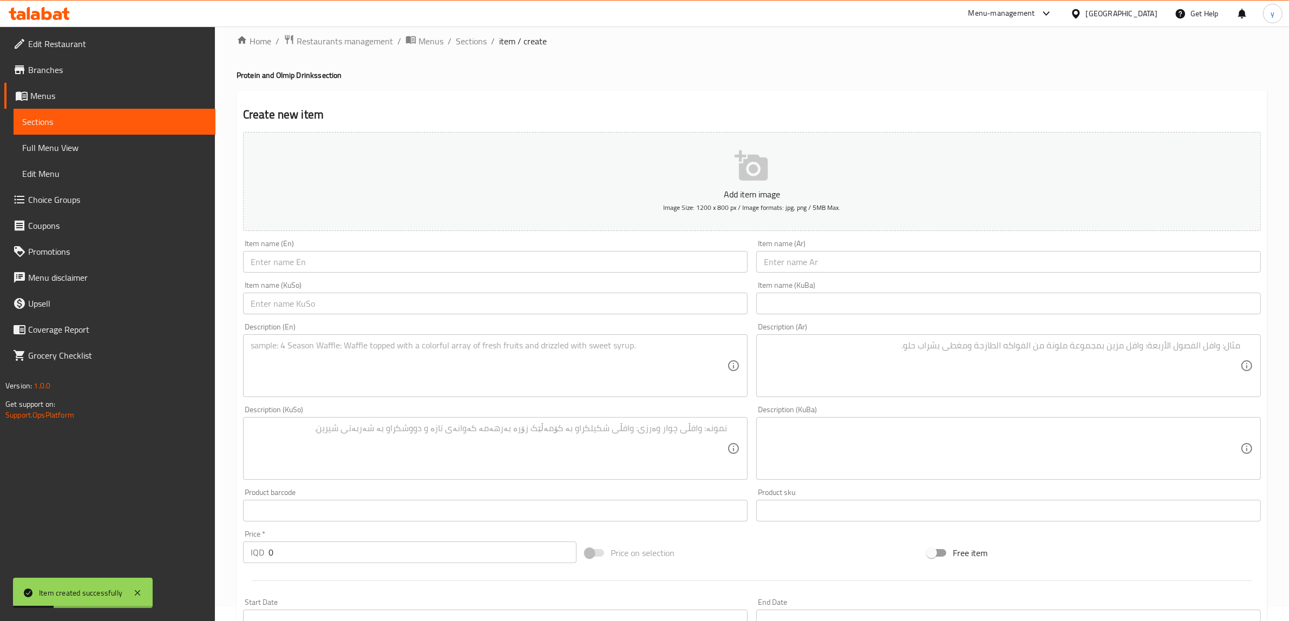
scroll to position [0, 0]
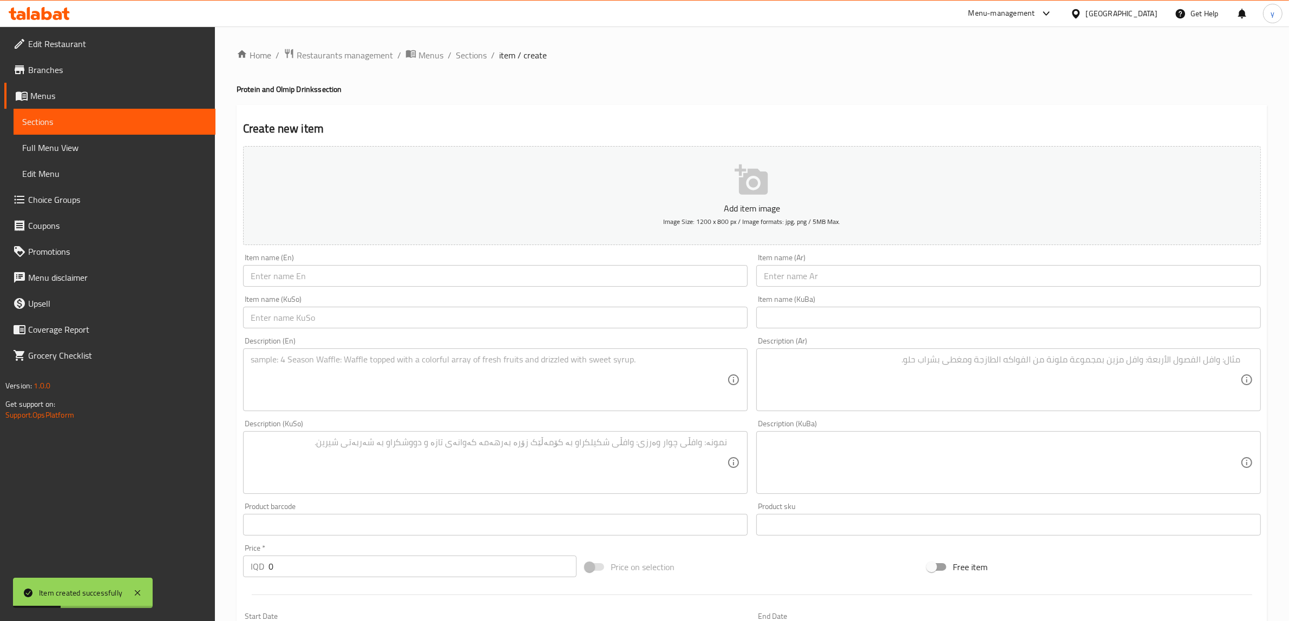
click at [460, 63] on div "Home / Restaurants management / Menus / Sections / item / create Protein and Ol…" at bounding box center [752, 457] width 1030 height 819
click at [469, 52] on span "Sections" at bounding box center [471, 55] width 31 height 13
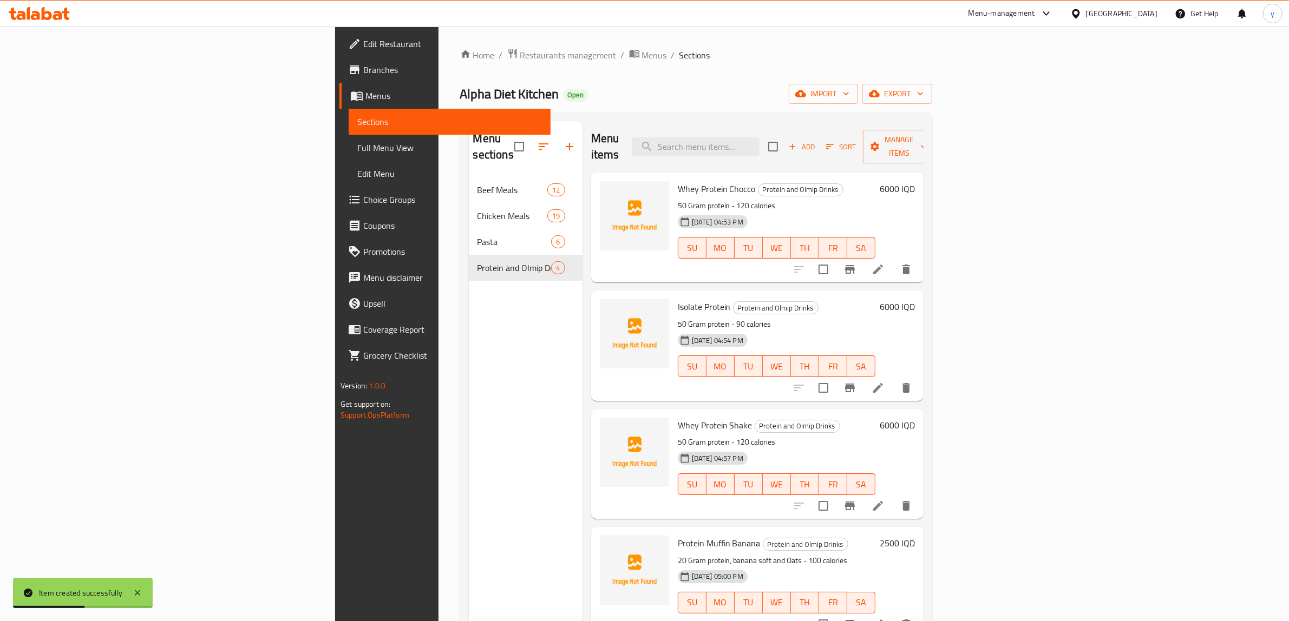
click at [893, 260] on li at bounding box center [878, 269] width 30 height 19
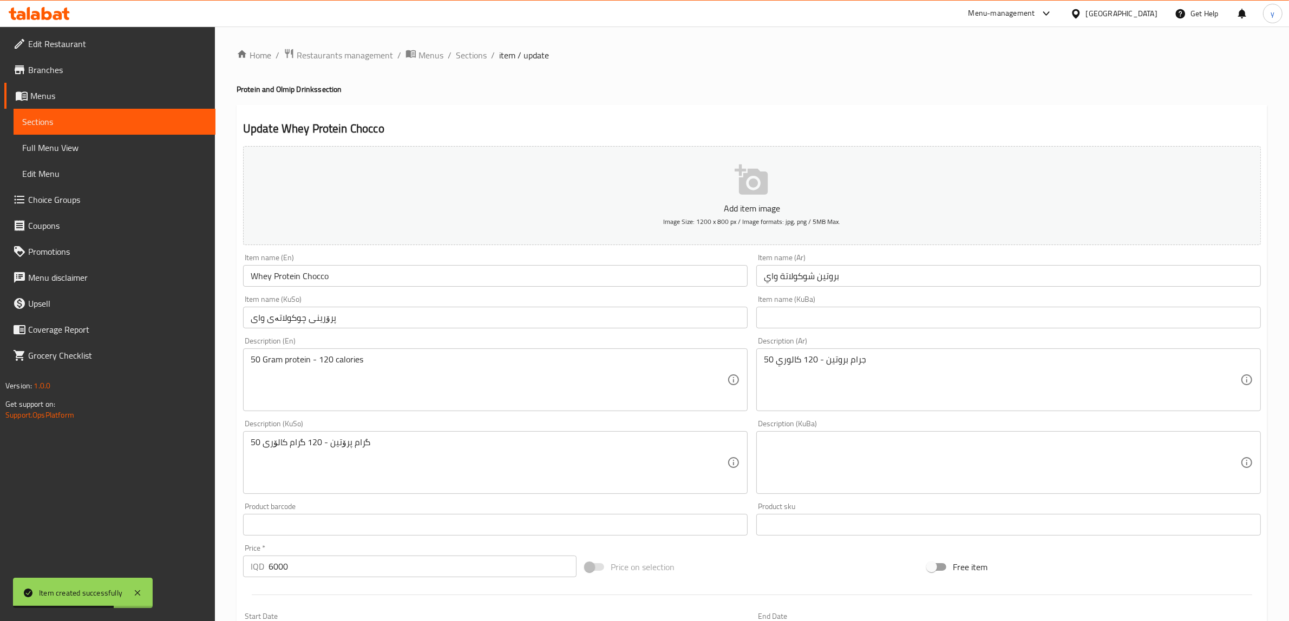
click at [477, 274] on input "Whey Protein Chocco" at bounding box center [495, 276] width 504 height 22
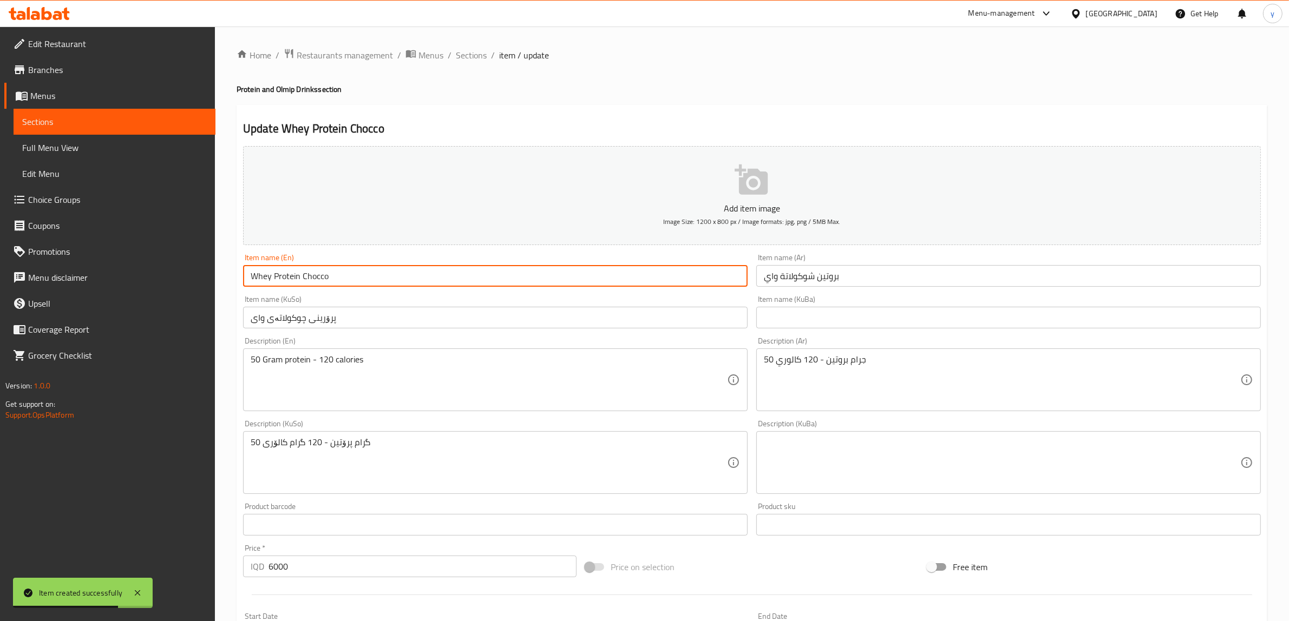
click at [477, 274] on input "Whey Protein Chocco" at bounding box center [495, 276] width 504 height 22
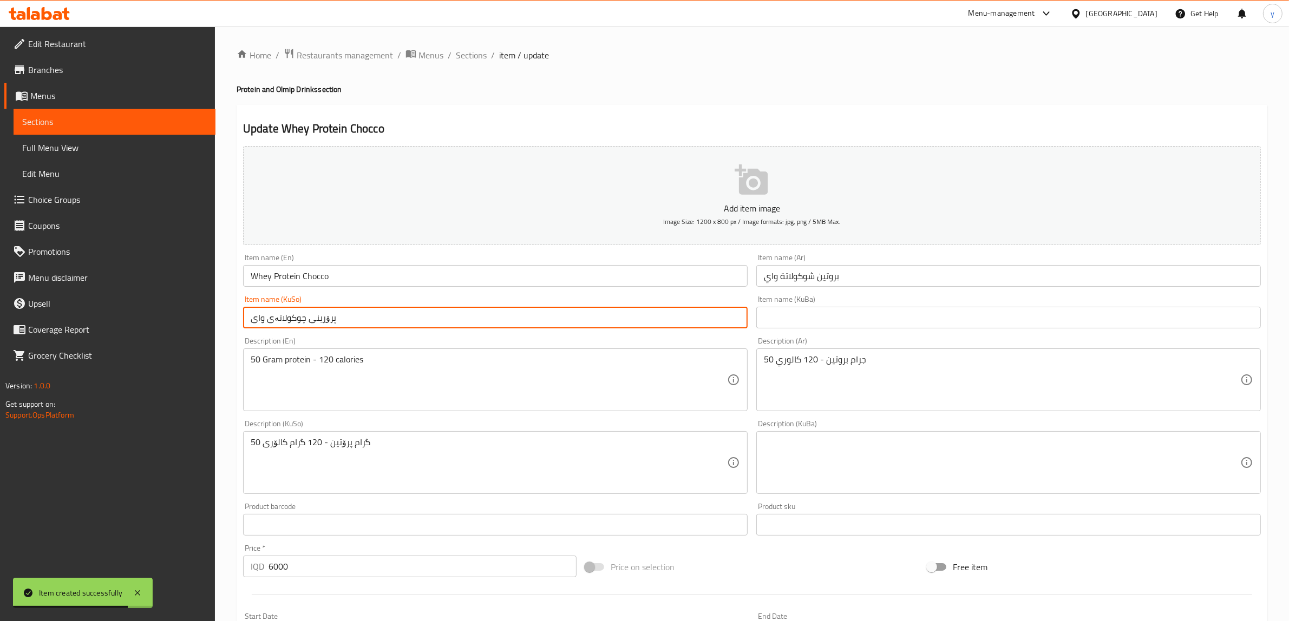
click at [471, 310] on input "پرۆرینی چوکولاتەی وای" at bounding box center [495, 318] width 504 height 22
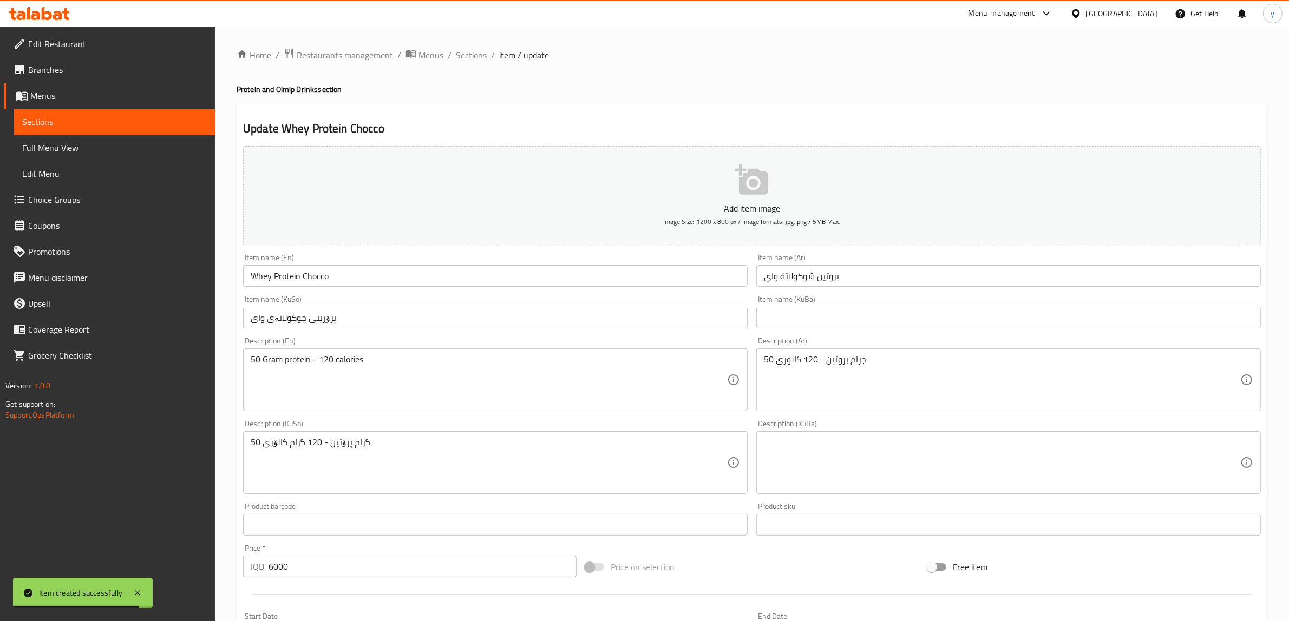
click at [830, 261] on div "Item name (Ar) بروتين شوكولاتة واي Item name (Ar)" at bounding box center [1008, 270] width 504 height 33
click at [835, 266] on input "بروتين شوكولاتة واي" at bounding box center [1008, 276] width 504 height 22
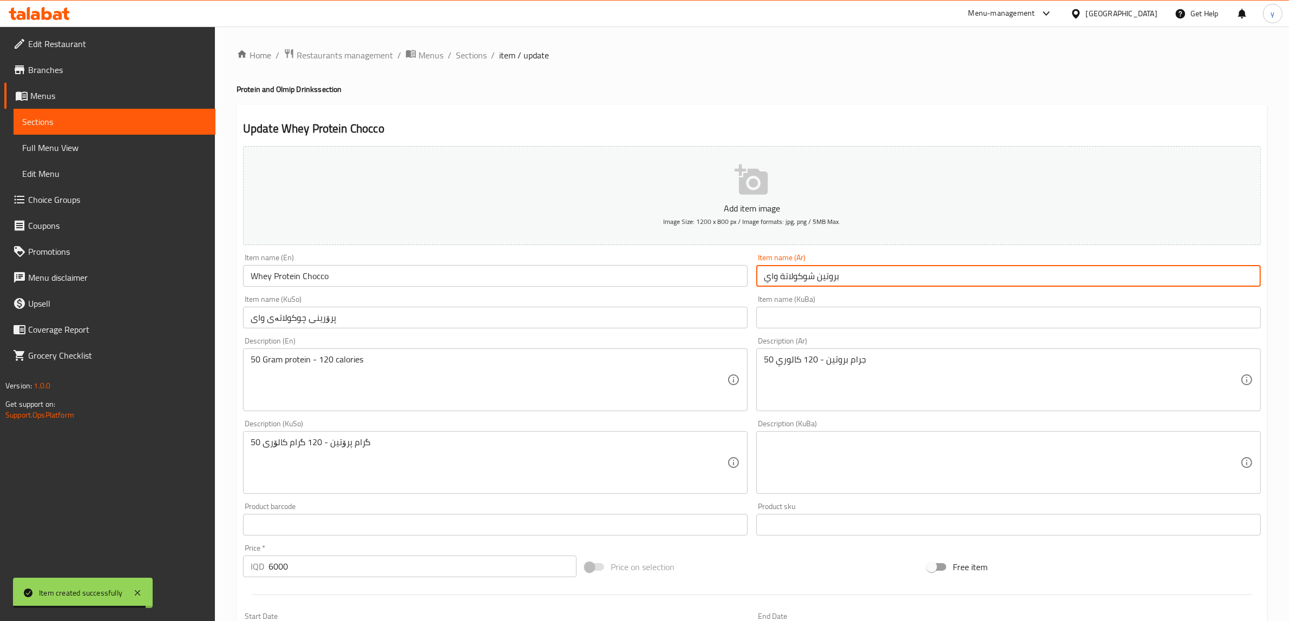
click at [835, 266] on input "بروتين شوكولاتة واي" at bounding box center [1008, 276] width 504 height 22
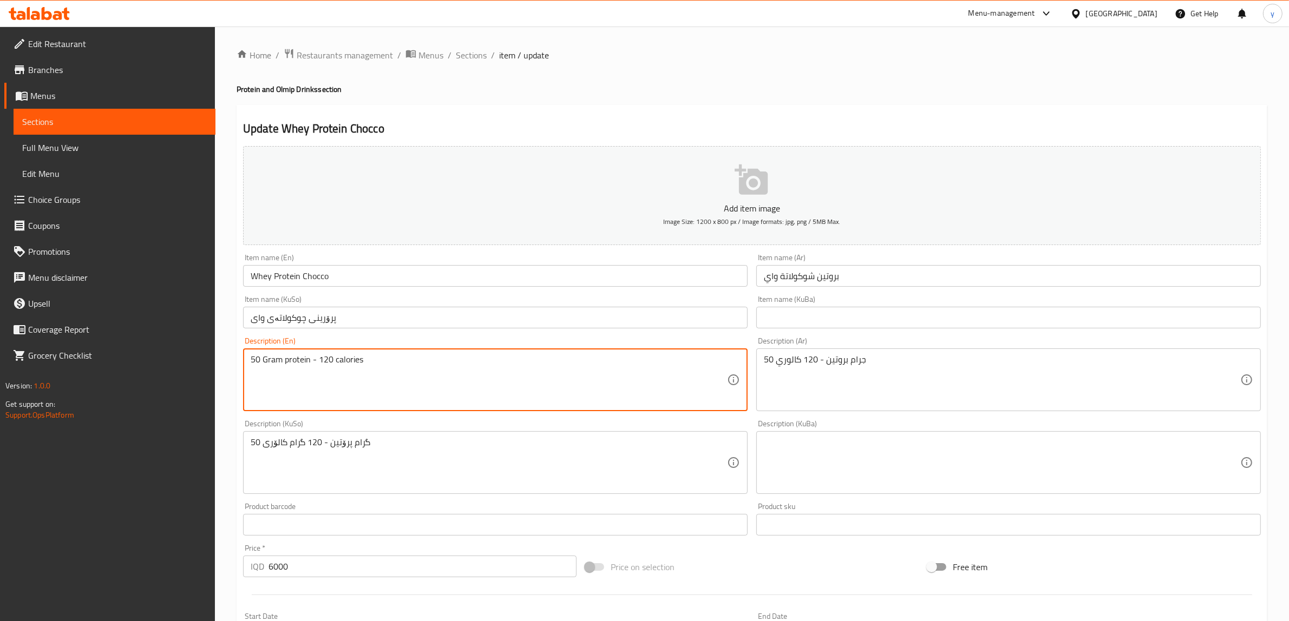
click at [517, 401] on textarea "50 Gram protein - 120 calories" at bounding box center [489, 379] width 476 height 51
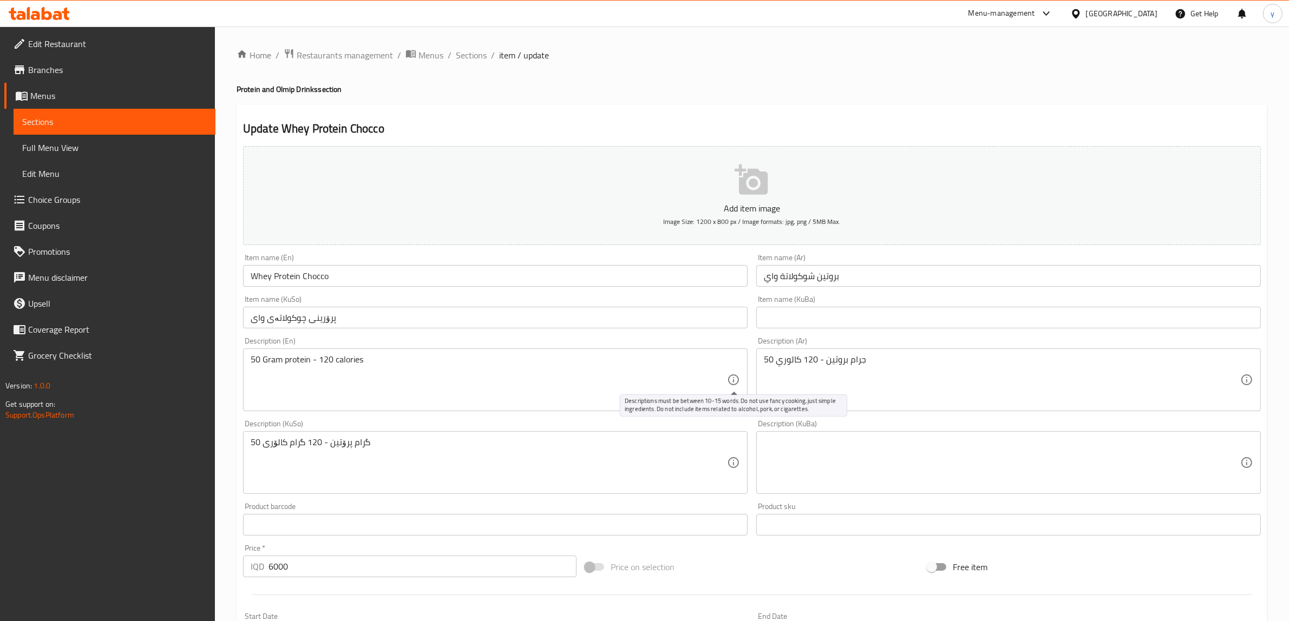
click at [728, 377] on icon at bounding box center [733, 379] width 13 height 13
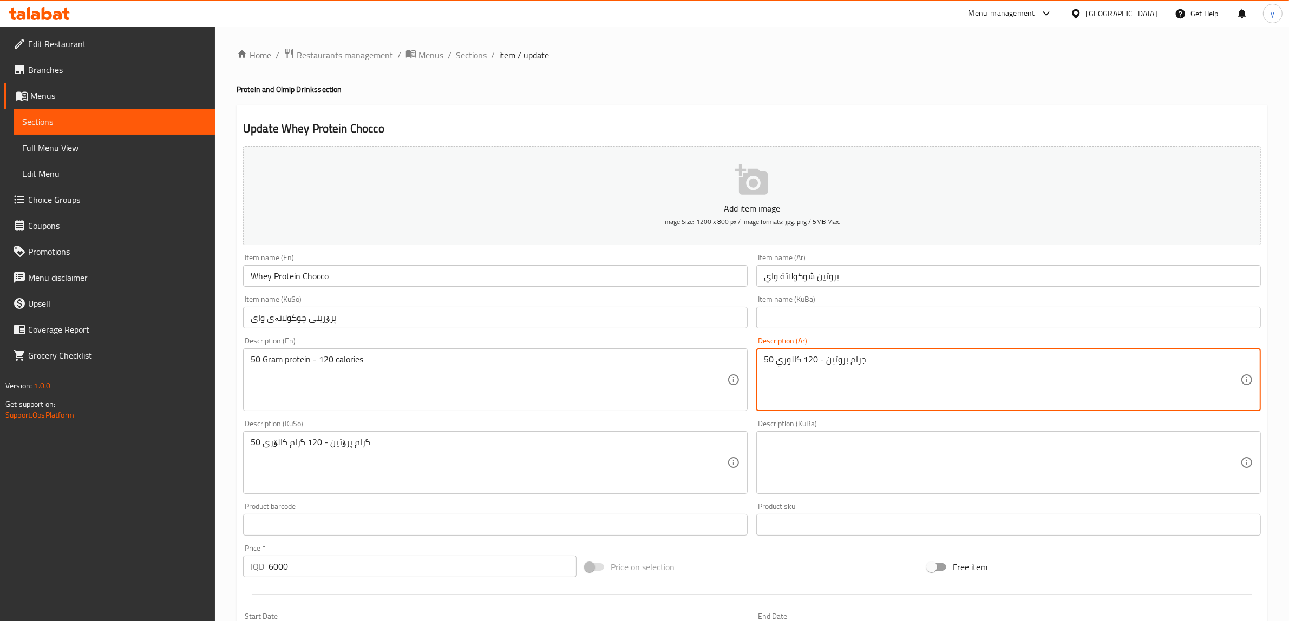
click at [908, 359] on textarea "50 جرام بروتين - 120 كالوري" at bounding box center [1002, 379] width 476 height 51
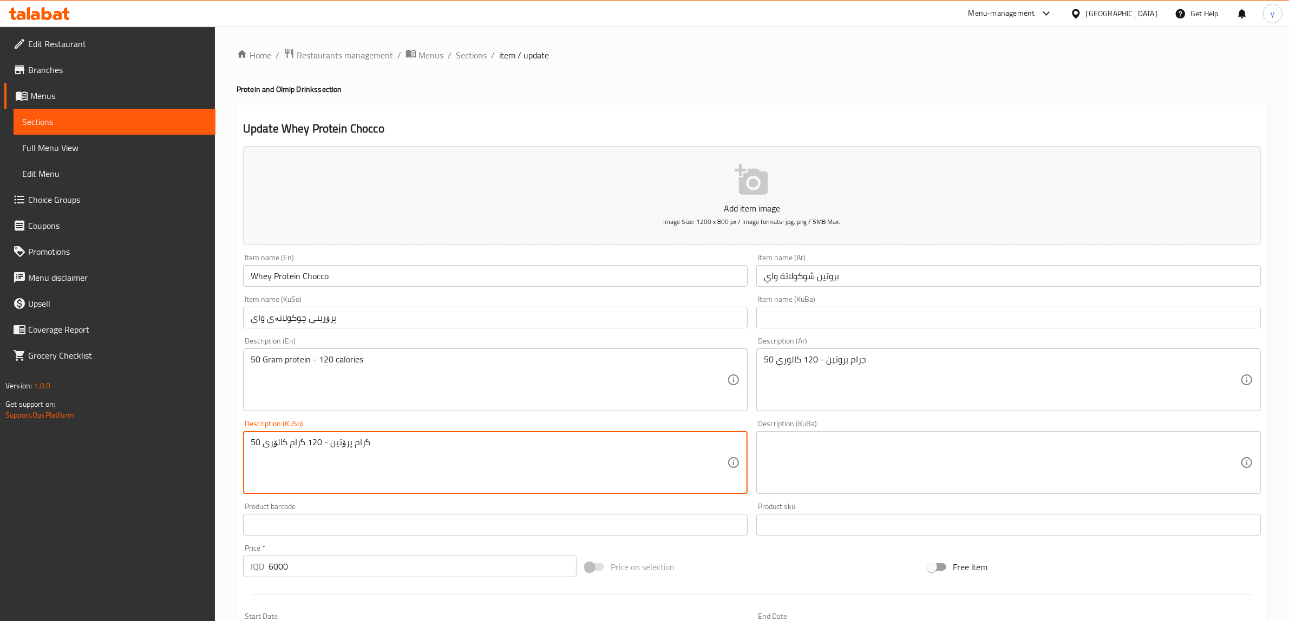
click at [523, 452] on textarea "50 گرام پرۆتین - 120 گرام کالۆری" at bounding box center [489, 462] width 476 height 51
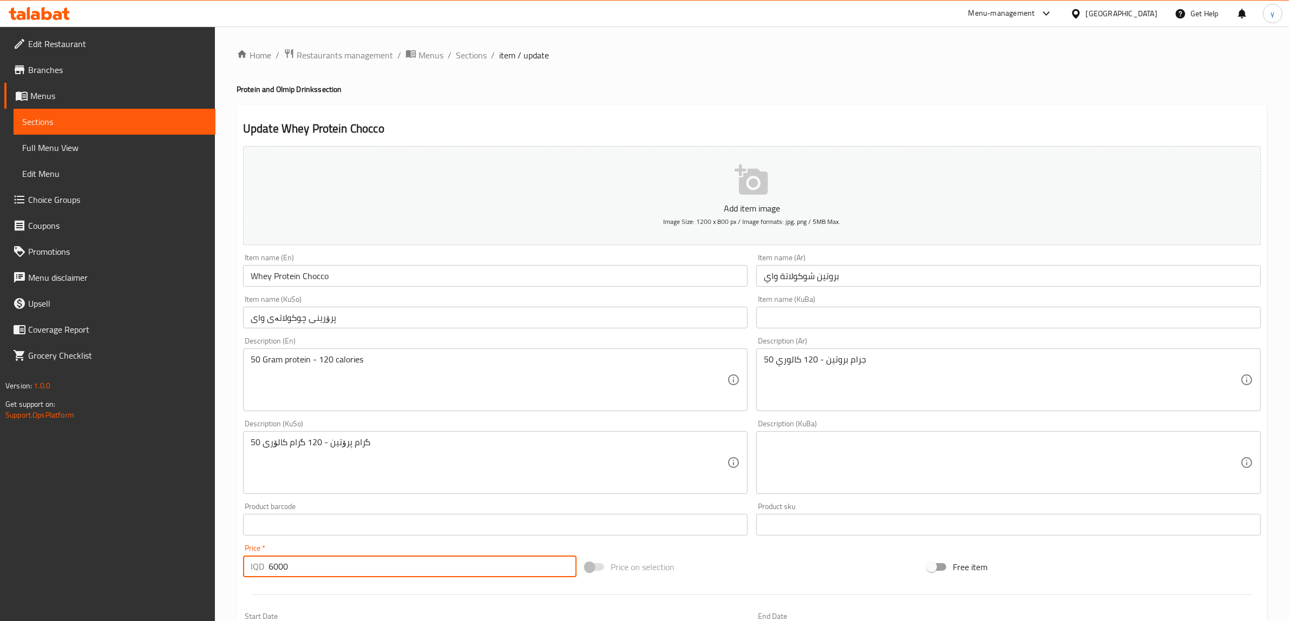
click at [317, 568] on input "6000" at bounding box center [422, 567] width 308 height 22
click at [476, 69] on div "Home / Restaurants management / Menus / Sections / item / update Protein and Ol…" at bounding box center [752, 457] width 1030 height 819
click at [474, 60] on span "Sections" at bounding box center [471, 55] width 31 height 13
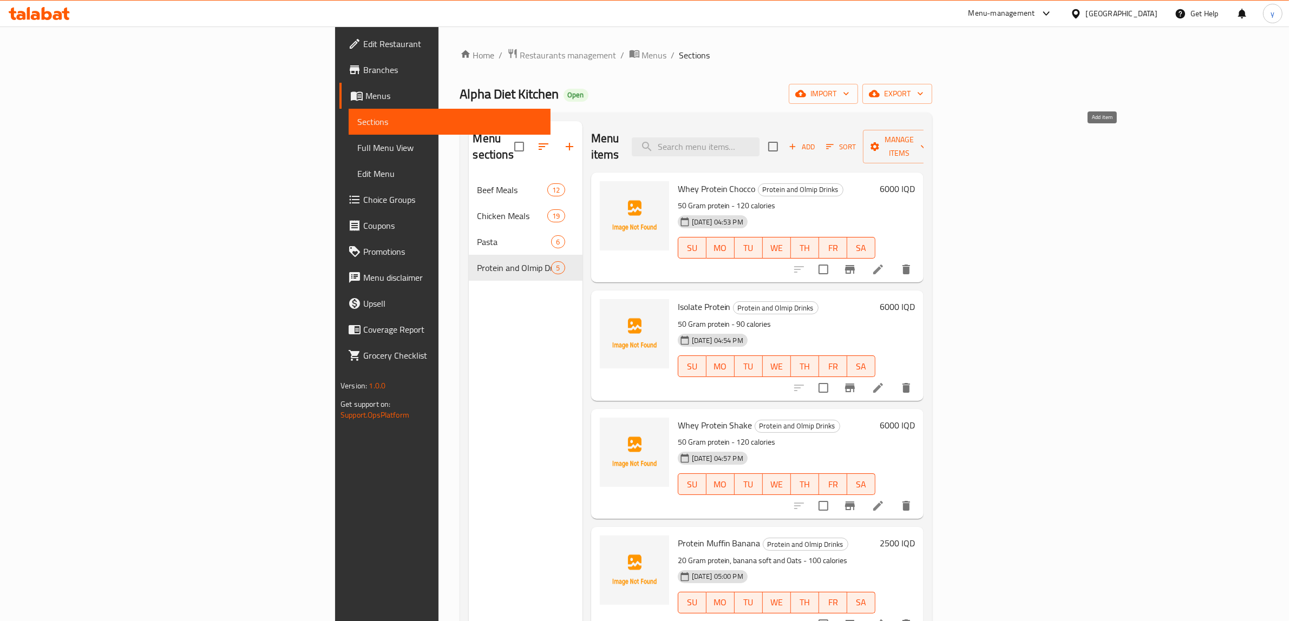
click at [816, 144] on span "Add" at bounding box center [801, 147] width 29 height 12
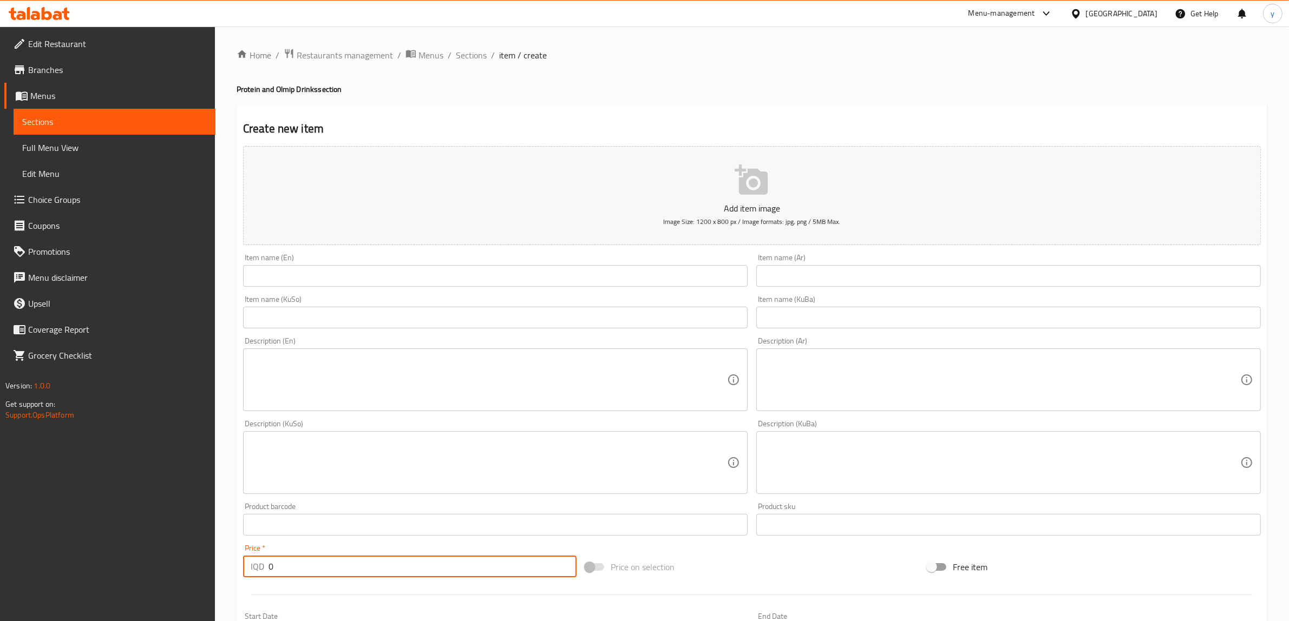
drag, startPoint x: 270, startPoint y: 567, endPoint x: 262, endPoint y: 564, distance: 7.4
click at [260, 569] on div "IQD 0 Price *" at bounding box center [409, 567] width 333 height 22
paste input "600"
type input "6000"
click at [375, 265] on input "text" at bounding box center [495, 276] width 504 height 22
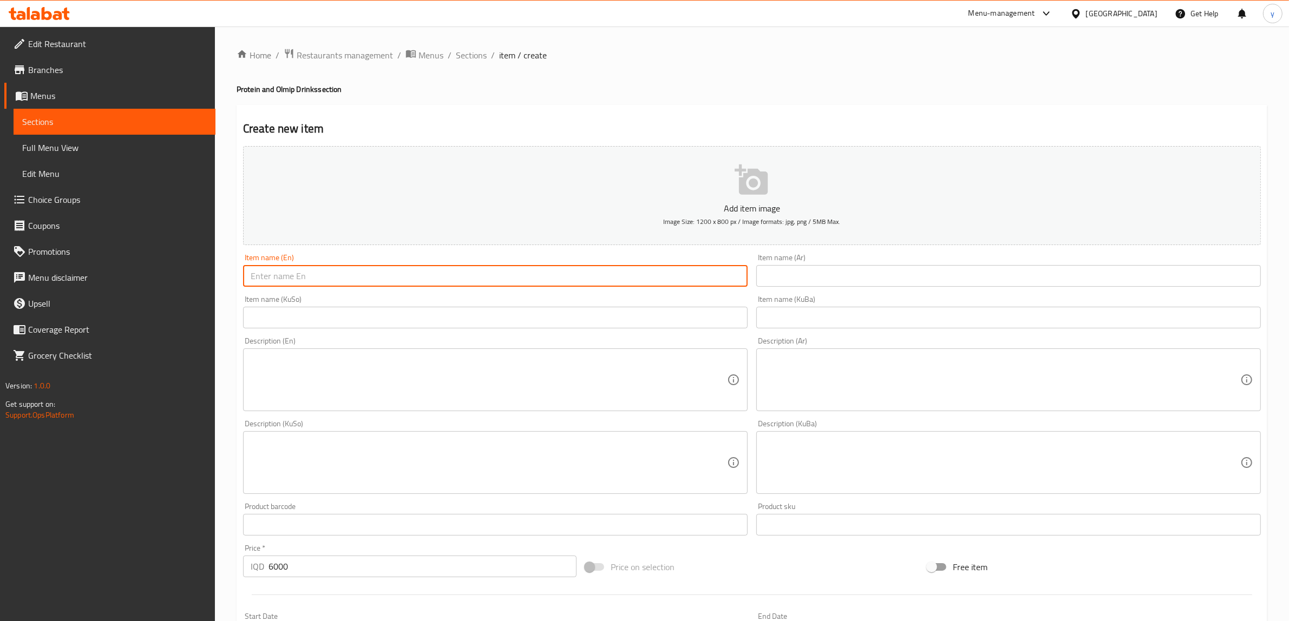
paste input "Whey Protein Chocco"
type input "Whey Protein Chocco"
drag, startPoint x: 331, startPoint y: 472, endPoint x: 360, endPoint y: 444, distance: 40.9
click at [331, 472] on textarea at bounding box center [489, 462] width 476 height 51
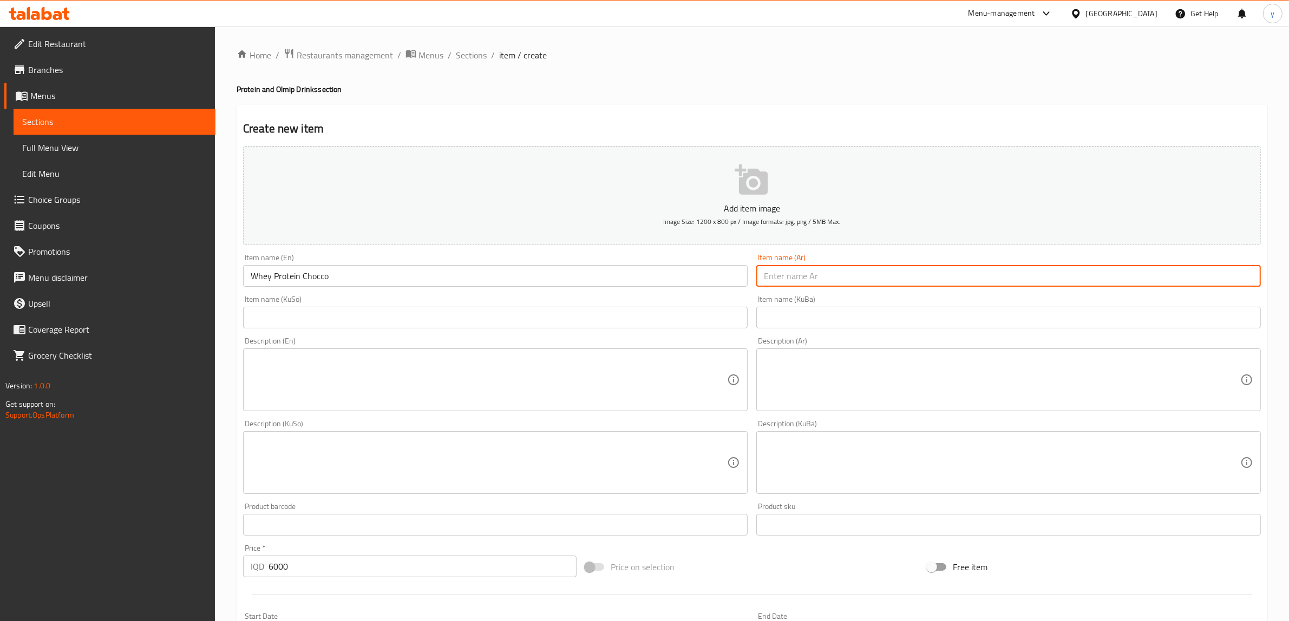
click at [856, 273] on input "text" at bounding box center [1008, 276] width 504 height 22
paste input "پرۆرینی چوکولاتەی وای"
type input "پرۆرینی چوکولاتەی وای"
click at [627, 323] on input "text" at bounding box center [495, 318] width 504 height 22
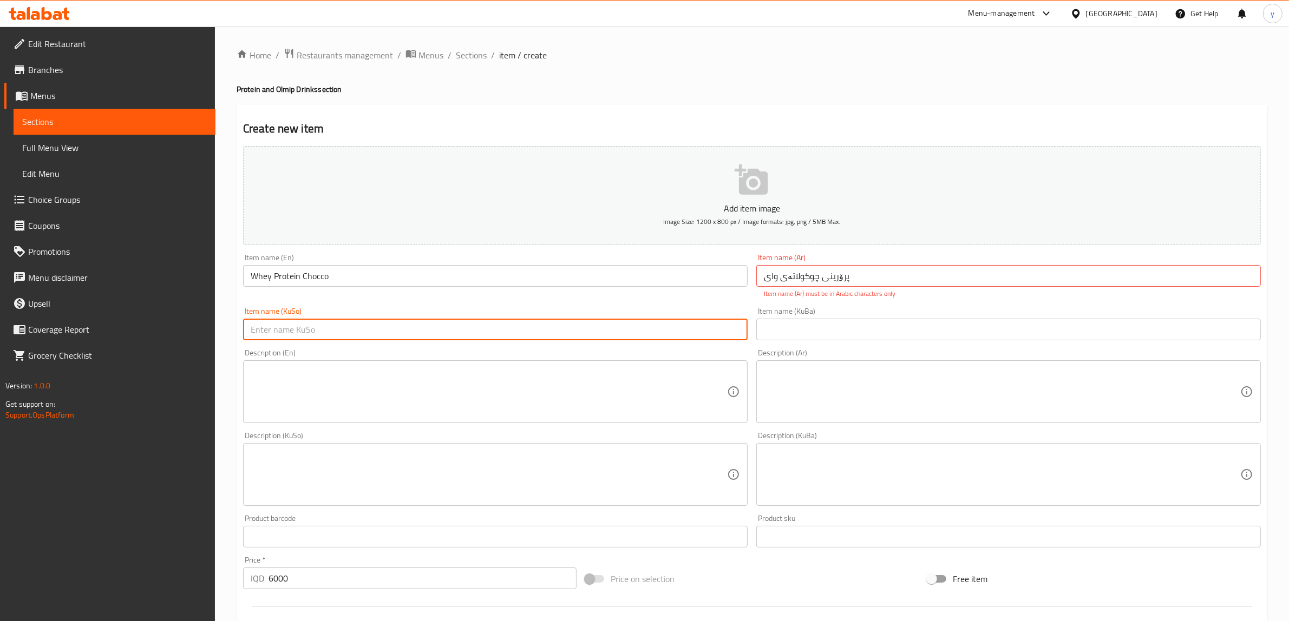
paste input "پرۆرینی چوکولاتەی وای"
type input "پرۆرینی چوکولاتەی وای"
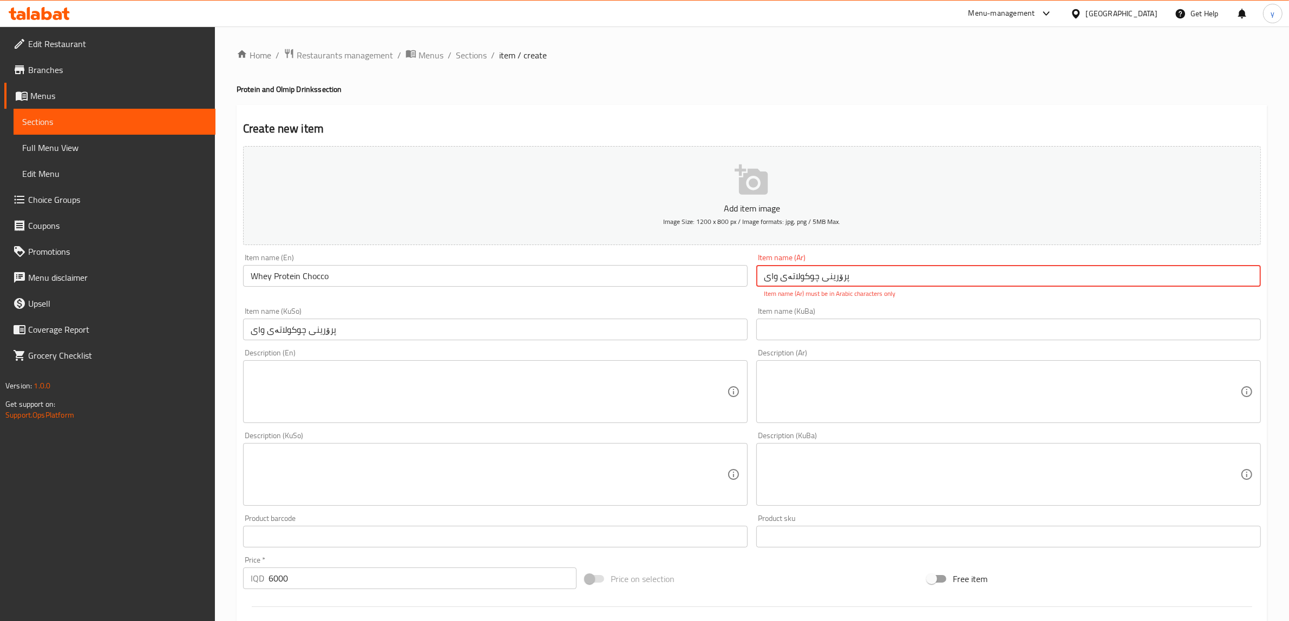
click at [810, 278] on input "پرۆرینی چوکولاتەی وای" at bounding box center [1008, 276] width 504 height 22
paste input "بروتين شوكولاتة واي"
type input "بروتين شوكولاتة واي"
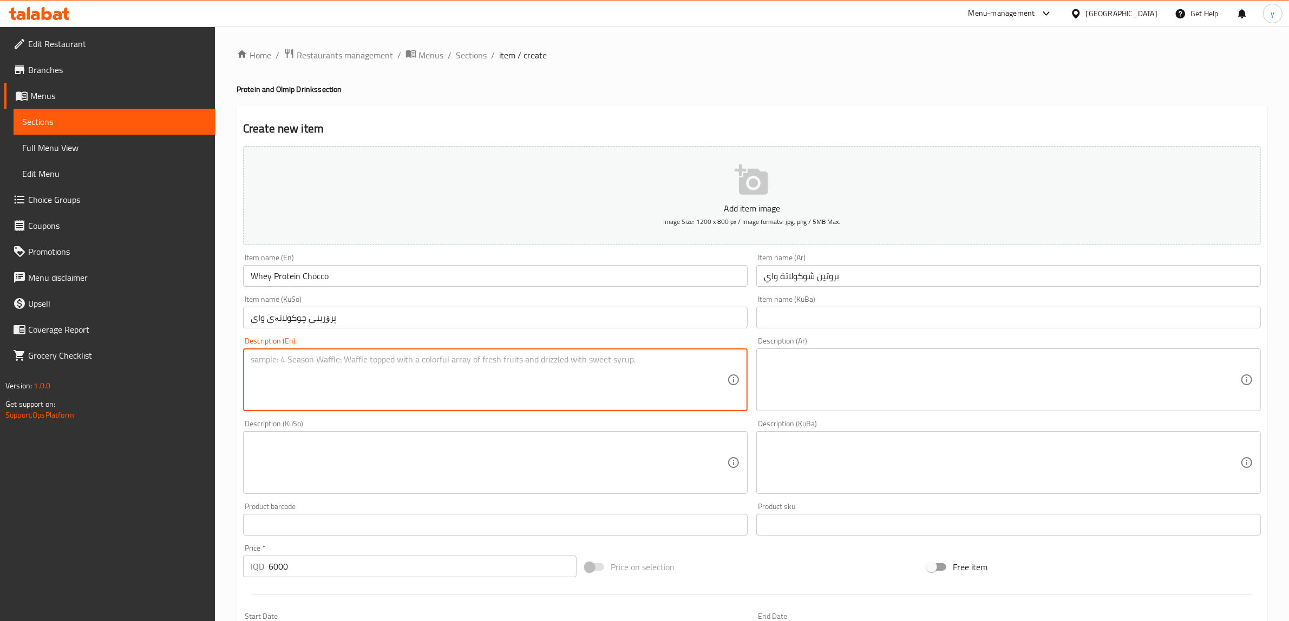
click at [605, 398] on textarea at bounding box center [489, 379] width 476 height 51
paste textarea "50 Gram protein - 120 calories"
type textarea "50 Gram protein - 120 calories"
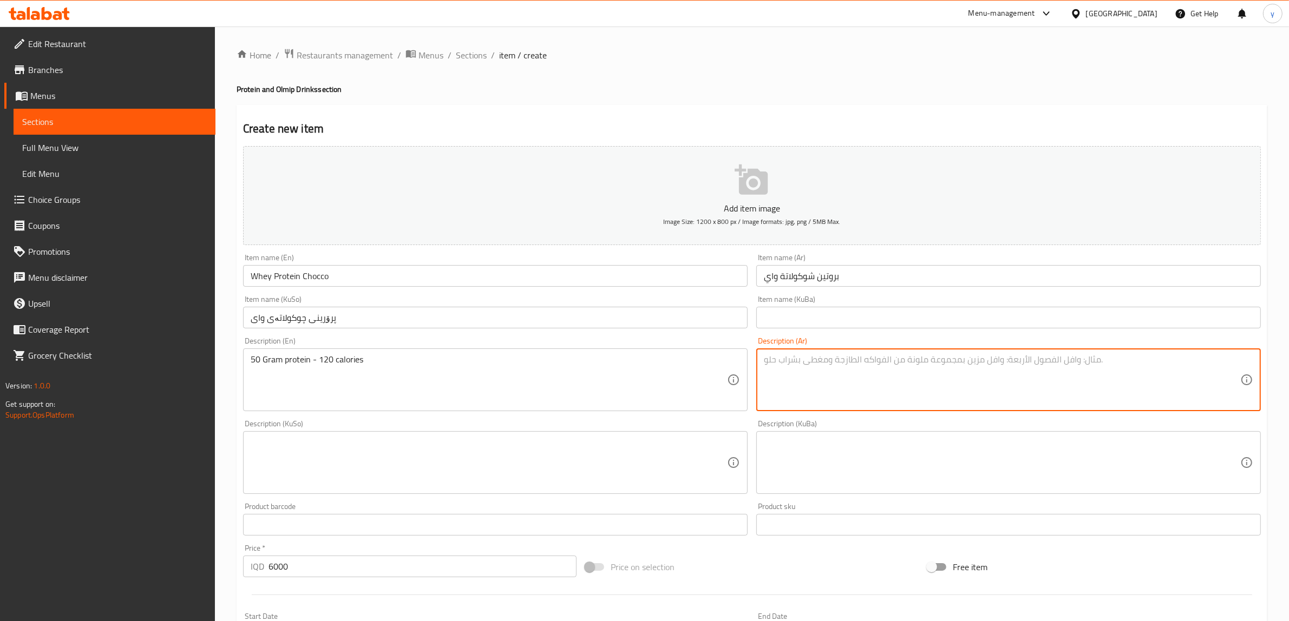
click at [772, 375] on textarea at bounding box center [1002, 379] width 476 height 51
paste textarea "50 جرام بروتين - 120 كالوري"
type textarea "50 جرام بروتين - 120 كالوري"
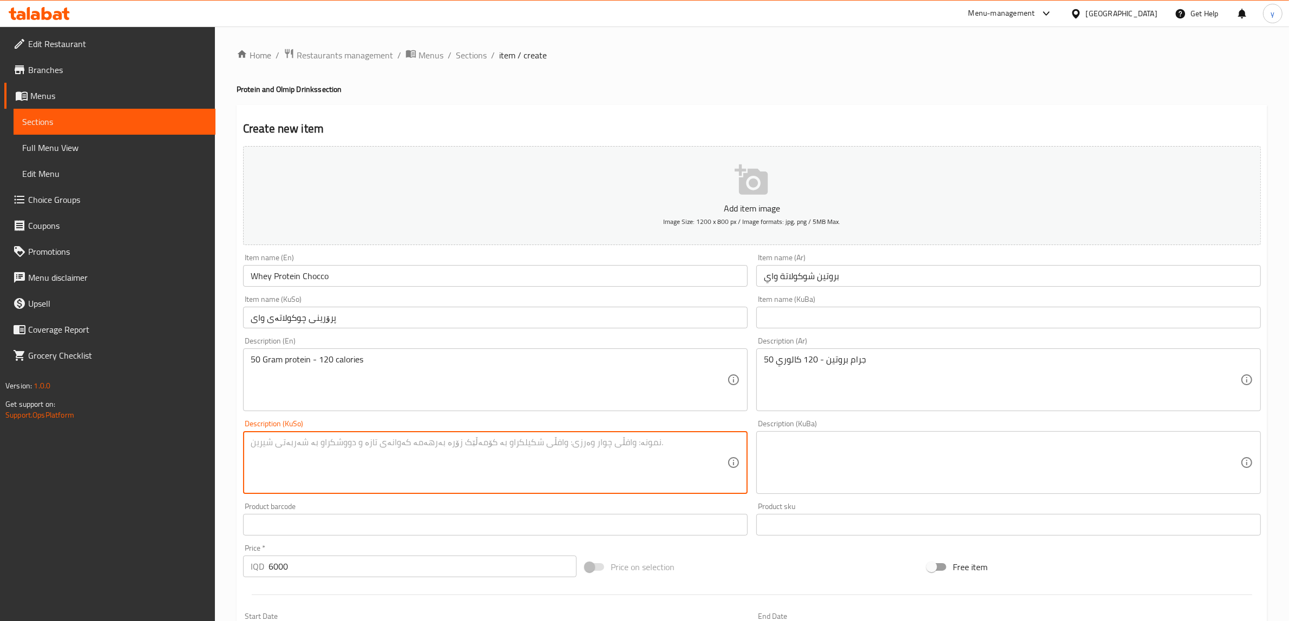
click at [619, 458] on textarea at bounding box center [489, 462] width 476 height 51
paste textarea "50 گرام پرۆتین - 120 گرام کالۆری"
type textarea "50 گرام پرۆتین - 120 گرام کالۆری"
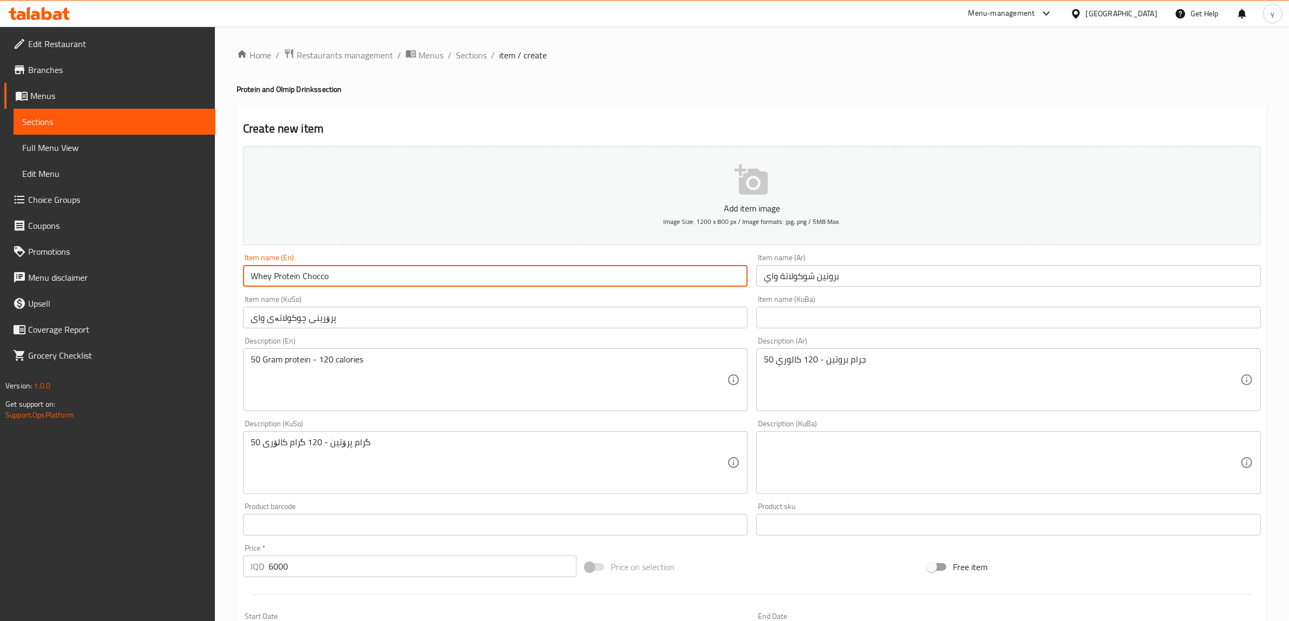
click at [312, 278] on input "Whey Protein Chocco" at bounding box center [495, 276] width 504 height 22
paste input "blubery"
drag, startPoint x: 309, startPoint y: 275, endPoint x: 304, endPoint y: 278, distance: 6.1
click at [304, 278] on input "Whey Protein blubery" at bounding box center [495, 276] width 504 height 22
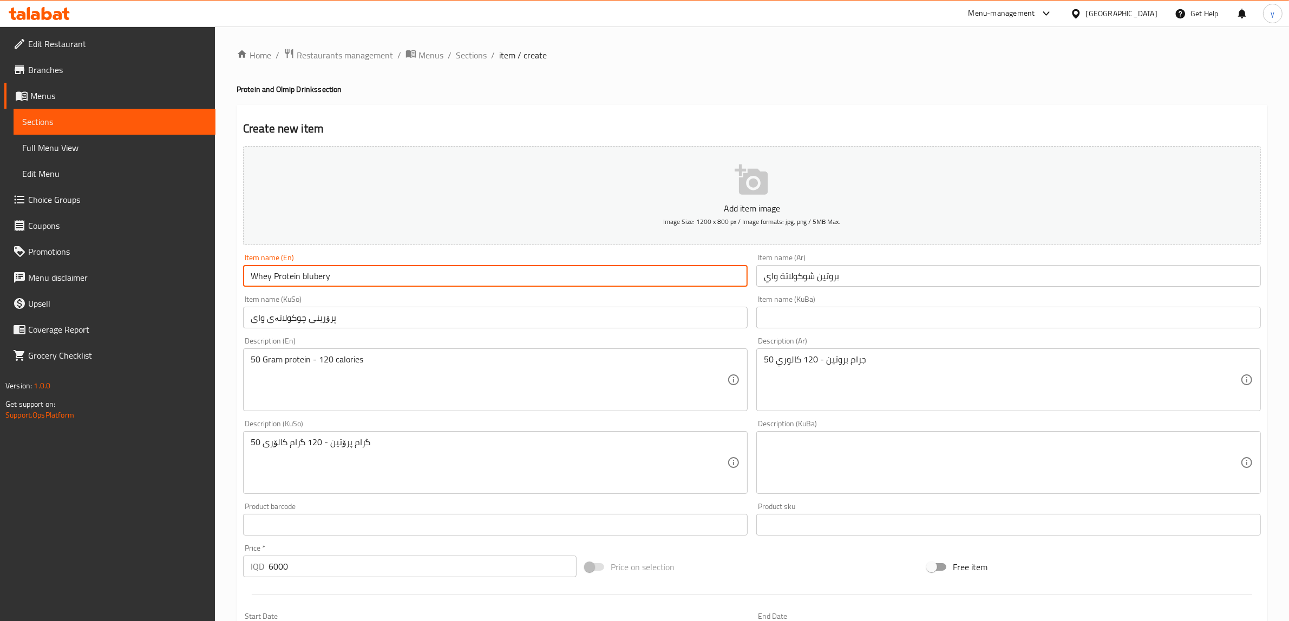
click at [325, 273] on input "Whey Protein blubery" at bounding box center [495, 276] width 504 height 22
click at [305, 282] on input "Whey Protein blubery" at bounding box center [495, 276] width 504 height 22
click at [332, 273] on input "Whey Protein Blubery" at bounding box center [495, 276] width 504 height 22
click at [326, 276] on input "Whey Protein Blubery" at bounding box center [495, 276] width 504 height 22
type input "Whey Protein Bluberry"
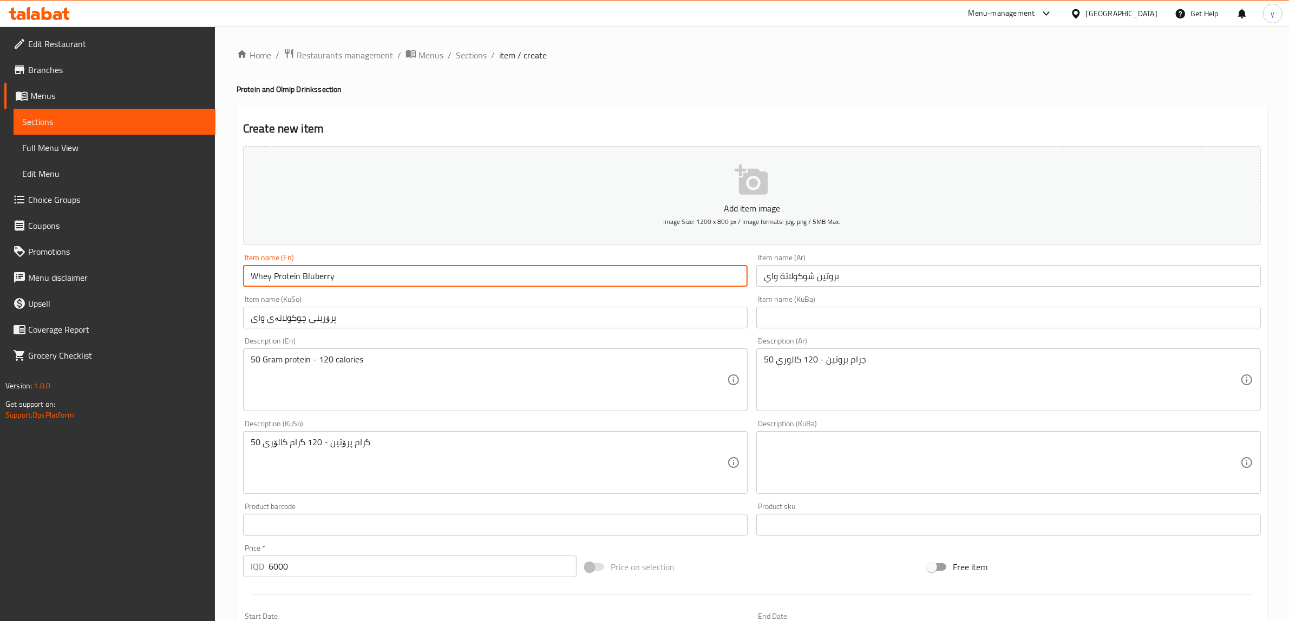
click at [875, 261] on div "Item name (Ar) بروتين شوكولاتة واي Item name (Ar)" at bounding box center [1008, 270] width 504 height 33
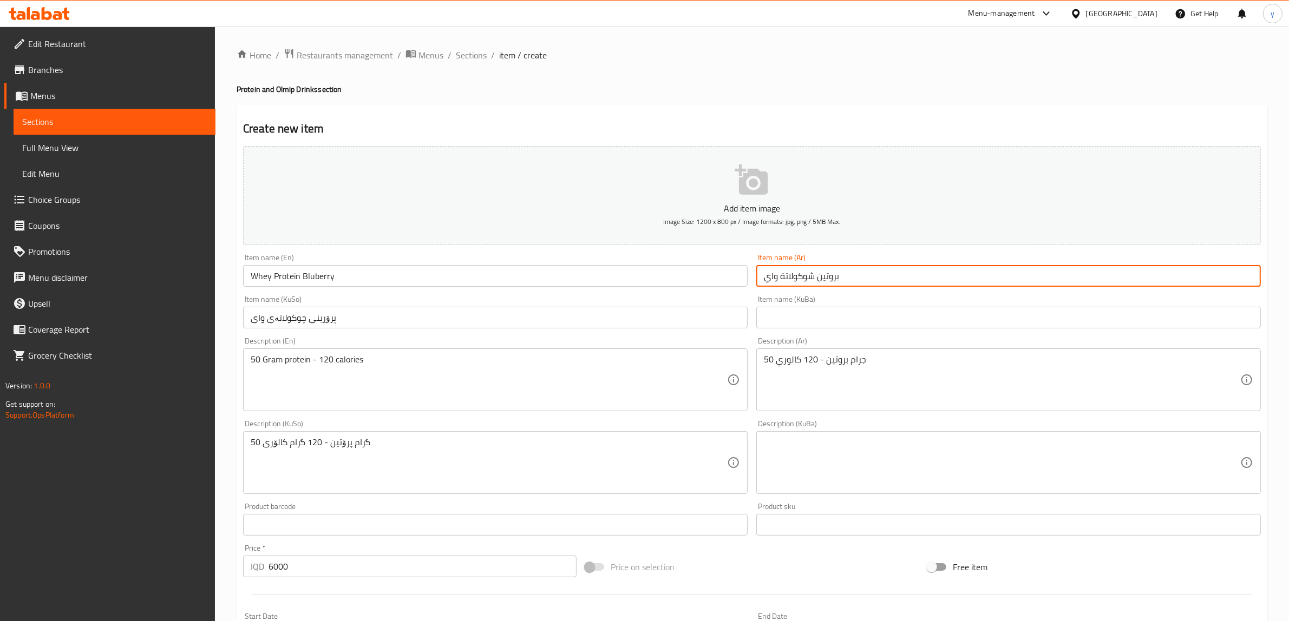
click at [881, 272] on input "بروتين شوكولاتة واي" at bounding box center [1008, 276] width 504 height 22
click at [1203, 276] on input "بروتين شوكولاتة واي" at bounding box center [1008, 276] width 504 height 22
type input "بروتين توت أزرق واي"
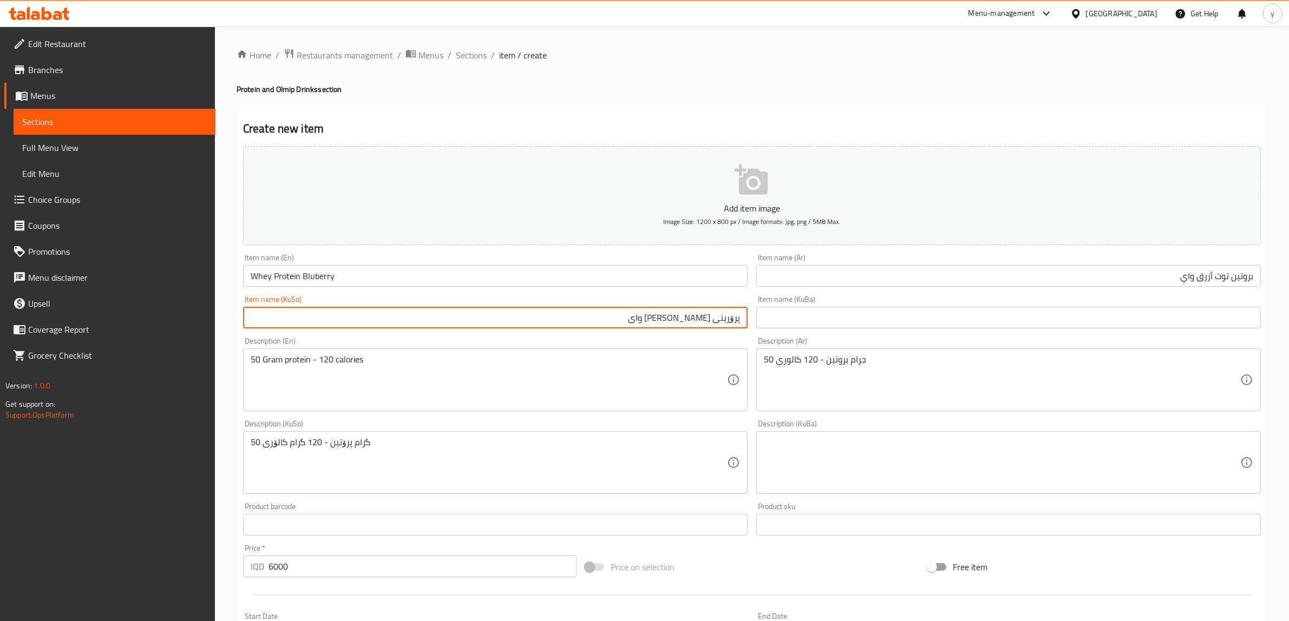
type input "پرۆرینی [PERSON_NAME] وای"
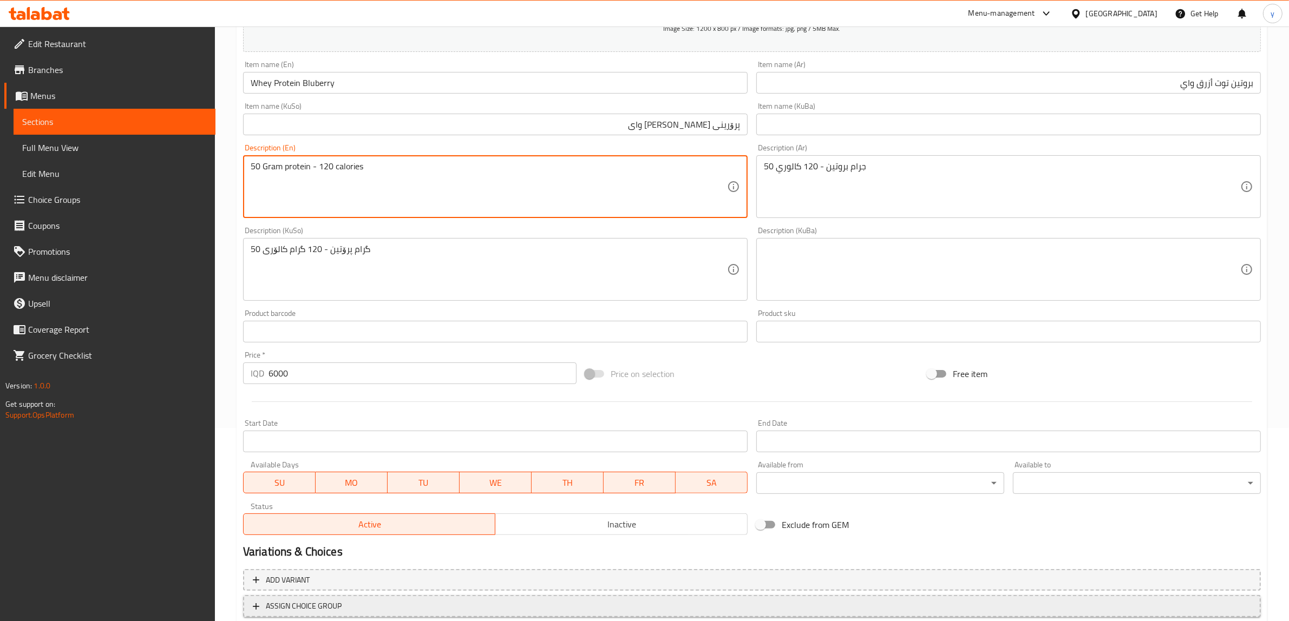
scroll to position [225, 0]
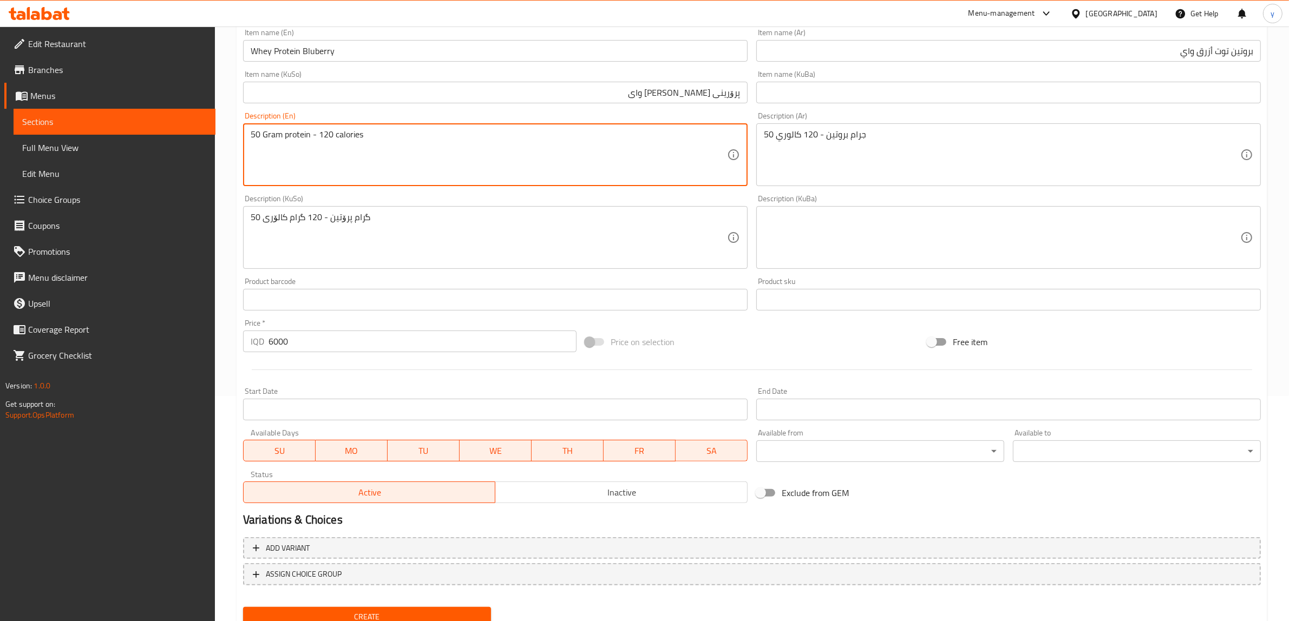
click at [333, 613] on span "Create" at bounding box center [367, 617] width 231 height 14
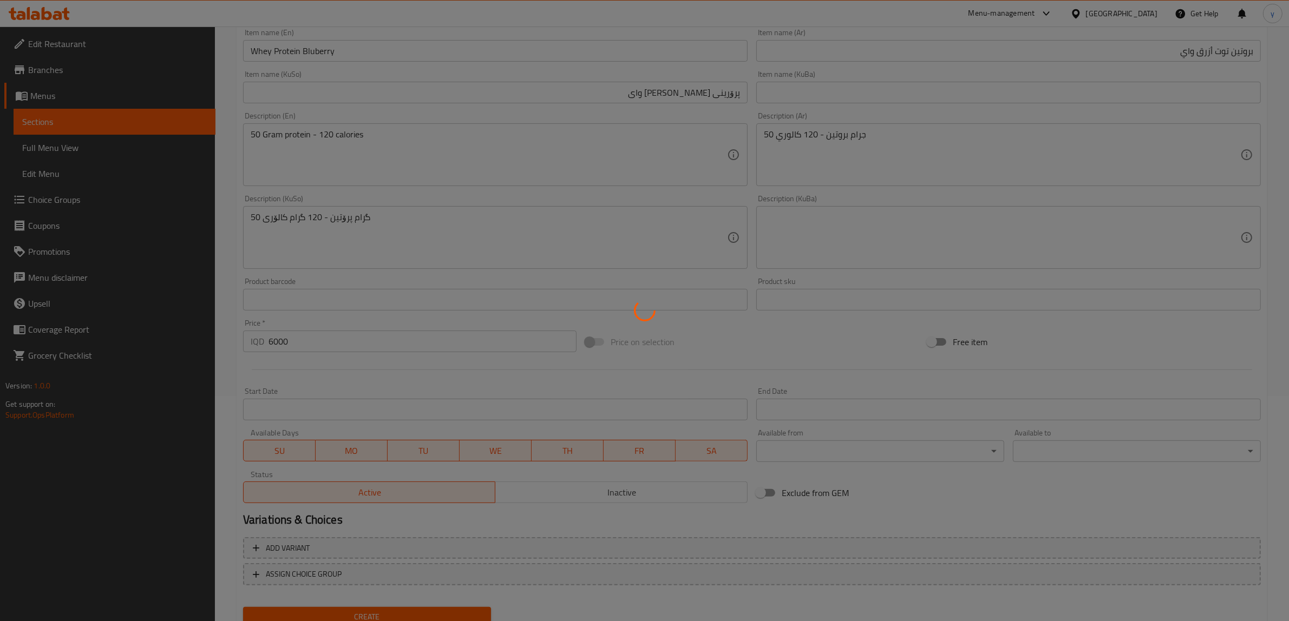
type input "0"
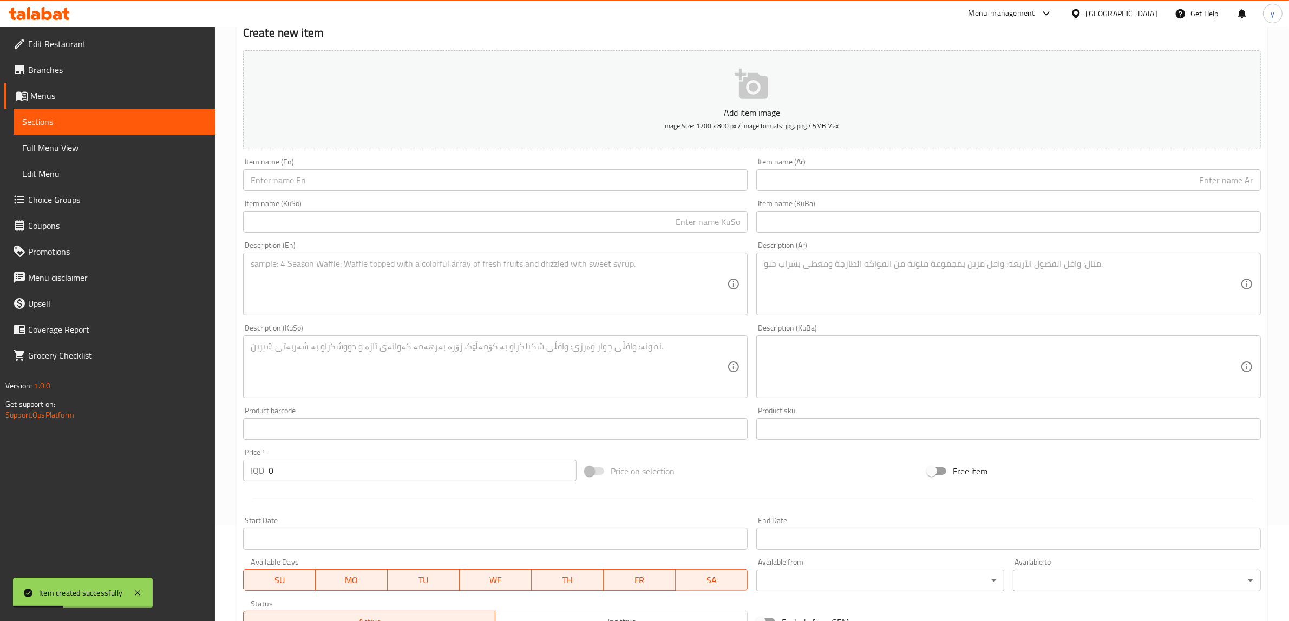
scroll to position [0, 0]
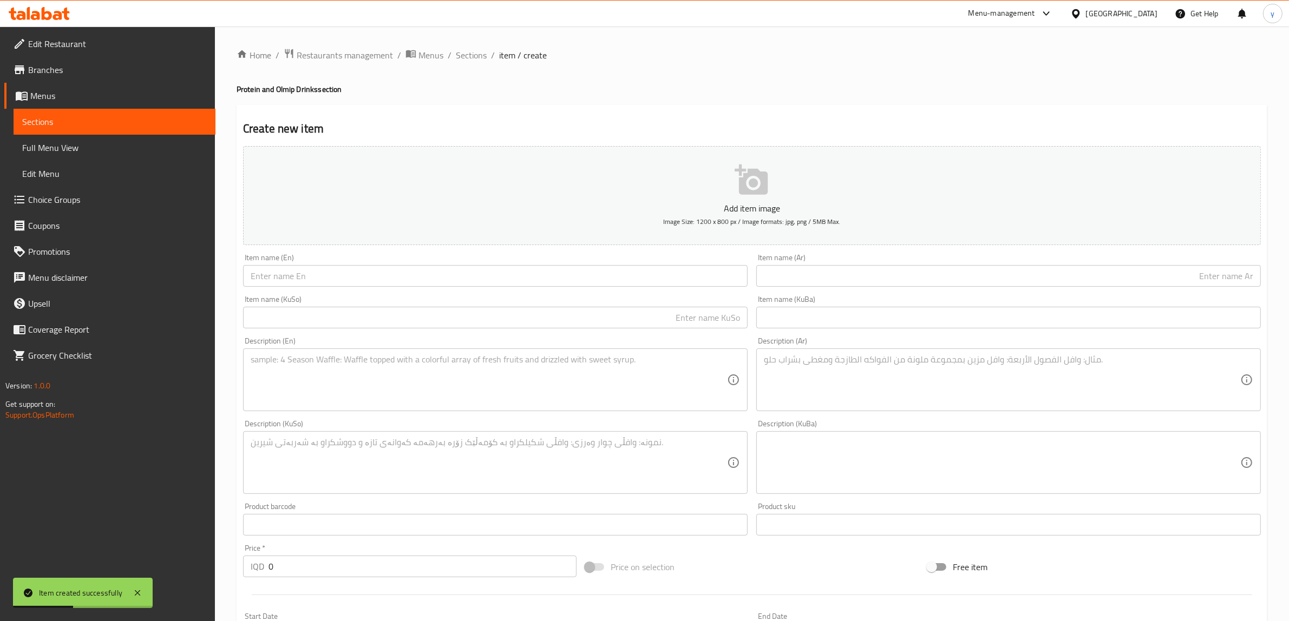
click at [393, 264] on div "Item name (En) Item name (En)" at bounding box center [495, 270] width 504 height 33
click at [399, 272] on input "text" at bounding box center [495, 276] width 504 height 22
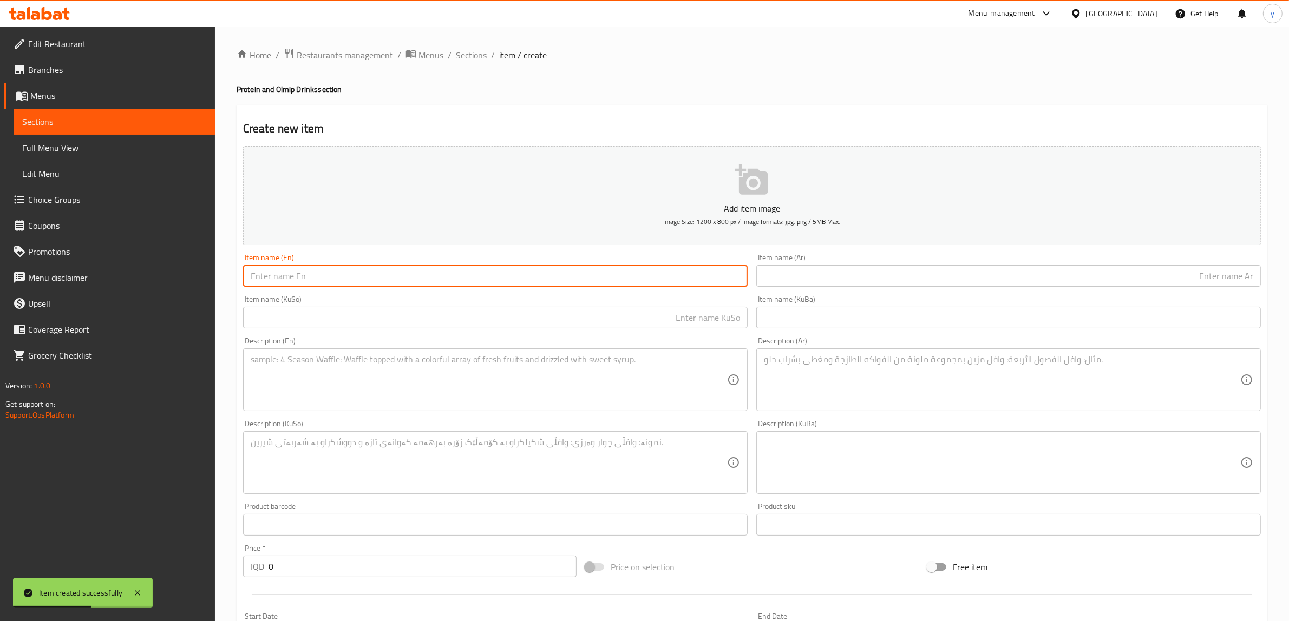
paste input "pipse diet"
type input "pipse diet"
click at [891, 288] on div "Item name (Ar) Item name (Ar)" at bounding box center [1008, 270] width 513 height 42
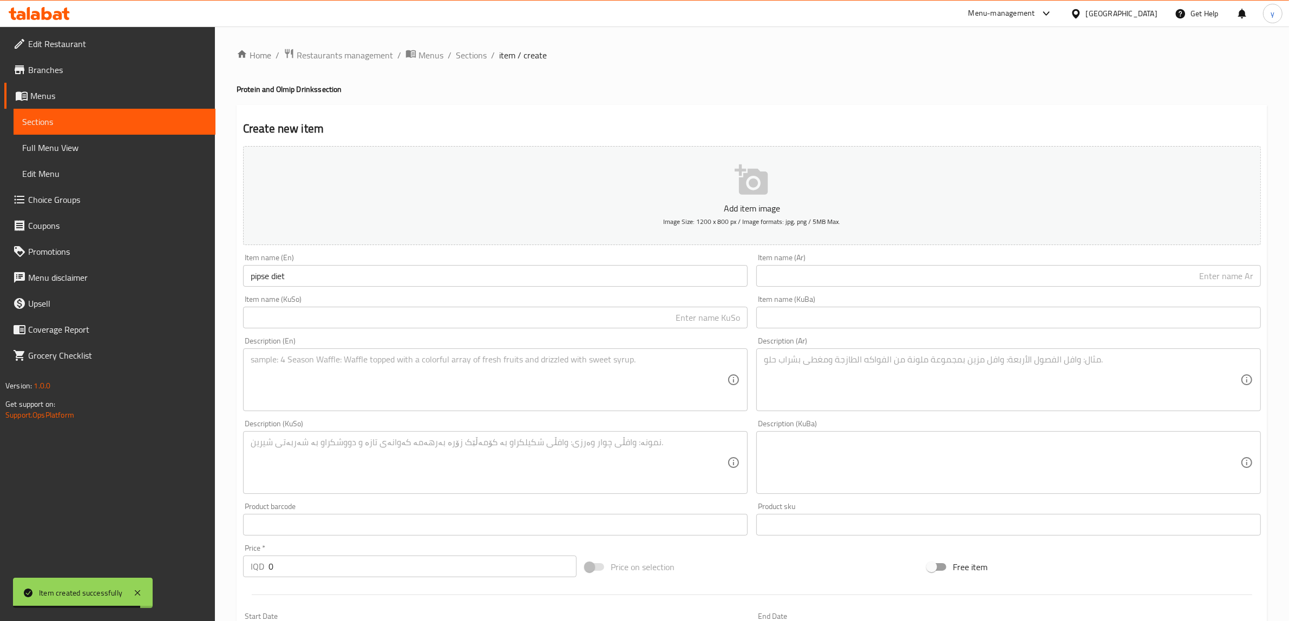
click at [898, 264] on div "Item name (Ar) Item name (Ar)" at bounding box center [1008, 270] width 504 height 33
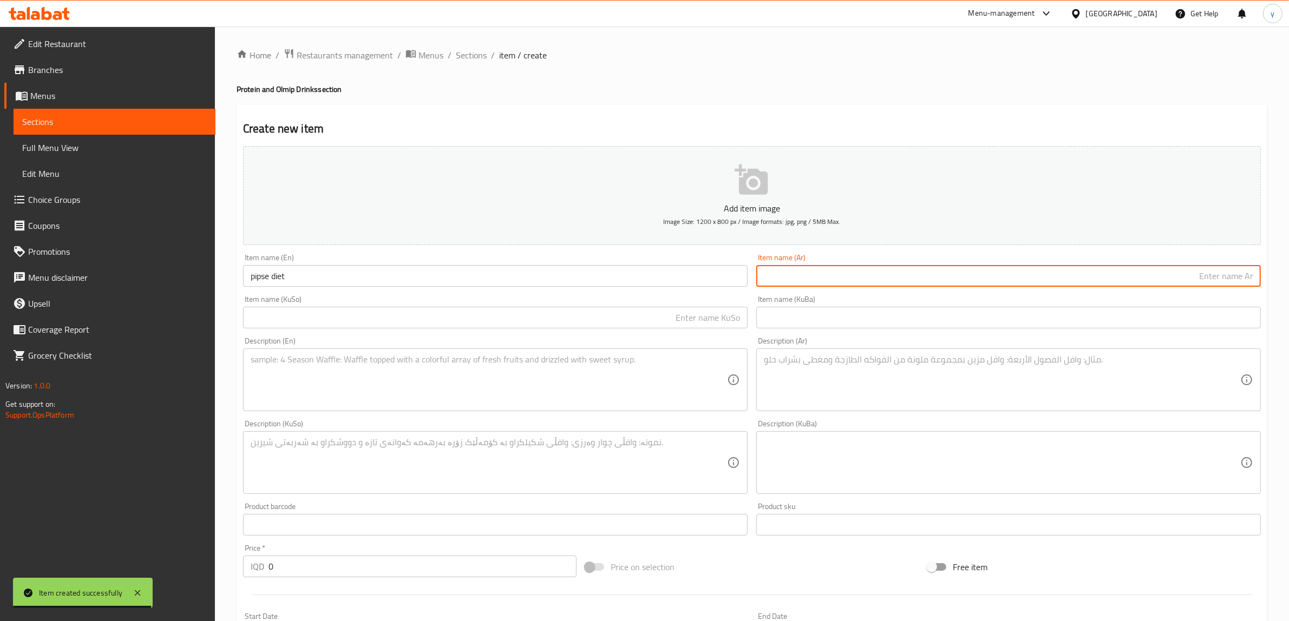
drag, startPoint x: 783, startPoint y: 279, endPoint x: 710, endPoint y: 293, distance: 74.3
click at [783, 279] on input "text" at bounding box center [1008, 276] width 504 height 22
drag, startPoint x: 672, startPoint y: 319, endPoint x: 786, endPoint y: 305, distance: 115.1
click at [672, 319] on input "text" at bounding box center [495, 318] width 504 height 22
paste input "بیپسی دایت"
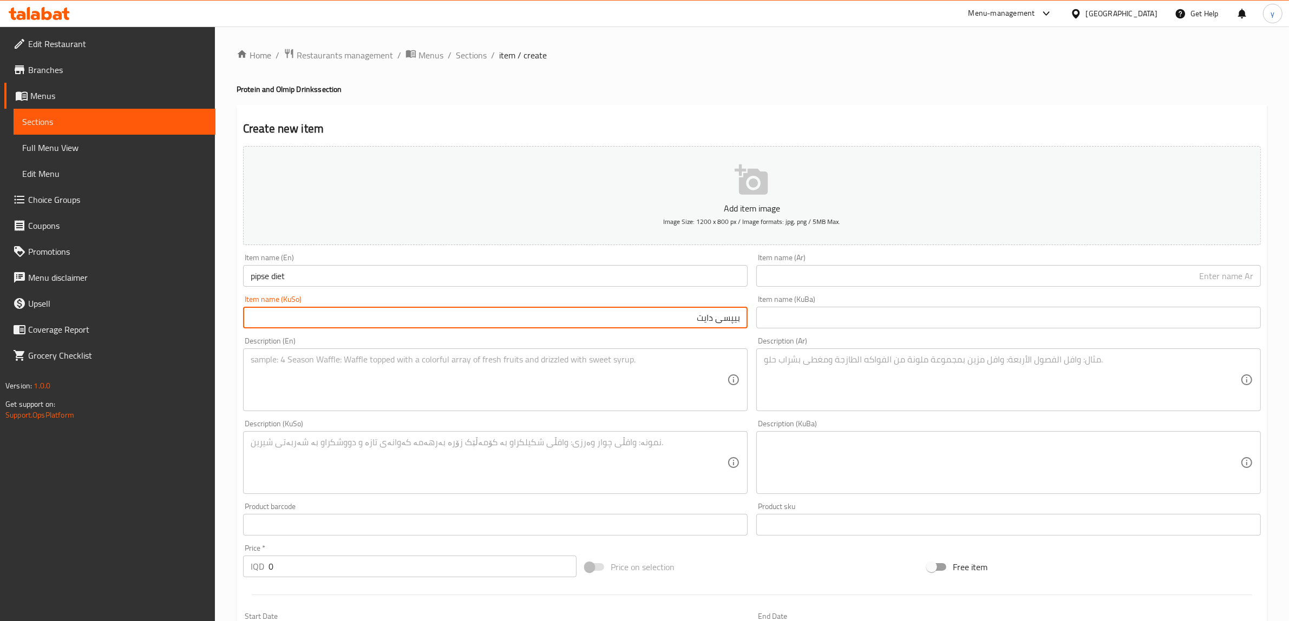
type input "بیپسی دایت"
click at [824, 280] on input "text" at bounding box center [1008, 276] width 504 height 22
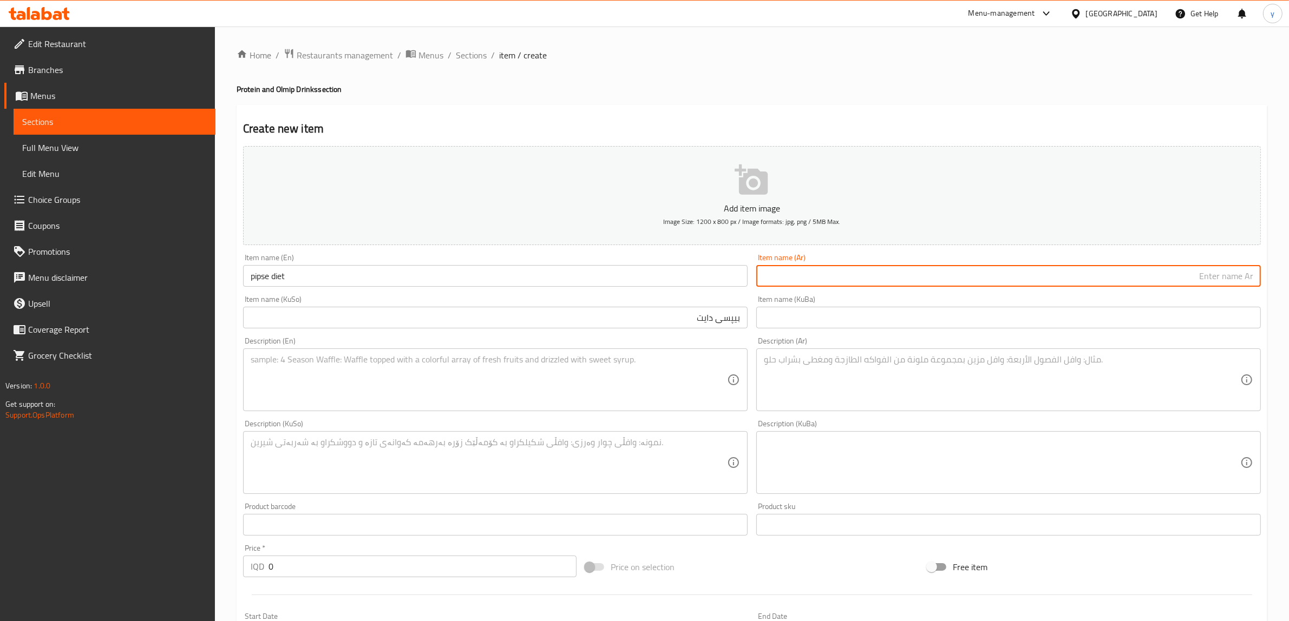
paste input "[PERSON_NAME]"
type input "[PERSON_NAME]"
click at [460, 279] on input "pipse diet" at bounding box center [495, 276] width 504 height 22
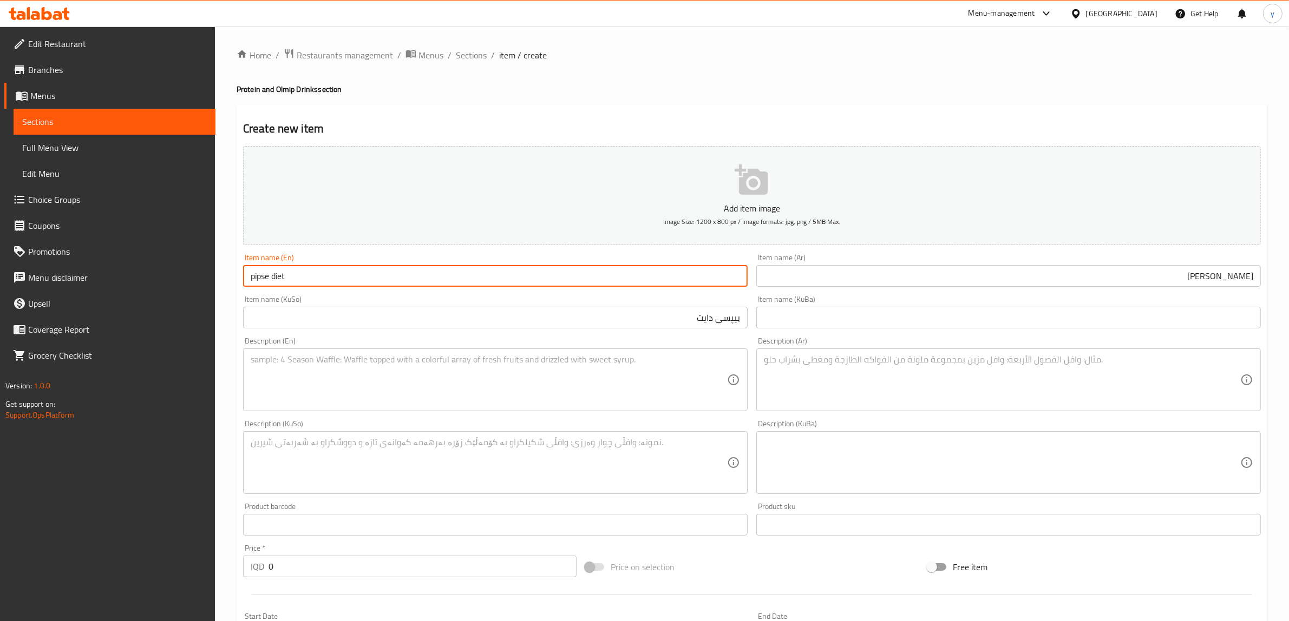
click at [460, 279] on input "pipse diet" at bounding box center [495, 276] width 504 height 22
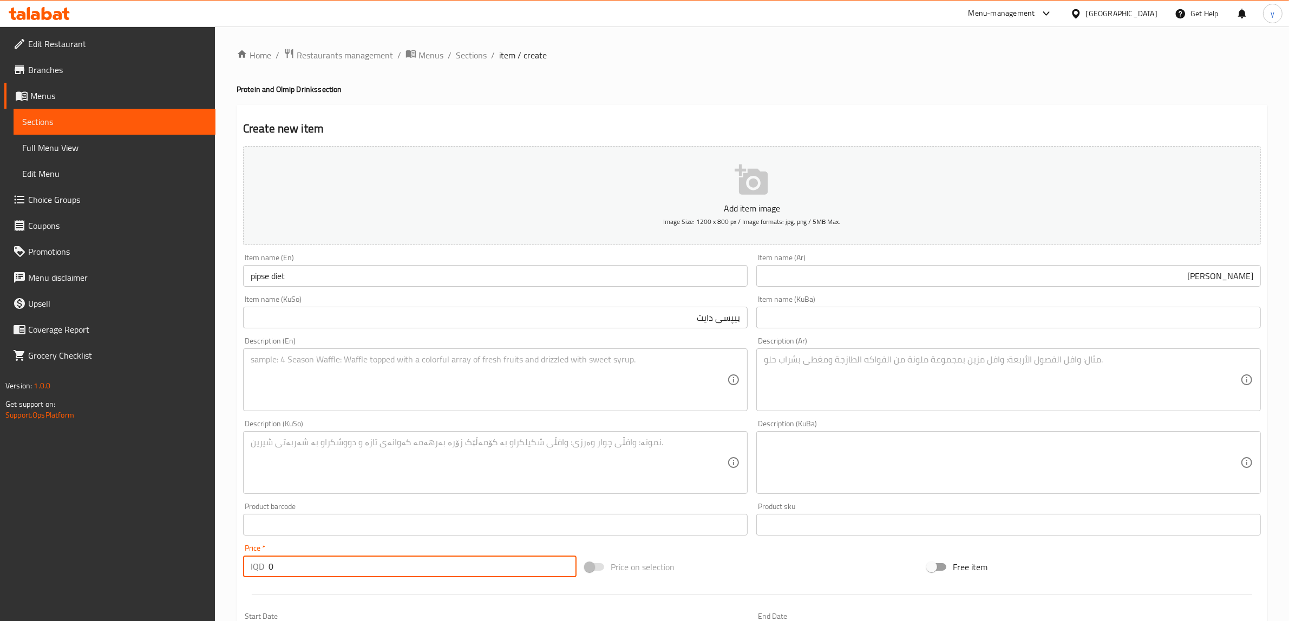
drag, startPoint x: 281, startPoint y: 564, endPoint x: 258, endPoint y: 567, distance: 23.5
click at [258, 567] on div "IQD 0 Price *" at bounding box center [409, 567] width 333 height 22
paste input "100"
type input "1000"
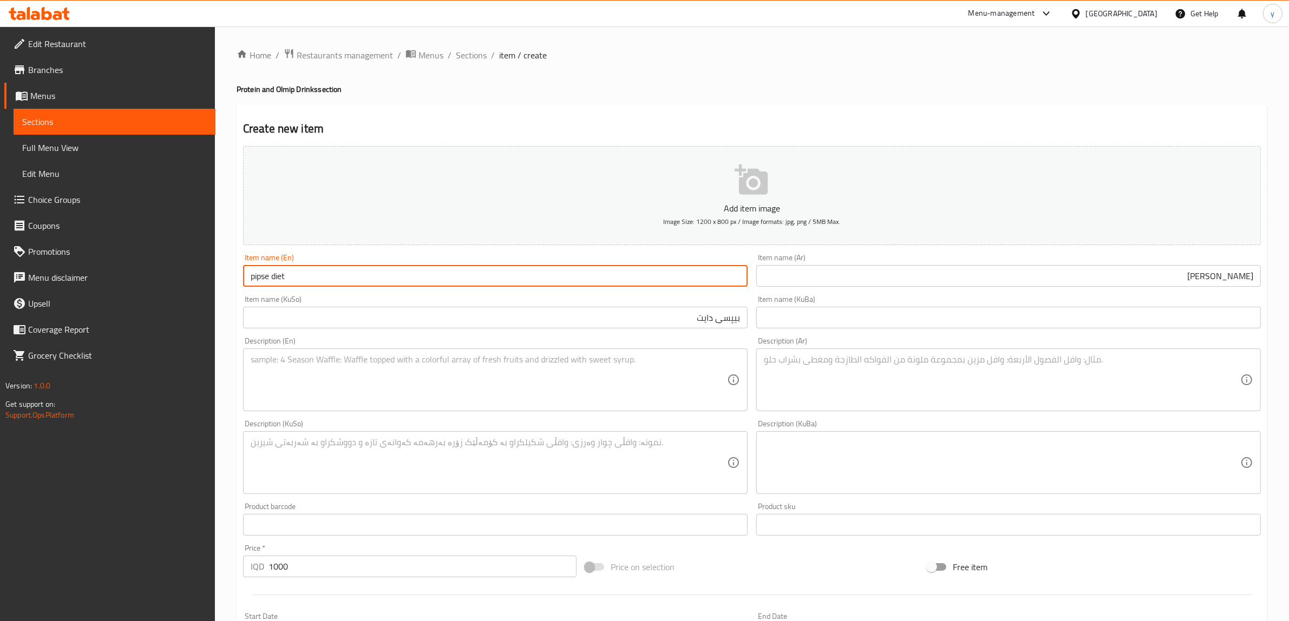
click at [253, 280] on input "pipse diet" at bounding box center [495, 276] width 504 height 22
click at [294, 277] on input "Pipes diet" at bounding box center [495, 276] width 504 height 22
click at [260, 272] on input "Pipes diet" at bounding box center [495, 276] width 504 height 22
paste input "epsi"
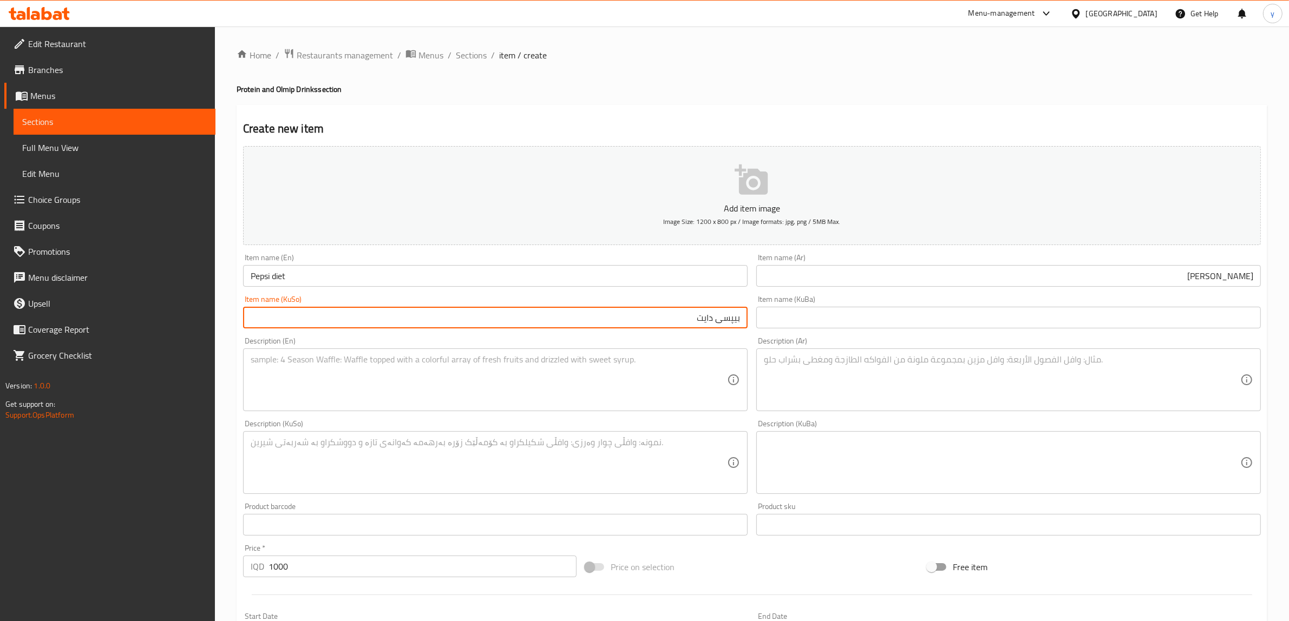
click at [416, 324] on input "بیپسی دایت" at bounding box center [495, 318] width 504 height 22
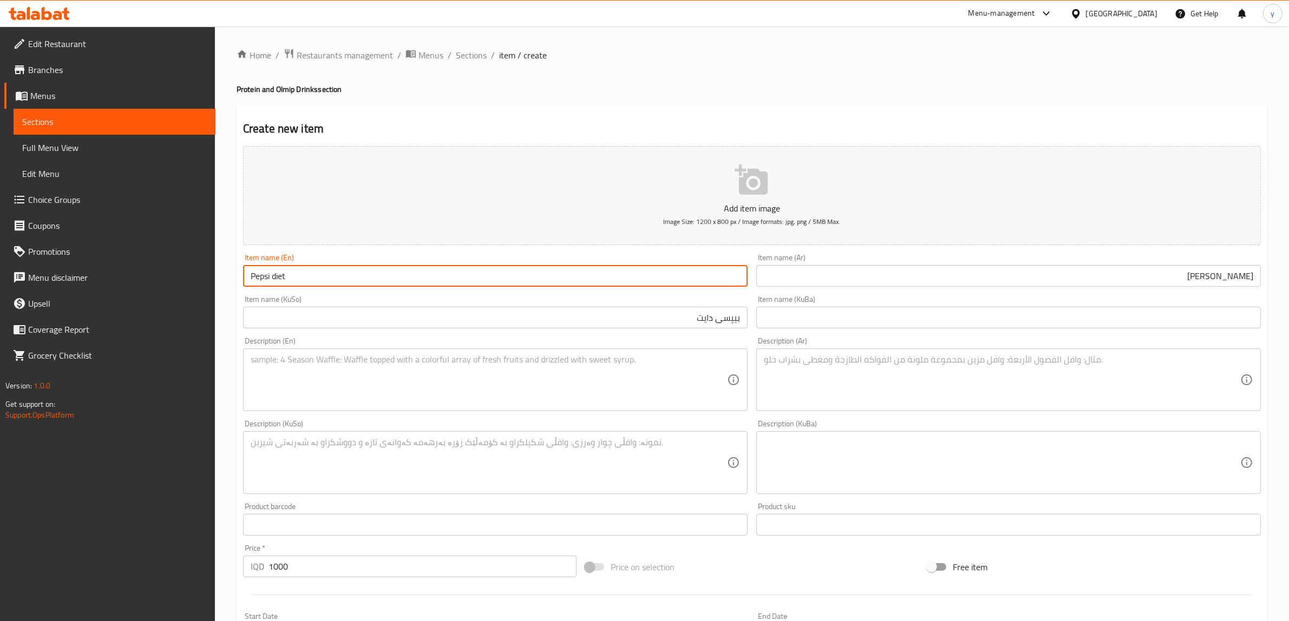
drag, startPoint x: 274, startPoint y: 274, endPoint x: 279, endPoint y: 278, distance: 6.2
click at [279, 278] on input "Pepsi diet" at bounding box center [495, 276] width 504 height 22
type input "Pepsi Diet"
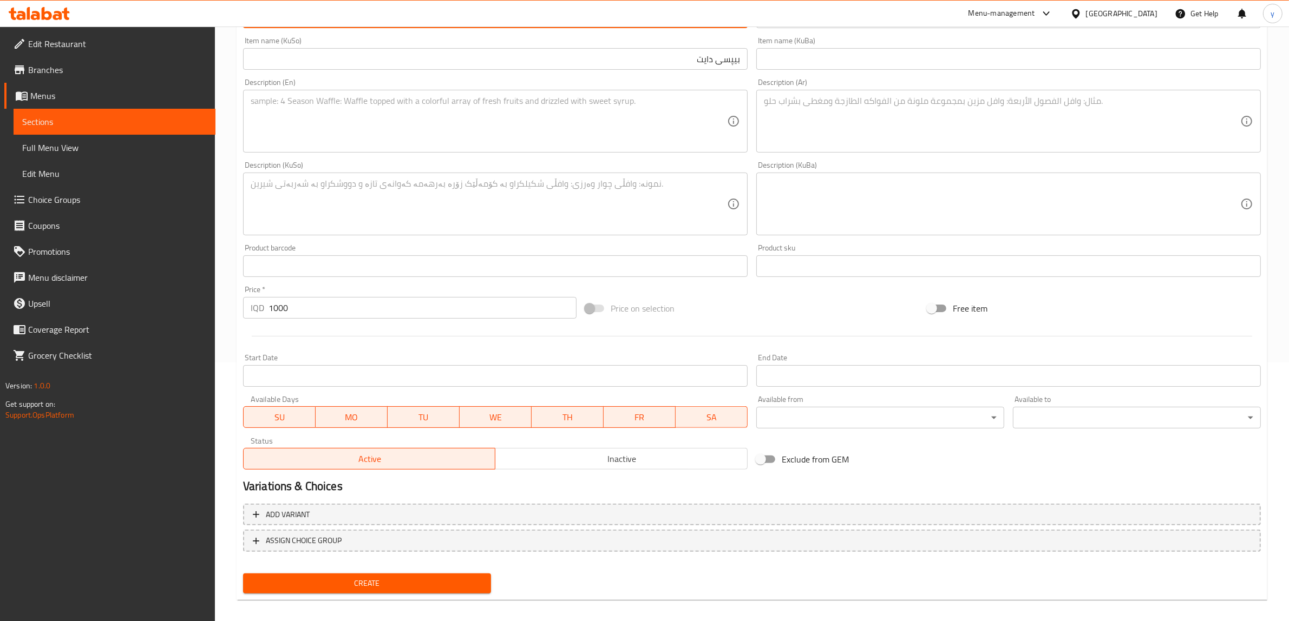
scroll to position [266, 0]
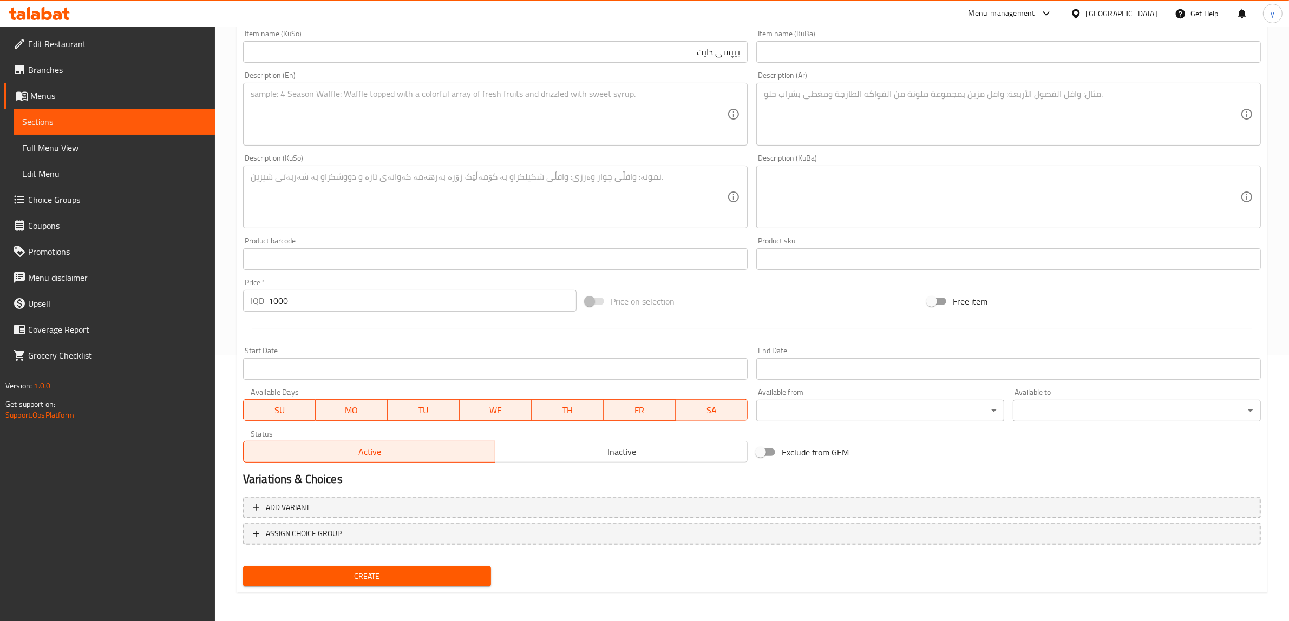
click at [432, 573] on span "Create" at bounding box center [367, 577] width 231 height 14
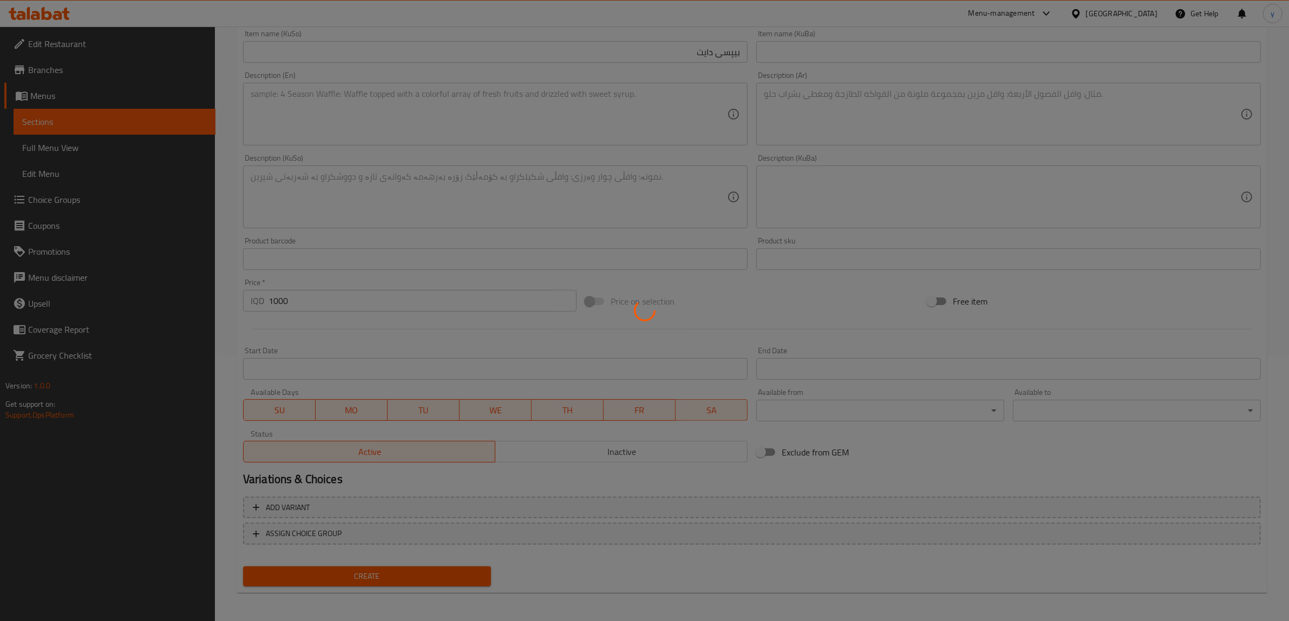
type input "0"
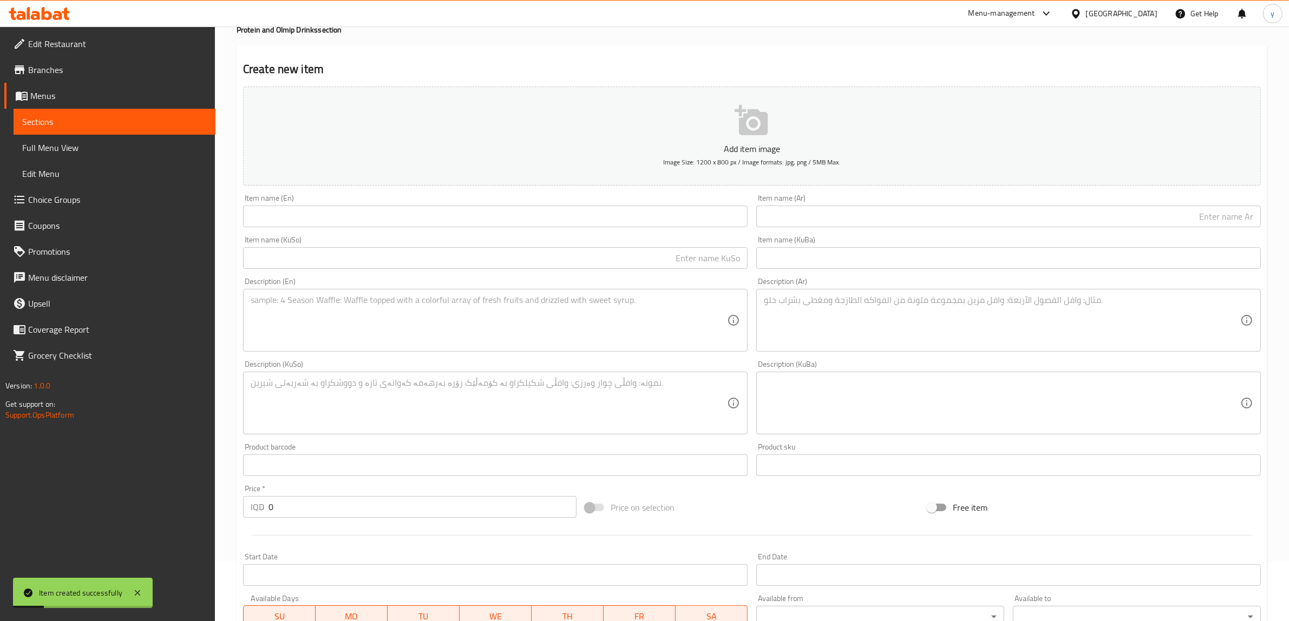
scroll to position [41, 0]
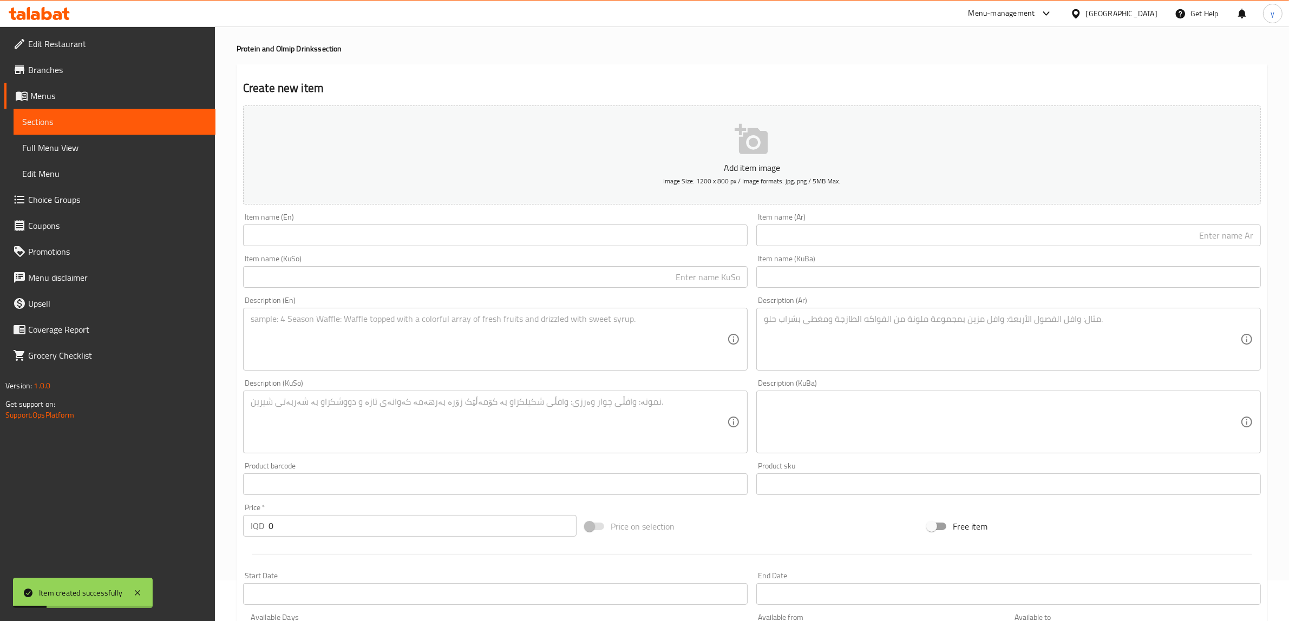
click at [310, 233] on input "text" at bounding box center [495, 236] width 504 height 22
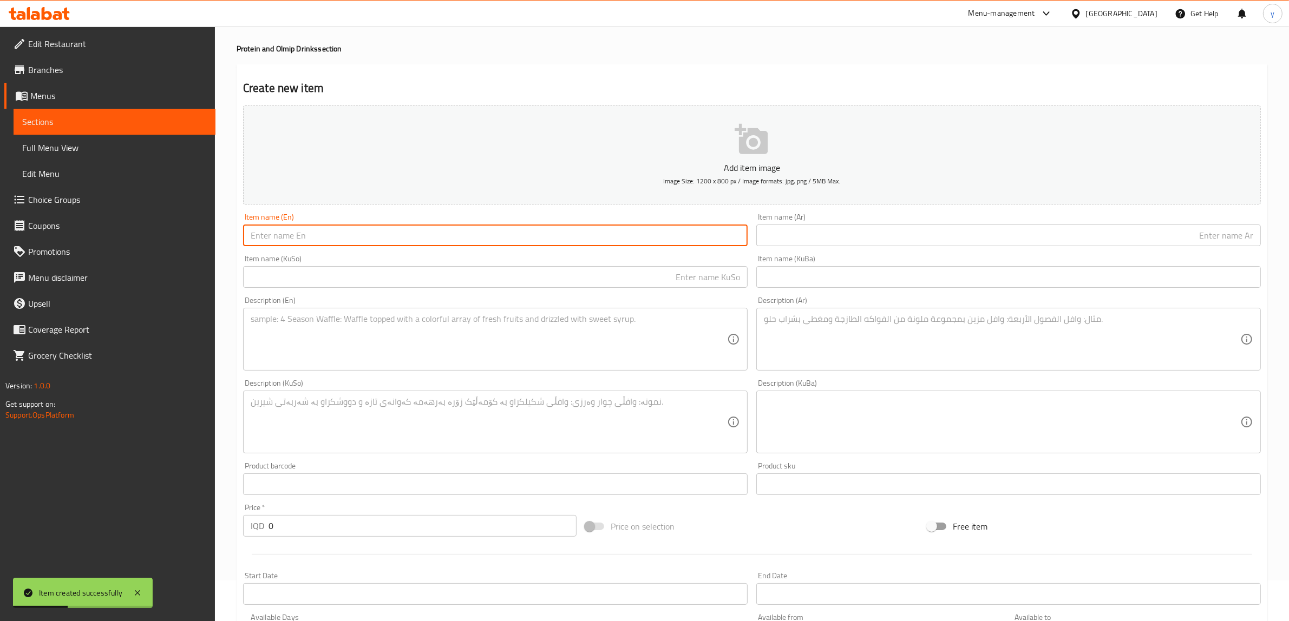
paste input "7up diet"
type input "7up diet"
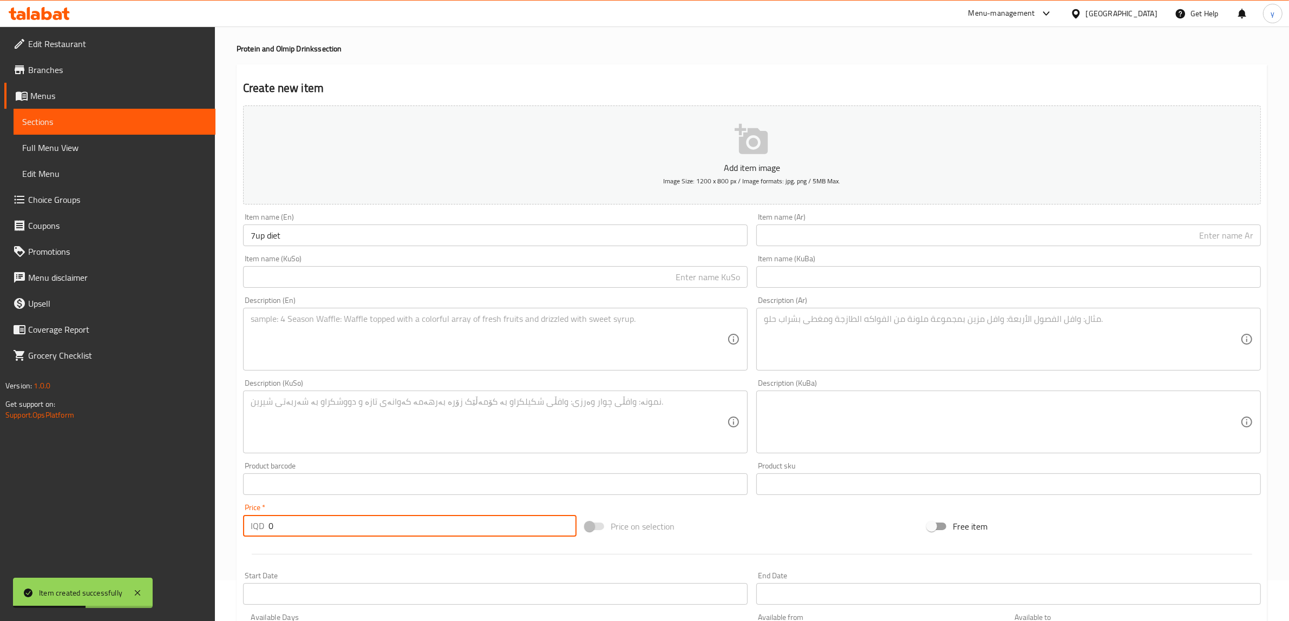
click at [260, 533] on div "IQD 0 Price *" at bounding box center [409, 526] width 333 height 22
paste input "100"
type input "1000"
click at [257, 230] on input "7up diet" at bounding box center [495, 236] width 504 height 22
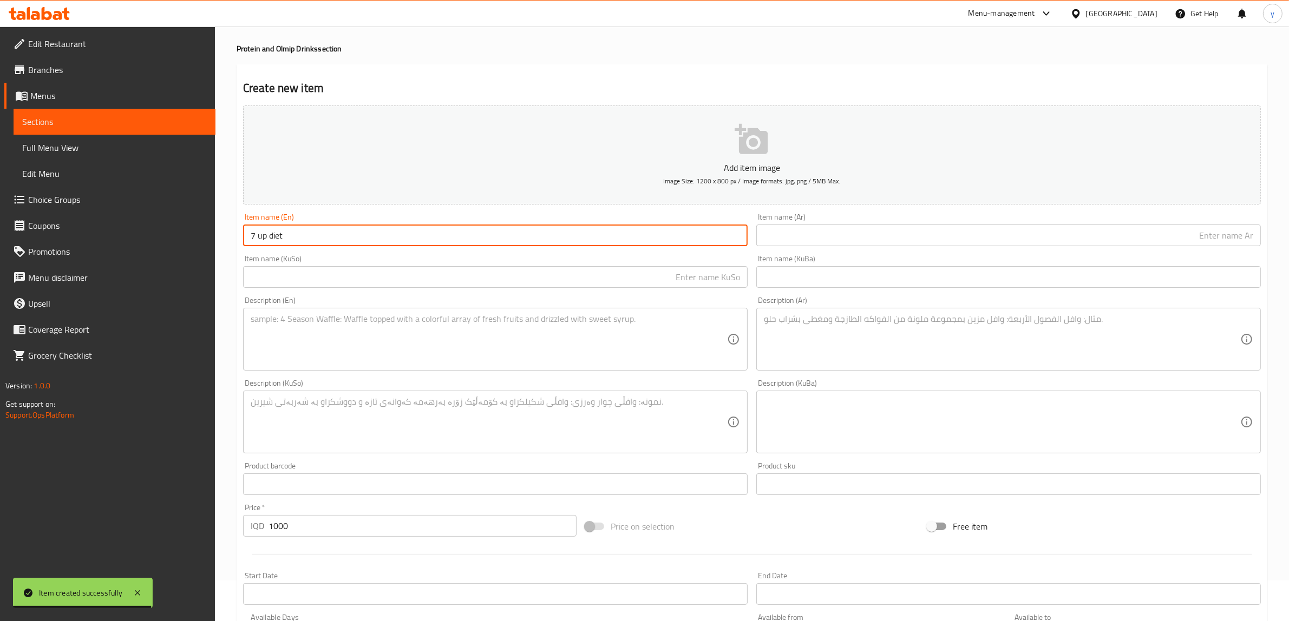
click at [259, 237] on input "7 up diet" at bounding box center [495, 236] width 504 height 22
click at [271, 239] on input "7 Up diet" at bounding box center [495, 236] width 504 height 22
type input "7 Up Diet"
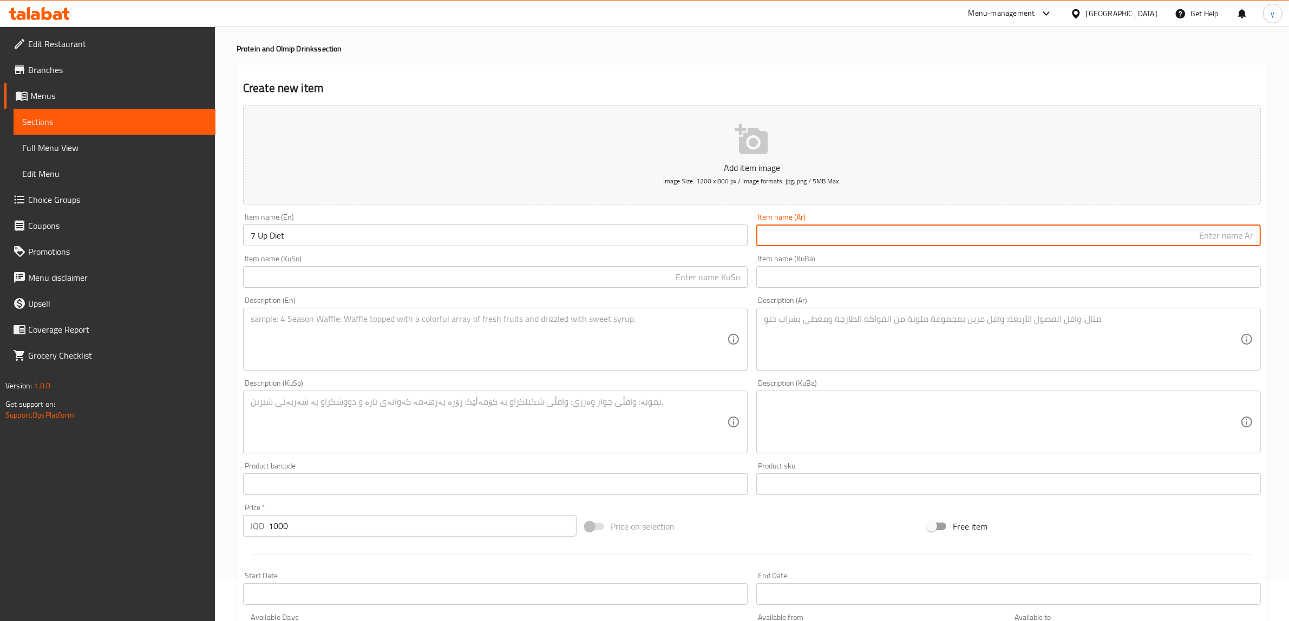
click at [812, 244] on input "text" at bounding box center [1008, 236] width 504 height 22
paste input "دايت سفن أب"
type input "دايت سفن أب"
click at [699, 285] on input "text" at bounding box center [495, 277] width 504 height 22
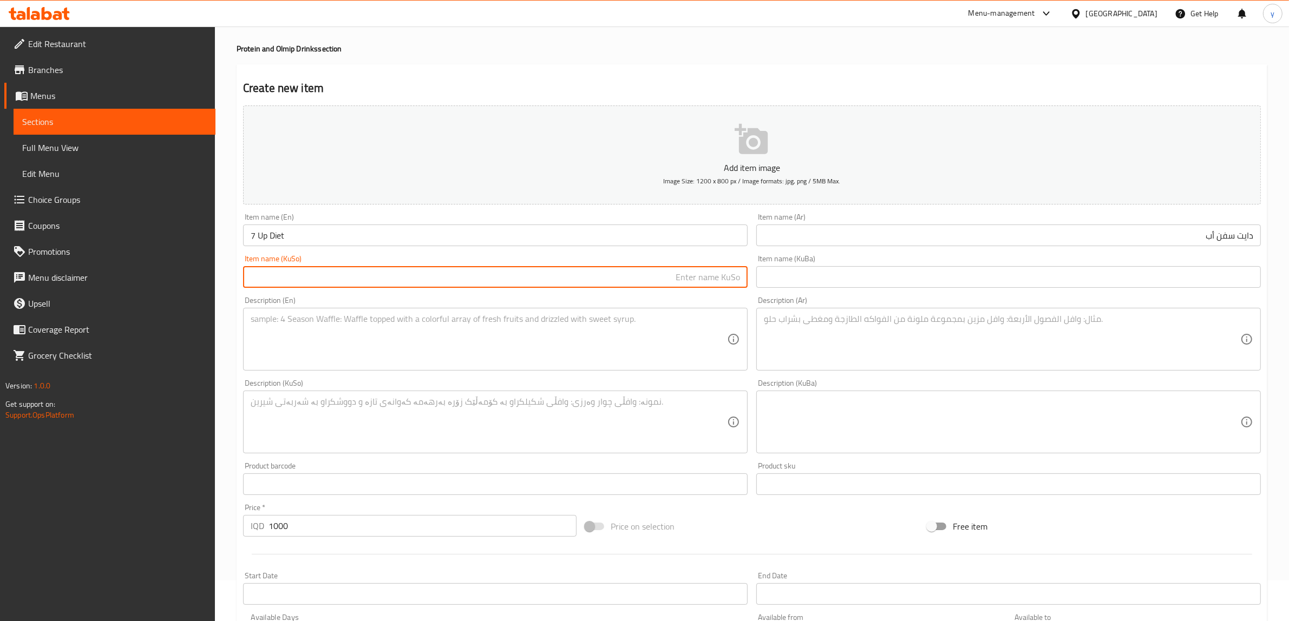
paste input "سێڤن ئاپ دایت"
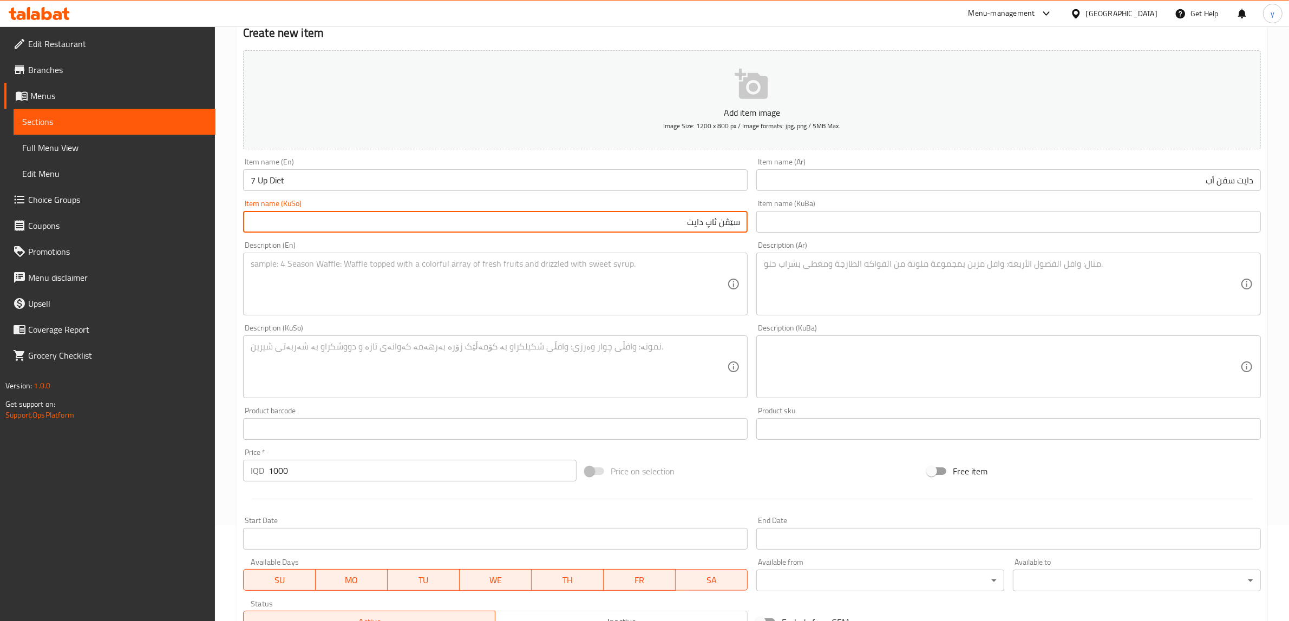
scroll to position [266, 0]
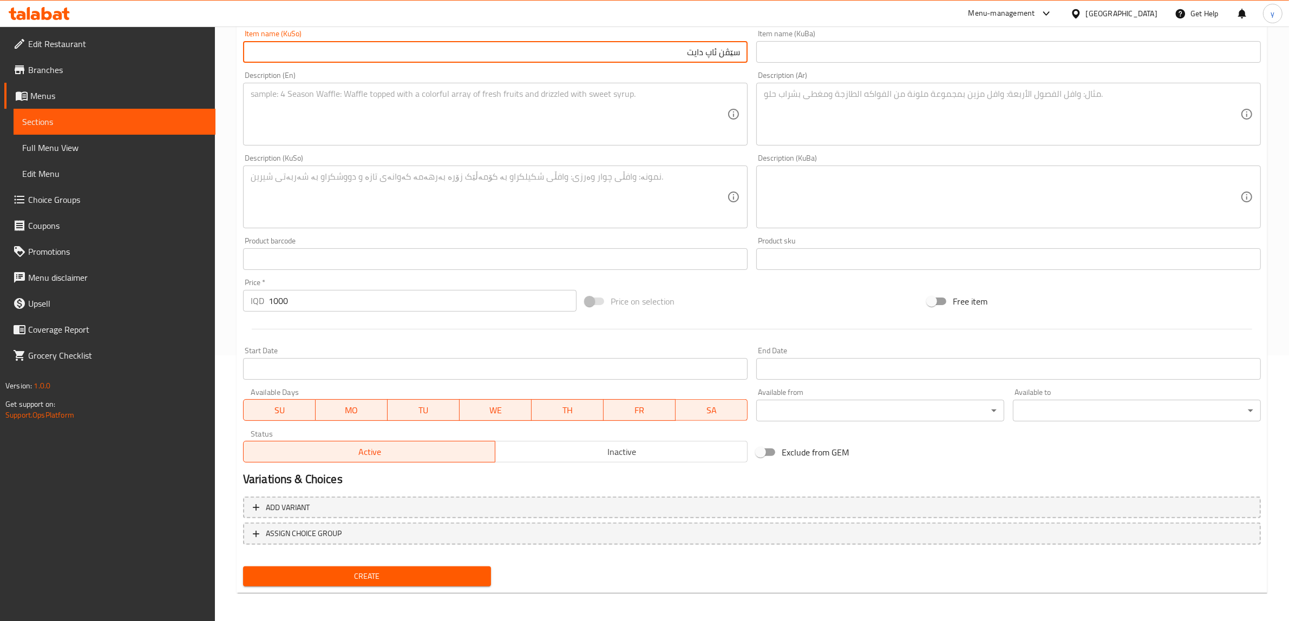
type input "سێڤن ئاپ دایت"
click at [375, 570] on span "Create" at bounding box center [367, 577] width 231 height 14
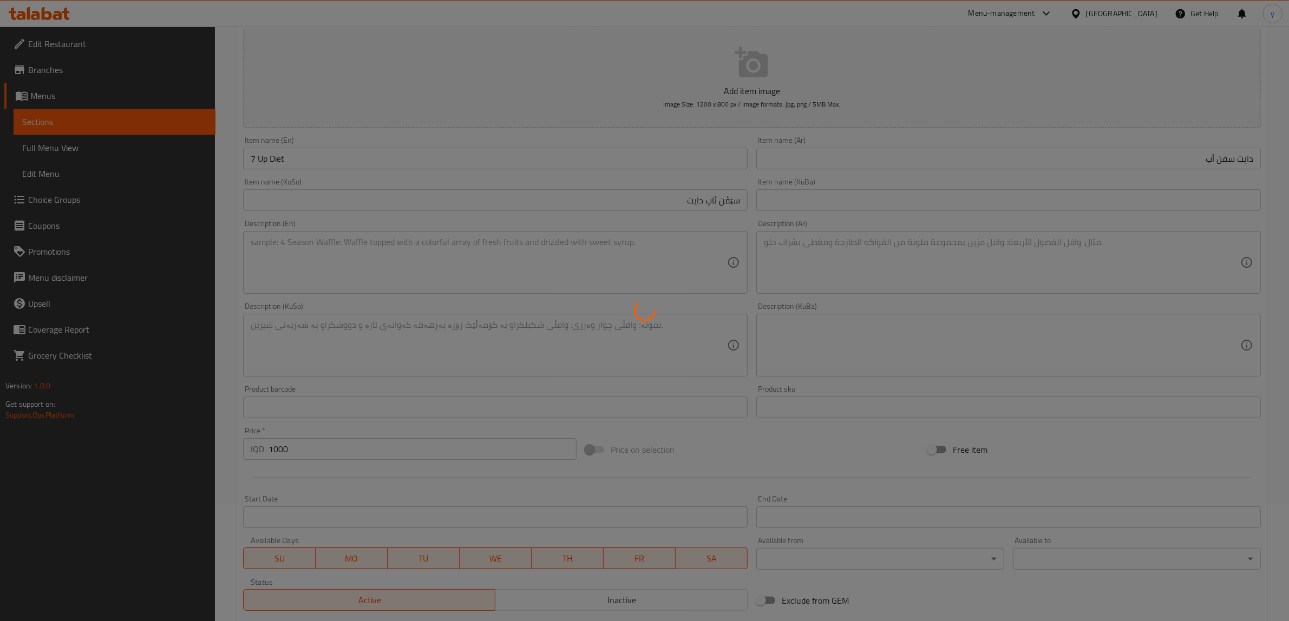
scroll to position [0, 0]
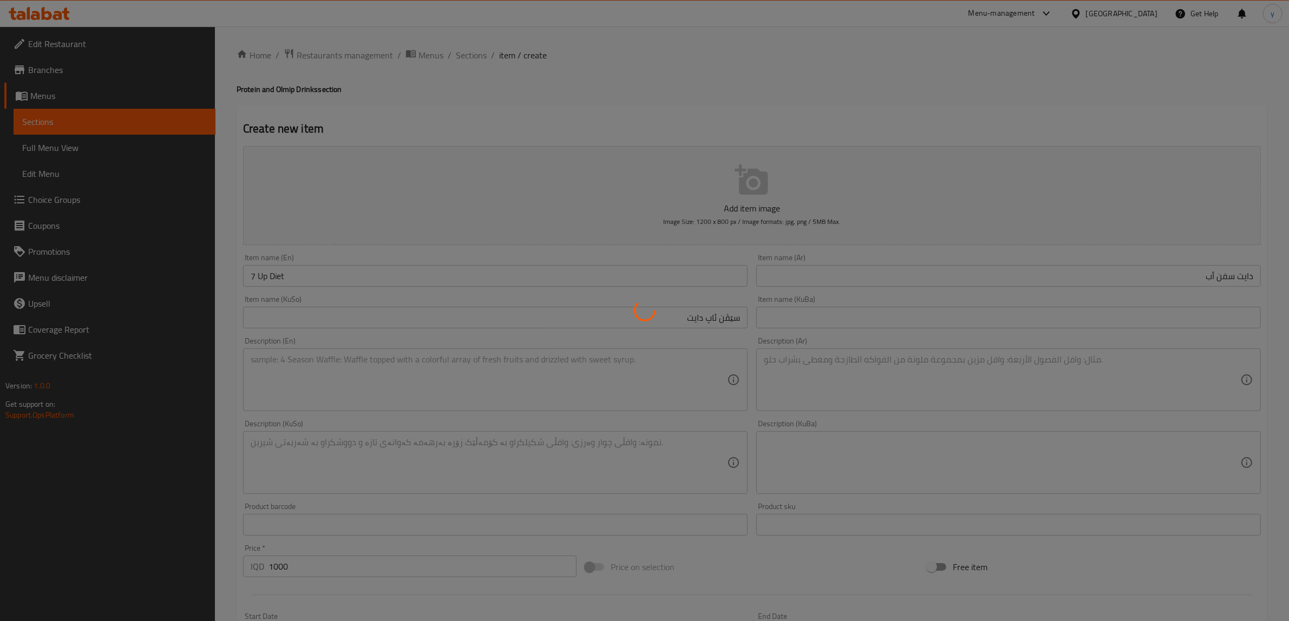
type input "0"
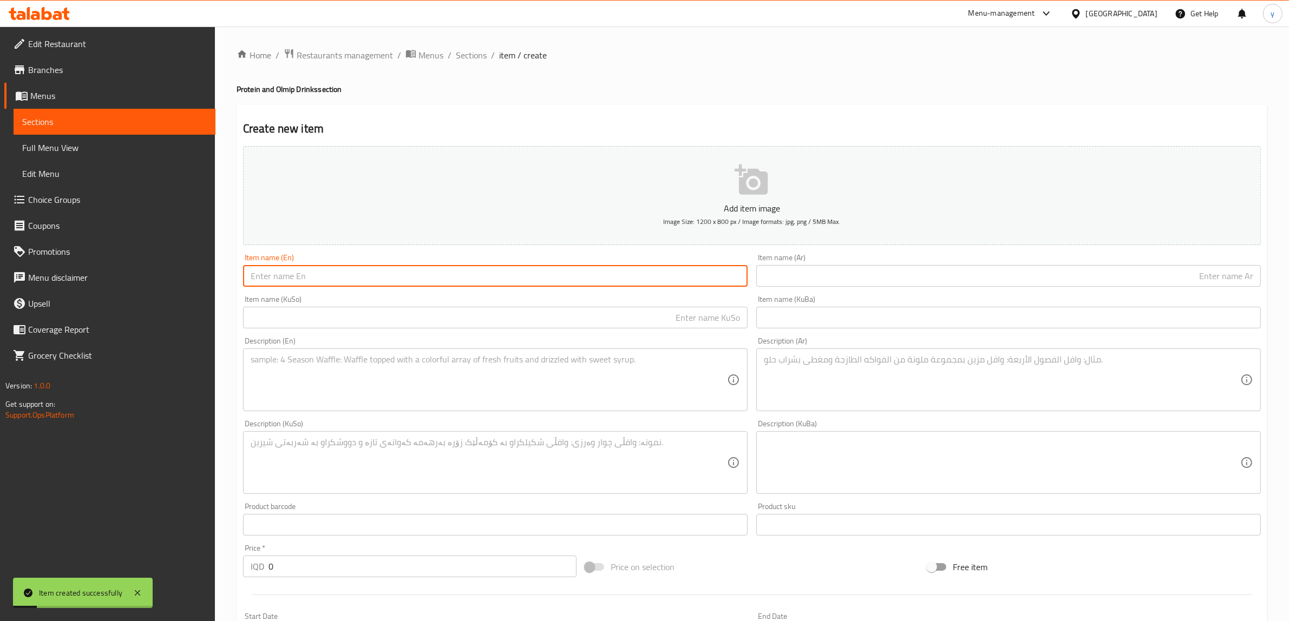
click at [334, 272] on input "text" at bounding box center [495, 276] width 504 height 22
paste input "water 450 ml"
click at [271, 280] on input "water 450 ml" at bounding box center [495, 276] width 504 height 22
click at [276, 277] on input "water 450 ml" at bounding box center [495, 276] width 504 height 22
type input "water 450 ml"
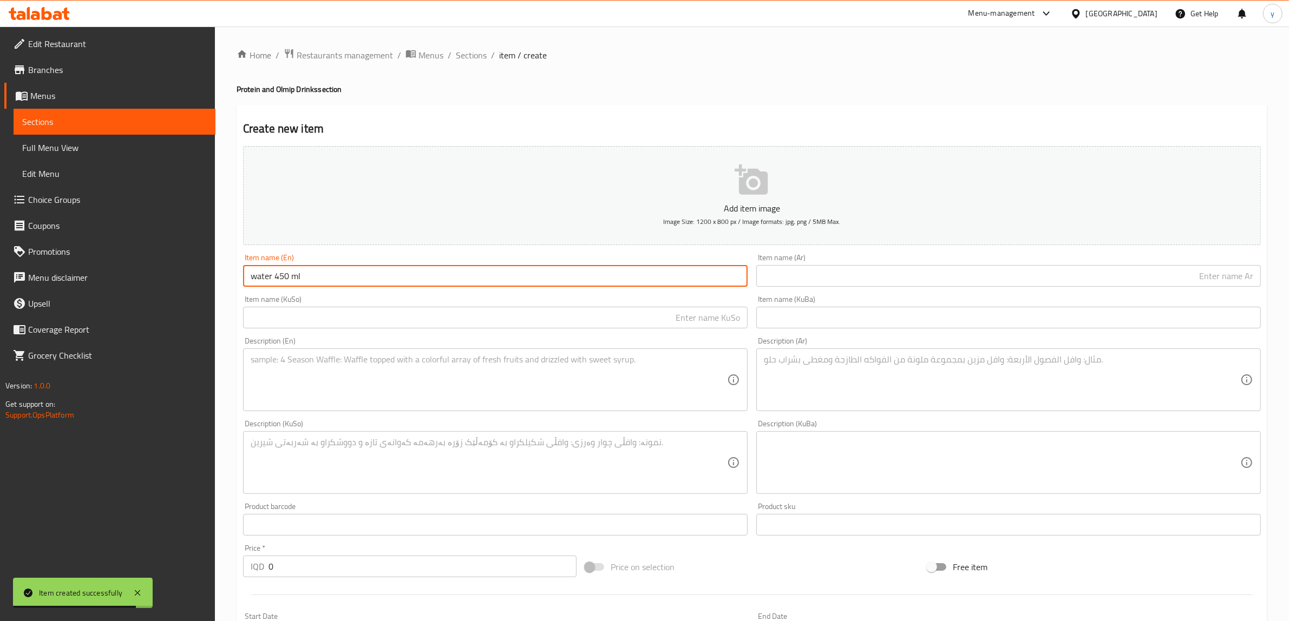
click at [599, 304] on div "Item name (KuSo) Item name (KuSo)" at bounding box center [495, 311] width 504 height 33
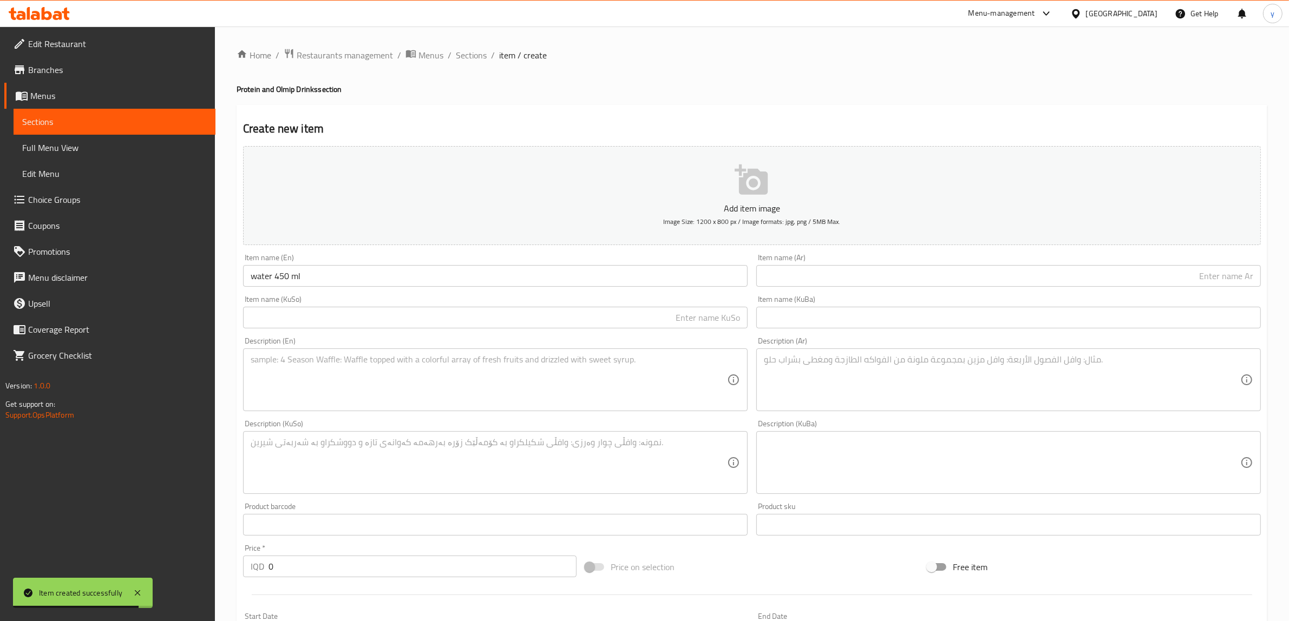
click at [629, 320] on input "text" at bounding box center [495, 318] width 504 height 22
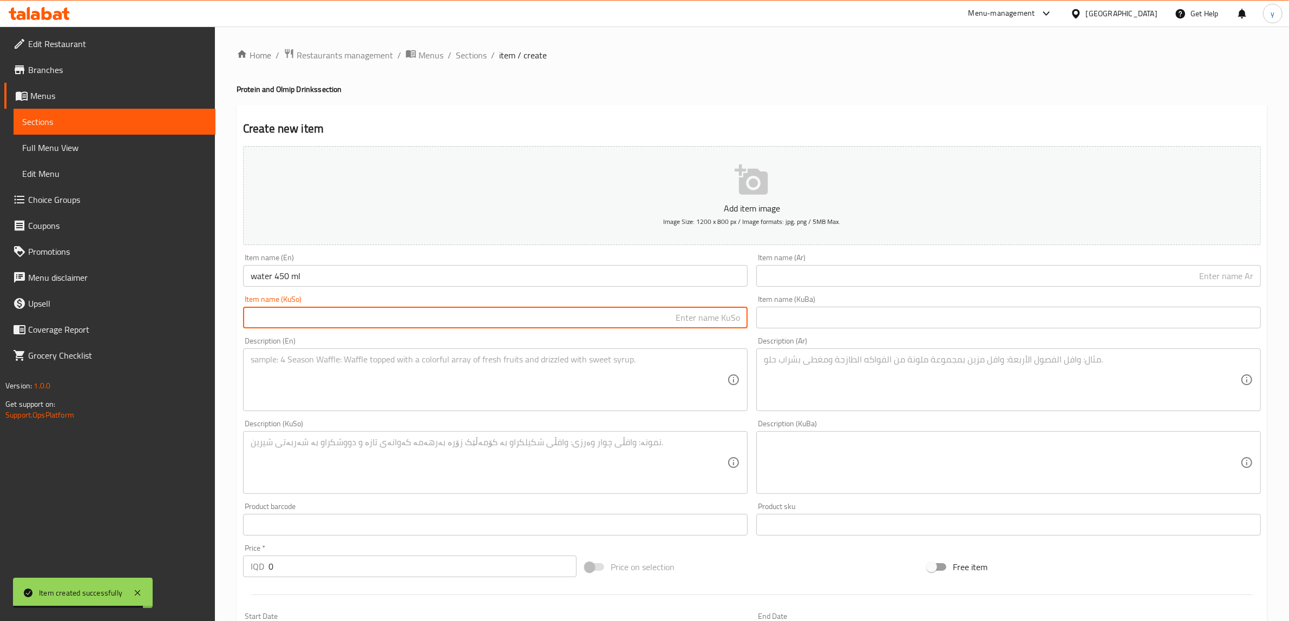
paste input "ئاویی کانزایی"
type input "ئاویی کانزایی"
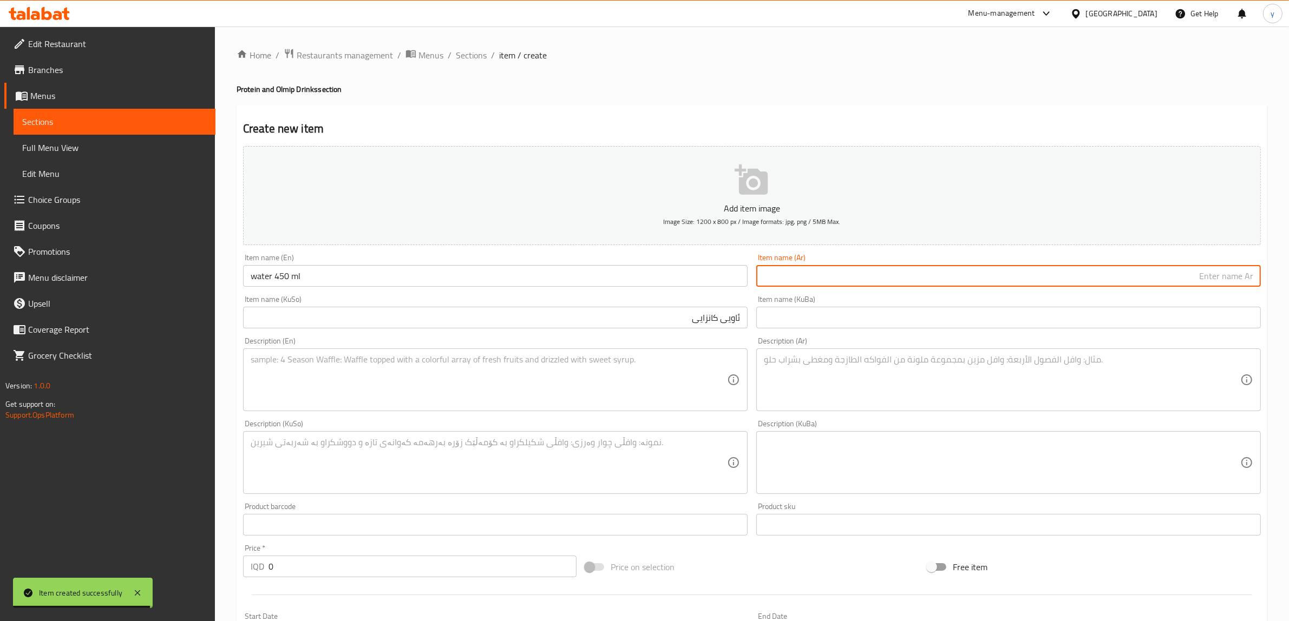
click at [922, 276] on input "text" at bounding box center [1008, 276] width 504 height 22
paste input "مياه معدنية"
type input "مياه معدنية"
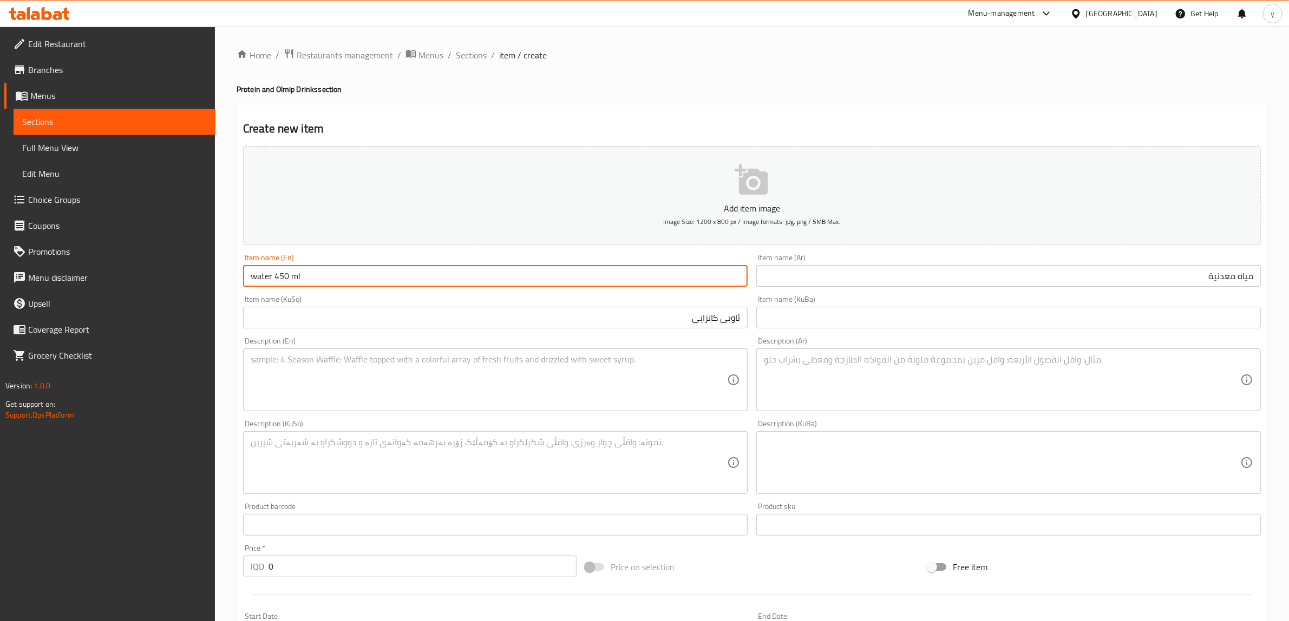
click at [263, 275] on input "water 450 ml" at bounding box center [495, 276] width 504 height 22
paste input "Mineral Water"
click at [344, 277] on input "Mineral Water 450 ml" at bounding box center [495, 276] width 504 height 22
drag, startPoint x: 325, startPoint y: 287, endPoint x: 337, endPoint y: 291, distance: 13.0
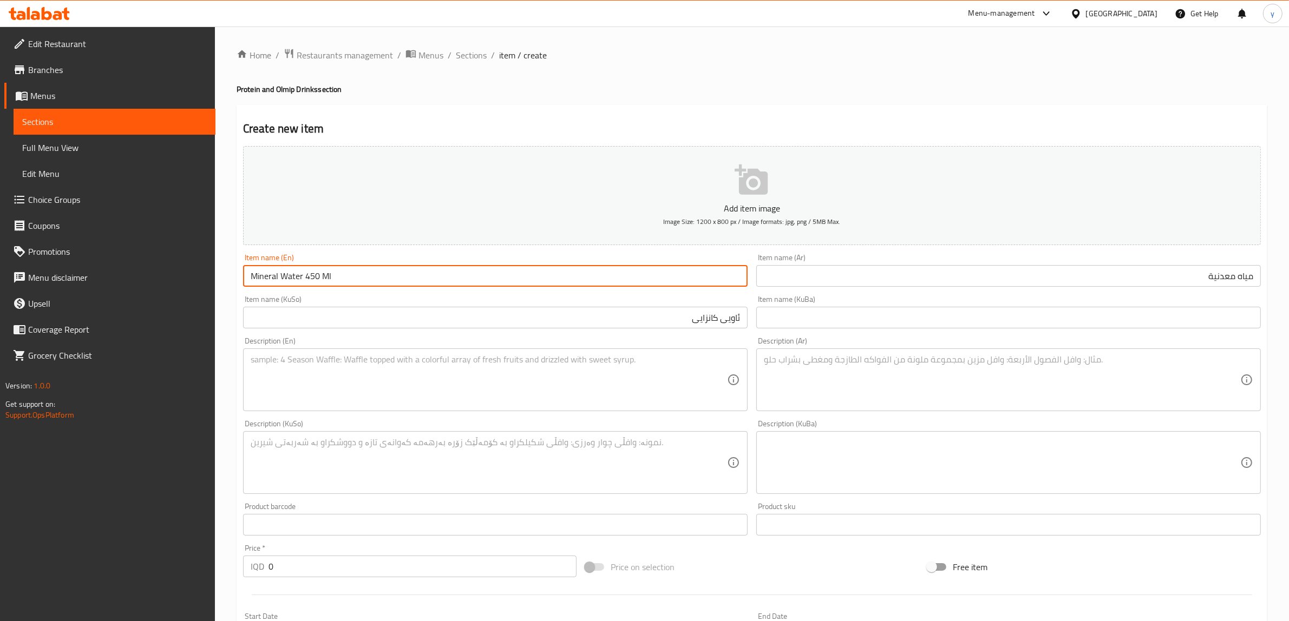
click at [337, 291] on div "Item name (En) Mineral Water 450 Ml Item name (En)" at bounding box center [495, 270] width 513 height 42
type input "Mineral Water 450 Ml"
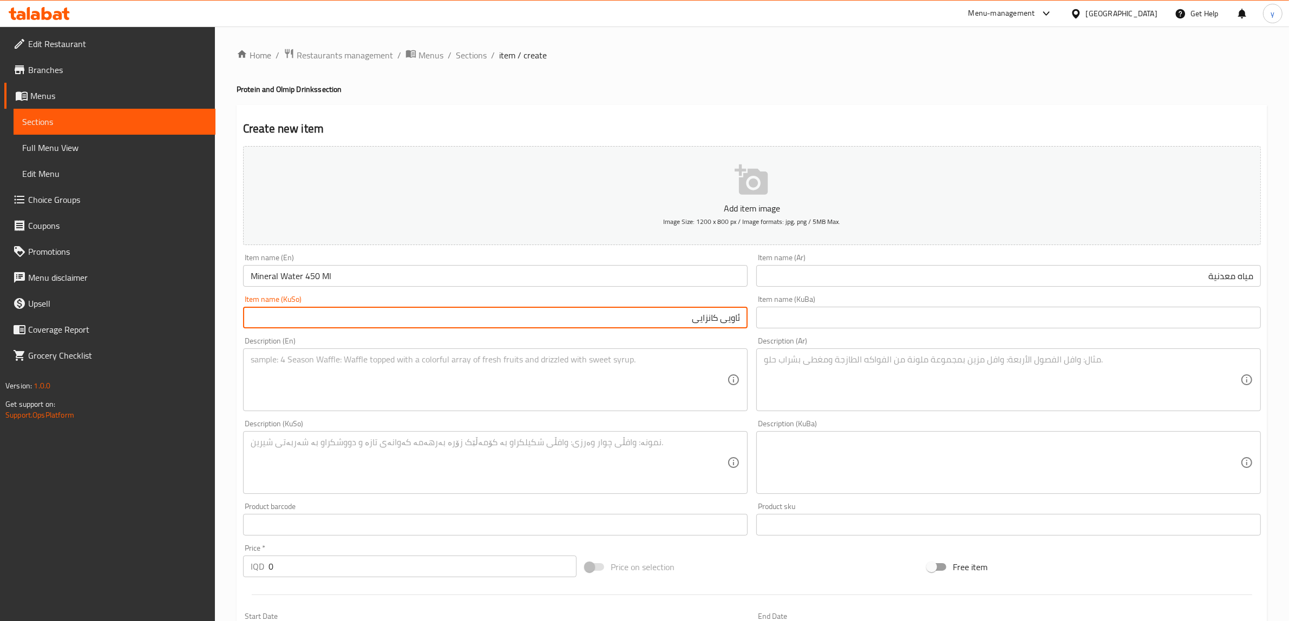
click at [442, 310] on input "ئاویی کانزایی" at bounding box center [495, 318] width 504 height 22
drag, startPoint x: 689, startPoint y: 319, endPoint x: 654, endPoint y: 319, distance: 35.2
click at [654, 319] on input "ئاویی کانزایی 450 مل" at bounding box center [495, 318] width 504 height 22
type input "ئاویی کانزایی 450 مل"
click at [948, 250] on div "Item name (Ar) مياه معدنية Item name (Ar)" at bounding box center [1008, 270] width 513 height 42
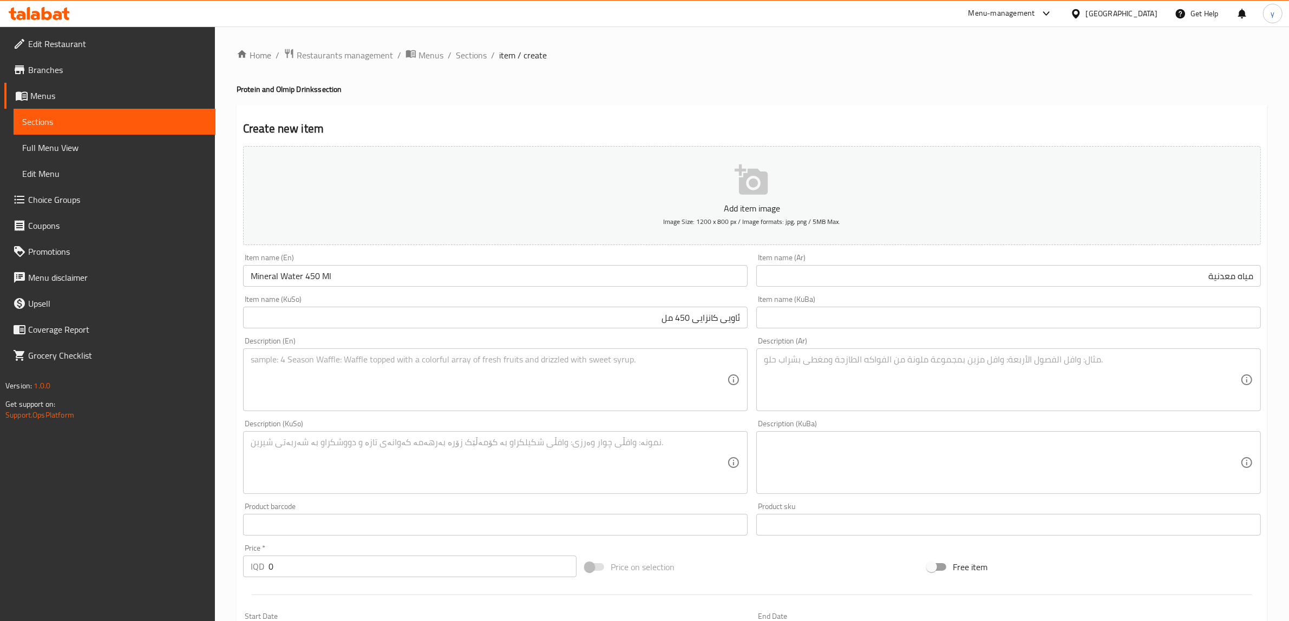
click at [958, 265] on input "مياه معدنية" at bounding box center [1008, 276] width 504 height 22
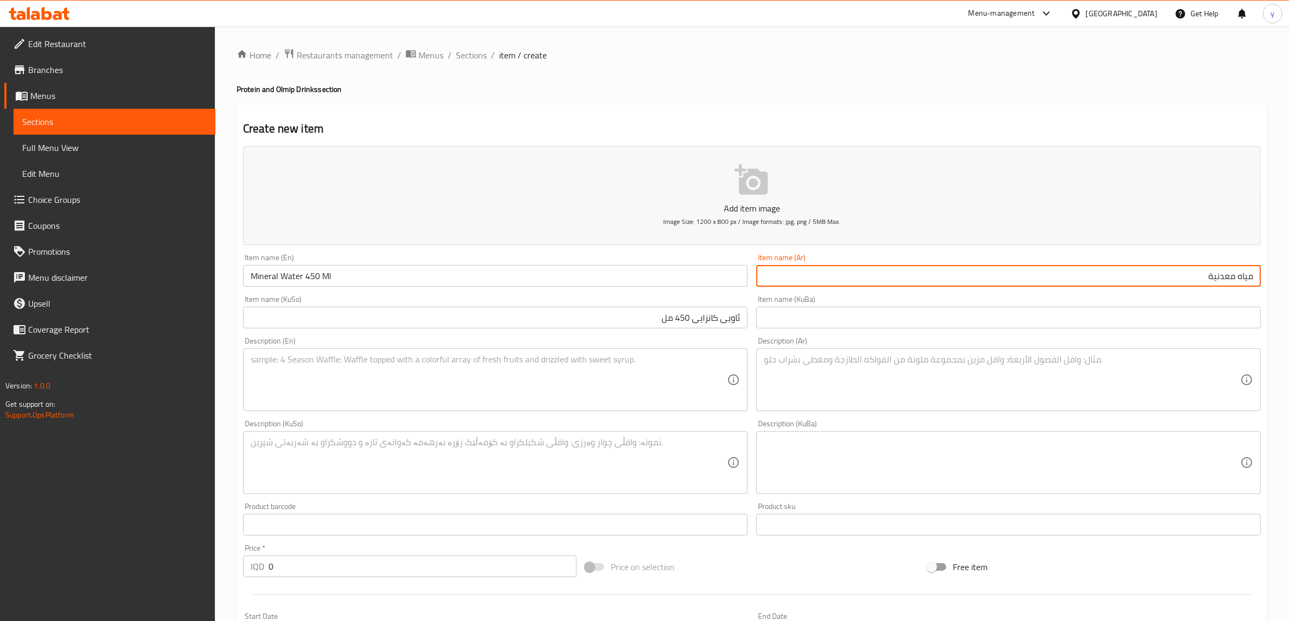
paste input "450 مل"
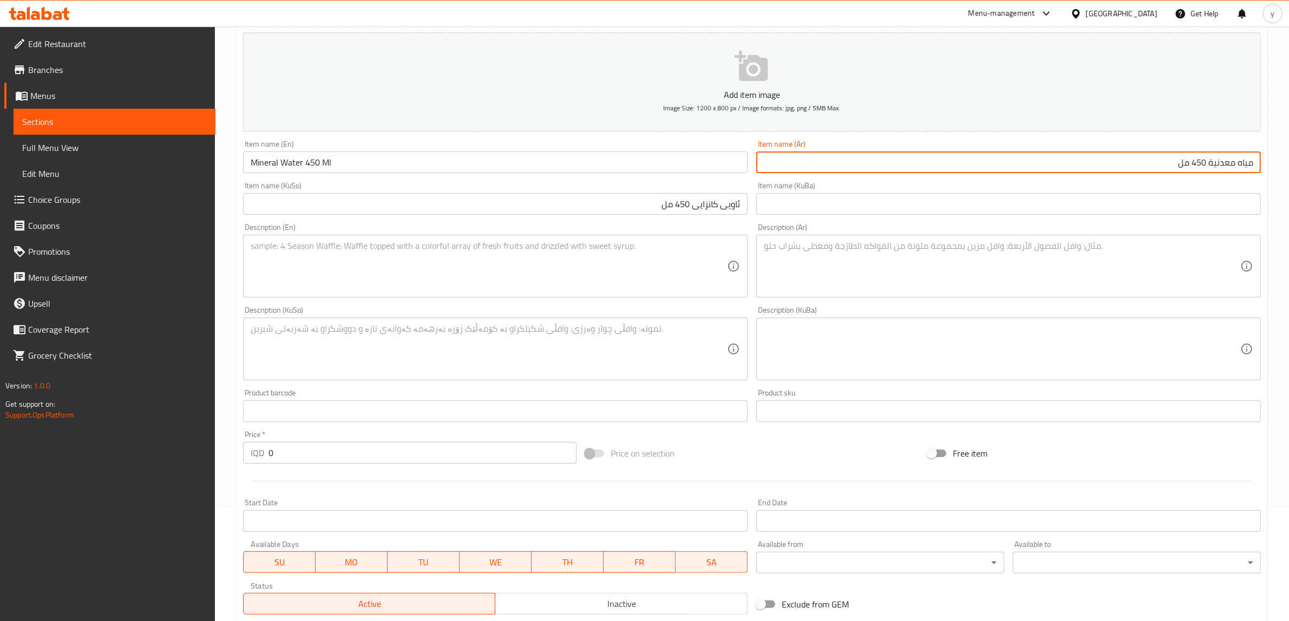
scroll to position [266, 0]
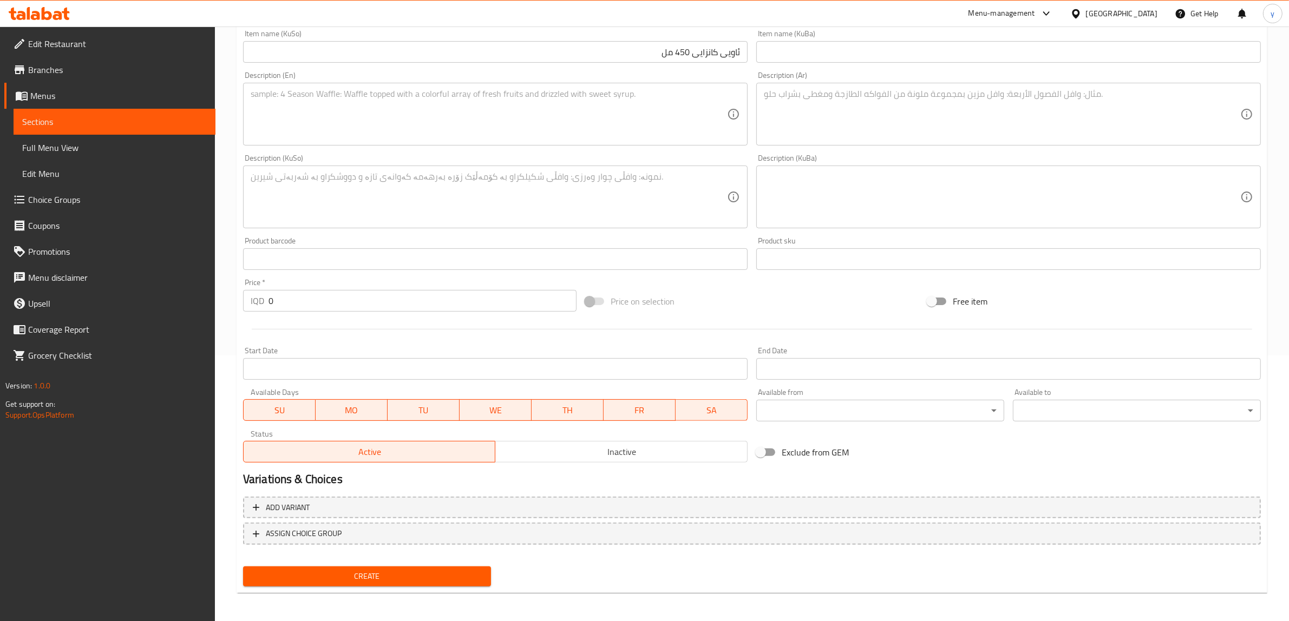
type input "مياه معدنية 450 مل"
drag, startPoint x: 268, startPoint y: 302, endPoint x: 238, endPoint y: 314, distance: 32.1
click at [237, 313] on div "Create new item Add item image Image Size: 1200 x 800 px / Image formats: jpg, …" at bounding box center [752, 216] width 1030 height 754
type input "500"
click at [431, 577] on span "Create" at bounding box center [367, 577] width 231 height 14
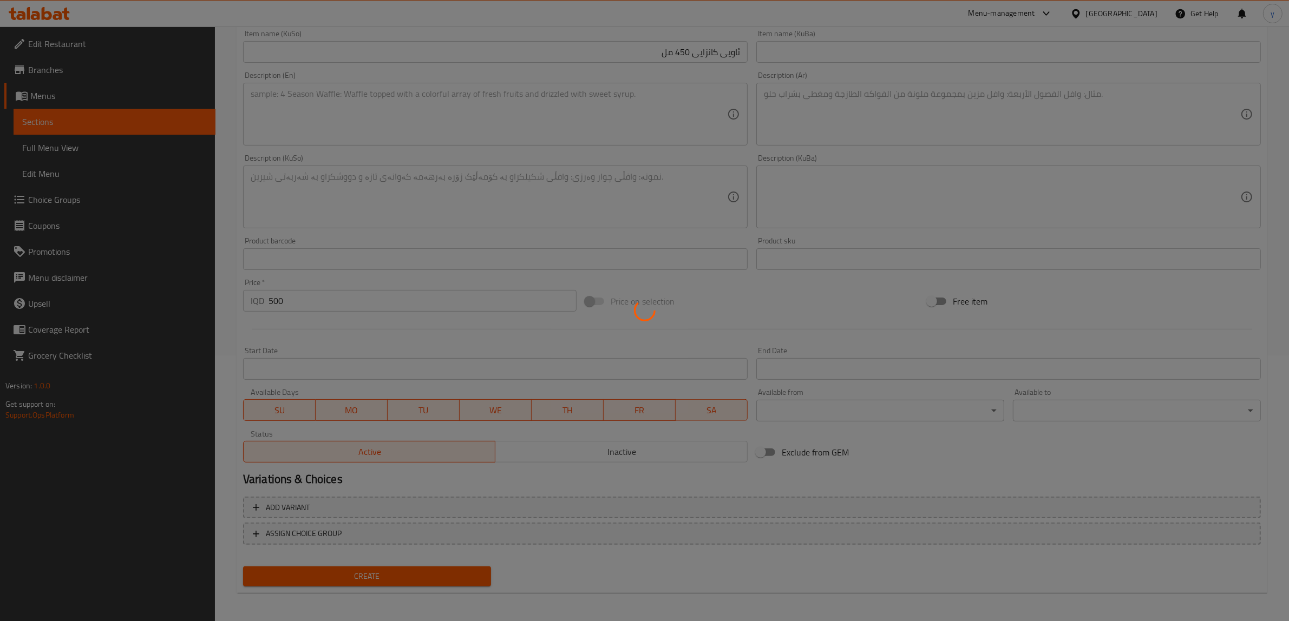
type input "0"
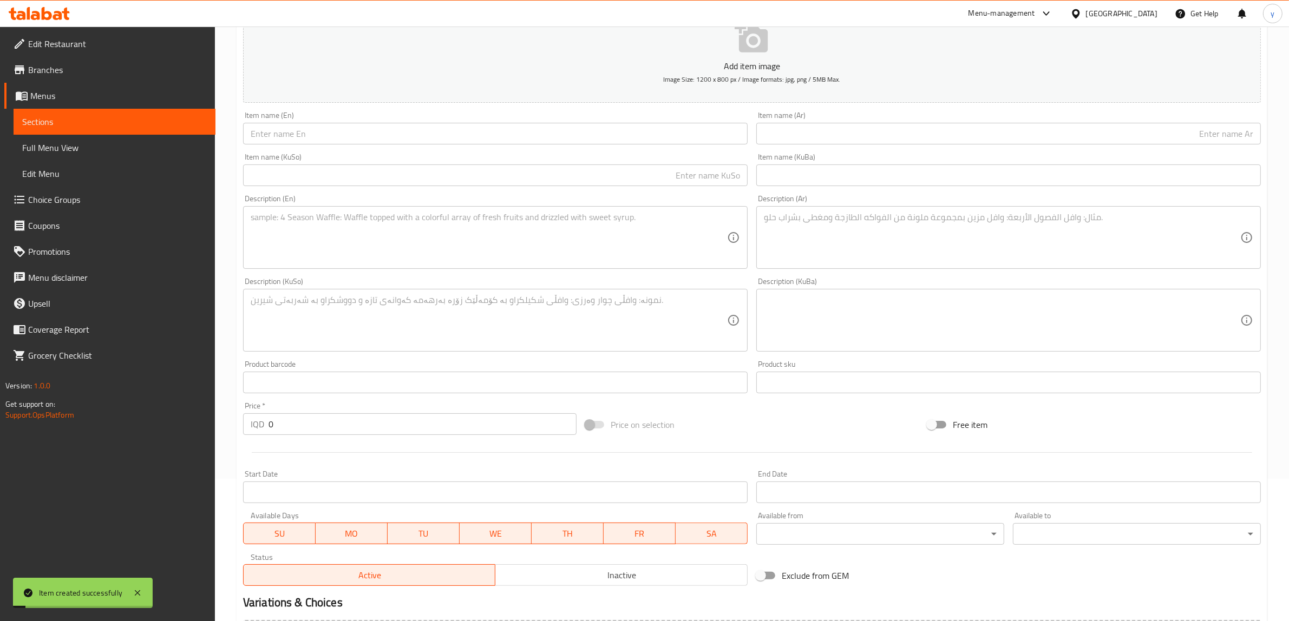
scroll to position [41, 0]
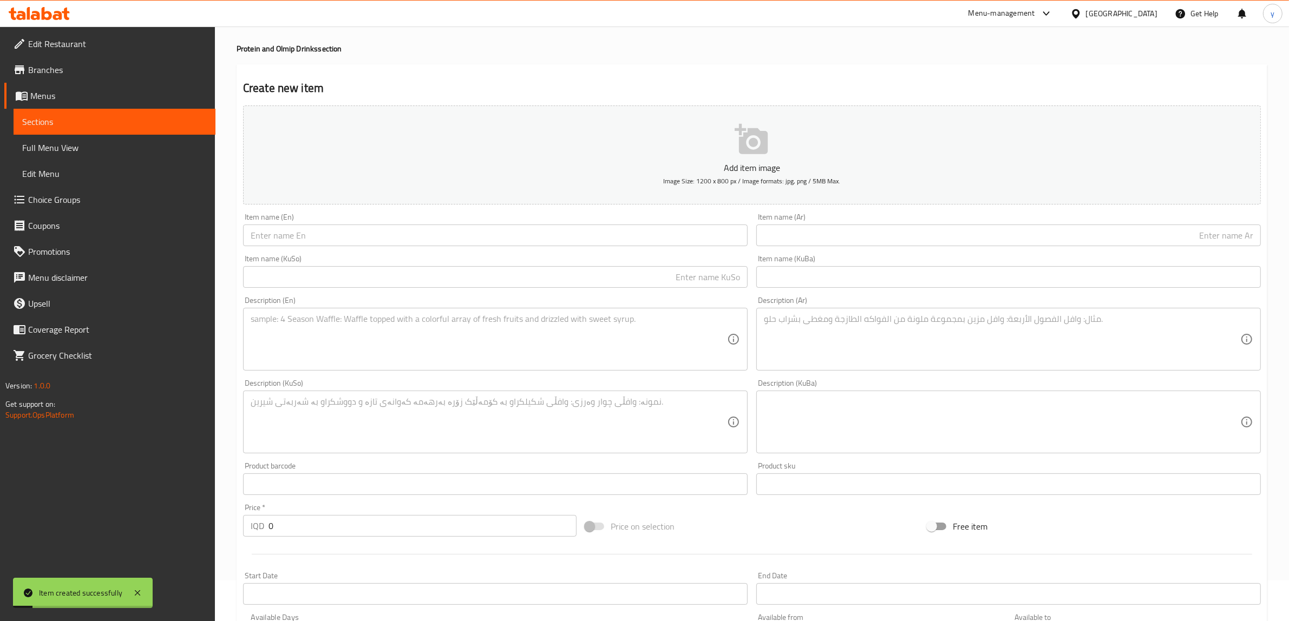
click at [352, 245] on input "text" at bounding box center [495, 236] width 504 height 22
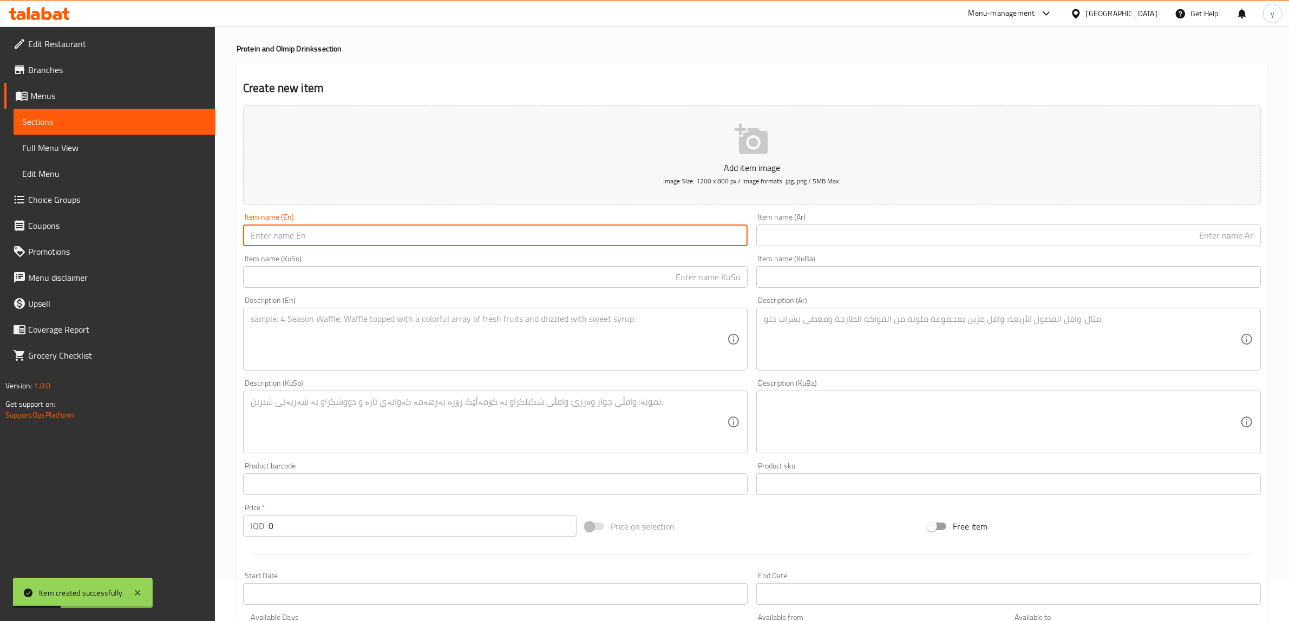
paste input "Mineral Water"
type input "Mineral Water"
drag, startPoint x: 889, startPoint y: 236, endPoint x: 897, endPoint y: 247, distance: 13.5
click at [889, 236] on input "text" at bounding box center [1008, 236] width 504 height 22
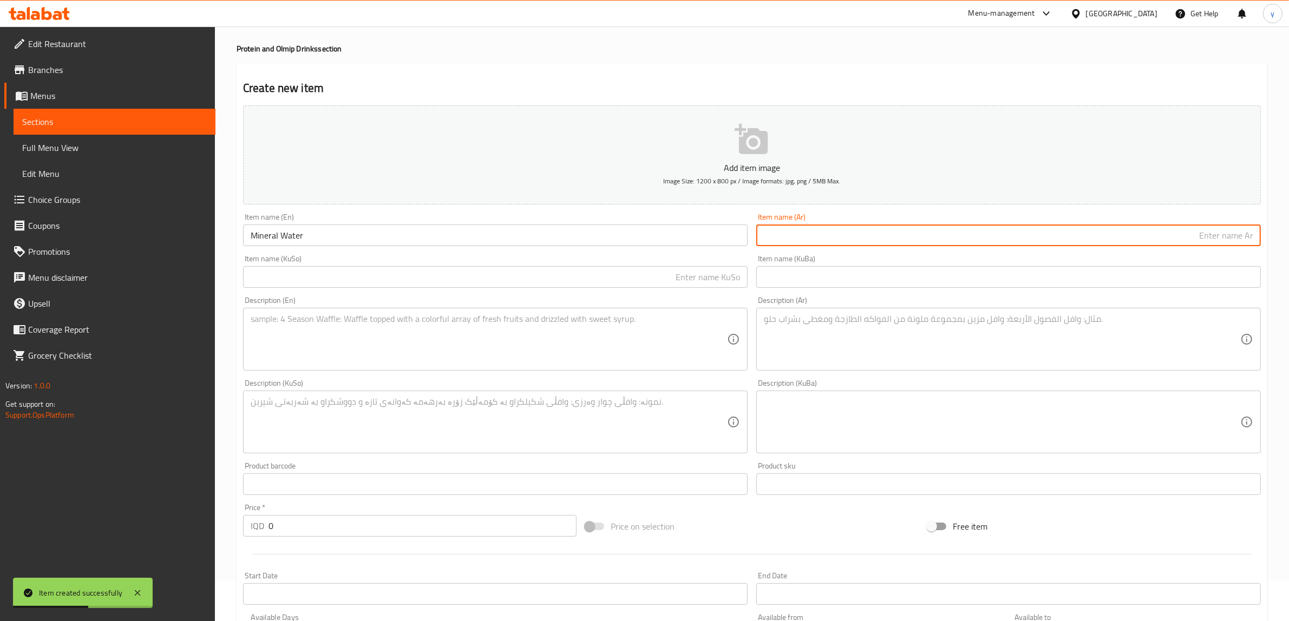
paste input "مياه معدنية"
type input "مياه معدنية"
drag, startPoint x: 680, startPoint y: 281, endPoint x: 674, endPoint y: 287, distance: 8.4
click at [680, 281] on input "text" at bounding box center [495, 277] width 504 height 22
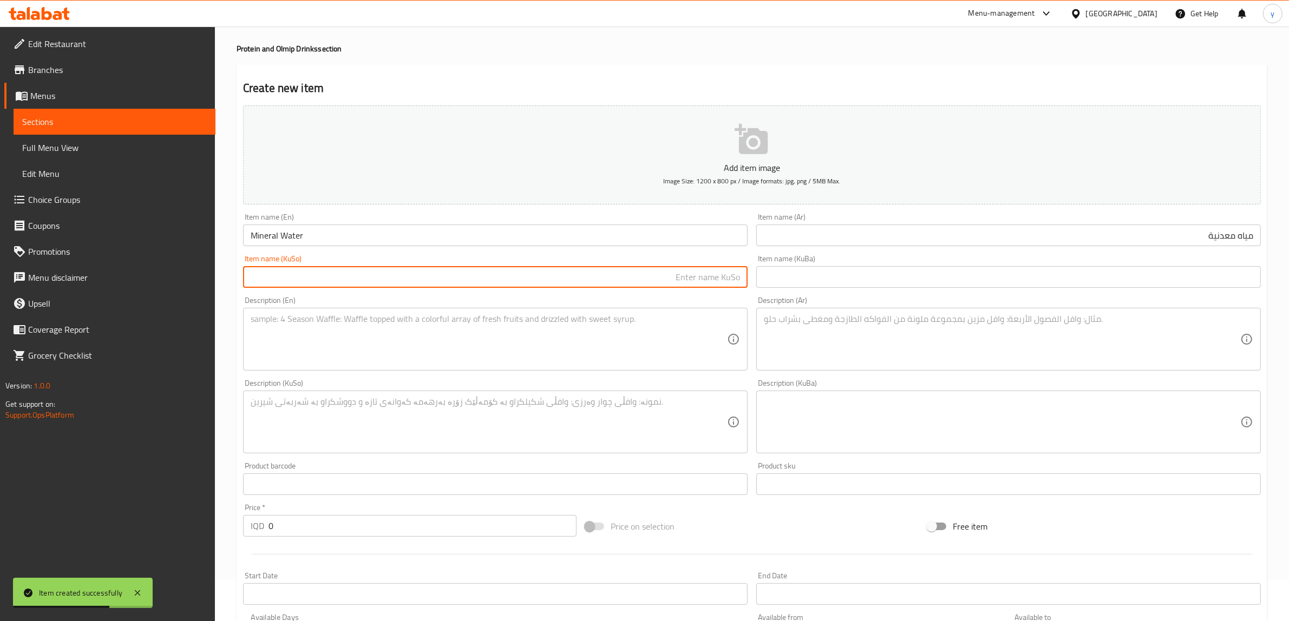
paste input "ئاویی کانزایی"
type input "ئاویی کانزایی"
drag, startPoint x: 1003, startPoint y: 241, endPoint x: 1010, endPoint y: 241, distance: 7.6
click at [1003, 241] on input "مياه معدنية" at bounding box center [1008, 236] width 504 height 22
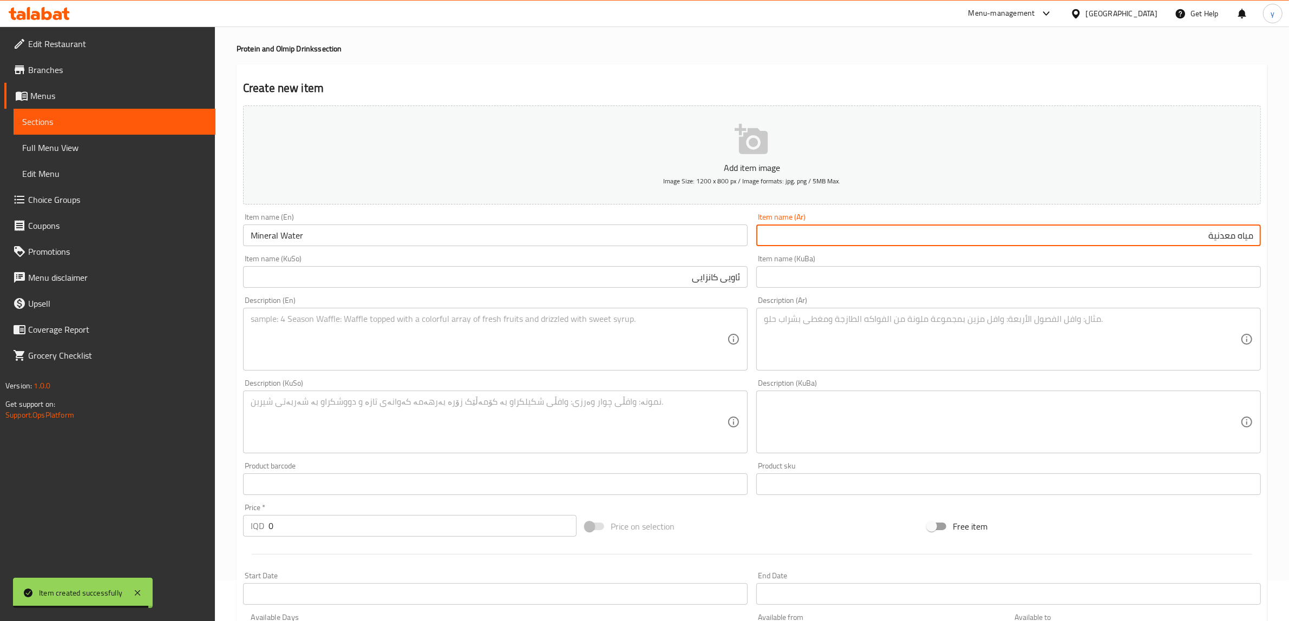
paste input "450 مل"
drag, startPoint x: 1204, startPoint y: 234, endPoint x: 1191, endPoint y: 241, distance: 14.5
click at [1191, 241] on input "مياه معدنية 450 مل" at bounding box center [1008, 236] width 504 height 22
click at [1200, 244] on input "مياه معدنية 1500 مل" at bounding box center [1008, 236] width 504 height 22
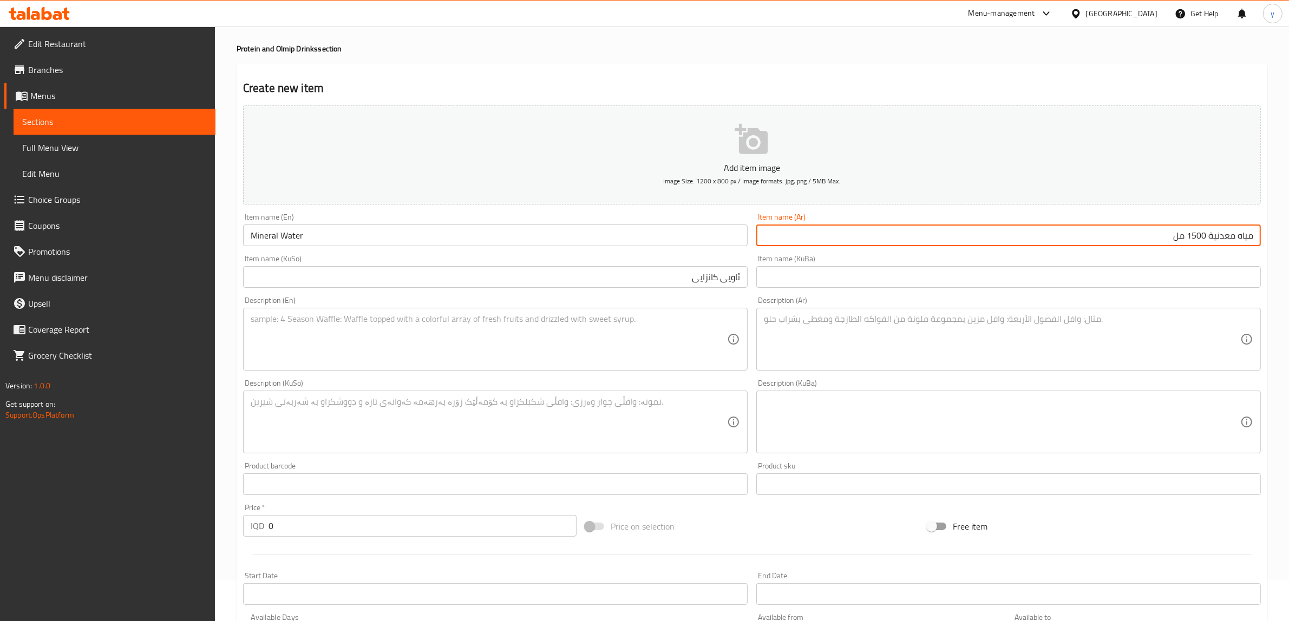
click at [1206, 239] on input "مياه معدنية 1500 مل" at bounding box center [1008, 236] width 504 height 22
drag, startPoint x: 1203, startPoint y: 239, endPoint x: 1164, endPoint y: 245, distance: 40.0
click at [1164, 245] on input "مياه معدنية 1500 مل" at bounding box center [1008, 236] width 504 height 22
type input "مياه معدنية 1500 مل"
click at [636, 274] on input "ئاویی کانزایی" at bounding box center [495, 277] width 504 height 22
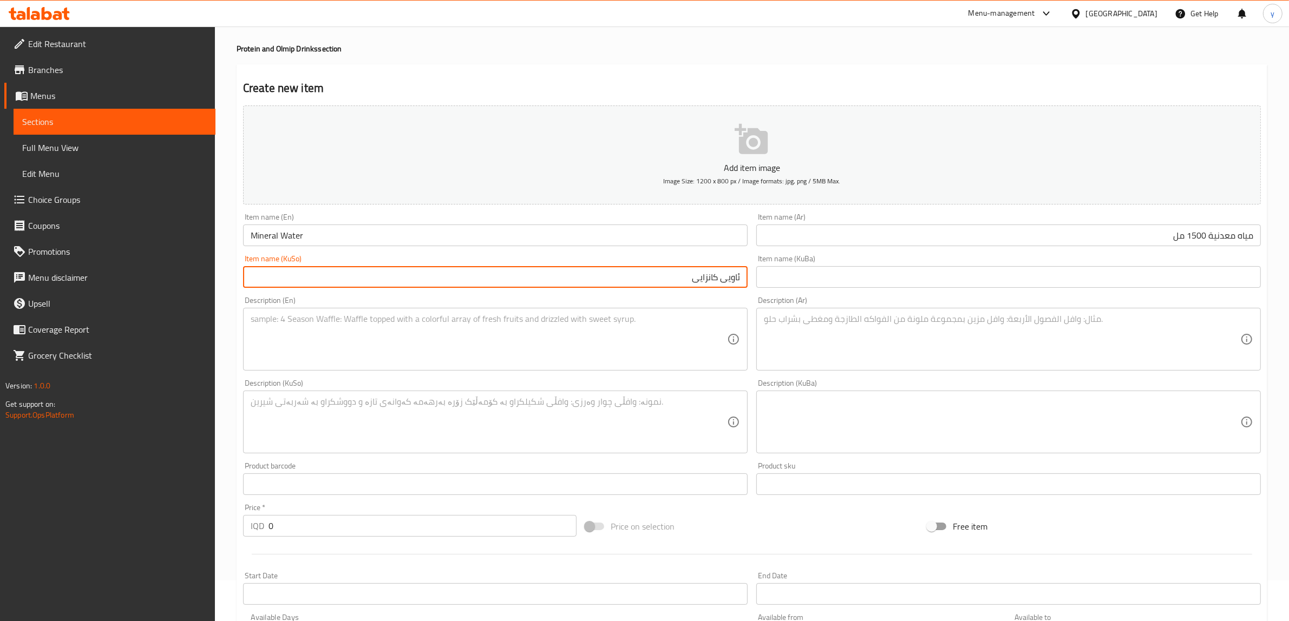
paste input "1500 مل"
type input "ئاویی کانزایی 1500 مل"
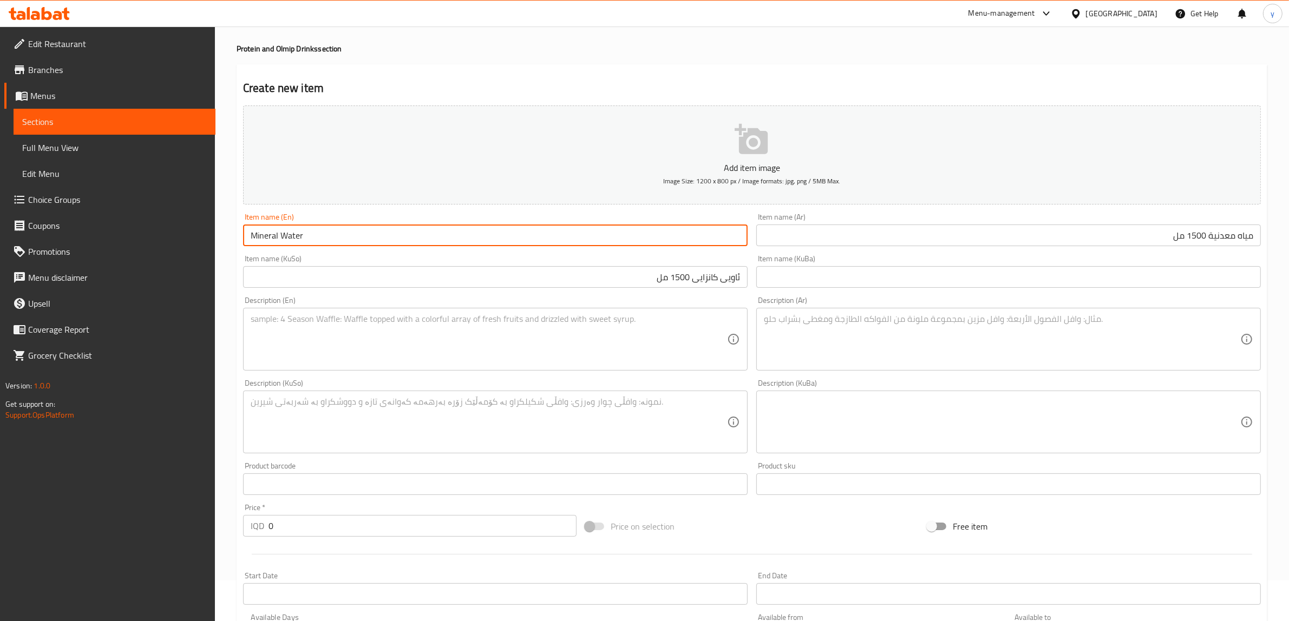
click at [479, 238] on input "Mineral Water" at bounding box center [495, 236] width 504 height 22
type input "Mineral Water 1500n Ml"
drag, startPoint x: 282, startPoint y: 529, endPoint x: 247, endPoint y: 537, distance: 36.1
click at [247, 537] on div "Price   * IQD 0 Price *" at bounding box center [410, 521] width 342 height 42
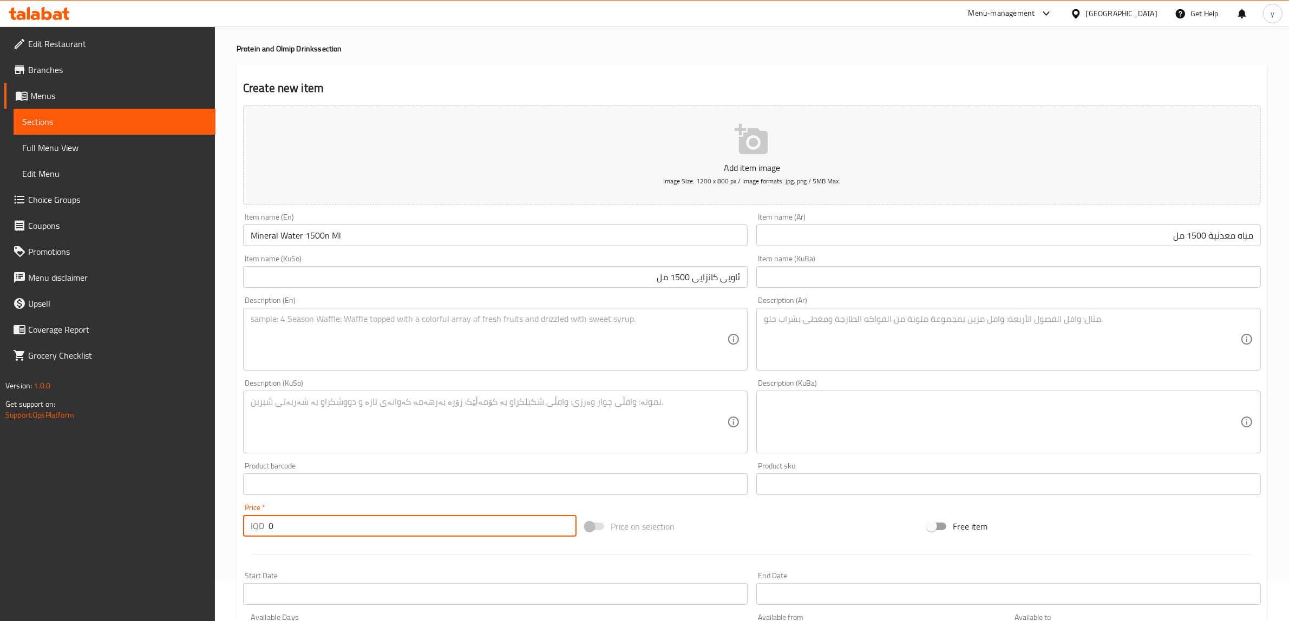
paste input "100"
type input "1000"
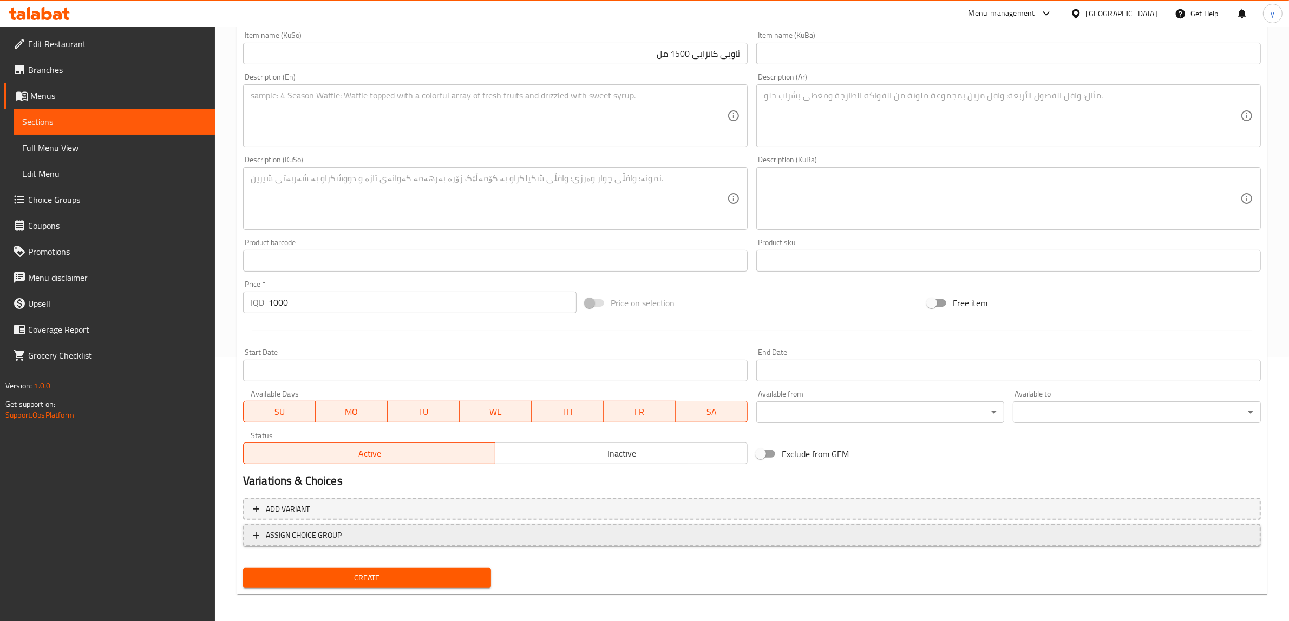
scroll to position [266, 0]
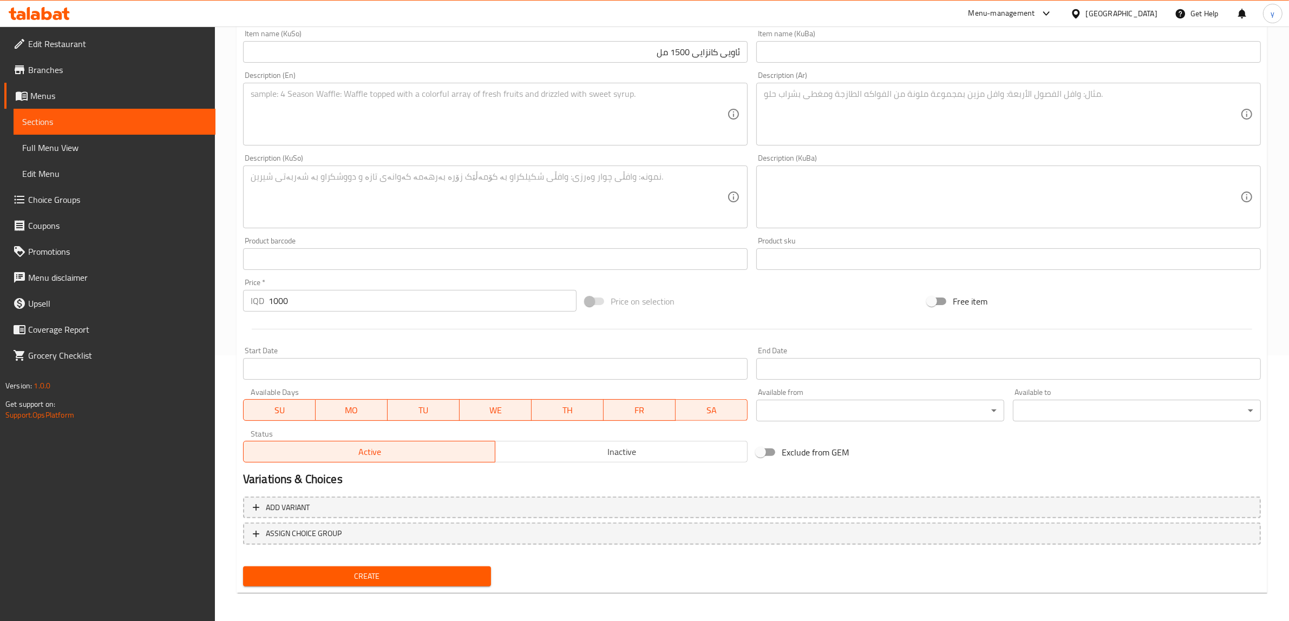
click at [444, 488] on div "Variations & Choices" at bounding box center [752, 479] width 1026 height 25
click at [411, 574] on span "Create" at bounding box center [367, 577] width 231 height 14
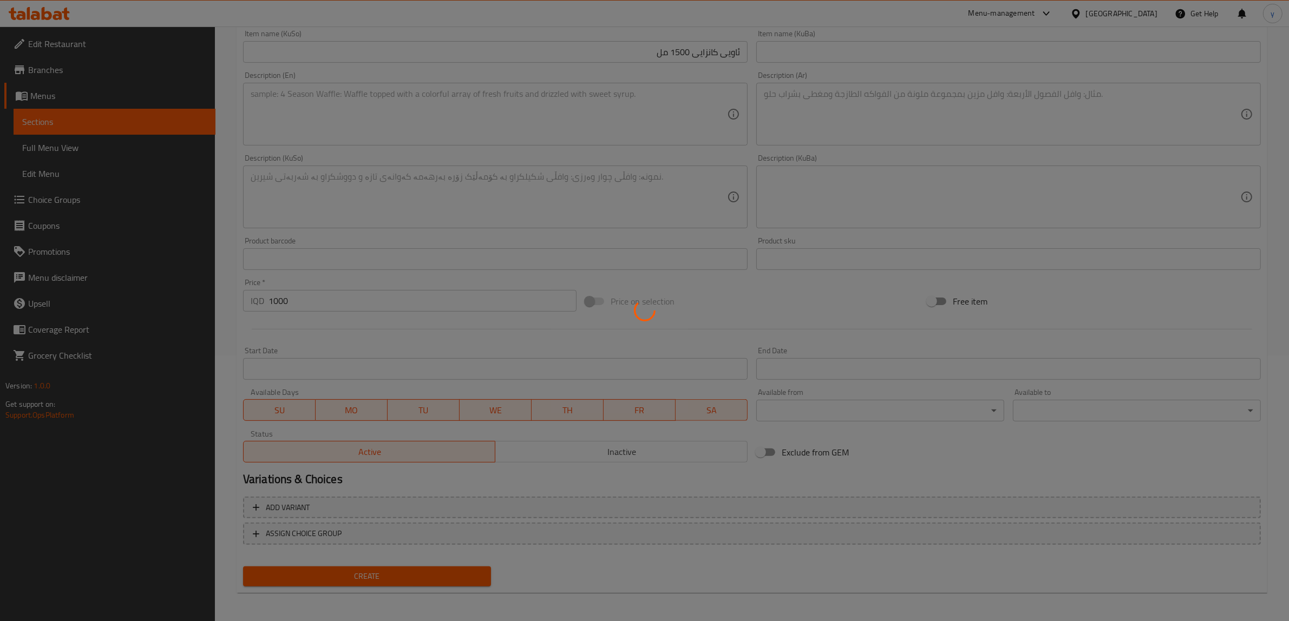
type input "0"
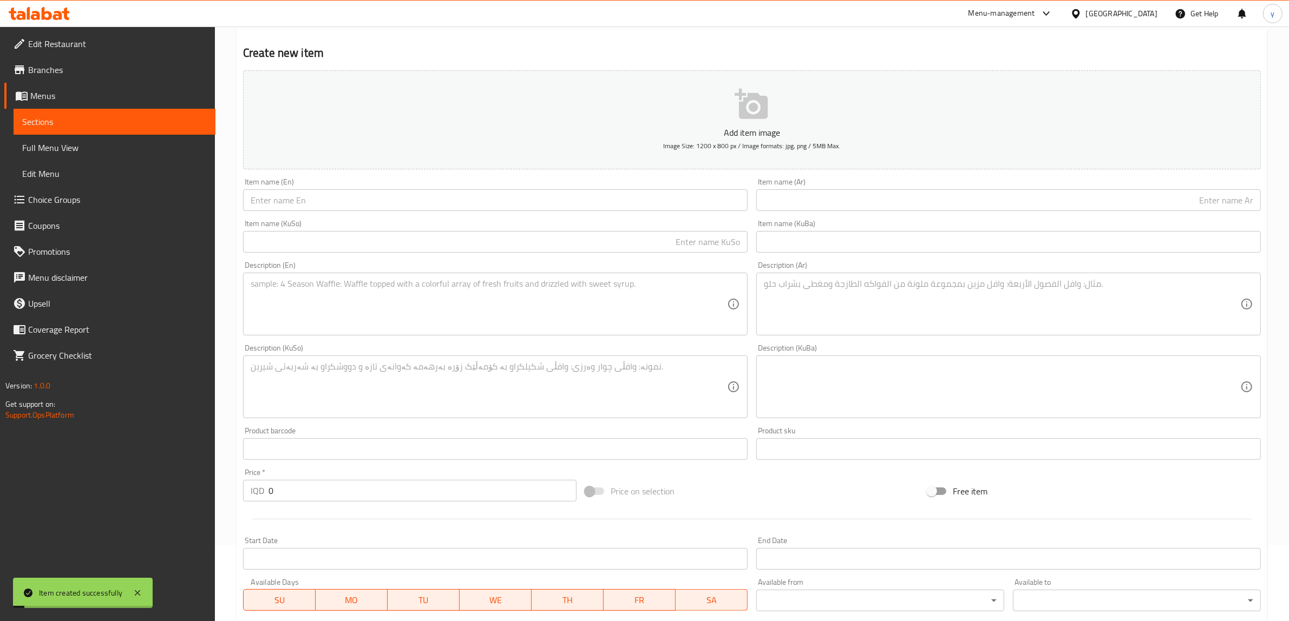
scroll to position [41, 0]
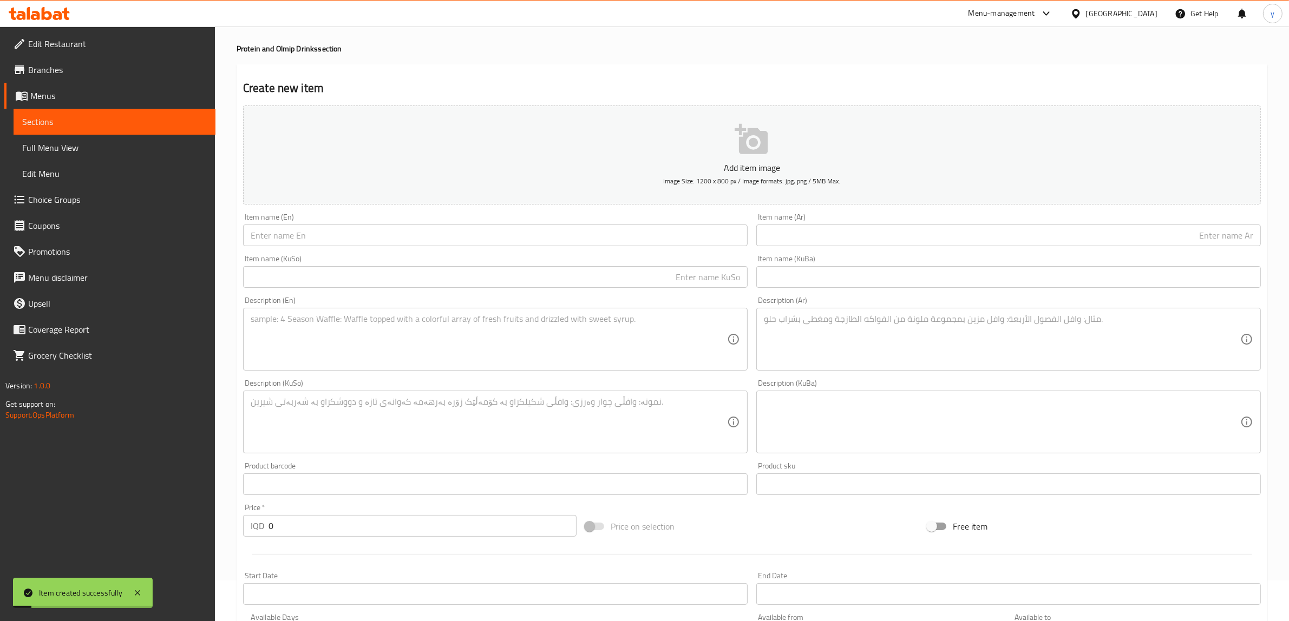
click at [338, 238] on input "text" at bounding box center [495, 236] width 504 height 22
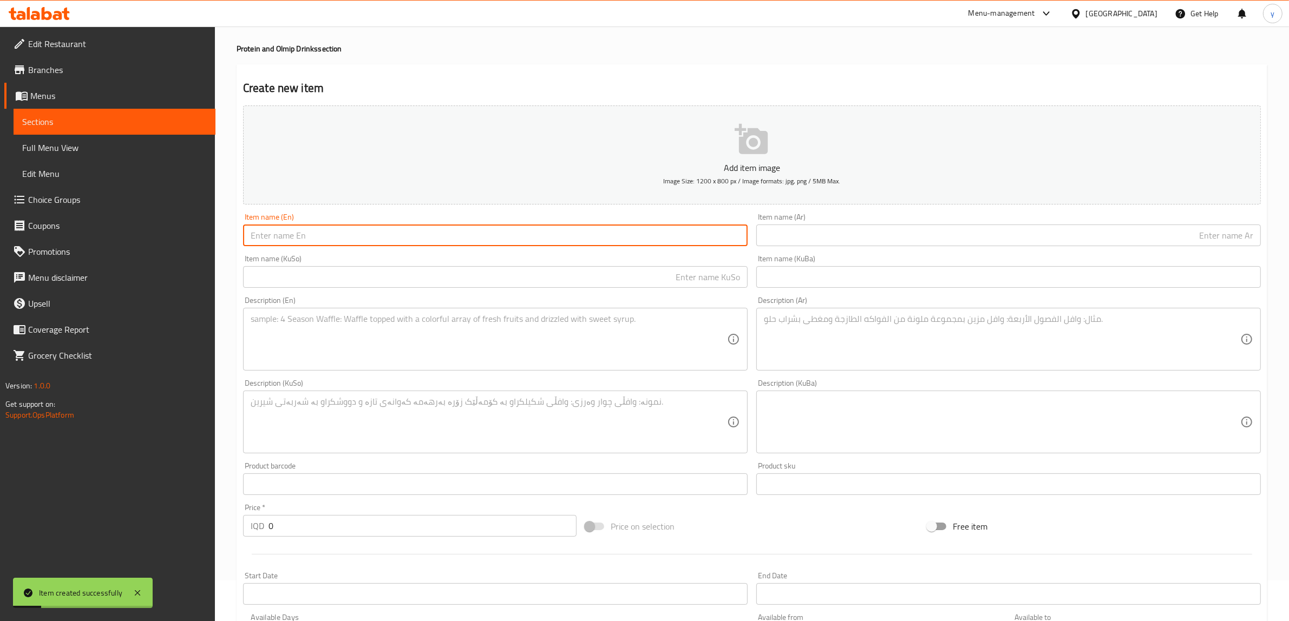
paste input "soda laimon 200ml"
click at [280, 239] on input "soda laimon 200ml" at bounding box center [495, 236] width 504 height 22
drag, startPoint x: 280, startPoint y: 239, endPoint x: 347, endPoint y: 234, distance: 67.8
click at [359, 229] on input "soda laimon 200ml" at bounding box center [495, 236] width 504 height 22
click at [313, 238] on input "soda laimon 200ml" at bounding box center [495, 236] width 504 height 22
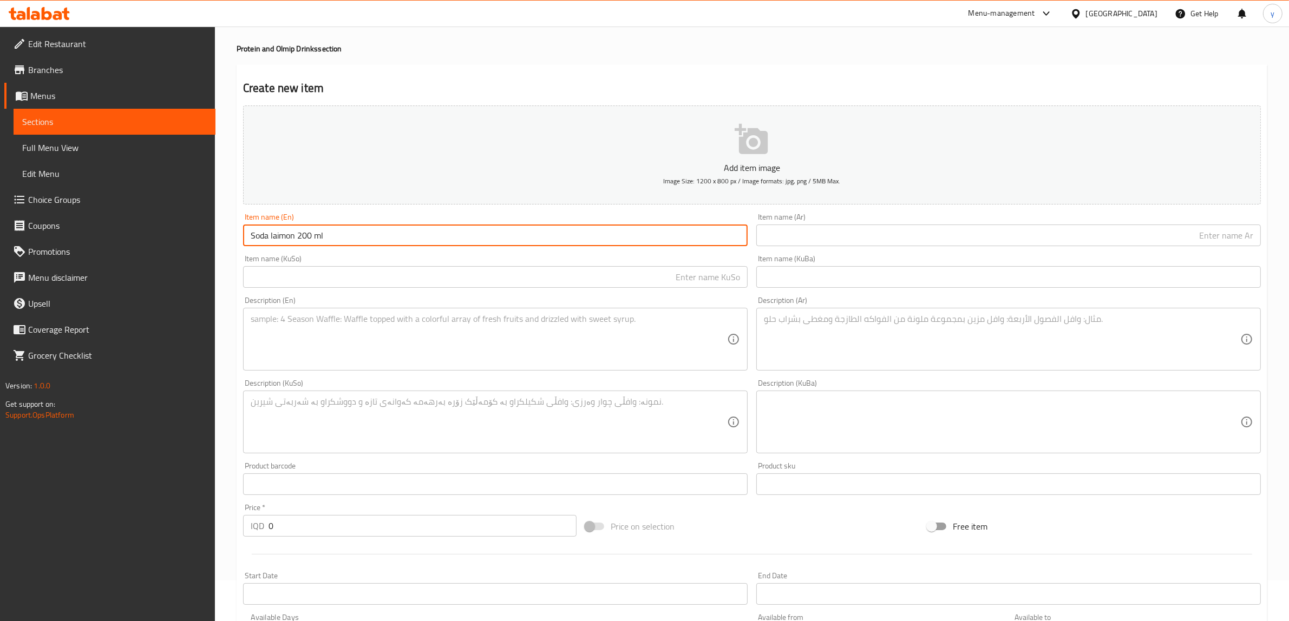
click at [272, 237] on input "Soda laimon 200 ml" at bounding box center [495, 236] width 504 height 22
click at [318, 235] on input "Soda Laimon 200 ml" at bounding box center [495, 236] width 504 height 22
type input "Soda Laimon 200 Ml"
click at [839, 229] on input "text" at bounding box center [1008, 236] width 504 height 22
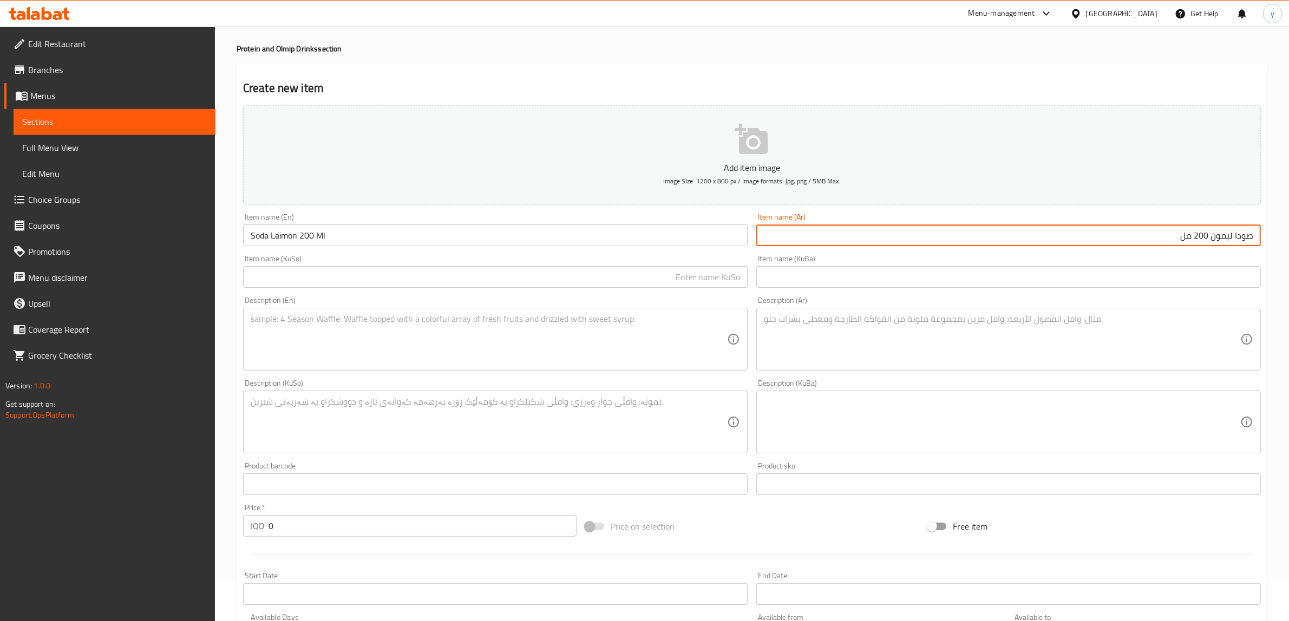
type input "صودا ليمون 200 مل"
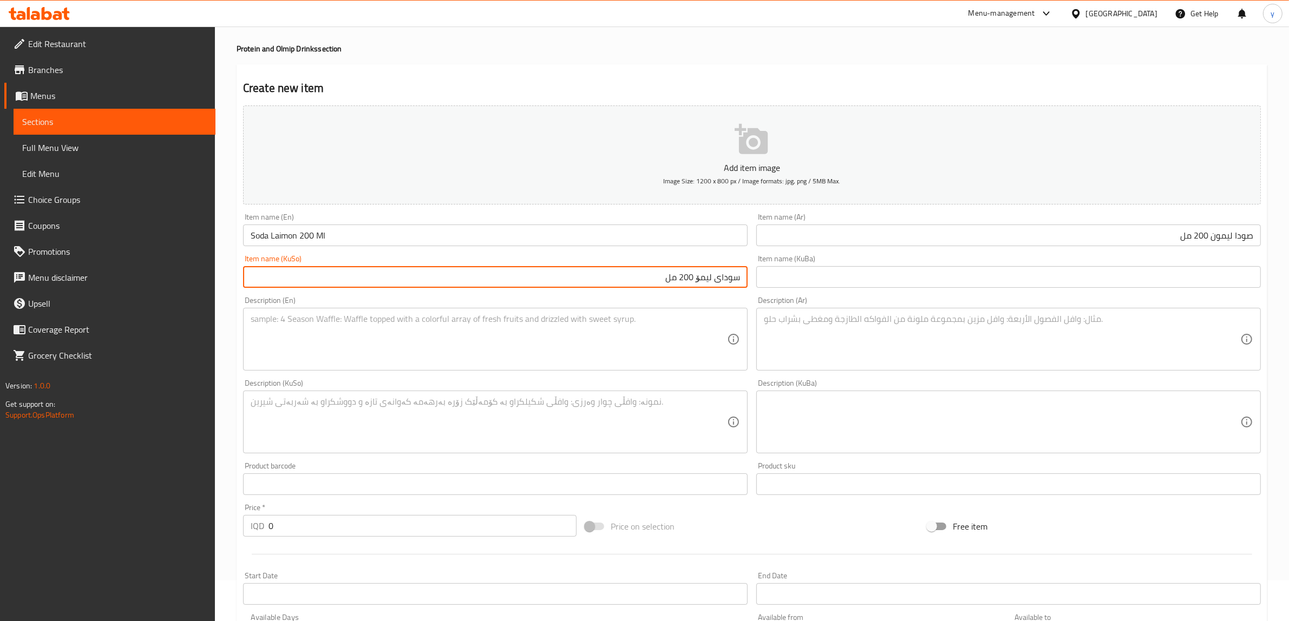
type input "سودای لیمۆ 200 مل"
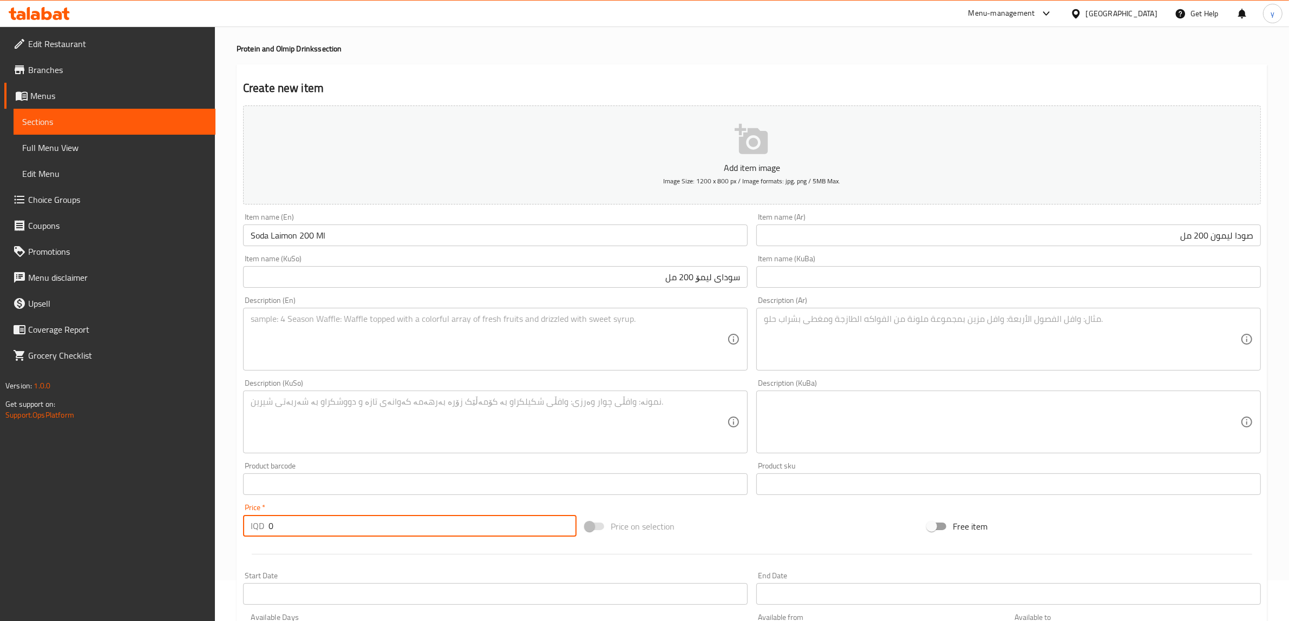
drag, startPoint x: 274, startPoint y: 526, endPoint x: 261, endPoint y: 531, distance: 14.6
click at [261, 531] on div "IQD 0 Price *" at bounding box center [409, 526] width 333 height 22
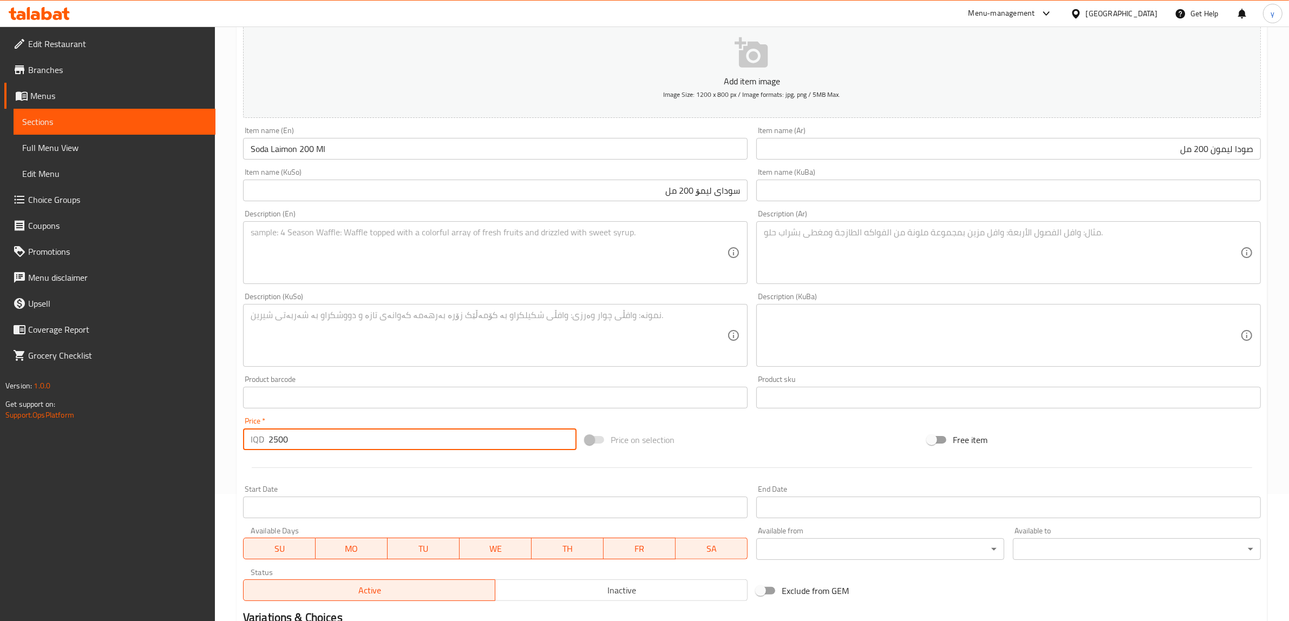
scroll to position [266, 0]
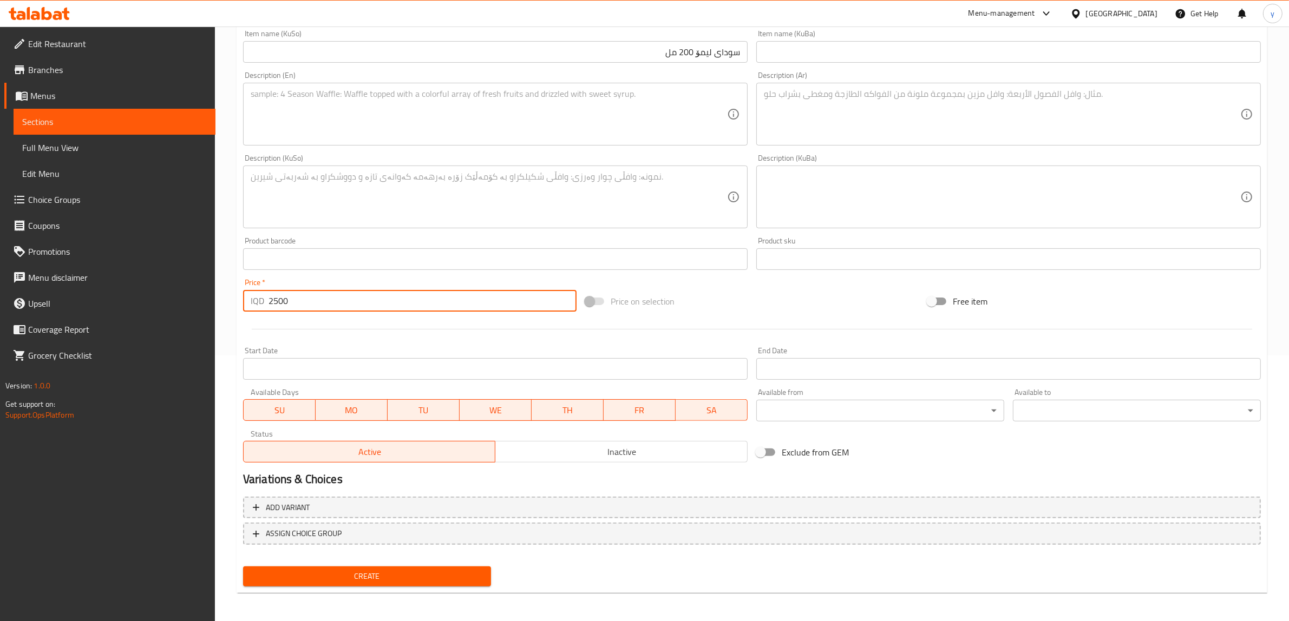
type input "2500"
click at [362, 579] on span "Create" at bounding box center [367, 577] width 231 height 14
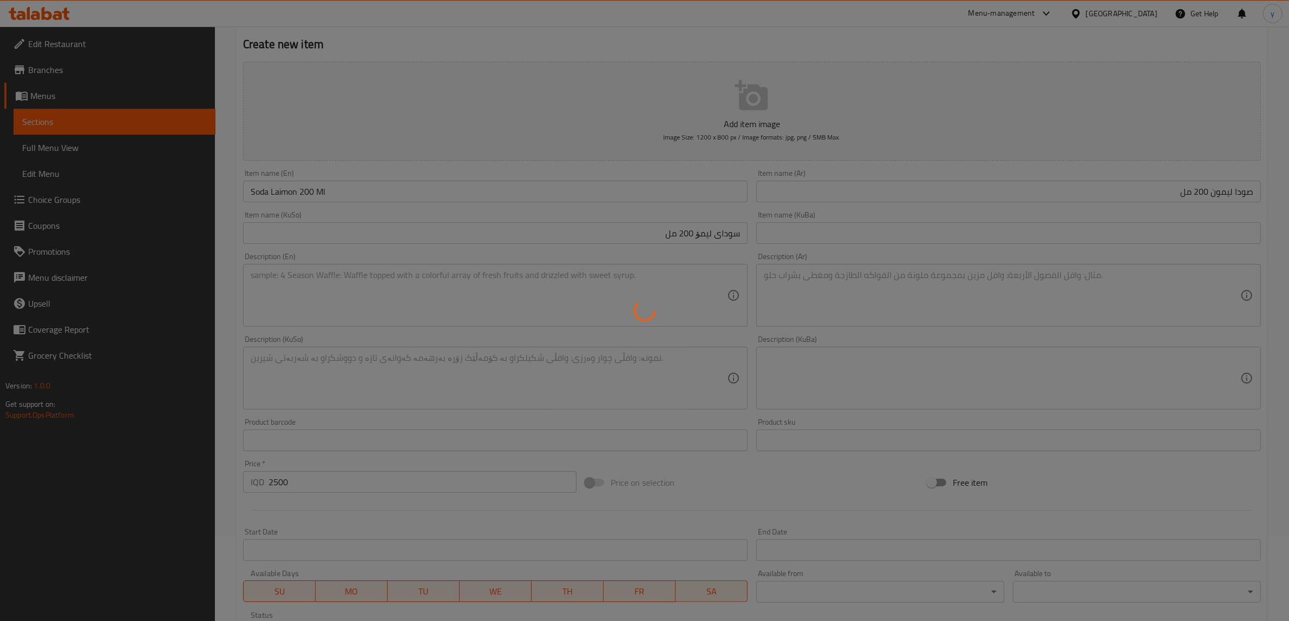
scroll to position [0, 0]
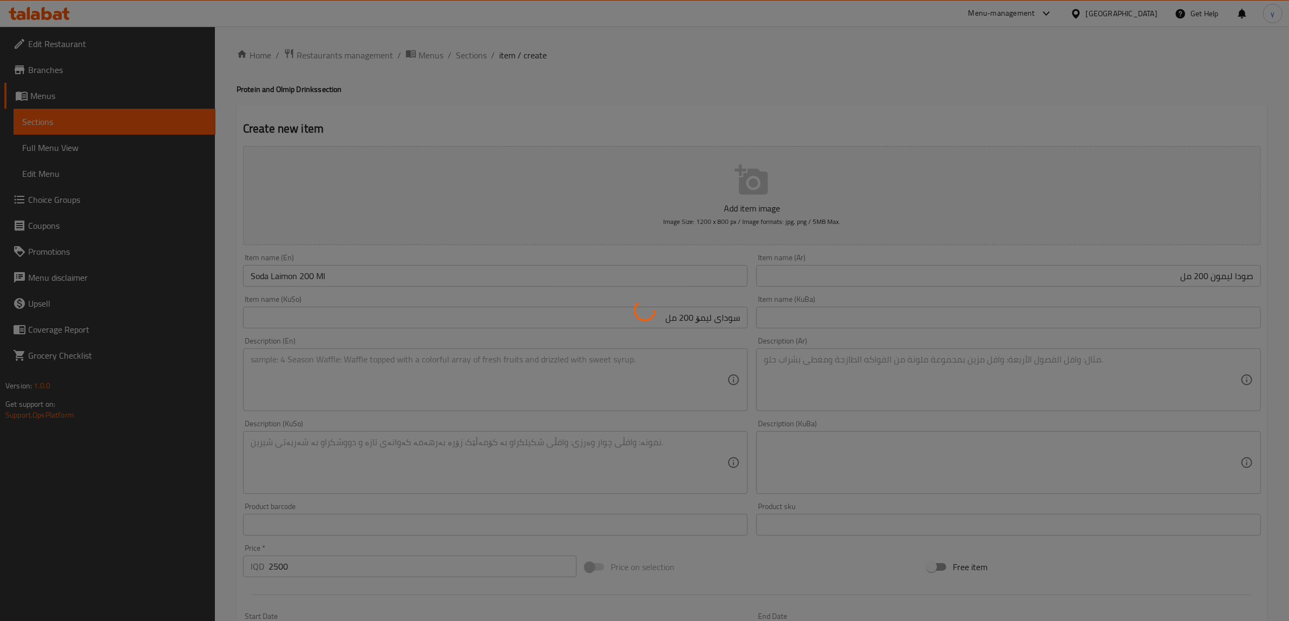
type input "0"
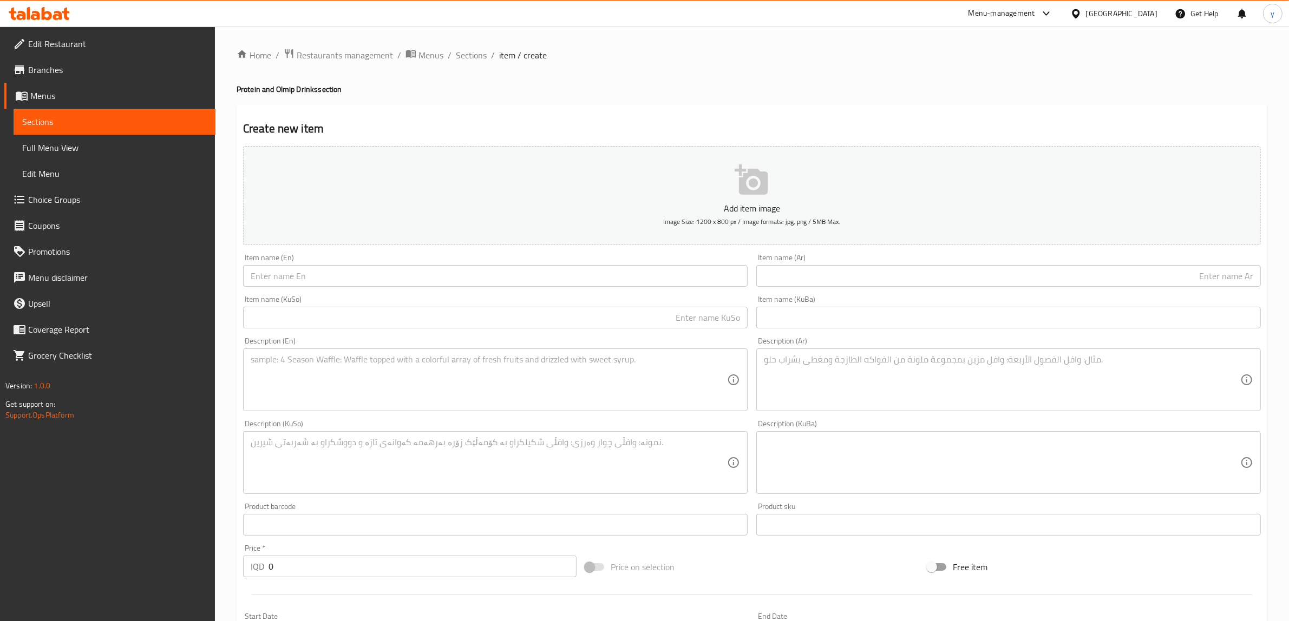
click at [398, 285] on input "text" at bounding box center [495, 276] width 504 height 22
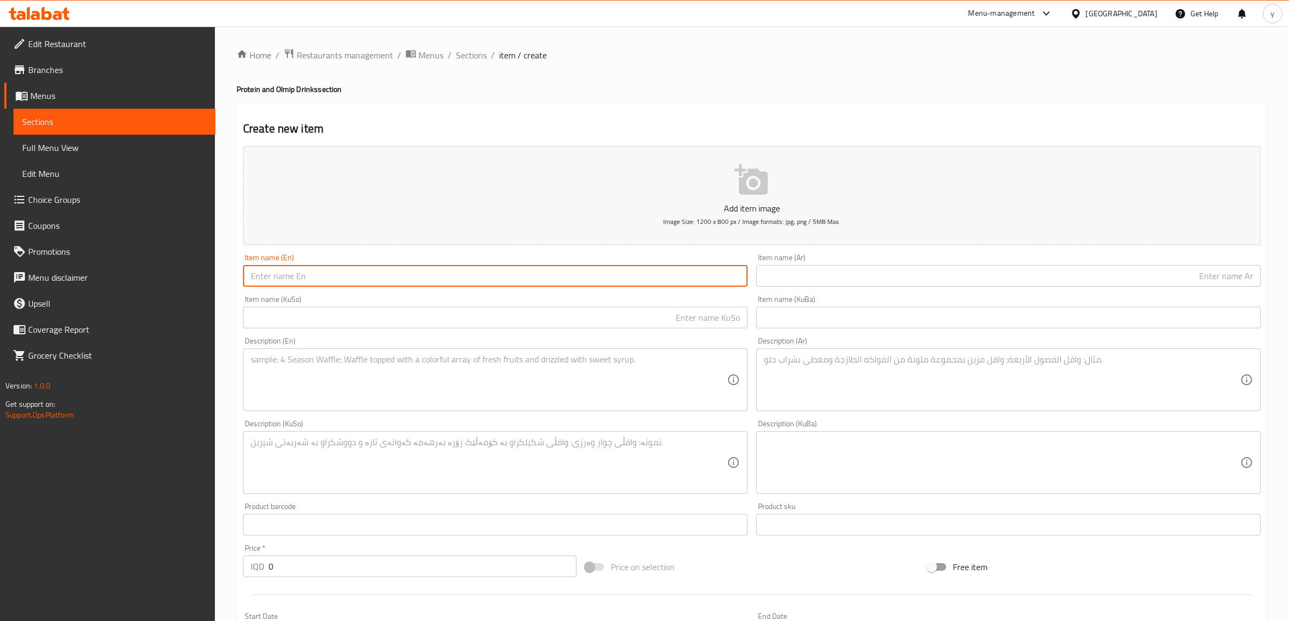
paste input "Salmon Steak"
type input "Salmon Steak"
drag, startPoint x: 666, startPoint y: 365, endPoint x: 590, endPoint y: 390, distance: 79.2
click at [658, 370] on textarea at bounding box center [489, 379] width 476 height 51
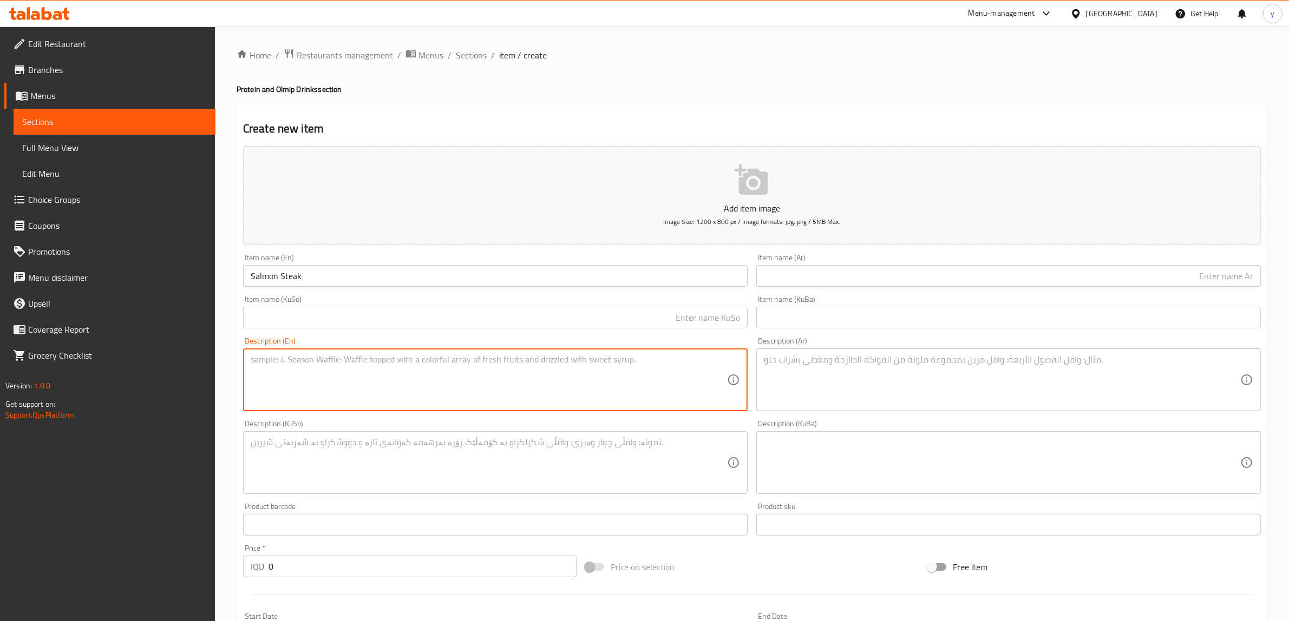
click at [397, 260] on div "Item name (En) Salmon Steak Item name (En)" at bounding box center [495, 270] width 504 height 33
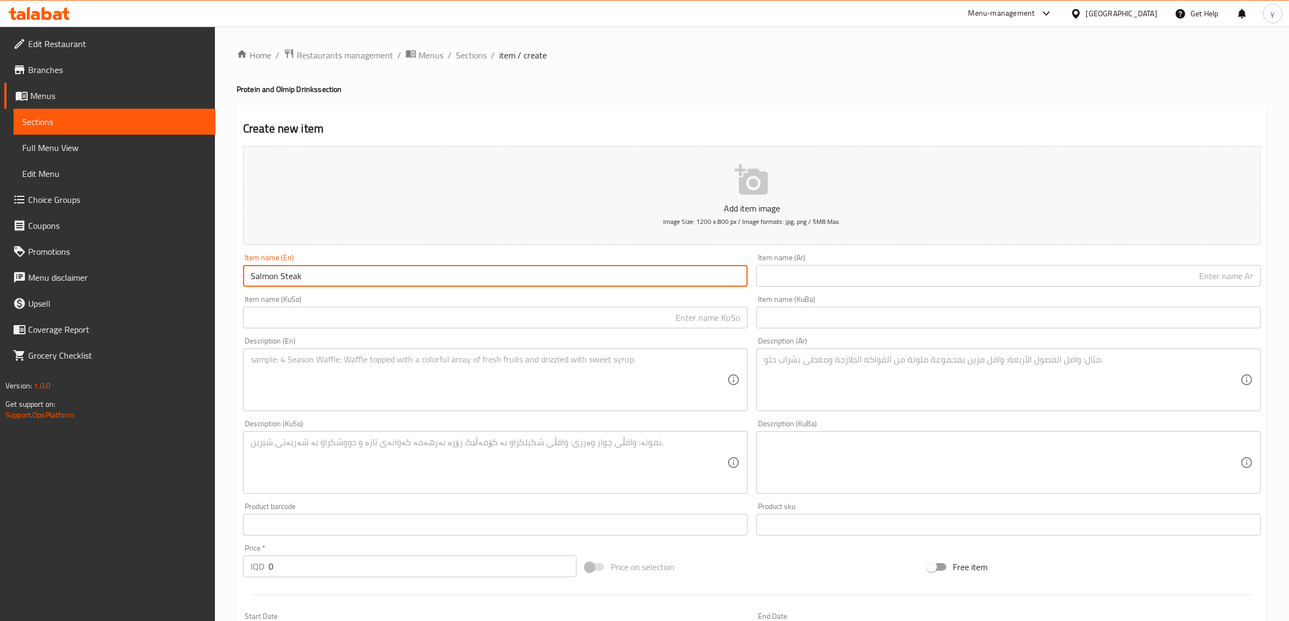
click at [436, 279] on input "Salmon Steak" at bounding box center [495, 276] width 504 height 22
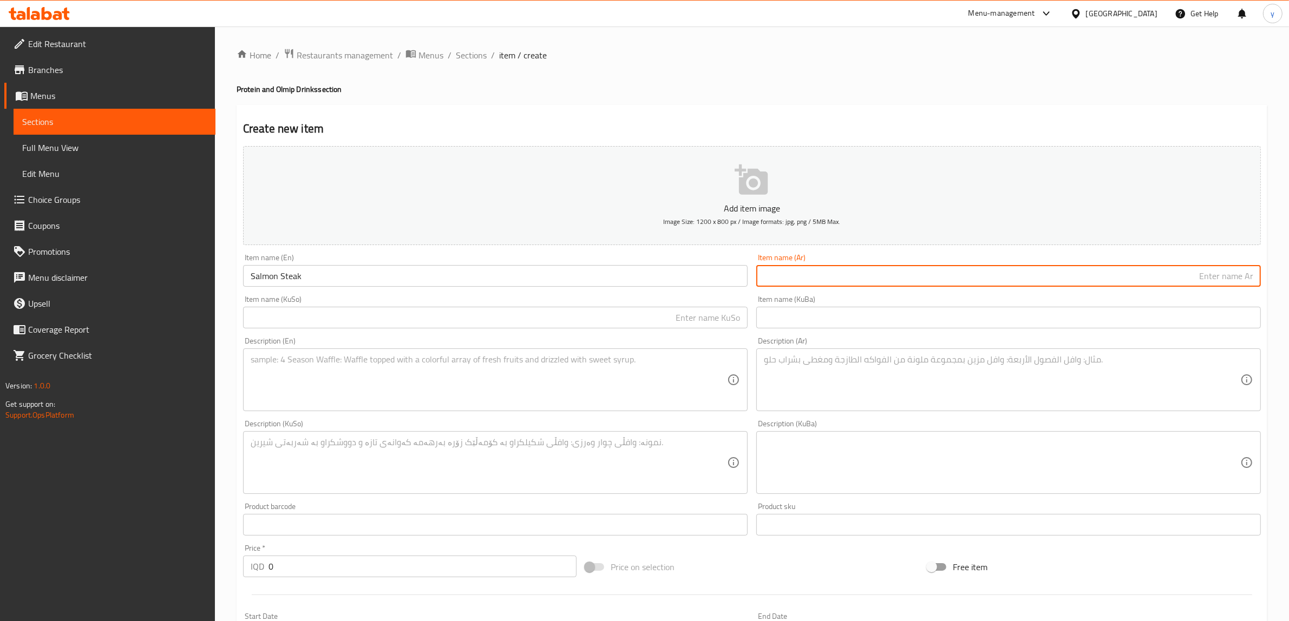
click at [896, 284] on input "text" at bounding box center [1008, 276] width 504 height 22
type input "[PERSON_NAME]"
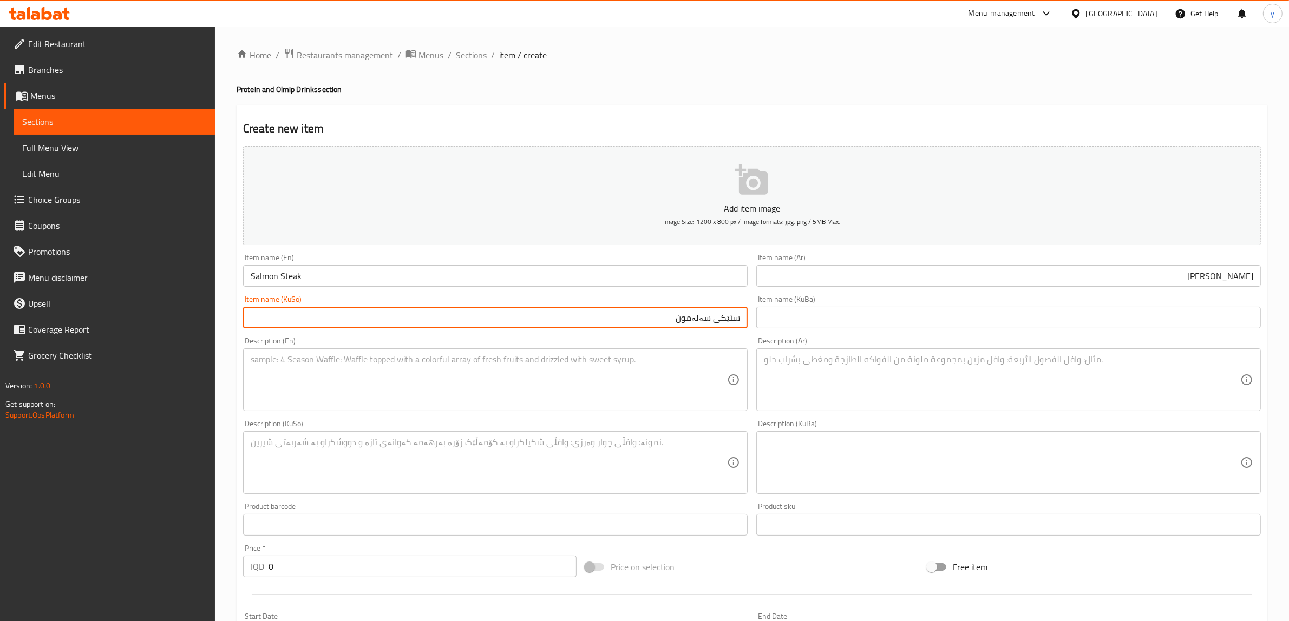
click at [698, 319] on input "ستێکی سەلەمون" at bounding box center [495, 318] width 504 height 22
type input "ستێکی سەلەمون"
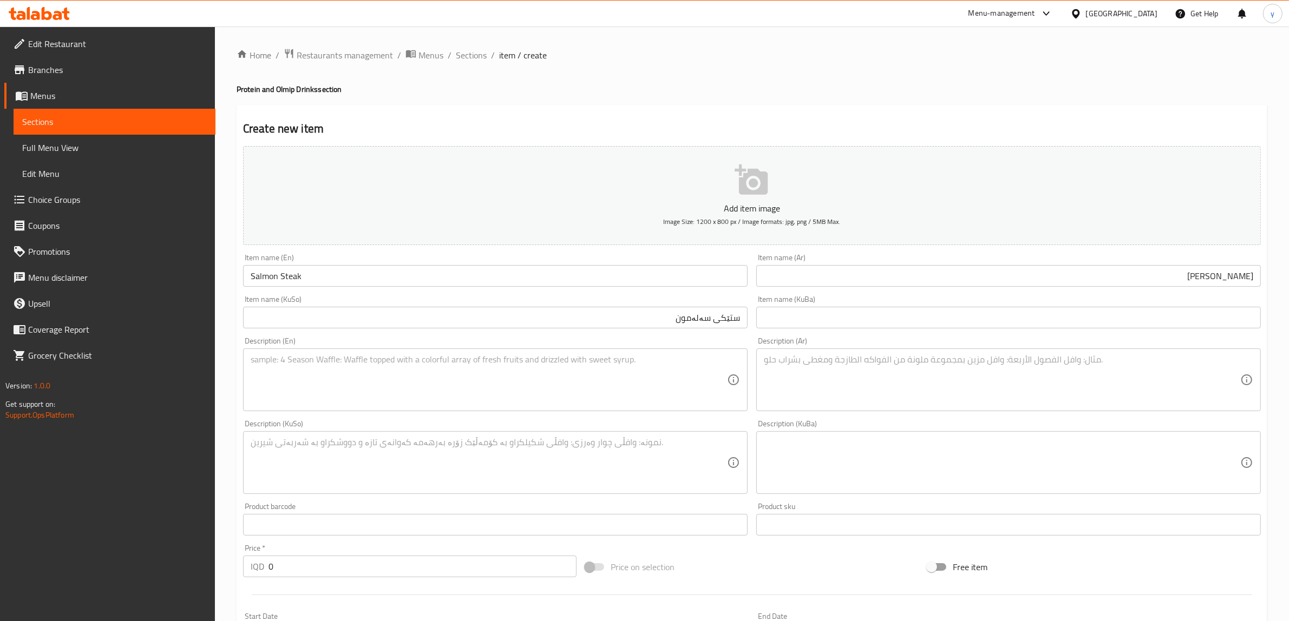
click at [641, 353] on div "Description (En)" at bounding box center [495, 380] width 504 height 63
drag, startPoint x: 280, startPoint y: 569, endPoint x: 249, endPoint y: 576, distance: 32.3
click at [249, 576] on div "IQD 0 Price *" at bounding box center [409, 567] width 333 height 22
paste input "1600"
type input "16000"
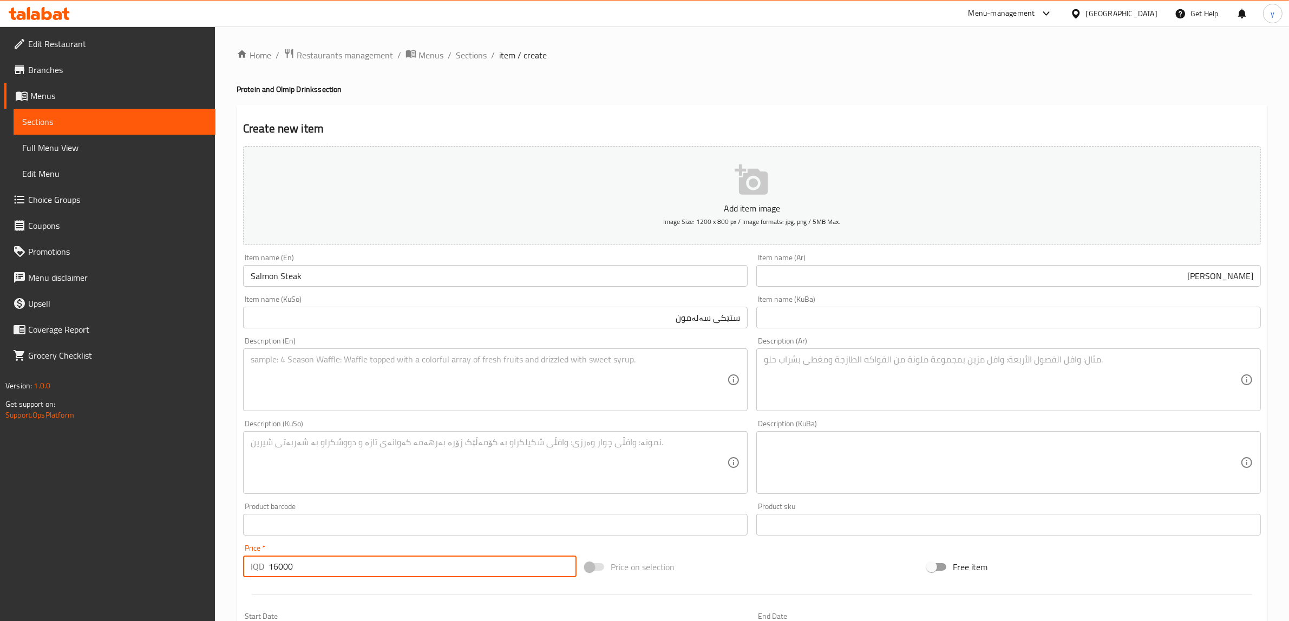
click at [816, 354] on textarea at bounding box center [1002, 379] width 476 height 51
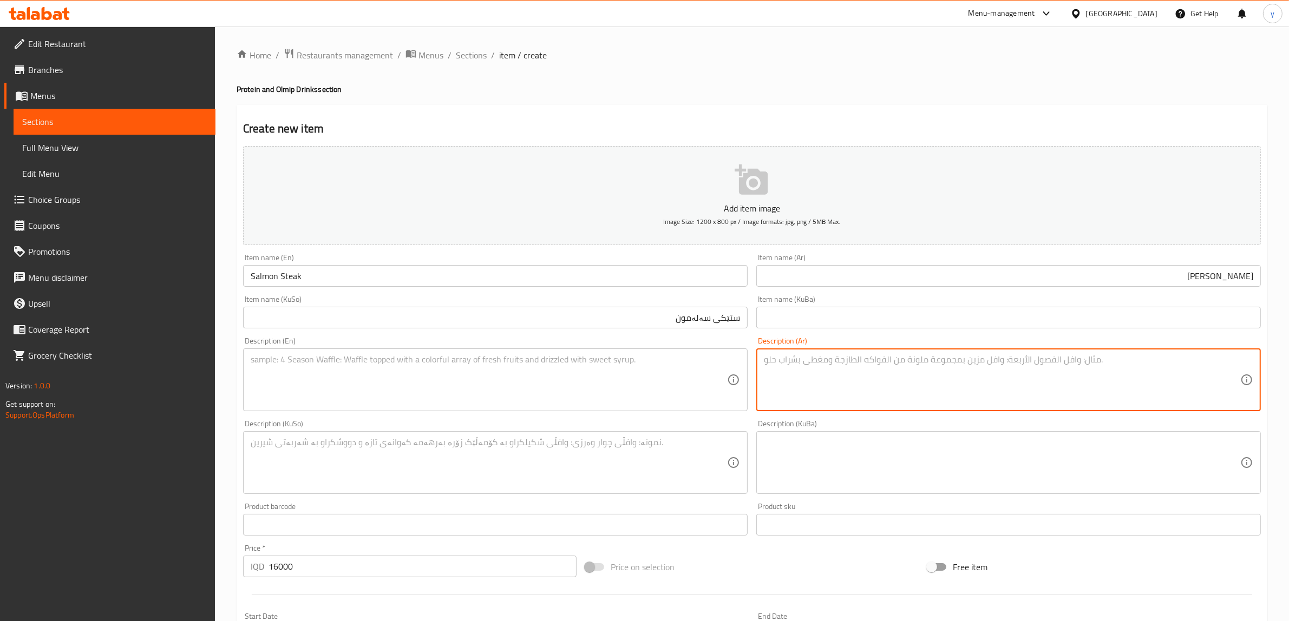
paste textarea "180 جرام سلمون، 200 جرام أرز، ثوم، فطر وملح - 600 كالوري"
type textarea "180 جرام سلمون، 200 جرام أرز، ثوم، فطر وملح - 600 كالوري"
click at [628, 390] on textarea at bounding box center [489, 379] width 476 height 51
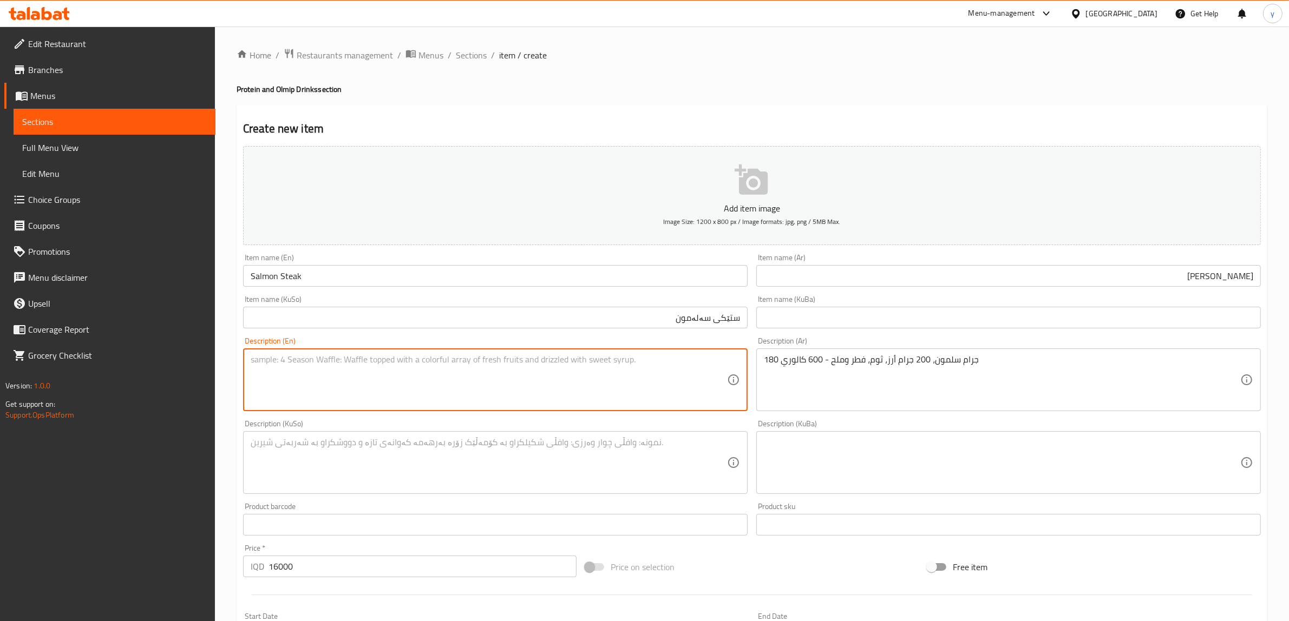
paste textarea "180 Gram salmon, 200 gram rice, garlic, mushrom and salt - 600 calories"
type textarea "180 Gram salmon, 200 gram rice, garlic, mushrom and salt - 600 calories"
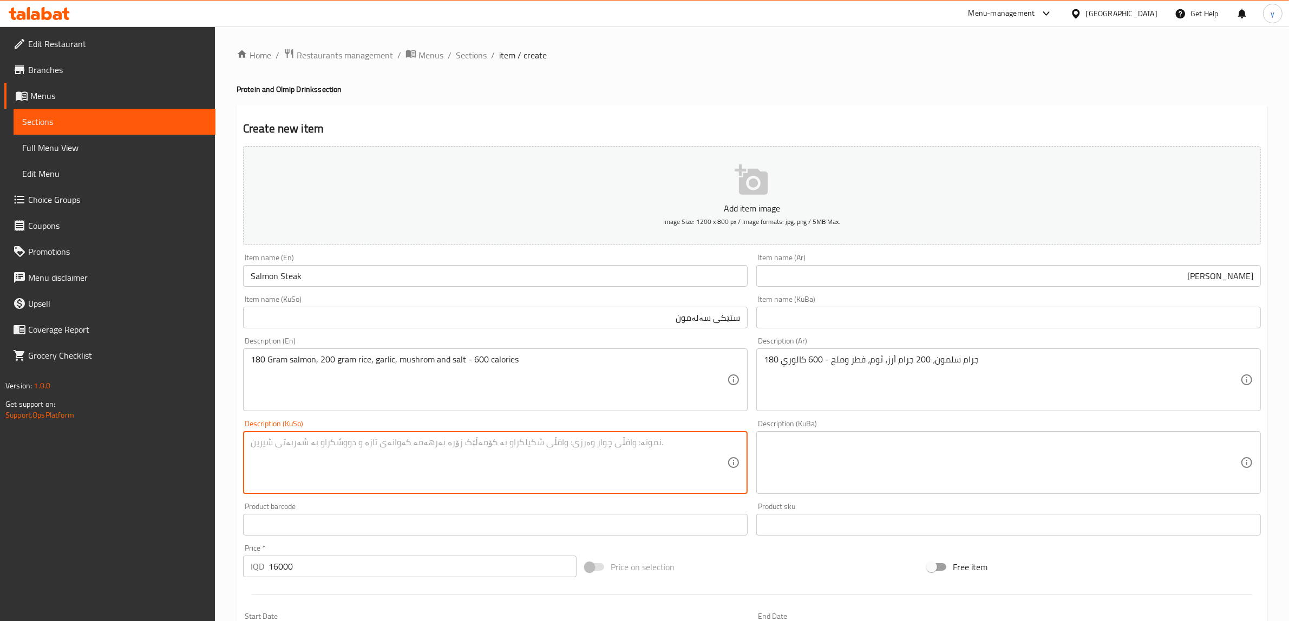
click at [322, 481] on textarea at bounding box center [489, 462] width 476 height 51
type textarea "180 گرام سەلەمون، 200 گرام برنج، سیر، قارچک و خوێ - 600 کالۆری"
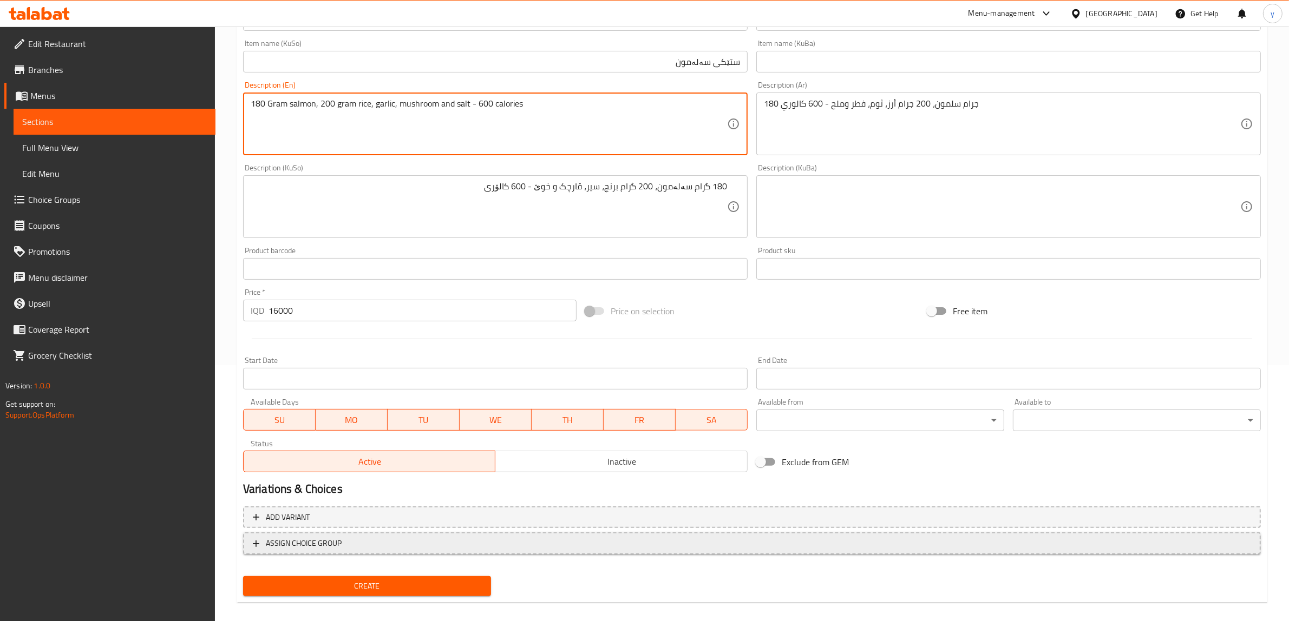
scroll to position [266, 0]
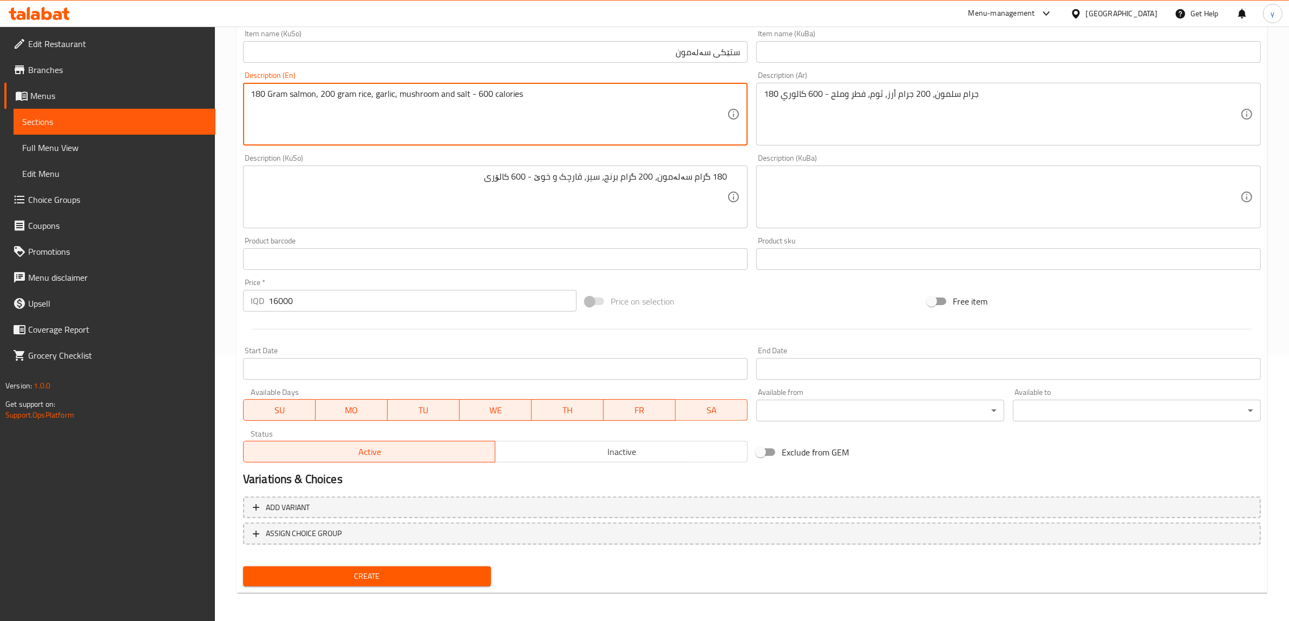
type textarea "180 Gram salmon, 200 gram rice, garlic, mushroom and salt - 600 calories"
click at [372, 574] on span "Create" at bounding box center [367, 577] width 231 height 14
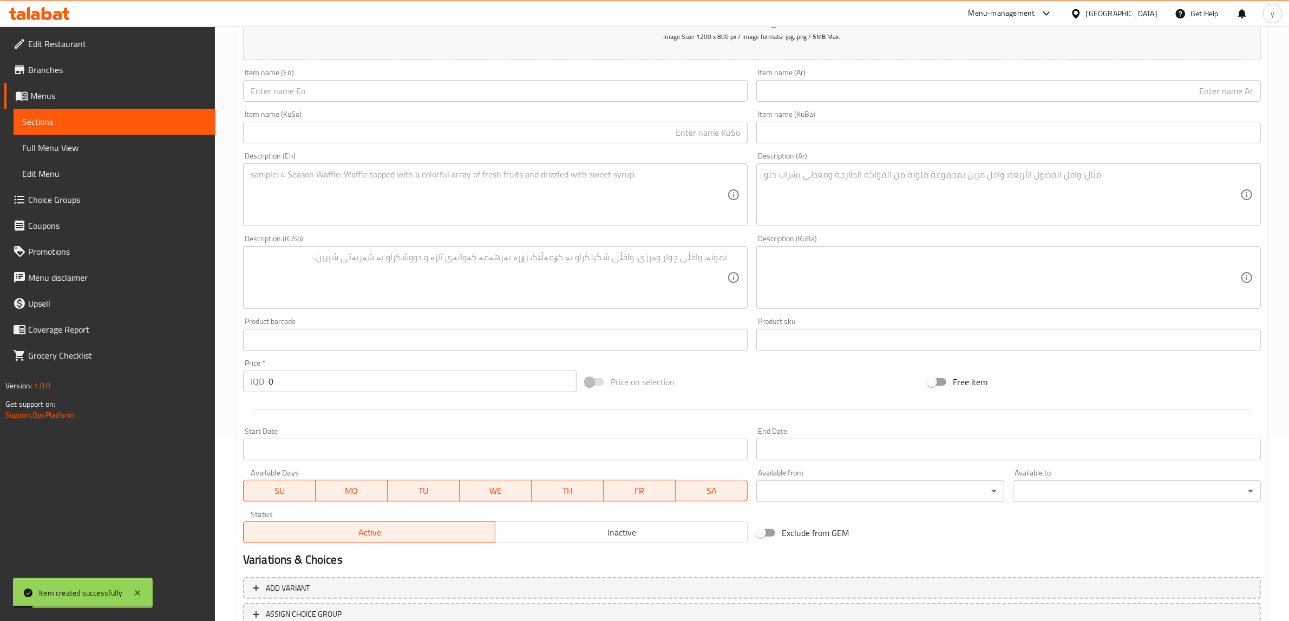
scroll to position [153, 0]
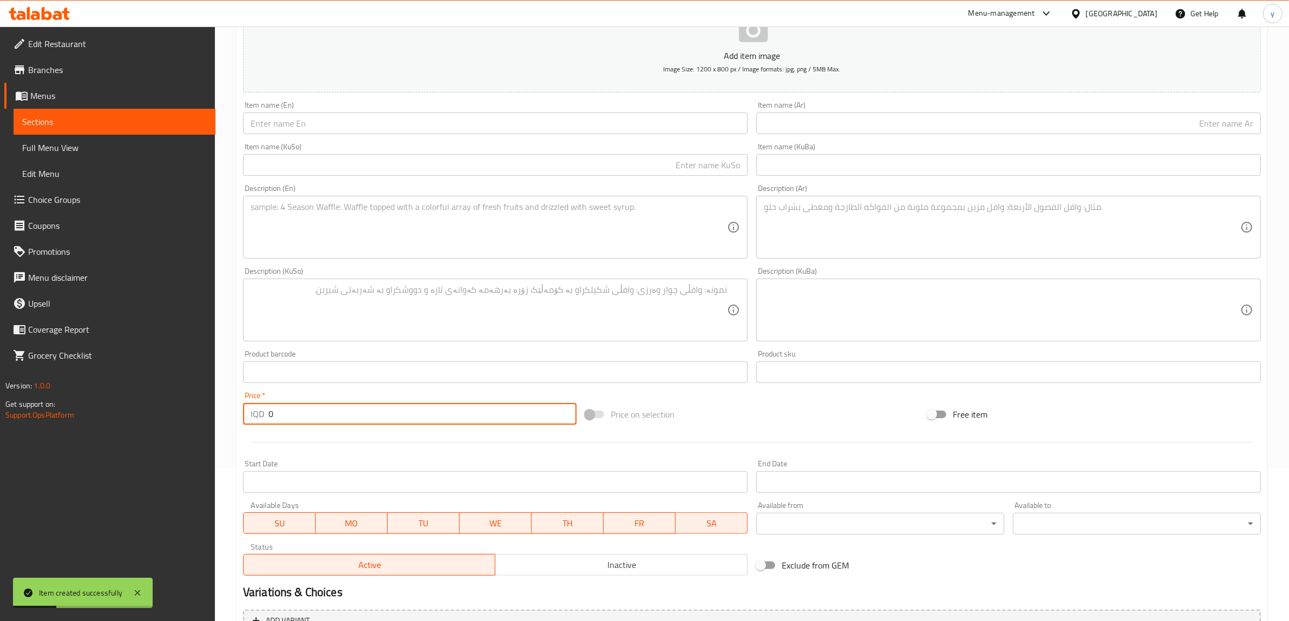
drag, startPoint x: 273, startPoint y: 409, endPoint x: 255, endPoint y: 420, distance: 21.3
click at [255, 420] on div "IQD 0 Price *" at bounding box center [409, 414] width 333 height 22
paste input "1300"
type input "13000"
click at [331, 277] on div "Description (KuSo) Description (KuSo)" at bounding box center [495, 304] width 504 height 74
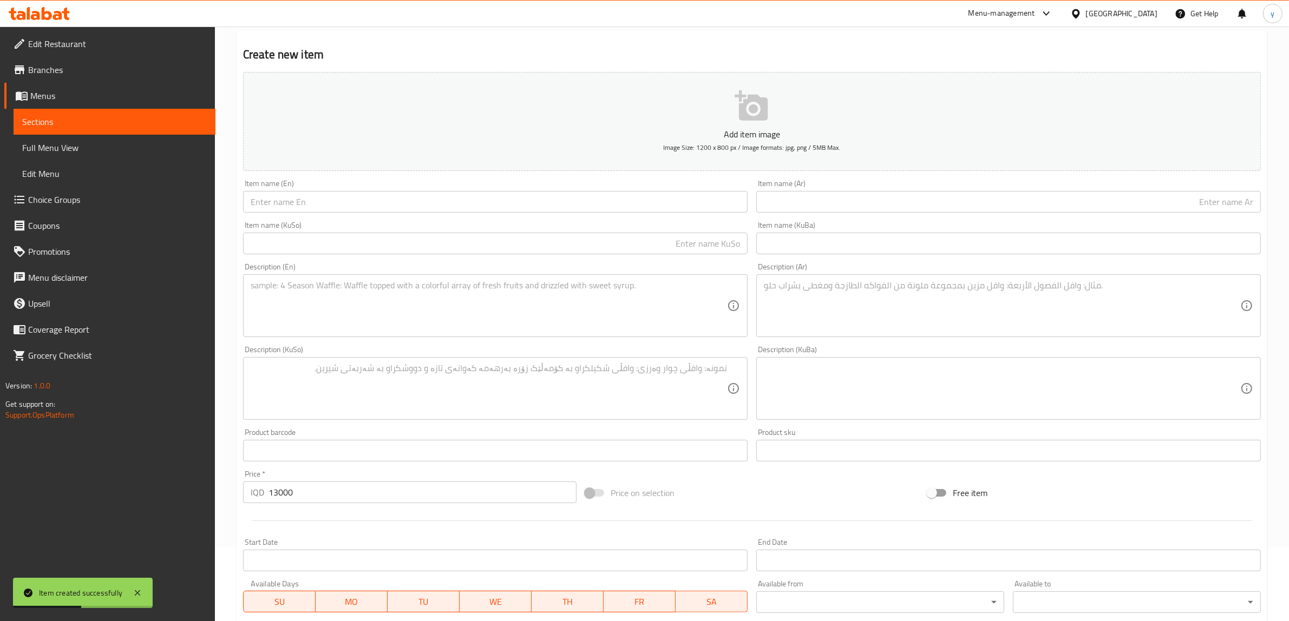
scroll to position [0, 0]
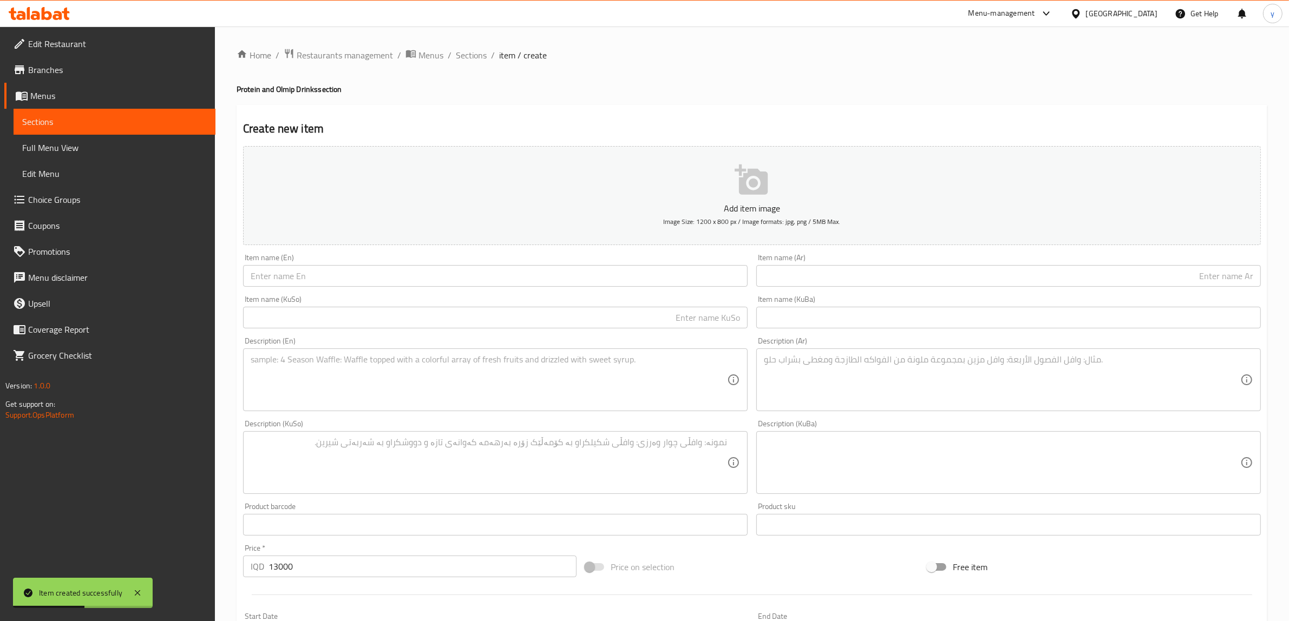
click at [325, 263] on div "Item name (En) Item name (En)" at bounding box center [495, 270] width 504 height 33
click at [327, 272] on input "text" at bounding box center [495, 276] width 504 height 22
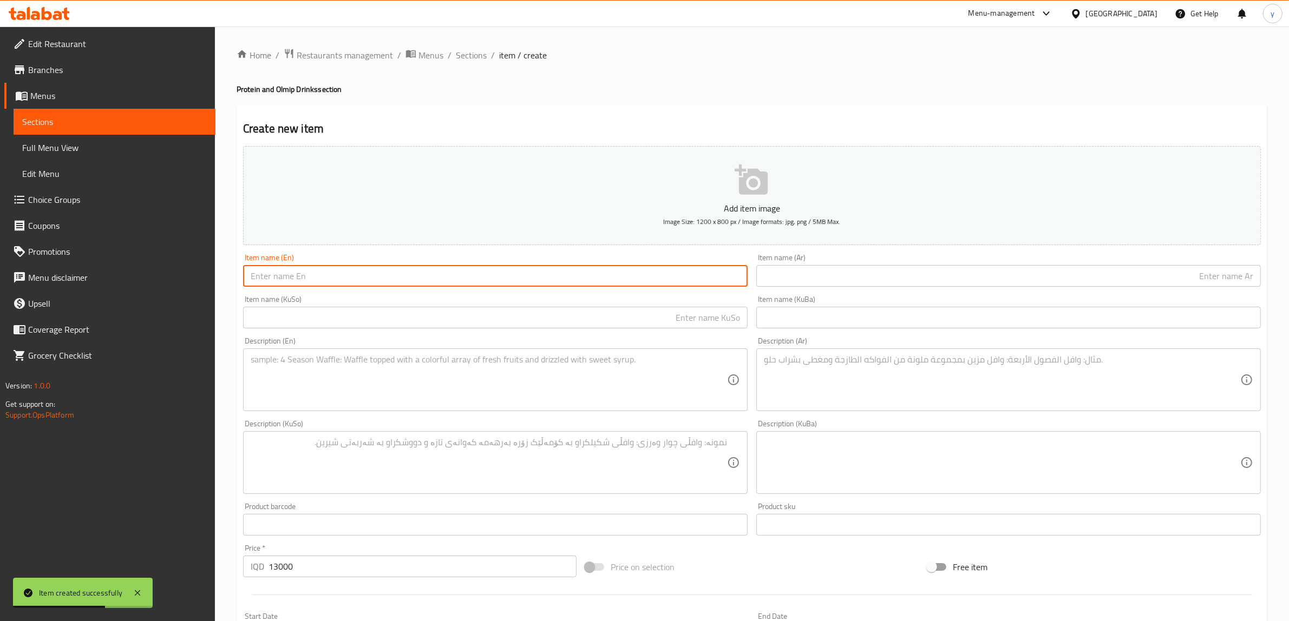
paste input "Fish fillet"
drag, startPoint x: 270, startPoint y: 273, endPoint x: 268, endPoint y: 285, distance: 12.0
click at [268, 285] on input "Fish fillet" at bounding box center [495, 276] width 504 height 22
type input "Fish Fillet"
click at [816, 282] on input "text" at bounding box center [1008, 276] width 504 height 22
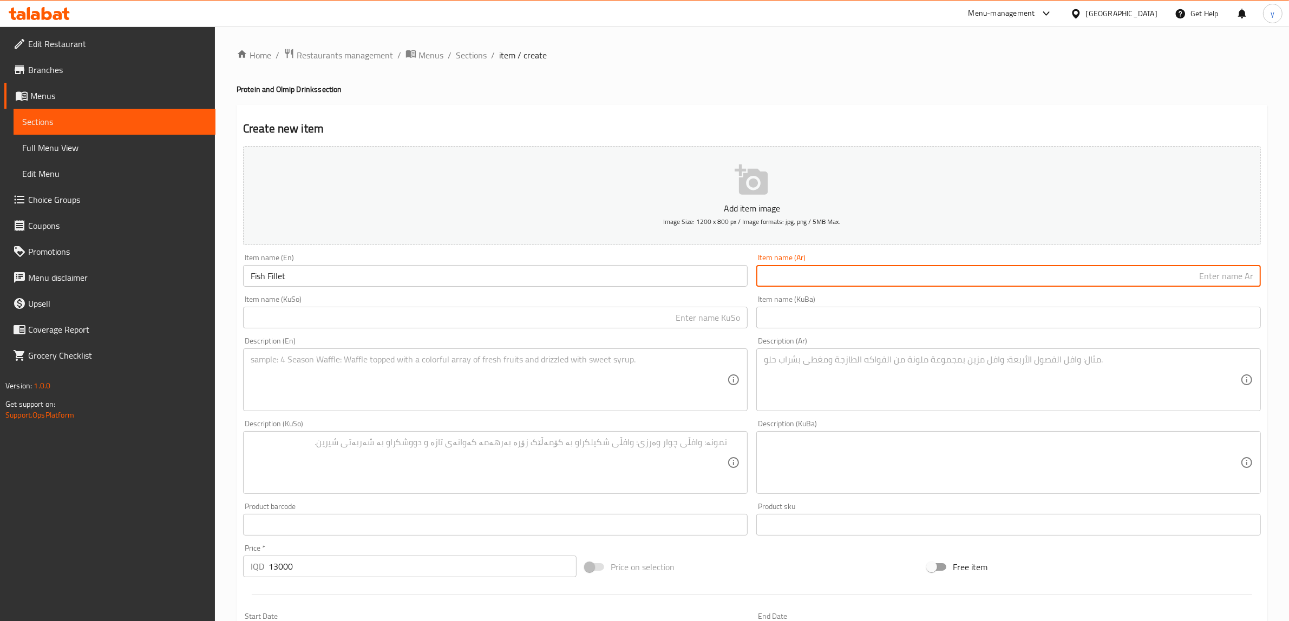
click at [531, 402] on textarea at bounding box center [489, 379] width 476 height 51
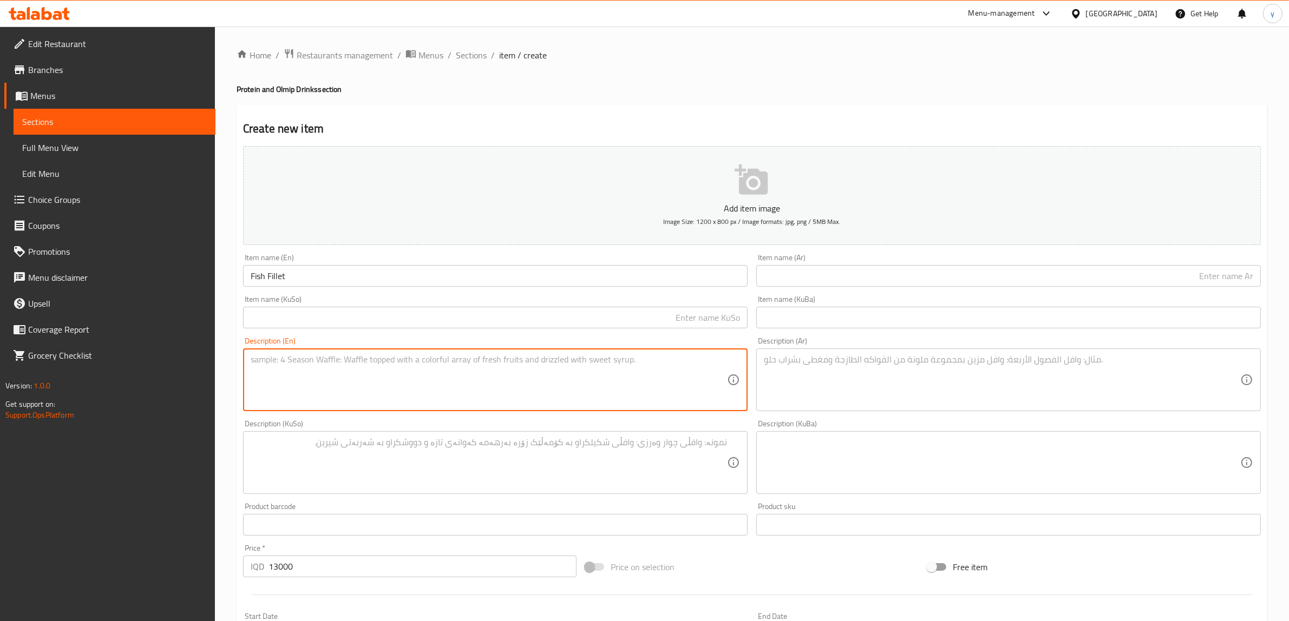
click at [812, 279] on input "text" at bounding box center [1008, 276] width 504 height 22
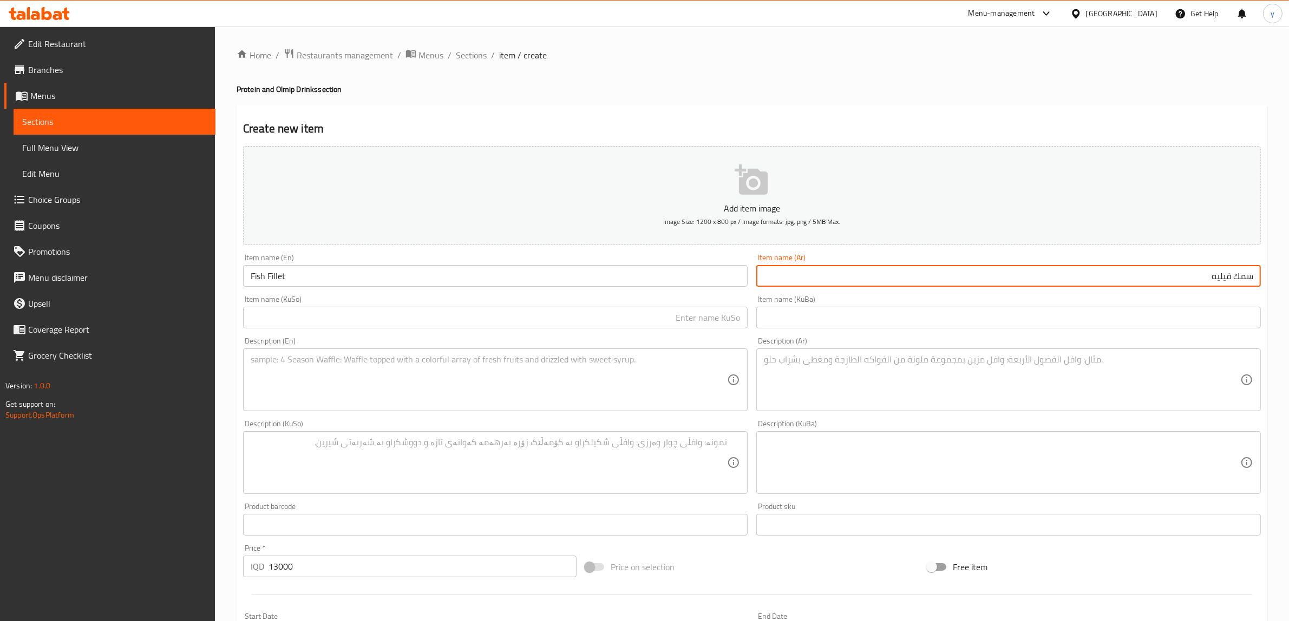
type input "سمك فيليه"
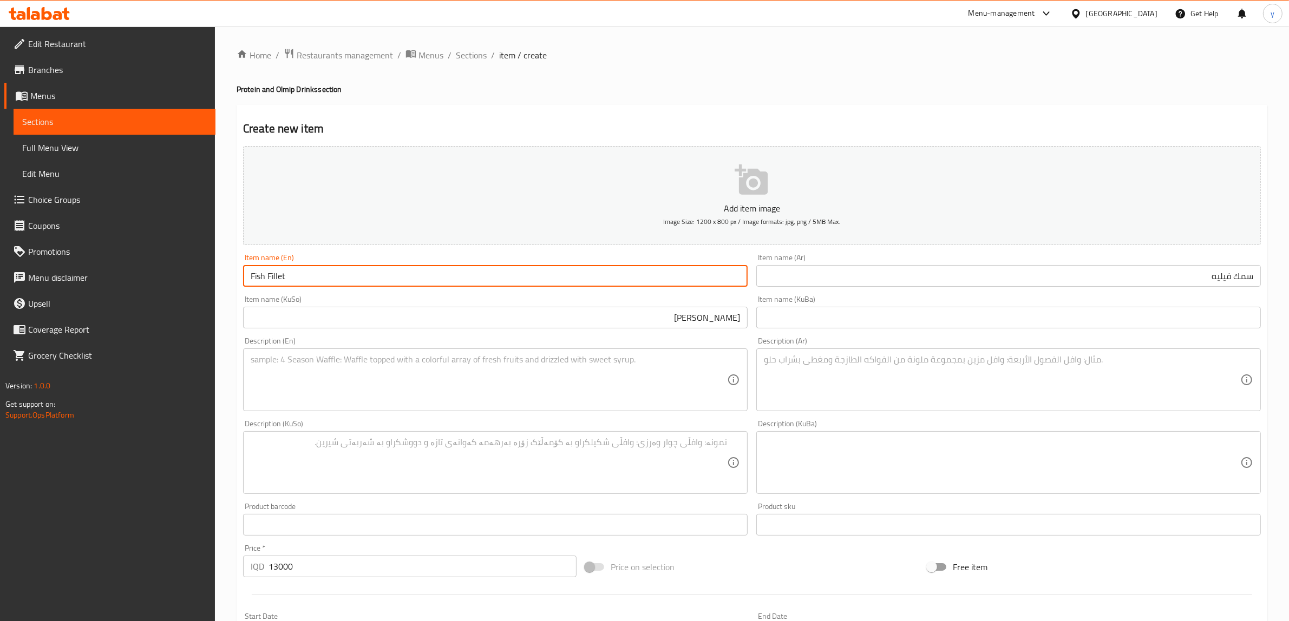
click at [281, 279] on input "Fish Fillet" at bounding box center [495, 276] width 504 height 22
click at [282, 283] on input "Fish Fillet" at bounding box center [495, 276] width 504 height 22
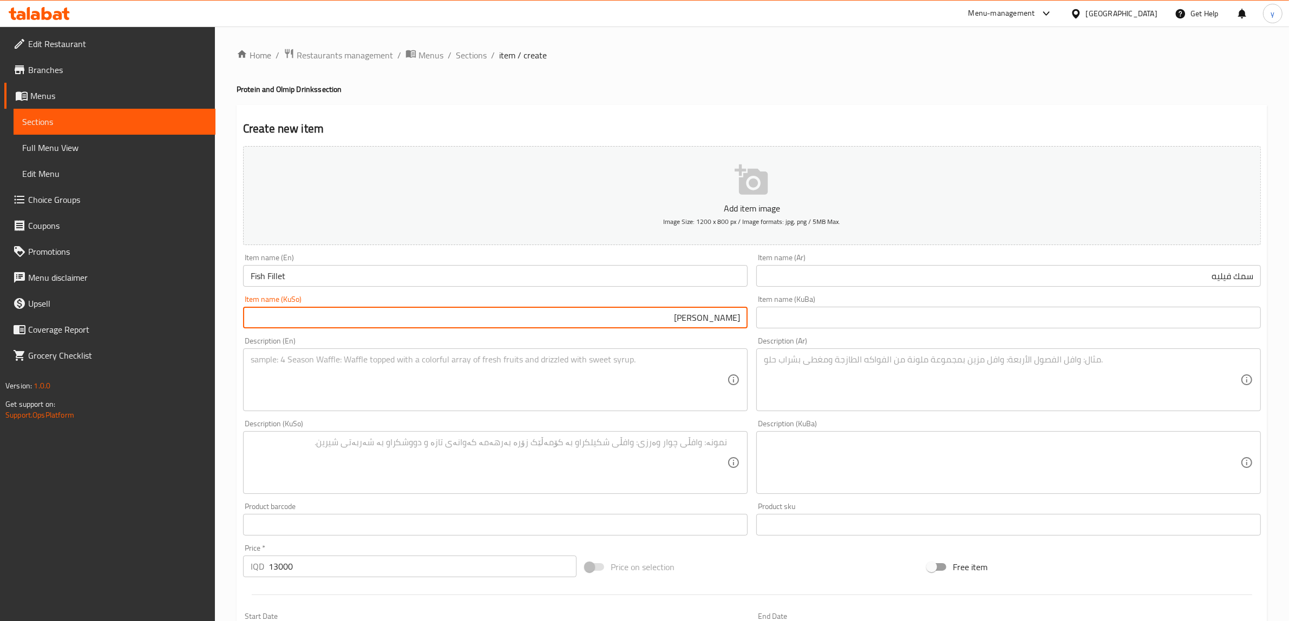
click at [705, 318] on input "ماسی فیلیە" at bounding box center [495, 318] width 504 height 22
paste input "text"
type input "ماسی فیلێ"
click at [651, 402] on textarea at bounding box center [489, 379] width 476 height 51
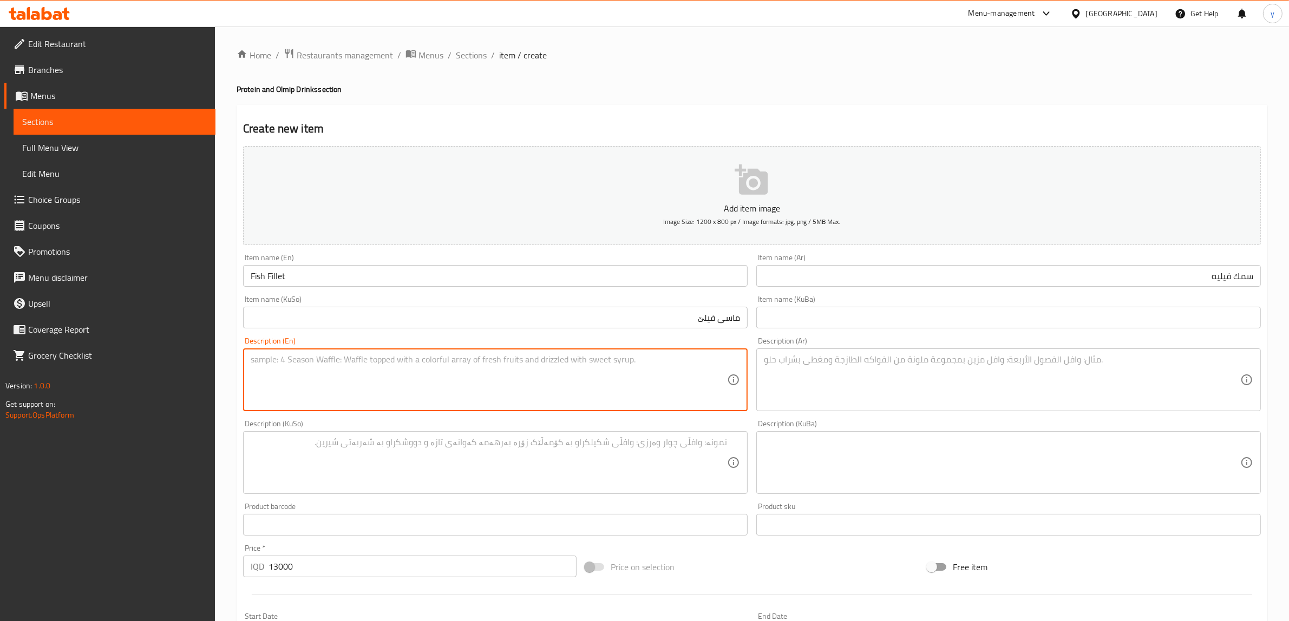
paste textarea "180 جرام فيليه، صلصة ليمون، ثوم، 200 جرام أرز، ملح وروزماري - 500 كالوري"
type textarea "180 جرام فيليه، صلصة ليمون، ثوم، 200 جرام أرز، ملح وروزماري - 500 كالوري"
click at [886, 385] on textarea at bounding box center [1002, 379] width 476 height 51
paste textarea "180 جرام فيليه، صلصة ليمون، ثوم، 200 جرام أرز، ملح وروزماري - 500 كالوري"
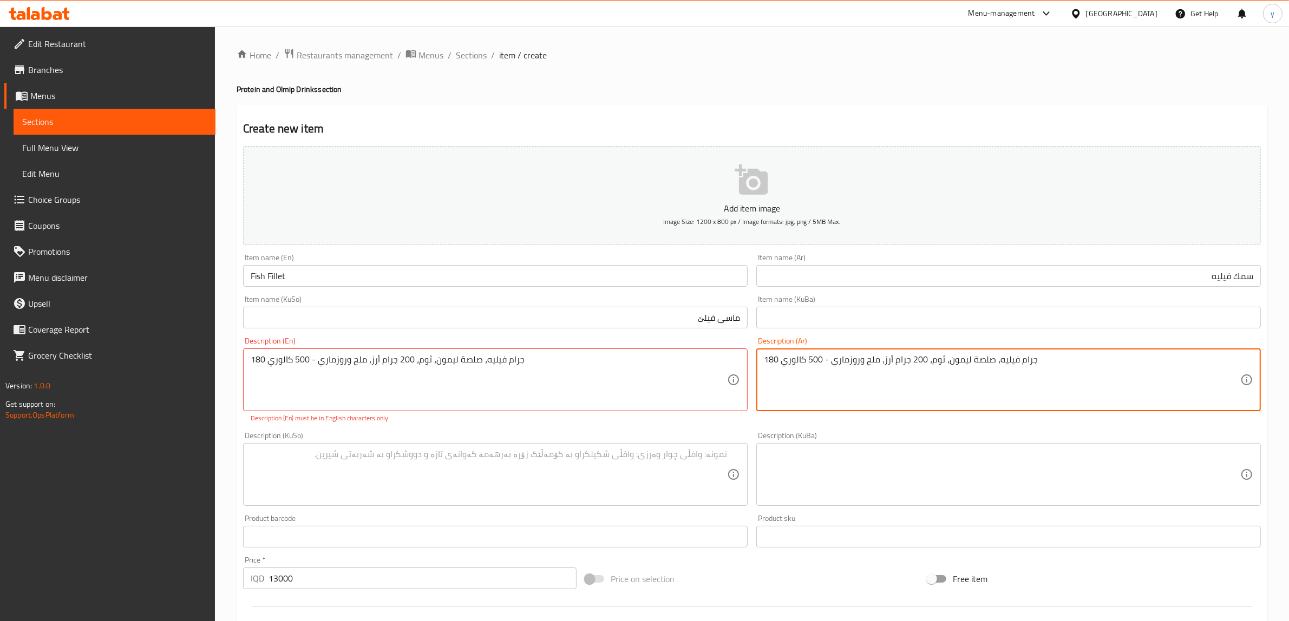
type textarea "180 جرام فيليه، صلصة ليمون، ثوم، 200 جرام أرز، ملح وروزماري - 500 كالوري"
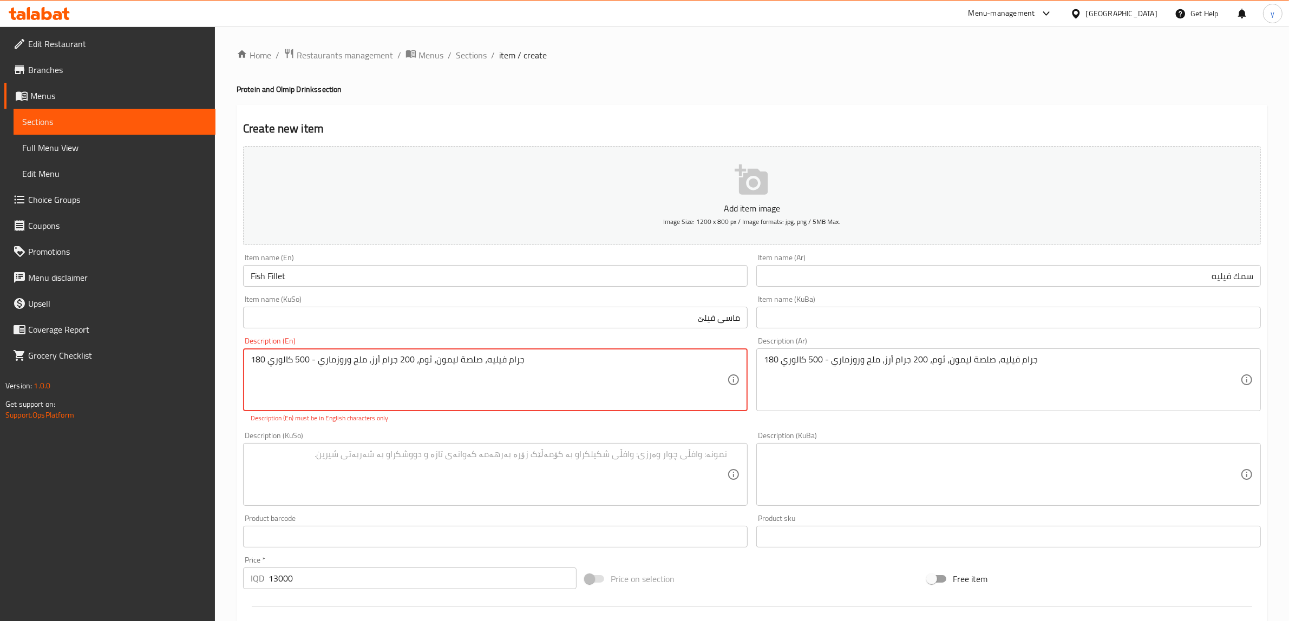
click at [631, 403] on textarea "180 جرام فيليه، صلصة ليمون، ثوم، 200 جرام أرز، ملح وروزماري - 500 كالوري" at bounding box center [489, 379] width 476 height 51
paste textarea "Gram fillet, limon sauce, garlic, 200 gram rice, salt and rosemare - 500 calori…"
type textarea "180 Gram fillet, limon sauce, garlic, 200 gram rice, salt and rosemare - 500 ca…"
click at [459, 448] on textarea at bounding box center [489, 462] width 476 height 51
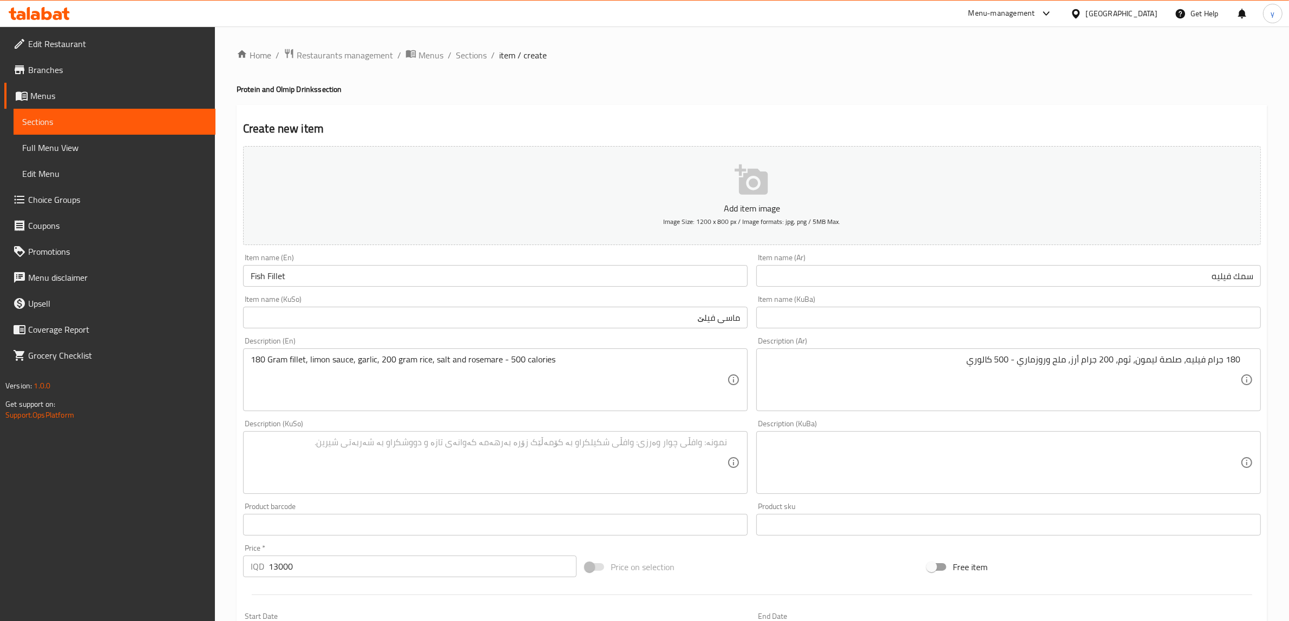
drag, startPoint x: 684, startPoint y: 431, endPoint x: 694, endPoint y: 461, distance: 31.5
click at [683, 439] on div "Description (KuSo) Description (KuSo)" at bounding box center [495, 457] width 504 height 74
click at [695, 463] on textarea at bounding box center [489, 462] width 476 height 51
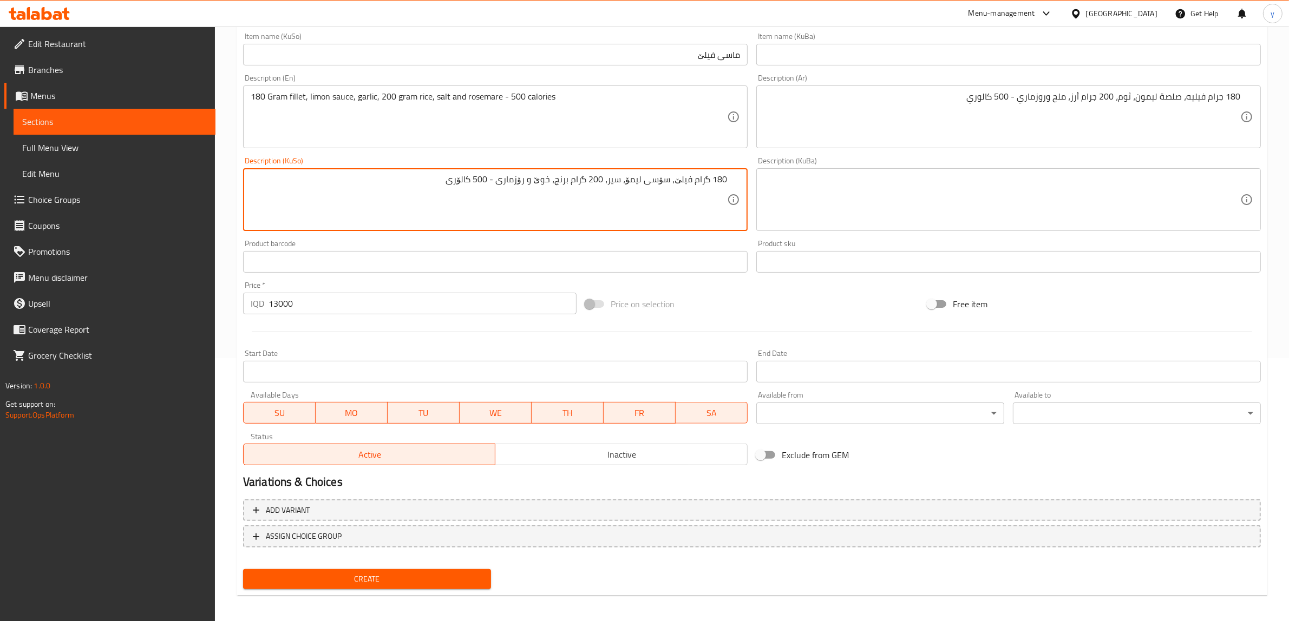
scroll to position [266, 0]
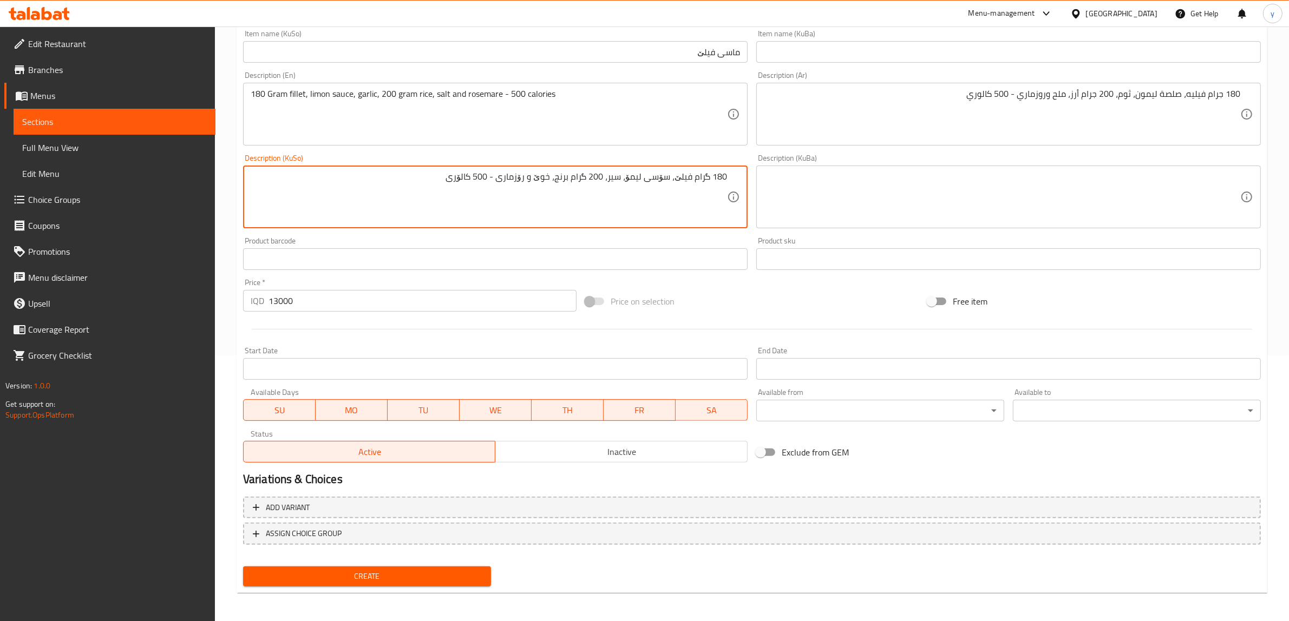
type textarea "180 گرام فیلێ، سۆسی لیمۆ، سیر، 200 گرام برنج، خوێ و رۆزماری - 500 کالۆری"
click at [377, 576] on span "Create" at bounding box center [367, 577] width 231 height 14
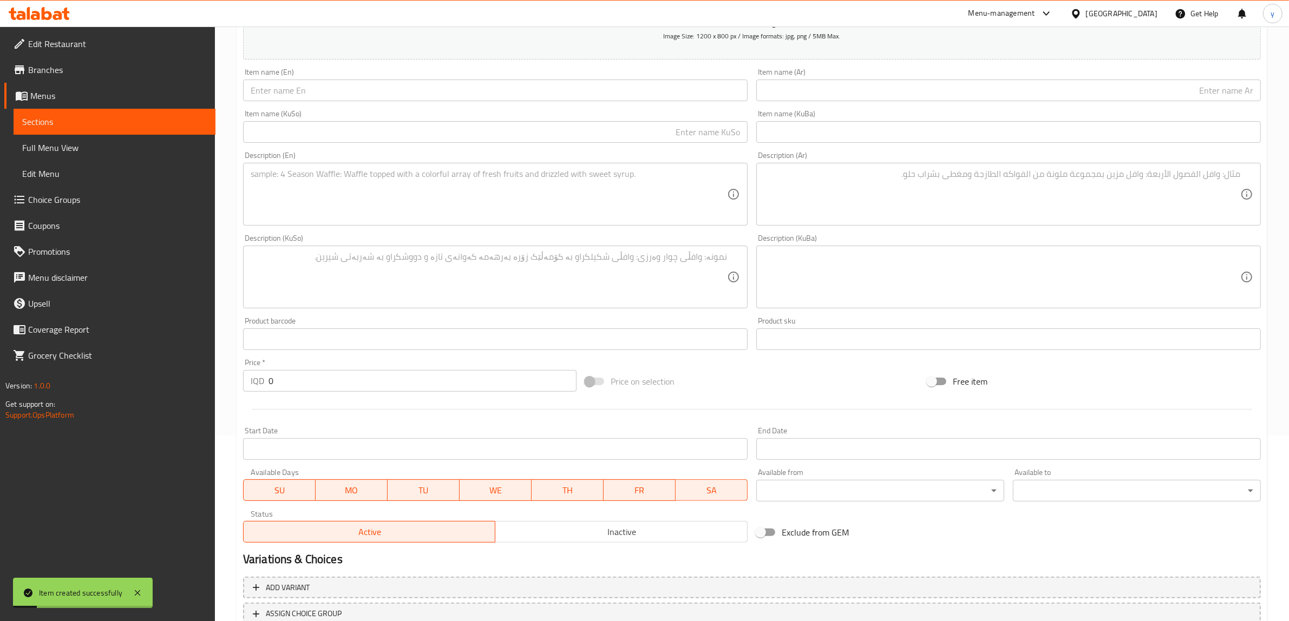
scroll to position [153, 0]
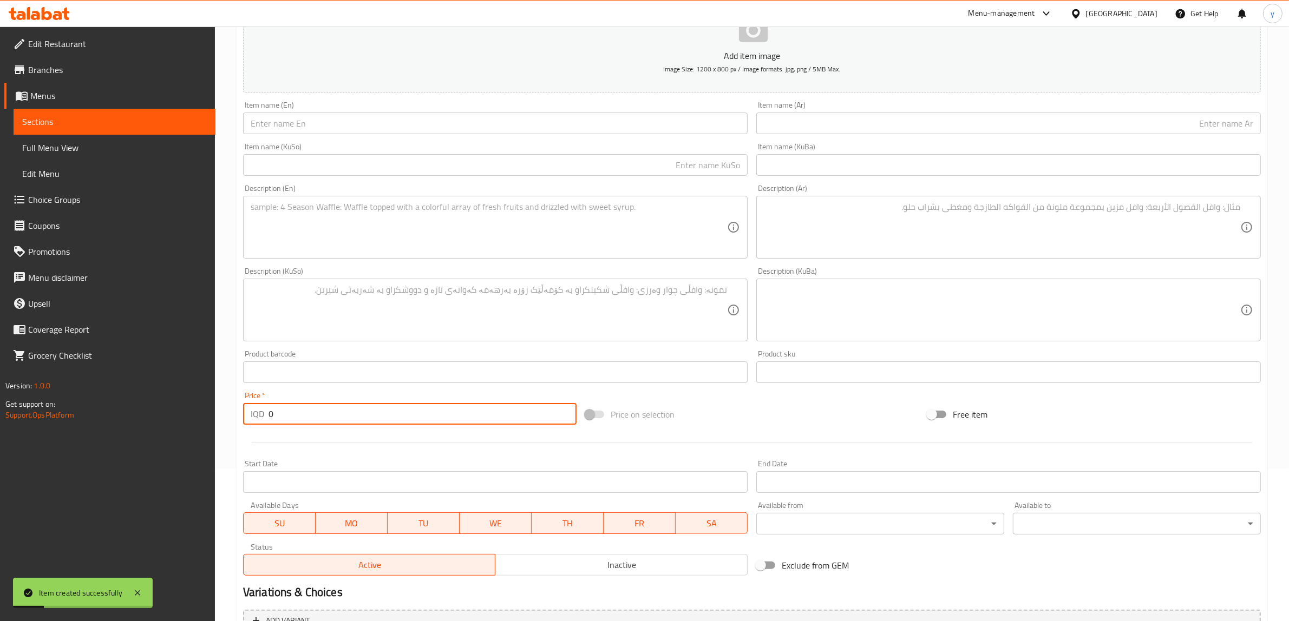
drag, startPoint x: 283, startPoint y: 410, endPoint x: 260, endPoint y: 418, distance: 23.6
click at [241, 425] on div "Price   * IQD 0 Price *" at bounding box center [410, 408] width 342 height 42
paste input "1300"
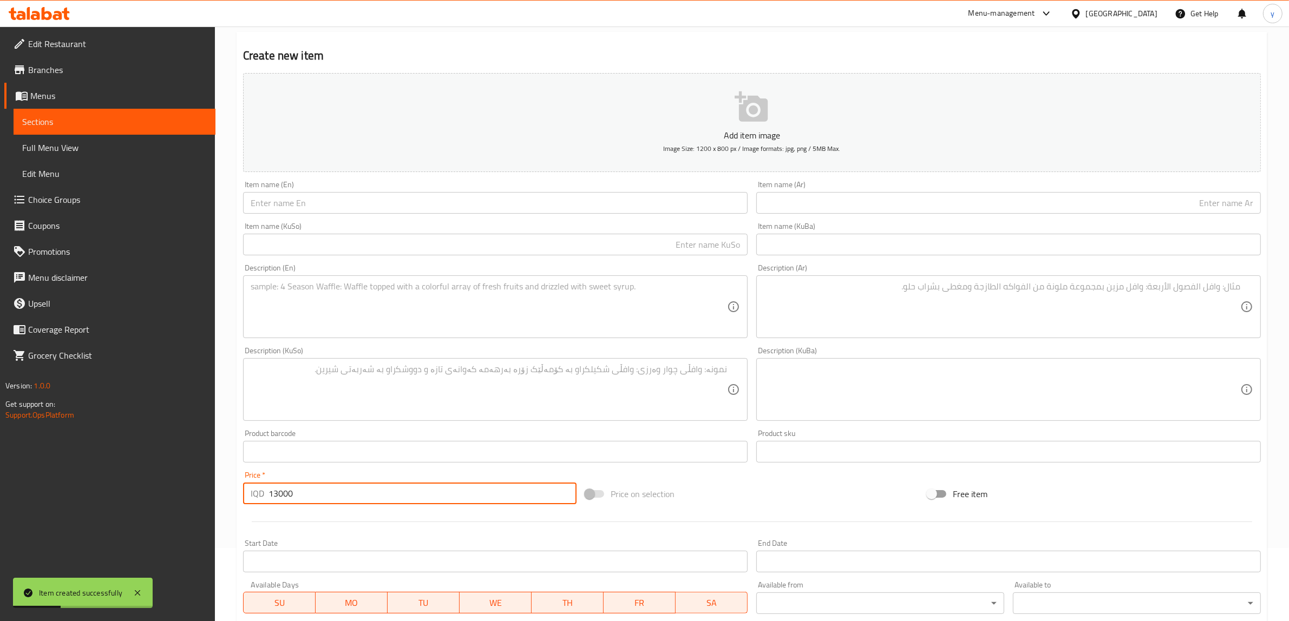
scroll to position [41, 0]
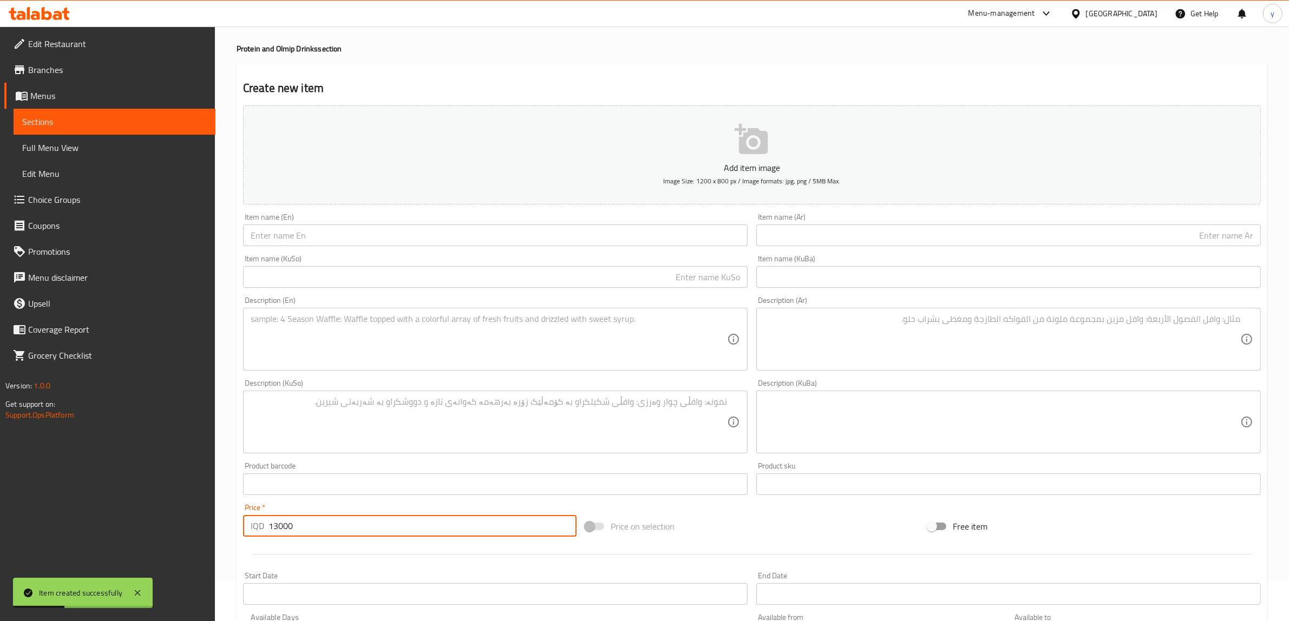
type input "13000"
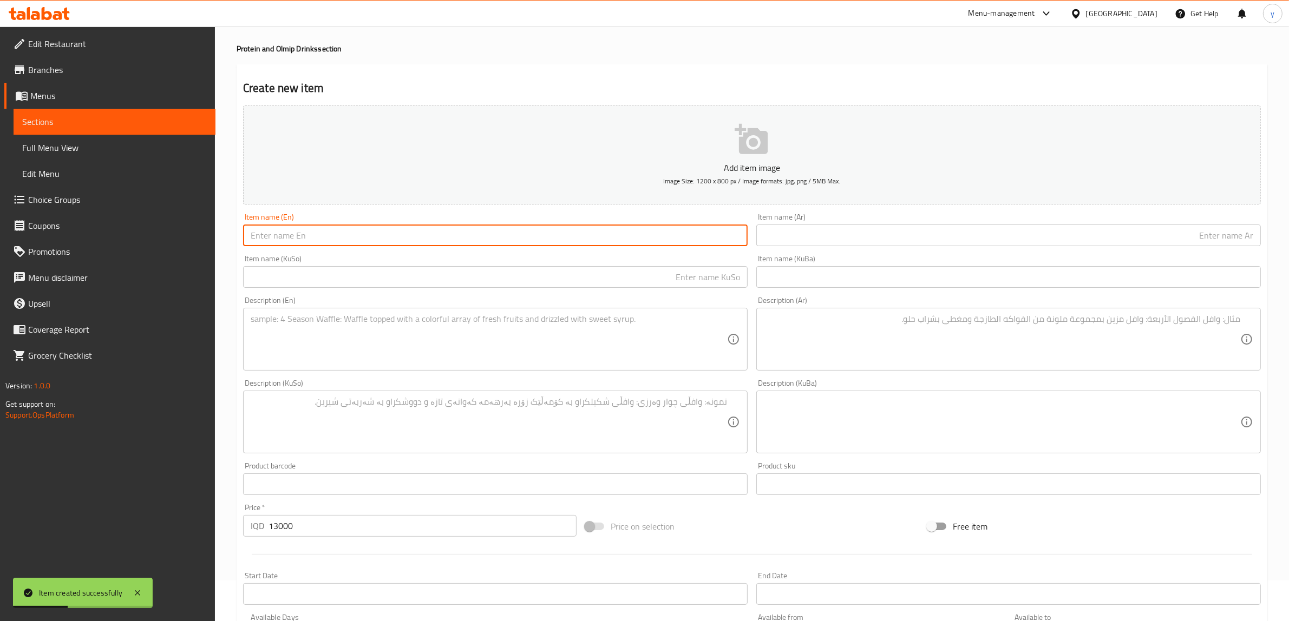
click at [339, 238] on input "text" at bounding box center [495, 236] width 504 height 22
paste input "Shrimp fajita"
click at [277, 237] on input "ShrimpFajita" at bounding box center [495, 236] width 504 height 22
type input "Shrimp Fajita"
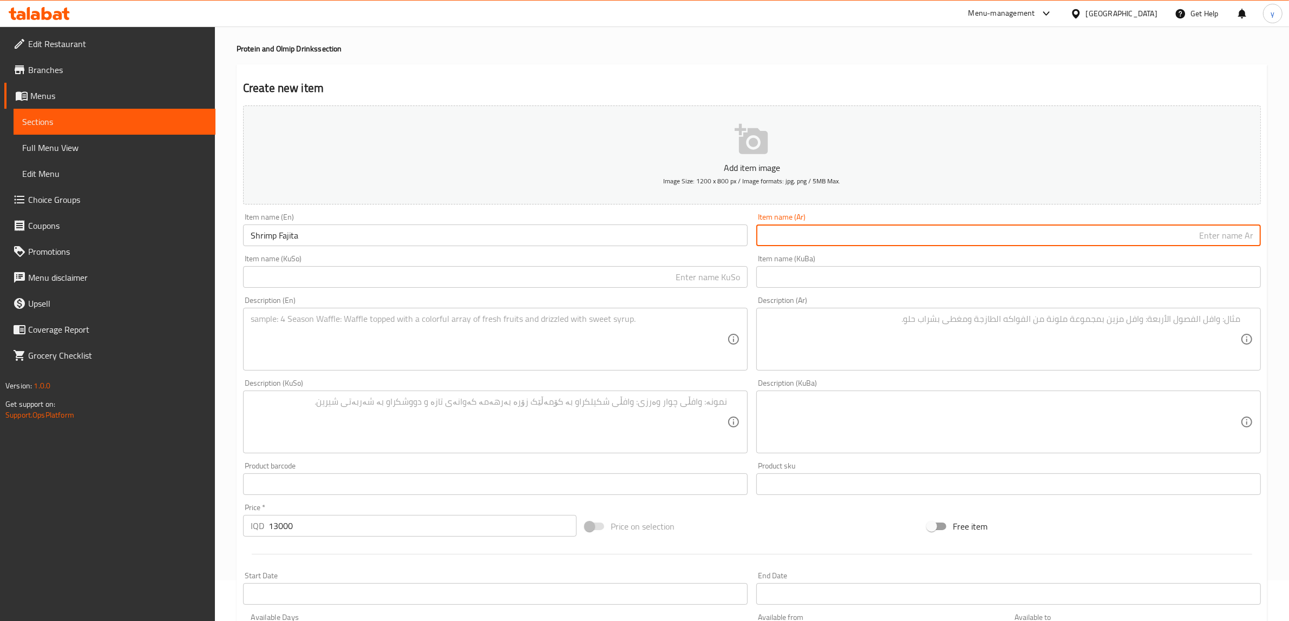
click at [805, 234] on input "text" at bounding box center [1008, 236] width 504 height 22
type input "فاهيتا روبيان"
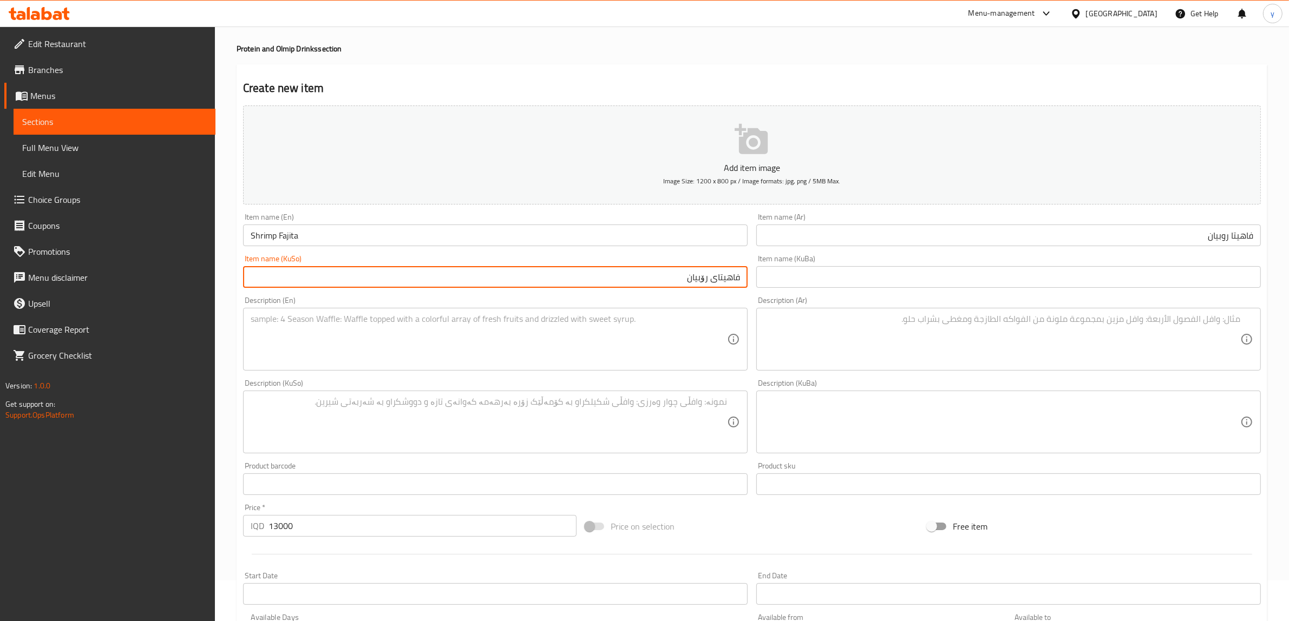
type input "فاهیتای رۆبیان"
click at [487, 320] on textarea at bounding box center [489, 339] width 476 height 51
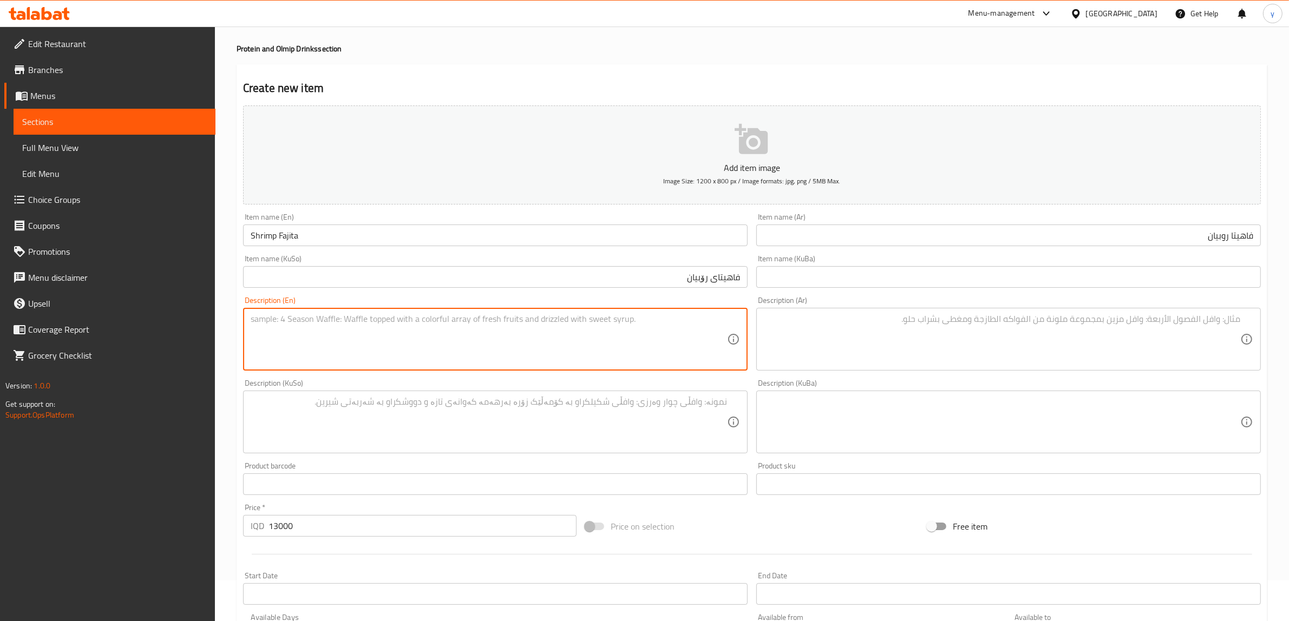
paste textarea "150 Gram shrimp, 200 gram rice, curry sauce and Cooking cream - 450 calories"
type textarea "150 Gram shrimp, 200 gram rice, curry sauce and Cooking cream - 450 calories"
click at [927, 332] on textarea at bounding box center [1002, 339] width 476 height 51
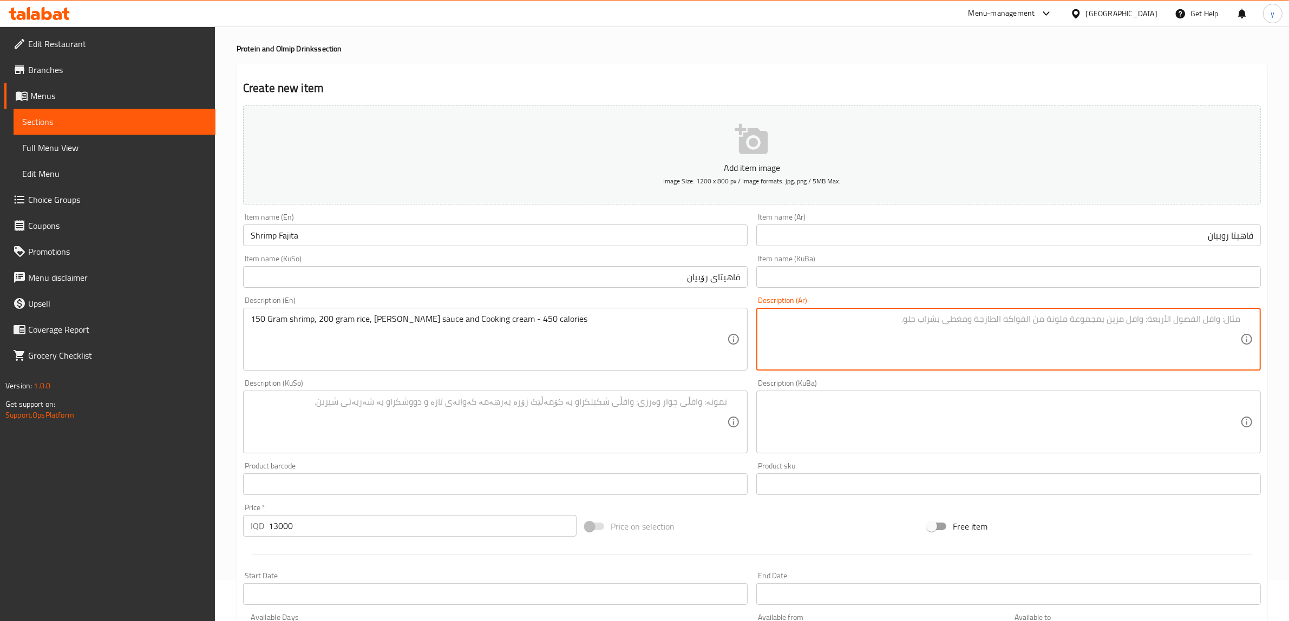
paste textarea "150 جرام روبيان، 200 جرام أرز، صلصة كاري وكريمة طهي - 450 كالوري"
type textarea "150 جرام روبيان، 200 جرام أرز، صلصة كاري وكريمة طهي - 450 كالوري"
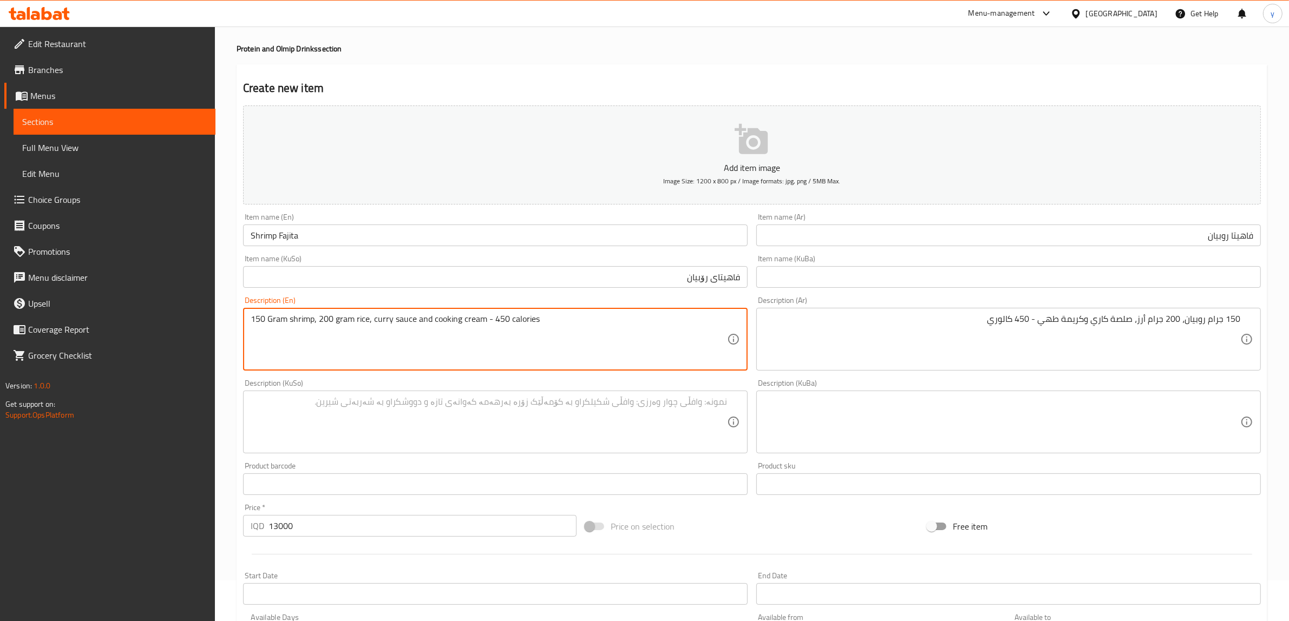
type textarea "150 Gram shrimp, 200 gram rice, curry sauce and cooking cream - 450 calories"
click at [613, 412] on textarea at bounding box center [489, 422] width 476 height 51
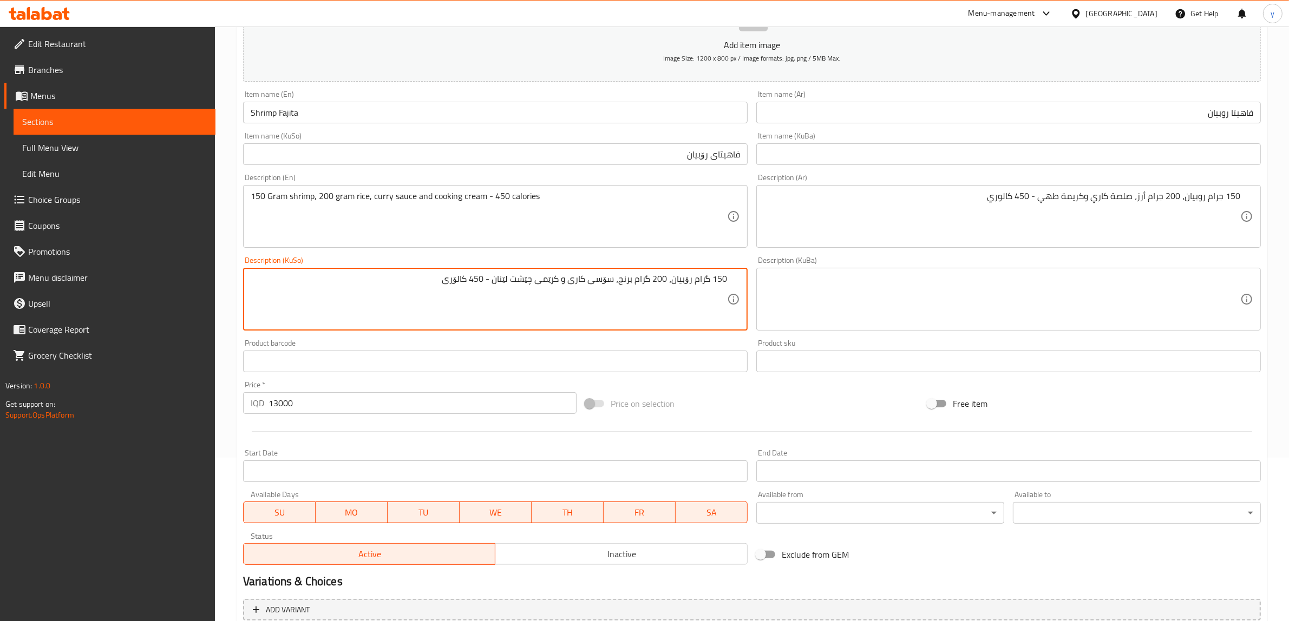
scroll to position [266, 0]
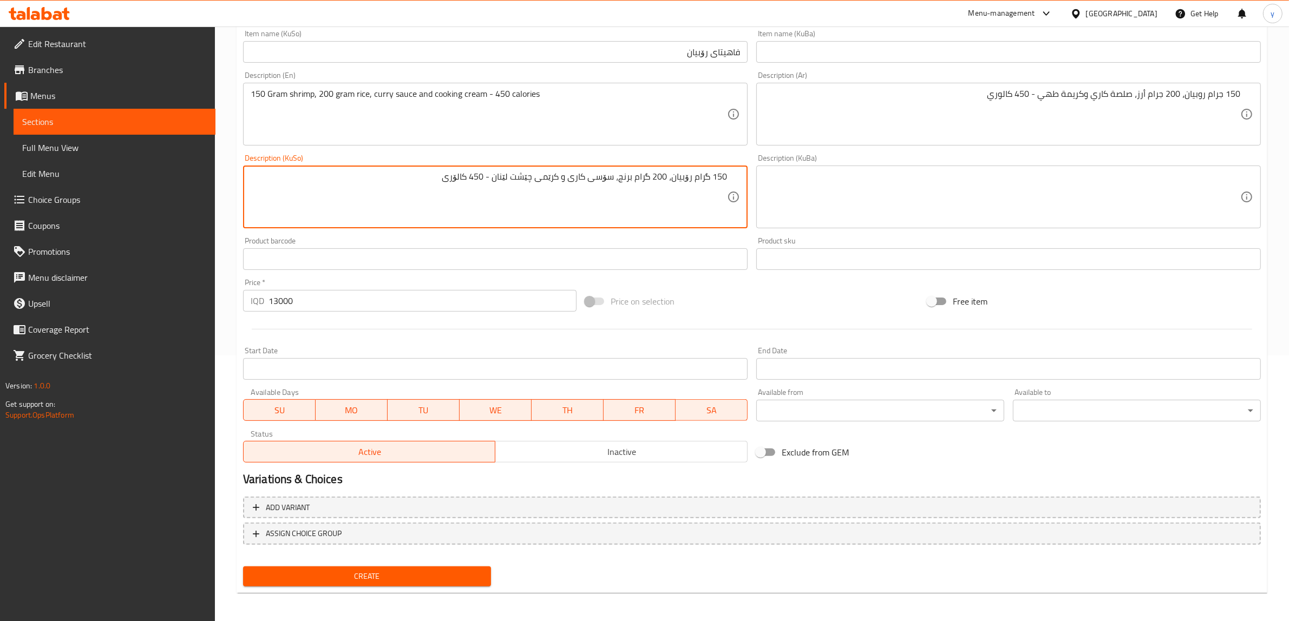
type textarea "150 گرام رۆبیان، 200 گرام برنج، سۆسی کاری و کرێمی چێشت لێنان - 450 کالۆری"
click at [393, 573] on span "Create" at bounding box center [367, 577] width 231 height 14
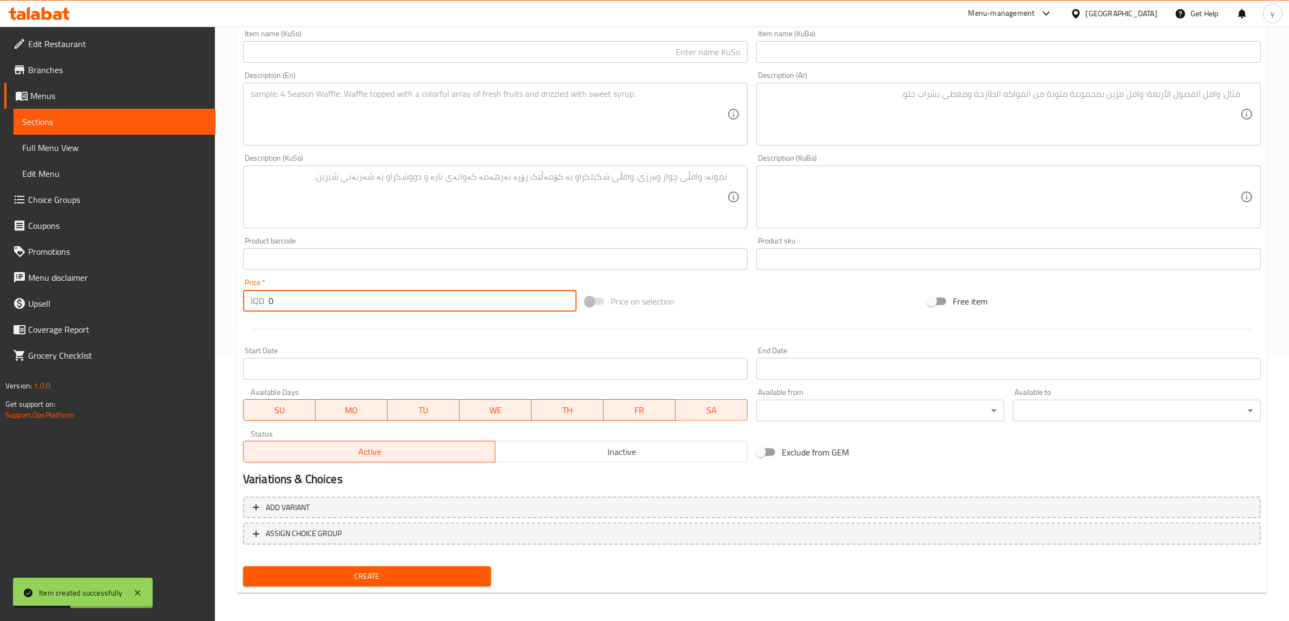
drag, startPoint x: 299, startPoint y: 301, endPoint x: 261, endPoint y: 314, distance: 40.0
click at [261, 314] on div "Price   * IQD 0 Price *" at bounding box center [410, 295] width 342 height 42
paste input "1400"
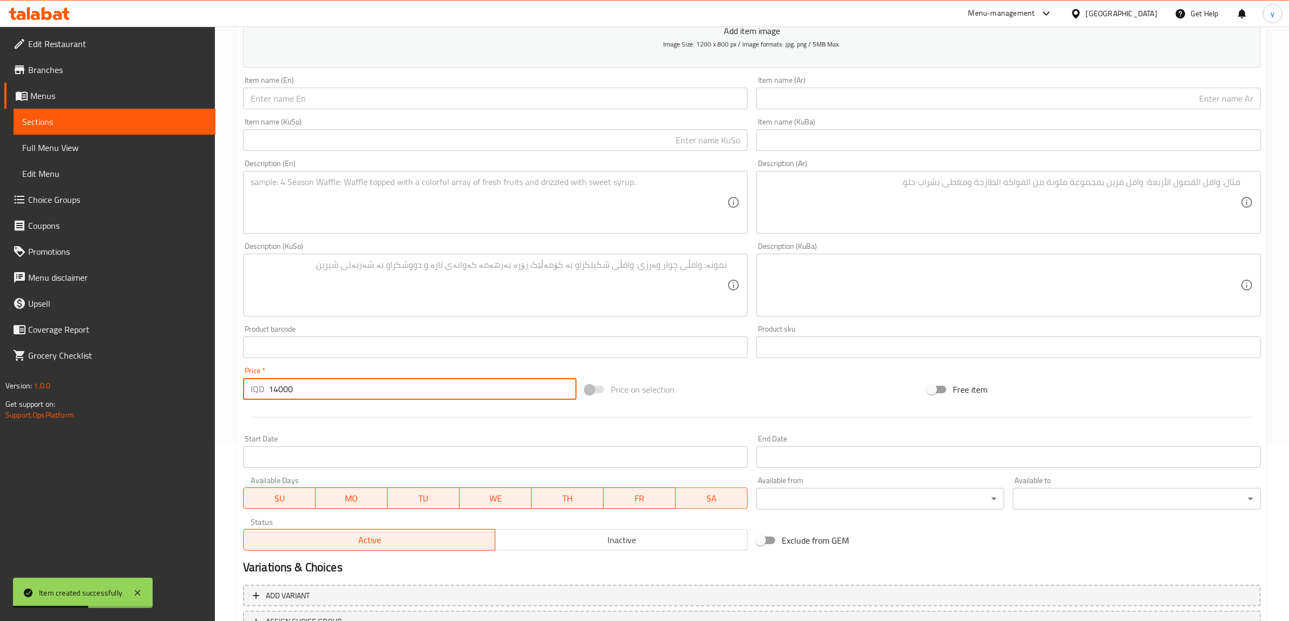
scroll to position [41, 0]
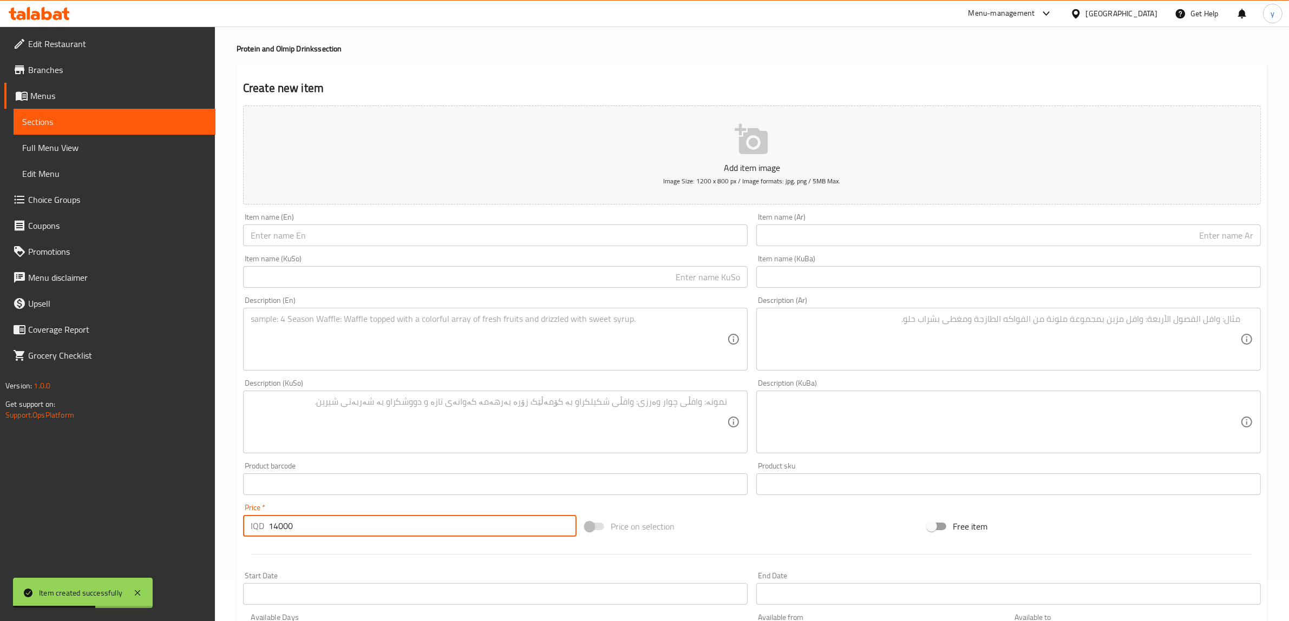
type input "14000"
drag, startPoint x: 340, startPoint y: 239, endPoint x: 337, endPoint y: 246, distance: 7.7
click at [340, 239] on input "text" at bounding box center [495, 236] width 504 height 22
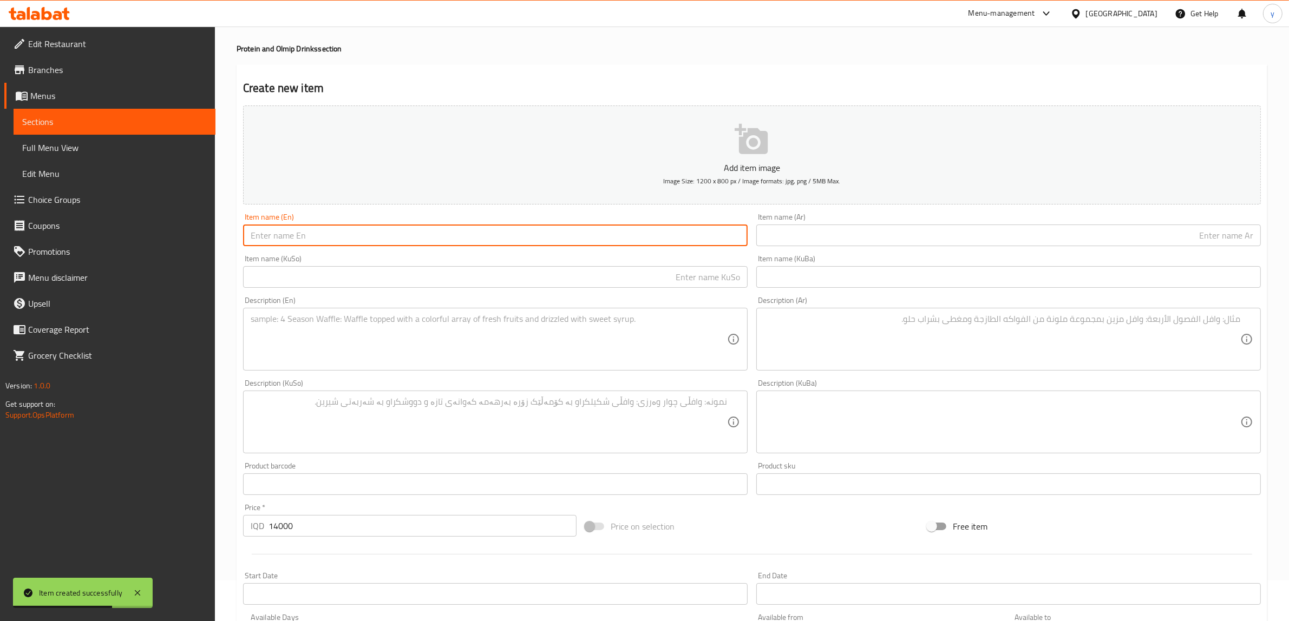
paste input "fillet spinach"
click at [249, 241] on input "fillet Spinach" at bounding box center [495, 236] width 504 height 22
type input "Fillet Spinach"
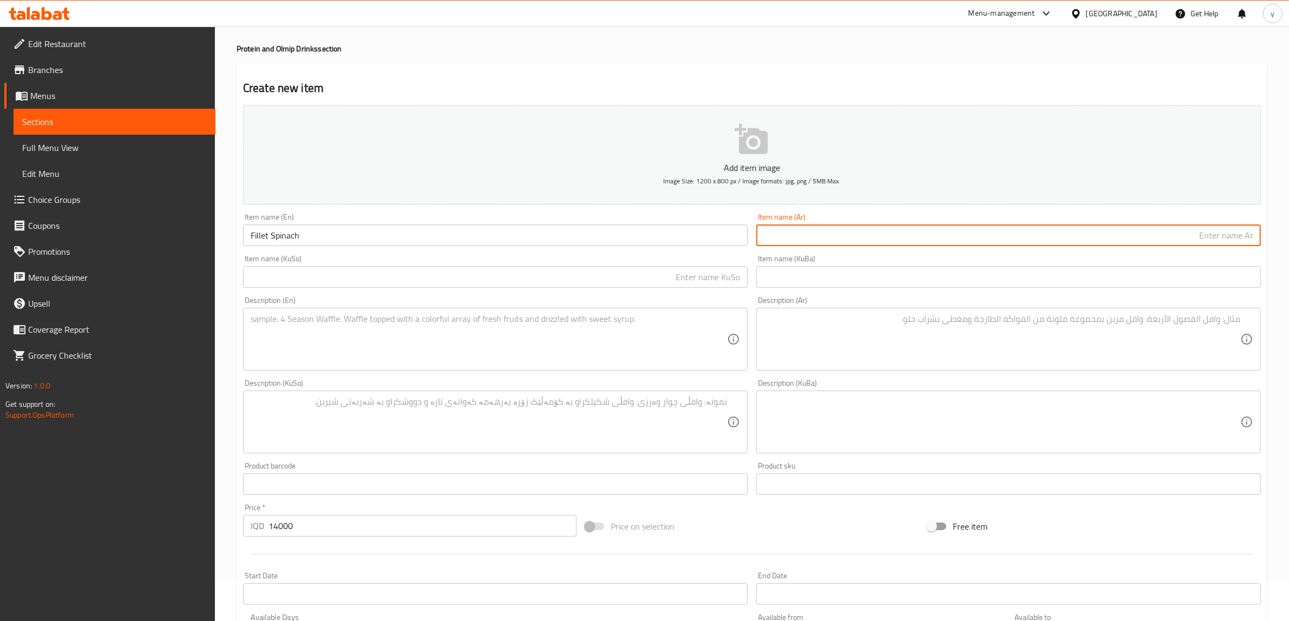
drag, startPoint x: 783, startPoint y: 240, endPoint x: 791, endPoint y: 241, distance: 8.2
click at [783, 240] on input "text" at bounding box center [1008, 236] width 504 height 22
type input "سبانخ فيليه"
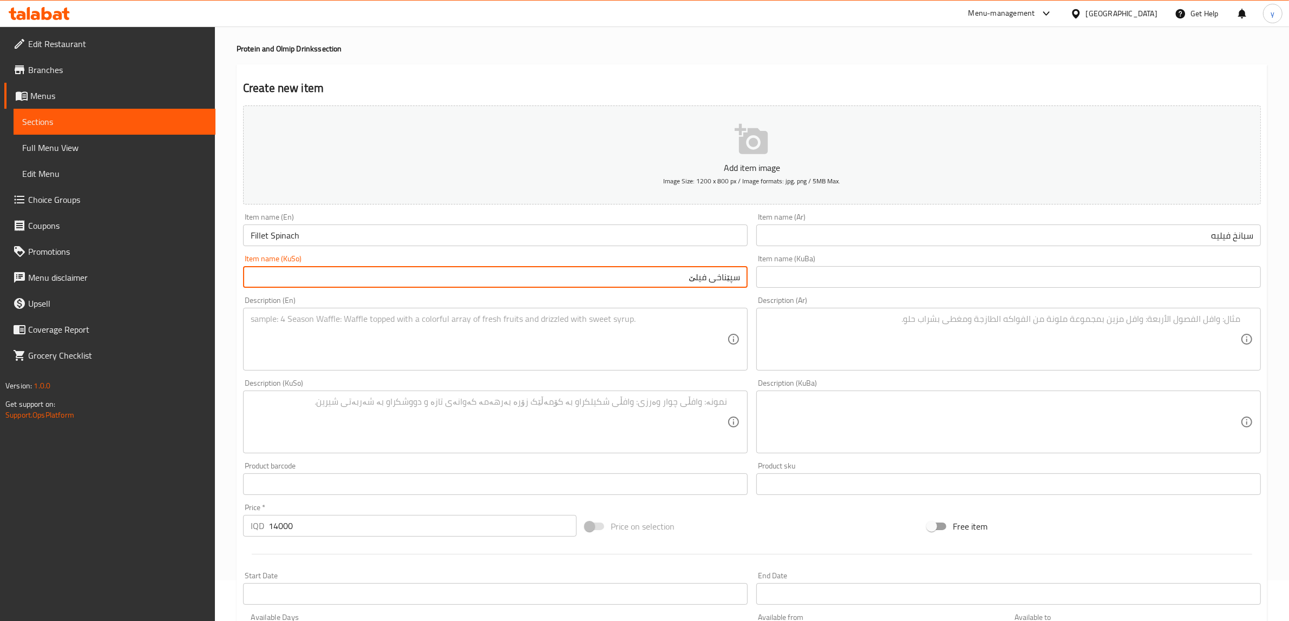
type input "سپێناخی فیلێ"
click at [655, 347] on textarea at bounding box center [489, 339] width 476 height 51
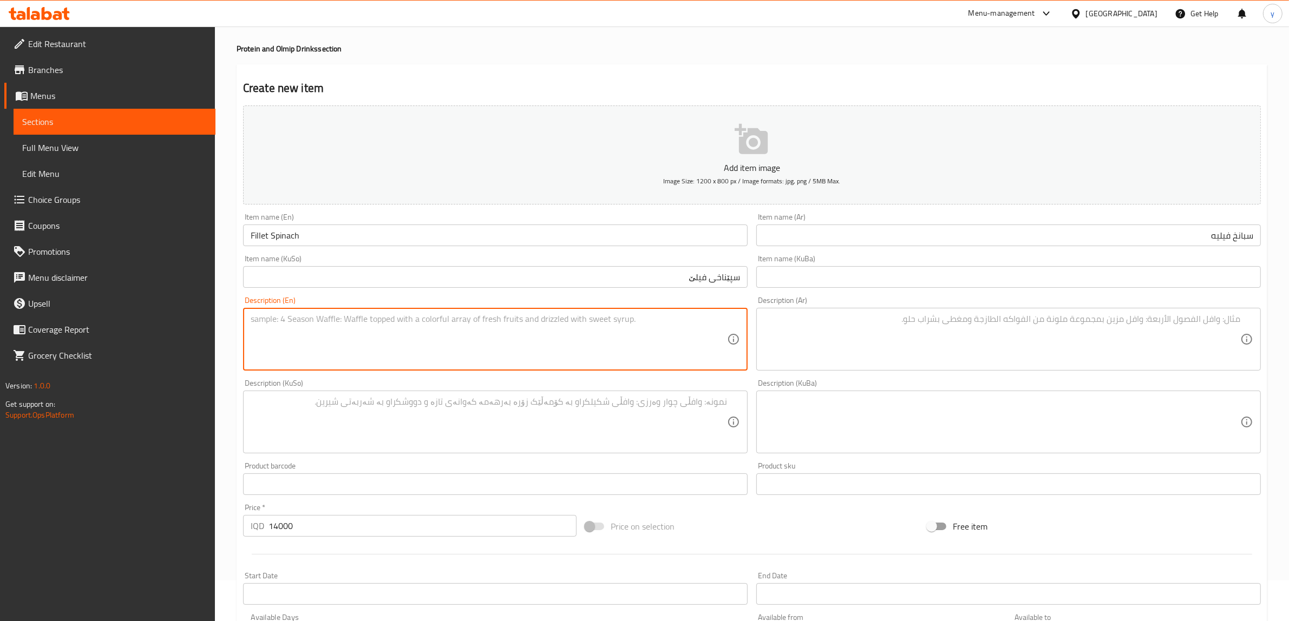
paste textarea "180 Gram fillet, lemon sauce, garlic, 200 gram rice, salt, rosemare and light s…"
type textarea "180 Gram fillet, lemon sauce, garlic, 200 gram rice, salt, rosemare and light s…"
click at [840, 318] on textarea at bounding box center [1002, 339] width 476 height 51
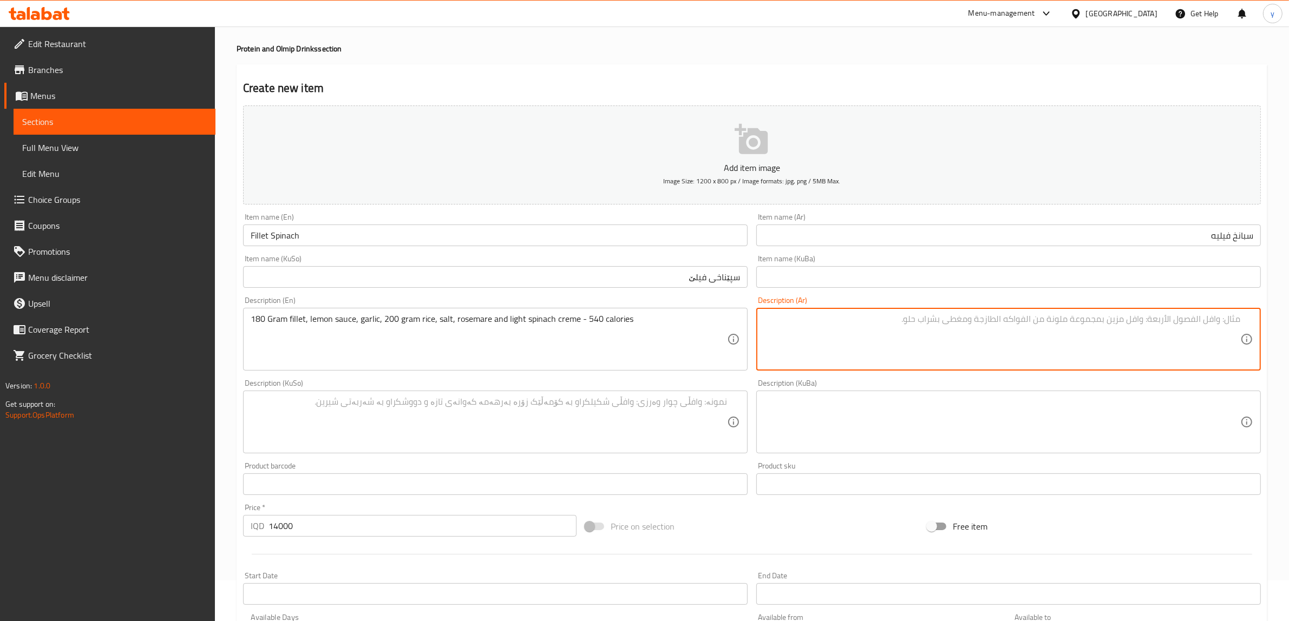
paste textarea "180 جرام فيليه، صلصة ليمون، ثوم، 200 جرام أرز، ملح، [PERSON_NAME] وكريمة سبانخ …"
type textarea "180 جرام فيليه، صلصة ليمون، ثوم، 200 جرام أرز، ملح، [PERSON_NAME] وكريمة سبانخ …"
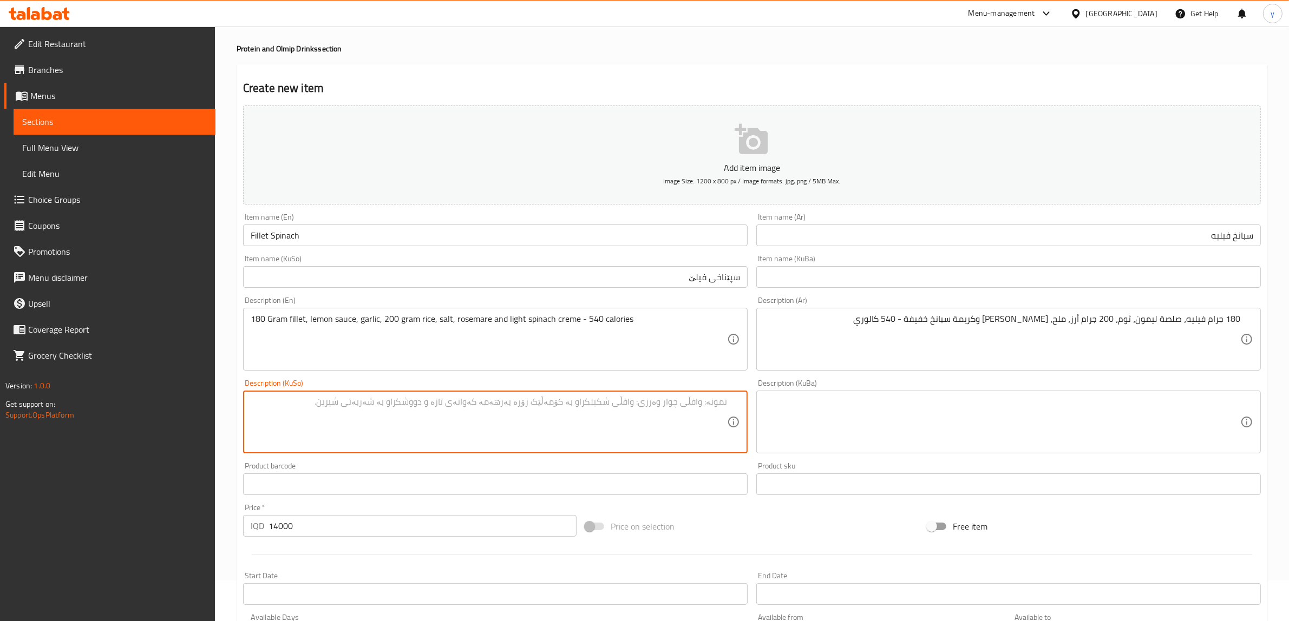
click at [685, 425] on textarea at bounding box center [489, 422] width 476 height 51
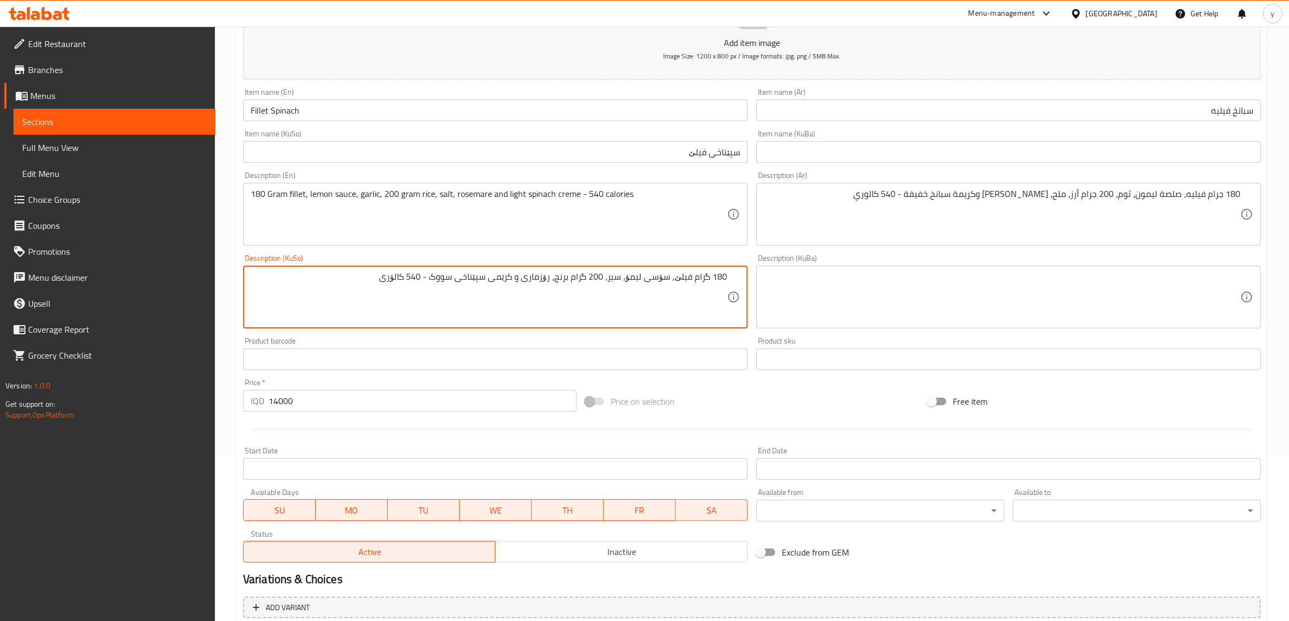
scroll to position [266, 0]
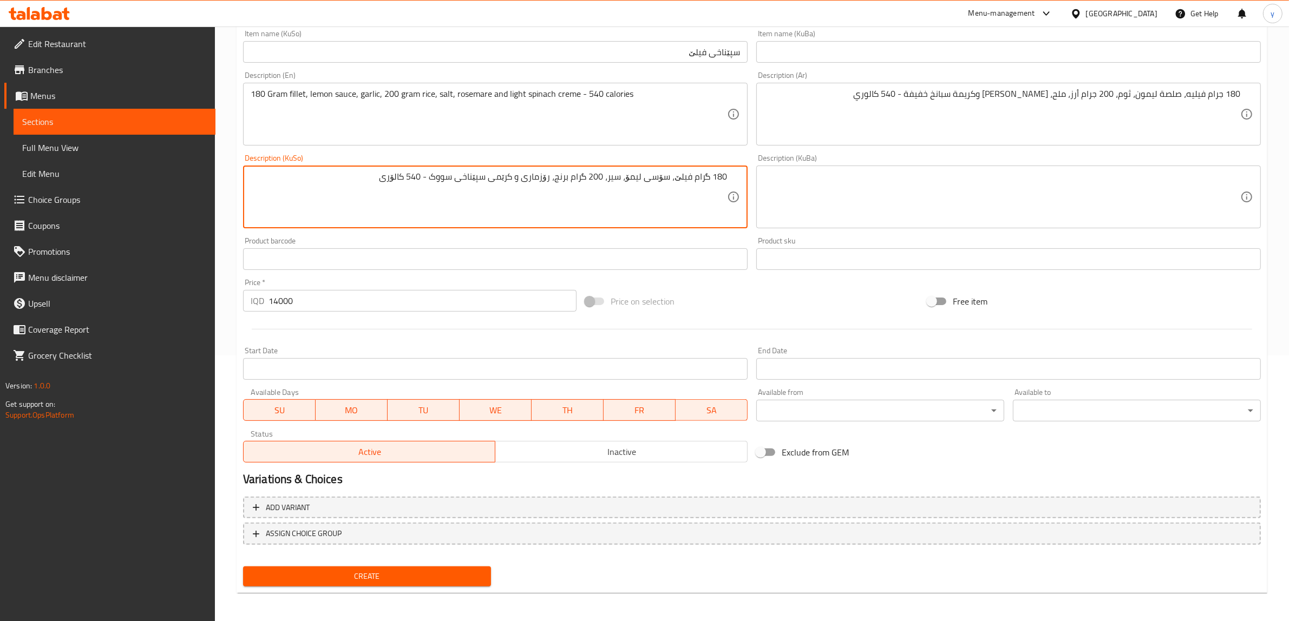
type textarea "180 گرام فیلێ، سۆسی لیمۆ، سیر، 200 گرام برنج، رۆزماری و کرێمی سپێناخی سووک - 54…"
click at [379, 567] on button "Create" at bounding box center [367, 577] width 248 height 20
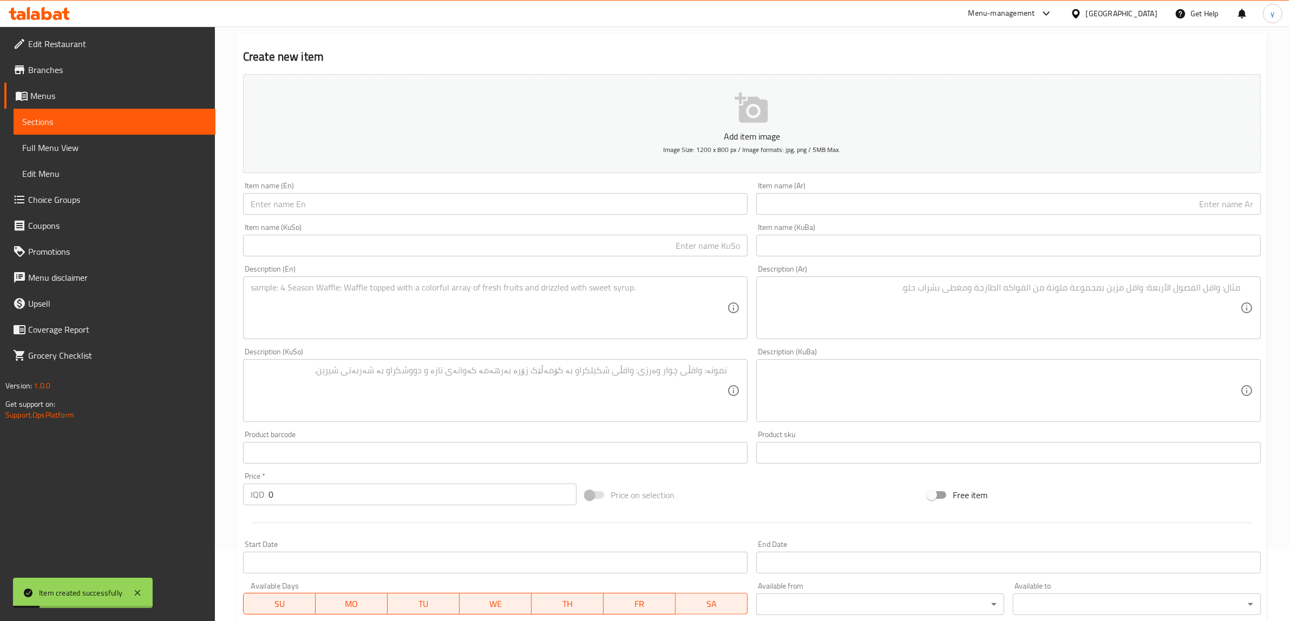
scroll to position [41, 0]
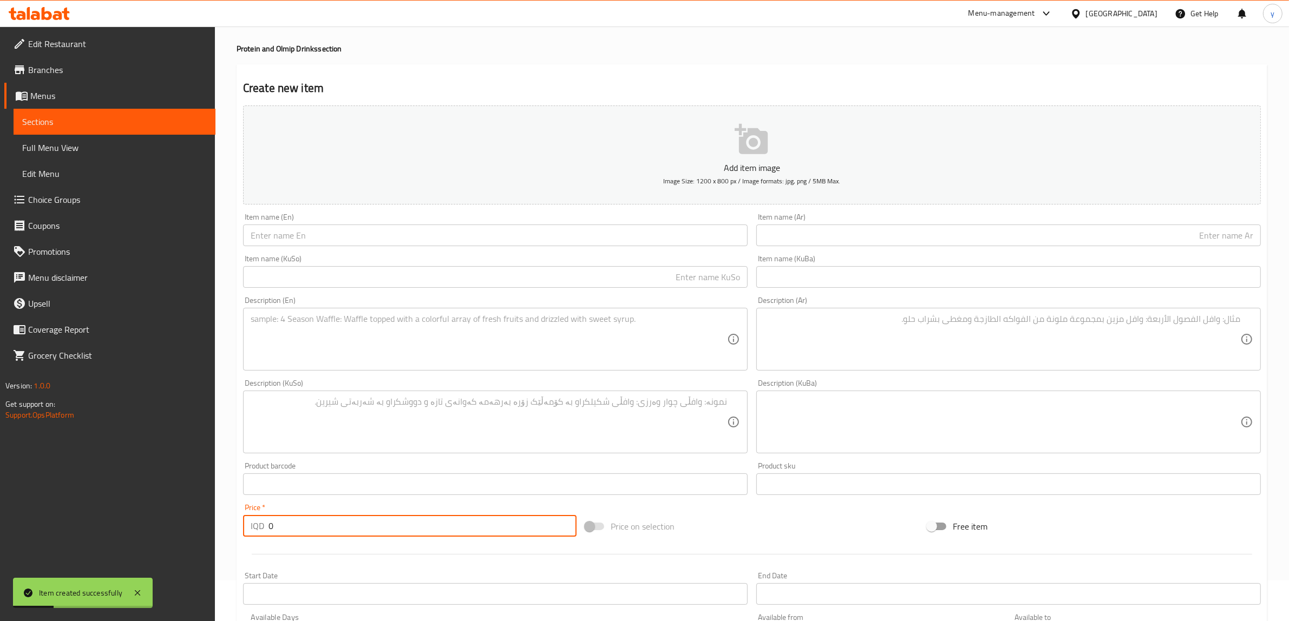
drag, startPoint x: 280, startPoint y: 531, endPoint x: 260, endPoint y: 536, distance: 20.5
click at [260, 536] on div "IQD 0 Price *" at bounding box center [409, 526] width 333 height 22
paste input "1800"
type input "18000"
click at [444, 320] on textarea at bounding box center [489, 339] width 476 height 51
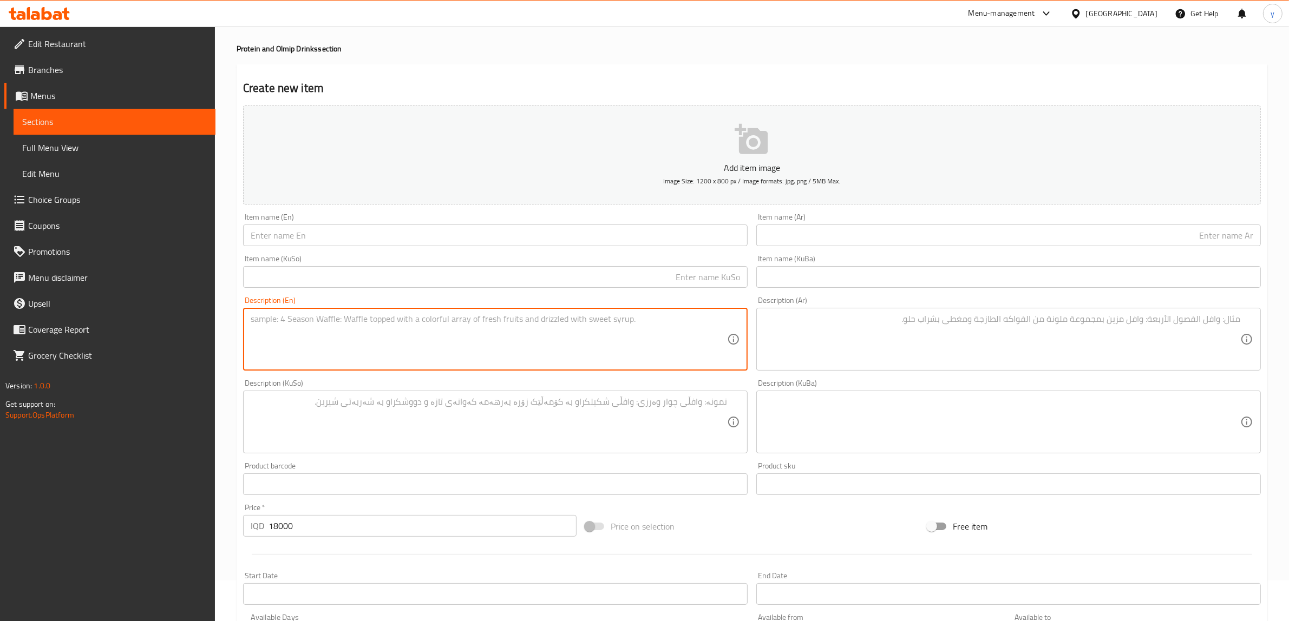
paste textarea "180 Gram salmon, 200 gram rice, garlic, mushroom, salt and light Spinach sauce …"
type textarea "180 Gram salmon, 200 gram rice, garlic, mushroom, salt and light Spinach sauce …"
click at [918, 327] on textarea at bounding box center [1002, 339] width 476 height 51
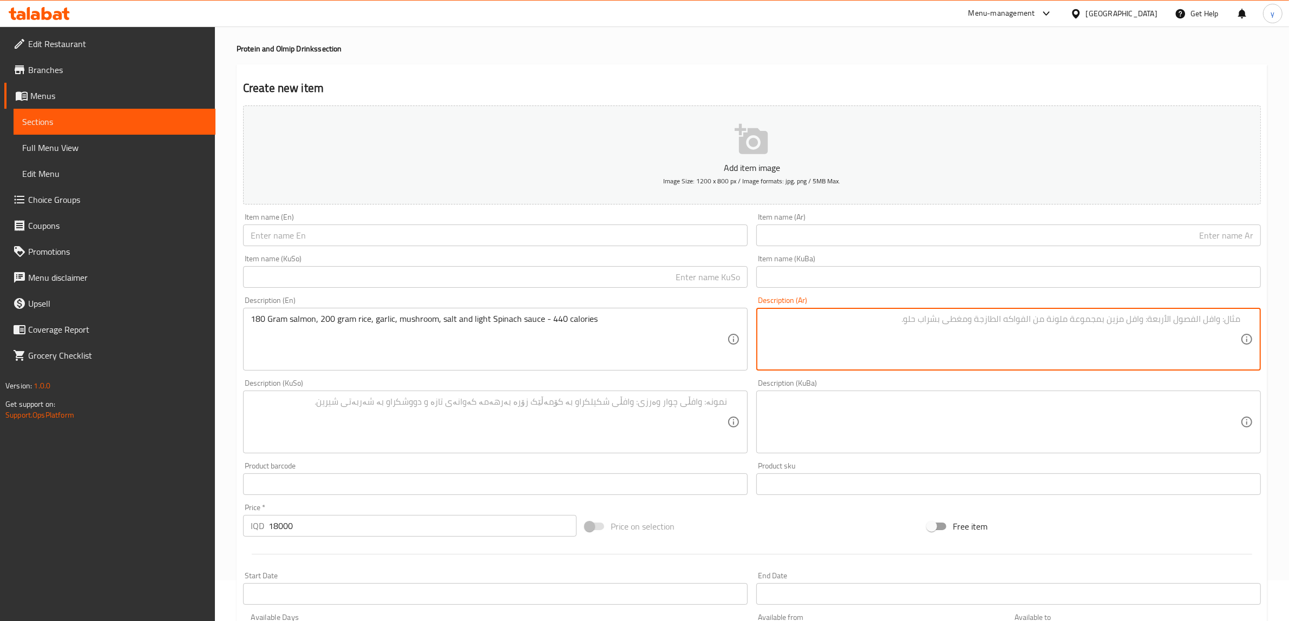
paste textarea "180 جرام سلمون، 200 جرام أرز، ثوم، فطر، ملح وصلصة سبانخ خفيفة - 440 كالوري"
type textarea "180 جرام سلمون، 200 جرام أرز، ثوم، فطر، ملح وصلصة سبانخ خفيفة - 440 كالوري"
click at [529, 399] on textarea at bounding box center [489, 422] width 476 height 51
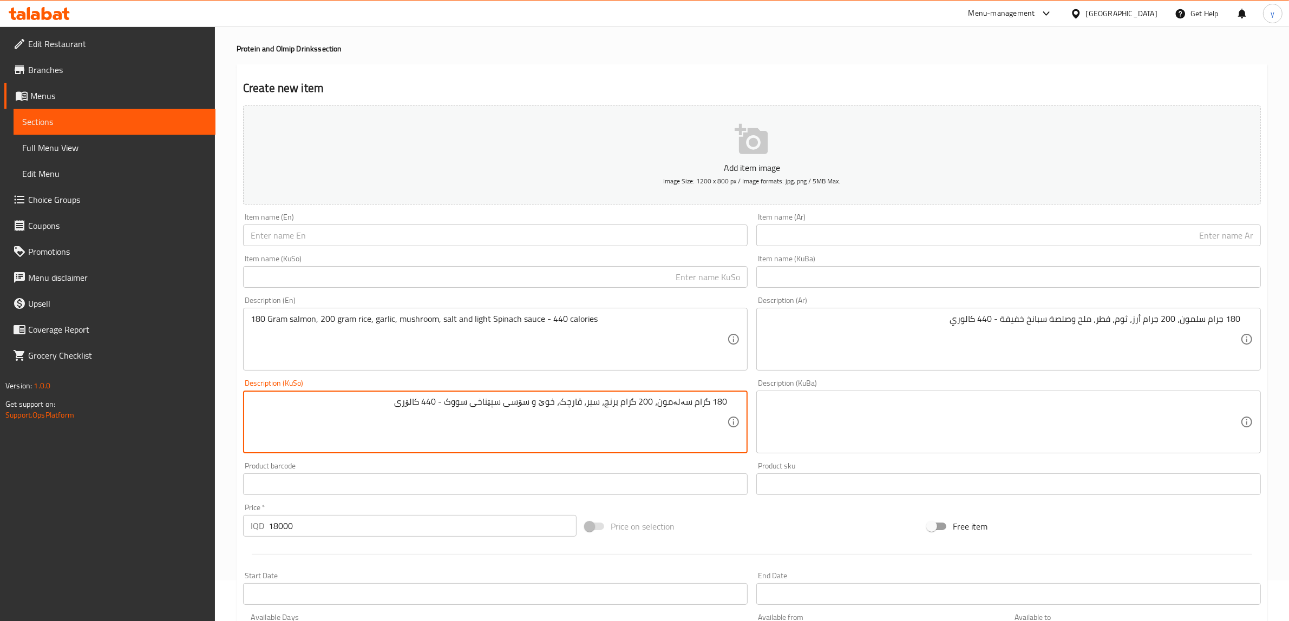
type textarea "180 گرام سەلەمون، 200 گرام برنج، سیر، قارچک، خوێ و سۆسی سپێناخی سووک - 440 کالۆ…"
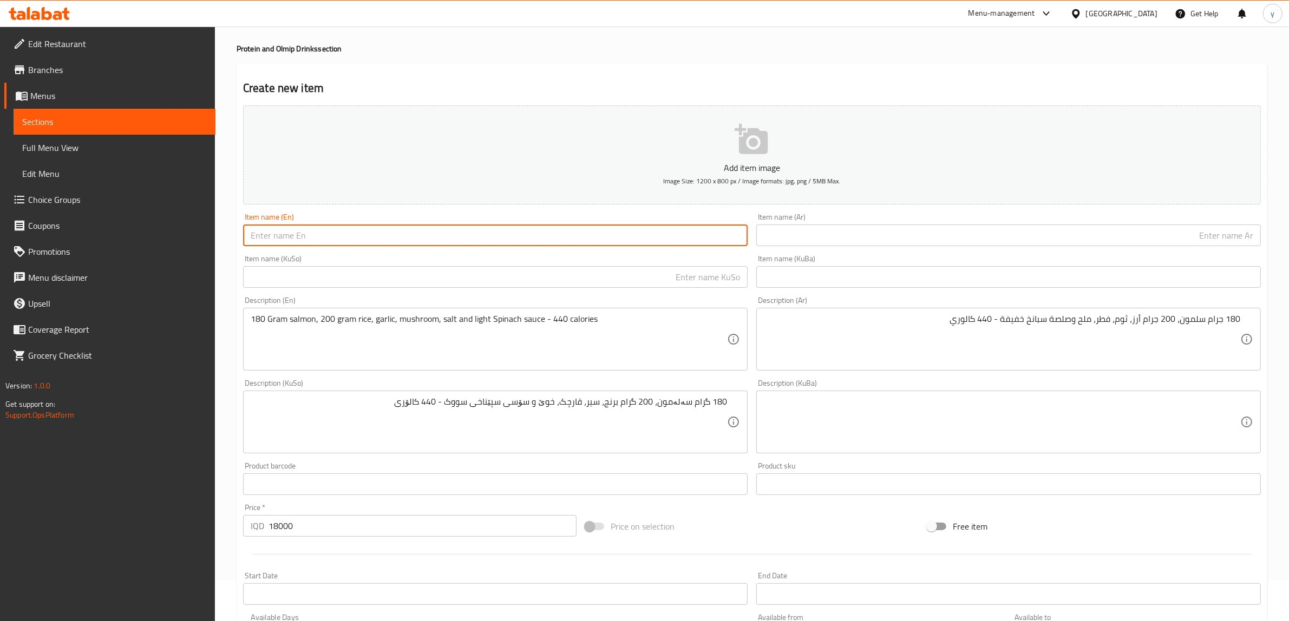
click at [455, 242] on input "text" at bounding box center [495, 236] width 504 height 22
paste input "Salmon Steak spinach"
type input "Salmon Steak Spinach"
click at [831, 239] on input "text" at bounding box center [1008, 236] width 504 height 22
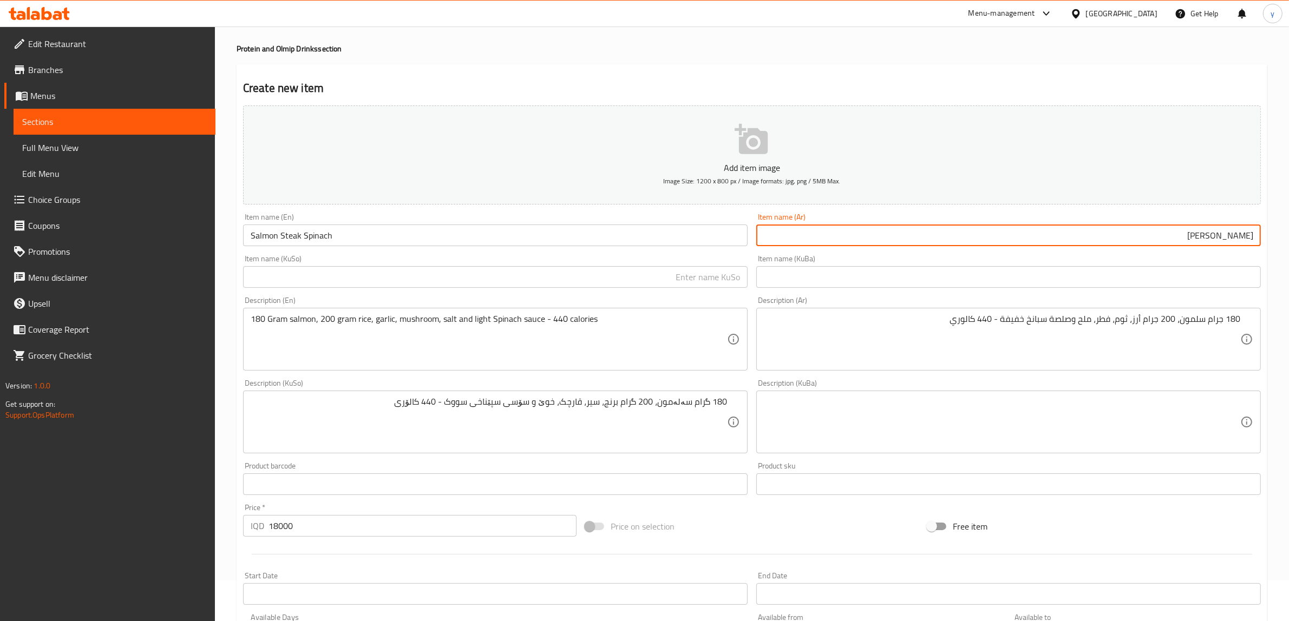
type input "[PERSON_NAME]"
click at [671, 281] on input "text" at bounding box center [495, 277] width 504 height 22
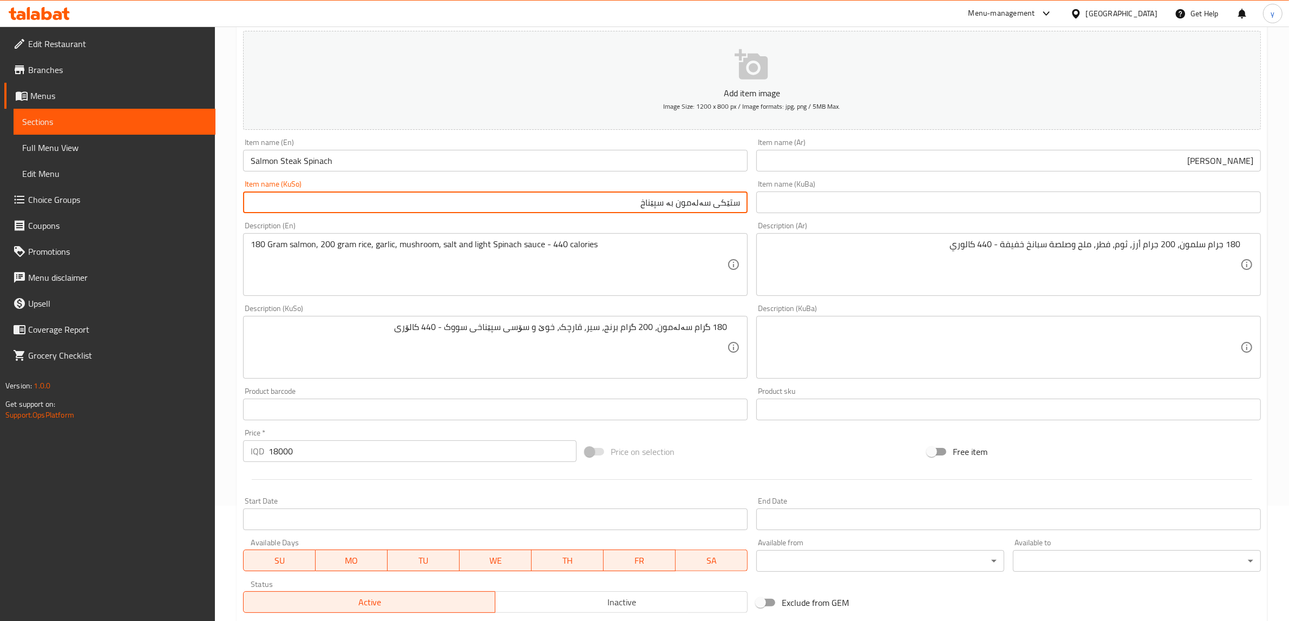
scroll to position [266, 0]
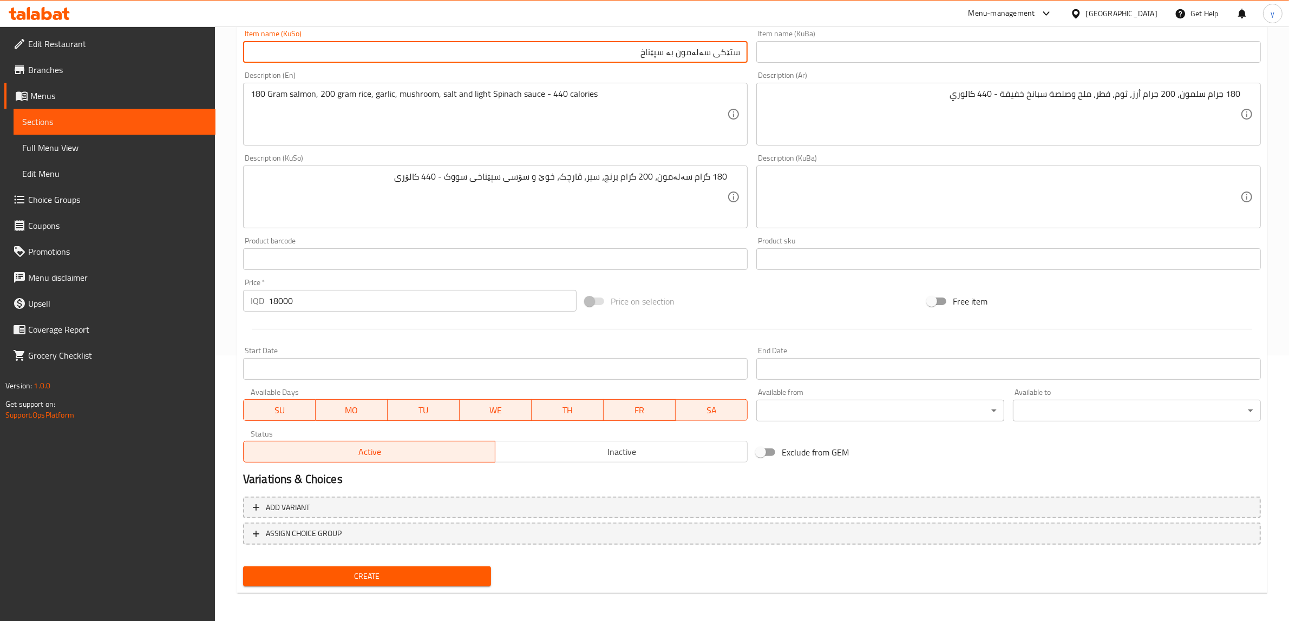
type input "ستێکی سەلەمون بە سپێناخ"
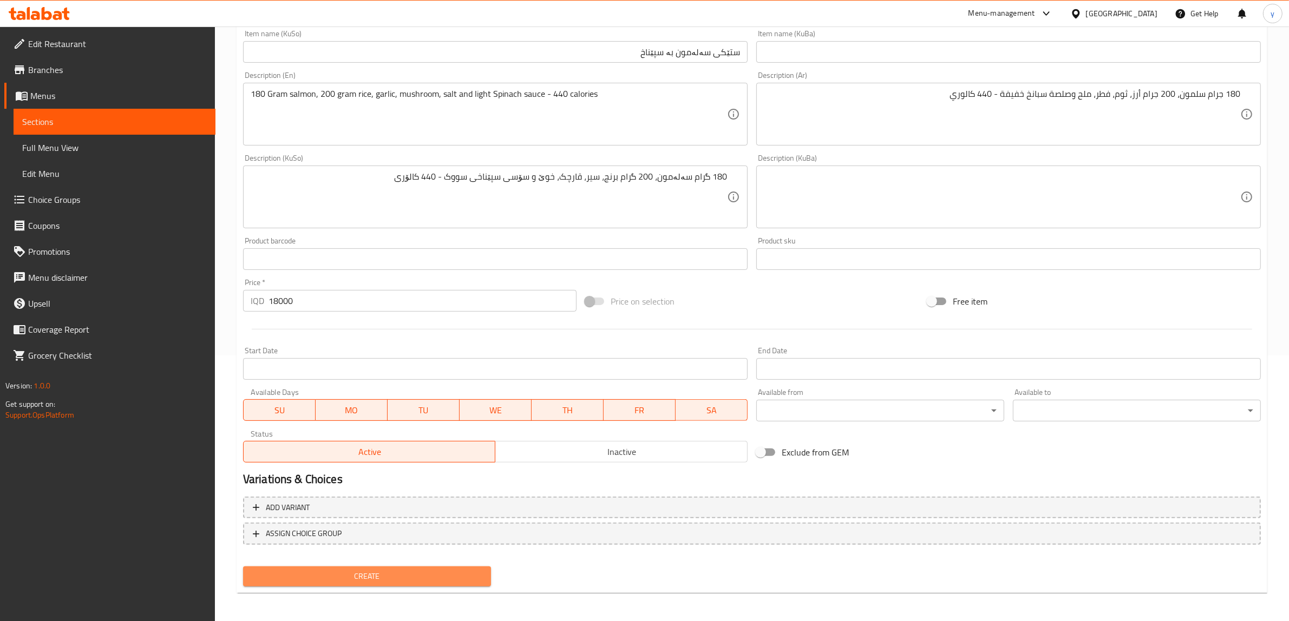
click at [418, 575] on span "Create" at bounding box center [367, 577] width 231 height 14
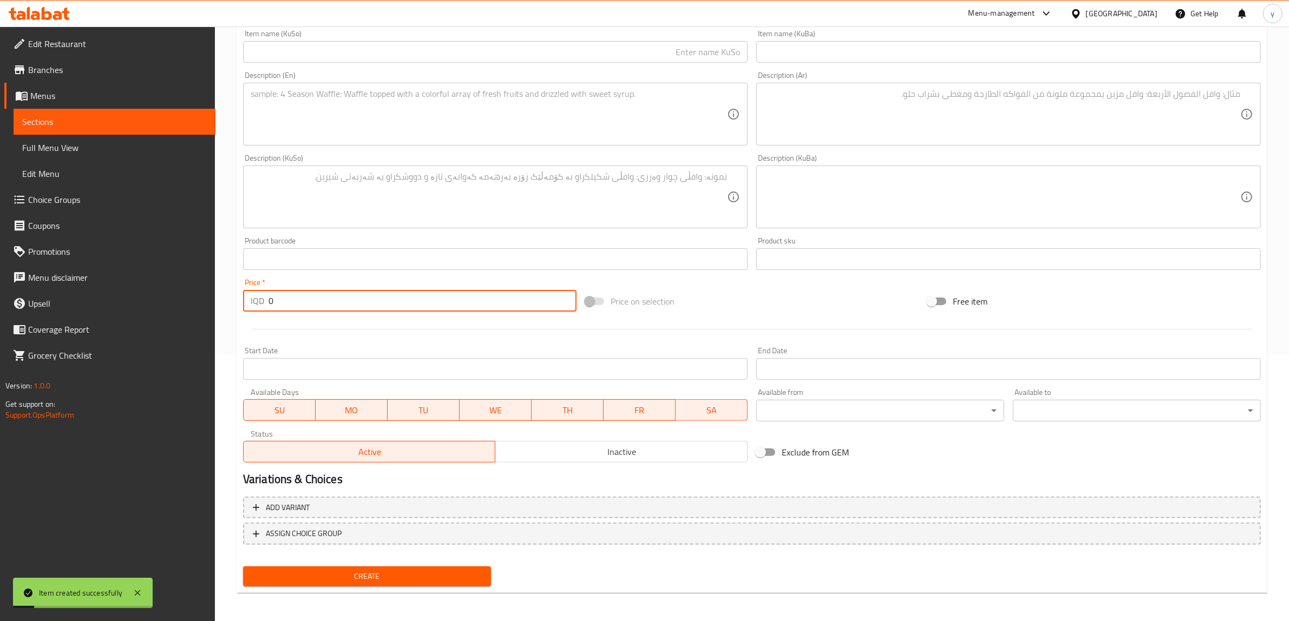
drag, startPoint x: 297, startPoint y: 301, endPoint x: 253, endPoint y: 322, distance: 48.4
click at [253, 319] on div "Add item image Image Size: 1200 x 800 px / Image formats: jpg, png / 5MB Max. I…" at bounding box center [752, 171] width 1026 height 591
paste input "1400"
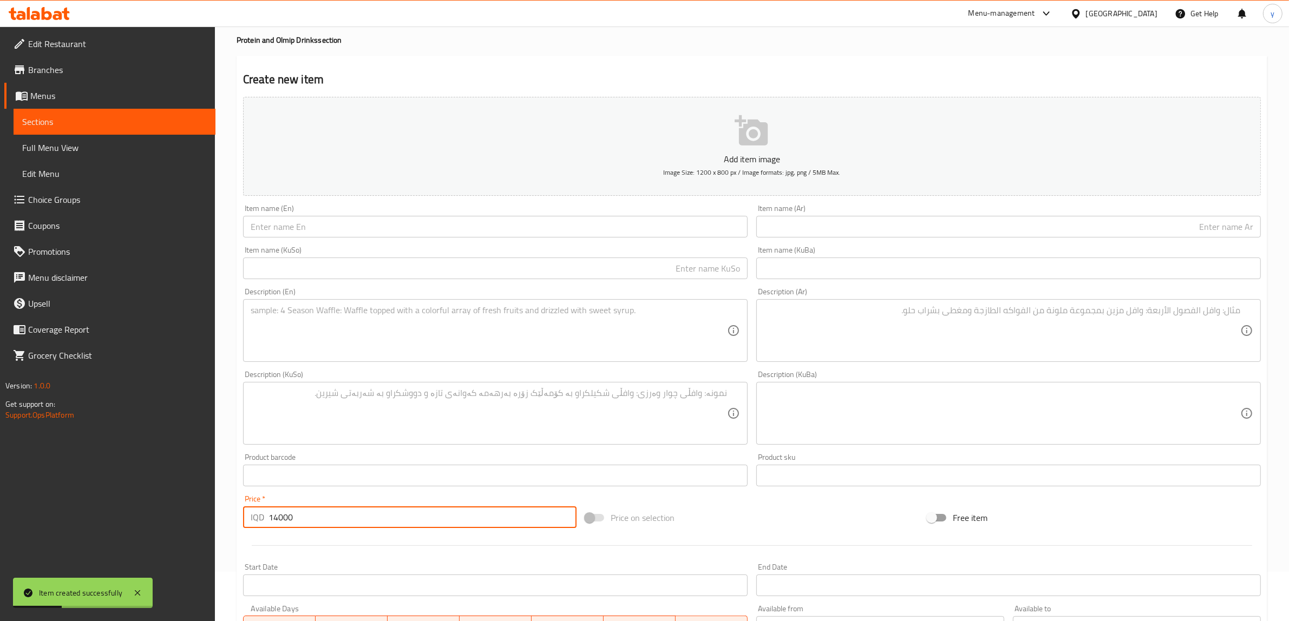
scroll to position [41, 0]
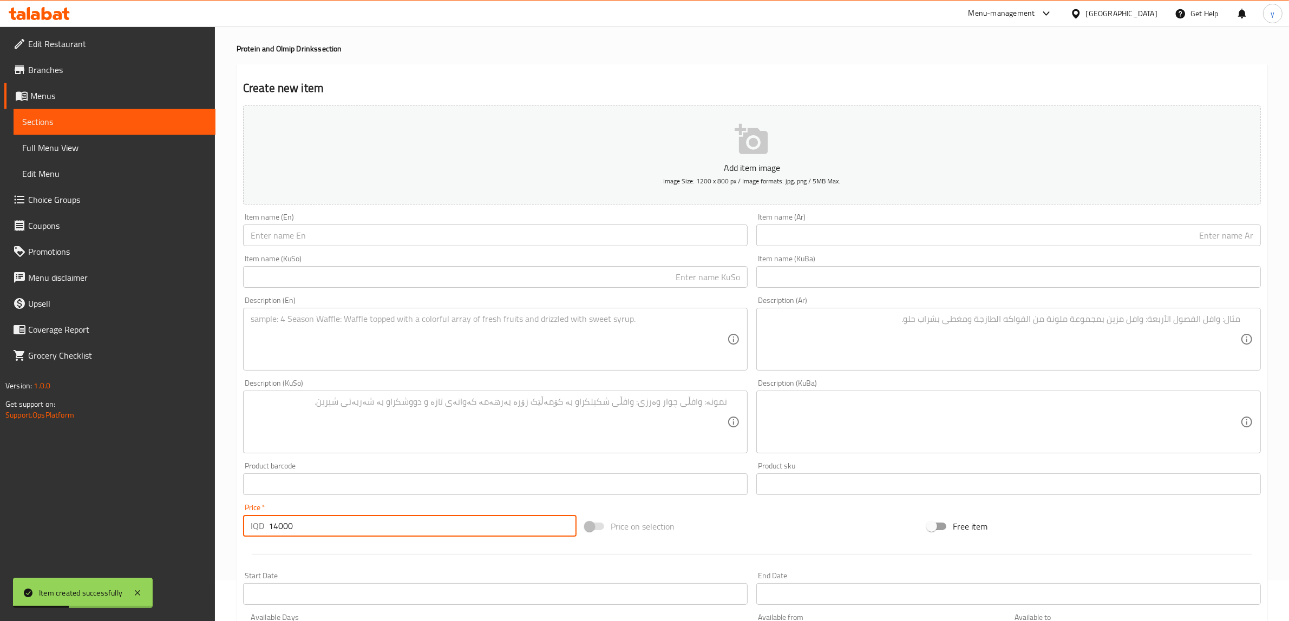
type input "14000"
click at [328, 242] on input "text" at bounding box center [495, 236] width 504 height 22
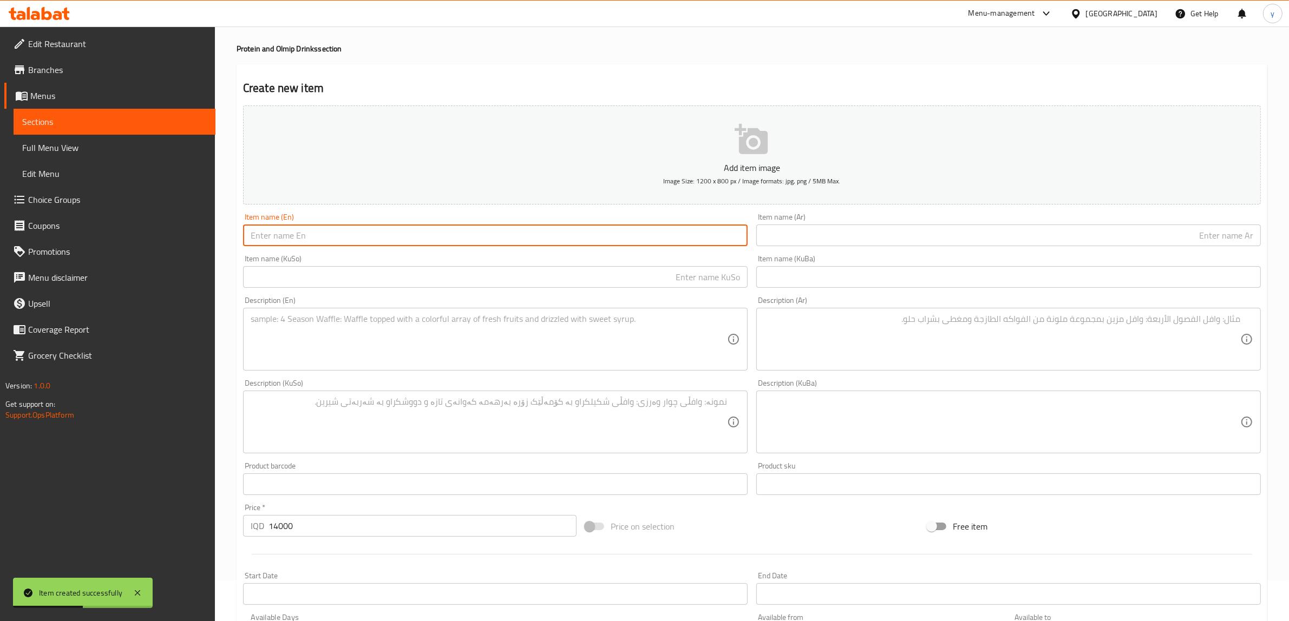
paste input "dainamet shrimp"
click at [287, 244] on input "dainamet shrimp" at bounding box center [495, 236] width 504 height 22
drag, startPoint x: 254, startPoint y: 239, endPoint x: 249, endPoint y: 240, distance: 5.5
click at [249, 240] on input "dainamet Shrimp" at bounding box center [495, 236] width 504 height 22
type input "Dainamet Shrimp"
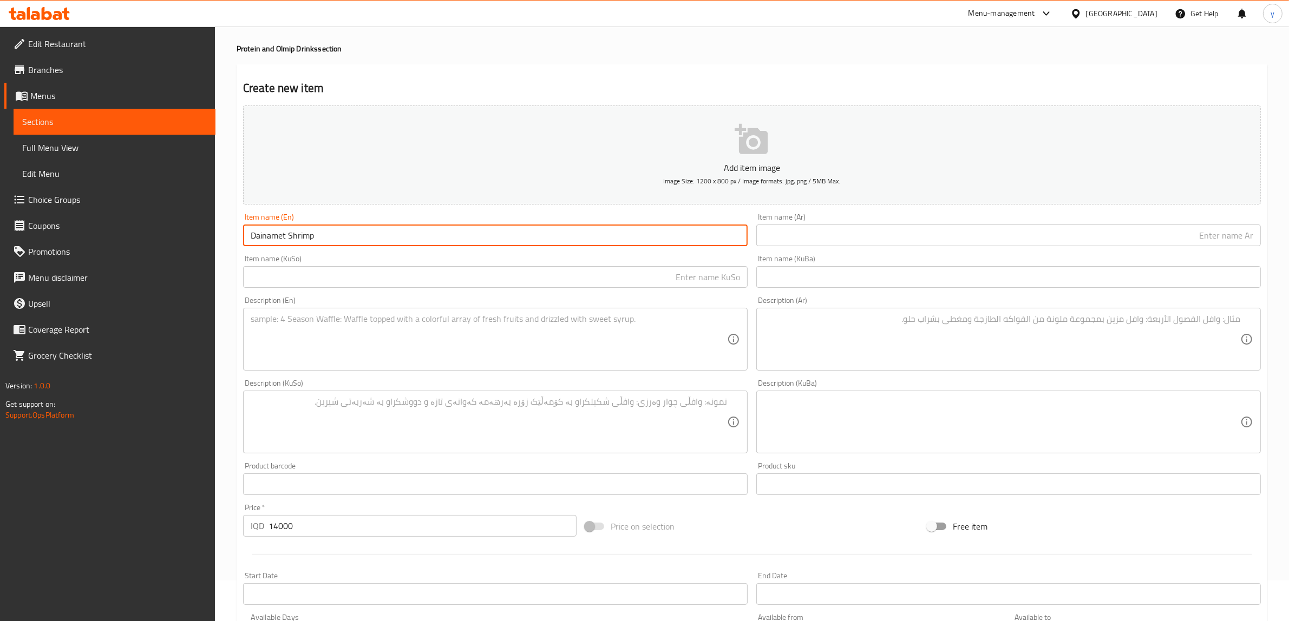
click at [801, 244] on input "text" at bounding box center [1008, 236] width 504 height 22
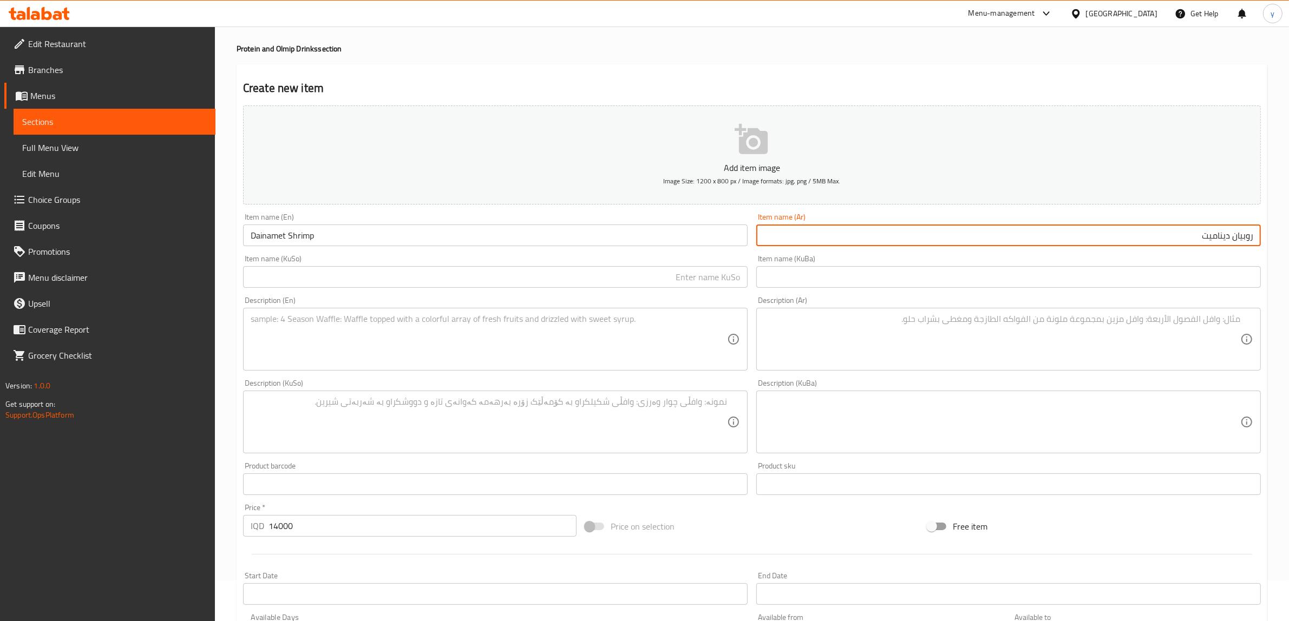
type input "روبيان ديناميت"
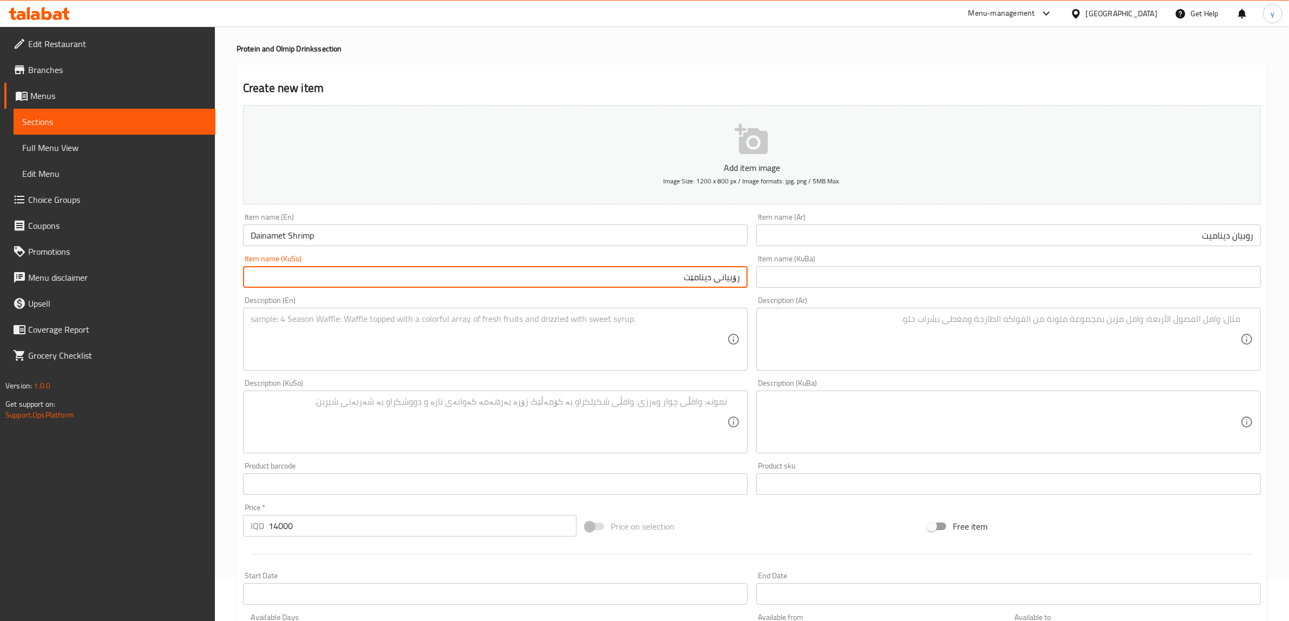
type input "رۆبیانی دینامێت"
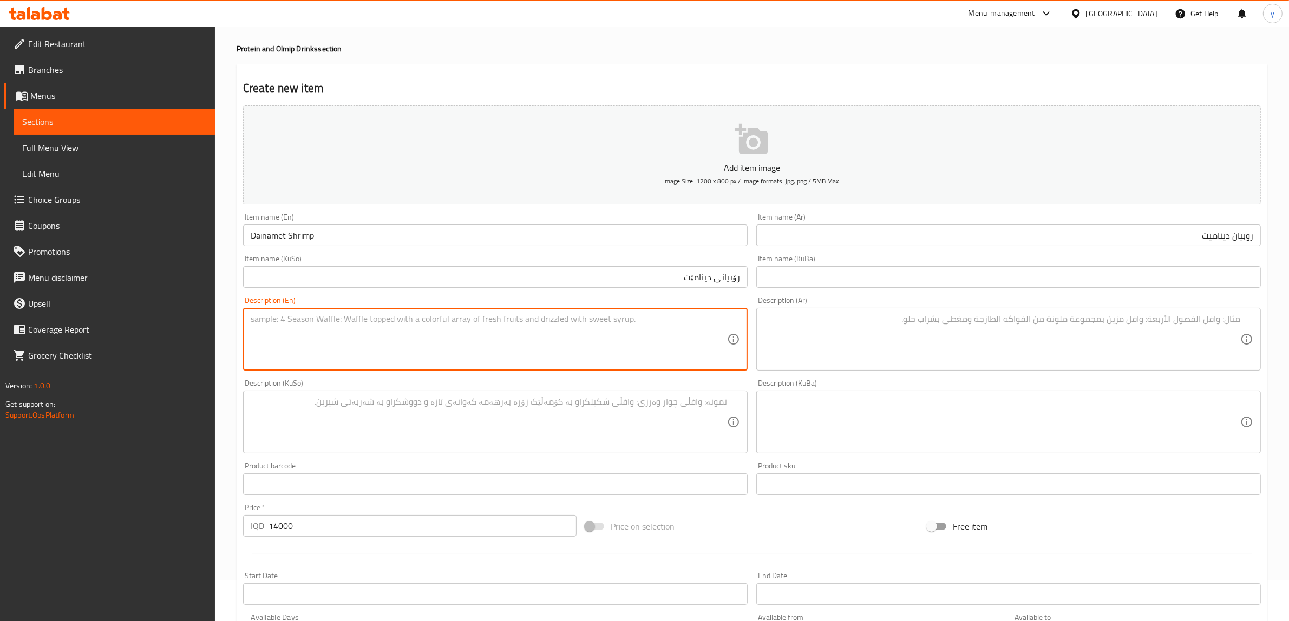
click at [347, 344] on textarea at bounding box center [489, 339] width 476 height 51
paste textarea "150 Gram shrimp, 200 gram rice, curry sauce, cooking cream and Dainamet - 580 c…"
type textarea "150 Gram shrimp, 200 gram rice, curry sauce, cooking cream and Dainamet - 580 c…"
click at [877, 349] on textarea at bounding box center [1002, 339] width 476 height 51
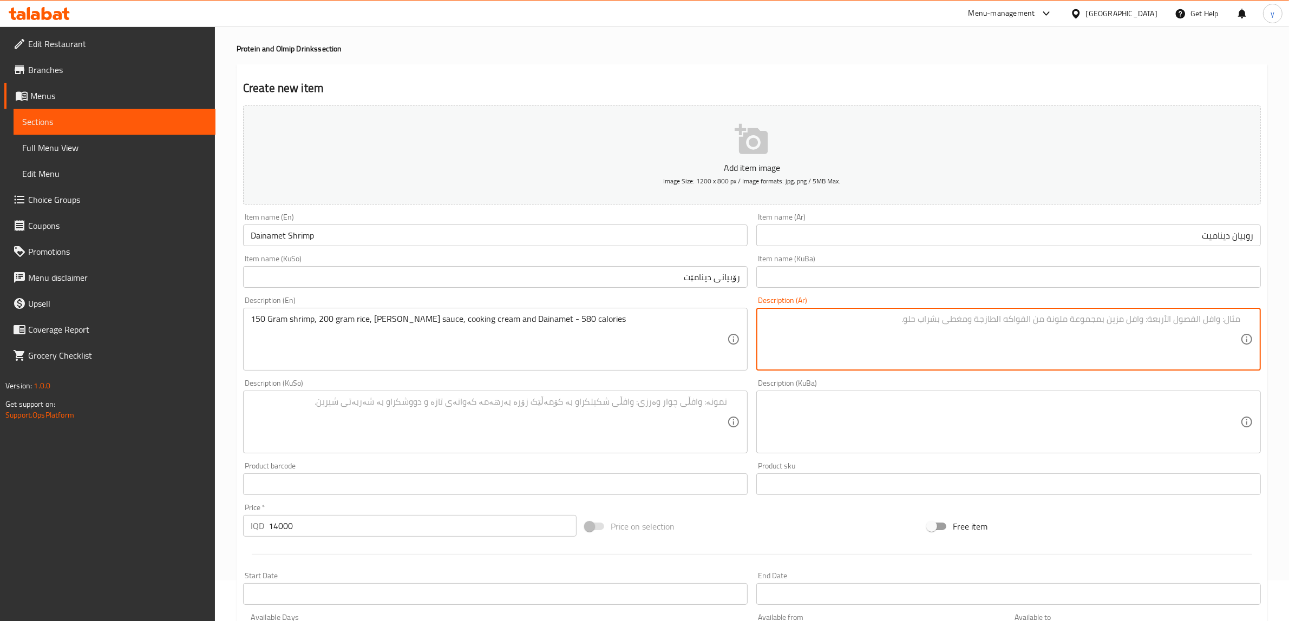
paste textarea "150 جرام روبيان، 200 جرام أرز، صلصة كاري، كريمة طهي وديناميت - 580 كالوري"
type textarea "150 جرام روبيان، 200 جرام أرز، صلصة كاري، كريمة طهي وديناميت - 580 كالوري"
click at [619, 444] on textarea at bounding box center [489, 422] width 476 height 51
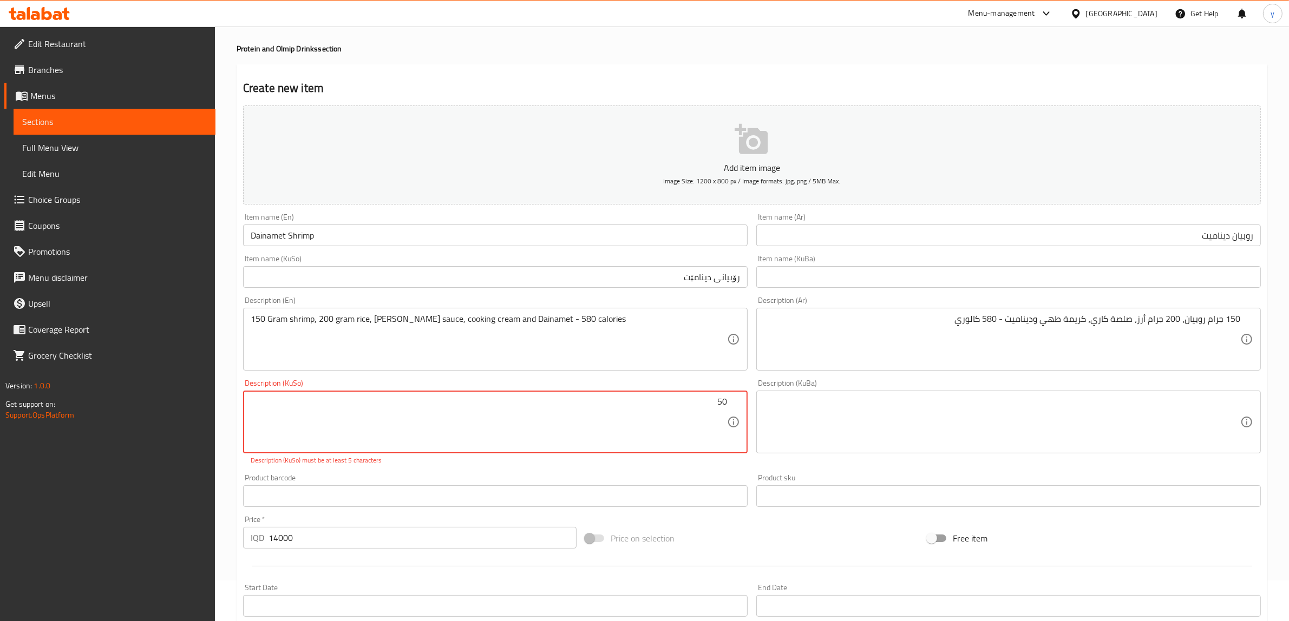
type textarea "5"
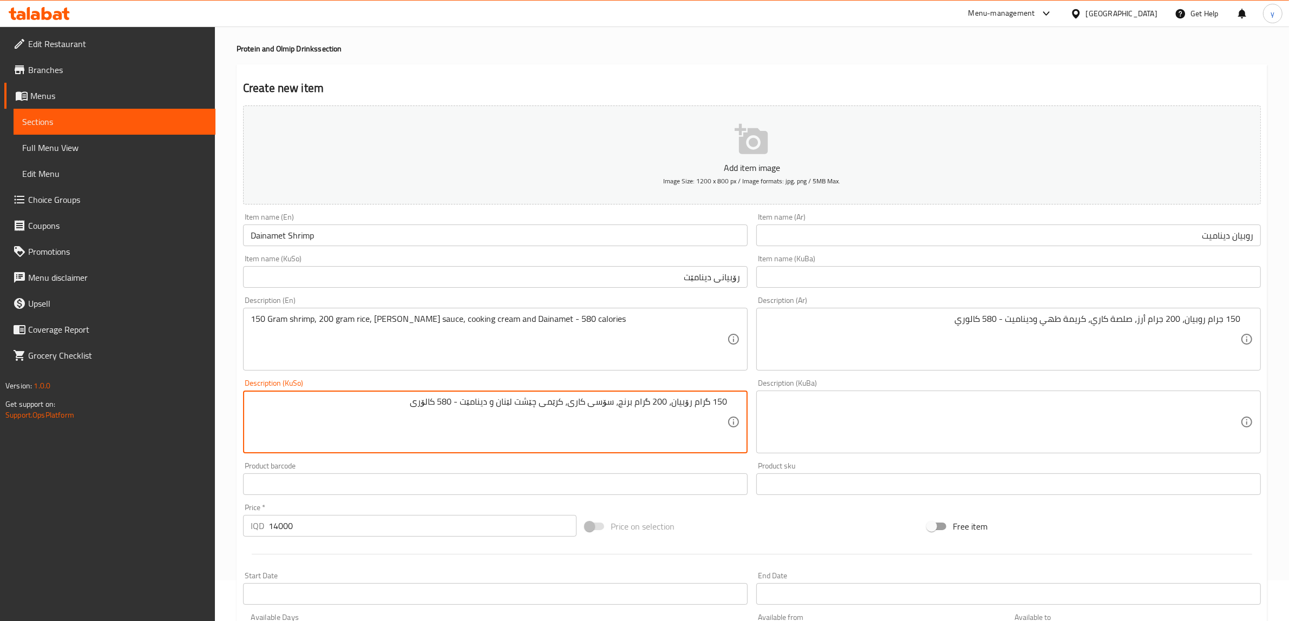
type textarea "150 گرام رۆبیان، 200 گرام برنج، سۆسی کاری، کرێمی چێشت لێنان و دینامێت - 580 کال…"
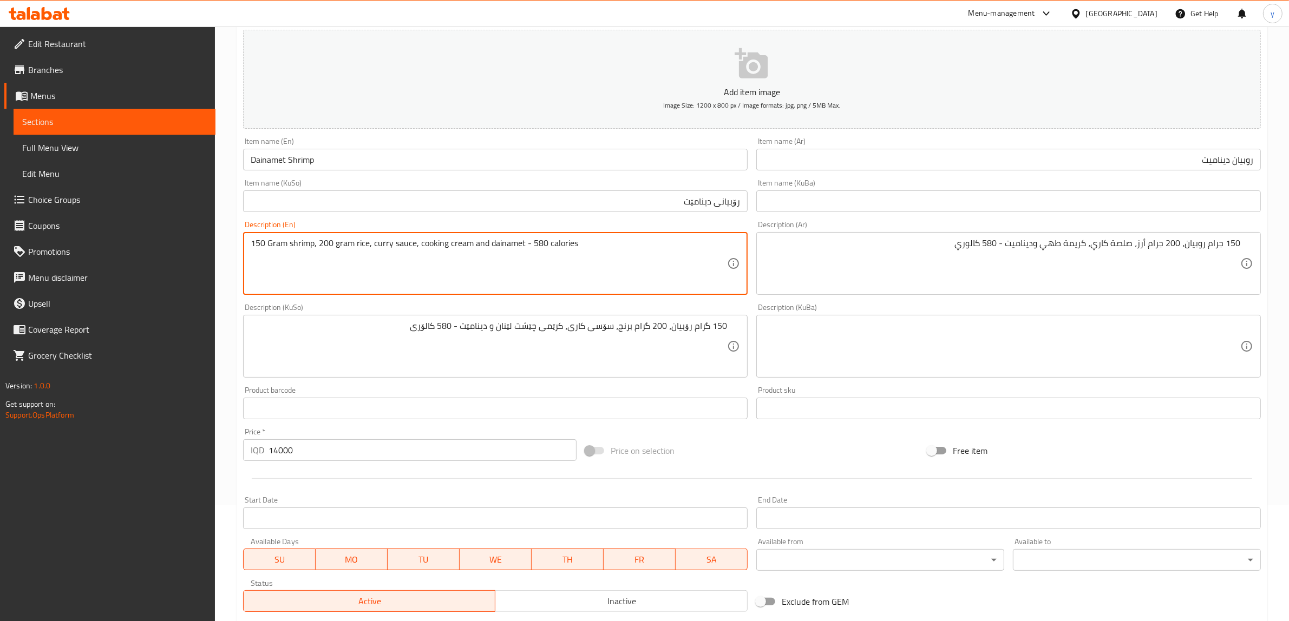
scroll to position [266, 0]
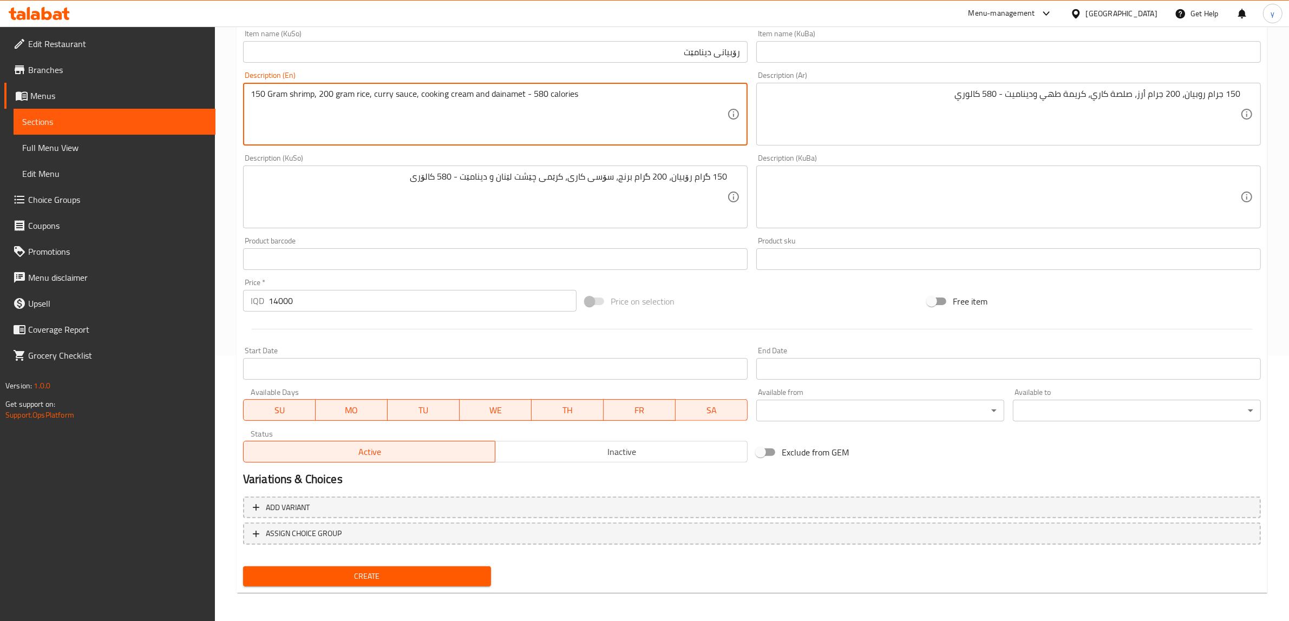
type textarea "150 Gram shrimp, 200 gram rice, curry sauce, cooking cream and dainamet - 580 c…"
click at [417, 574] on span "Create" at bounding box center [367, 577] width 231 height 14
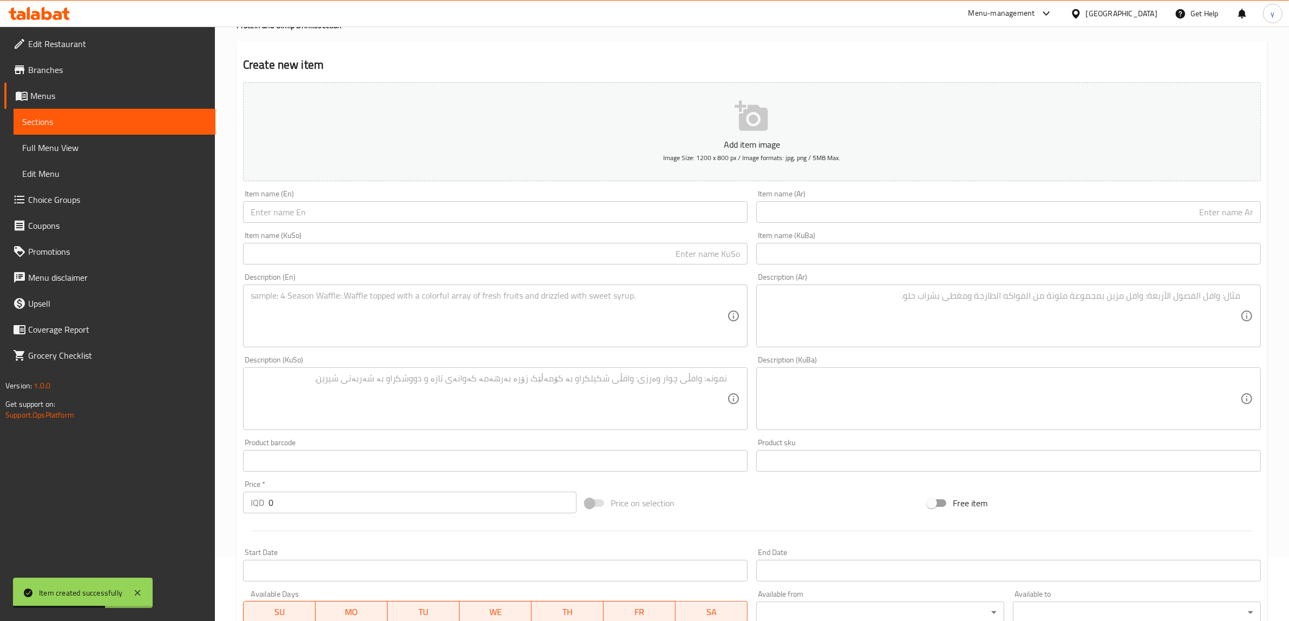
scroll to position [0, 0]
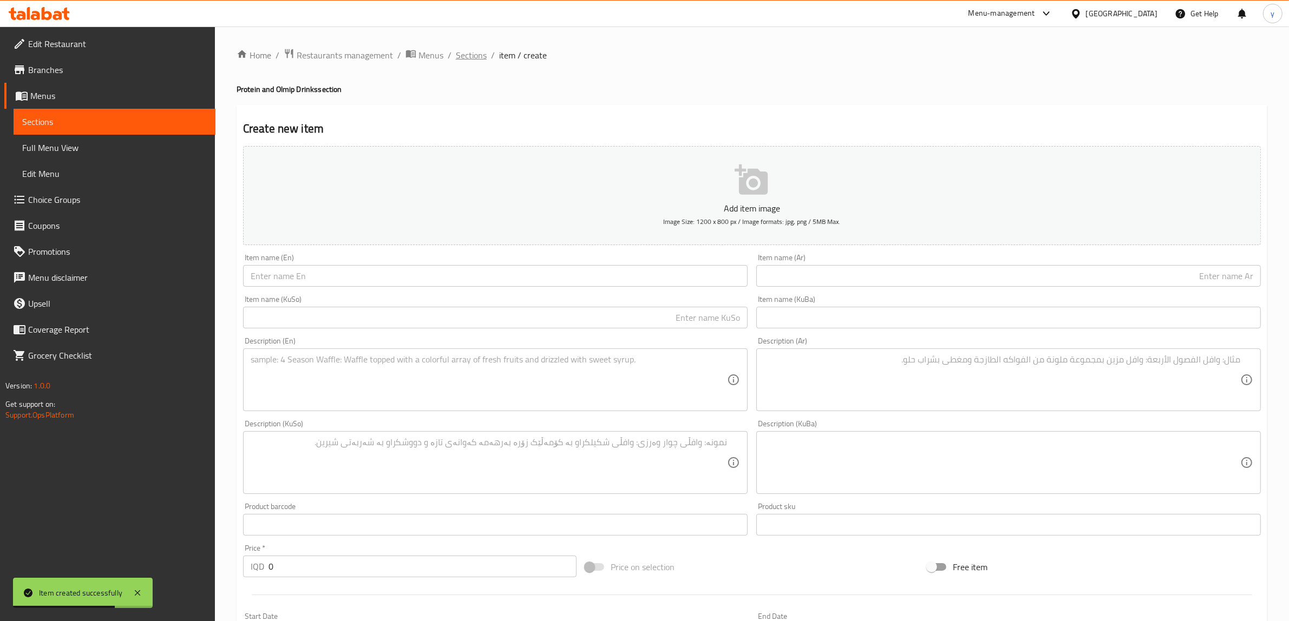
click at [478, 60] on span "Sections" at bounding box center [471, 55] width 31 height 13
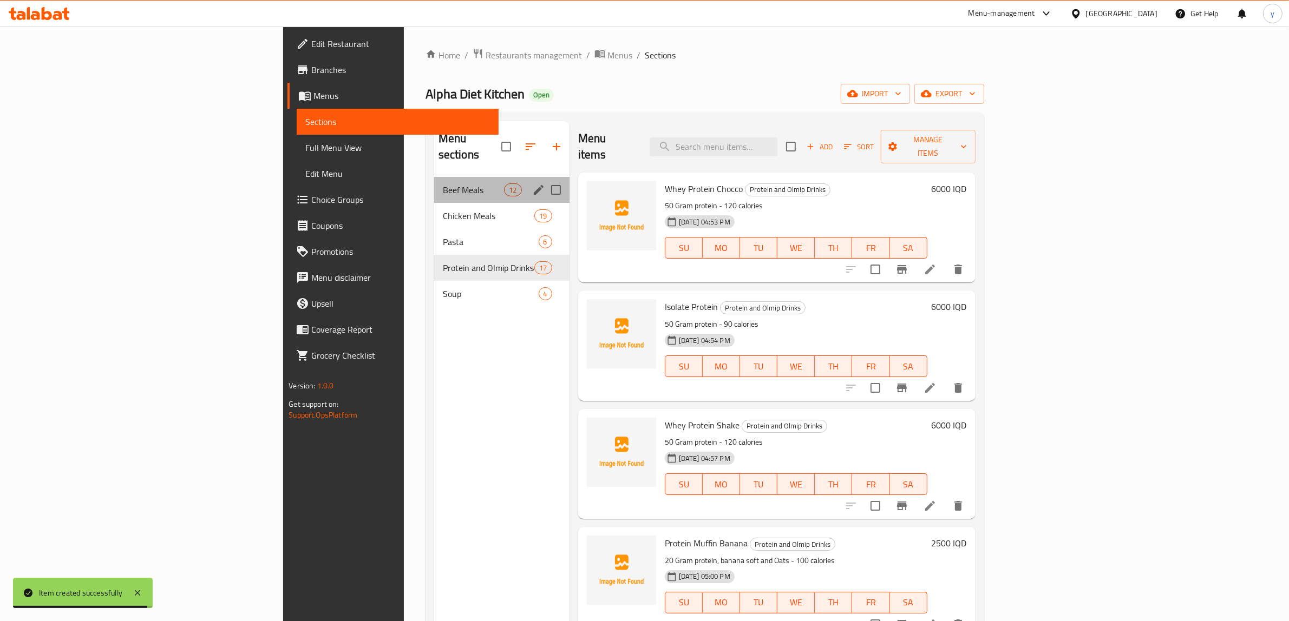
click at [434, 182] on div "Beef Meals 12" at bounding box center [501, 190] width 135 height 26
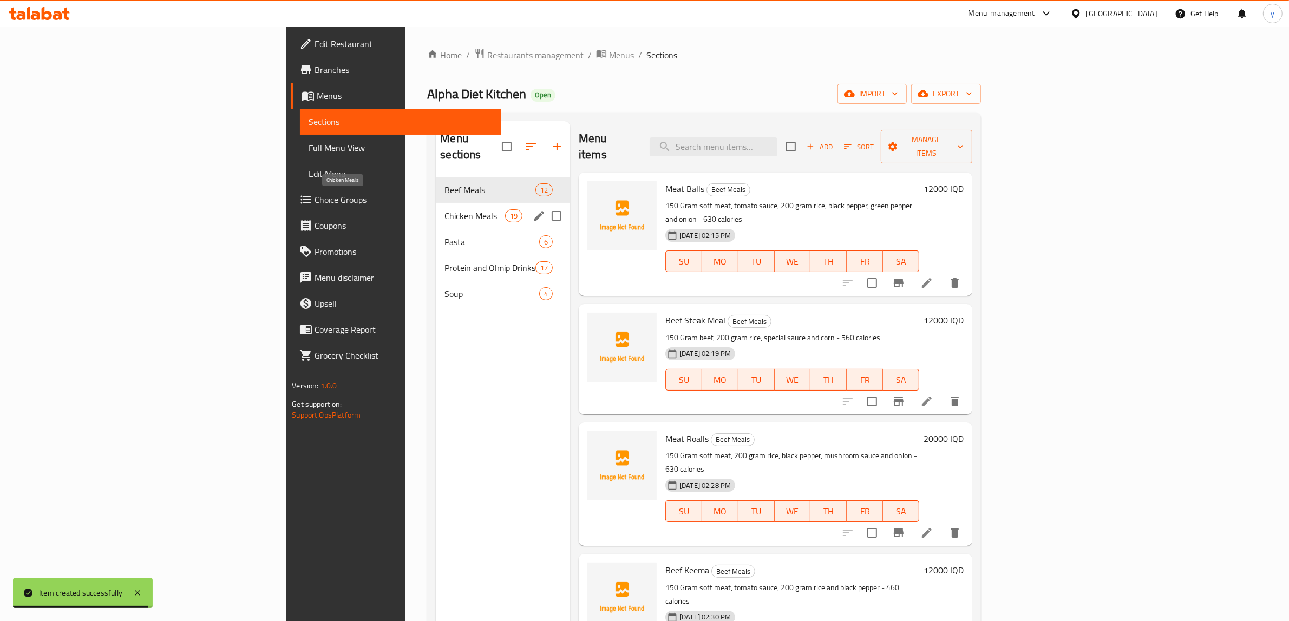
click at [444, 209] on span "Chicken Meals" at bounding box center [474, 215] width 60 height 13
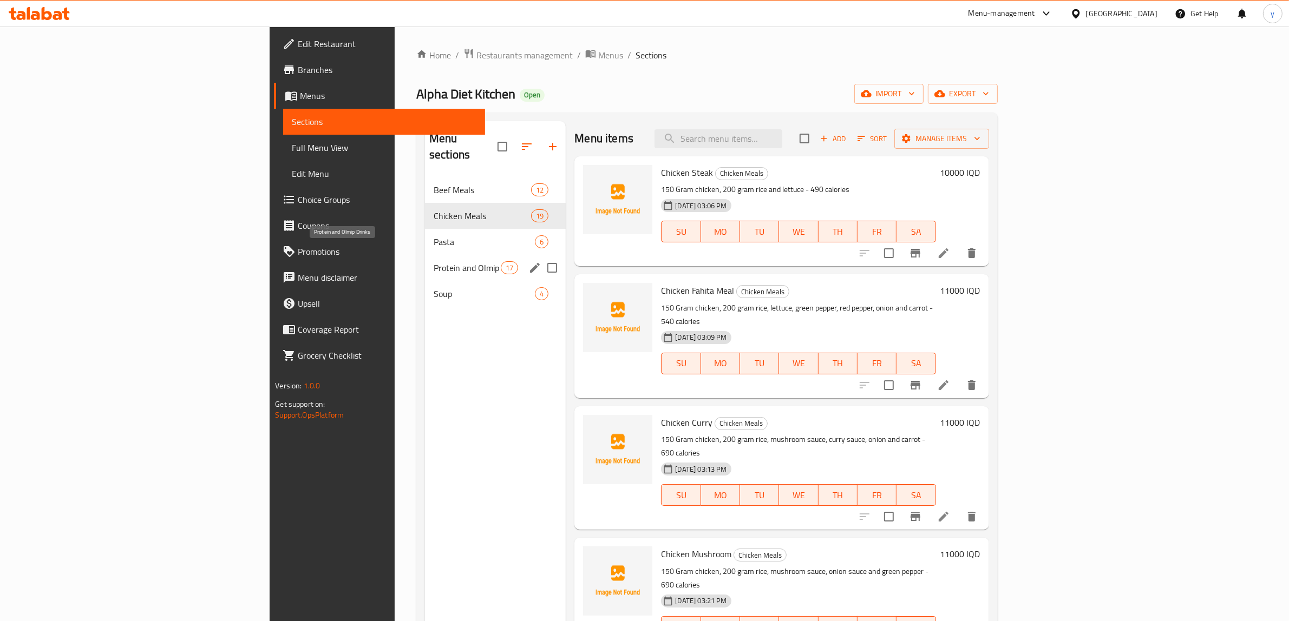
click at [433, 261] on span "Protein and Olmip Drinks" at bounding box center [466, 267] width 67 height 13
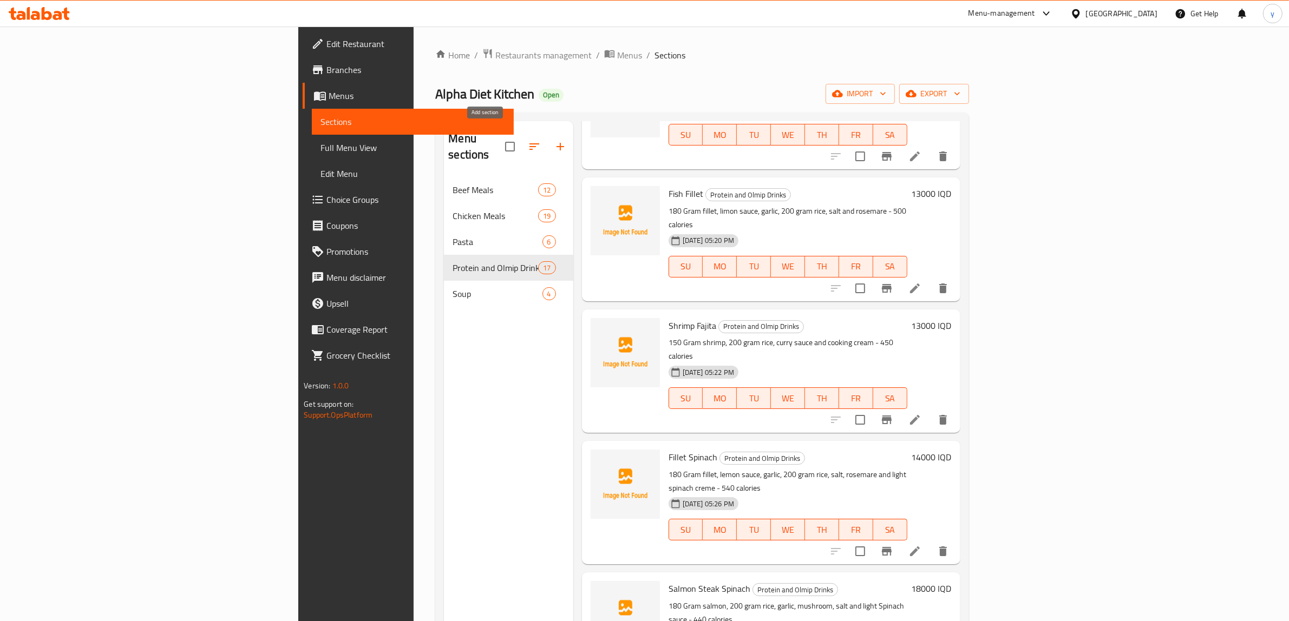
click at [556, 143] on icon "button" at bounding box center [560, 147] width 8 height 8
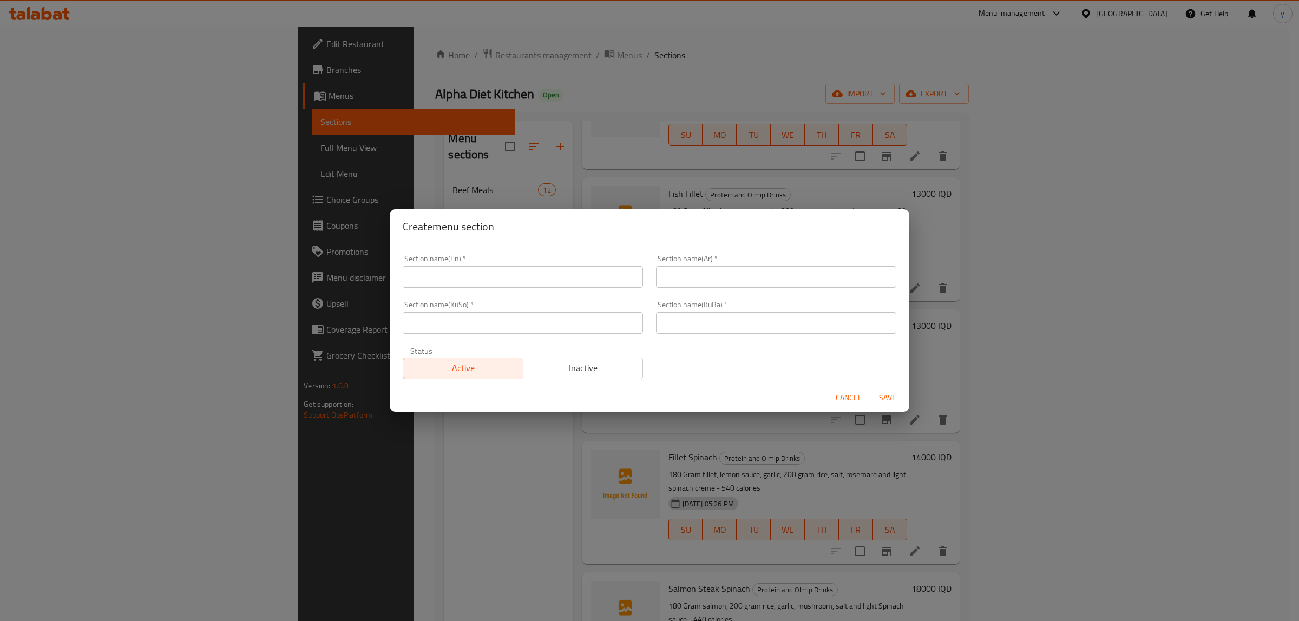
drag, startPoint x: 636, startPoint y: 318, endPoint x: 629, endPoint y: 326, distance: 10.3
click at [629, 326] on input "text" at bounding box center [523, 323] width 240 height 22
paste input "خواردنە دەریاییەکان"
click at [677, 314] on input "text" at bounding box center [776, 323] width 240 height 22
paste input "خواردنە دەریاییەکان"
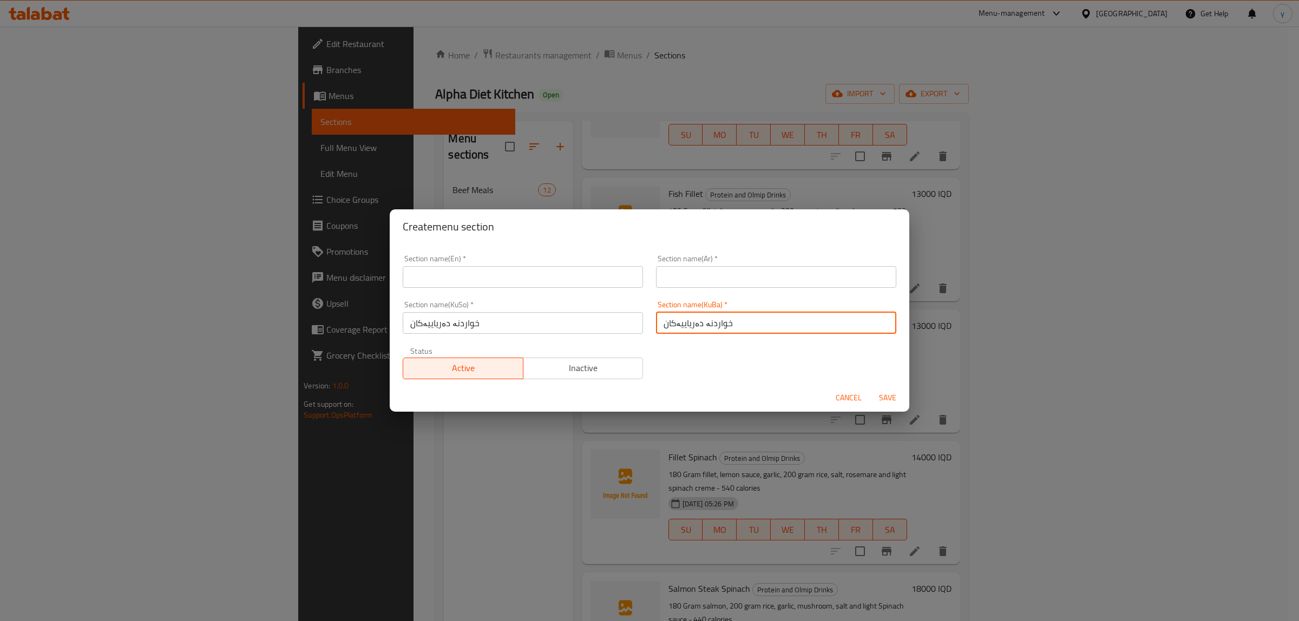
click at [715, 283] on input "text" at bounding box center [776, 277] width 240 height 22
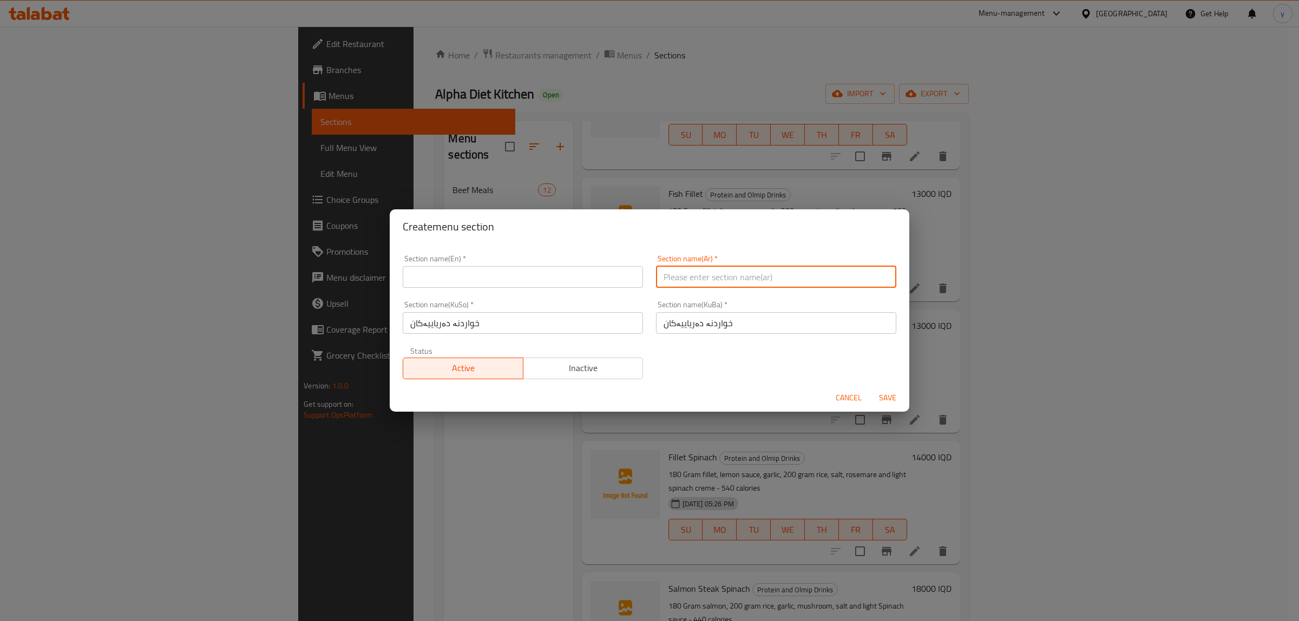
paste input "المأكولات البحرية"
drag, startPoint x: 494, startPoint y: 283, endPoint x: 444, endPoint y: 326, distance: 65.2
click at [494, 283] on input "text" at bounding box center [523, 277] width 240 height 22
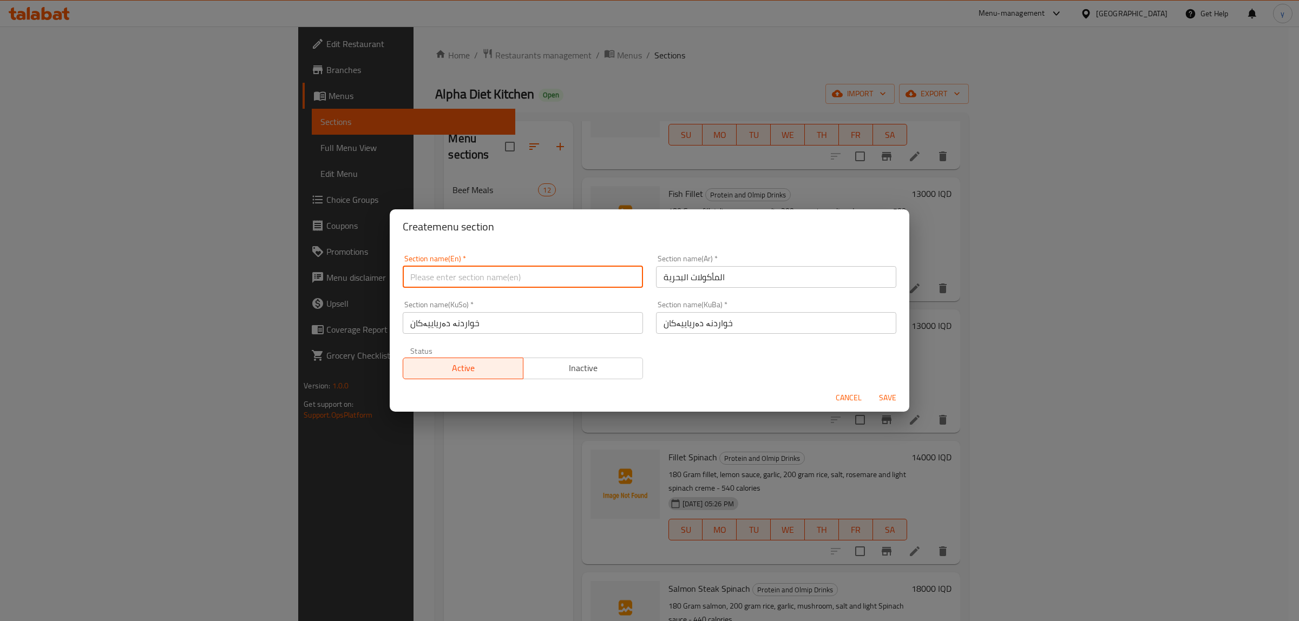
paste input "Seafood"
click at [881, 393] on span "Save" at bounding box center [888, 398] width 26 height 14
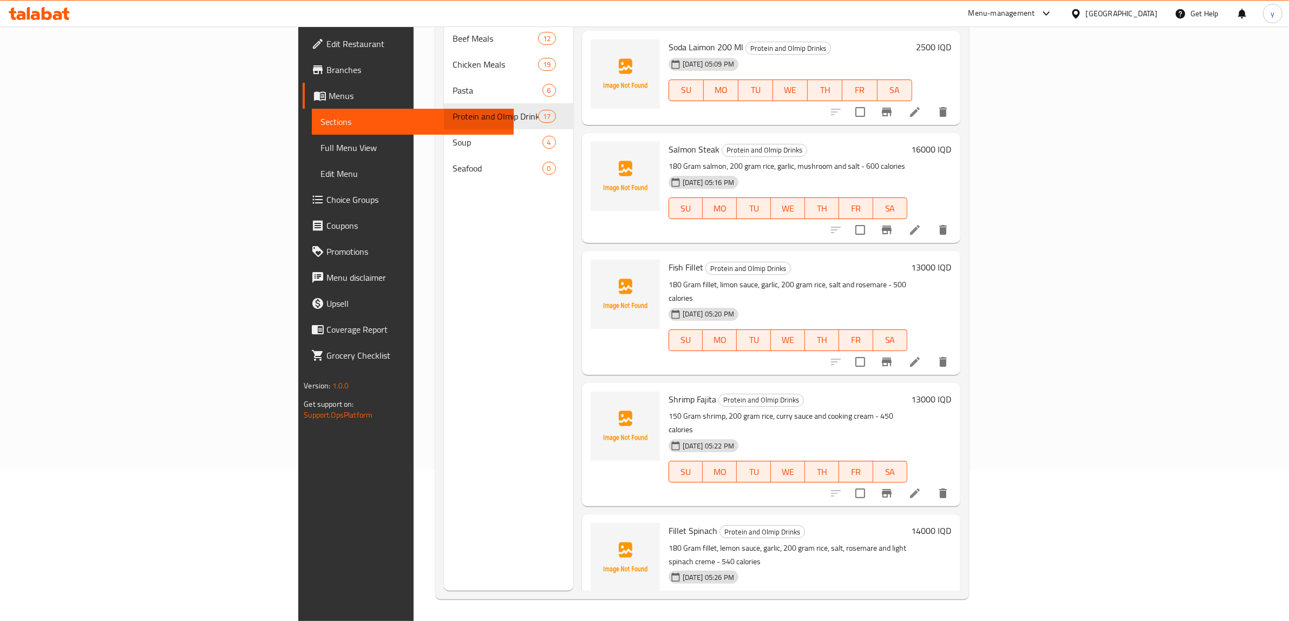
scroll to position [995, 0]
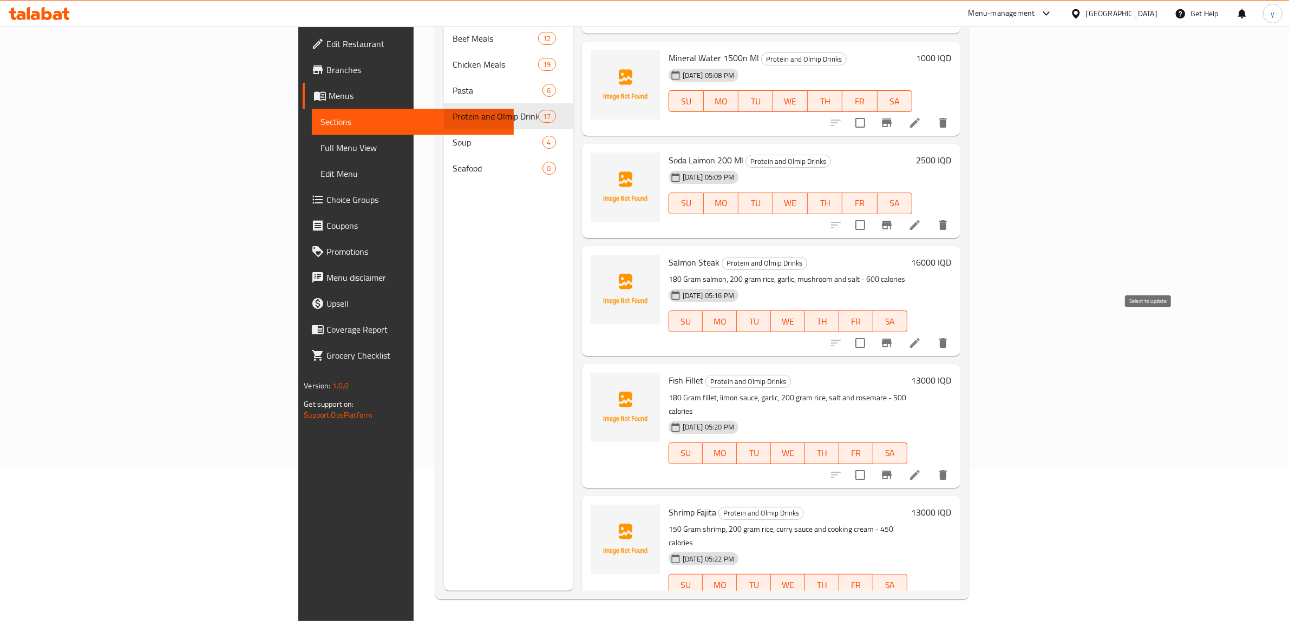
click at [871, 332] on input "checkbox" at bounding box center [860, 343] width 23 height 23
click at [871, 464] on input "checkbox" at bounding box center [860, 475] width 23 height 23
click at [871, 595] on input "checkbox" at bounding box center [860, 606] width 23 height 23
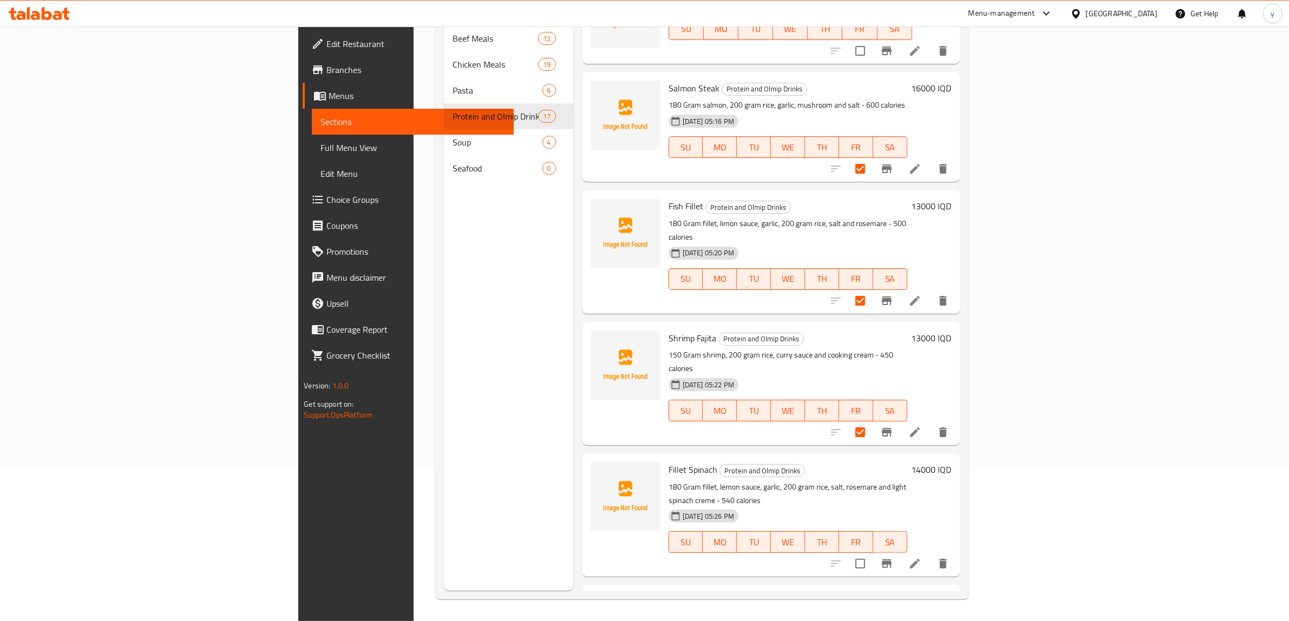
scroll to position [1333, 0]
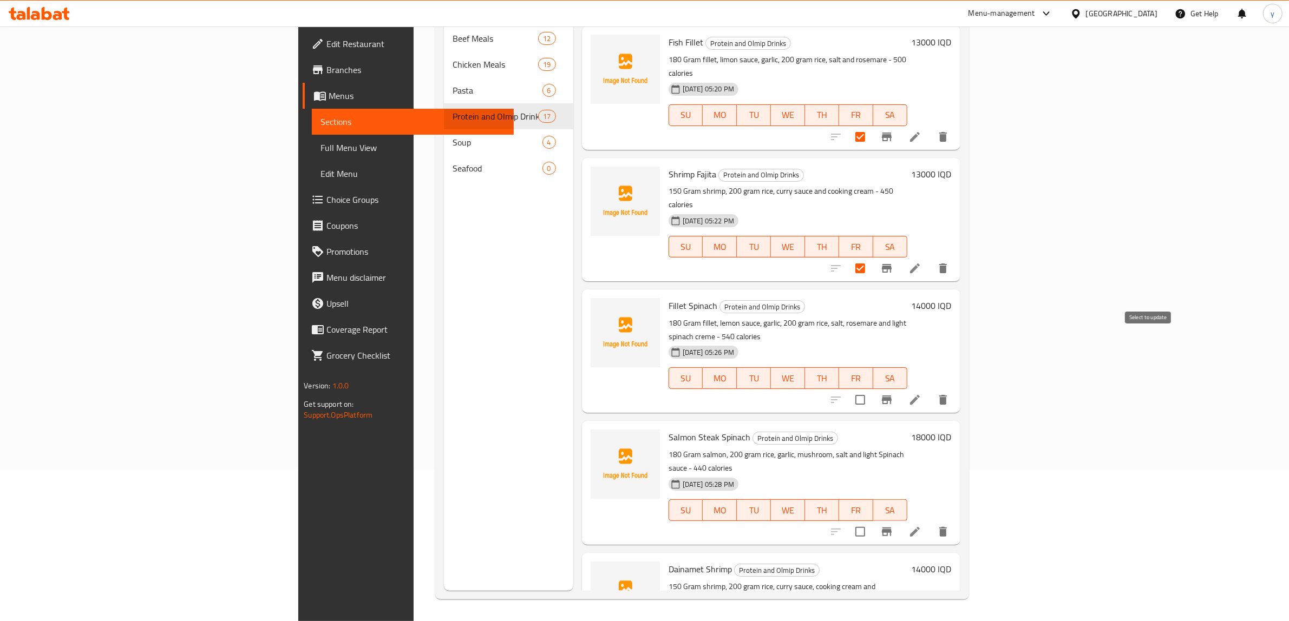
click at [871, 389] on input "checkbox" at bounding box center [860, 400] width 23 height 23
click at [871, 521] on input "checkbox" at bounding box center [860, 532] width 23 height 23
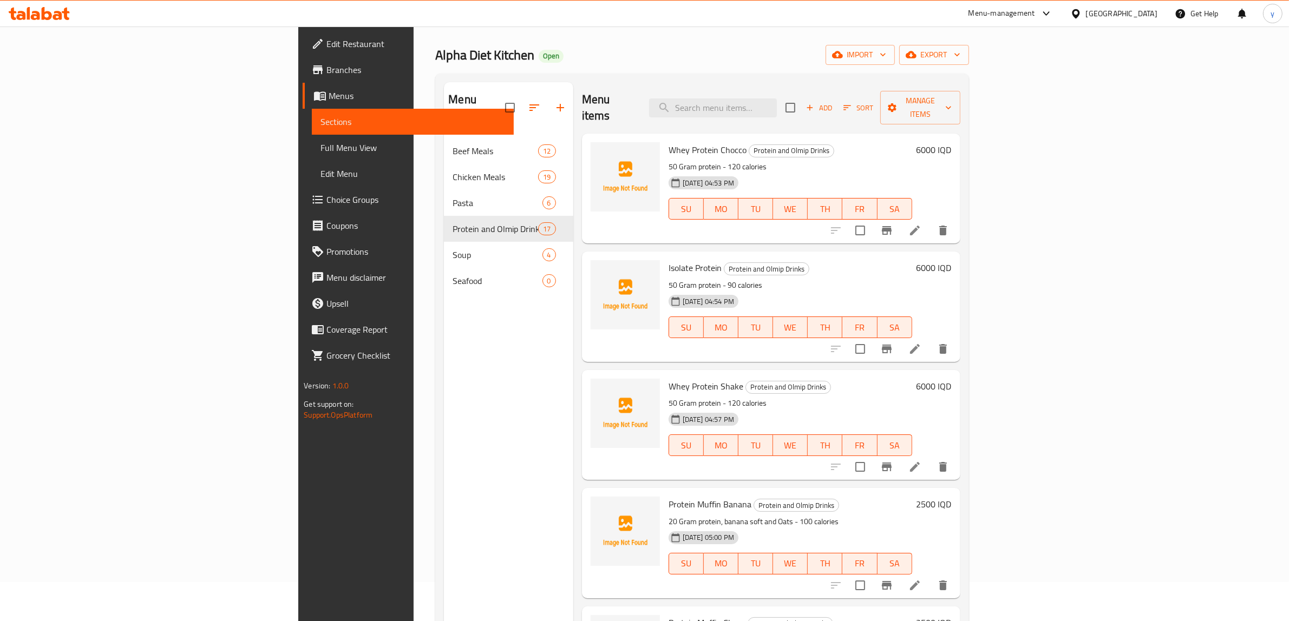
scroll to position [0, 0]
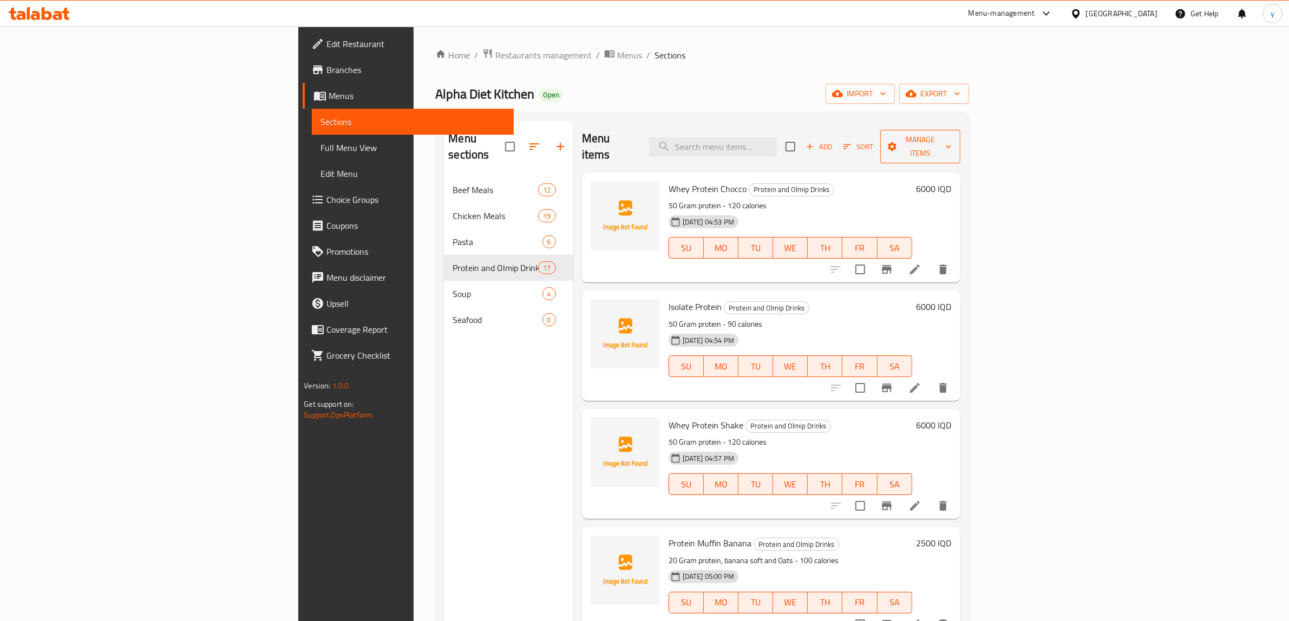
click at [951, 139] on span "Manage items" at bounding box center [920, 146] width 63 height 27
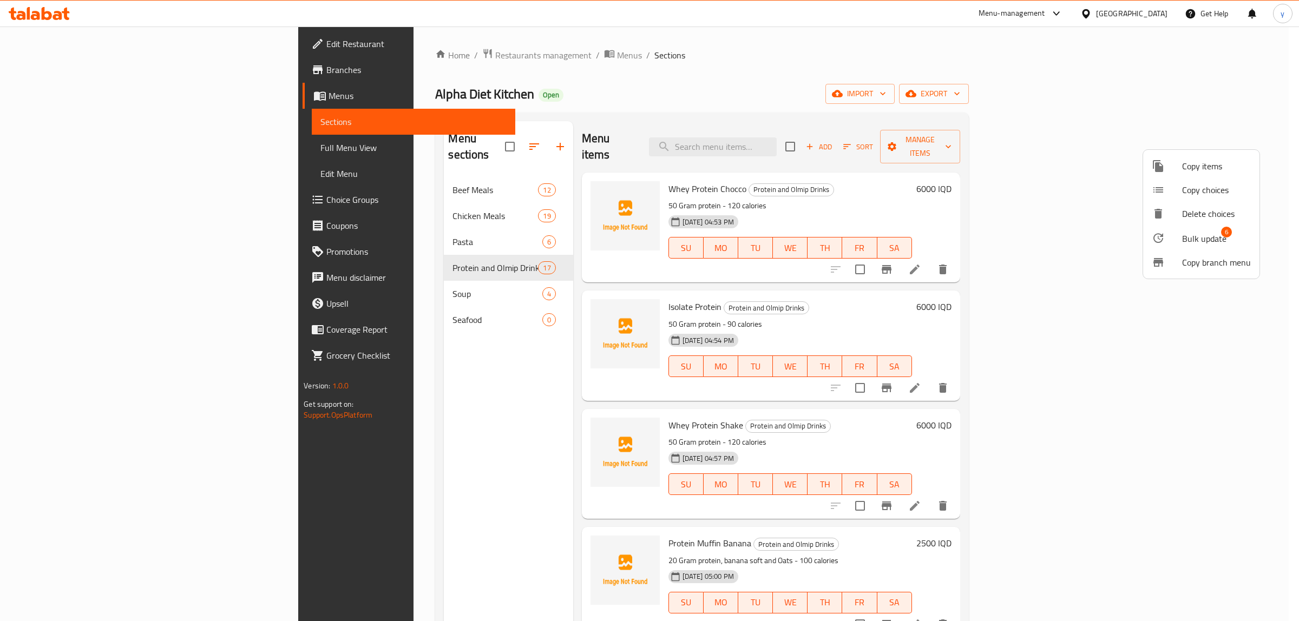
click at [1188, 236] on span "Bulk update" at bounding box center [1204, 238] width 44 height 13
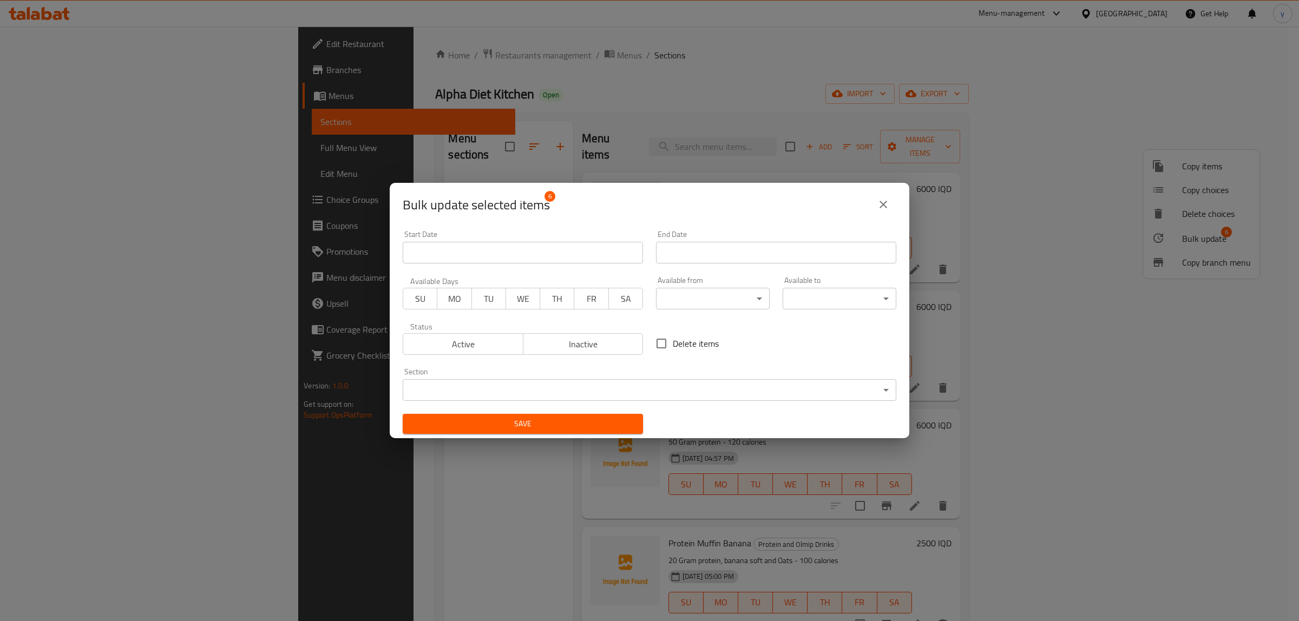
click at [682, 376] on div "Section ​ ​" at bounding box center [650, 384] width 494 height 33
click at [684, 390] on body "​ Menu-management Iraq Get Help y Edit Restaurant Branches Menus Sections Full …" at bounding box center [649, 324] width 1299 height 595
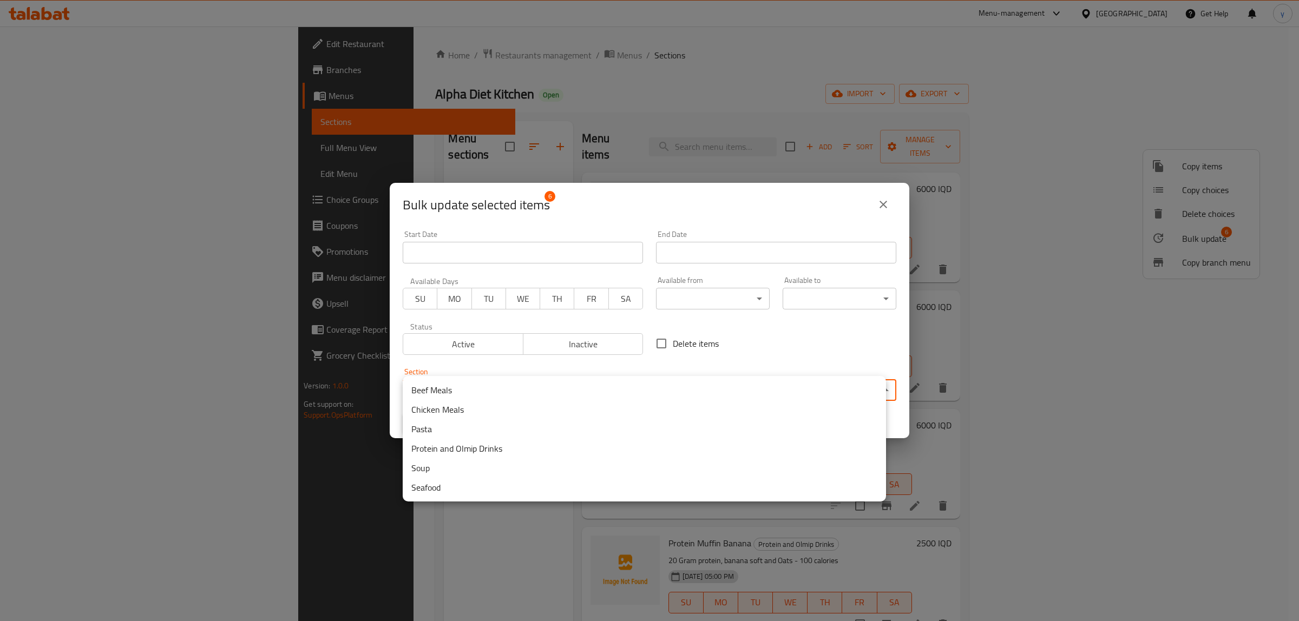
click at [528, 486] on li "Seafood" at bounding box center [644, 487] width 483 height 19
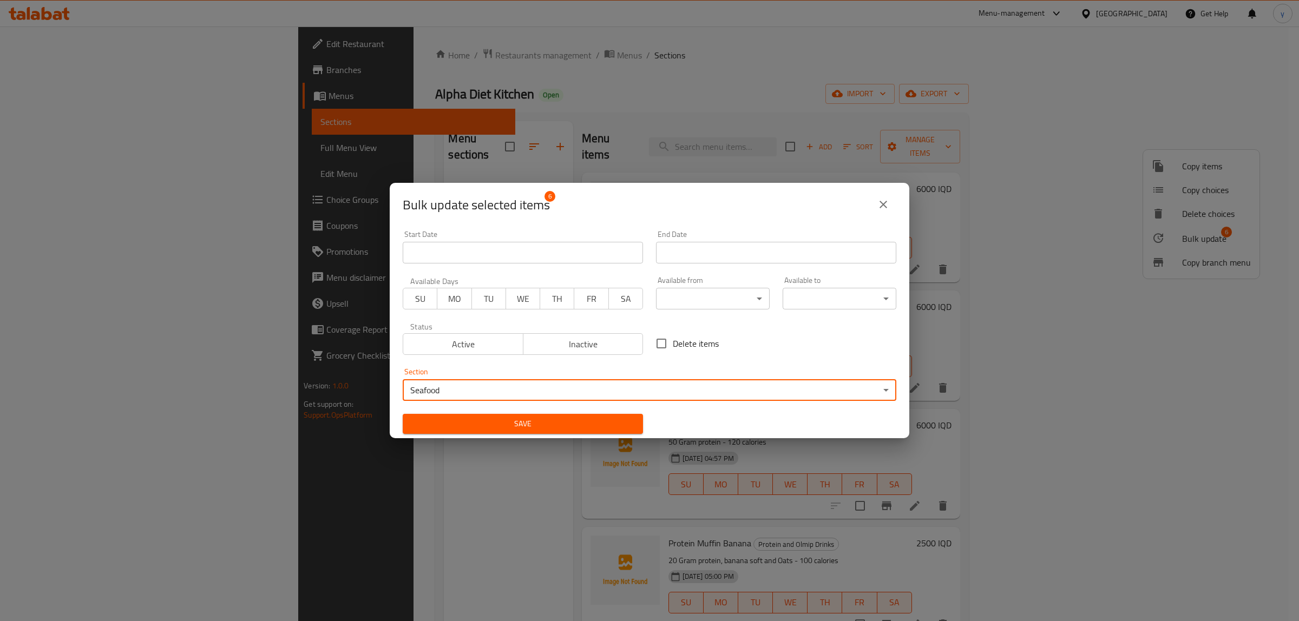
click at [525, 433] on button "Save" at bounding box center [523, 424] width 240 height 20
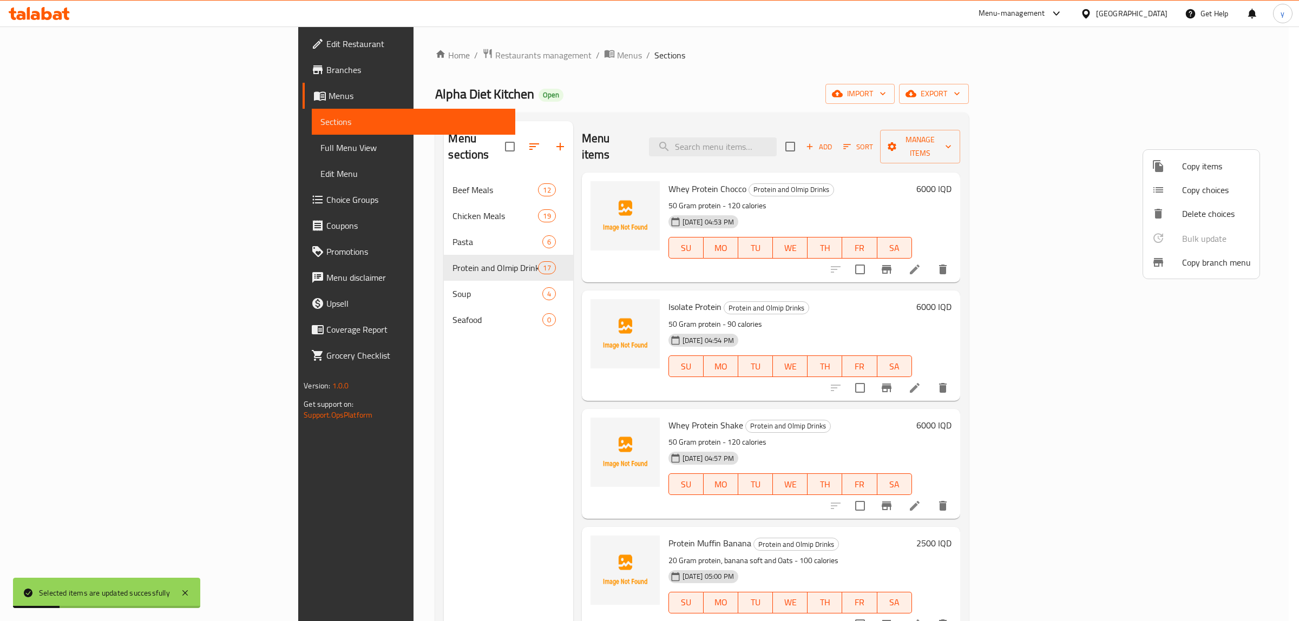
click at [365, 329] on div at bounding box center [649, 310] width 1299 height 621
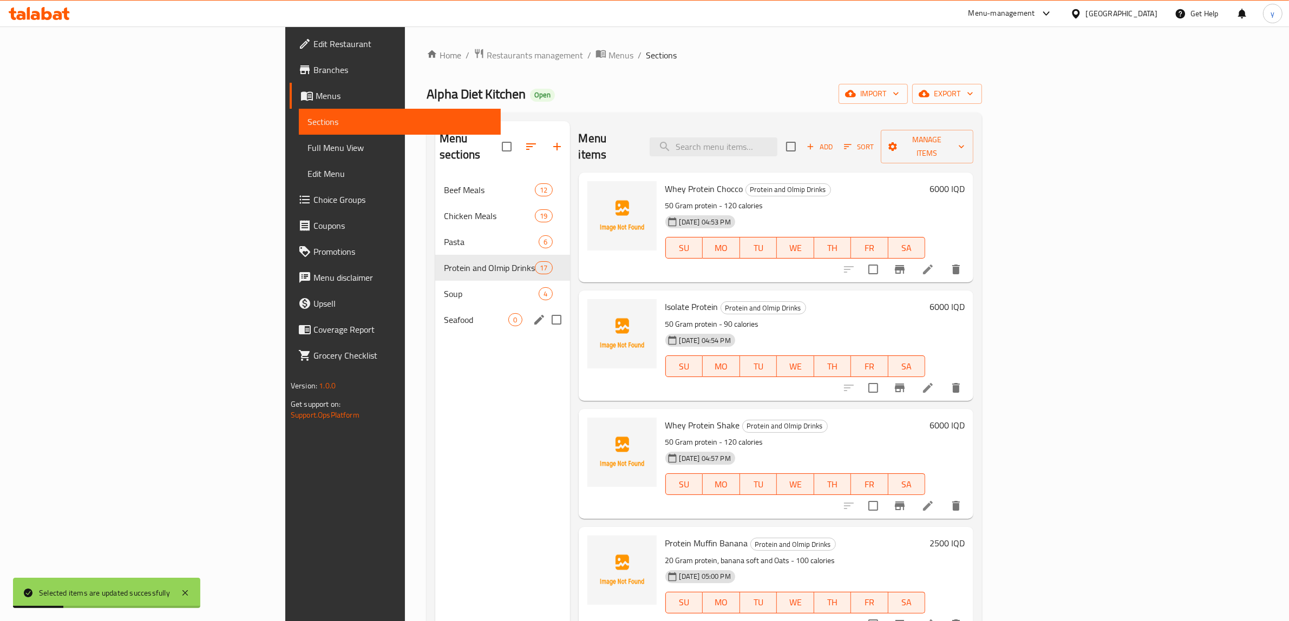
click at [435, 307] on div "Seafood 0" at bounding box center [502, 320] width 134 height 26
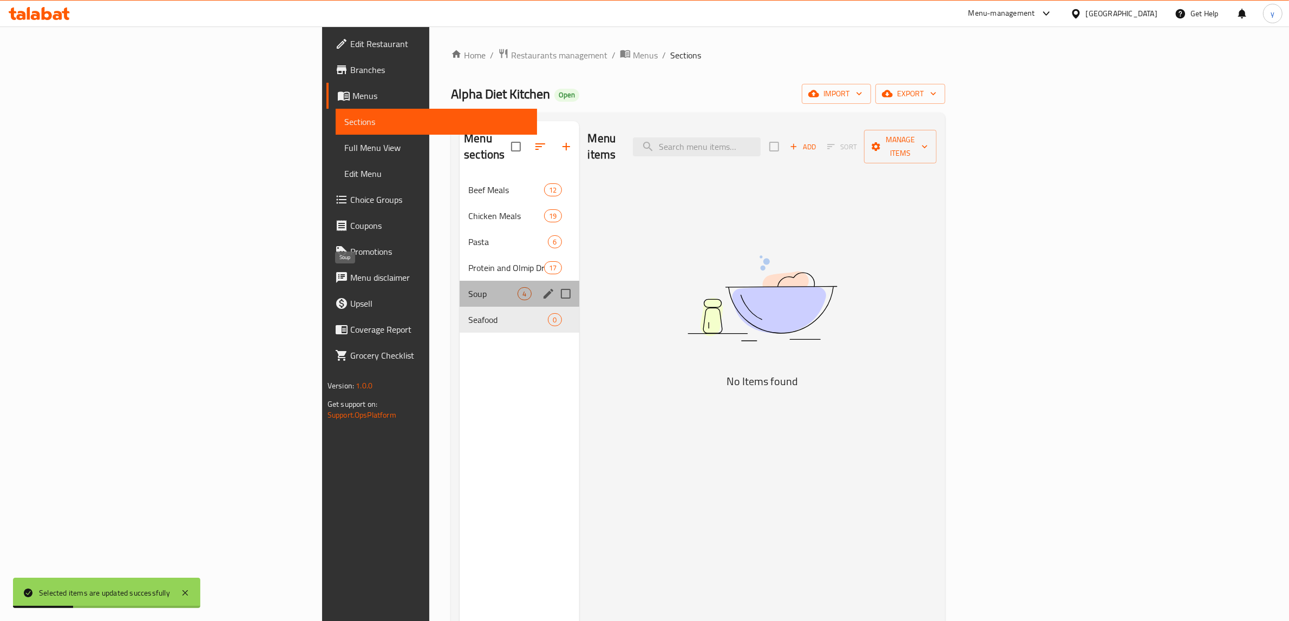
click at [468, 287] on span "Soup" at bounding box center [492, 293] width 49 height 13
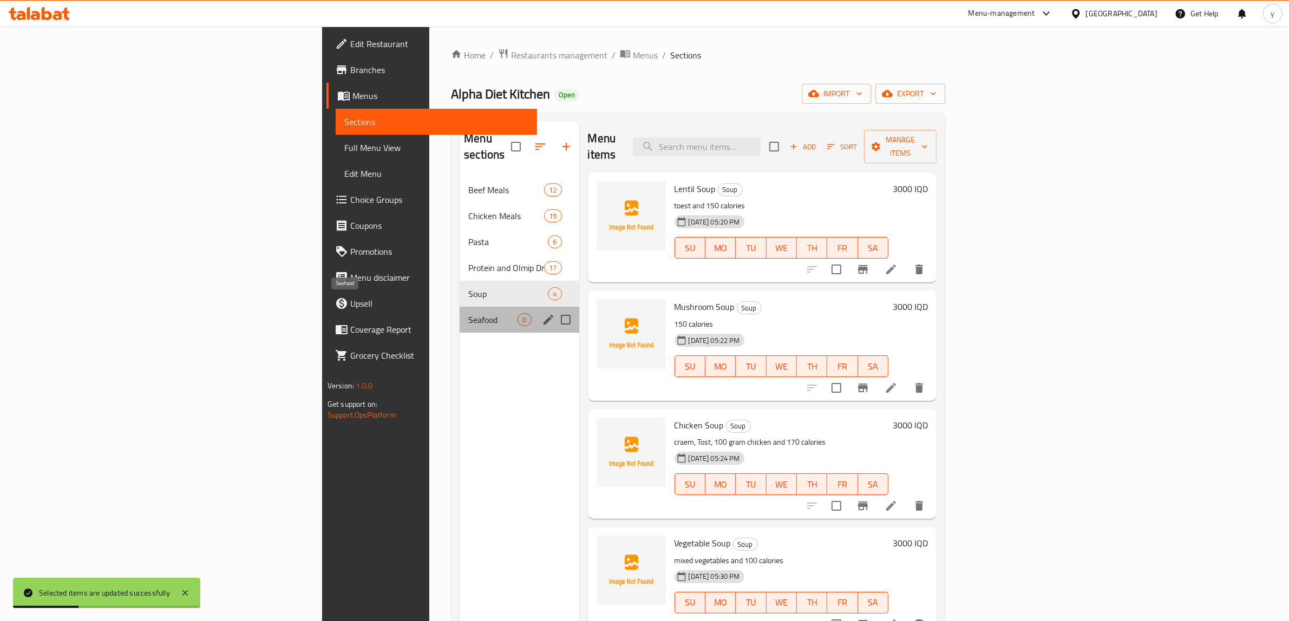
click at [468, 313] on span "Seafood" at bounding box center [492, 319] width 49 height 13
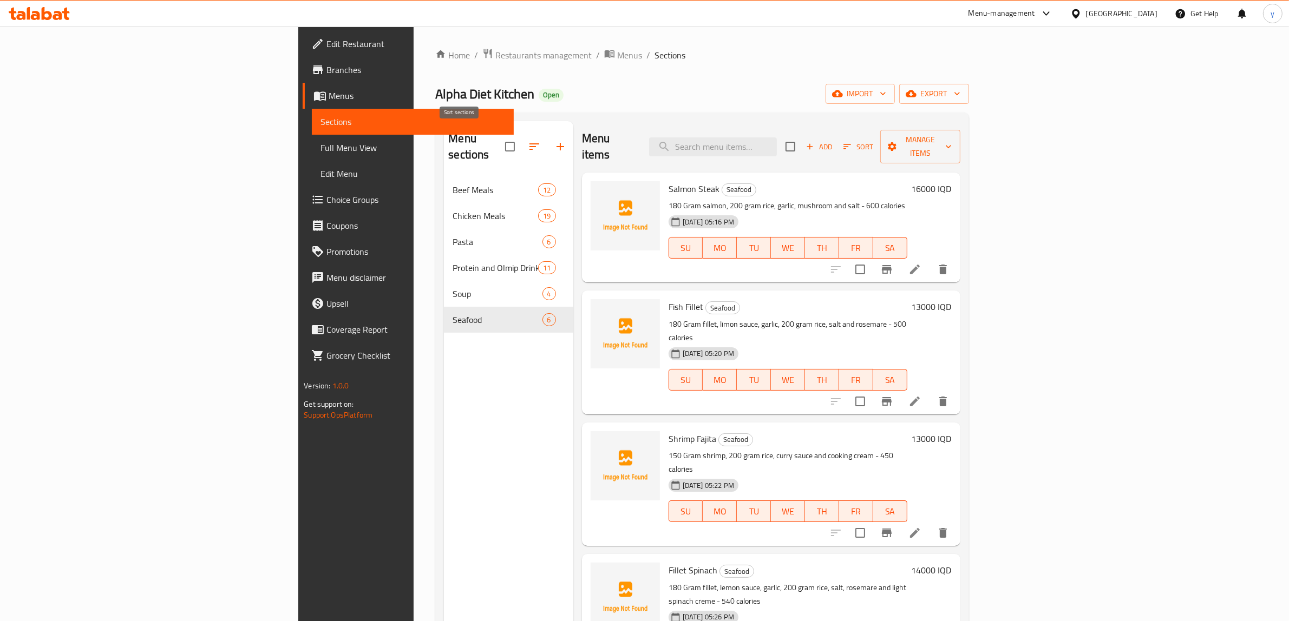
click at [528, 144] on icon "button" at bounding box center [534, 146] width 13 height 13
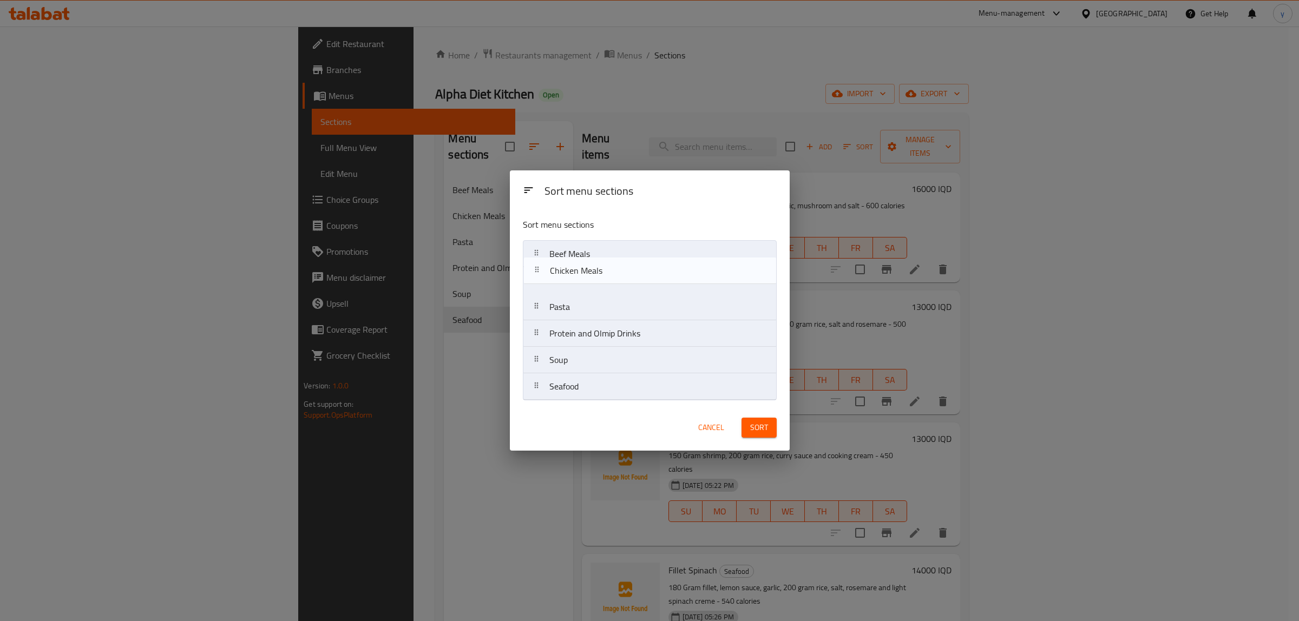
drag, startPoint x: 612, startPoint y: 275, endPoint x: 613, endPoint y: 269, distance: 6.0
click at [613, 269] on nav "Beef Meals Chicken Meals Pasta Protein and Olmip Drinks Soup Seafood" at bounding box center [650, 320] width 254 height 160
drag, startPoint x: 596, startPoint y: 378, endPoint x: 594, endPoint y: 298, distance: 79.6
click at [594, 298] on nav "Beef Meals Chicken Meals Pasta Protein and Olmip Drinks Soup Seafood" at bounding box center [650, 320] width 254 height 160
drag, startPoint x: 601, startPoint y: 399, endPoint x: 599, endPoint y: 271, distance: 128.3
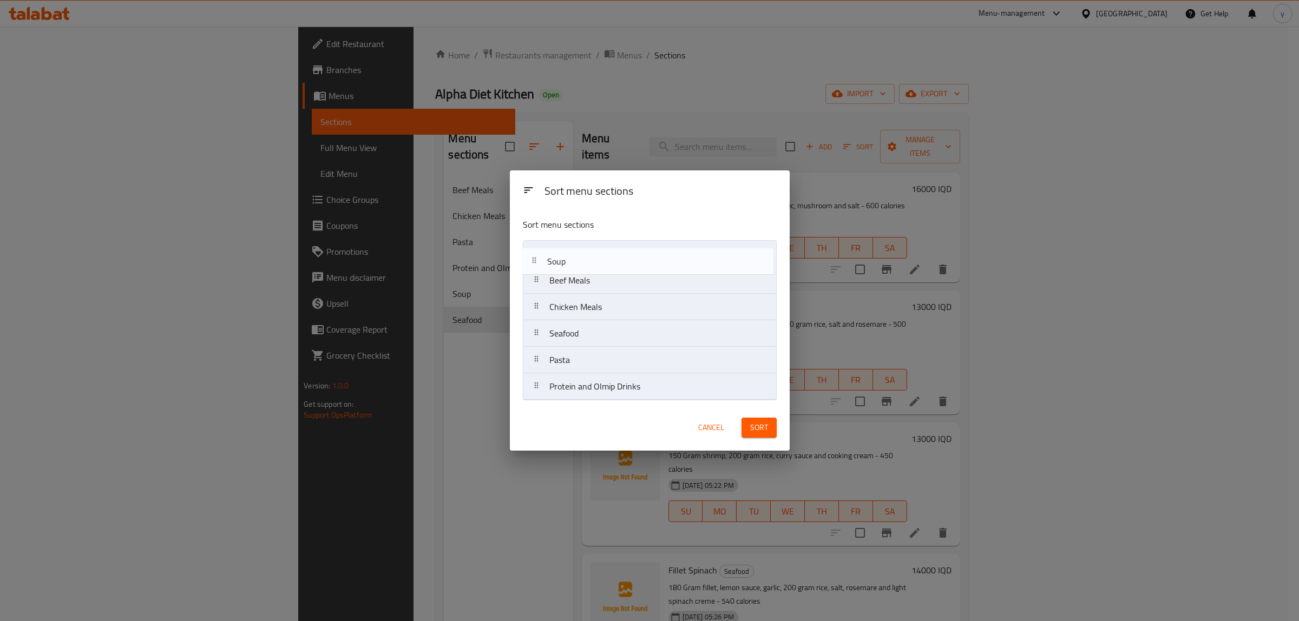
click at [599, 271] on nav "Beef Meals Chicken Meals Seafood Pasta Protein and Olmip Drinks Soup" at bounding box center [650, 320] width 254 height 160
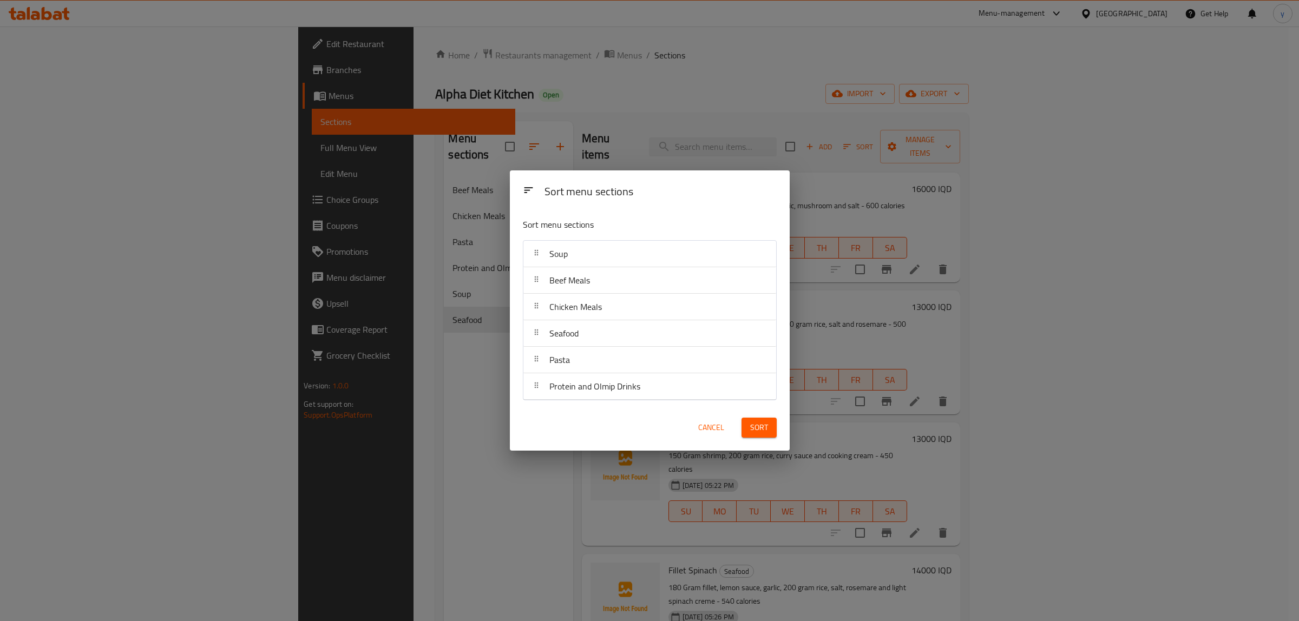
click at [762, 431] on span "Sort" at bounding box center [759, 428] width 18 height 14
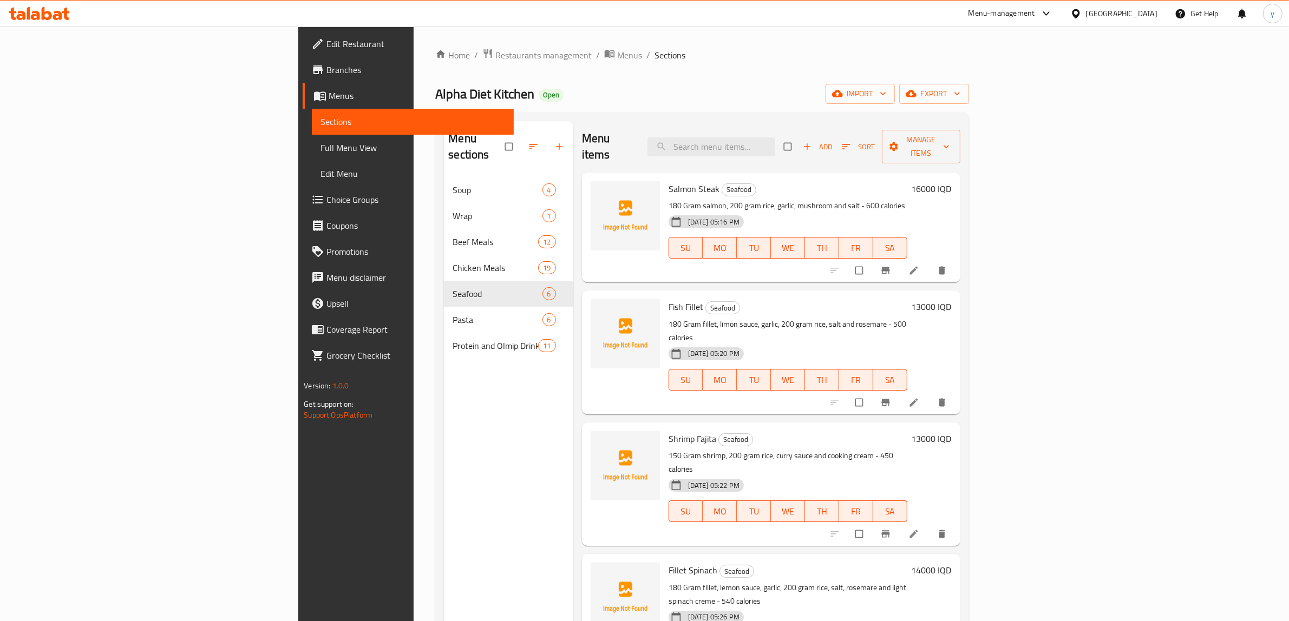
click at [320, 150] on span "Full Menu View" at bounding box center [412, 147] width 185 height 13
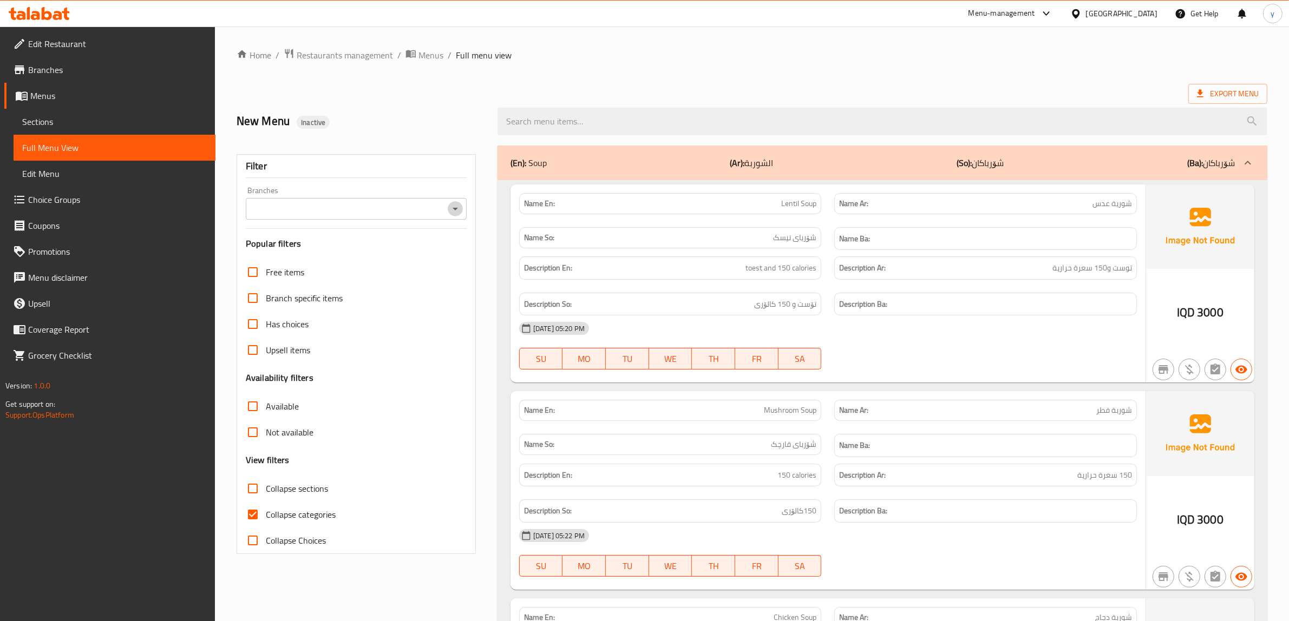
click at [450, 209] on icon "Open" at bounding box center [455, 208] width 13 height 13
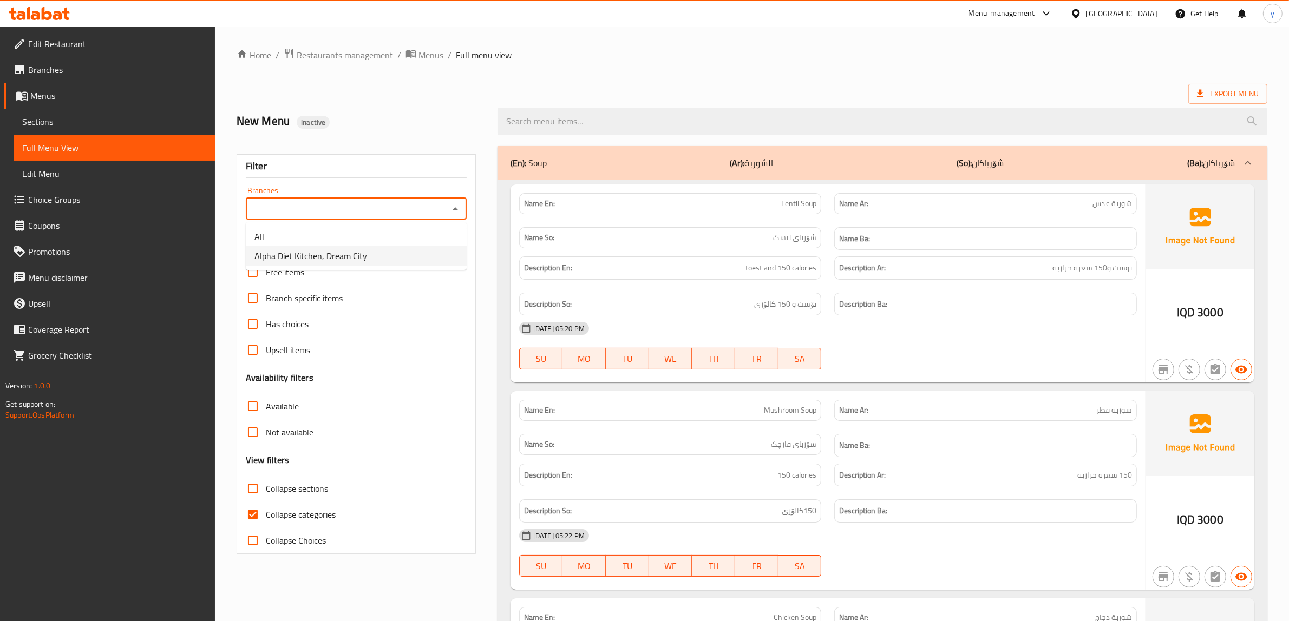
click at [405, 269] on ul "All Alpha Diet Kitchen, Dream City" at bounding box center [356, 246] width 221 height 48
click at [408, 260] on li "Alpha Diet Kitchen, Dream City" at bounding box center [356, 255] width 221 height 19
type input "Alpha Diet Kitchen, Dream City"
click at [256, 513] on input "Collapse categories" at bounding box center [253, 515] width 26 height 26
checkbox input "false"
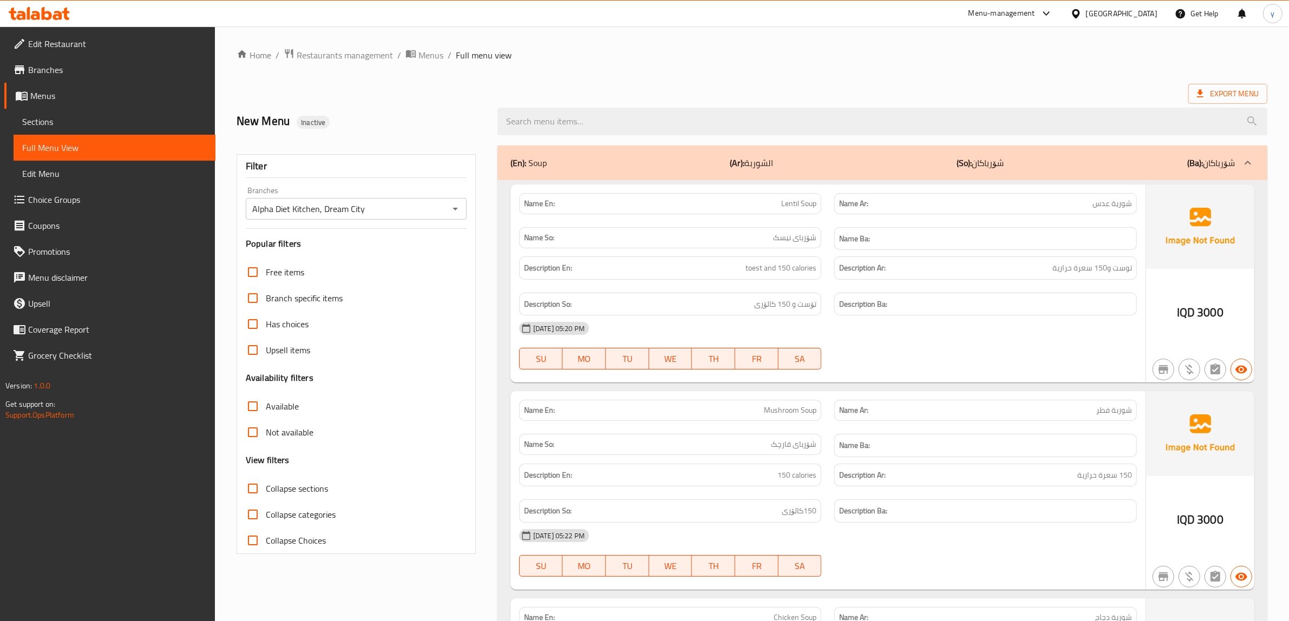
click at [256, 475] on div "Free items Branch specific items Has choices Upsell items Availability filters …" at bounding box center [356, 406] width 221 height 294
click at [266, 480] on label "Collapse sections" at bounding box center [284, 489] width 88 height 26
click at [266, 480] on input "Collapse sections" at bounding box center [253, 489] width 26 height 26
checkbox input "true"
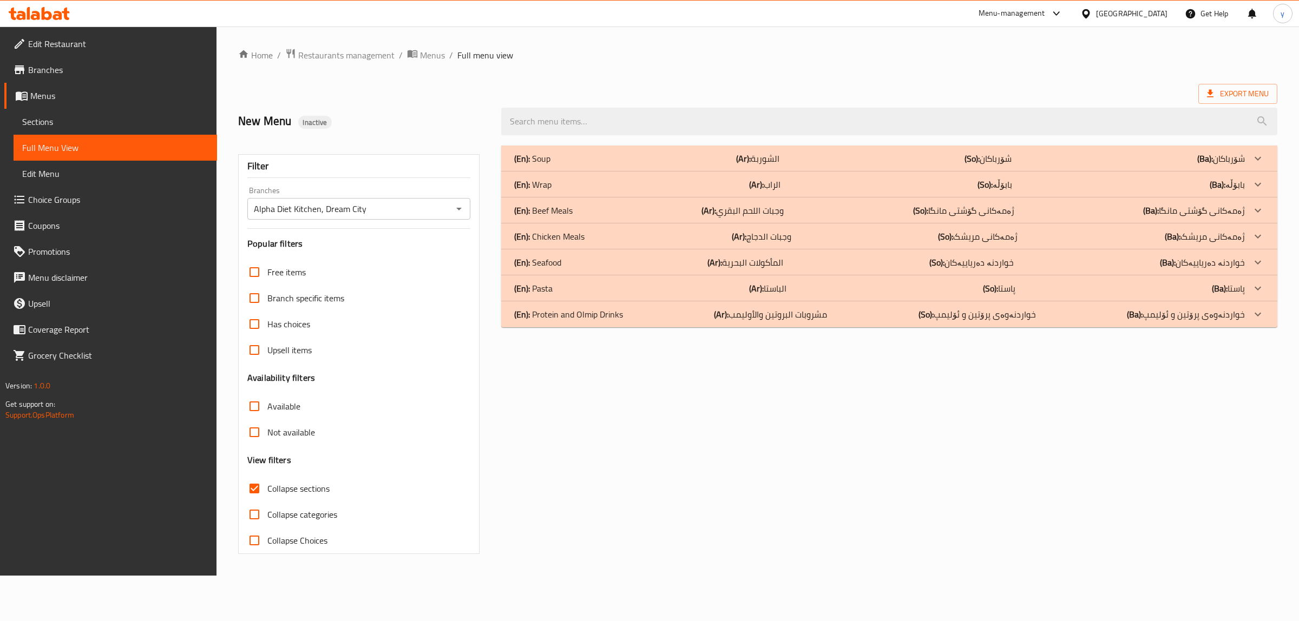
click at [567, 172] on div "(En): Protein and Olmip Drinks (Ar): مشروبات البروتين والأوليمب (So): خواردنەوە…" at bounding box center [889, 159] width 776 height 26
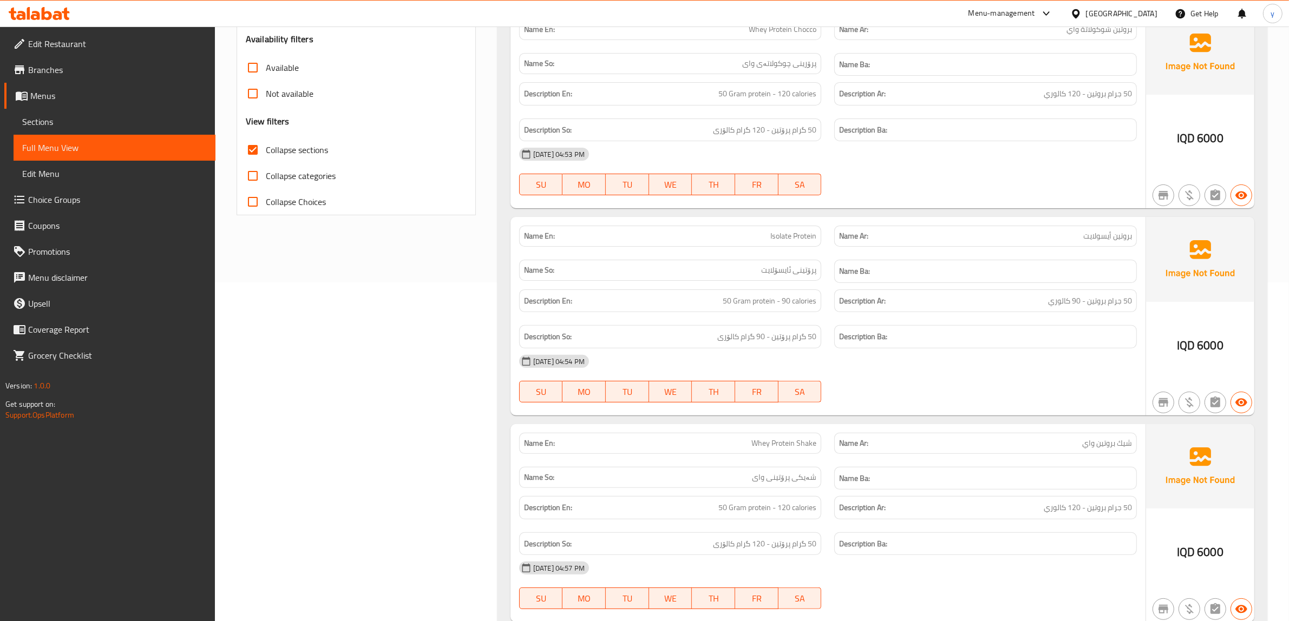
scroll to position [338, 0]
click at [69, 193] on span "Choice Groups" at bounding box center [117, 199] width 179 height 13
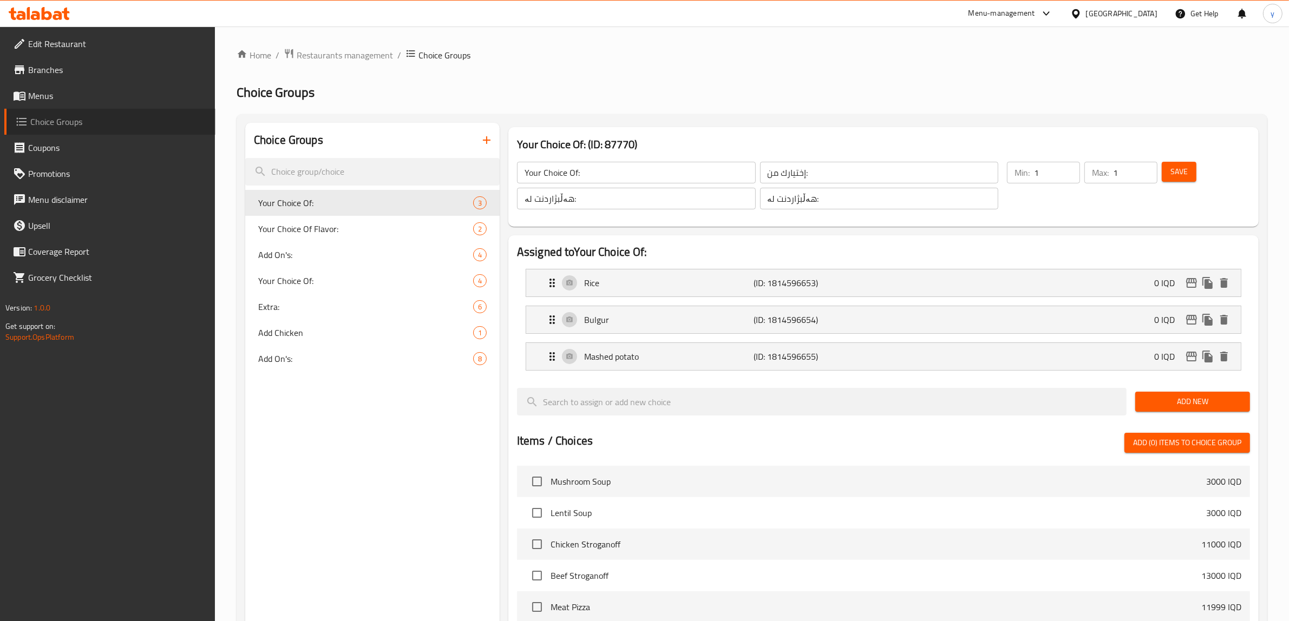
click at [149, 110] on link "Choice Groups" at bounding box center [109, 122] width 211 height 26
click at [169, 110] on link "Choice Groups" at bounding box center [109, 122] width 211 height 26
click at [171, 109] on link "Choice Groups" at bounding box center [109, 122] width 211 height 26
click at [193, 90] on span "Menus" at bounding box center [117, 95] width 179 height 13
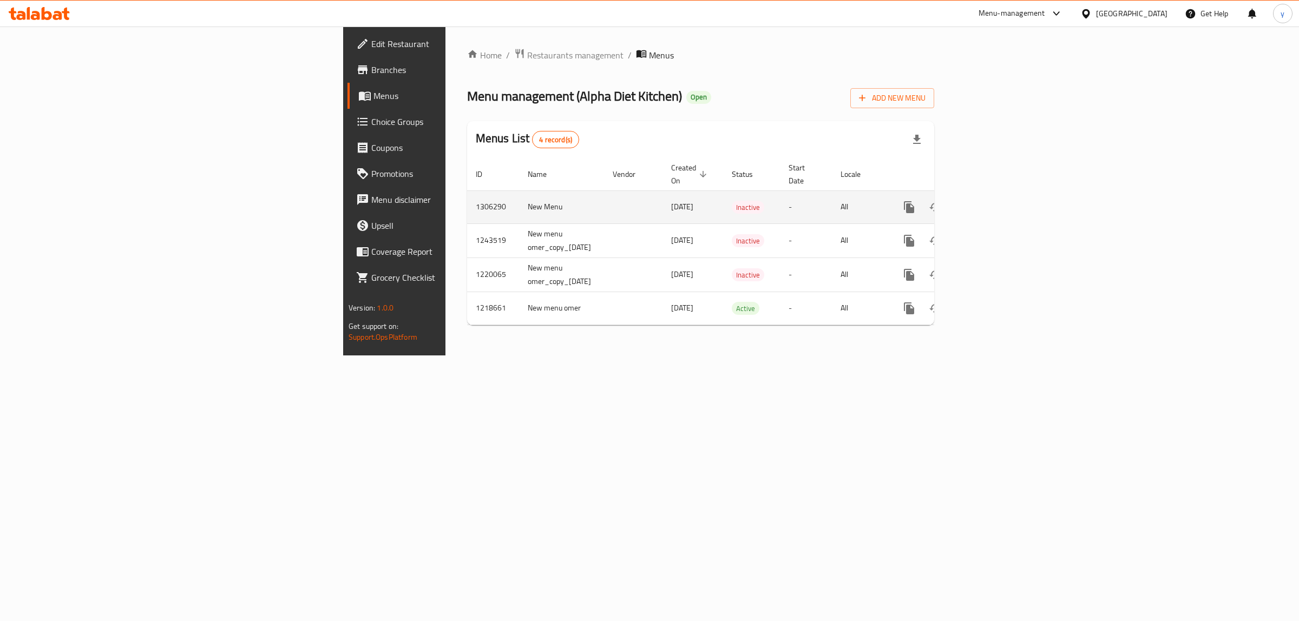
click at [1000, 203] on link "enhanced table" at bounding box center [987, 207] width 26 height 26
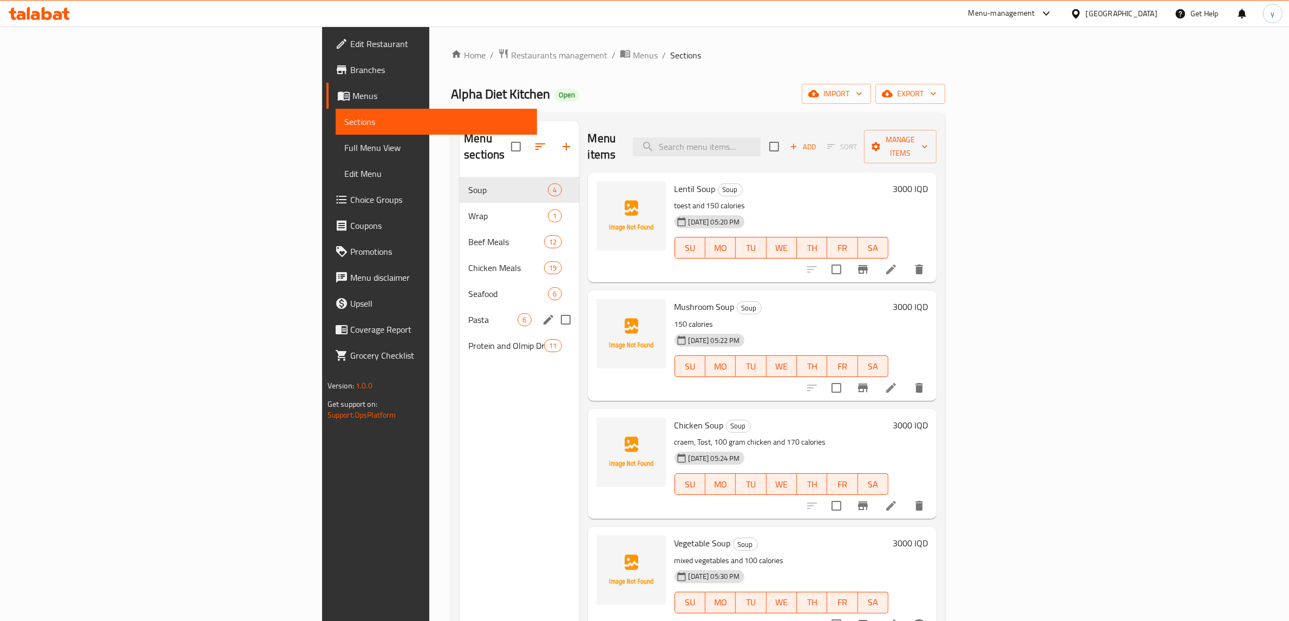
click at [468, 339] on span "Protein and Olmip Drinks" at bounding box center [506, 345] width 76 height 13
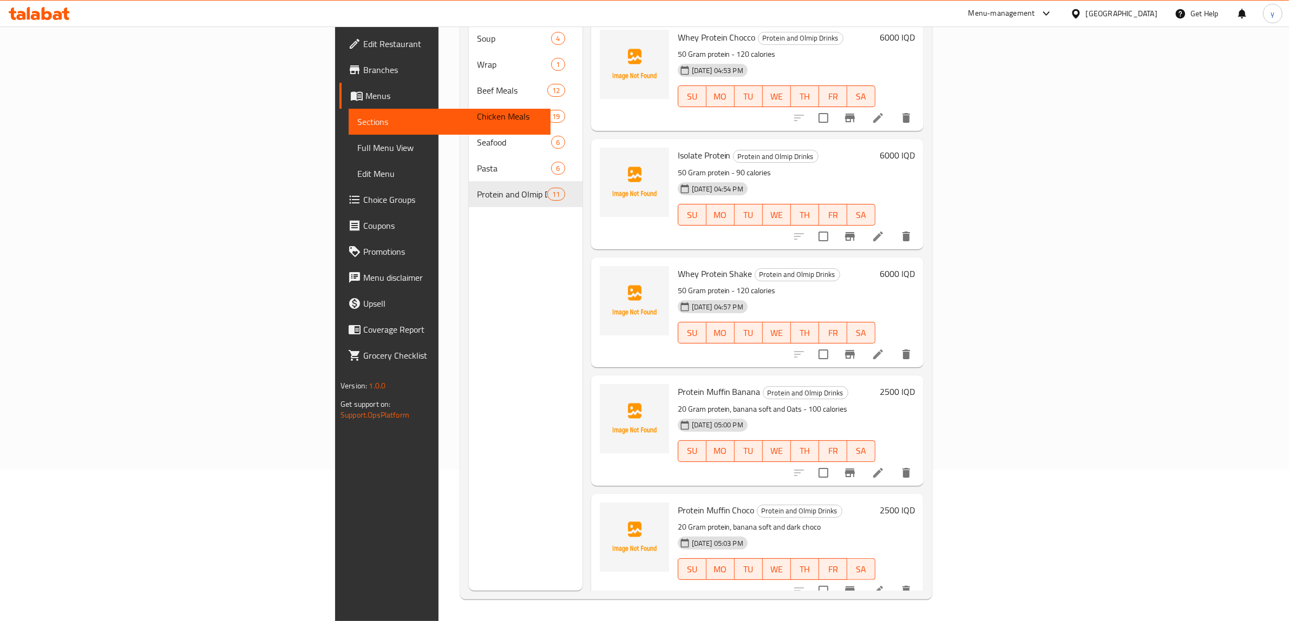
scroll to position [39, 0]
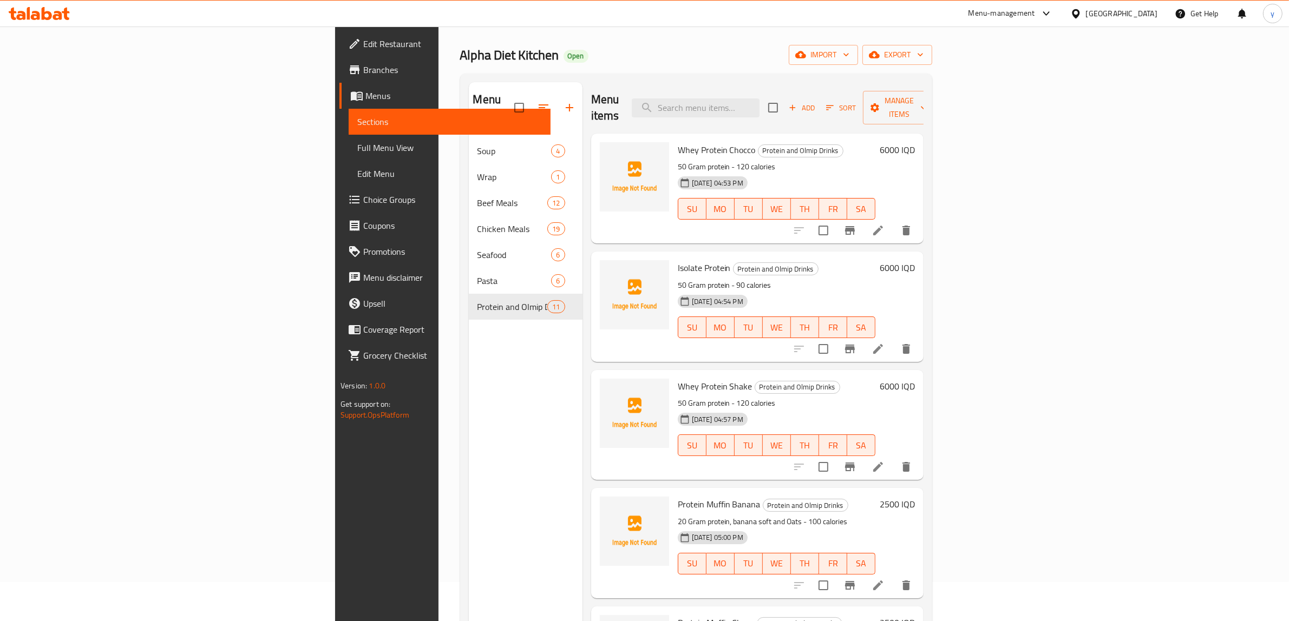
click at [339, 192] on link "Choice Groups" at bounding box center [444, 200] width 211 height 26
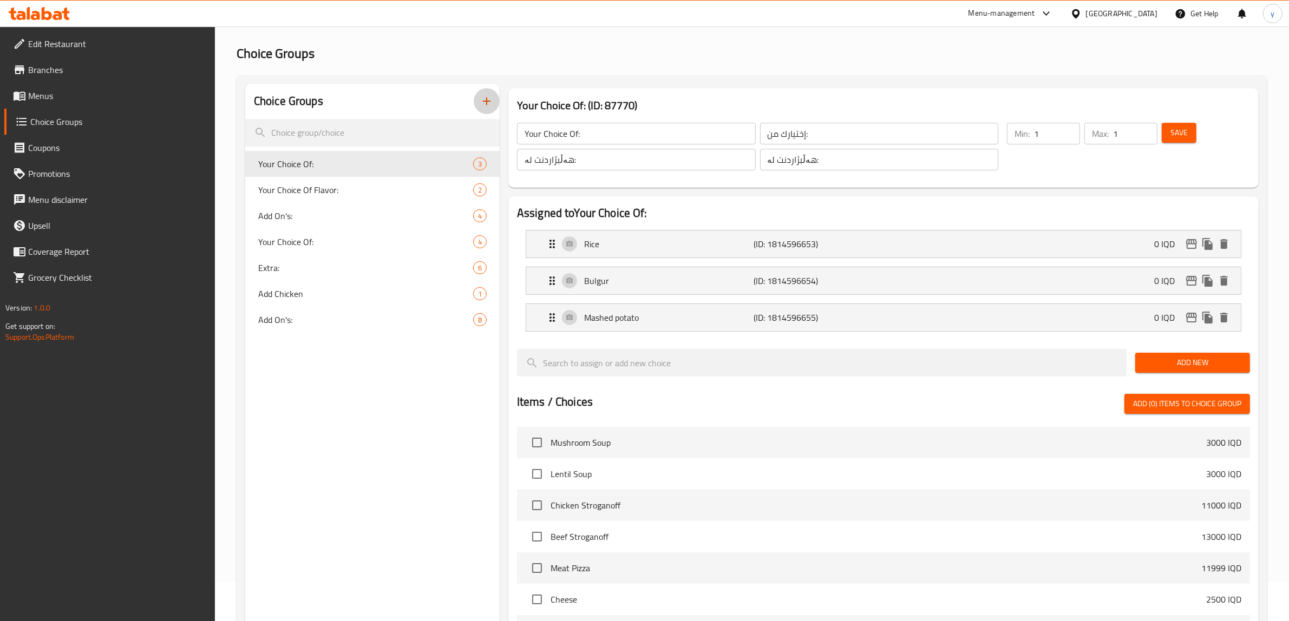
click at [484, 94] on button "button" at bounding box center [487, 101] width 26 height 26
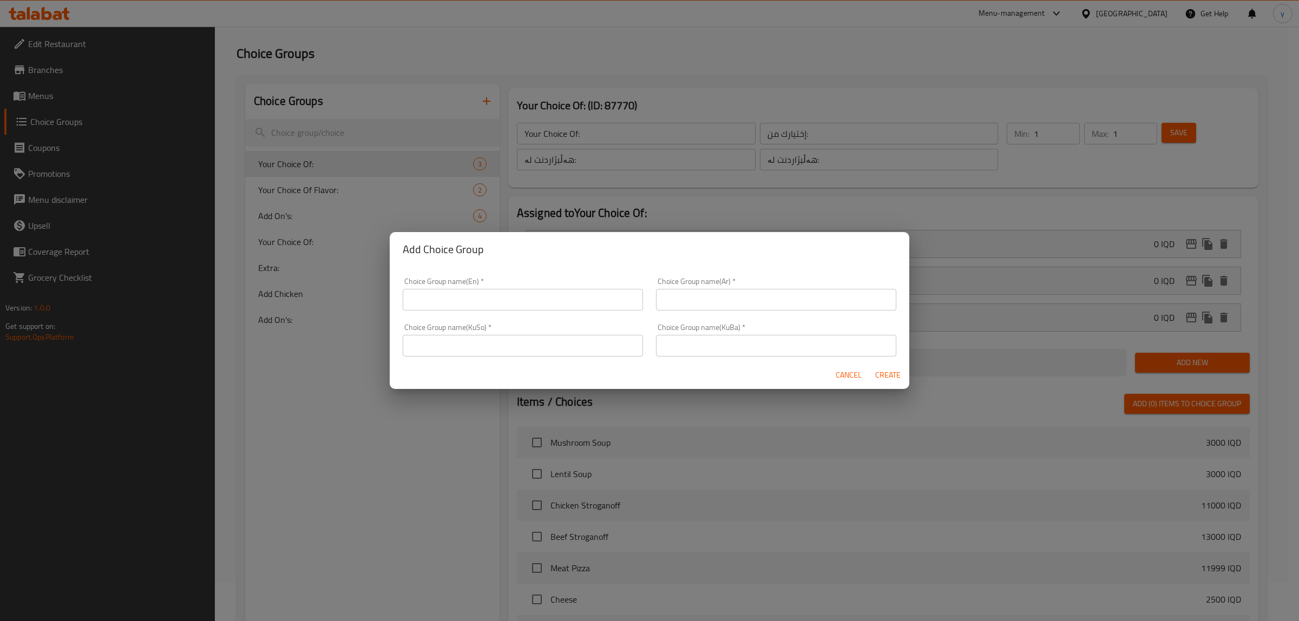
drag, startPoint x: 523, startPoint y: 331, endPoint x: 559, endPoint y: 340, distance: 36.8
click at [523, 331] on div "Choice Group name(KuSo)   * Choice Group name(KuSo) *" at bounding box center [523, 340] width 240 height 33
click at [597, 346] on input "text" at bounding box center [523, 346] width 240 height 22
paste input "هەڵبژاردنت لە:"
type input "هەڵبژاردنت لە:"
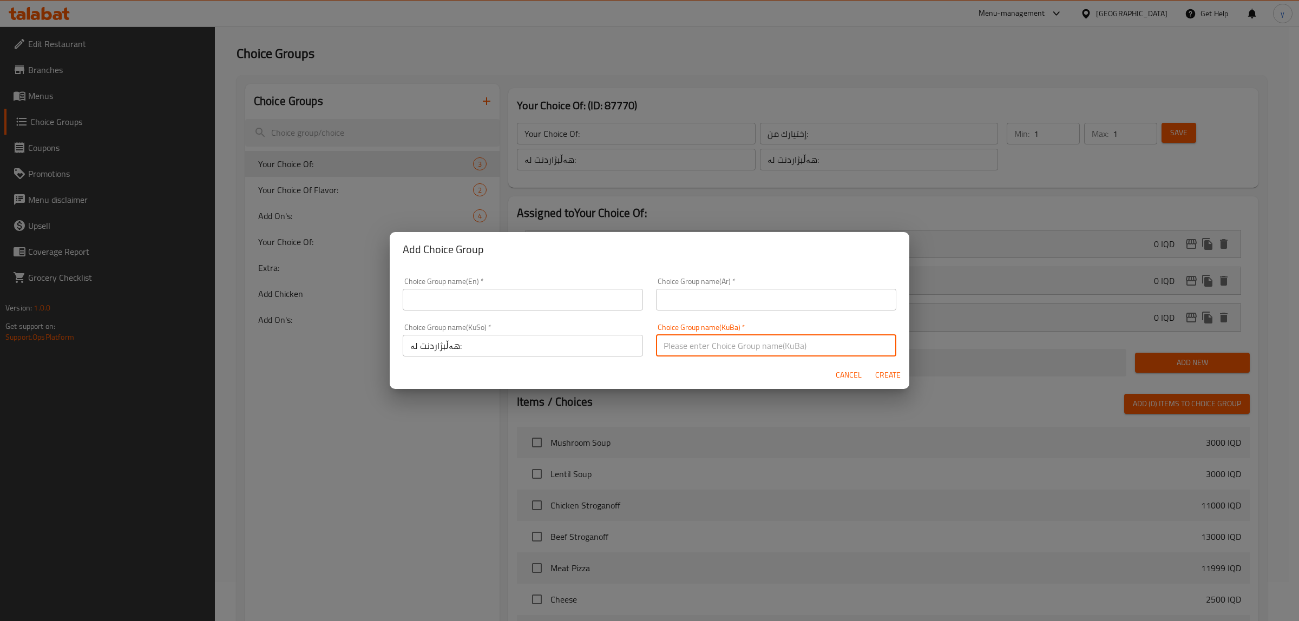
click at [670, 344] on input "text" at bounding box center [776, 346] width 240 height 22
paste input "هەڵبژاردنت لە:"
type input "هەڵبژاردنت لە:"
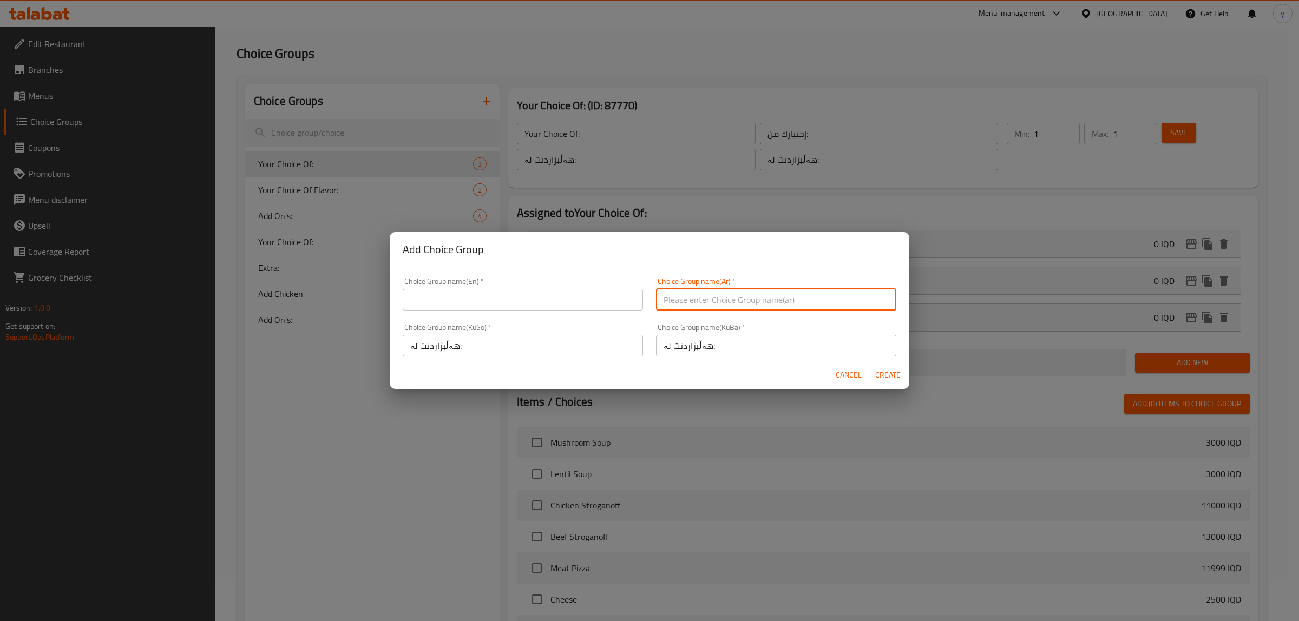
click at [705, 303] on input "text" at bounding box center [776, 300] width 240 height 22
paste input "إختيارك من:"
type input "إختيارك من:"
drag, startPoint x: 588, startPoint y: 293, endPoint x: 555, endPoint y: 304, distance: 34.2
click at [588, 293] on input "text" at bounding box center [523, 300] width 240 height 22
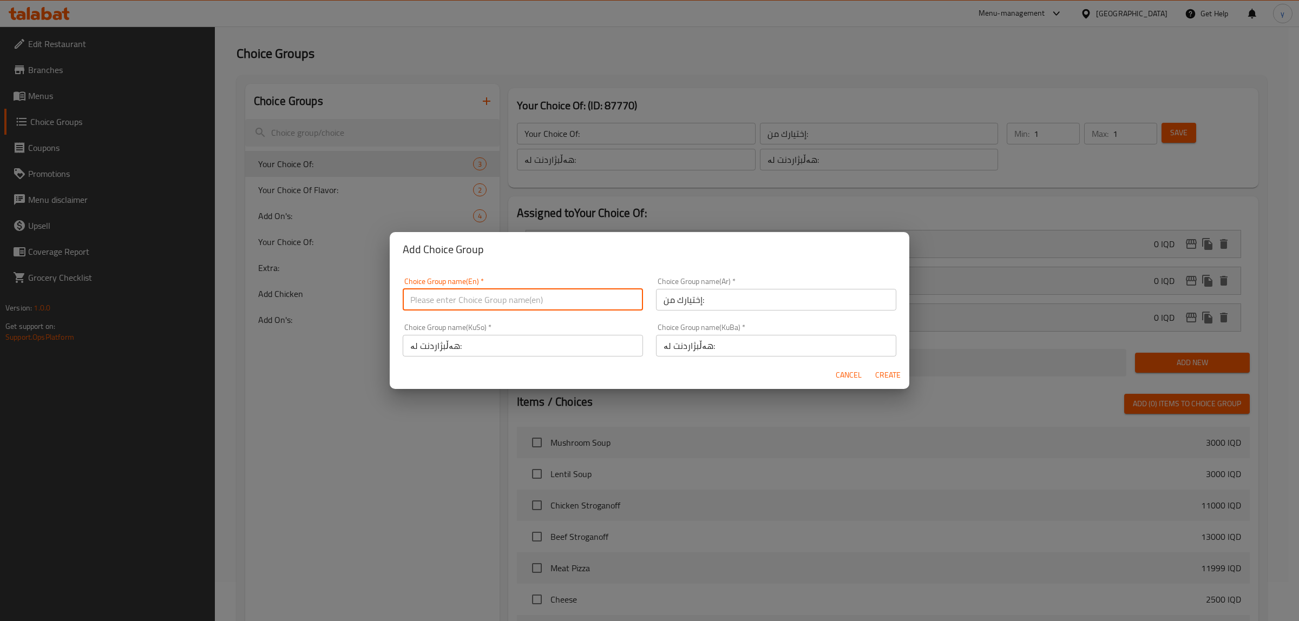
paste input "Your Choice Of:"
type input "Your Choice Of:"
click at [884, 371] on span "Create" at bounding box center [888, 376] width 26 height 14
type input "Your Choice Of:"
type input "0"
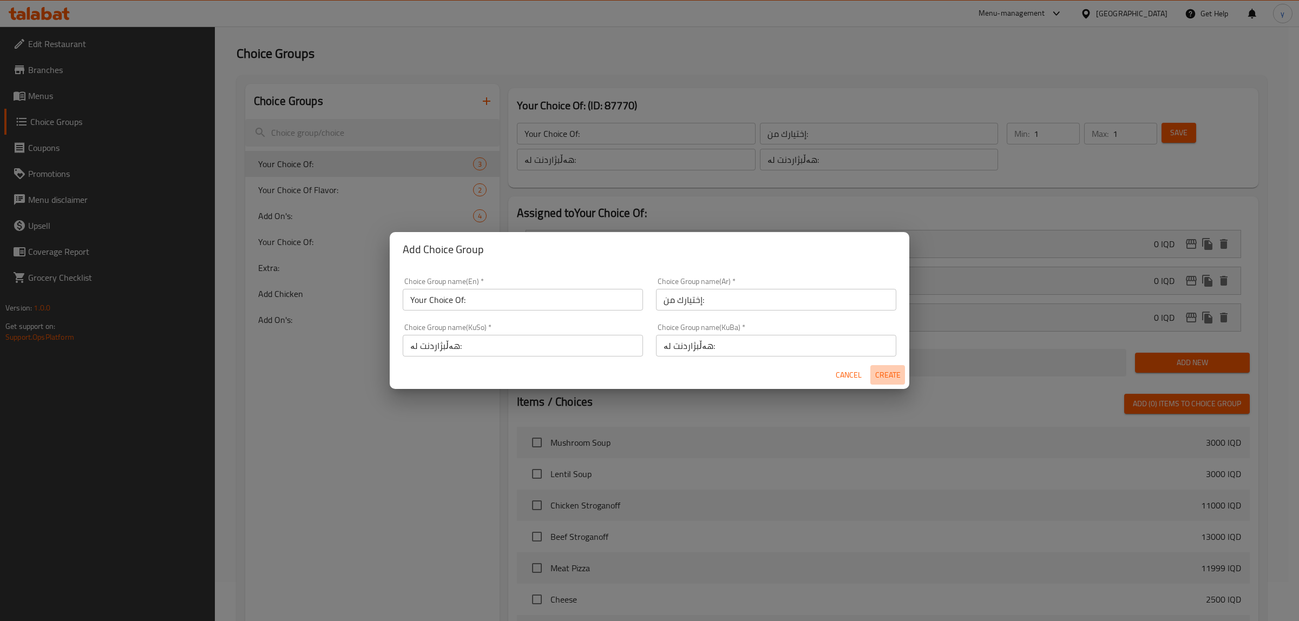
type input "0"
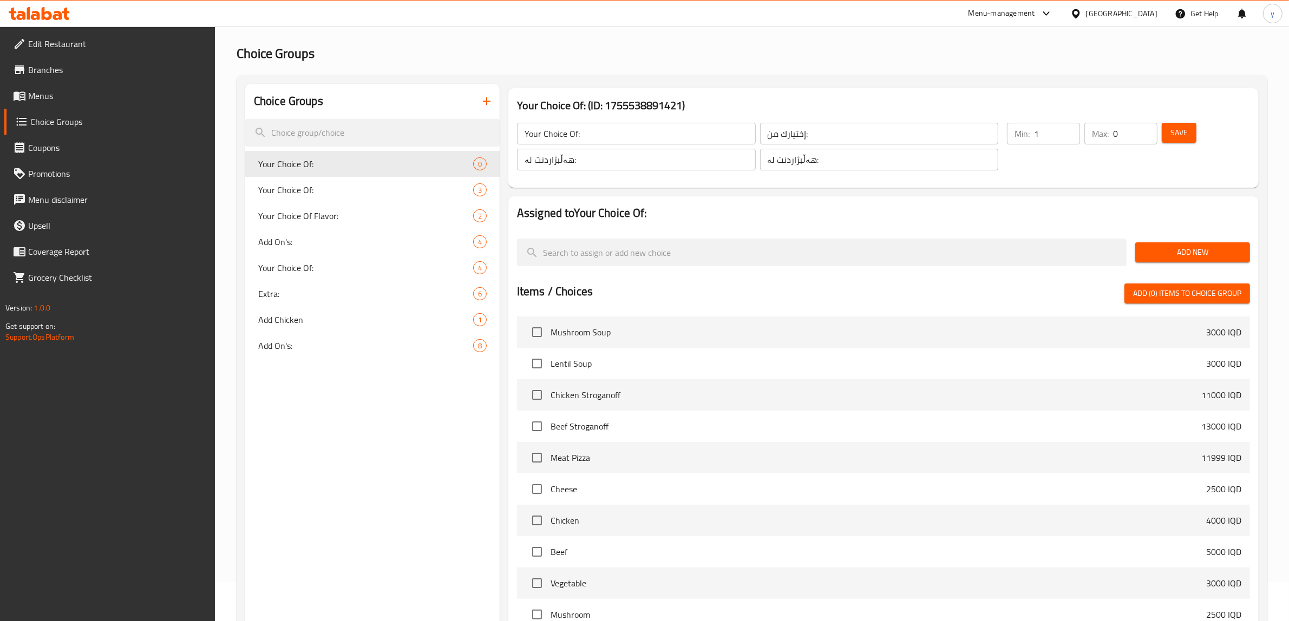
type input "1"
click at [1066, 126] on input "1" at bounding box center [1057, 134] width 46 height 22
type input "1"
click at [1143, 128] on input "1" at bounding box center [1135, 134] width 44 height 22
click at [1180, 130] on span "Save" at bounding box center [1178, 133] width 17 height 14
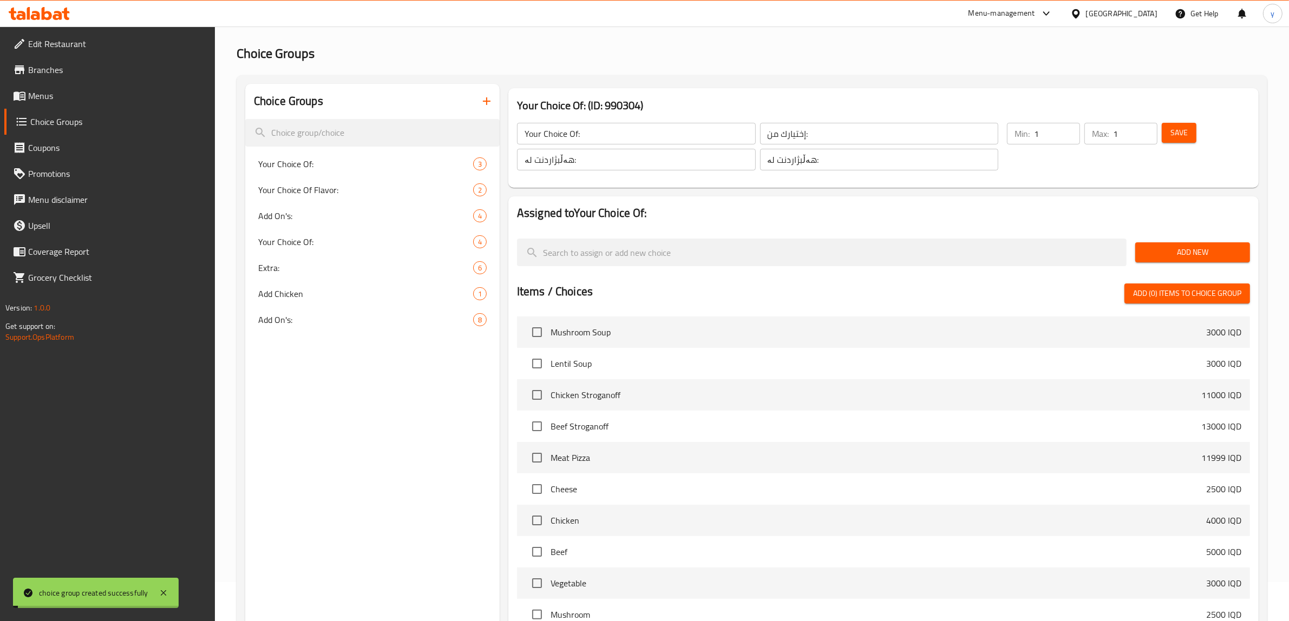
click at [1202, 252] on span "Add New" at bounding box center [1192, 253] width 97 height 14
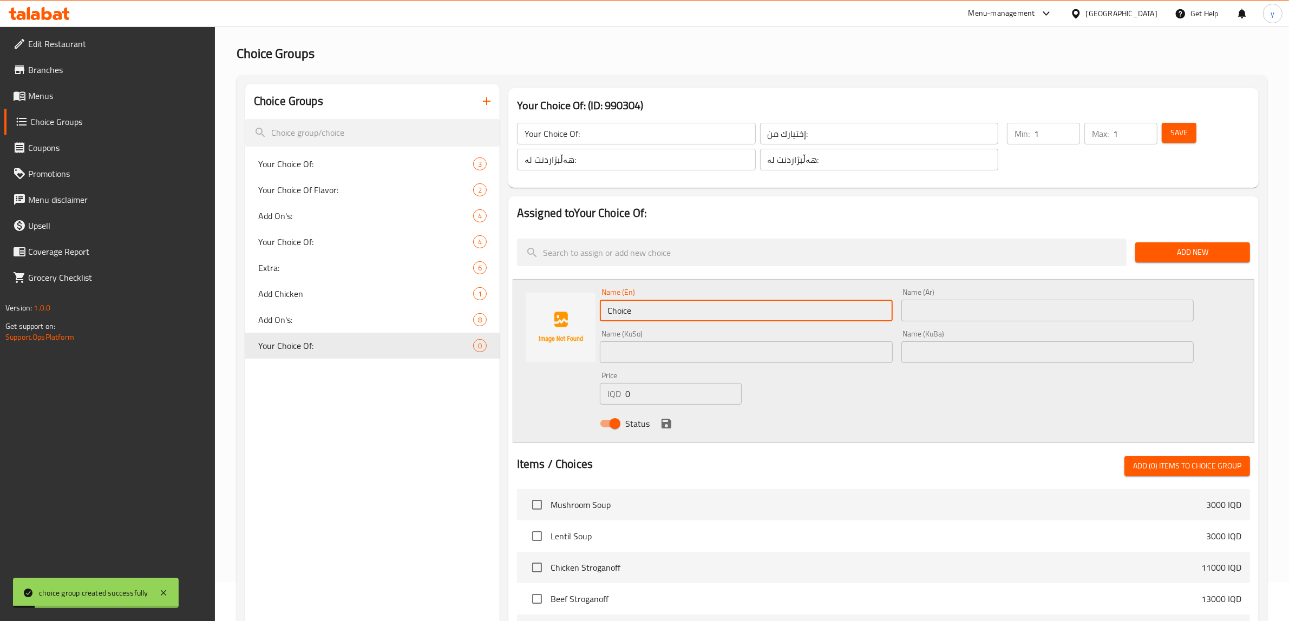
click at [622, 314] on input "Choice" at bounding box center [746, 311] width 293 height 22
type input "Water"
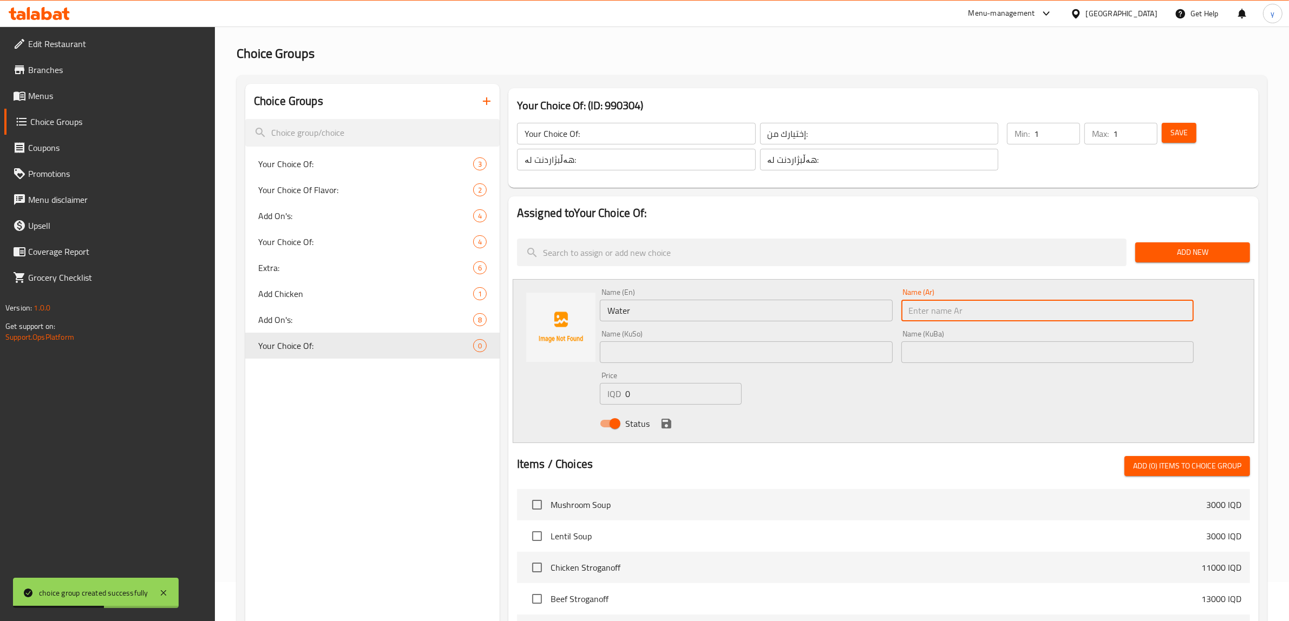
click at [1015, 312] on input "text" at bounding box center [1047, 311] width 293 height 22
type input "مياه"
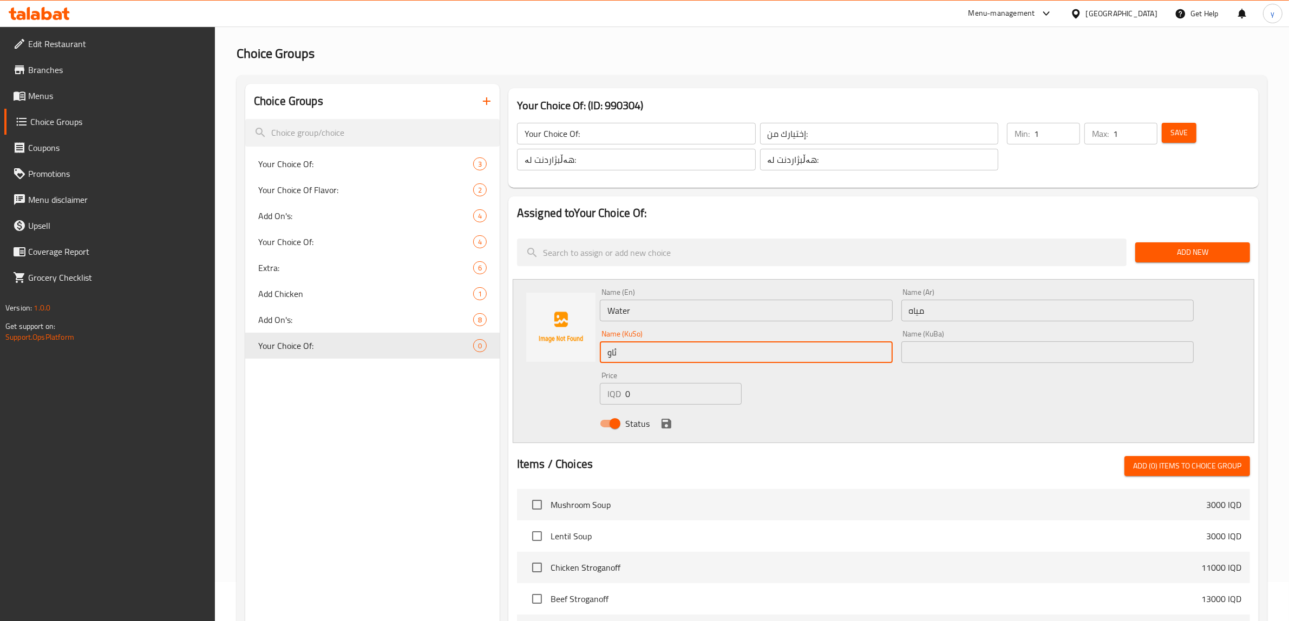
type input "ئاو"
click at [878, 392] on div "Name (En) Water Name (En) Name (Ar) مياه Name (Ar) Name (KuSo) ئاو Name (KuSo) …" at bounding box center [896, 361] width 602 height 154
click at [662, 416] on button "save" at bounding box center [666, 424] width 16 height 16
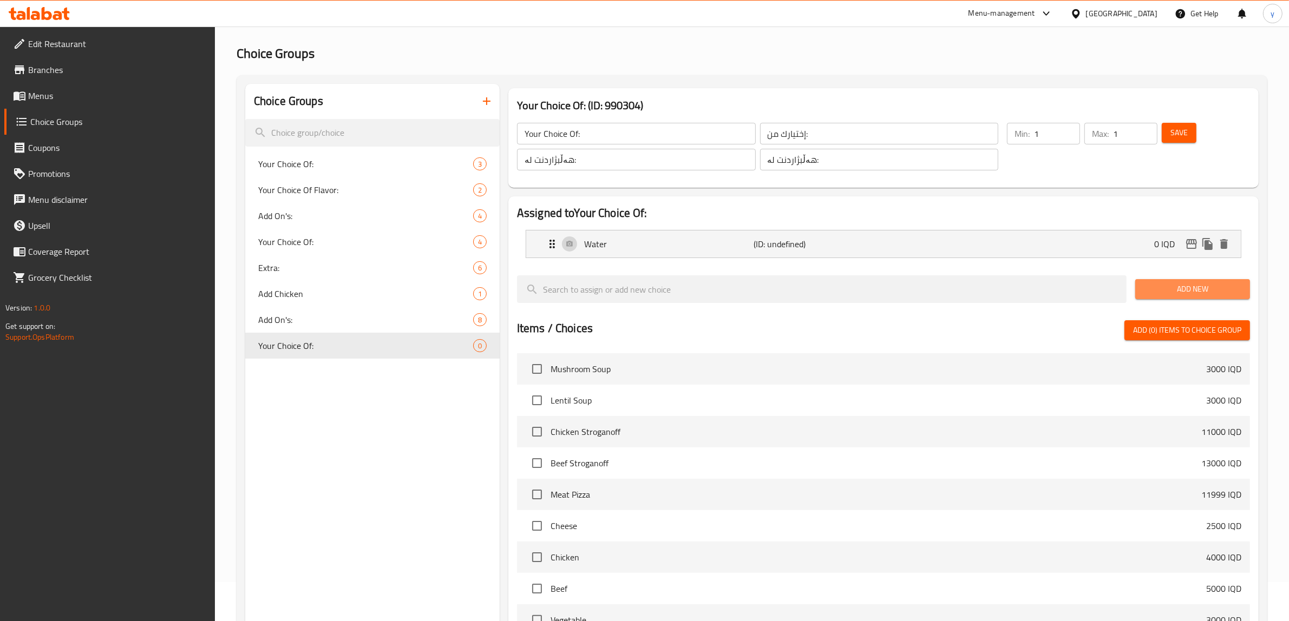
click at [1178, 287] on span "Add New" at bounding box center [1192, 290] width 97 height 14
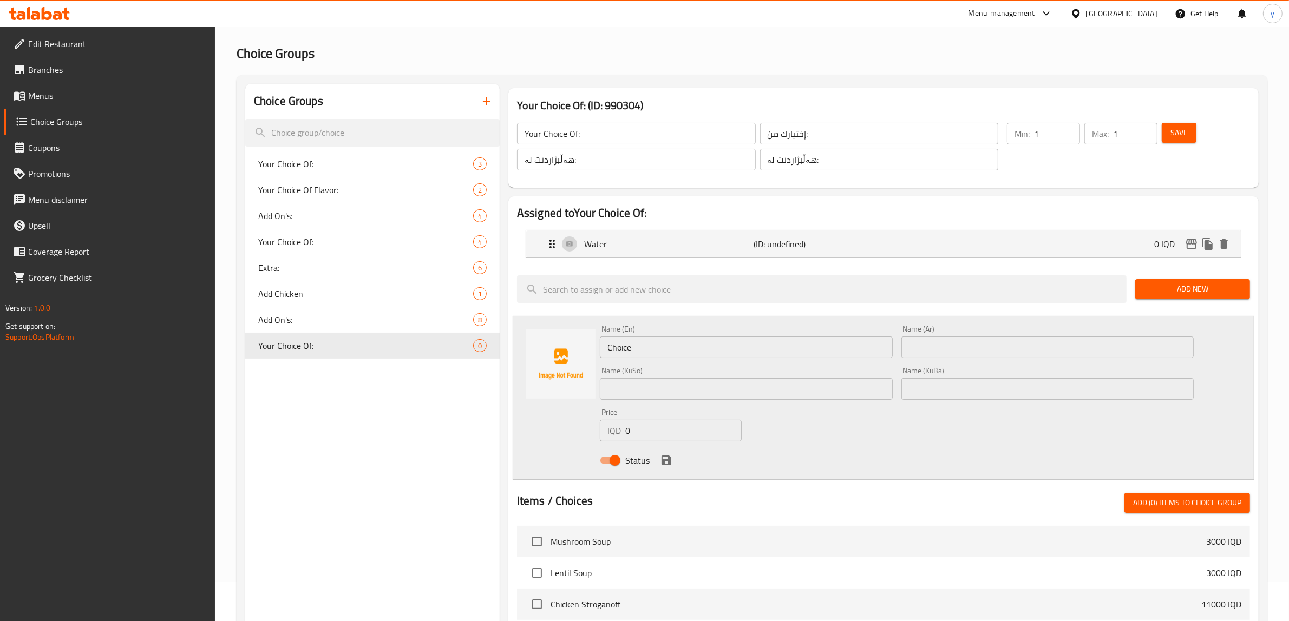
click at [636, 344] on input "Choice" at bounding box center [746, 348] width 293 height 22
type input "Milk"
type input "حليب"
type input "شیر"
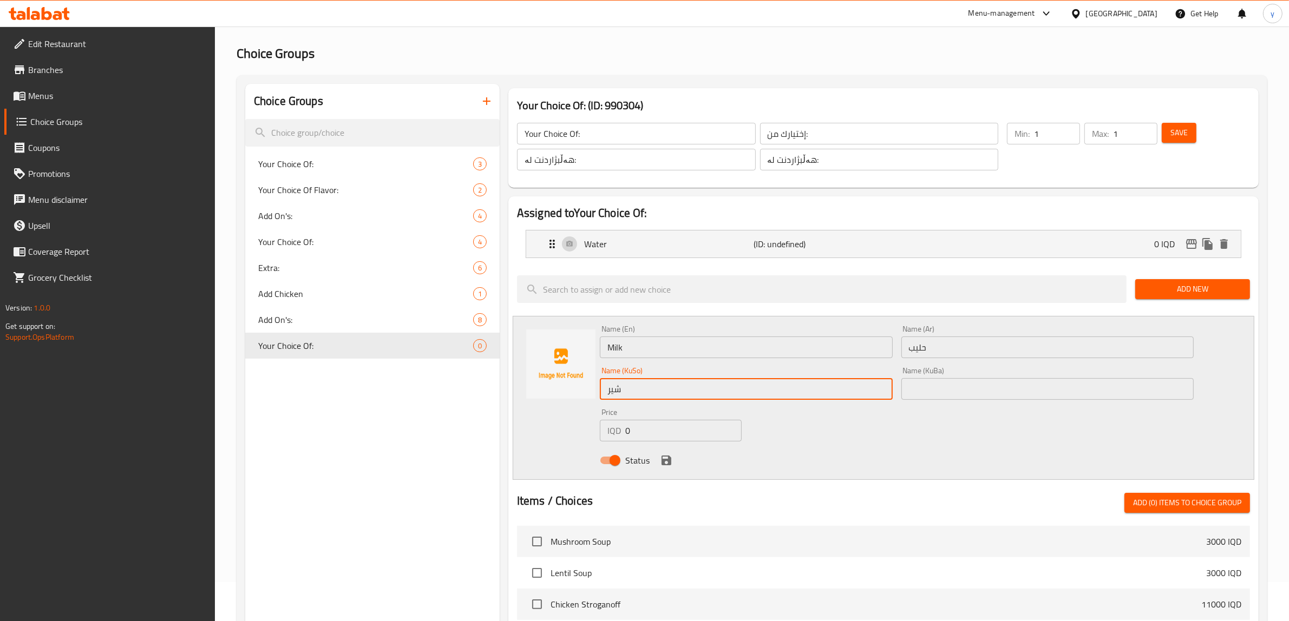
click at [930, 467] on div "Status" at bounding box center [896, 460] width 602 height 29
click at [661, 453] on button "save" at bounding box center [666, 460] width 16 height 16
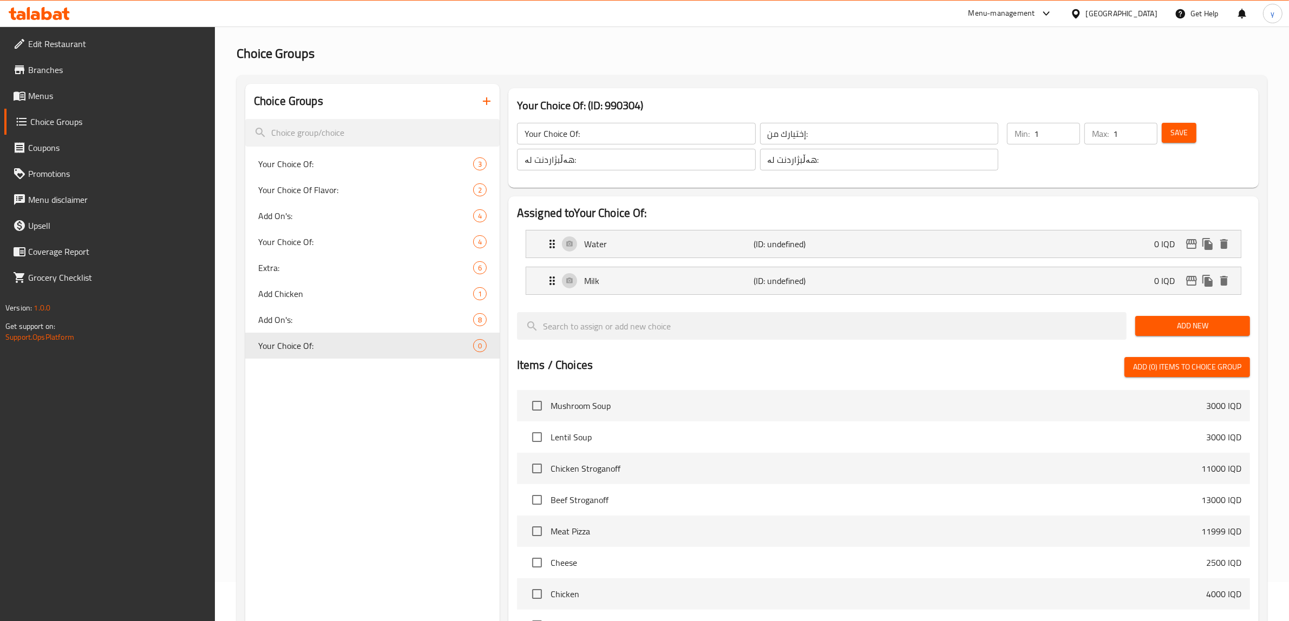
click at [1174, 127] on span "Save" at bounding box center [1178, 133] width 17 height 14
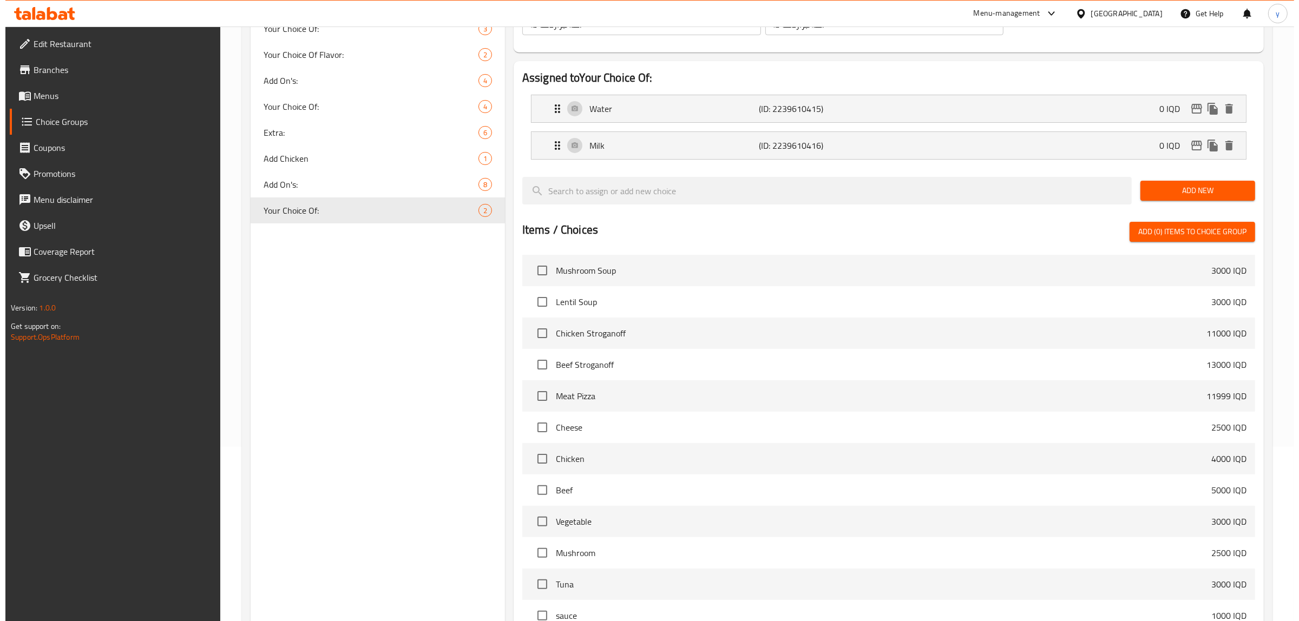
scroll to position [295, 0]
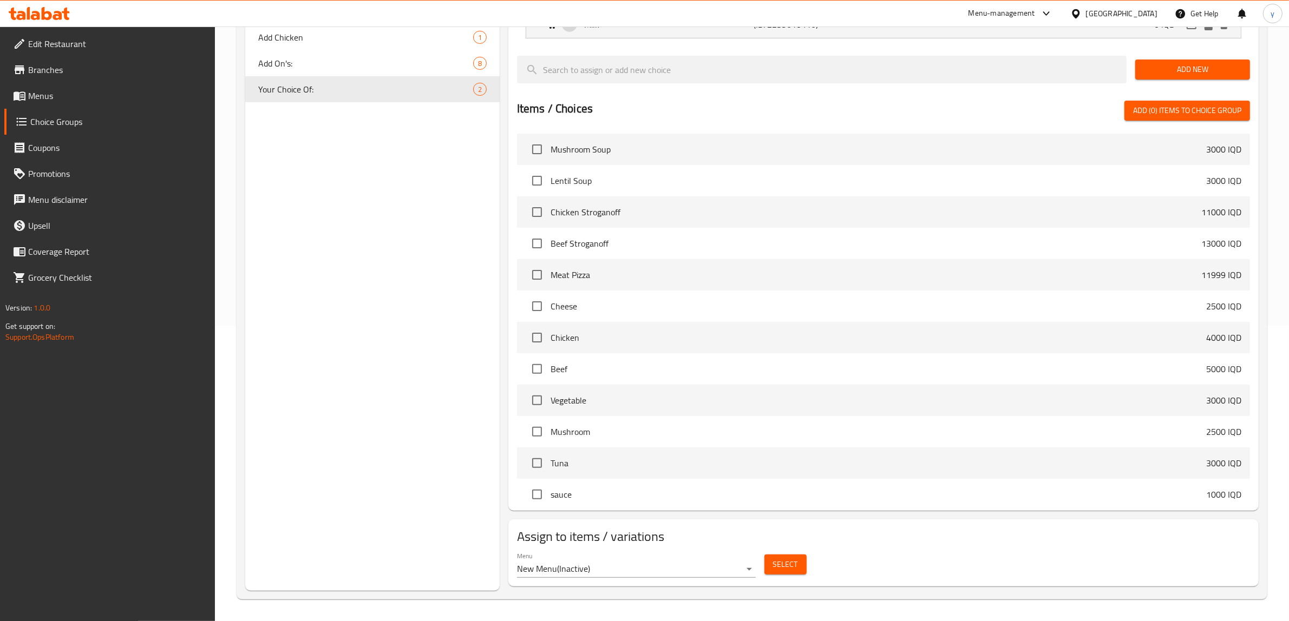
click at [694, 326] on body "​ Menu-management Iraq Get Help y Edit Restaurant Branches Menus Choice Groups …" at bounding box center [644, 28] width 1289 height 595
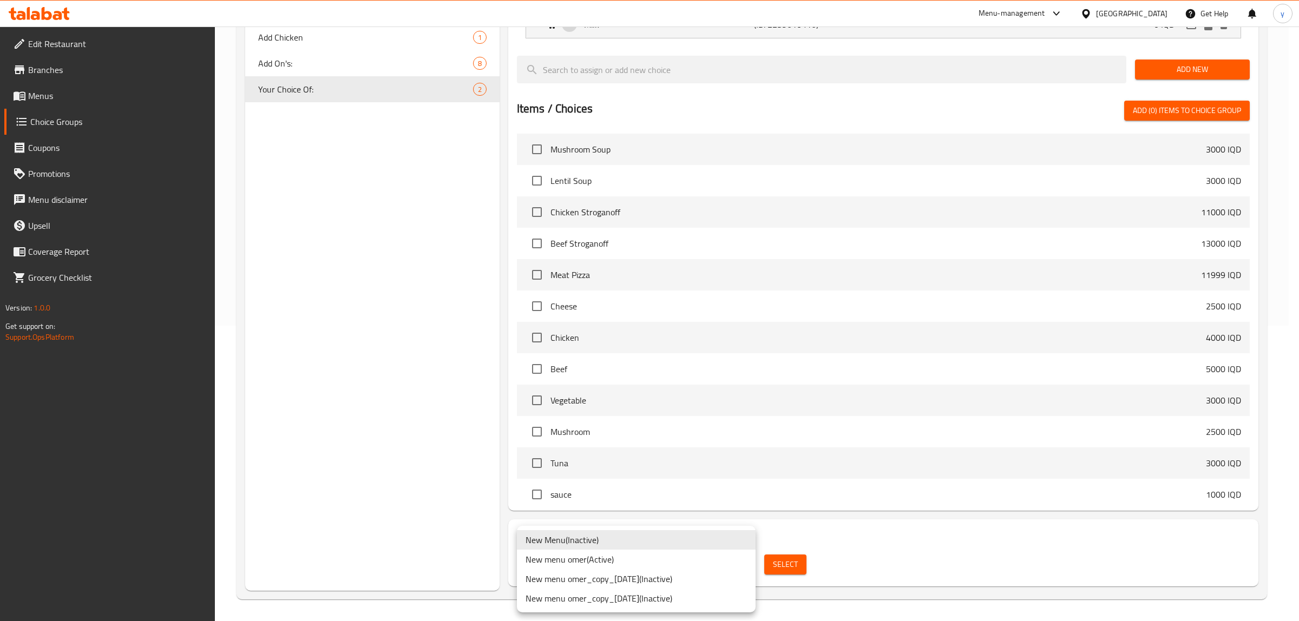
click at [426, 562] on div at bounding box center [649, 310] width 1299 height 621
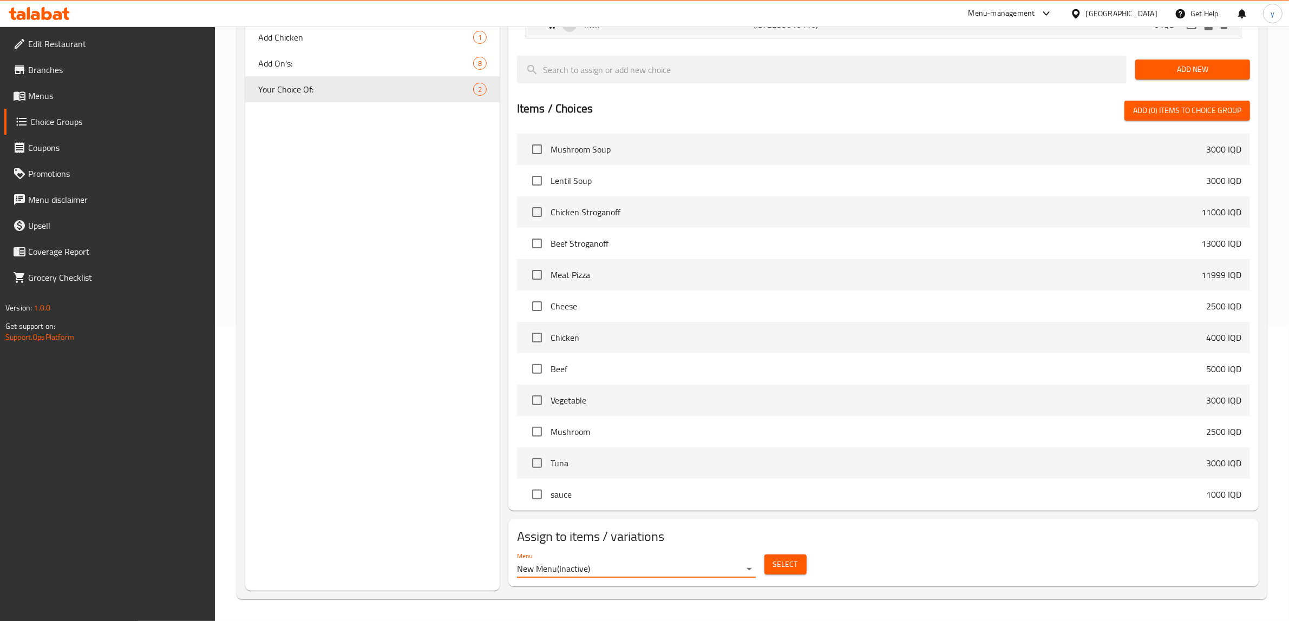
click at [614, 326] on body "​ Menu-management Iraq Get Help y Edit Restaurant Branches Menus Choice Groups …" at bounding box center [644, 28] width 1289 height 595
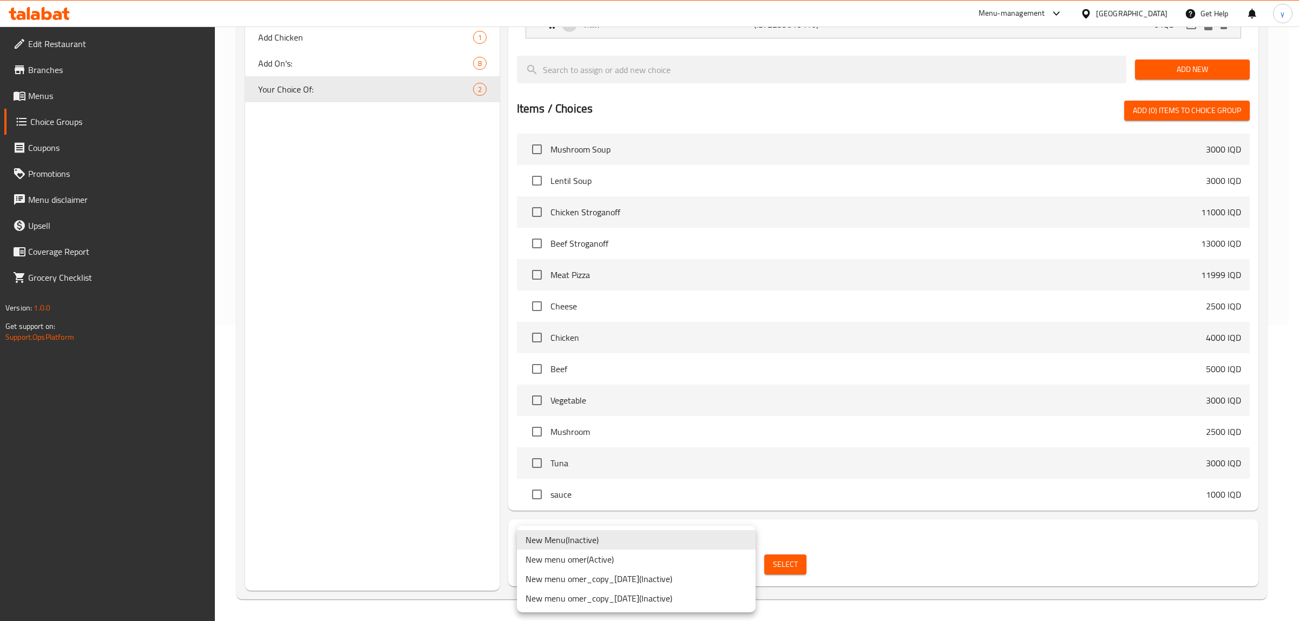
click at [590, 534] on li "New Menu ( Inactive )" at bounding box center [636, 539] width 239 height 19
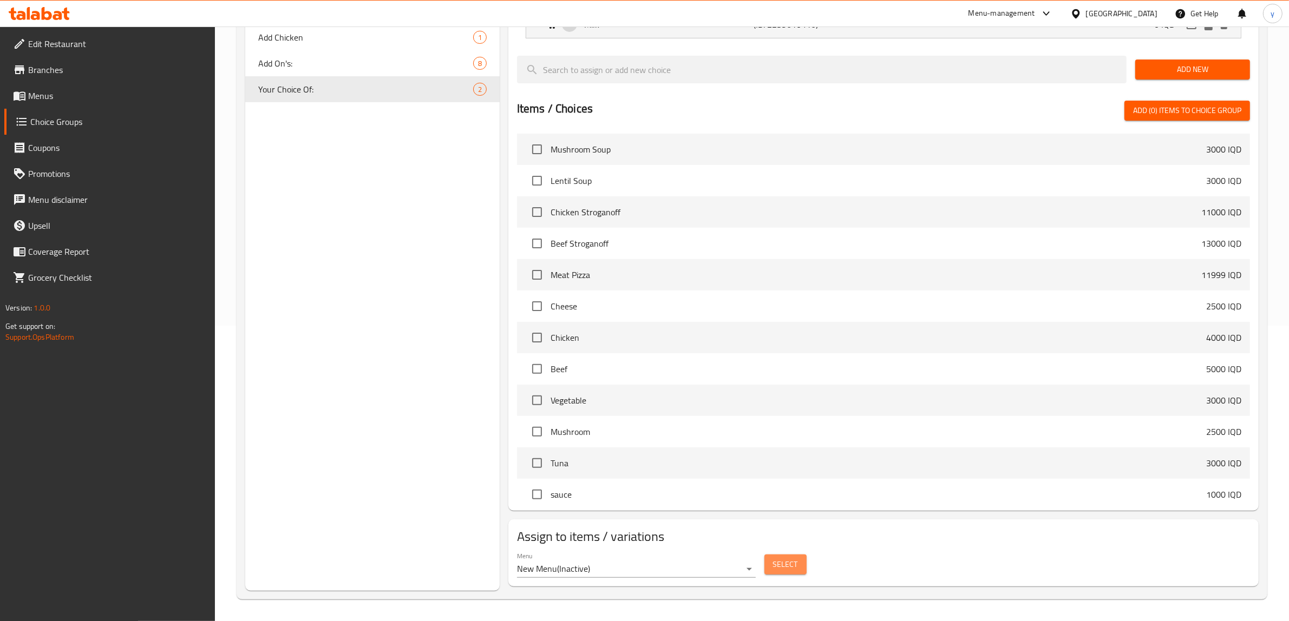
click at [783, 561] on span "Select" at bounding box center [785, 565] width 25 height 14
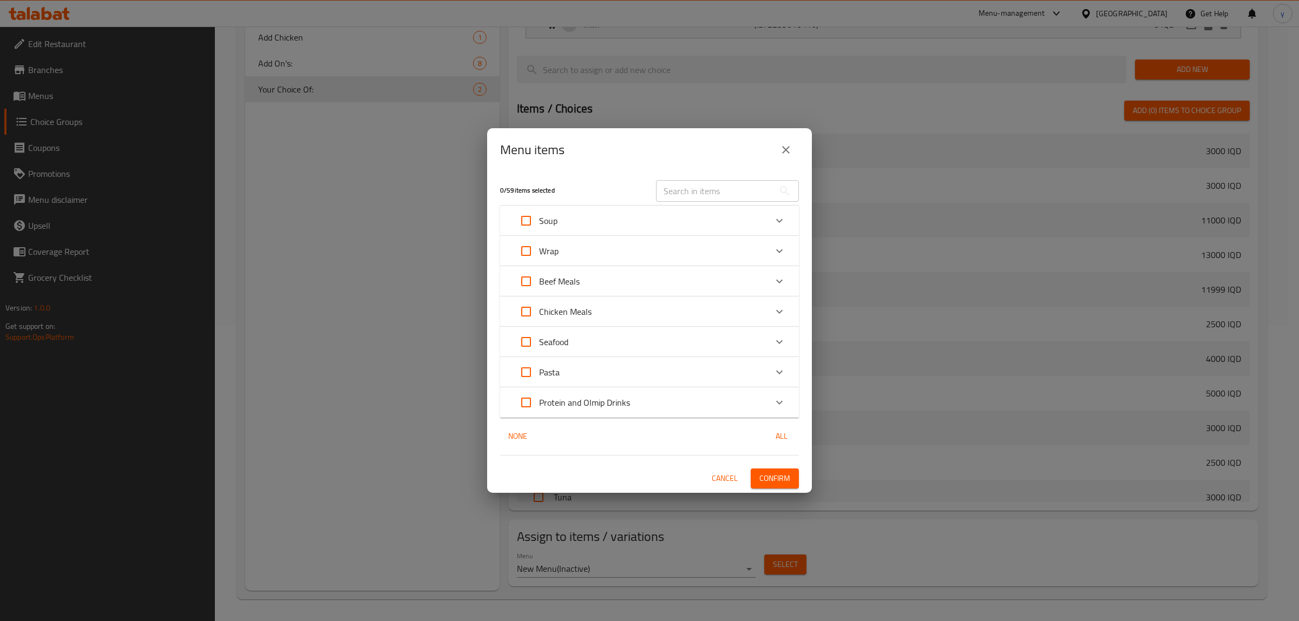
click at [612, 398] on p "Protein and Olmip Drinks" at bounding box center [584, 402] width 91 height 13
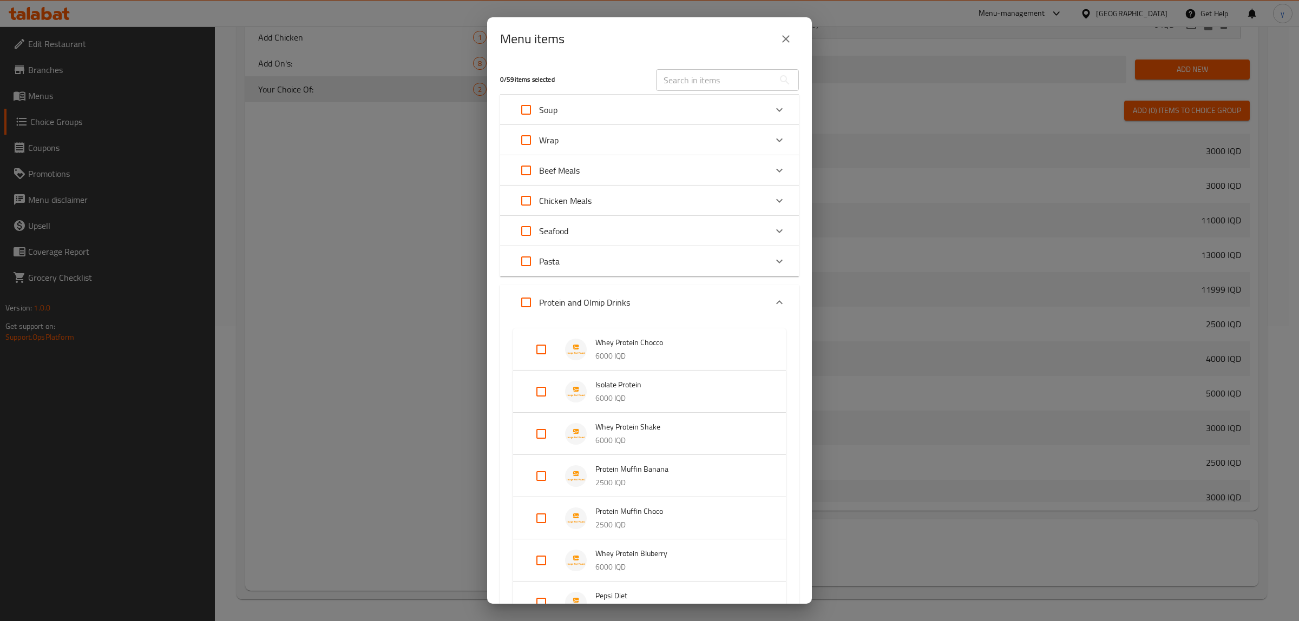
click at [536, 352] on input "Expand" at bounding box center [541, 350] width 26 height 26
checkbox input "true"
click at [538, 399] on input "Expand" at bounding box center [541, 400] width 26 height 26
checkbox input "true"
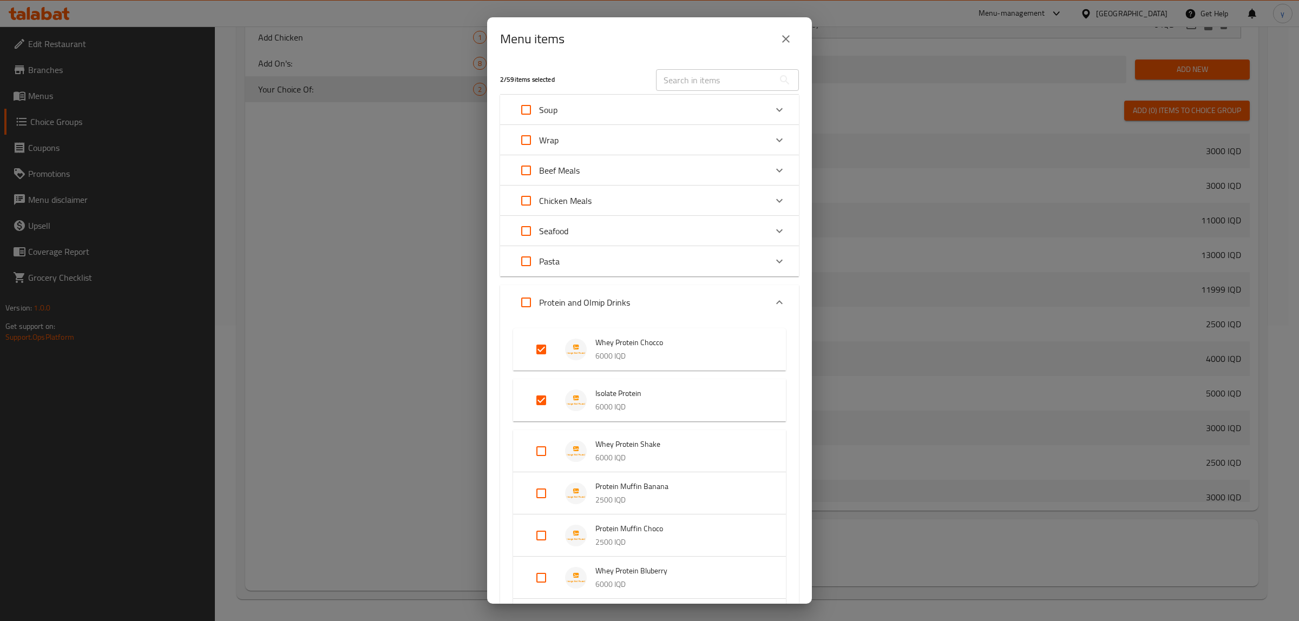
scroll to position [113, 0]
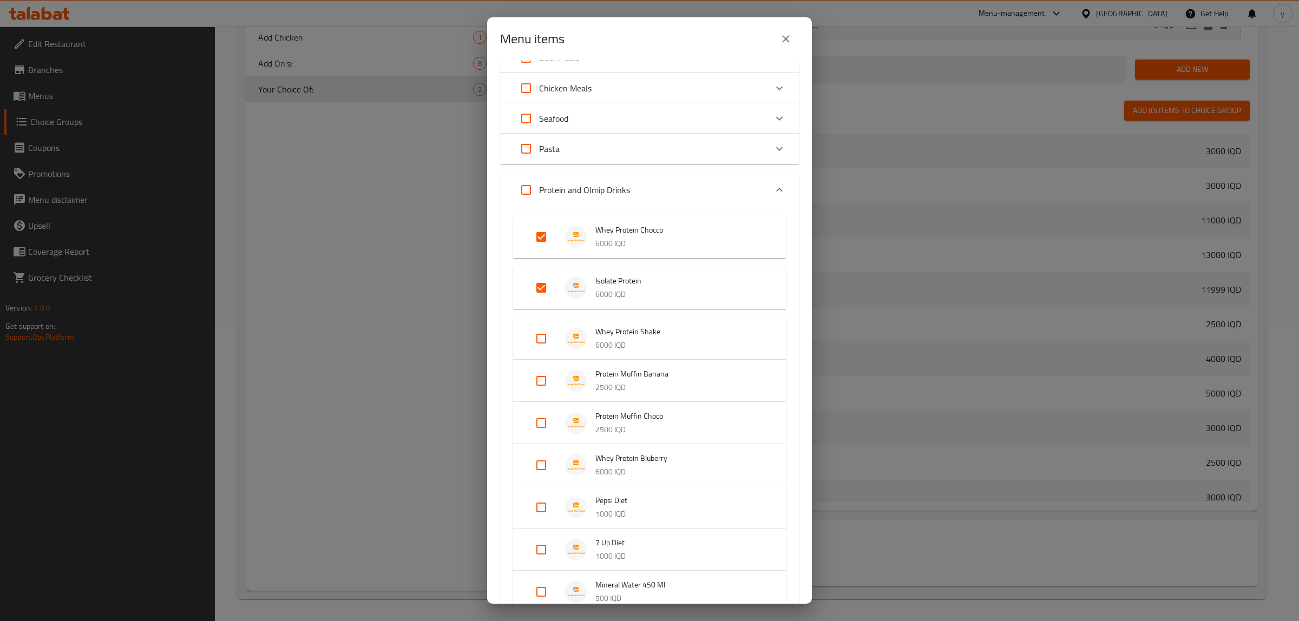
click at [529, 461] on input "Expand" at bounding box center [541, 465] width 26 height 26
checkbox input "true"
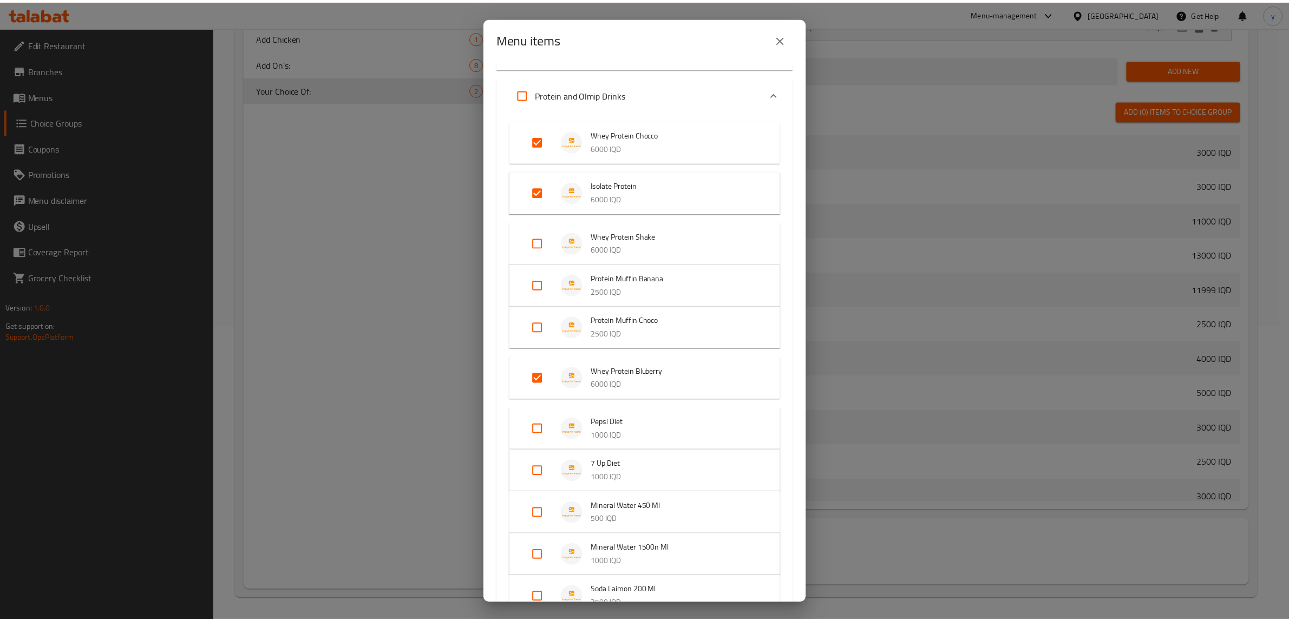
scroll to position [314, 0]
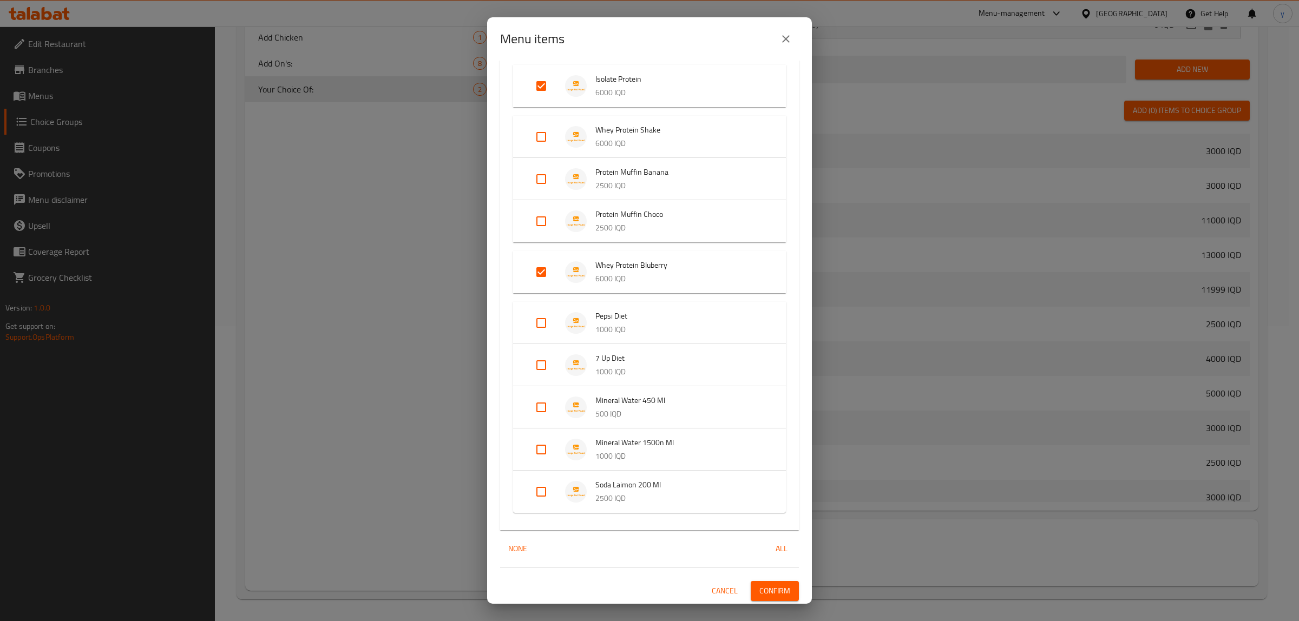
click at [761, 586] on span "Confirm" at bounding box center [774, 591] width 31 height 14
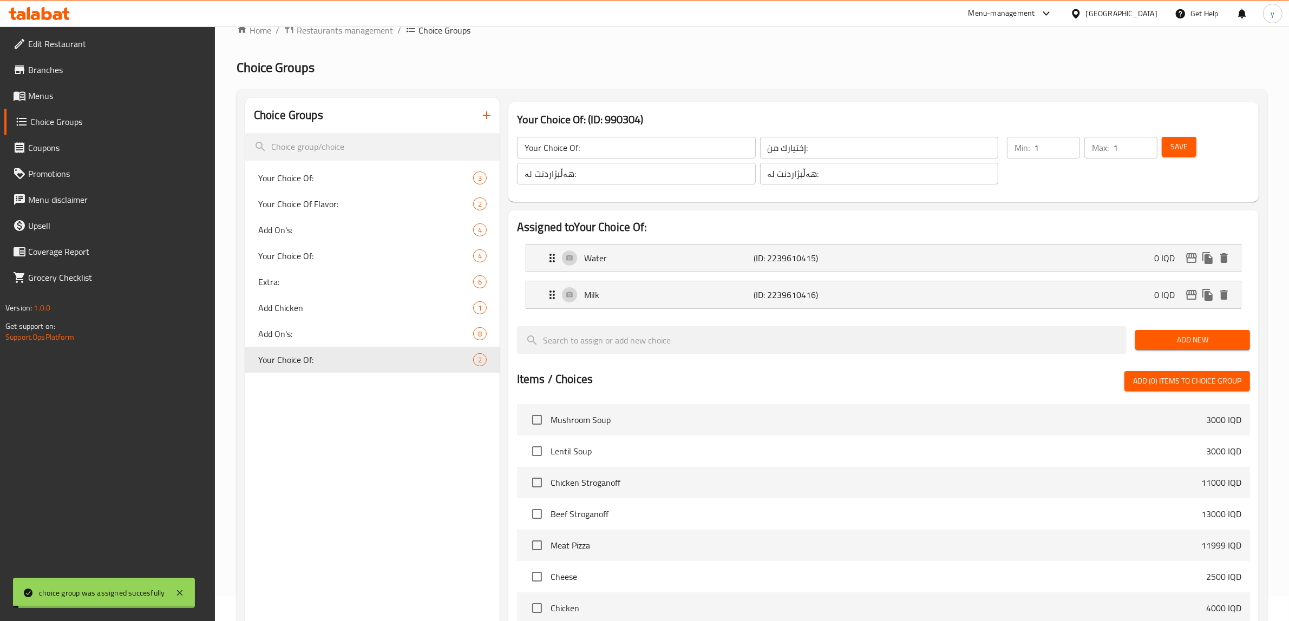
scroll to position [0, 0]
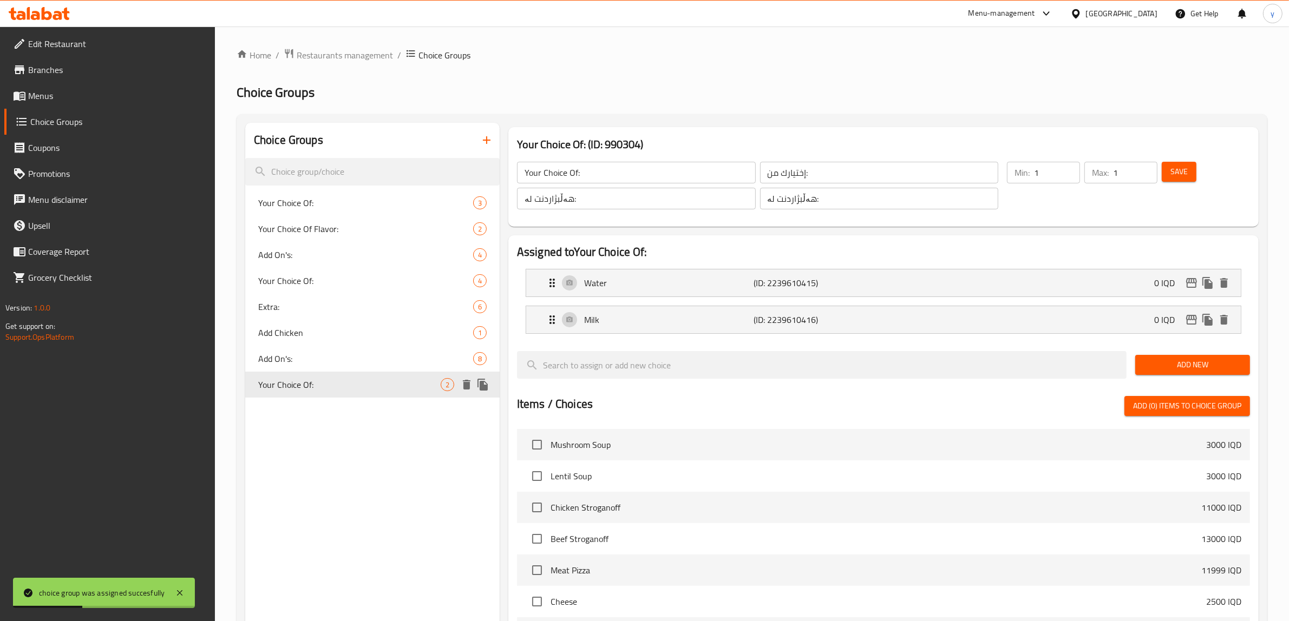
click at [485, 385] on icon "duplicate" at bounding box center [482, 385] width 10 height 12
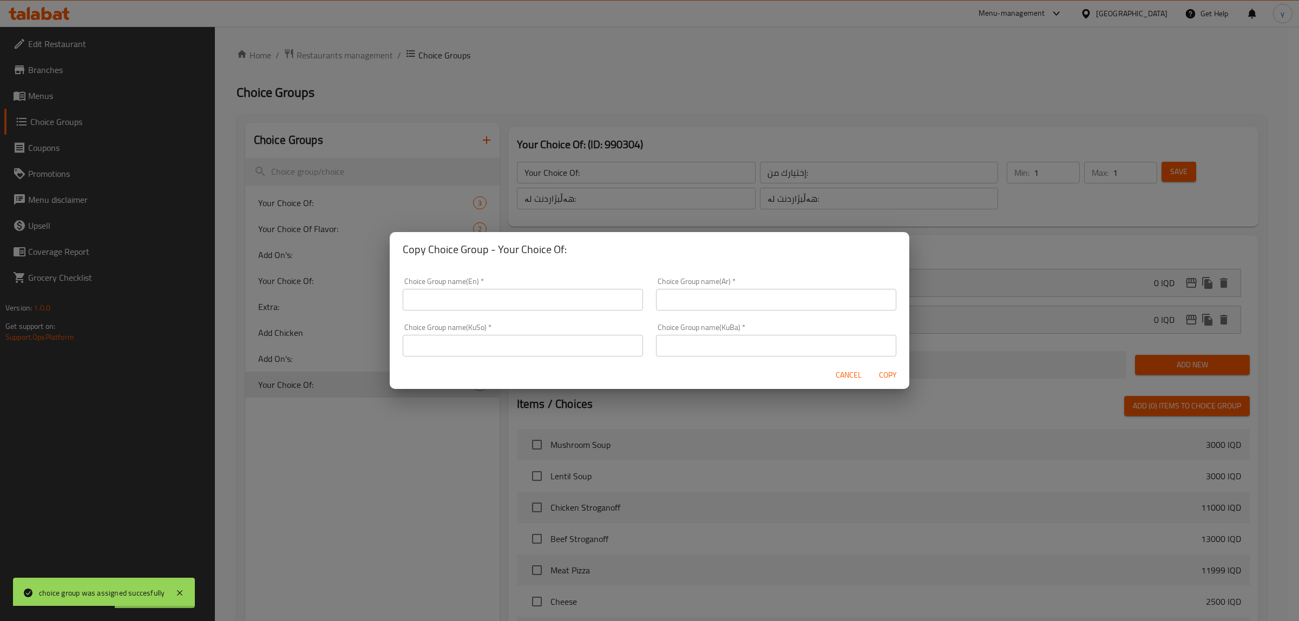
click at [566, 285] on div "Choice Group name(En)   * Choice Group name(En) *" at bounding box center [523, 294] width 240 height 33
click at [558, 296] on input "text" at bounding box center [523, 300] width 240 height 22
paste input "Your Choice Of:"
type input "Your Choice Of:"
click at [697, 310] on input "text" at bounding box center [776, 300] width 240 height 22
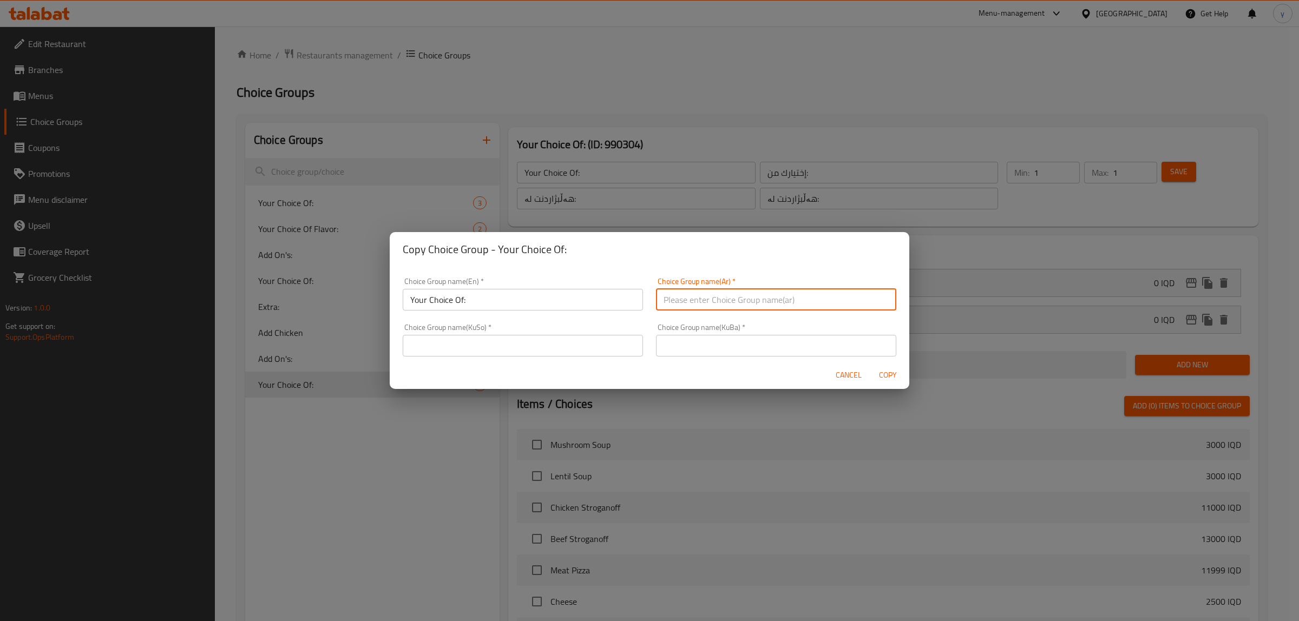
paste input "إختيارك من:"
type input "إختيارك من:"
click at [602, 352] on input "text" at bounding box center [523, 346] width 240 height 22
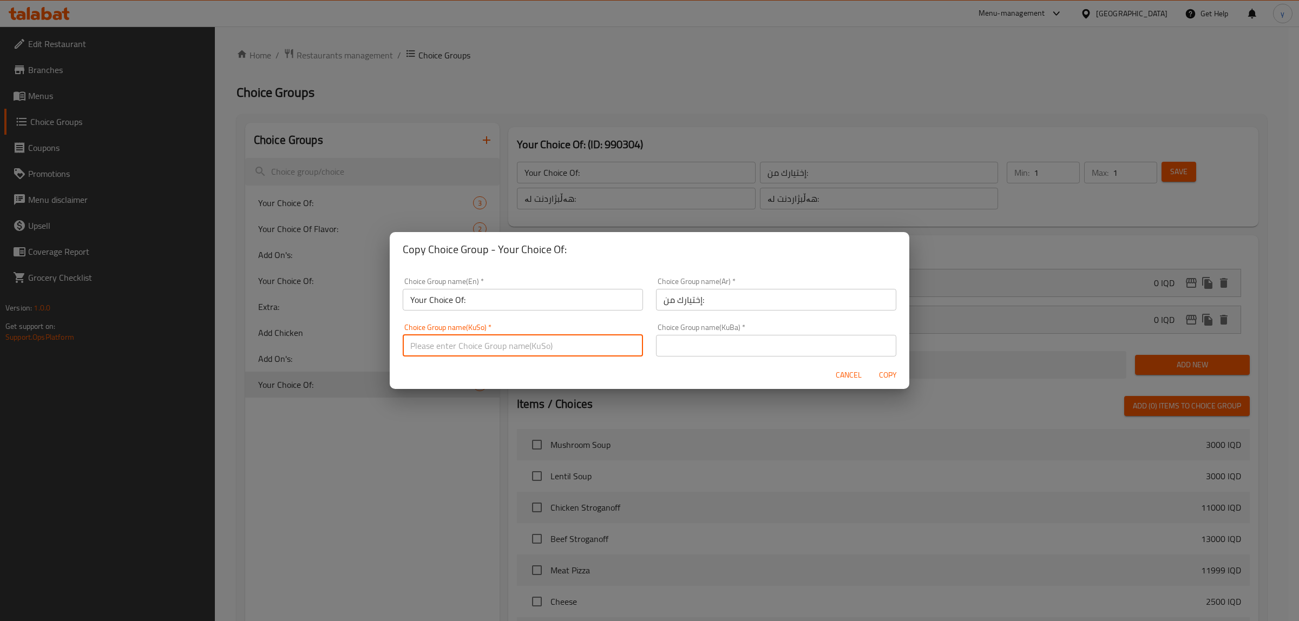
paste input "هەڵبژاردنت لە:"
type input "هەڵبژاردنت لە:"
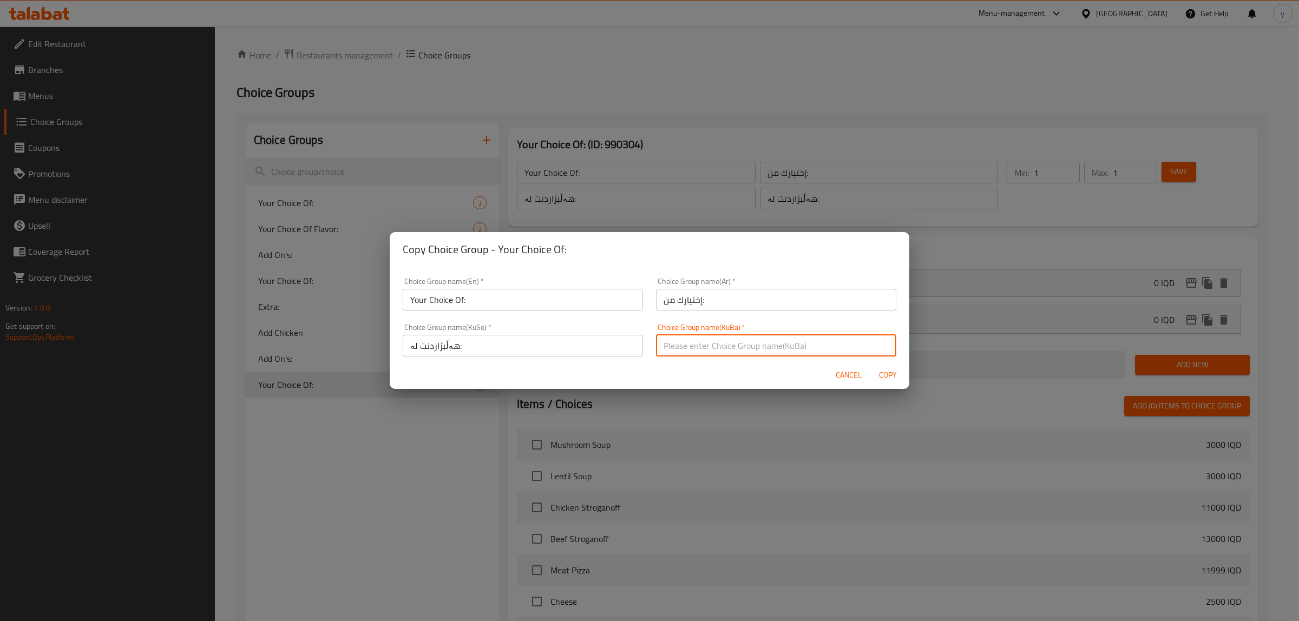
click at [707, 353] on input "text" at bounding box center [776, 346] width 240 height 22
paste input "هەڵبژاردنت لە:"
type input "هەڵبژاردنت لە:"
click at [884, 379] on span "Copy" at bounding box center [888, 376] width 26 height 14
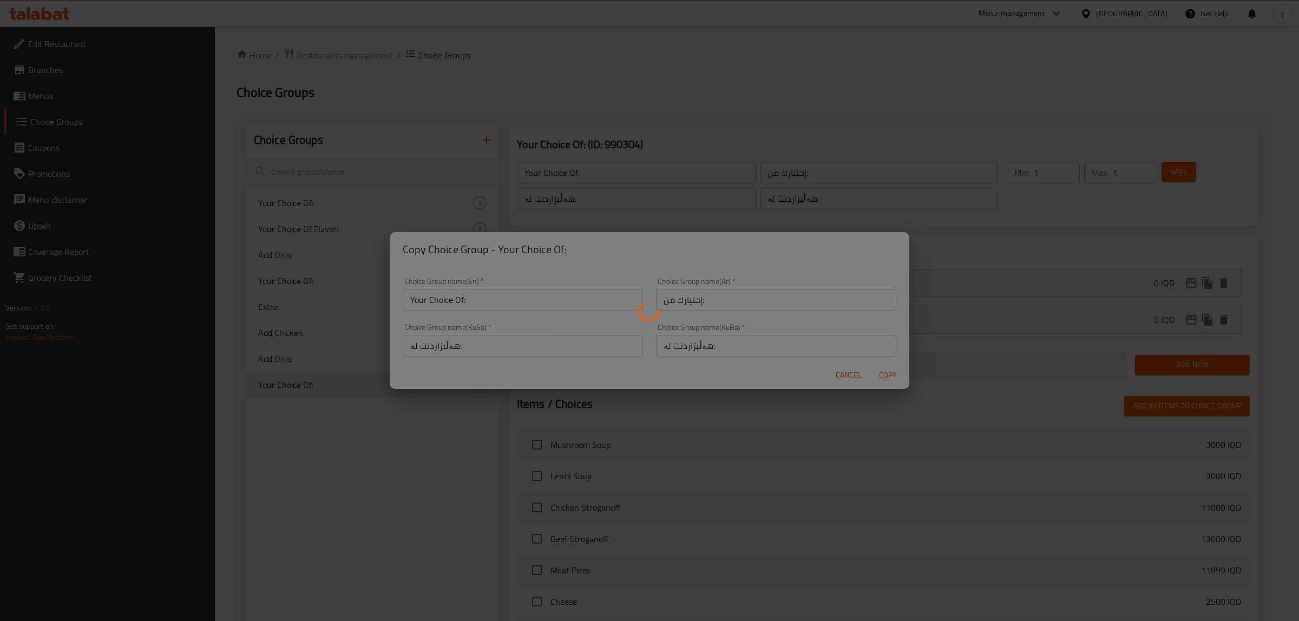
type input "Your Choice Of:"
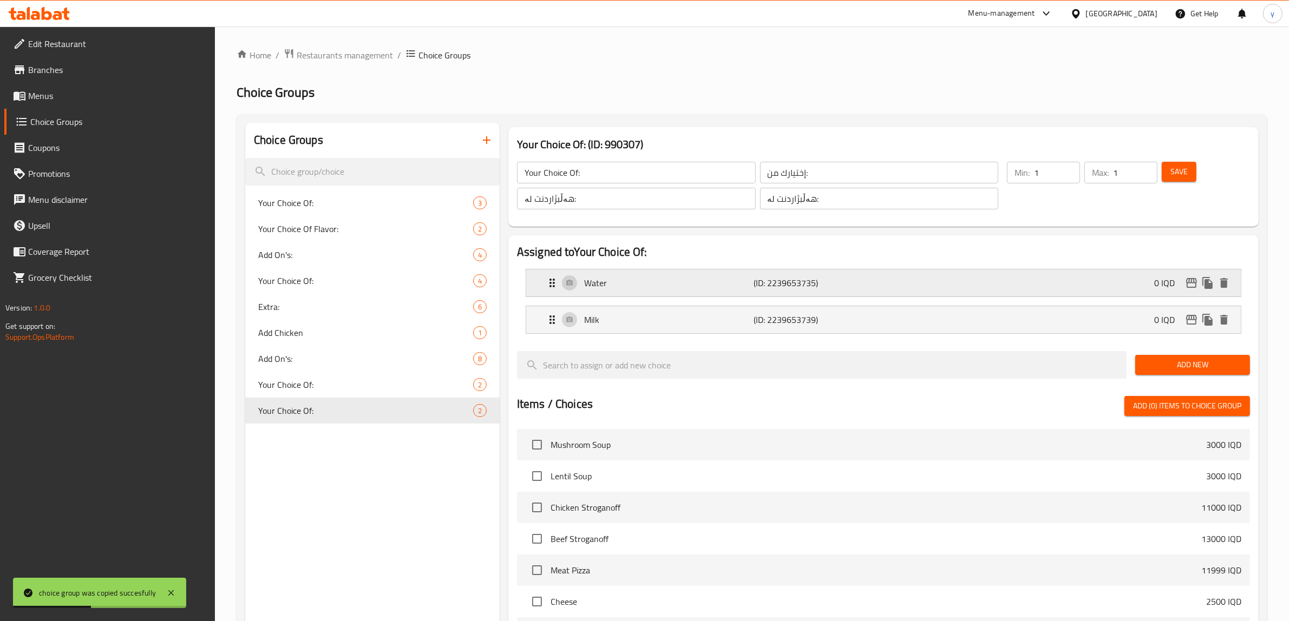
click at [704, 293] on div "Water (ID: 2239653735) 0 IQD" at bounding box center [887, 283] width 682 height 27
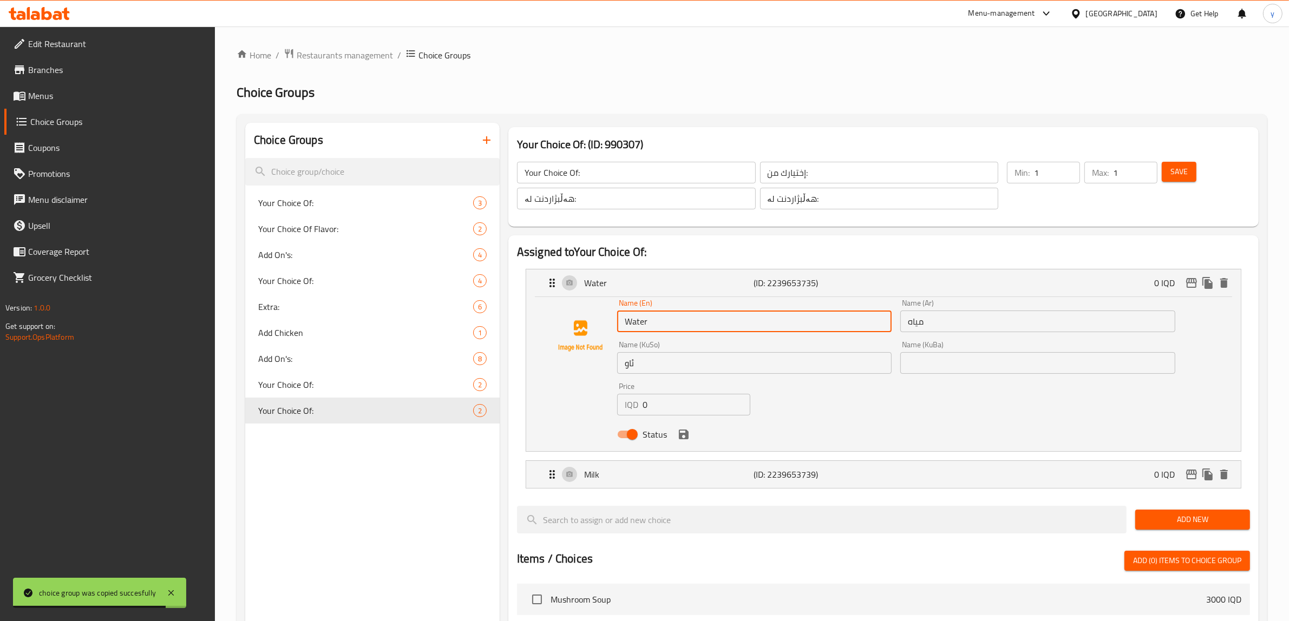
drag, startPoint x: 669, startPoint y: 327, endPoint x: 596, endPoint y: 330, distance: 72.6
click at [601, 321] on div "Name (En) Water Name (En) Name (Ar) مياه Name (Ar) Name (KuSo) ئاو Name (KuSo) …" at bounding box center [883, 372] width 680 height 146
paste input "Strawberry"
type input "Strawberry"
click at [977, 323] on input "مياه" at bounding box center [1037, 322] width 274 height 22
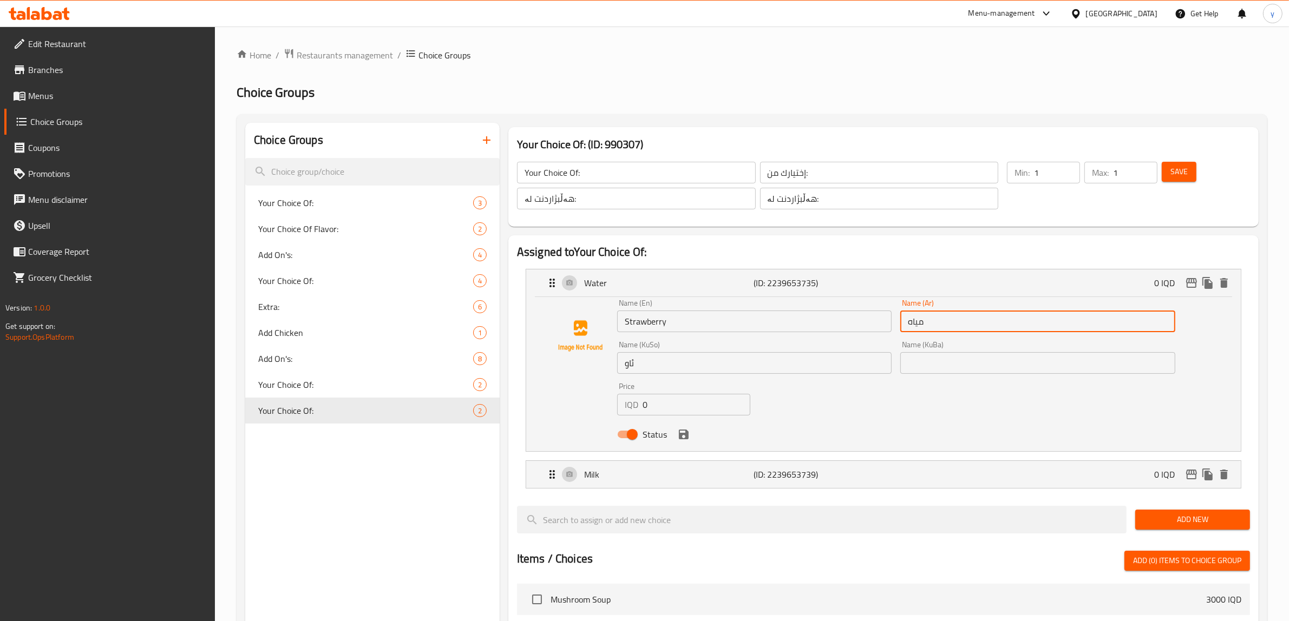
click at [970, 327] on input "مياه" at bounding box center [1037, 322] width 274 height 22
type input "فراولة"
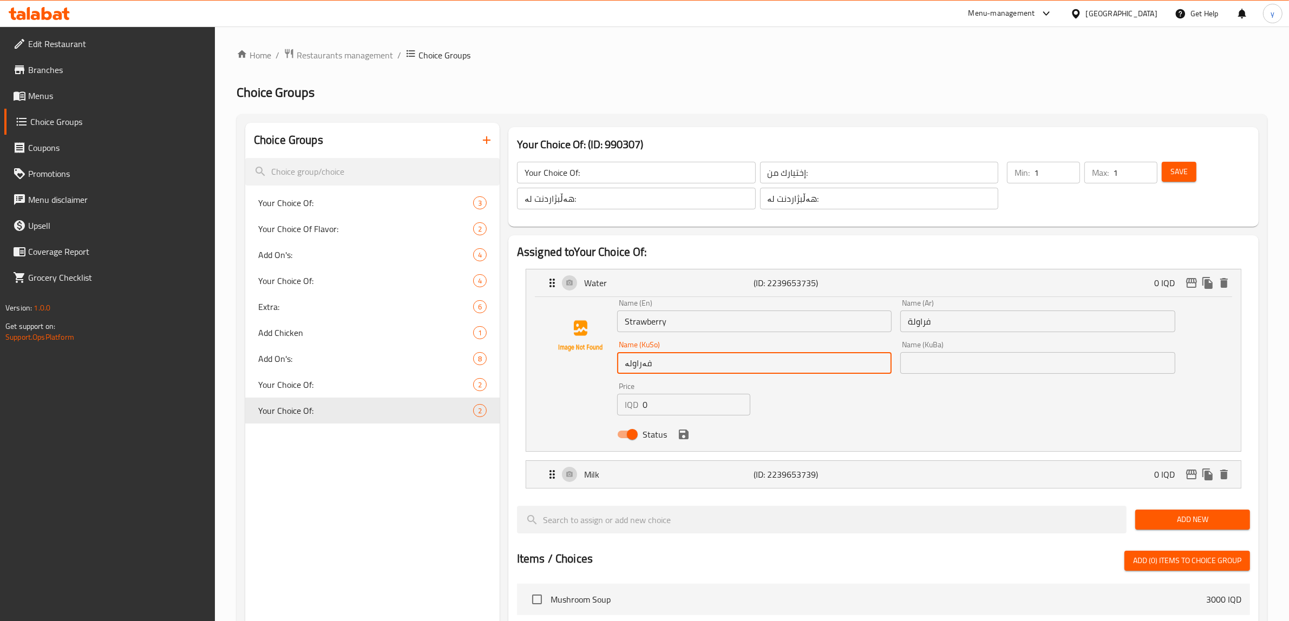
click at [934, 429] on div "Status" at bounding box center [896, 434] width 567 height 29
click at [689, 444] on div "Status" at bounding box center [896, 434] width 567 height 29
click at [682, 439] on icon "save" at bounding box center [683, 434] width 13 height 13
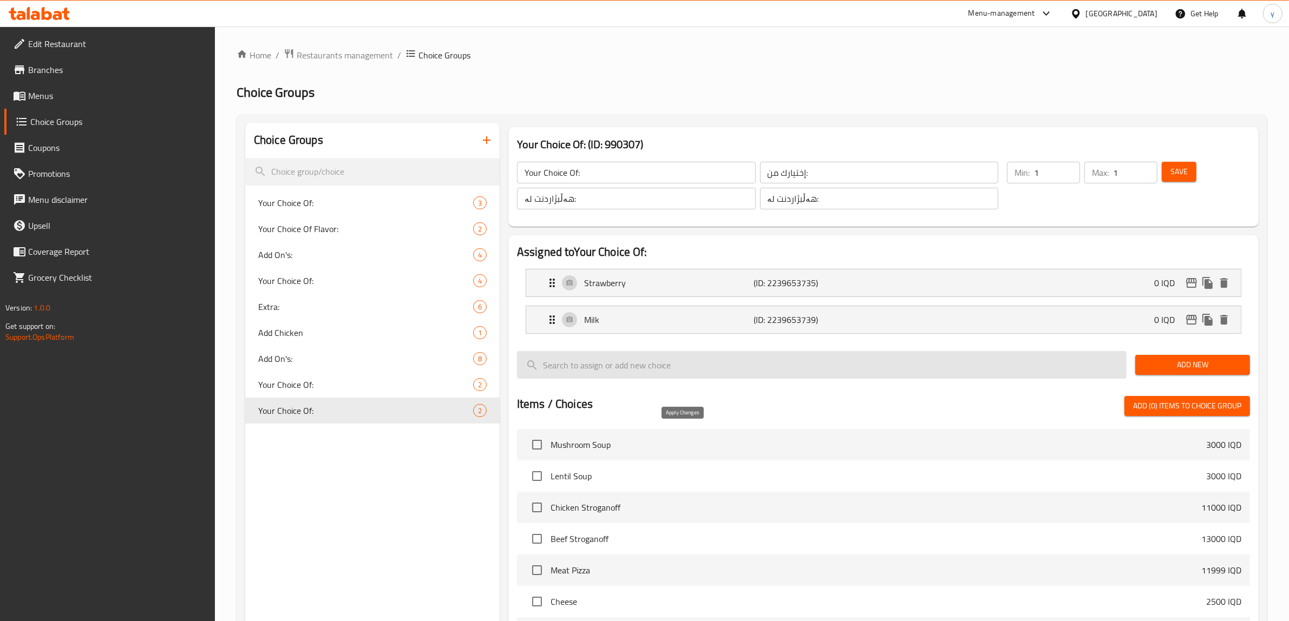
type input "فەراولە"
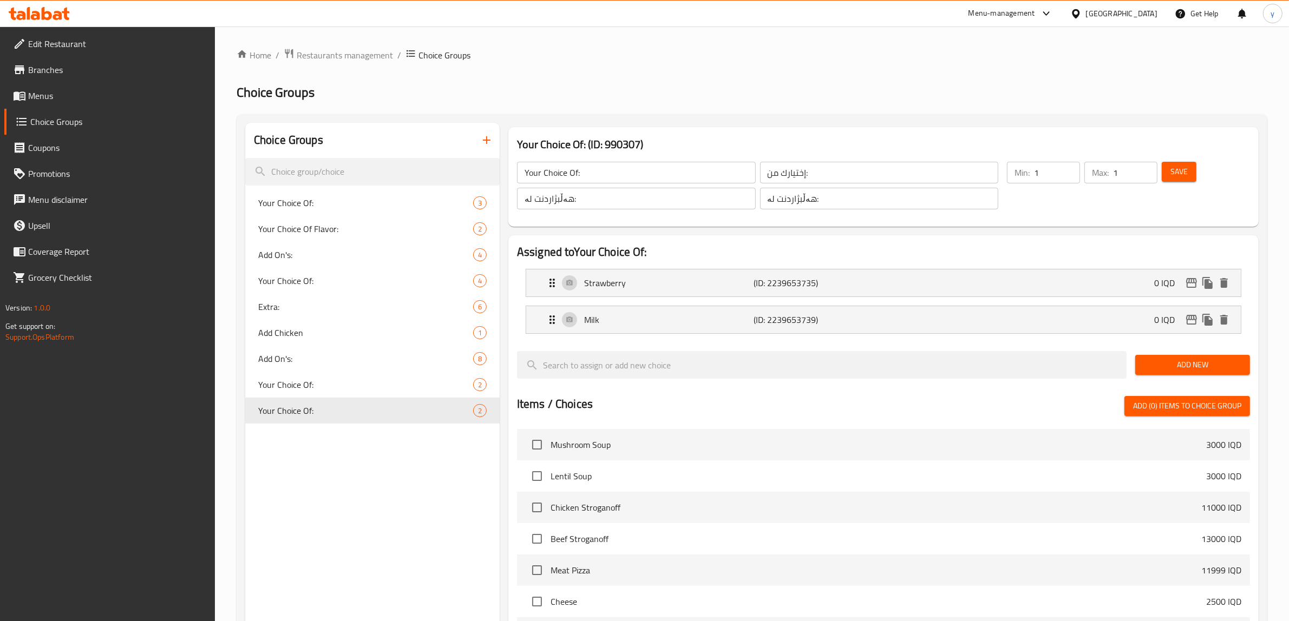
click at [1164, 166] on button "Save" at bounding box center [1178, 172] width 35 height 20
click at [817, 279] on p "(ID: 2239653735)" at bounding box center [810, 283] width 113 height 13
click at [816, 280] on p "(ID: 2239653735)" at bounding box center [810, 283] width 113 height 13
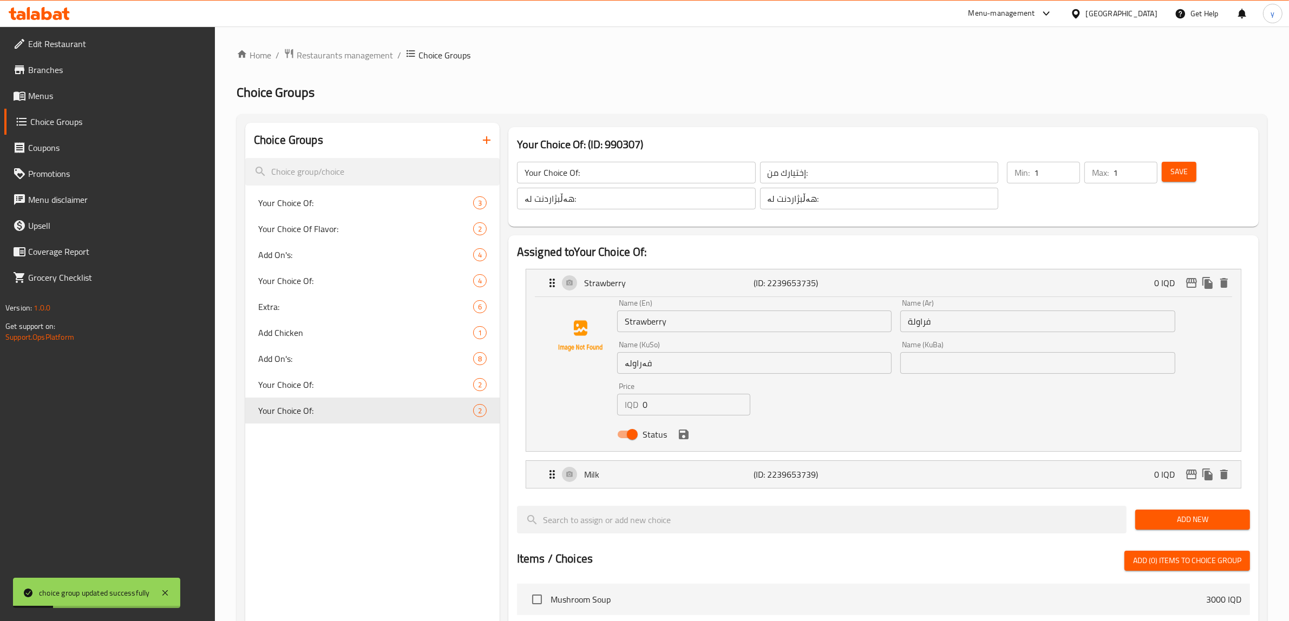
click at [707, 298] on div "Name (En) Strawberry Name (En)" at bounding box center [754, 316] width 283 height 42
click at [638, 364] on input "فەراولە" at bounding box center [754, 363] width 274 height 22
click at [921, 320] on input "فراولة" at bounding box center [1037, 322] width 274 height 22
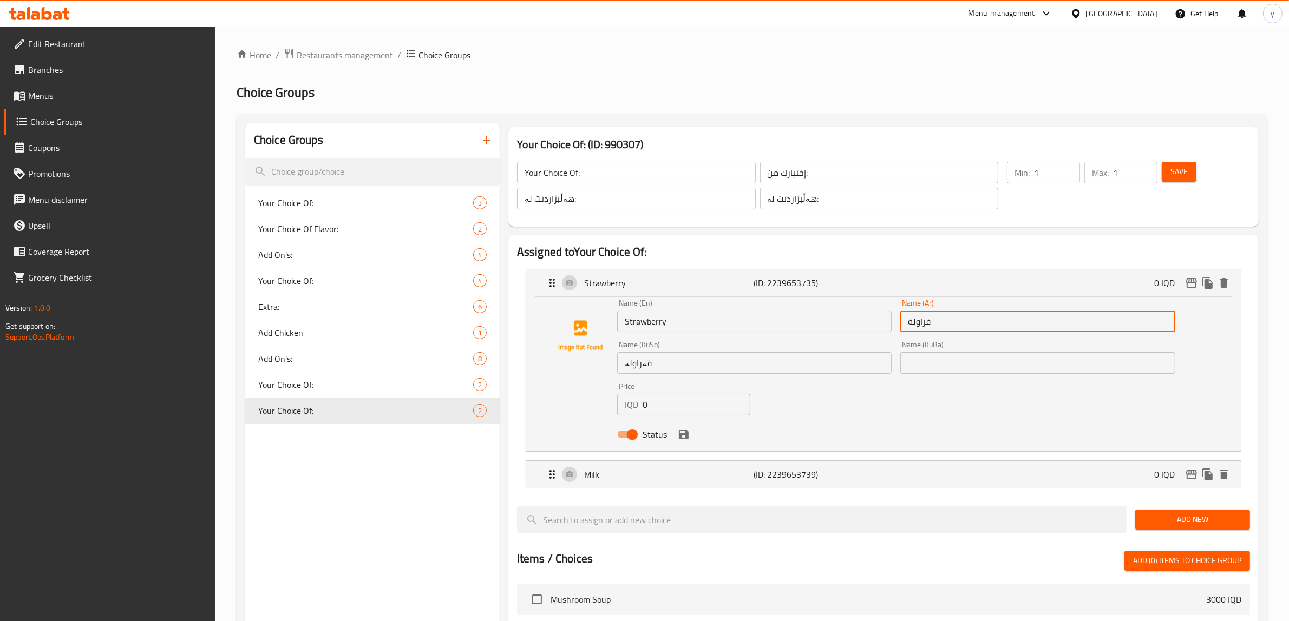
click at [1199, 181] on div "Save" at bounding box center [1199, 186] width 80 height 52
click at [1173, 172] on span "Save" at bounding box center [1178, 172] width 17 height 14
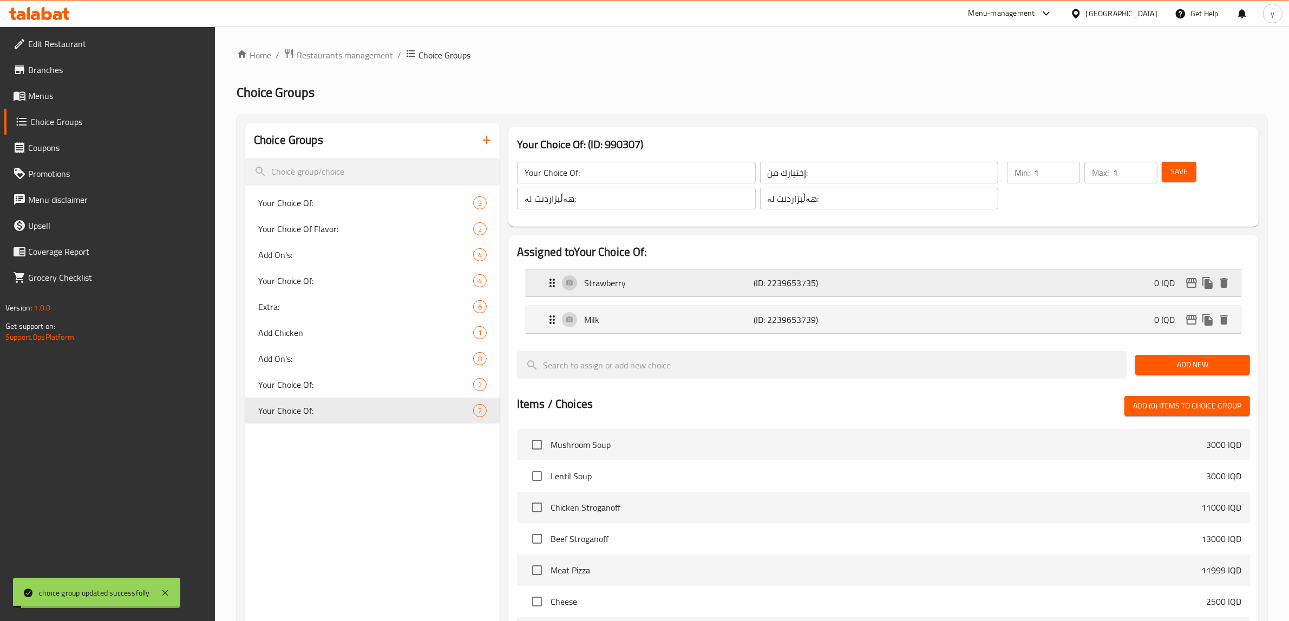
click at [875, 278] on div "Strawberry (ID: 2239653735) 0 IQD" at bounding box center [887, 283] width 682 height 27
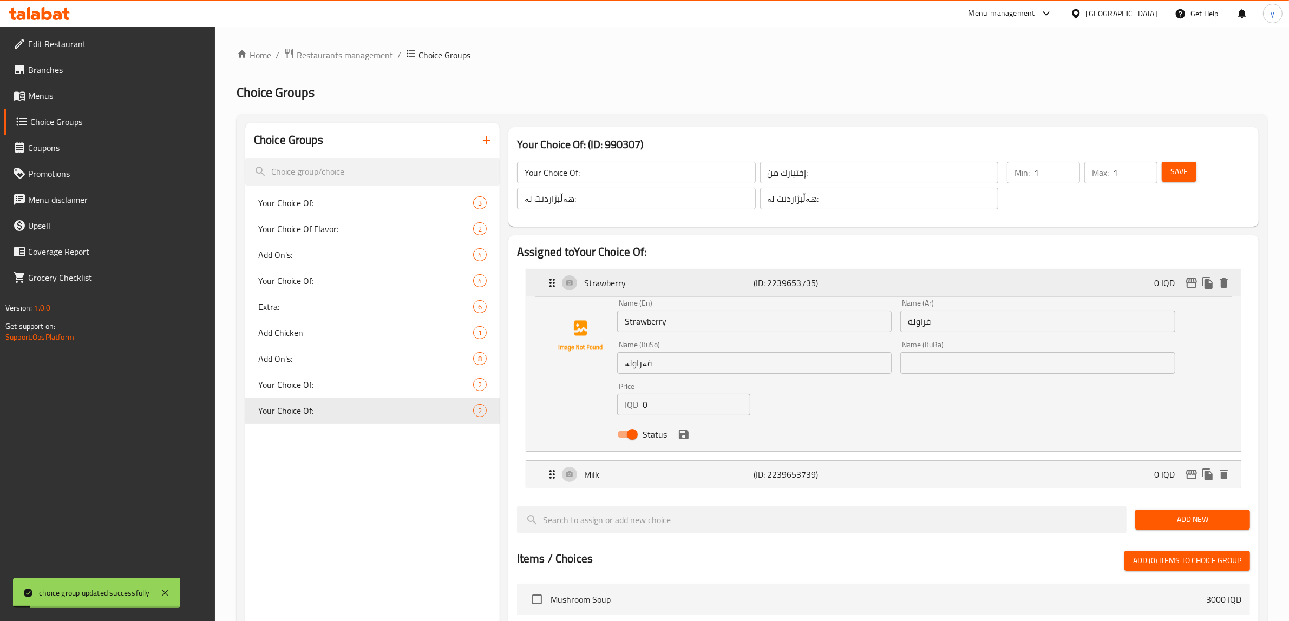
click at [875, 278] on div "Strawberry (ID: 2239653735) 0 IQD" at bounding box center [887, 283] width 682 height 27
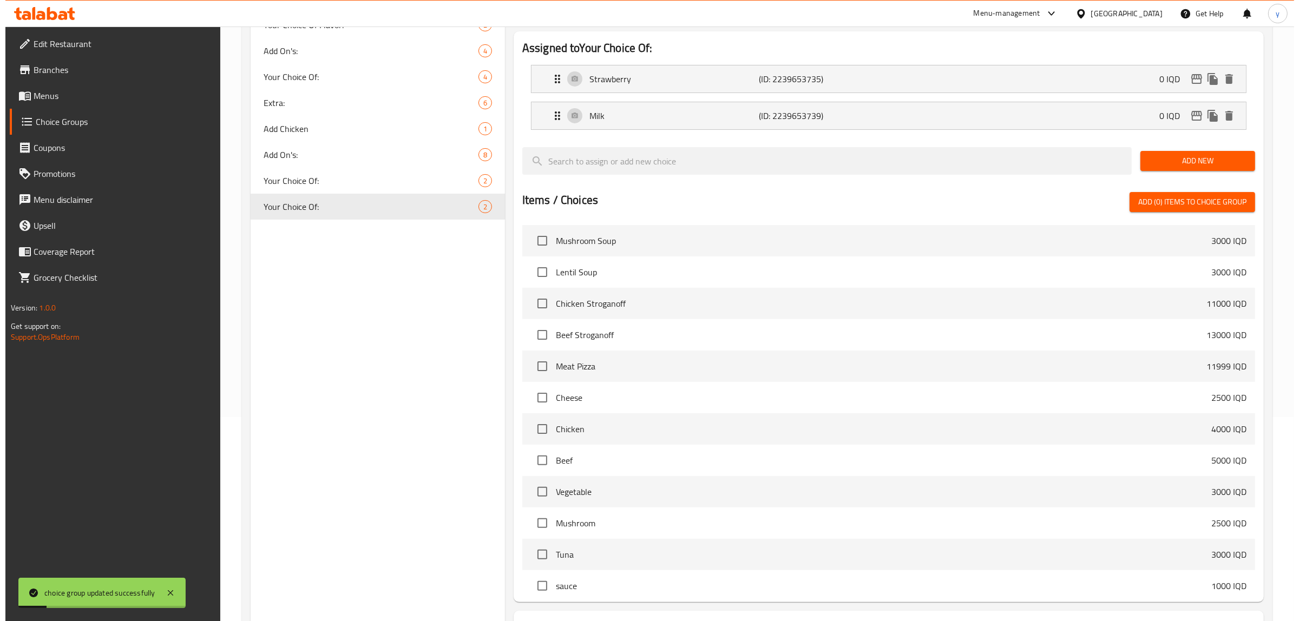
scroll to position [295, 0]
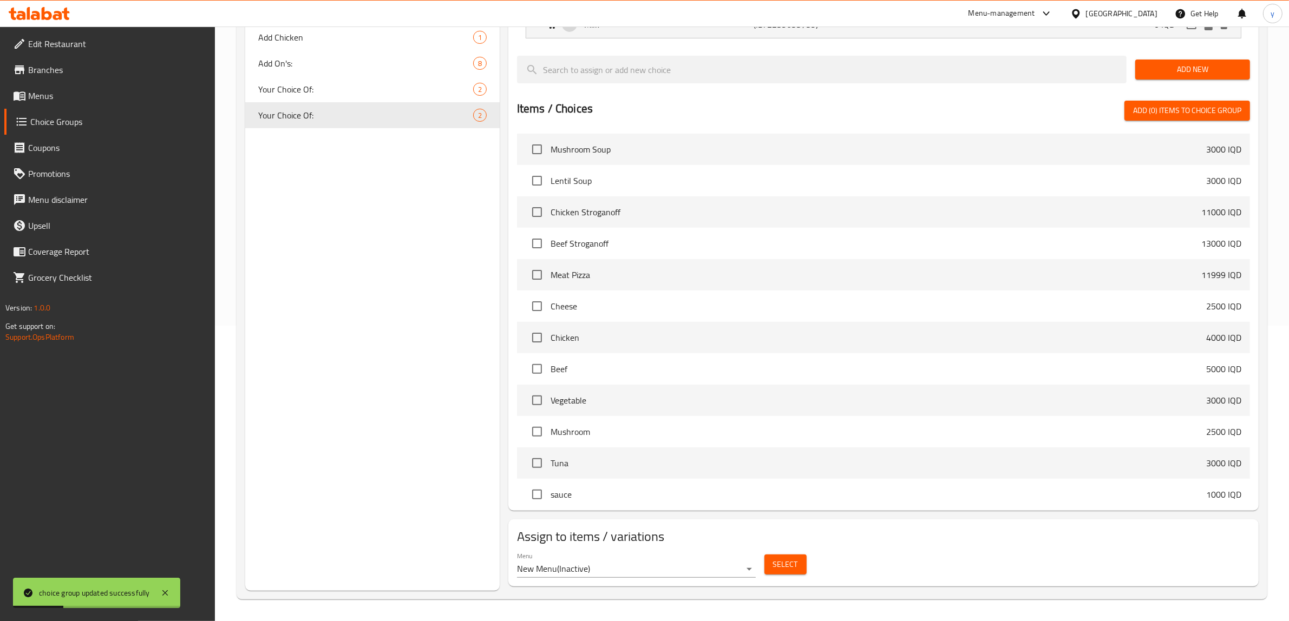
click at [796, 566] on span "Select" at bounding box center [785, 565] width 25 height 14
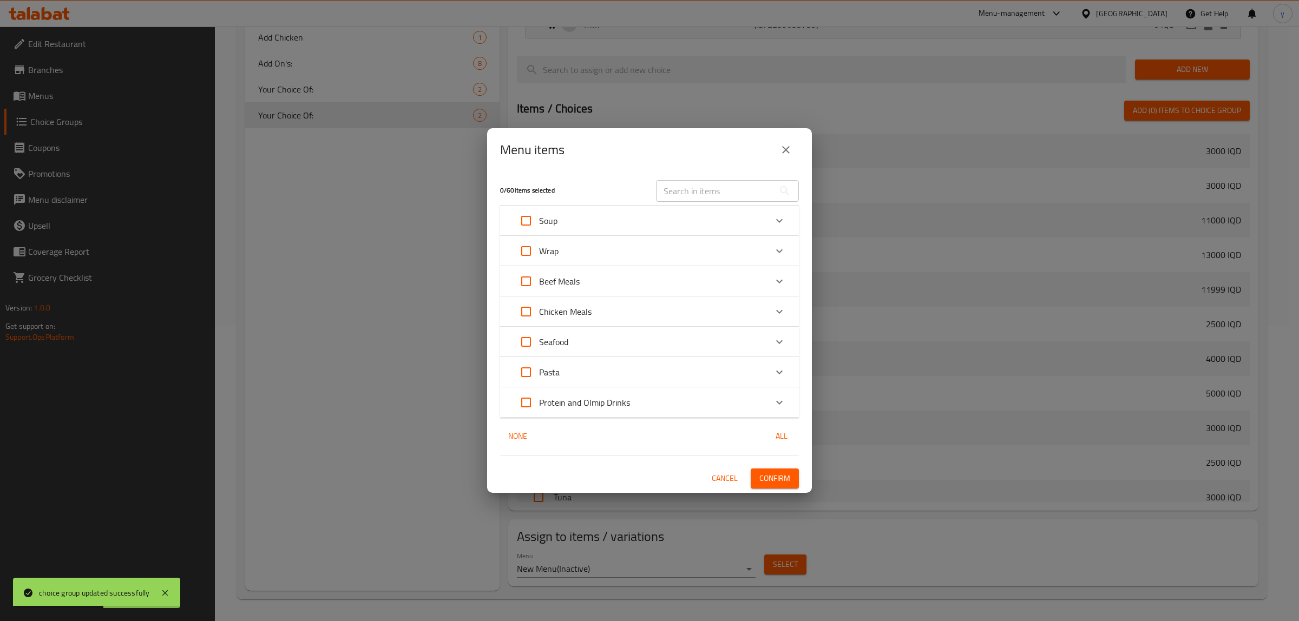
click at [615, 396] on p "Protein and Olmip Drinks" at bounding box center [584, 402] width 91 height 13
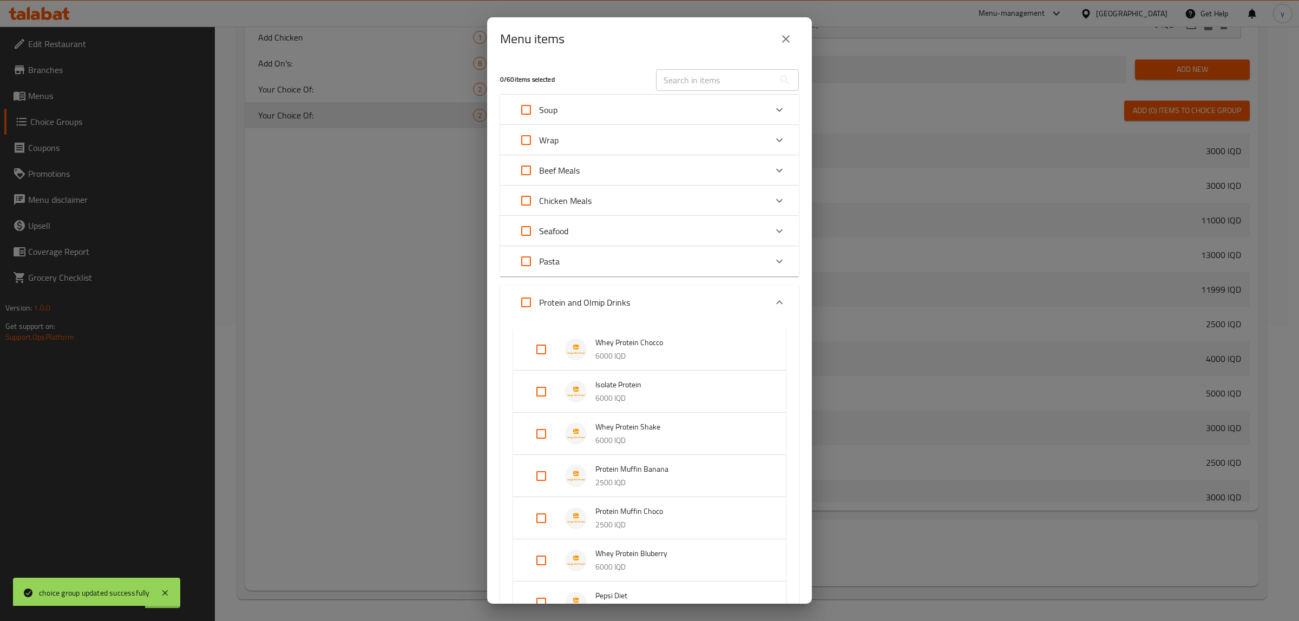
scroll to position [113, 0]
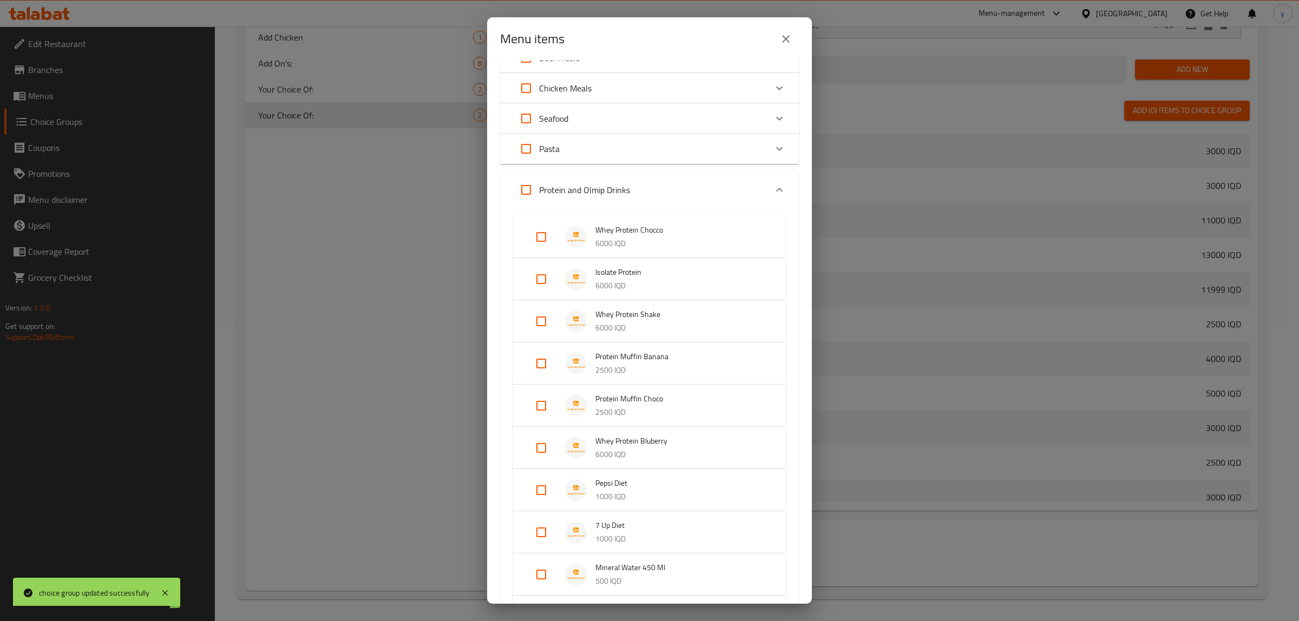
click at [542, 448] on input "Expand" at bounding box center [541, 448] width 26 height 26
checkbox input "true"
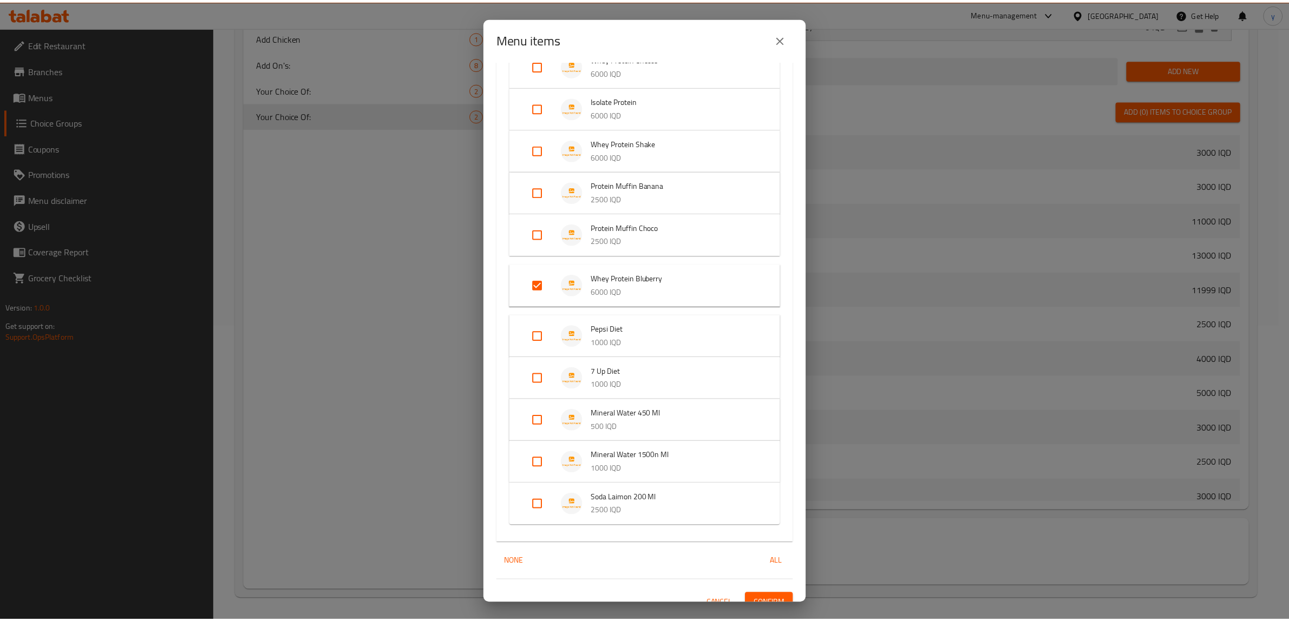
scroll to position [298, 0]
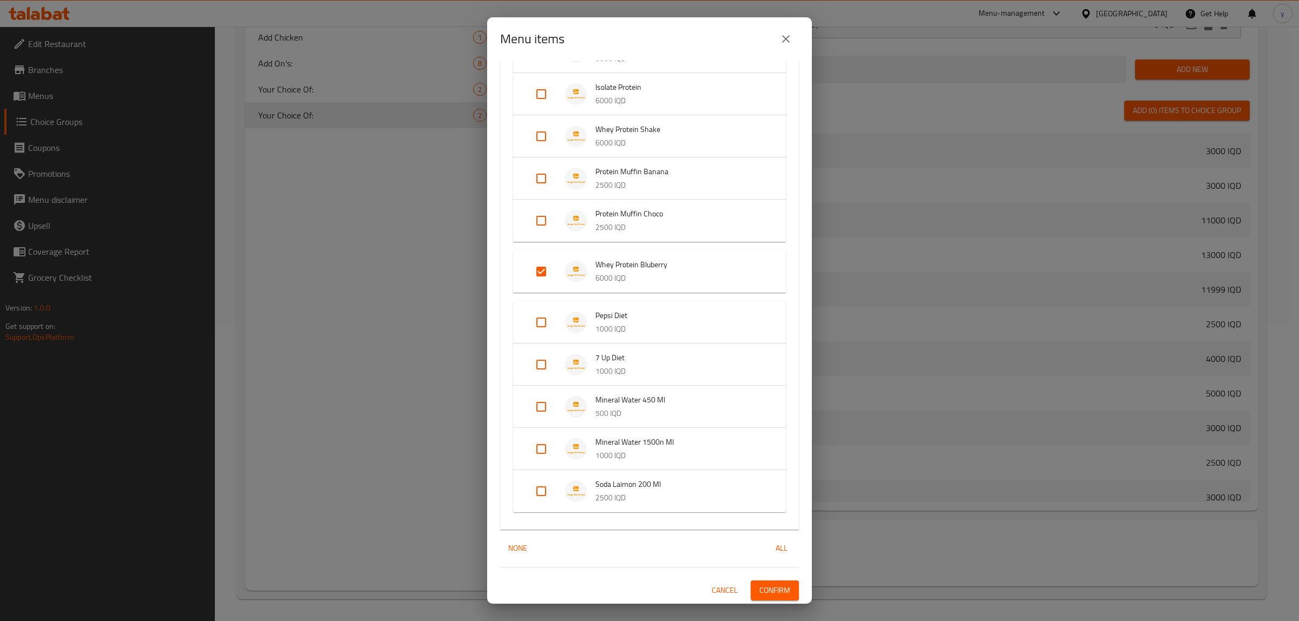
click at [771, 593] on span "Confirm" at bounding box center [774, 591] width 31 height 14
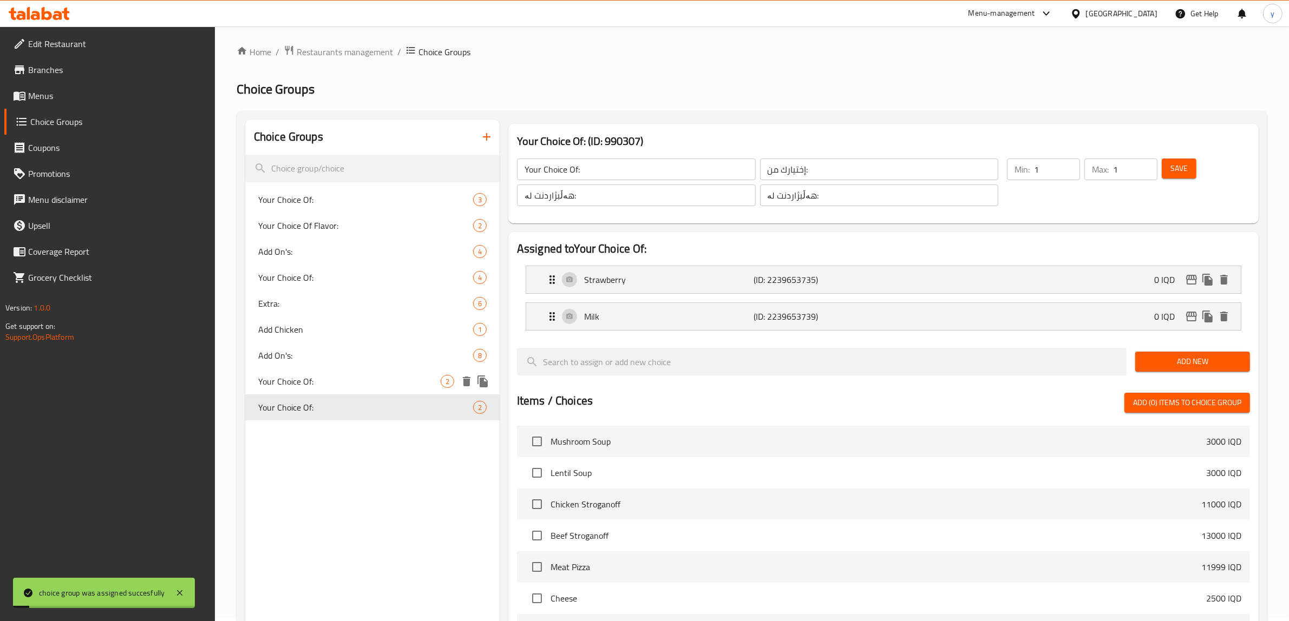
scroll to position [0, 0]
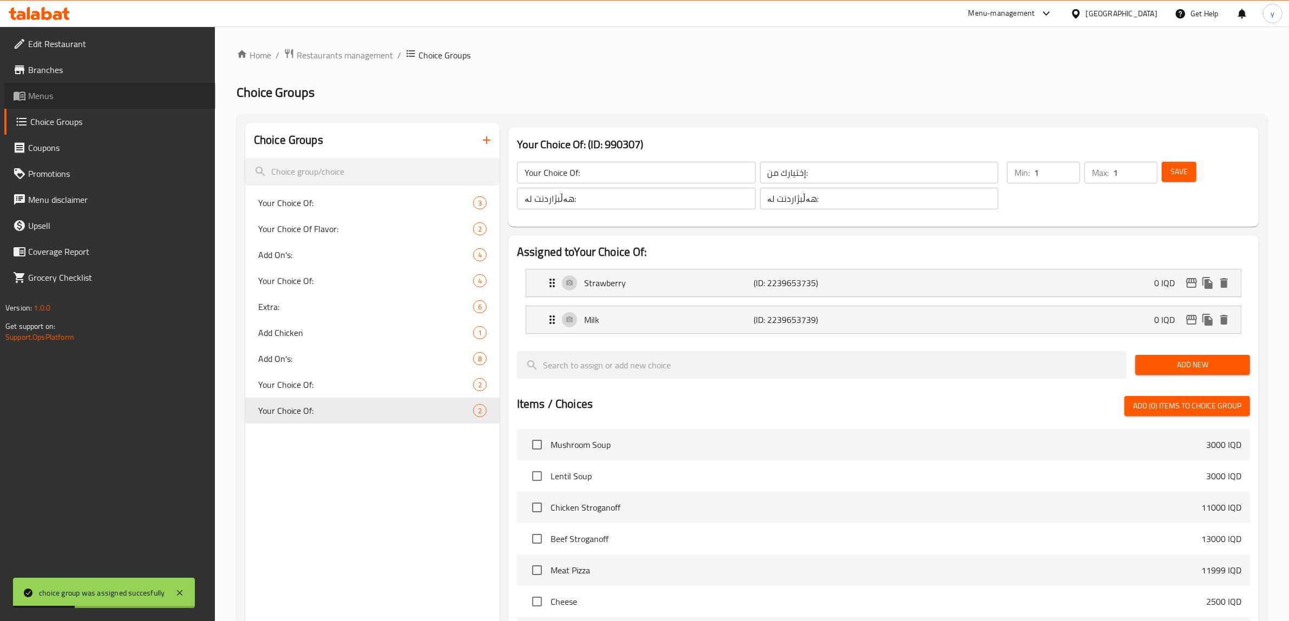
click at [109, 104] on link "Menus" at bounding box center [109, 96] width 211 height 26
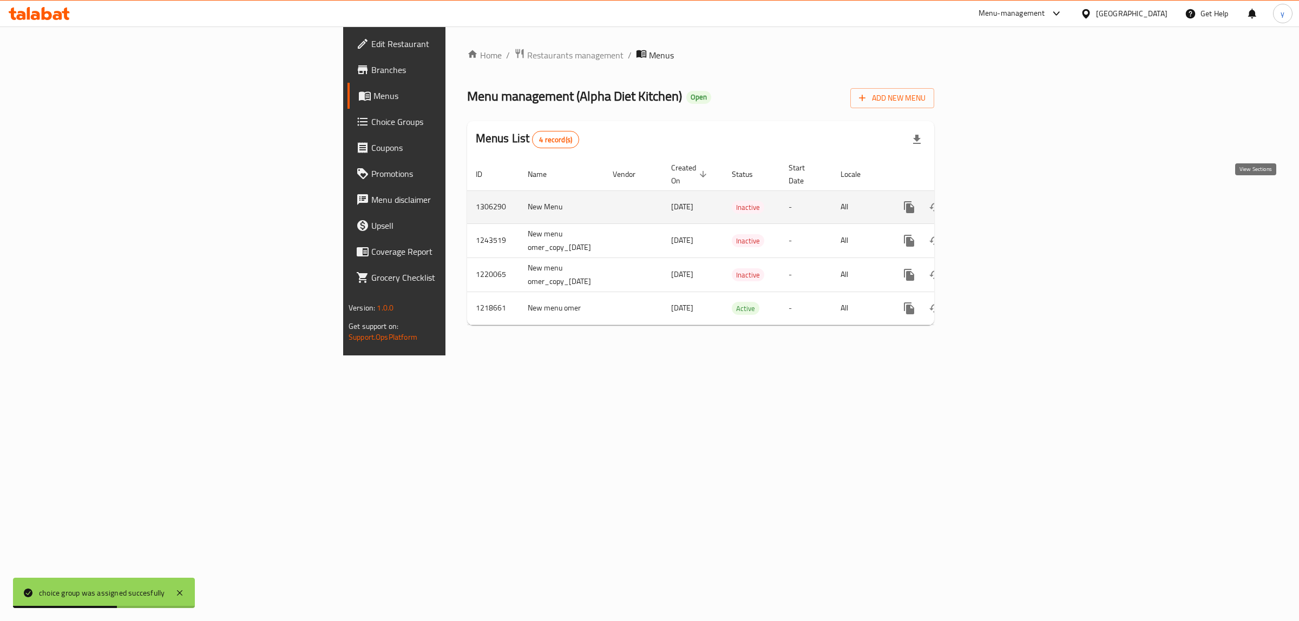
click at [994, 201] on icon "enhanced table" at bounding box center [987, 207] width 13 height 13
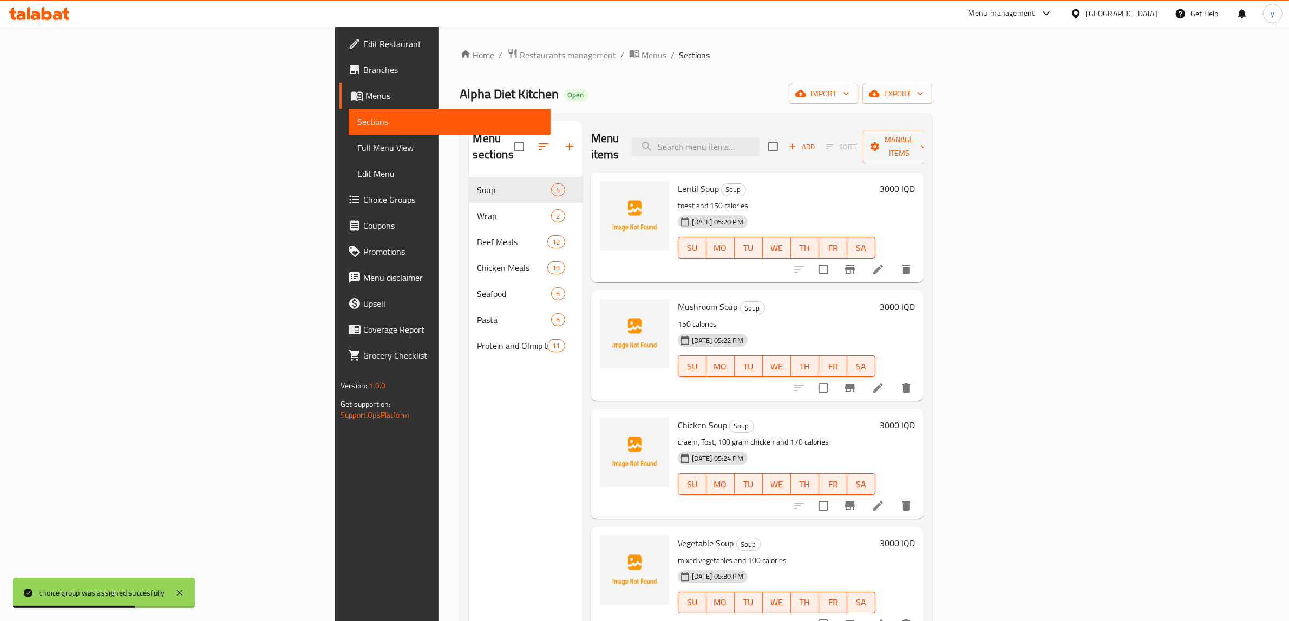
click at [349, 153] on link "Full Menu View" at bounding box center [450, 148] width 202 height 26
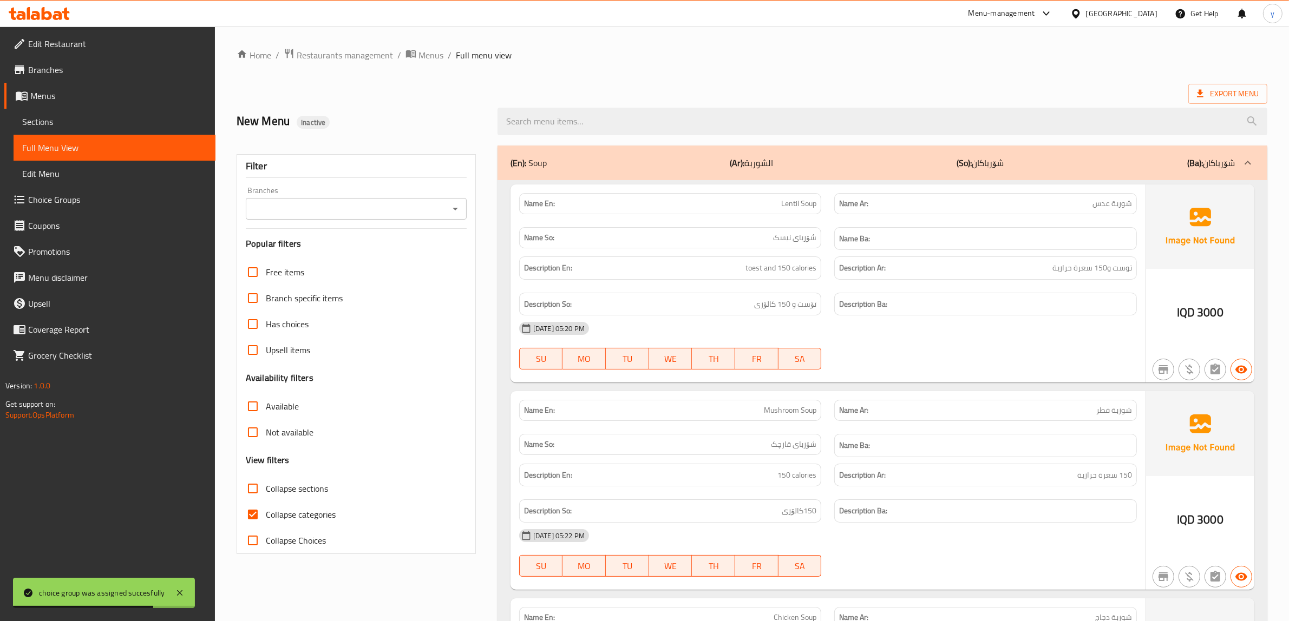
click at [458, 209] on icon "Open" at bounding box center [455, 208] width 13 height 13
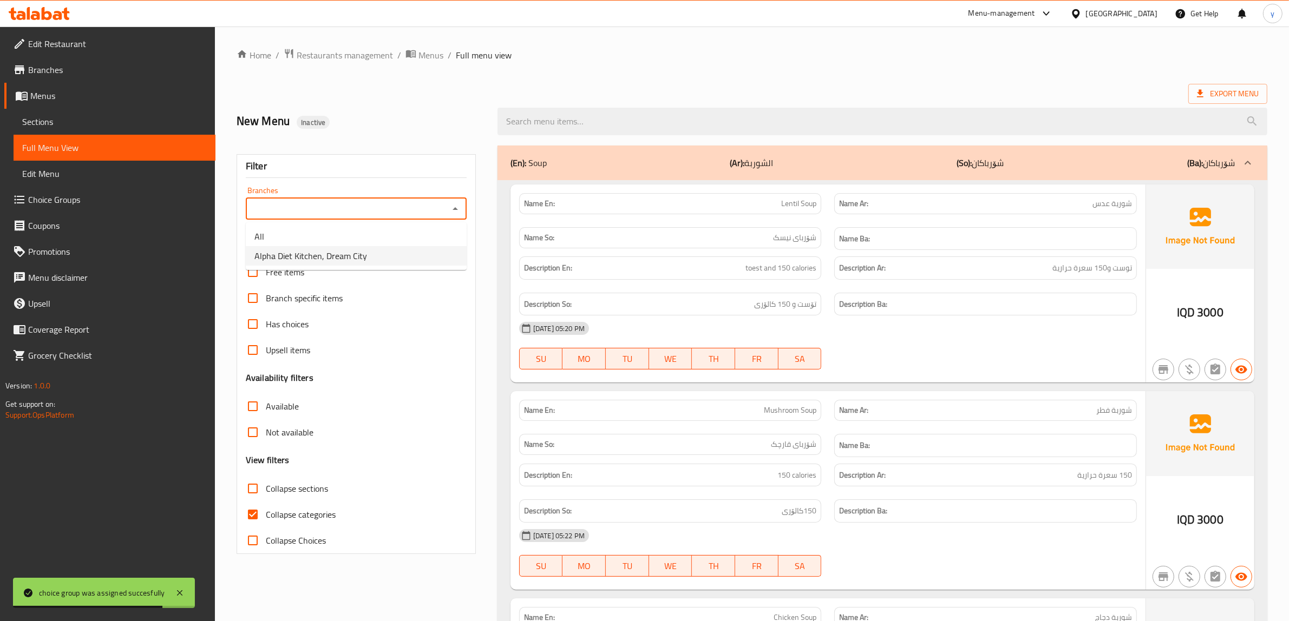
click at [402, 253] on li "Alpha Diet Kitchen, Dream City" at bounding box center [356, 255] width 221 height 19
type input "Alpha Diet Kitchen, Dream City"
click at [253, 507] on input "Collapse categories" at bounding box center [253, 515] width 26 height 26
checkbox input "false"
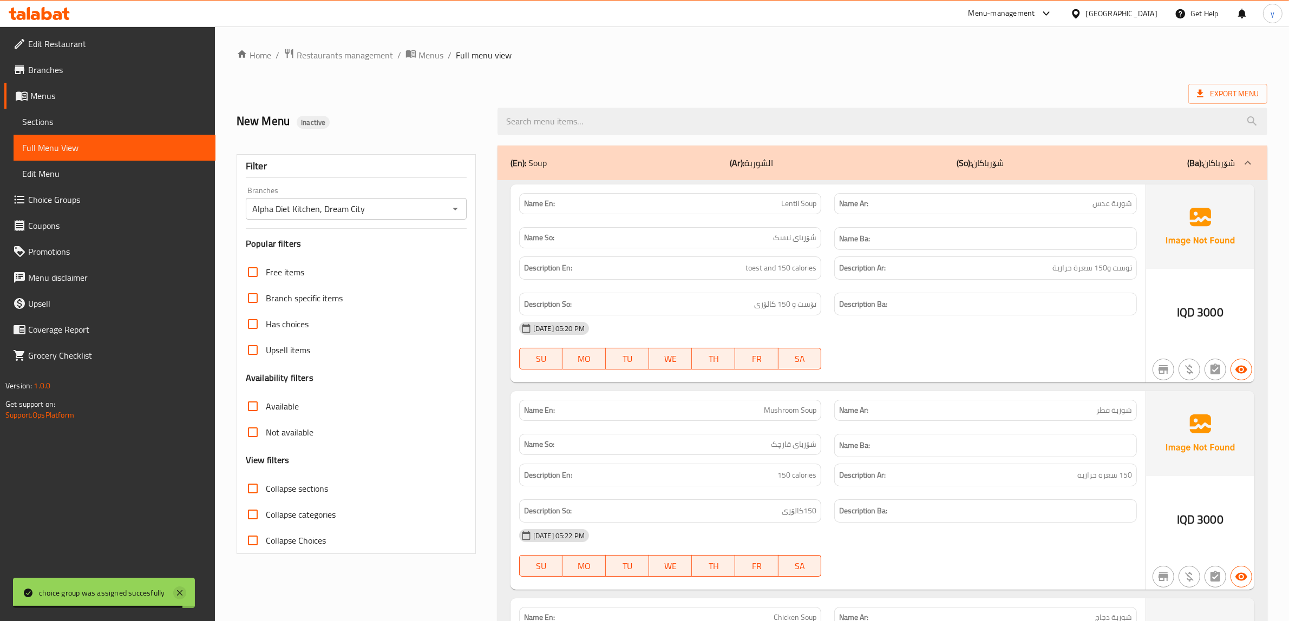
click at [177, 591] on icon at bounding box center [179, 592] width 5 height 5
click at [253, 487] on input "Collapse sections" at bounding box center [253, 489] width 26 height 26
checkbox input "true"
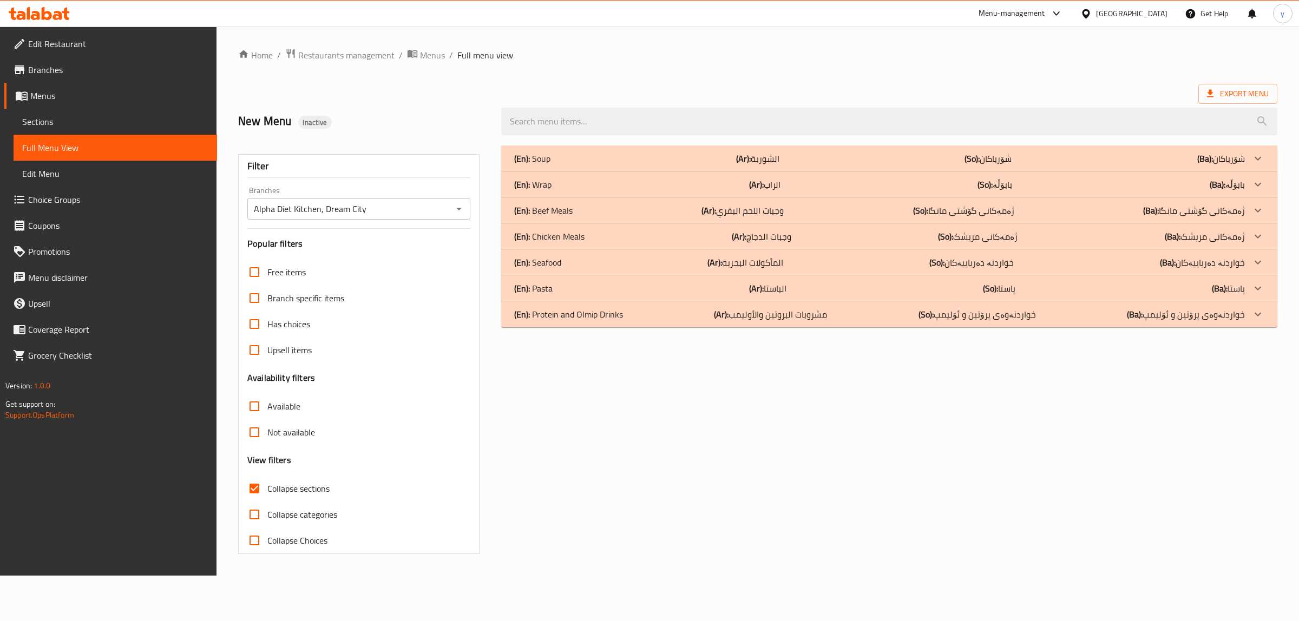
click at [550, 165] on p "(En): Protein and Olmip Drinks" at bounding box center [532, 158] width 36 height 13
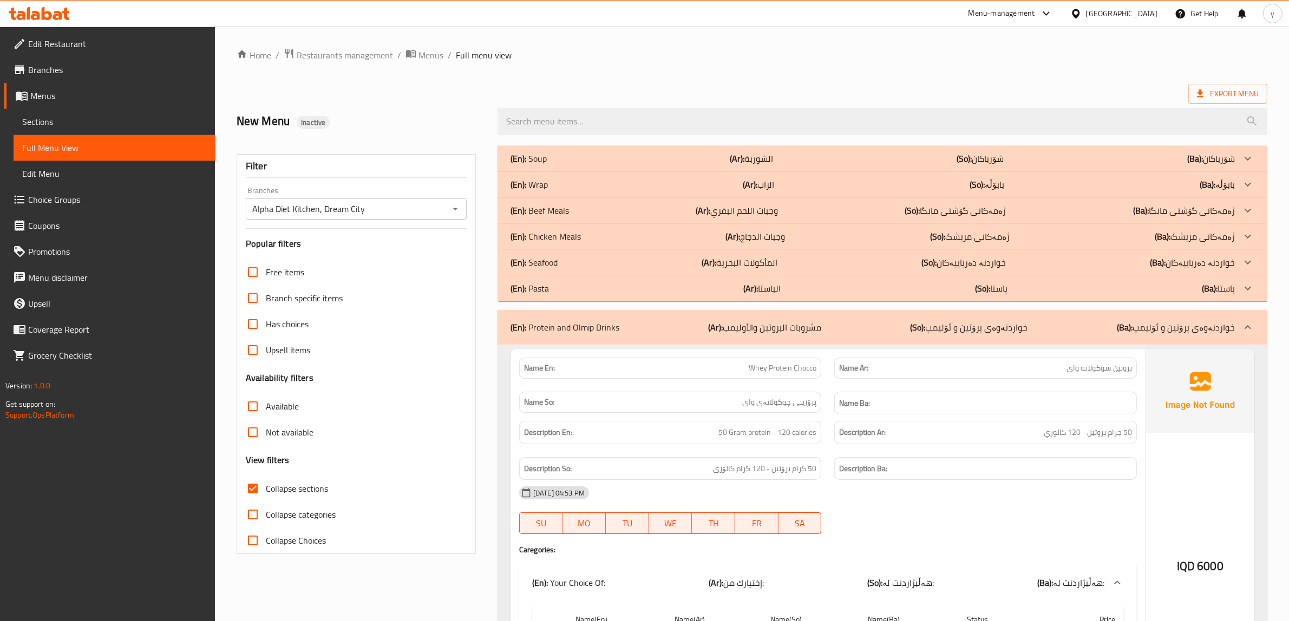
click at [573, 165] on div "(En): Pasta (Ar): الباستا (So): پاستا (Ba): پاستا" at bounding box center [872, 158] width 724 height 13
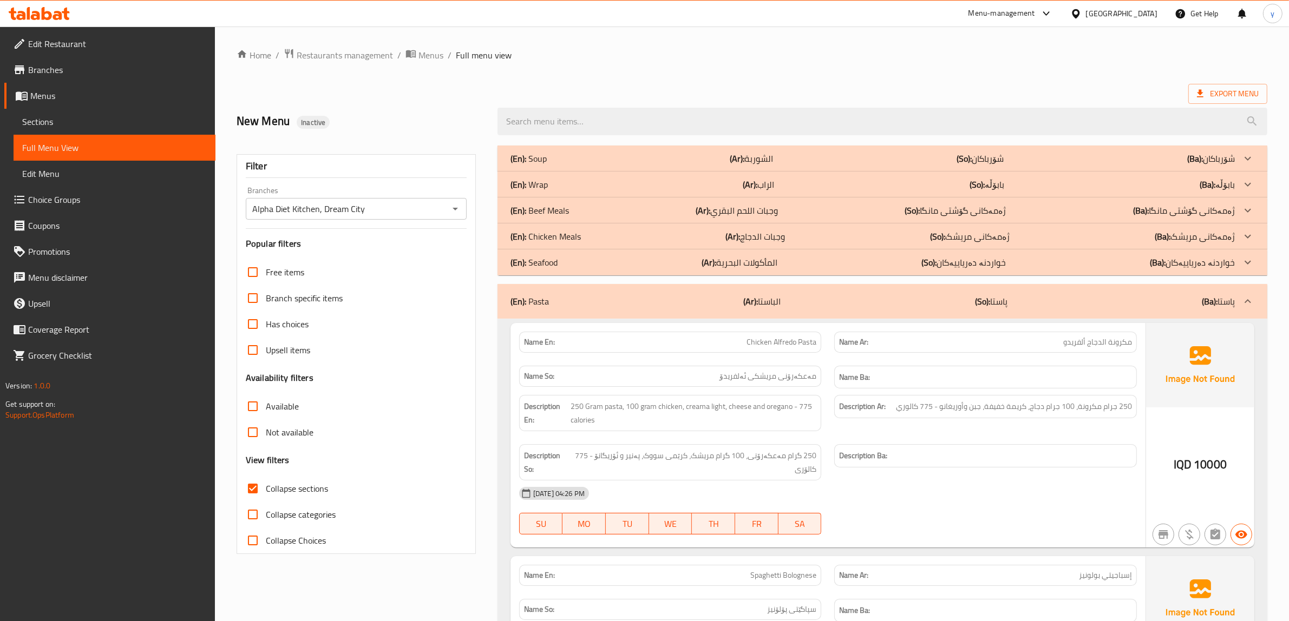
click at [653, 165] on div "(En): Seafood (Ar): المأكولات البحرية (So): خواردنە دەریاییەکان (Ba): خواردنە د…" at bounding box center [872, 158] width 724 height 13
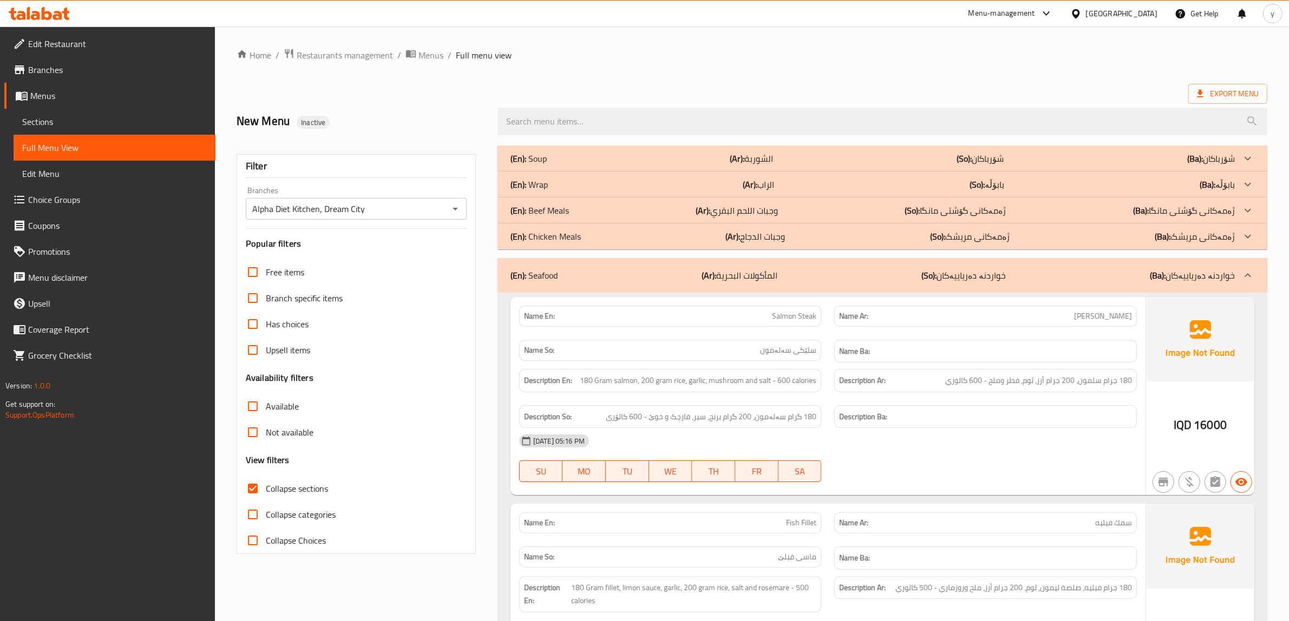
click at [547, 165] on p "(En): Chicken Meals" at bounding box center [528, 158] width 36 height 13
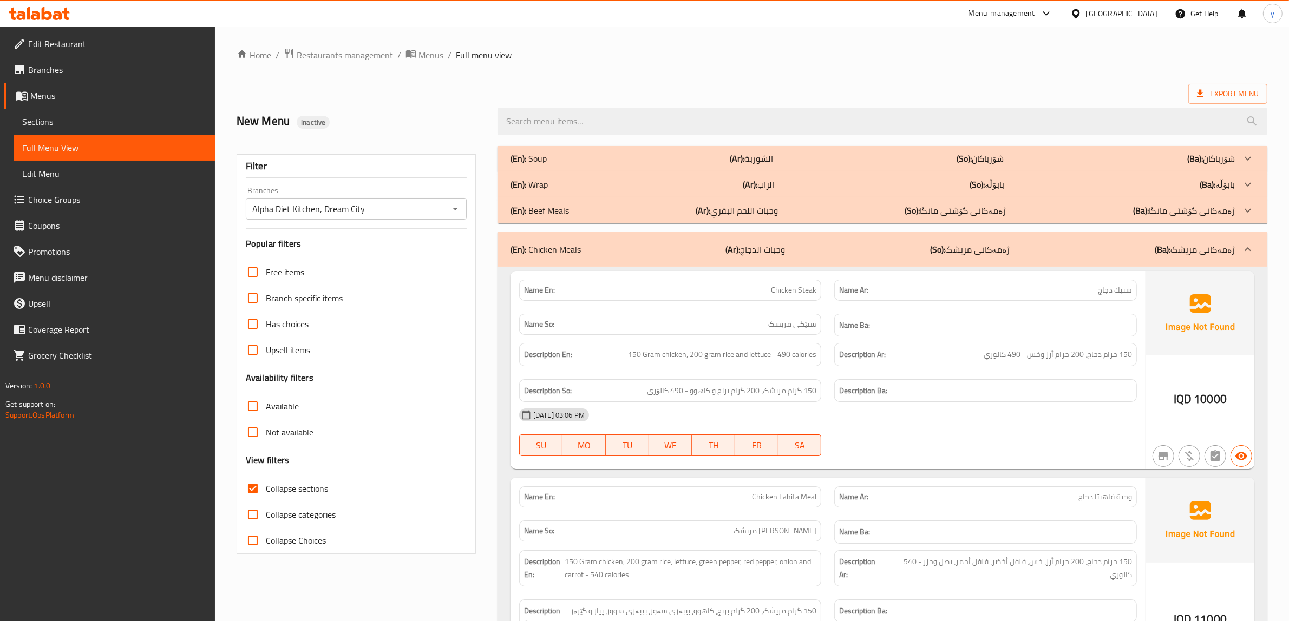
click at [593, 172] on div "(En): Beef Meals (Ar): وجبات اللحم البقري (So): ژەمەکانی گۆشتی مانگا (Ba): ژەمە…" at bounding box center [882, 159] width 770 height 26
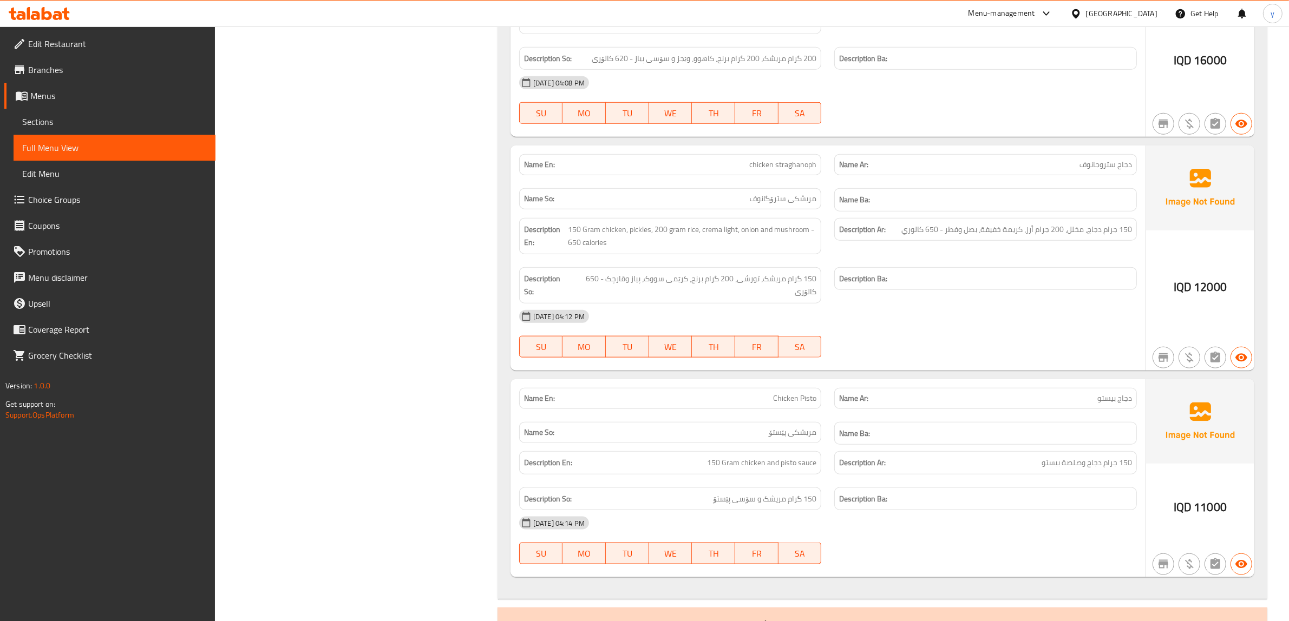
scroll to position [6440, 0]
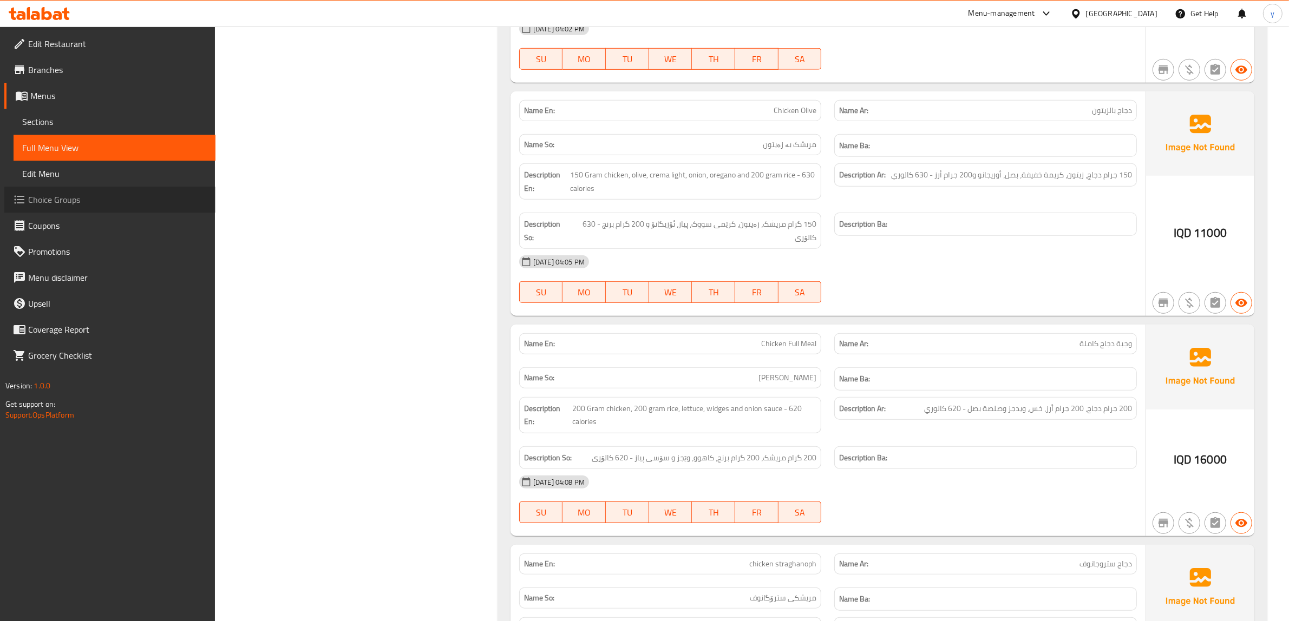
click at [173, 207] on link "Choice Groups" at bounding box center [109, 200] width 211 height 26
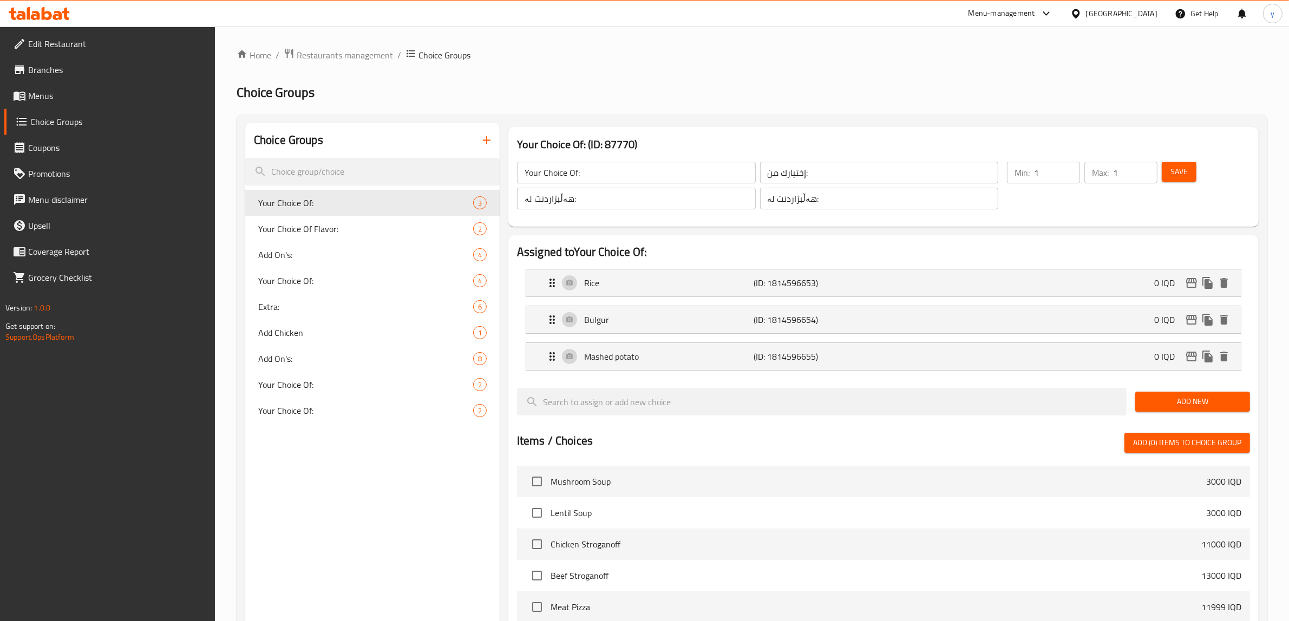
click at [496, 132] on button "button" at bounding box center [487, 140] width 26 height 26
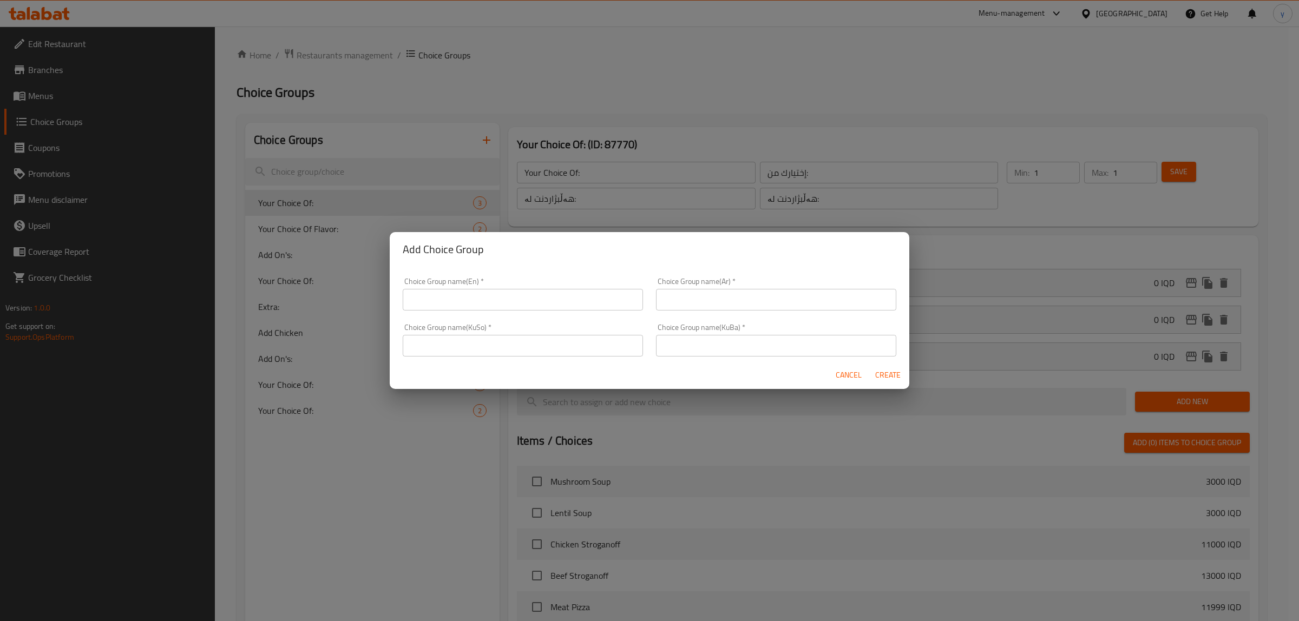
click at [507, 345] on input "text" at bounding box center [523, 346] width 240 height 22
paste input "ئێکسترا"
type input "ئێکسترا"
click at [684, 330] on div "Choice Group name(KuBa)   * Choice Group name(KuBa) *" at bounding box center [776, 340] width 240 height 33
click at [699, 358] on div "Choice Group name(KuBa)   * Choice Group name(KuBa) *" at bounding box center [775, 340] width 253 height 46
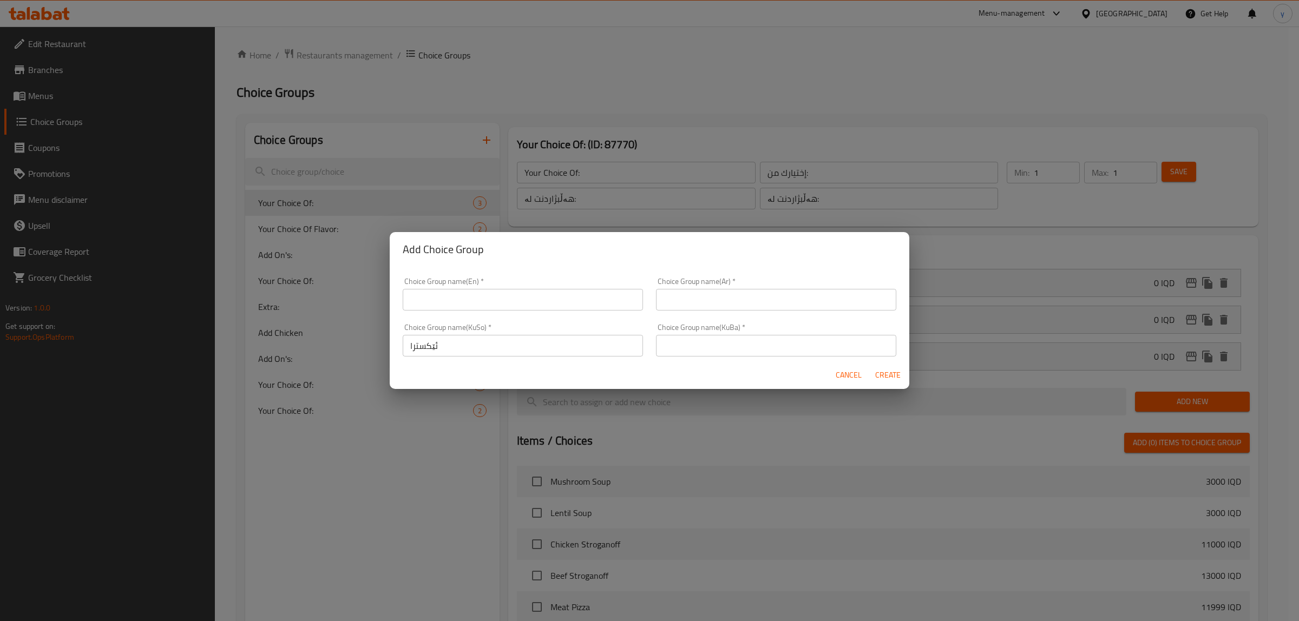
click at [699, 352] on input "text" at bounding box center [776, 346] width 240 height 22
paste input "ئێکسترا"
type input "ئێکسترا"
click at [697, 307] on input "text" at bounding box center [776, 300] width 240 height 22
paste input "إكسترا"
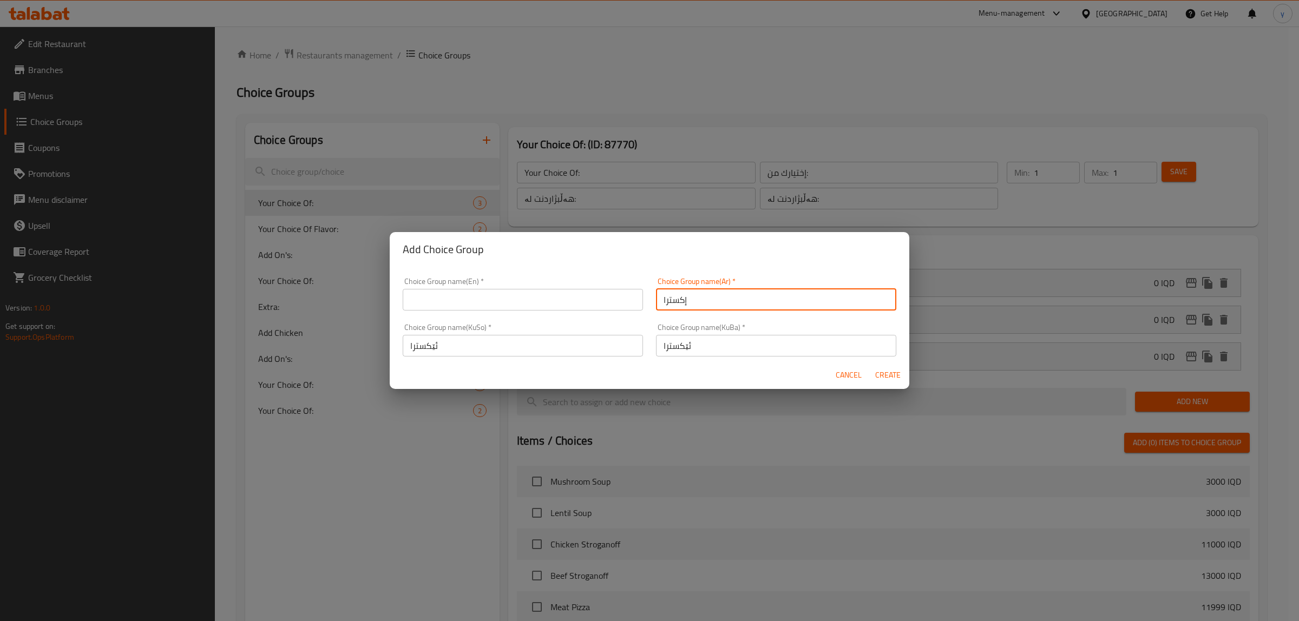
type input "إكسترا"
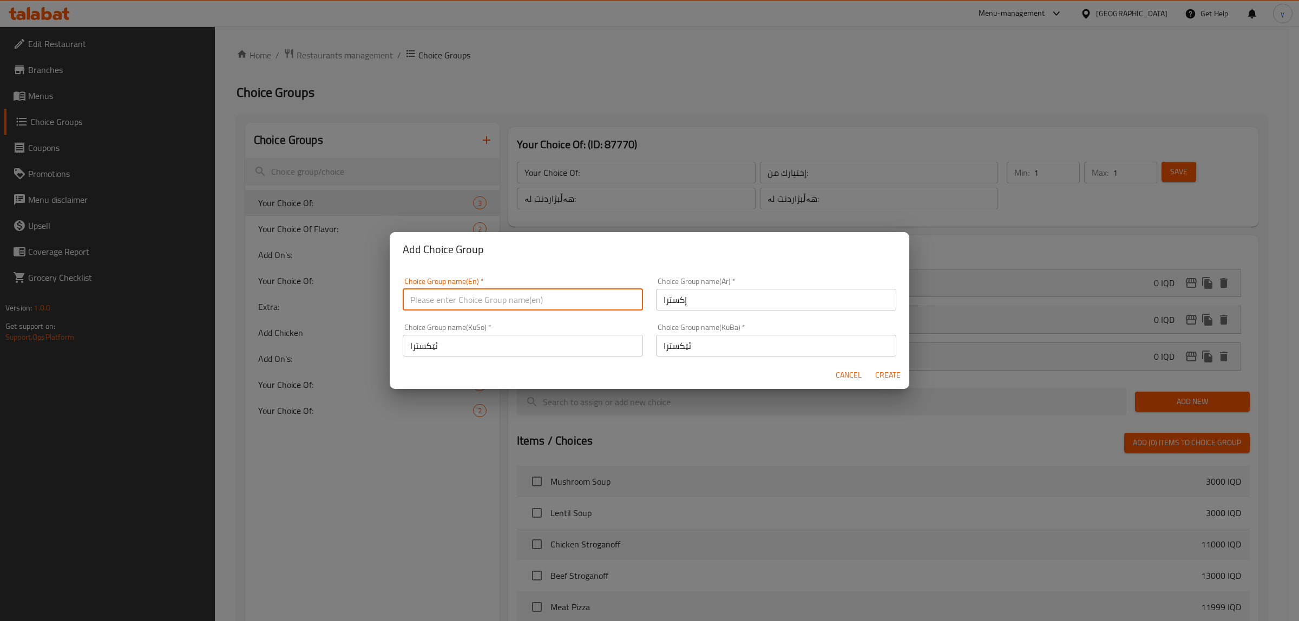
click at [548, 301] on input "text" at bounding box center [523, 300] width 240 height 22
paste input "Extra"
type input "Extra"
click at [886, 372] on span "Create" at bounding box center [888, 376] width 26 height 14
type input "Extra"
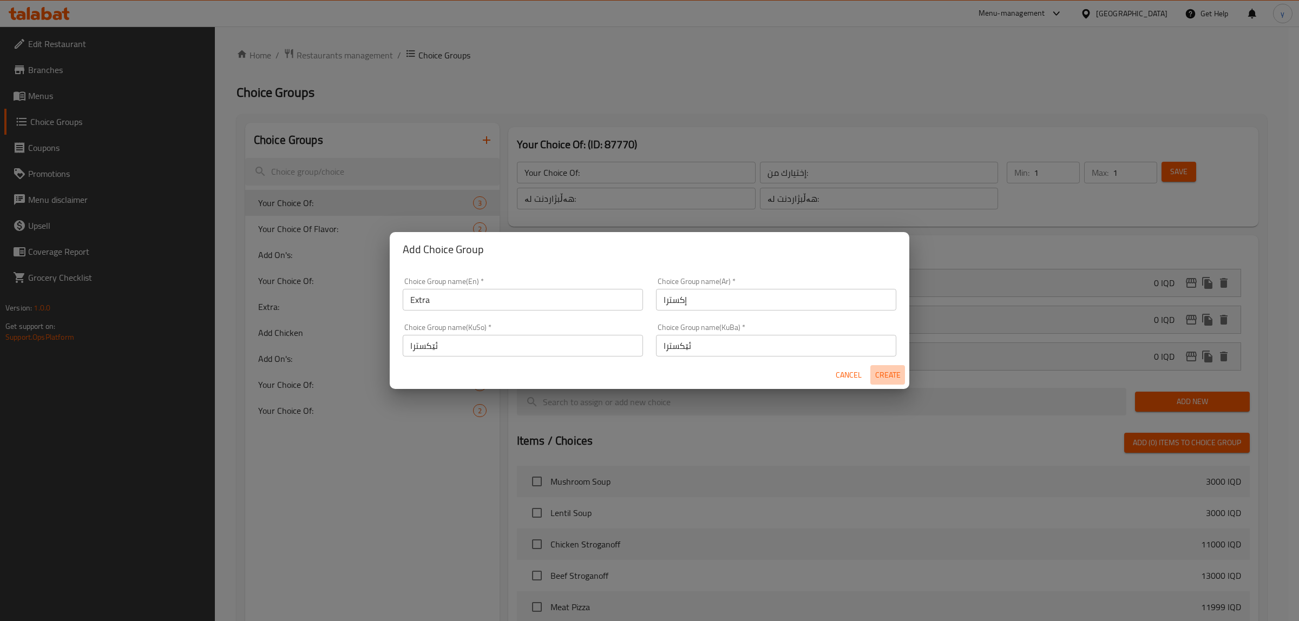
type input "إكسترا"
type input "ئێکسترا"
type input "0"
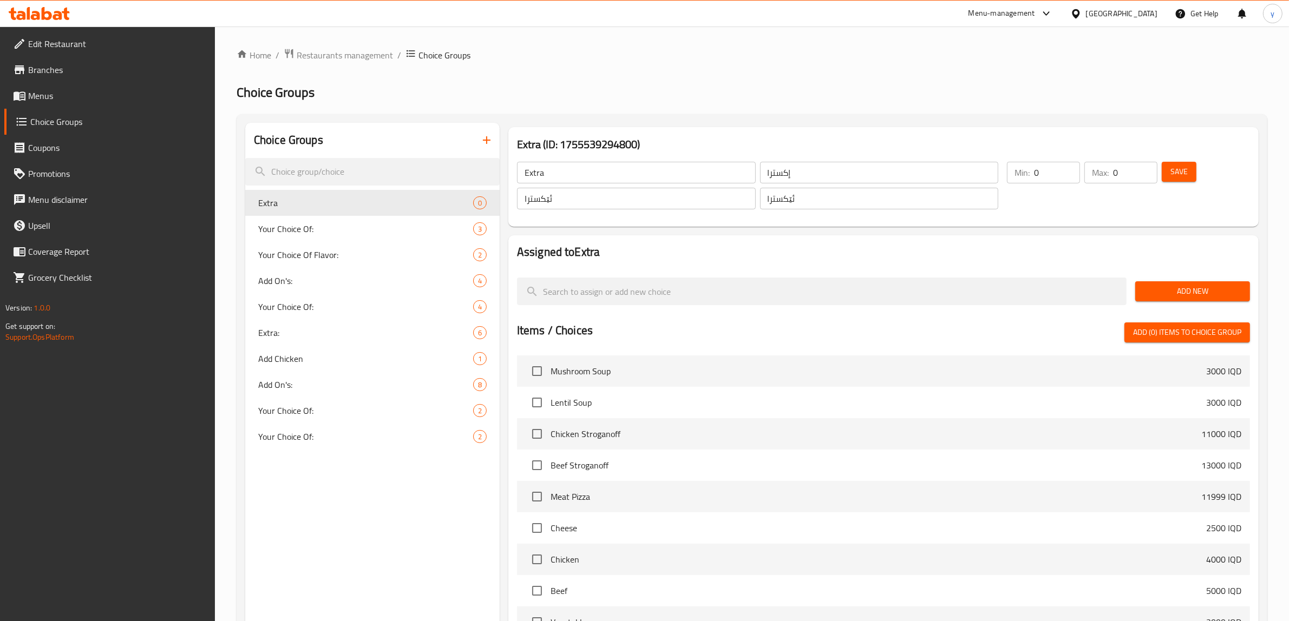
click at [1164, 166] on button "Save" at bounding box center [1178, 172] width 35 height 20
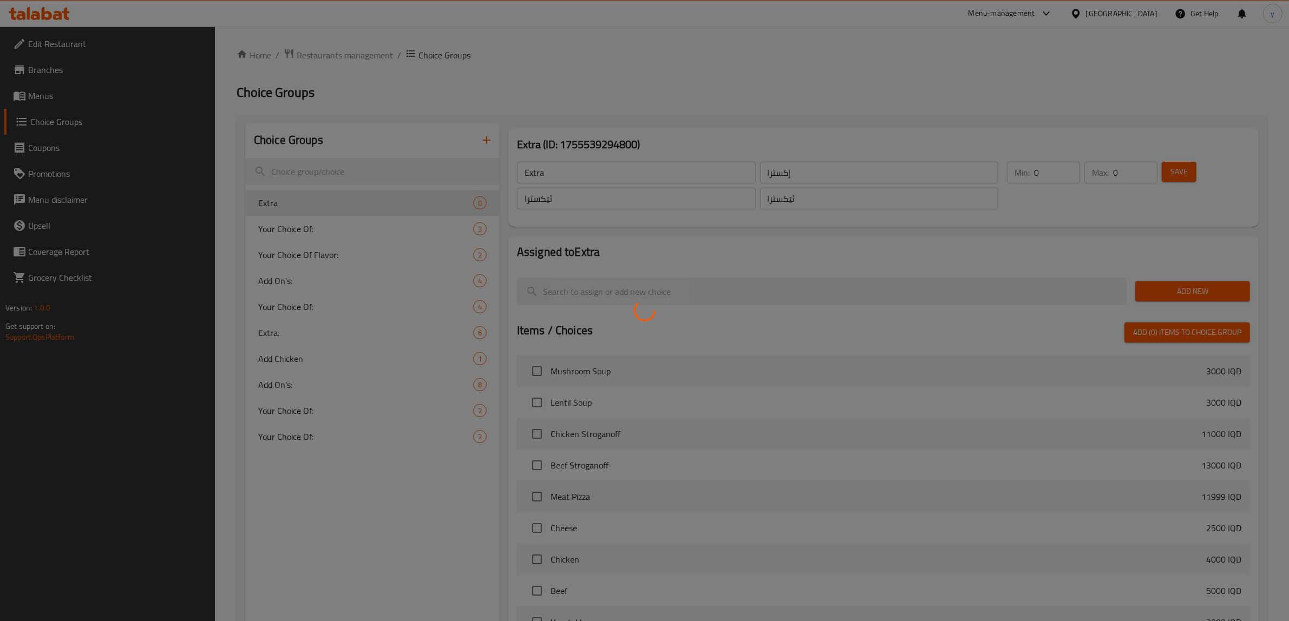
click at [1191, 287] on div at bounding box center [644, 310] width 1289 height 621
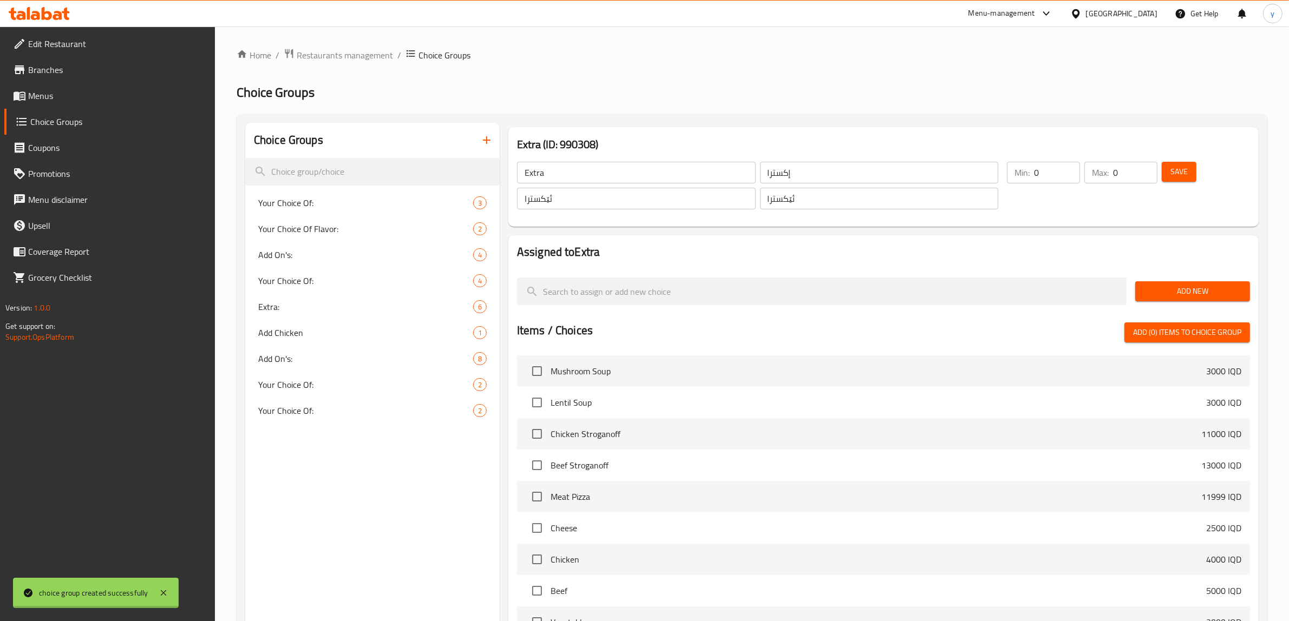
click at [1191, 287] on div at bounding box center [644, 310] width 1289 height 621
click at [1190, 279] on div "Add New" at bounding box center [1192, 291] width 123 height 36
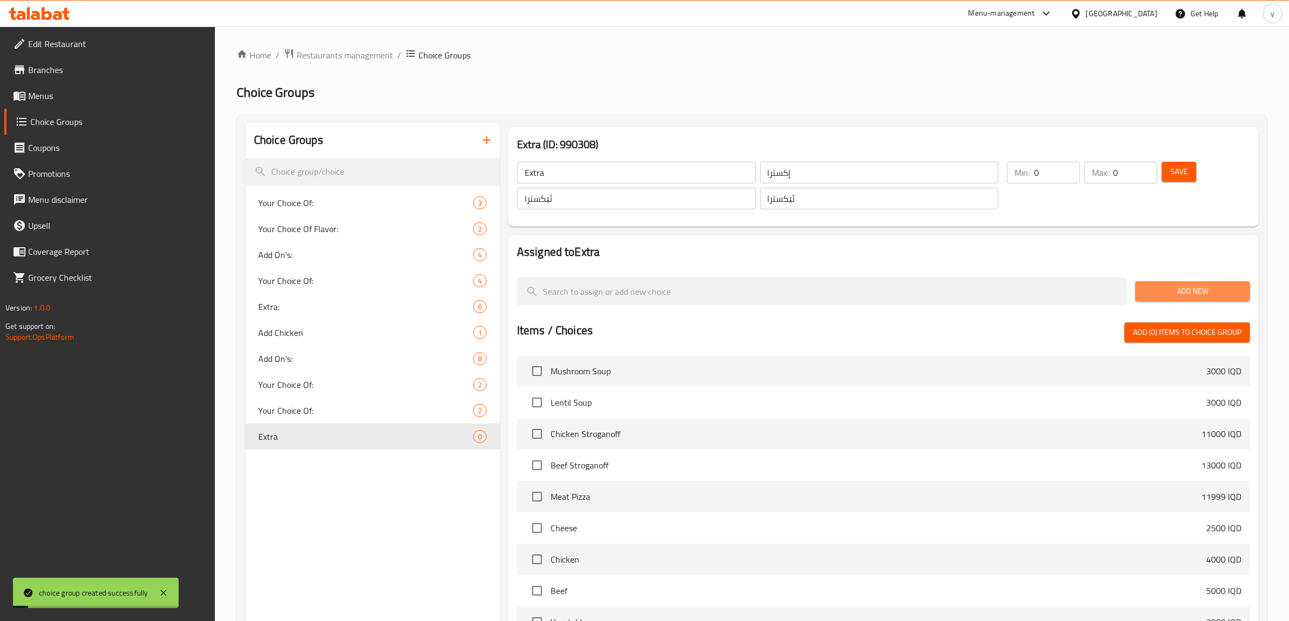
click at [1188, 285] on span "Add New" at bounding box center [1192, 292] width 97 height 14
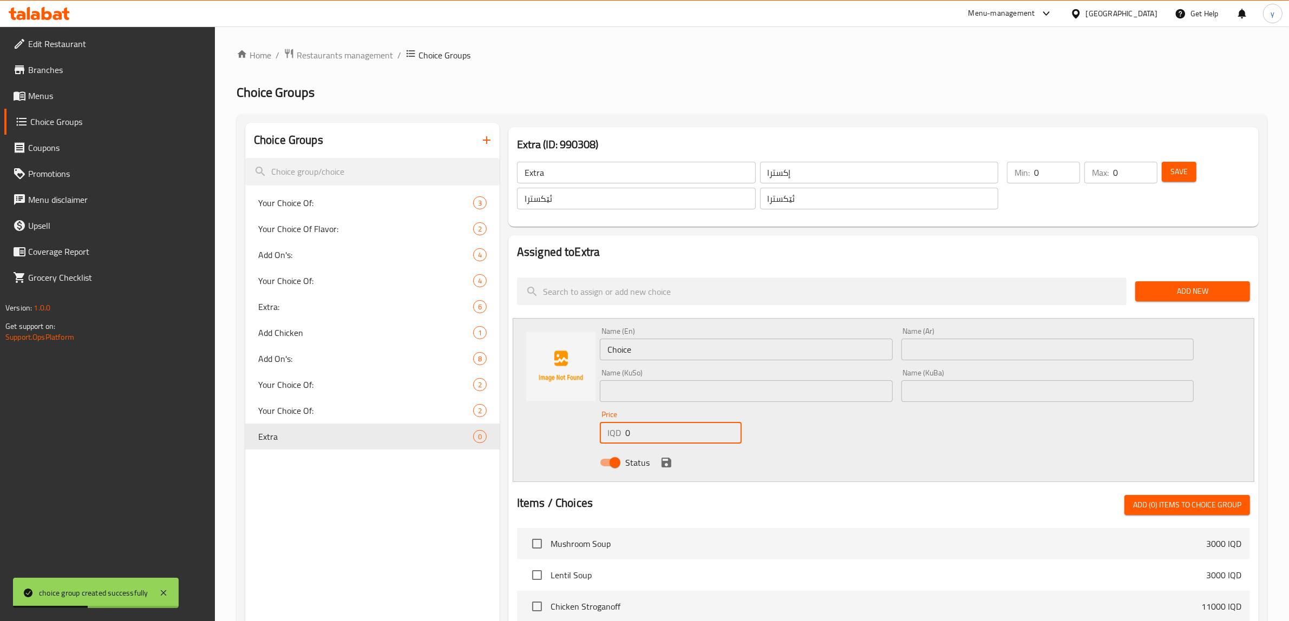
drag, startPoint x: 639, startPoint y: 440, endPoint x: 610, endPoint y: 438, distance: 28.7
click at [610, 438] on div "IQD 0 Price" at bounding box center [671, 433] width 142 height 22
paste input "300"
type input "3000"
click at [664, 341] on input "Choice" at bounding box center [746, 350] width 293 height 22
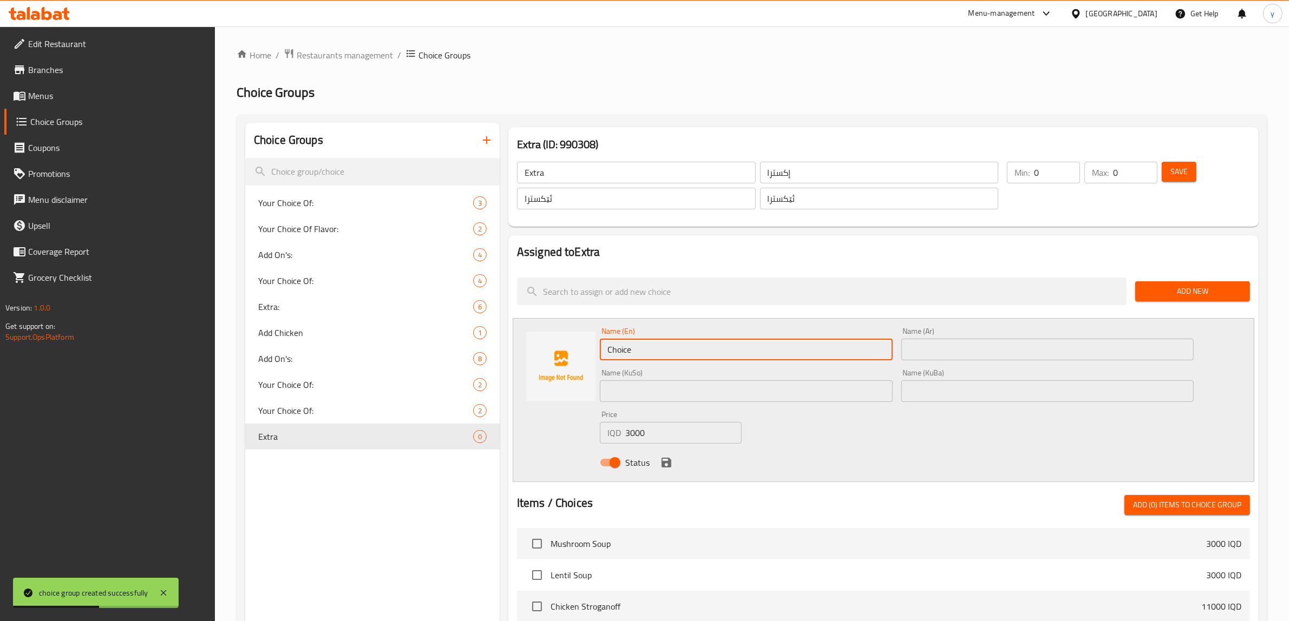
click at [664, 341] on input "Choice" at bounding box center [746, 350] width 293 height 22
paste input "extra mashed potato"
drag, startPoint x: 634, startPoint y: 351, endPoint x: 629, endPoint y: 353, distance: 5.6
click at [629, 353] on input "Extra mashed potato" at bounding box center [746, 350] width 293 height 22
click at [661, 350] on input "Extra Mashed potato" at bounding box center [746, 350] width 293 height 22
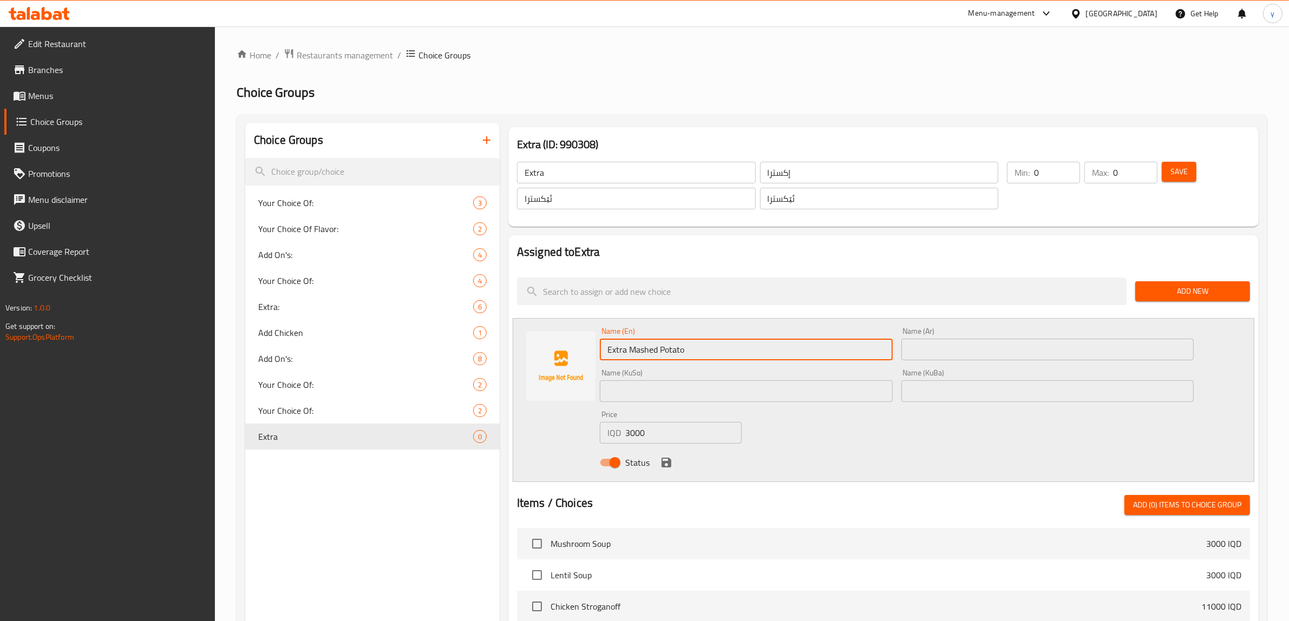
click at [691, 352] on input "Extra Mashed Potato" at bounding box center [746, 350] width 293 height 22
paste input "200 gr"
click at [704, 351] on input "Extra Mashed Potato 200 gr" at bounding box center [746, 350] width 293 height 22
click at [732, 353] on input "Extra Mashed Potato 200 Gramr" at bounding box center [746, 350] width 293 height 22
type input "Extra Mashed Potato 200 Gram"
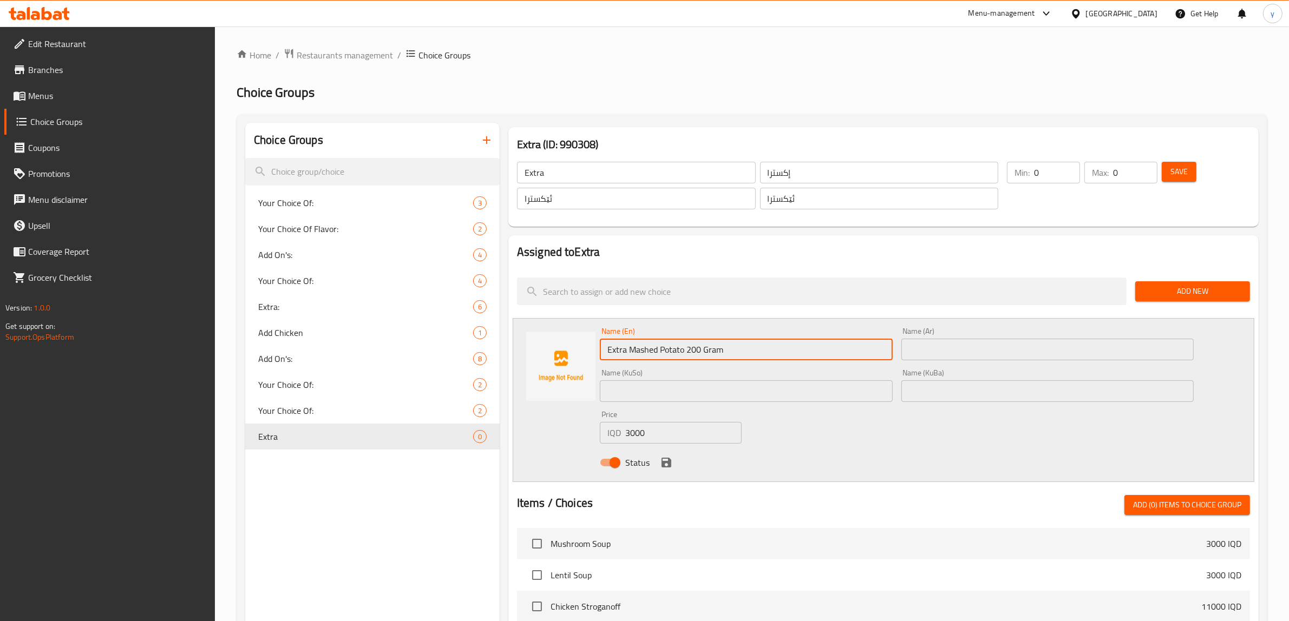
click at [945, 349] on input "text" at bounding box center [1047, 350] width 293 height 22
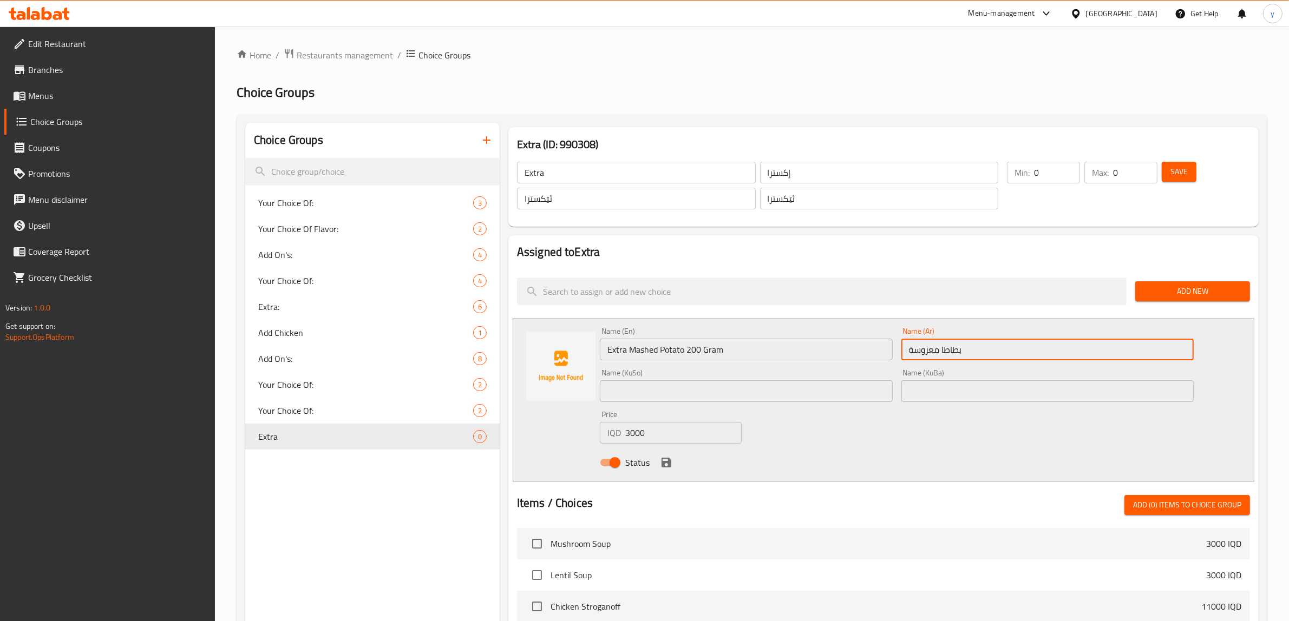
click at [934, 352] on input "بطاطا معروسة" at bounding box center [1047, 350] width 293 height 22
click at [969, 347] on input "بطاطا مهروسة" at bounding box center [1047, 350] width 293 height 22
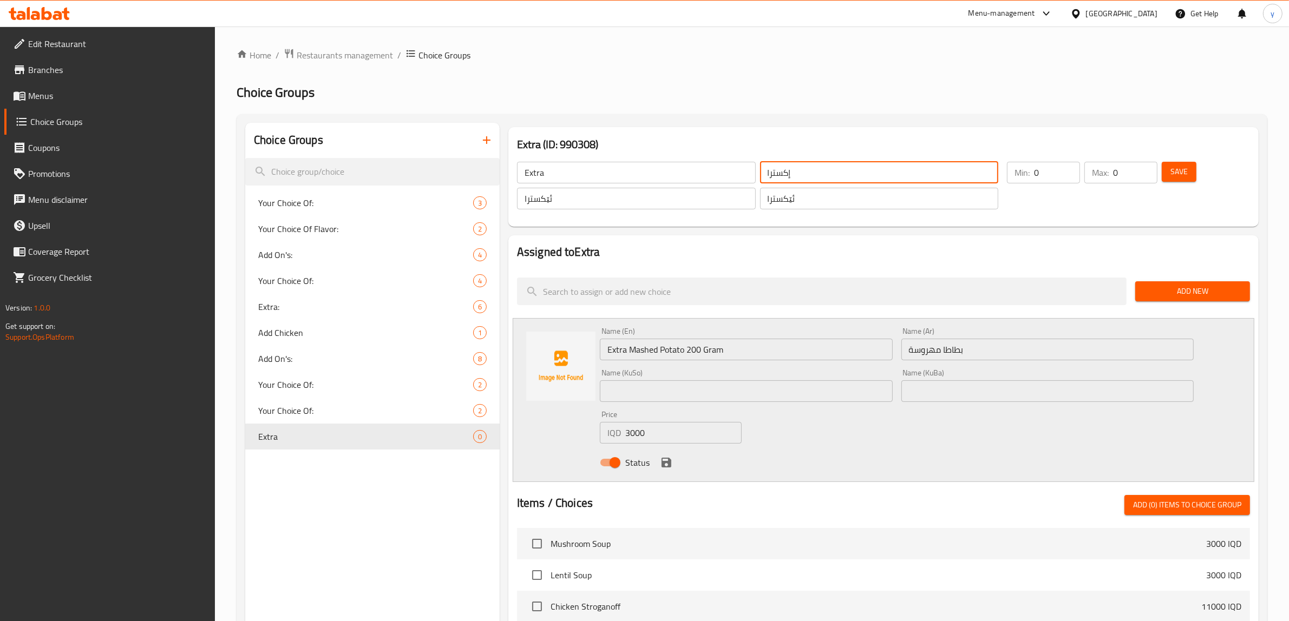
click at [784, 171] on input "إكسترا" at bounding box center [879, 173] width 239 height 22
drag, startPoint x: 784, startPoint y: 171, endPoint x: 789, endPoint y: 174, distance: 5.9
click at [784, 171] on input "إكسترا" at bounding box center [879, 173] width 239 height 22
click at [975, 333] on div "Name (Ar) بطاطا مهروسة Name (Ar)" at bounding box center [1047, 343] width 293 height 33
click at [986, 337] on div "Name (Ar) بطاطا مهروسة Name (Ar)" at bounding box center [1047, 343] width 293 height 33
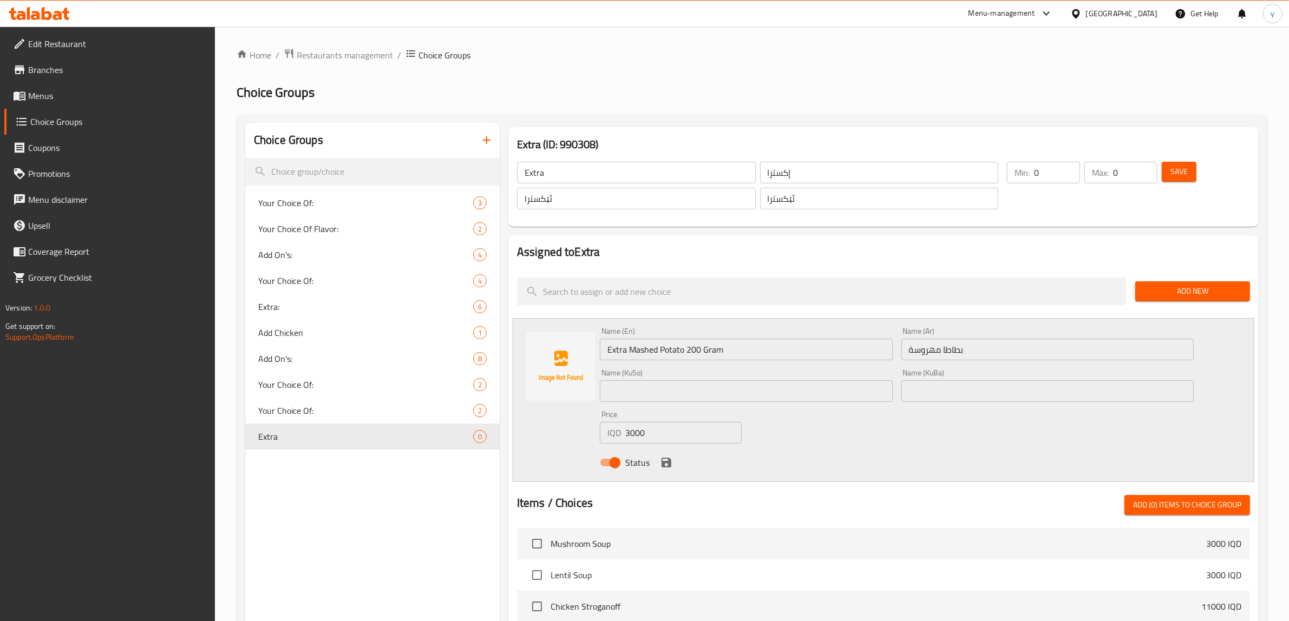
click at [997, 344] on input "بطاطا مهروسة" at bounding box center [1047, 350] width 293 height 22
paste input "إكسترا"
type input "بطاطا مهروسة إكسترا 200 جرام"
click at [685, 399] on input "text" at bounding box center [746, 391] width 293 height 22
type input "پەتاتەی هاراوی ئێکسترا 200 گرام"
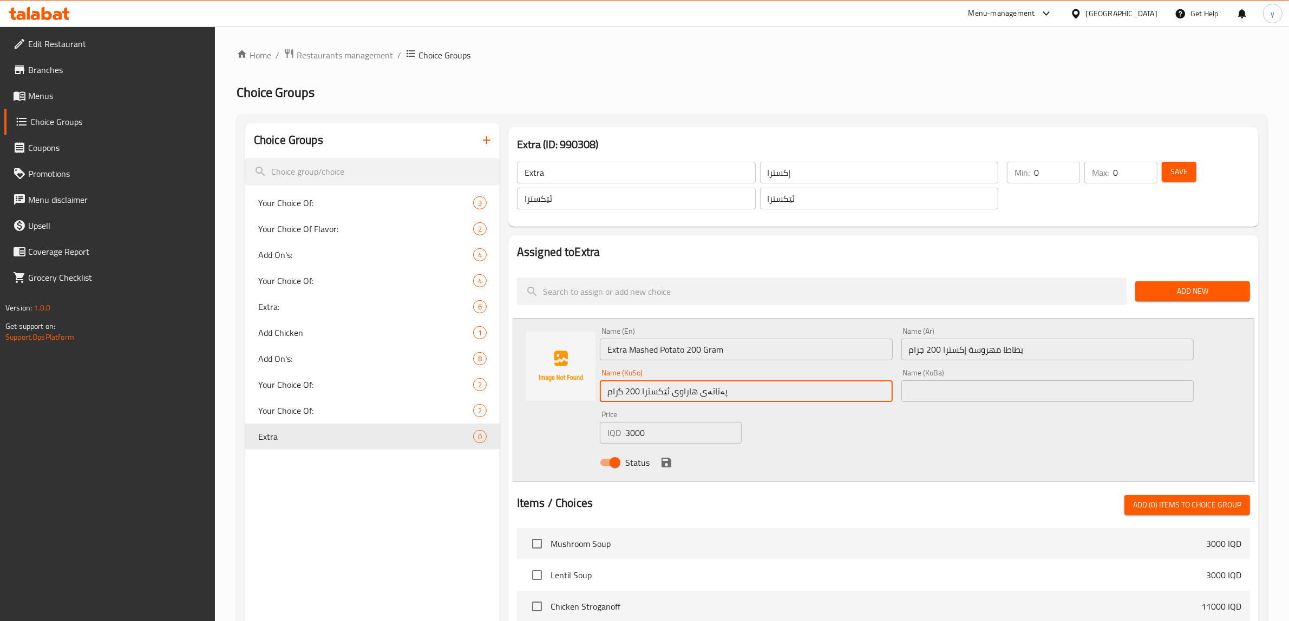
click at [664, 468] on icon "save" at bounding box center [666, 462] width 13 height 13
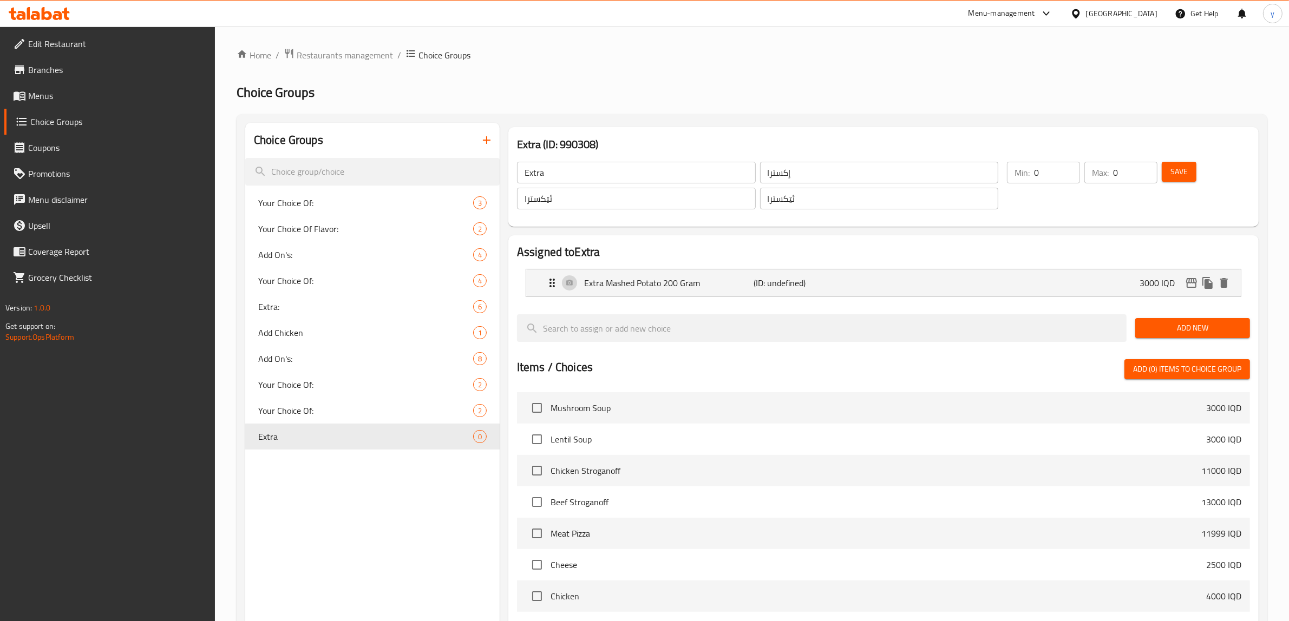
click at [1173, 174] on span "Save" at bounding box center [1178, 172] width 17 height 14
click at [1198, 322] on span "Add New" at bounding box center [1192, 328] width 97 height 14
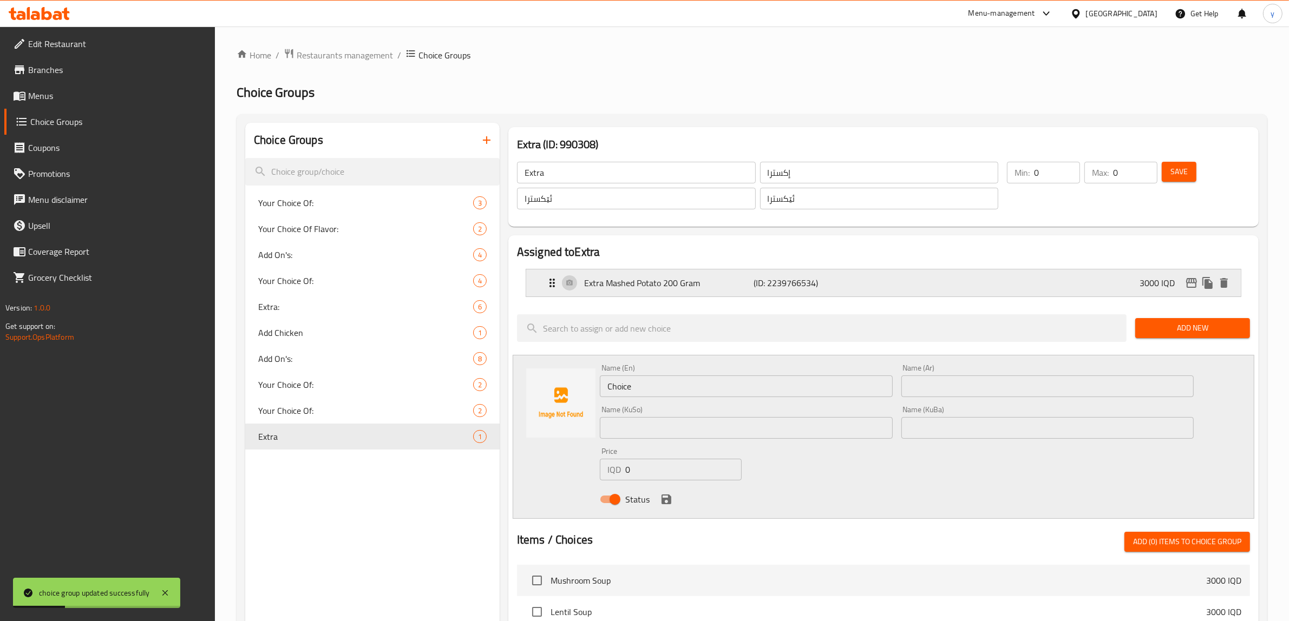
click at [718, 285] on p "Extra Mashed Potato 200 Gram" at bounding box center [669, 283] width 170 height 13
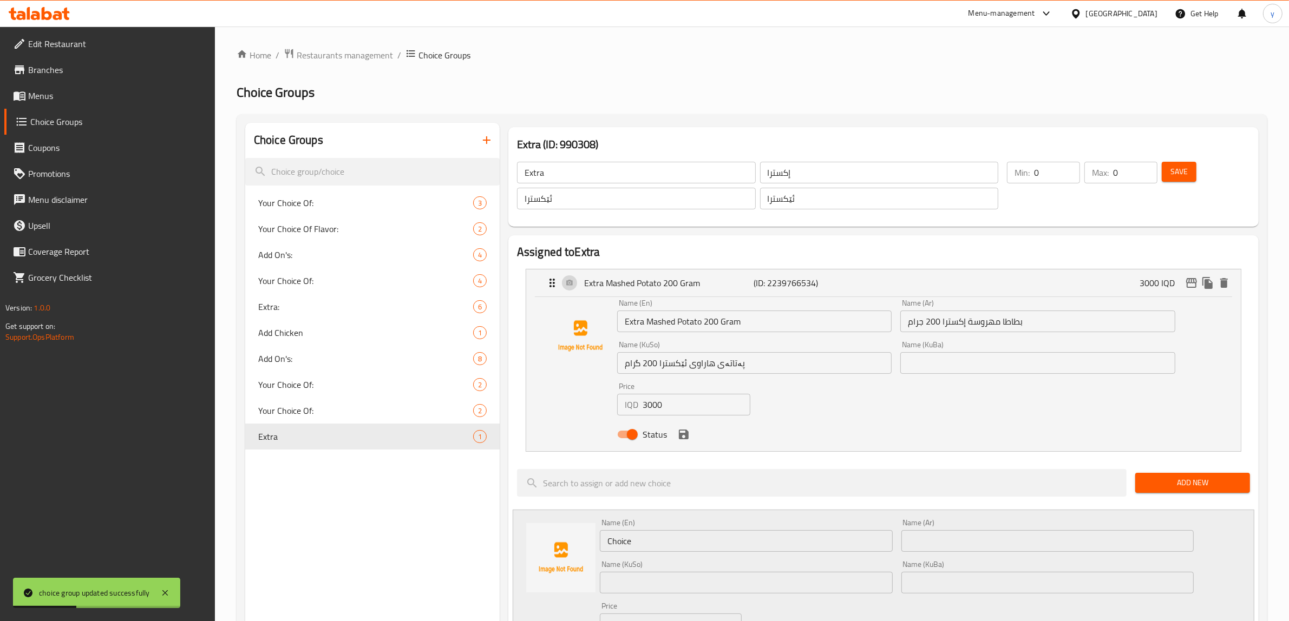
click at [698, 323] on input "Extra Mashed Potato 200 Gram" at bounding box center [754, 322] width 274 height 22
click at [997, 323] on input "بطاطا مهروسة إكسترا 200 جرام" at bounding box center [1037, 322] width 274 height 22
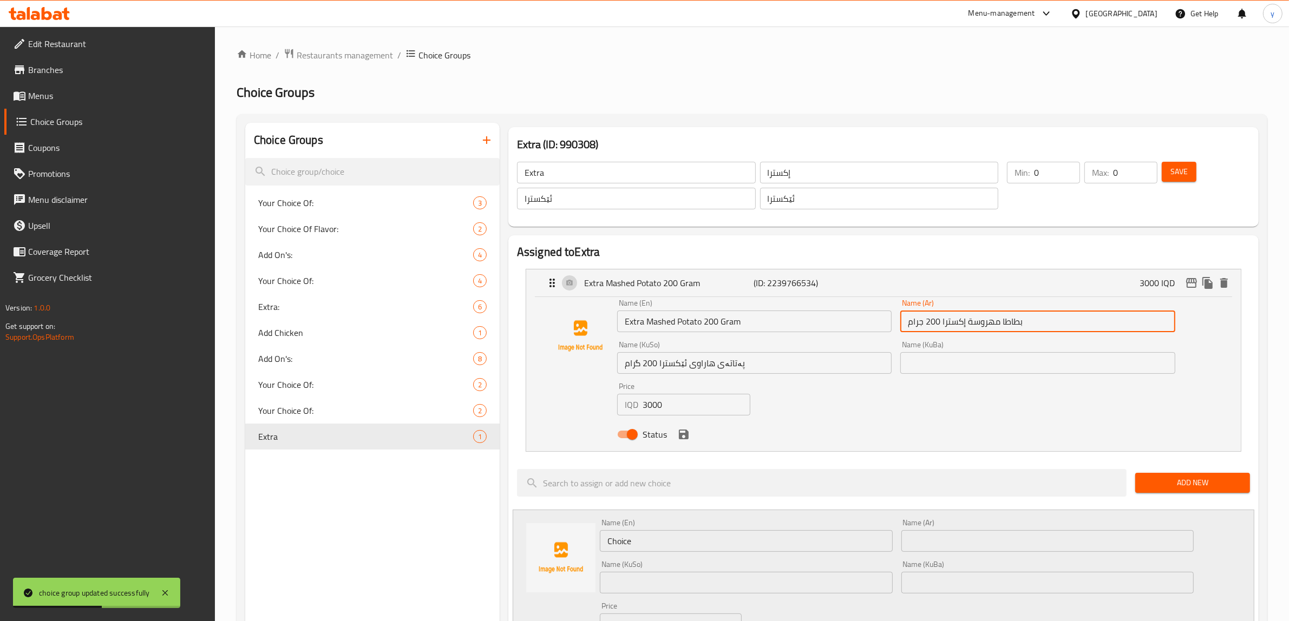
click at [997, 323] on input "بطاطا مهروسة إكسترا 200 جرام" at bounding box center [1037, 322] width 274 height 22
click at [736, 371] on input "پەتاتەی هاراوی ئێکسترا 200 گرام" at bounding box center [754, 363] width 274 height 22
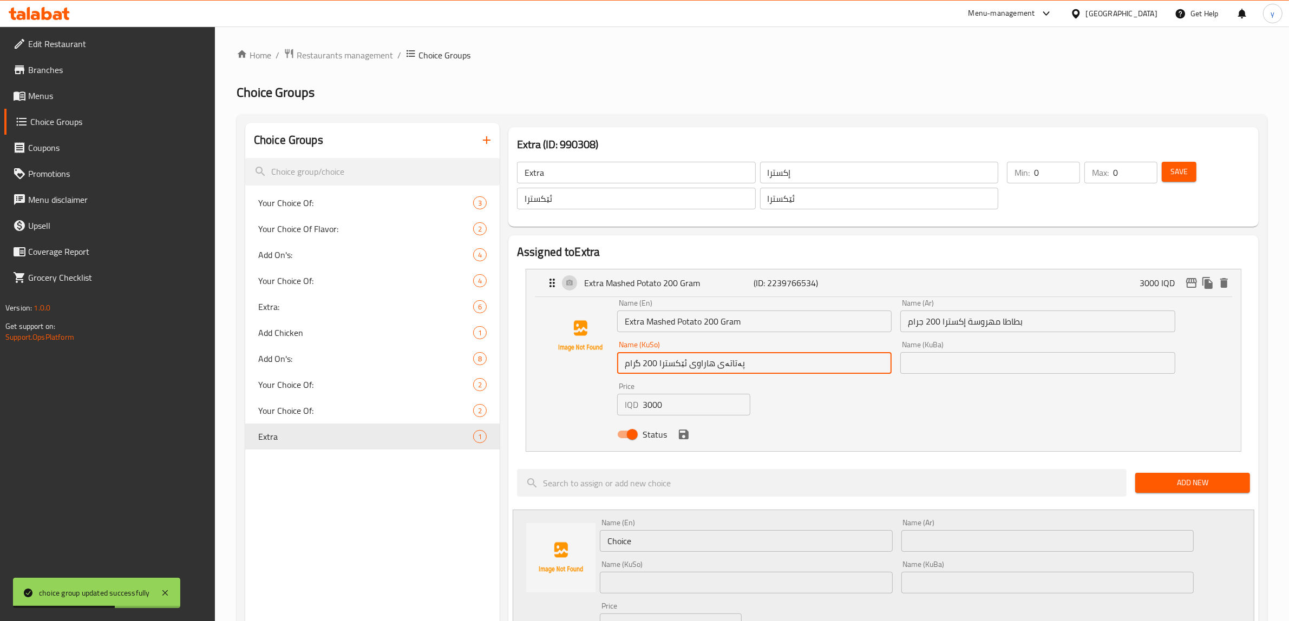
click at [736, 371] on input "پەتاتەی هاراوی ئێکسترا 200 گرام" at bounding box center [754, 363] width 274 height 22
click at [776, 277] on p "(ID: 2239766534)" at bounding box center [810, 283] width 113 height 13
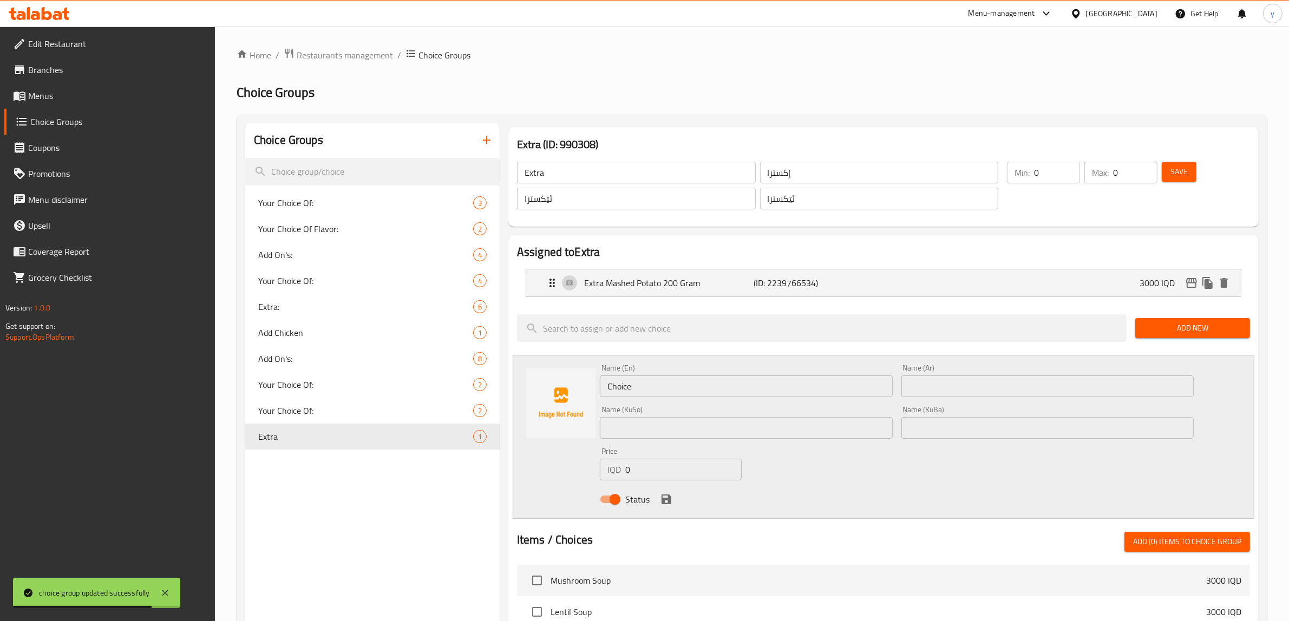
click at [715, 380] on input "Choice" at bounding box center [746, 387] width 293 height 22
paste input "Extra Mashed Potato 200 Gram"
type input "Extra Mashed Potato 200 Gram"
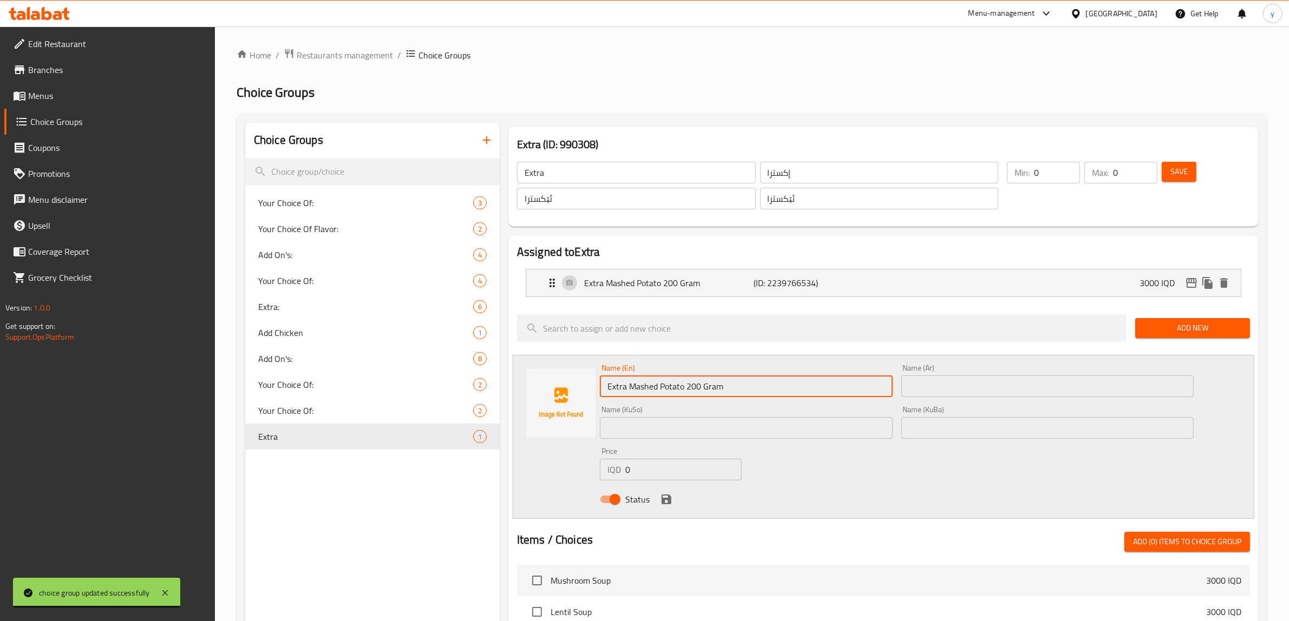
drag, startPoint x: 982, startPoint y: 390, endPoint x: 980, endPoint y: 396, distance: 7.0
click at [982, 390] on input "text" at bounding box center [1047, 387] width 293 height 22
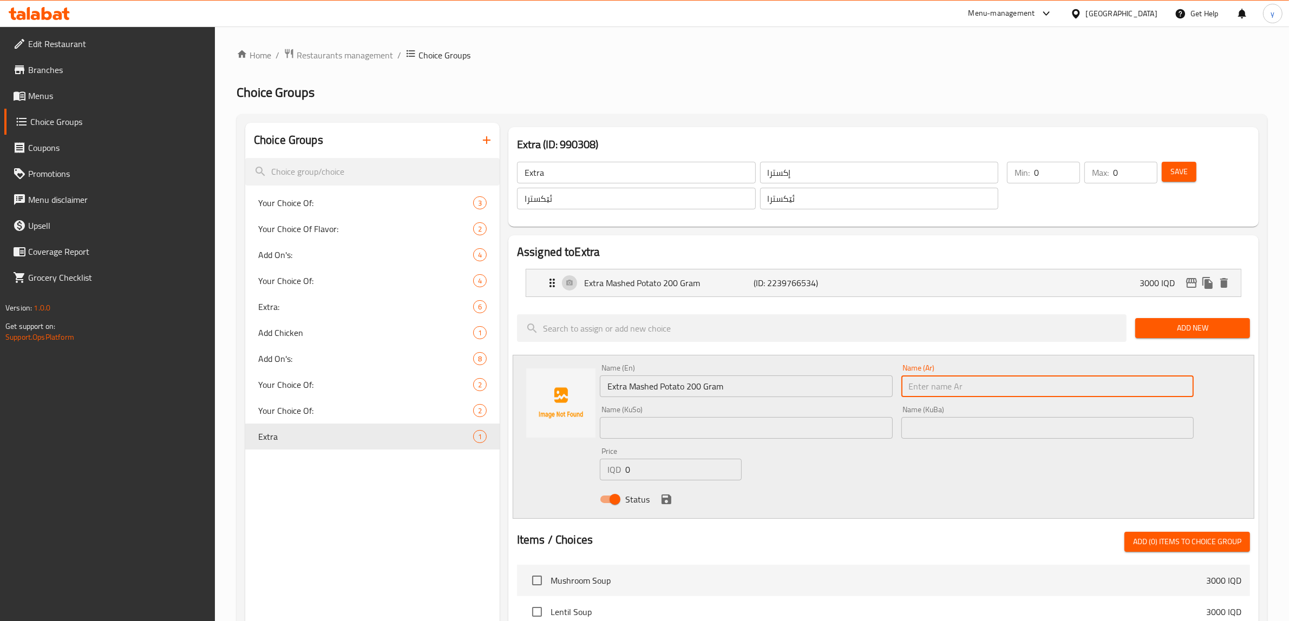
paste input "بطاطا مهروسة إكسترا 200 جرام"
type input "بطاطا مهروسة إكسترا 200 جرام"
click at [745, 428] on input "text" at bounding box center [746, 428] width 293 height 22
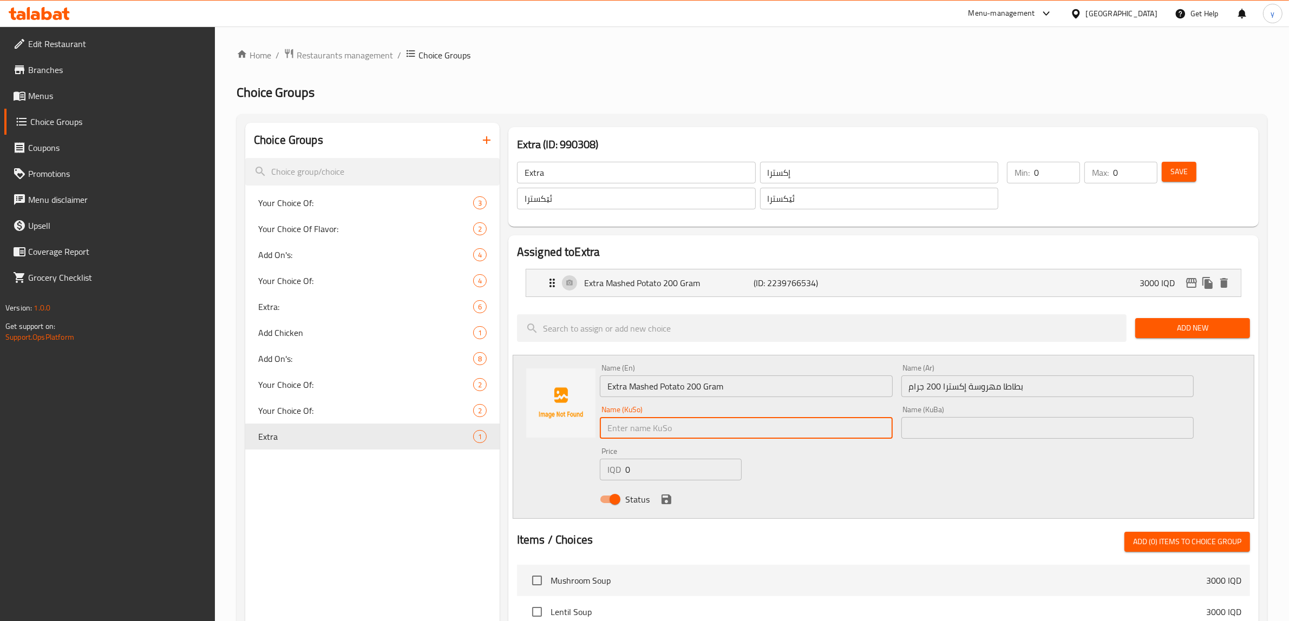
paste input "پەتاتەی هاراوی ئێکسترا 200 گرام"
type input "پەتاتەی هاراوی ئێکسترا 200 گرام"
drag, startPoint x: 684, startPoint y: 209, endPoint x: 684, endPoint y: 262, distance: 53.0
click at [684, 209] on div "ئێکسترا ​" at bounding box center [636, 199] width 243 height 26
click at [255, 619] on div "Choice Groups Your Choice Of: 3 Your Choice Of Flavor: 2 Add On's: 4 Your Choic…" at bounding box center [372, 572] width 254 height 899
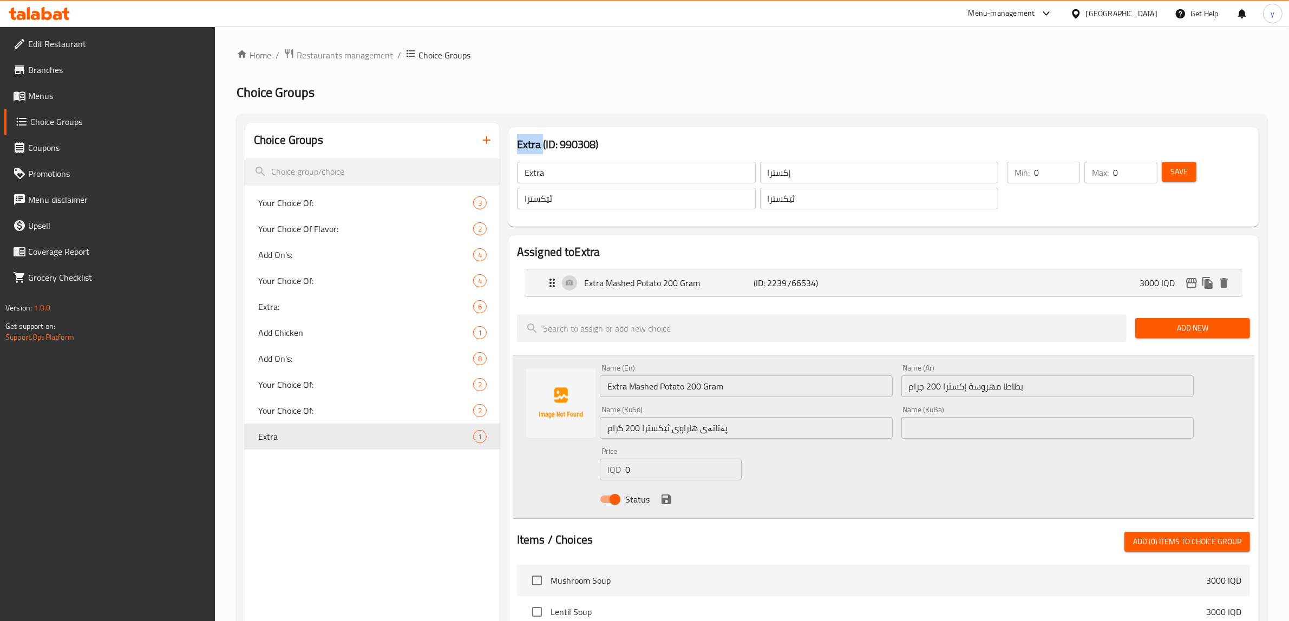
click at [255, 620] on div "Choice Groups Your Choice Of: 3 Your Choice Of Flavor: 2 Add On's: 4 Your Choic…" at bounding box center [372, 572] width 254 height 899
click at [650, 386] on input "Extra Mashed Potato 200 Gram" at bounding box center [746, 387] width 293 height 22
click at [642, 390] on input "Extra Mashed Potato 200 Gram" at bounding box center [746, 387] width 293 height 22
click at [651, 380] on input "Extra Potato 200 Gram" at bounding box center [746, 387] width 293 height 22
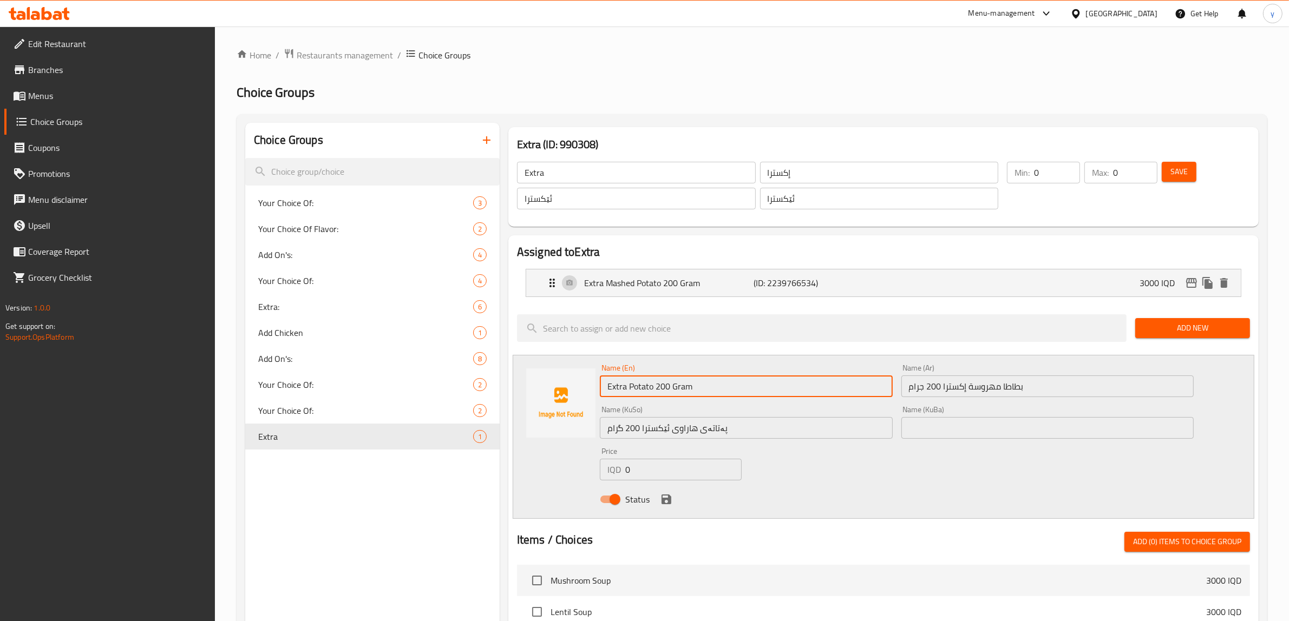
paste input "widgs"
click at [652, 387] on input "Extra Potatowidgs 200 Gram" at bounding box center [746, 387] width 293 height 22
drag, startPoint x: 661, startPoint y: 387, endPoint x: 655, endPoint y: 391, distance: 7.1
click at [655, 391] on input "Extra Potato widgs 200 Gram" at bounding box center [746, 387] width 293 height 22
click at [658, 389] on input "Extra Potato idgs 200 Gram" at bounding box center [746, 387] width 293 height 22
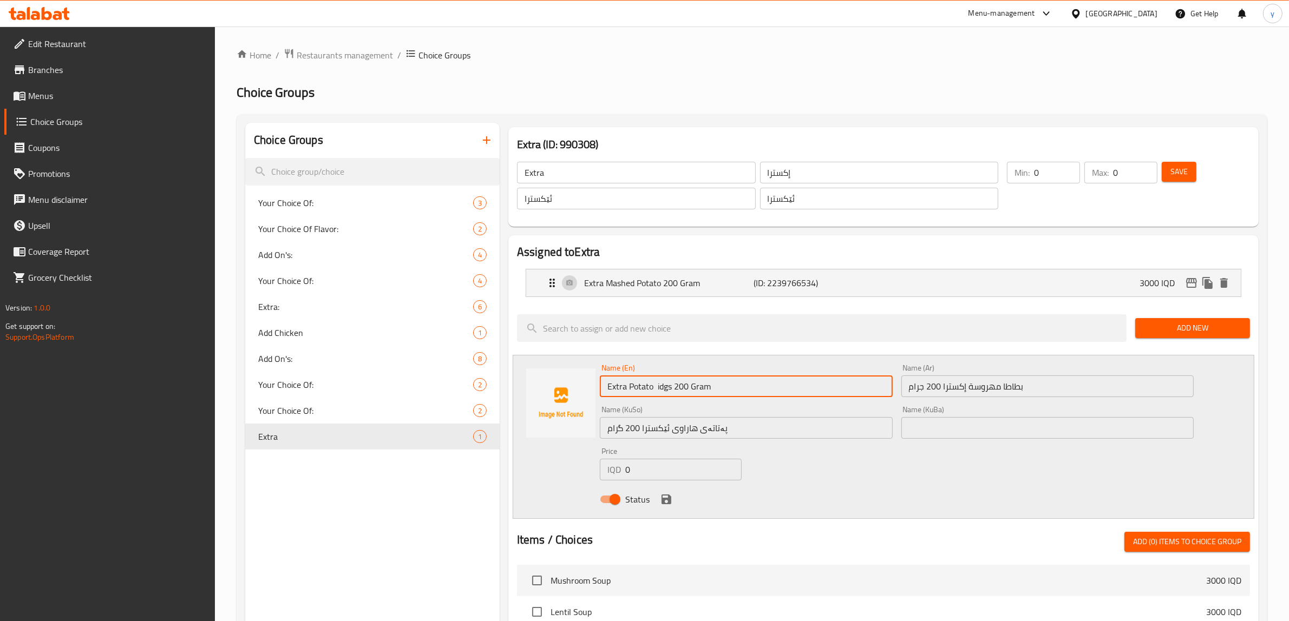
click at [656, 390] on input "Extra Potato idgs 200 Gram" at bounding box center [746, 387] width 293 height 22
click at [653, 390] on input "Extra Potato idgs 200 Gram" at bounding box center [746, 387] width 293 height 22
click at [653, 388] on input "Extra Potato idgs 200 Gram" at bounding box center [746, 387] width 293 height 22
click at [658, 387] on input "Extra Potato idgs 200 Gram" at bounding box center [746, 387] width 293 height 22
click at [655, 388] on input "Extra Potato idgs 200 Gram" at bounding box center [746, 387] width 293 height 22
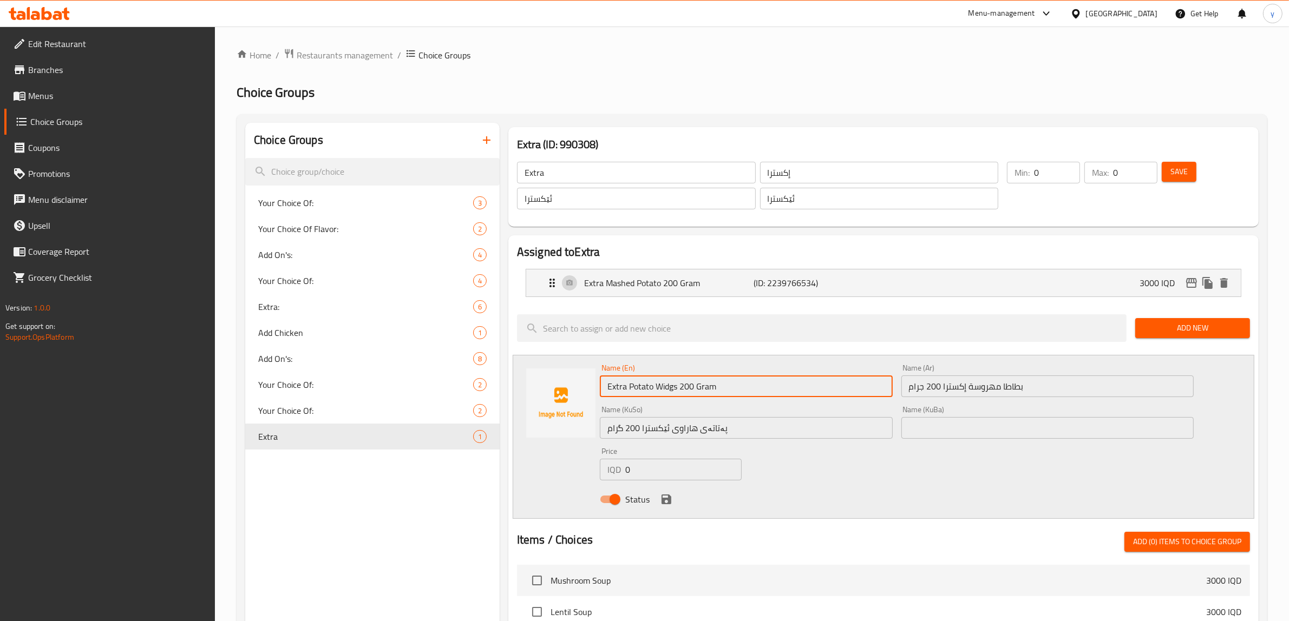
type input "Extra Potato Widgs 200 Gram"
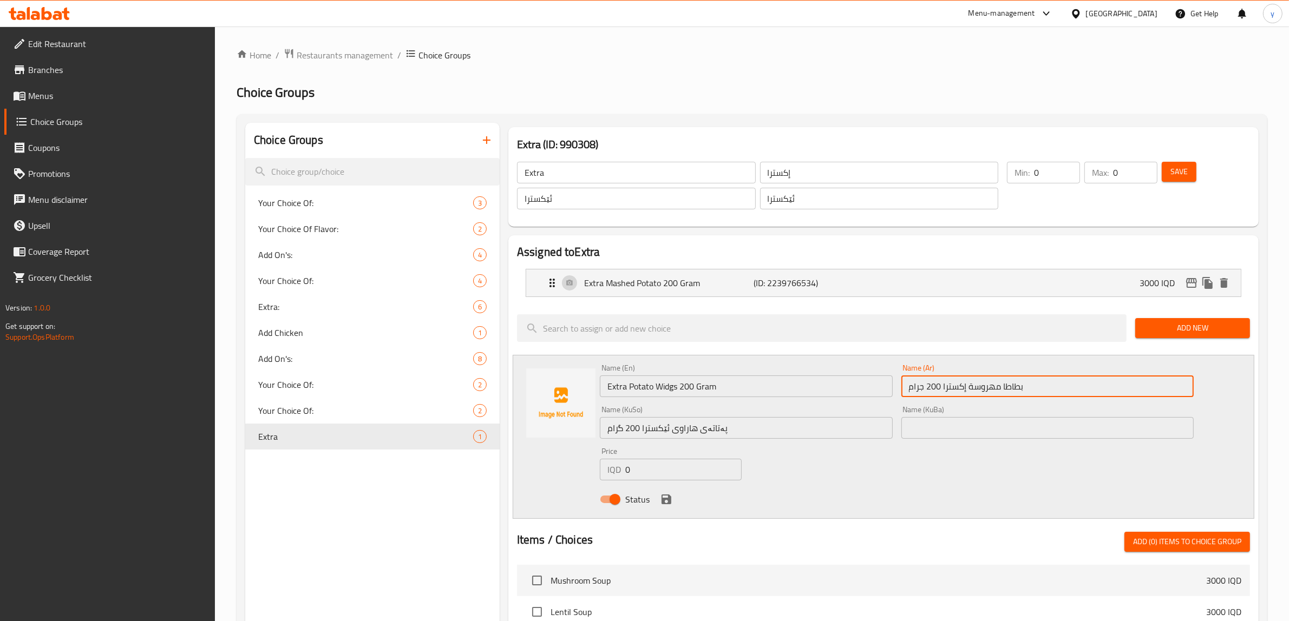
click at [1037, 384] on input "بطاطا مهروسة إكسترا 200 جرام" at bounding box center [1047, 387] width 293 height 22
click at [1158, 390] on input "بطاطا مهروسة إكسترا 200 جرام" at bounding box center [1047, 387] width 293 height 22
type input "بطاطا ويدجزإكسترا 200 جرام"
click at [756, 416] on div "Name (KuSo) پەتاتەی هاراوی ئێکسترا 200 گرام Name (KuSo)" at bounding box center [746, 422] width 293 height 33
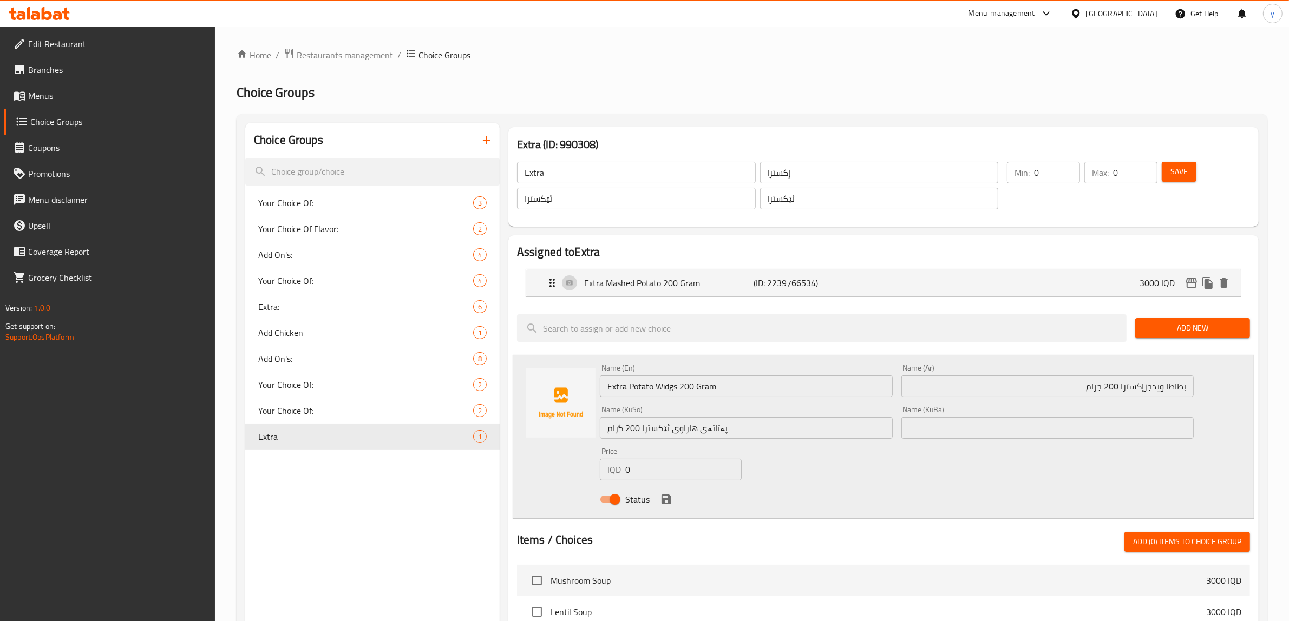
click at [758, 417] on div "Name (KuSo) پەتاتەی هاراوی ئێکسترا 200 گرام Name (KuSo)" at bounding box center [746, 422] width 293 height 33
click at [762, 421] on input "پەتاتەی هاراوی ئێکسترا 200 گرام" at bounding box center [746, 428] width 293 height 22
click at [677, 429] on input "پەتاتەی هاراوی ئێکسترا 200 گرام" at bounding box center [746, 428] width 293 height 22
click at [732, 422] on input "پەتاتەی وێجزی ئێکسترا 200 گرام" at bounding box center [746, 428] width 293 height 22
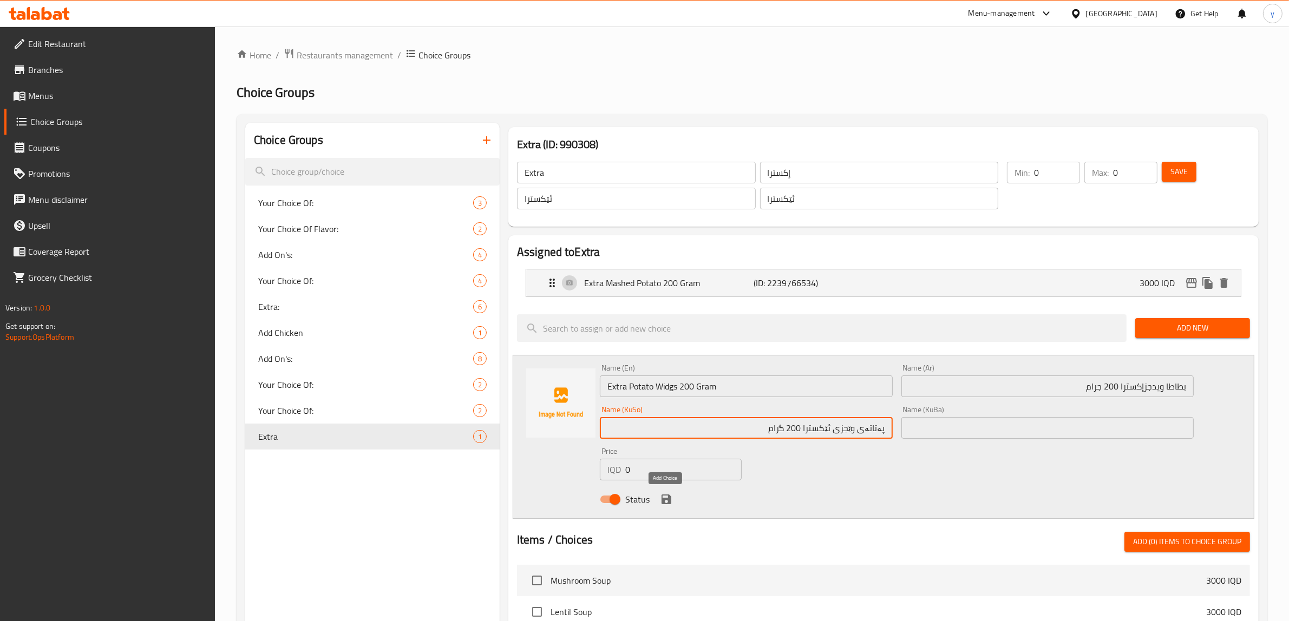
type input "پەتاتەی وێجزی ئێکسترا 200 گرام"
click at [666, 502] on icon "save" at bounding box center [666, 499] width 13 height 13
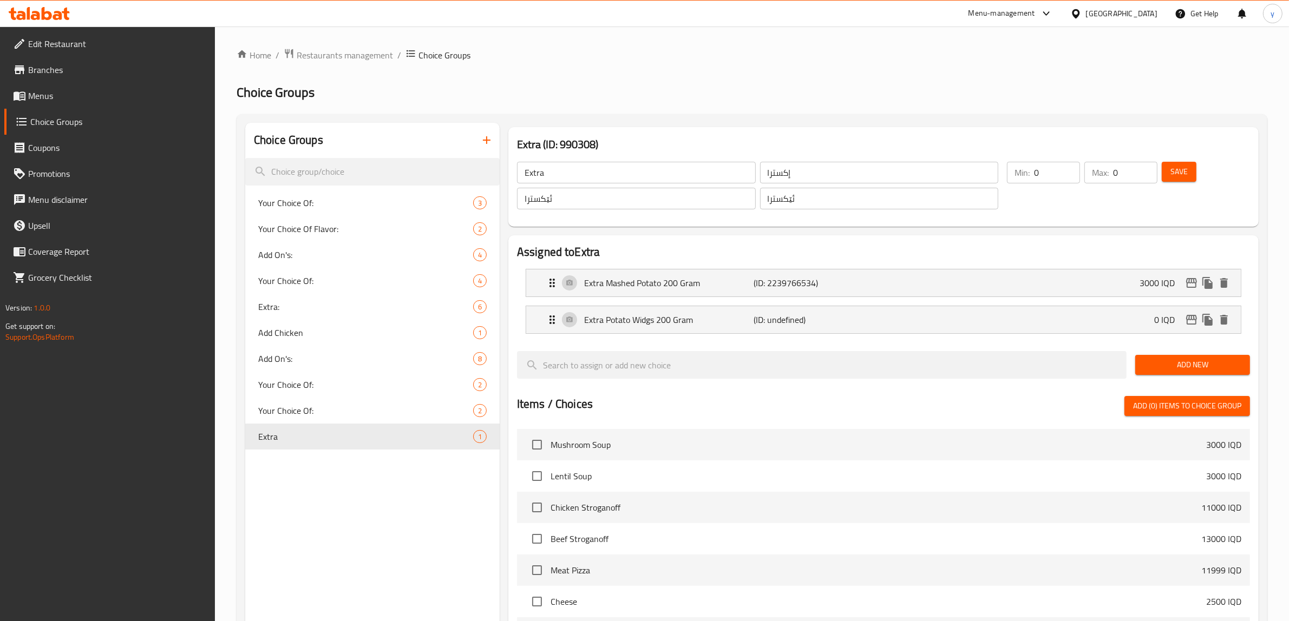
click at [1186, 367] on span "Add New" at bounding box center [1192, 365] width 97 height 14
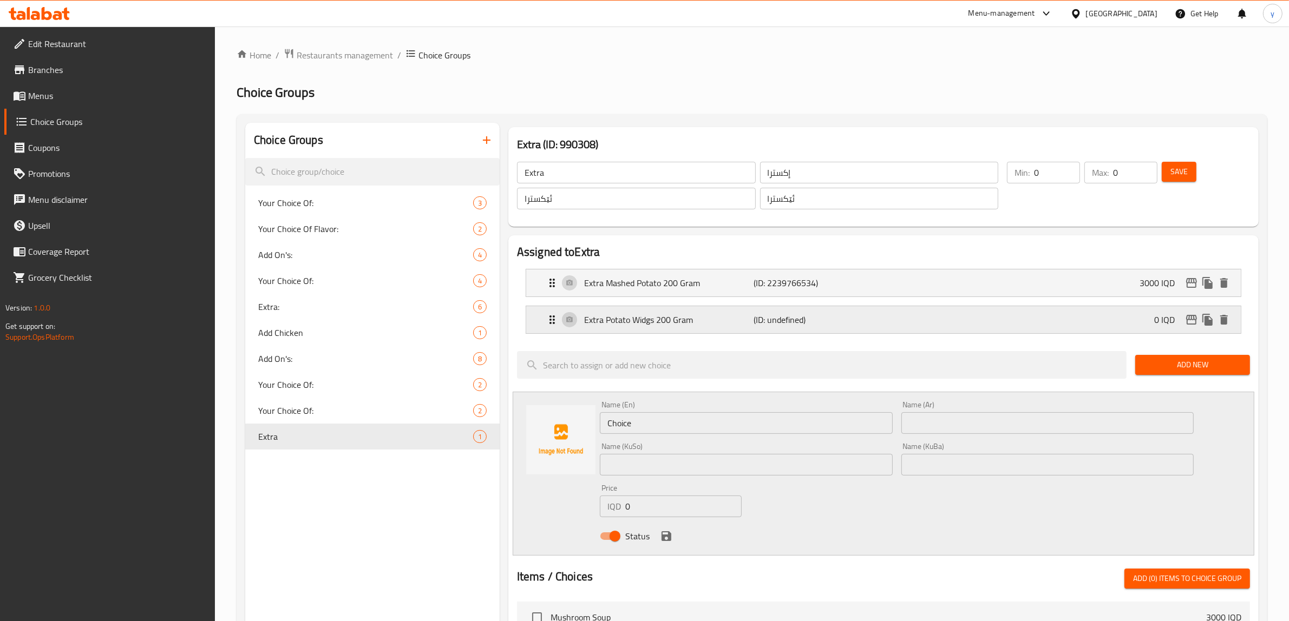
click at [908, 317] on div "Extra Potato Widgs 200 Gram (ID: undefined) 0 IQD" at bounding box center [887, 319] width 682 height 27
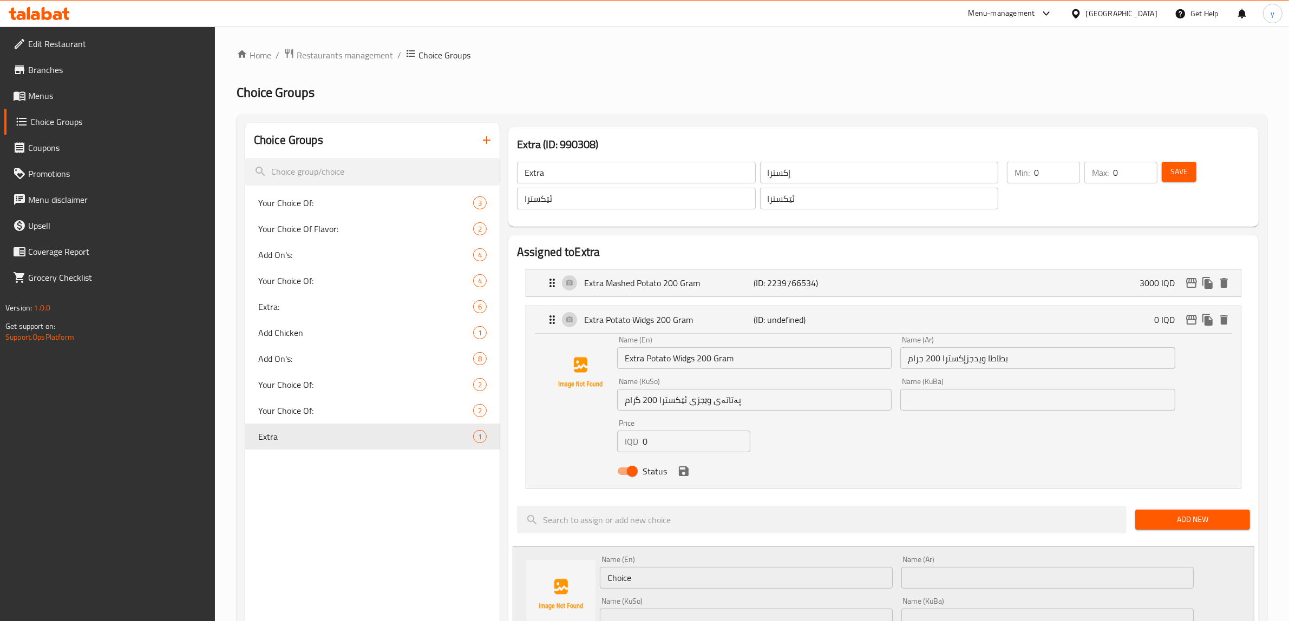
paste input "3000"
click at [640, 445] on div "IQD 0 Price" at bounding box center [683, 442] width 133 height 22
click at [666, 436] on input "30000" at bounding box center [696, 442] width 108 height 22
click at [661, 439] on input "30000" at bounding box center [696, 442] width 108 height 22
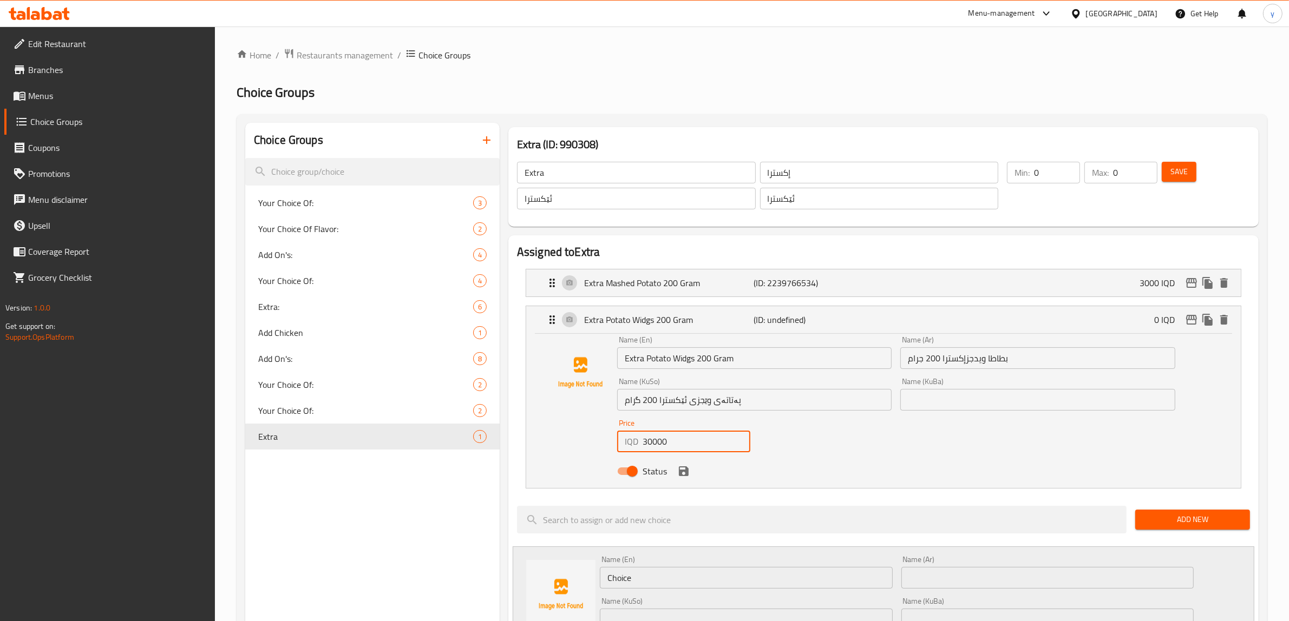
paste input "number"
type input "3000"
click at [681, 463] on button "save" at bounding box center [683, 471] width 16 height 16
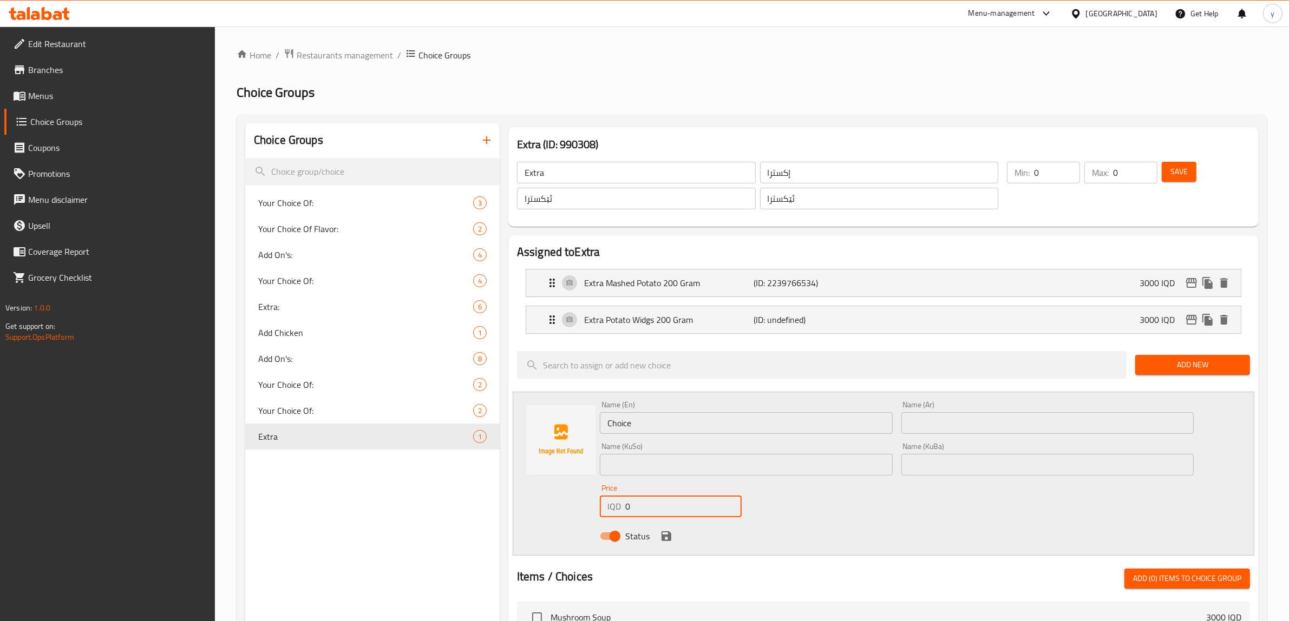
click at [614, 511] on div "IQD 0 Price" at bounding box center [671, 507] width 142 height 22
paste input "250"
type input "2500"
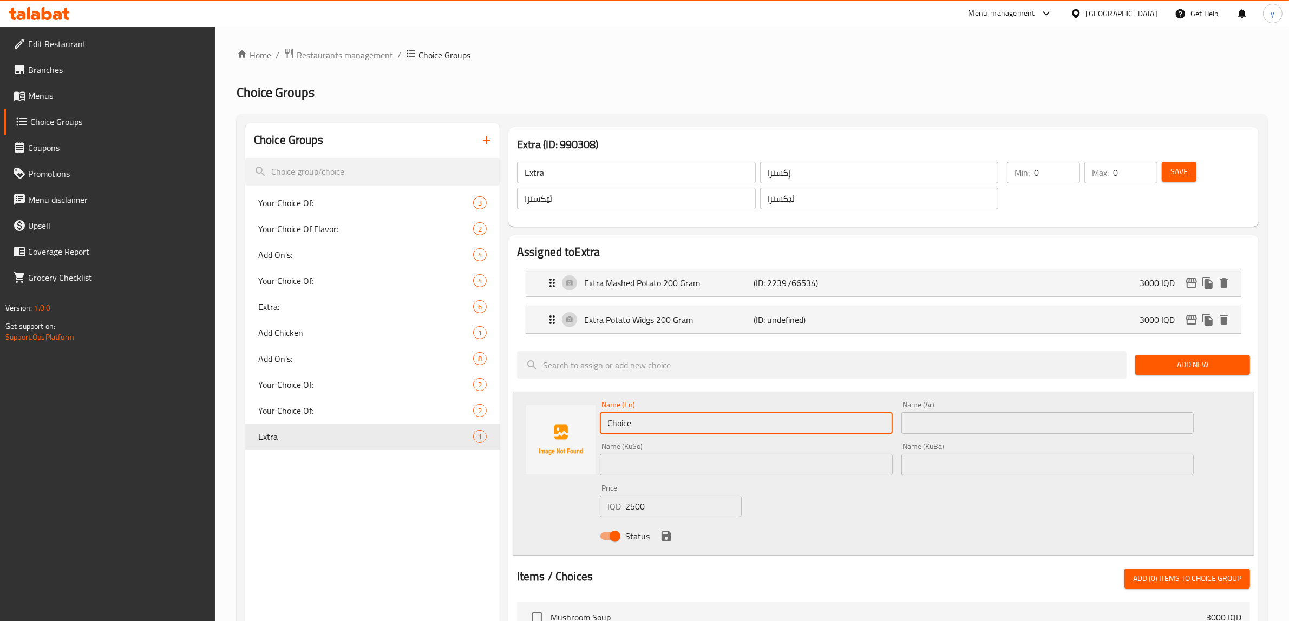
drag, startPoint x: 636, startPoint y: 415, endPoint x: 609, endPoint y: 428, distance: 29.5
click at [609, 428] on input "Choice" at bounding box center [746, 423] width 293 height 22
paste input "extra r"
paste input "200 gr"
click at [666, 424] on input "extra rice - 200 gr" at bounding box center [746, 423] width 293 height 22
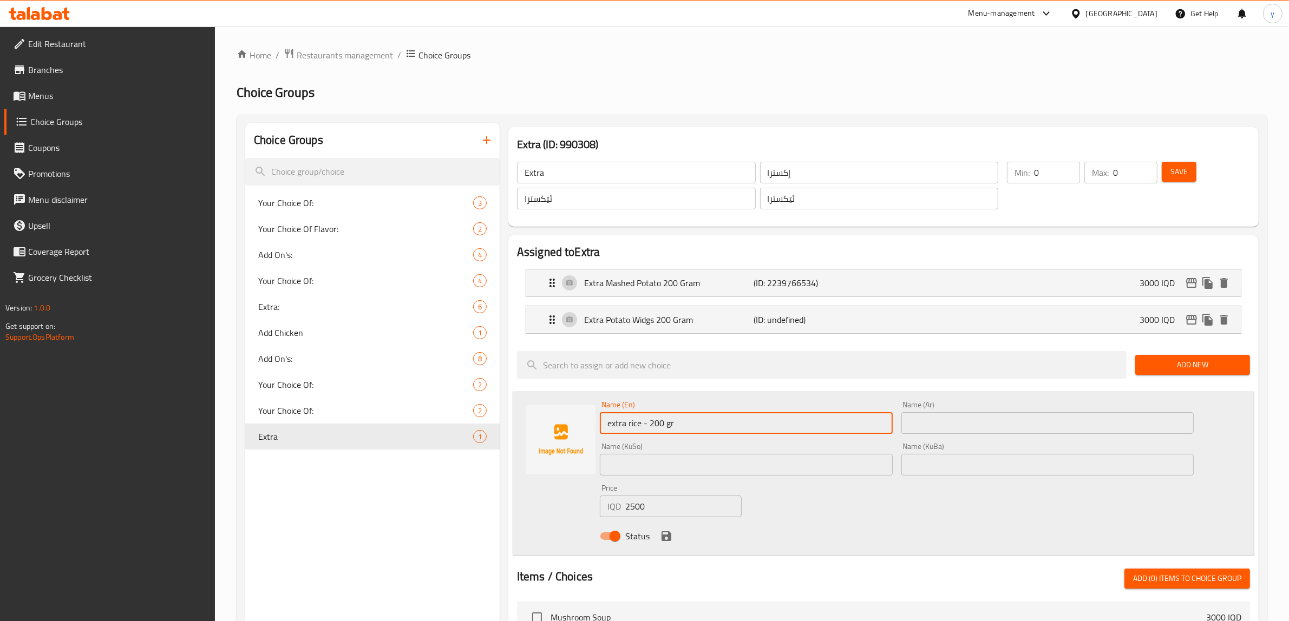
click at [675, 422] on input "extra rice - 200 gr" at bounding box center [746, 423] width 293 height 22
click at [711, 304] on li "Extra Potato Widgs 200 Gram (ID: undefined) 3000 IQD Name (En) Extra Potato Wid…" at bounding box center [883, 319] width 733 height 37
click at [728, 307] on div "Extra Potato Widgs 200 Gram (ID: undefined) 3000 IQD" at bounding box center [887, 319] width 682 height 27
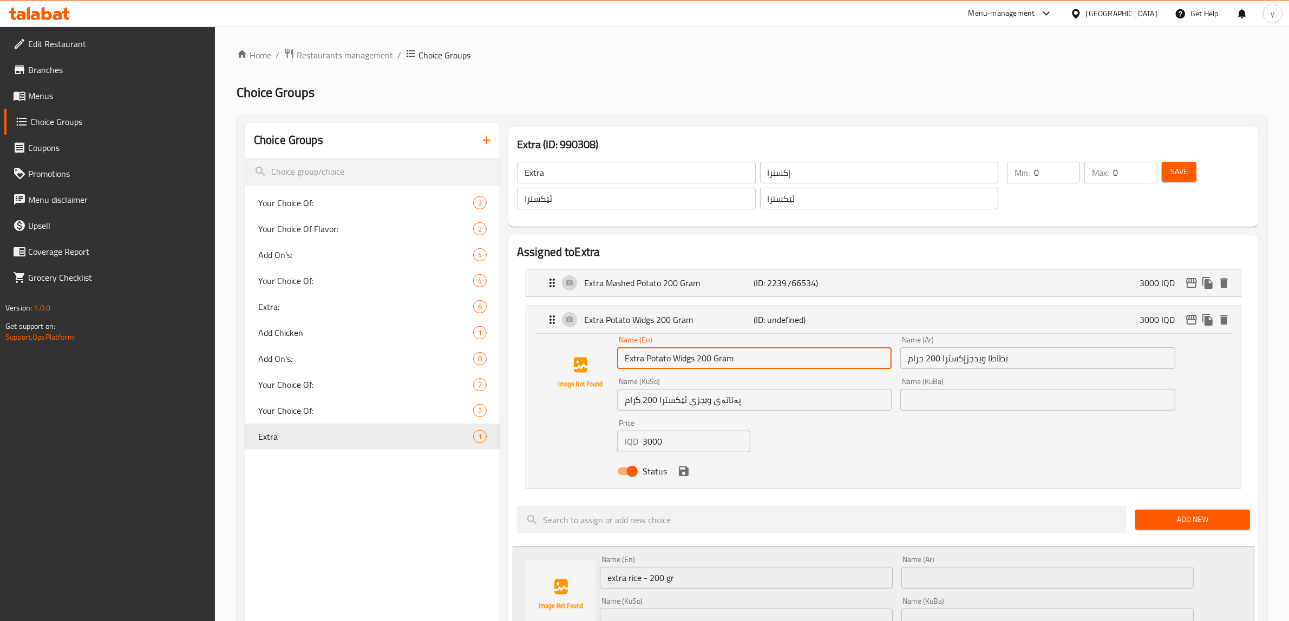
drag, startPoint x: 742, startPoint y: 353, endPoint x: 695, endPoint y: 366, distance: 48.2
click at [695, 366] on input "Extra Potato Widgs 200 Gram" at bounding box center [754, 358] width 274 height 22
click at [693, 326] on p "Extra Potato Widgs 200 Gram" at bounding box center [669, 319] width 170 height 13
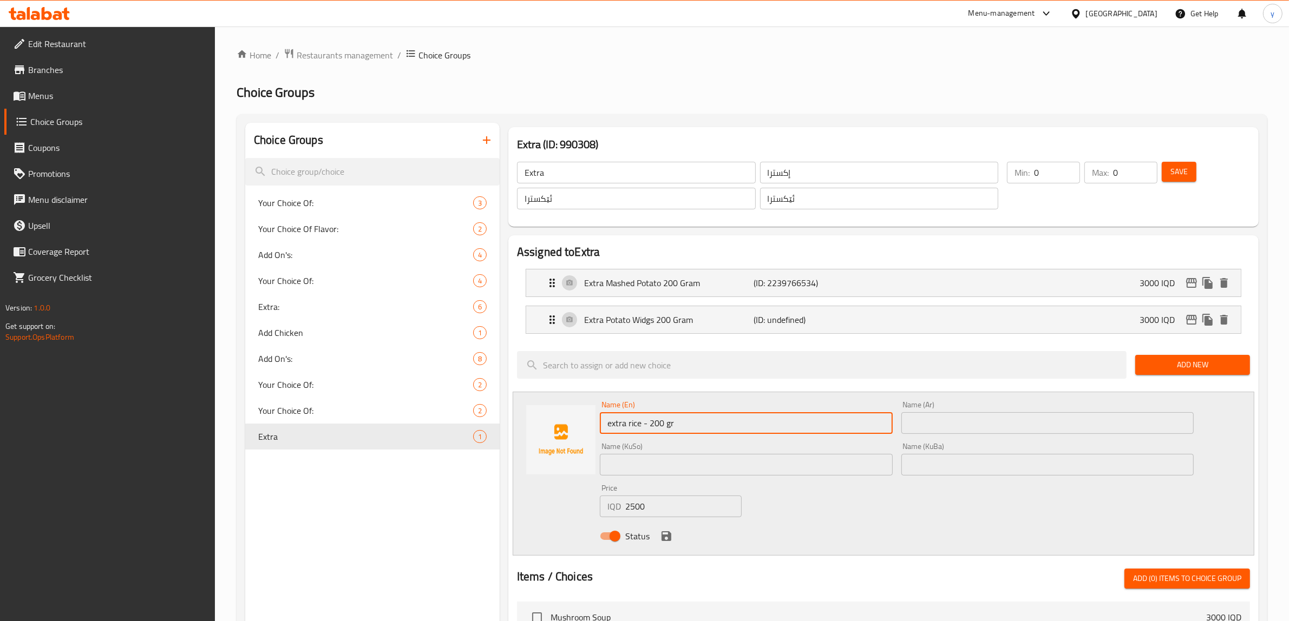
drag, startPoint x: 672, startPoint y: 423, endPoint x: 644, endPoint y: 434, distance: 30.4
click at [644, 434] on input "extra rice - 200 gr" at bounding box center [746, 423] width 293 height 22
paste input "200 Gram"
drag, startPoint x: 632, startPoint y: 420, endPoint x: 627, endPoint y: 436, distance: 16.4
click at [627, 436] on div "Name (En) extra rice 200 Gram Name (En)" at bounding box center [745, 418] width 301 height 42
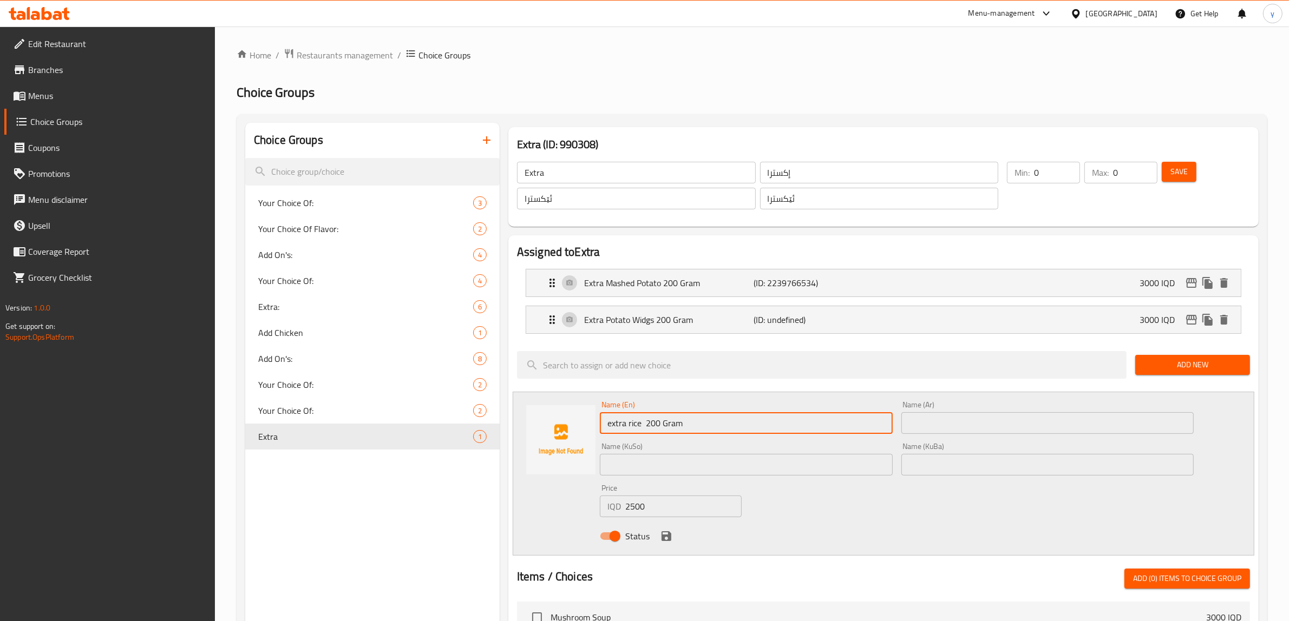
click at [643, 423] on input "extra rice 200 Gram" at bounding box center [746, 423] width 293 height 22
click at [629, 429] on input "extra rice 200 Gram" at bounding box center [746, 423] width 293 height 22
click at [606, 426] on input "extra Rice 200 Gram" at bounding box center [746, 423] width 293 height 22
click at [692, 420] on input "Extra Rice 200 Gram" at bounding box center [746, 423] width 293 height 22
click at [650, 423] on input "Extra Rice 200 Gram" at bounding box center [746, 423] width 293 height 22
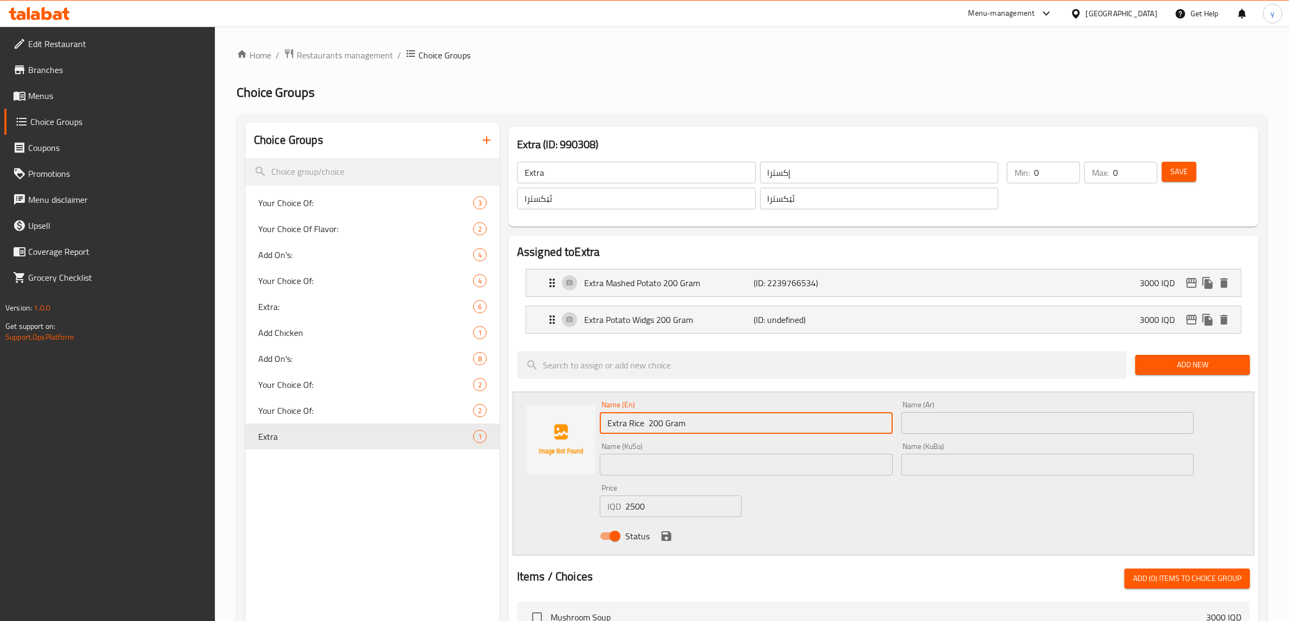
click at [645, 418] on input "Extra Rice 200 Gram" at bounding box center [746, 423] width 293 height 22
click at [704, 416] on input "Extra Rice 200 Gram" at bounding box center [746, 423] width 293 height 22
type input "Extra Rice 200 Gram"
click at [994, 419] on input "text" at bounding box center [1047, 423] width 293 height 22
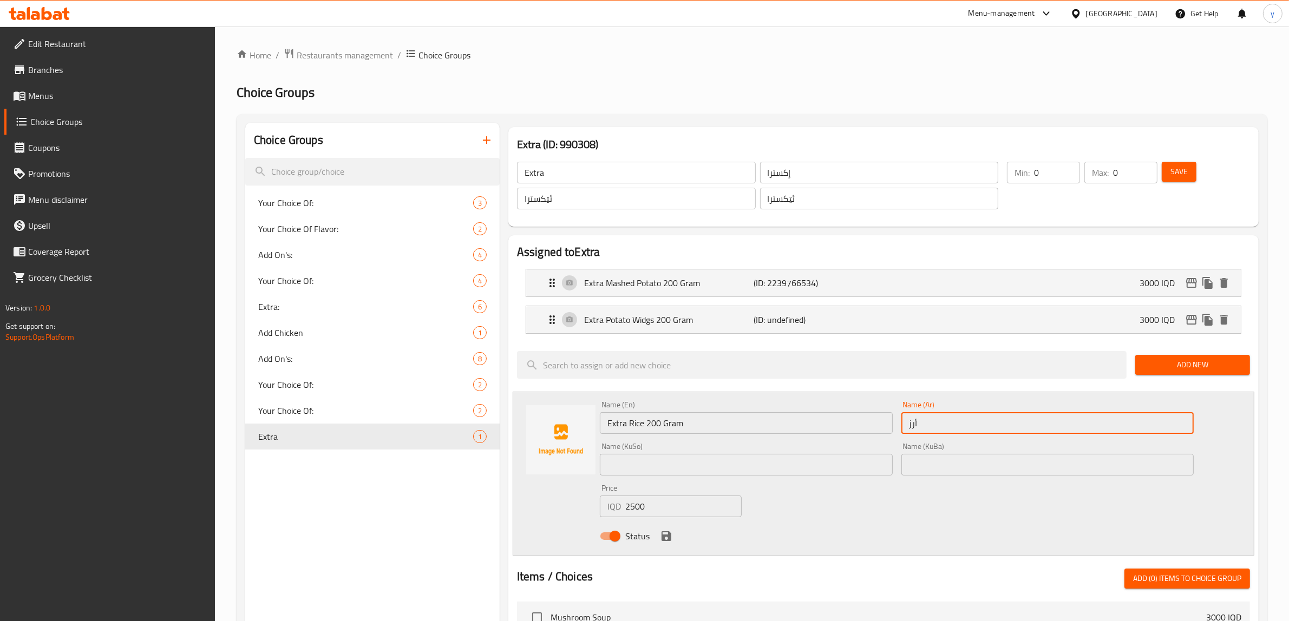
click at [777, 171] on input "إكسترا" at bounding box center [879, 173] width 239 height 22
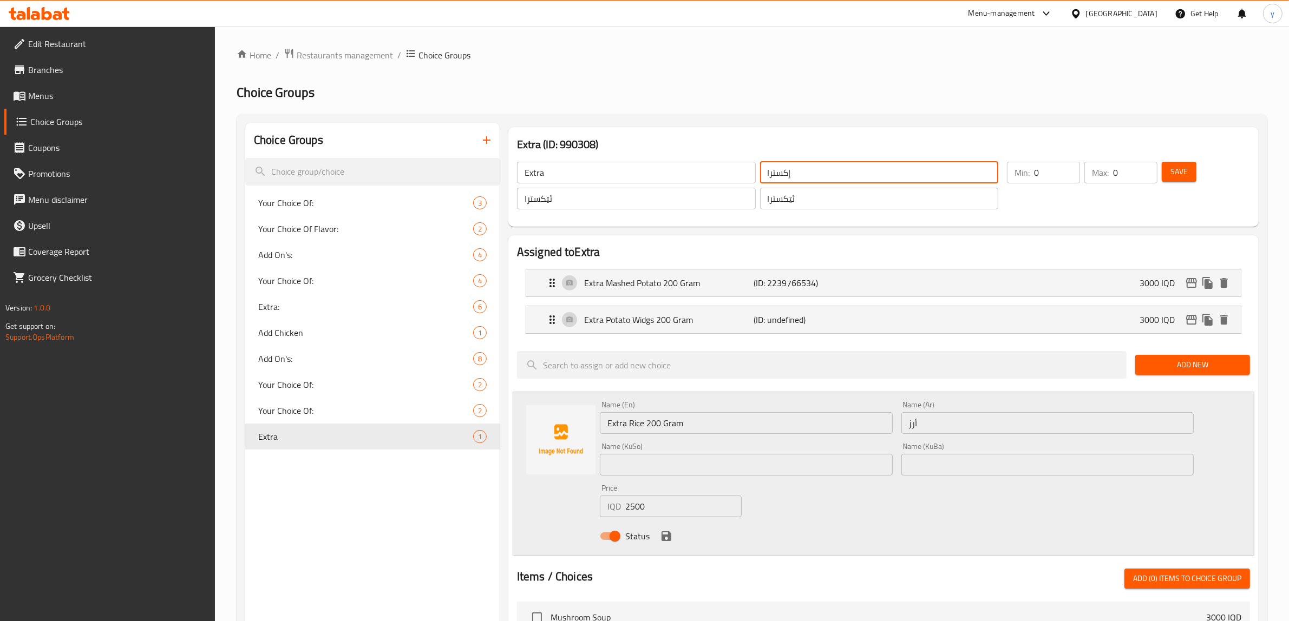
drag, startPoint x: 777, startPoint y: 171, endPoint x: 791, endPoint y: 198, distance: 30.5
click at [777, 171] on input "إكسترا" at bounding box center [879, 173] width 239 height 22
click at [950, 423] on input "أرز" at bounding box center [1047, 423] width 293 height 22
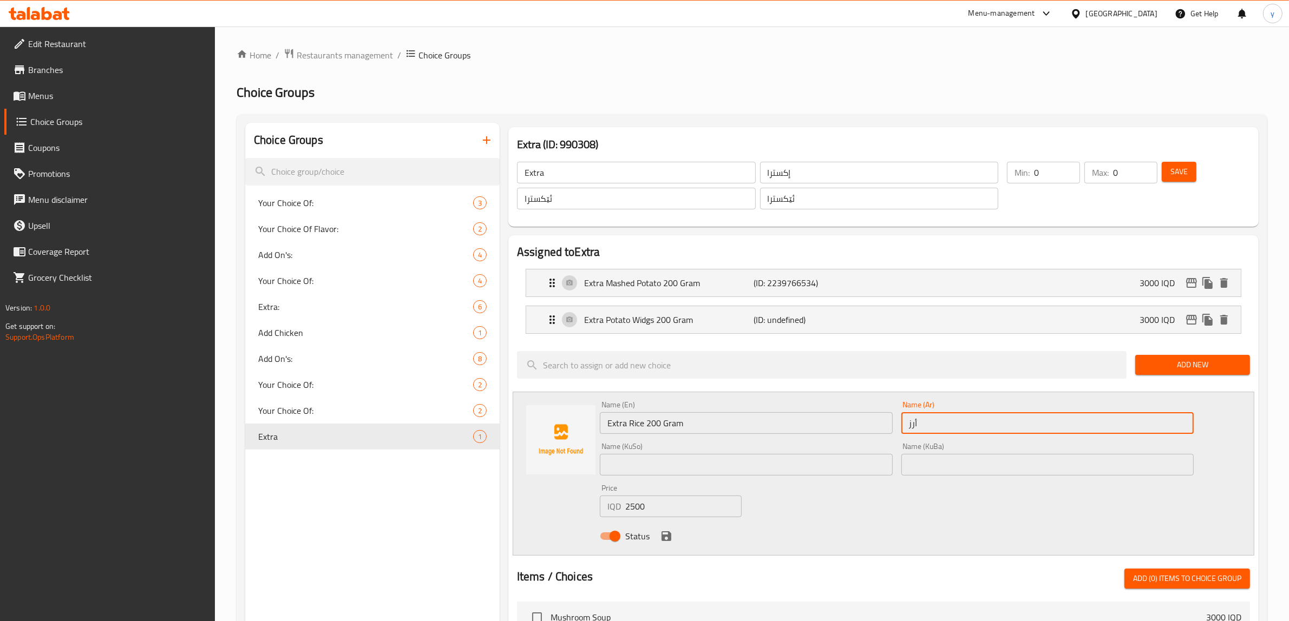
paste input "إكسترا"
type input "أرز إكسترا 200 جرام"
drag, startPoint x: 857, startPoint y: 441, endPoint x: 850, endPoint y: 458, distance: 18.7
click at [854, 444] on div "Name (KuSo) Name (KuSo)" at bounding box center [745, 459] width 301 height 42
drag, startPoint x: 850, startPoint y: 458, endPoint x: 842, endPoint y: 463, distance: 9.2
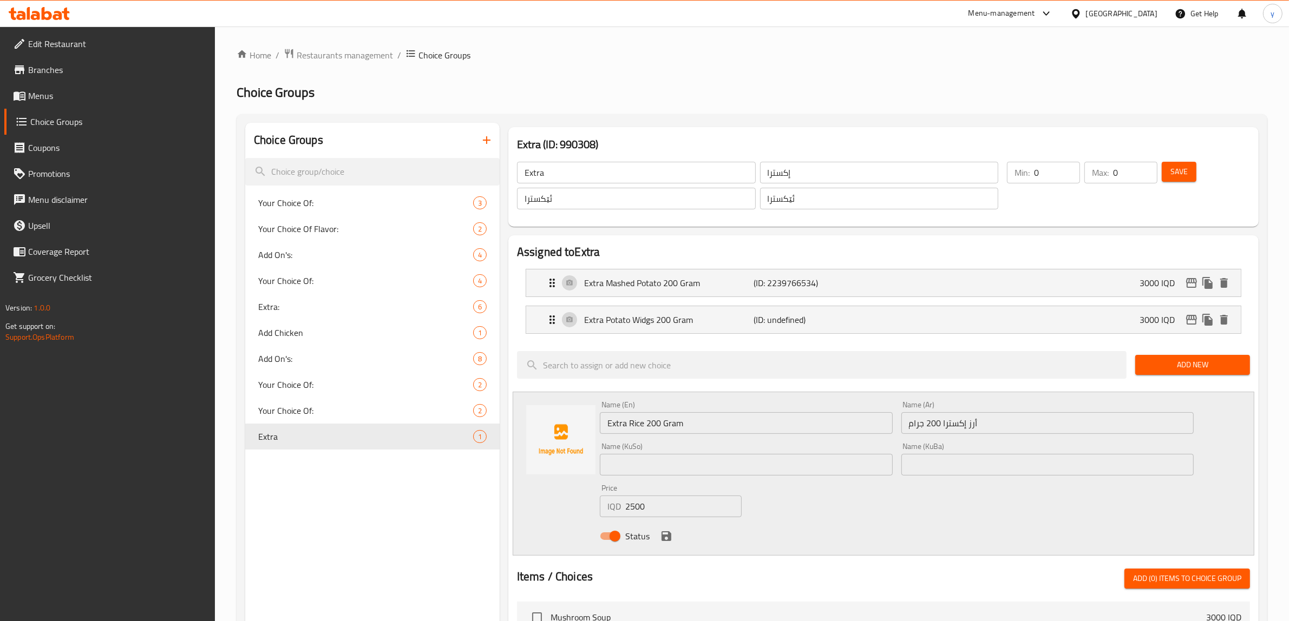
click at [850, 458] on input "text" at bounding box center [746, 465] width 293 height 22
click at [559, 189] on input "ئێکسترا" at bounding box center [636, 199] width 239 height 22
click at [561, 191] on input "ئێکسترا" at bounding box center [636, 199] width 239 height 22
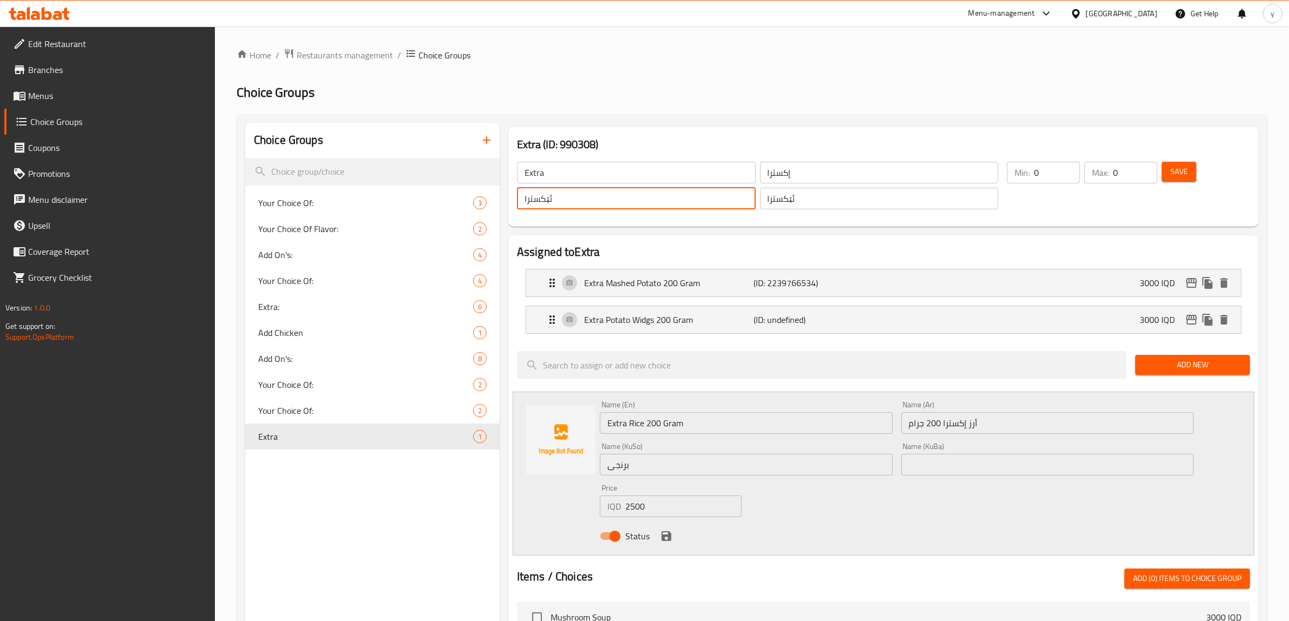
click at [699, 448] on div "Name (KuSo) برنجی Name (KuSo)" at bounding box center [746, 459] width 293 height 33
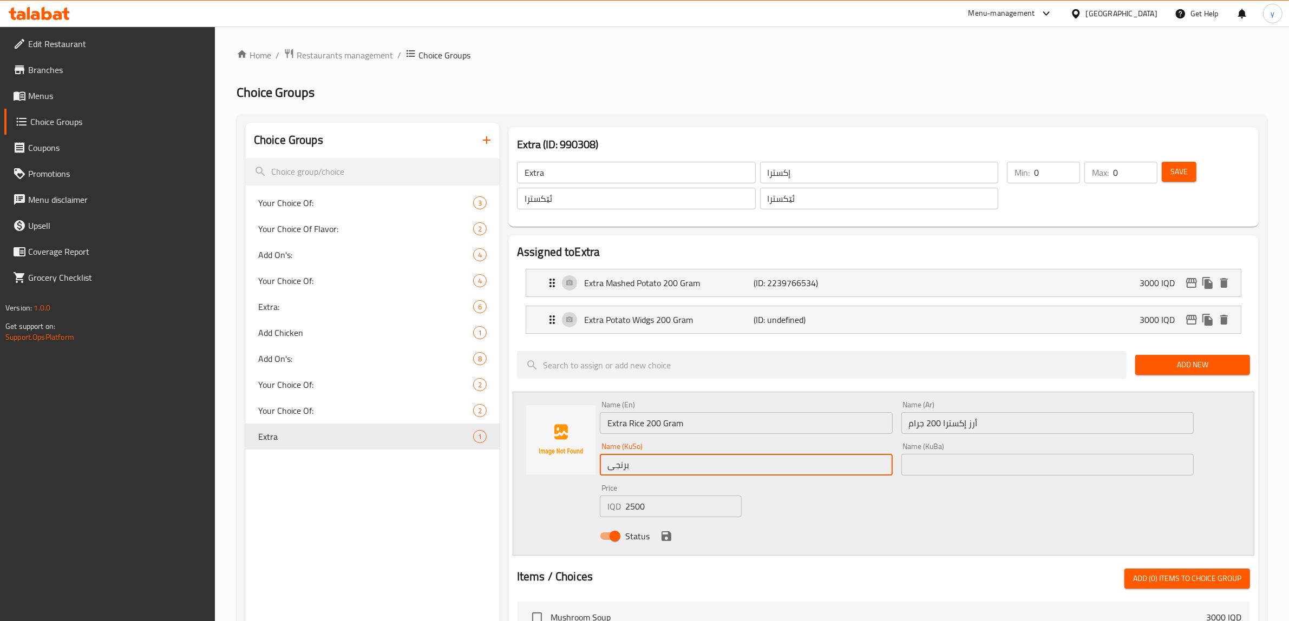
click at [706, 463] on input "برنجی" at bounding box center [746, 465] width 293 height 22
paste input "ئێکسترا"
type input "برنجی ئێکسترا 200 گرام"
click at [660, 531] on icon "save" at bounding box center [666, 536] width 13 height 13
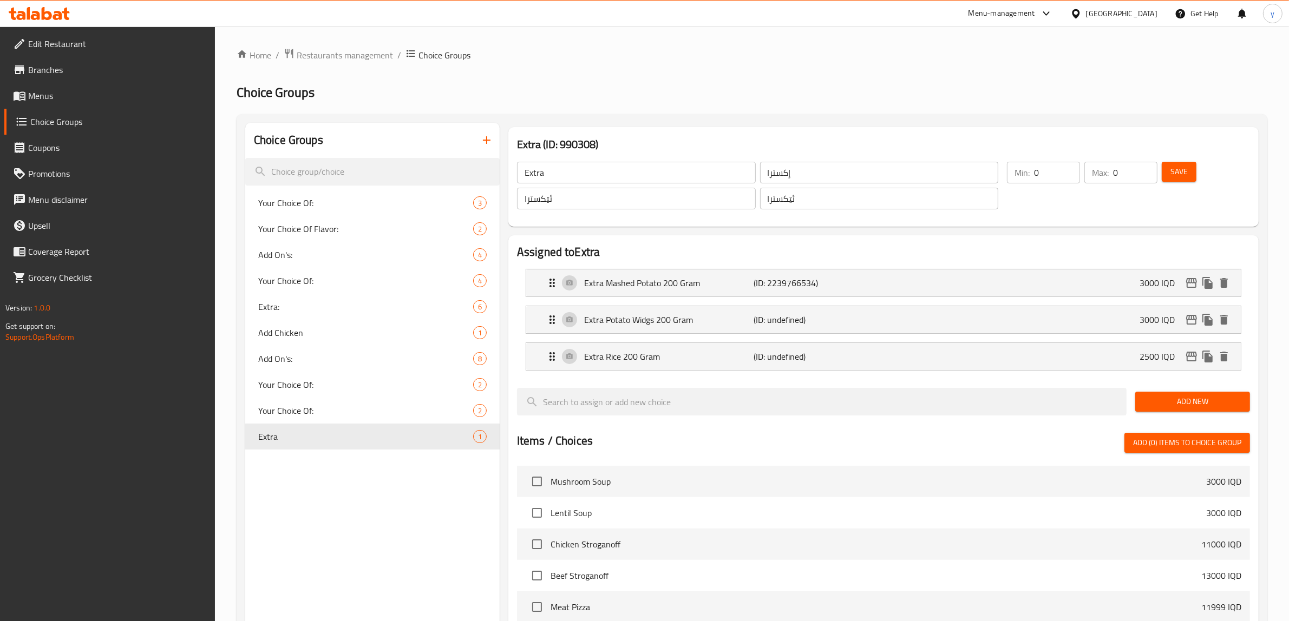
click at [1160, 398] on span "Add New" at bounding box center [1192, 402] width 97 height 14
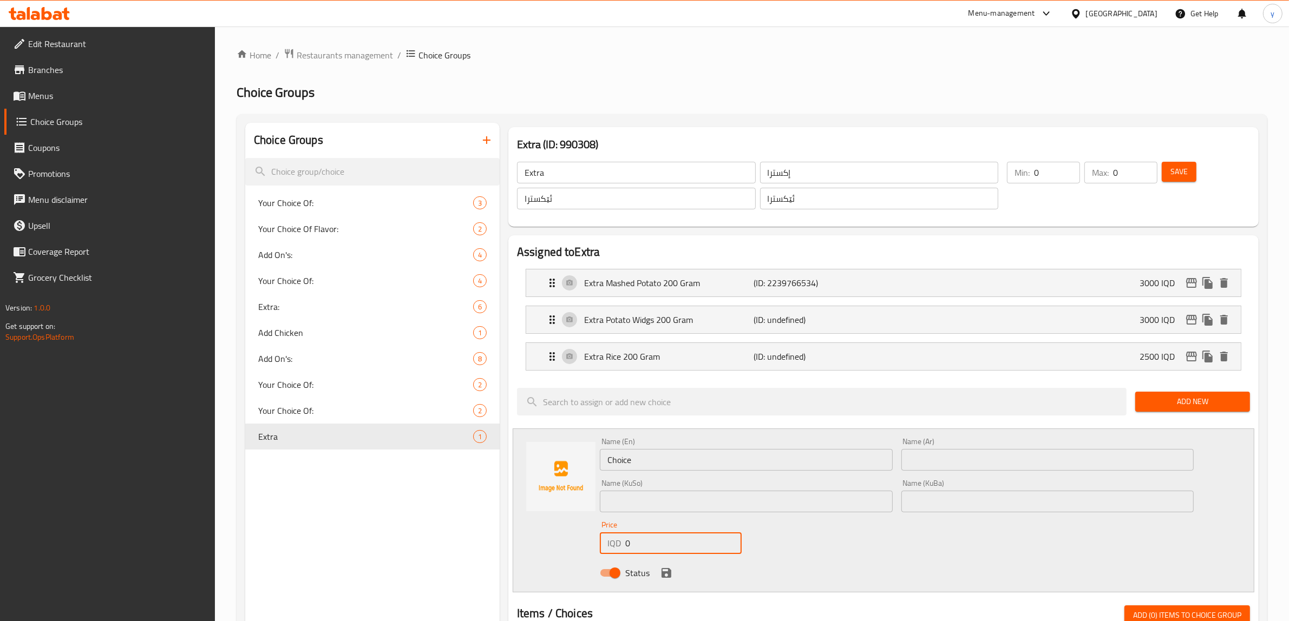
drag, startPoint x: 633, startPoint y: 547, endPoint x: 604, endPoint y: 556, distance: 30.6
click at [604, 556] on div "Price IQD 0 Price" at bounding box center [670, 538] width 150 height 42
paste input "250"
click at [654, 347] on div "Extra Rice 200 Gram (ID: undefined) 2500 IQD" at bounding box center [887, 356] width 682 height 27
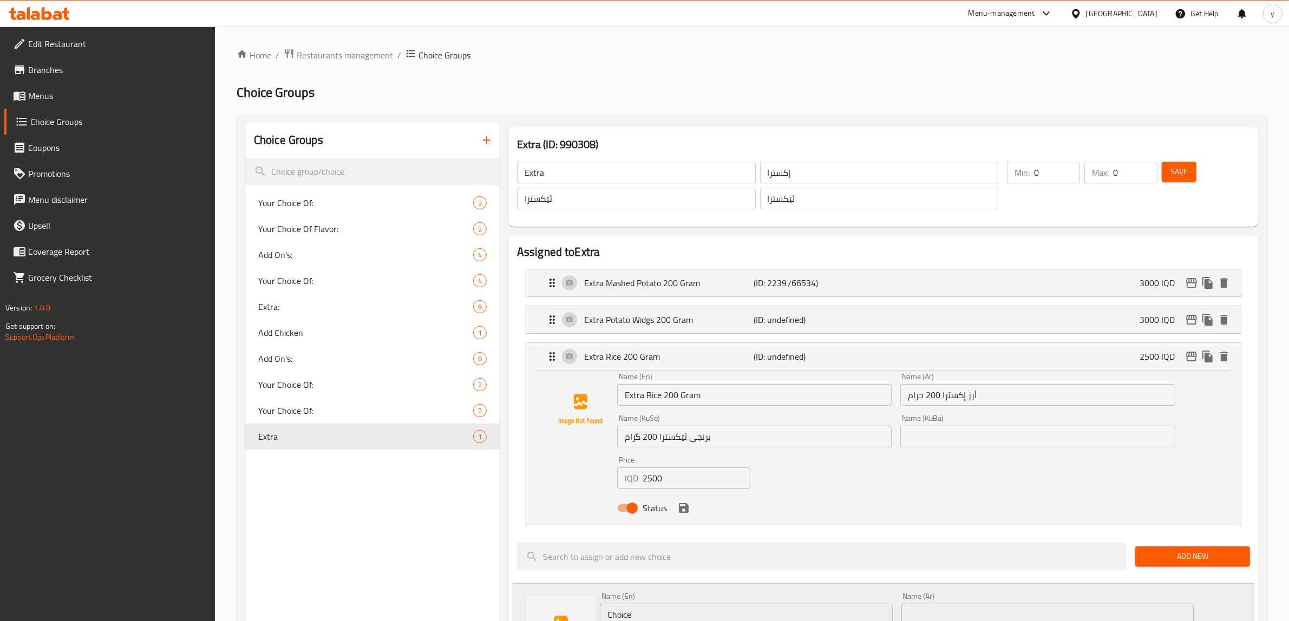
type input "2500"
drag, startPoint x: 712, startPoint y: 393, endPoint x: 656, endPoint y: 442, distance: 74.0
click at [623, 420] on div "Name (En) Extra Rice 200 Gram Name (En) Name (Ar) أرز إكسترا 200 جرام Name (Ar)…" at bounding box center [896, 446] width 567 height 154
click at [688, 439] on input "برنجی ئێکسترا 200 گرام" at bounding box center [754, 437] width 274 height 22
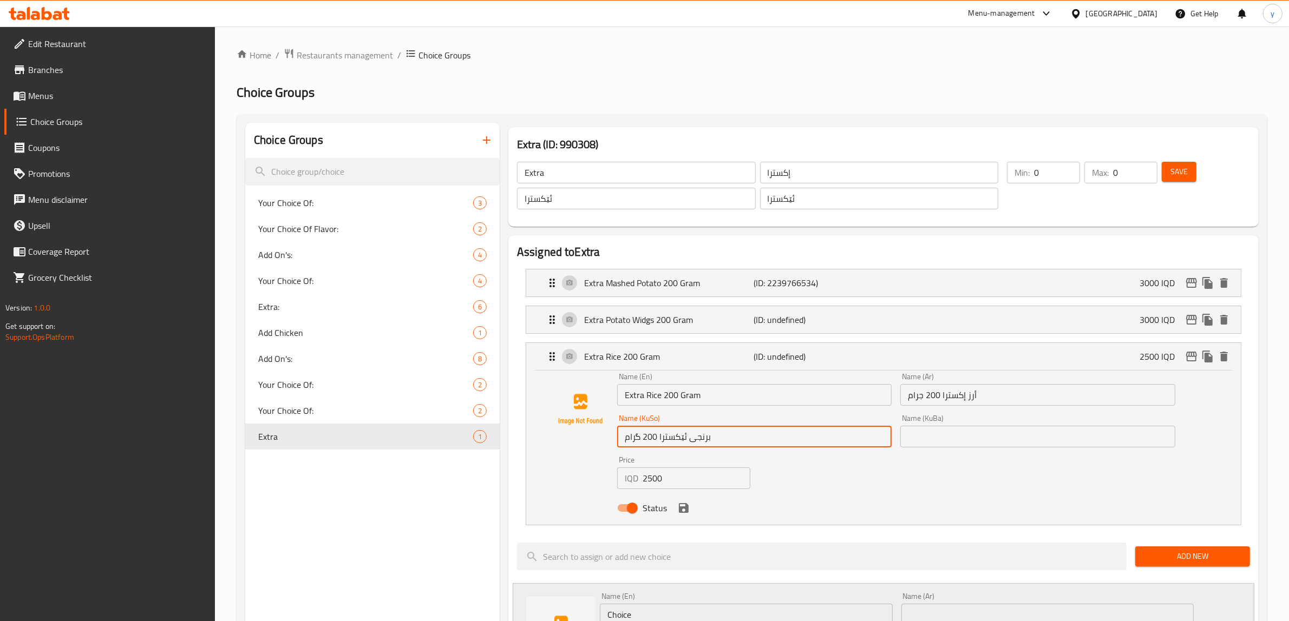
click at [688, 439] on input "برنجی ئێکسترا 200 گرام" at bounding box center [754, 437] width 274 height 22
click at [950, 399] on input "أرز إكسترا 200 جرام" at bounding box center [1037, 395] width 274 height 22
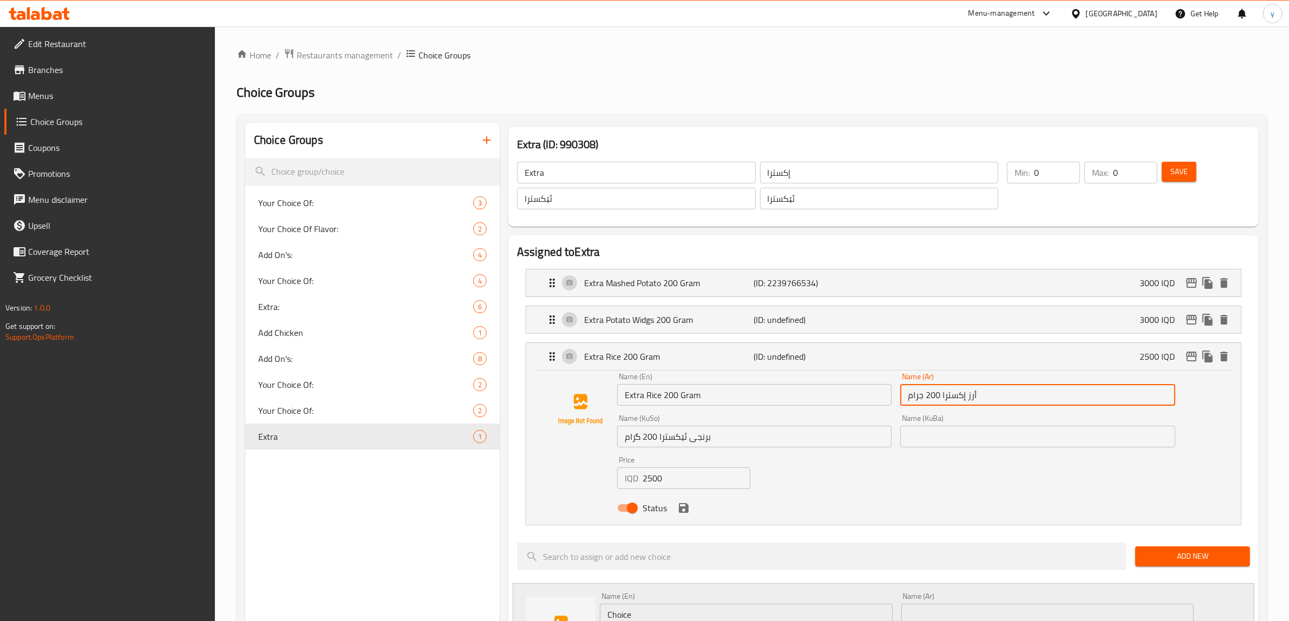
click at [950, 399] on input "أرز إكسترا 200 جرام" at bounding box center [1037, 395] width 274 height 22
click at [691, 510] on div "Status" at bounding box center [896, 508] width 567 height 29
click at [687, 513] on icon "save" at bounding box center [684, 508] width 10 height 10
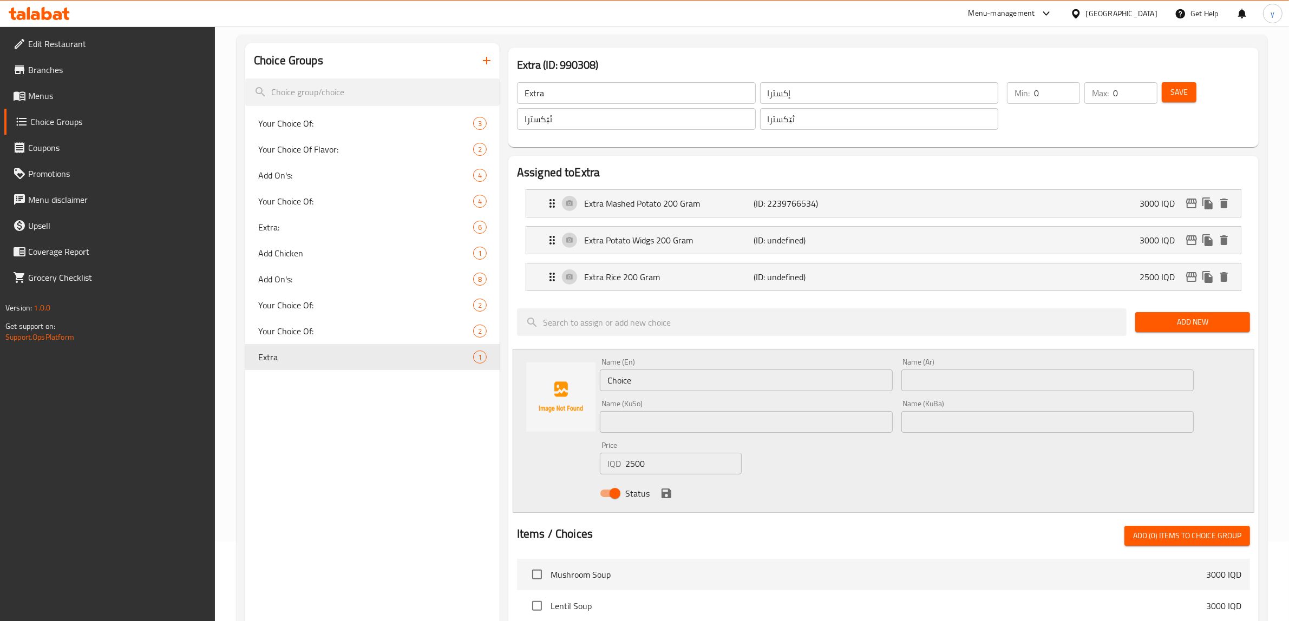
scroll to position [113, 0]
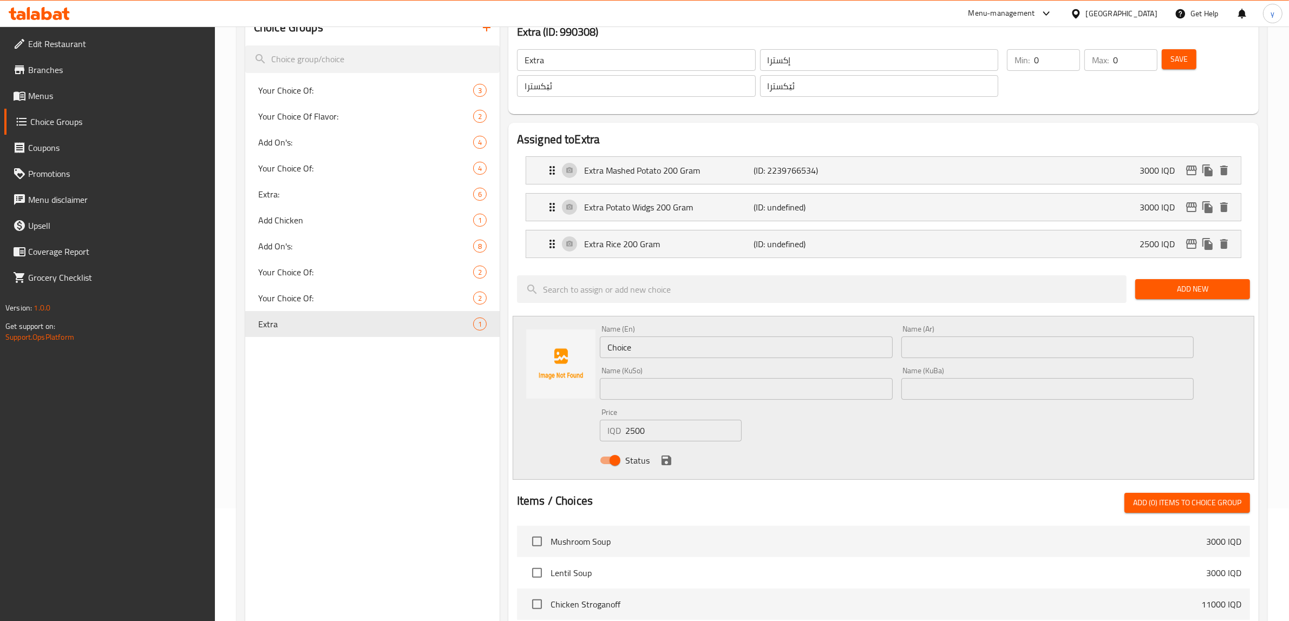
click at [674, 322] on div "Name (En) Choice Name (En)" at bounding box center [745, 342] width 301 height 42
drag, startPoint x: 709, startPoint y: 386, endPoint x: 747, endPoint y: 377, distance: 39.5
click at [709, 386] on input "text" at bounding box center [746, 389] width 293 height 22
paste input "أرز إكسترا 200 جرام"
type input "أرز إكسترا 200 جرام"
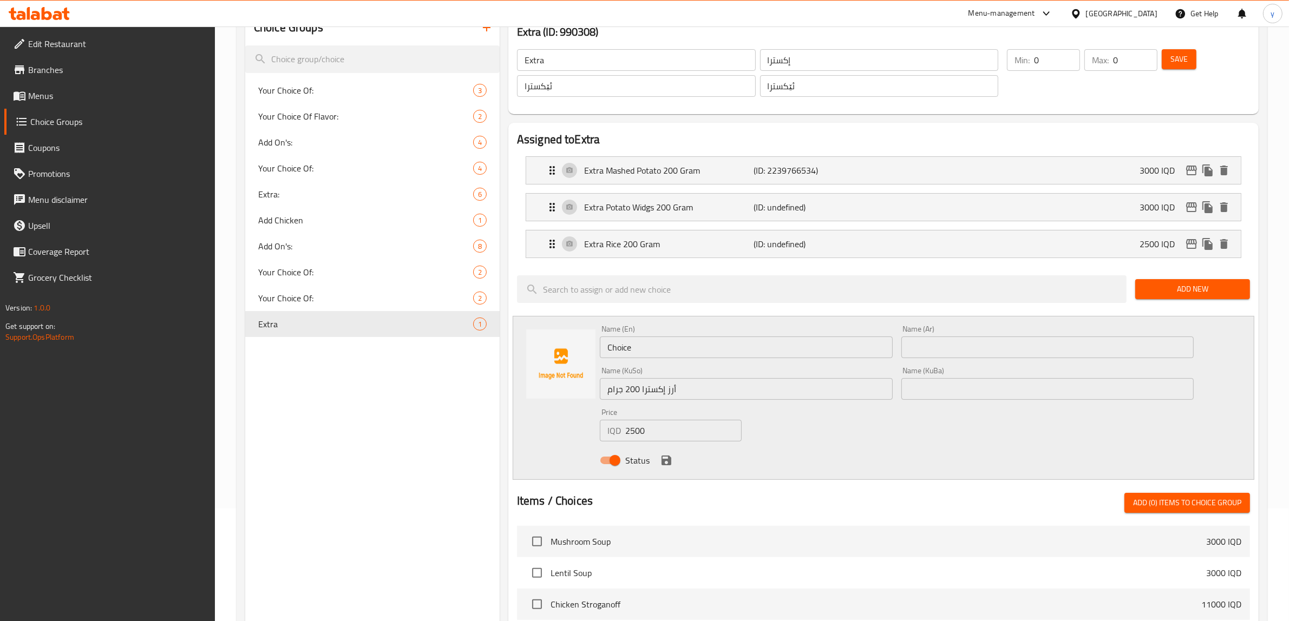
click at [957, 331] on div "Name (Ar) Name (Ar)" at bounding box center [1047, 341] width 293 height 33
click at [967, 340] on input "text" at bounding box center [1047, 348] width 293 height 22
paste input "برنجی ئێکسترا 200 گرام"
type input "برنجی ئێکسترا 200 گرام"
drag, startPoint x: 743, startPoint y: 379, endPoint x: 729, endPoint y: 363, distance: 21.1
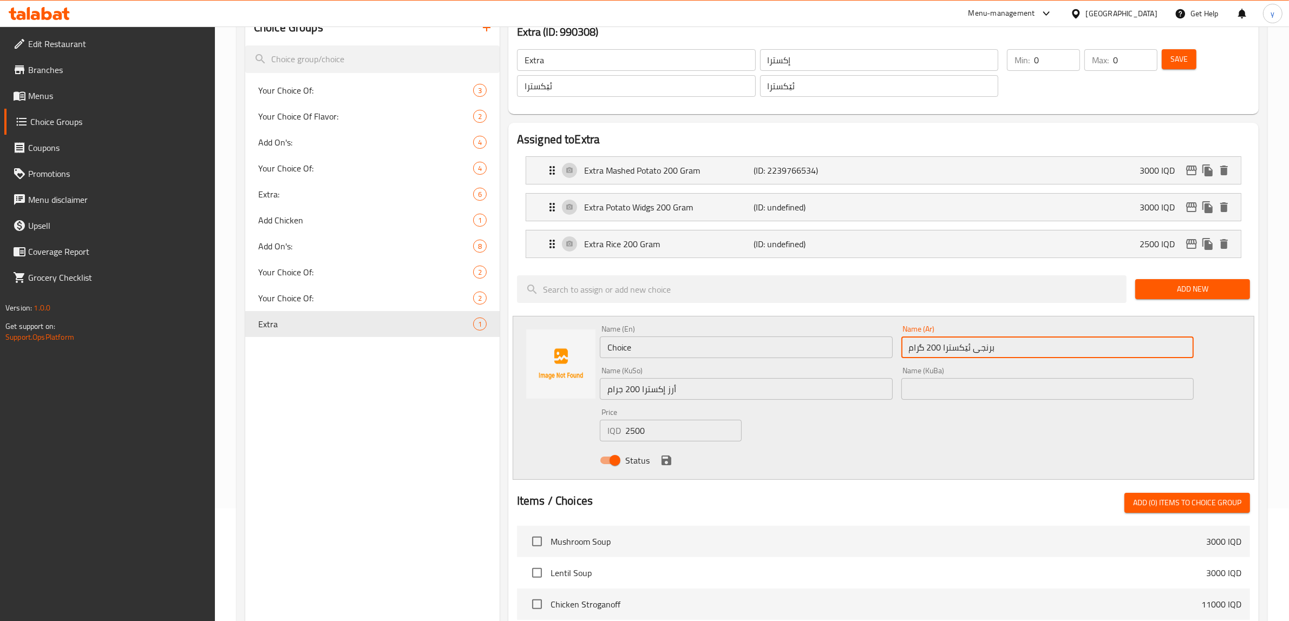
click at [743, 379] on input "أرز إكسترا 200 جرام" at bounding box center [746, 389] width 293 height 22
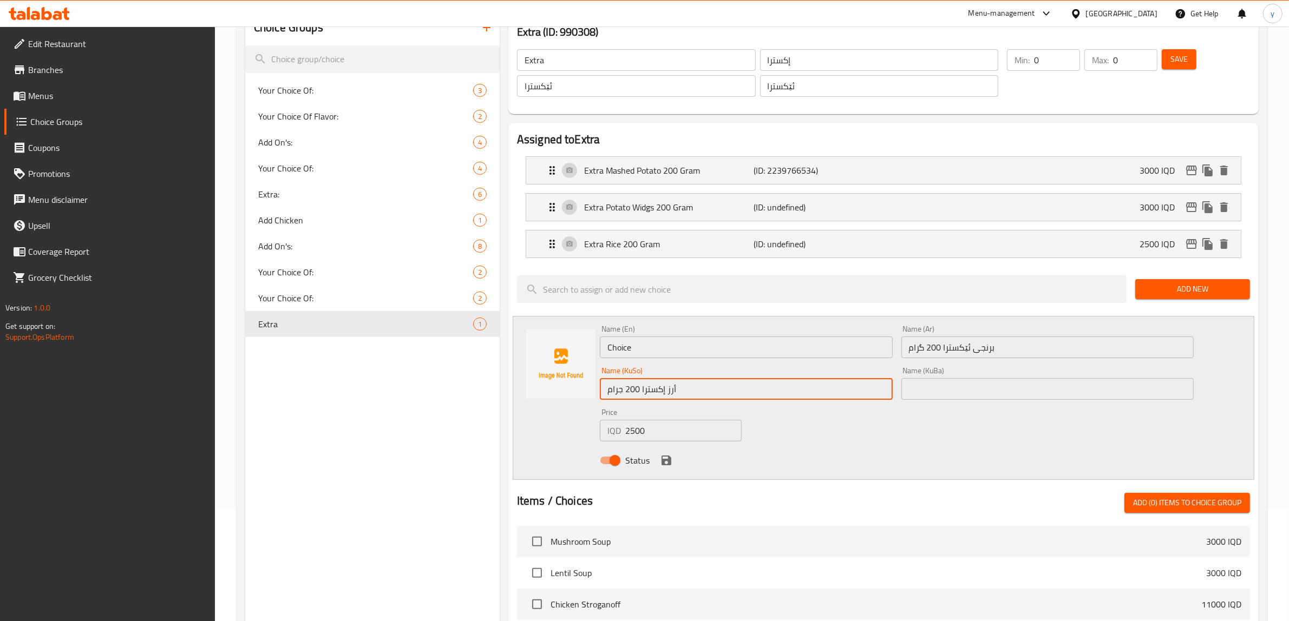
click at [726, 336] on div "Name (En) Choice Name (En)" at bounding box center [746, 341] width 293 height 33
click at [731, 353] on input "Choice" at bounding box center [746, 348] width 293 height 22
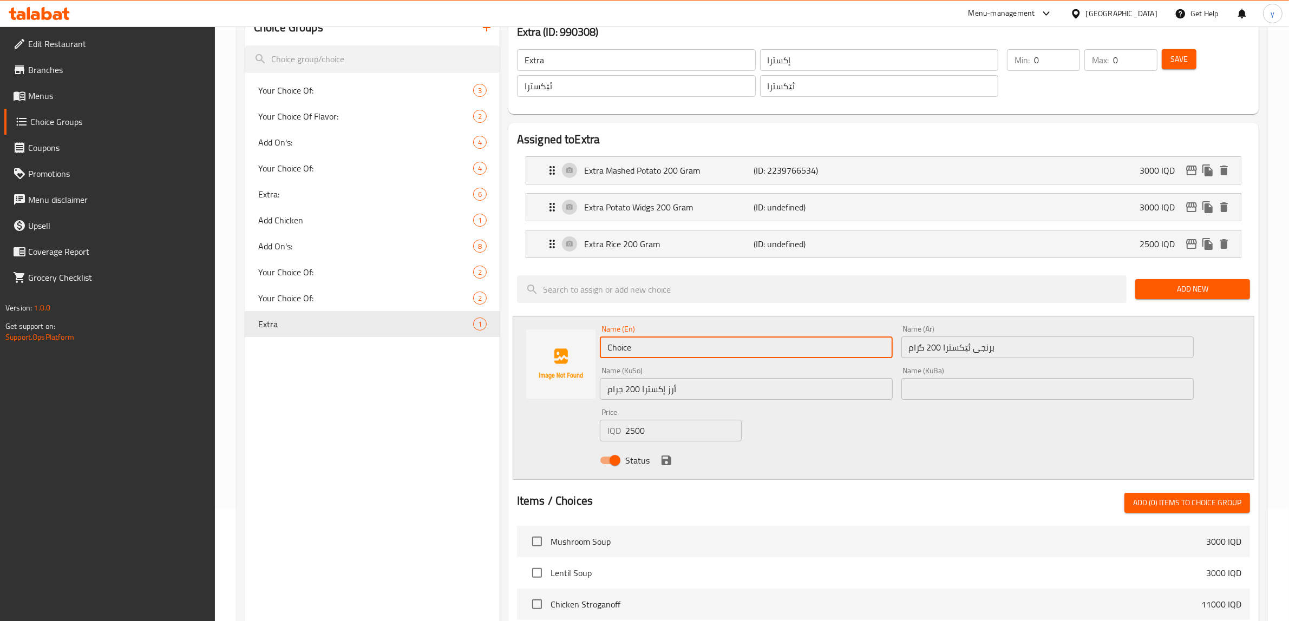
click at [731, 353] on input "Choice" at bounding box center [746, 348] width 293 height 22
paste input "Extra Rice 200 Gram"
click at [640, 350] on input "Extra Rice 200 Gram" at bounding box center [746, 348] width 293 height 22
drag, startPoint x: 644, startPoint y: 348, endPoint x: 607, endPoint y: 360, distance: 38.8
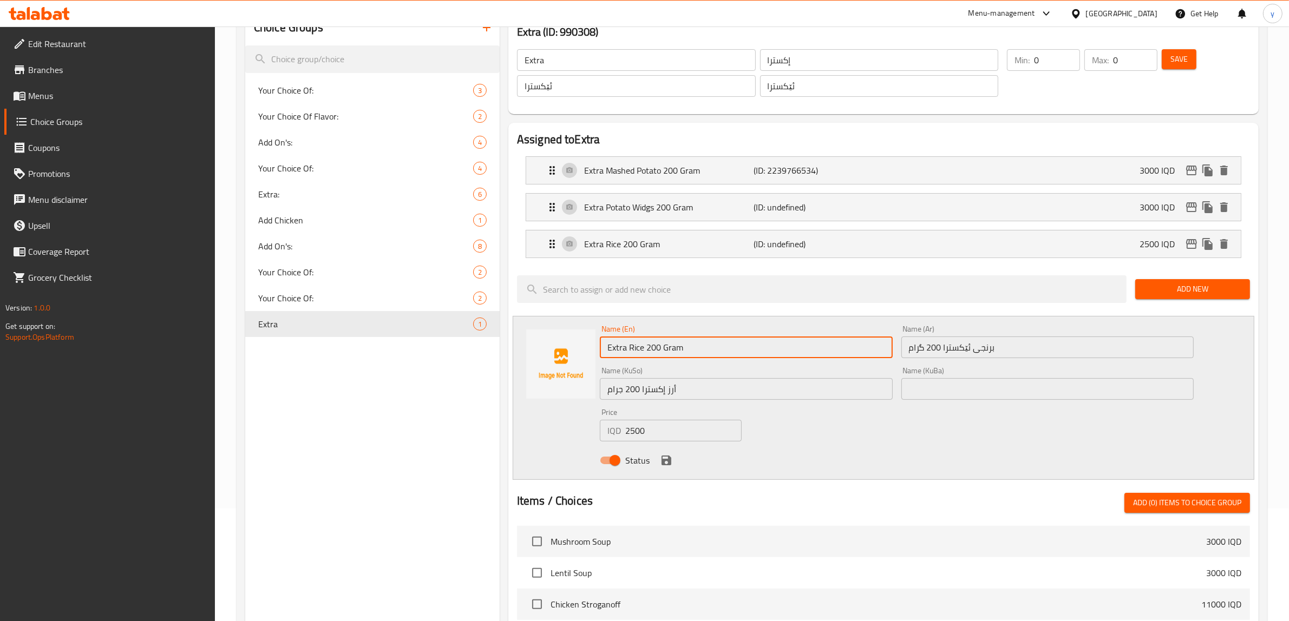
click at [607, 360] on div "Name (En) Extra Rice 200 Gram Name (En)" at bounding box center [745, 342] width 301 height 42
paste input "extra bulgur"
click at [606, 346] on input "extra Bulgur 200 Gram" at bounding box center [746, 348] width 293 height 22
type input "Extra Bulgur 200 Gram"
click at [1010, 345] on input "برنجی ئێکسترا 200 گرام" at bounding box center [1047, 348] width 293 height 22
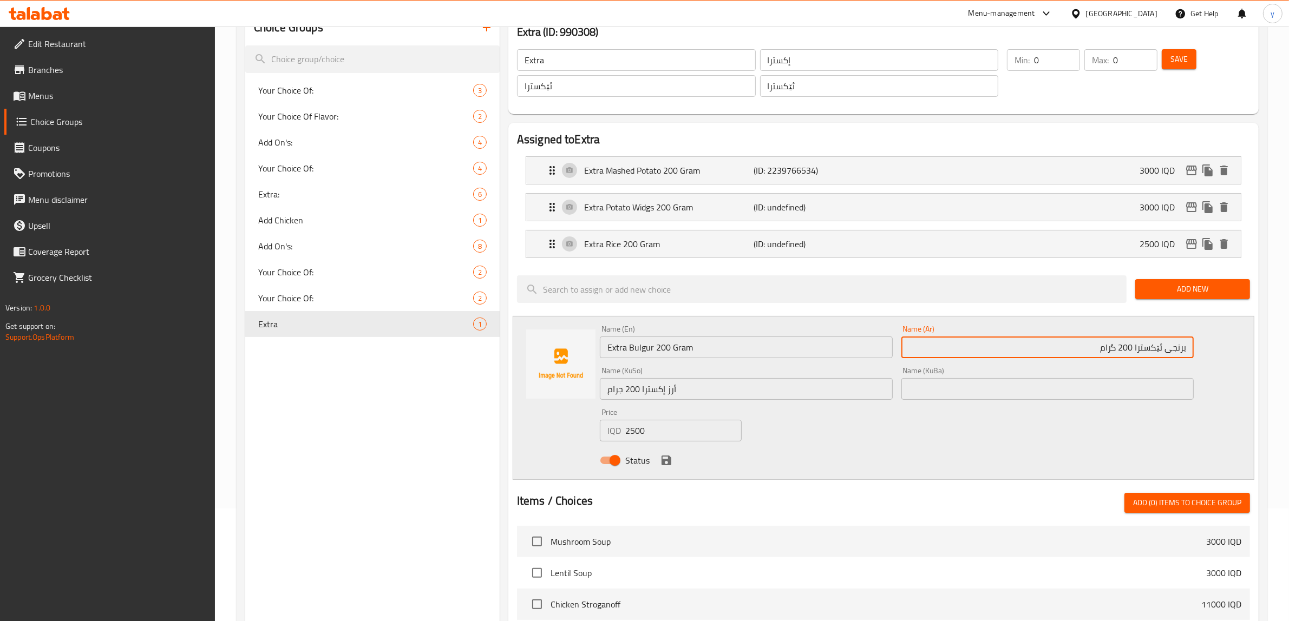
drag, startPoint x: 1188, startPoint y: 353, endPoint x: 1178, endPoint y: 358, distance: 10.9
click at [1185, 353] on input "برنجی ئێکسترا 200 گرام" at bounding box center [1047, 348] width 293 height 22
click at [1178, 358] on input "برنجی ئێکسترا 200 گرام" at bounding box center [1047, 348] width 293 height 22
type input "برغل ئێکسترا 200 گرام"
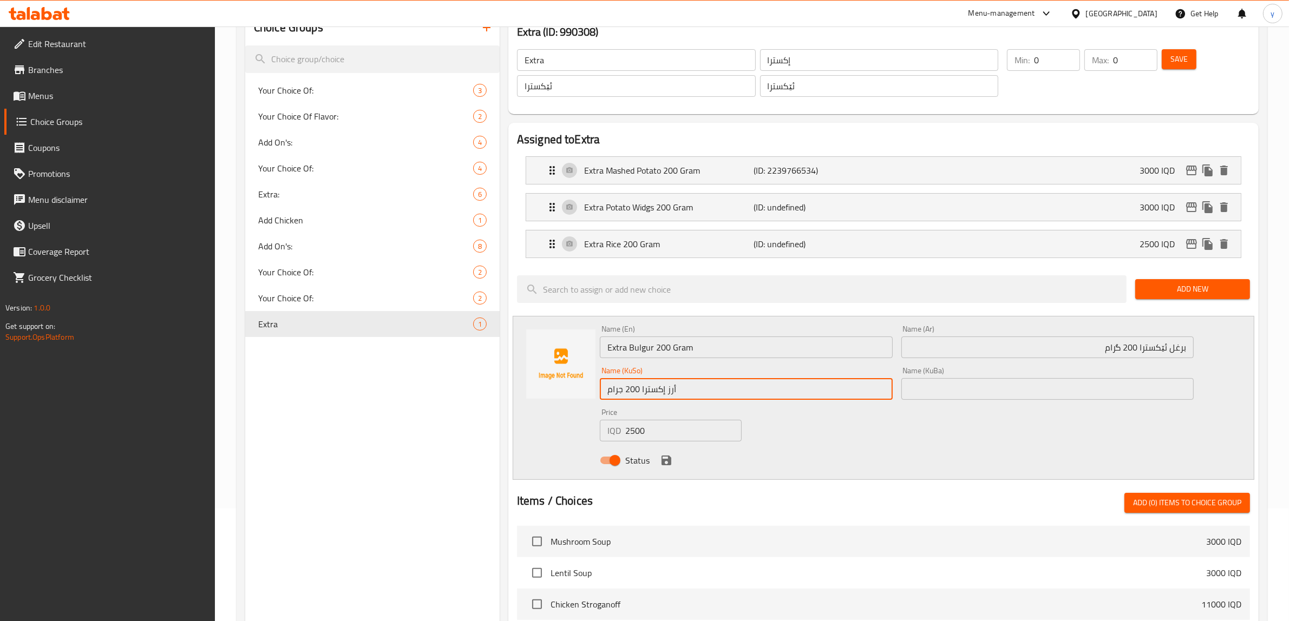
click at [732, 398] on input "أرز إكسترا 200 جرام" at bounding box center [746, 389] width 293 height 22
click at [877, 390] on input "أرز إكسترا 200 جرام" at bounding box center [746, 389] width 293 height 22
click at [884, 390] on input "أرز إكسترا 200 جرام" at bounding box center [746, 389] width 293 height 22
click at [881, 392] on input "أرز إكسترا 200 جرام" at bounding box center [746, 389] width 293 height 22
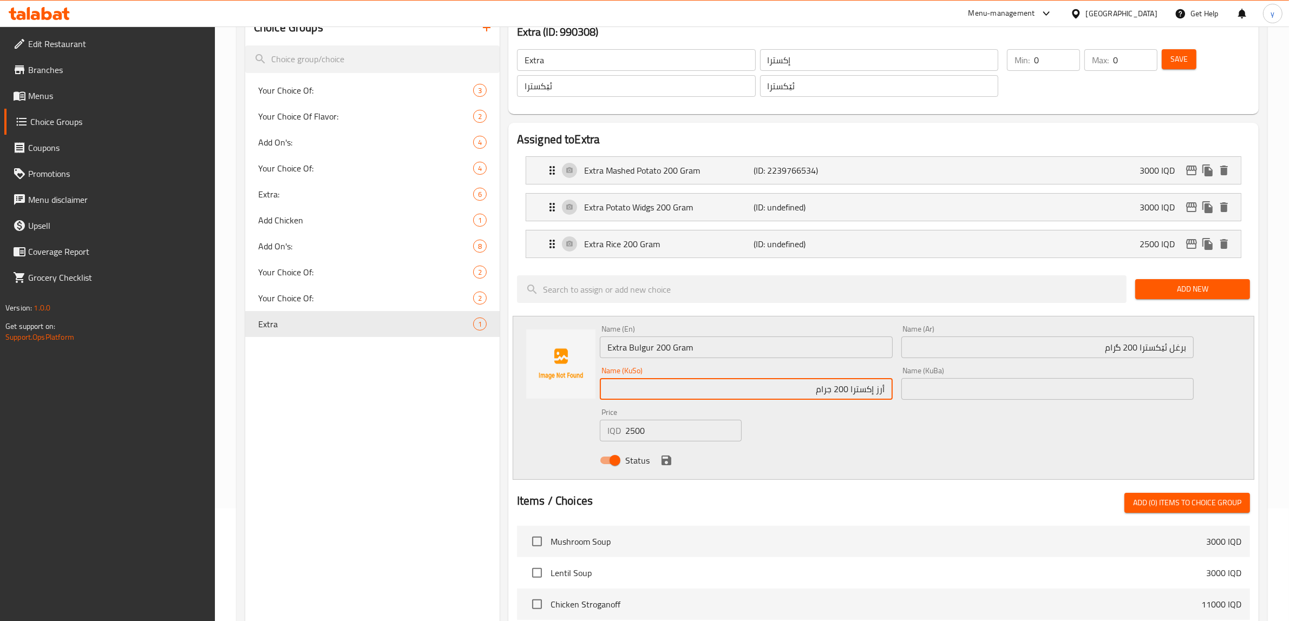
click at [881, 392] on input "أرز إكسترا 200 جرام" at bounding box center [746, 389] width 293 height 22
click at [846, 392] on input "ساوەری إكسترا 200 جرام" at bounding box center [746, 389] width 293 height 22
click at [547, 88] on input "ئێکسترا" at bounding box center [636, 86] width 239 height 22
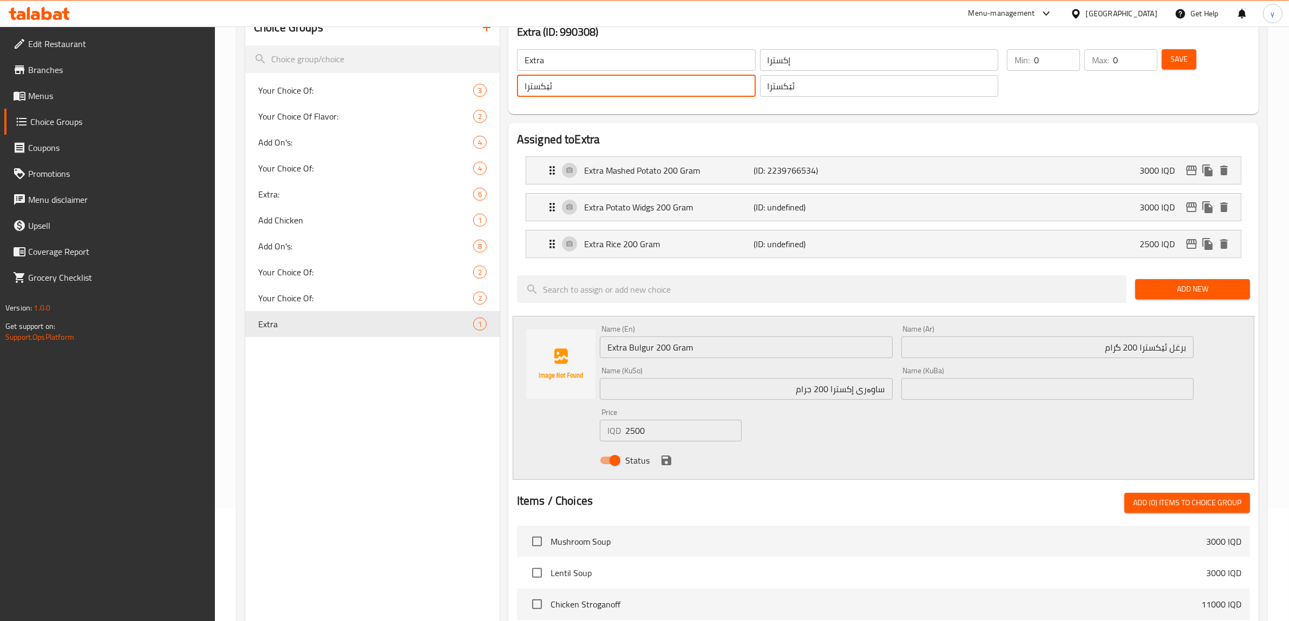
drag, startPoint x: 547, startPoint y: 88, endPoint x: 552, endPoint y: 95, distance: 8.9
click at [547, 88] on input "ئێکسترا" at bounding box center [636, 86] width 239 height 22
click at [839, 391] on input "ساوەری إكسترا 200 جرام" at bounding box center [746, 389] width 293 height 22
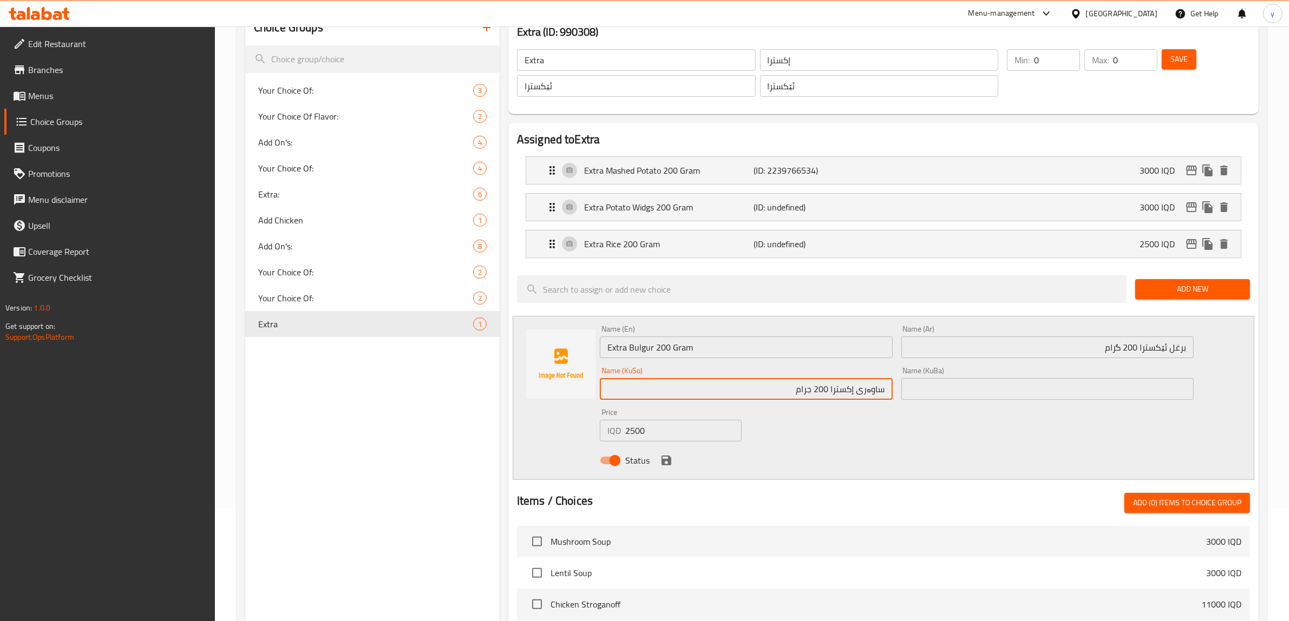
click at [839, 391] on input "ساوەری إكسترا 200 جرام" at bounding box center [746, 389] width 293 height 22
paste input "ێک"
type input "ساوەری ئێکسترا 200 جرام"
click at [668, 462] on icon "save" at bounding box center [666, 461] width 10 height 10
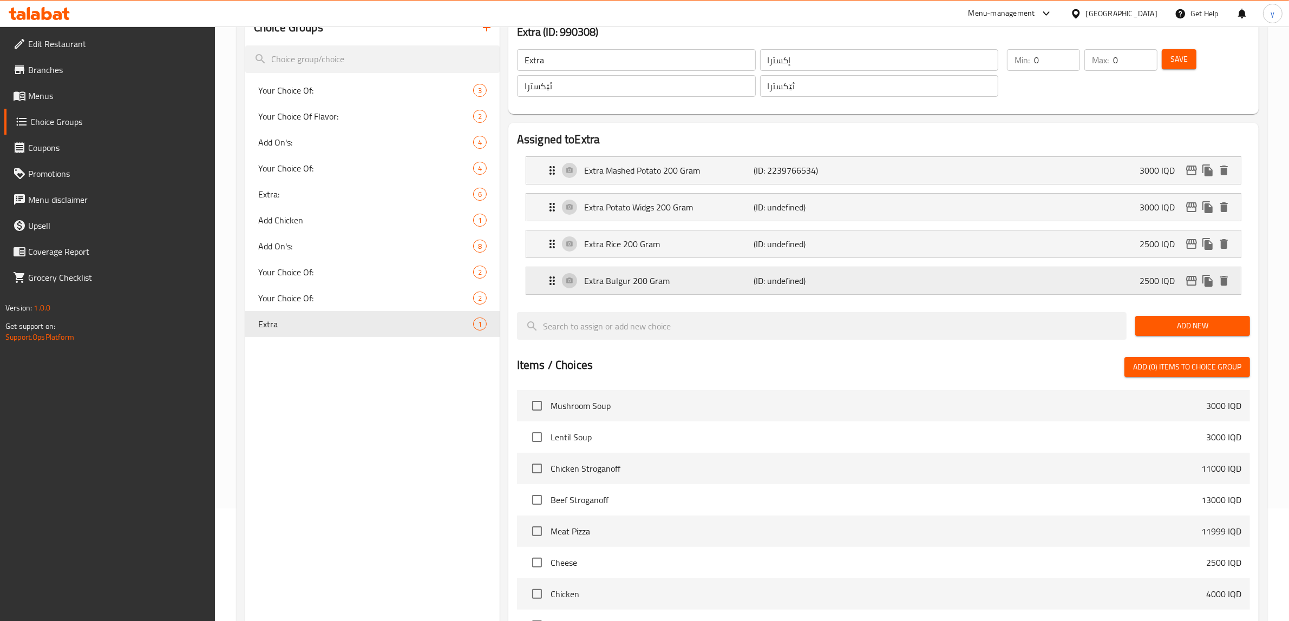
click at [760, 274] on p "(ID: undefined)" at bounding box center [810, 280] width 113 height 13
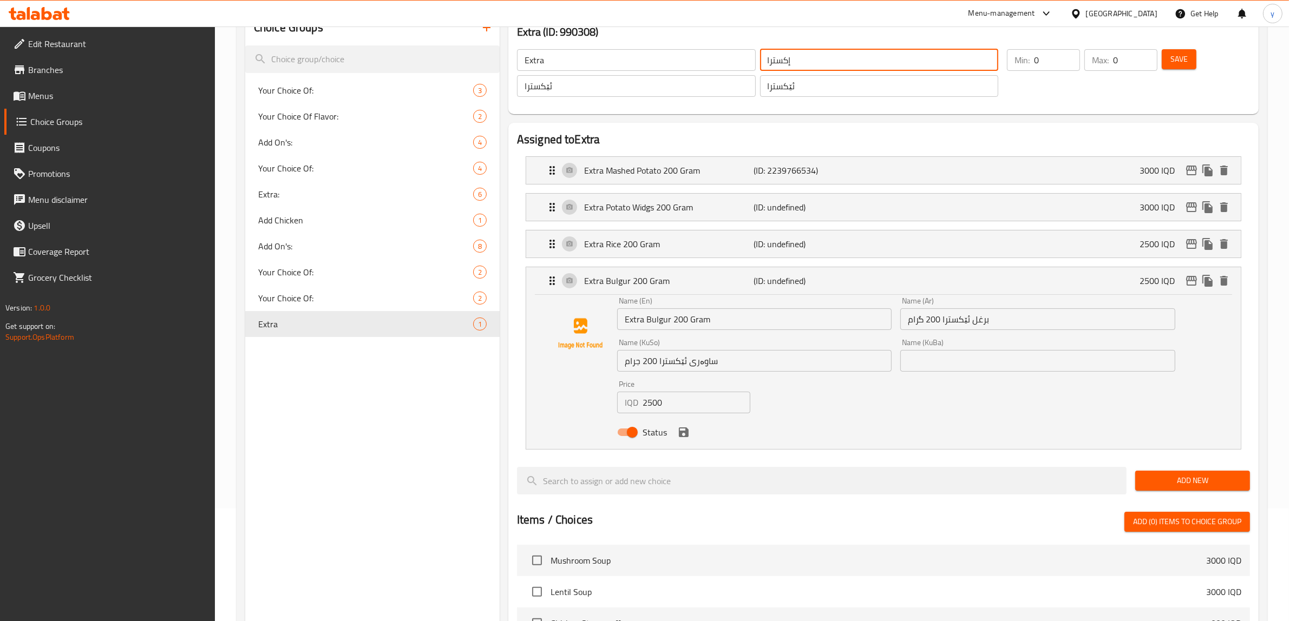
click at [778, 50] on input "إكسترا" at bounding box center [879, 60] width 239 height 22
click at [950, 329] on input "برغل ئێکسترا 200 گرام" at bounding box center [1037, 319] width 274 height 22
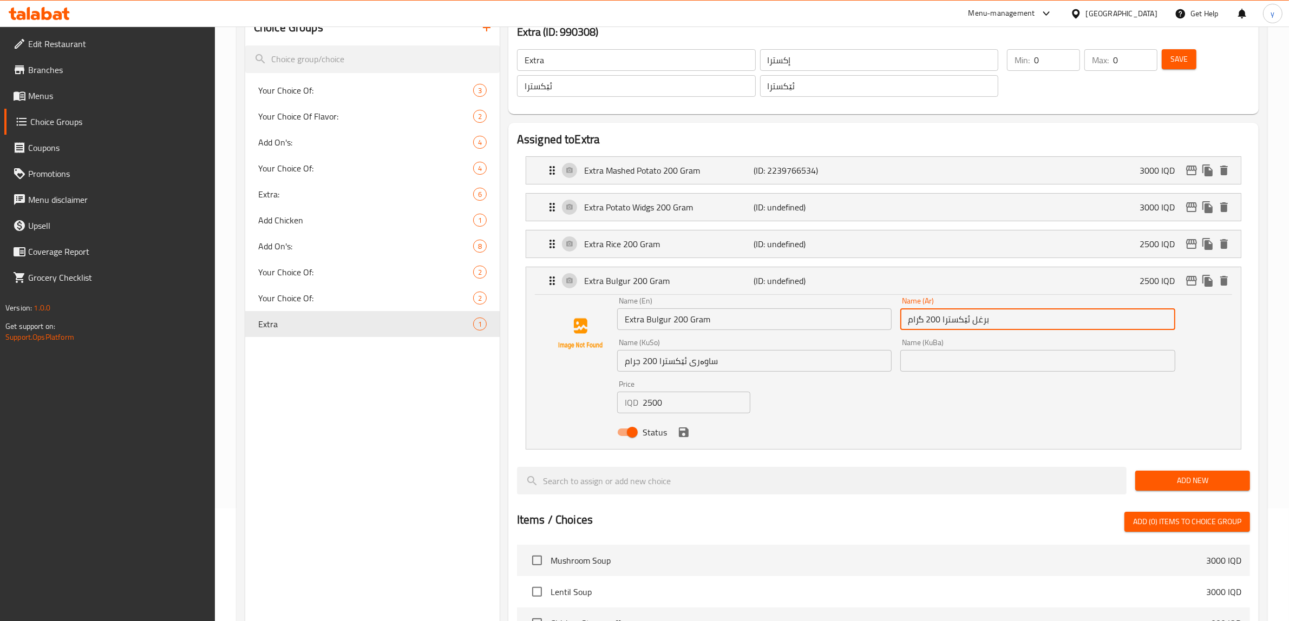
click at [950, 329] on input "برغل ئێکسترا 200 گرام" at bounding box center [1037, 319] width 274 height 22
paste input "ك"
click at [918, 326] on input "برغل إكسترا 200 گرام" at bounding box center [1037, 319] width 274 height 22
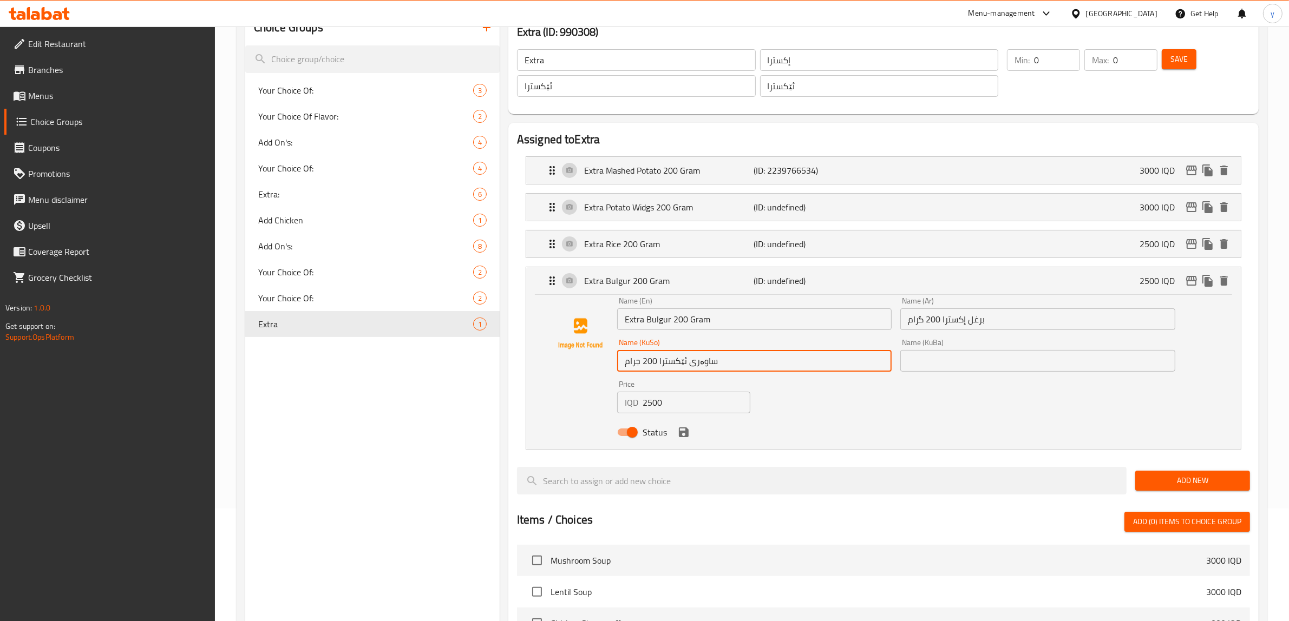
click at [629, 362] on input "ساوەری ئێکسترا 200 جرام" at bounding box center [754, 361] width 274 height 22
click at [919, 322] on input "برغل إكسترا 200 گرام" at bounding box center [1037, 319] width 274 height 22
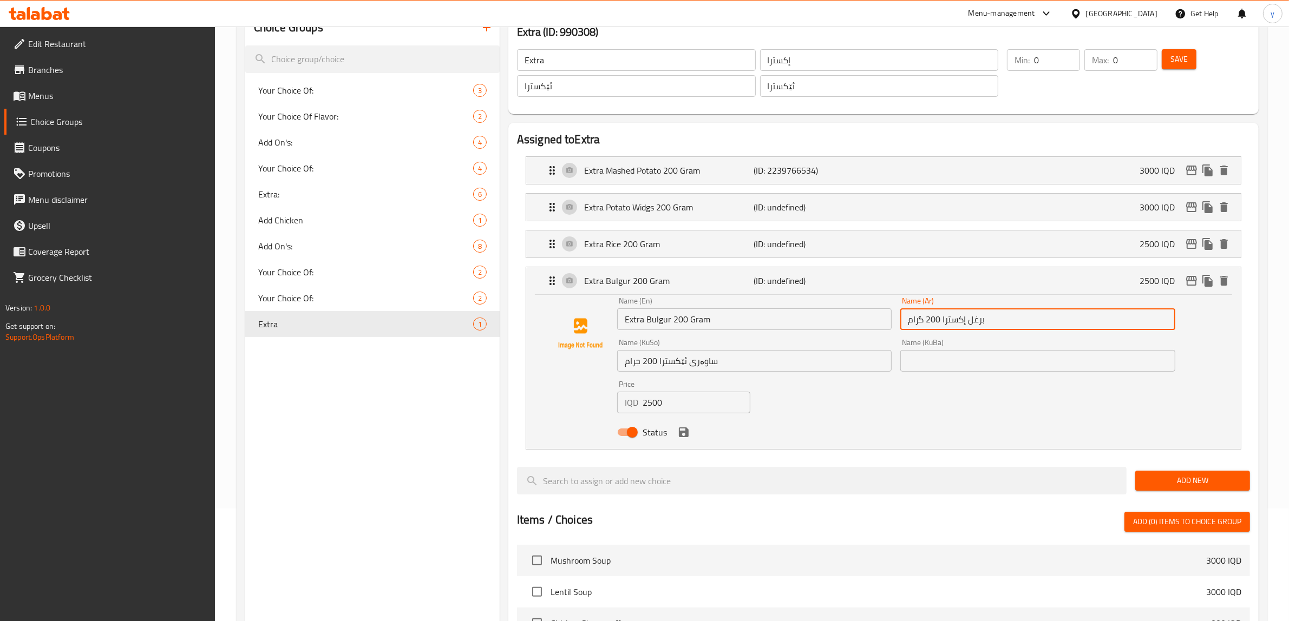
click at [919, 322] on input "برغل إكسترا 200 گرام" at bounding box center [1037, 319] width 274 height 22
paste input "ج"
type input "برغل إكسترا 200 جرام"
click at [628, 363] on input "ساوەری ئێکسترا 200 جرام" at bounding box center [754, 361] width 274 height 22
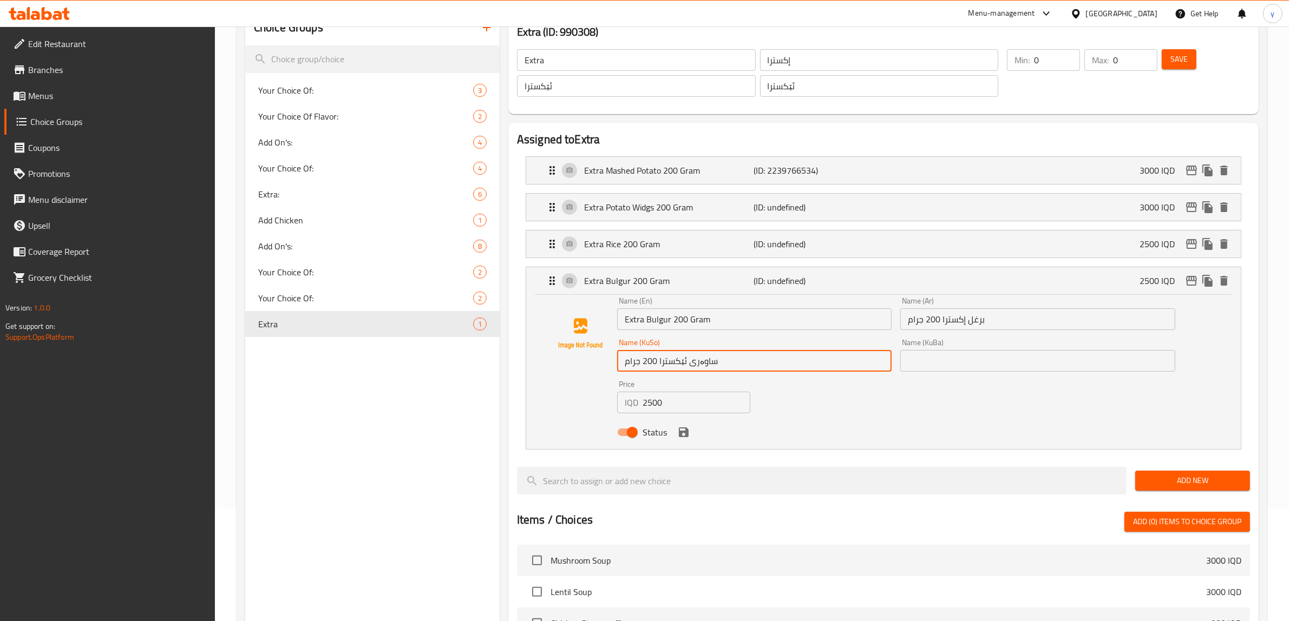
click at [628, 363] on input "ساوەری ئێکسترا 200 جرام" at bounding box center [754, 361] width 274 height 22
click at [687, 435] on icon "save" at bounding box center [684, 433] width 10 height 10
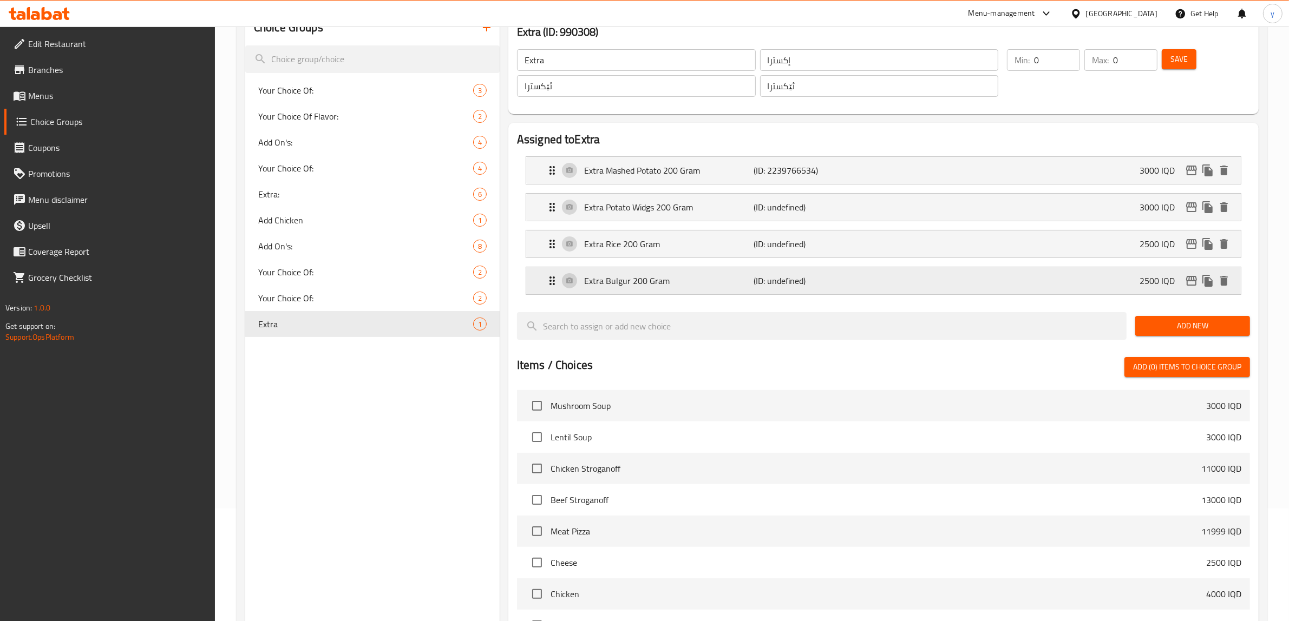
type input "ساوەری ئێکسترا 200 گرام"
click at [788, 238] on p "(ID: undefined)" at bounding box center [810, 244] width 113 height 13
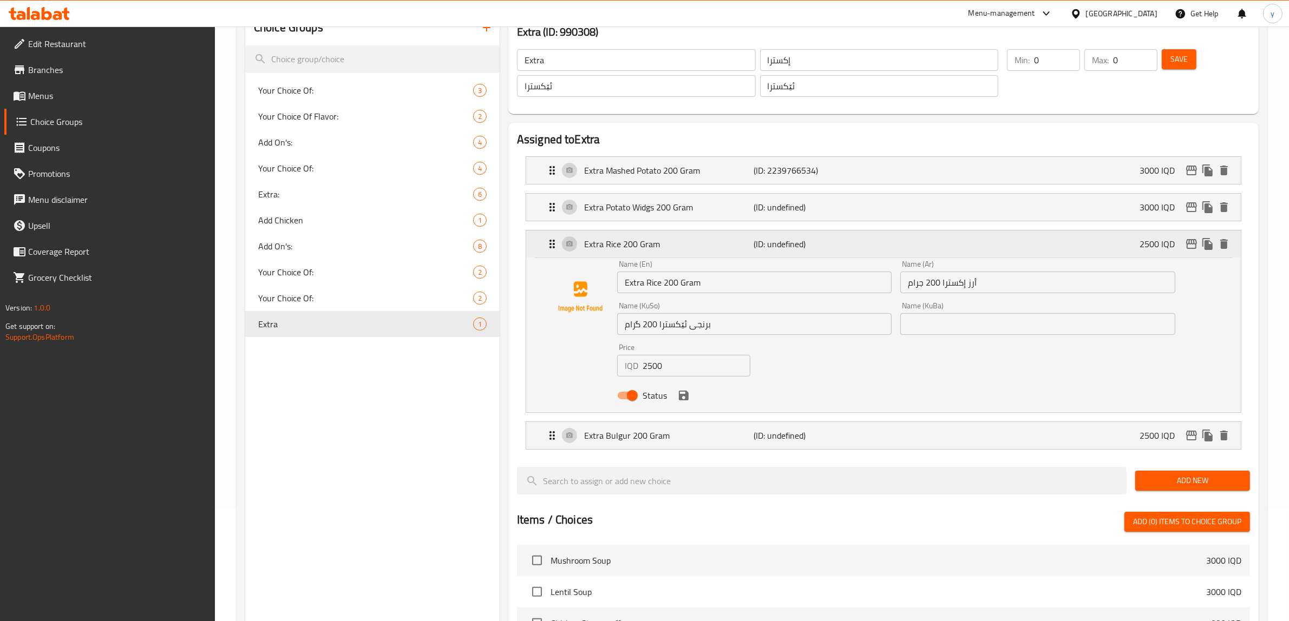
click at [784, 247] on p "(ID: undefined)" at bounding box center [810, 244] width 113 height 13
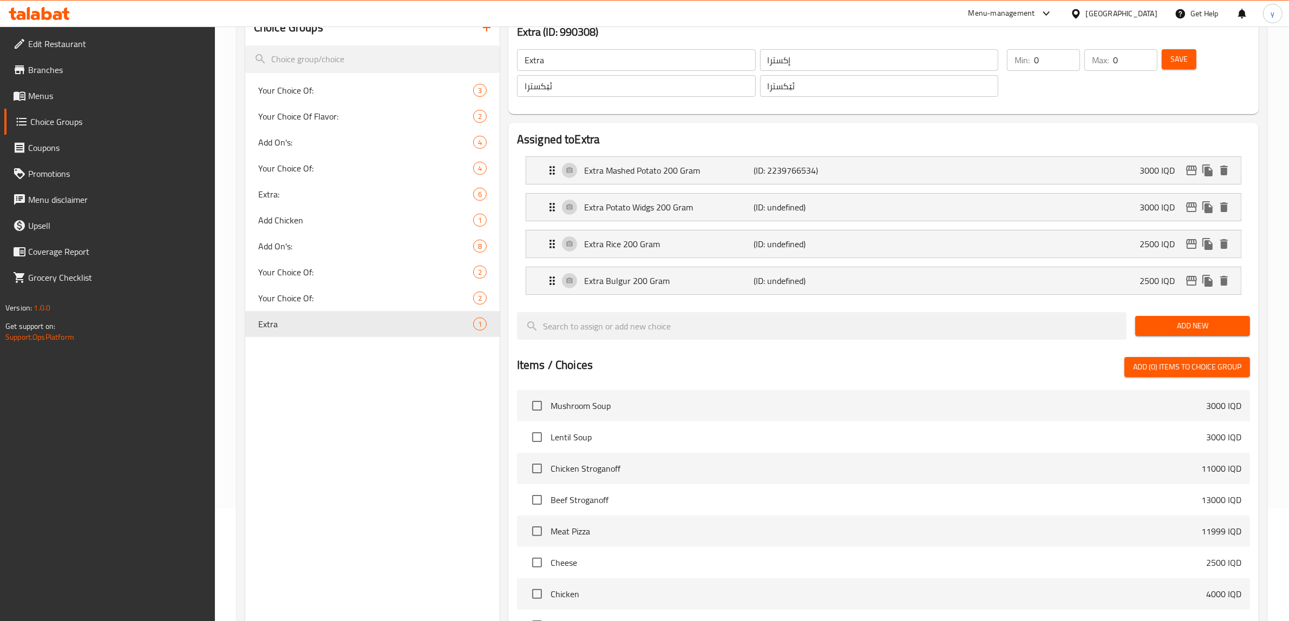
click at [1194, 323] on span "Add New" at bounding box center [1192, 326] width 97 height 14
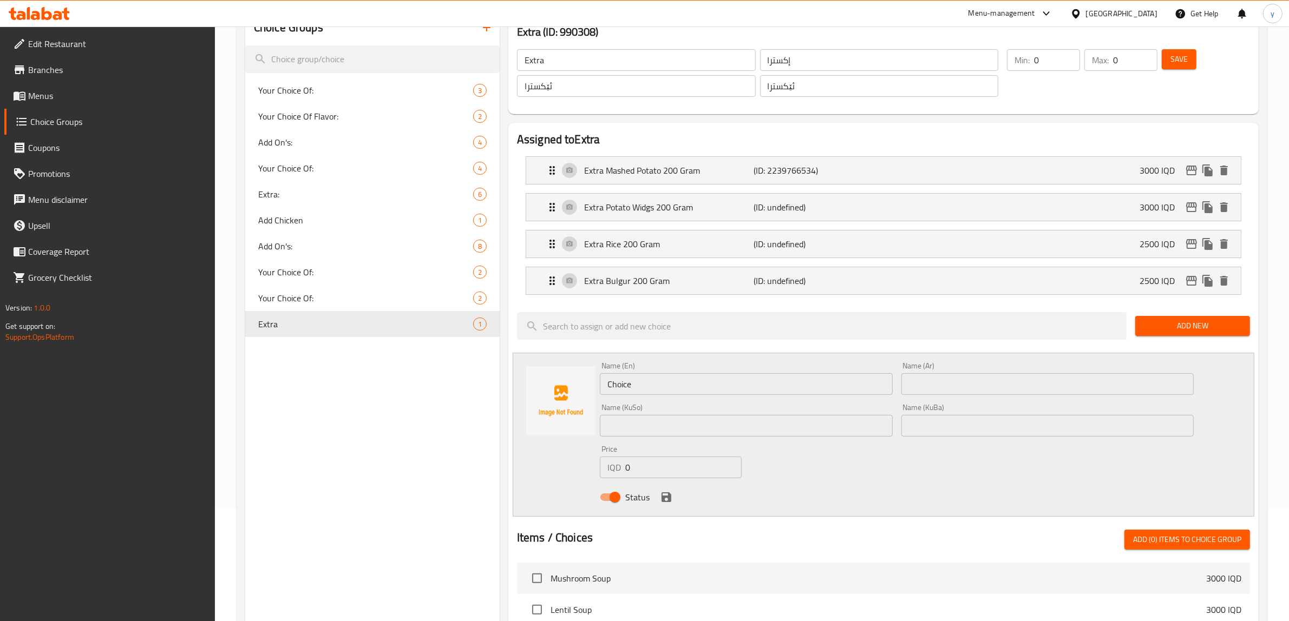
click at [616, 474] on div "IQD 0 Price" at bounding box center [671, 468] width 142 height 22
paste input "300"
type input "3000"
click at [663, 375] on input "Choice" at bounding box center [746, 384] width 293 height 22
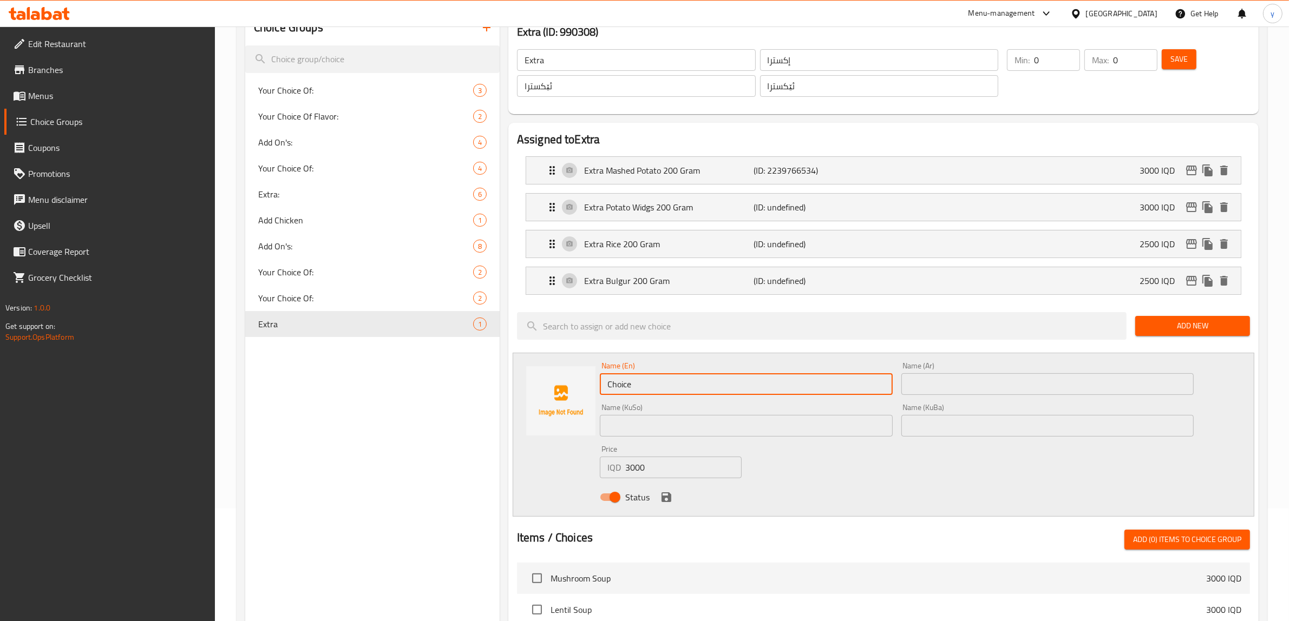
click at [663, 375] on input "Choice" at bounding box center [746, 384] width 293 height 22
paste input "extra vegetabl"
paste input "200 gr"
type input "Extra Vegetable 200 Gram"
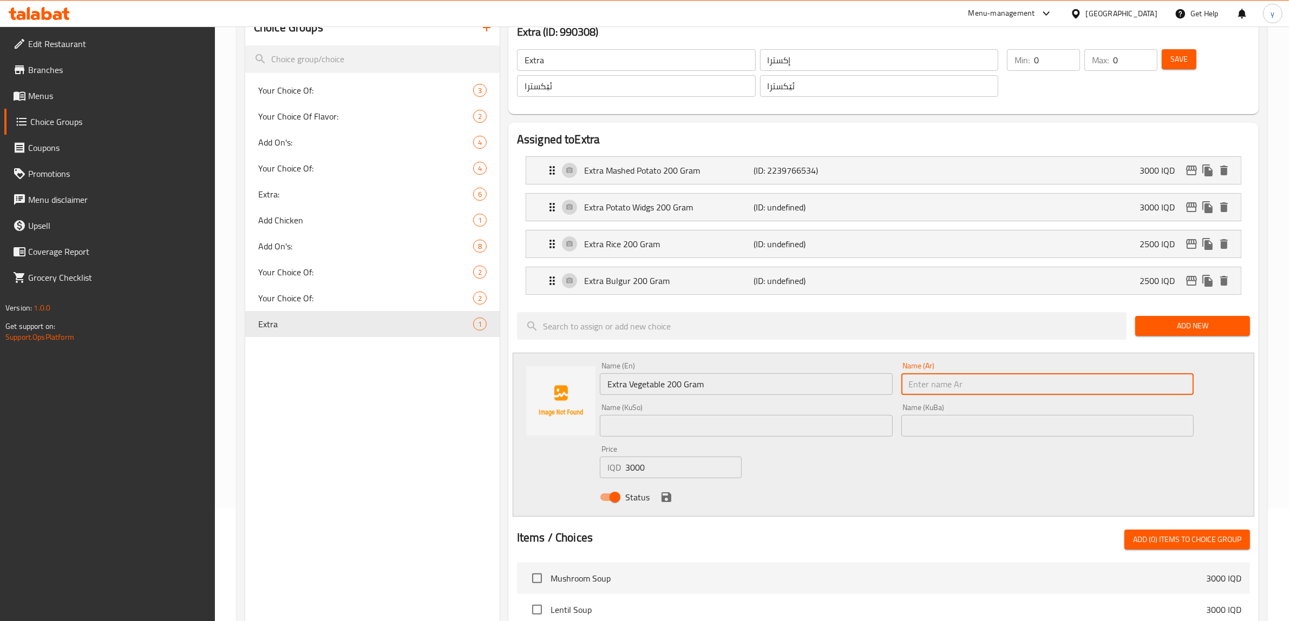
click at [1001, 377] on input "text" at bounding box center [1047, 384] width 293 height 22
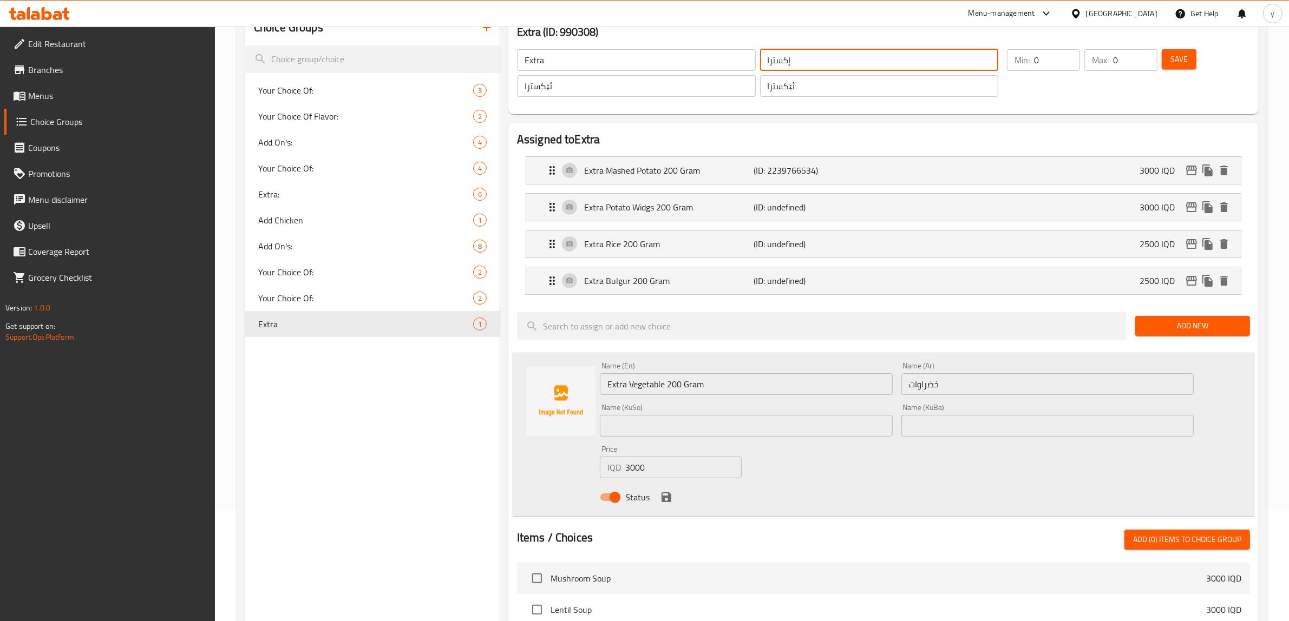
click at [786, 69] on input "إكسترا" at bounding box center [879, 60] width 239 height 22
click at [967, 372] on div "Name (Ar) خضراوات Name (Ar)" at bounding box center [1047, 378] width 293 height 33
click at [980, 379] on input "خضراوات" at bounding box center [1047, 384] width 293 height 22
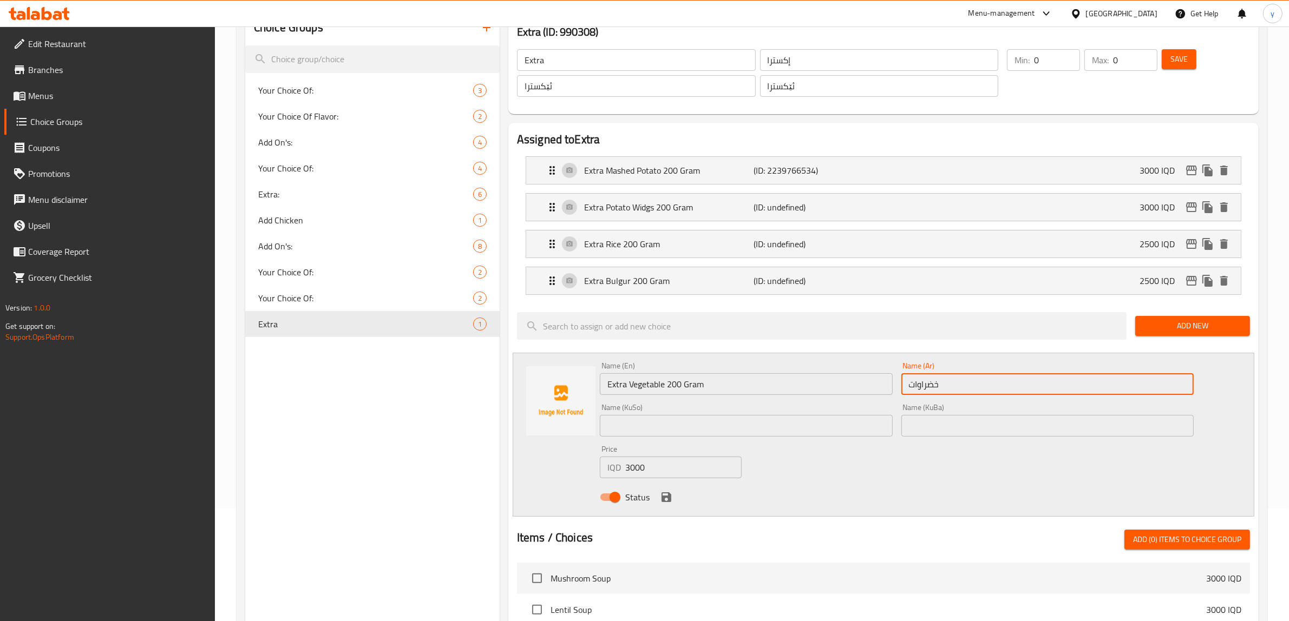
paste input "إكسترا"
type input "خضراوات إكسترا 200 جرام"
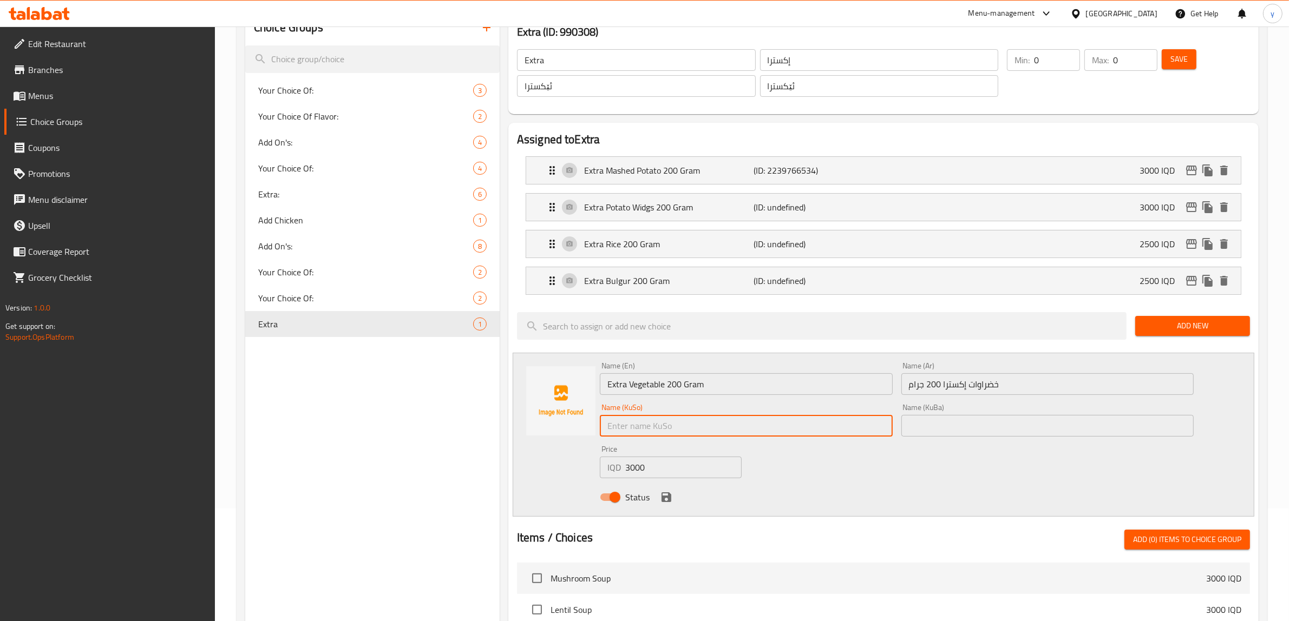
click at [746, 425] on input "text" at bounding box center [746, 426] width 293 height 22
type input "سەوزەواتی ئێکسترا 200 گرام"
click at [667, 503] on icon "save" at bounding box center [666, 497] width 13 height 13
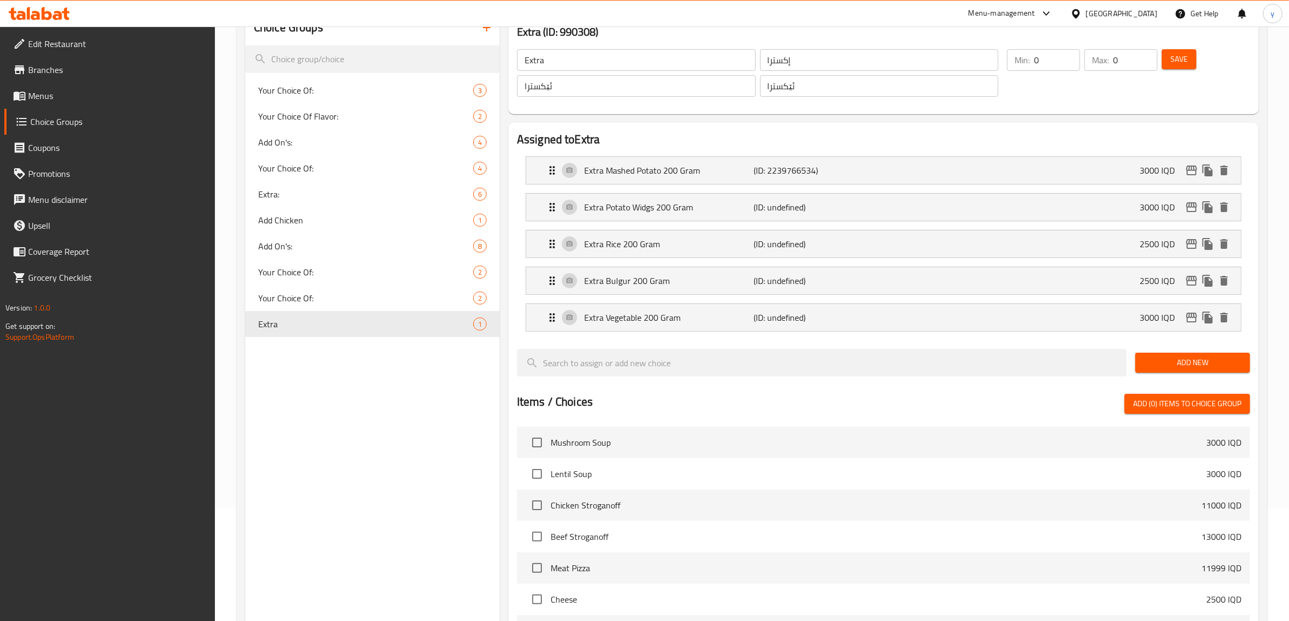
click at [1210, 362] on span "Add New" at bounding box center [1192, 363] width 97 height 14
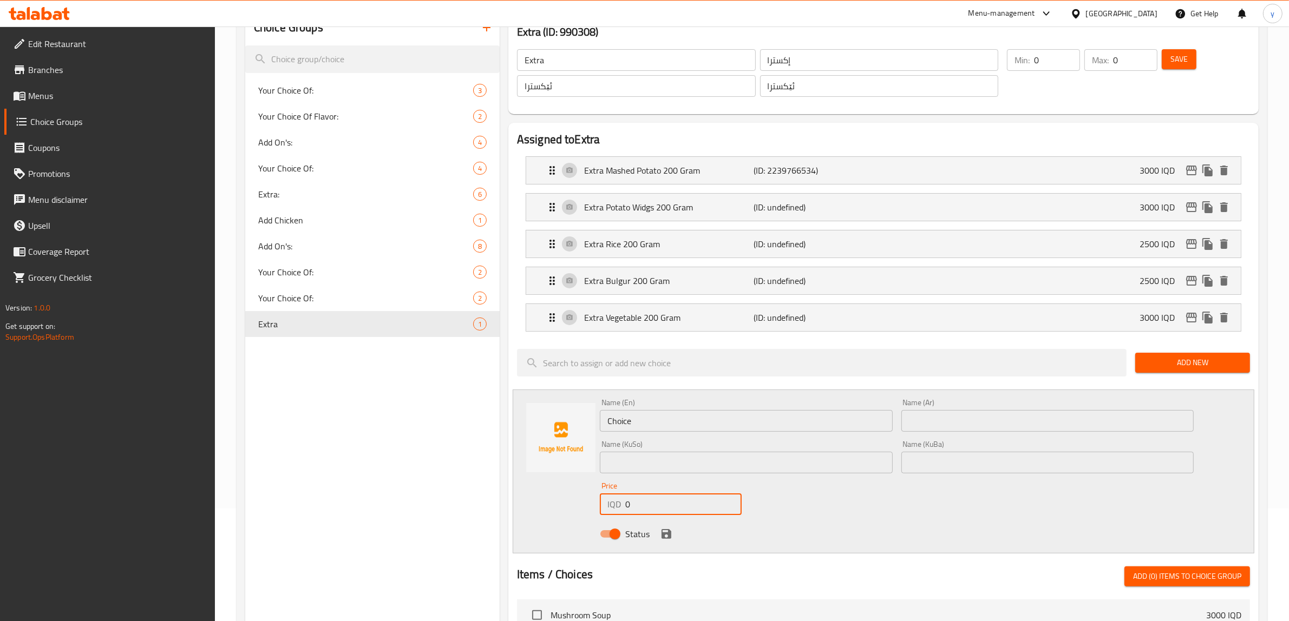
drag, startPoint x: 634, startPoint y: 511, endPoint x: 609, endPoint y: 521, distance: 26.2
click at [609, 521] on div "Name (En) Choice Name (En) Name (Ar) Name (Ar) Name (KuSo) Name (KuSo) Name (Ku…" at bounding box center [896, 472] width 602 height 154
paste input "300"
type input "3000"
click at [651, 409] on div "Name (En) Choice Name (En)" at bounding box center [746, 415] width 293 height 33
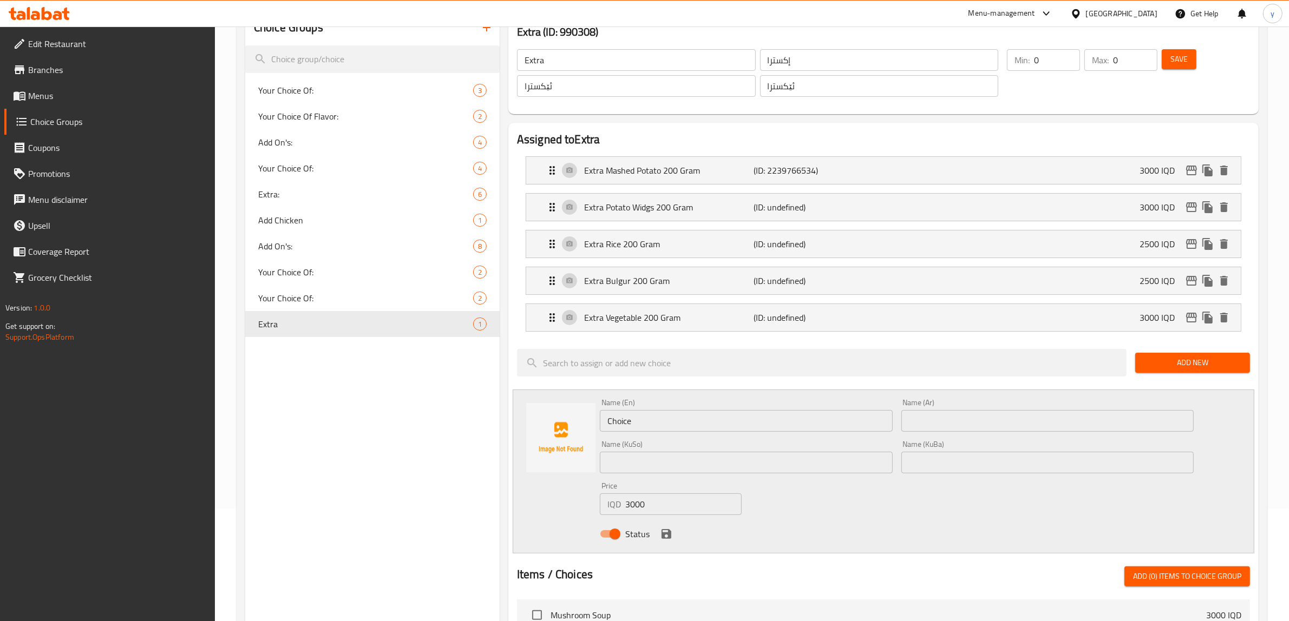
click at [655, 422] on input "Choice" at bounding box center [746, 421] width 293 height 22
paste input "extra cheese cheeder law fat"
click at [675, 423] on input "extra cheese cheeder law fat" at bounding box center [746, 421] width 293 height 22
click at [674, 424] on input "extra cheese cheeder law fat" at bounding box center [746, 421] width 293 height 22
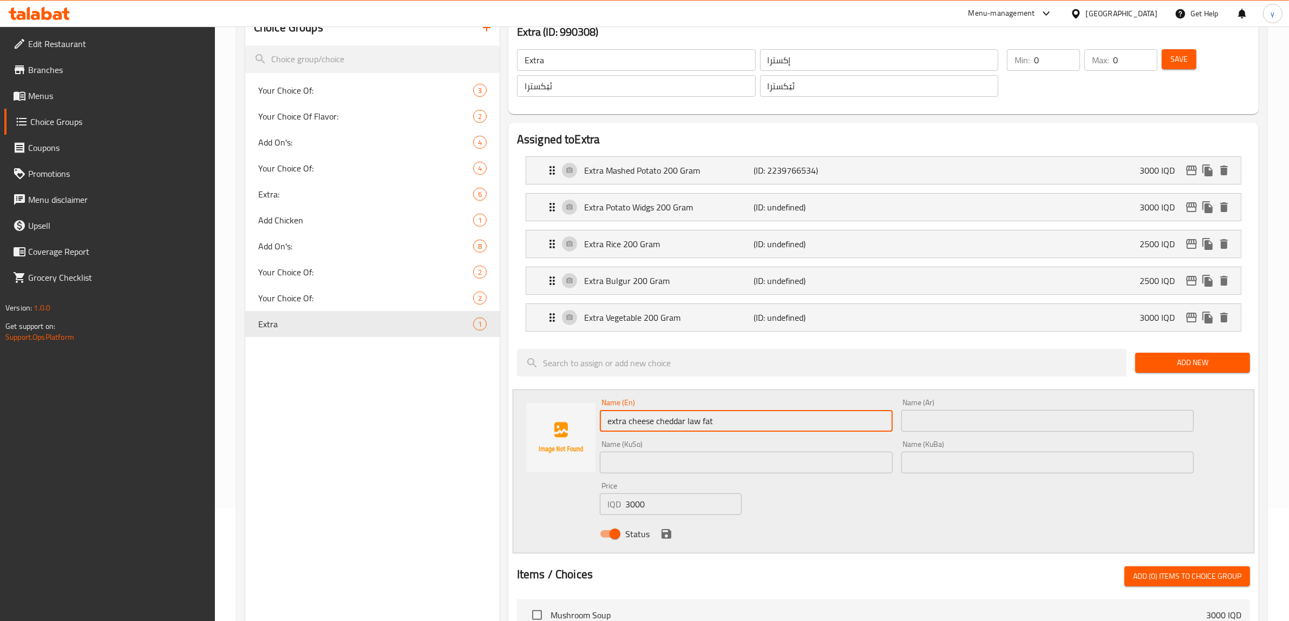
drag, startPoint x: 613, startPoint y: 425, endPoint x: 605, endPoint y: 429, distance: 8.7
click at [605, 429] on input "extra cheese cheddar law fat" at bounding box center [746, 421] width 293 height 22
click at [628, 425] on input "Extra cheese cheddar law fat" at bounding box center [746, 421] width 293 height 22
click at [658, 425] on input "Extra Cheese cheddar law fat" at bounding box center [746, 421] width 293 height 22
click at [689, 424] on input "Extra Cheese Cheddar law fat" at bounding box center [746, 421] width 293 height 22
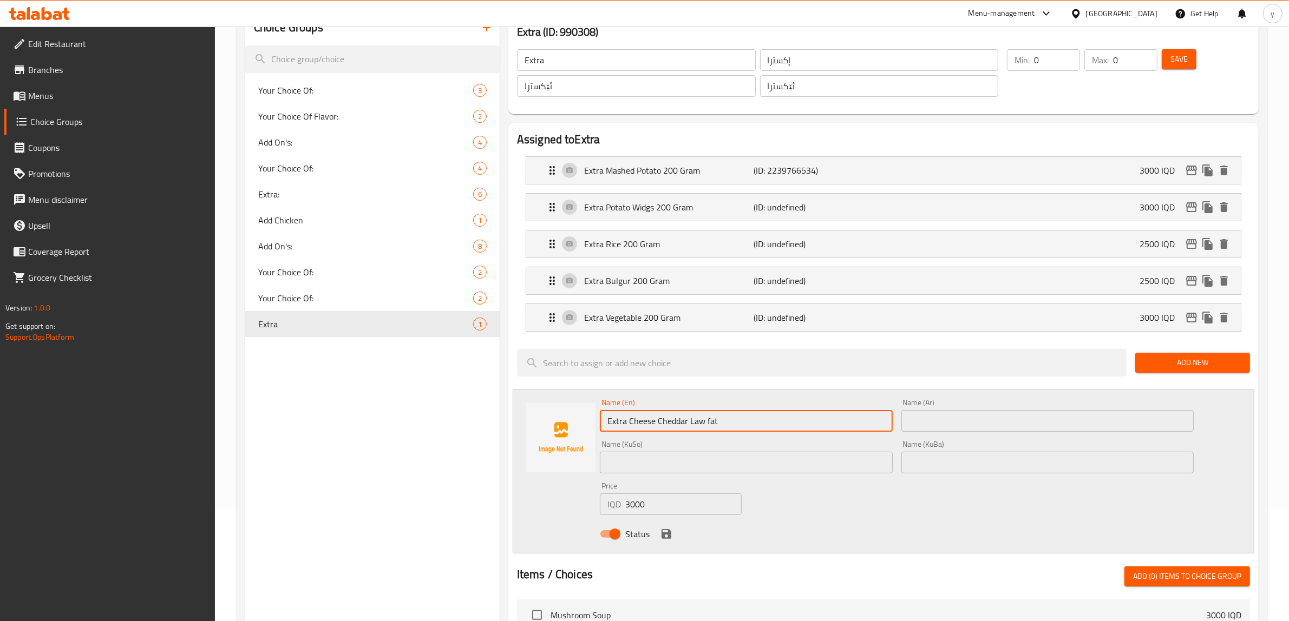
click at [706, 421] on input "Extra Cheese Cheddar Law fat" at bounding box center [746, 421] width 293 height 22
drag, startPoint x: 728, startPoint y: 425, endPoint x: 601, endPoint y: 429, distance: 127.3
click at [601, 429] on input "Extra Cheese Cheddar Law Fat" at bounding box center [746, 421] width 293 height 22
type input "Extra Cheese Cheddar Law Fat"
click at [956, 428] on input "text" at bounding box center [1047, 421] width 293 height 22
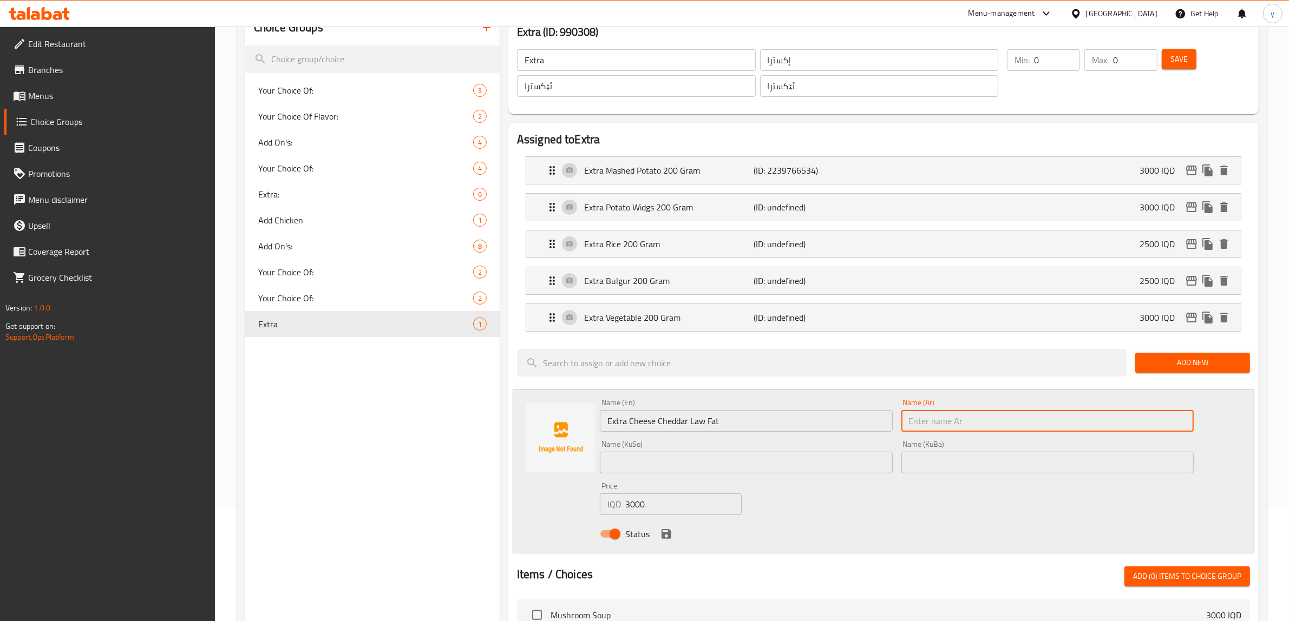
paste input "جبن شيدر إضافي قليل الدسم"
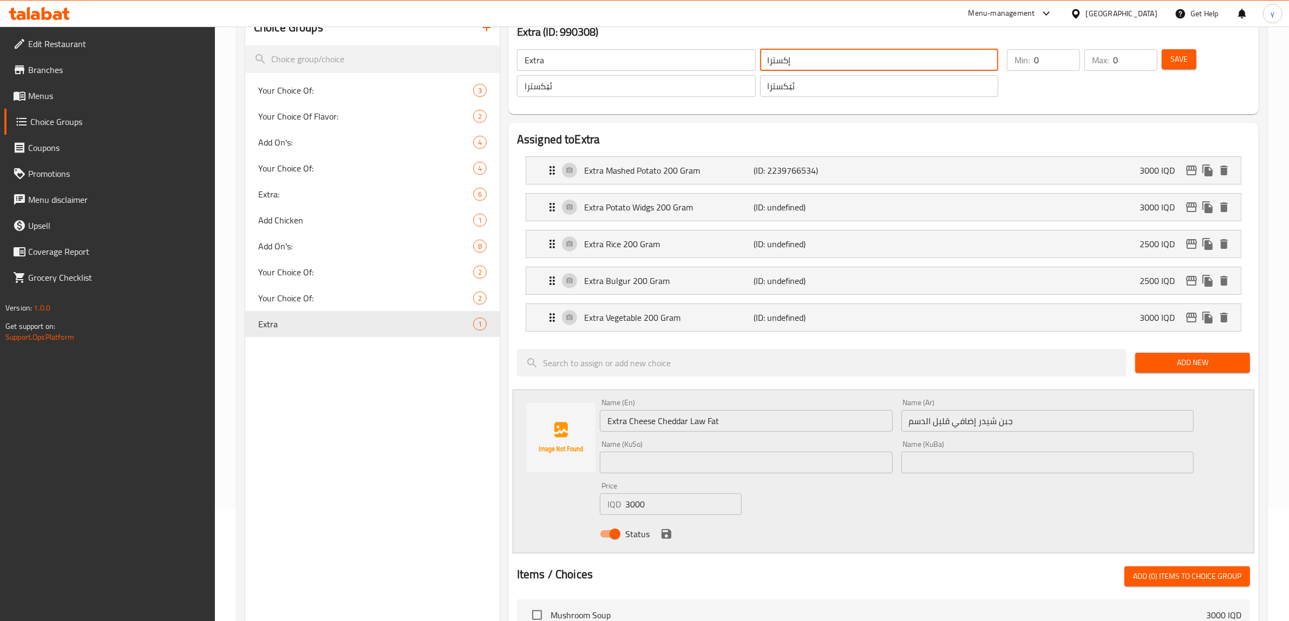
click at [787, 61] on input "إكسترا" at bounding box center [879, 60] width 239 height 22
click at [969, 420] on input "جبن شيدر إضافي قليل الدسم" at bounding box center [1047, 421] width 293 height 22
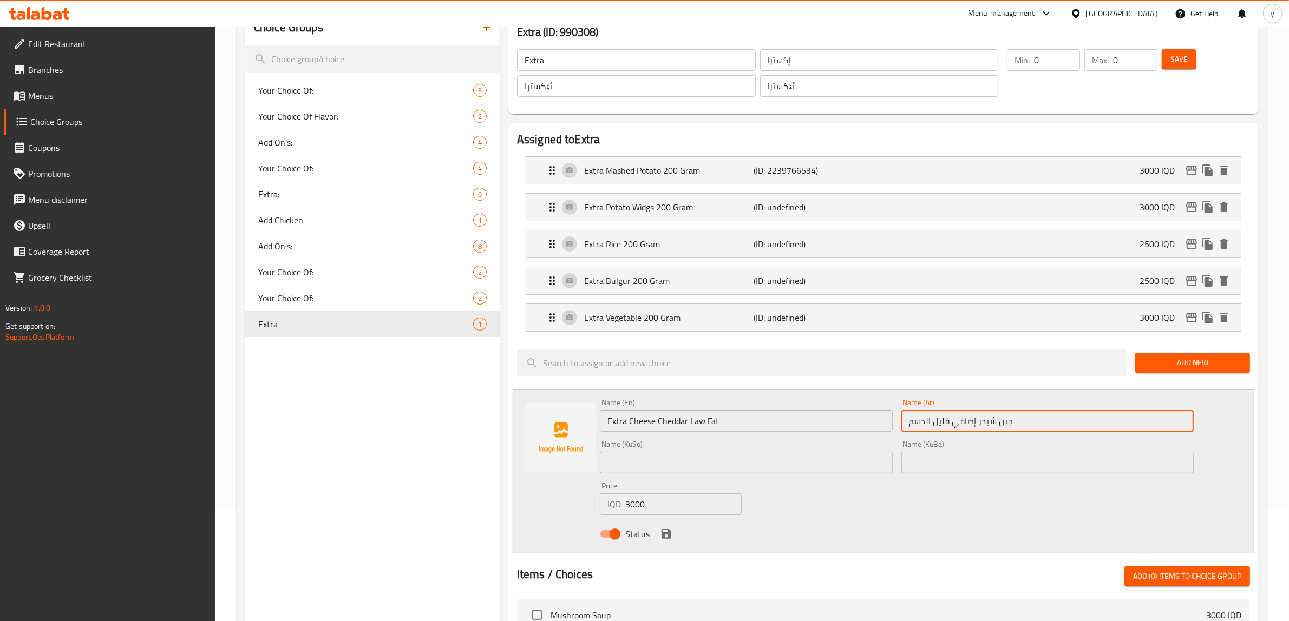
click at [969, 420] on input "جبن شيدر إضافي قليل الدسم" at bounding box center [1047, 421] width 293 height 22
paste input "كسترا"
type input "جبن شيدر إكسترا قليل الدسم"
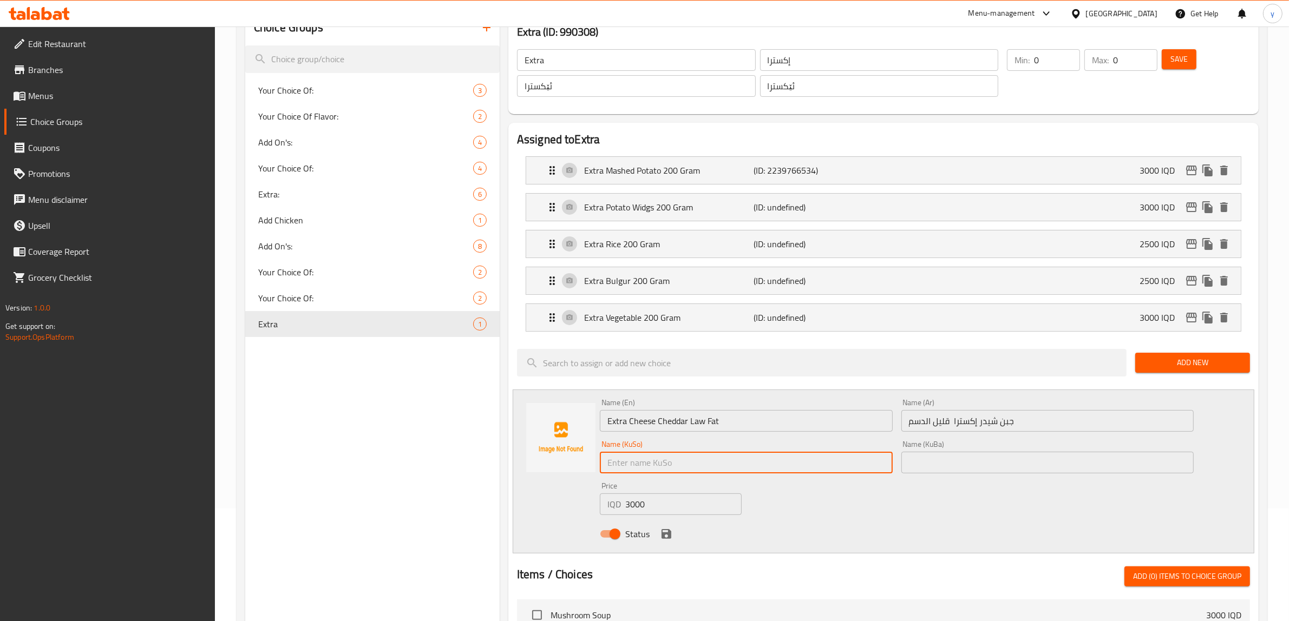
click at [804, 460] on input "text" at bounding box center [746, 463] width 293 height 22
type input "پەنیری چێدەری ئێکسترا کەم چەوری"
click at [664, 536] on icon "save" at bounding box center [666, 534] width 10 height 10
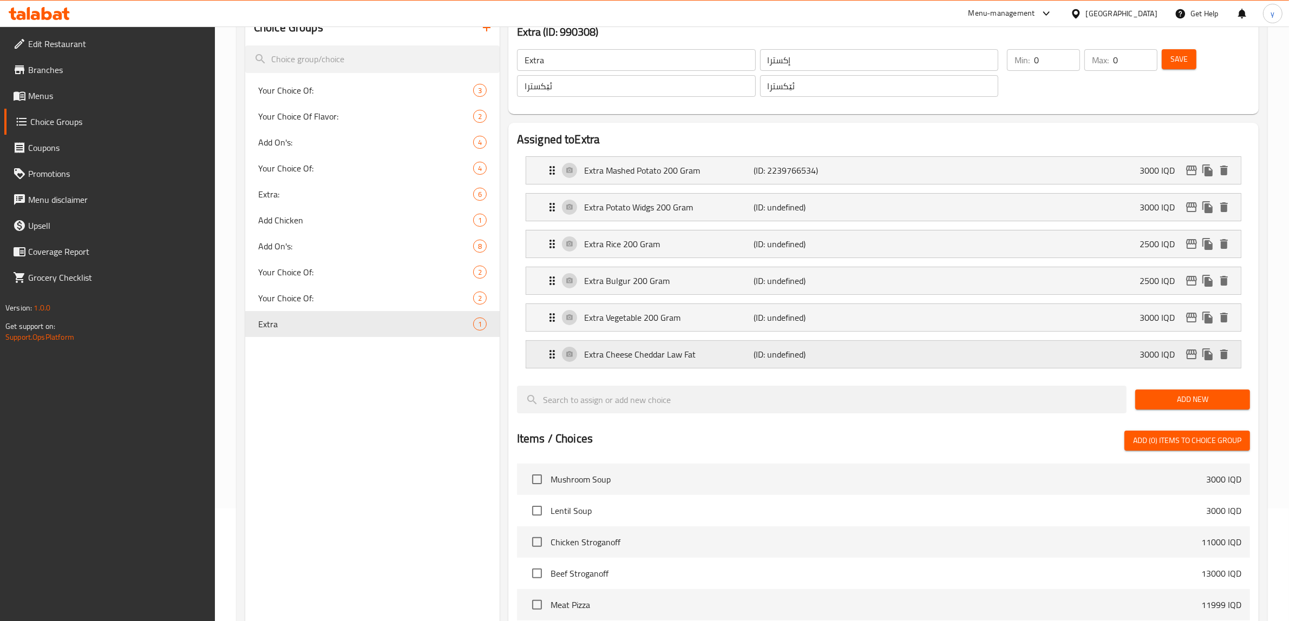
click at [806, 358] on p "(ID: undefined)" at bounding box center [810, 354] width 113 height 13
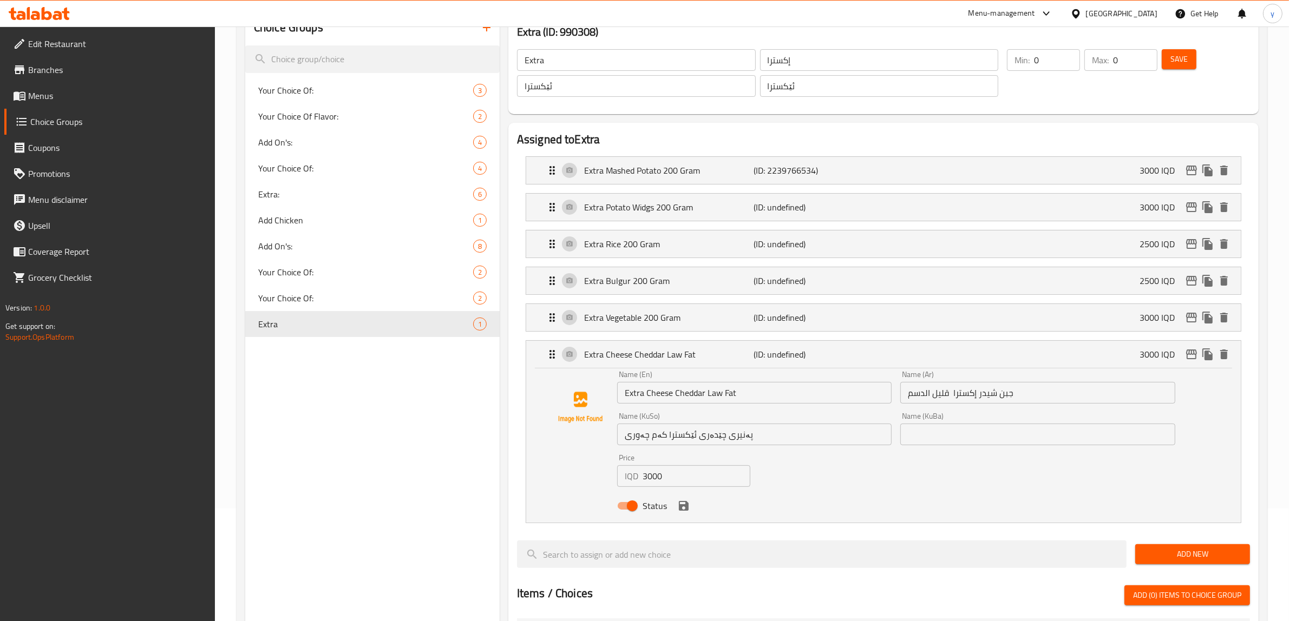
click at [770, 398] on input "Extra Cheese Cheddar Law Fat" at bounding box center [754, 393] width 274 height 22
type input "Extra Cheese Cheddar Law Fat 50 Gram"
type input "جبن شيدر إكسترا قليل الدسم 50 جرام"
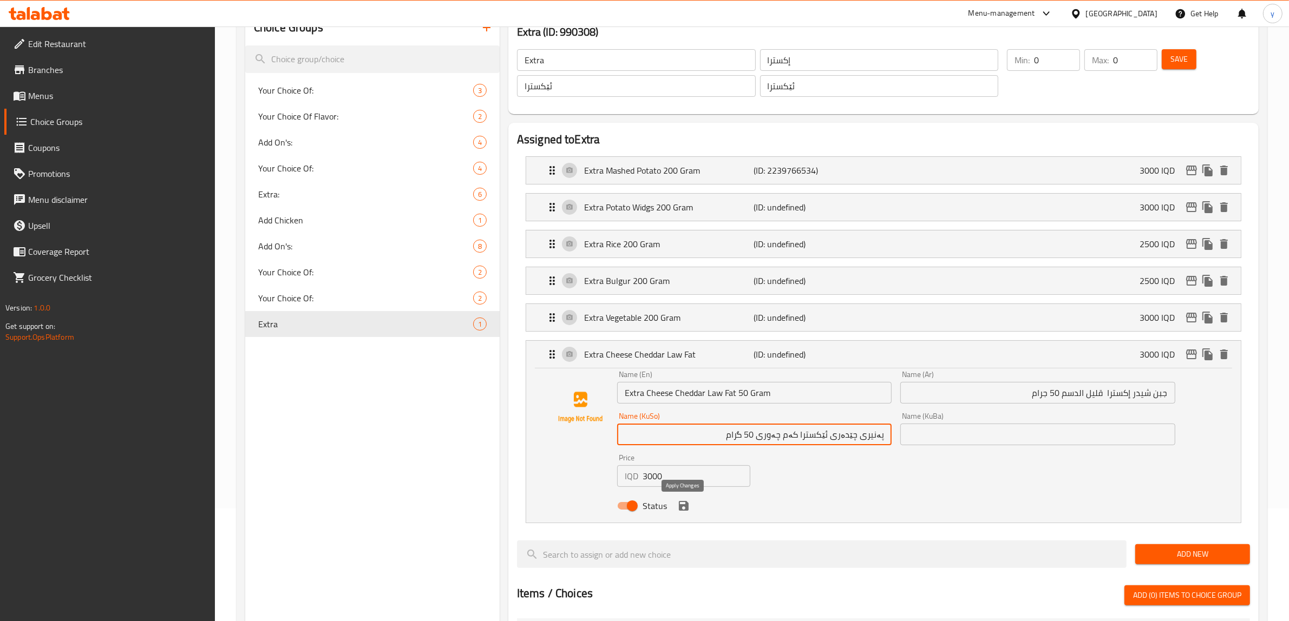
click at [683, 512] on icon "save" at bounding box center [683, 506] width 13 height 13
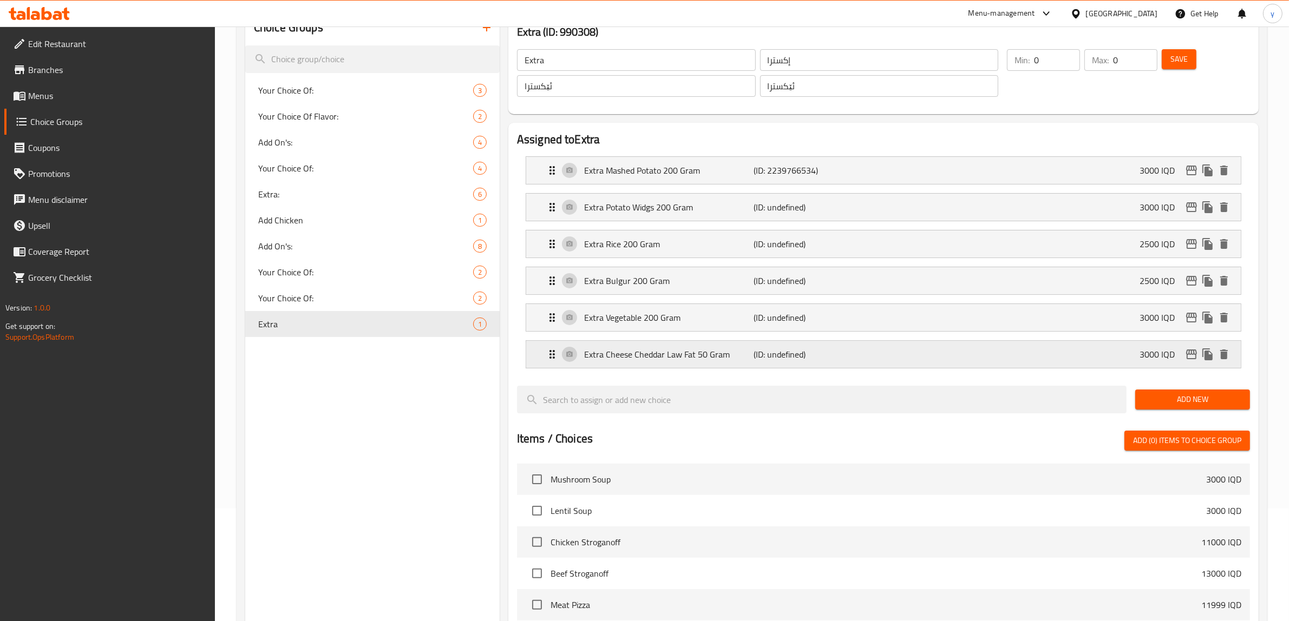
type input "پەنیری چێدەری ئێکسترا کەم چەوری 50 گرام"
click at [1198, 391] on button "Add New" at bounding box center [1192, 400] width 115 height 20
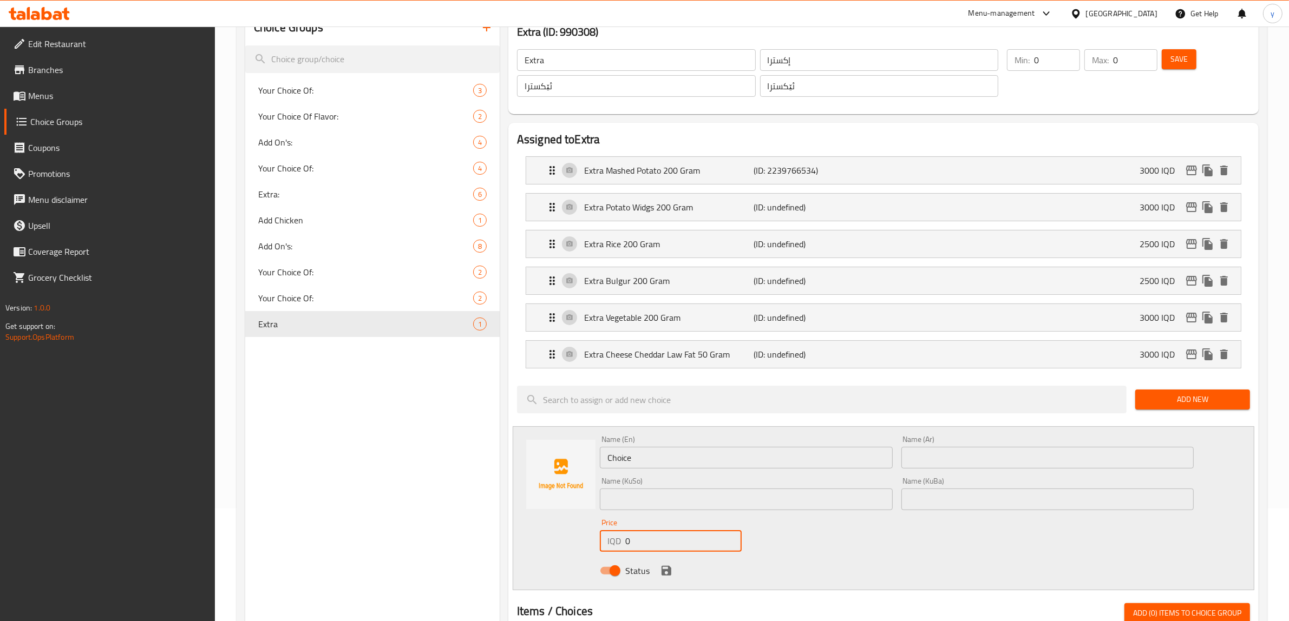
click at [618, 553] on div "Price IQD 0 Price" at bounding box center [670, 536] width 150 height 42
paste input "300"
type input "3000"
click at [621, 463] on input "Choice" at bounding box center [746, 458] width 293 height 22
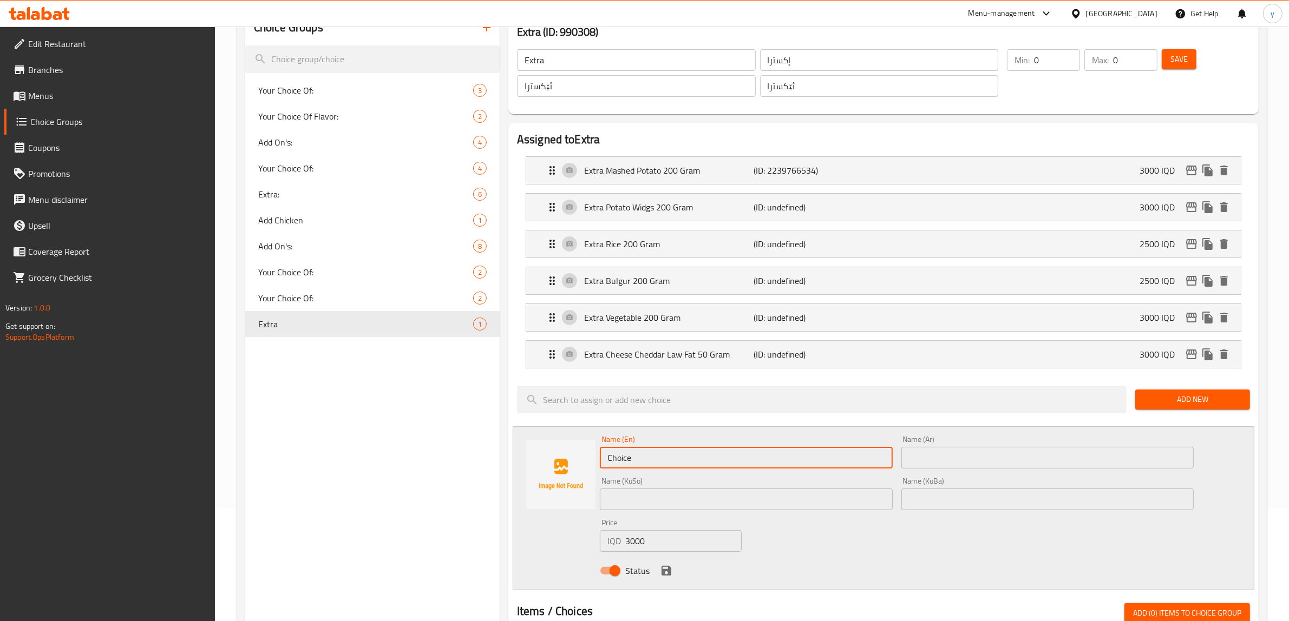
click at [621, 463] on input "Choice" at bounding box center [746, 458] width 293 height 22
paste input "extra briany"
click at [678, 465] on input "extra briany" at bounding box center [746, 458] width 293 height 22
paste input "200gr"
click at [667, 460] on input "extra briany 200gr" at bounding box center [746, 458] width 293 height 22
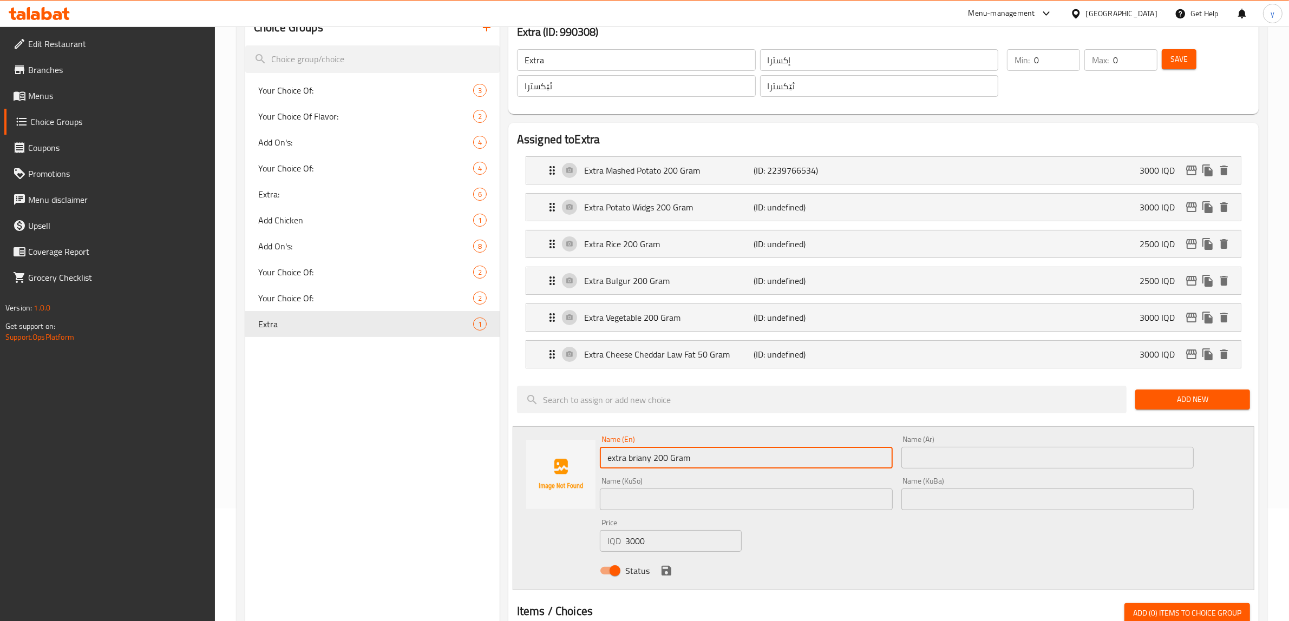
drag, startPoint x: 628, startPoint y: 460, endPoint x: 633, endPoint y: 464, distance: 6.6
click at [633, 464] on input "extra briany 200 Gram" at bounding box center [746, 458] width 293 height 22
drag, startPoint x: 613, startPoint y: 462, endPoint x: 604, endPoint y: 466, distance: 9.7
click at [604, 466] on input "extra Briany 200 Gram" at bounding box center [746, 458] width 293 height 22
click at [628, 459] on input "Extra Briany 200 Gram" at bounding box center [746, 458] width 293 height 22
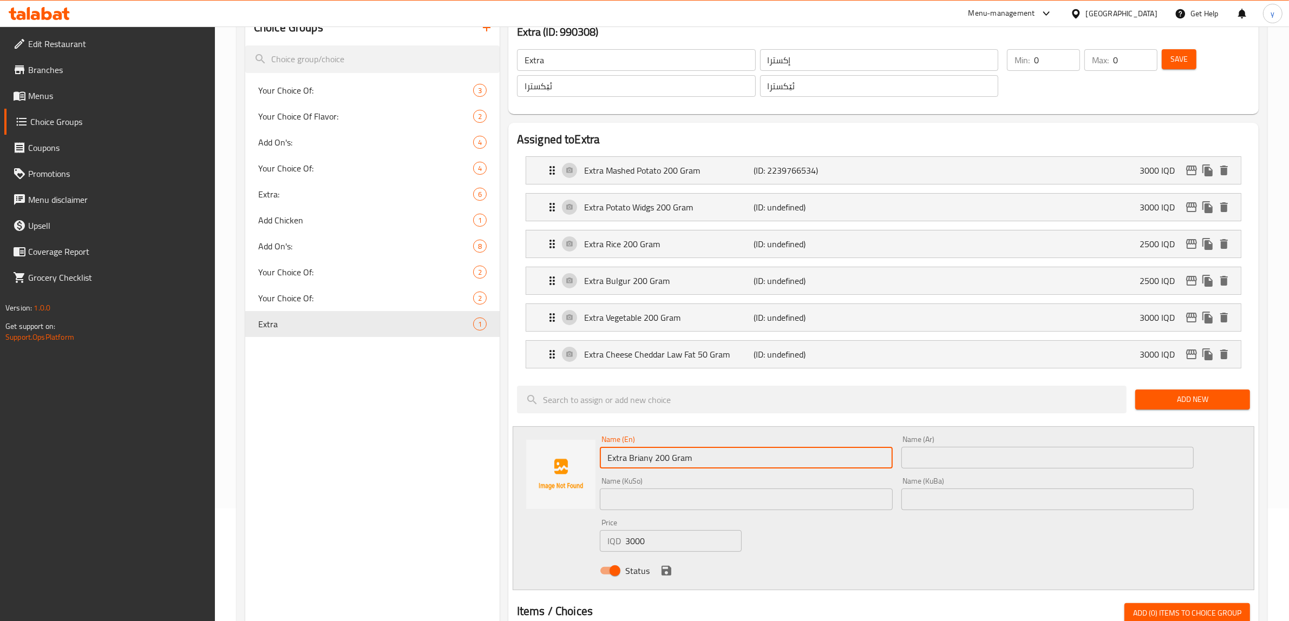
click at [628, 459] on input "Extra Briany 200 Gram" at bounding box center [746, 458] width 293 height 22
type input "Extra Briany 200 Gram"
drag, startPoint x: 971, startPoint y: 468, endPoint x: 959, endPoint y: 477, distance: 15.5
click at [971, 468] on input "text" at bounding box center [1047, 458] width 293 height 22
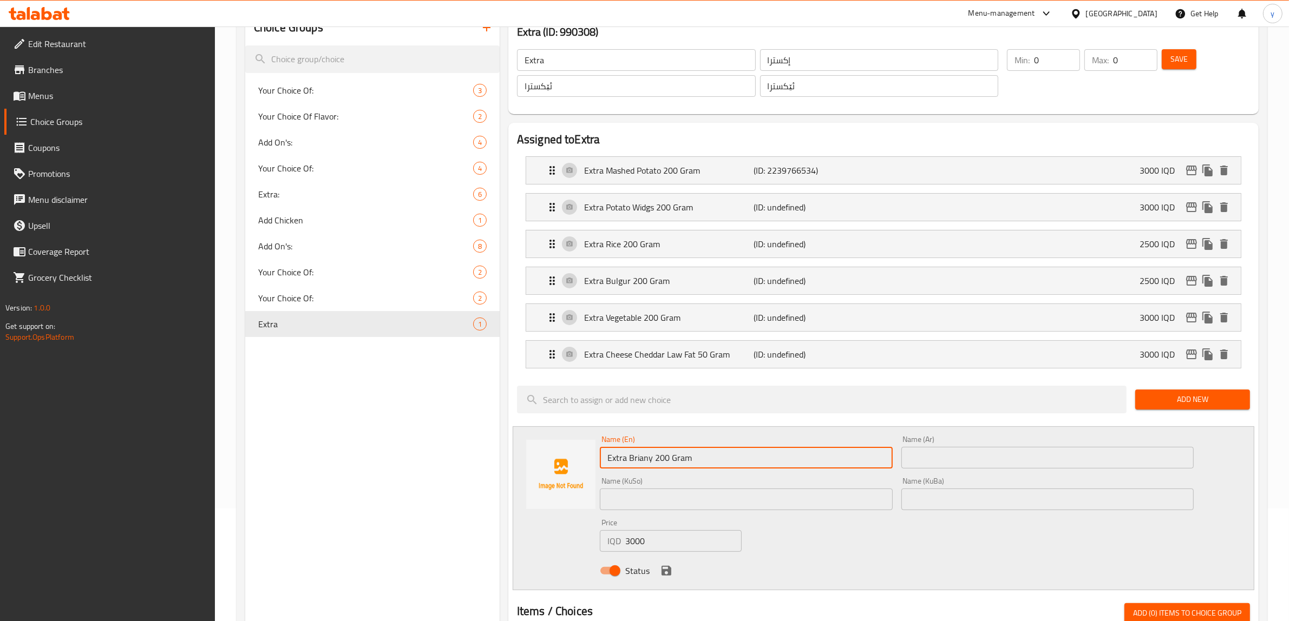
paste input "برياني إكسترا 200 جرام"
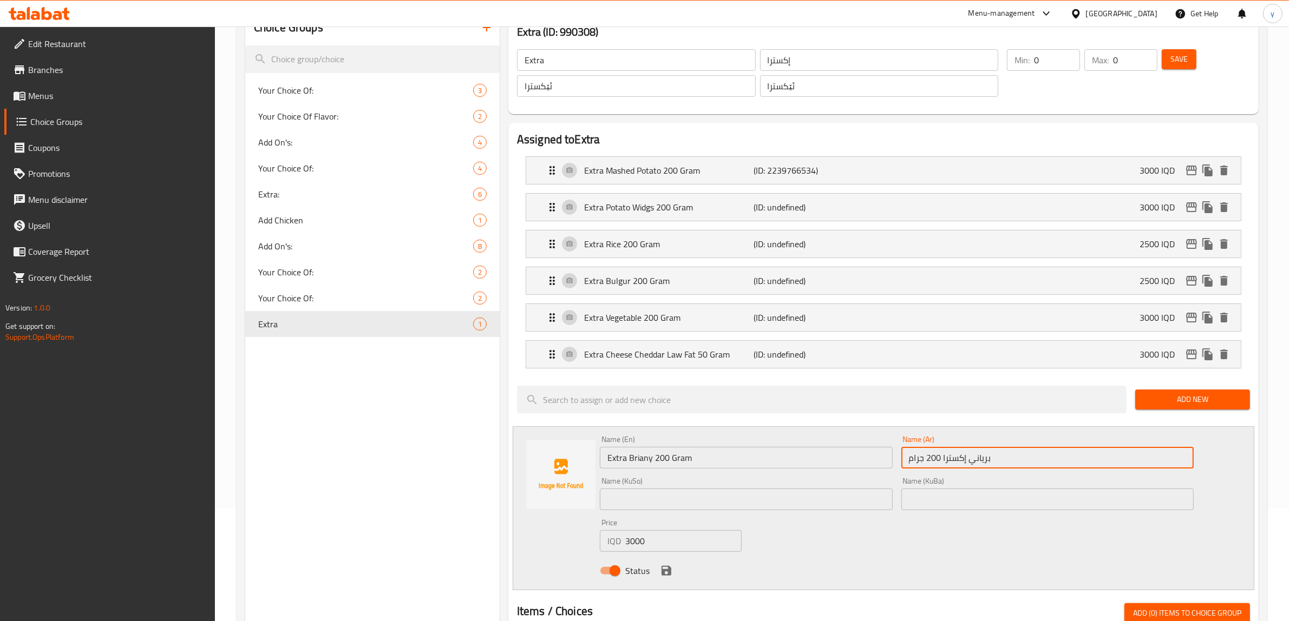
type input "برياني إكسترا 200 جرام"
click at [750, 494] on input "text" at bounding box center [746, 500] width 293 height 22
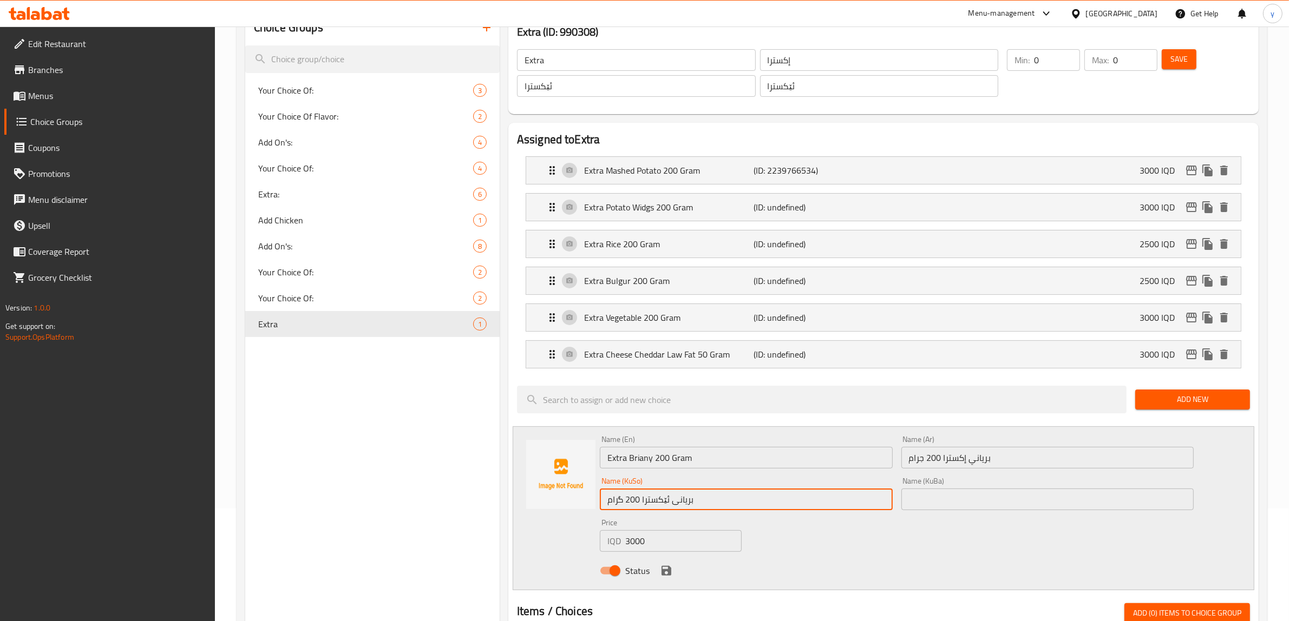
type input "بریانی ئێکسترا 200 گرام"
click at [663, 561] on div "Status" at bounding box center [896, 570] width 602 height 29
click at [664, 572] on icon "save" at bounding box center [666, 571] width 10 height 10
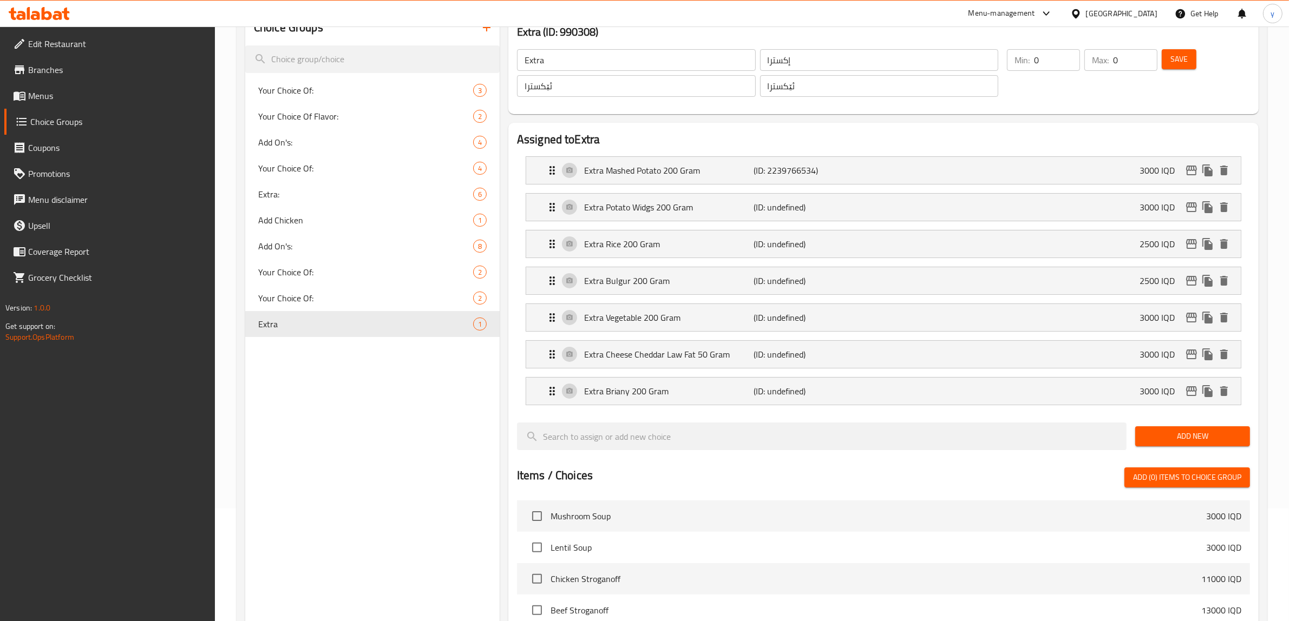
click at [1180, 439] on span "Add New" at bounding box center [1192, 437] width 97 height 14
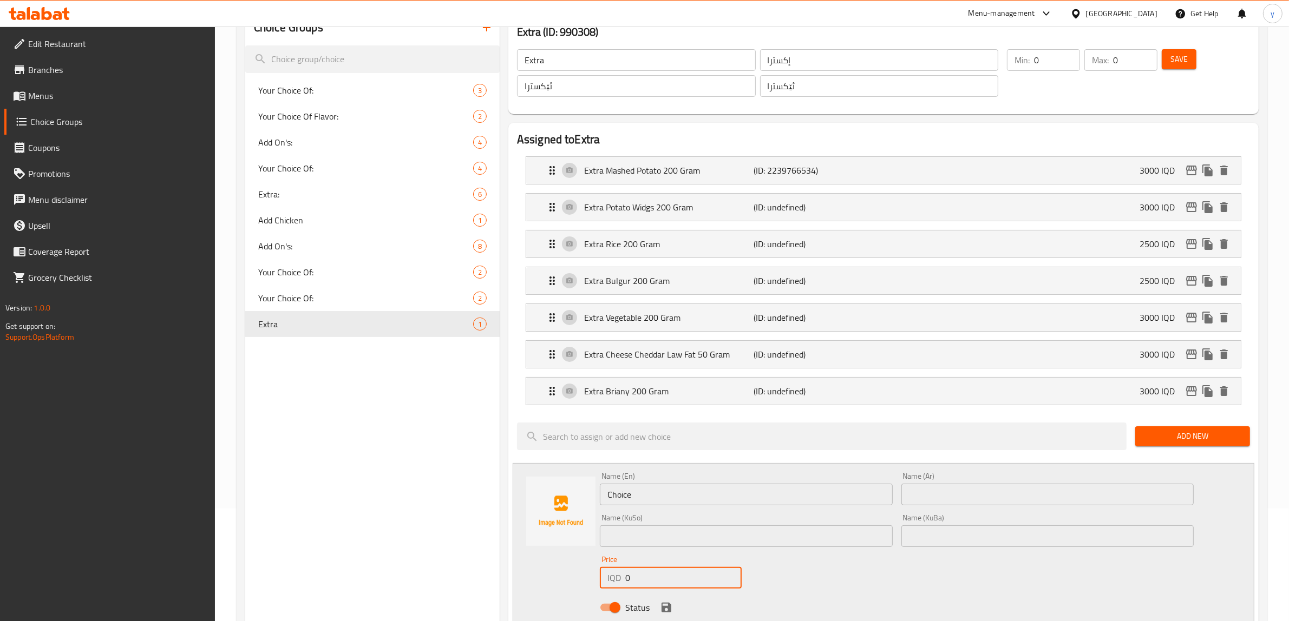
paste input "400"
drag, startPoint x: 624, startPoint y: 574, endPoint x: 636, endPoint y: 576, distance: 12.7
click at [636, 576] on input "0" at bounding box center [683, 578] width 116 height 22
type input "4000"
click at [634, 502] on input "Choice" at bounding box center [746, 495] width 293 height 22
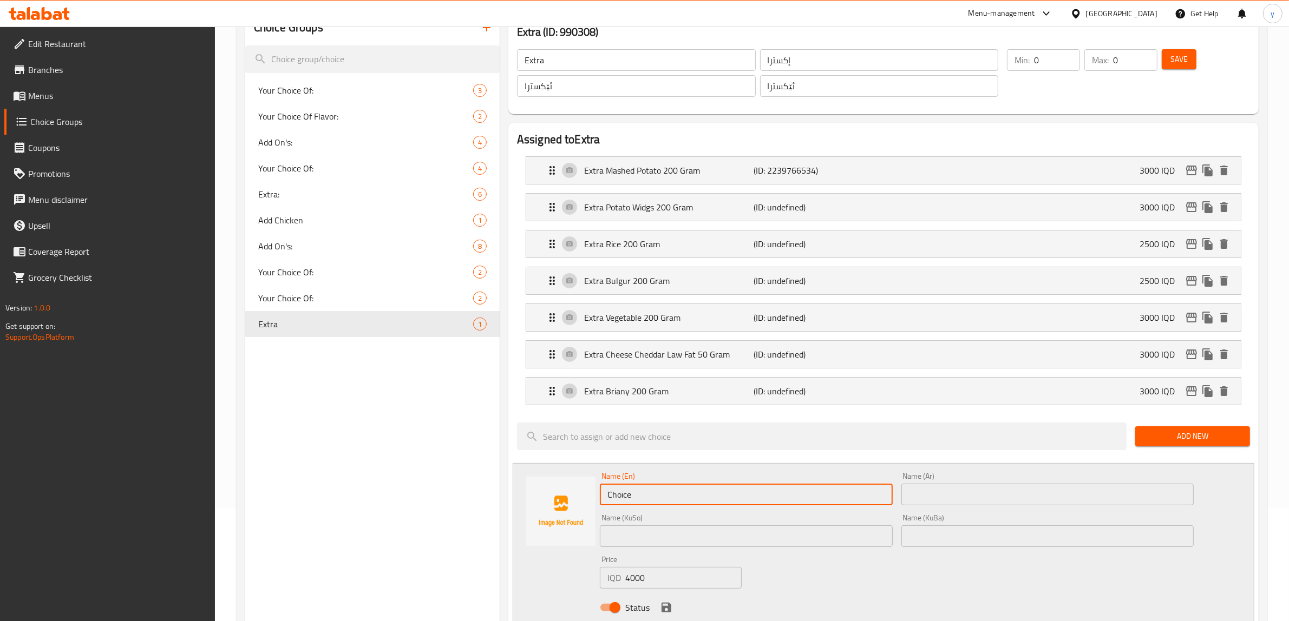
click at [634, 502] on input "Choice" at bounding box center [746, 495] width 293 height 22
paste input "extra potato sweet"
paste input "200gr"
click at [692, 502] on input "extra potato sweet 200gr" at bounding box center [746, 495] width 293 height 22
drag, startPoint x: 704, startPoint y: 495, endPoint x: 694, endPoint y: 503, distance: 13.1
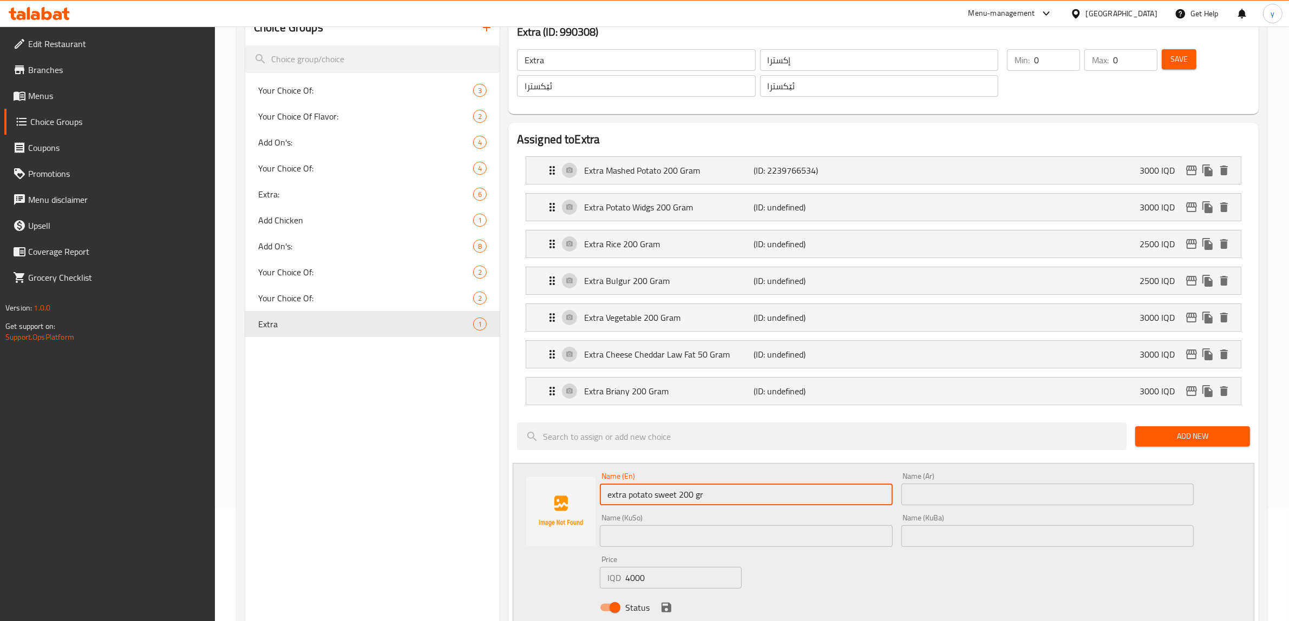
click at [694, 503] on input "extra potato sweet 200 gr" at bounding box center [746, 495] width 293 height 22
drag, startPoint x: 634, startPoint y: 494, endPoint x: 628, endPoint y: 499, distance: 7.3
click at [628, 499] on input "extra potato Sweet 200 Gram" at bounding box center [746, 495] width 293 height 22
drag, startPoint x: 618, startPoint y: 492, endPoint x: 612, endPoint y: 496, distance: 6.3
click at [612, 496] on input "extra Potato Sweet 200 Gram" at bounding box center [746, 495] width 293 height 22
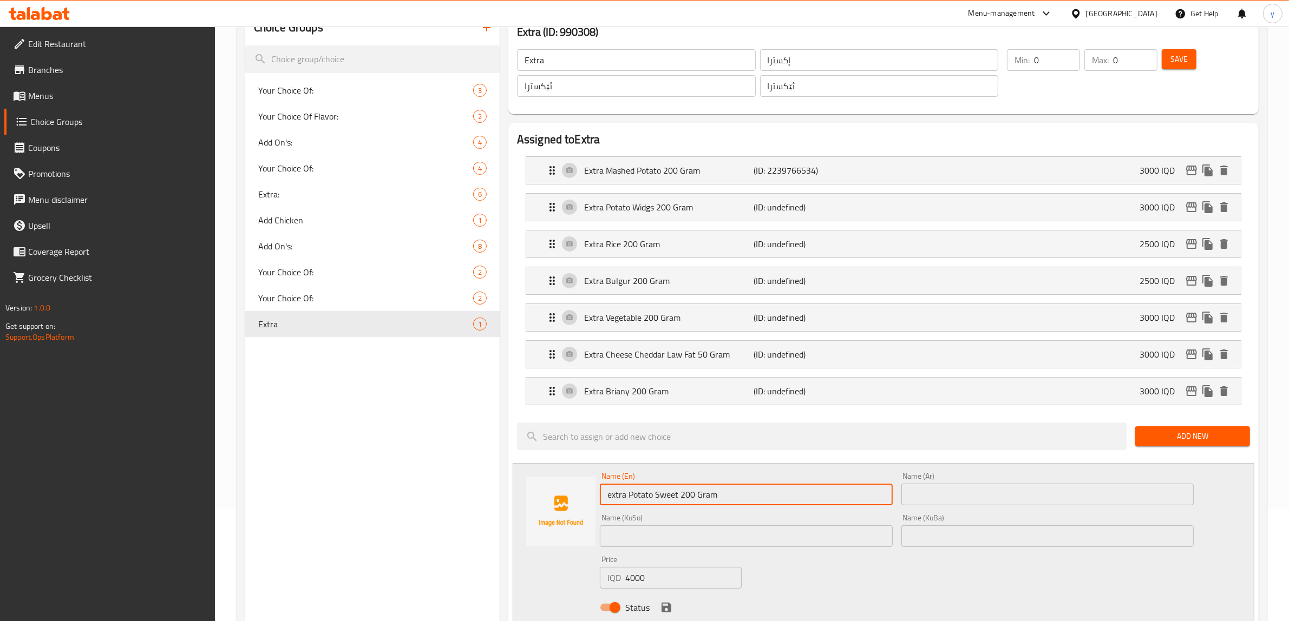
click at [618, 494] on input "extra Potato Sweet 200 Gram" at bounding box center [746, 495] width 293 height 22
drag, startPoint x: 613, startPoint y: 496, endPoint x: 607, endPoint y: 499, distance: 6.3
click at [607, 499] on input "extra Potato Sweet 200 Gram" at bounding box center [746, 495] width 293 height 22
click at [658, 497] on input "Extra Potato Sweet 200 Gram" at bounding box center [746, 495] width 293 height 22
click at [674, 496] on input "Extra Potato Sweet 200 Gram" at bounding box center [746, 495] width 293 height 22
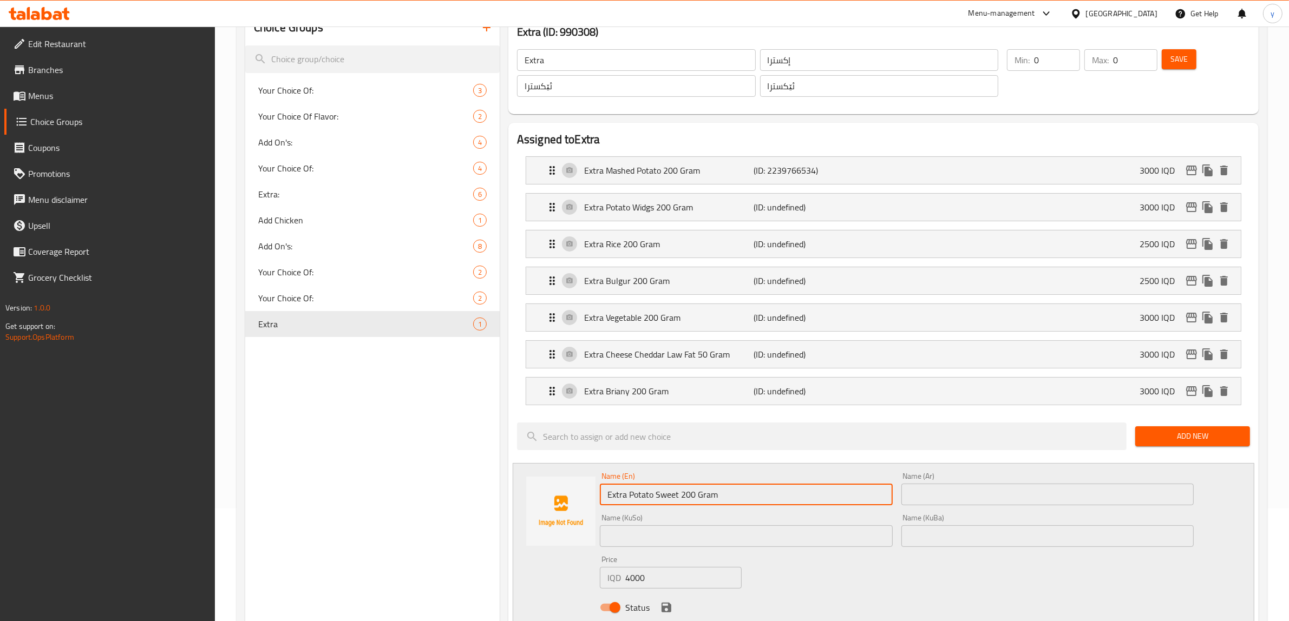
drag, startPoint x: 742, startPoint y: 501, endPoint x: 602, endPoint y: 495, distance: 140.3
click at [602, 495] on input "Extra Potato Sweet 200 Gram" at bounding box center [746, 495] width 293 height 22
type input "Extra Potato Sweet 200 Gram"
click at [788, 63] on input "إكسترا" at bounding box center [879, 60] width 239 height 22
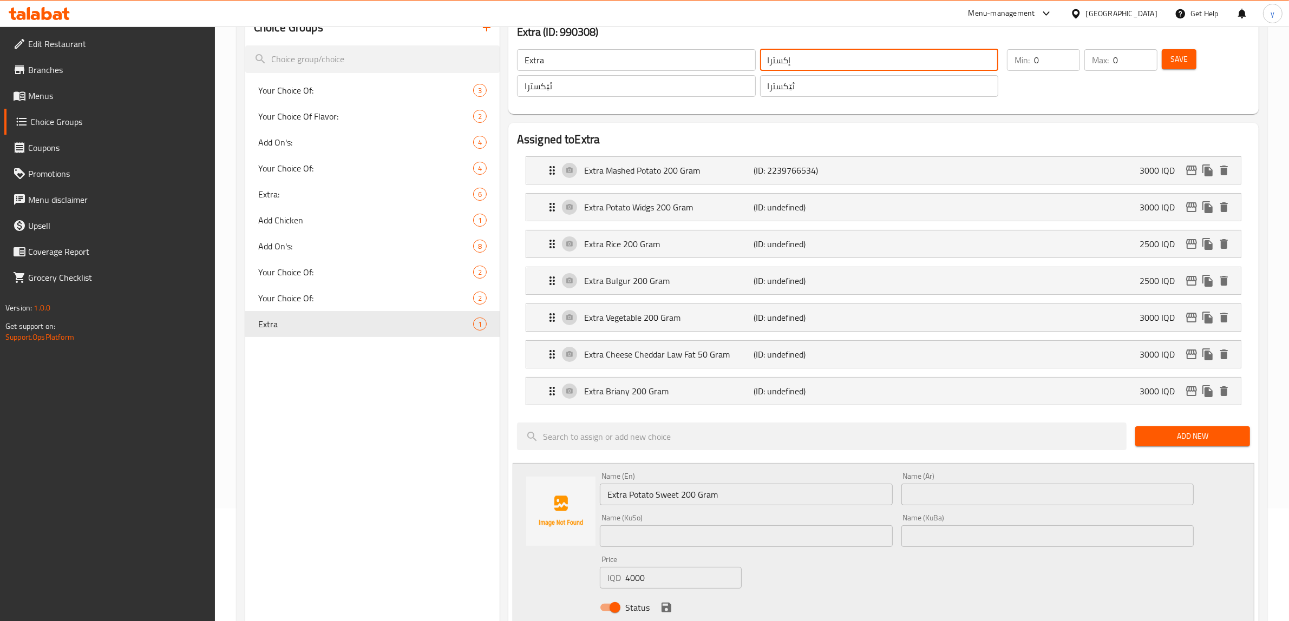
click at [788, 63] on input "إكسترا" at bounding box center [879, 60] width 239 height 22
drag, startPoint x: 958, startPoint y: 477, endPoint x: 964, endPoint y: 488, distance: 12.1
click at [961, 483] on div "Name (Ar) Name (Ar)" at bounding box center [1047, 488] width 293 height 33
click at [964, 489] on input "text" at bounding box center [1047, 495] width 293 height 22
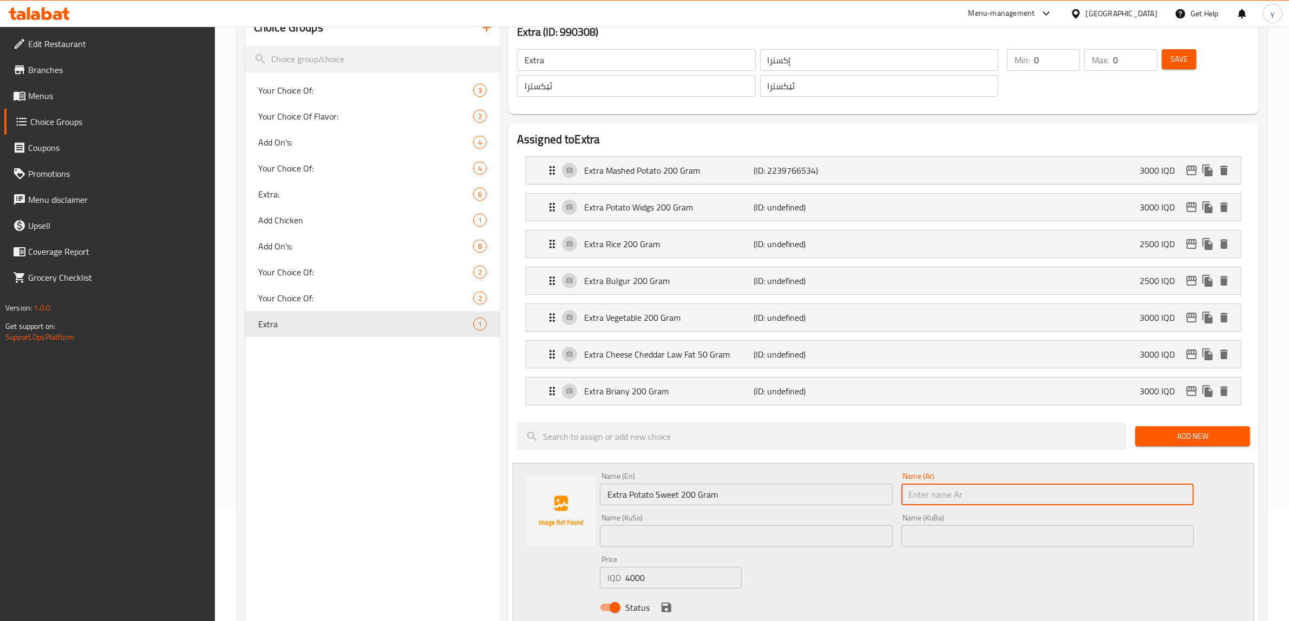
paste input "بطاطا إكسترا حلوة 200 جرام"
type input "بطاطا إكسترا حلوة 200 جرام"
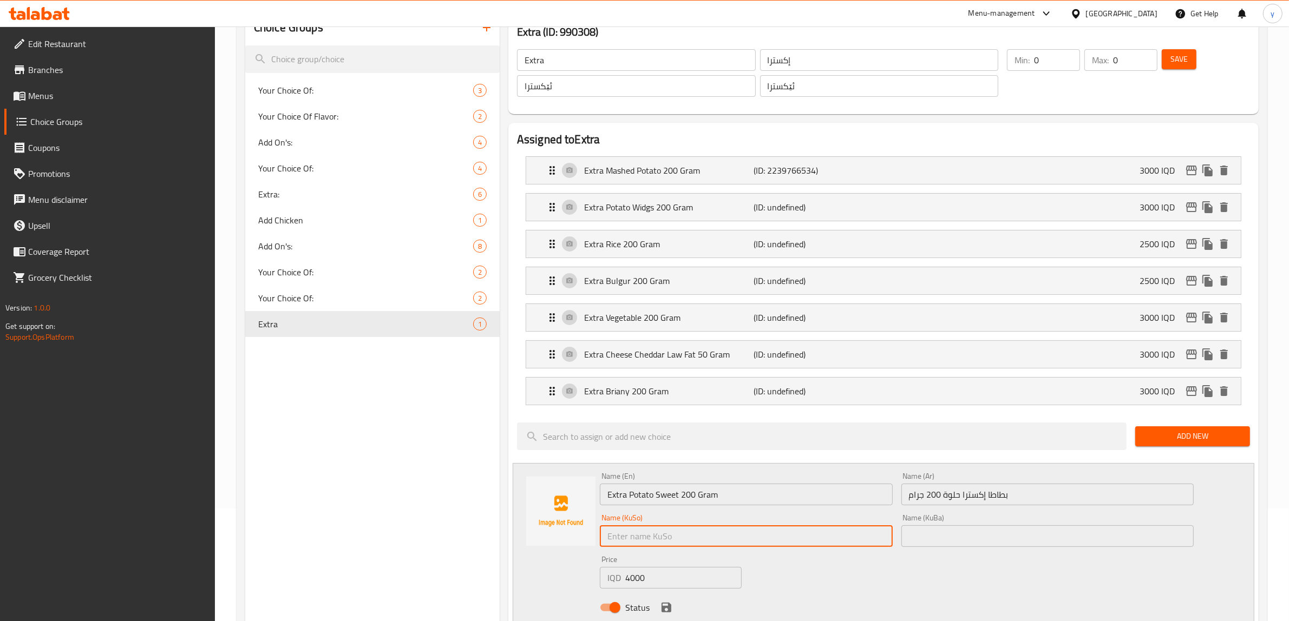
click at [773, 540] on input "text" at bounding box center [746, 537] width 293 height 22
type input "پەتاتەی ئێکسترای شیرین 200 گرام"
click at [674, 597] on div "Status" at bounding box center [896, 607] width 602 height 29
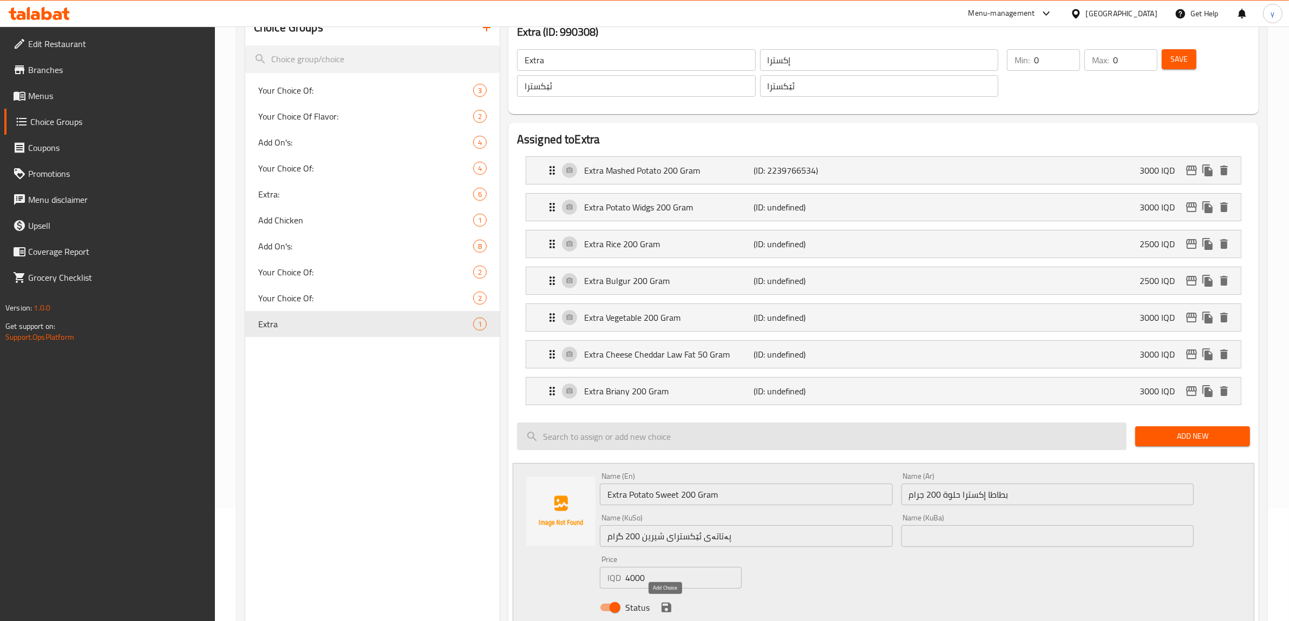
click at [666, 606] on icon "save" at bounding box center [666, 607] width 13 height 13
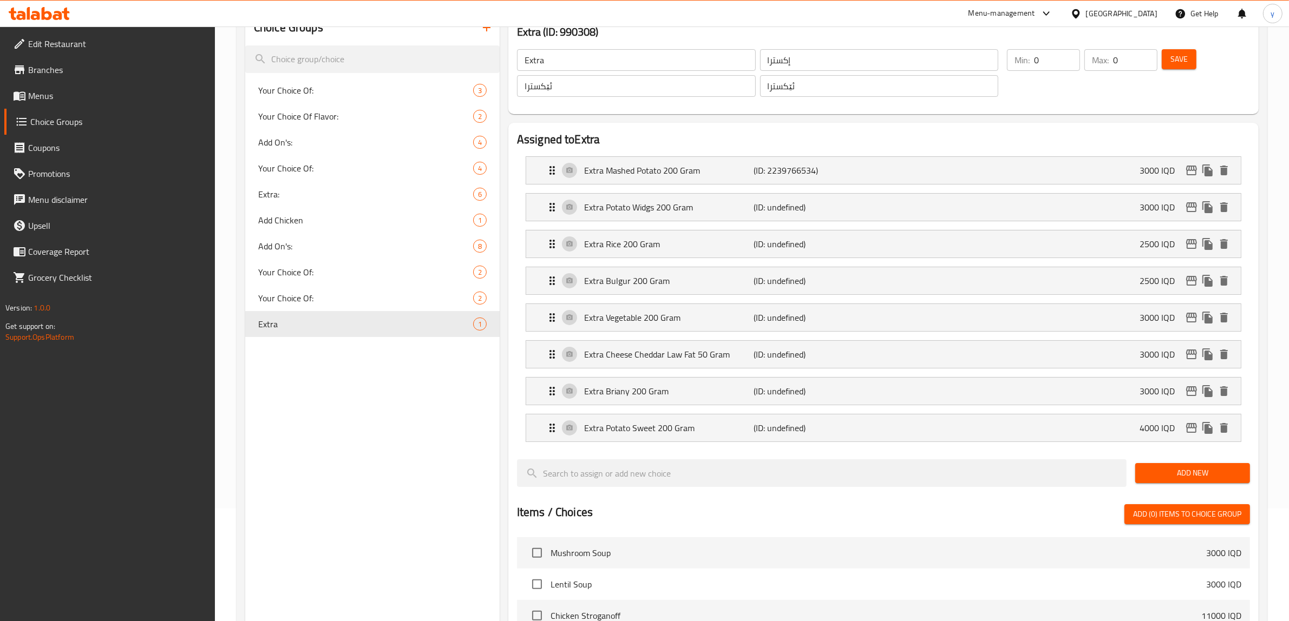
click at [1202, 468] on span "Add New" at bounding box center [1192, 474] width 97 height 14
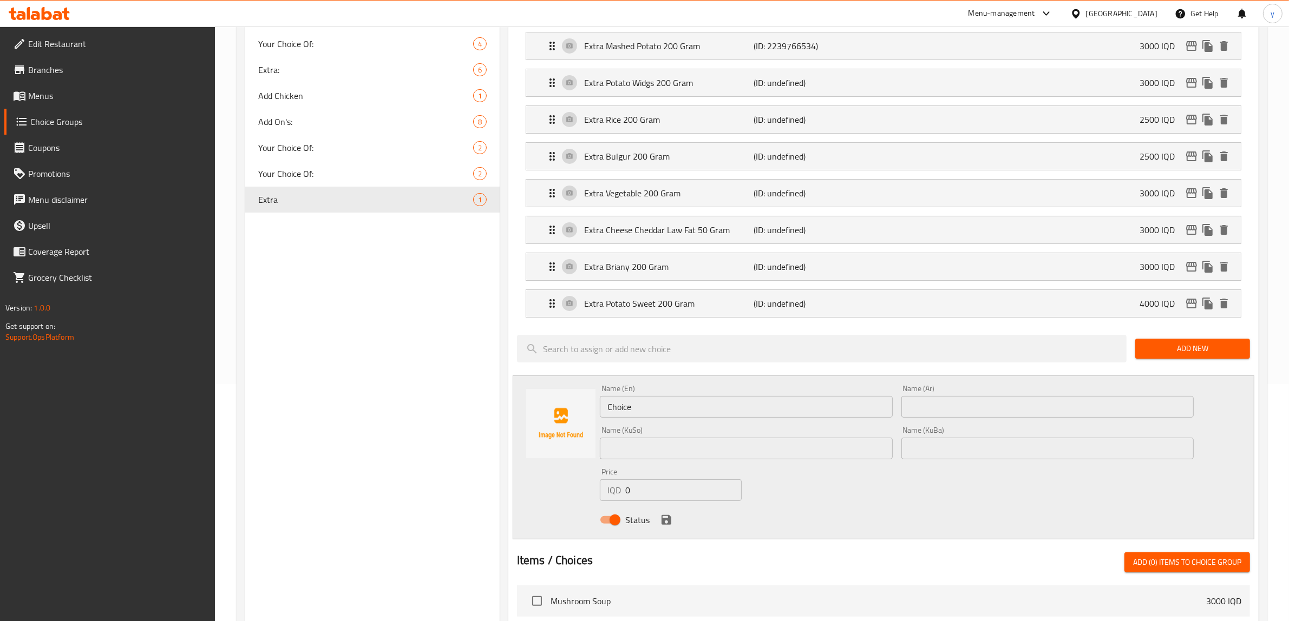
scroll to position [451, 0]
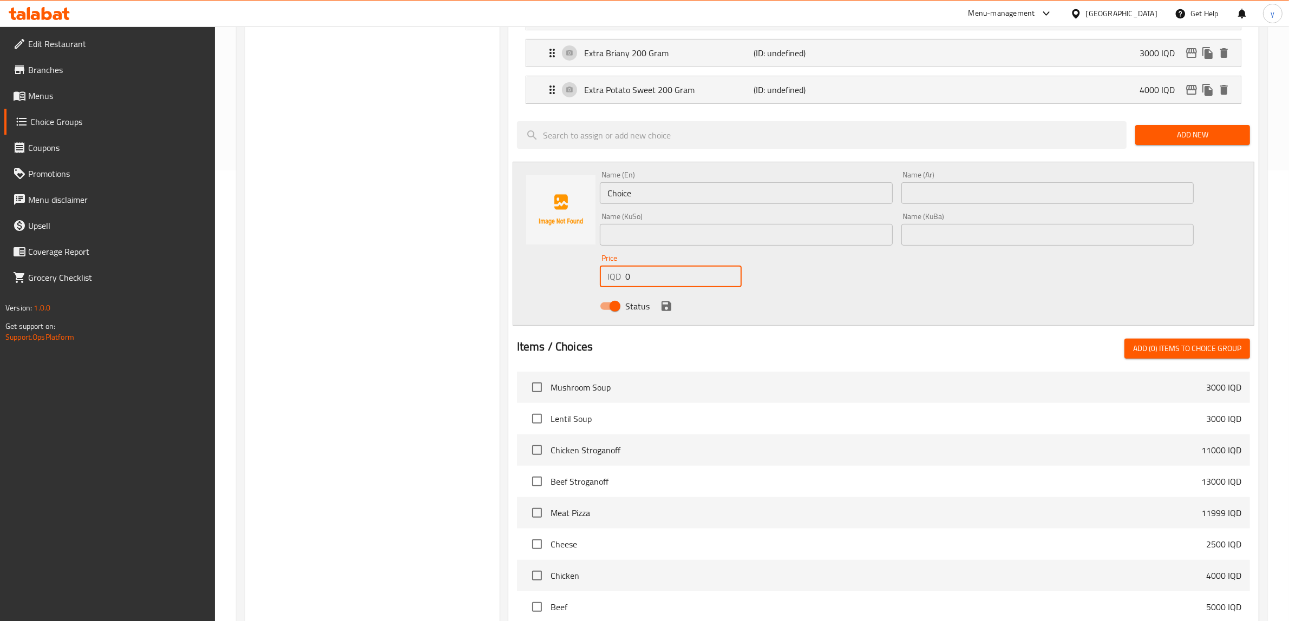
paste input "300"
drag, startPoint x: 639, startPoint y: 280, endPoint x: 628, endPoint y: 285, distance: 11.9
click at [616, 283] on div "IQD 0 Price" at bounding box center [671, 277] width 142 height 22
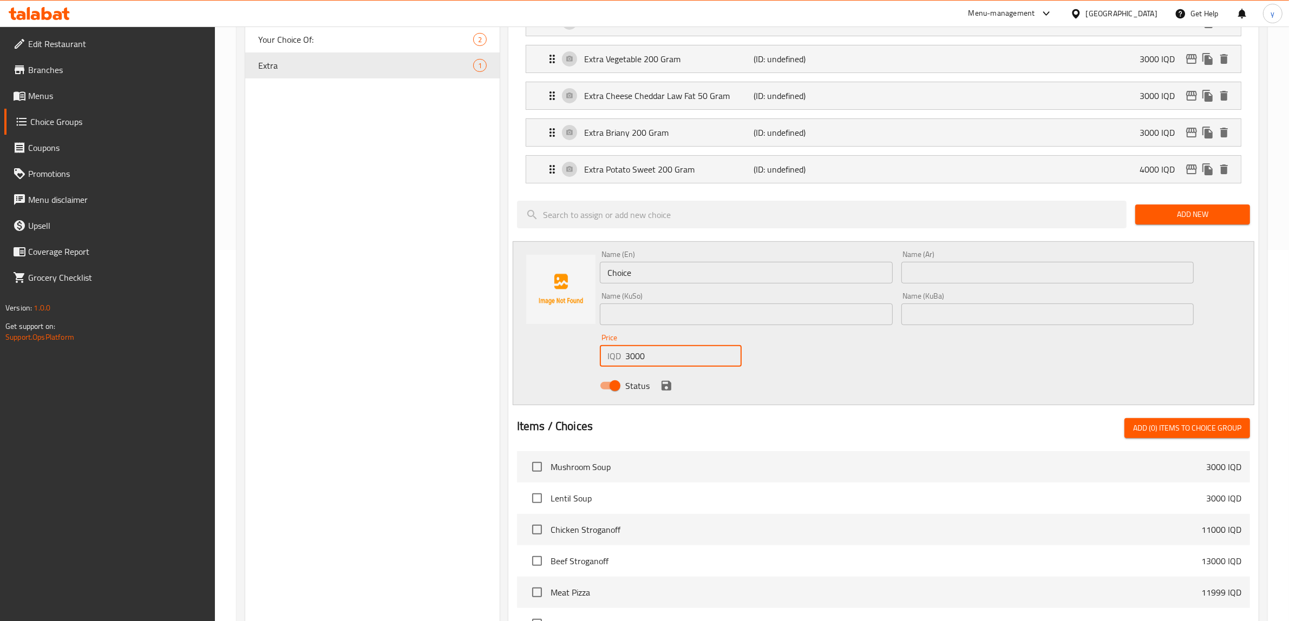
scroll to position [338, 0]
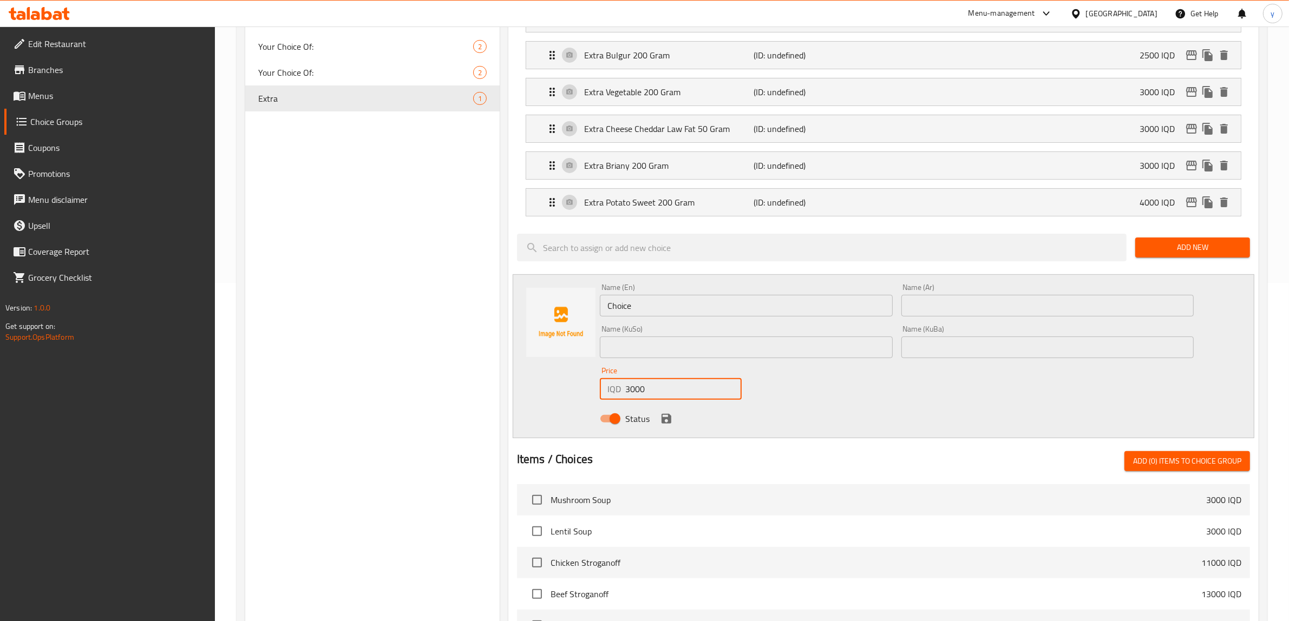
type input "3000"
click at [678, 314] on input "Choice" at bounding box center [746, 306] width 293 height 22
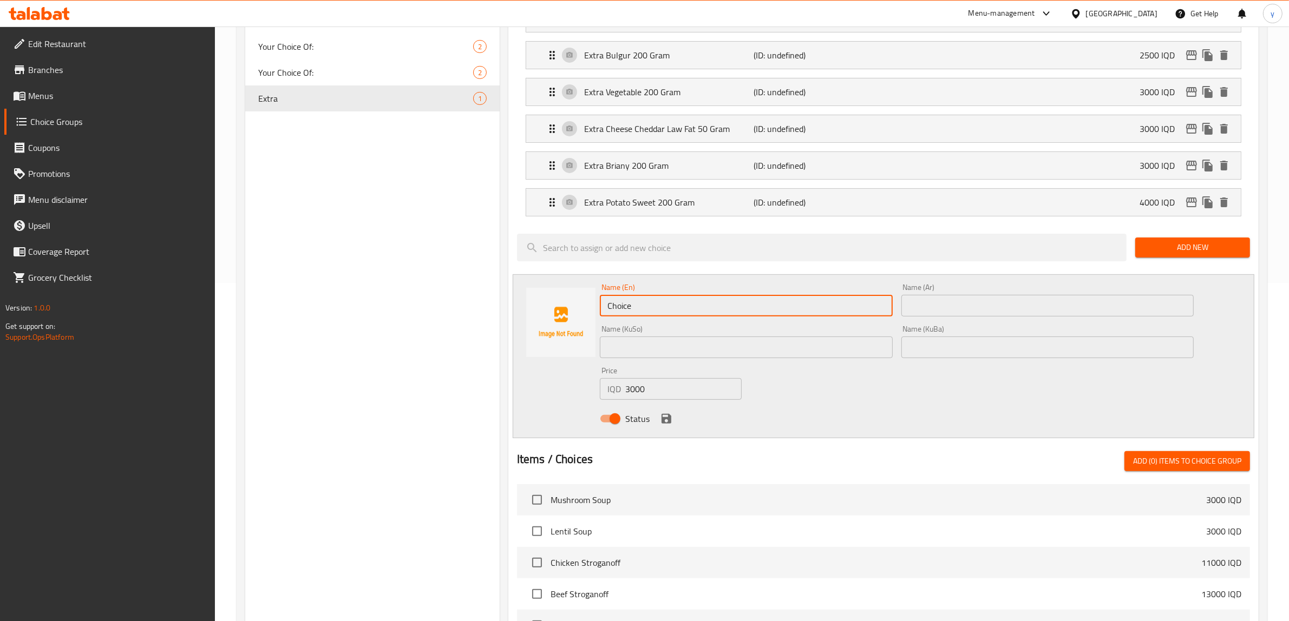
click at [678, 314] on input "Choice" at bounding box center [746, 306] width 293 height 22
paste input "extra kabssa"
paste input "200gr"
drag, startPoint x: 682, startPoint y: 313, endPoint x: 669, endPoint y: 320, distance: 14.6
click at [669, 320] on div "Name (En) extra kabssa 200 Name (En)" at bounding box center [745, 300] width 301 height 42
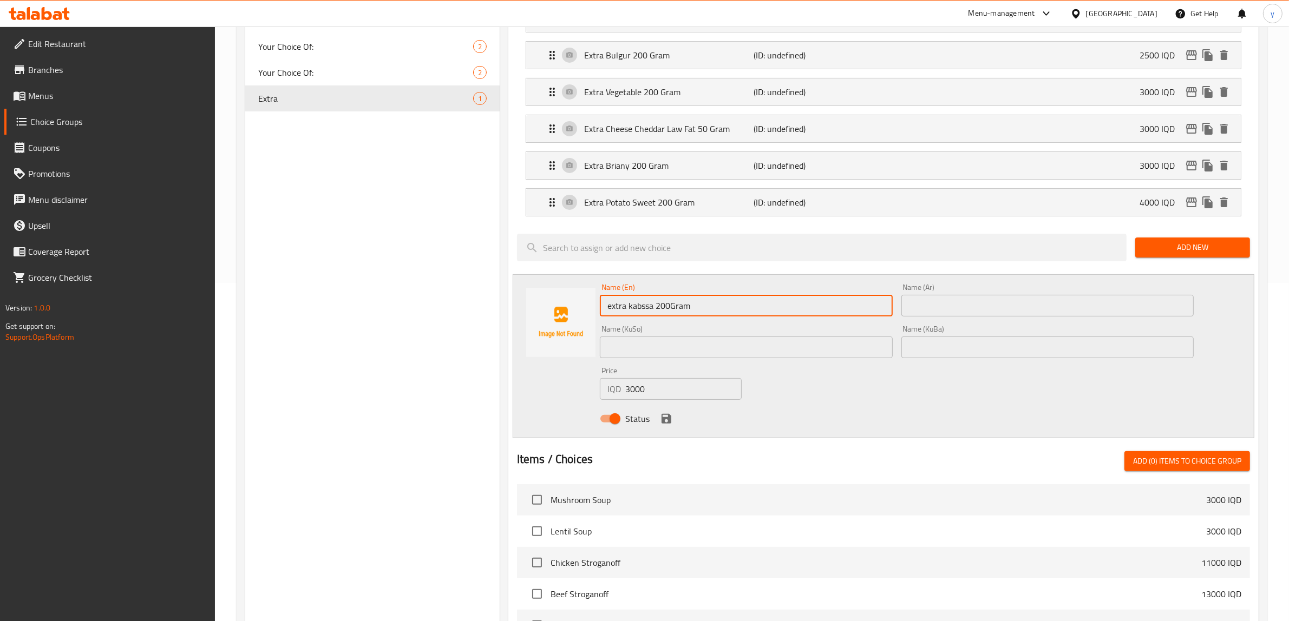
click at [672, 304] on input "extra kabssa 200Gram" at bounding box center [746, 306] width 293 height 22
click at [670, 304] on input "extra kabssa 200Gram" at bounding box center [746, 306] width 293 height 22
click at [629, 312] on input "extra kabssa 200 Gram" at bounding box center [746, 306] width 293 height 22
drag, startPoint x: 612, startPoint y: 310, endPoint x: 605, endPoint y: 314, distance: 8.3
click at [605, 314] on input "extra Kabssa 200 Gram" at bounding box center [746, 306] width 293 height 22
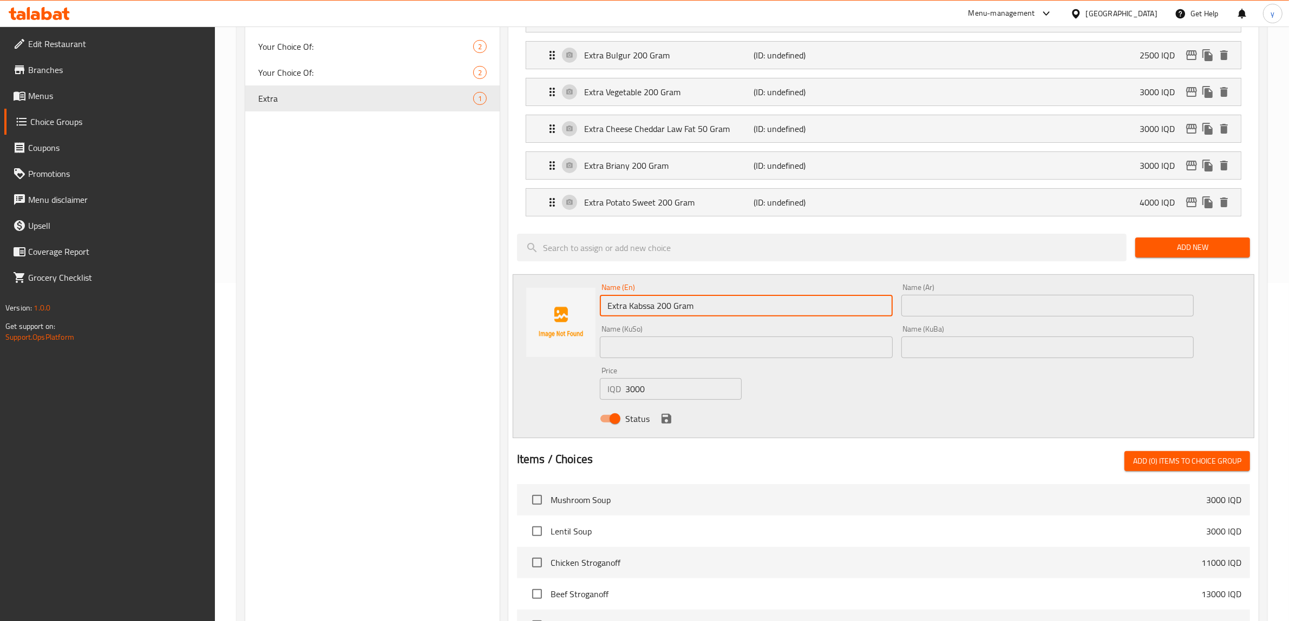
type input "Extra Kabssa 200 Gram"
click at [650, 320] on div "Name (En) Extra Kabssa 200 Gram Name (En)" at bounding box center [745, 300] width 301 height 42
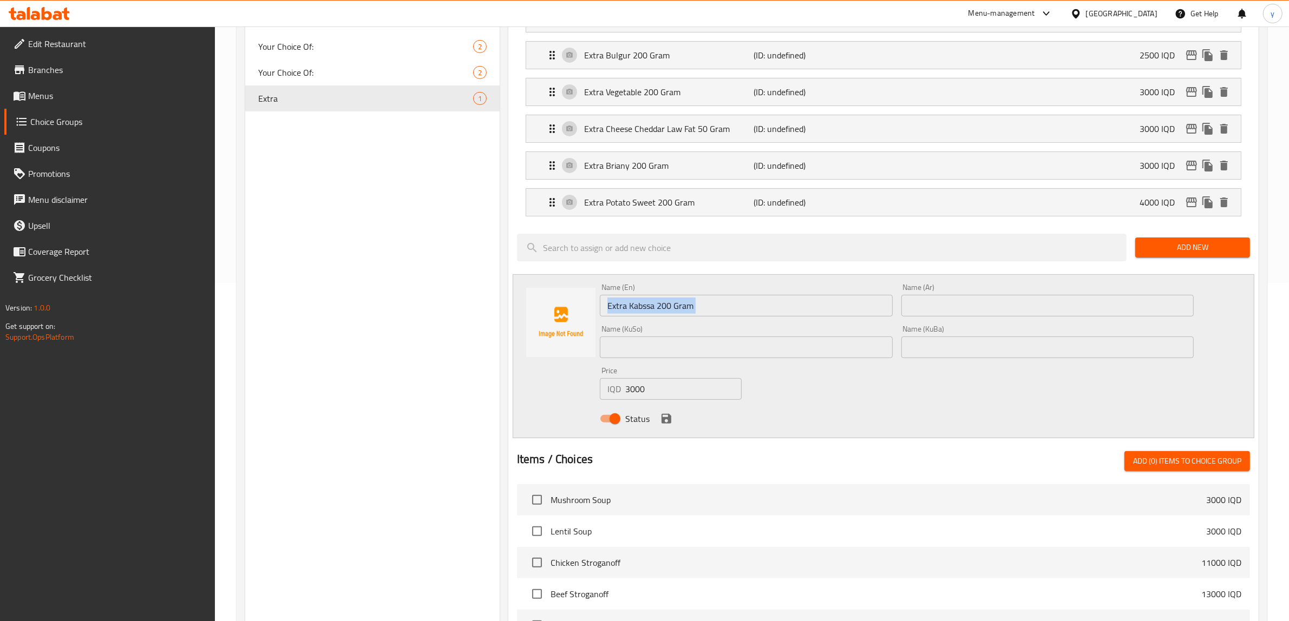
click at [650, 320] on div "Name (En) Extra Kabssa 200 Gram Name (En)" at bounding box center [745, 300] width 301 height 42
click at [665, 308] on input "Extra Kabssa 200 Gram" at bounding box center [746, 306] width 293 height 22
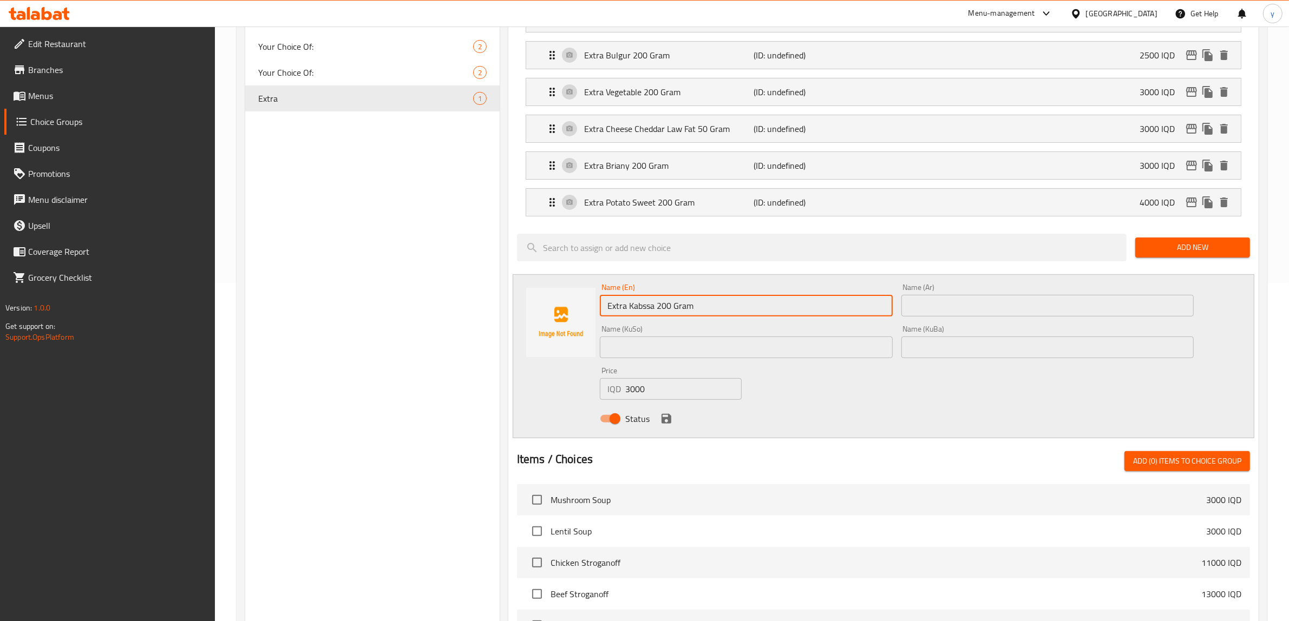
click at [665, 308] on input "Extra Kabssa 200 Gram" at bounding box center [746, 306] width 293 height 22
drag, startPoint x: 938, startPoint y: 312, endPoint x: 880, endPoint y: 330, distance: 60.6
click at [938, 312] on input "text" at bounding box center [1047, 306] width 293 height 22
paste input "كبسة إكسترا 200 جرام"
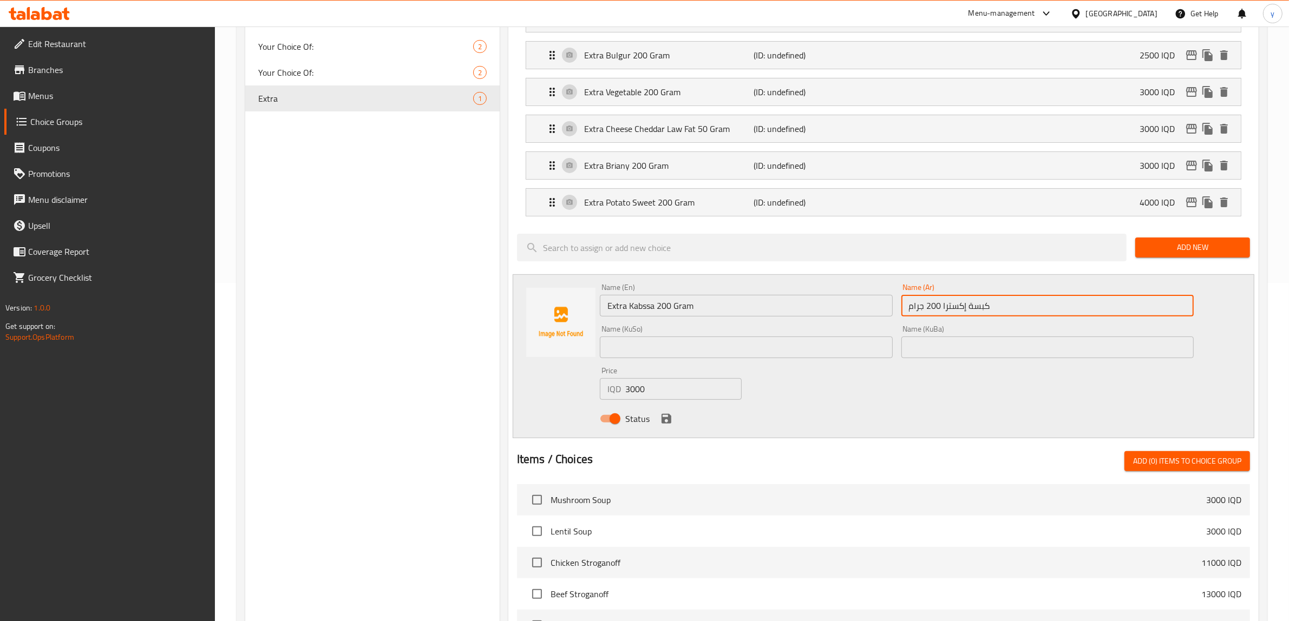
type input "كبسة إكسترا 200 جرام"
click at [851, 341] on input "text" at bounding box center [746, 348] width 293 height 22
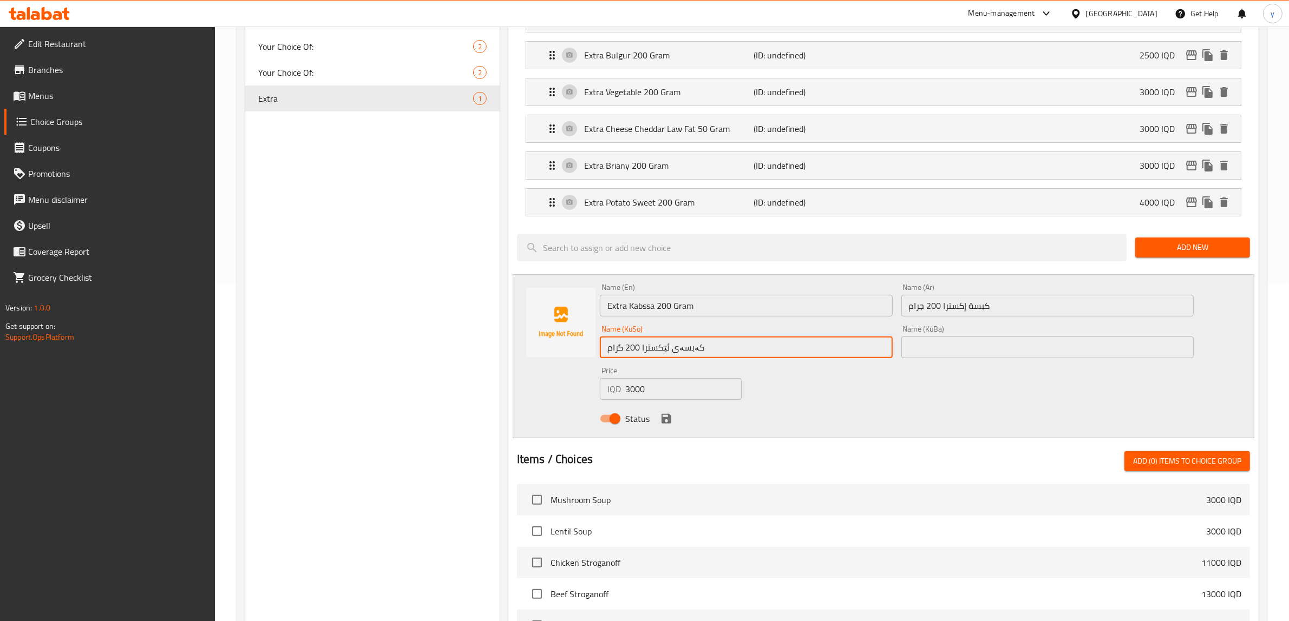
type input "کەبسەی ئێکسترا 200 گرام"
click at [667, 413] on button "save" at bounding box center [666, 419] width 16 height 16
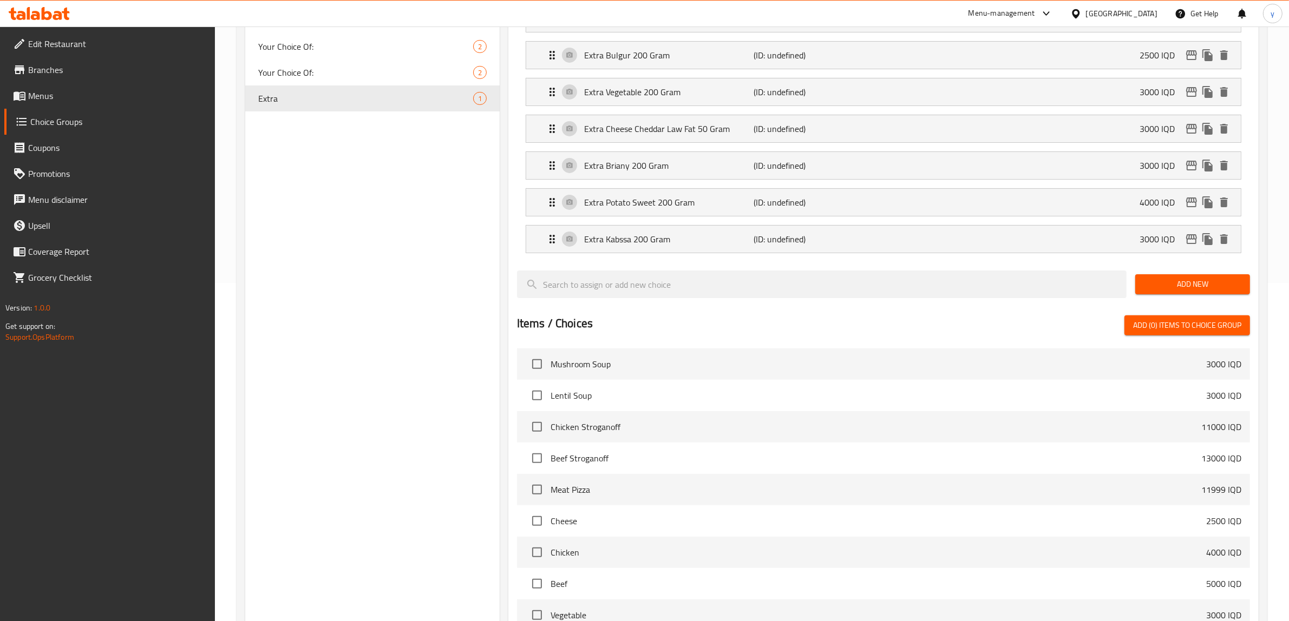
click at [1178, 283] on span "Add New" at bounding box center [1192, 285] width 97 height 14
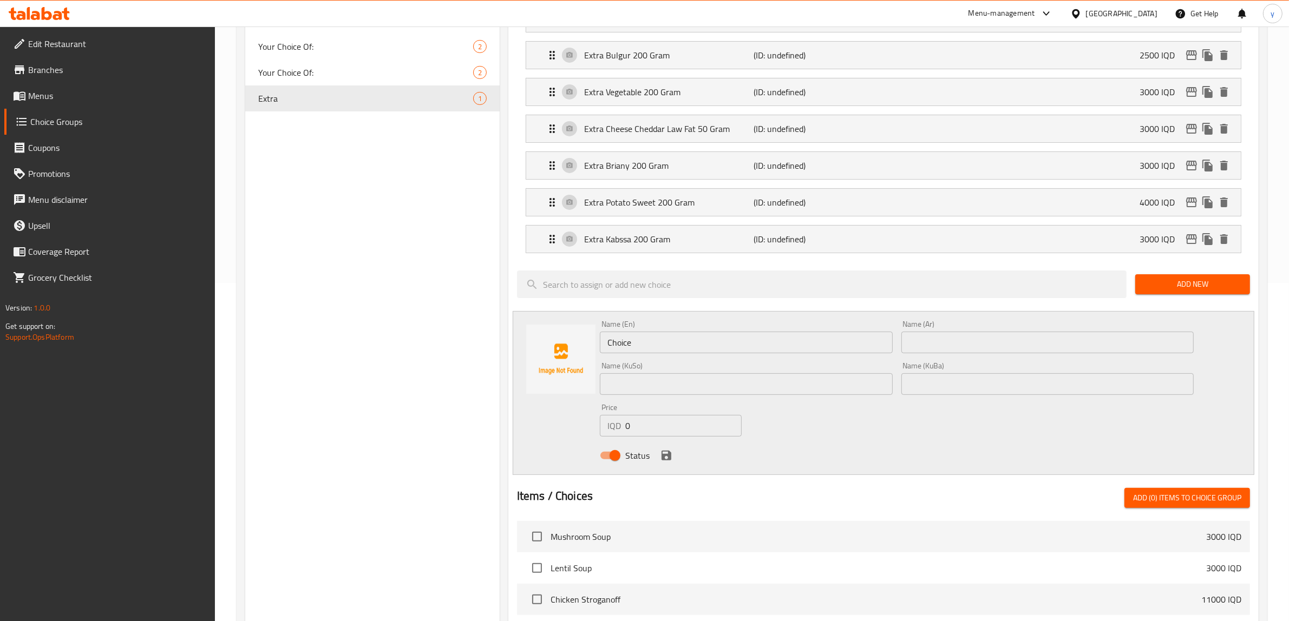
drag, startPoint x: 632, startPoint y: 415, endPoint x: 623, endPoint y: 421, distance: 10.5
click at [623, 421] on div "Price IQD 0 Price" at bounding box center [671, 420] width 142 height 33
drag, startPoint x: 640, startPoint y: 431, endPoint x: 625, endPoint y: 437, distance: 16.1
click at [625, 437] on input "0" at bounding box center [683, 426] width 116 height 22
paste input "300"
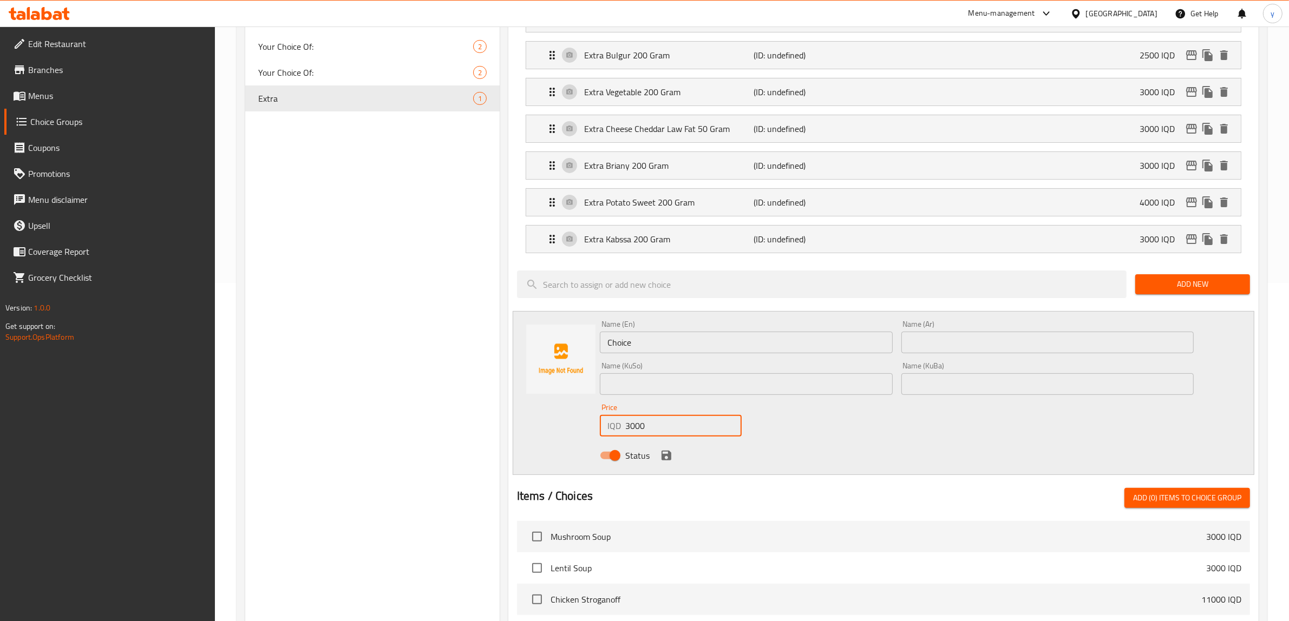
type input "3000"
click at [633, 369] on div "Name (KuSo) Name (KuSo)" at bounding box center [746, 378] width 293 height 33
click at [636, 337] on input "Choice" at bounding box center [746, 343] width 293 height 22
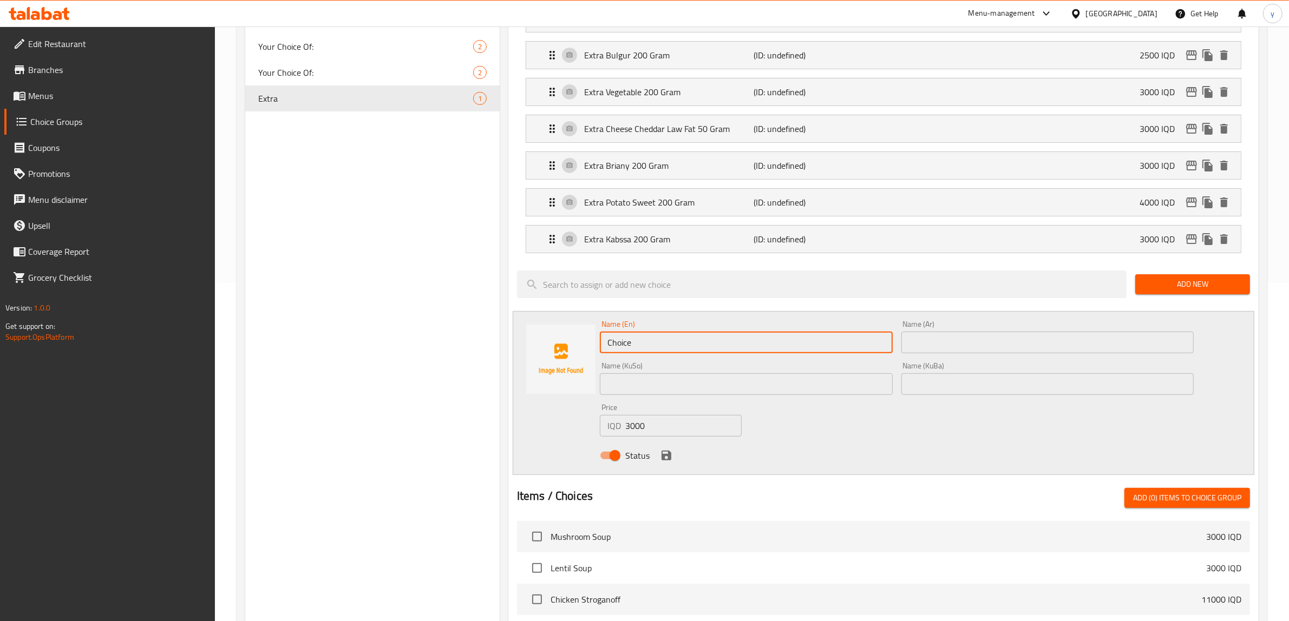
click at [636, 337] on input "Choice" at bounding box center [746, 343] width 293 height 22
paste input "extra smokid sause law fat"
paste input "50 gr"
drag, startPoint x: 720, startPoint y: 341, endPoint x: 732, endPoint y: 345, distance: 12.7
click at [732, 345] on input "extra smokid sause law fat 50 gr" at bounding box center [746, 343] width 293 height 22
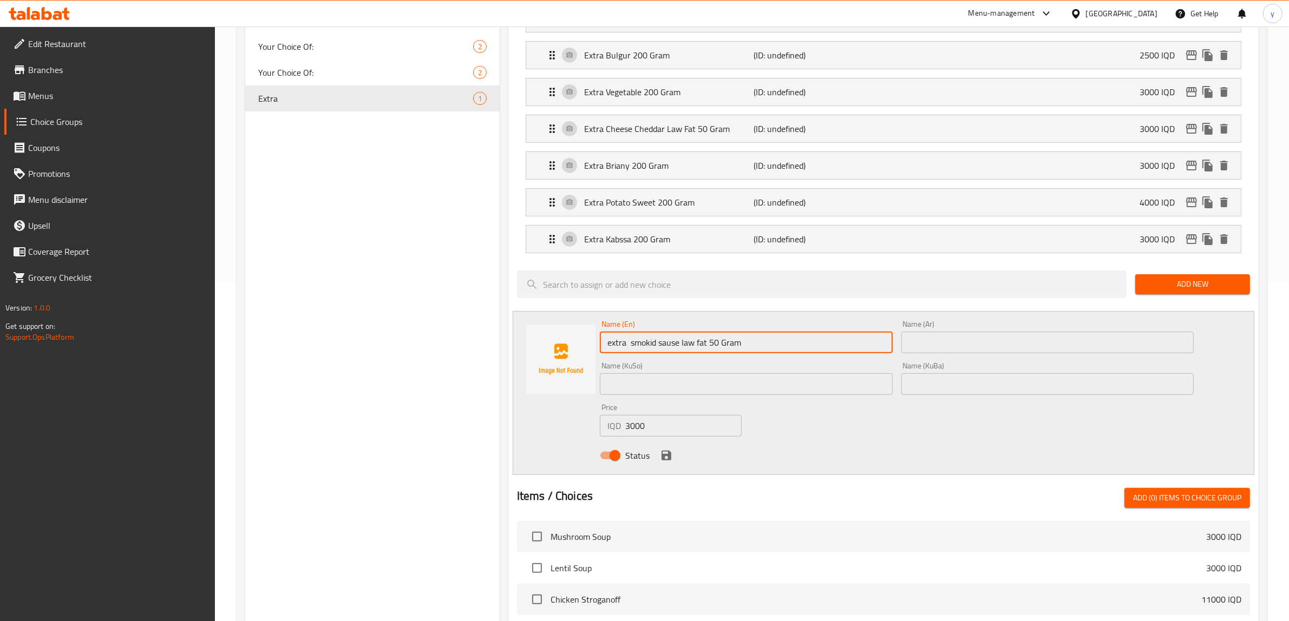
click at [699, 345] on input "extra smokid sause law fat 50 Gram" at bounding box center [746, 343] width 293 height 22
click at [709, 345] on input "extra smokid sause law fat 50 Gram" at bounding box center [746, 343] width 293 height 22
click at [696, 353] on input "extra smokid sause law fat 50 Gram" at bounding box center [746, 343] width 293 height 22
click at [680, 349] on input "extra smokid sause law Fat 50 Gram" at bounding box center [746, 343] width 293 height 22
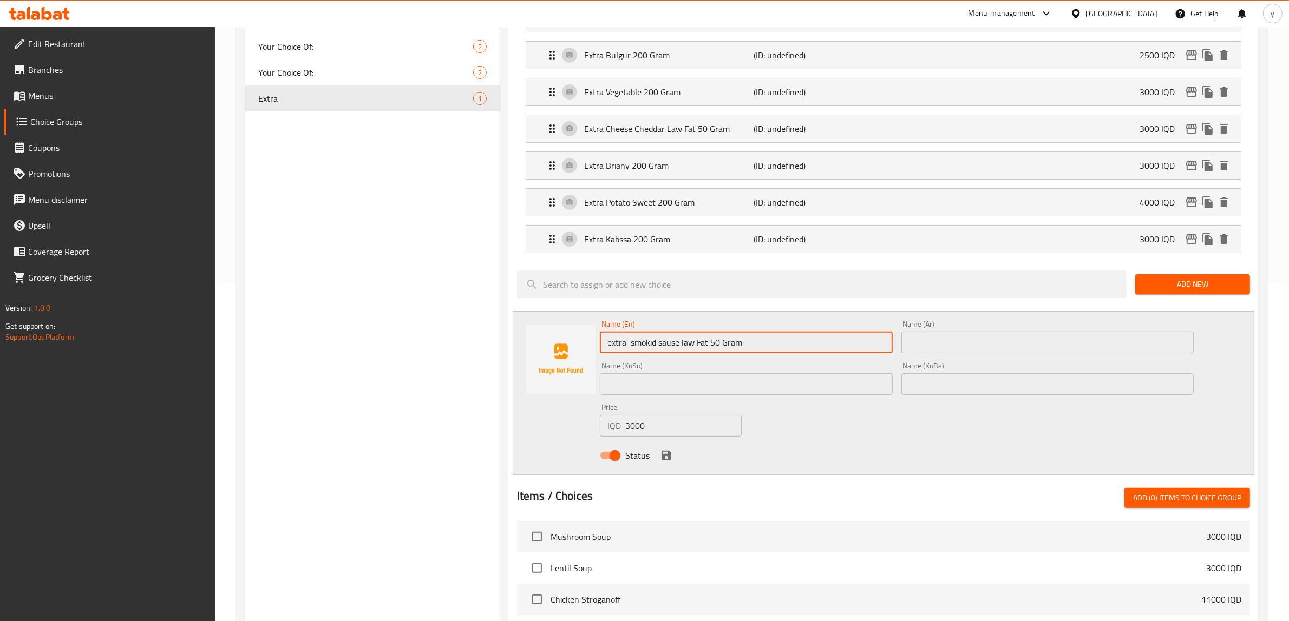
click at [683, 347] on input "extra smokid sause law Fat 50 Gram" at bounding box center [746, 343] width 293 height 22
click at [649, 350] on input "extra smoked sauce Law Fat 50 Gram" at bounding box center [746, 343] width 293 height 22
drag, startPoint x: 636, startPoint y: 344, endPoint x: 629, endPoint y: 348, distance: 7.8
click at [629, 348] on input "extra Smoked sauce Law Fat 50 Gram" at bounding box center [746, 343] width 293 height 22
click at [606, 345] on input "extra Smoked sauce Law Fat 50 Gram" at bounding box center [746, 343] width 293 height 22
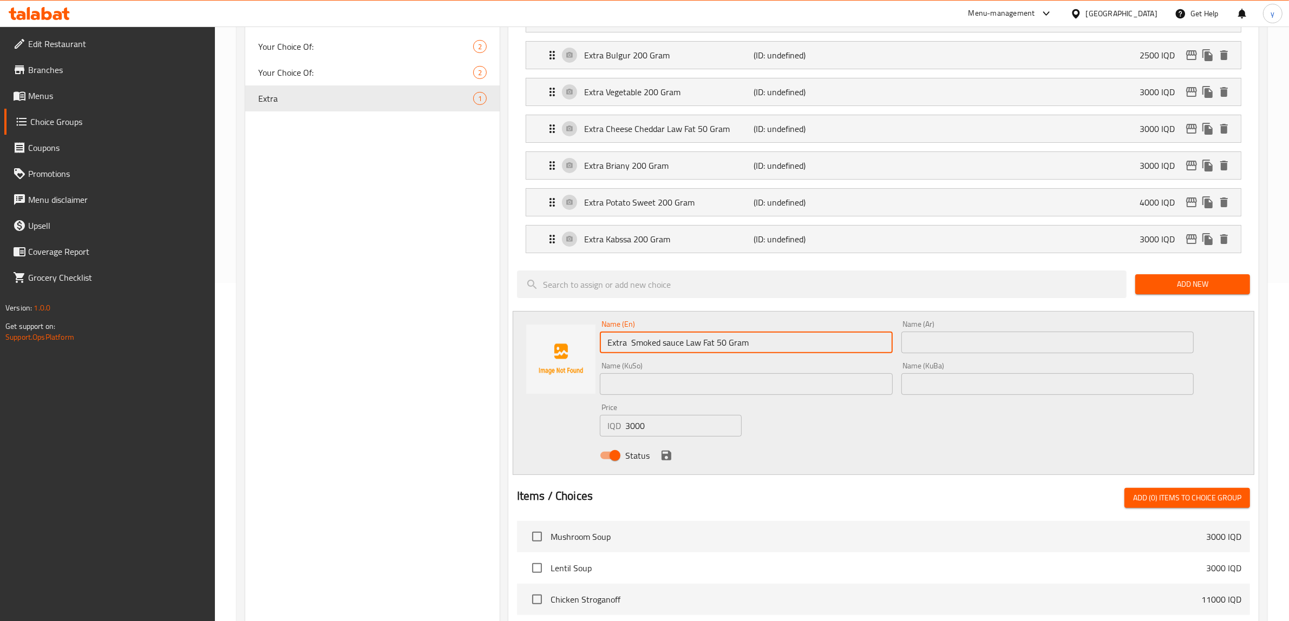
click at [660, 347] on input "Extra Smoked sauce Law Fat 50 Gram" at bounding box center [746, 343] width 293 height 22
click at [677, 344] on input "Extra Smoked sauce Law Fat 50 Gram" at bounding box center [746, 343] width 293 height 22
click at [666, 349] on input "Extra Smoked sauce Law Fat 50 Gram" at bounding box center [746, 343] width 293 height 22
drag, startPoint x: 666, startPoint y: 349, endPoint x: 661, endPoint y: 352, distance: 5.6
click at [661, 352] on input "Extra Smoked sauce Law Fat 50 Gram" at bounding box center [746, 343] width 293 height 22
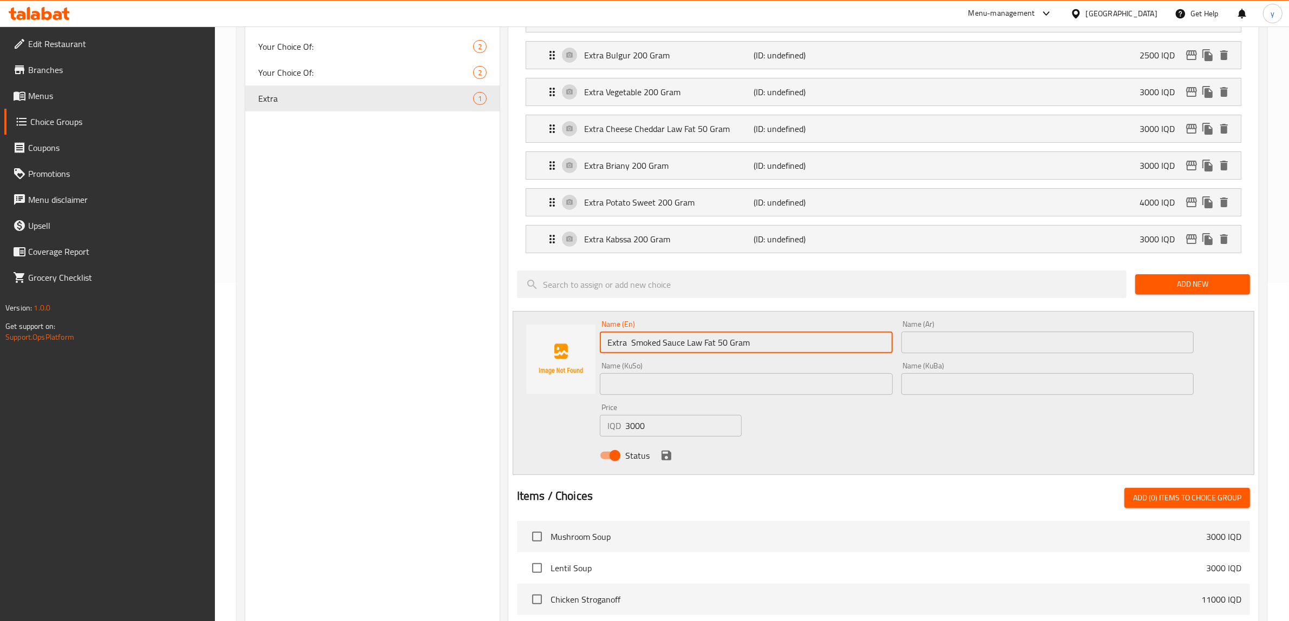
click at [775, 346] on input "Extra Smoked Sauce Law Fat 50 Gram" at bounding box center [746, 343] width 293 height 22
click at [838, 352] on input "Extra Smoked Sauce Law Fat 50 Gram" at bounding box center [746, 343] width 293 height 22
click at [798, 341] on input "Extra Smoked Sauce Law Fat 50 Gram" at bounding box center [746, 343] width 293 height 22
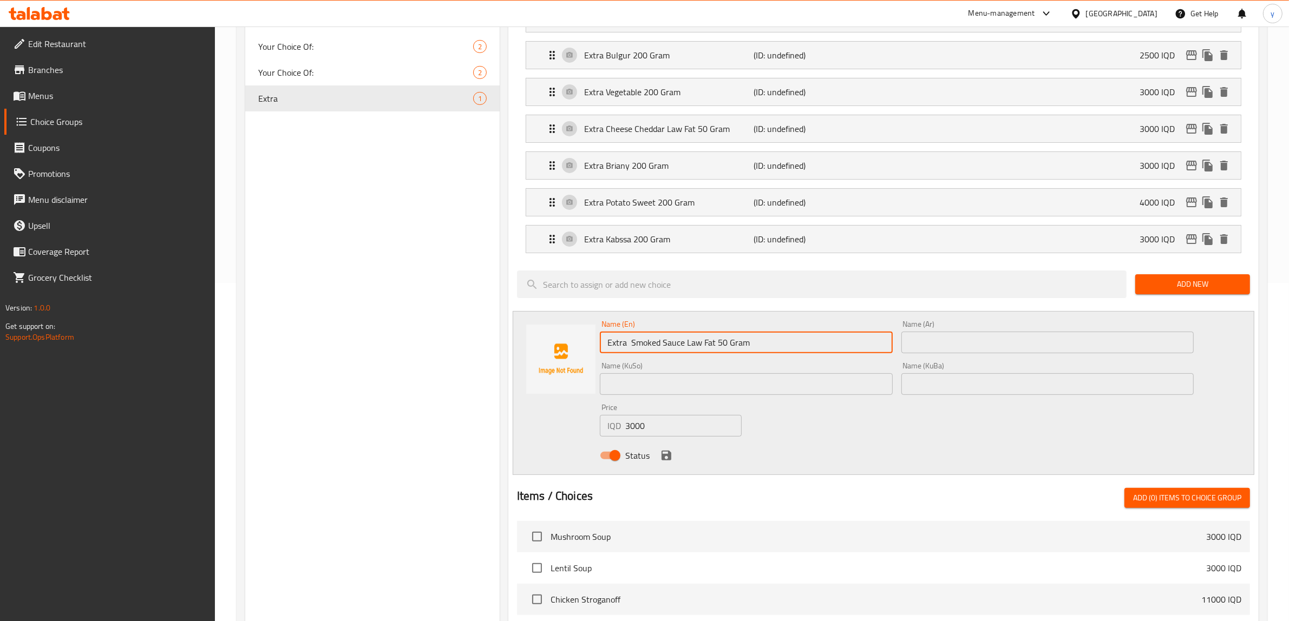
click at [798, 341] on input "Extra Smoked Sauce Law Fat 50 Gram" at bounding box center [746, 343] width 293 height 22
paste input "text"
type input "Extra Smoked Sauce Law Fat 50 Gram"
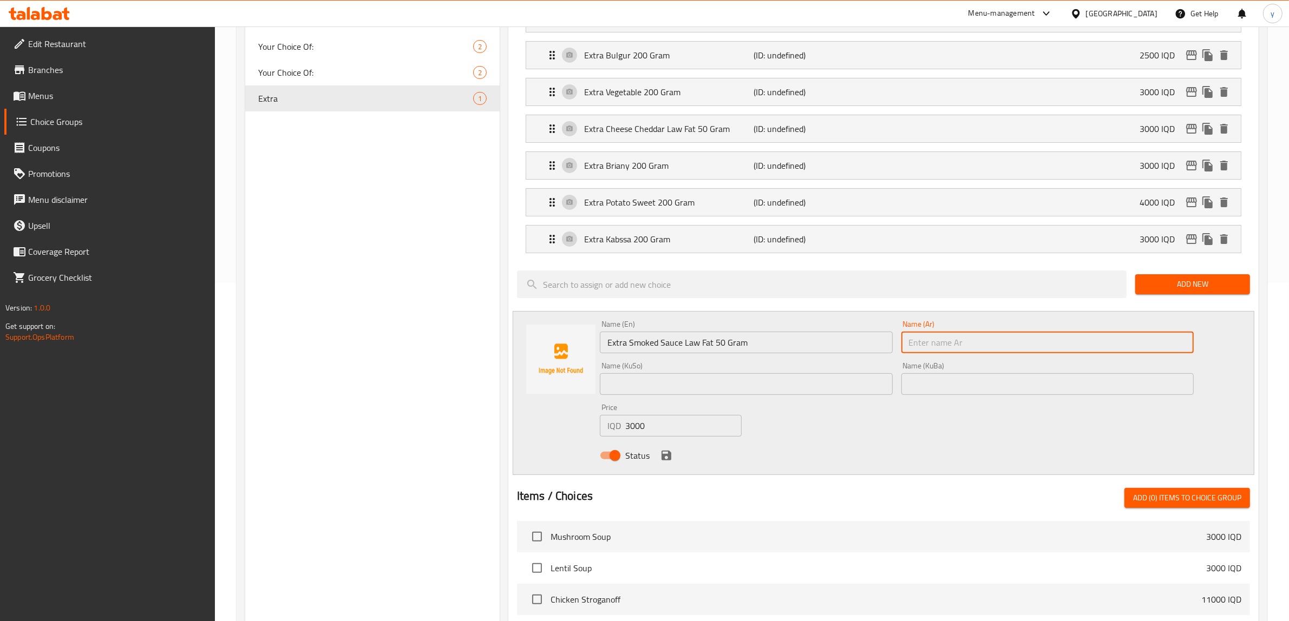
click at [950, 338] on input "text" at bounding box center [1047, 343] width 293 height 22
paste input "صلصة مدخنة إكسترا قليل الدسم 50 جرام"
type input "صلصة مدخنة إكسترا قليل الدسم 50 جرام"
click at [803, 386] on input "text" at bounding box center [746, 384] width 293 height 22
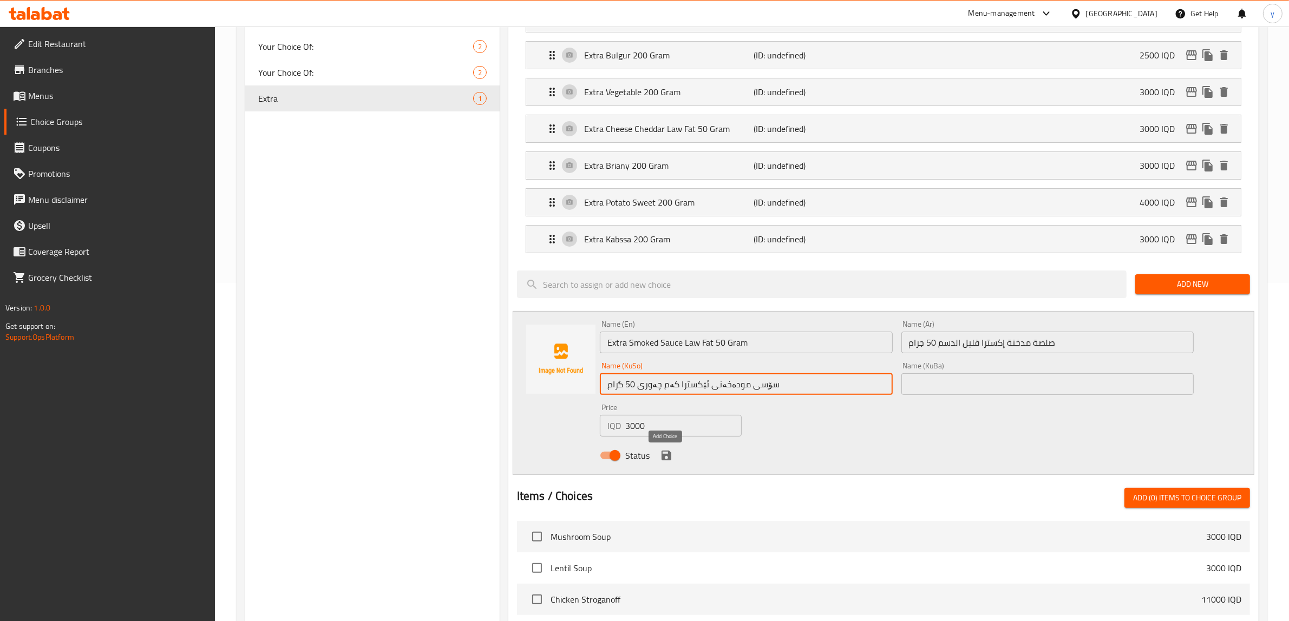
type input "سۆسی مودەخەنی ئێکسترا کەم چەوری 50 گرام"
click at [666, 456] on icon "save" at bounding box center [666, 456] width 10 height 10
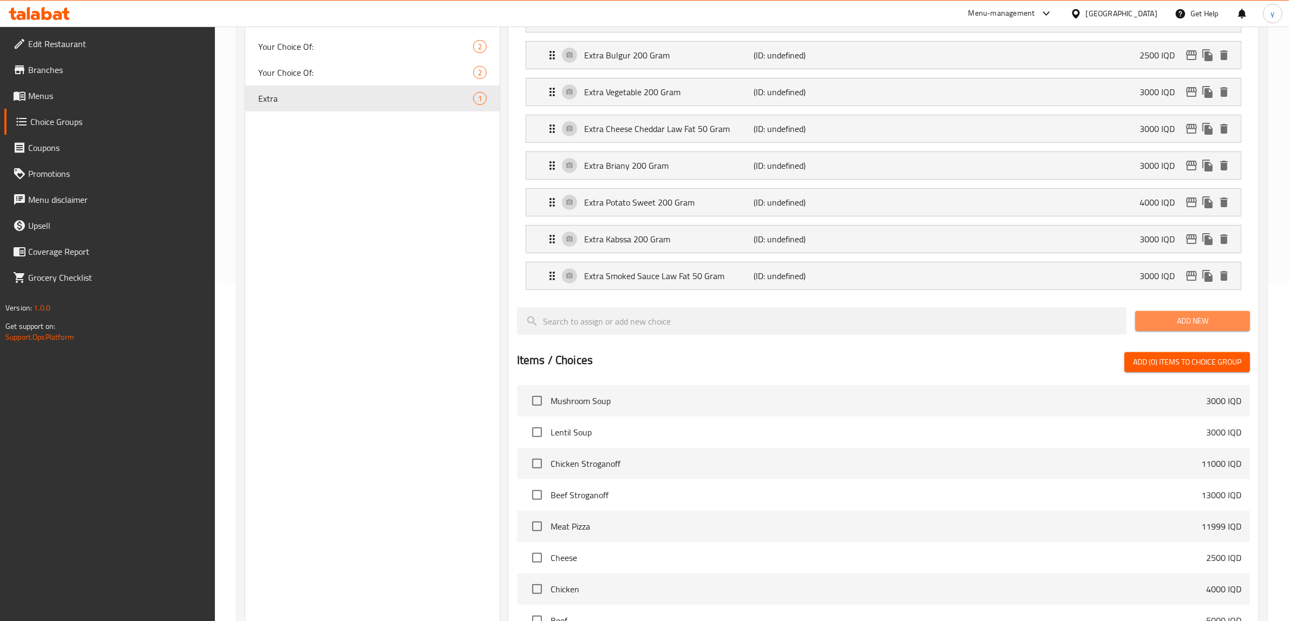
click at [1198, 323] on span "Add New" at bounding box center [1192, 321] width 97 height 14
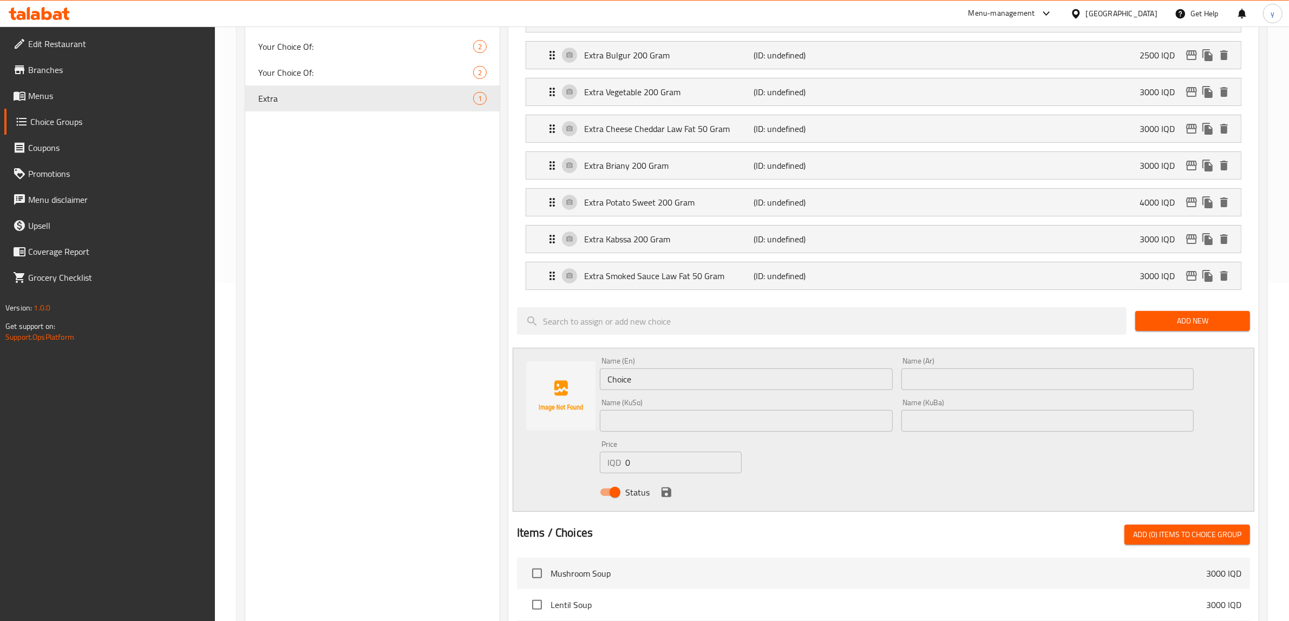
drag, startPoint x: 634, startPoint y: 462, endPoint x: 621, endPoint y: 463, distance: 12.6
click at [620, 471] on div "IQD 0 Price" at bounding box center [671, 463] width 142 height 22
paste input "300"
type input "3000"
click at [639, 383] on input "Choice" at bounding box center [746, 380] width 293 height 22
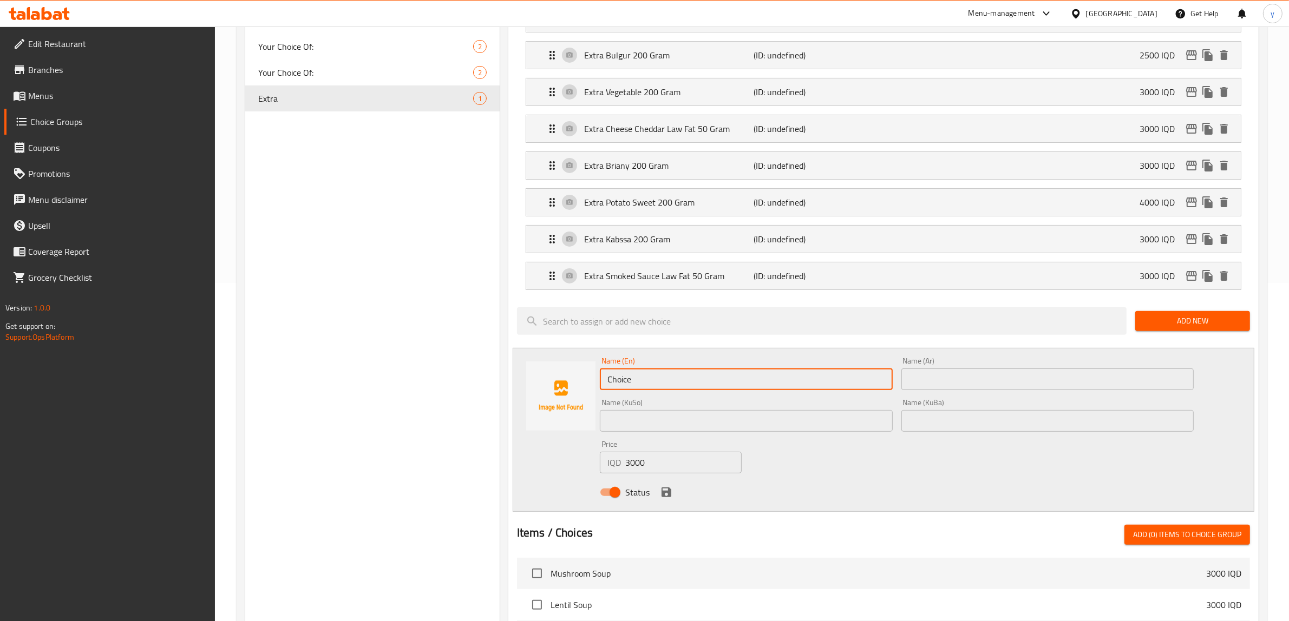
click at [639, 383] on input "Choice" at bounding box center [746, 380] width 293 height 22
paste input "extra herbs saus"
paste input "50 gr"
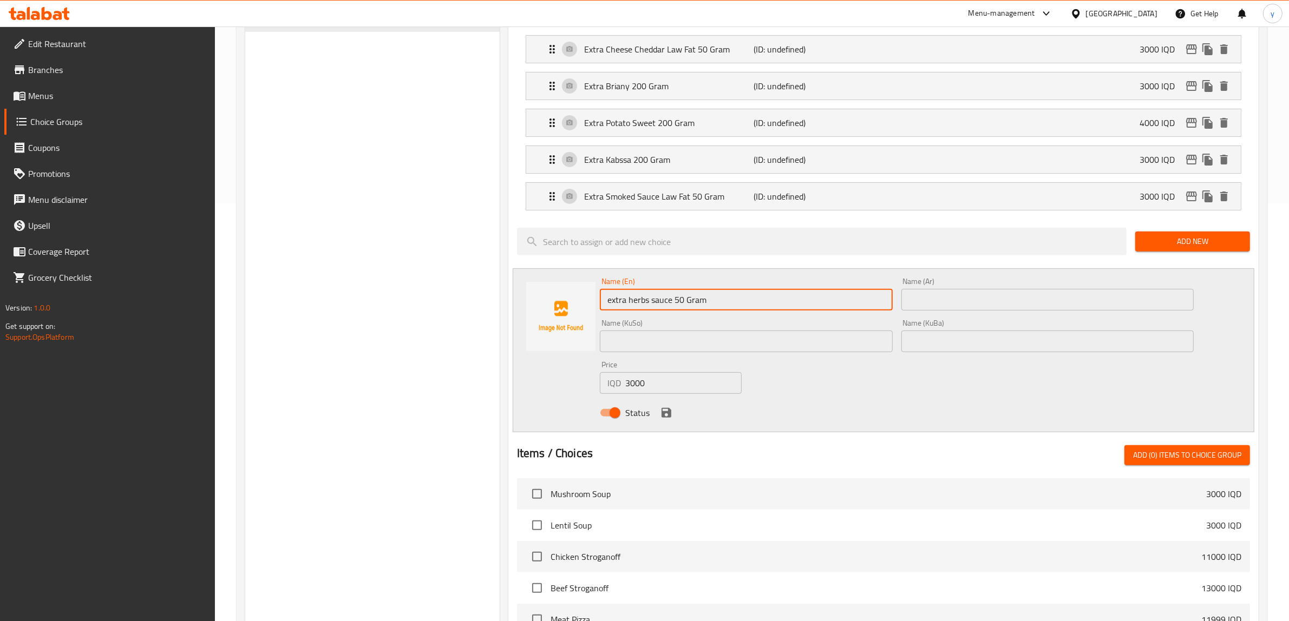
scroll to position [451, 0]
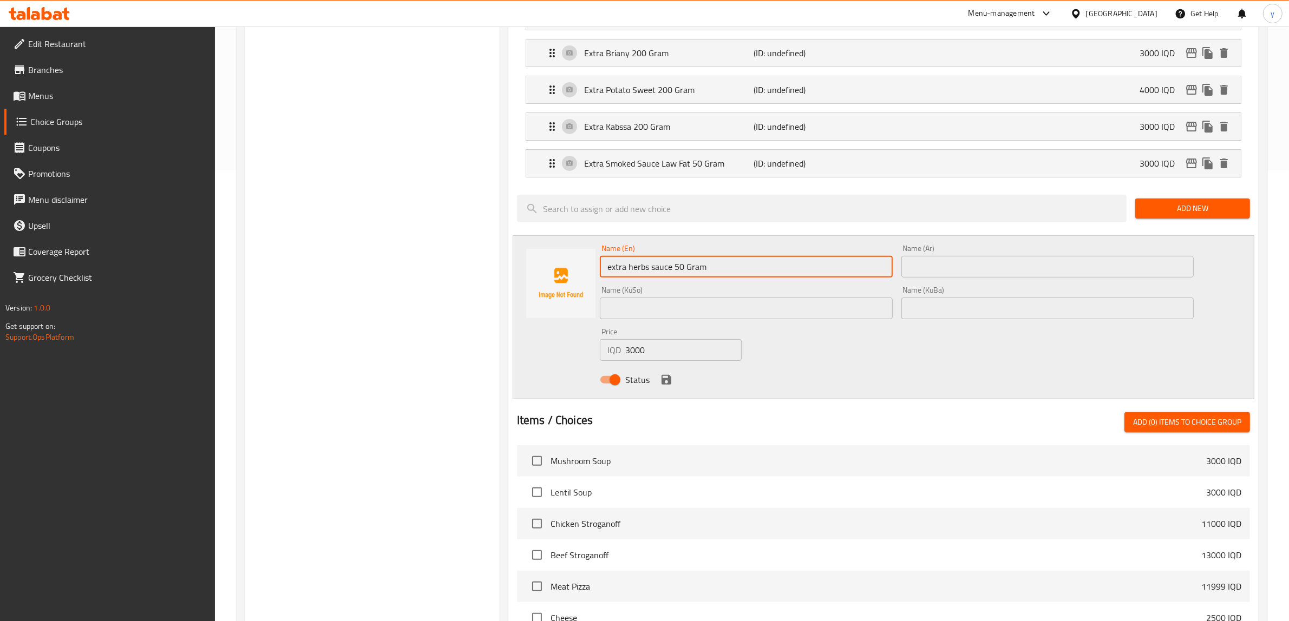
drag, startPoint x: 655, startPoint y: 270, endPoint x: 650, endPoint y: 272, distance: 5.6
click at [650, 272] on input "extra herbs sauce 50 Gram" at bounding box center [746, 267] width 293 height 22
drag, startPoint x: 632, startPoint y: 266, endPoint x: 628, endPoint y: 274, distance: 8.7
click at [628, 274] on input "extra herbs Sauce 50 Gram" at bounding box center [746, 267] width 293 height 22
drag, startPoint x: 613, startPoint y: 272, endPoint x: 607, endPoint y: 275, distance: 6.1
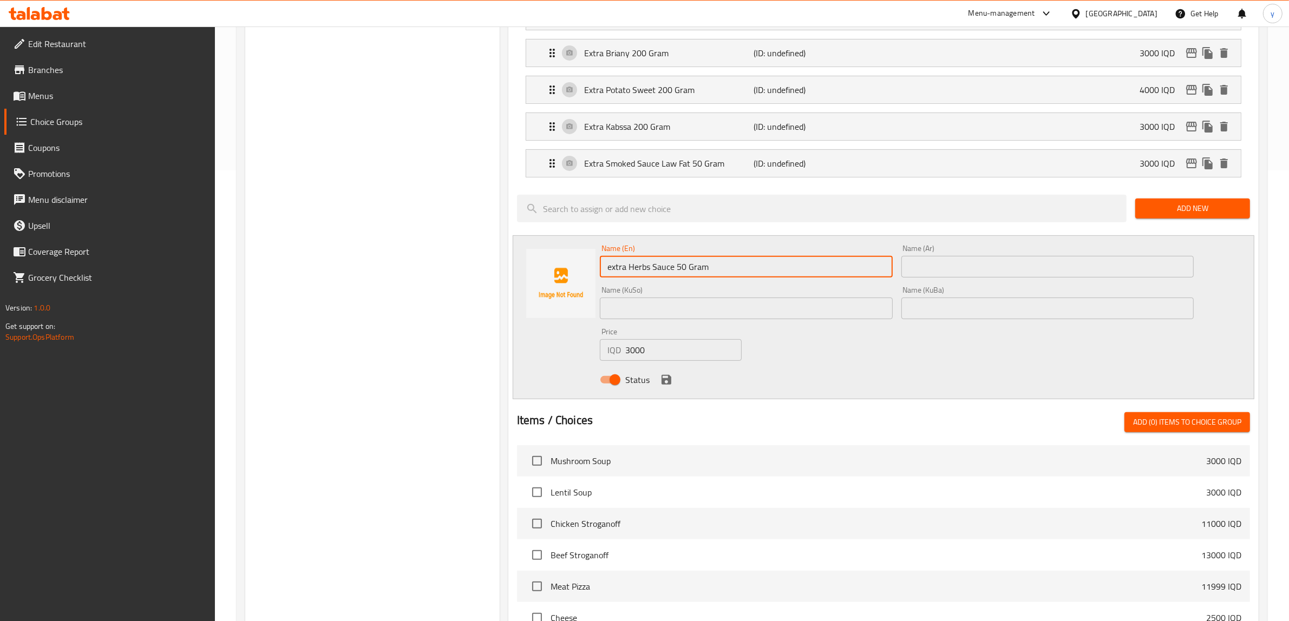
click at [607, 275] on input "extra Herbs Sauce 50 Gram" at bounding box center [746, 267] width 293 height 22
click at [674, 271] on input "Extra Herbs Sauce 50 Gram" at bounding box center [746, 267] width 293 height 22
type input "Extra Herbs Sauce 50 Gram"
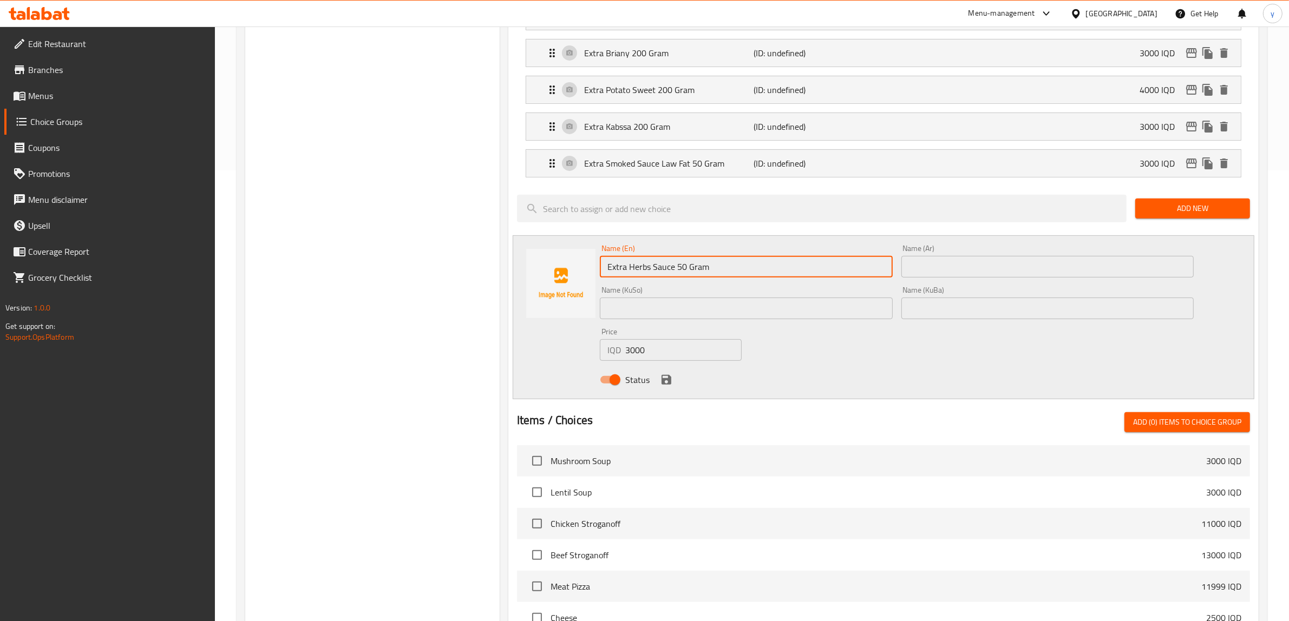
click at [991, 265] on input "text" at bounding box center [1047, 267] width 293 height 22
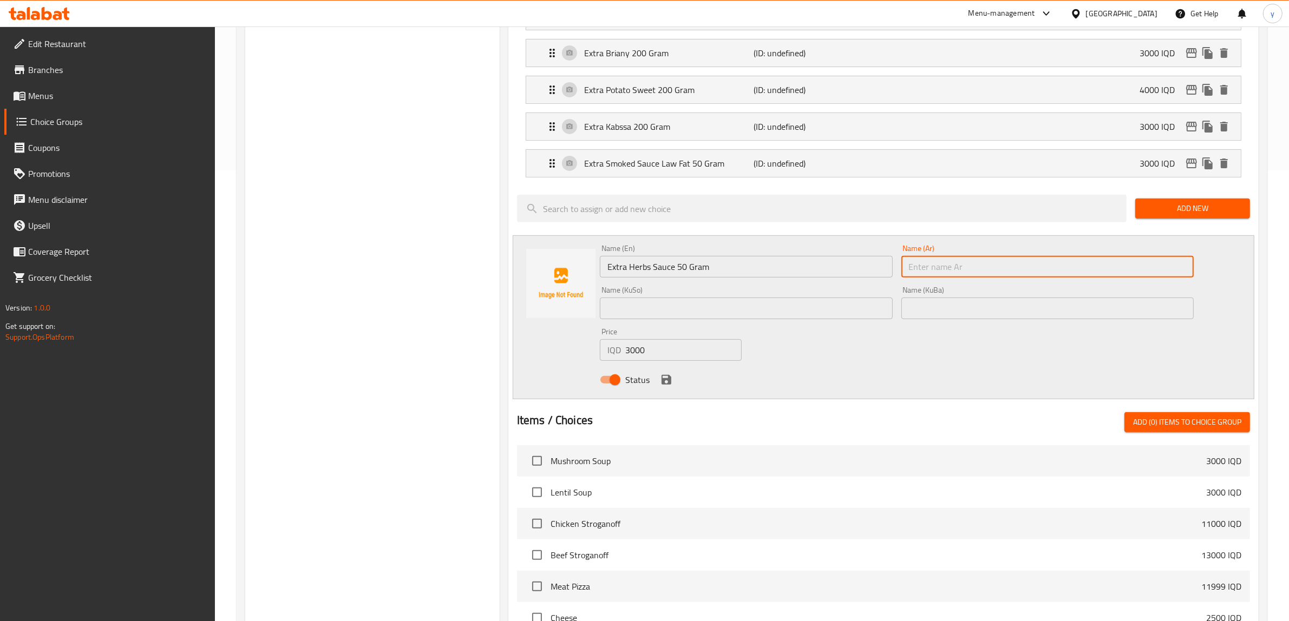
paste input "صلصة أعشاب إكسترا 50 جرام"
type input "صلصة أعشاب إكسترا 50 جرام"
click at [835, 313] on input "text" at bounding box center [746, 309] width 293 height 22
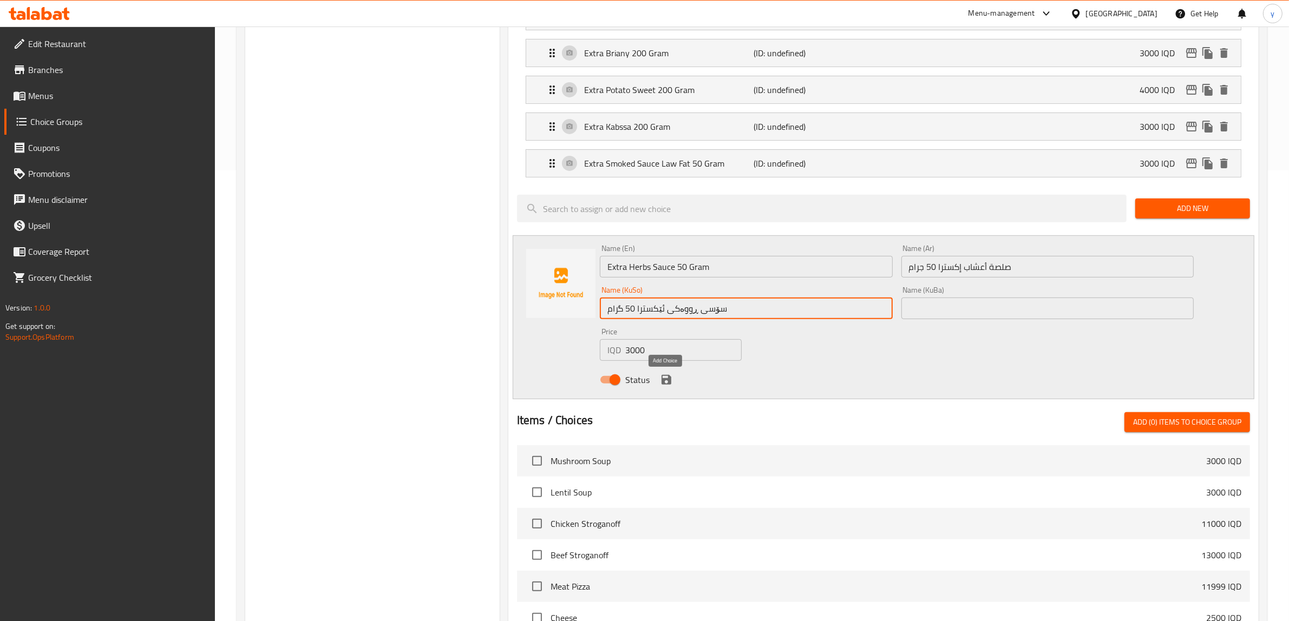
type input "سۆسی ڕووەکی ئێکسترا 50 گرام"
click at [670, 378] on icon "save" at bounding box center [666, 379] width 13 height 13
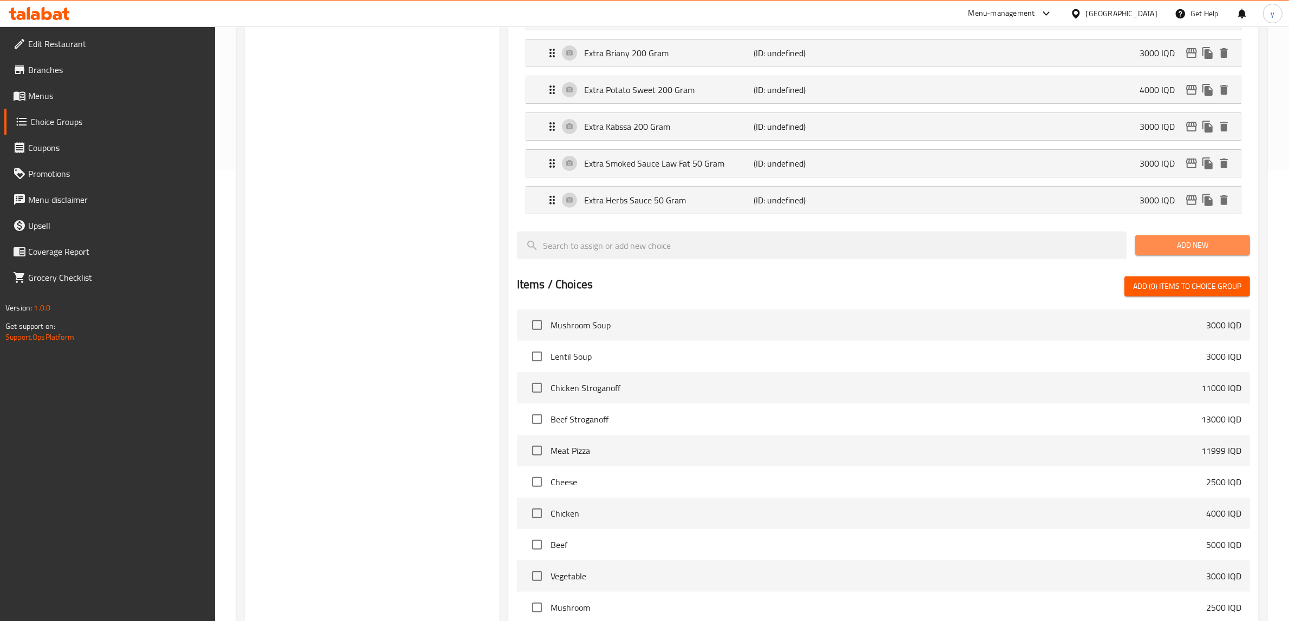
click at [1207, 241] on span "Add New" at bounding box center [1192, 246] width 97 height 14
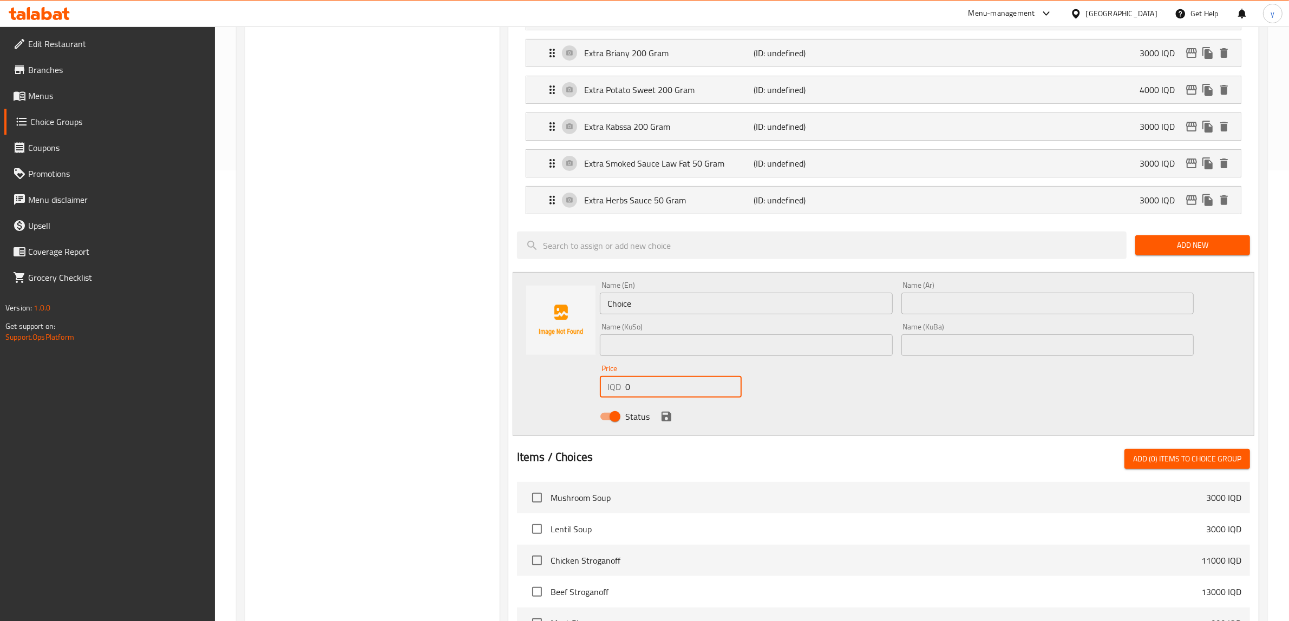
drag, startPoint x: 645, startPoint y: 385, endPoint x: 627, endPoint y: 391, distance: 19.3
click at [627, 391] on input "0" at bounding box center [683, 387] width 116 height 22
paste input "300"
type input "3000"
click at [636, 294] on div "Name (En) Choice Name (En)" at bounding box center [746, 297] width 293 height 33
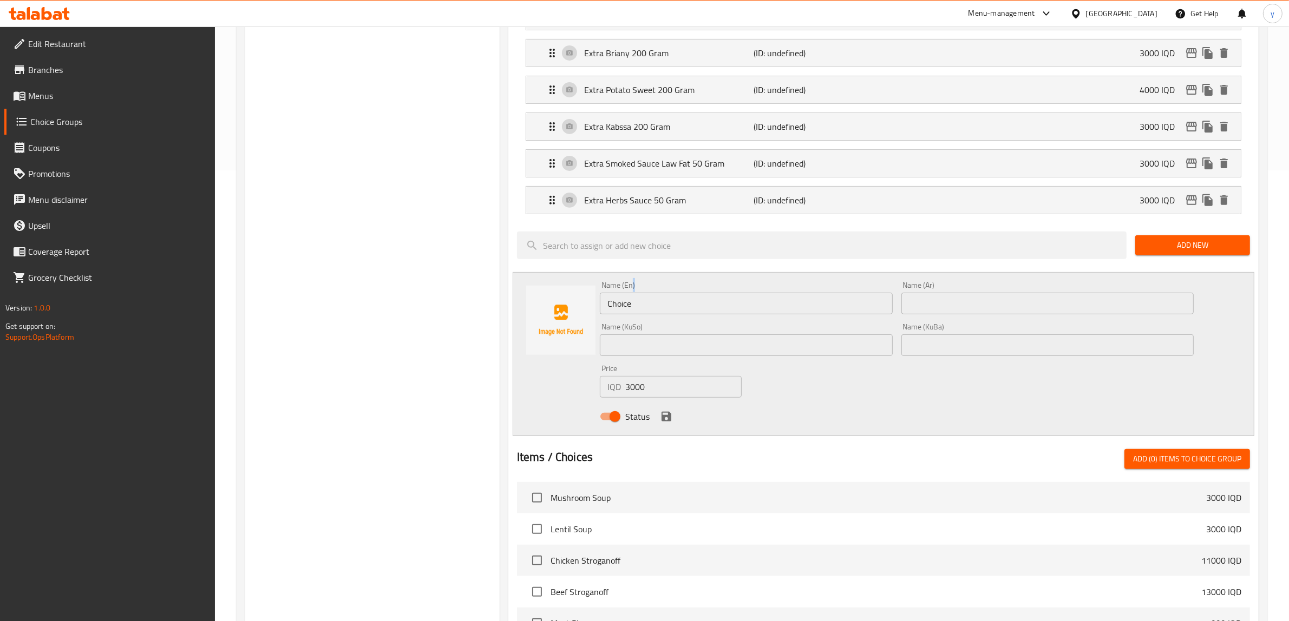
click at [636, 294] on div "Name (En) Choice Name (En)" at bounding box center [746, 297] width 293 height 33
click at [651, 304] on input "Choice" at bounding box center [746, 304] width 293 height 22
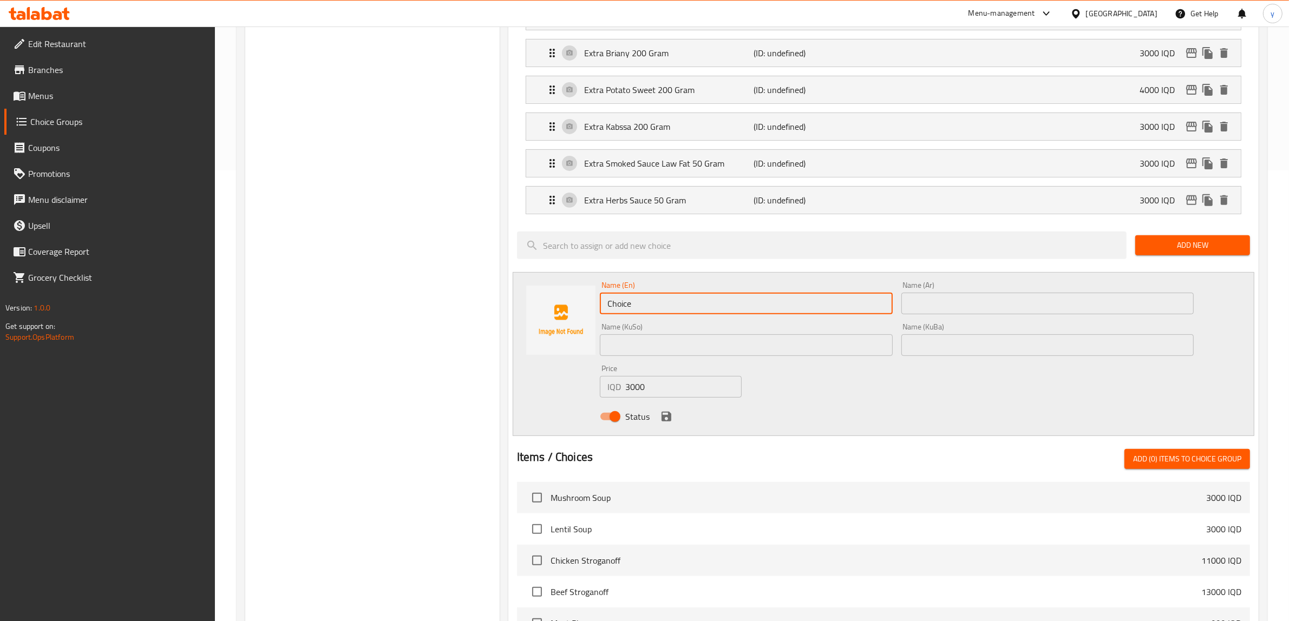
click at [651, 304] on input "Choice" at bounding box center [746, 304] width 293 height 22
paste input "extra poffalo saus"
paste input "50 gr"
click at [628, 308] on input "extra poffalo sauce 50 gr" at bounding box center [746, 304] width 293 height 22
drag, startPoint x: 632, startPoint y: 307, endPoint x: 627, endPoint y: 310, distance: 6.1
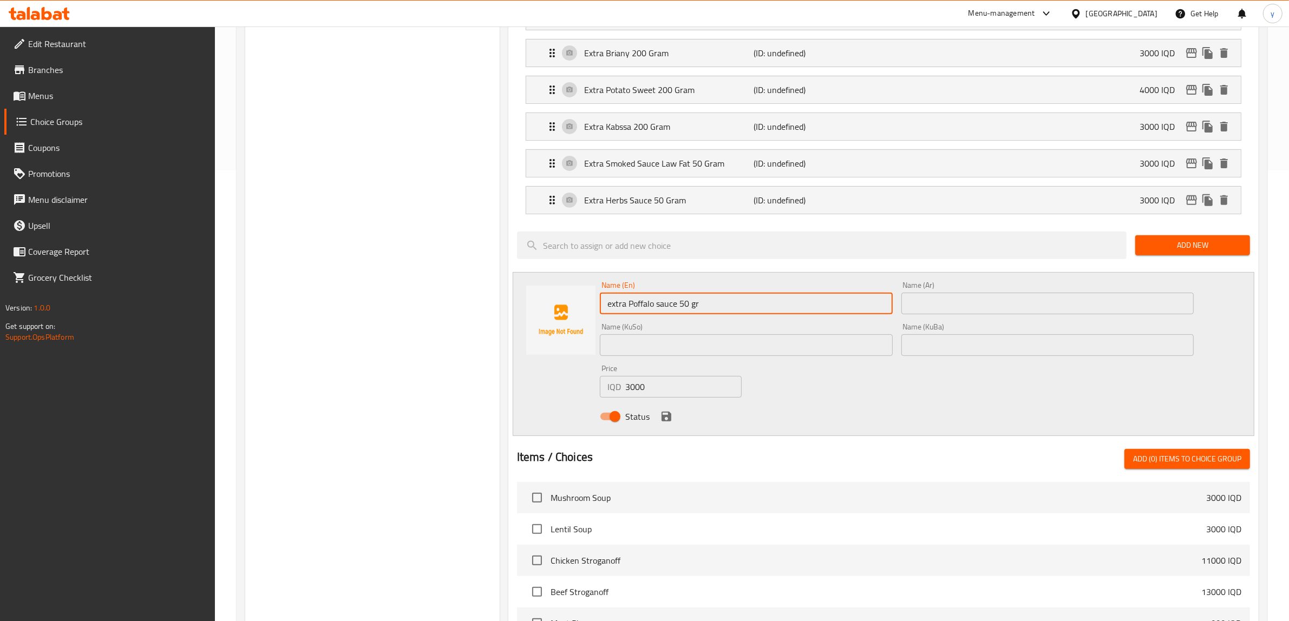
click at [627, 310] on input "extra Poffalo sauce 50 gr" at bounding box center [746, 304] width 293 height 22
click at [607, 310] on input "extra Boffalo sauce 50 gr" at bounding box center [746, 304] width 293 height 22
drag, startPoint x: 649, startPoint y: 306, endPoint x: 723, endPoint y: 314, distance: 74.0
click at [723, 314] on input "Extra Boffalo sauce 50 gr" at bounding box center [746, 304] width 293 height 22
drag, startPoint x: 707, startPoint y: 313, endPoint x: 693, endPoint y: 318, distance: 15.1
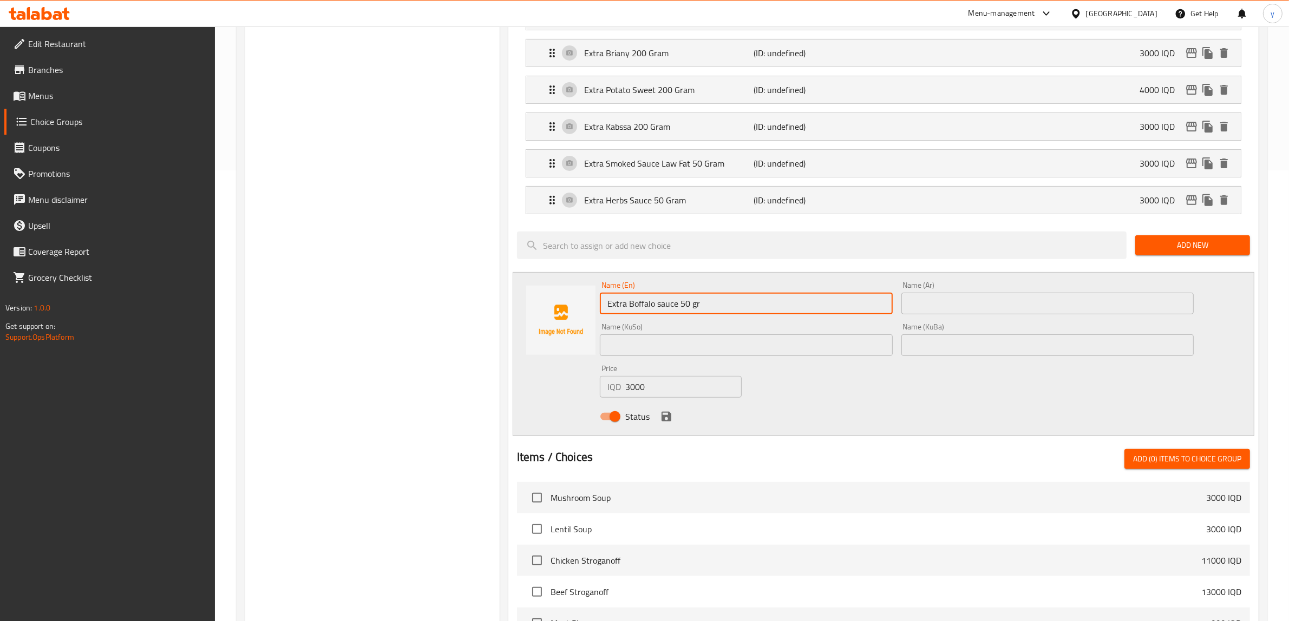
click at [693, 318] on div "Name (En) Extra Boffalo sauce 50 gr Name (En)" at bounding box center [745, 298] width 301 height 42
drag, startPoint x: 699, startPoint y: 299, endPoint x: 699, endPoint y: 308, distance: 9.8
click at [699, 308] on input "Extra Boffalo sauce 50 GRam" at bounding box center [746, 304] width 293 height 22
click at [670, 307] on input "Extra Boffalo sauce 50 Gram" at bounding box center [746, 304] width 293 height 22
click at [656, 311] on input "Extra Boffalo sauce 50 Gram" at bounding box center [746, 304] width 293 height 22
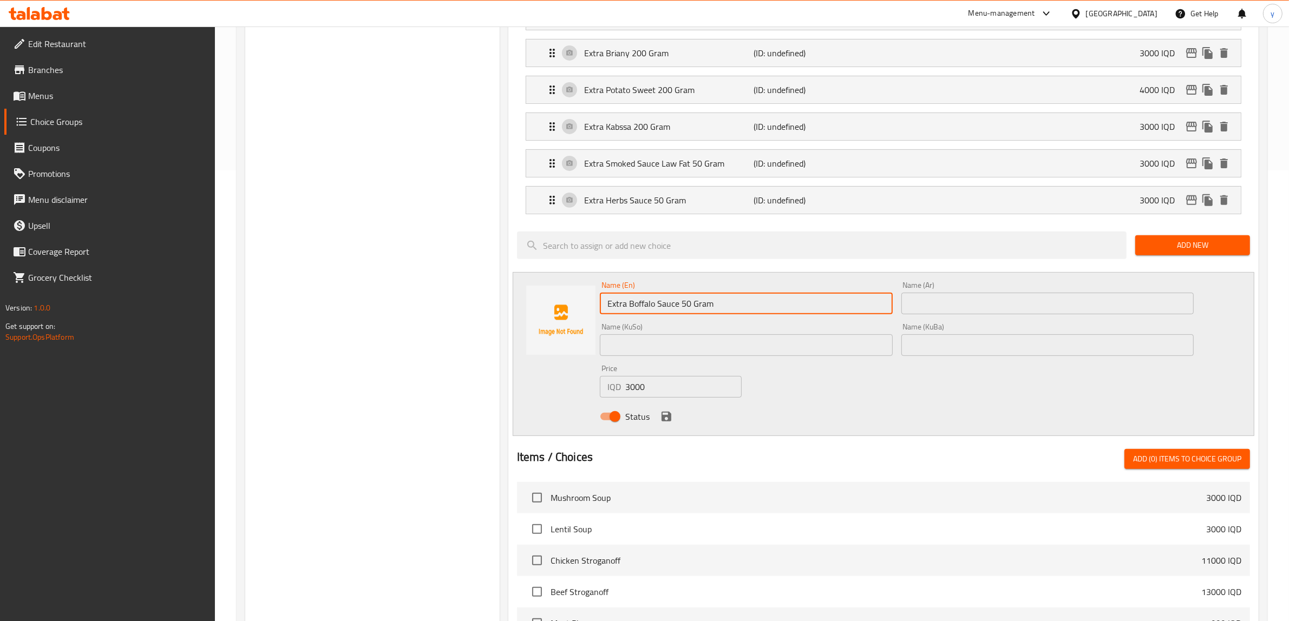
type input "Extra Boffalo Sauce 50 Gram"
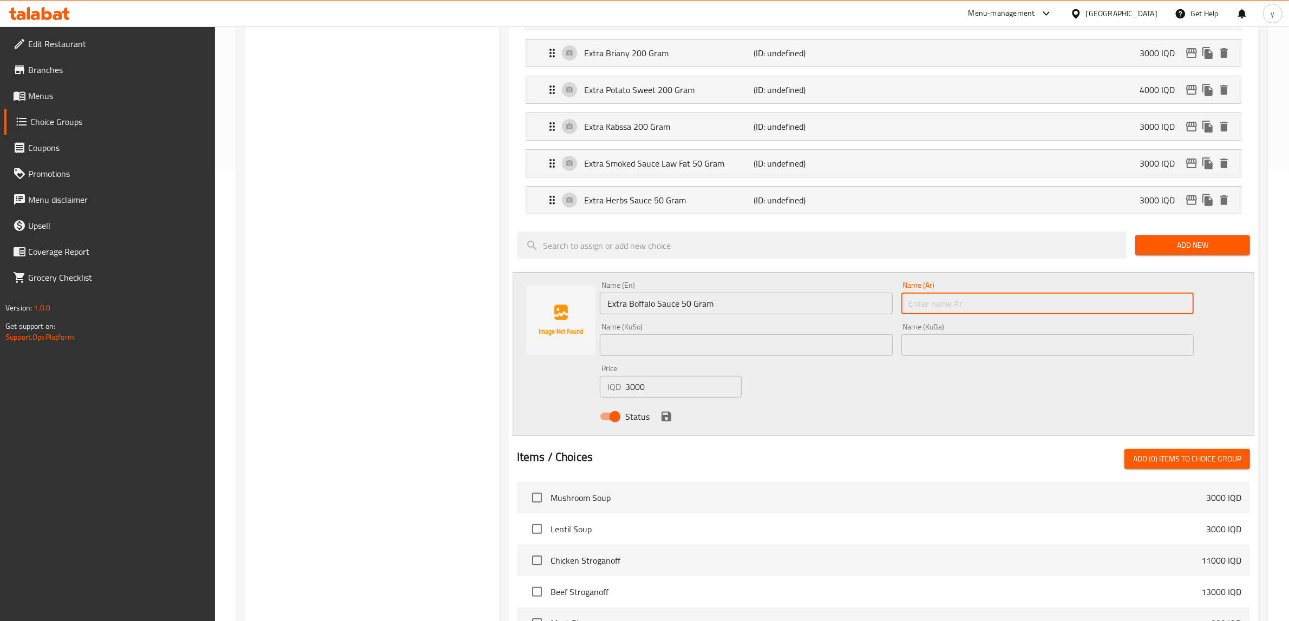
click at [964, 304] on input "text" at bounding box center [1047, 304] width 293 height 22
click at [740, 285] on div "Name (En) Extra Boffalo Sauce 50 Gram Name (En)" at bounding box center [746, 297] width 293 height 33
click at [736, 300] on input "Extra Boffalo Sauce 50 Gram" at bounding box center [746, 304] width 293 height 22
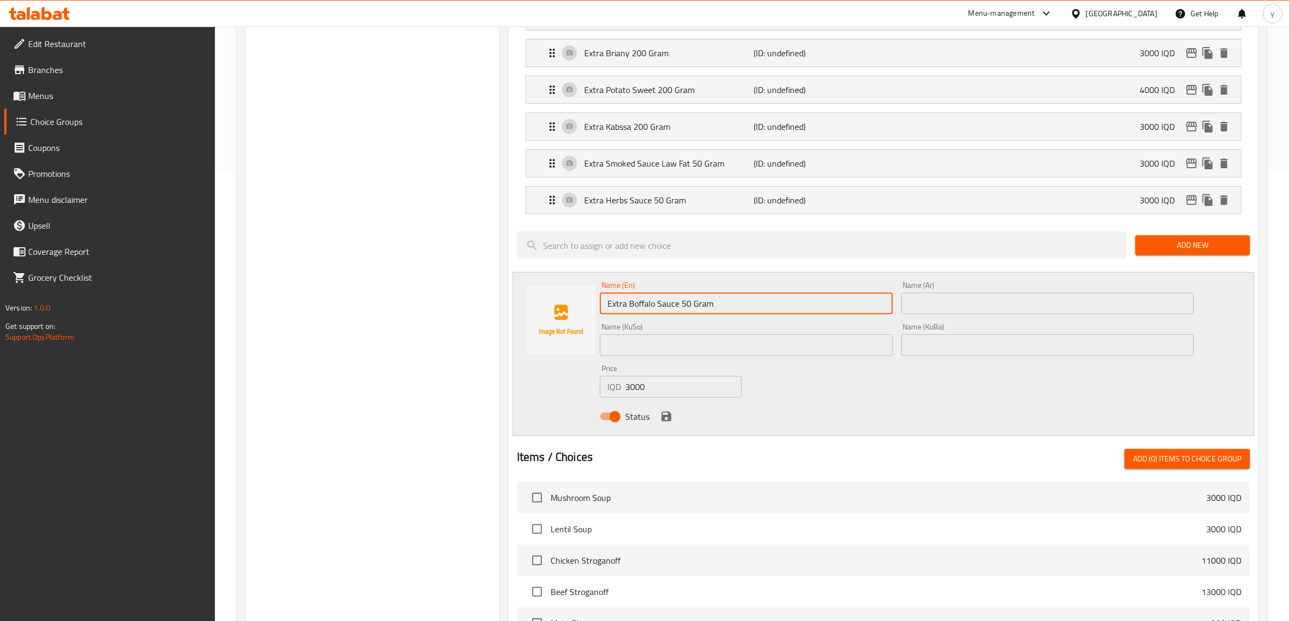
click at [736, 300] on input "Extra Boffalo Sauce 50 Gram" at bounding box center [746, 304] width 293 height 22
click at [939, 291] on div "Name (Ar) Name (Ar)" at bounding box center [1047, 297] width 293 height 33
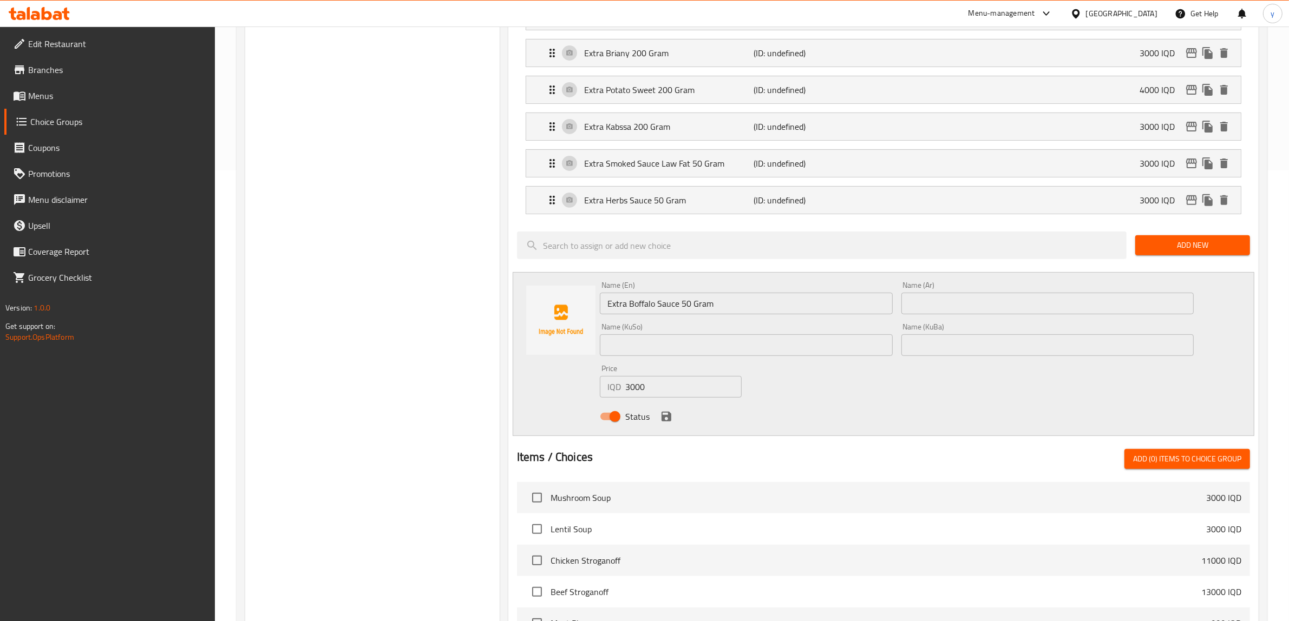
click at [939, 304] on input "text" at bounding box center [1047, 304] width 293 height 22
paste input "صلصة بافلو إكسترا 50 جرام"
type input "صلصة بافلو إكسترا 50 جرام"
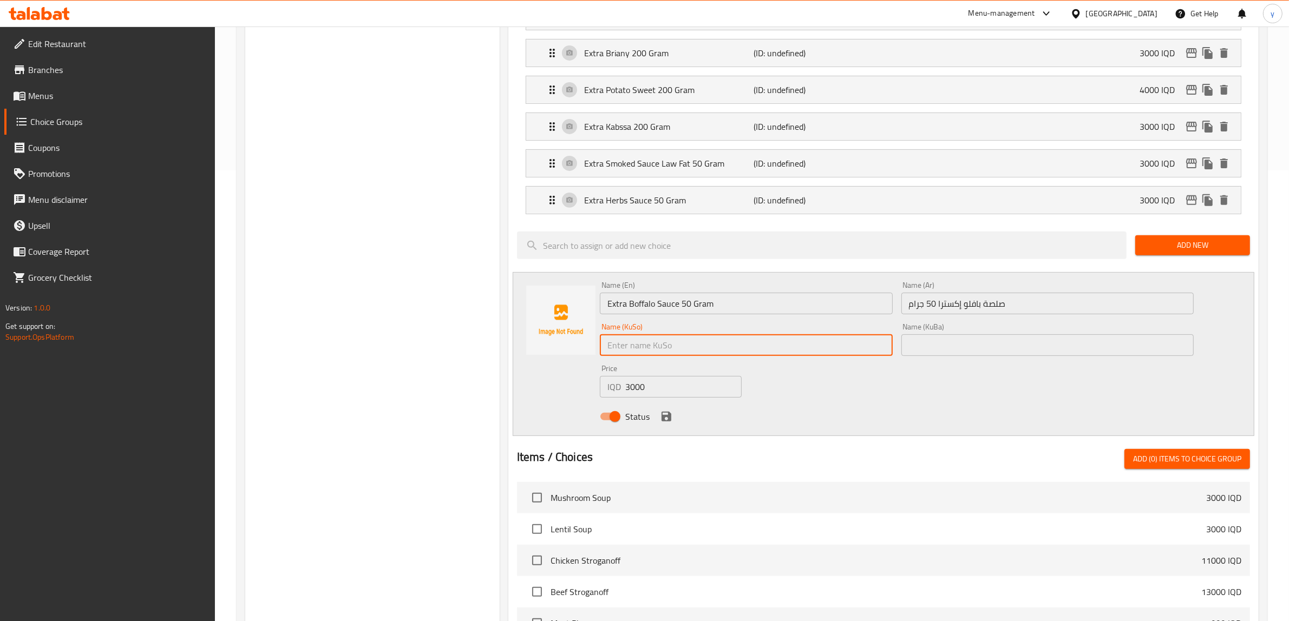
click at [812, 353] on input "text" at bounding box center [746, 345] width 293 height 22
type input "سۆسی بەفەڵۆوی ئێکسترا 50 گرام"
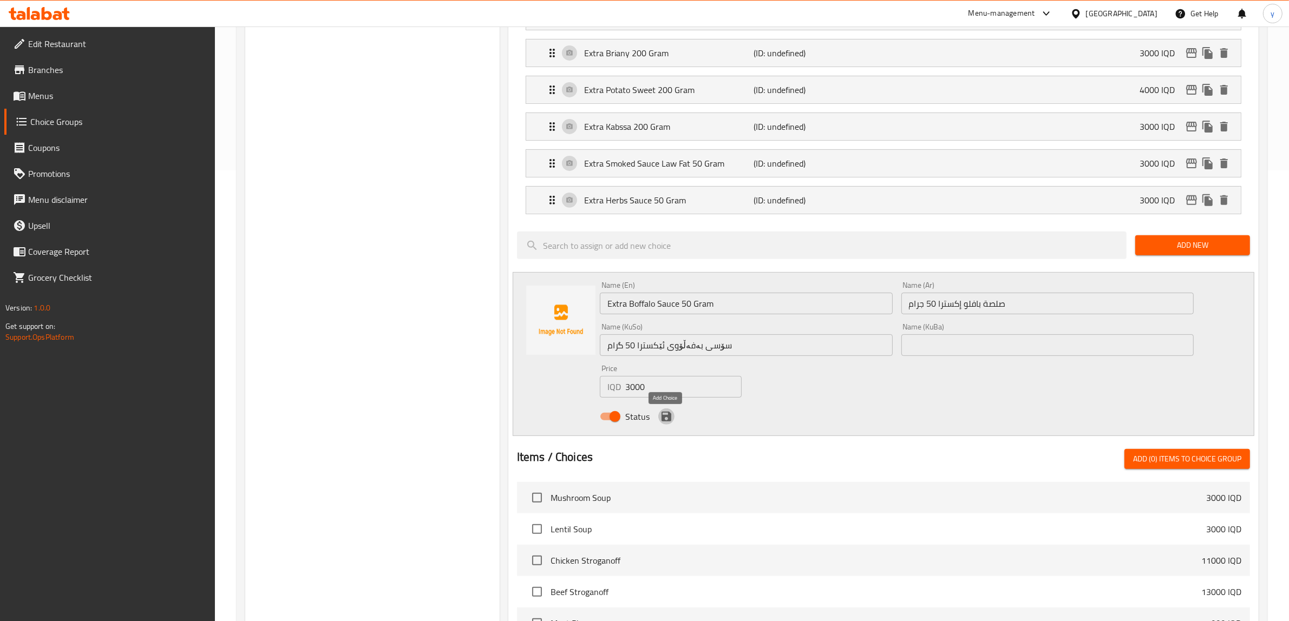
click at [660, 421] on icon "save" at bounding box center [666, 416] width 13 height 13
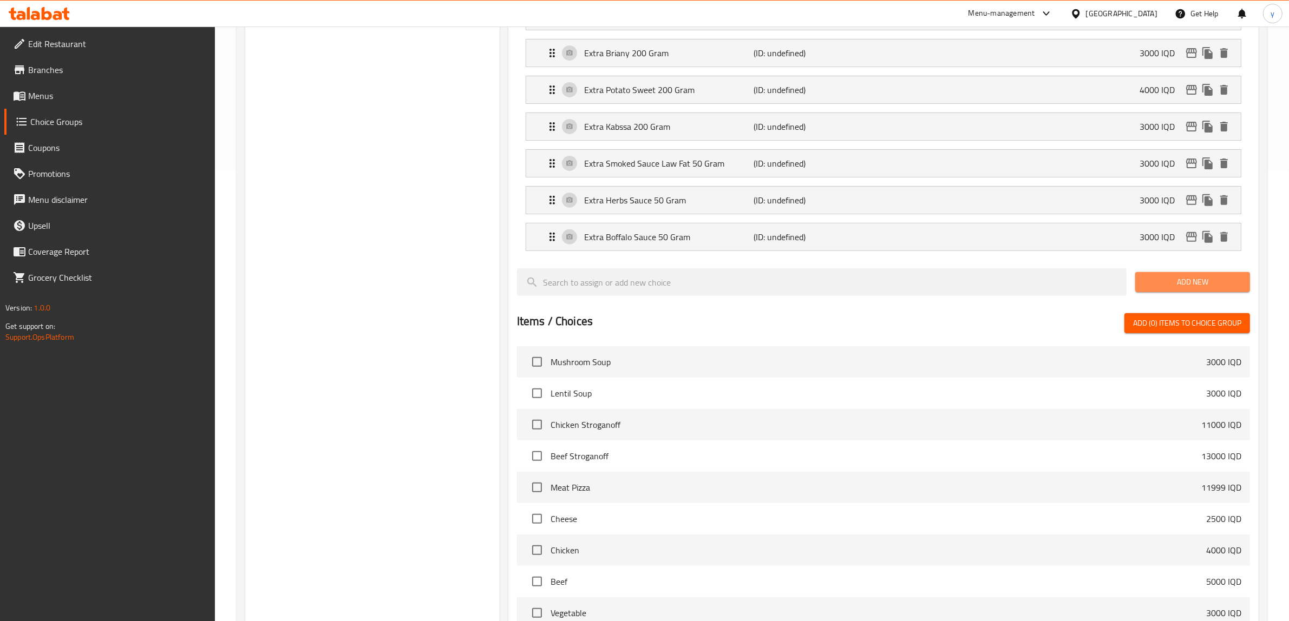
click at [1194, 292] on button "Add New" at bounding box center [1192, 282] width 115 height 20
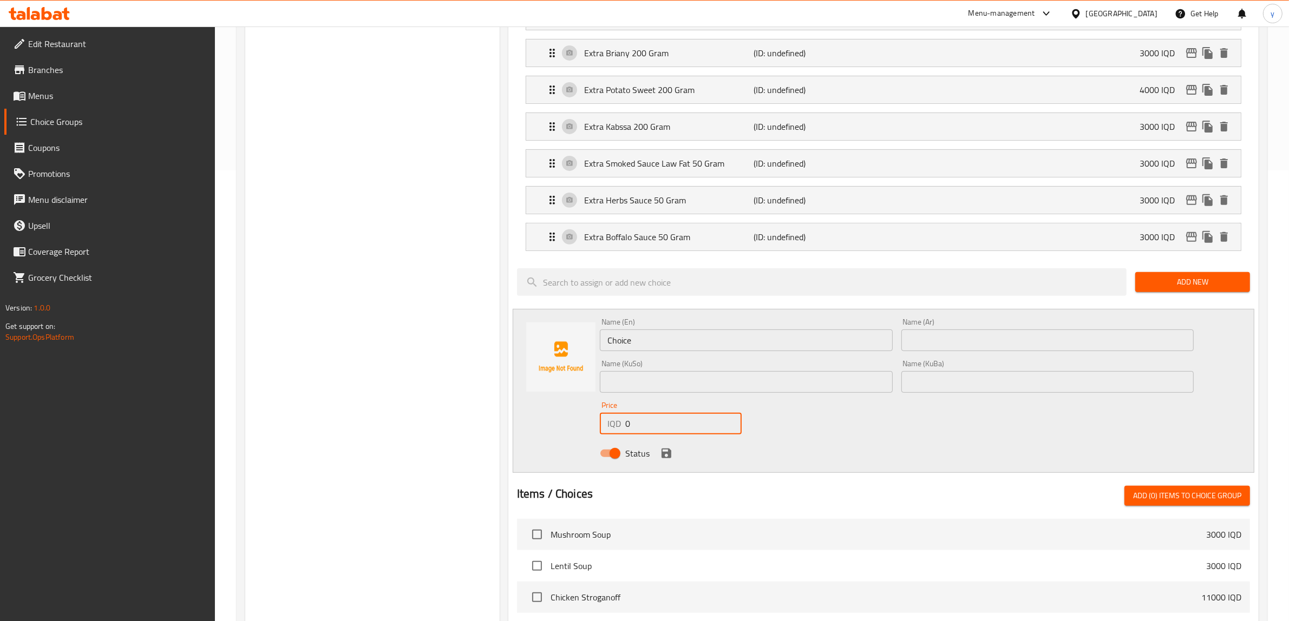
drag, startPoint x: 634, startPoint y: 421, endPoint x: 626, endPoint y: 405, distance: 18.2
click at [622, 433] on div "IQD 0 Price" at bounding box center [671, 424] width 142 height 22
paste input "400"
type input "4000"
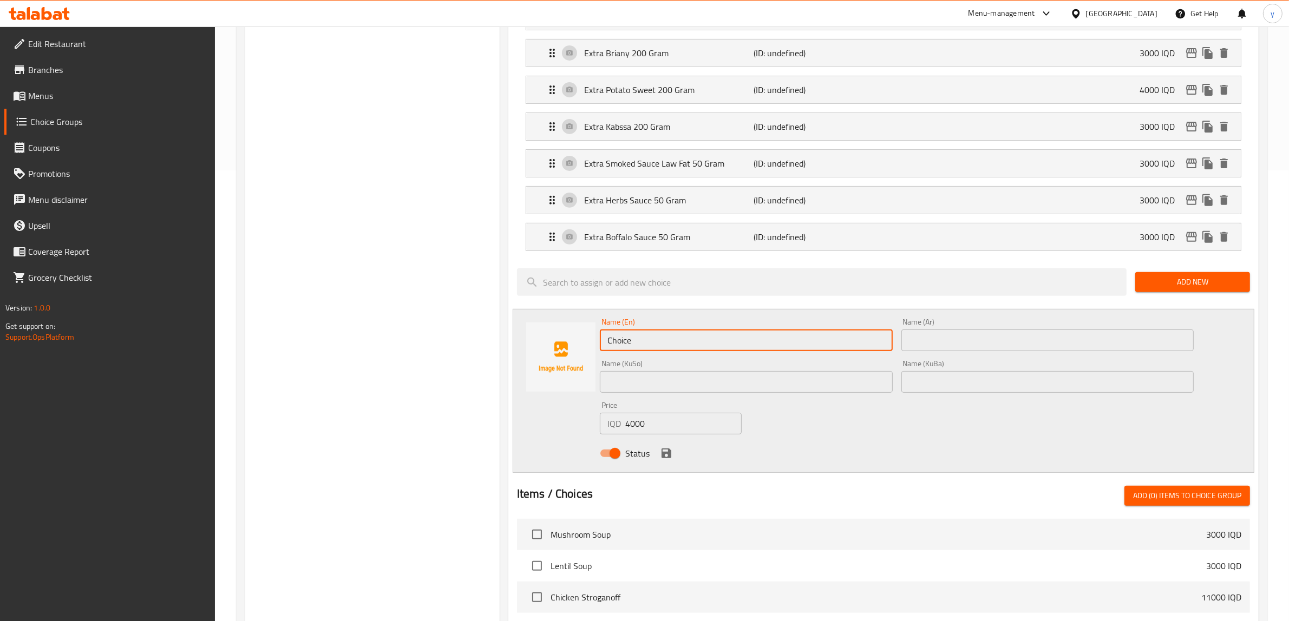
click at [645, 351] on input "Choice" at bounding box center [746, 341] width 293 height 22
paste input "mix vegetabl"
drag, startPoint x: 628, startPoint y: 350, endPoint x: 623, endPoint y: 353, distance: 5.9
click at [623, 351] on input "Mix vegetable" at bounding box center [746, 341] width 293 height 22
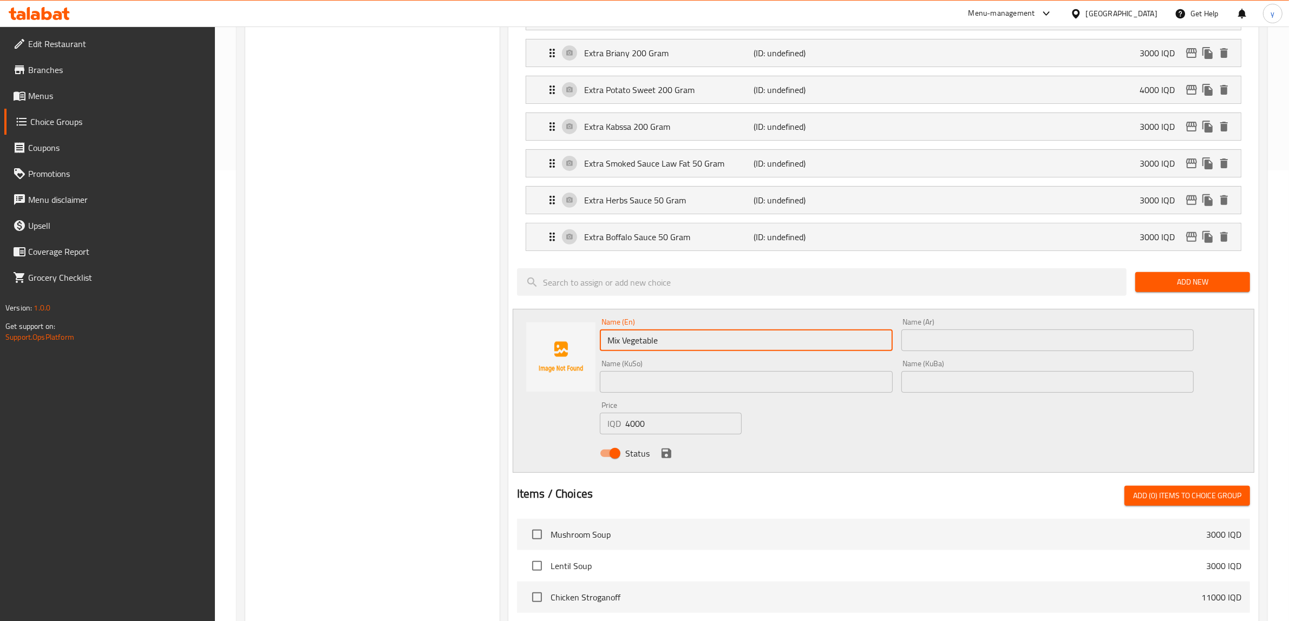
click at [655, 351] on input "Mix Vegetable" at bounding box center [746, 341] width 293 height 22
type input "Mix Vegetable"
drag, startPoint x: 641, startPoint y: 329, endPoint x: 640, endPoint y: 340, distance: 11.4
click at [640, 337] on div "Name (En) Mix Vegetable Name (En)" at bounding box center [746, 334] width 293 height 33
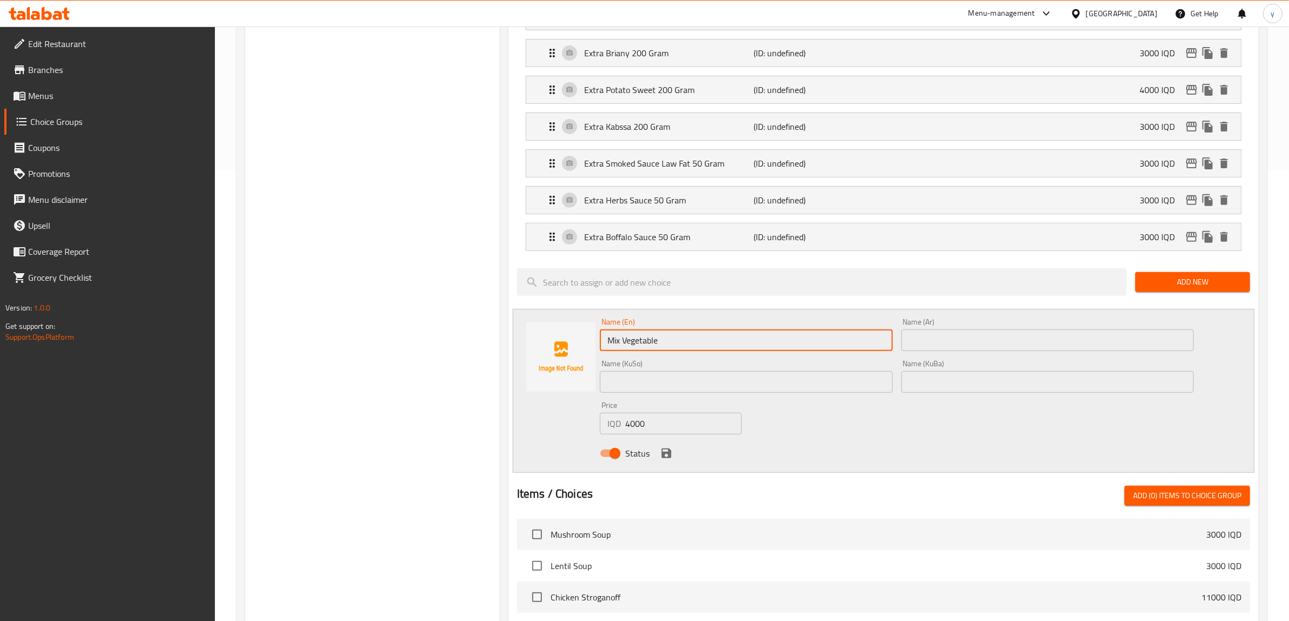
click at [651, 349] on input "Mix Vegetable" at bounding box center [746, 341] width 293 height 22
click at [1015, 326] on div "Name (Ar) Name (Ar)" at bounding box center [1047, 334] width 293 height 33
click at [1013, 340] on input "text" at bounding box center [1047, 341] width 293 height 22
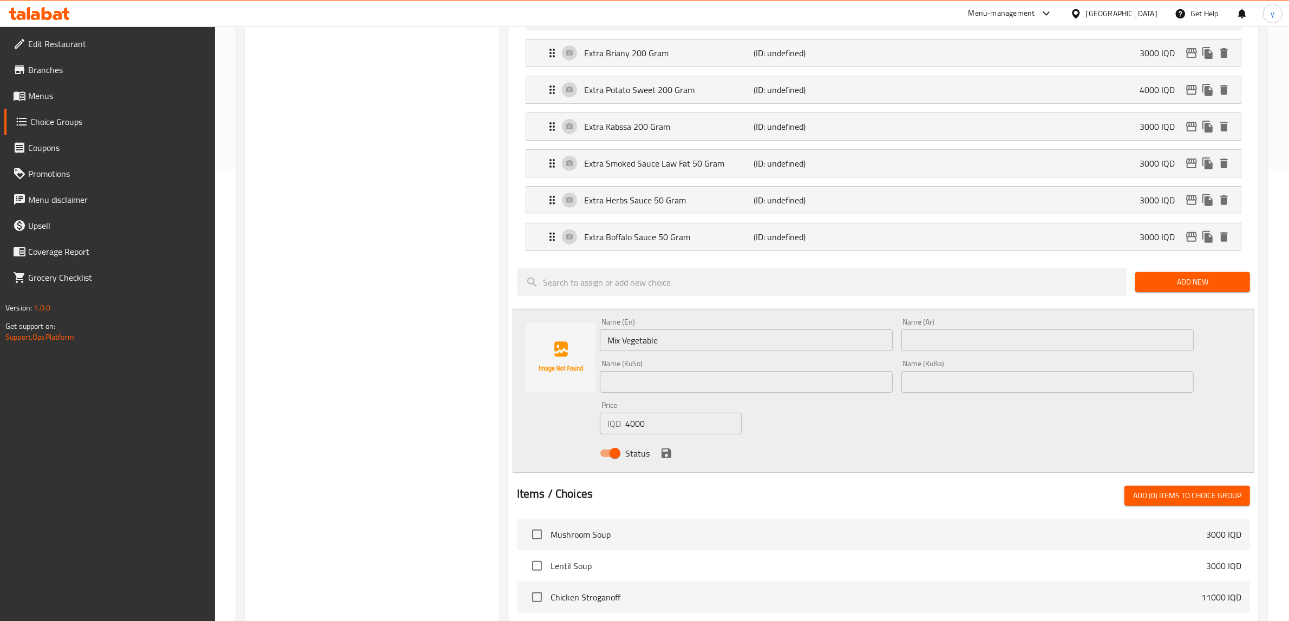
paste input "خضروات مشكلة"
type input "خضروات مشكلة"
click at [811, 371] on div "Name (KuSo) Name (KuSo)" at bounding box center [746, 376] width 293 height 33
click at [812, 384] on input "text" at bounding box center [746, 382] width 293 height 22
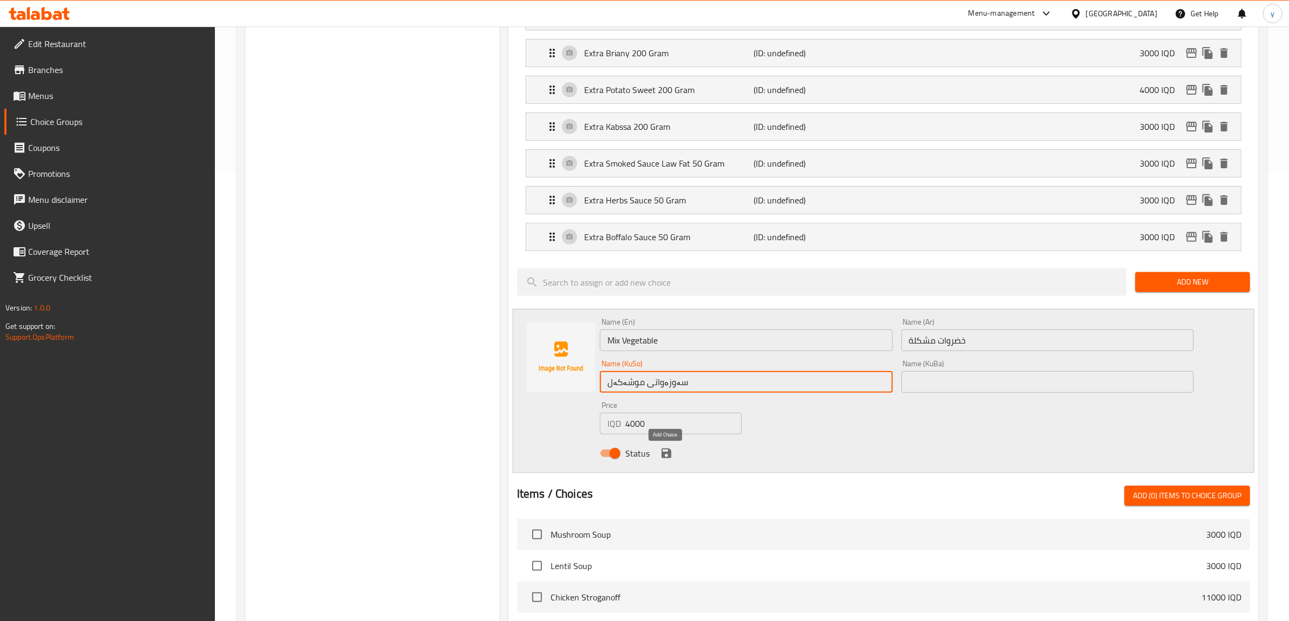
type input "سەوزەواتی موشەکەل"
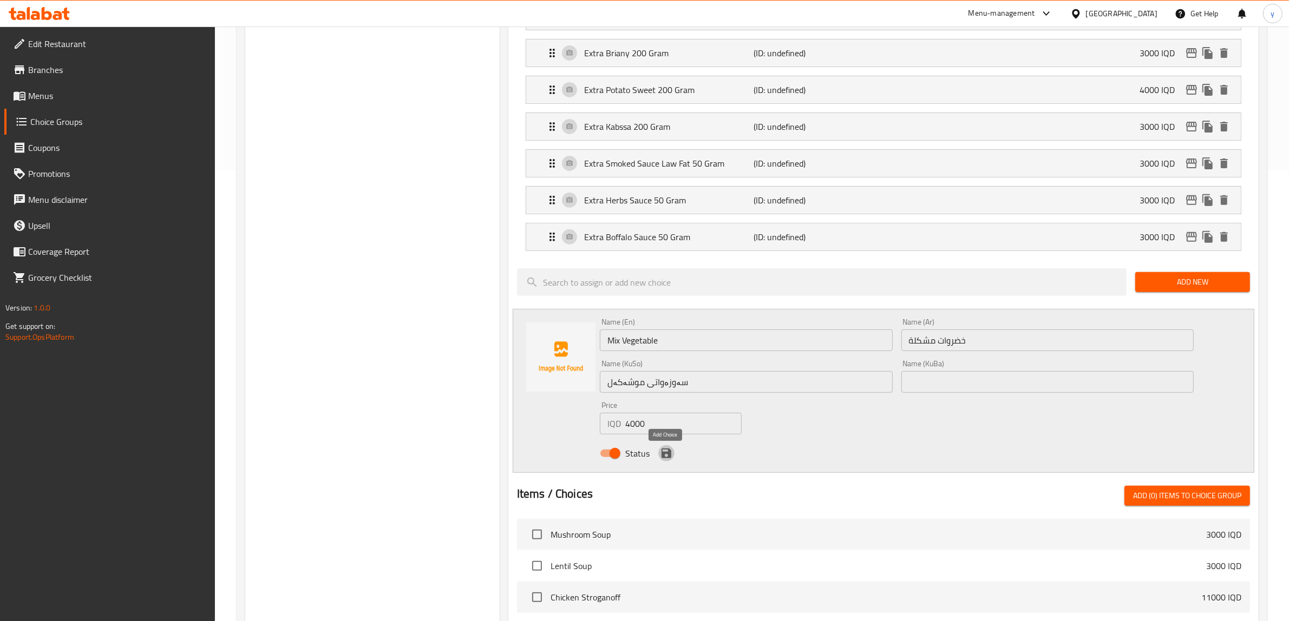
click at [661, 450] on icon "save" at bounding box center [666, 453] width 13 height 13
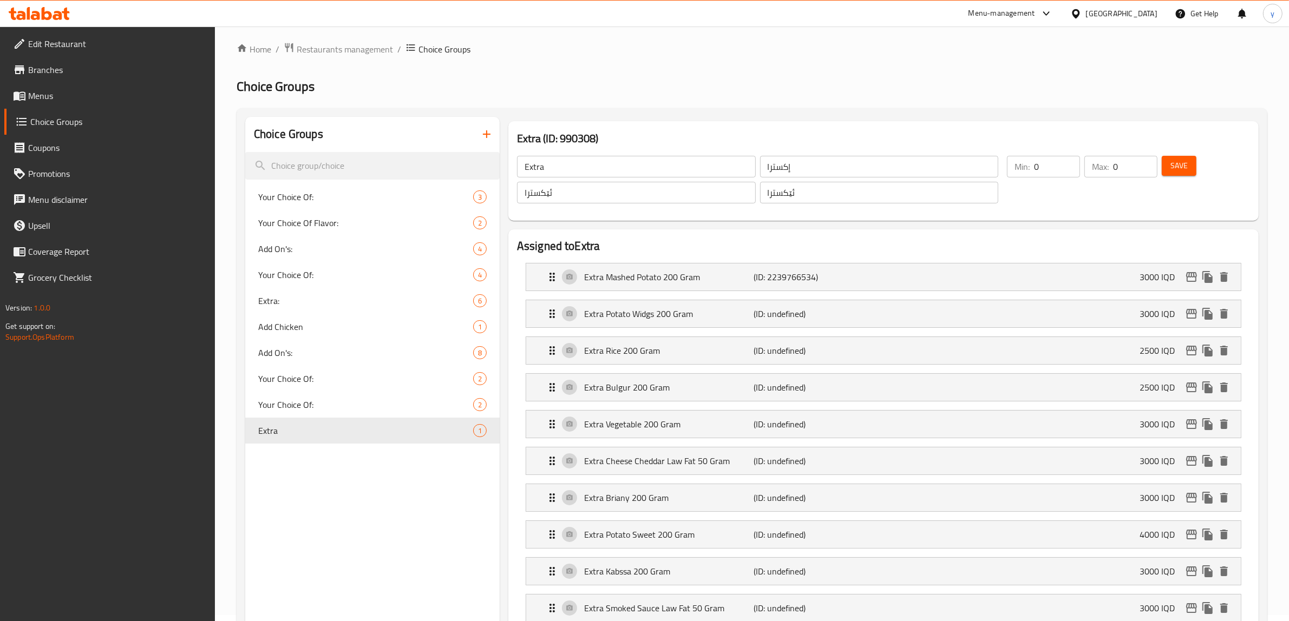
scroll to position [0, 0]
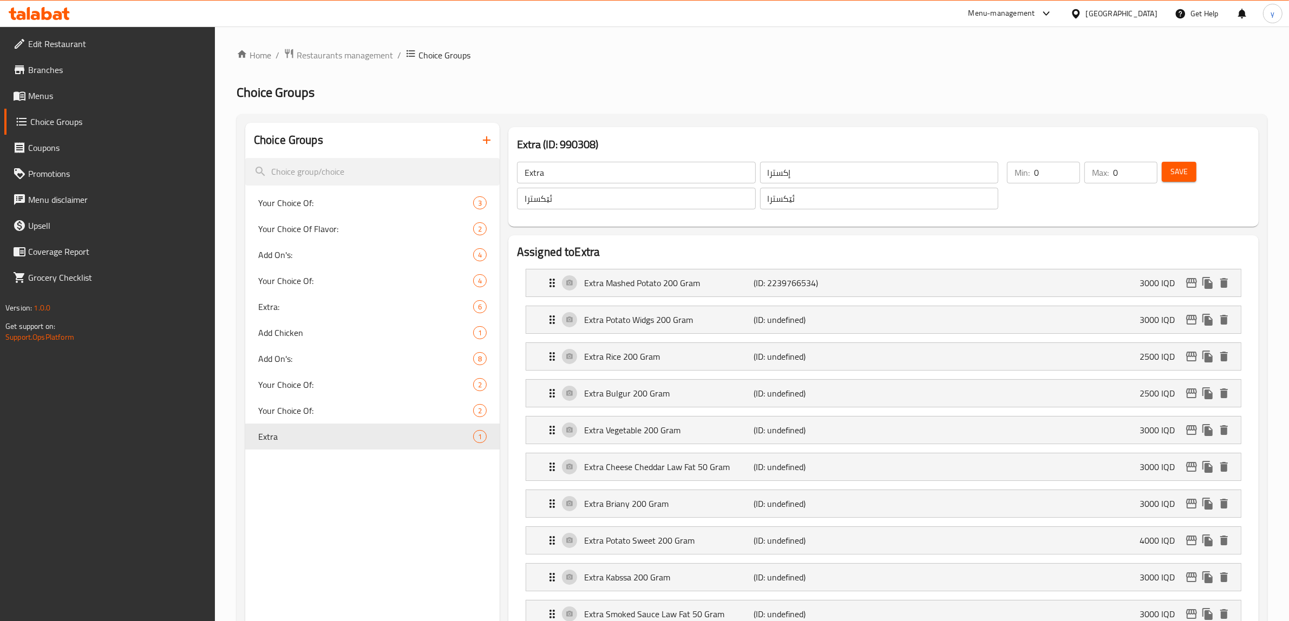
click at [1186, 179] on span "Save" at bounding box center [1178, 172] width 17 height 14
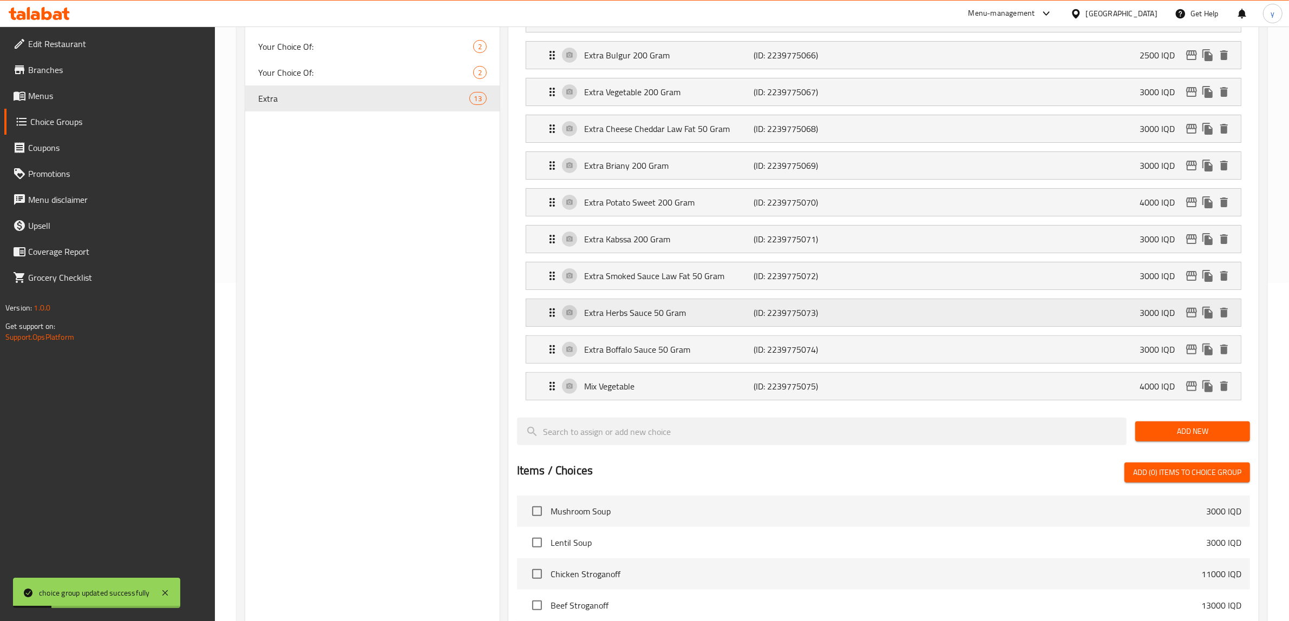
scroll to position [225, 0]
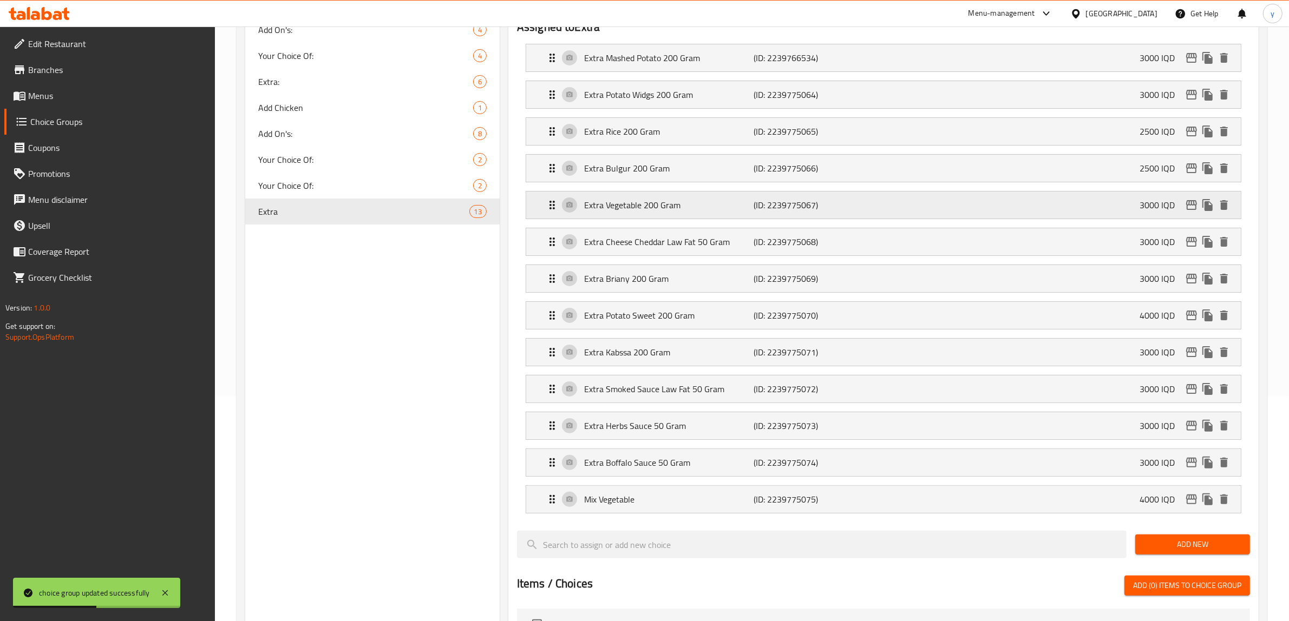
click at [639, 218] on div "Extra Vegetable 200 Gram (ID: 2239775067) 3000 IQD" at bounding box center [887, 205] width 682 height 27
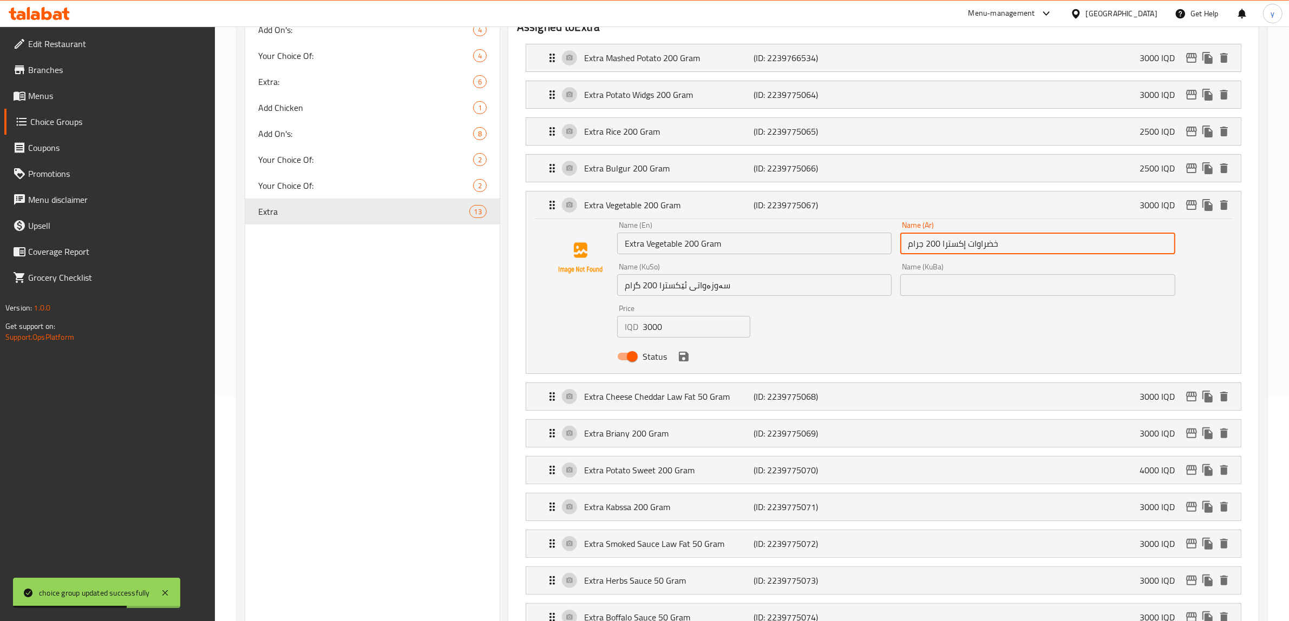
click at [980, 244] on input "خضراوات إكسترا 200 جرام" at bounding box center [1037, 244] width 274 height 22
click at [681, 362] on icon "save" at bounding box center [684, 357] width 10 height 10
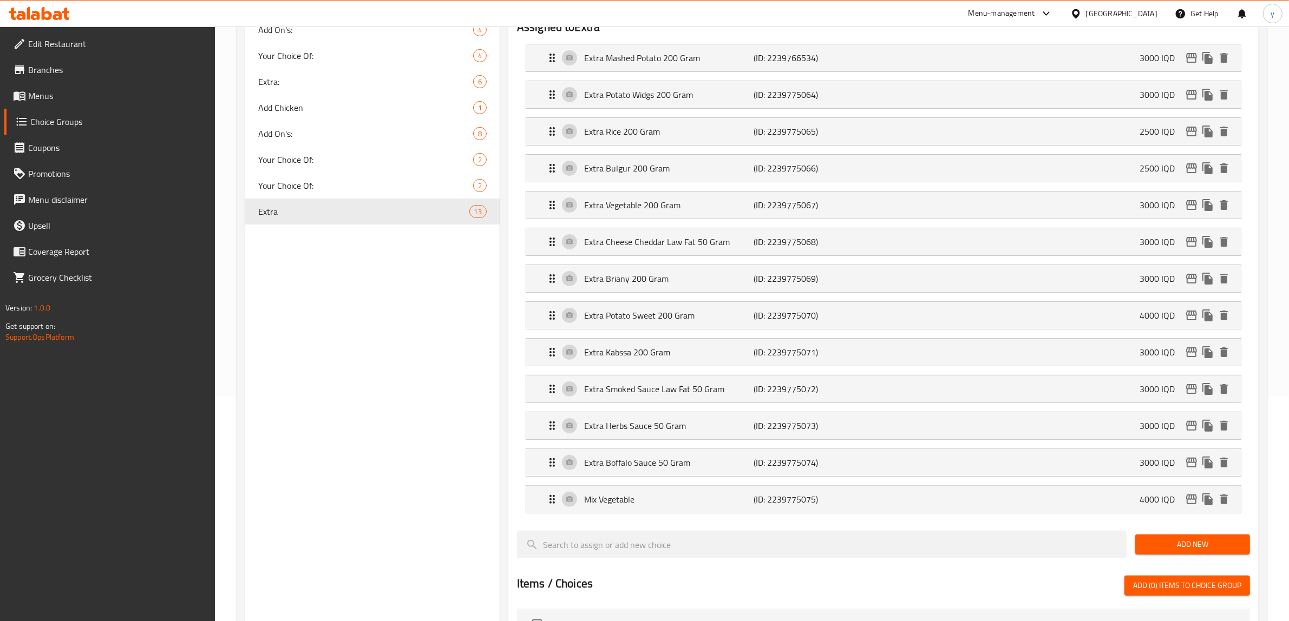
type input "خضروات إكسترا 200 جرام"
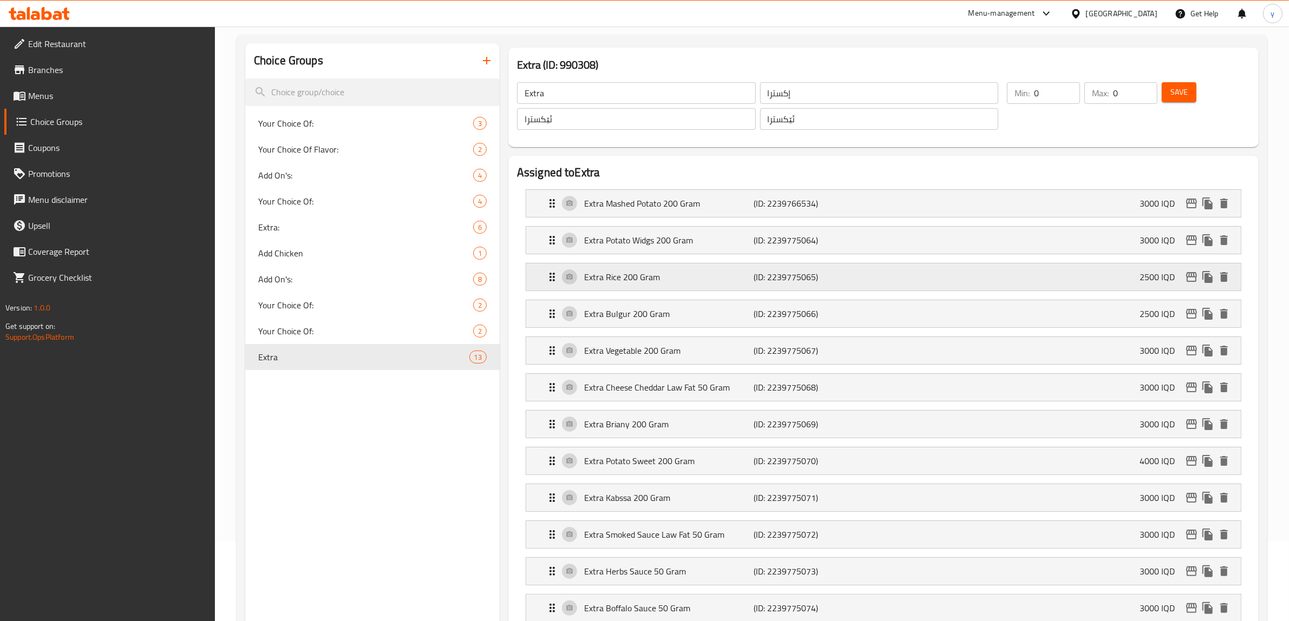
scroll to position [113, 0]
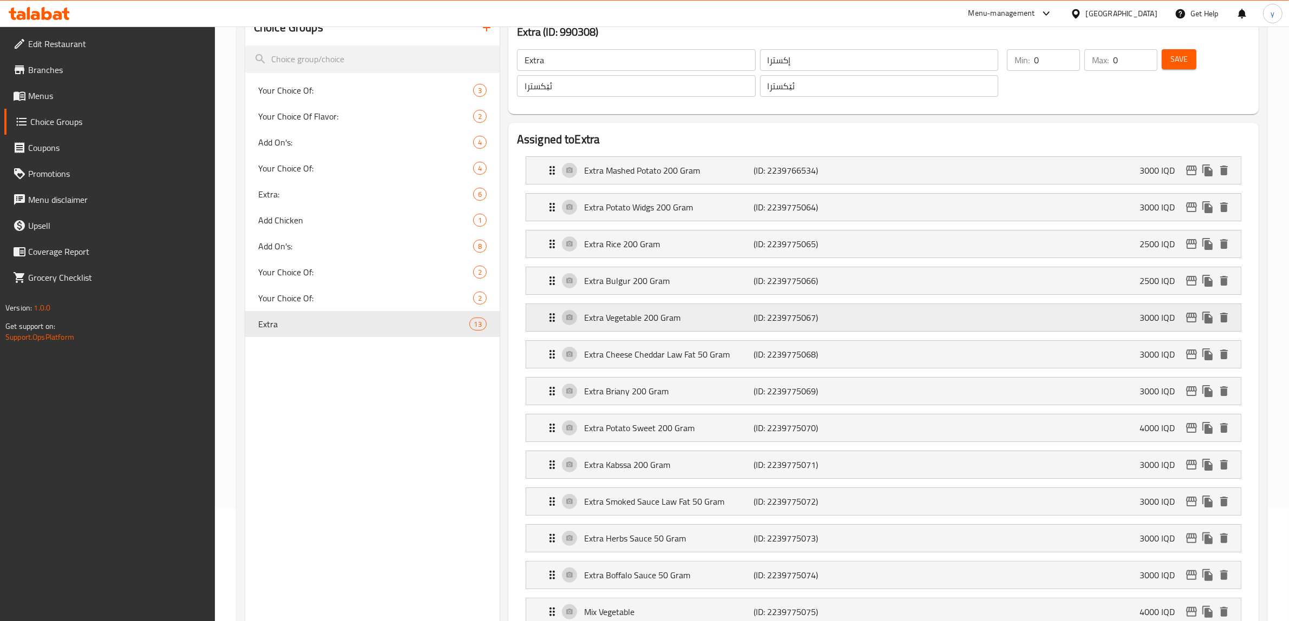
click at [840, 318] on p "(ID: 2239775067)" at bounding box center [810, 317] width 113 height 13
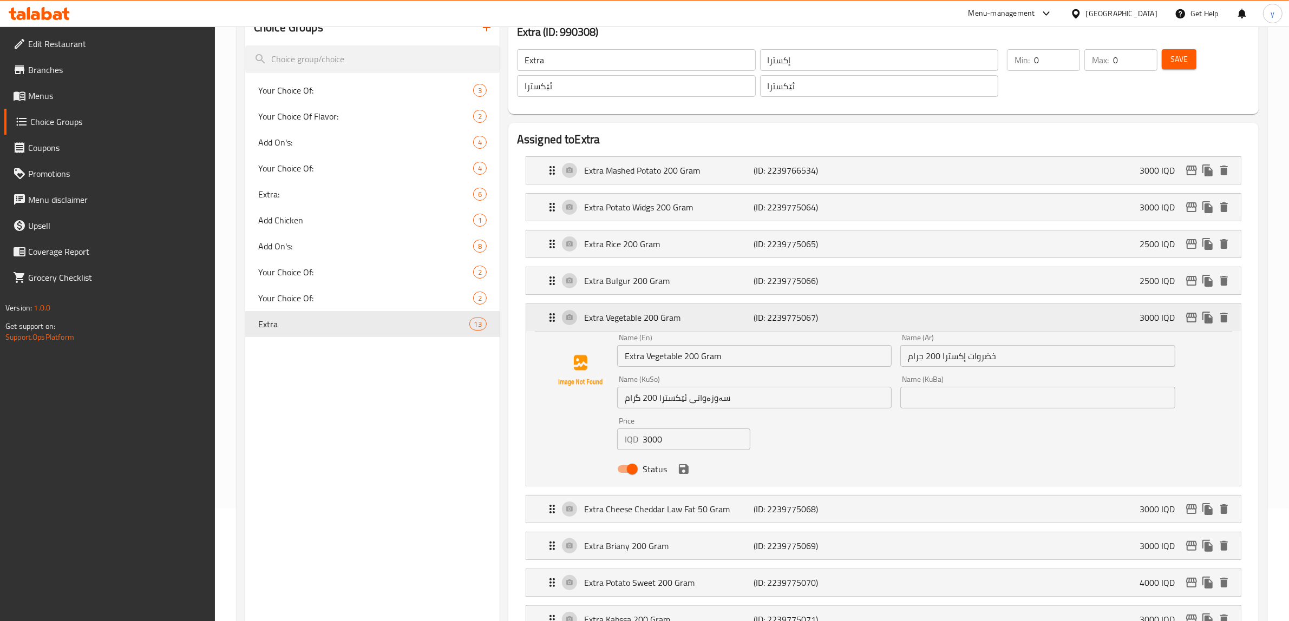
click at [911, 310] on div "Extra Vegetable 200 Gram (ID: 2239775067) 3000 IQD" at bounding box center [887, 317] width 682 height 27
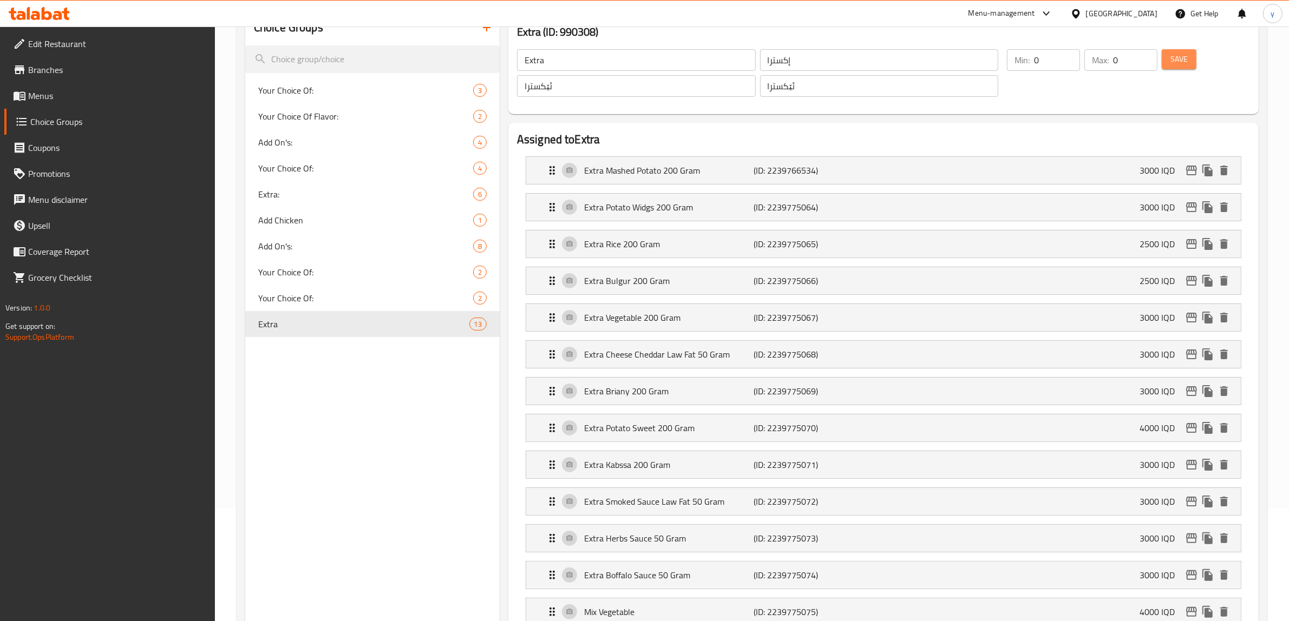
click at [1170, 54] on span "Save" at bounding box center [1178, 59] width 17 height 14
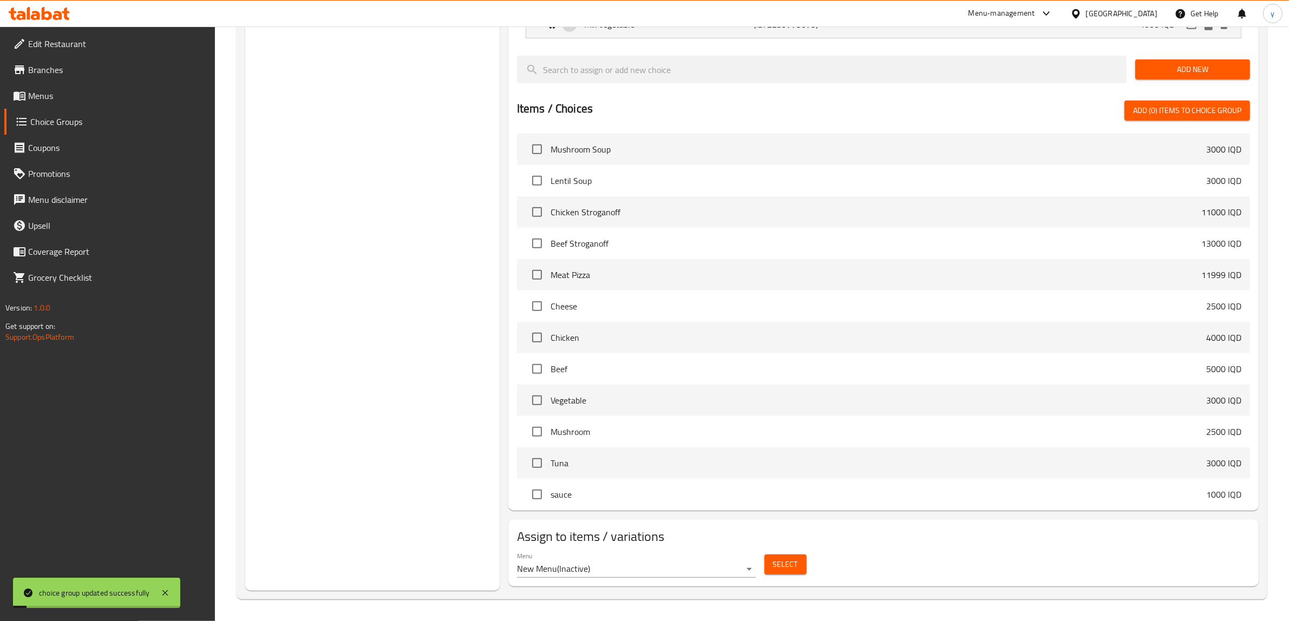
scroll to position [704, 0]
click at [796, 559] on span "Select" at bounding box center [785, 565] width 25 height 14
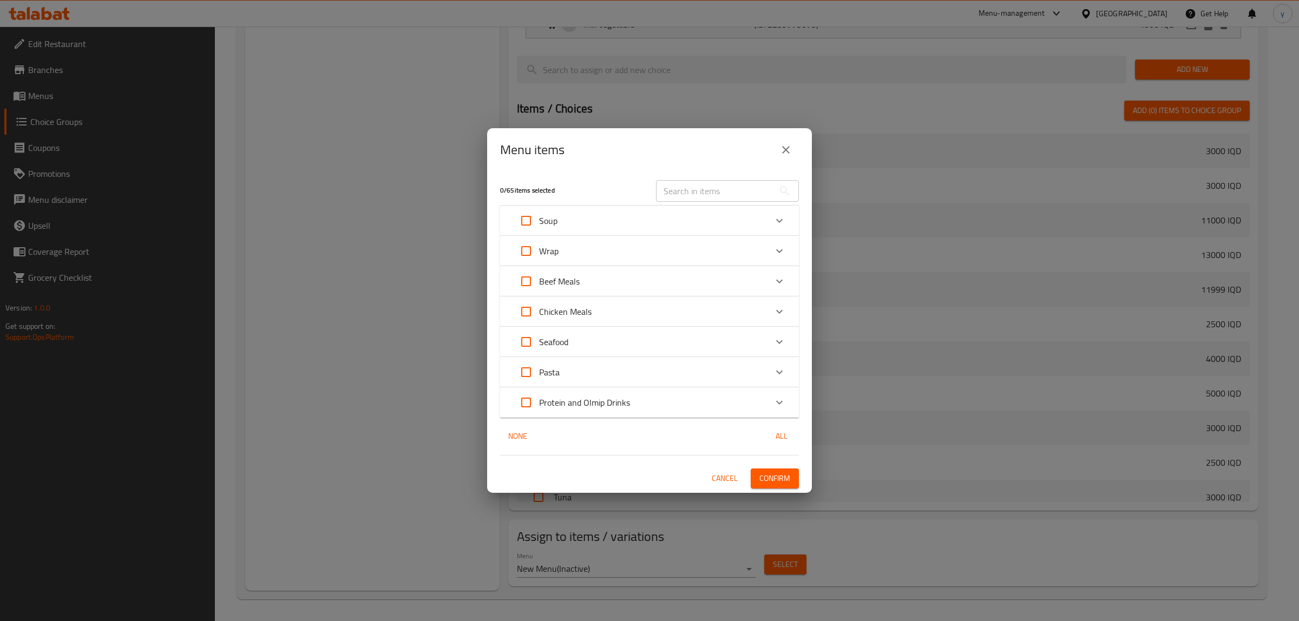
click at [524, 379] on input "Expand" at bounding box center [526, 372] width 26 height 26
checkbox input "true"
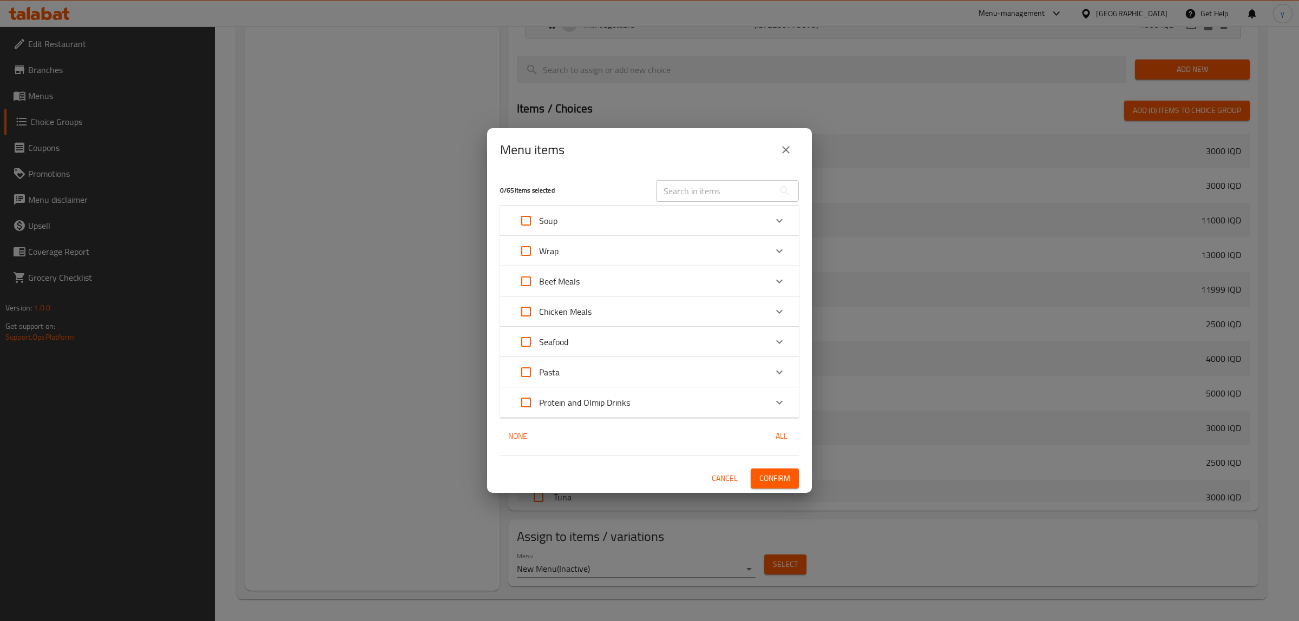
checkbox input "true"
click at [526, 339] on input "Expand" at bounding box center [526, 342] width 26 height 26
checkbox input "true"
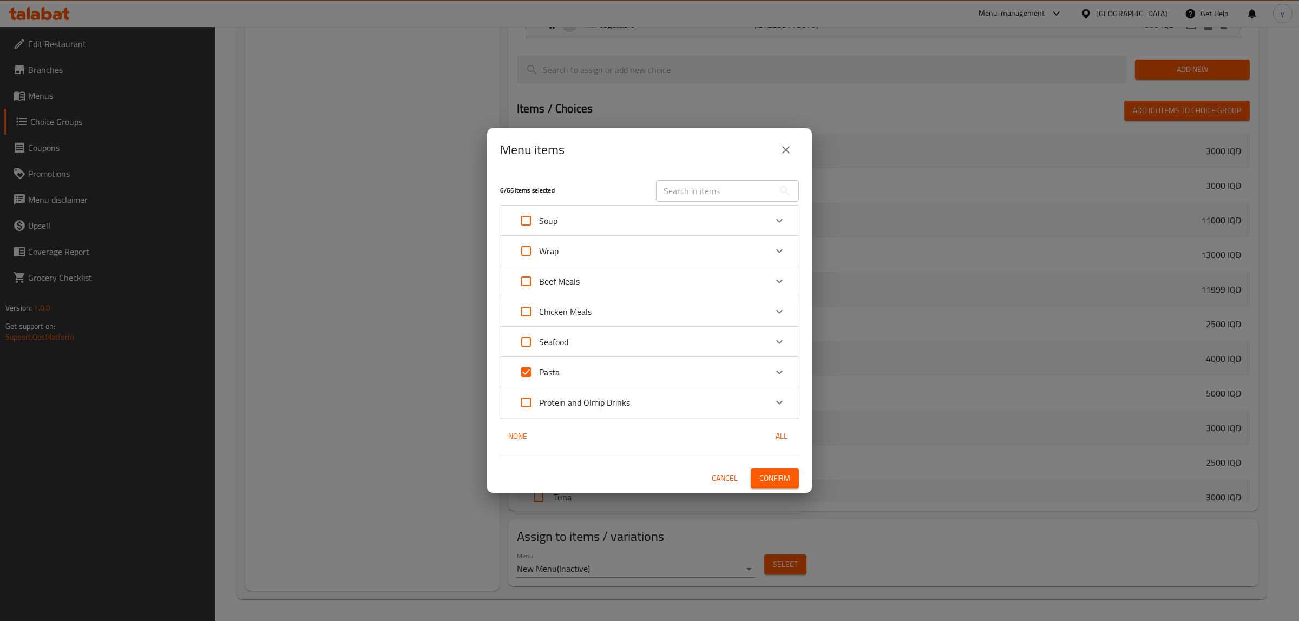
checkbox input "true"
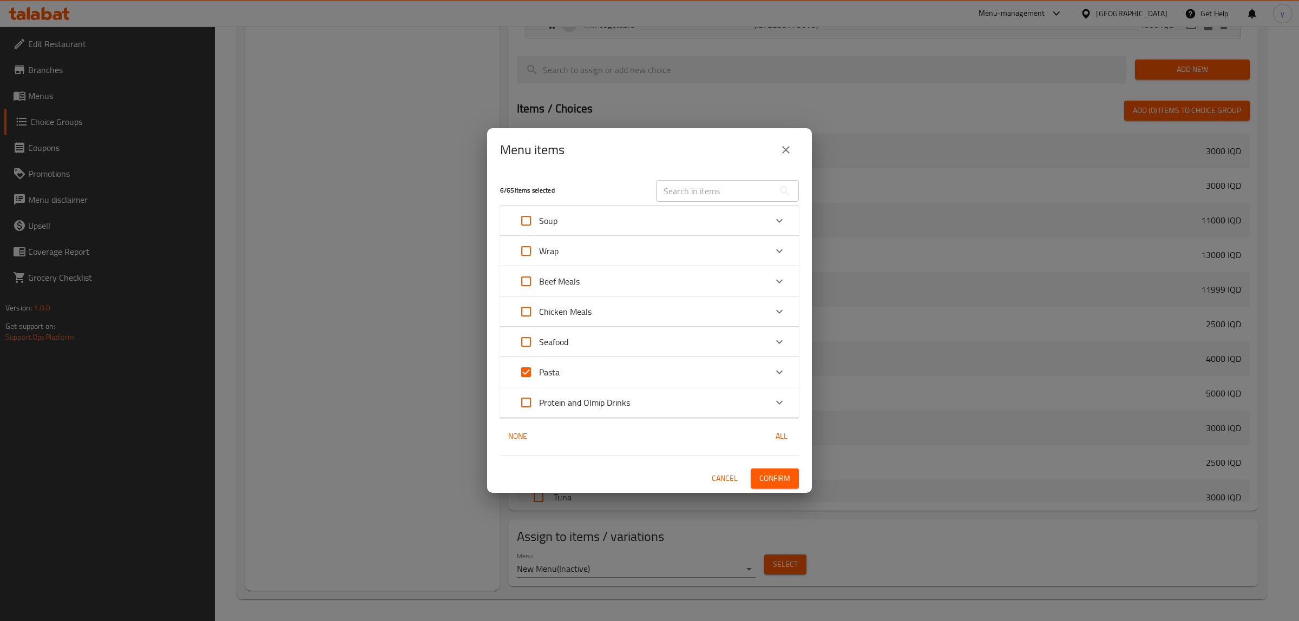
checkbox input "true"
click at [529, 307] on input "Expand" at bounding box center [526, 312] width 26 height 26
checkbox input "true"
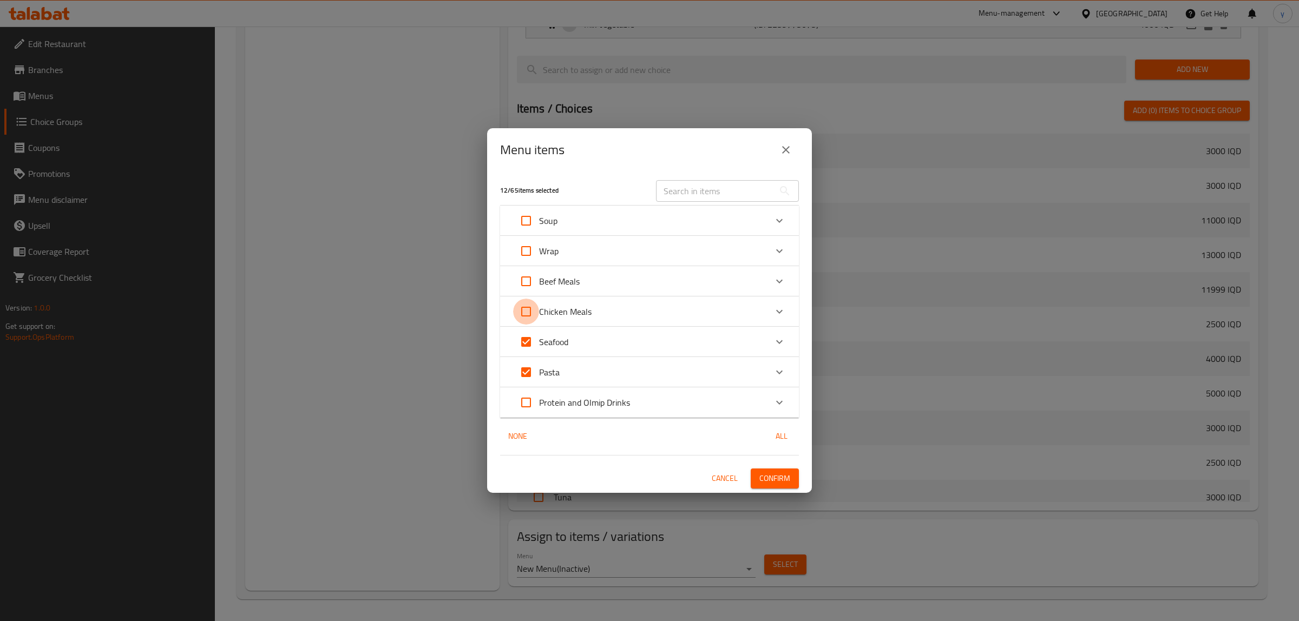
checkbox input "true"
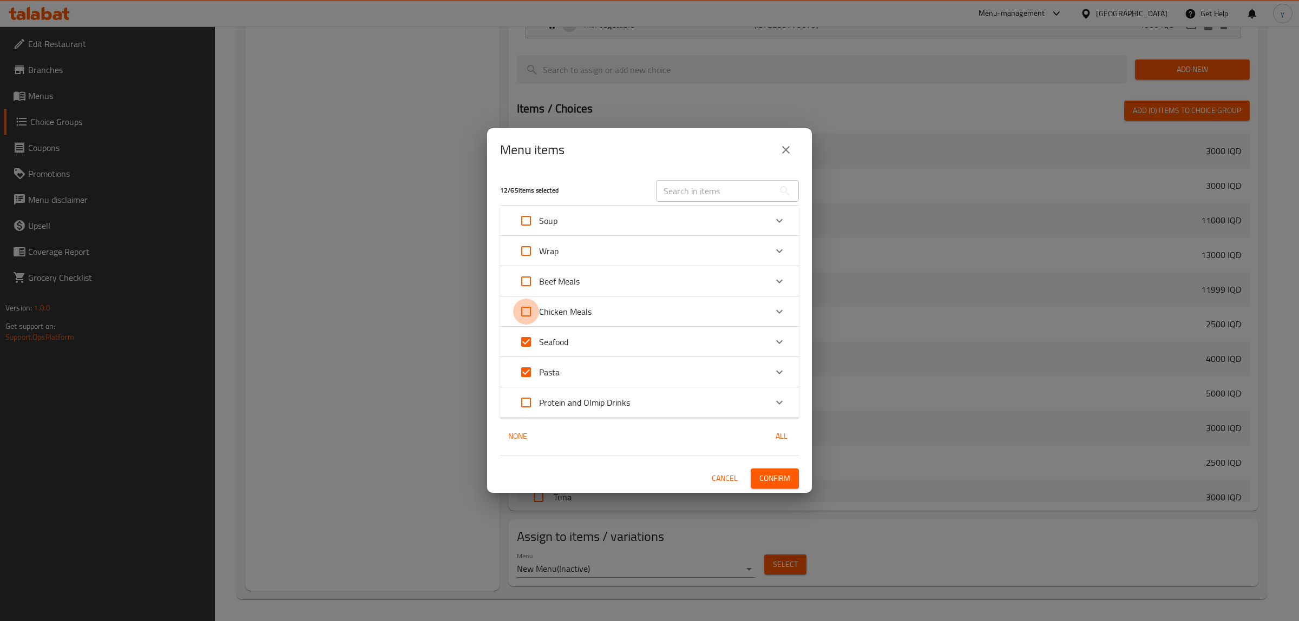
checkbox input "true"
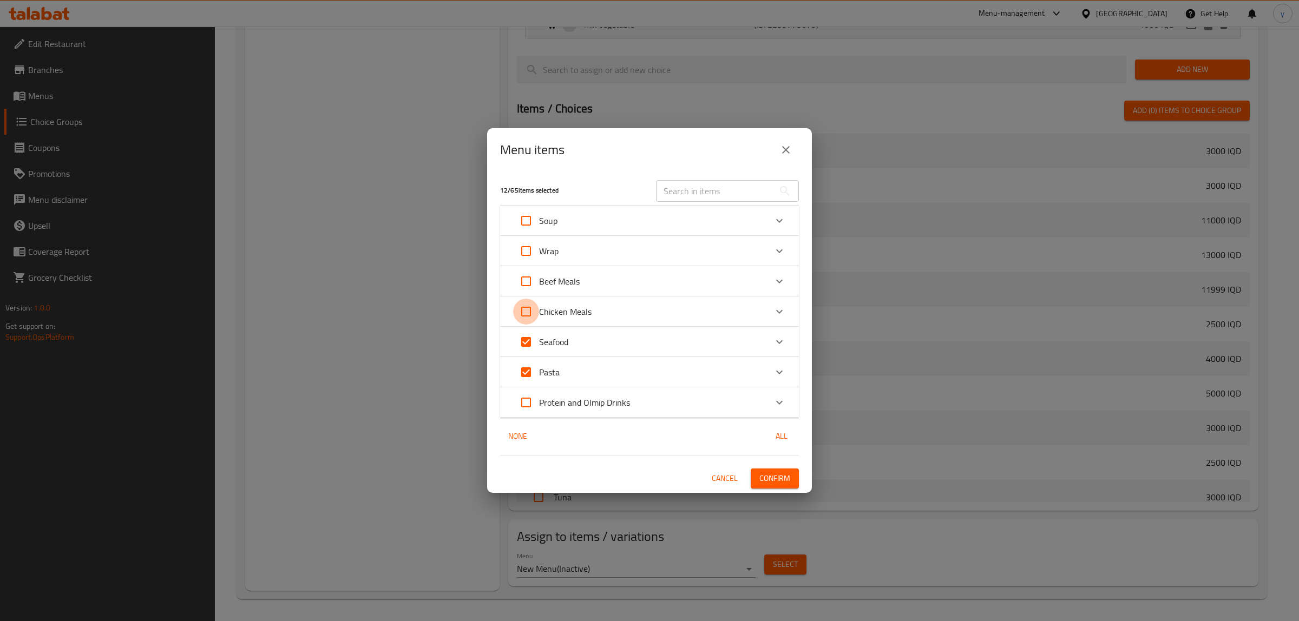
checkbox input "true"
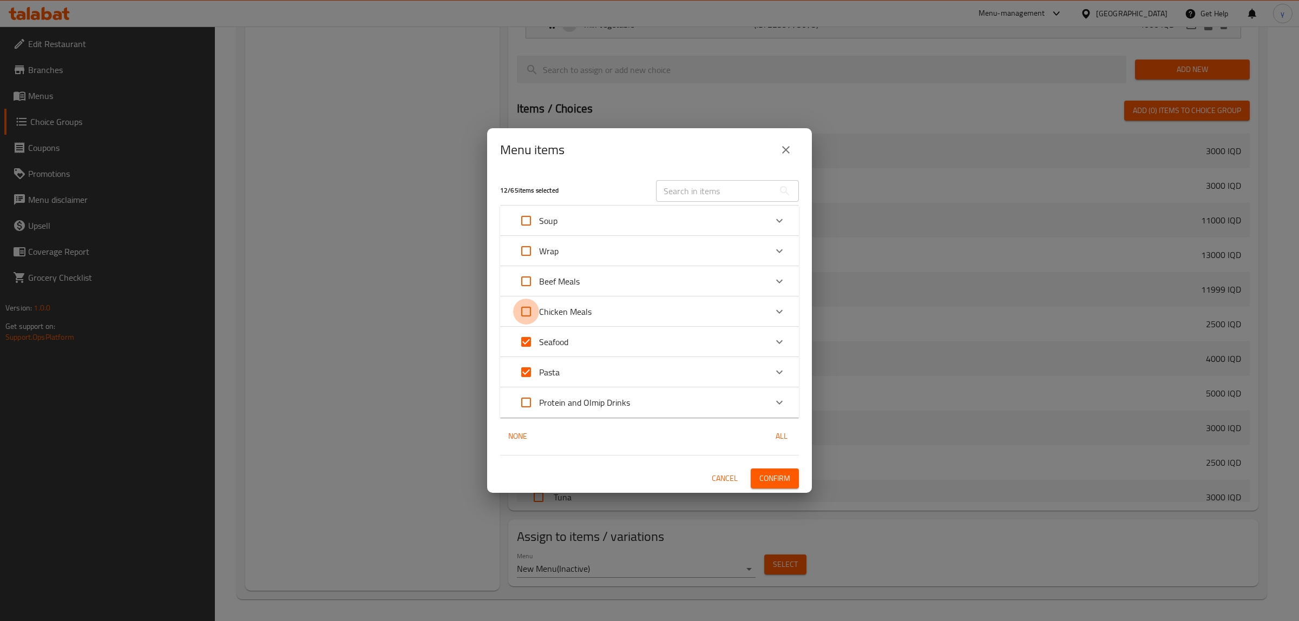
checkbox input "true"
click at [530, 271] on input "Expand" at bounding box center [526, 281] width 26 height 26
checkbox input "true"
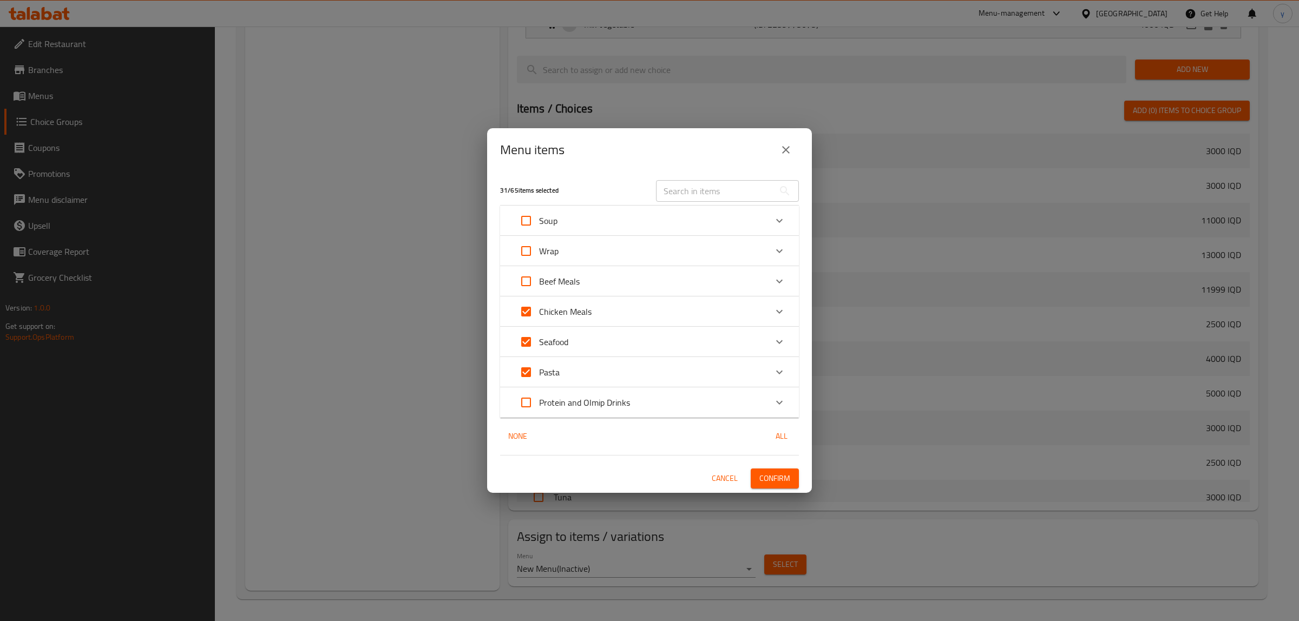
checkbox input "true"
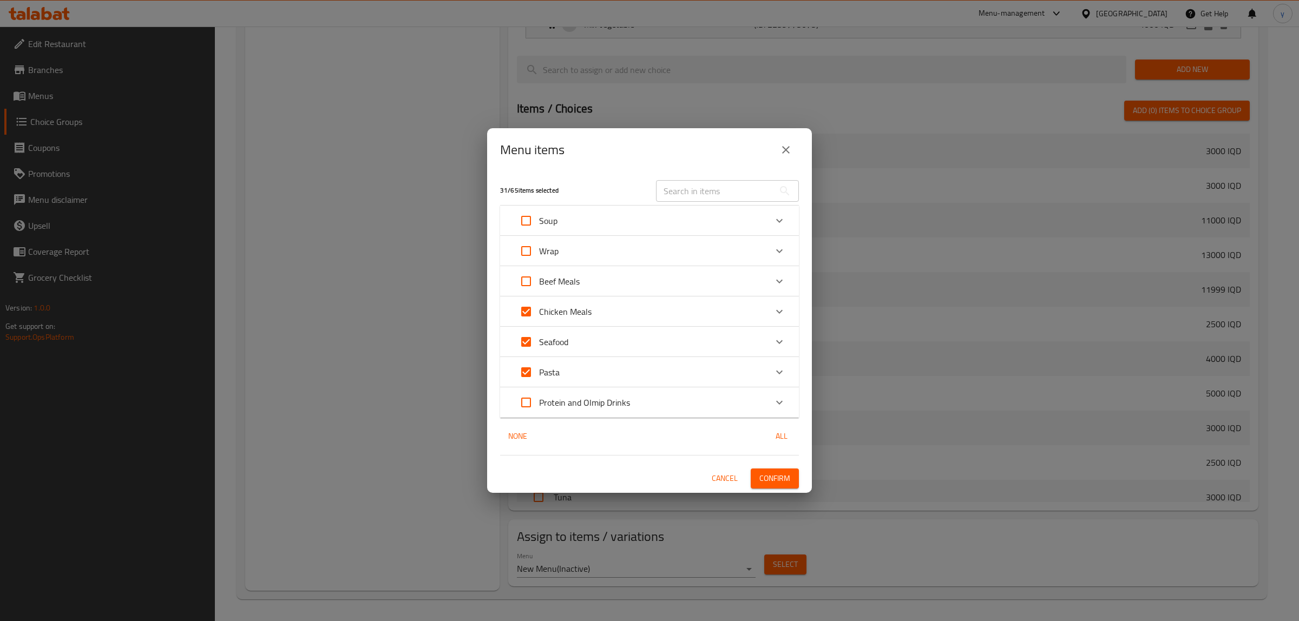
checkbox input "true"
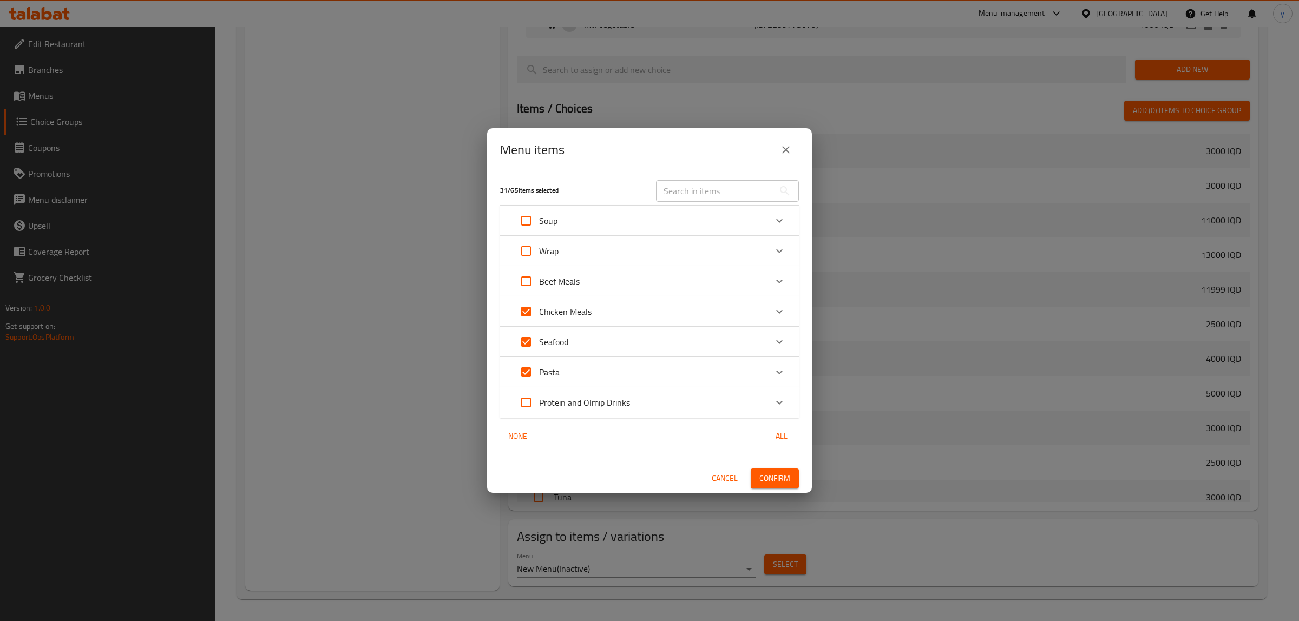
checkbox input "true"
click at [526, 237] on div "Wrap" at bounding box center [649, 251] width 299 height 30
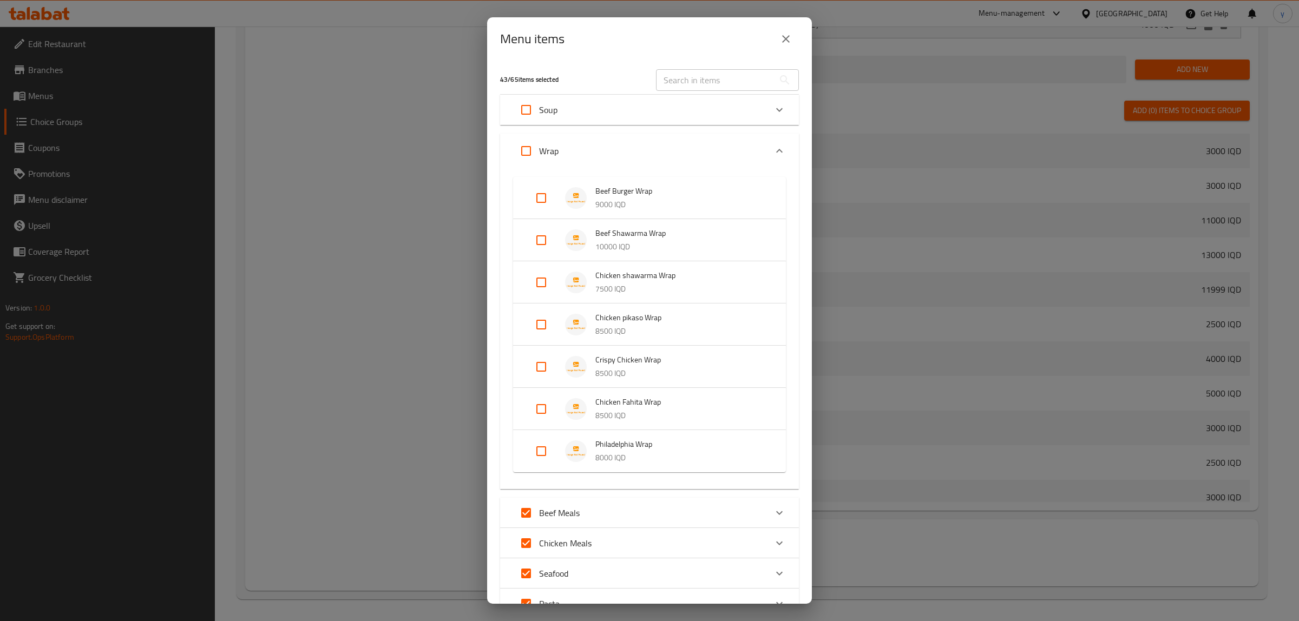
click at [526, 216] on li "Beef Burger Wrap 9000 IQD" at bounding box center [649, 198] width 247 height 38
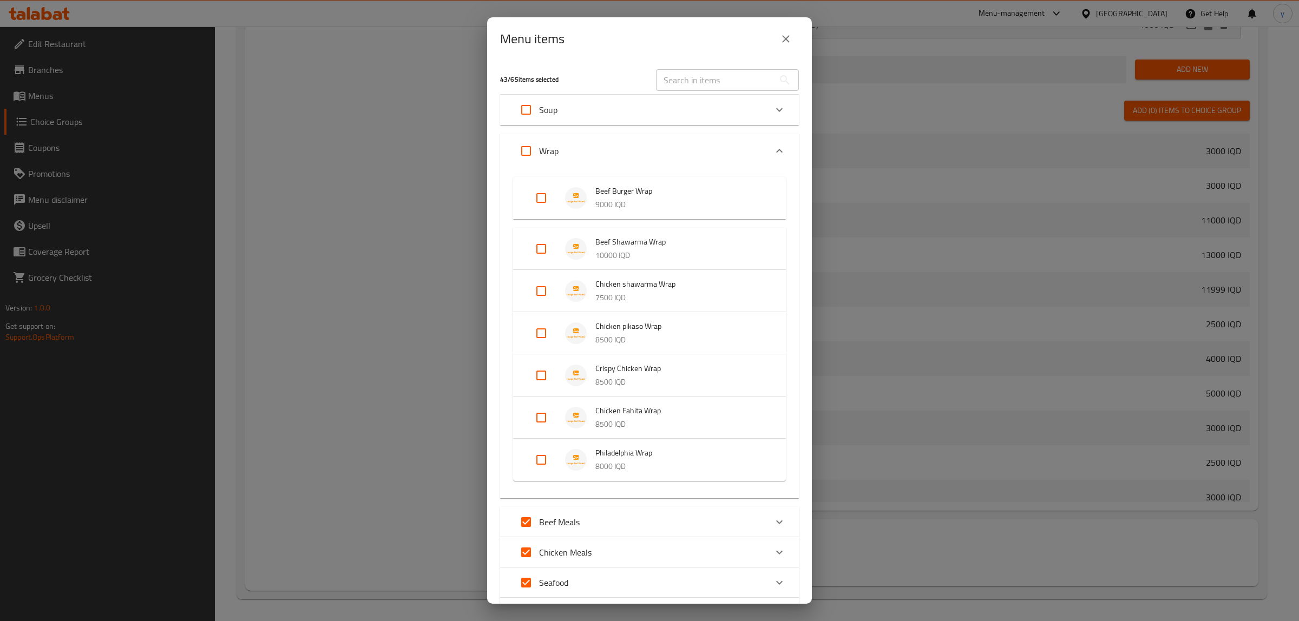
click at [566, 166] on div "Wrap" at bounding box center [649, 151] width 299 height 35
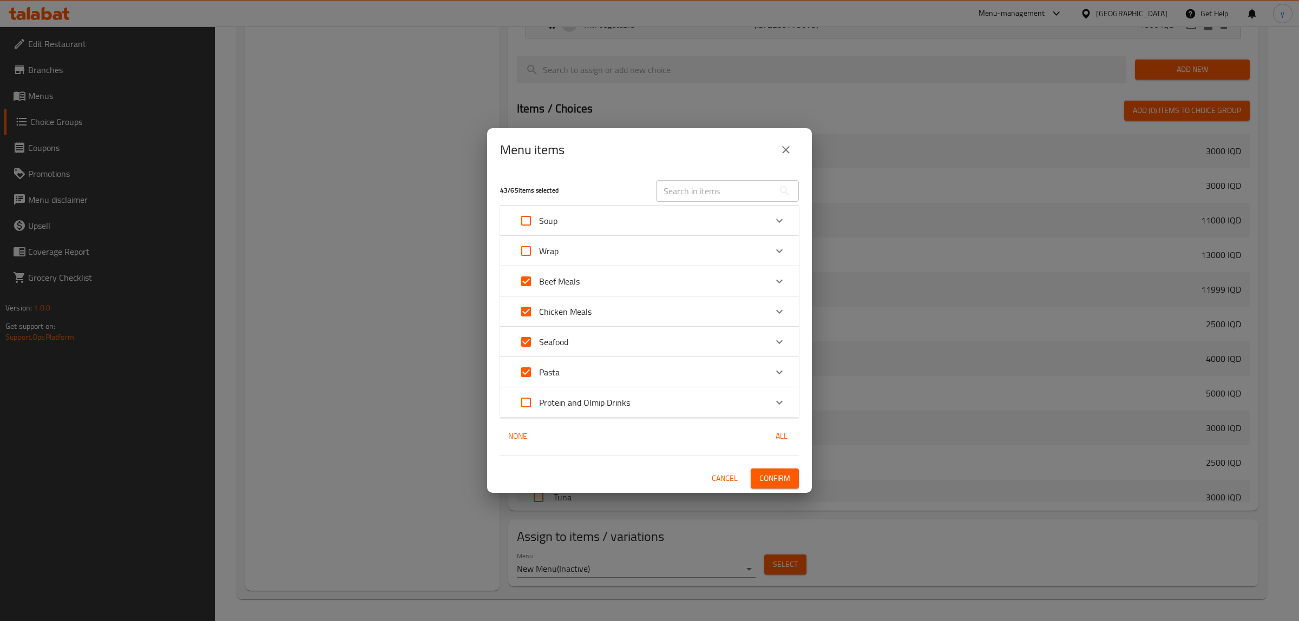
click at [526, 248] on input "Expand" at bounding box center [526, 251] width 26 height 26
checkbox input "true"
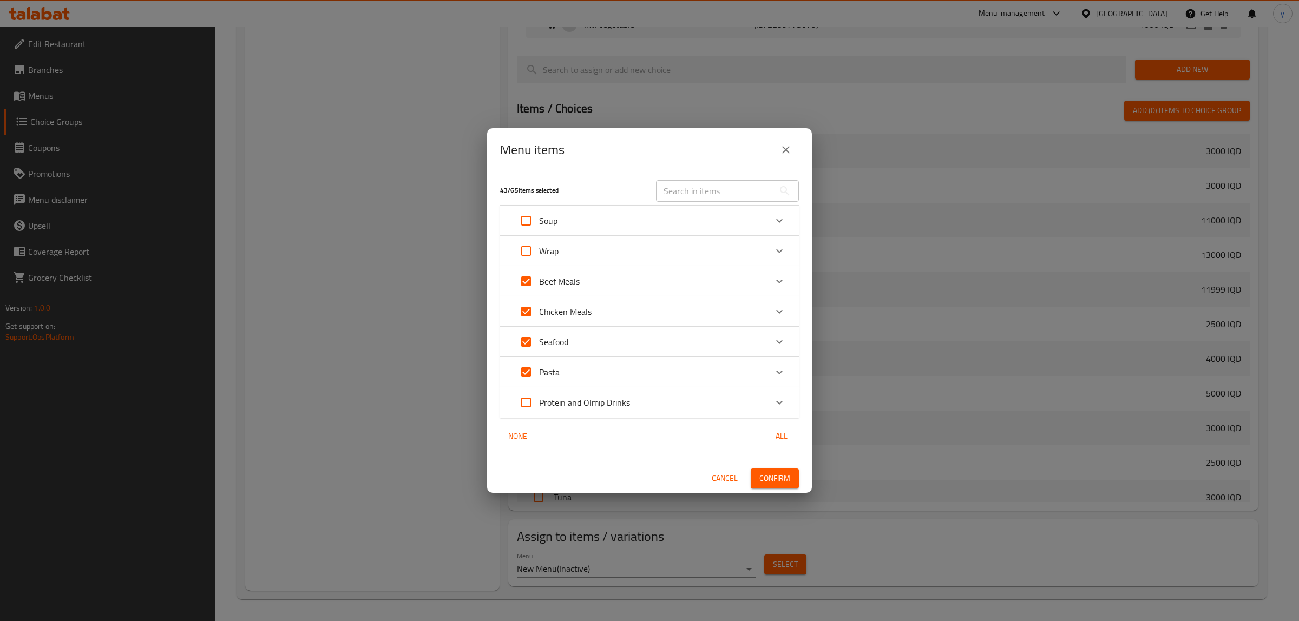
checkbox input "true"
click at [526, 220] on input "Expand" at bounding box center [526, 221] width 26 height 26
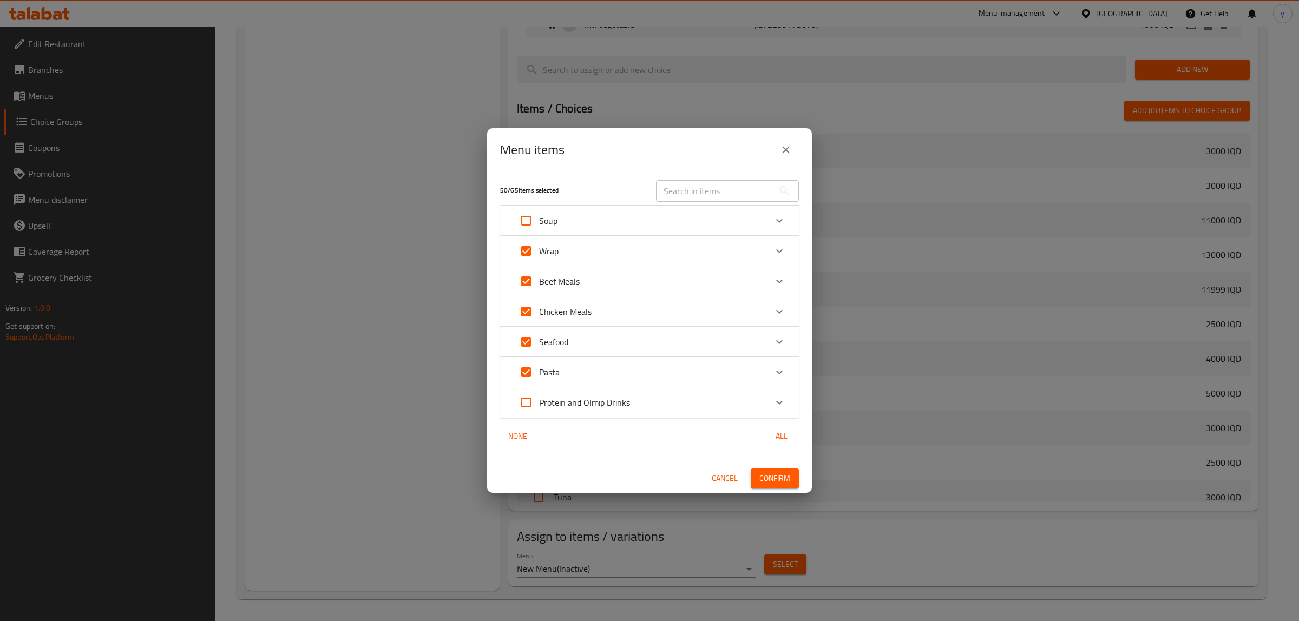
checkbox input "true"
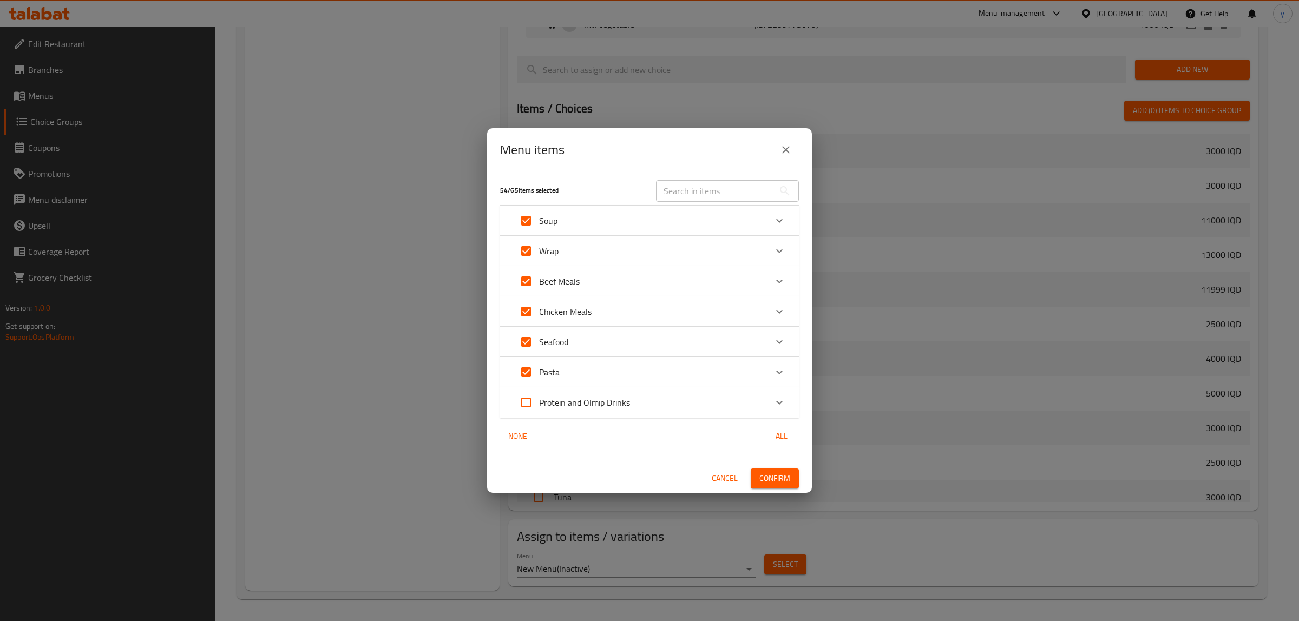
click at [797, 474] on button "Confirm" at bounding box center [775, 479] width 48 height 20
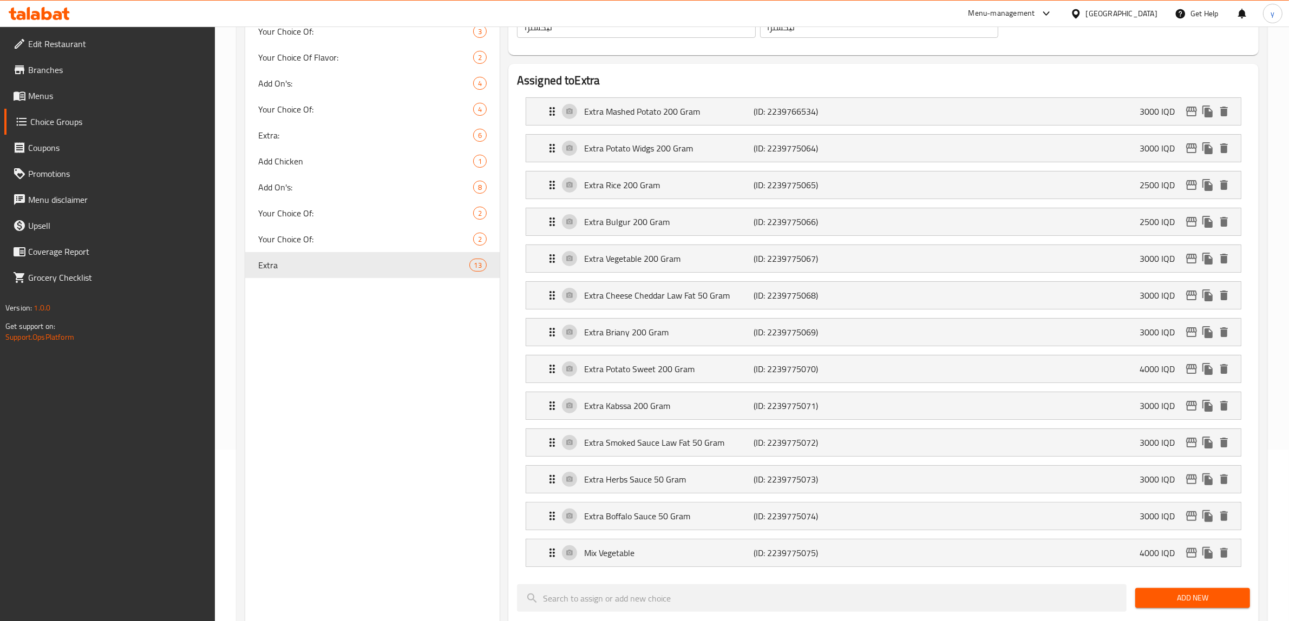
scroll to position [0, 0]
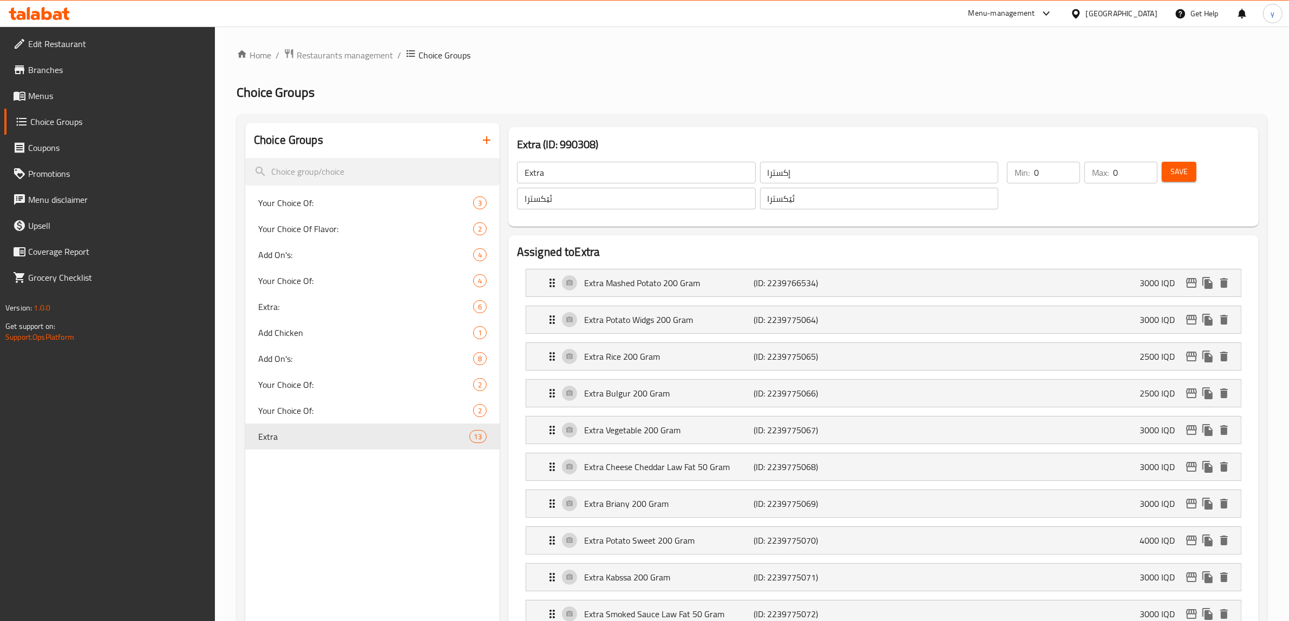
click at [103, 87] on link "Menus" at bounding box center [109, 96] width 211 height 26
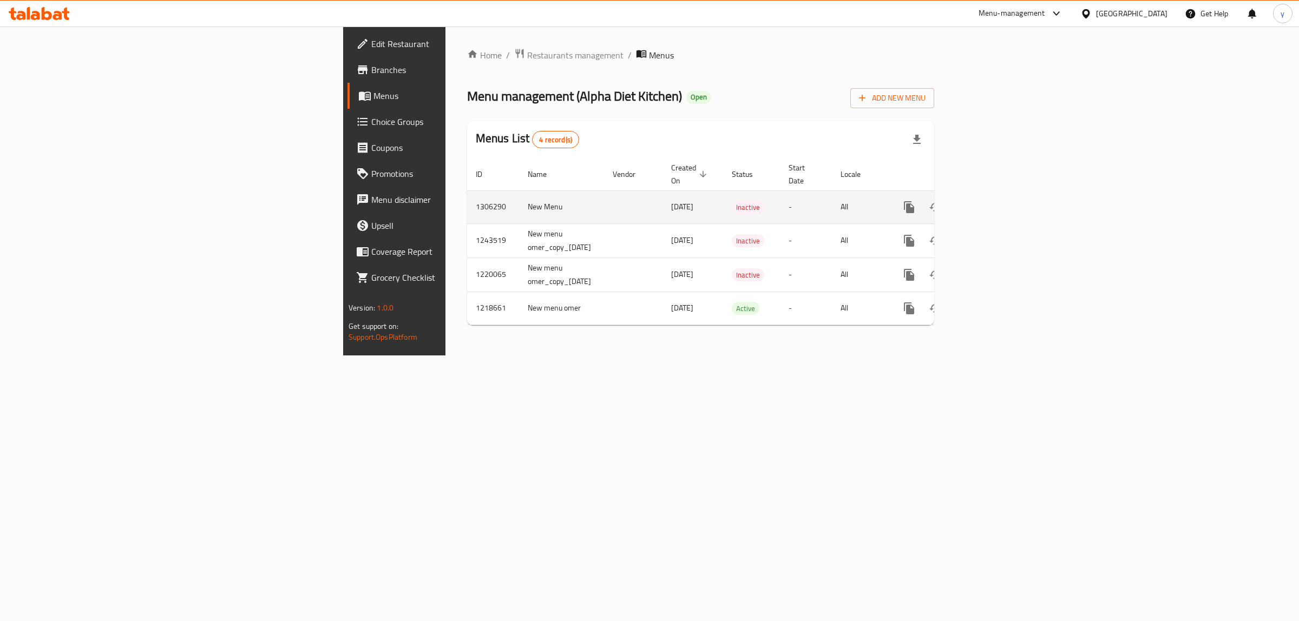
click at [994, 201] on icon "enhanced table" at bounding box center [987, 207] width 13 height 13
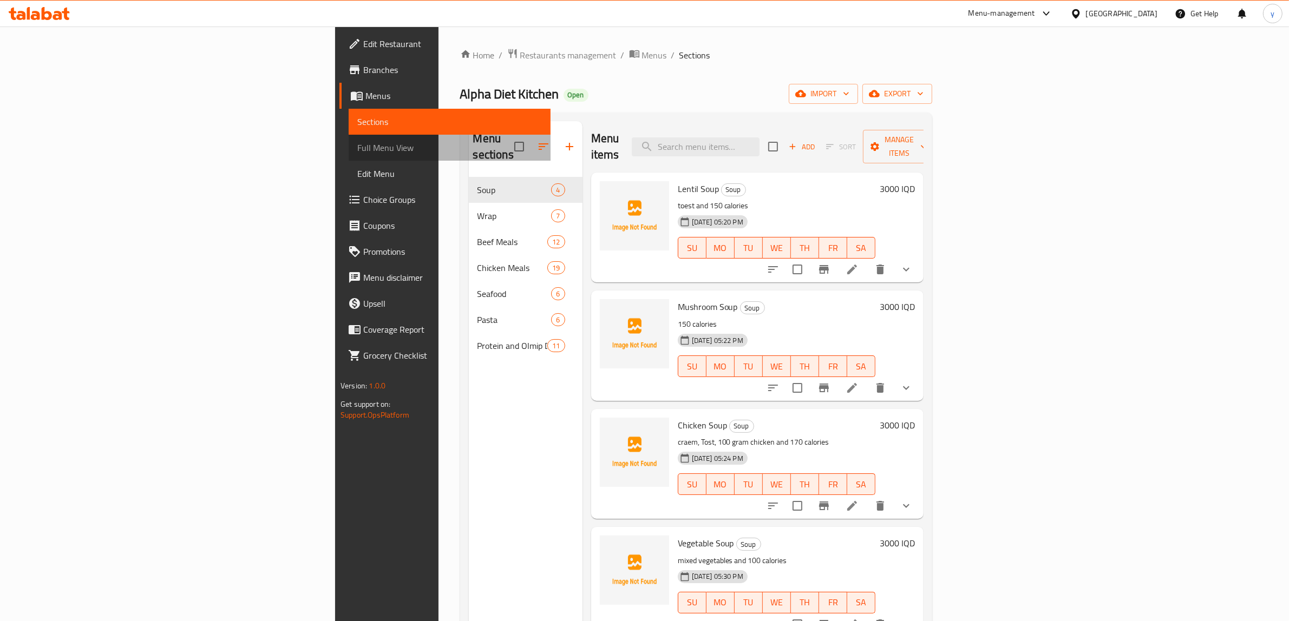
click at [357, 152] on span "Full Menu View" at bounding box center [449, 147] width 185 height 13
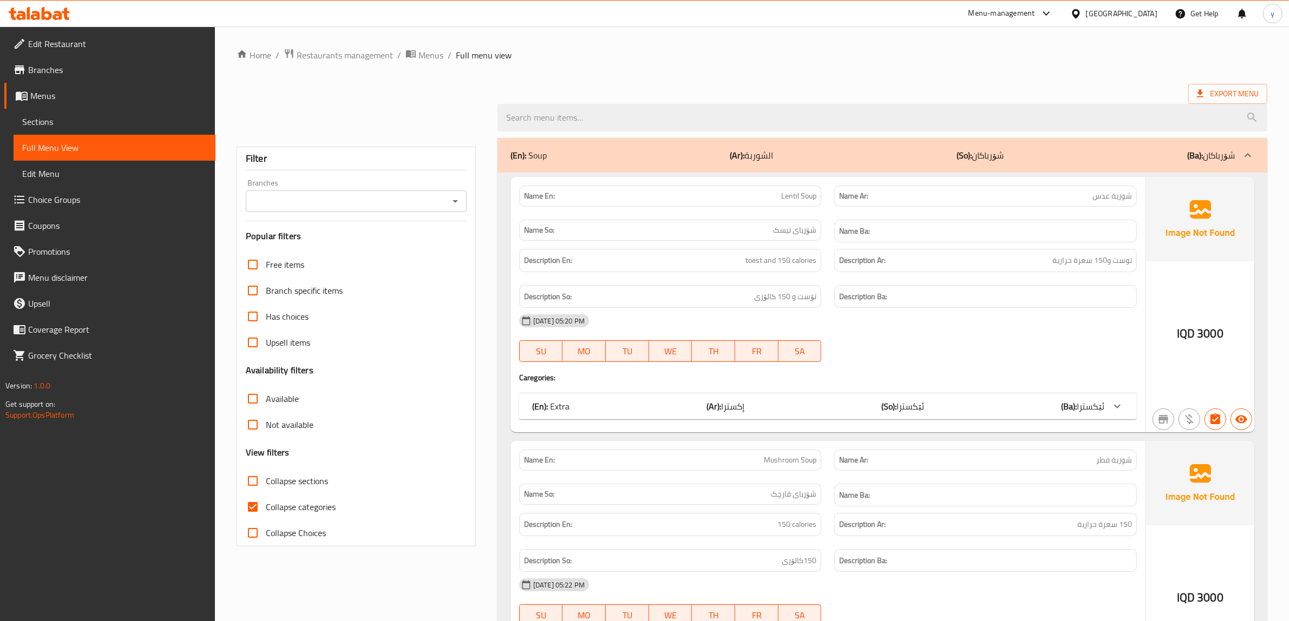
click at [456, 207] on icon "Open" at bounding box center [455, 201] width 13 height 13
click at [393, 242] on li "Alpha Diet Kitchen, Dream City" at bounding box center [356, 248] width 221 height 19
type input "Alpha Diet Kitchen, Dream City"
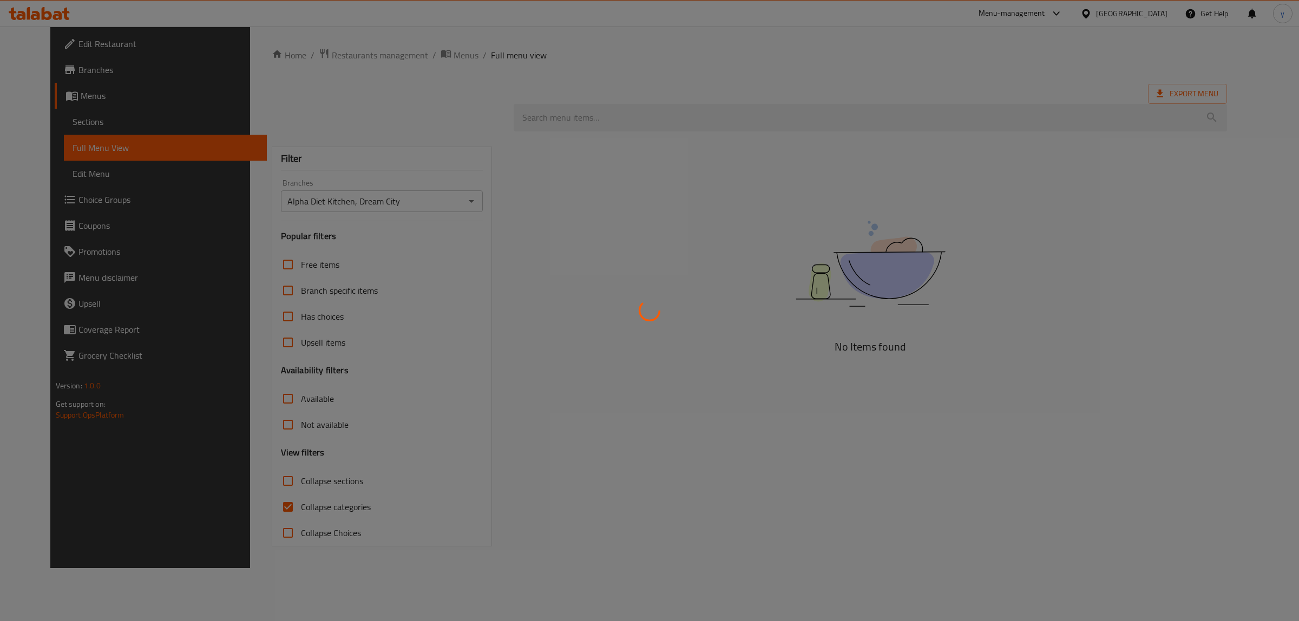
click at [250, 506] on div at bounding box center [649, 310] width 1299 height 621
click at [260, 506] on div at bounding box center [649, 310] width 1299 height 621
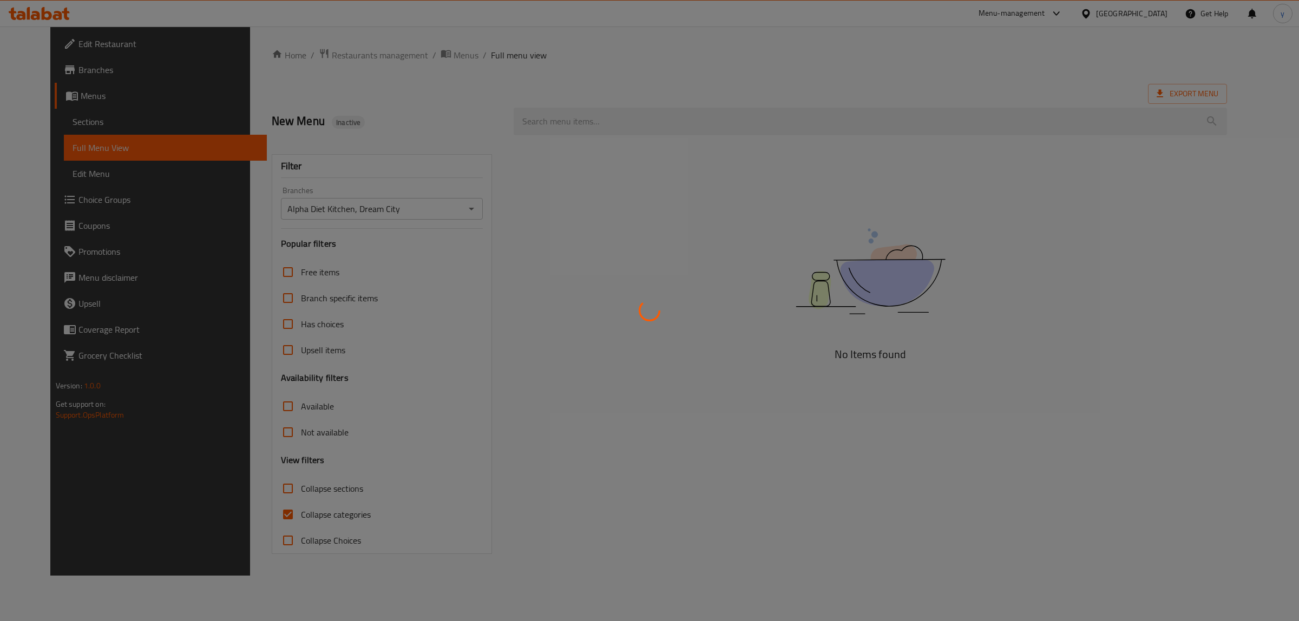
click at [261, 508] on div at bounding box center [649, 310] width 1299 height 621
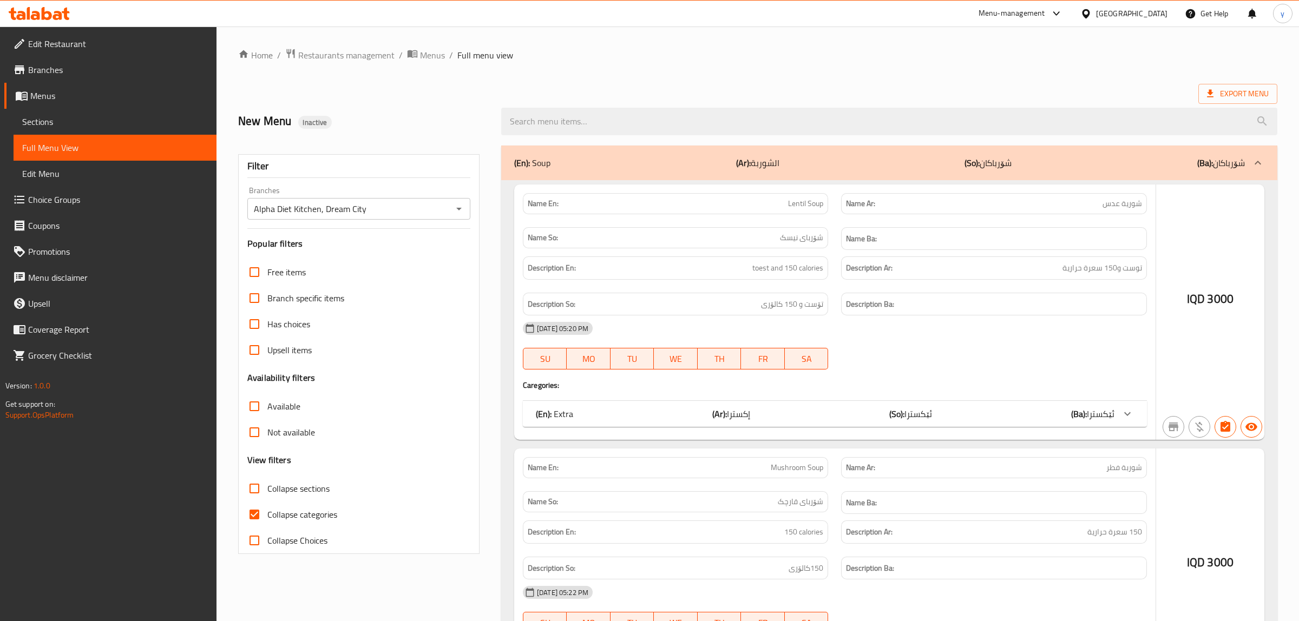
click at [256, 511] on input "Collapse categories" at bounding box center [254, 515] width 26 height 26
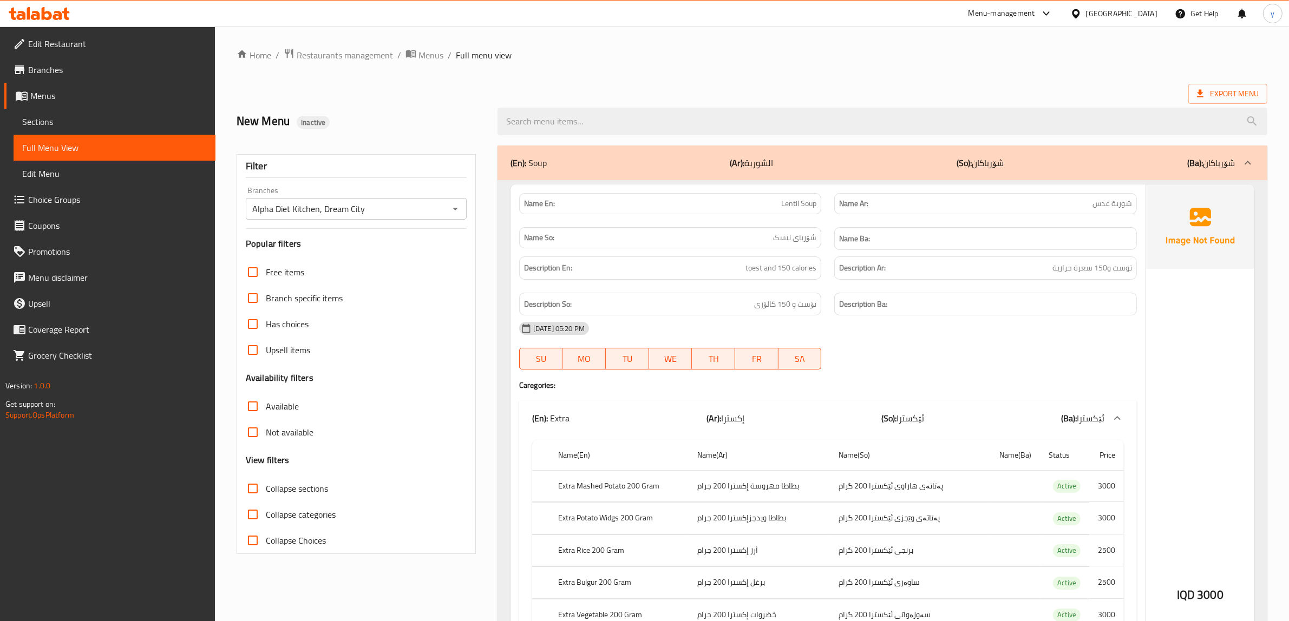
click at [256, 507] on input "Collapse categories" at bounding box center [253, 515] width 26 height 26
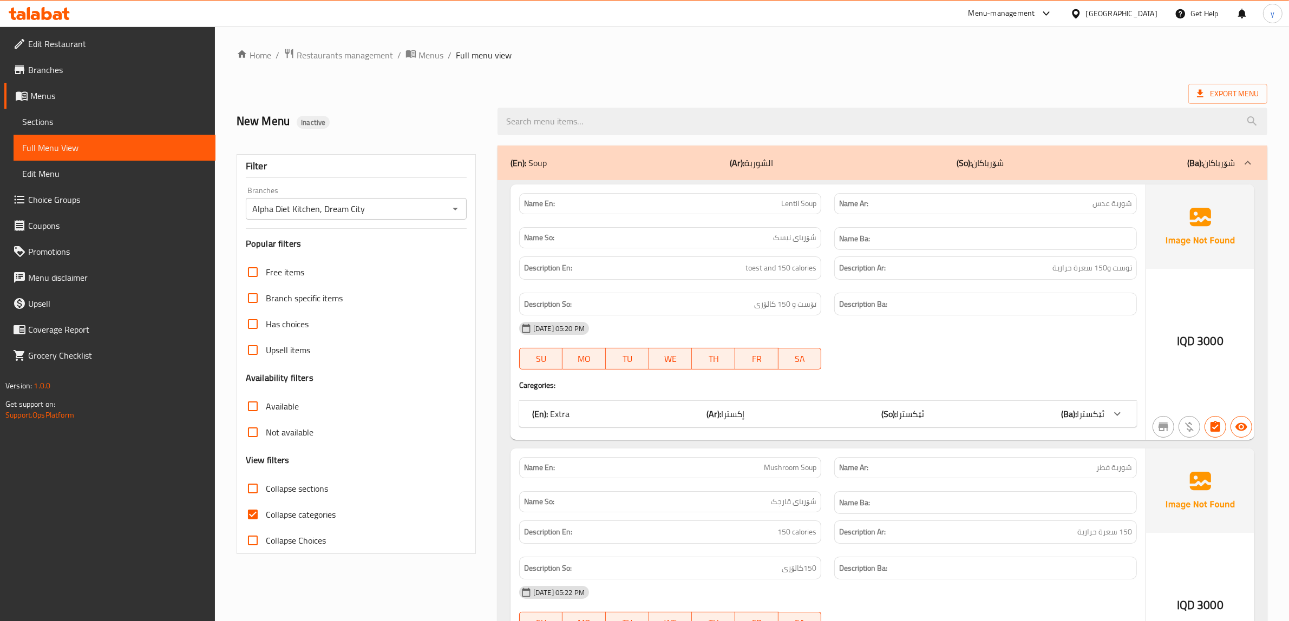
click at [256, 504] on input "Collapse categories" at bounding box center [253, 515] width 26 height 26
checkbox input "false"
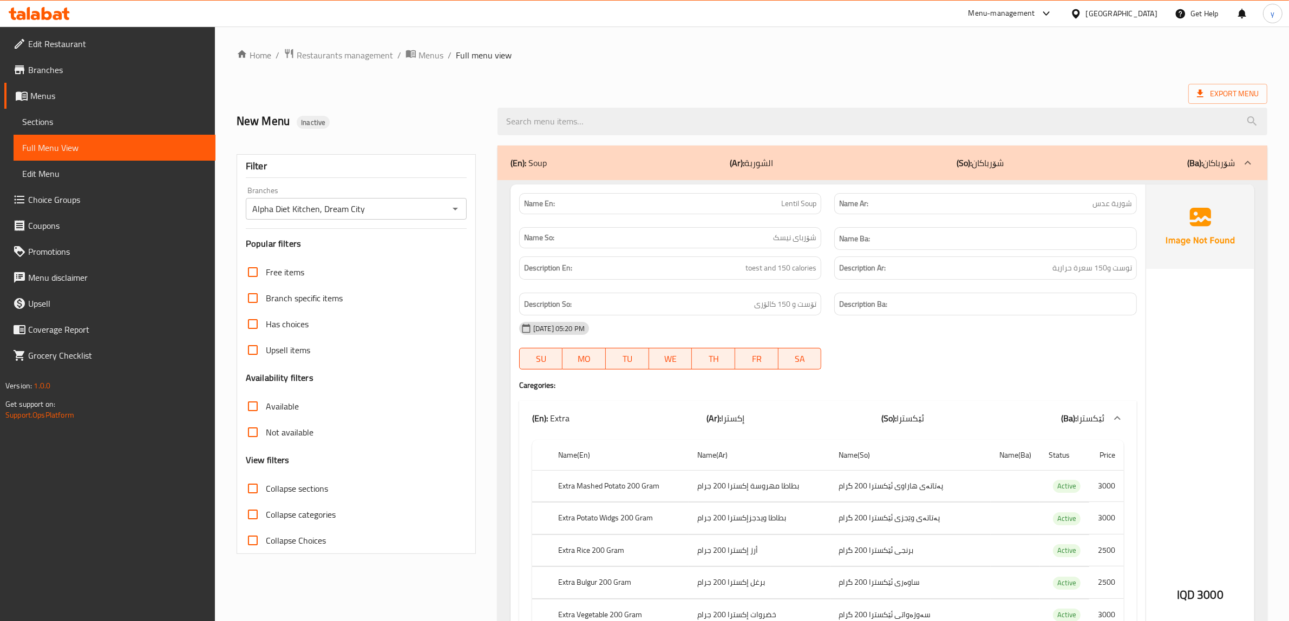
click at [256, 491] on input "Collapse sections" at bounding box center [253, 489] width 26 height 26
checkbox input "true"
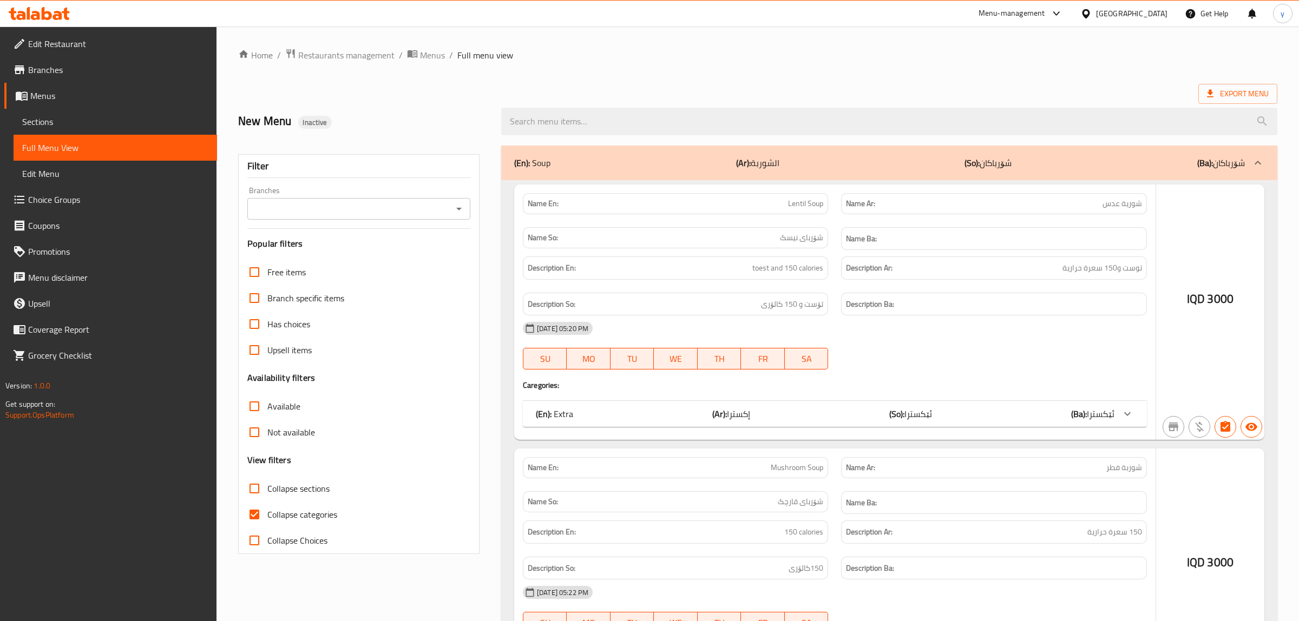
click at [249, 513] on div at bounding box center [649, 310] width 1299 height 621
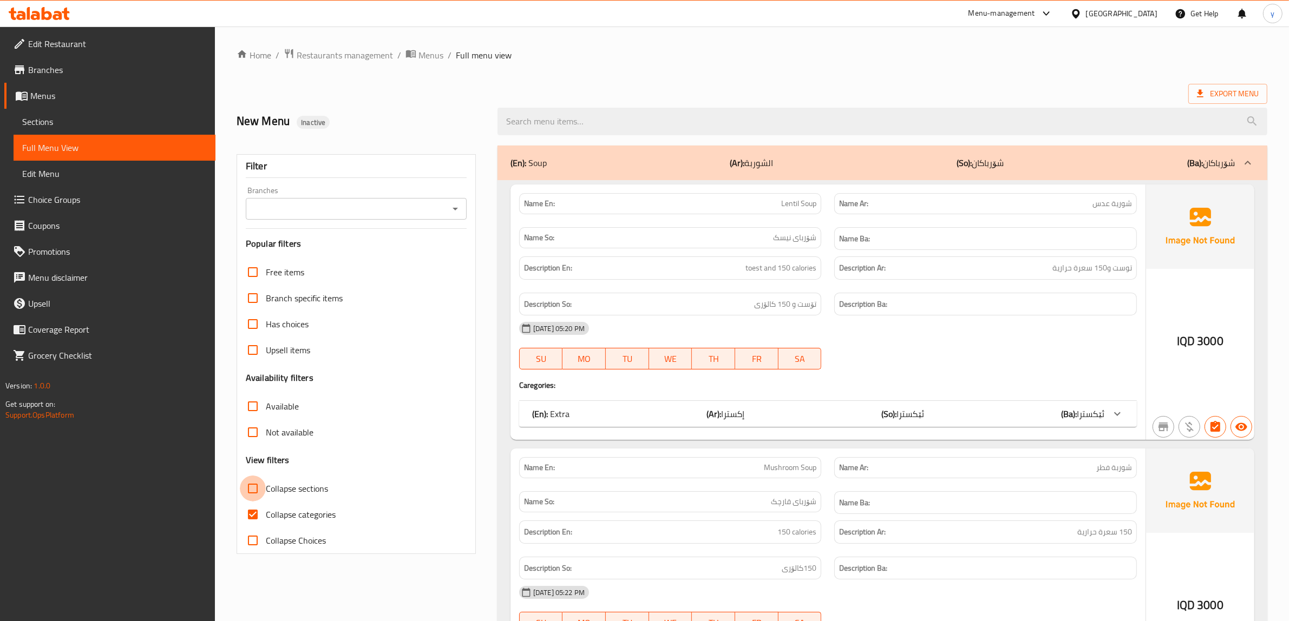
click at [257, 498] on input "Collapse sections" at bounding box center [253, 489] width 26 height 26
checkbox input "true"
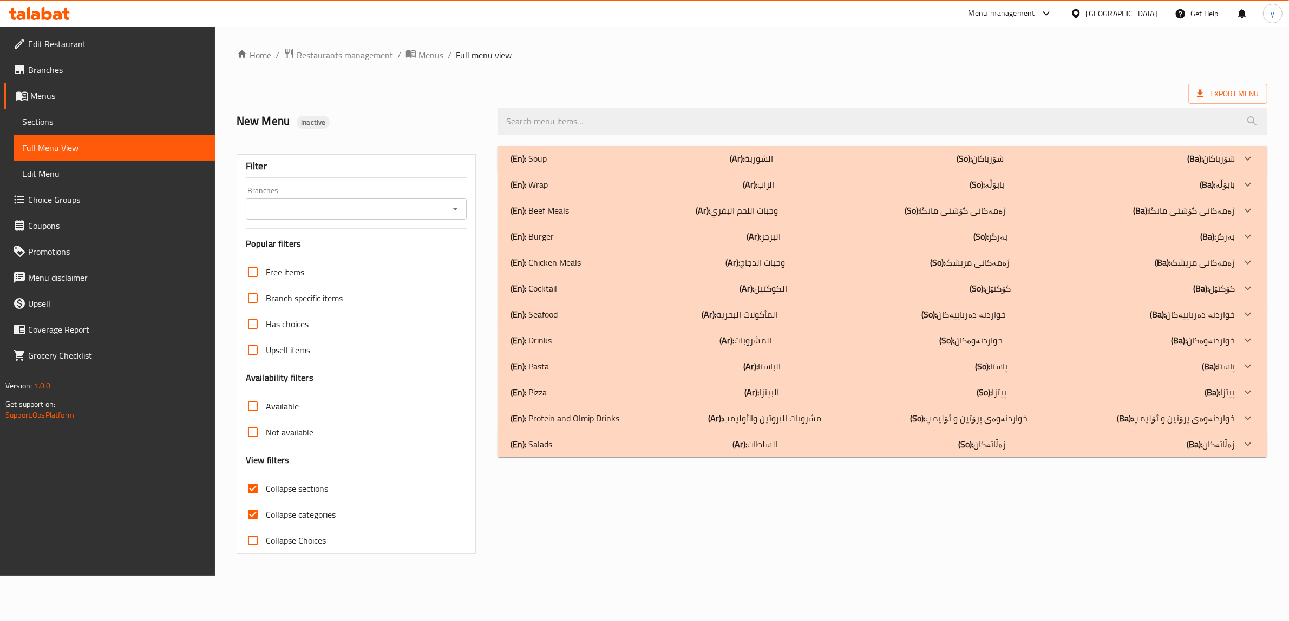
click at [253, 513] on input "Collapse categories" at bounding box center [253, 515] width 26 height 26
checkbox input "false"
click at [264, 483] on input "Collapse sections" at bounding box center [254, 489] width 26 height 26
checkbox input "false"
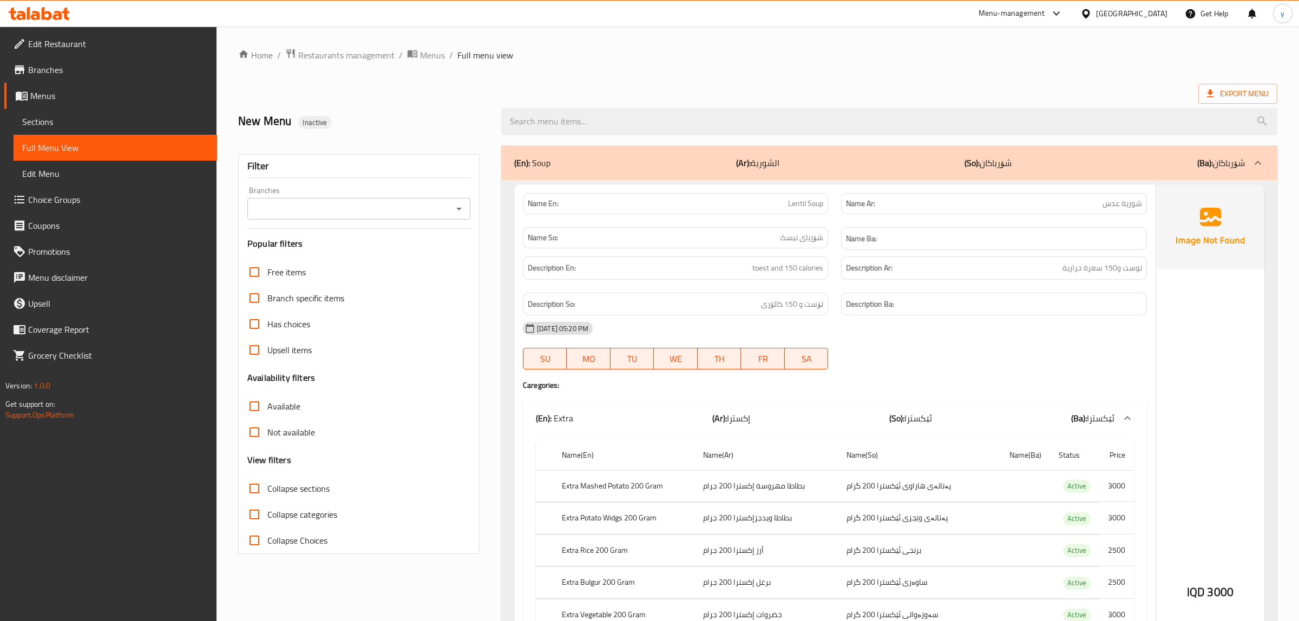
click at [459, 206] on icon "Open" at bounding box center [458, 208] width 13 height 13
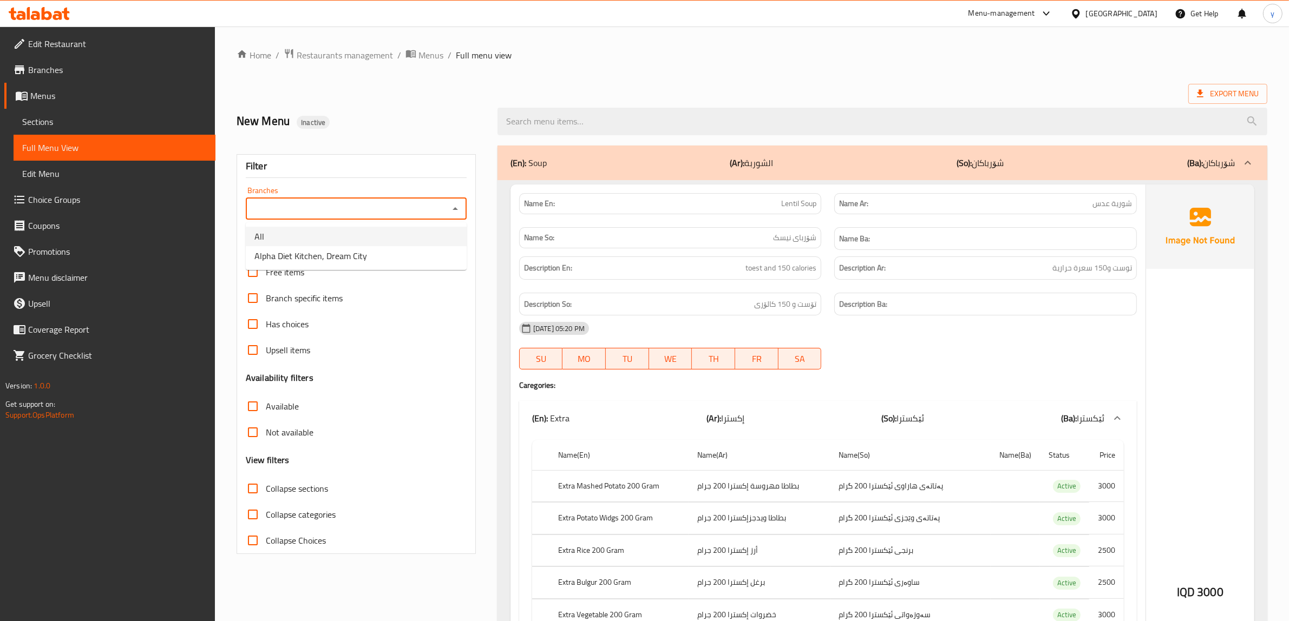
click at [414, 252] on li "Alpha Diet Kitchen, Dream City" at bounding box center [356, 255] width 221 height 19
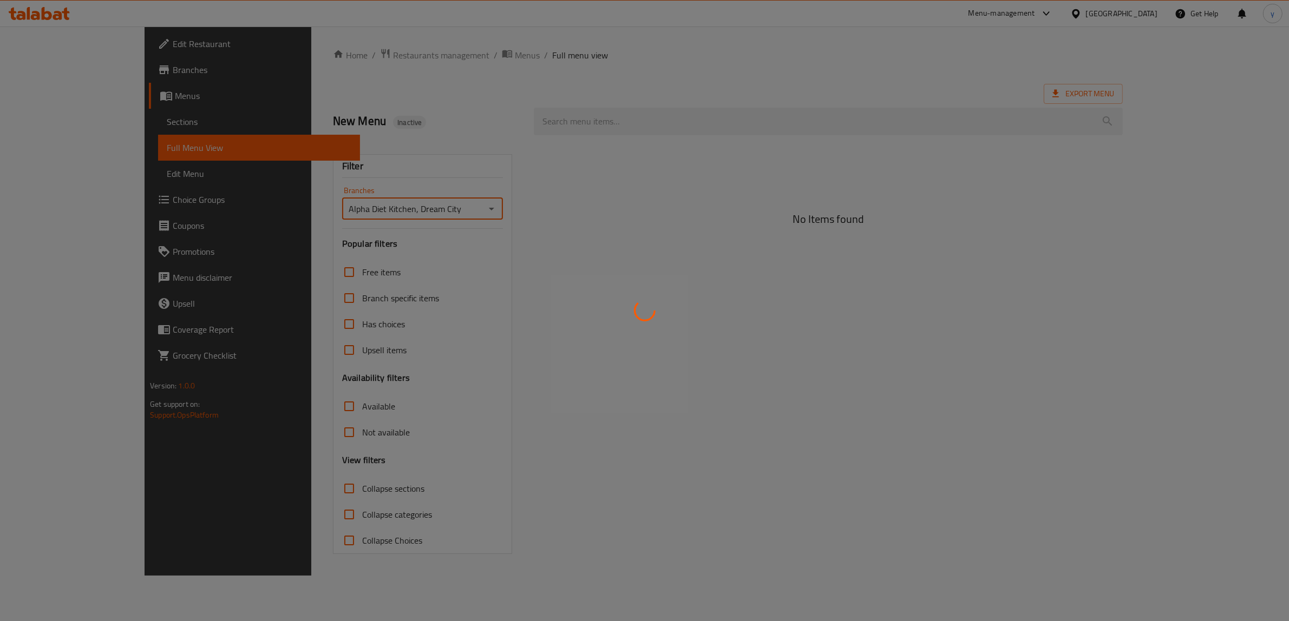
type input "Alpha Diet Kitchen, Dream City"
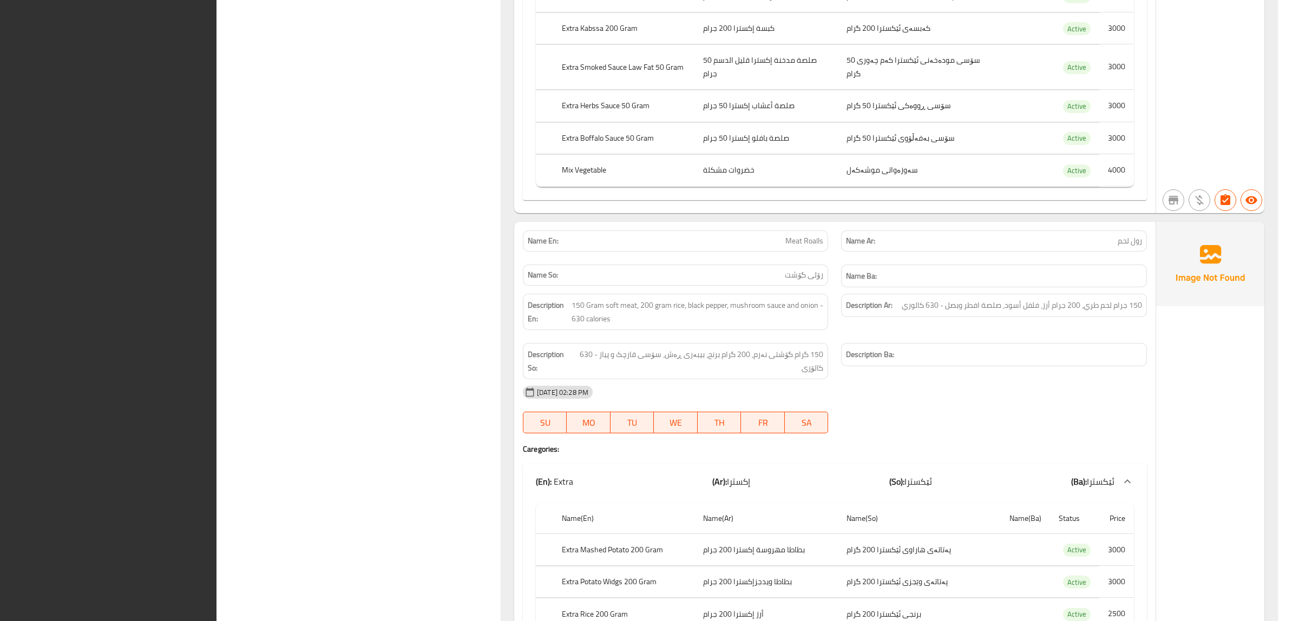
scroll to position [10751, 0]
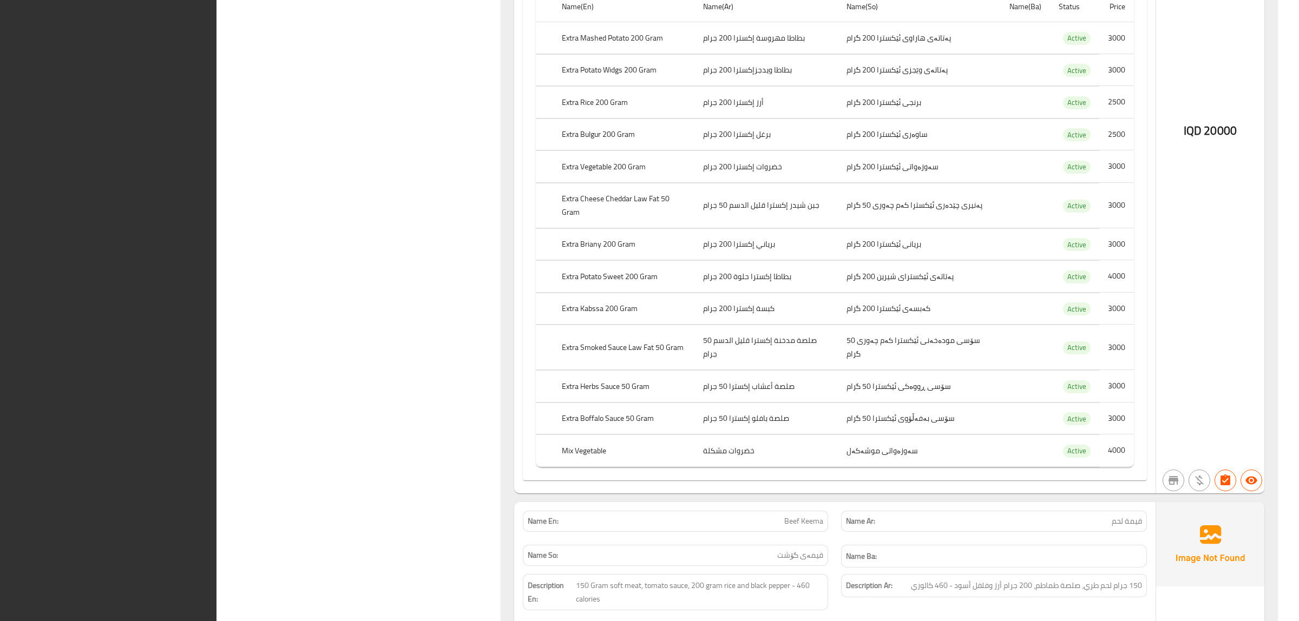
drag, startPoint x: 1004, startPoint y: 300, endPoint x: 1009, endPoint y: 103, distance: 197.6
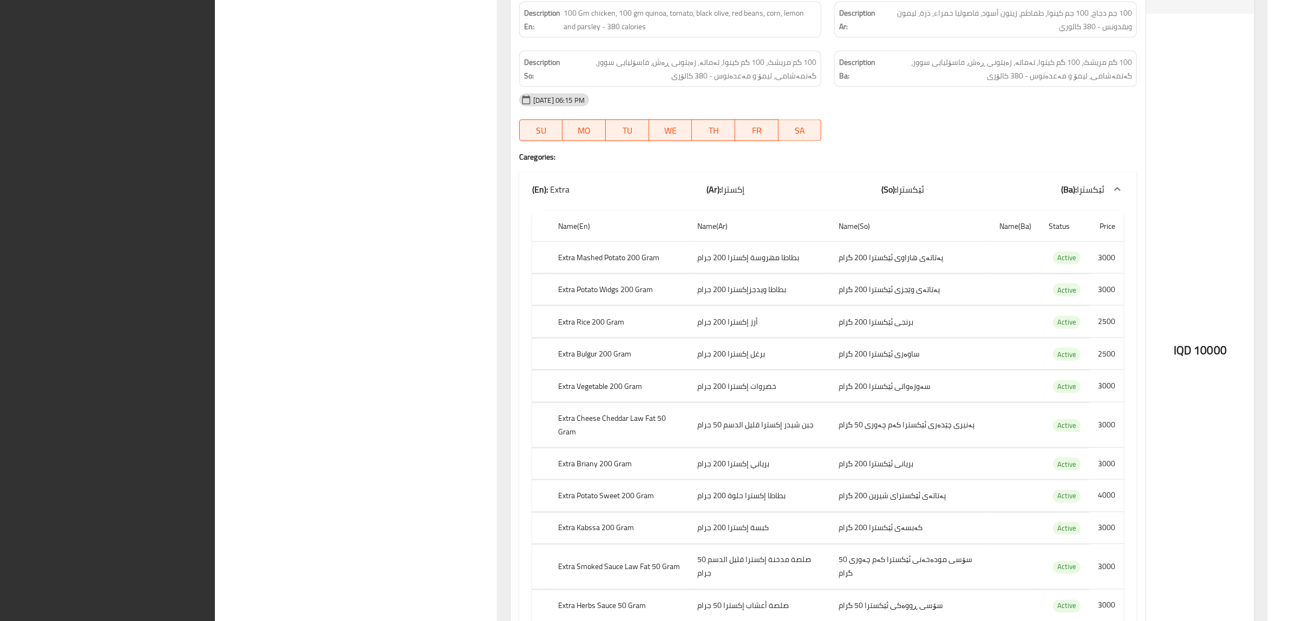
scroll to position [64508, 0]
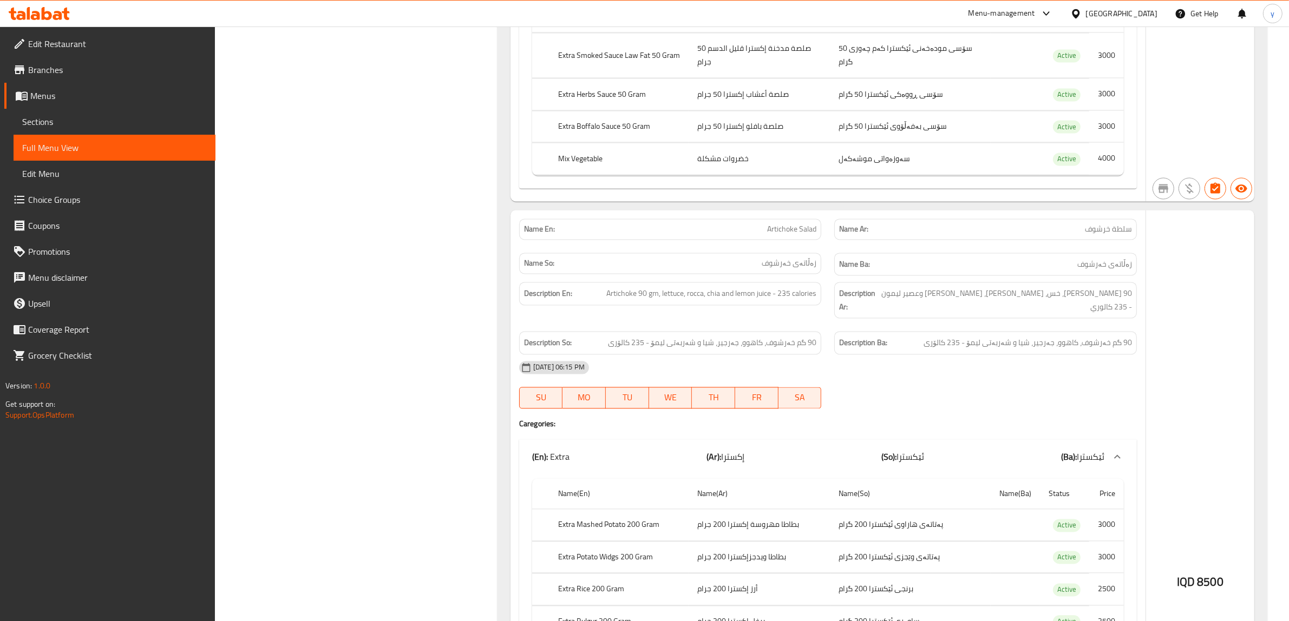
click at [75, 128] on span "Sections" at bounding box center [114, 121] width 185 height 13
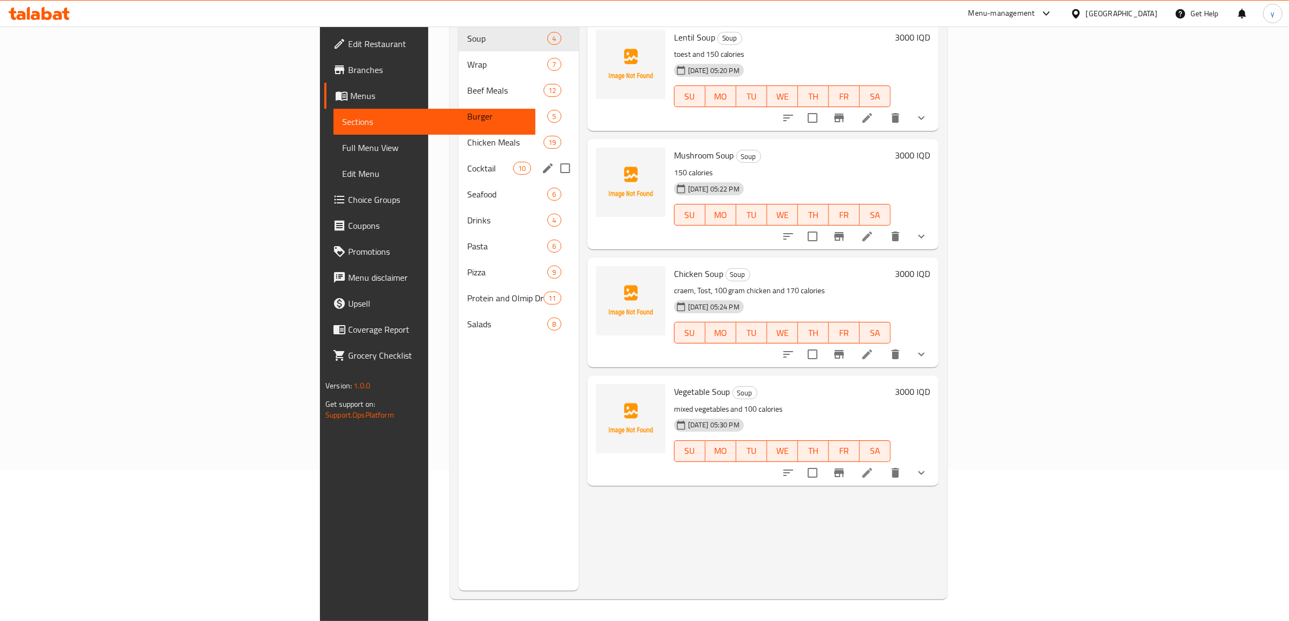
scroll to position [152, 0]
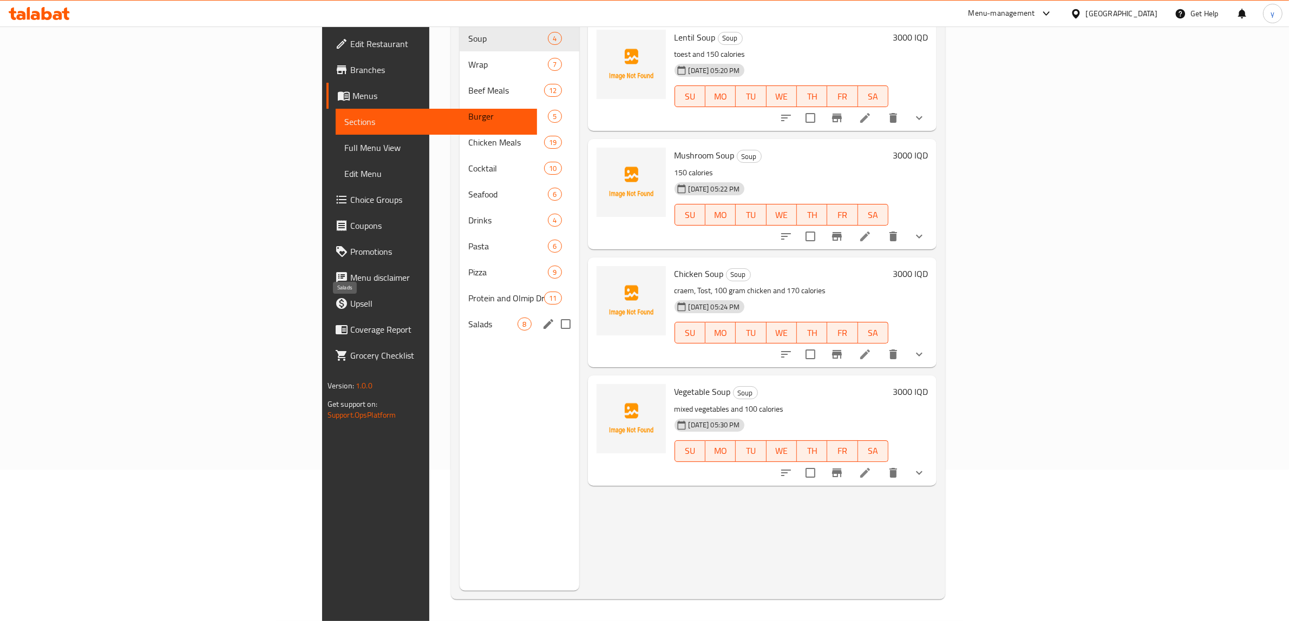
click at [468, 292] on span "Protein and Olmip Drinks" at bounding box center [506, 298] width 76 height 13
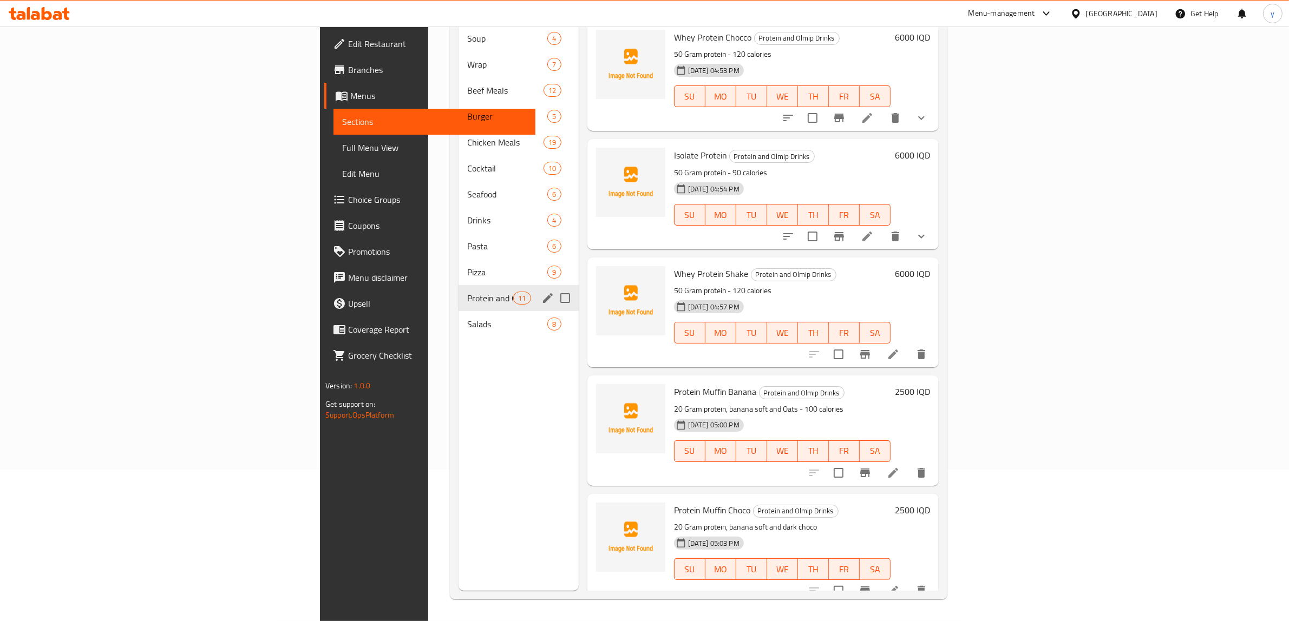
click at [541, 292] on icon "edit" at bounding box center [547, 298] width 13 height 13
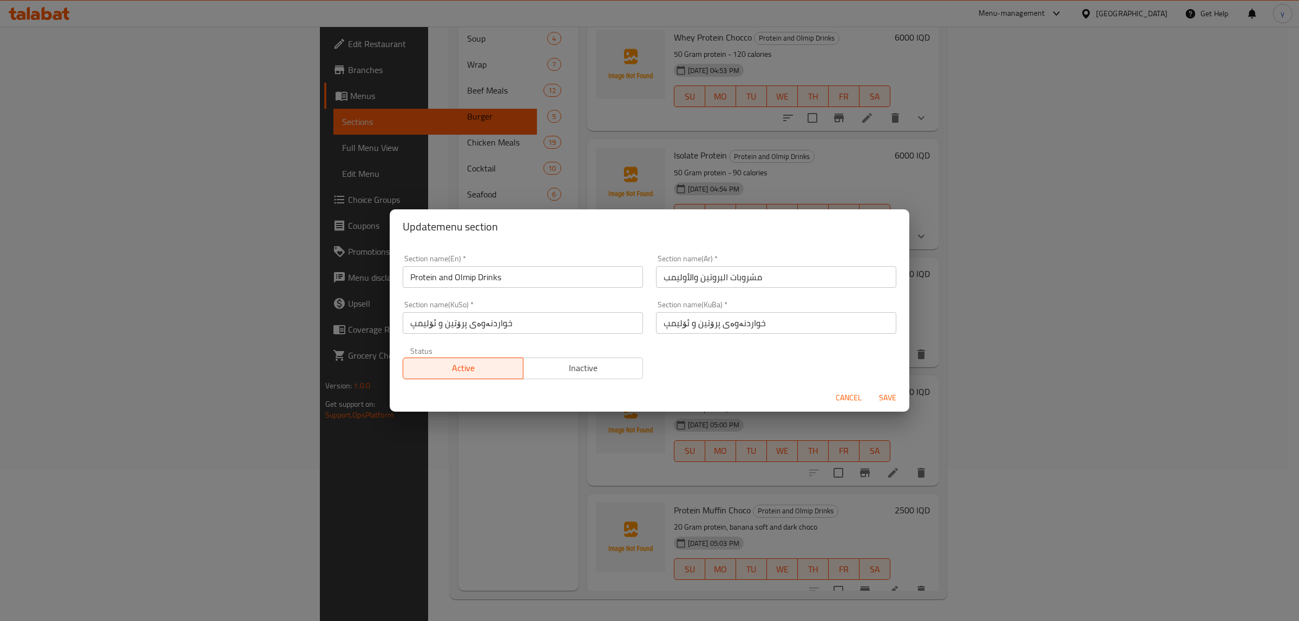
click at [464, 280] on input "Protein and Olmip Drinks" at bounding box center [523, 277] width 240 height 22
click at [849, 396] on span "Cancel" at bounding box center [849, 398] width 26 height 14
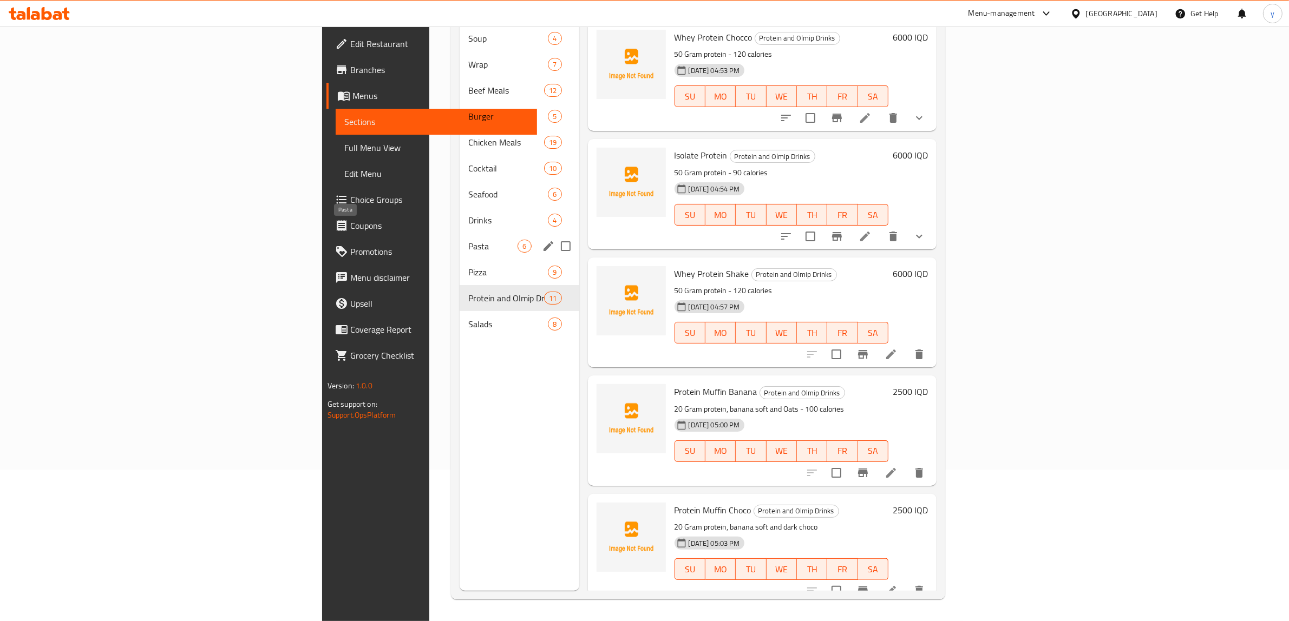
click at [468, 240] on span "Pasta" at bounding box center [492, 246] width 49 height 13
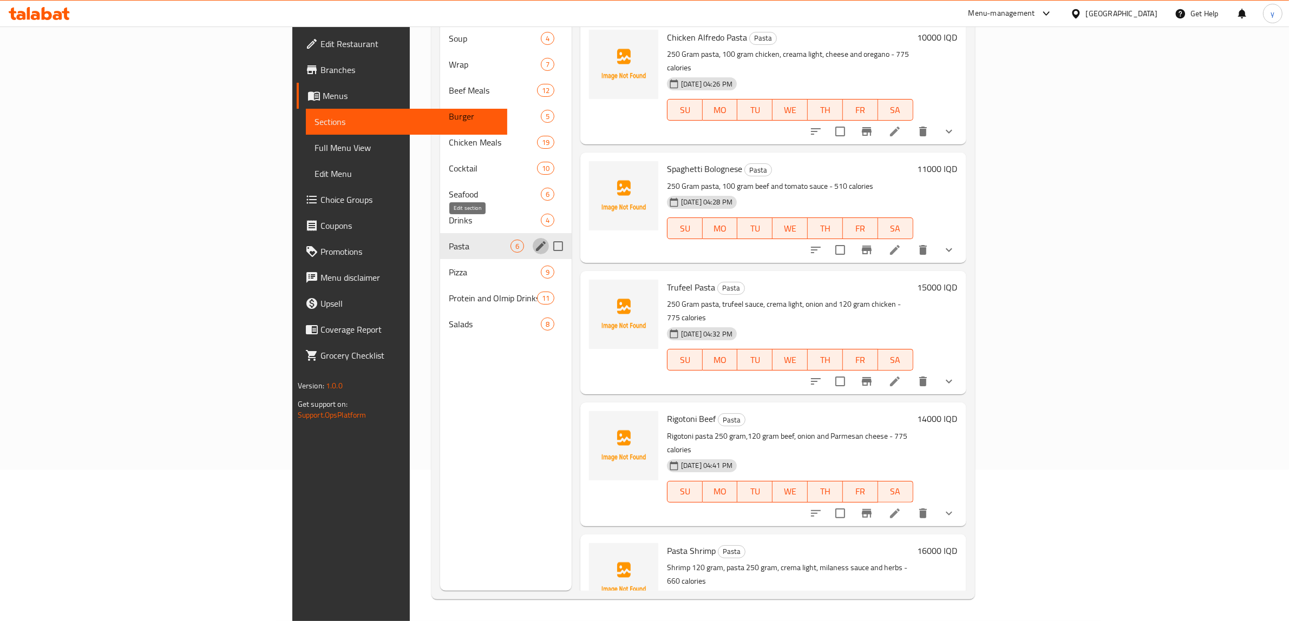
click at [536, 241] on icon "edit" at bounding box center [541, 246] width 10 height 10
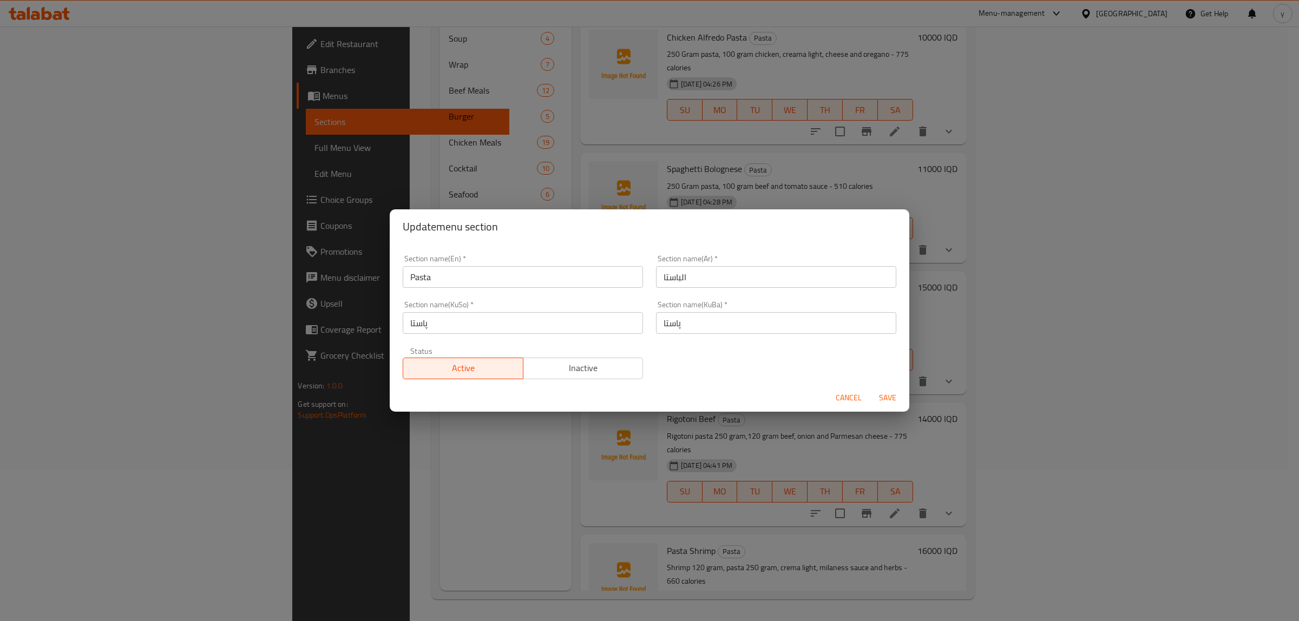
click at [507, 268] on input "Pasta" at bounding box center [523, 277] width 240 height 22
click at [837, 391] on span "Cancel" at bounding box center [849, 398] width 26 height 14
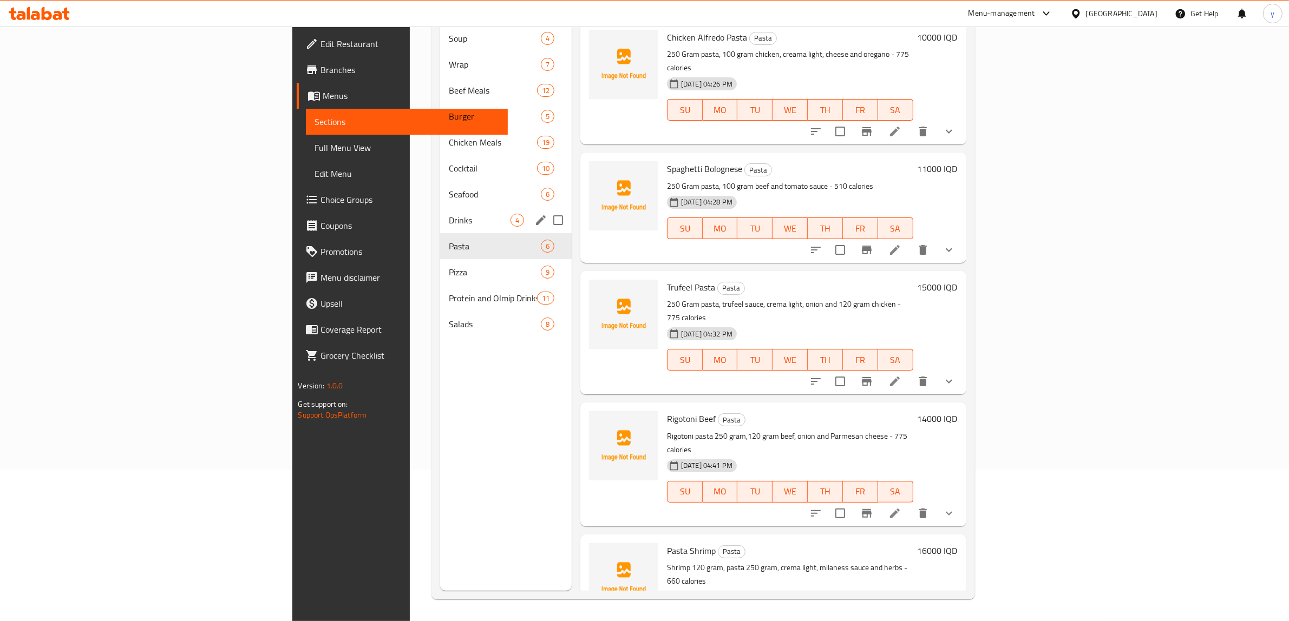
click at [440, 207] on div "Drinks 4" at bounding box center [506, 220] width 132 height 26
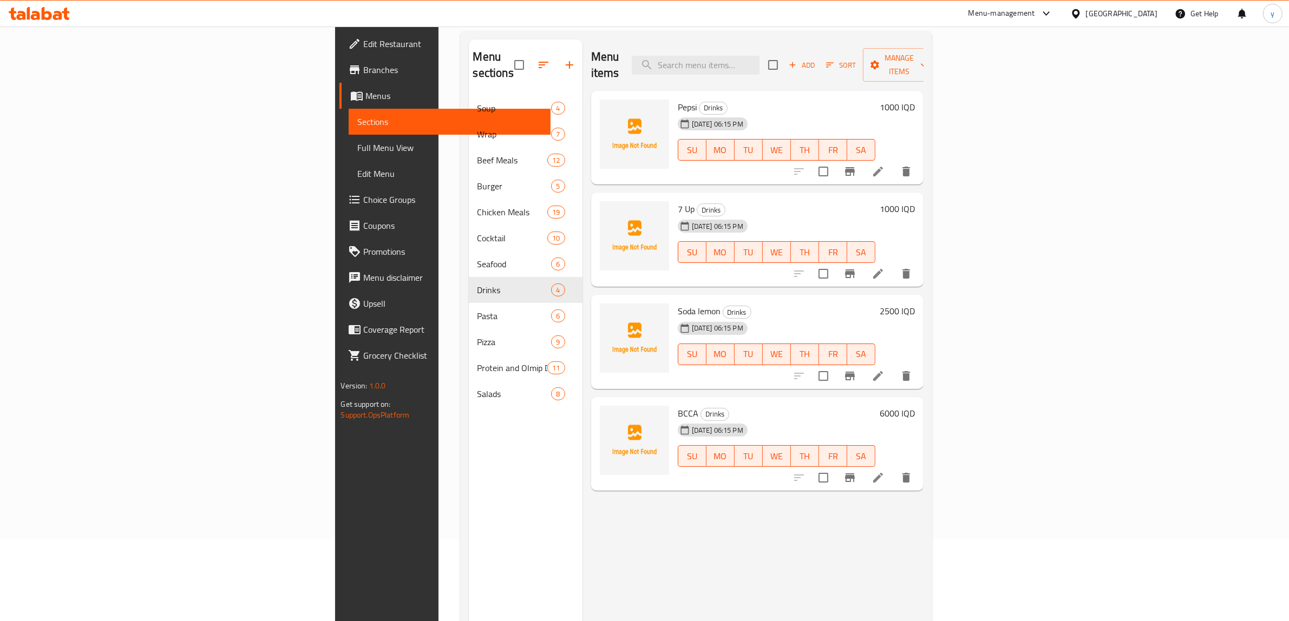
scroll to position [39, 0]
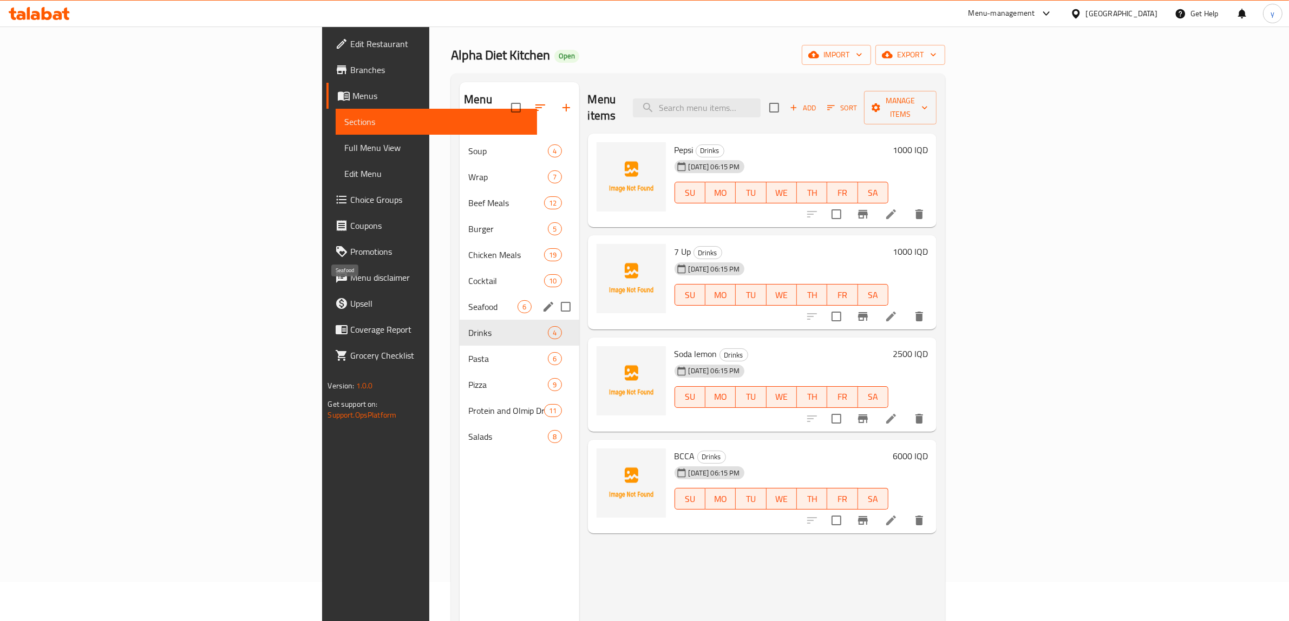
click at [468, 300] on span "Seafood" at bounding box center [492, 306] width 49 height 13
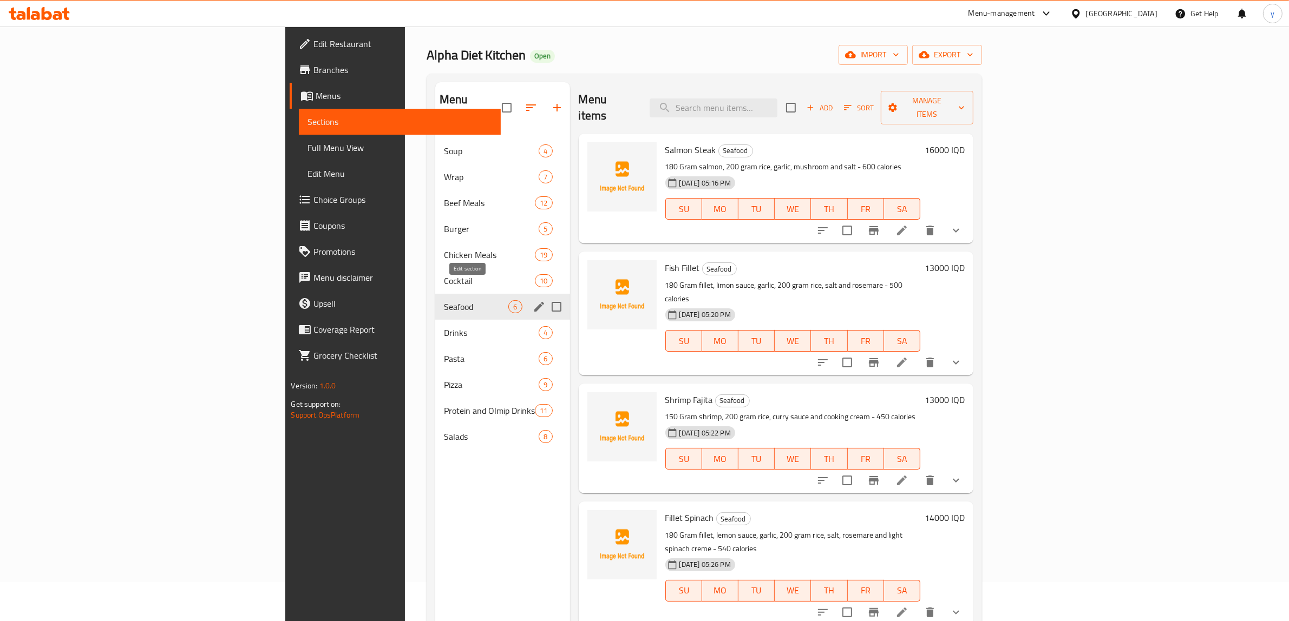
click at [533, 300] on icon "edit" at bounding box center [539, 306] width 13 height 13
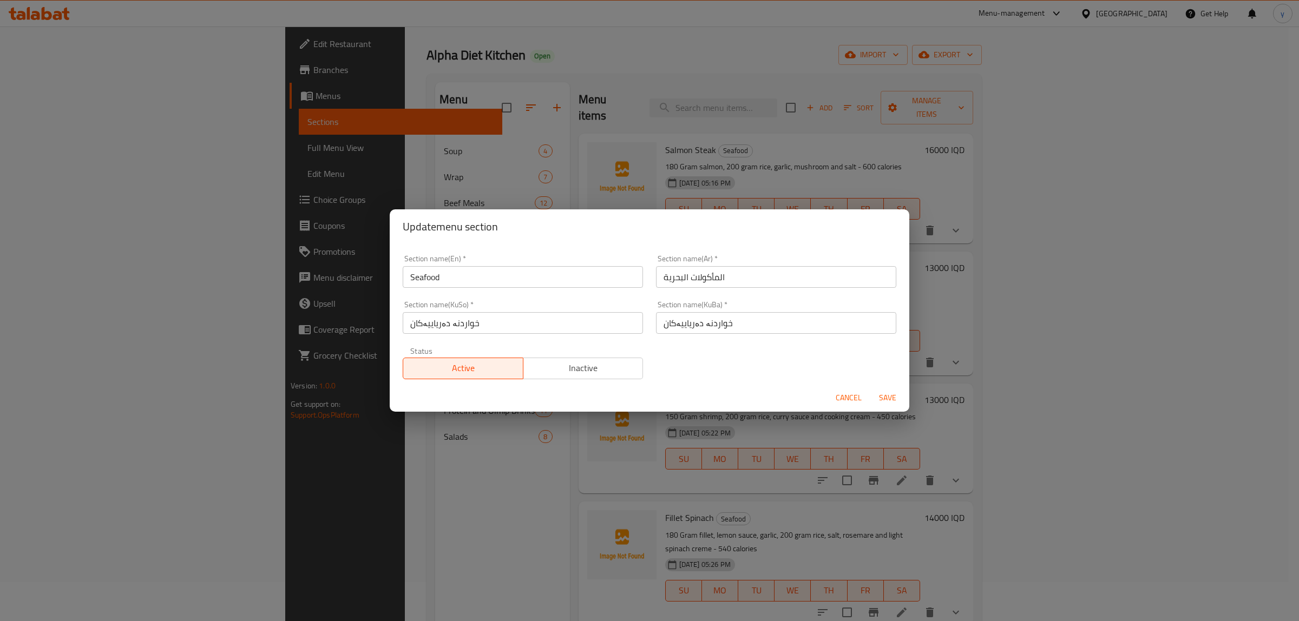
click at [498, 287] on input "Seafood" at bounding box center [523, 277] width 240 height 22
click at [850, 393] on span "Cancel" at bounding box center [849, 398] width 26 height 14
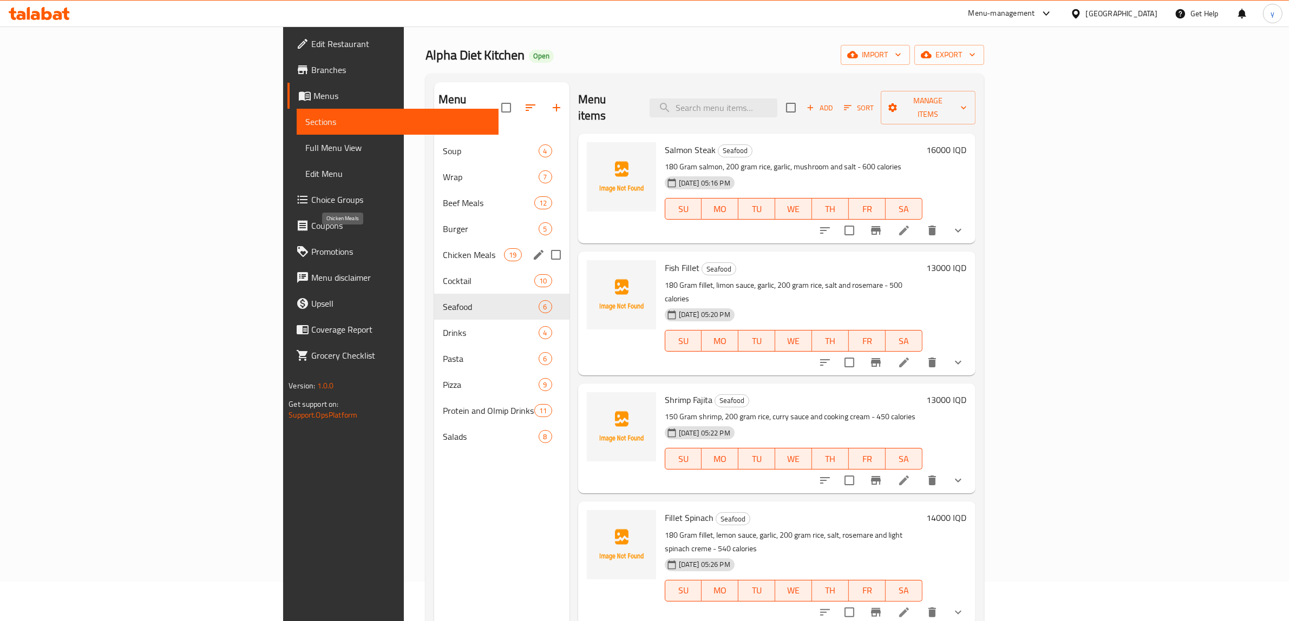
click at [443, 248] on span "Chicken Meals" at bounding box center [474, 254] width 62 height 13
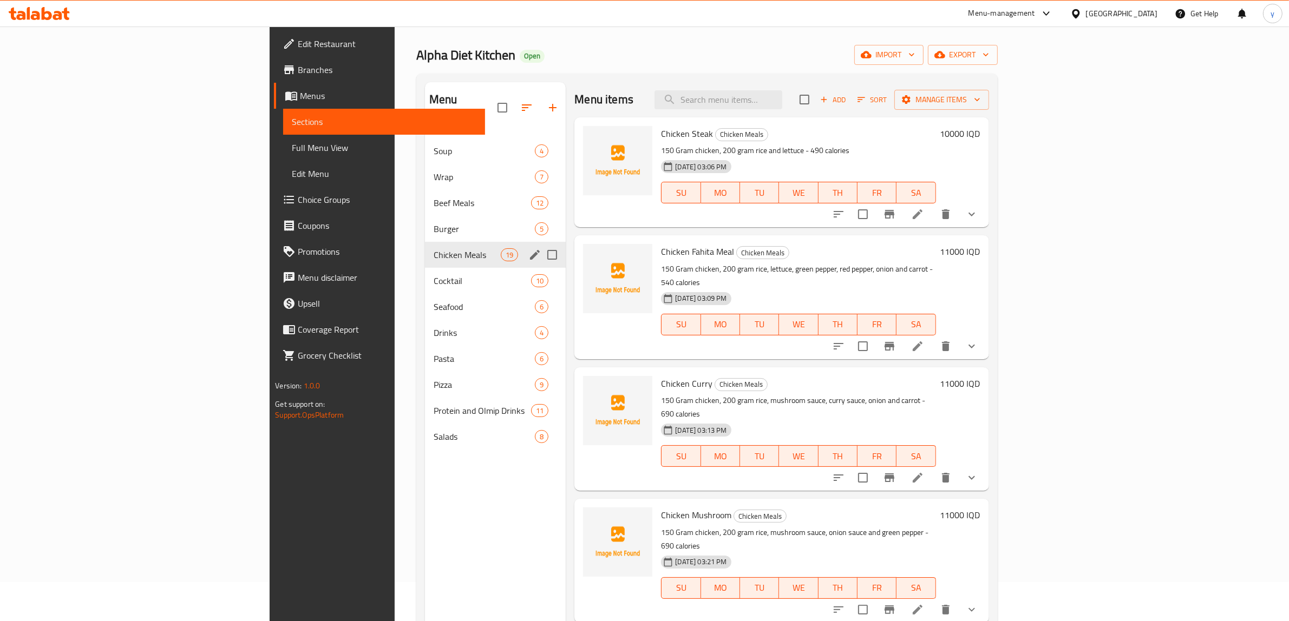
click at [530, 250] on icon "edit" at bounding box center [535, 255] width 10 height 10
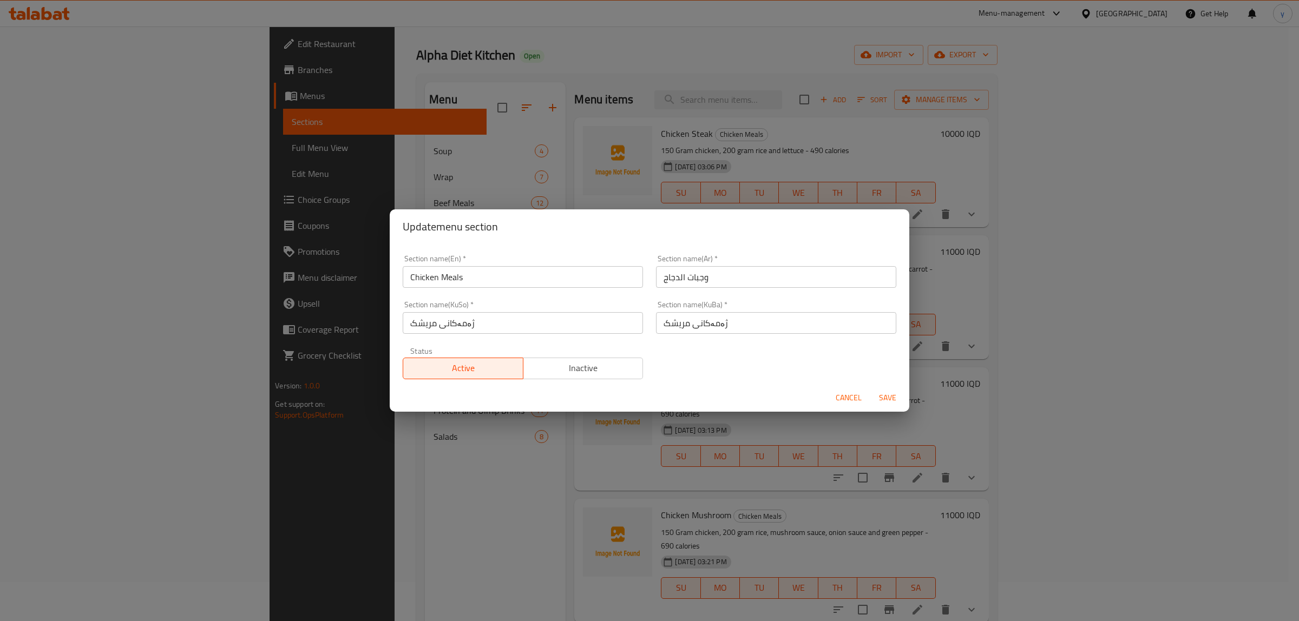
click at [448, 274] on input "Chicken Meals" at bounding box center [523, 277] width 240 height 22
click at [840, 399] on span "Cancel" at bounding box center [849, 398] width 26 height 14
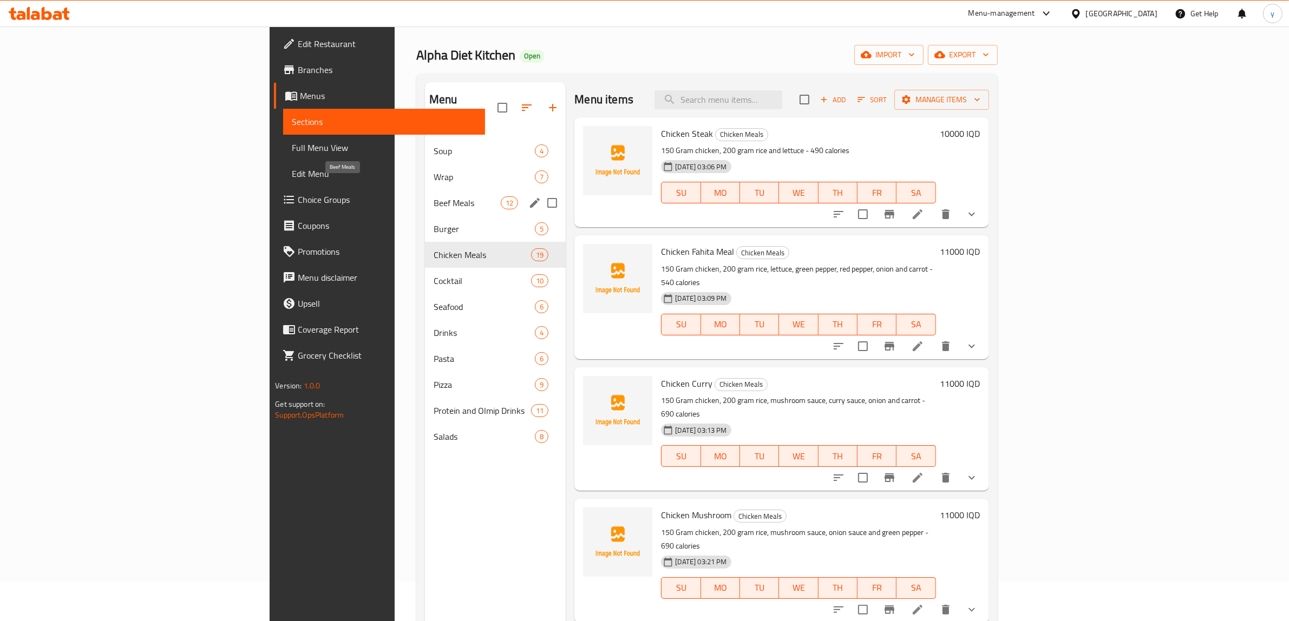
click at [433, 196] on span "Beef Meals" at bounding box center [466, 202] width 67 height 13
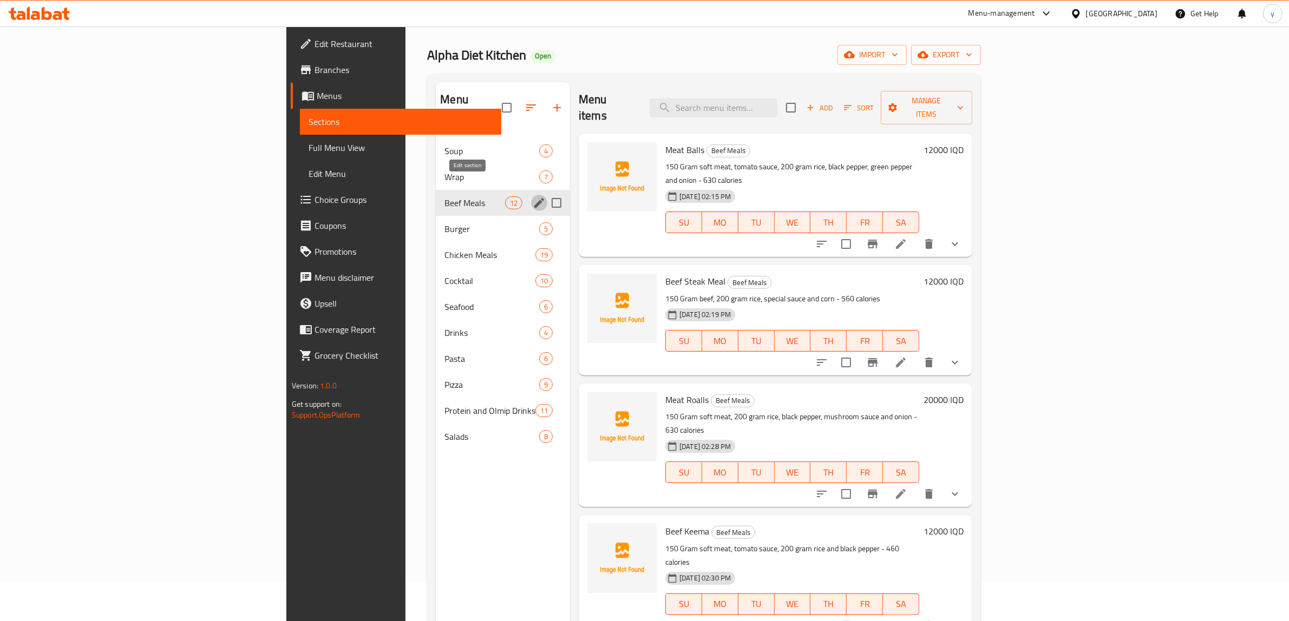
click at [533, 196] on icon "edit" at bounding box center [539, 202] width 13 height 13
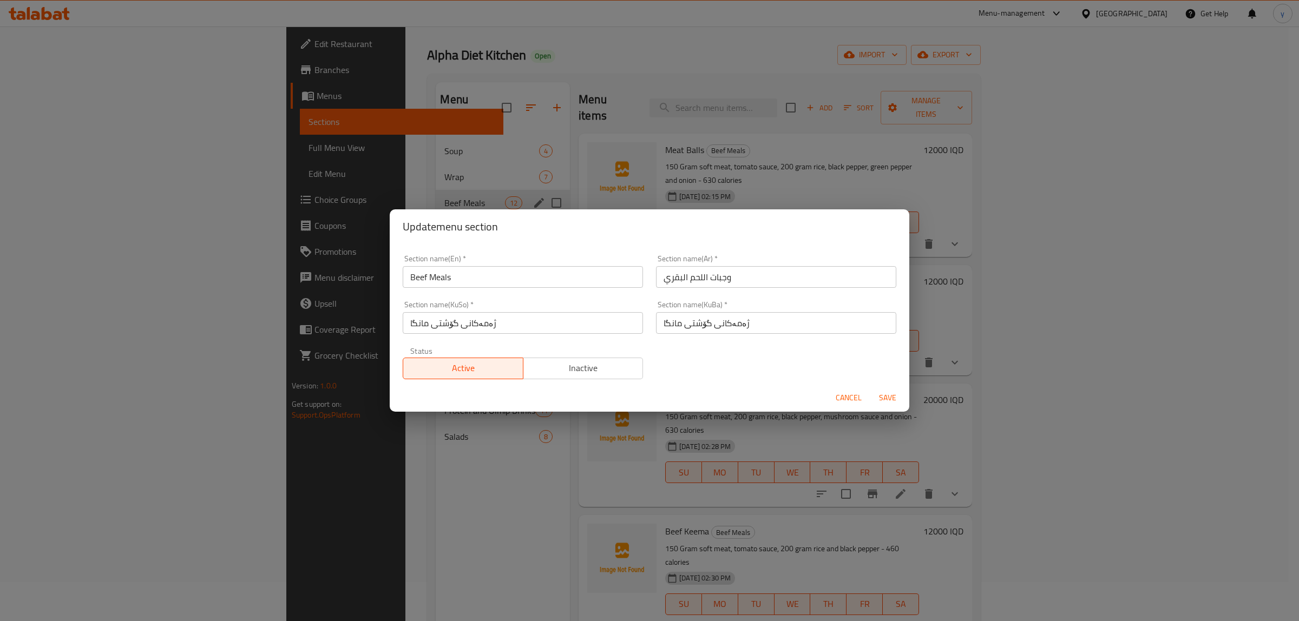
click at [461, 261] on div "Section name(En)   * Beef Meals Section name(En) *" at bounding box center [523, 271] width 240 height 33
click at [461, 274] on input "Beef Meals" at bounding box center [523, 277] width 240 height 22
click at [851, 395] on span "Cancel" at bounding box center [849, 398] width 26 height 14
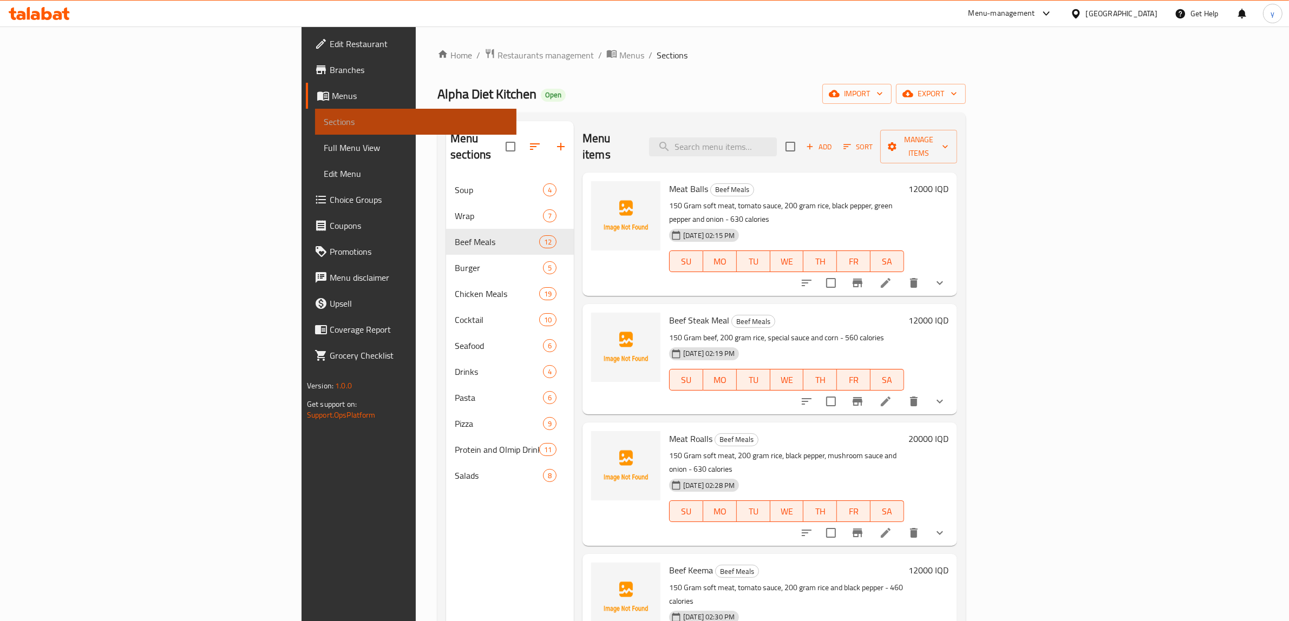
click at [324, 117] on span "Sections" at bounding box center [416, 121] width 185 height 13
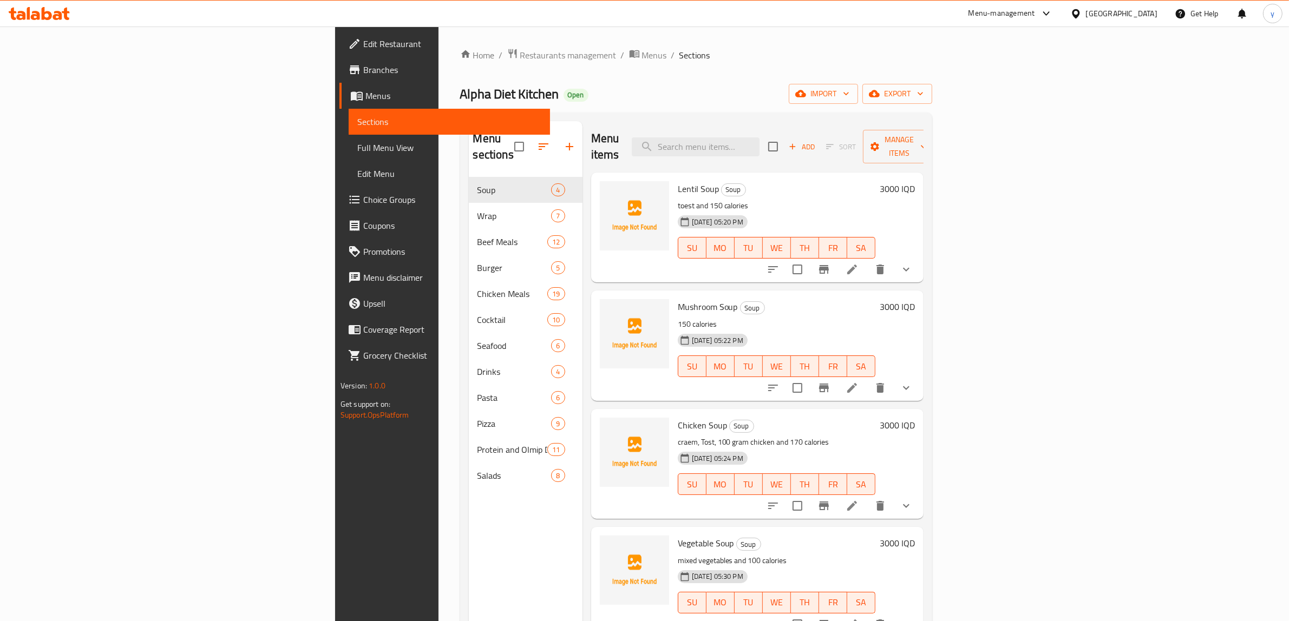
click at [365, 102] on span "Menus" at bounding box center [453, 95] width 176 height 13
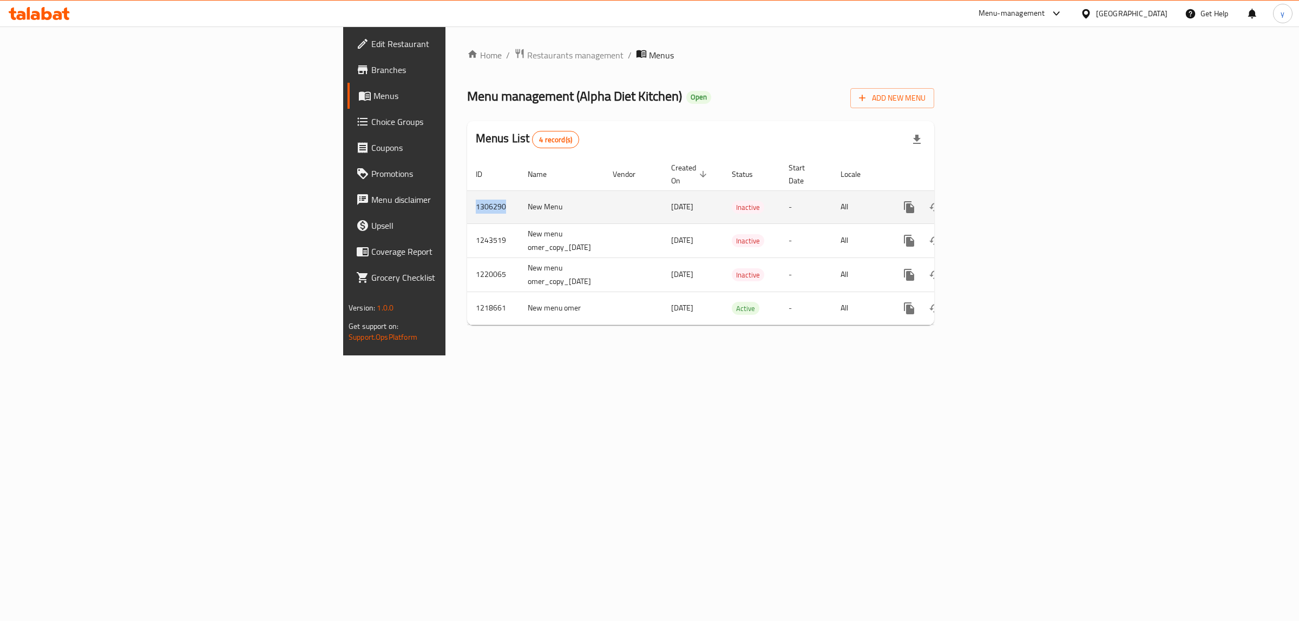
drag, startPoint x: 278, startPoint y: 194, endPoint x: 245, endPoint y: 202, distance: 33.5
click at [467, 202] on td "1306290" at bounding box center [493, 207] width 52 height 33
copy td "1306290"
